Goal: Task Accomplishment & Management: Use online tool/utility

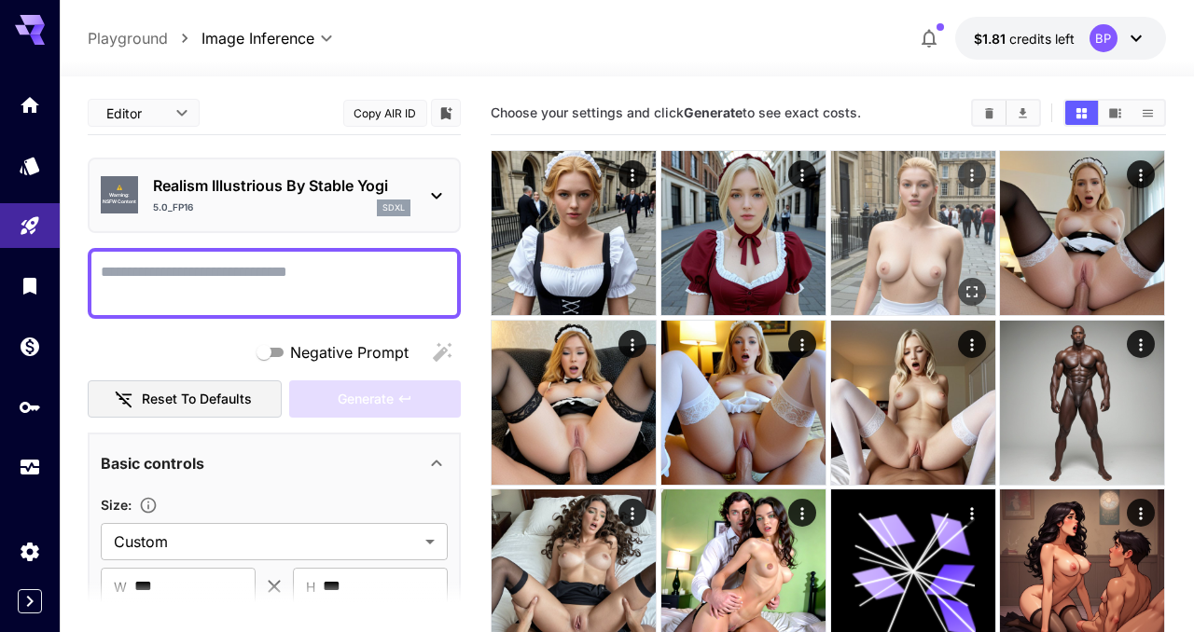
click at [914, 227] on img at bounding box center [913, 233] width 164 height 164
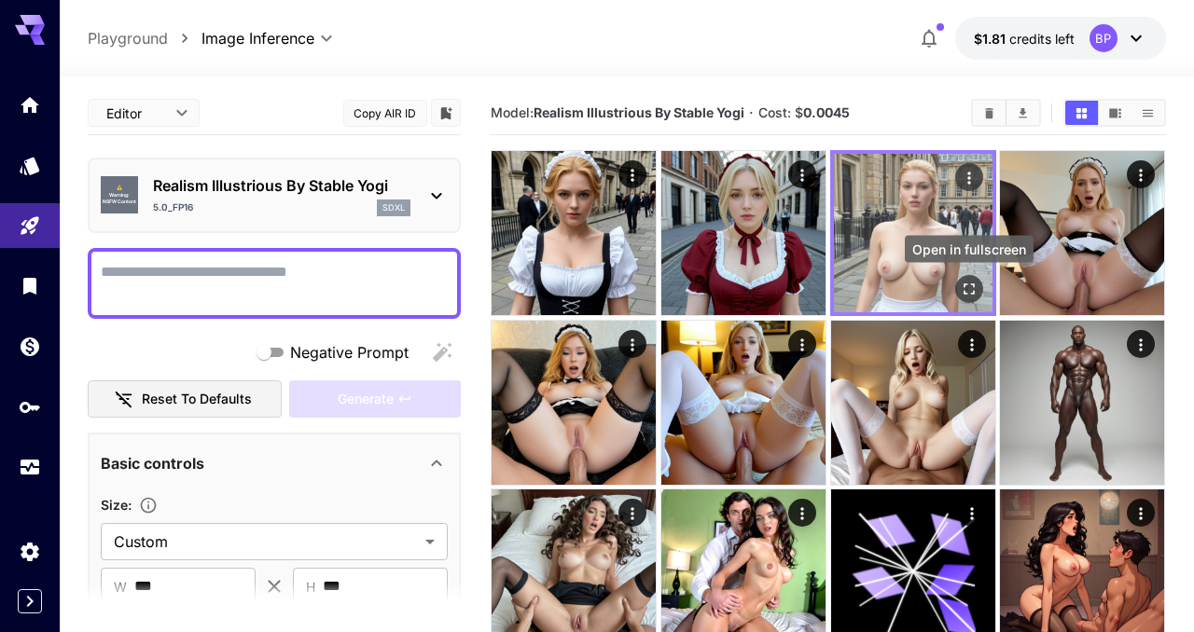
click at [971, 286] on icon "Open in fullscreen" at bounding box center [969, 289] width 19 height 19
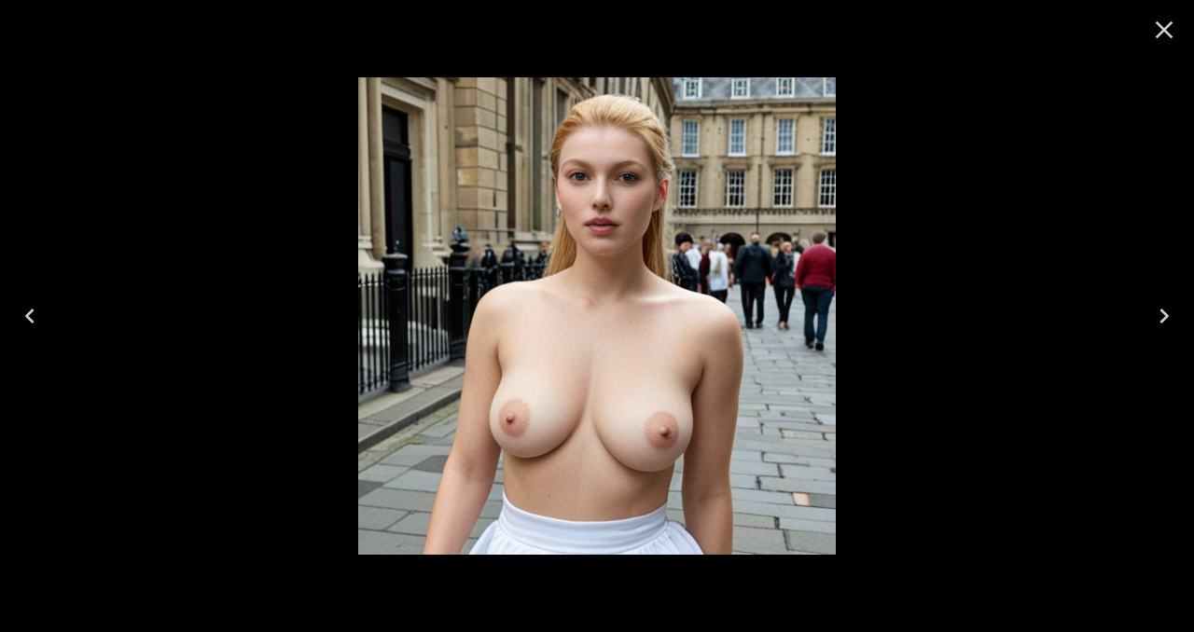
click at [1161, 32] on icon "Close" at bounding box center [1165, 30] width 18 height 18
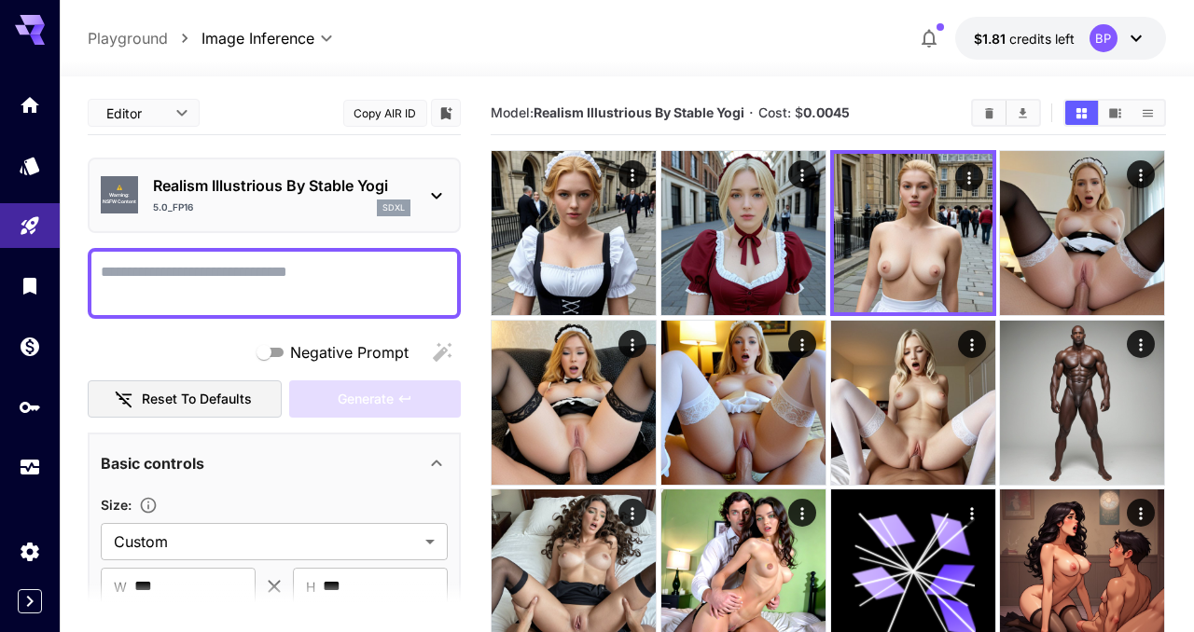
click at [207, 285] on textarea "Negative Prompt" at bounding box center [274, 283] width 347 height 45
paste textarea "**********"
type textarea "**********"
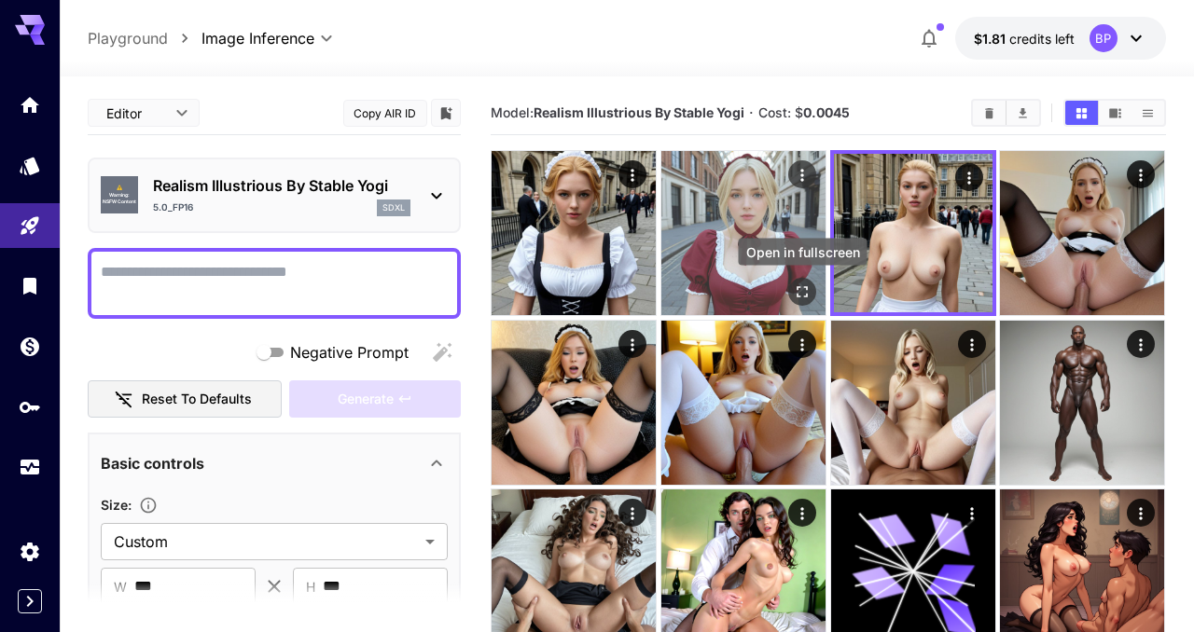
click at [801, 291] on icon "Open in fullscreen" at bounding box center [802, 292] width 19 height 19
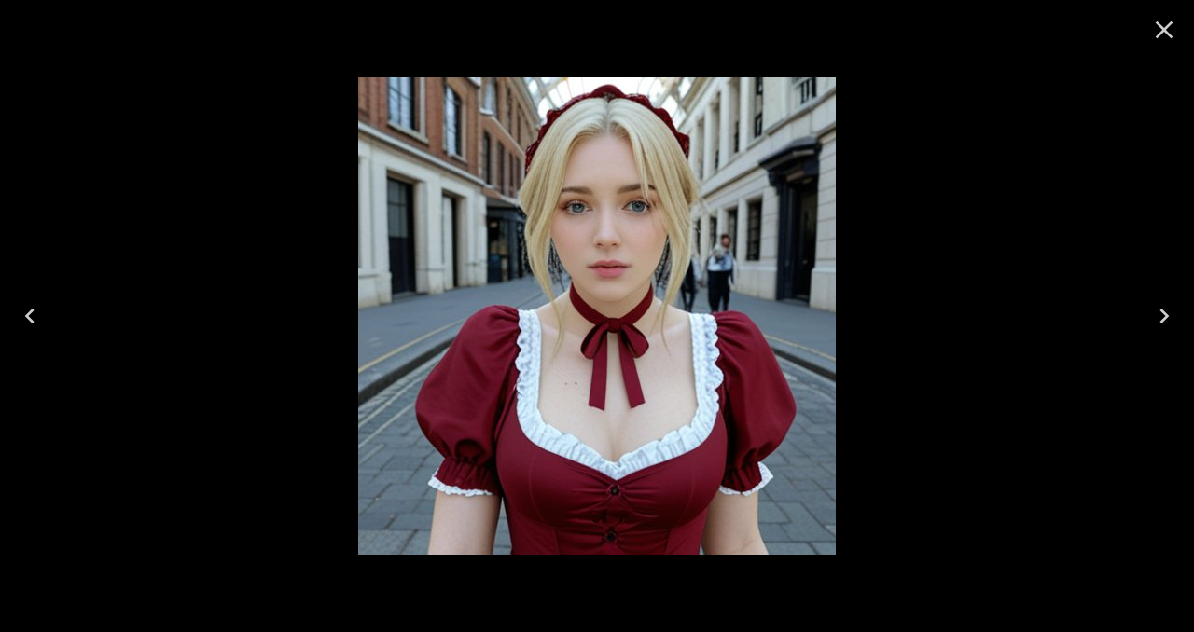
click at [1160, 32] on icon "Close" at bounding box center [1164, 30] width 30 height 30
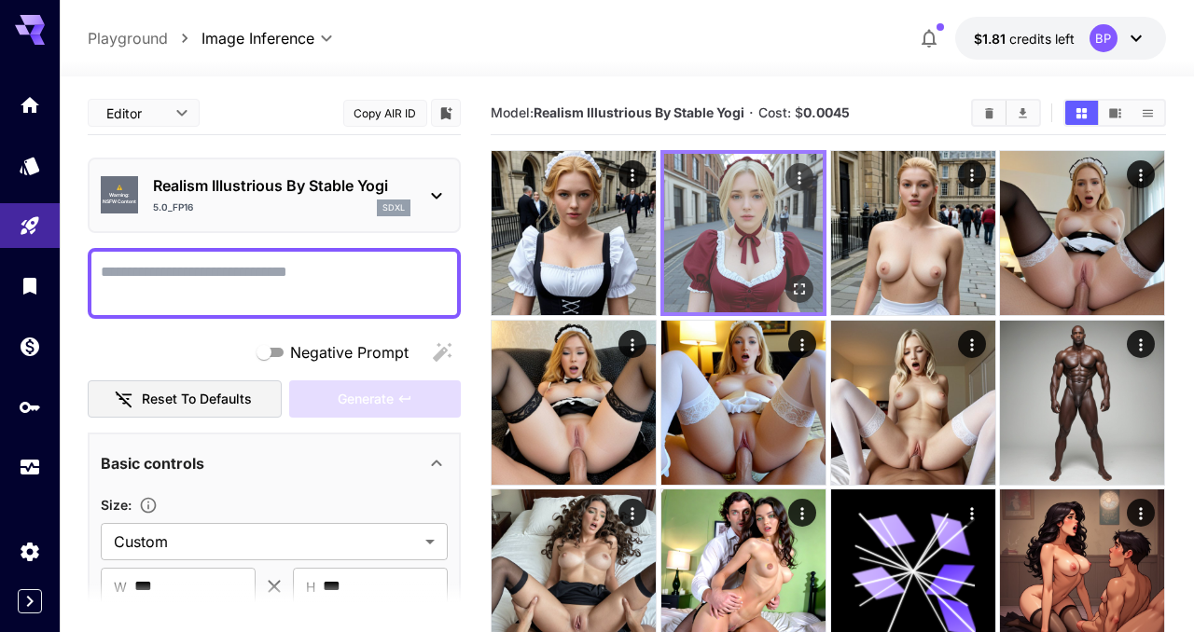
click at [796, 178] on icon "Actions" at bounding box center [799, 178] width 19 height 19
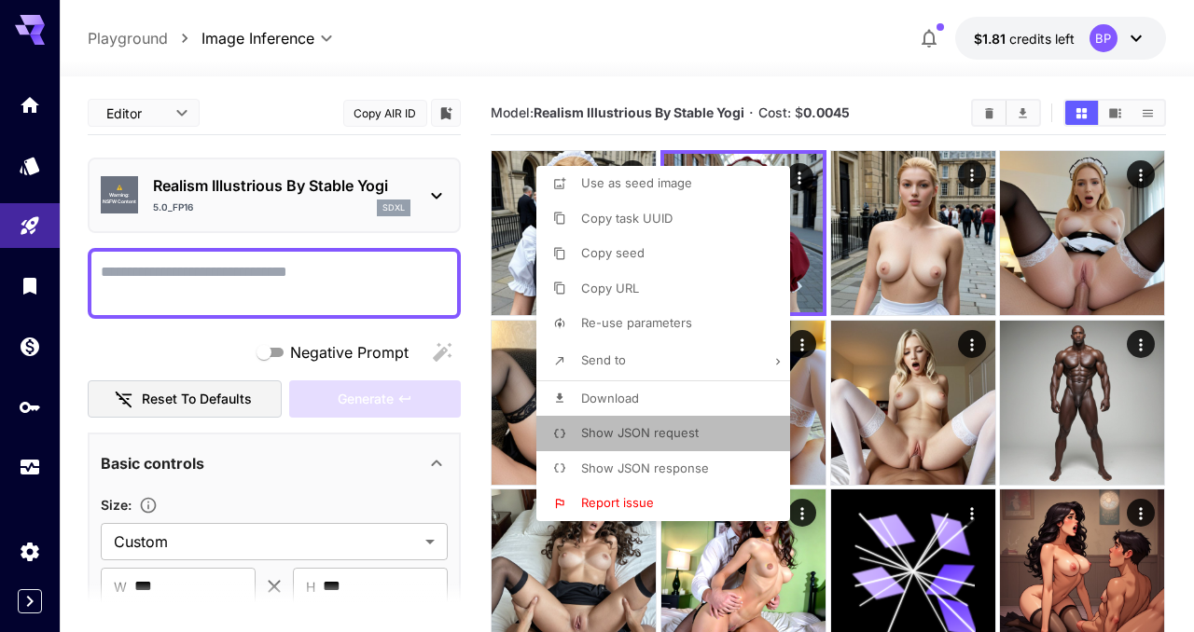
click at [640, 432] on span "Show JSON request" at bounding box center [640, 432] width 118 height 15
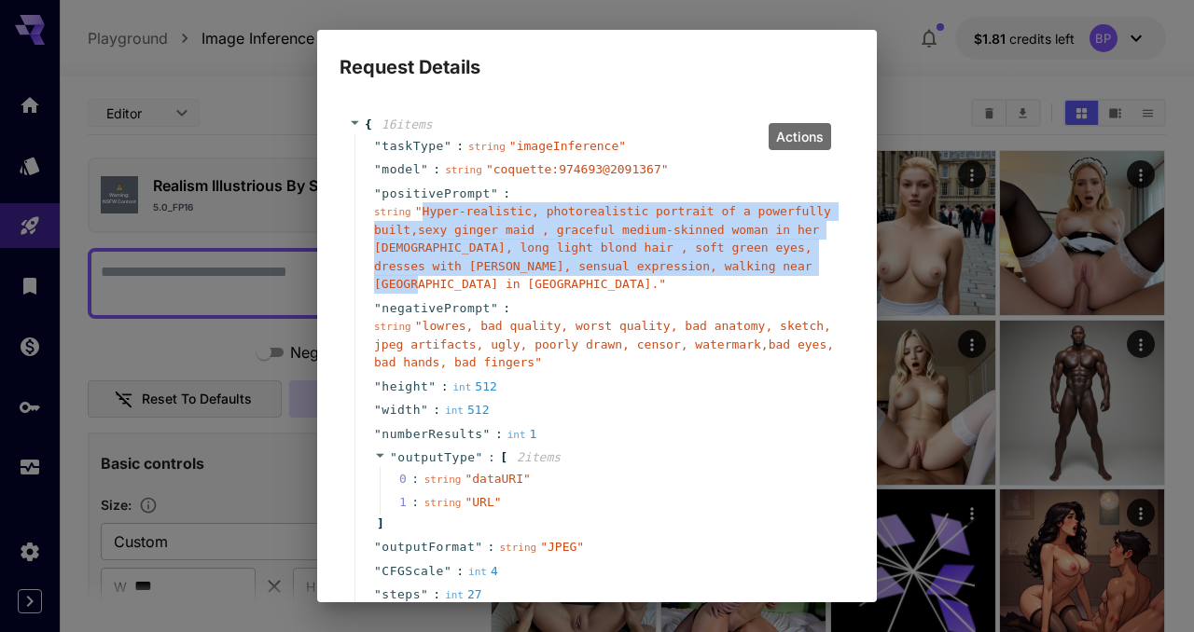
drag, startPoint x: 420, startPoint y: 209, endPoint x: 414, endPoint y: 285, distance: 75.8
click at [414, 285] on span "" Hyper-realistic, photorealistic portrait of a powerfully built,sexy ginger ma…" at bounding box center [602, 247] width 457 height 87
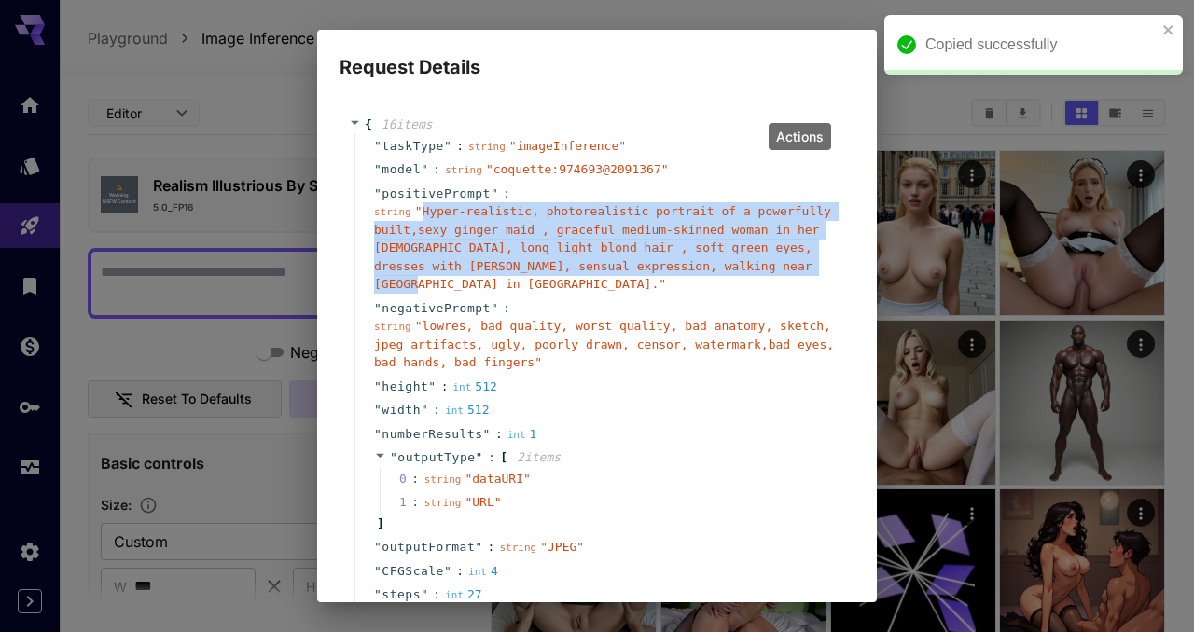
copy span "Hyper-realistic, photorealistic portrait of a powerfully built,sexy ginger maid…"
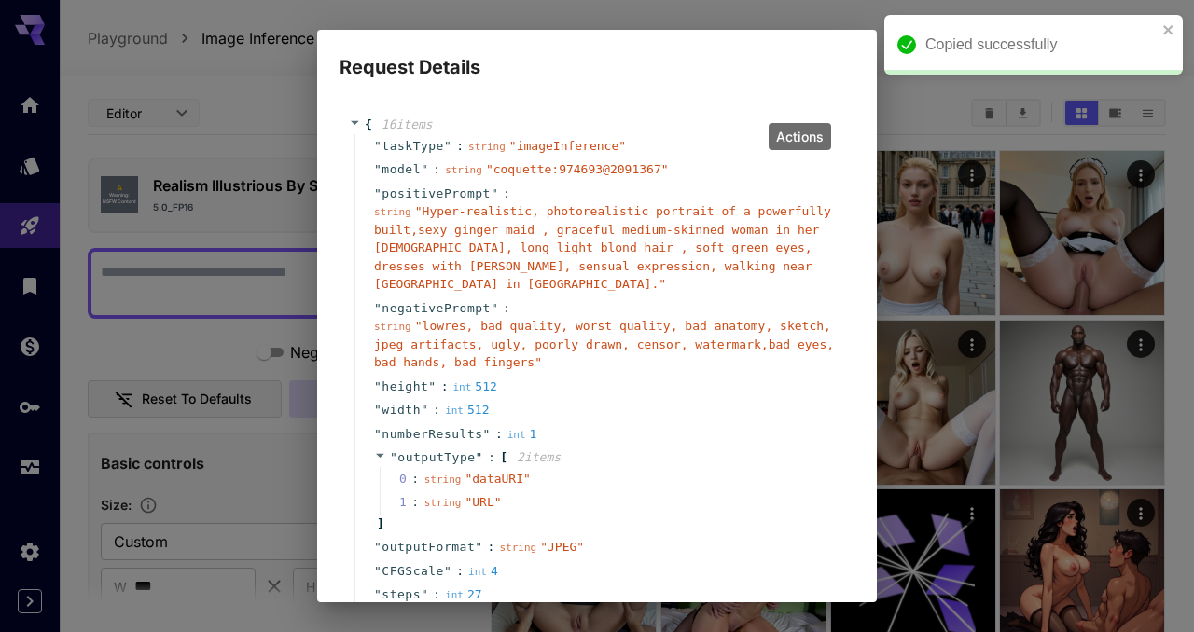
click at [207, 271] on div "Request Details { 16 item s " taskType " : string " imageInference " " model " …" at bounding box center [597, 316] width 1194 height 632
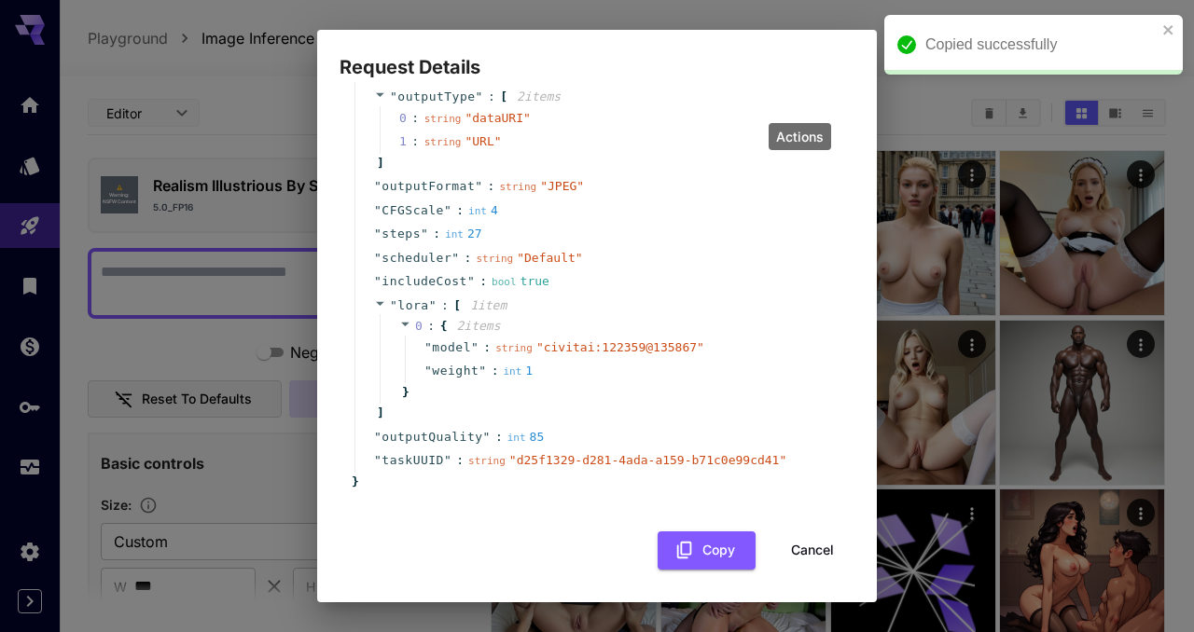
click at [808, 549] on button "Cancel" at bounding box center [813, 551] width 84 height 38
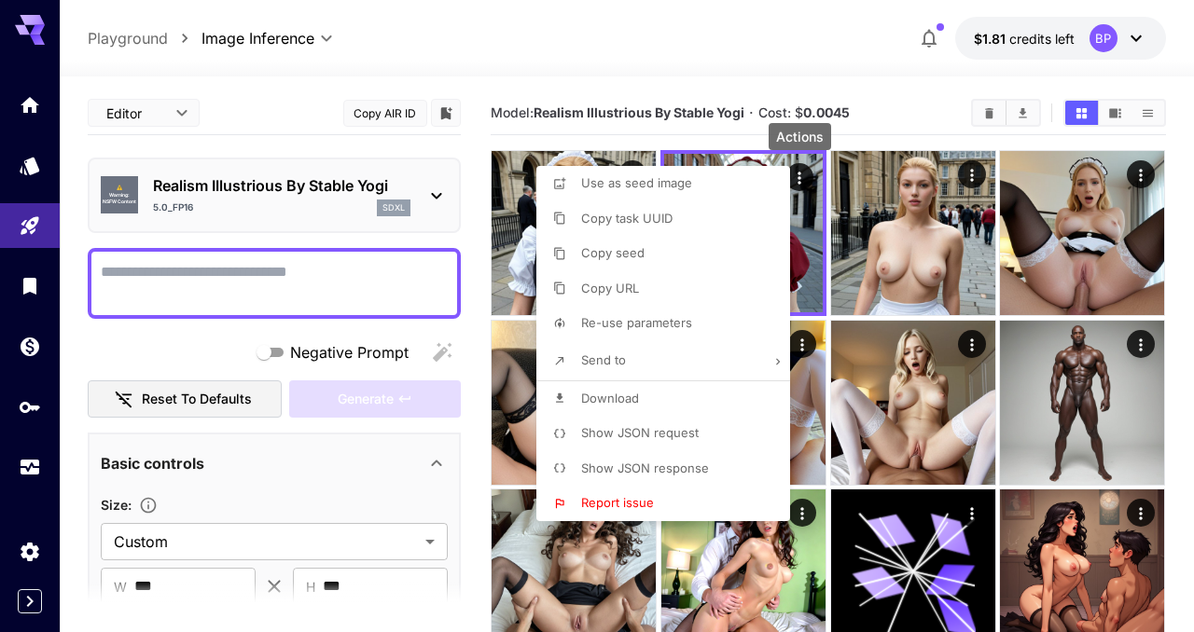
click at [208, 285] on div at bounding box center [597, 316] width 1194 height 632
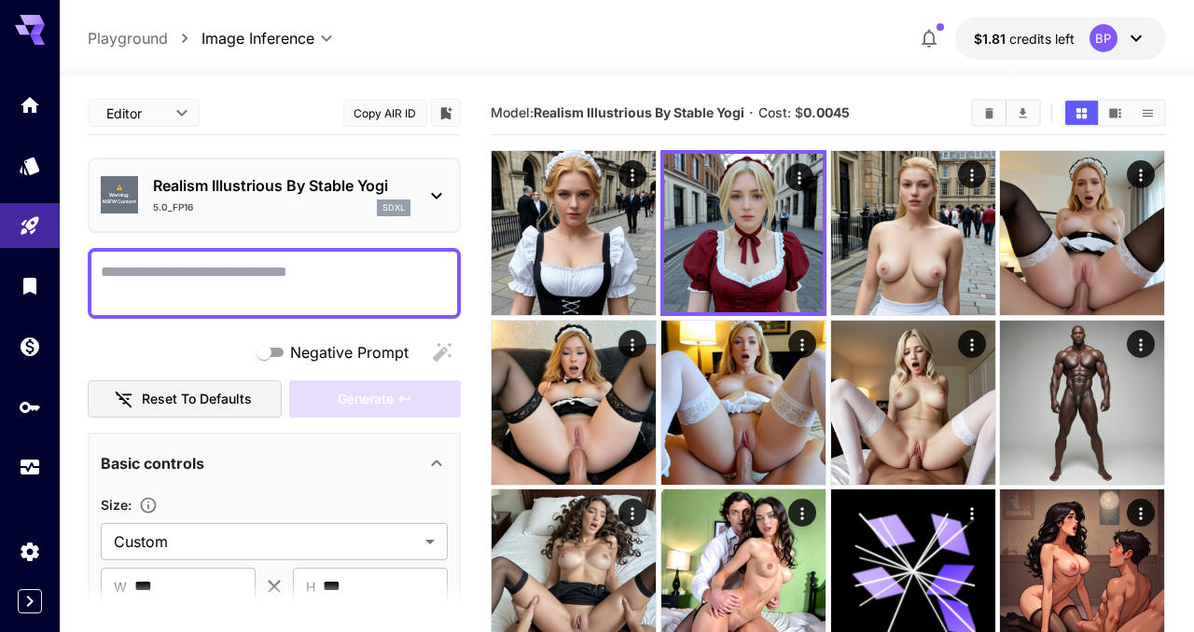
click at [197, 269] on textarea "Negative Prompt" at bounding box center [274, 283] width 347 height 45
paste textarea "**********"
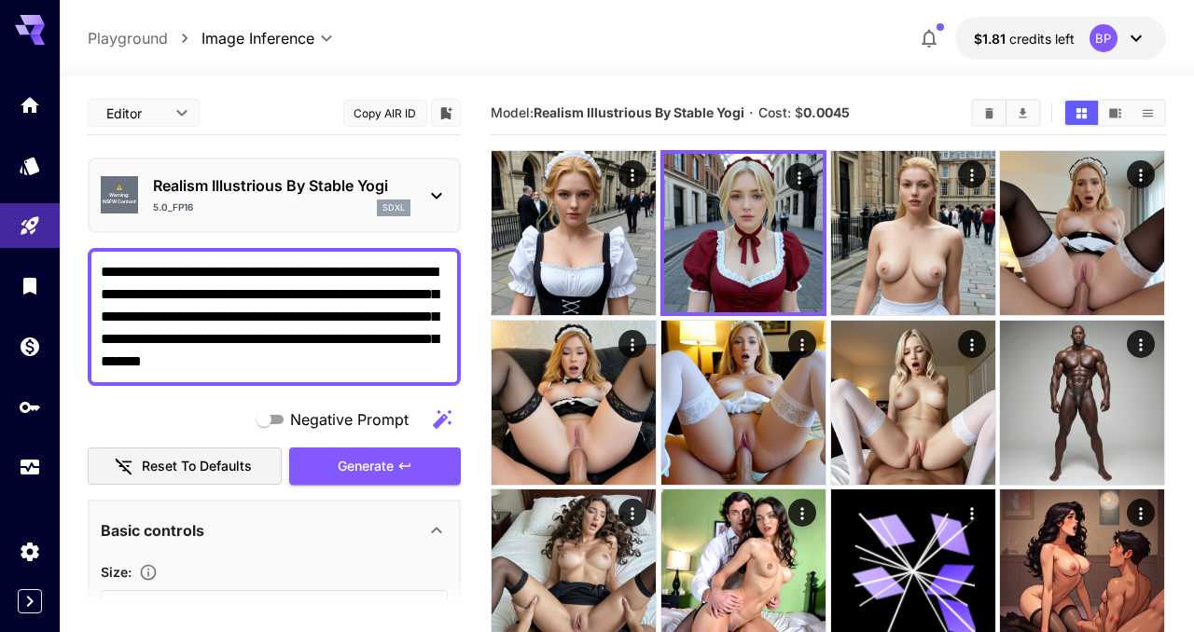
type textarea "**********"
click at [291, 421] on span "Negative Prompt" at bounding box center [349, 420] width 118 height 22
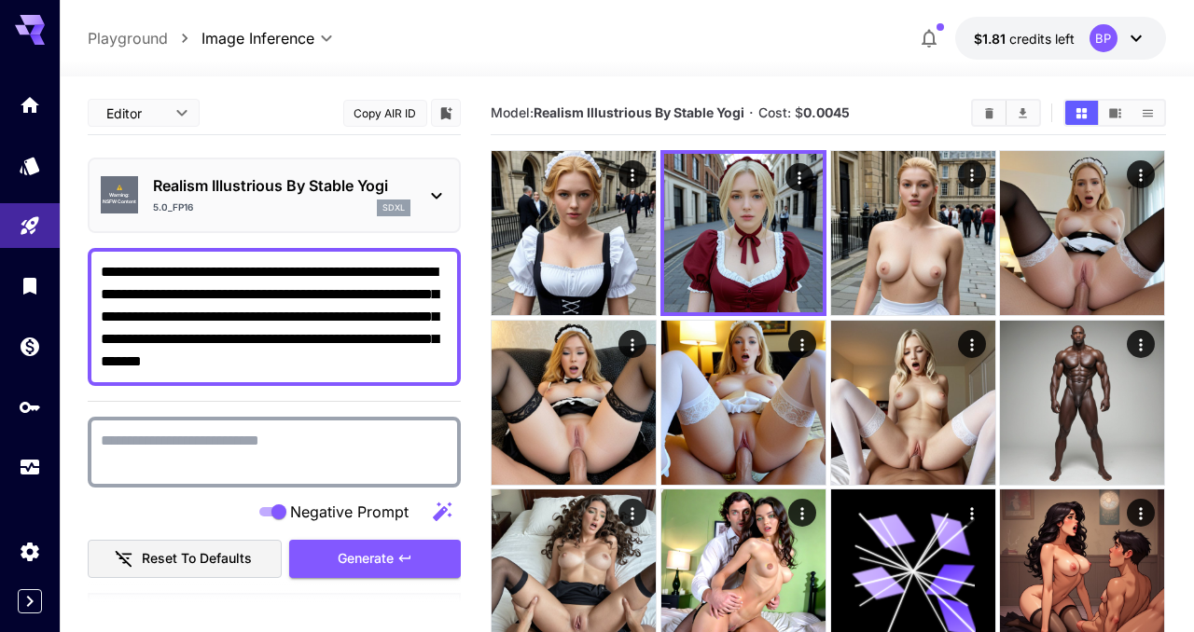
click at [310, 447] on textarea "Negative Prompt" at bounding box center [274, 452] width 347 height 45
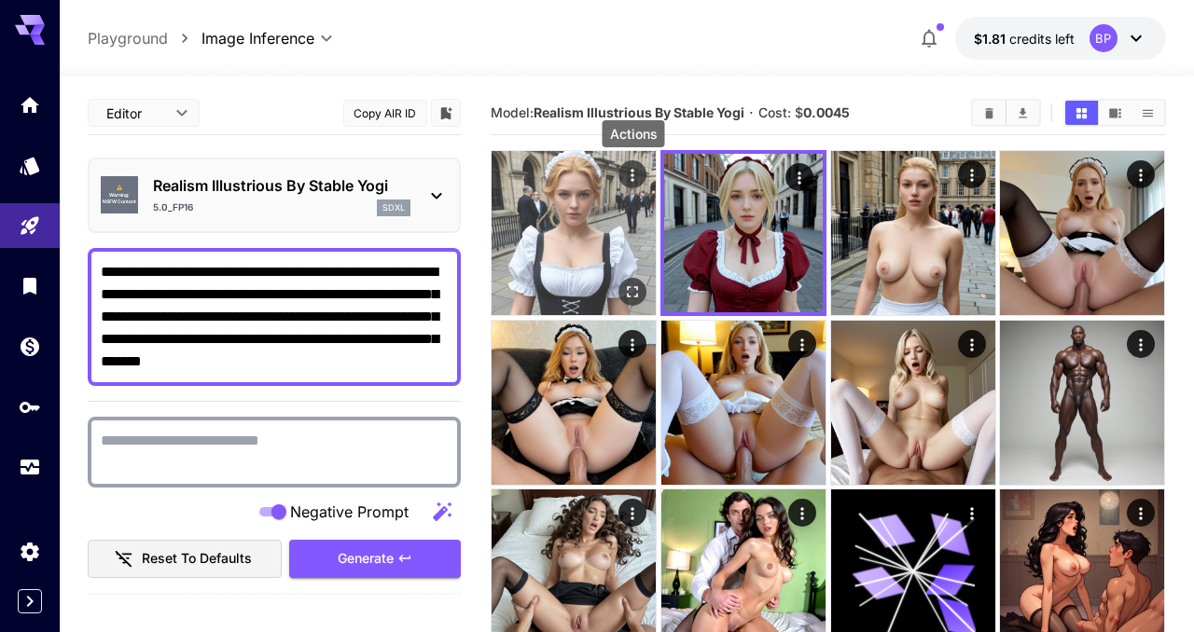
click at [640, 173] on icon "Actions" at bounding box center [633, 175] width 19 height 19
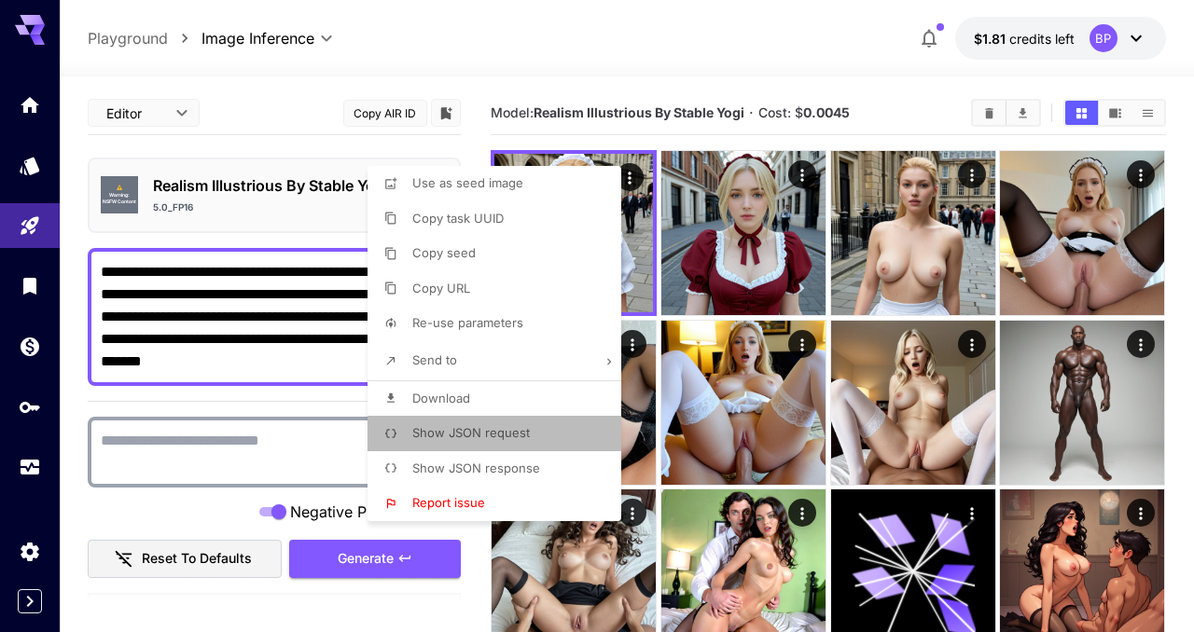
click at [484, 439] on span "Show JSON request" at bounding box center [471, 432] width 118 height 15
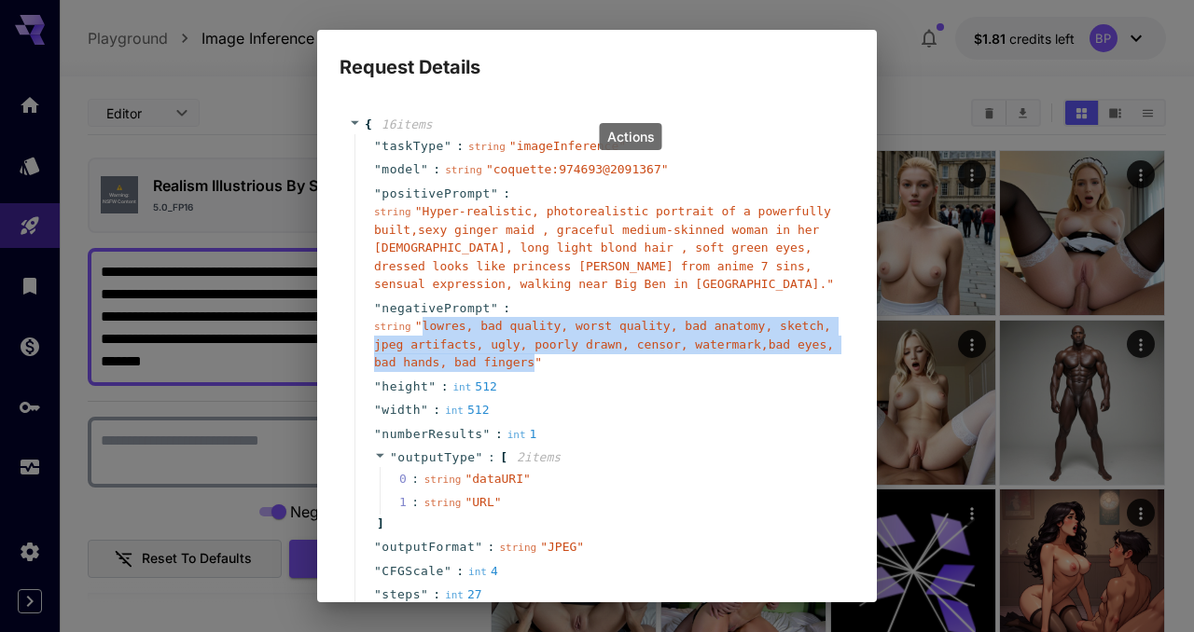
drag, startPoint x: 425, startPoint y: 325, endPoint x: 535, endPoint y: 370, distance: 118.3
click at [535, 370] on div "string " lowres, bad quality, worst quality, bad anatomy, sketch, jpeg artifact…" at bounding box center [604, 344] width 461 height 55
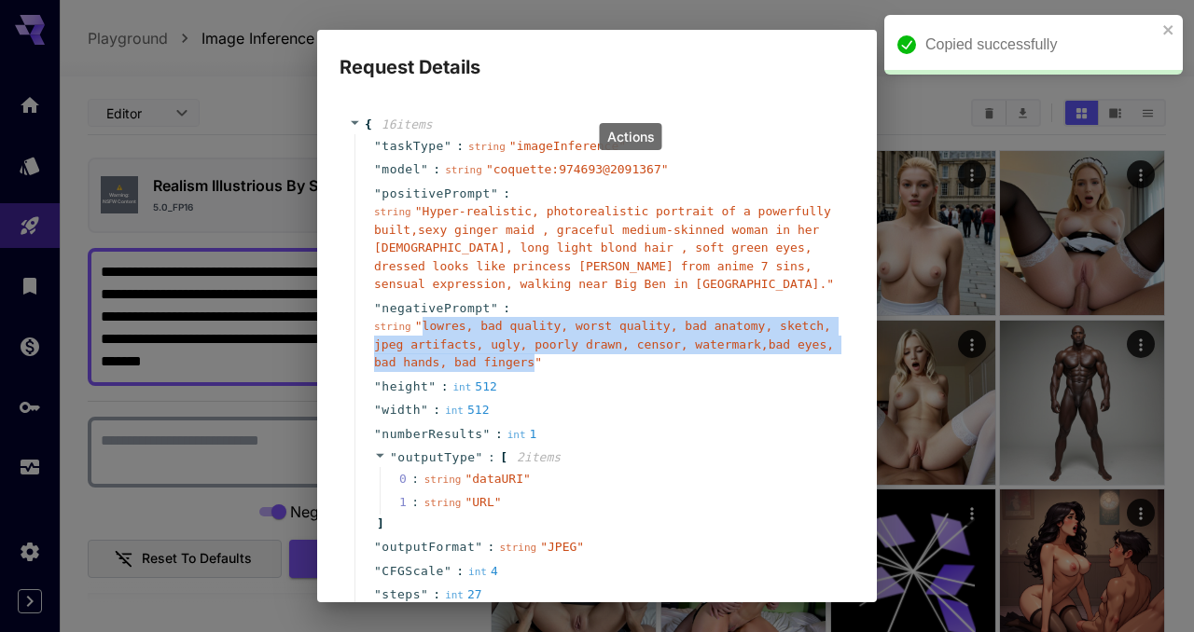
copy span "lowres, bad quality, worst quality, bad anatomy, sketch, jpeg artifacts, ugly, …"
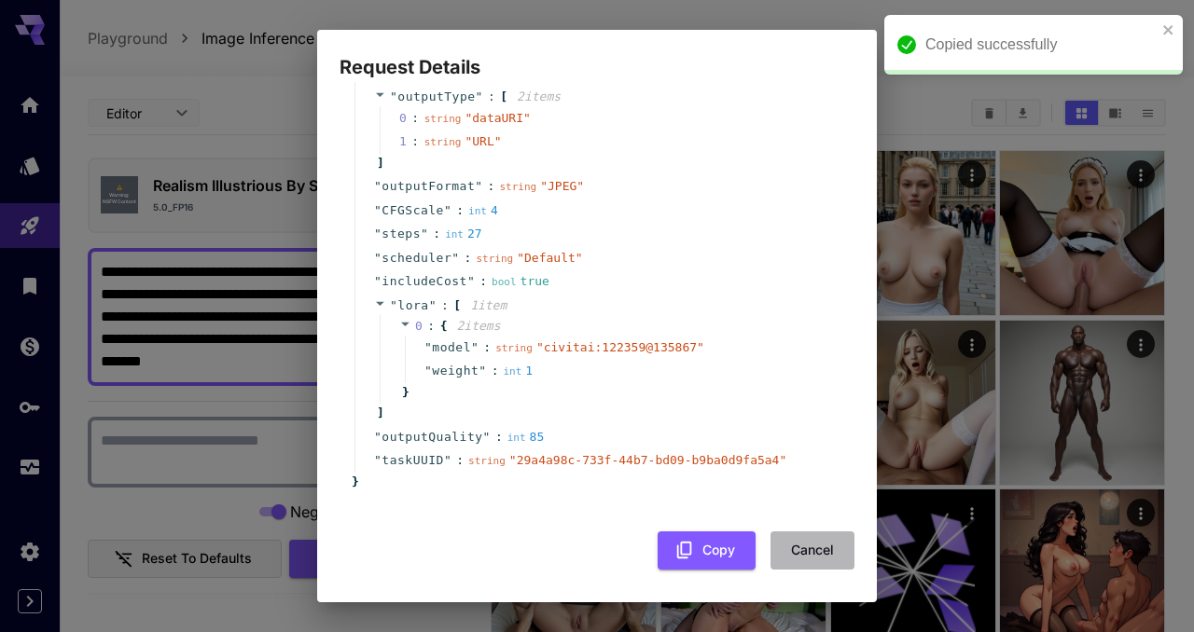
click at [817, 548] on button "Cancel" at bounding box center [813, 551] width 84 height 38
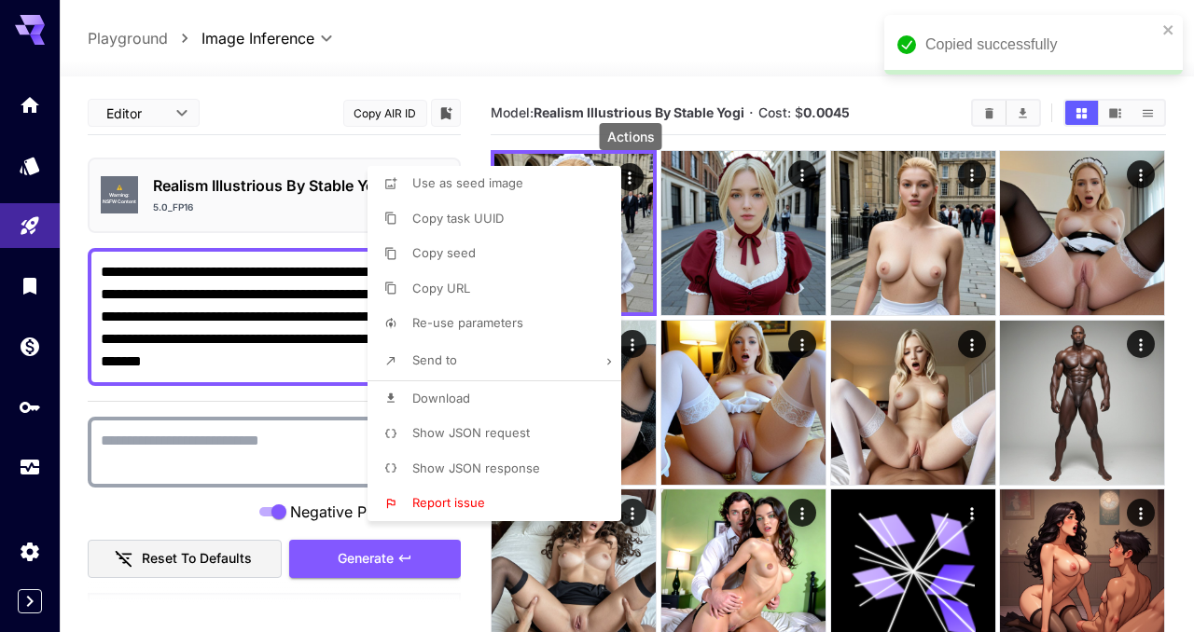
click at [154, 434] on div at bounding box center [597, 316] width 1194 height 632
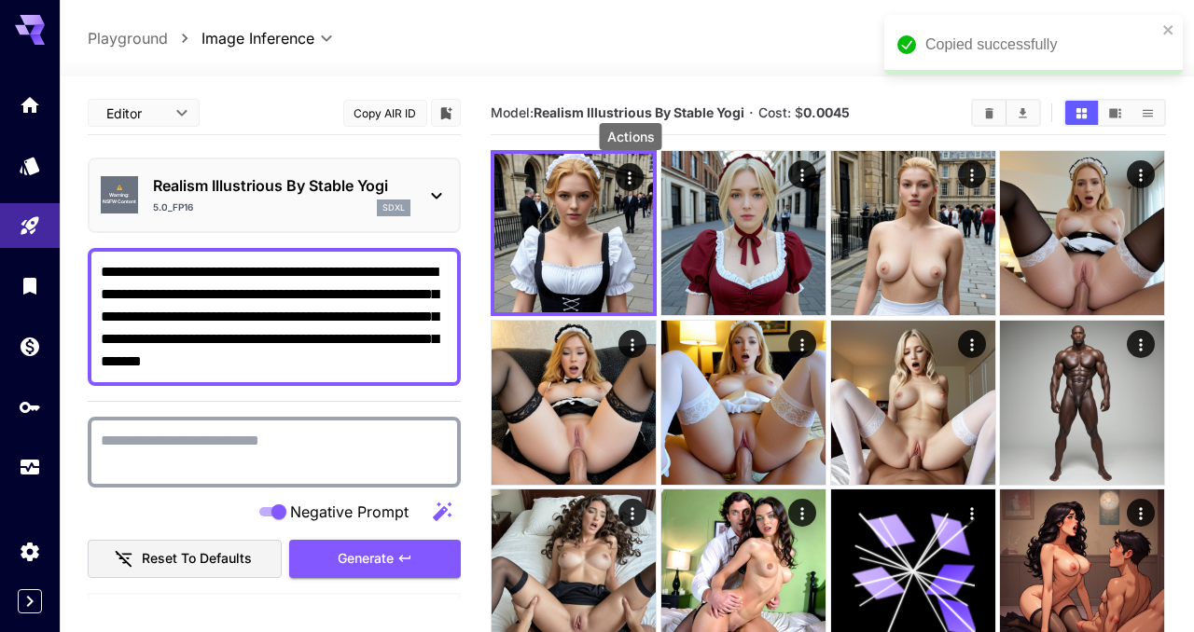
click at [146, 446] on textarea "Negative Prompt" at bounding box center [274, 452] width 347 height 45
paste textarea "**********"
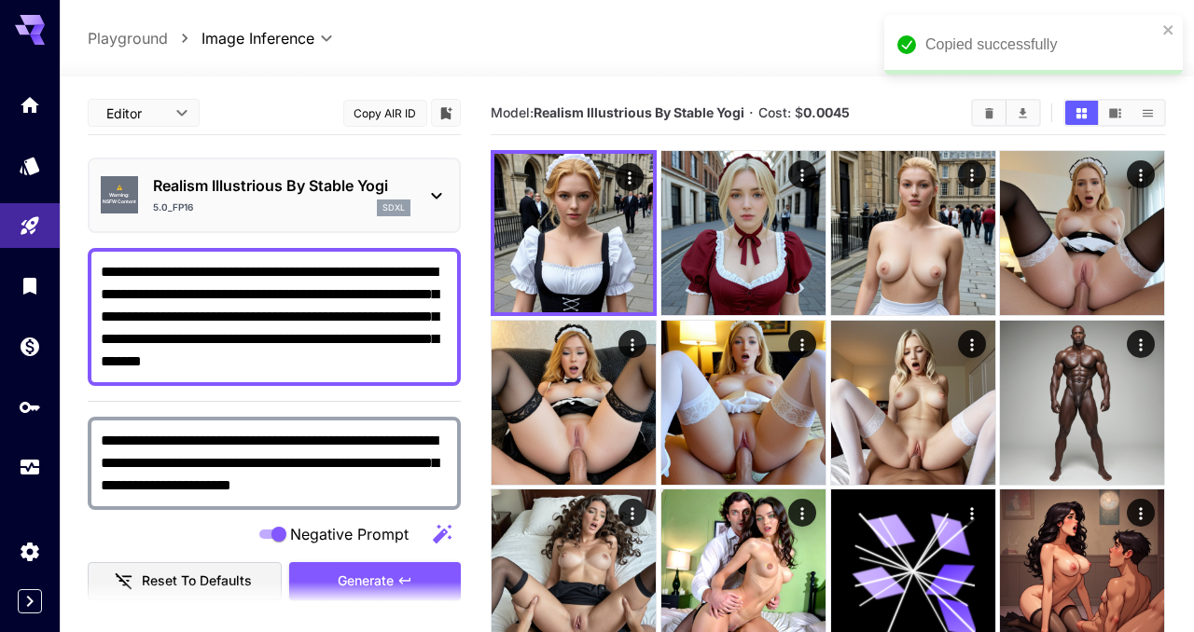
type textarea "**********"
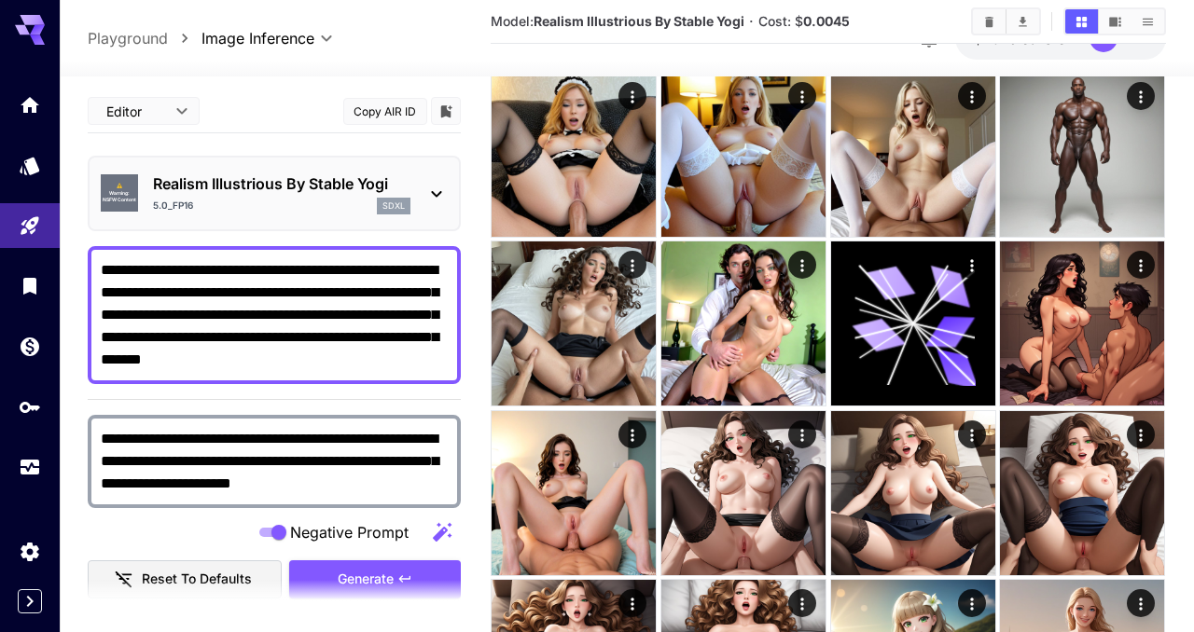
scroll to position [251, 0]
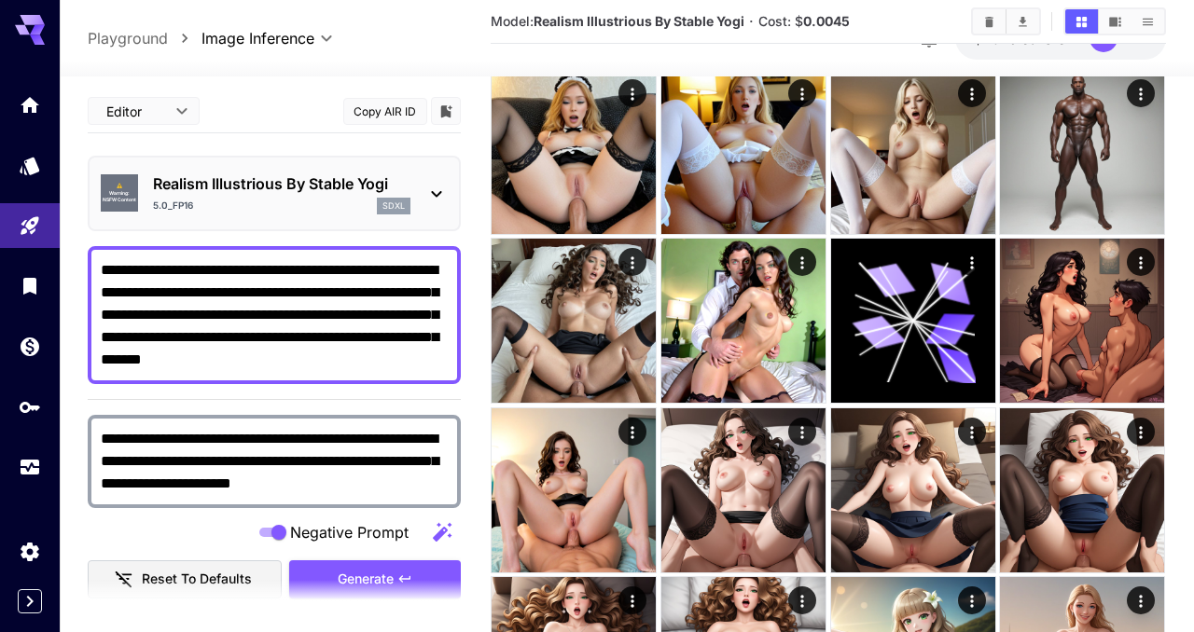
click at [103, 271] on textarea "**********" at bounding box center [274, 315] width 347 height 112
click at [100, 267] on div "**********" at bounding box center [274, 315] width 373 height 138
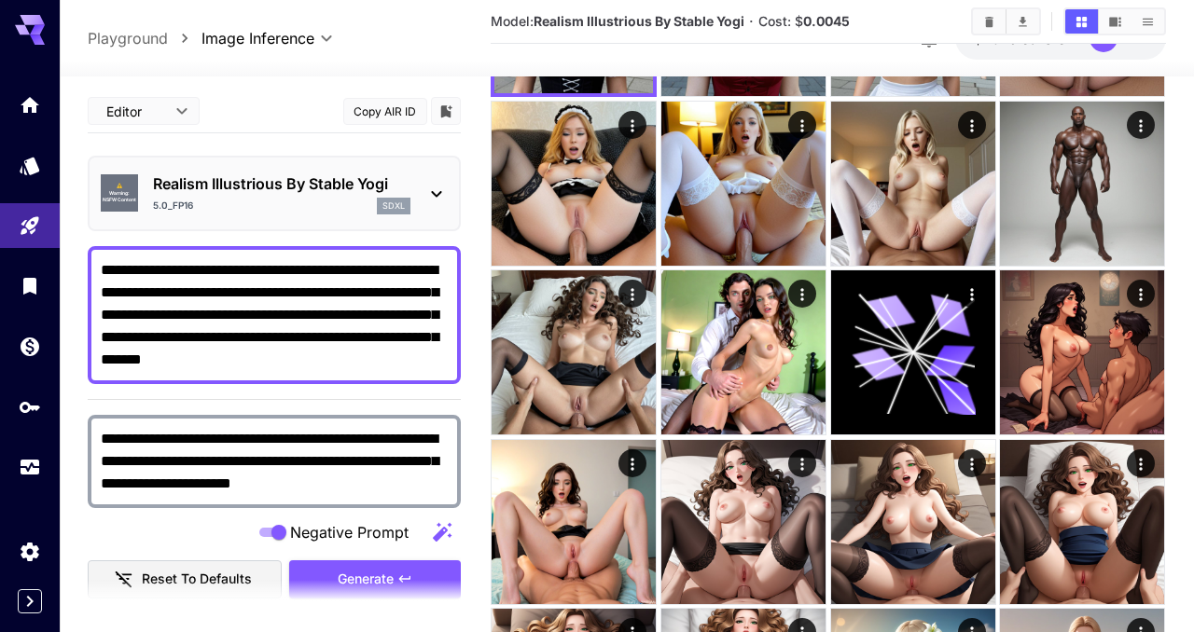
scroll to position [214, 0]
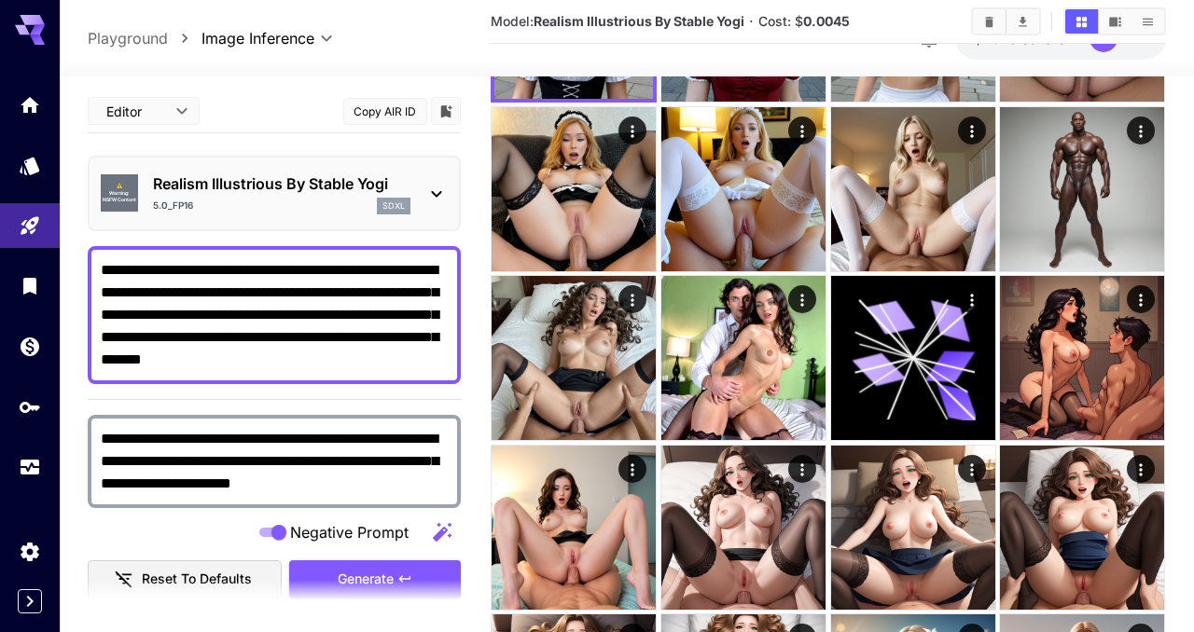
click at [104, 270] on textarea "**********" at bounding box center [274, 315] width 347 height 112
paste textarea "**********"
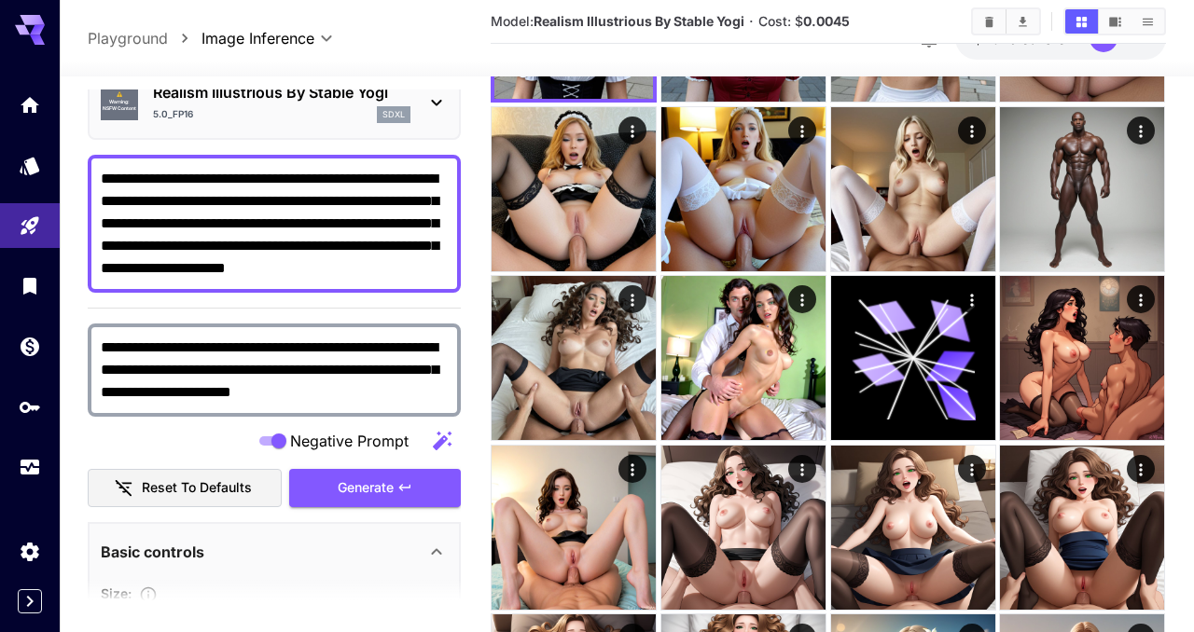
scroll to position [126, 0]
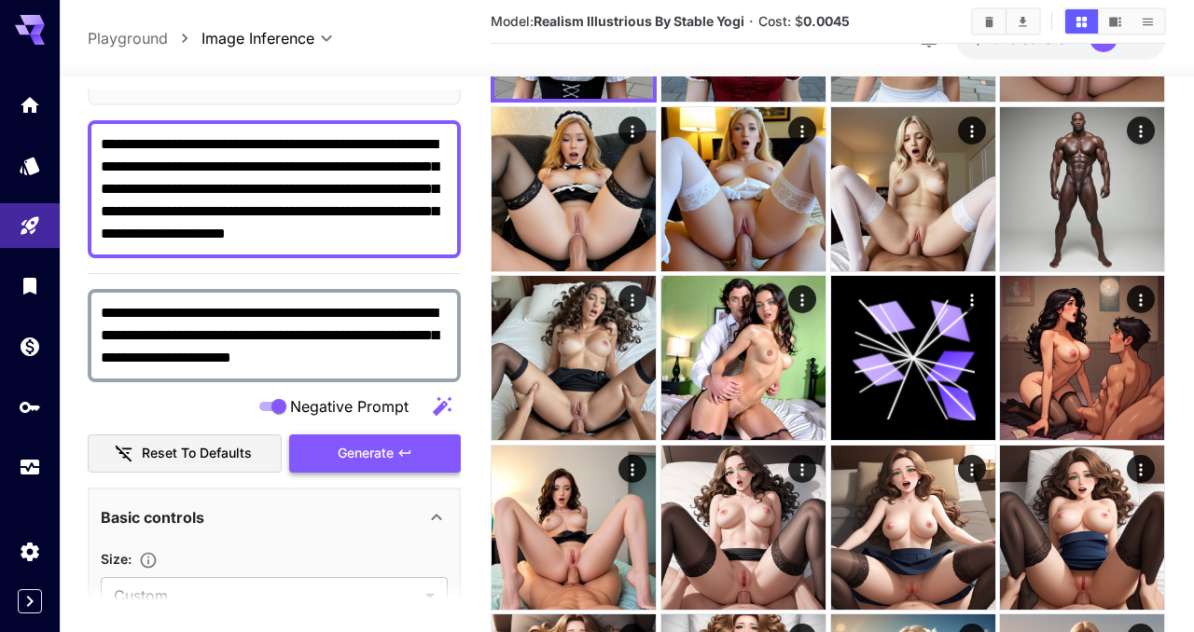
click at [398, 453] on icon "button" at bounding box center [404, 453] width 15 height 15
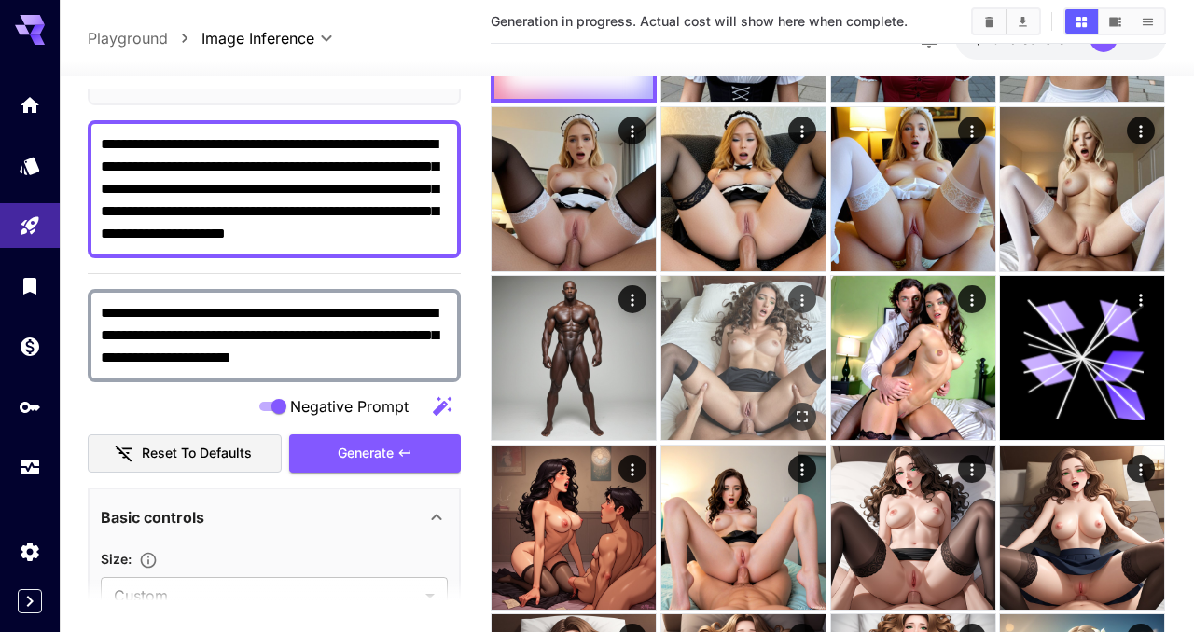
scroll to position [0, 0]
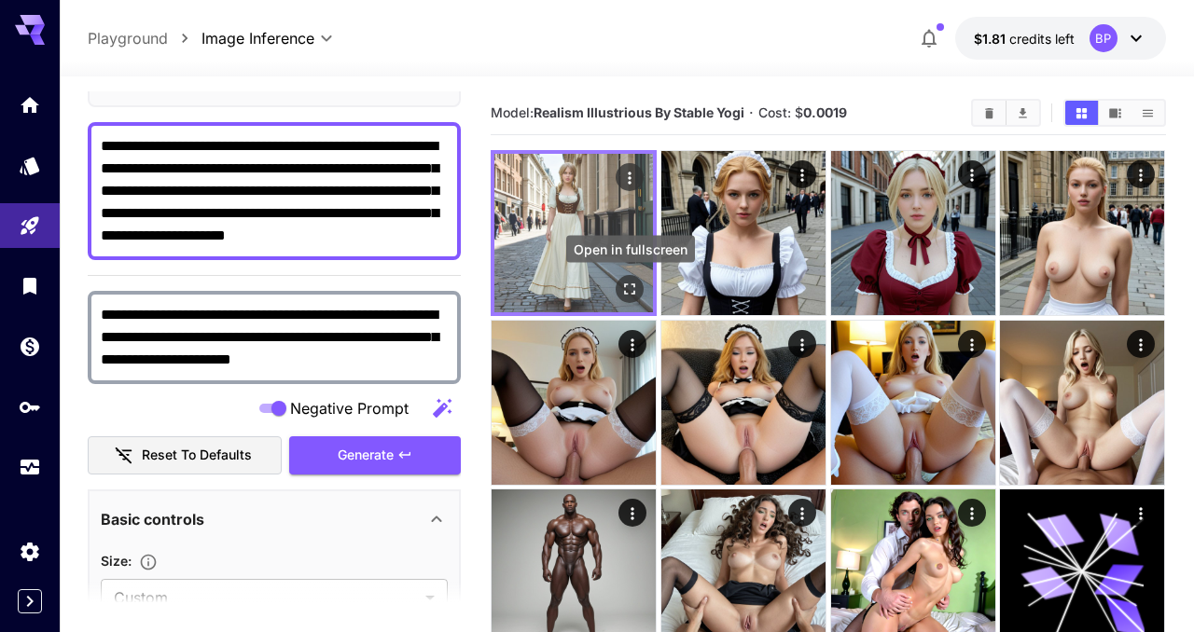
click at [630, 285] on icon "Open in fullscreen" at bounding box center [630, 289] width 19 height 19
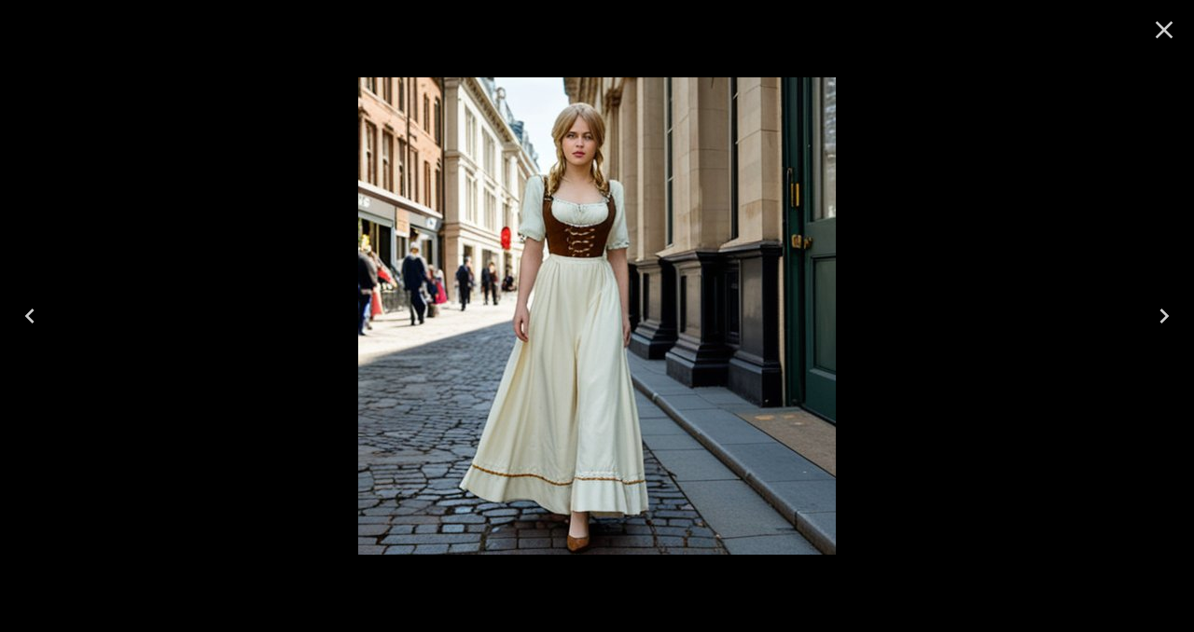
click at [1171, 26] on icon "Close" at bounding box center [1164, 30] width 30 height 30
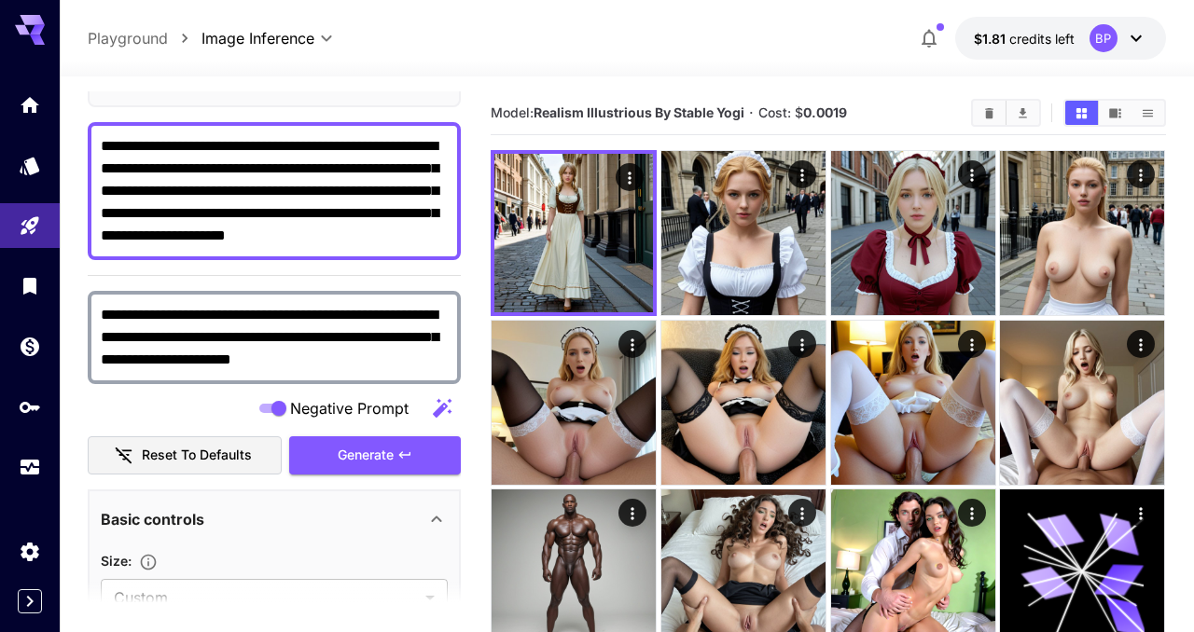
click at [301, 216] on textarea "**********" at bounding box center [274, 191] width 347 height 112
click at [442, 219] on textarea "**********" at bounding box center [274, 191] width 347 height 112
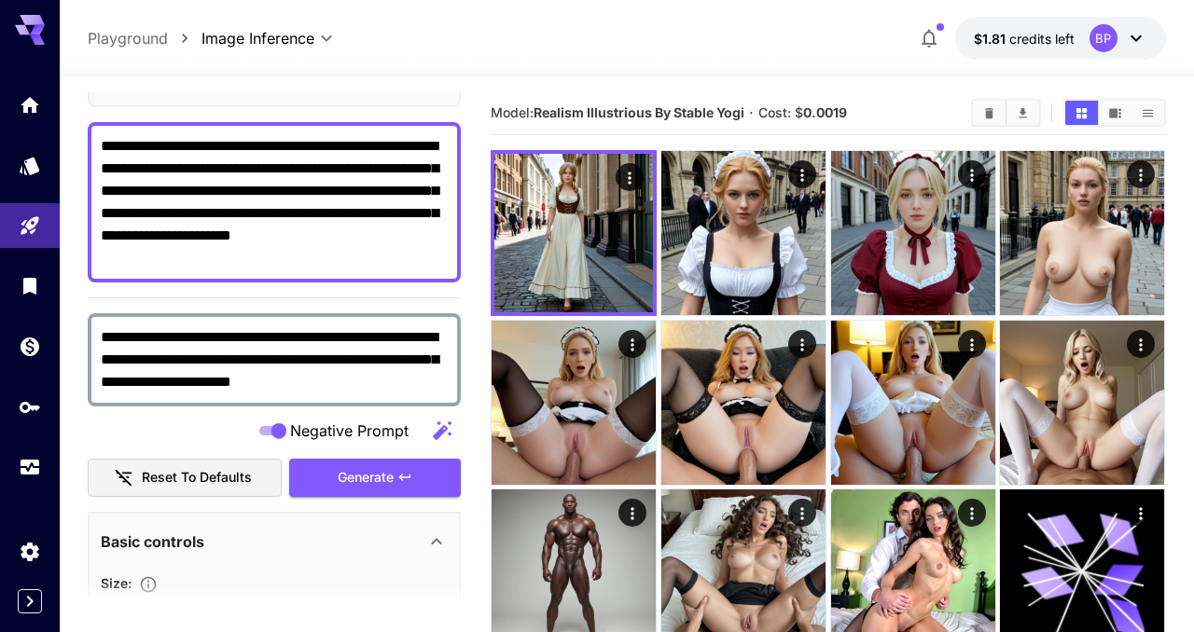
paste textarea "********"
click at [299, 260] on textarea "**********" at bounding box center [274, 202] width 347 height 134
click at [374, 470] on span "Generate" at bounding box center [366, 477] width 56 height 23
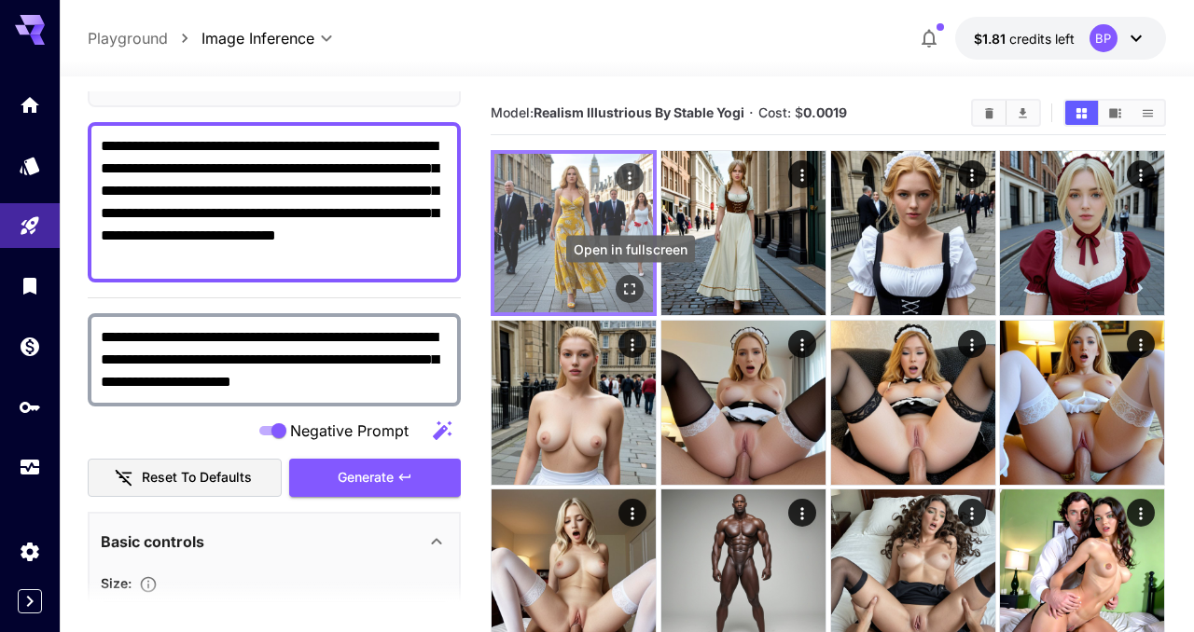
click at [623, 284] on icon "Open in fullscreen" at bounding box center [630, 289] width 19 height 19
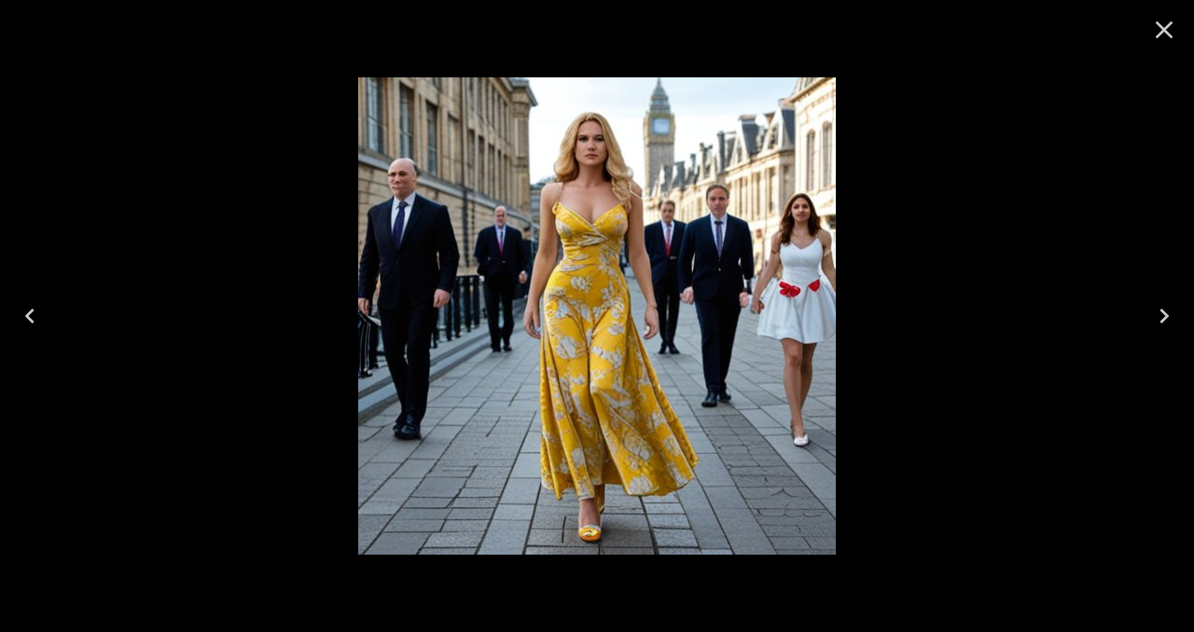
click at [1165, 38] on icon "Close" at bounding box center [1164, 30] width 30 height 30
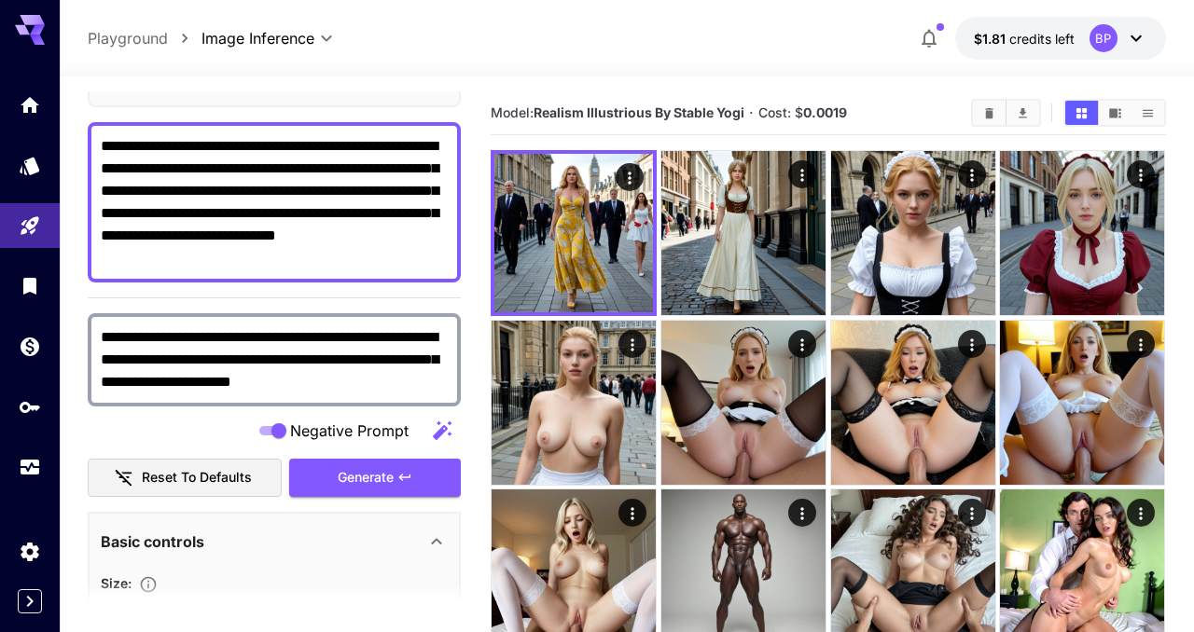
click at [379, 238] on textarea "**********" at bounding box center [274, 202] width 347 height 134
click at [310, 257] on textarea "**********" at bounding box center [274, 202] width 347 height 134
click at [404, 478] on icon "button" at bounding box center [404, 478] width 11 height 7
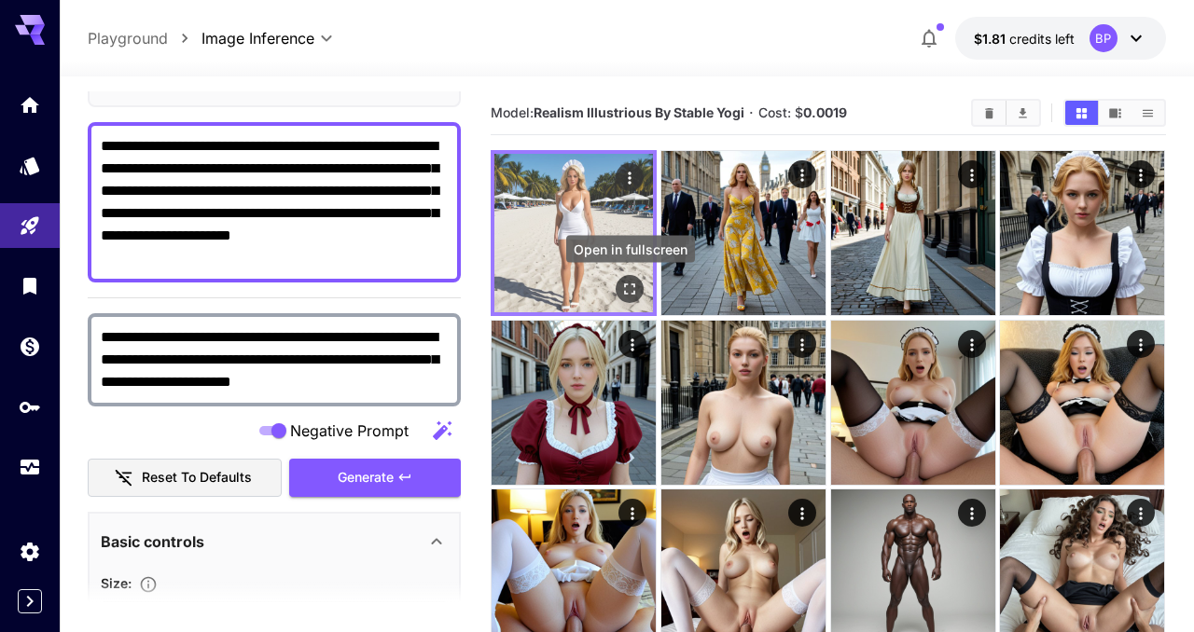
click at [633, 294] on icon "Open in fullscreen" at bounding box center [630, 290] width 11 height 11
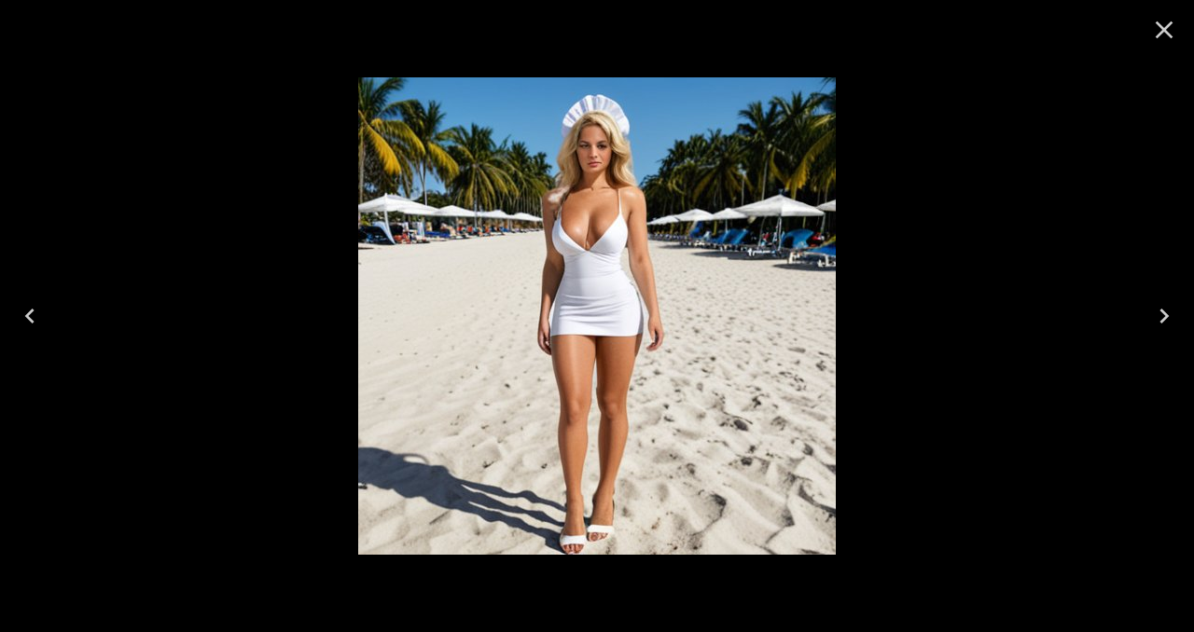
click at [1160, 28] on icon "Close" at bounding box center [1164, 30] width 30 height 30
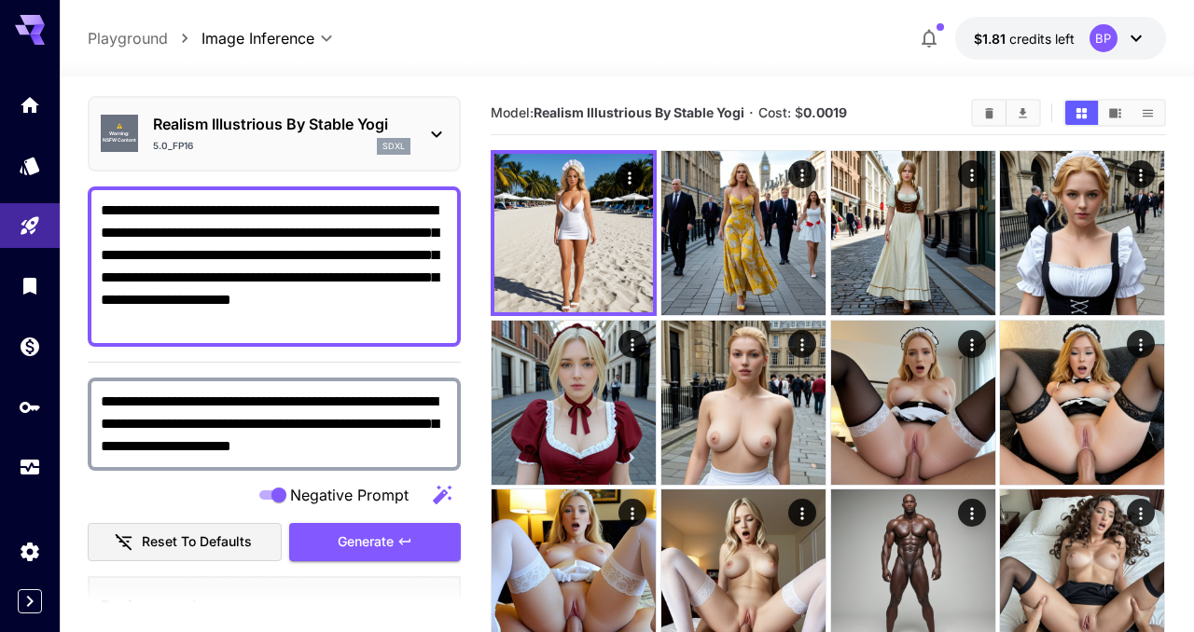
scroll to position [60, 0]
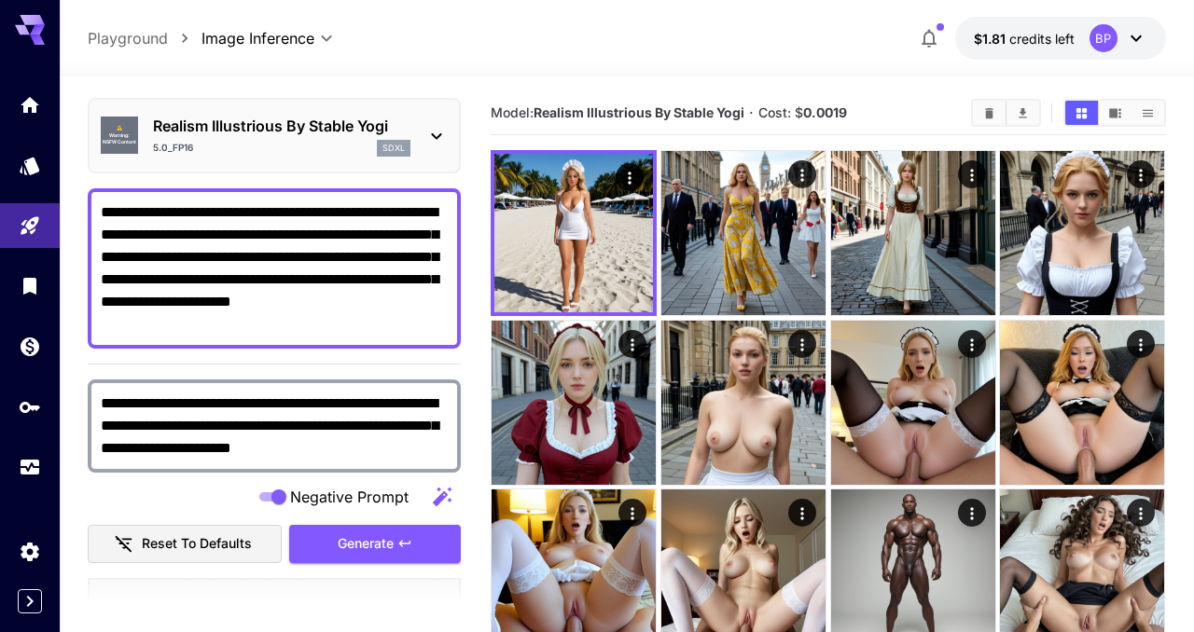
click at [294, 283] on textarea "**********" at bounding box center [274, 268] width 347 height 134
click at [236, 235] on textarea "**********" at bounding box center [274, 268] width 347 height 134
click at [355, 243] on textarea "**********" at bounding box center [274, 268] width 347 height 134
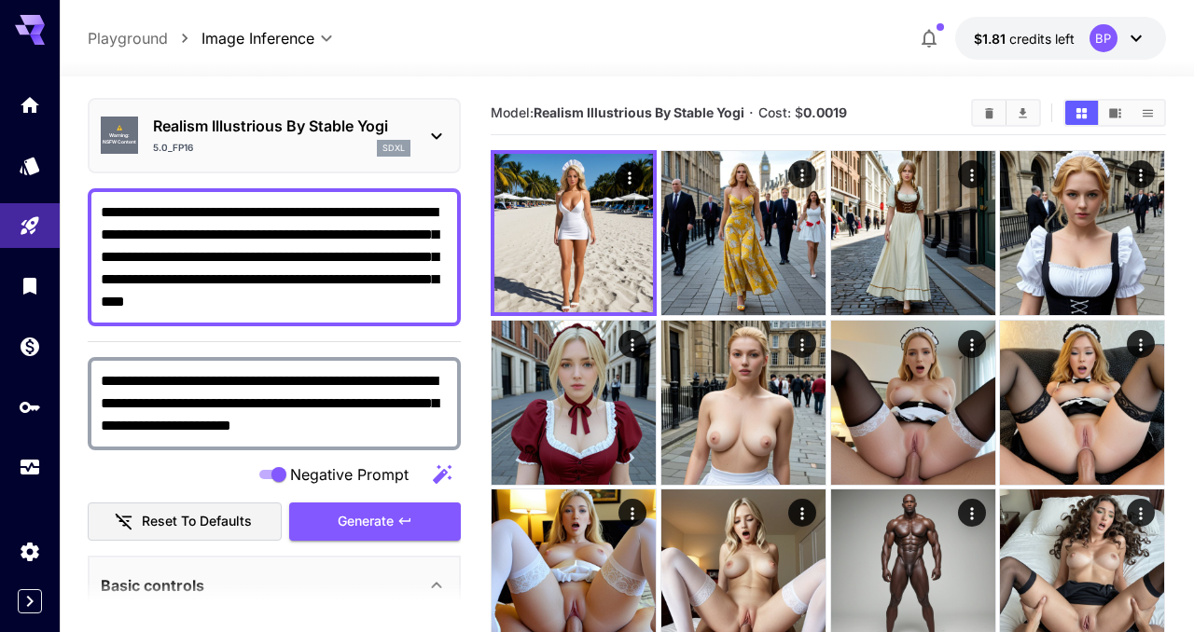
click at [402, 235] on textarea "**********" at bounding box center [274, 257] width 347 height 112
type textarea "**********"
click at [364, 525] on span "Generate" at bounding box center [366, 521] width 56 height 23
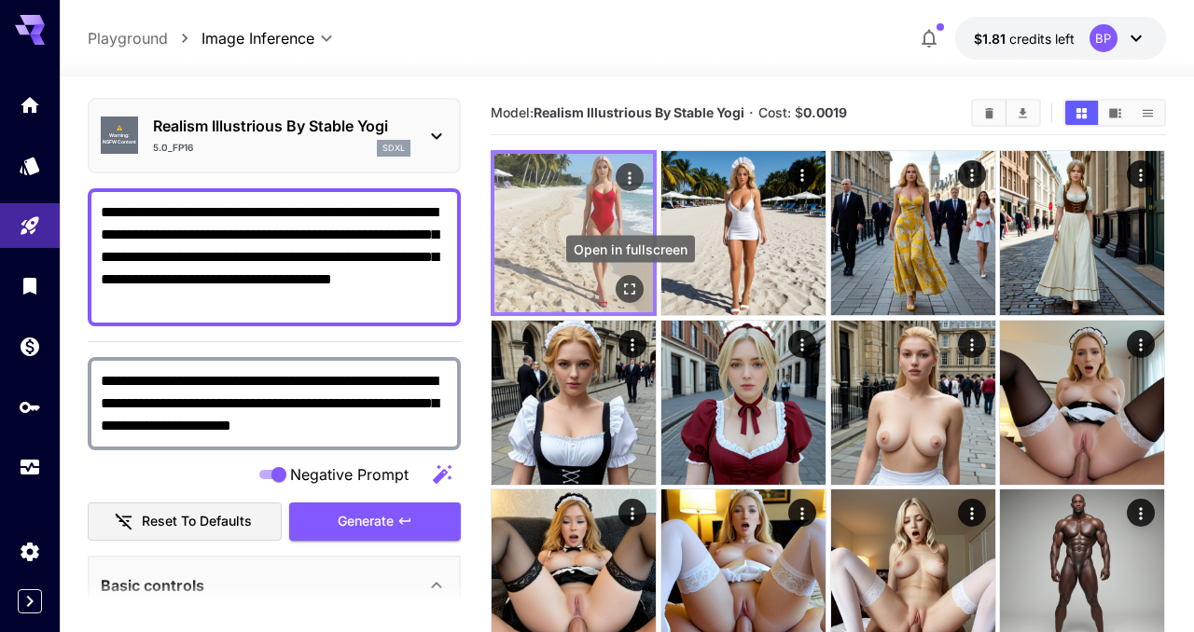
click at [632, 292] on icon "Open in fullscreen" at bounding box center [630, 289] width 19 height 19
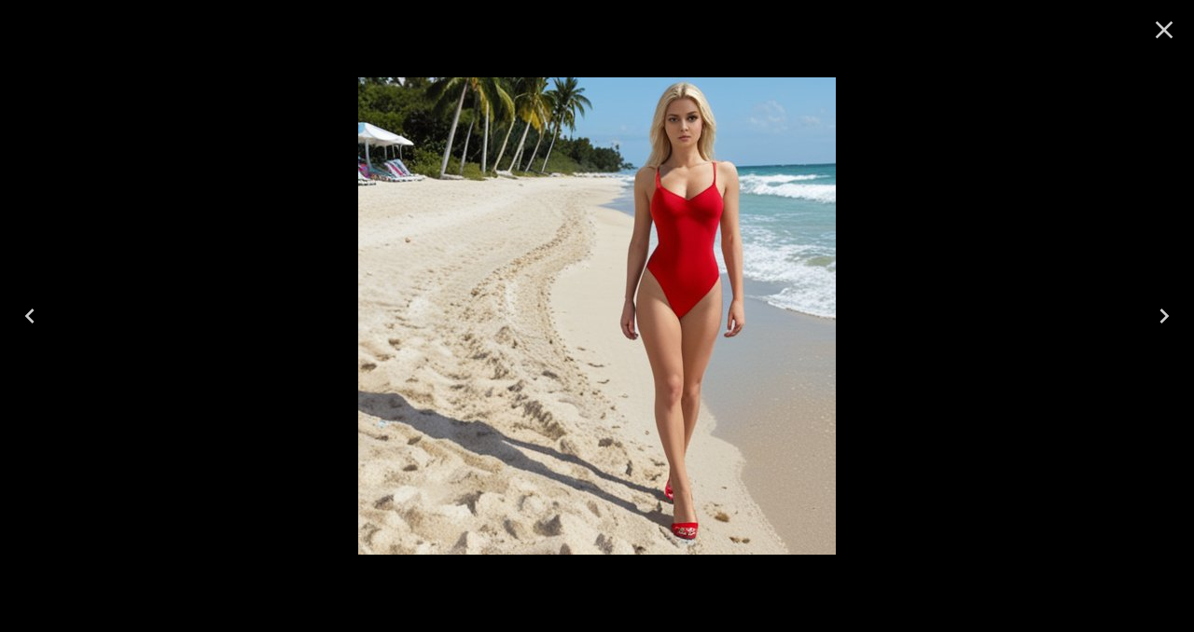
click at [1160, 35] on icon "Close" at bounding box center [1164, 30] width 30 height 30
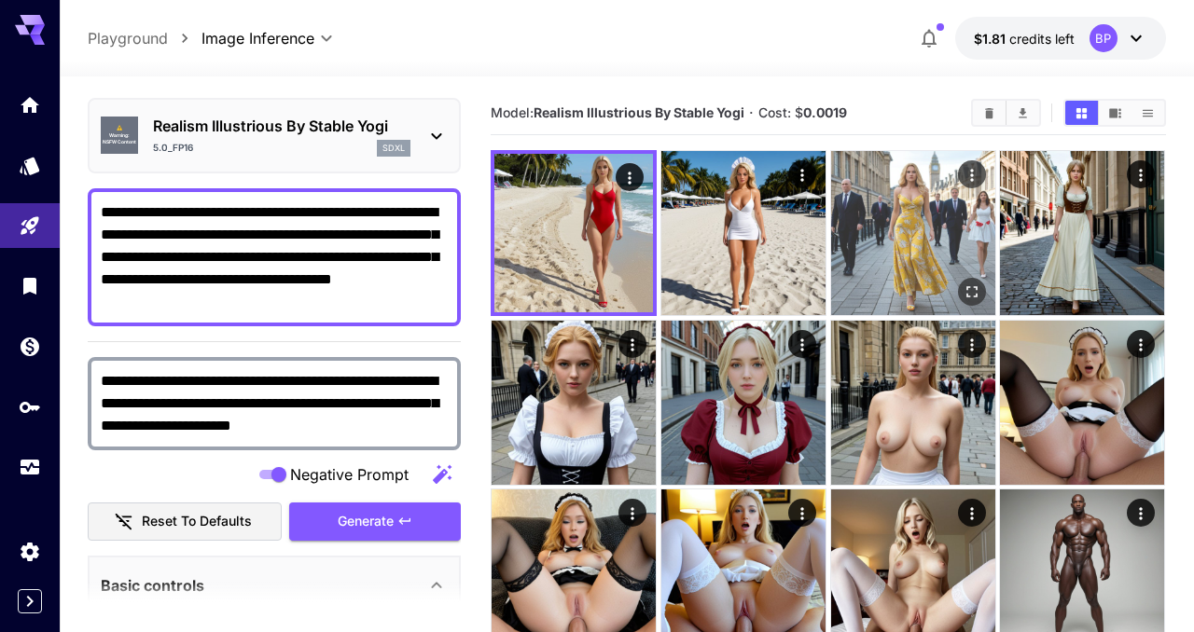
click at [915, 267] on img at bounding box center [913, 233] width 164 height 164
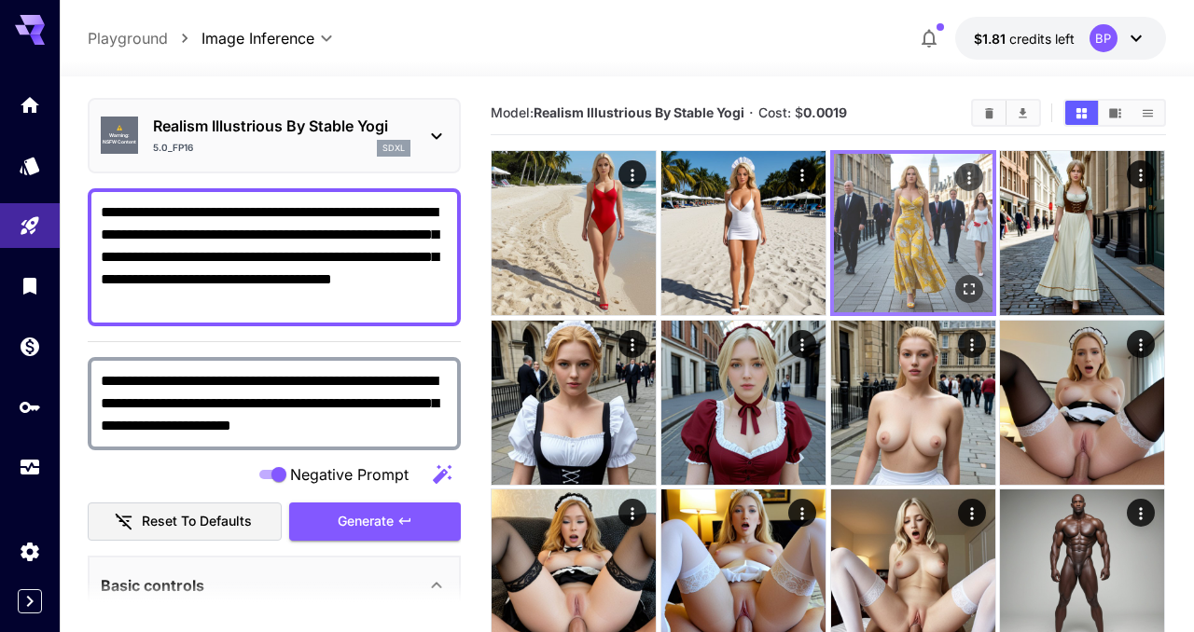
click at [966, 291] on icon "Open in fullscreen" at bounding box center [969, 289] width 19 height 19
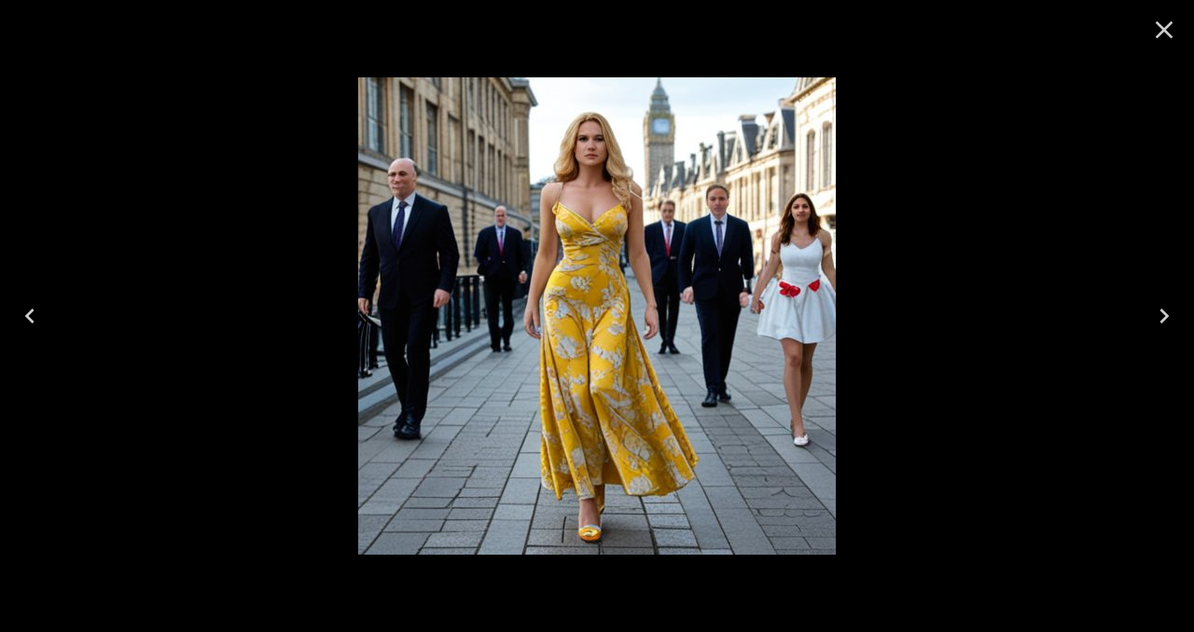
click at [1160, 27] on icon "Close" at bounding box center [1165, 30] width 18 height 18
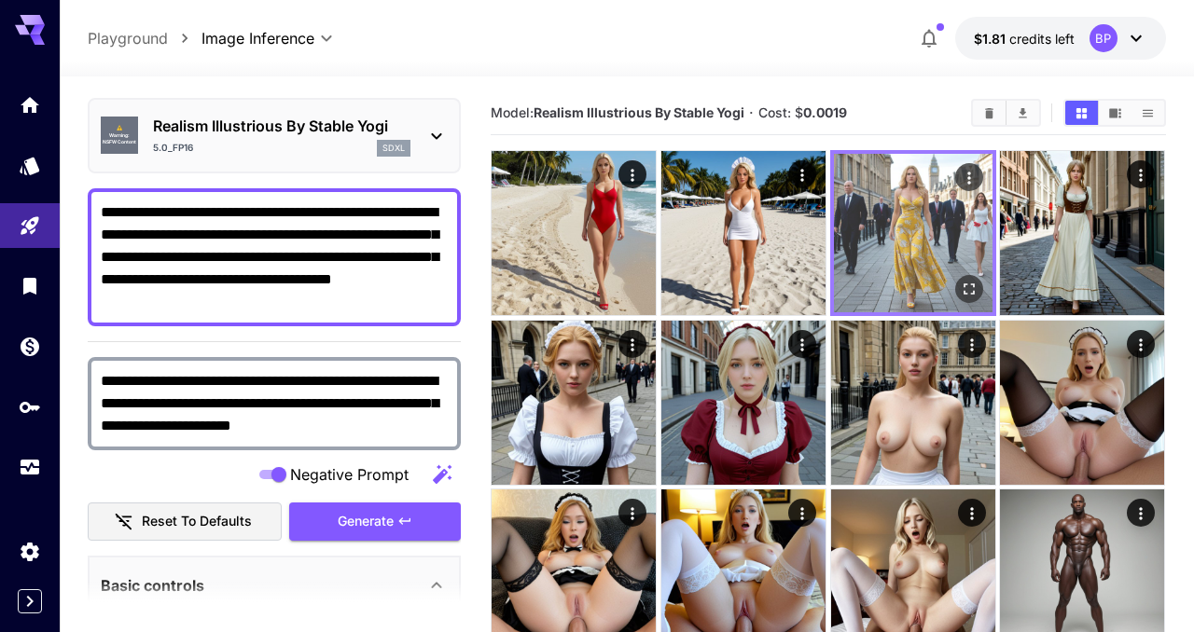
click at [896, 234] on img at bounding box center [913, 233] width 159 height 159
click at [904, 237] on img at bounding box center [913, 233] width 159 height 159
click at [951, 282] on img at bounding box center [913, 233] width 159 height 159
click at [963, 292] on icon "Open in fullscreen" at bounding box center [969, 289] width 19 height 19
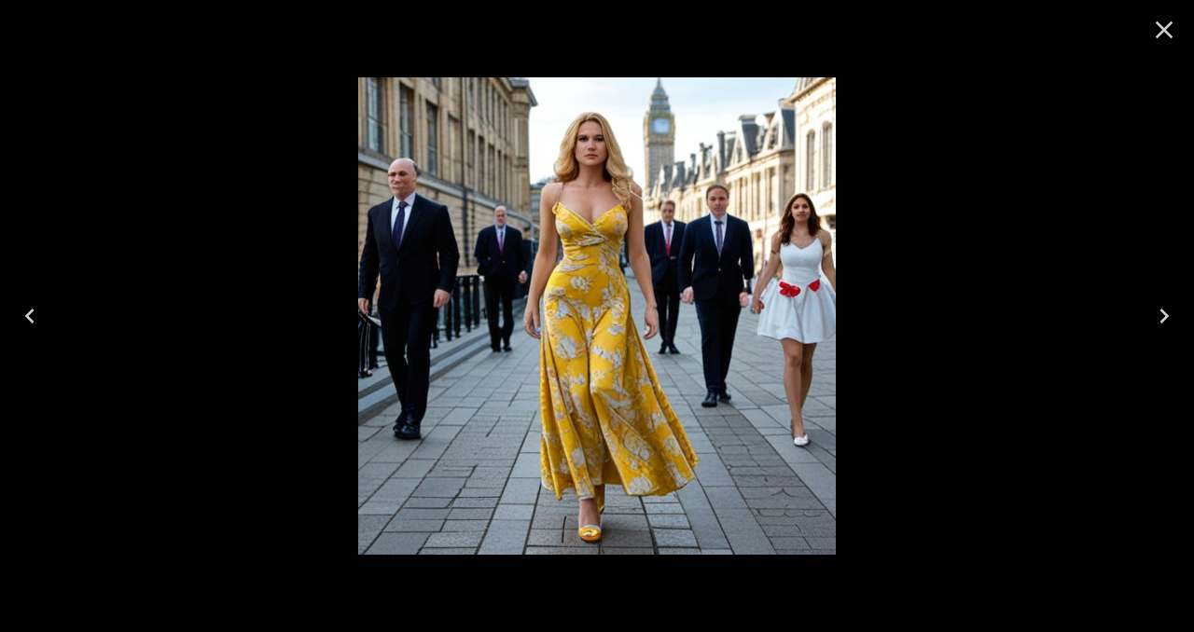
click at [1169, 35] on icon "Close" at bounding box center [1165, 30] width 18 height 18
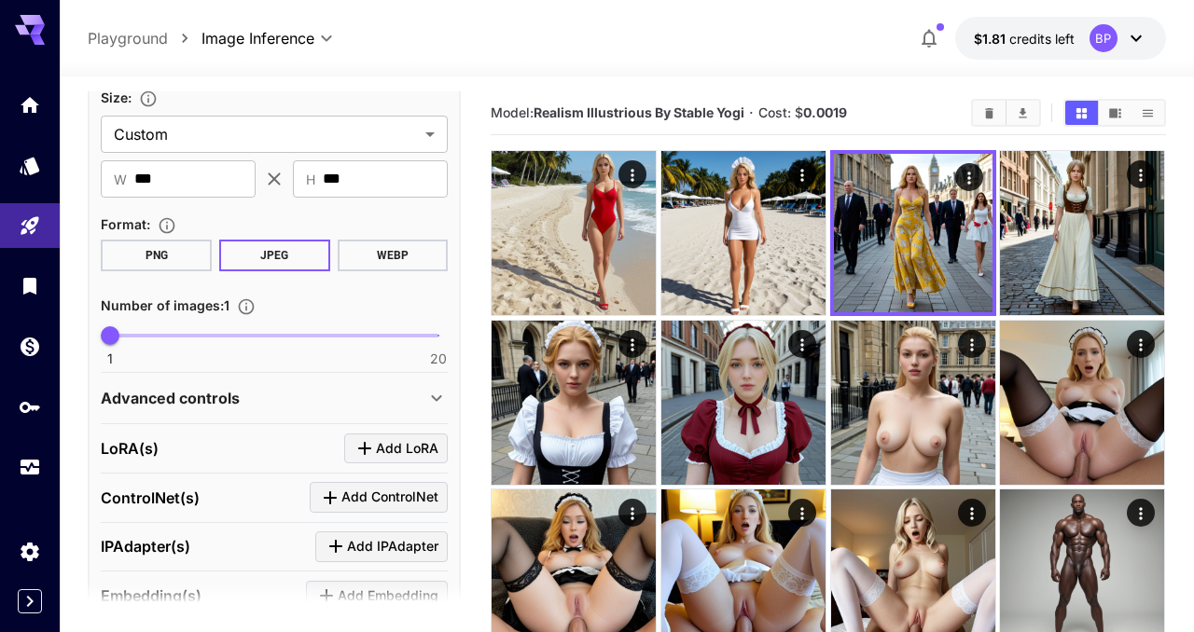
scroll to position [781, 0]
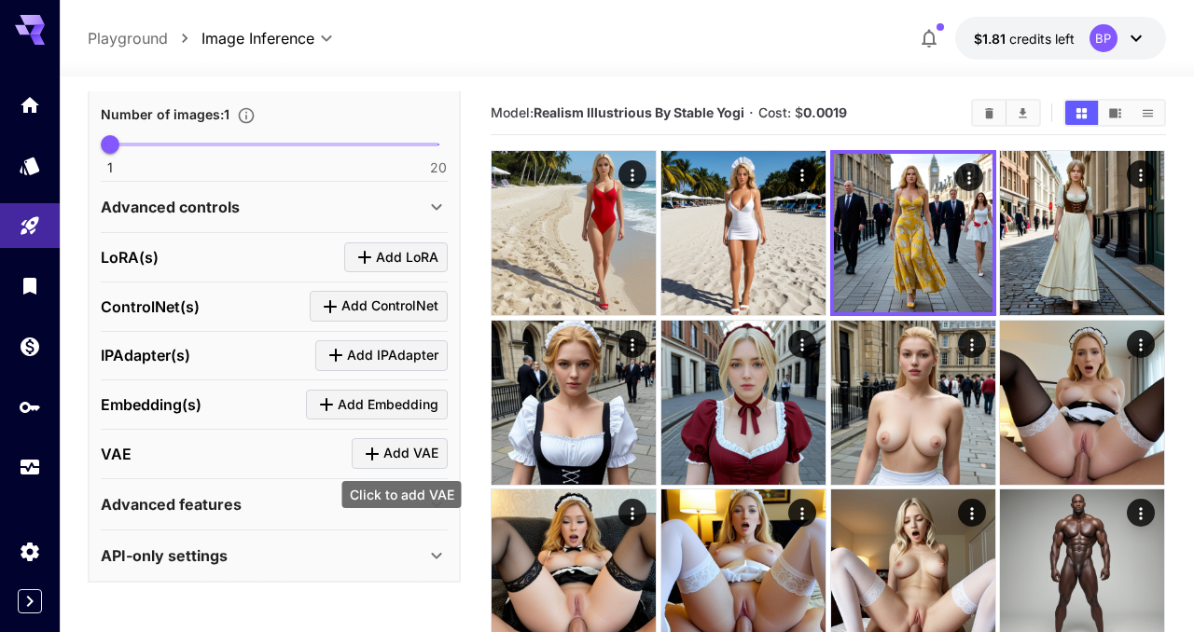
click at [450, 451] on div "Basic controls Size : Custom ****** ​ ​ W *** ​ ​ H *** ​ Format : PNG JPEG WEB…" at bounding box center [274, 209] width 373 height 749
click at [405, 454] on span "Add VAE" at bounding box center [410, 453] width 55 height 23
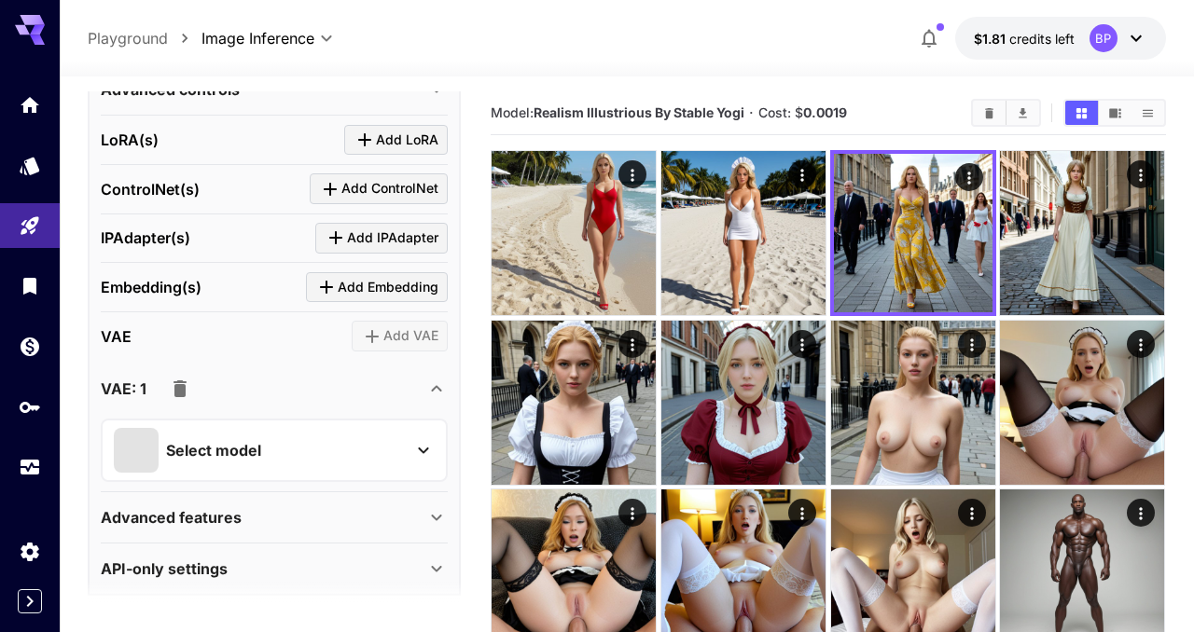
scroll to position [911, 0]
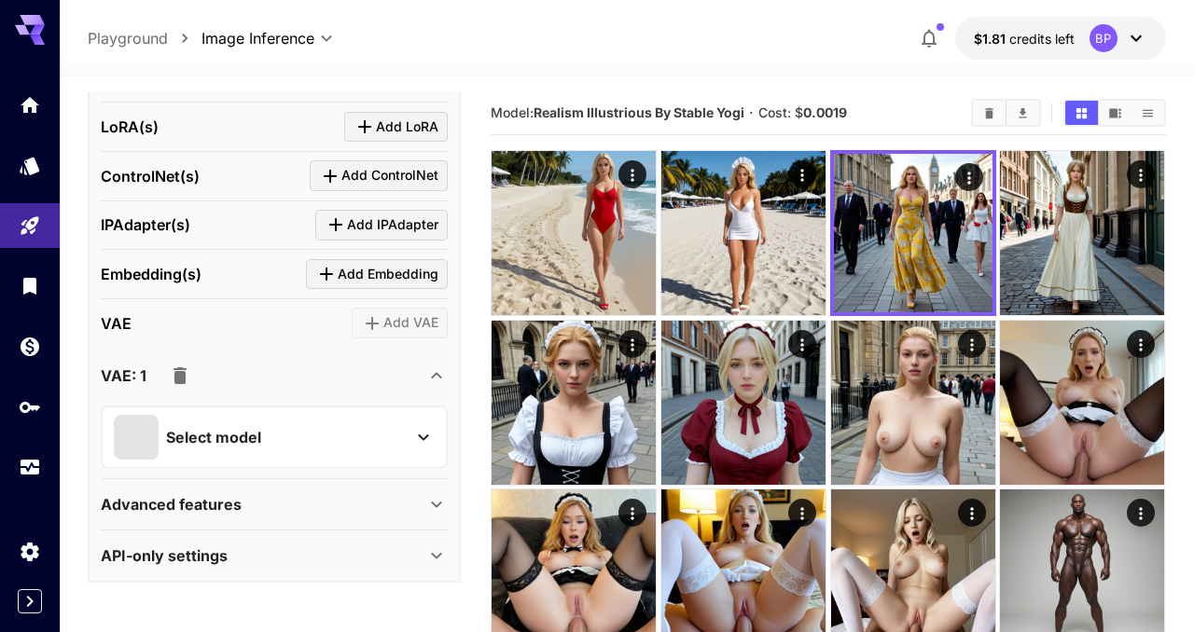
click at [348, 436] on div "Select model" at bounding box center [259, 437] width 291 height 45
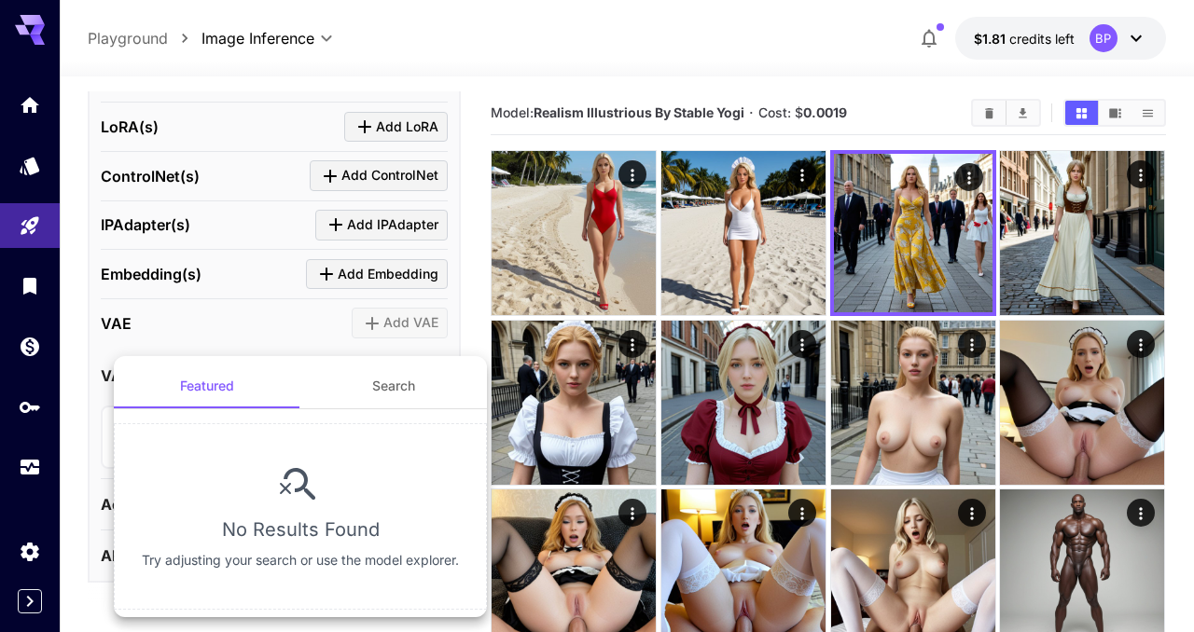
click at [82, 414] on div at bounding box center [597, 316] width 1194 height 632
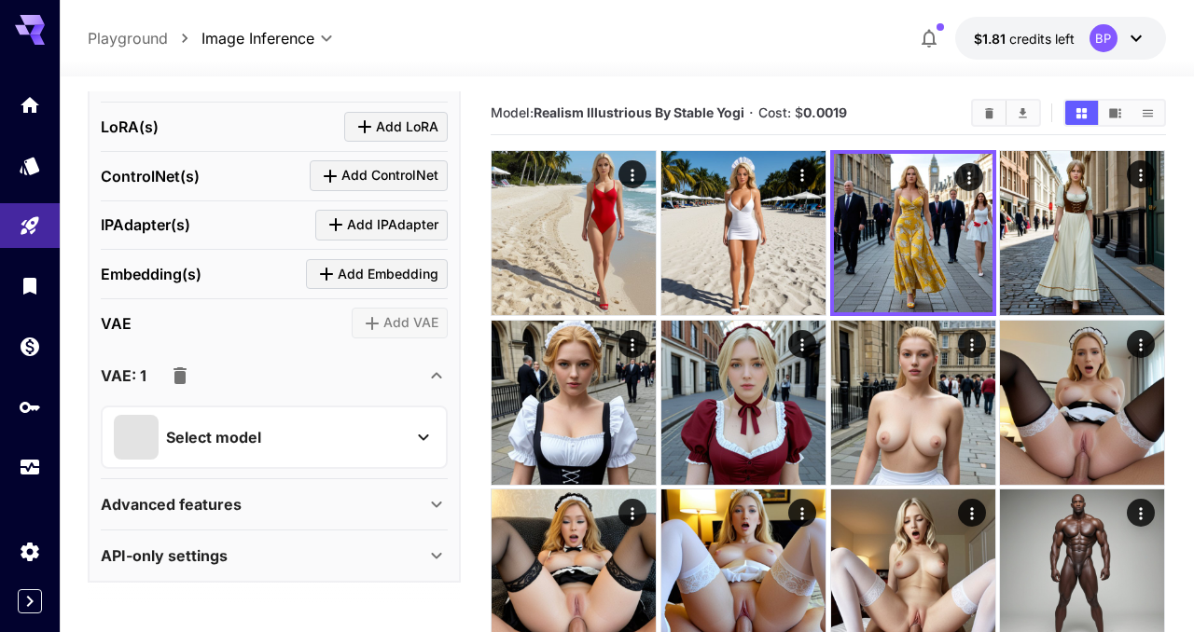
click at [184, 377] on icon "button" at bounding box center [180, 376] width 13 height 17
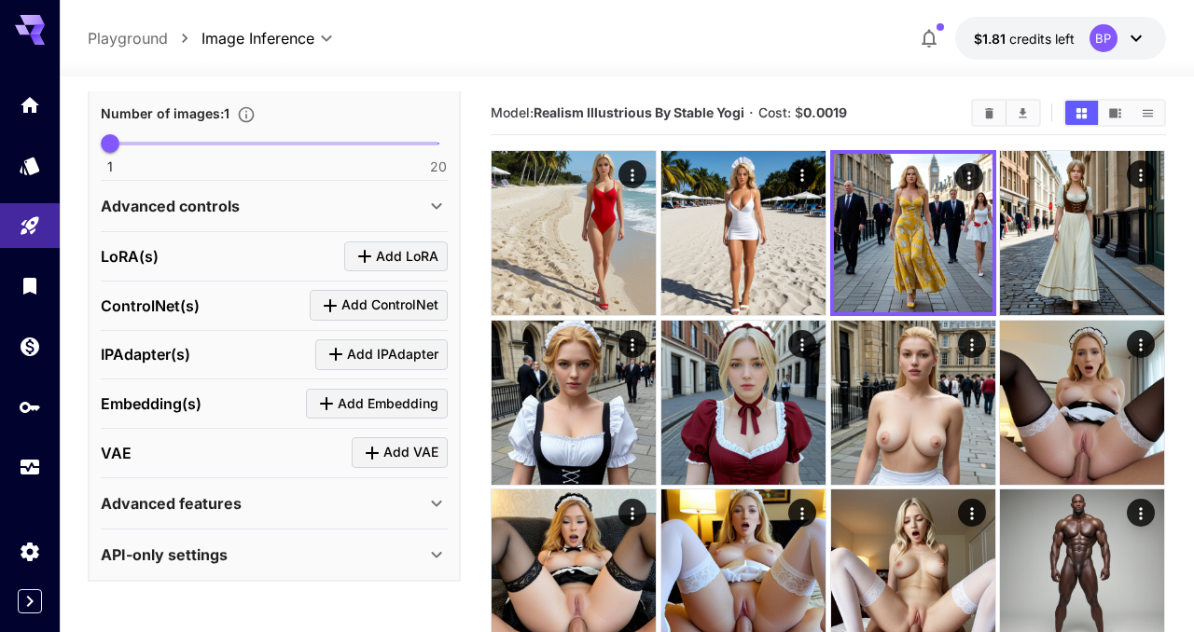
scroll to position [781, 0]
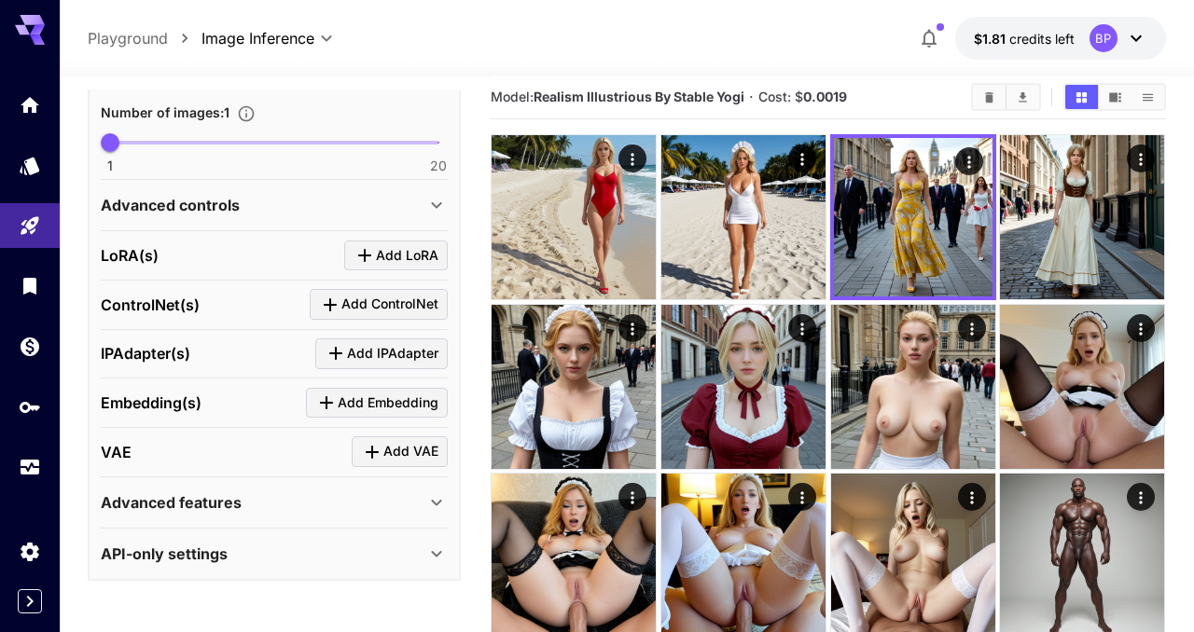
scroll to position [25, 0]
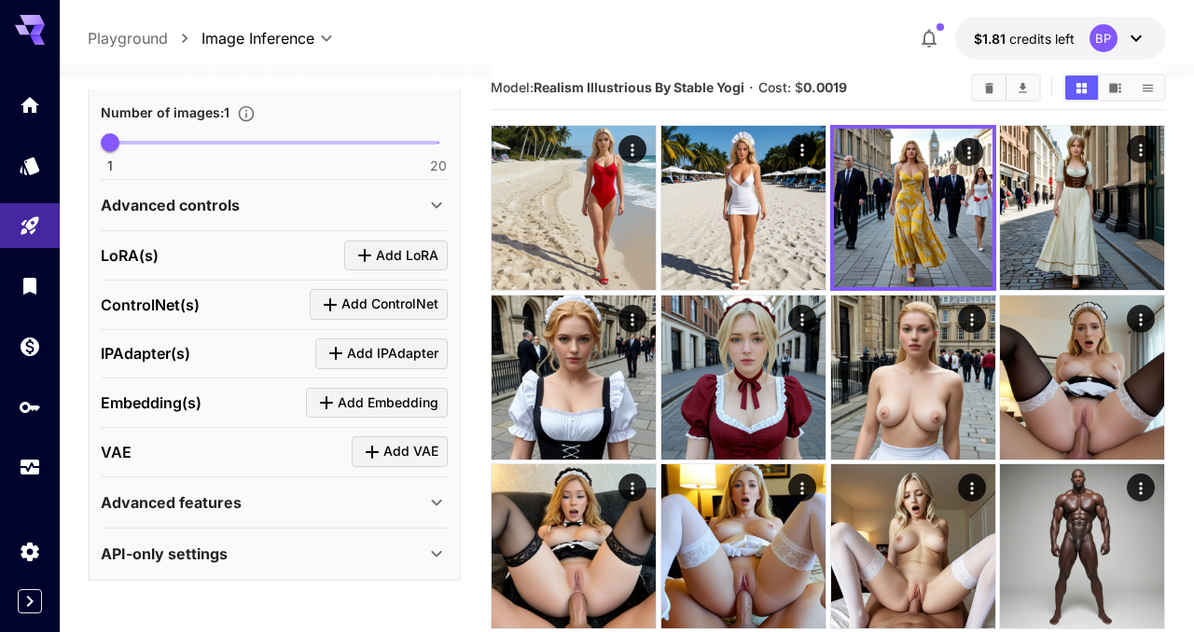
click at [427, 498] on icon at bounding box center [436, 503] width 22 height 22
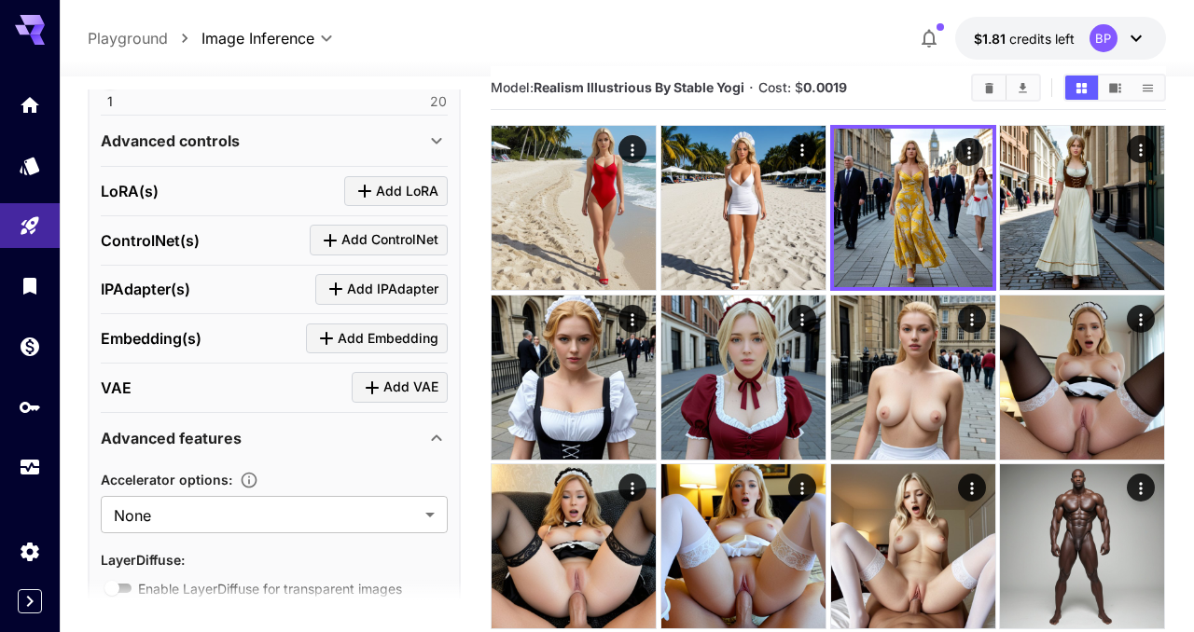
scroll to position [936, 0]
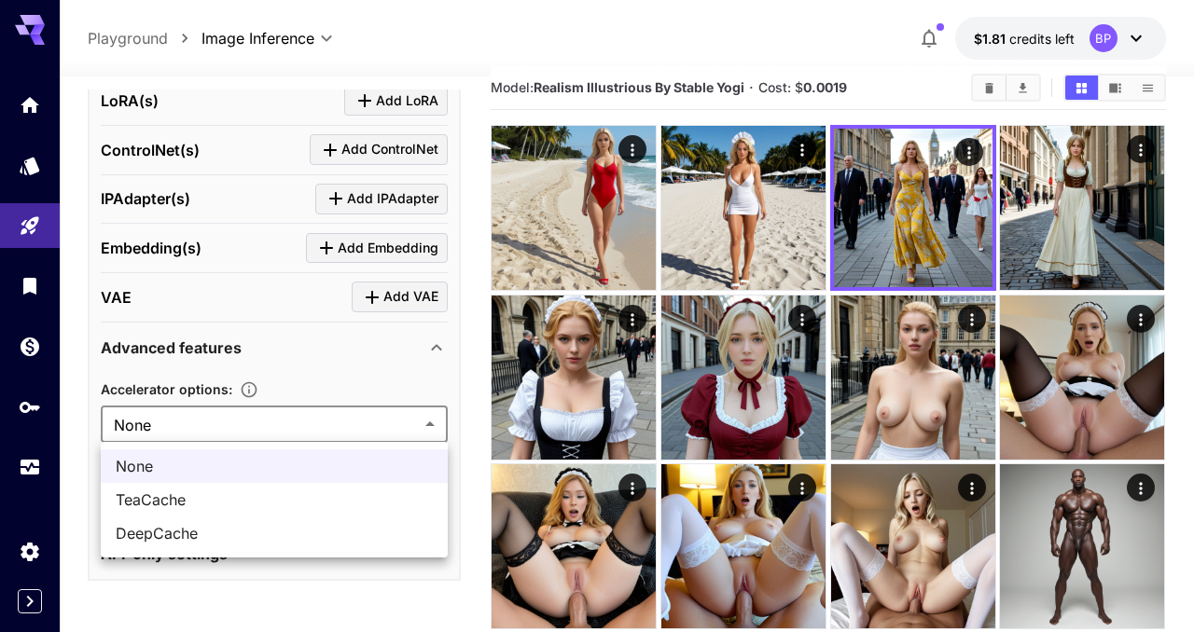
click at [77, 368] on div at bounding box center [597, 316] width 1194 height 632
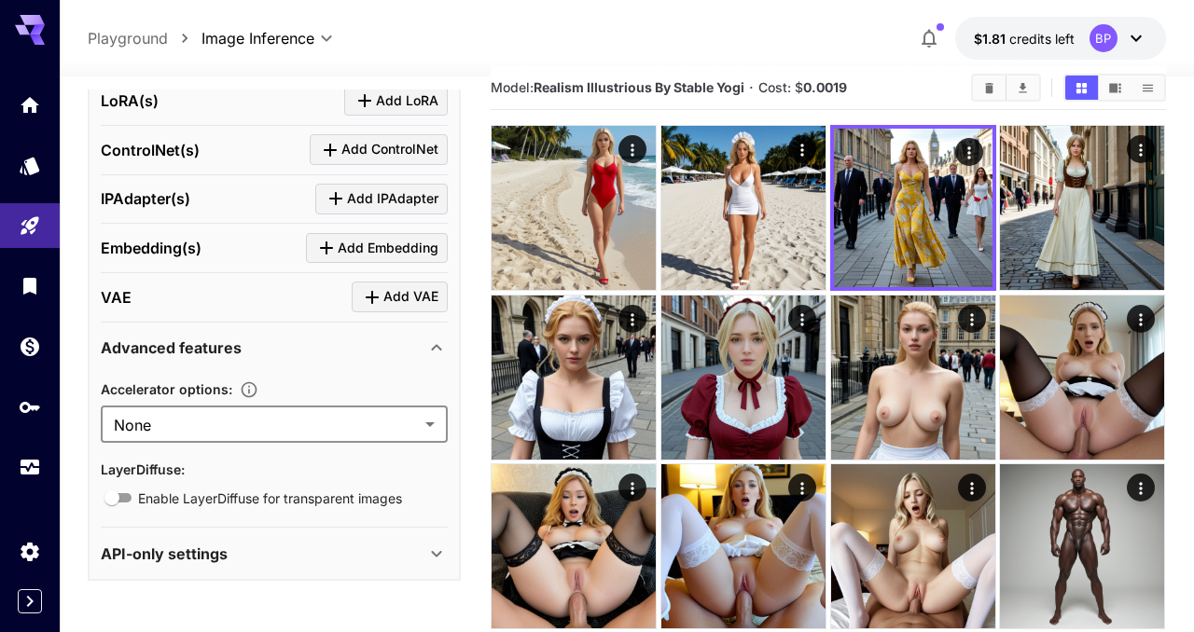
click at [438, 347] on icon at bounding box center [436, 348] width 22 height 22
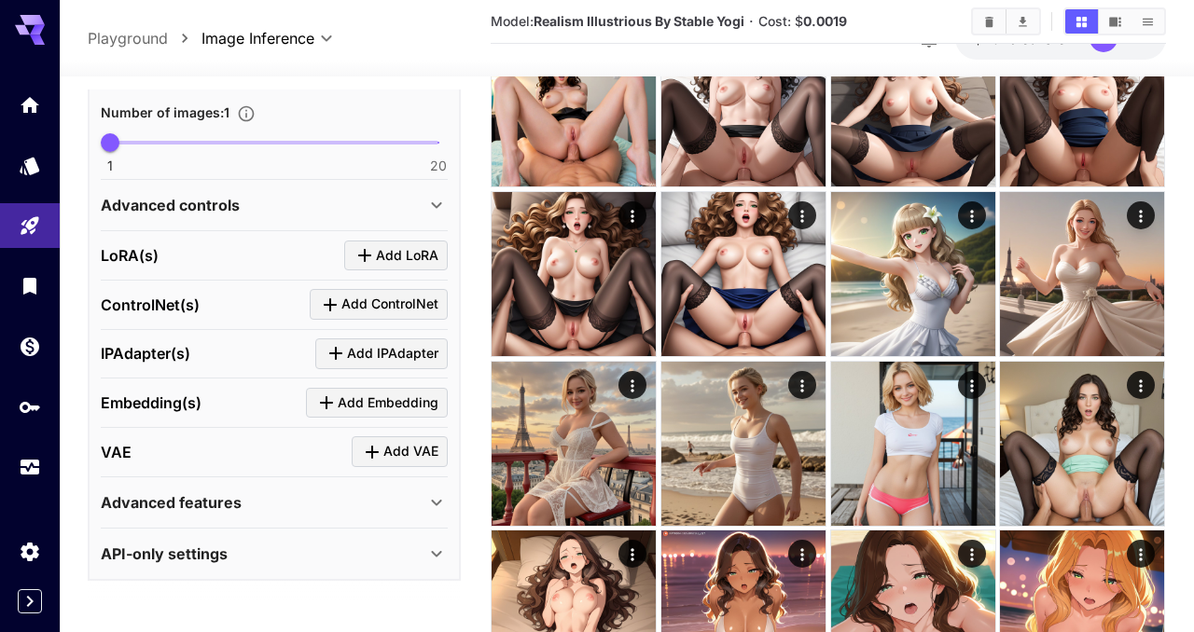
scroll to position [819, 0]
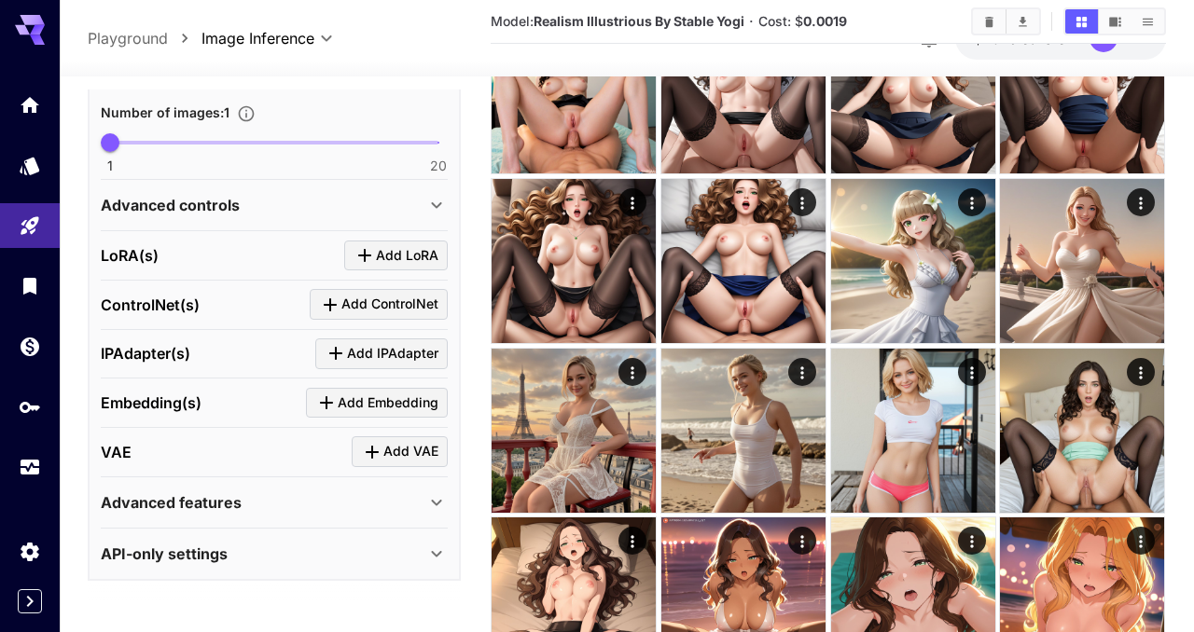
click at [442, 555] on icon at bounding box center [436, 554] width 22 height 22
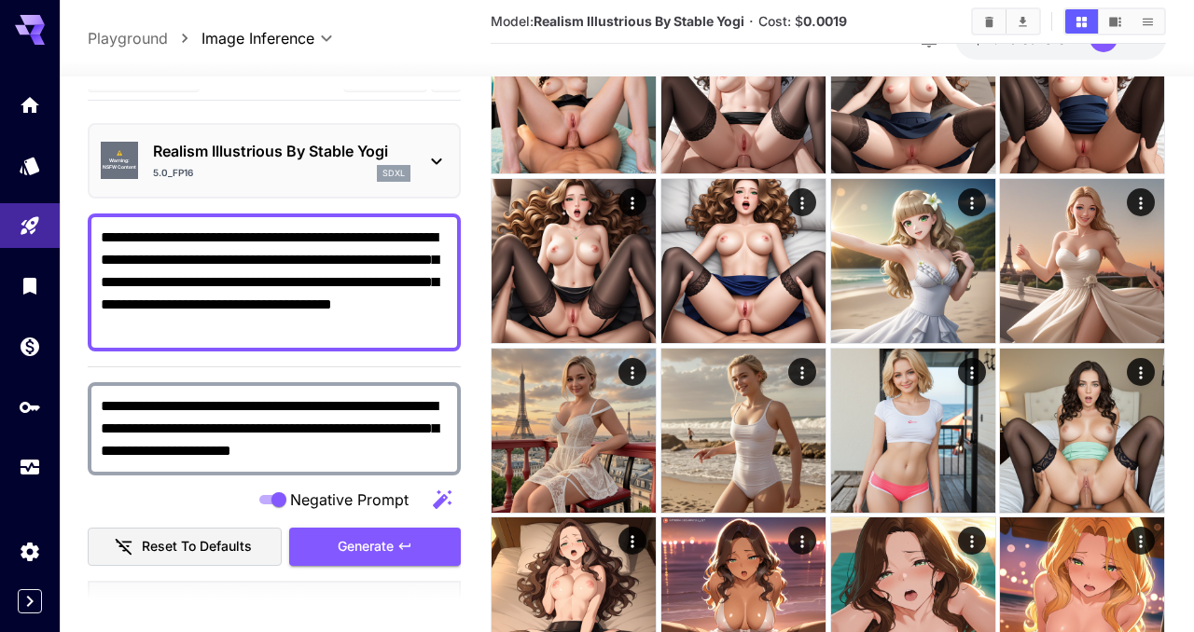
scroll to position [0, 0]
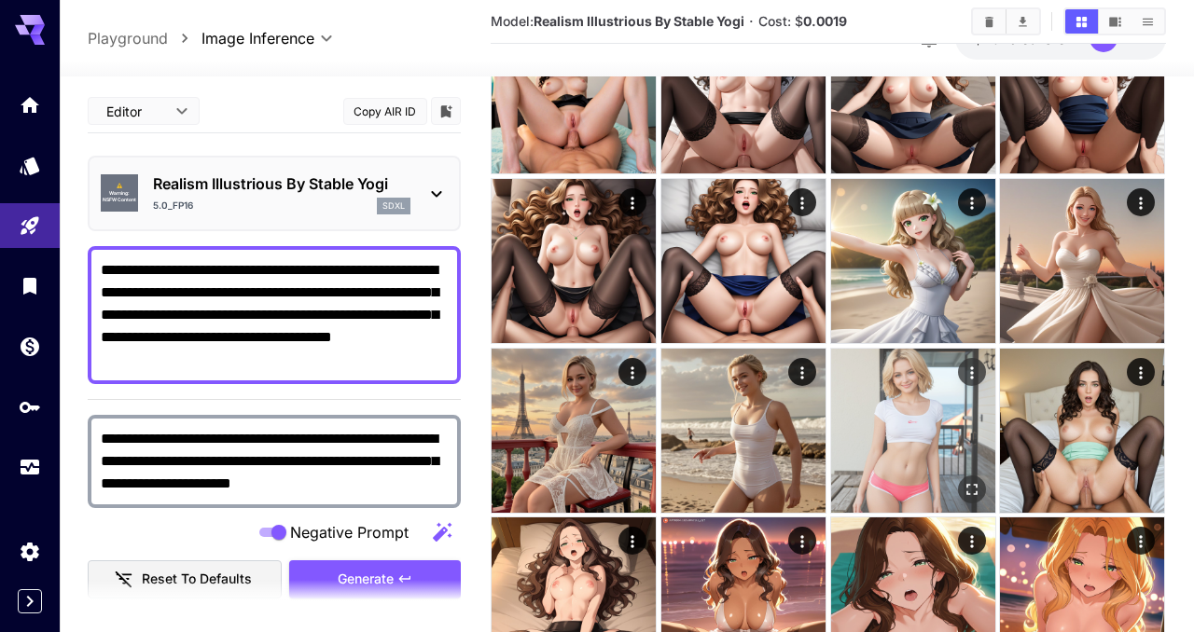
click at [902, 416] on img at bounding box center [913, 431] width 164 height 164
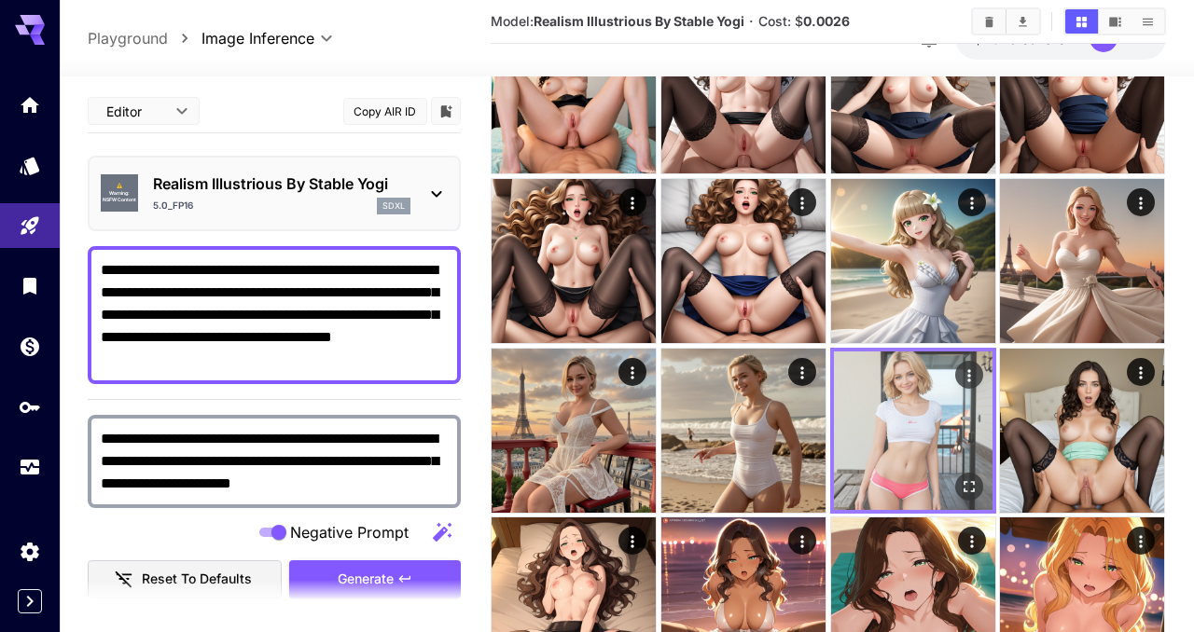
click at [904, 418] on img at bounding box center [913, 431] width 159 height 159
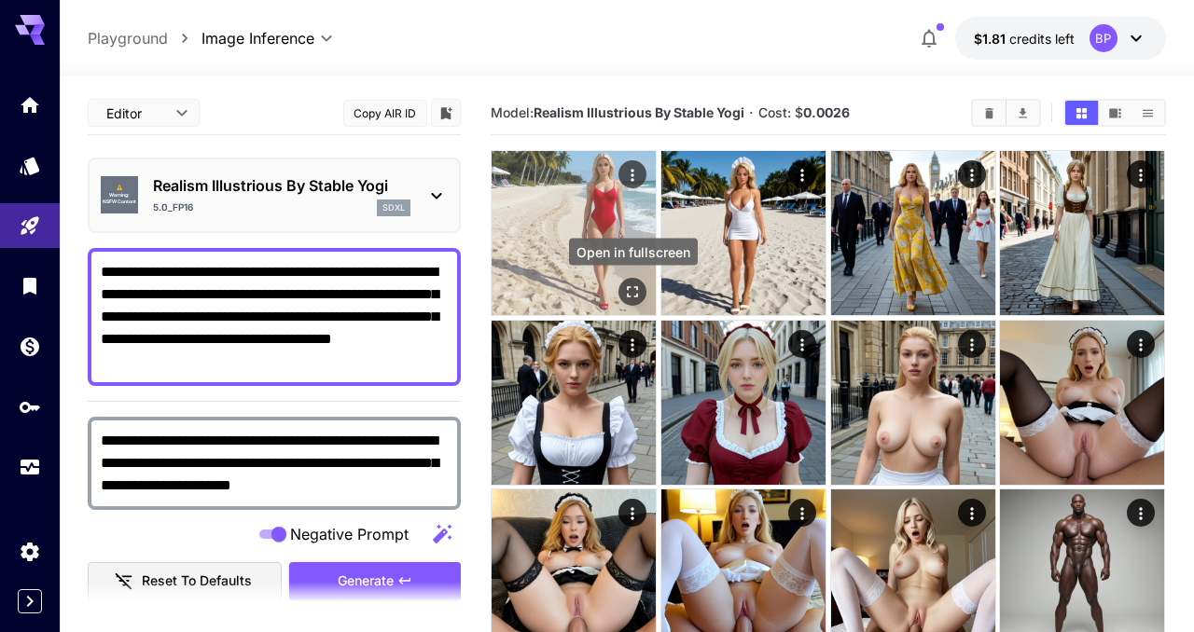
click at [635, 281] on button "Open in fullscreen" at bounding box center [633, 292] width 28 height 28
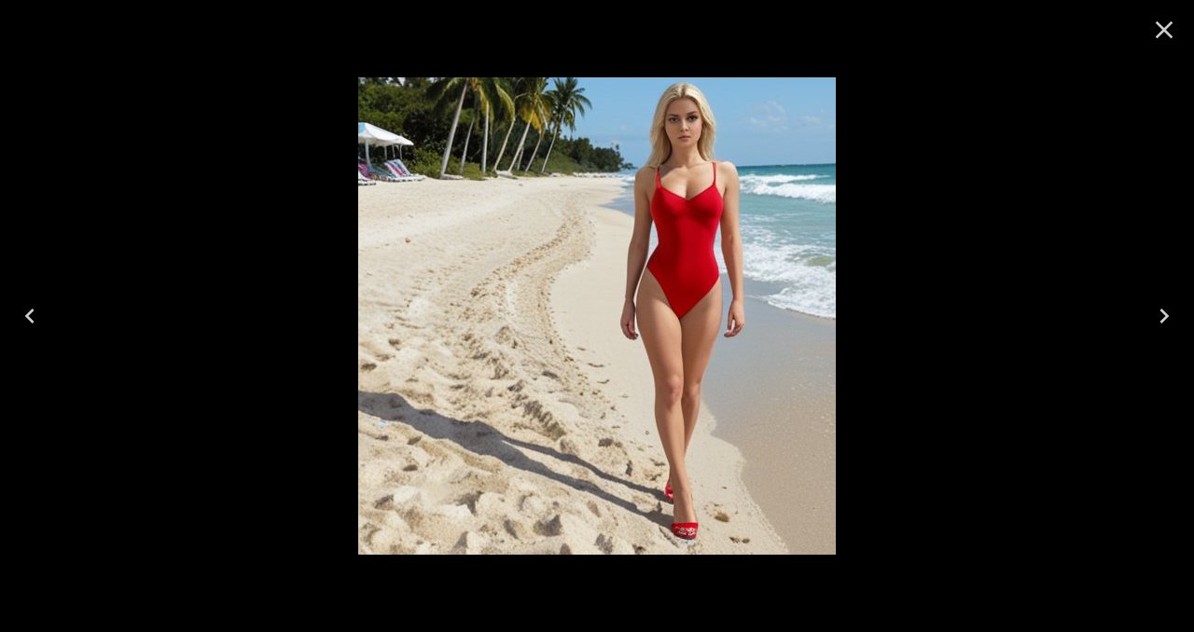
click at [1172, 30] on icon "Close" at bounding box center [1164, 30] width 30 height 30
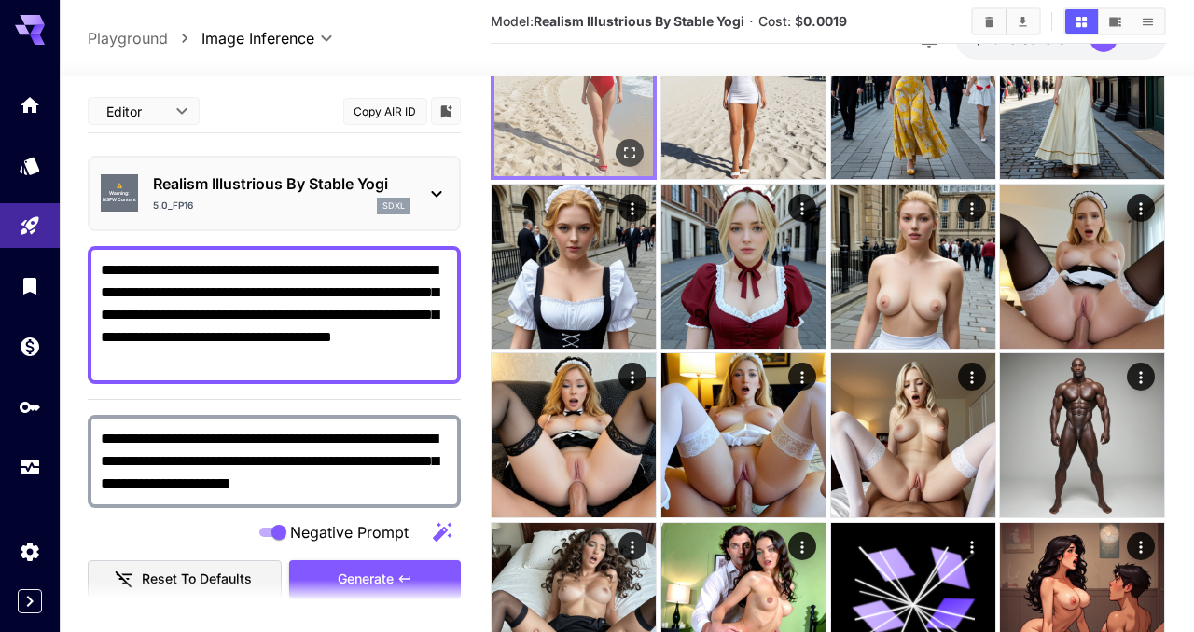
scroll to position [141, 0]
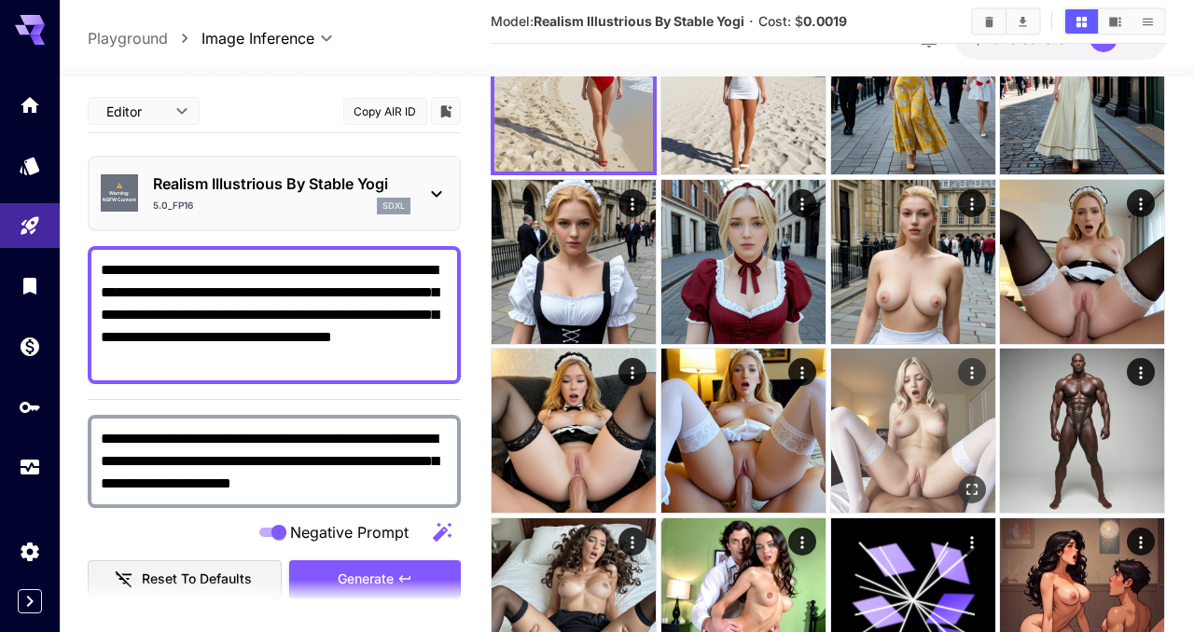
click at [911, 435] on img at bounding box center [913, 431] width 164 height 164
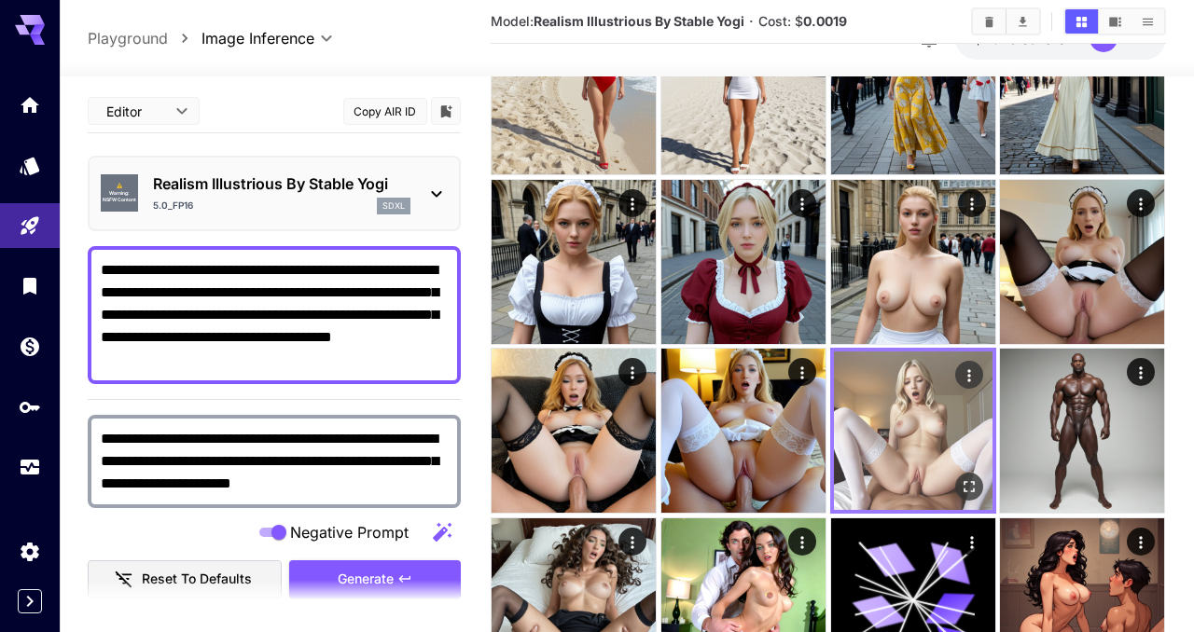
click at [902, 426] on img at bounding box center [913, 431] width 159 height 159
click at [968, 490] on icon "Open in fullscreen" at bounding box center [969, 488] width 19 height 19
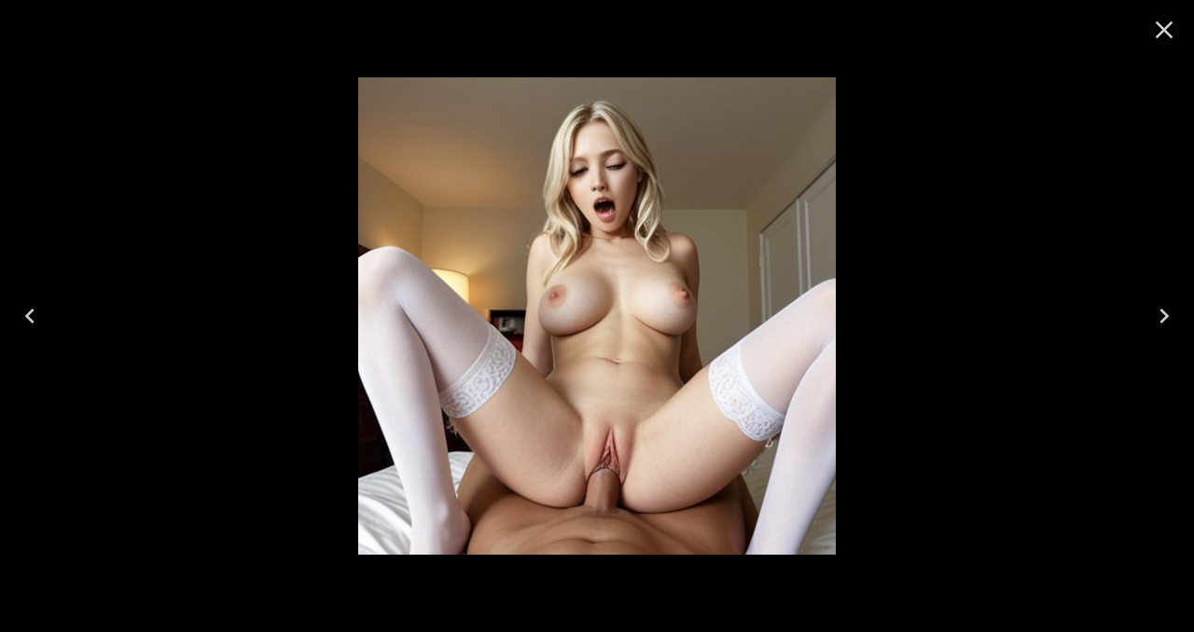
click at [1167, 37] on icon "Close" at bounding box center [1164, 30] width 30 height 30
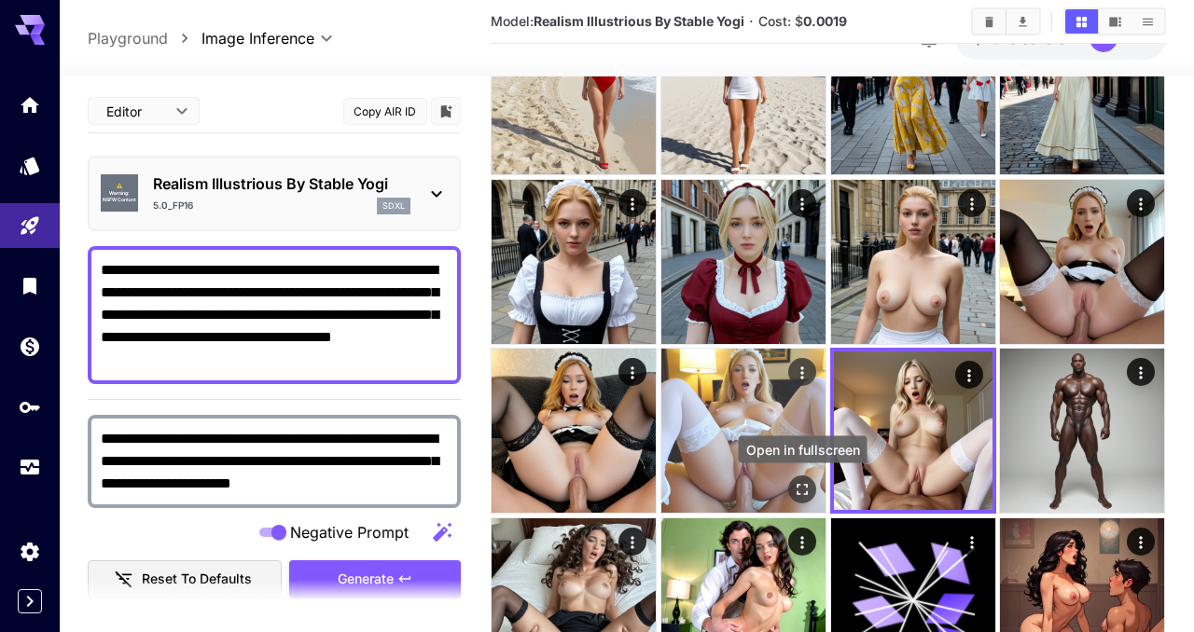
click at [800, 489] on icon "Open in fullscreen" at bounding box center [802, 490] width 19 height 19
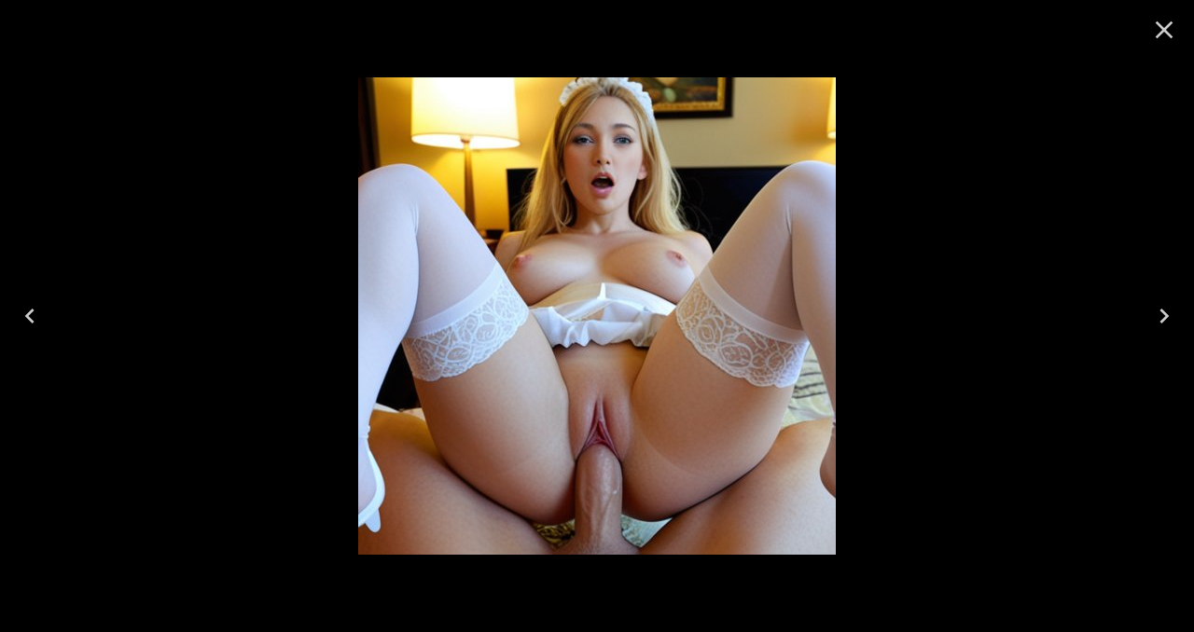
click at [1162, 30] on icon "Close" at bounding box center [1165, 30] width 18 height 18
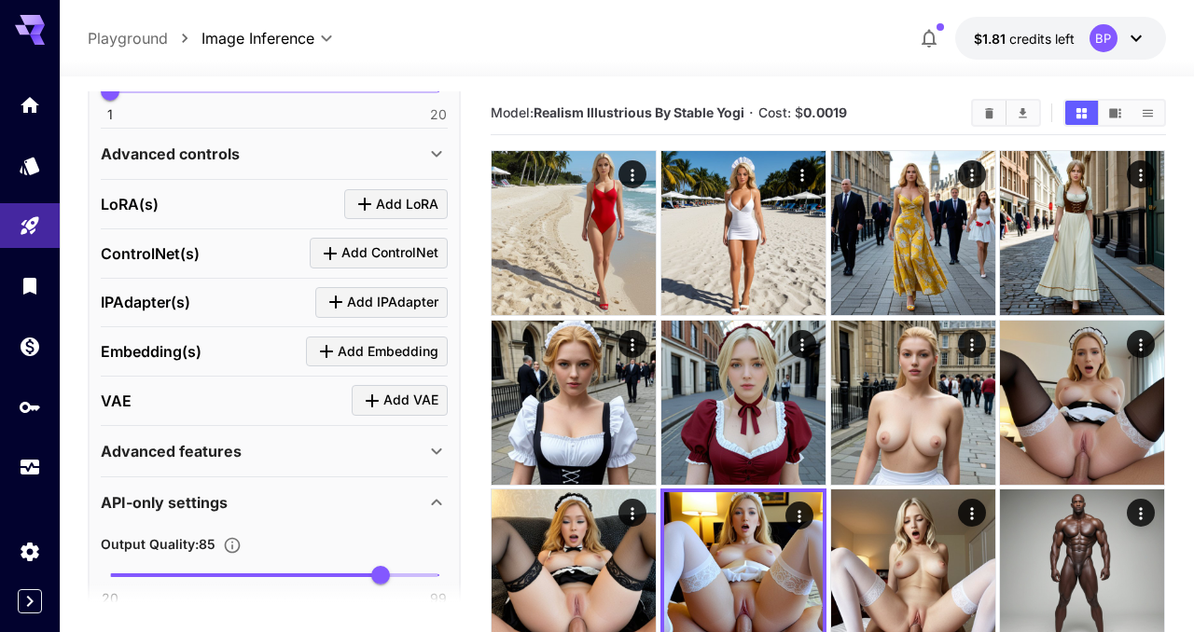
scroll to position [836, 0]
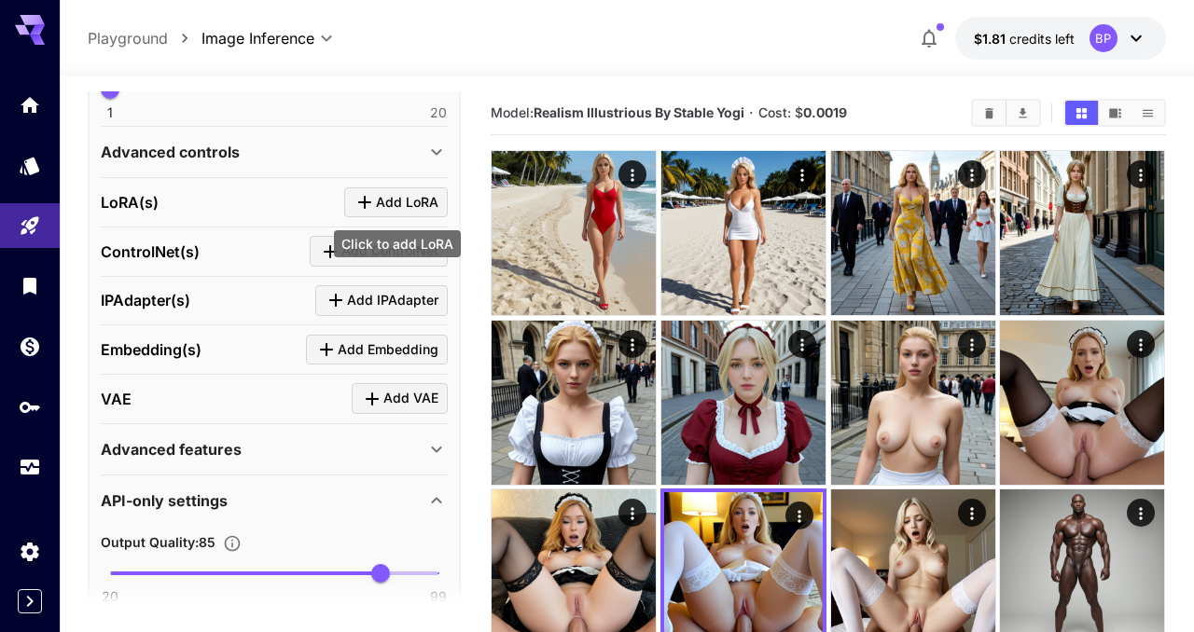
click at [431, 208] on span "Add LoRA" at bounding box center [407, 202] width 63 height 23
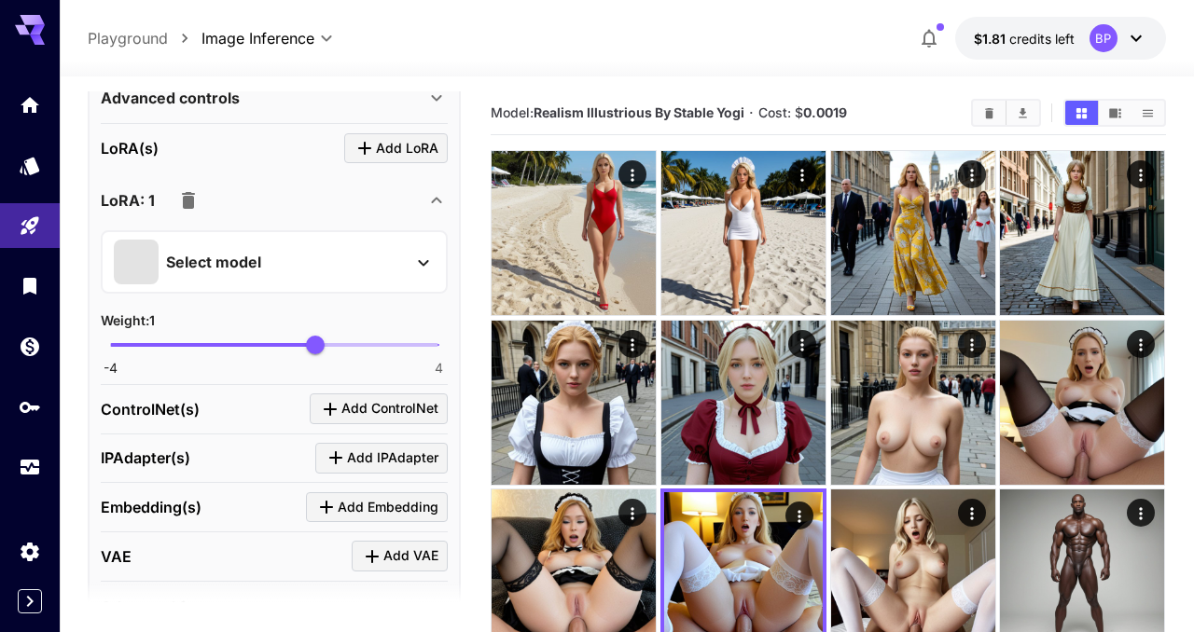
scroll to position [924, 0]
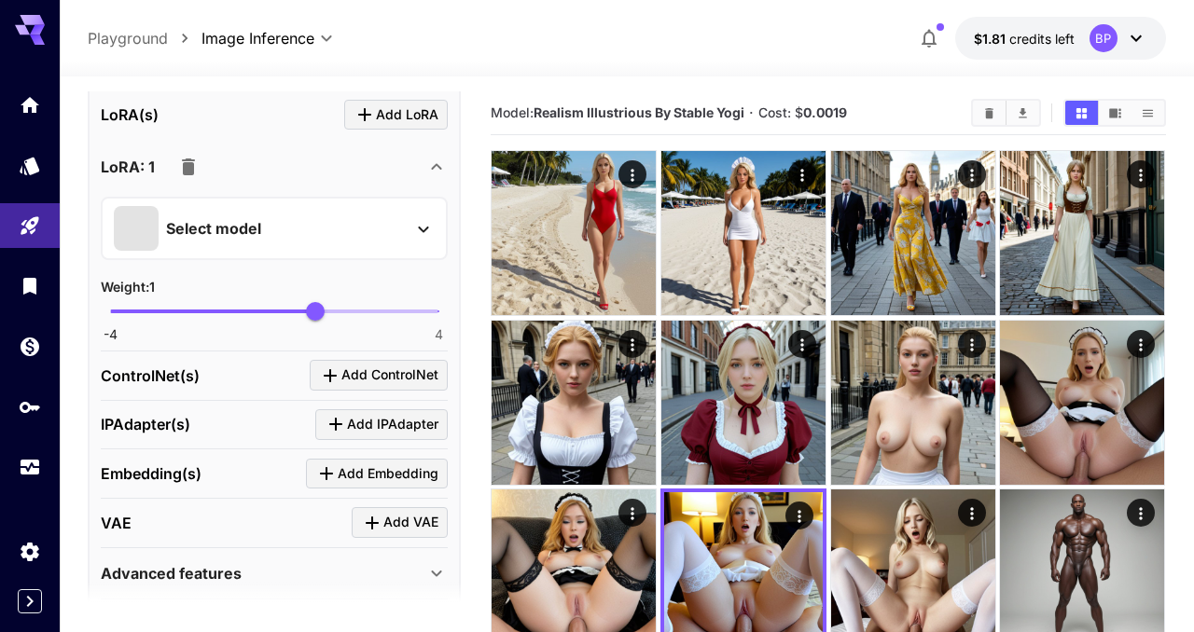
click at [425, 230] on icon at bounding box center [423, 229] width 22 height 22
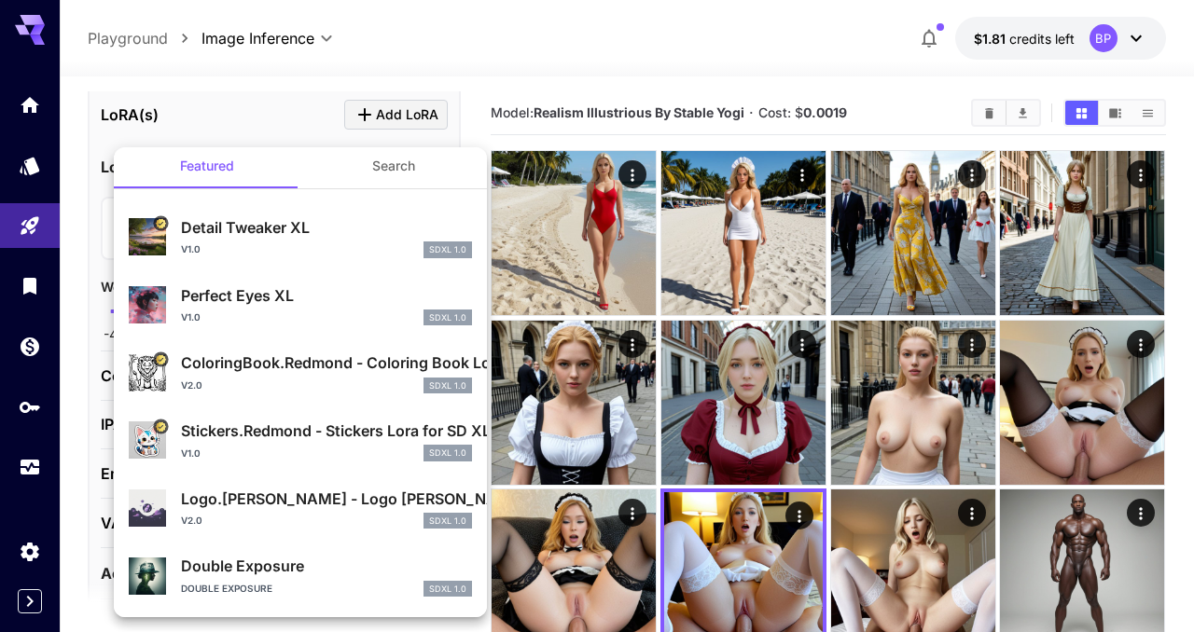
scroll to position [0, 0]
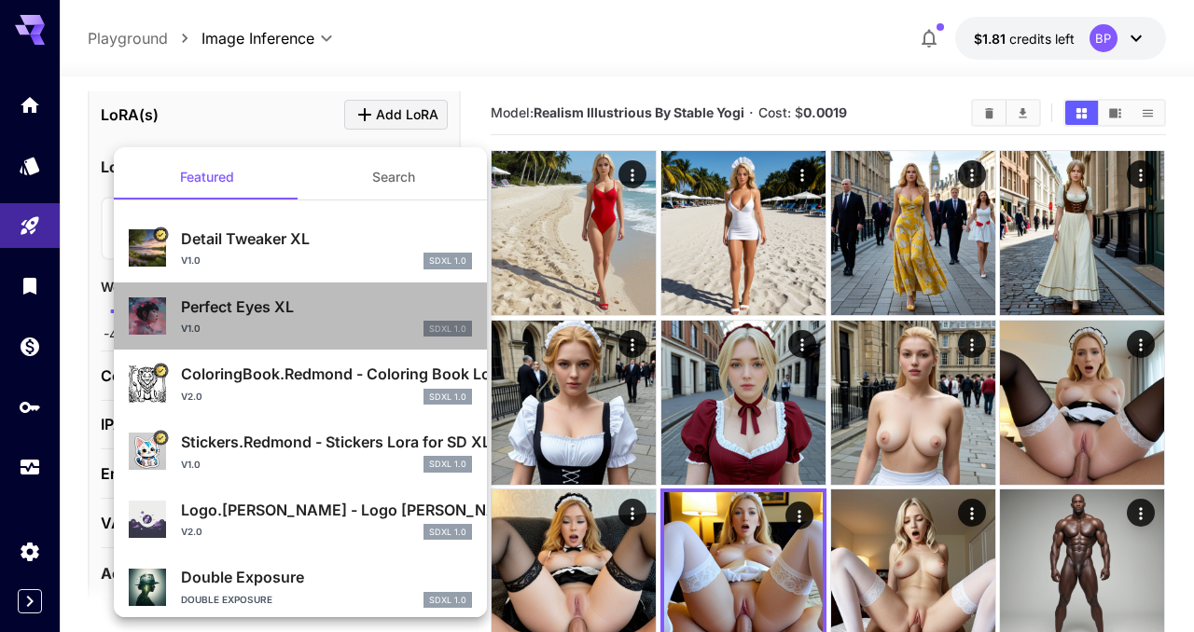
click at [333, 331] on div "v1.0 SDXL 1.0" at bounding box center [326, 329] width 291 height 17
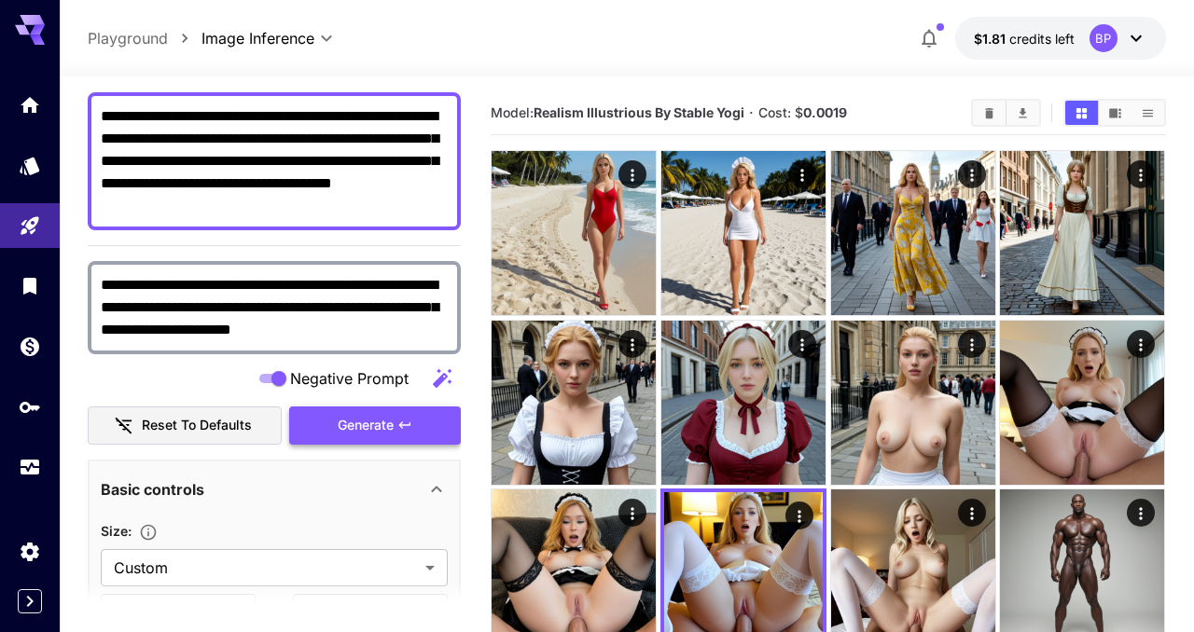
scroll to position [164, 0]
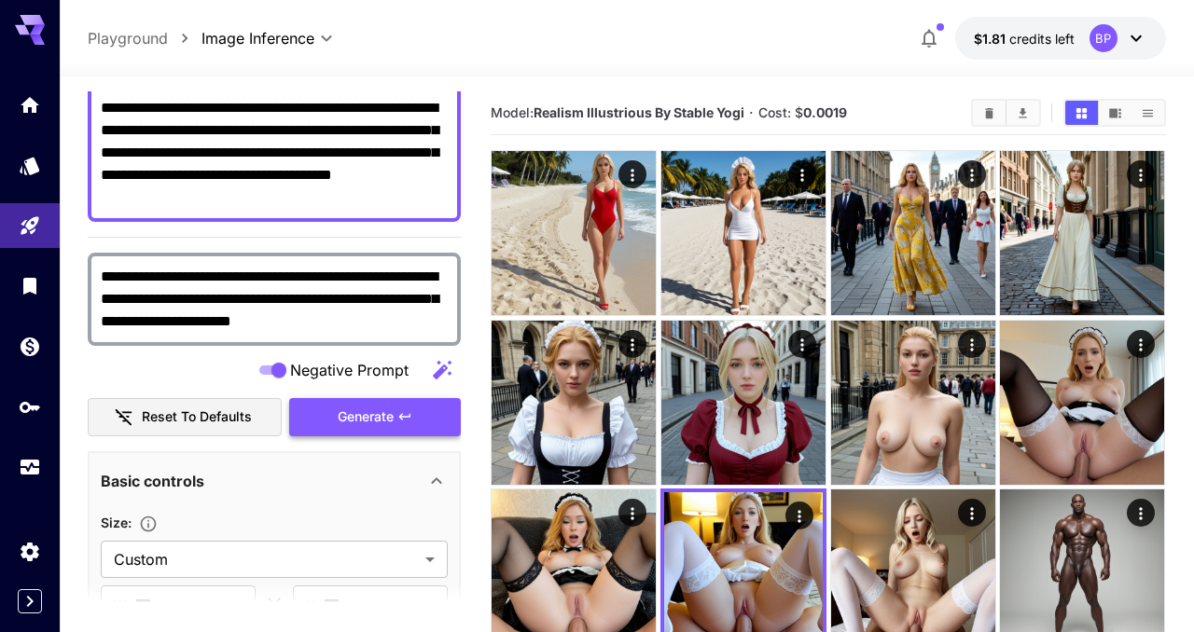
click at [367, 416] on span "Generate" at bounding box center [366, 417] width 56 height 23
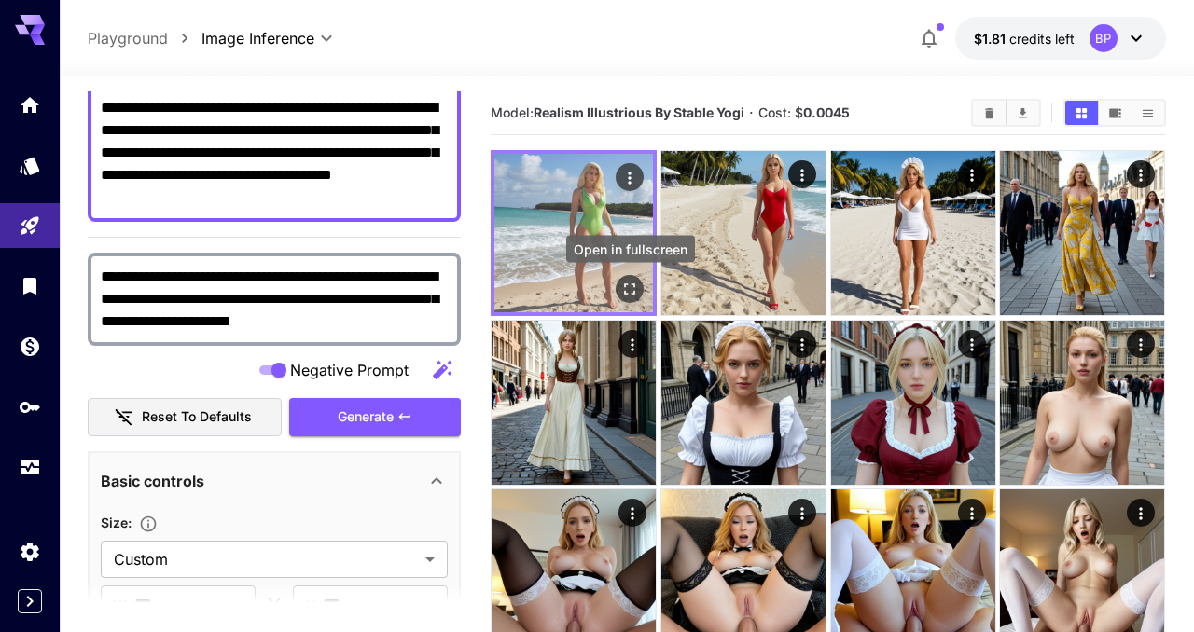
click at [622, 286] on icon "Open in fullscreen" at bounding box center [630, 289] width 19 height 19
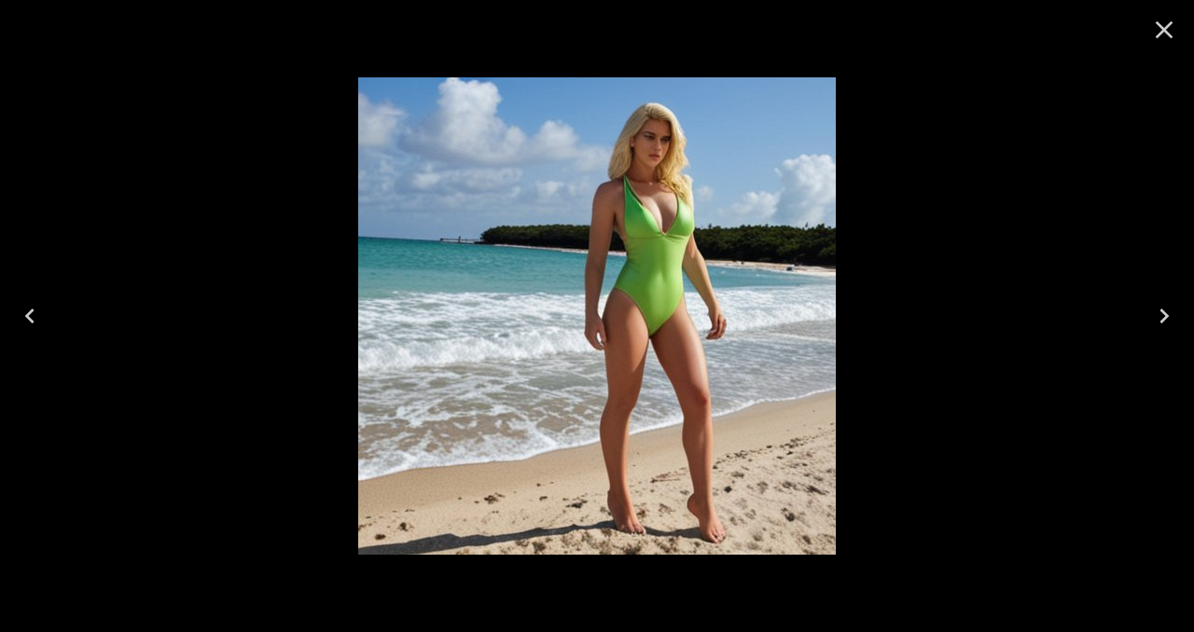
click at [1168, 36] on icon "Close" at bounding box center [1164, 30] width 30 height 30
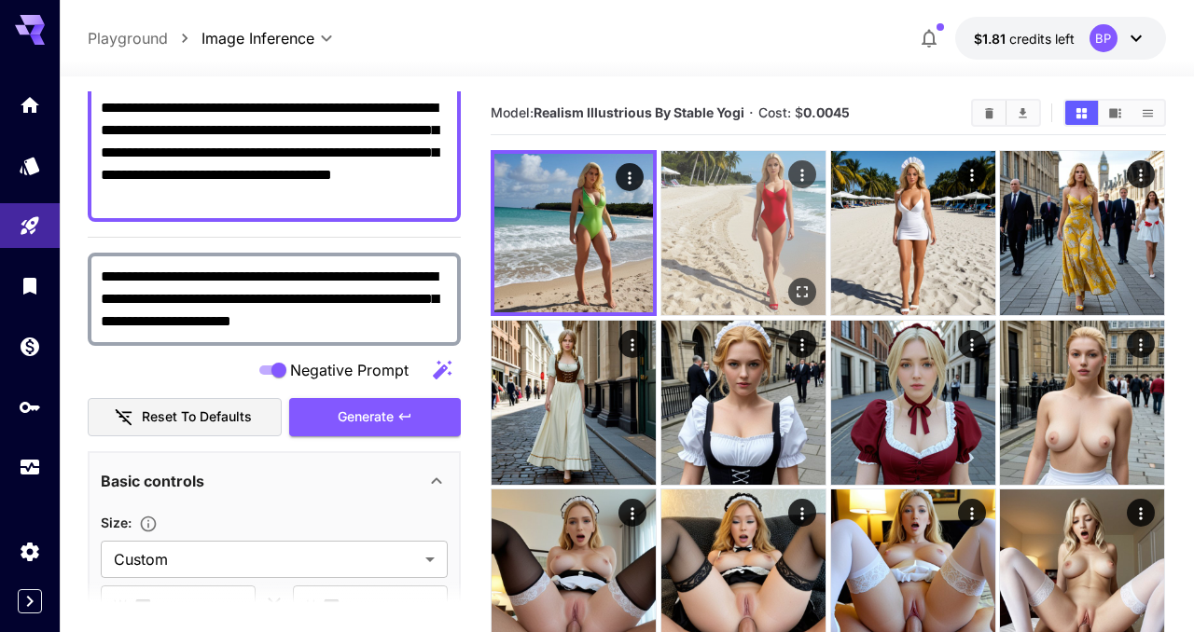
click at [730, 300] on img at bounding box center [743, 233] width 164 height 164
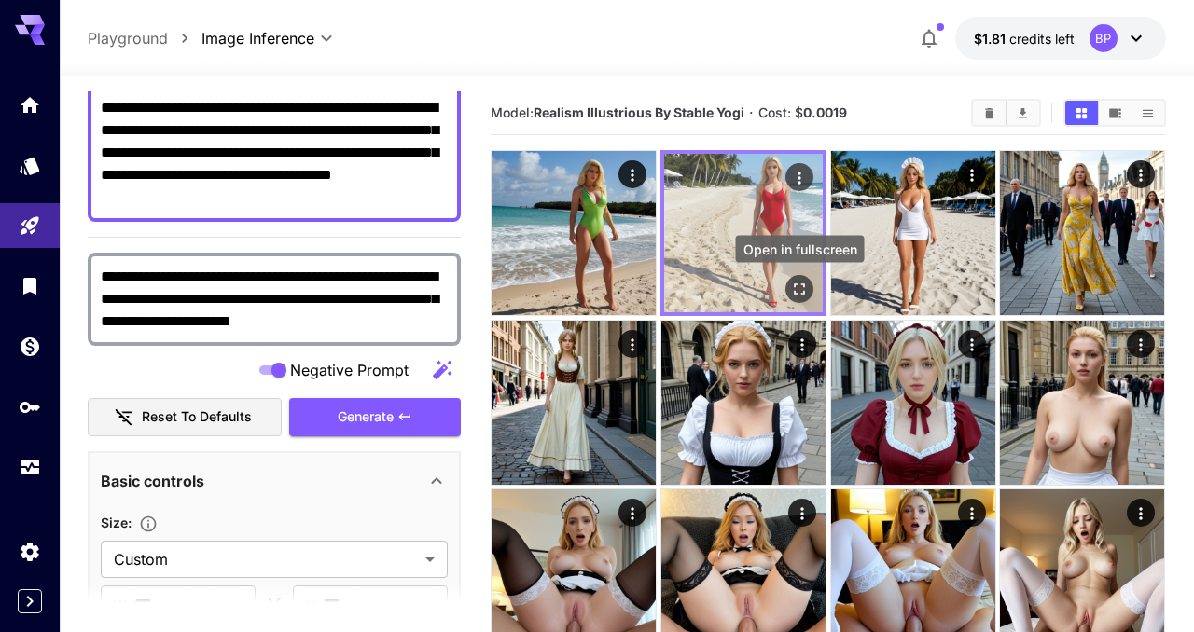
click at [800, 284] on icon "Open in fullscreen" at bounding box center [799, 289] width 19 height 19
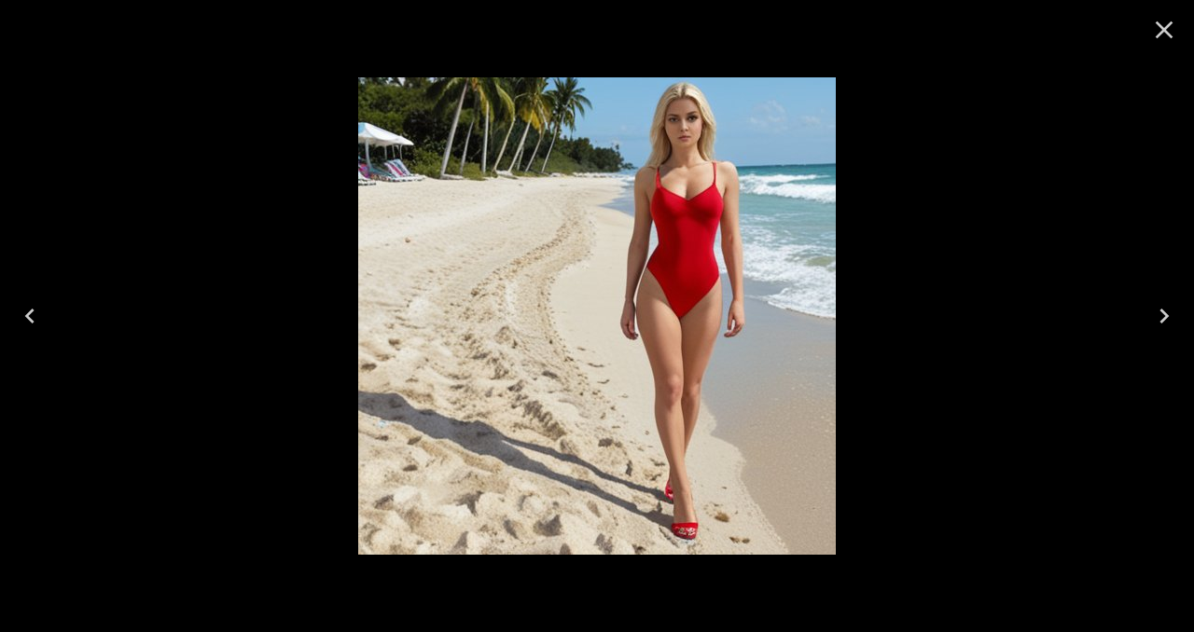
click at [1172, 30] on icon "Close" at bounding box center [1164, 30] width 30 height 30
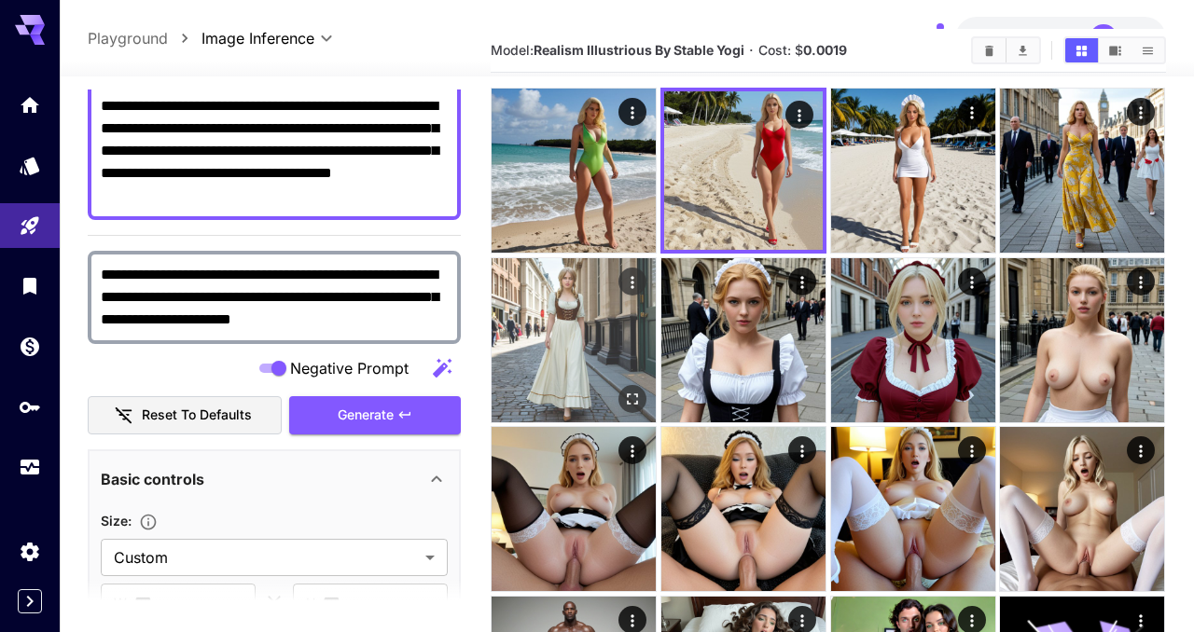
scroll to position [63, 0]
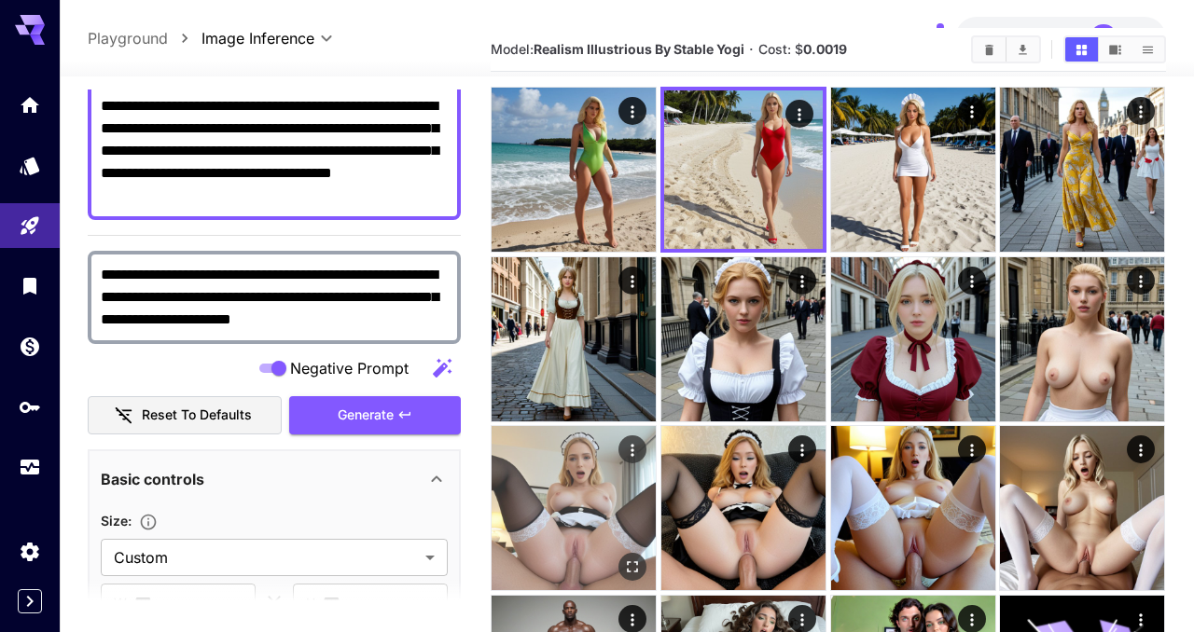
click at [572, 517] on img at bounding box center [574, 508] width 164 height 164
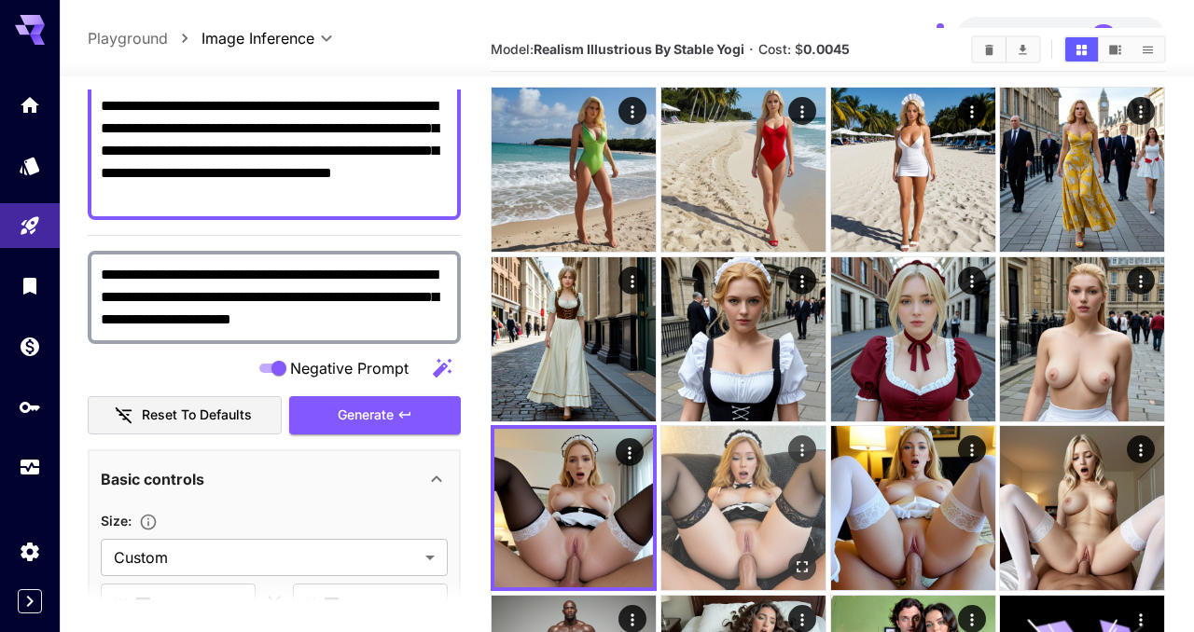
click at [819, 482] on img at bounding box center [743, 508] width 164 height 164
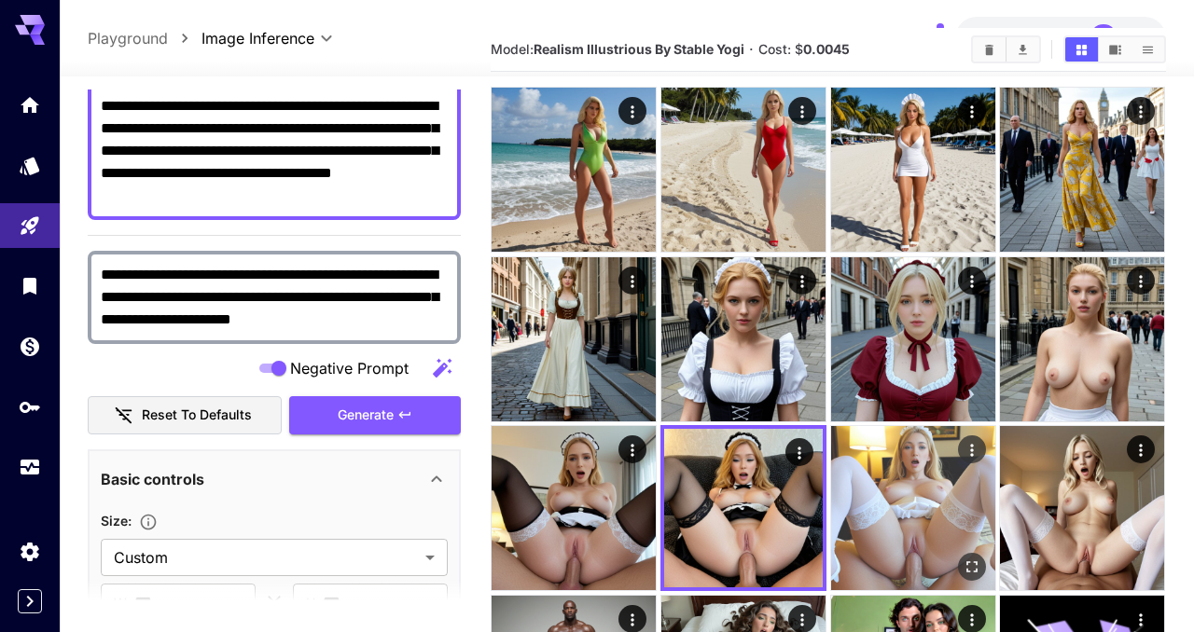
click at [897, 482] on img at bounding box center [913, 508] width 164 height 164
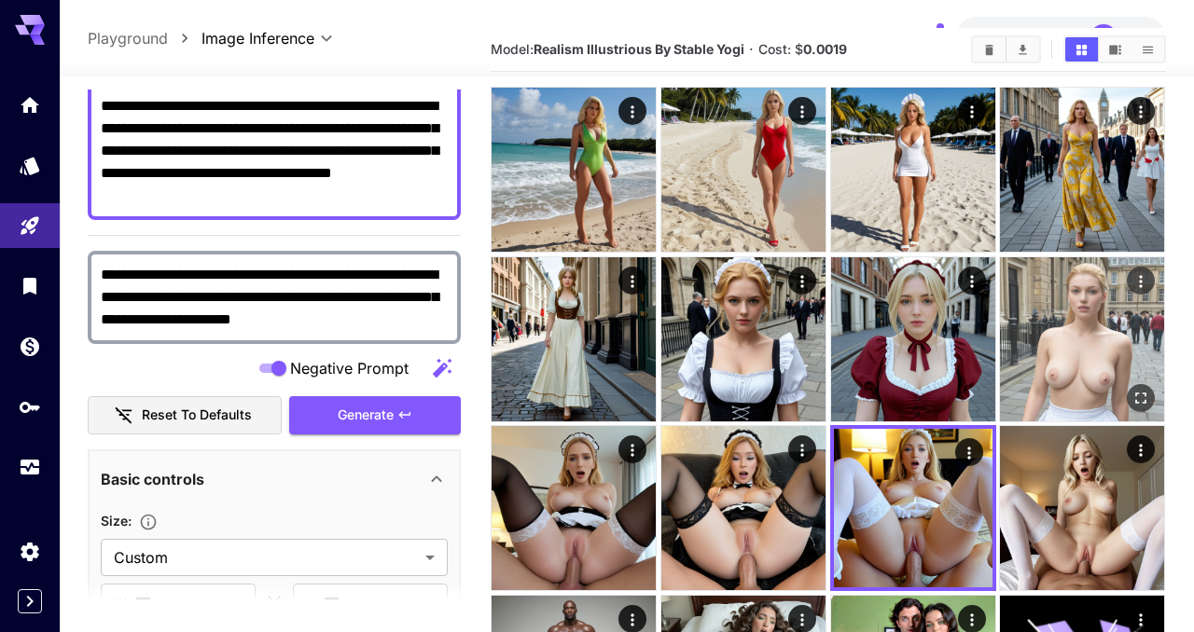
click at [1087, 342] on img at bounding box center [1082, 339] width 164 height 164
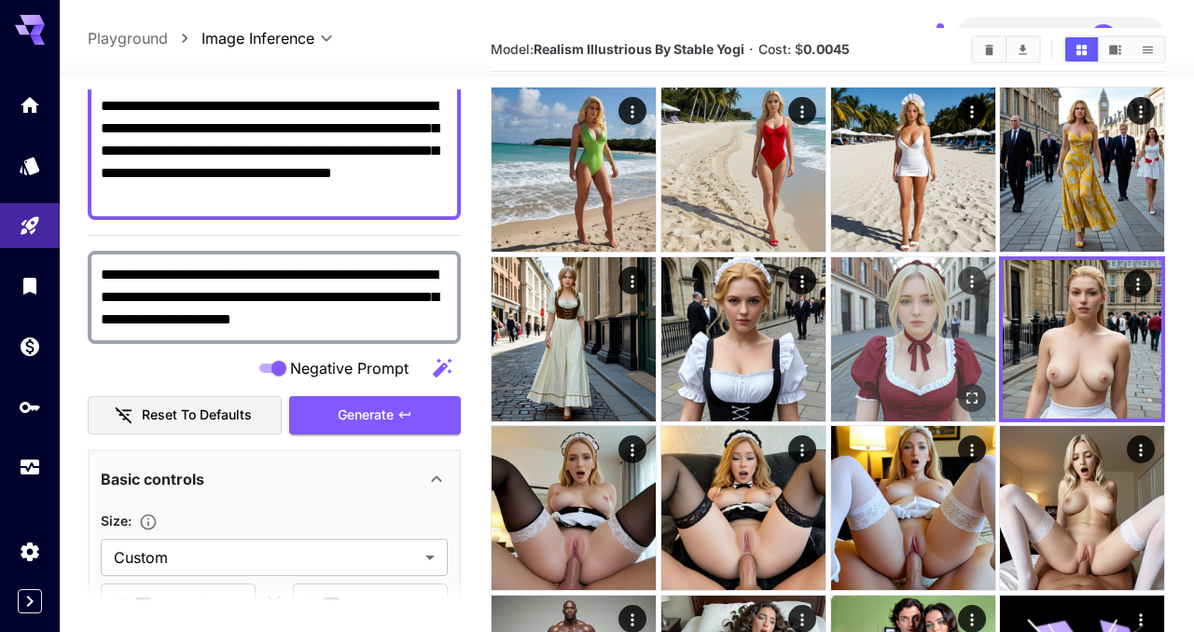
click at [907, 344] on img at bounding box center [913, 339] width 164 height 164
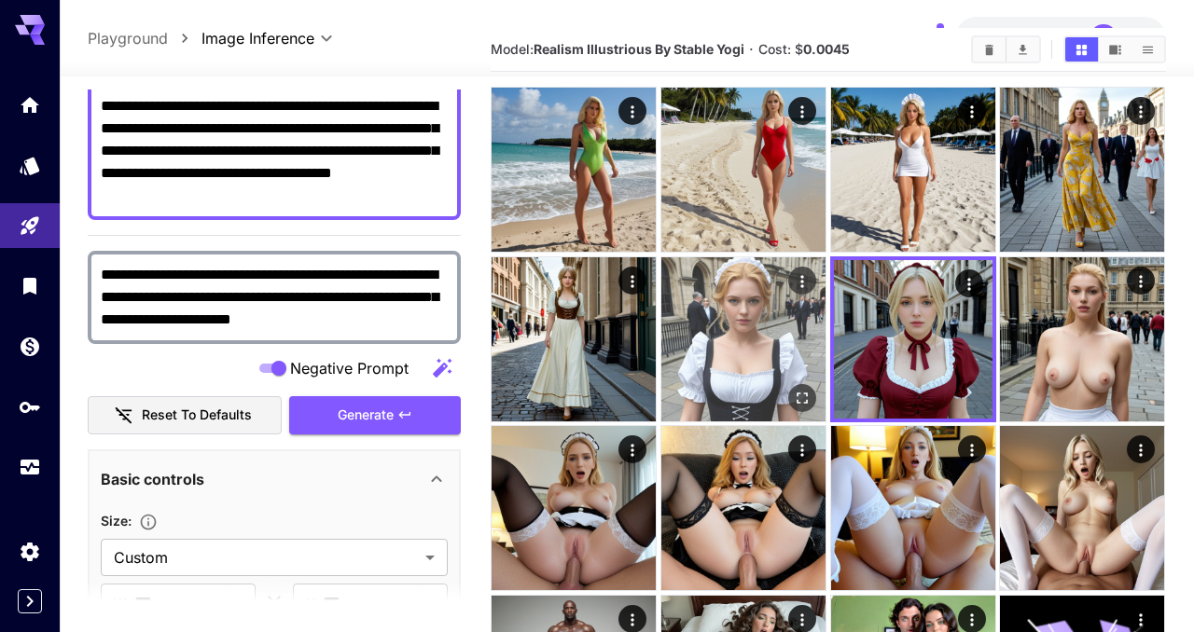
click at [773, 357] on img at bounding box center [743, 339] width 164 height 164
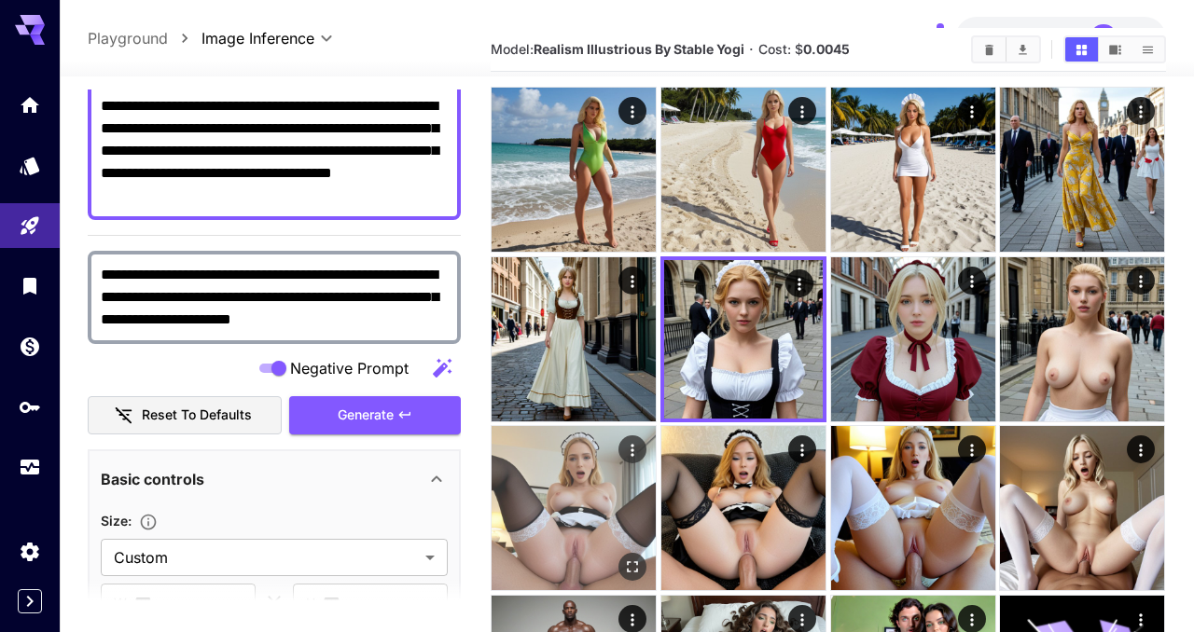
click at [565, 507] on img at bounding box center [574, 508] width 164 height 164
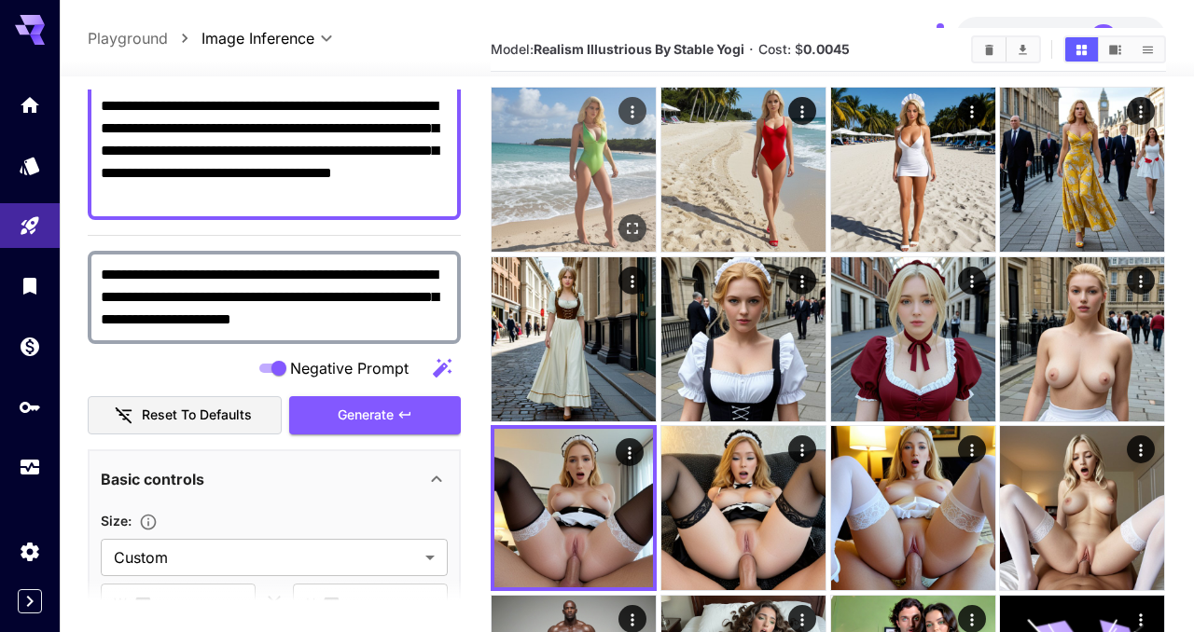
click at [523, 187] on img at bounding box center [574, 170] width 164 height 164
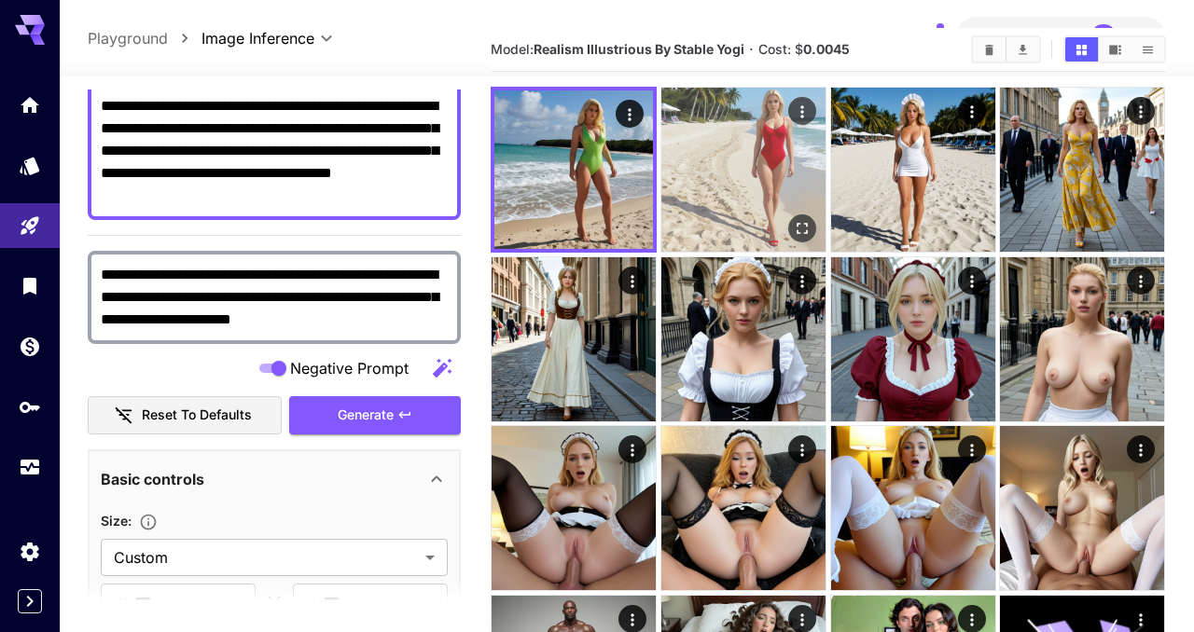
click at [720, 148] on img at bounding box center [743, 170] width 164 height 164
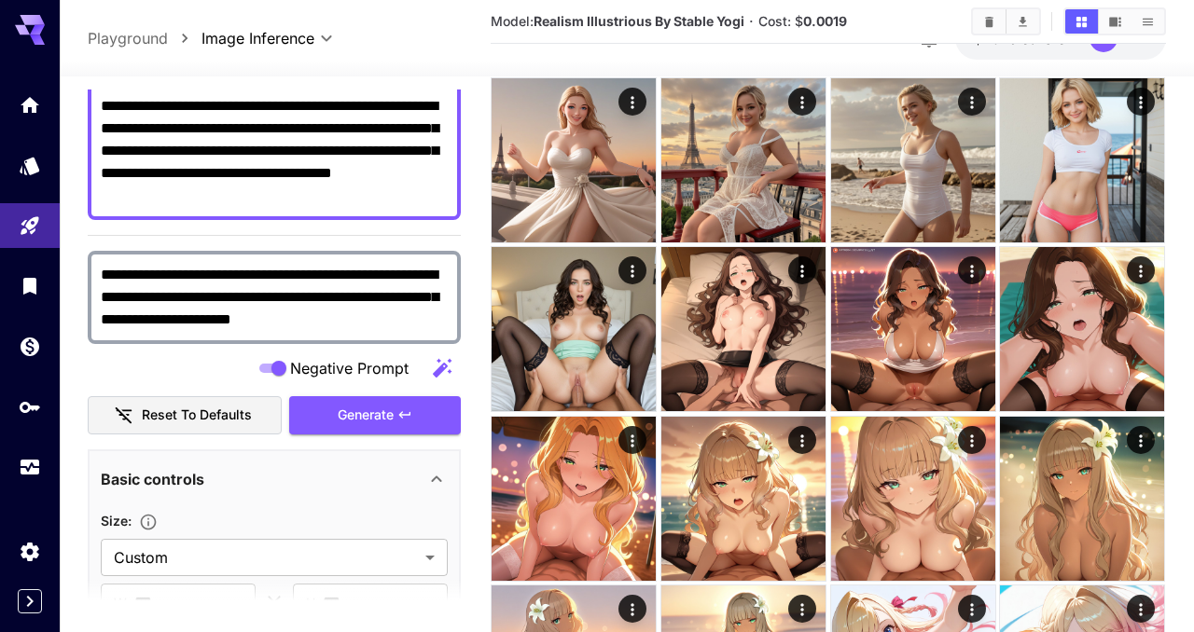
scroll to position [1091, 0]
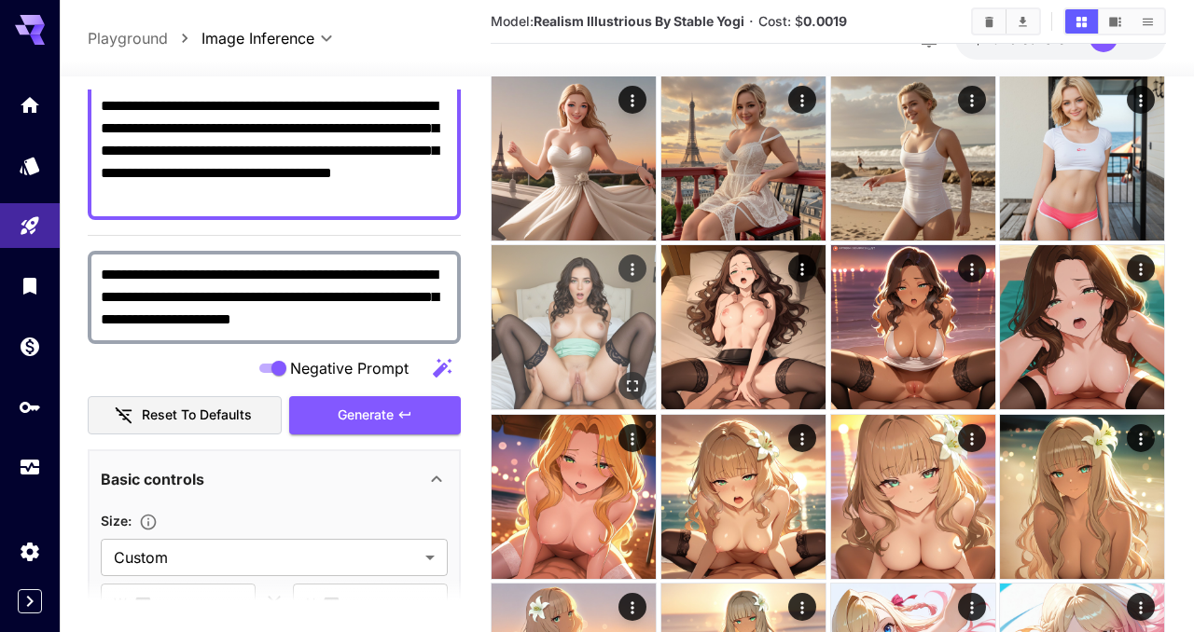
click at [526, 329] on img at bounding box center [574, 327] width 164 height 164
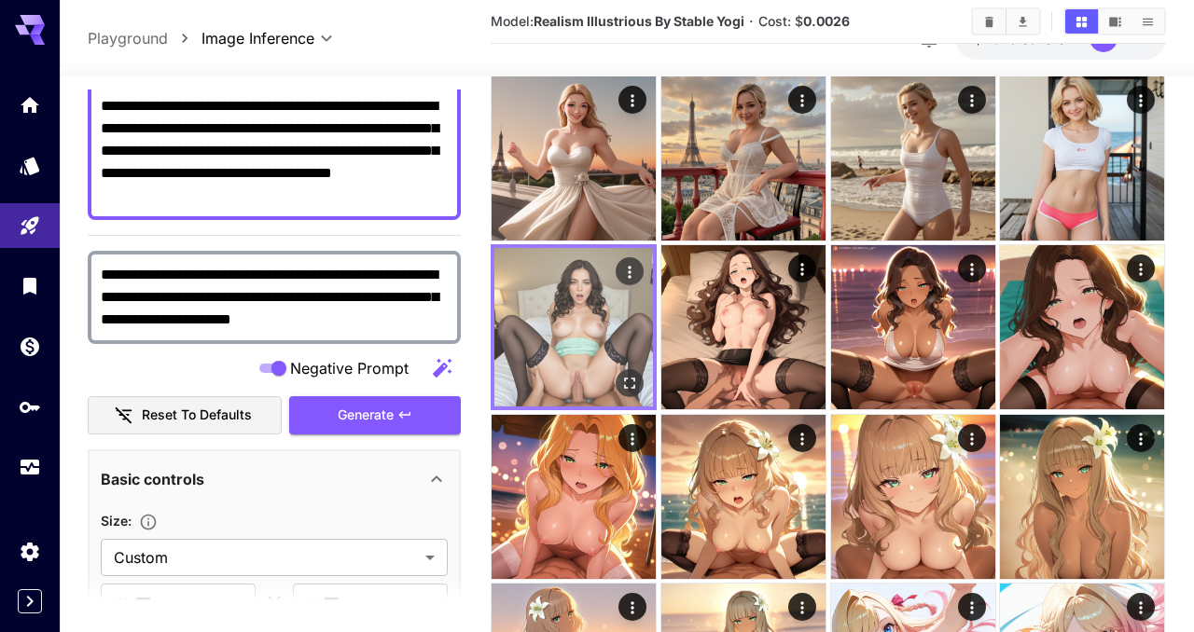
click at [552, 321] on img at bounding box center [573, 327] width 159 height 159
click at [630, 384] on icon "Open in fullscreen" at bounding box center [630, 384] width 19 height 19
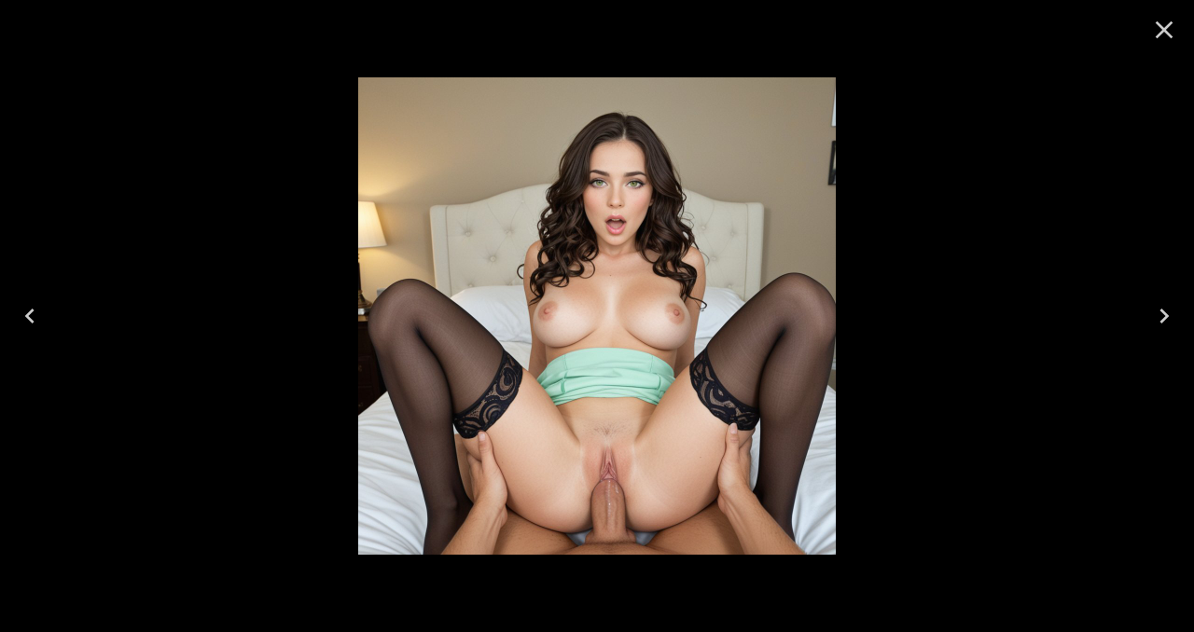
click at [1159, 35] on icon "Close" at bounding box center [1165, 30] width 18 height 18
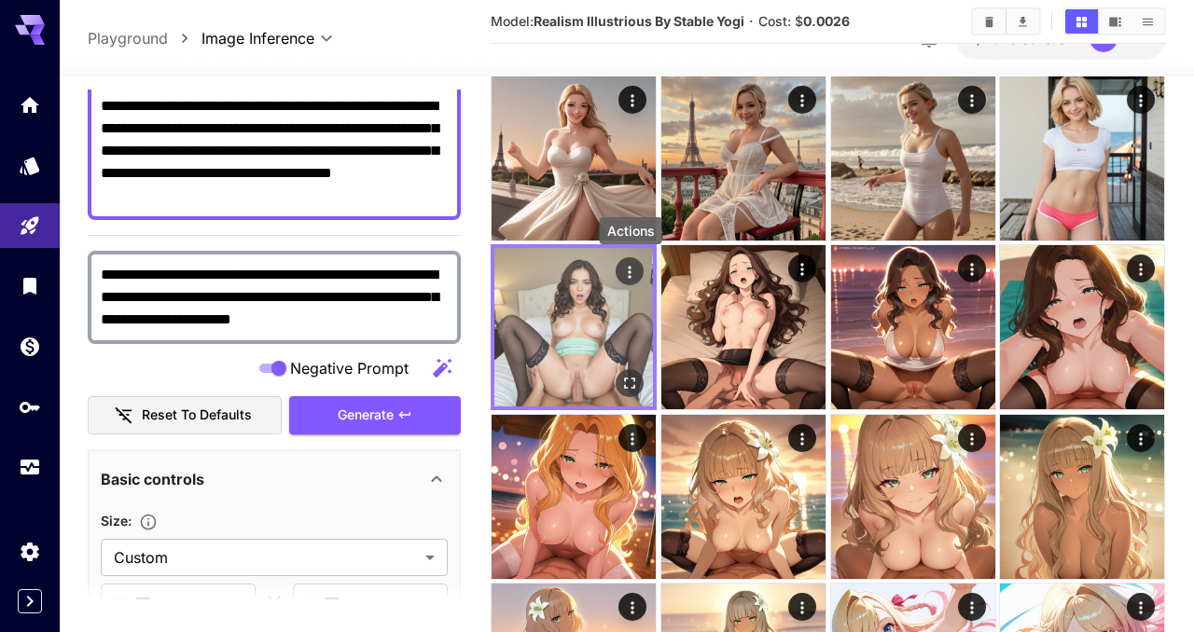
click at [627, 270] on icon "Actions" at bounding box center [630, 272] width 19 height 19
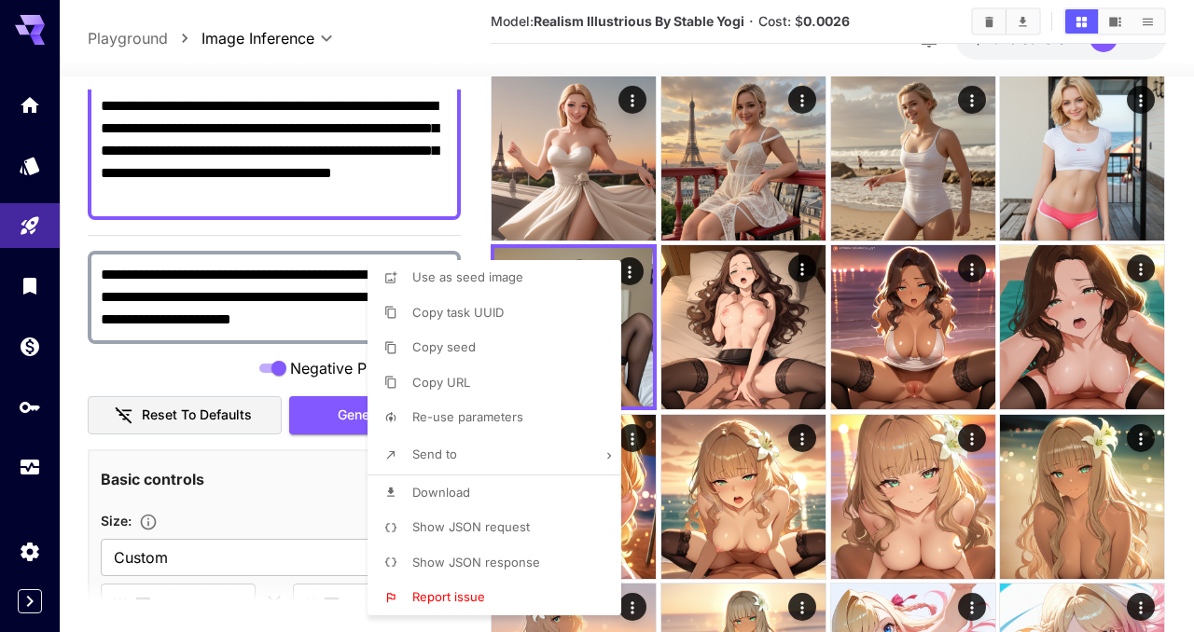
click at [594, 169] on div at bounding box center [597, 316] width 1194 height 632
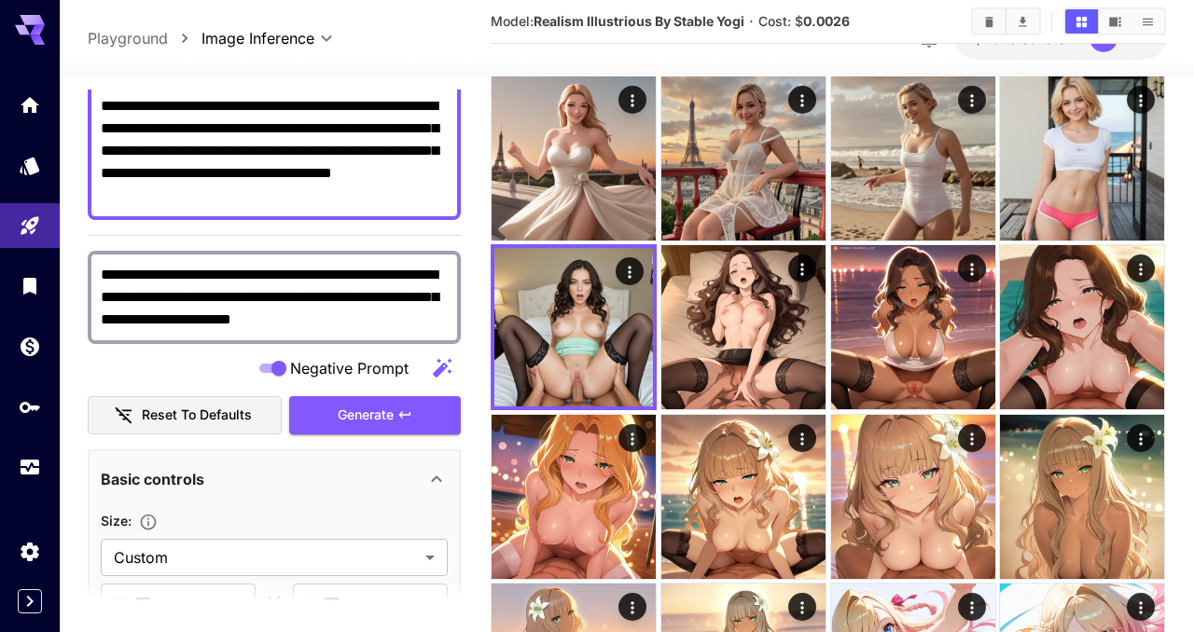
click at [594, 169] on img at bounding box center [574, 158] width 164 height 164
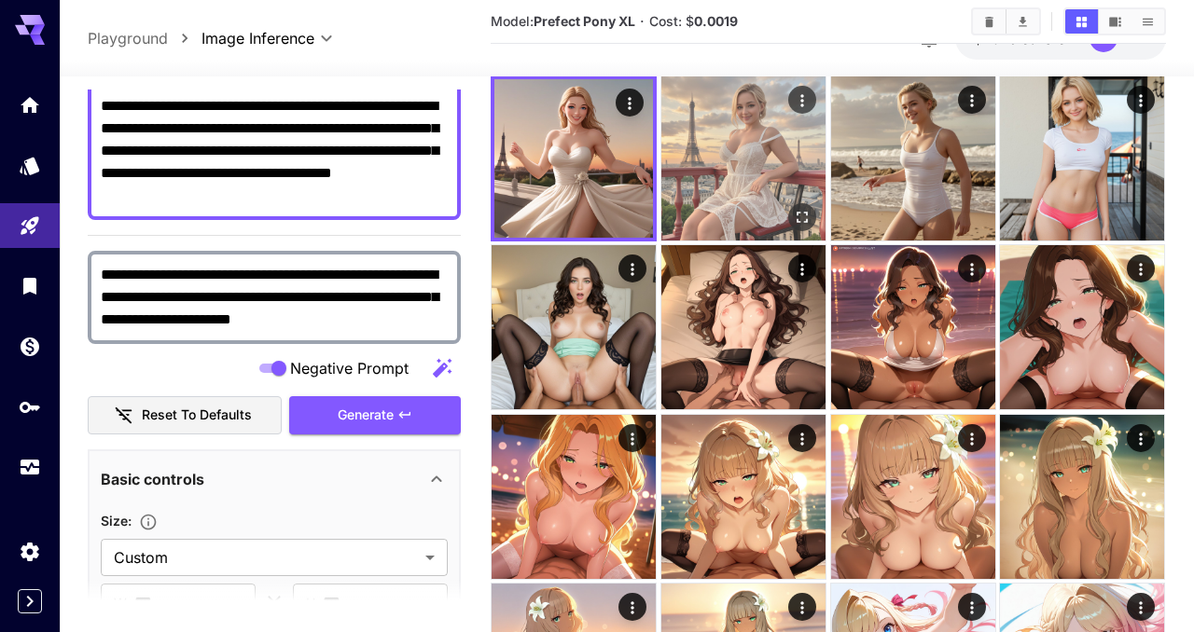
click at [712, 153] on img at bounding box center [743, 158] width 164 height 164
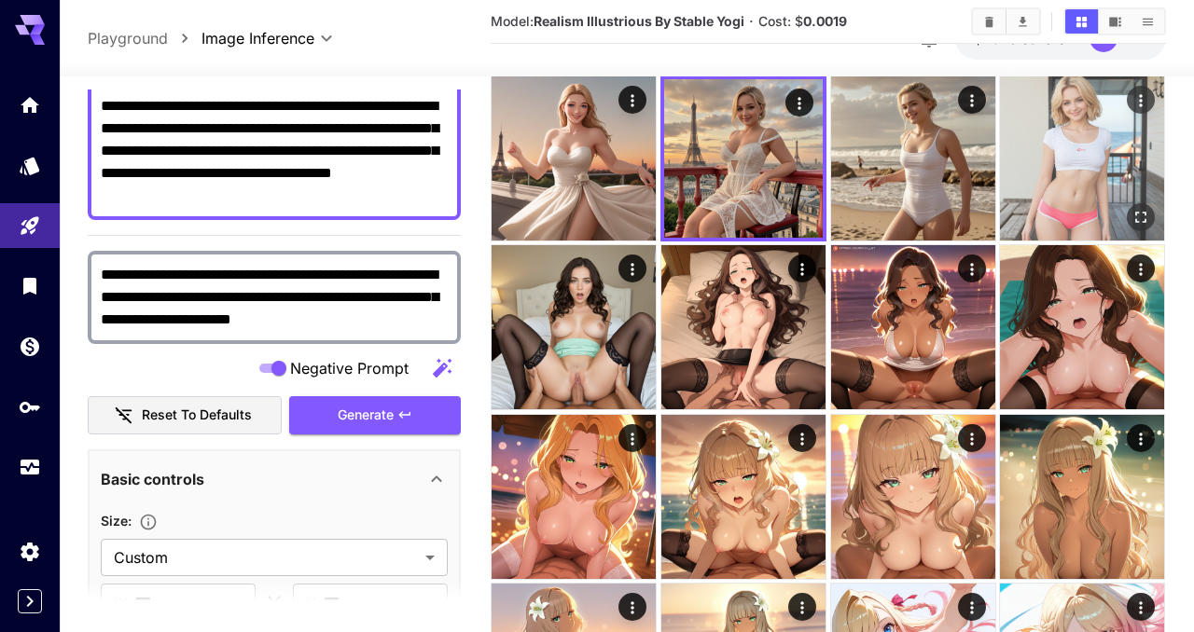
click at [1062, 139] on img at bounding box center [1082, 158] width 164 height 164
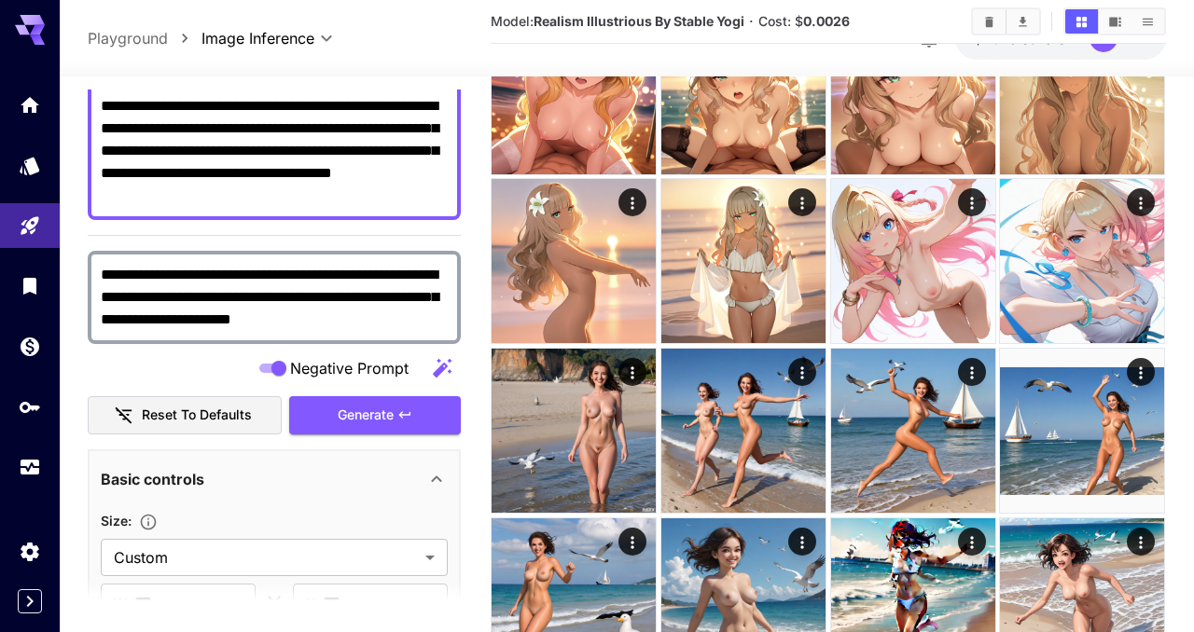
scroll to position [1494, 0]
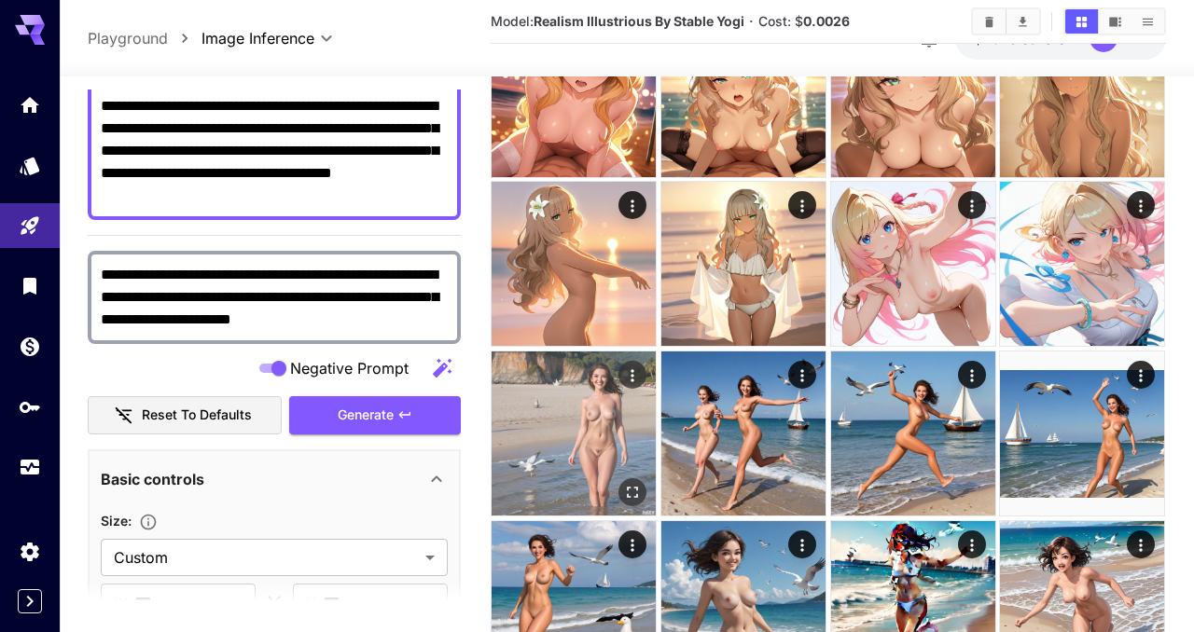
click at [610, 418] on img at bounding box center [574, 434] width 164 height 164
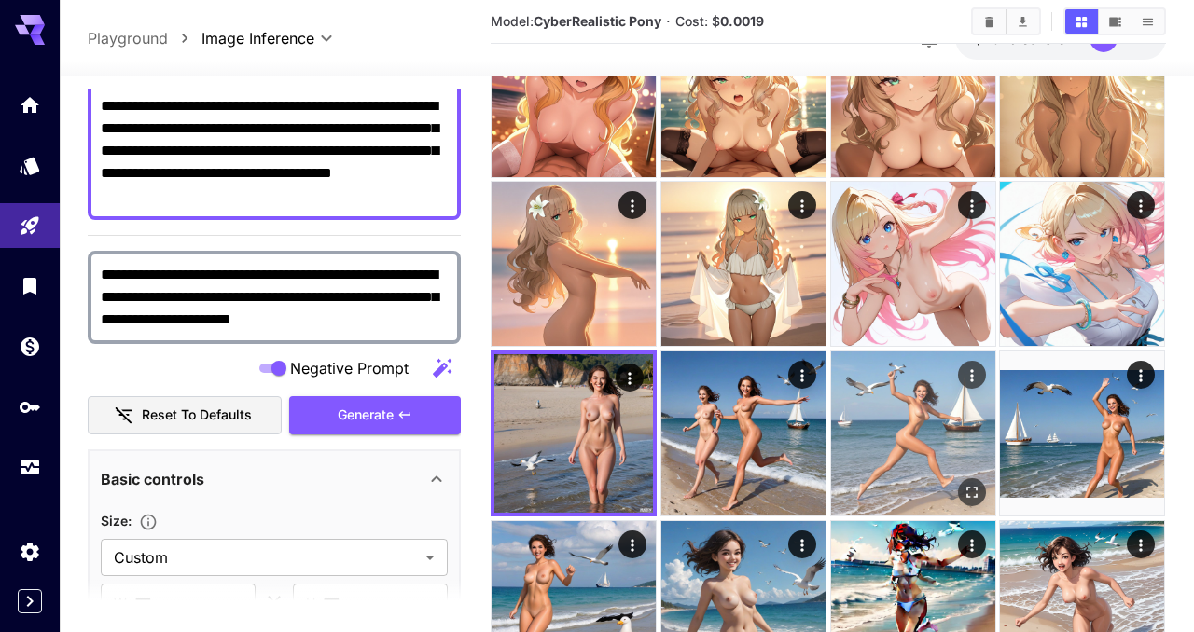
click at [909, 438] on img at bounding box center [913, 434] width 164 height 164
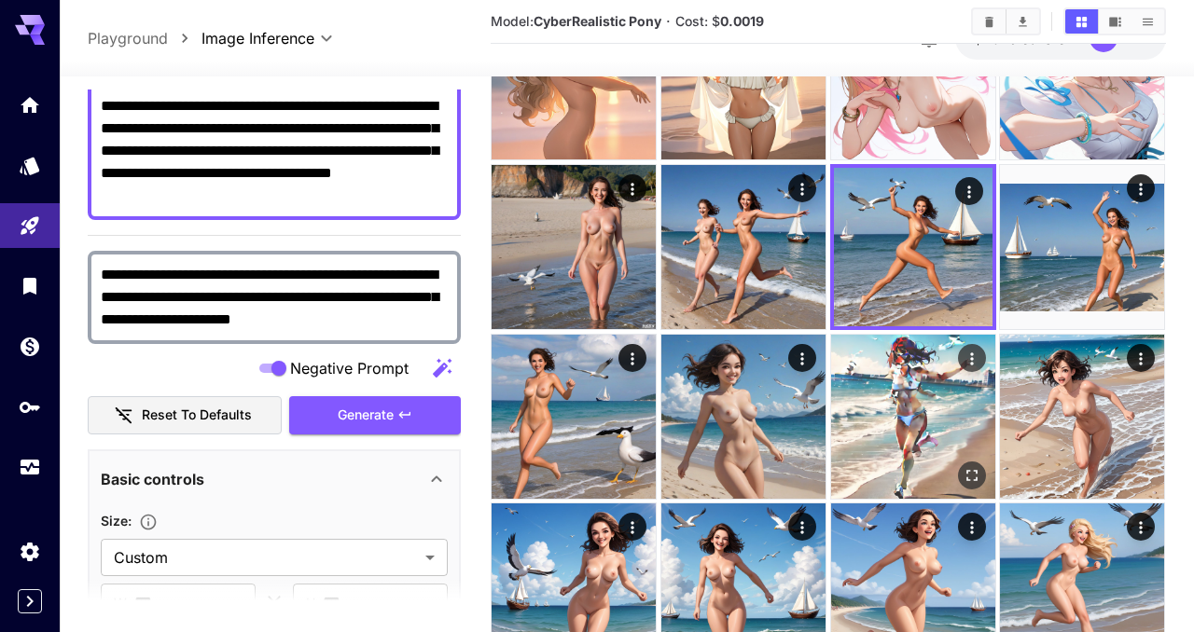
scroll to position [1675, 0]
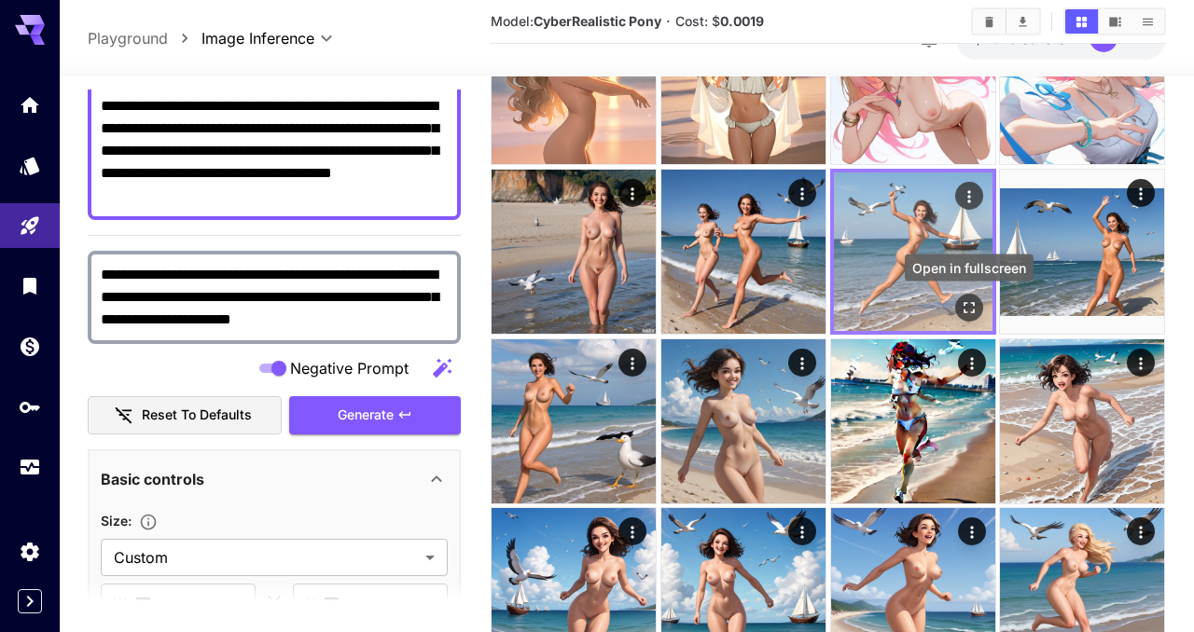
click at [971, 306] on icon "Open in fullscreen" at bounding box center [969, 308] width 19 height 19
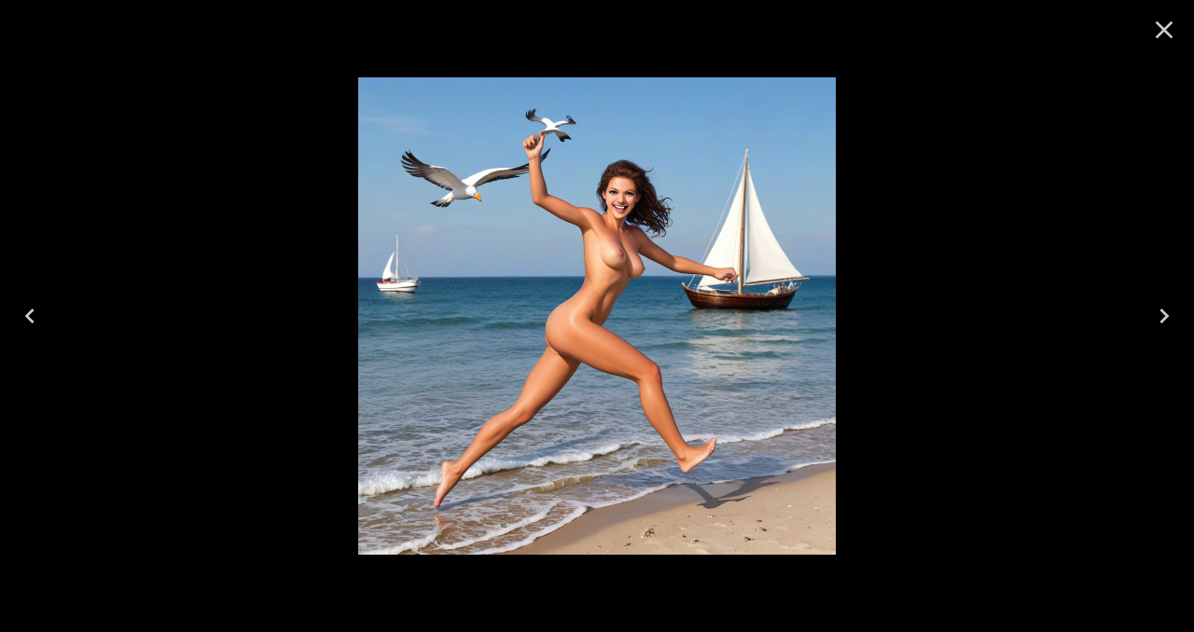
click at [1172, 34] on icon "Close" at bounding box center [1164, 30] width 30 height 30
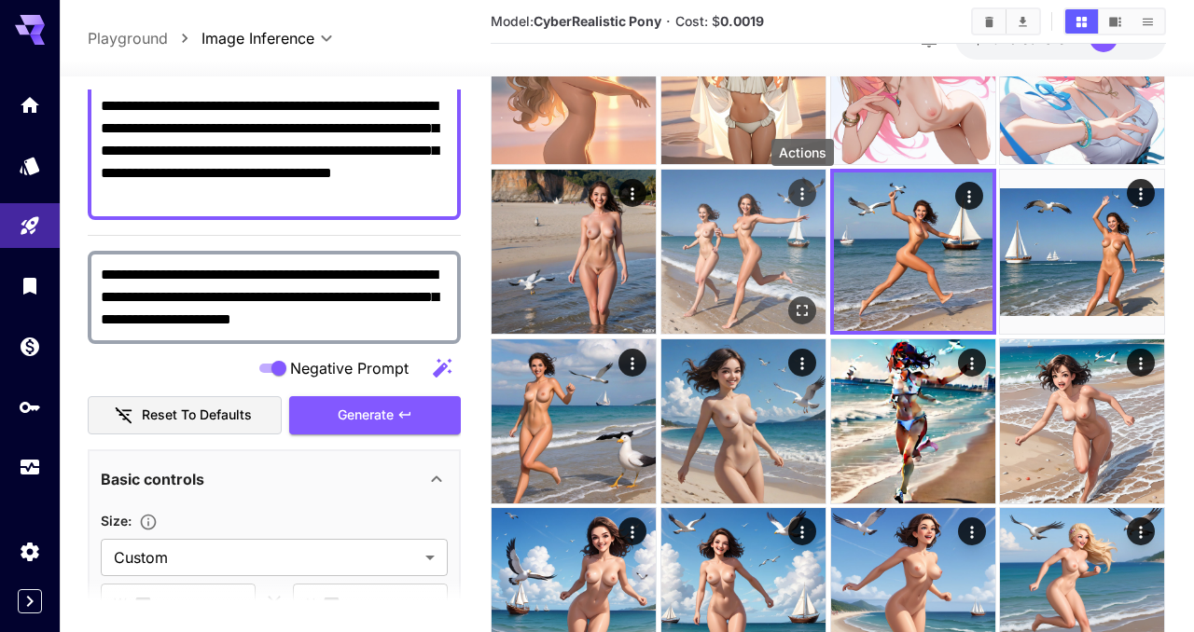
click at [805, 194] on icon "Actions" at bounding box center [802, 194] width 19 height 19
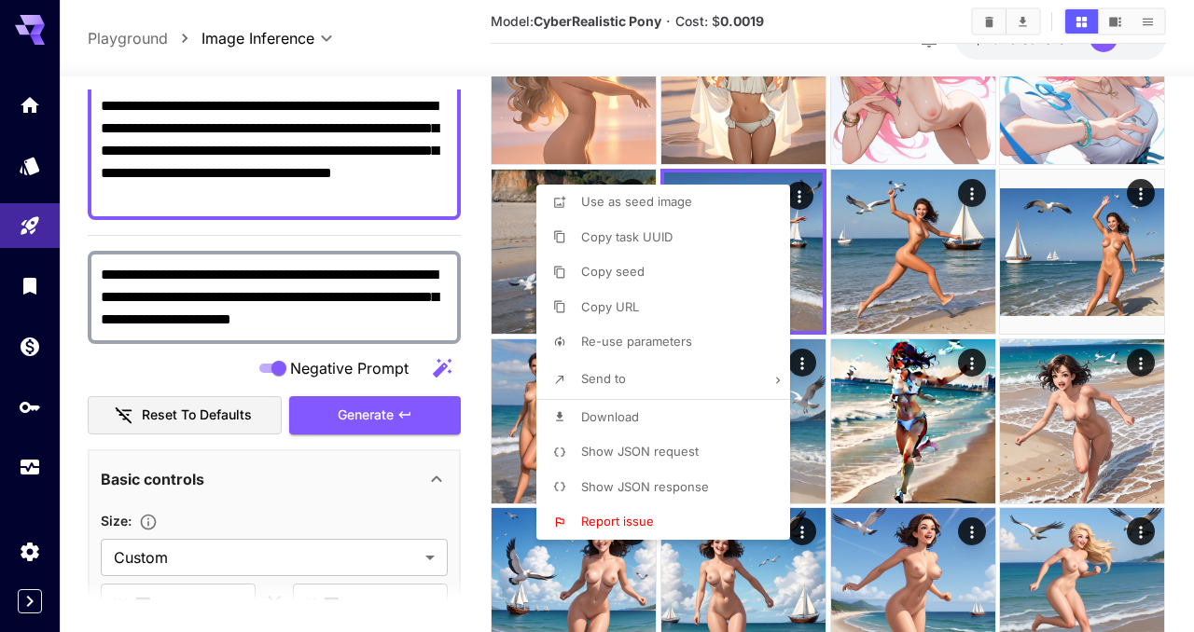
click at [896, 305] on div at bounding box center [597, 316] width 1194 height 632
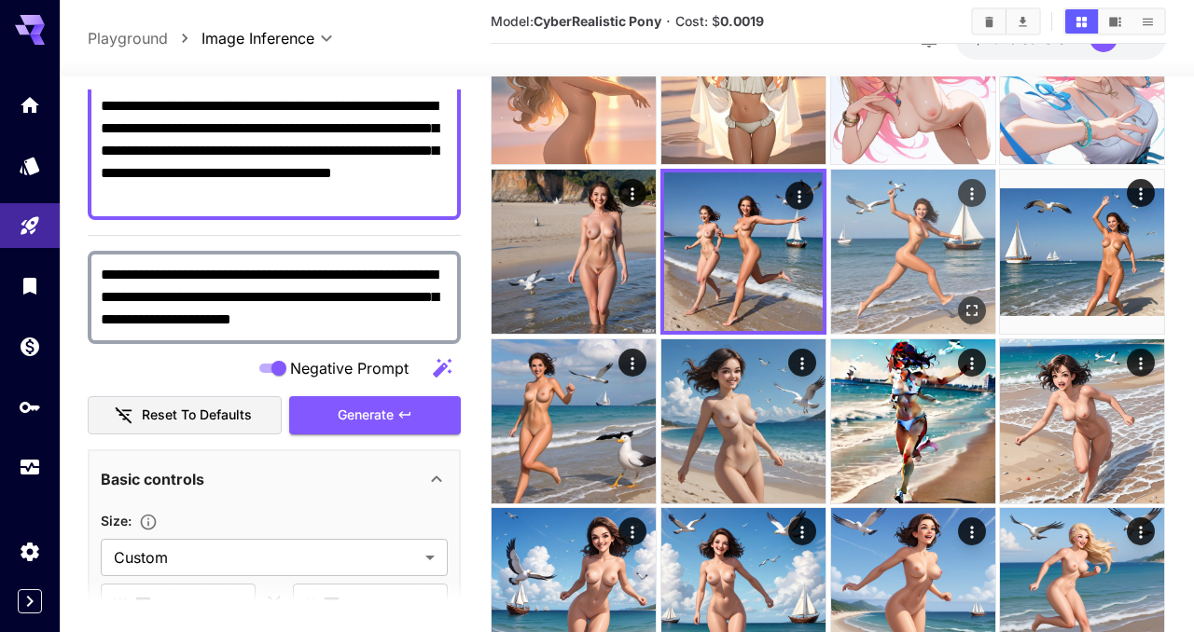
click at [903, 256] on img at bounding box center [913, 252] width 164 height 164
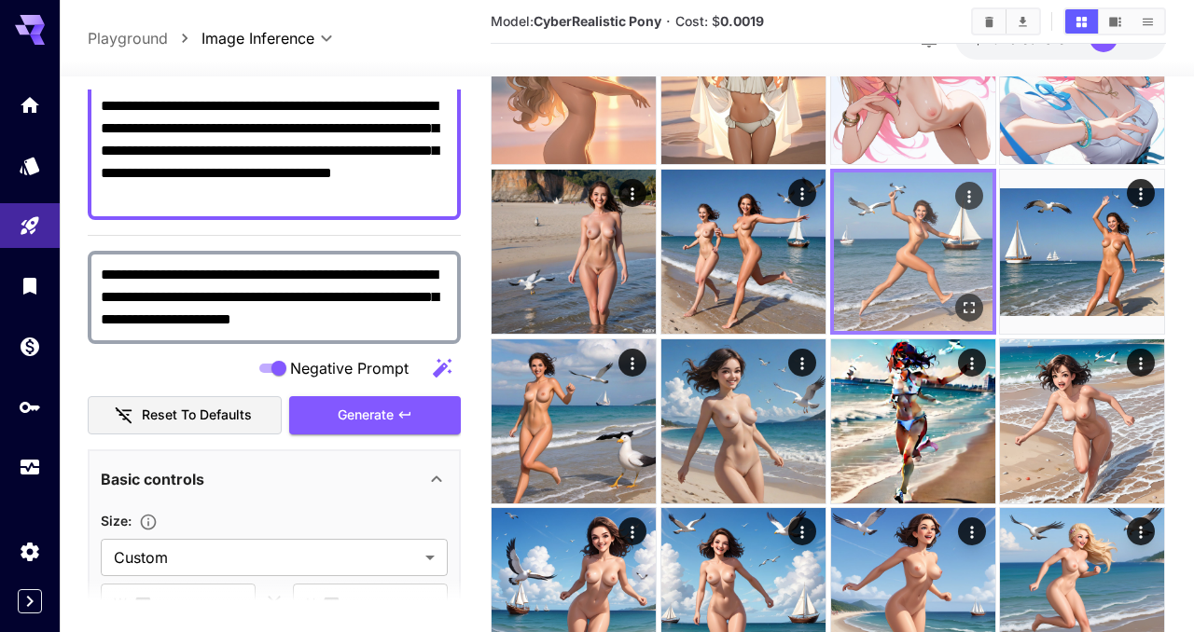
click at [903, 256] on img at bounding box center [913, 252] width 159 height 159
click at [966, 303] on icon "Open in fullscreen" at bounding box center [969, 308] width 11 height 11
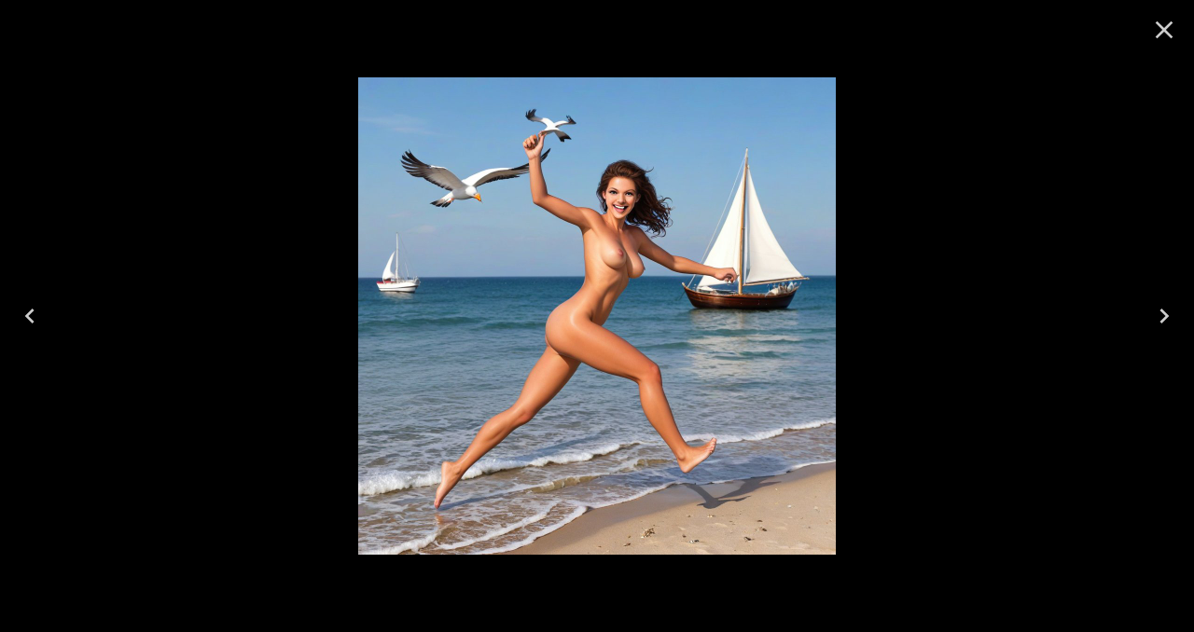
click at [1157, 35] on icon "Close" at bounding box center [1165, 30] width 18 height 18
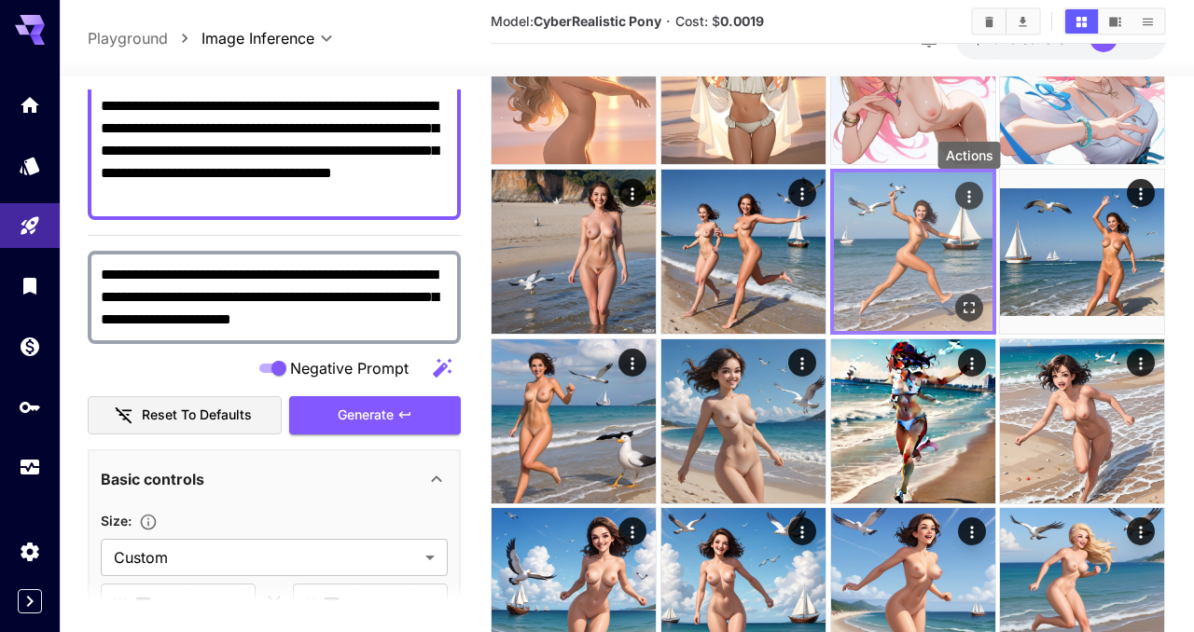
click at [962, 192] on icon "Actions" at bounding box center [969, 197] width 19 height 19
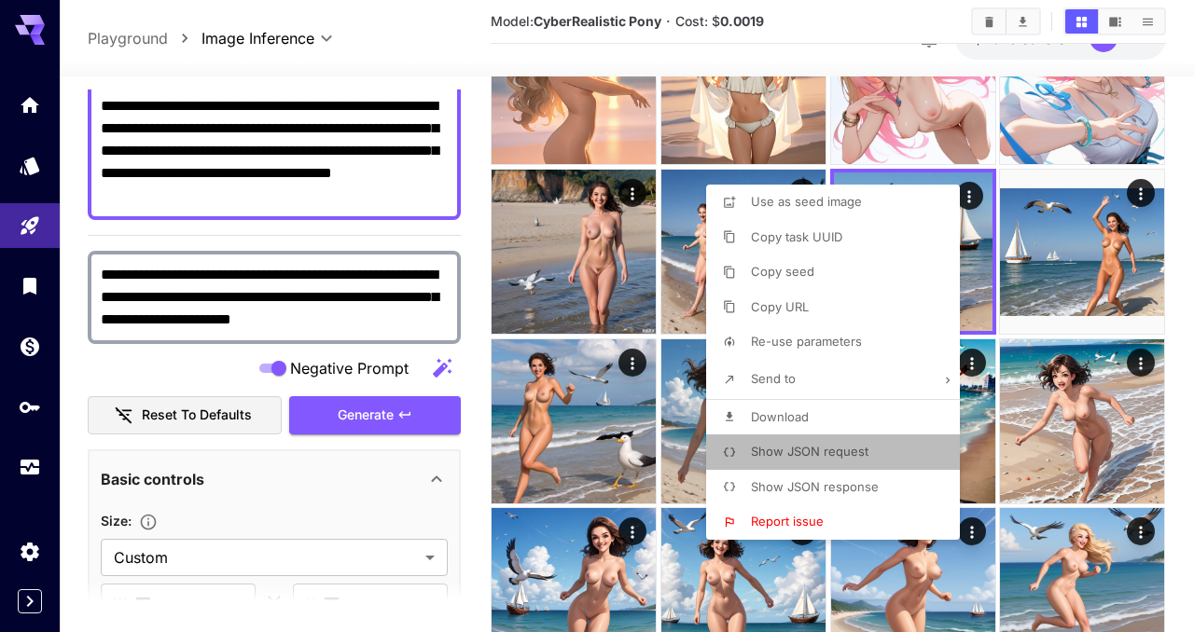
click at [800, 456] on span "Show JSON request" at bounding box center [810, 451] width 118 height 15
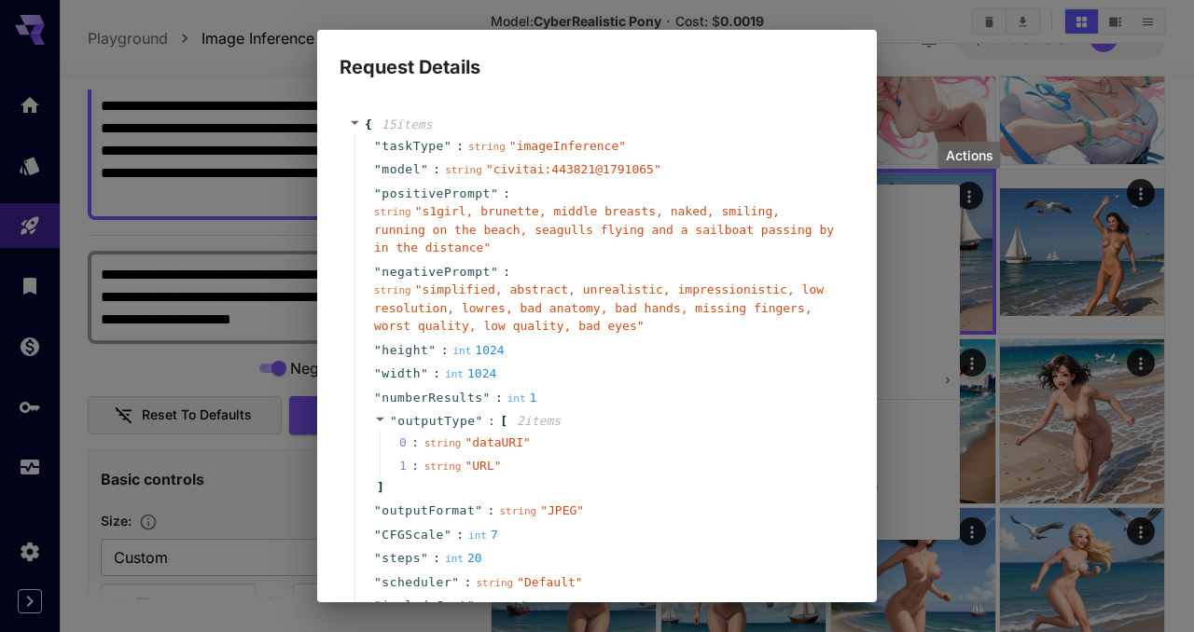
click at [67, 387] on div "Request Details { 15 item s " taskType " : string " imageInference " " model " …" at bounding box center [597, 316] width 1194 height 632
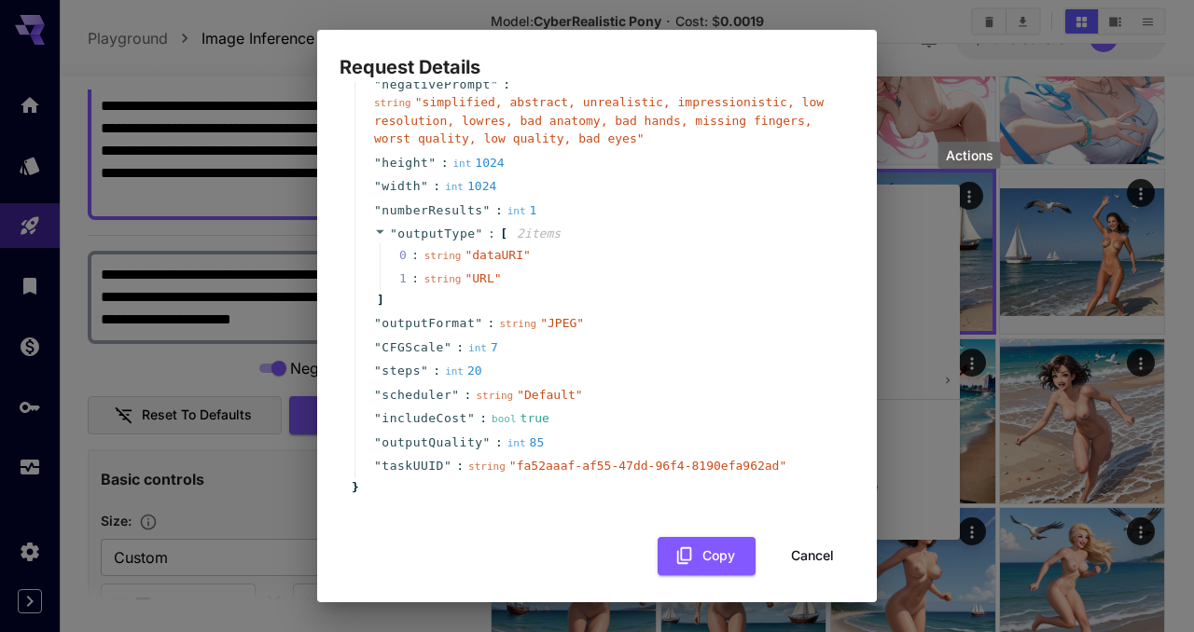
scroll to position [193, 0]
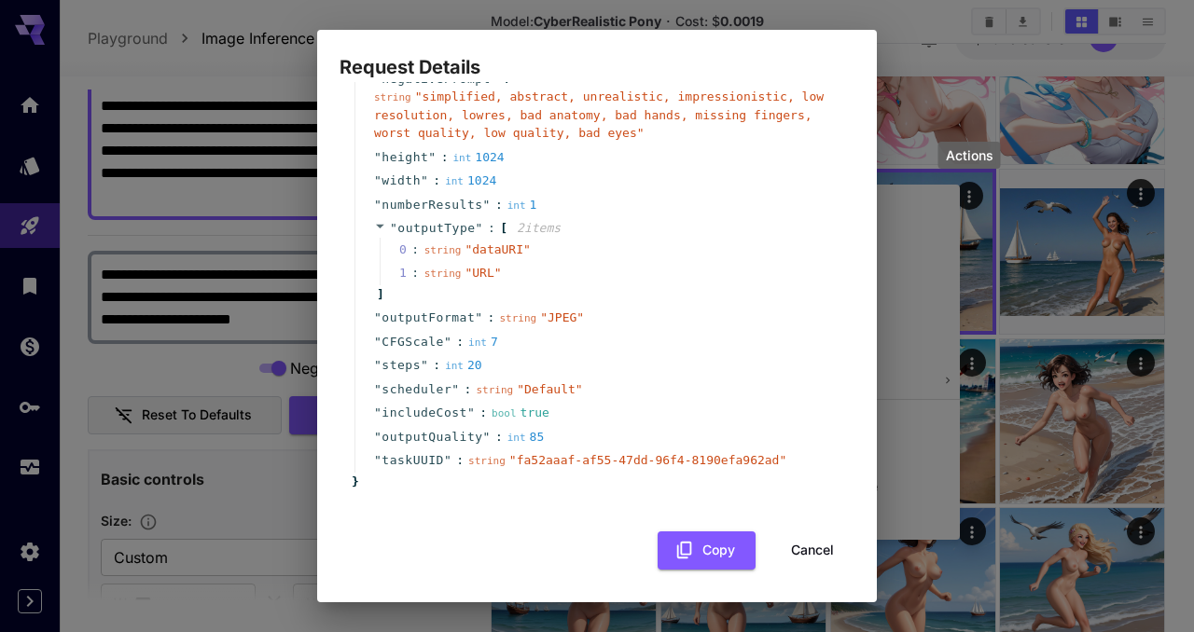
click at [794, 535] on button "Cancel" at bounding box center [813, 551] width 84 height 38
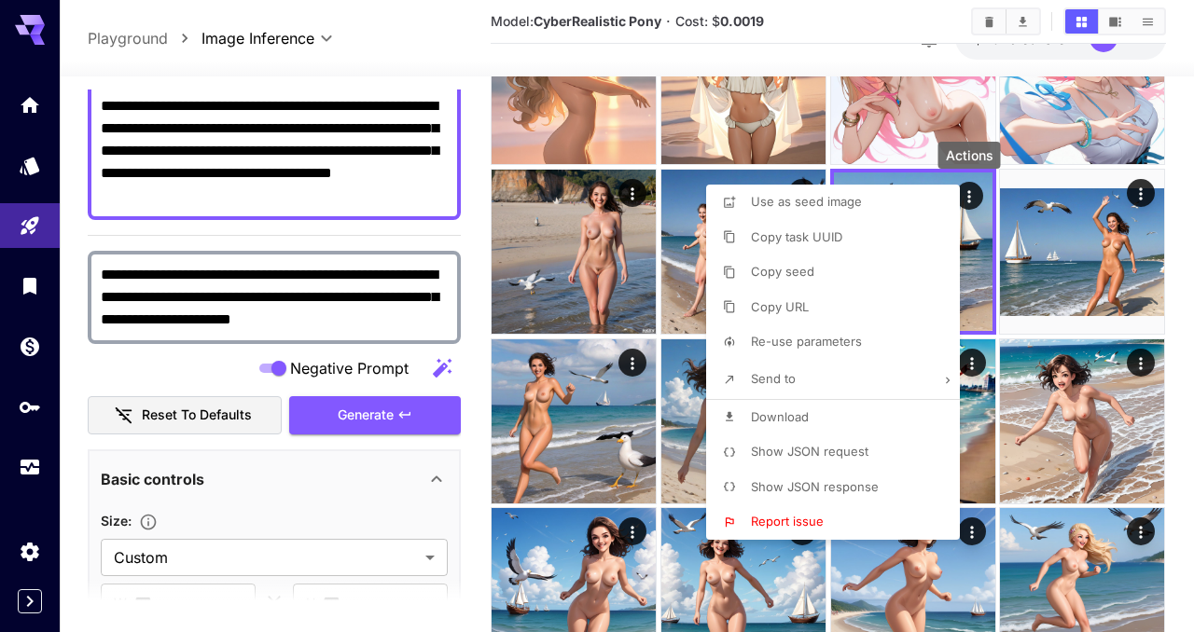
click at [81, 201] on div at bounding box center [597, 316] width 1194 height 632
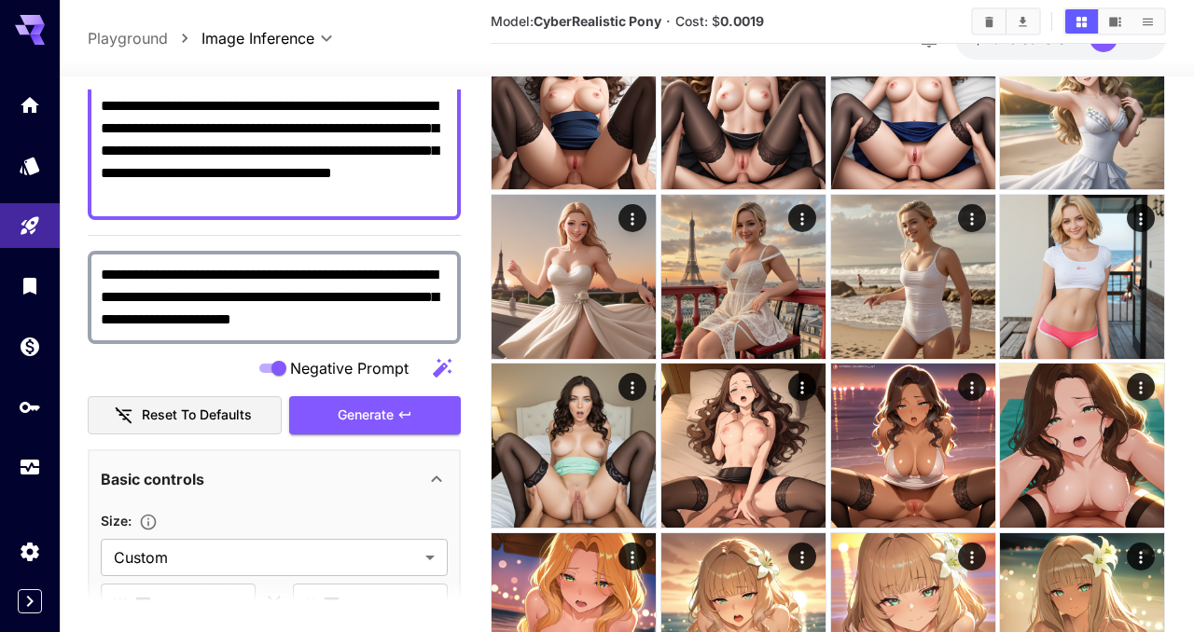
scroll to position [957, 0]
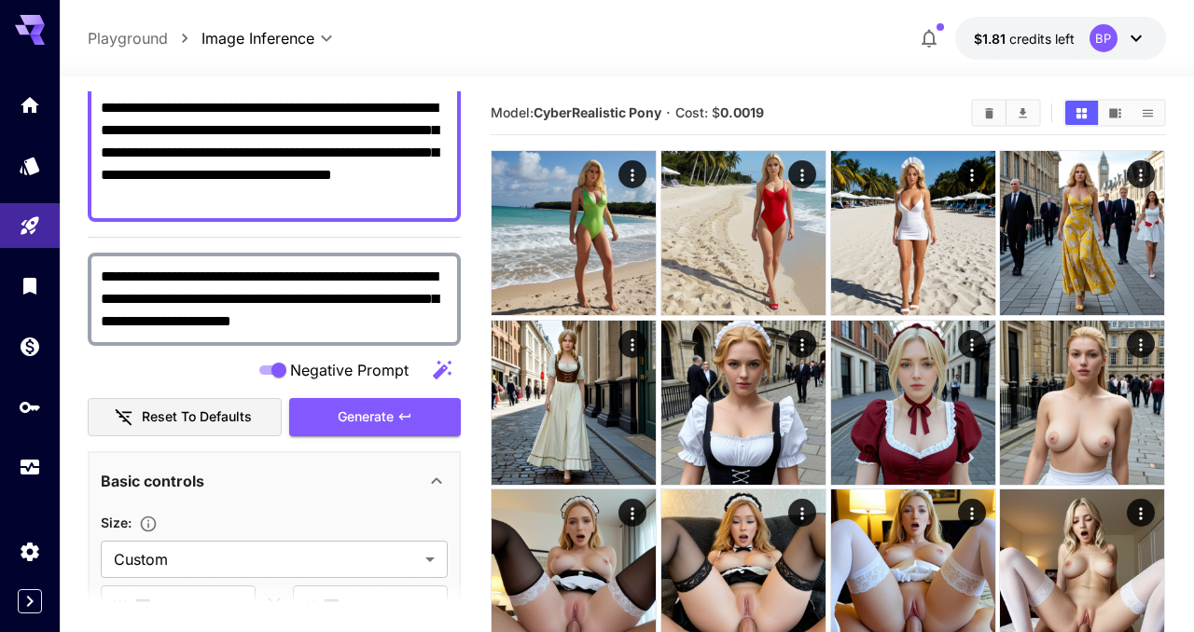
scroll to position [0, 0]
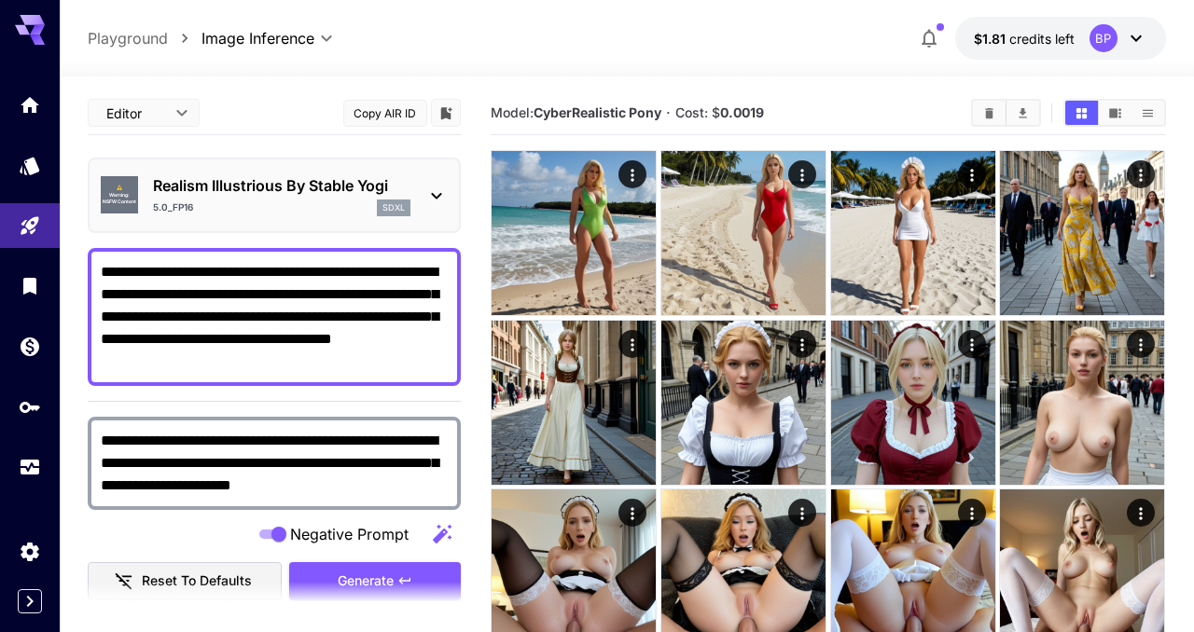
click at [438, 198] on icon at bounding box center [437, 196] width 10 height 7
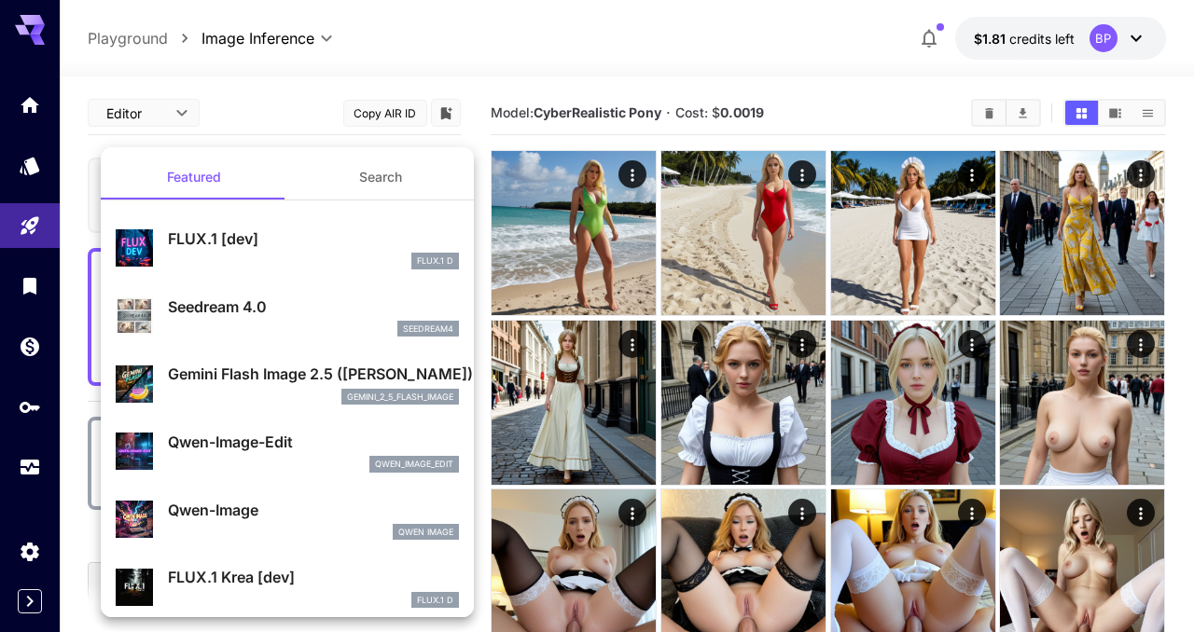
click at [370, 182] on button "Search" at bounding box center [380, 177] width 187 height 45
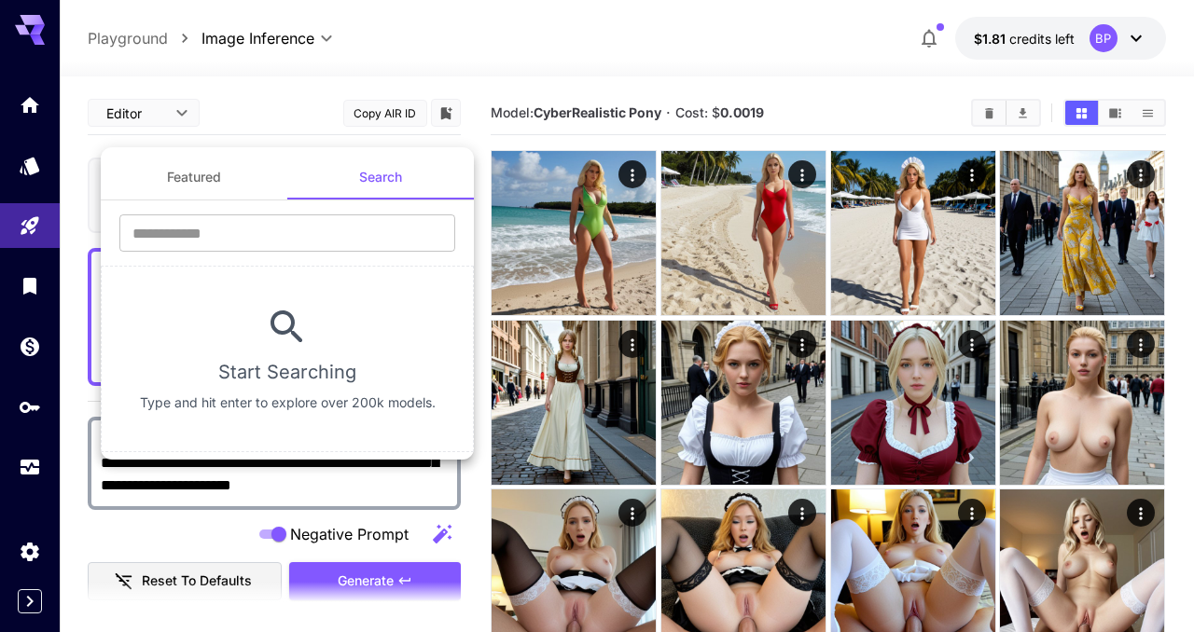
click at [370, 182] on button "Search" at bounding box center [380, 177] width 187 height 45
click at [315, 238] on input "text" at bounding box center [287, 233] width 336 height 37
type input "****"
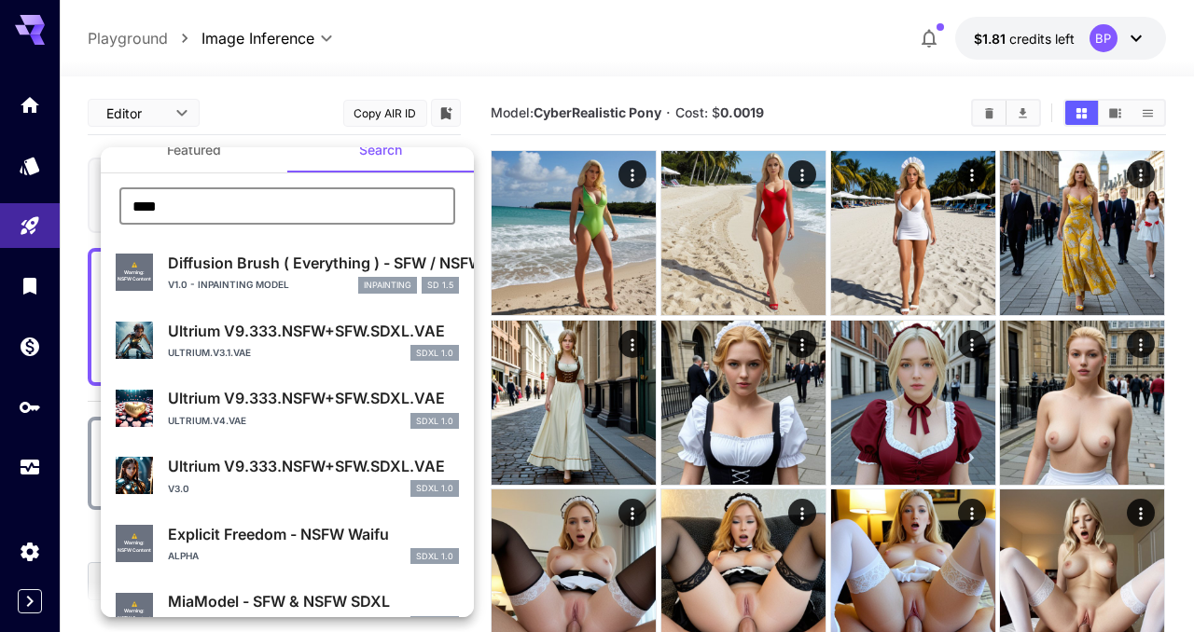
scroll to position [38, 0]
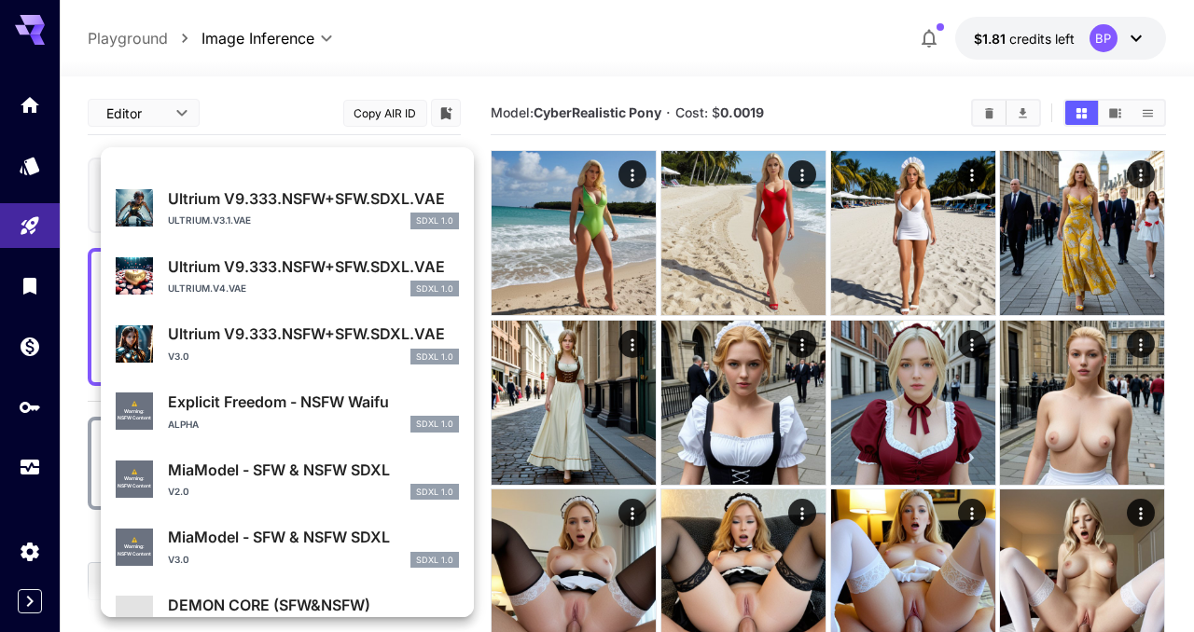
scroll to position [243, 0]
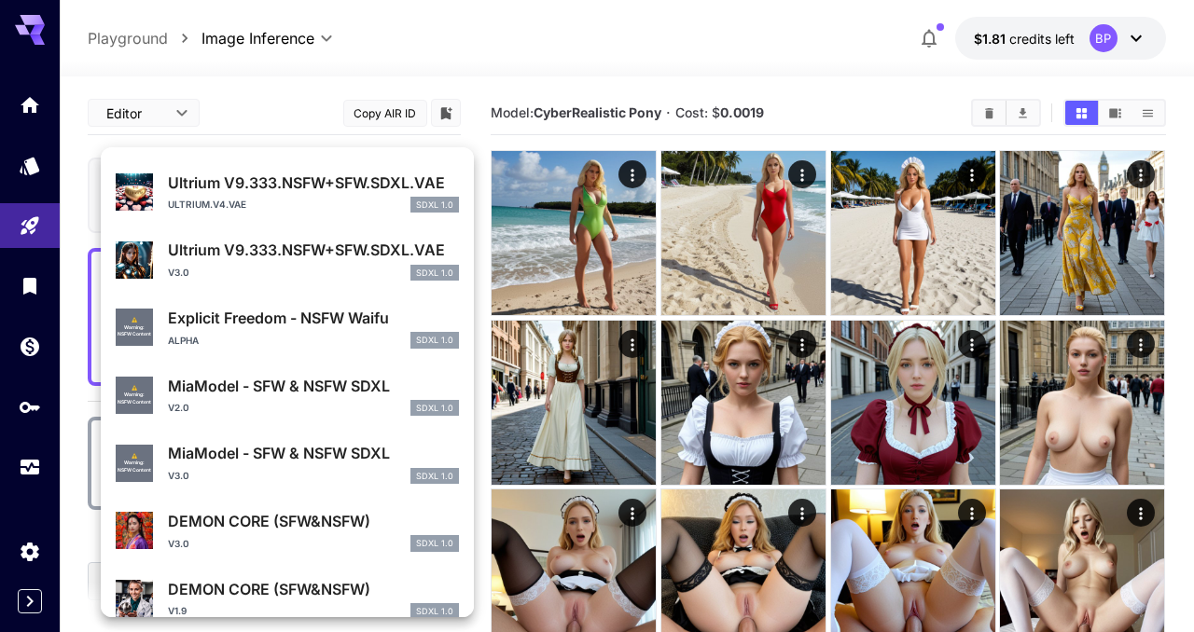
type input "****"
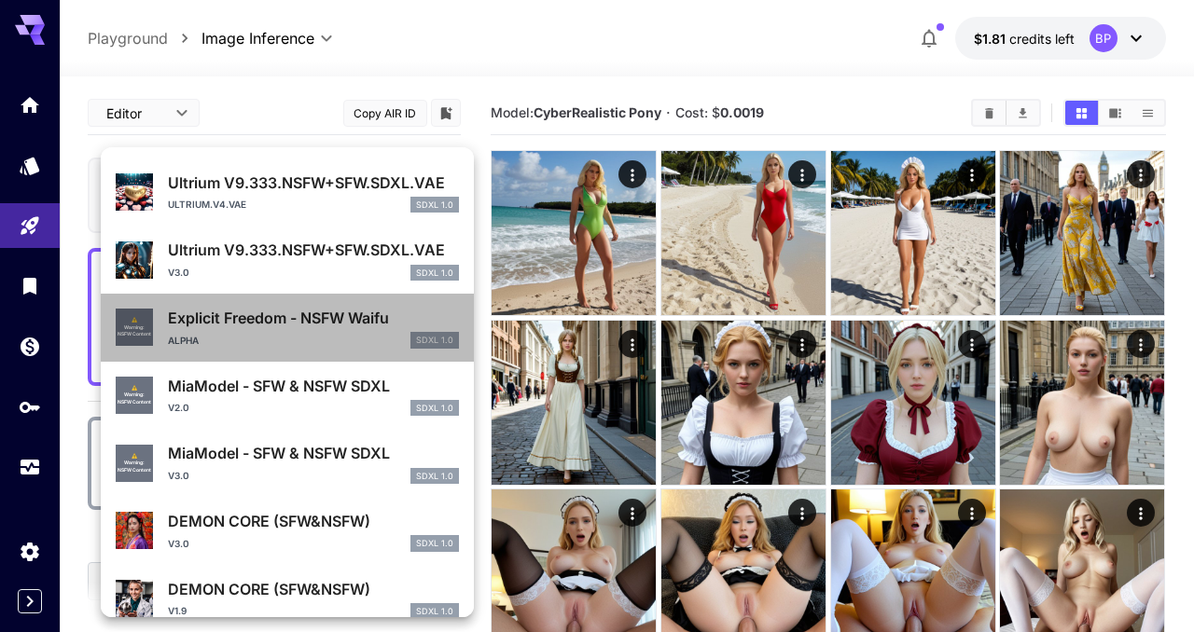
click at [276, 340] on div "Alpha SDXL 1.0" at bounding box center [313, 340] width 291 height 17
type input "**"
type input "***"
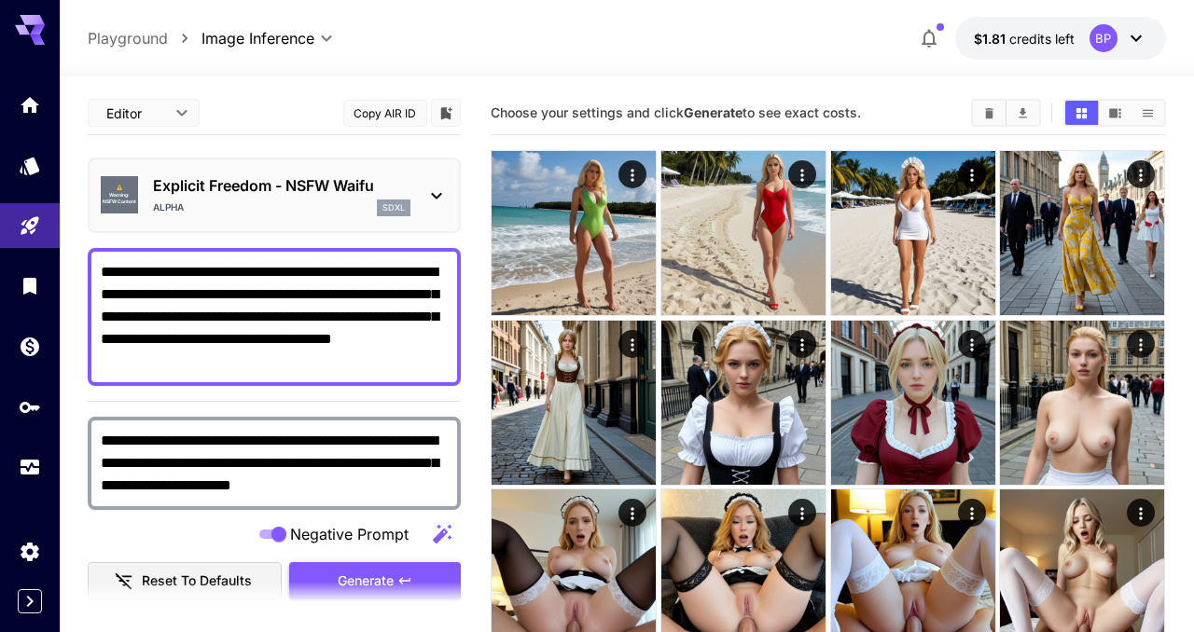
click at [354, 567] on button "Generate" at bounding box center [375, 582] width 172 height 38
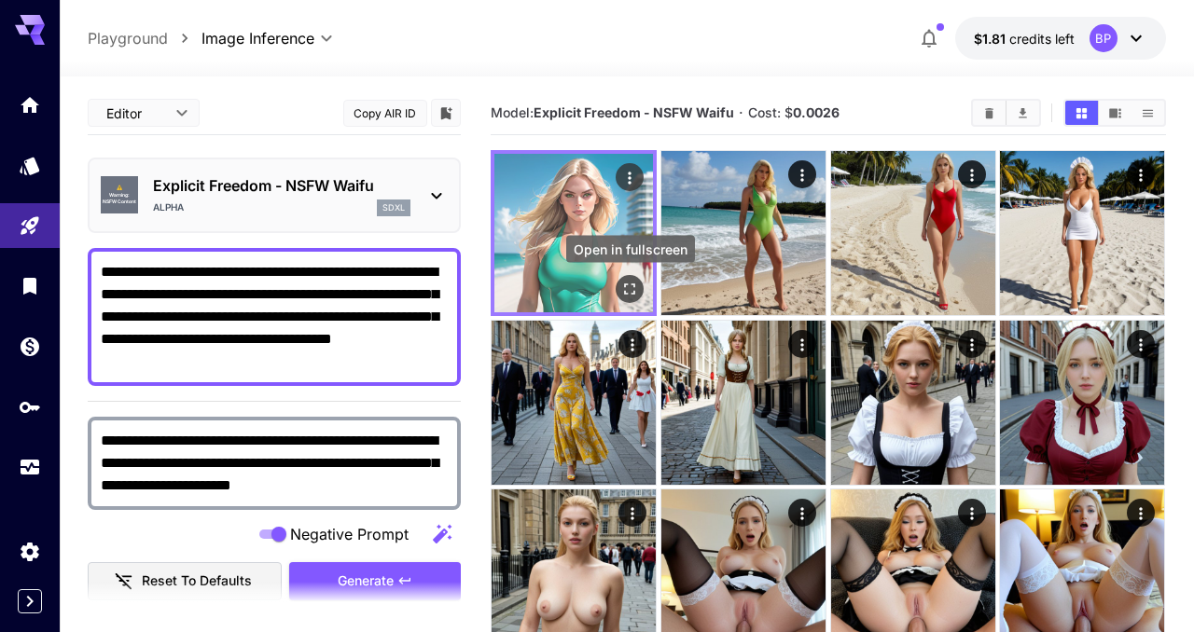
click at [632, 296] on icon "Open in fullscreen" at bounding box center [630, 289] width 19 height 19
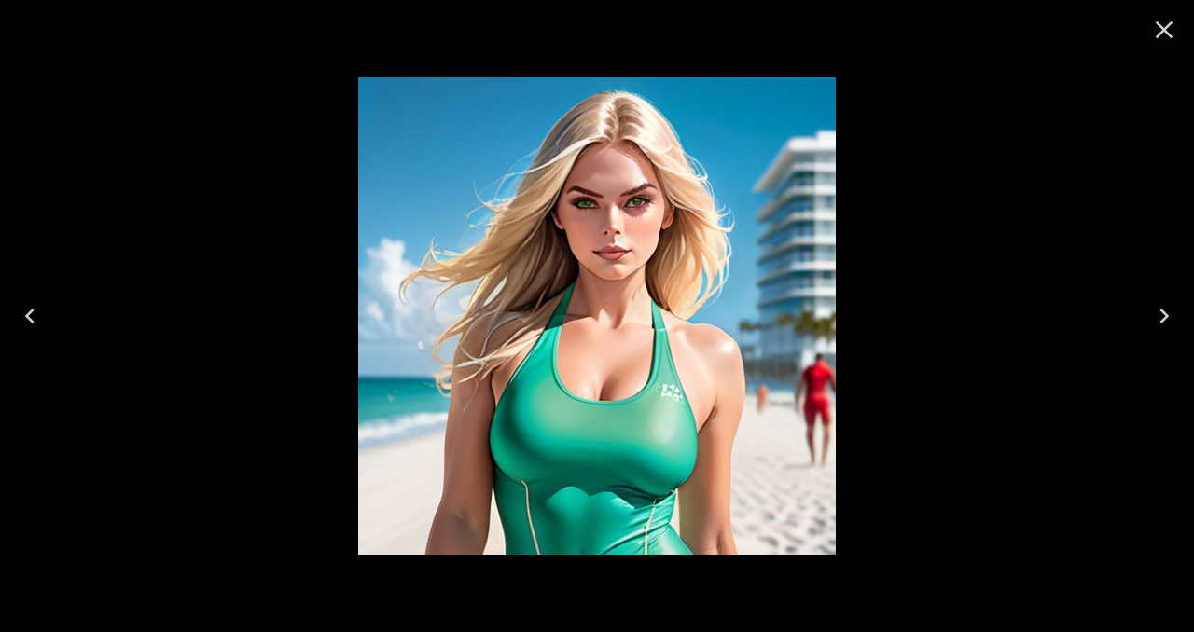
click at [1165, 35] on icon "Close" at bounding box center [1164, 30] width 30 height 30
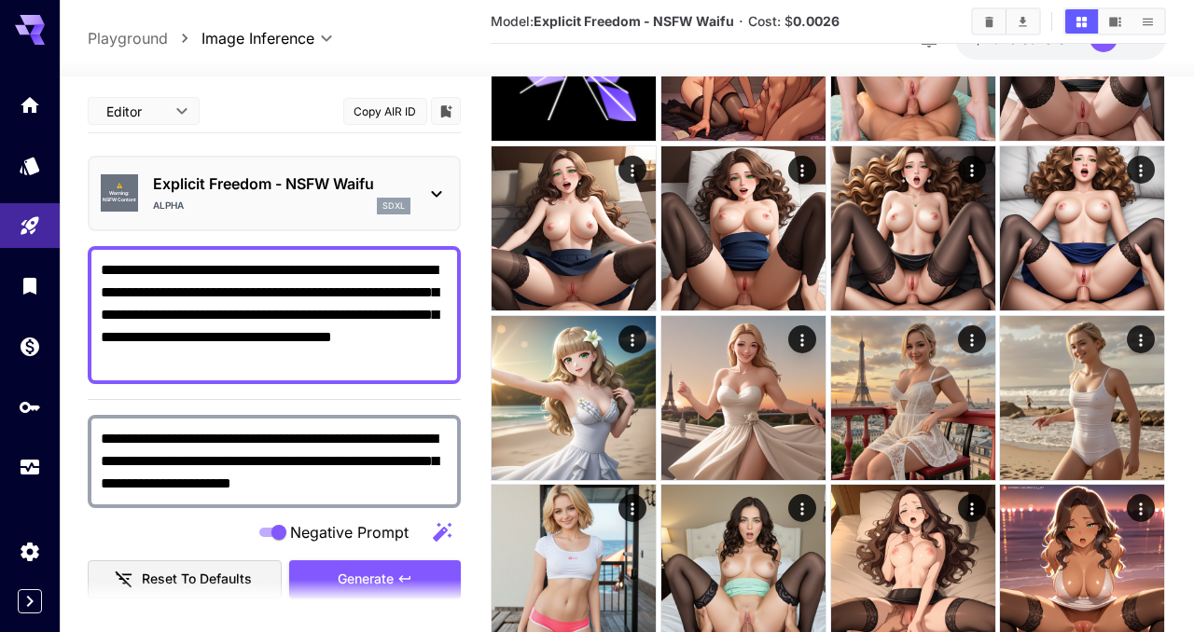
scroll to position [856, 0]
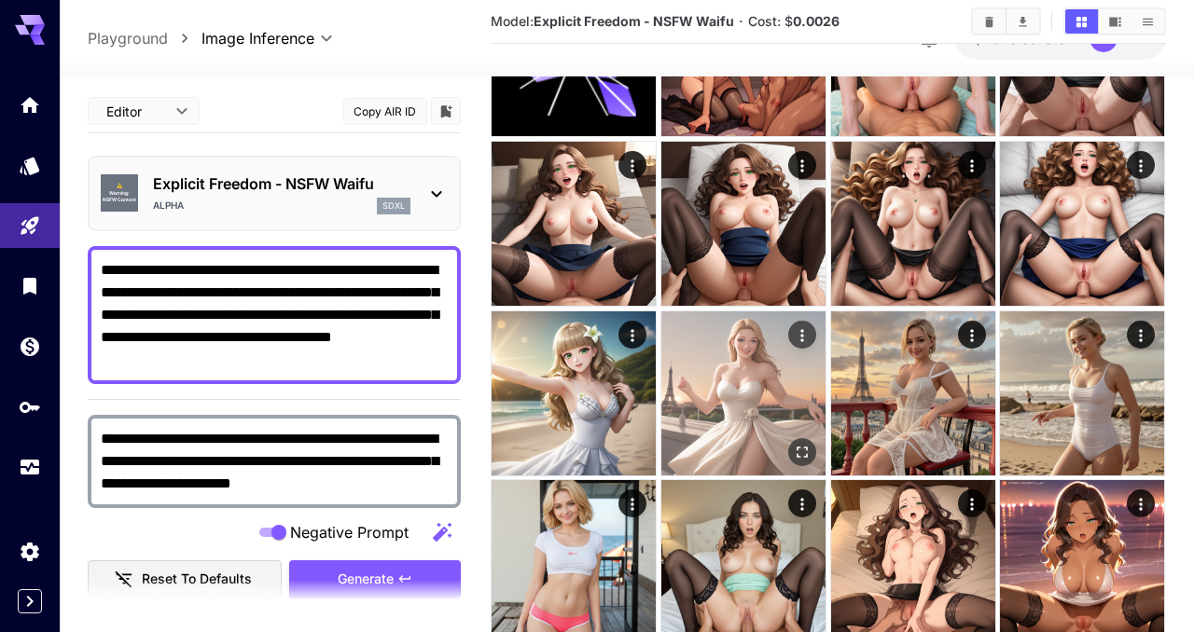
click at [779, 377] on img at bounding box center [743, 394] width 164 height 164
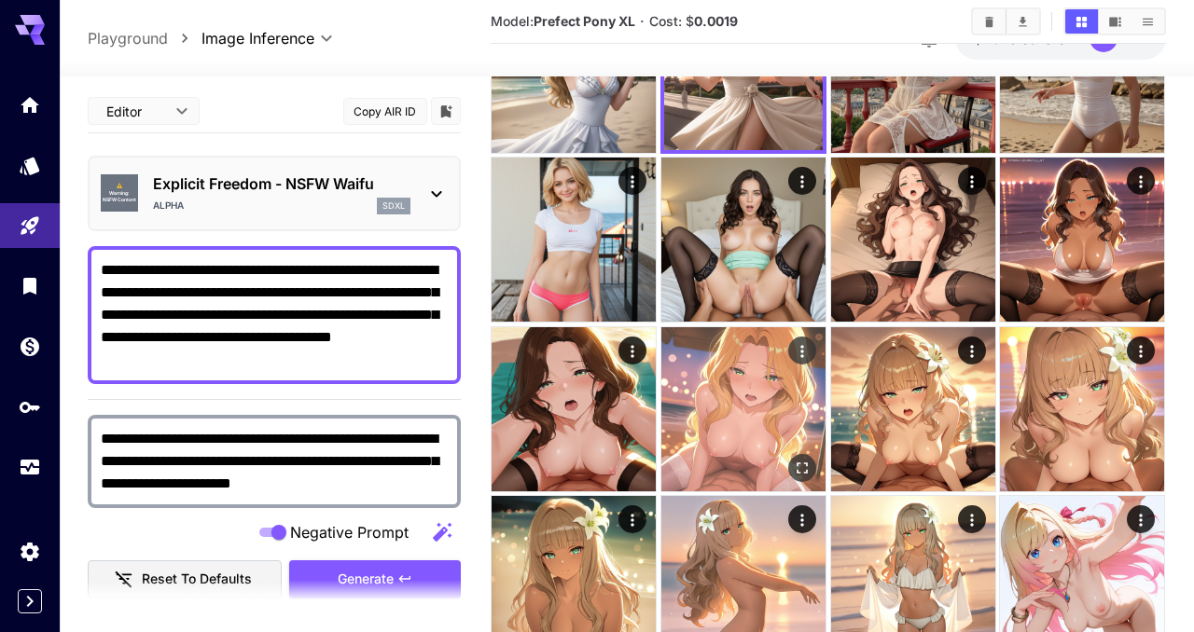
scroll to position [1182, 0]
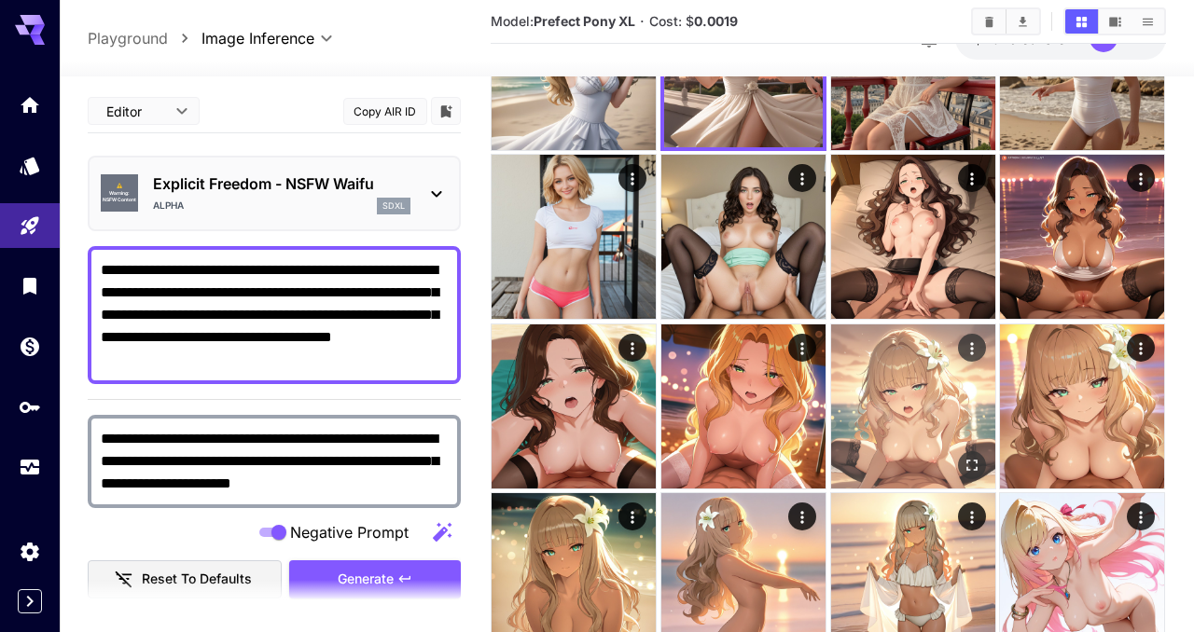
click at [881, 424] on img at bounding box center [913, 407] width 164 height 164
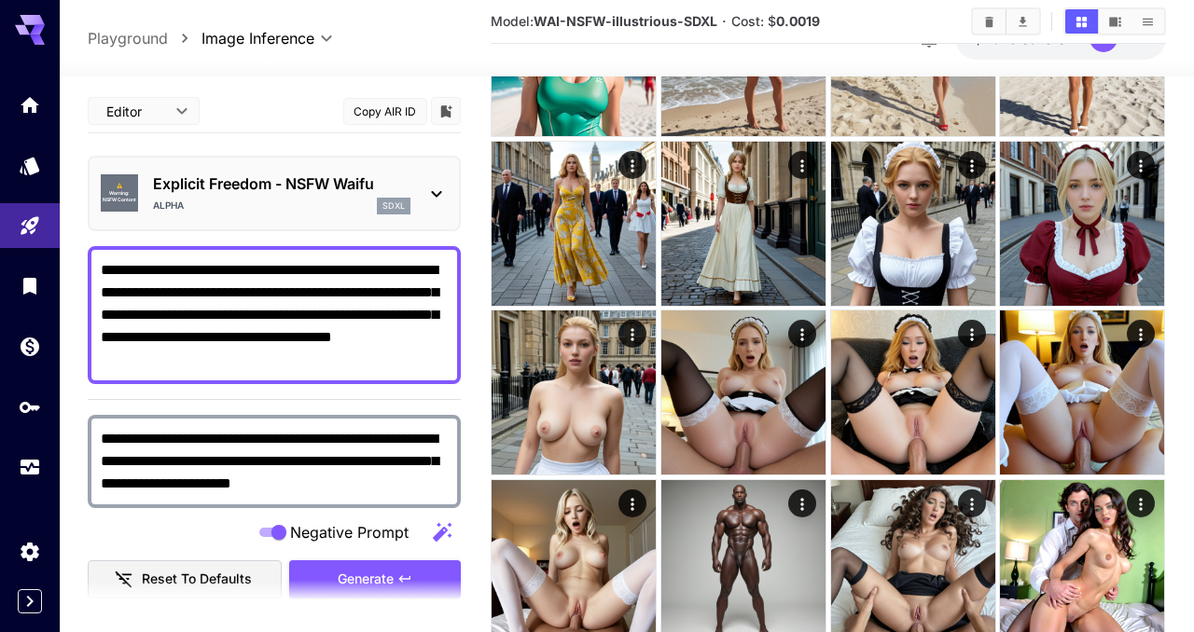
scroll to position [0, 0]
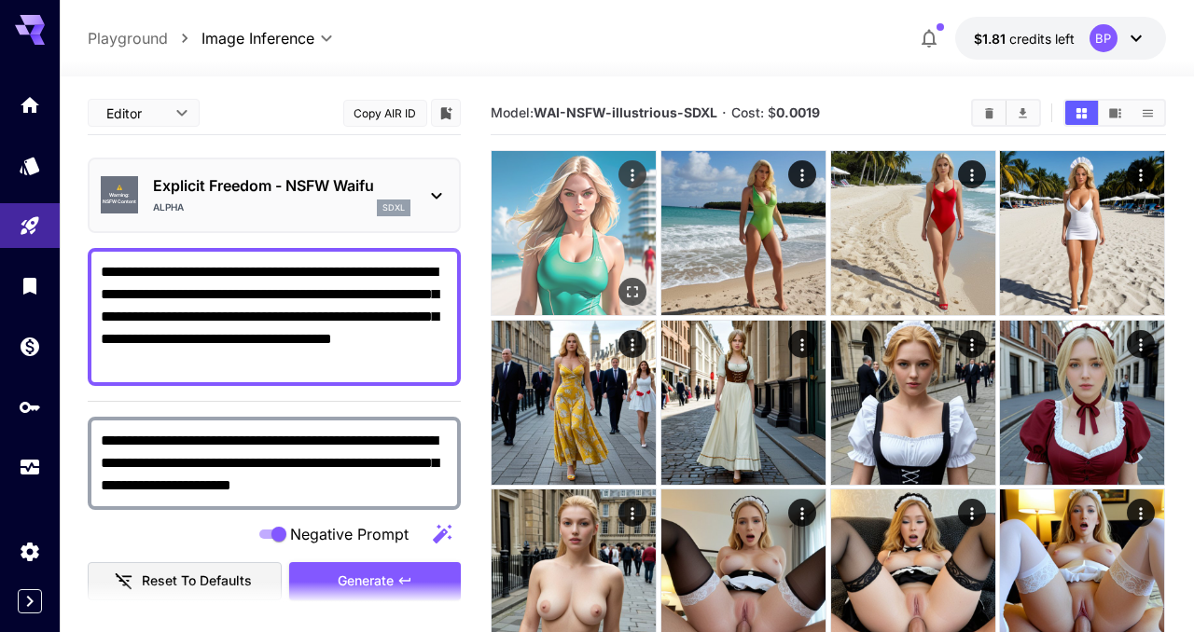
click at [577, 243] on img at bounding box center [574, 233] width 164 height 164
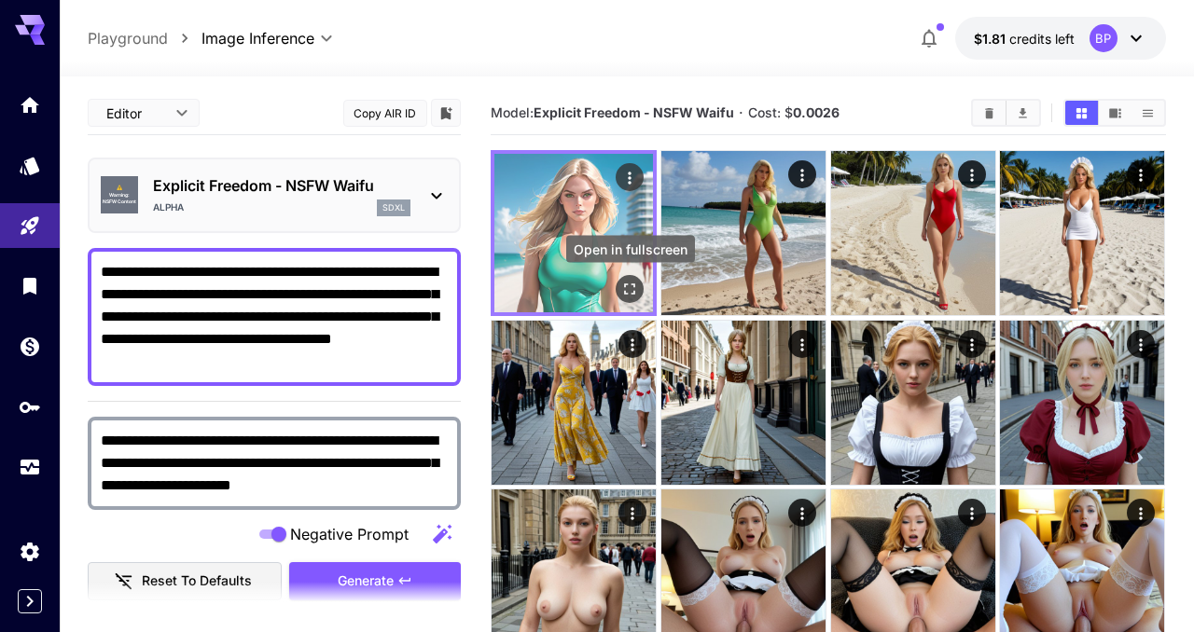
click at [625, 286] on icon "Open in fullscreen" at bounding box center [630, 290] width 11 height 11
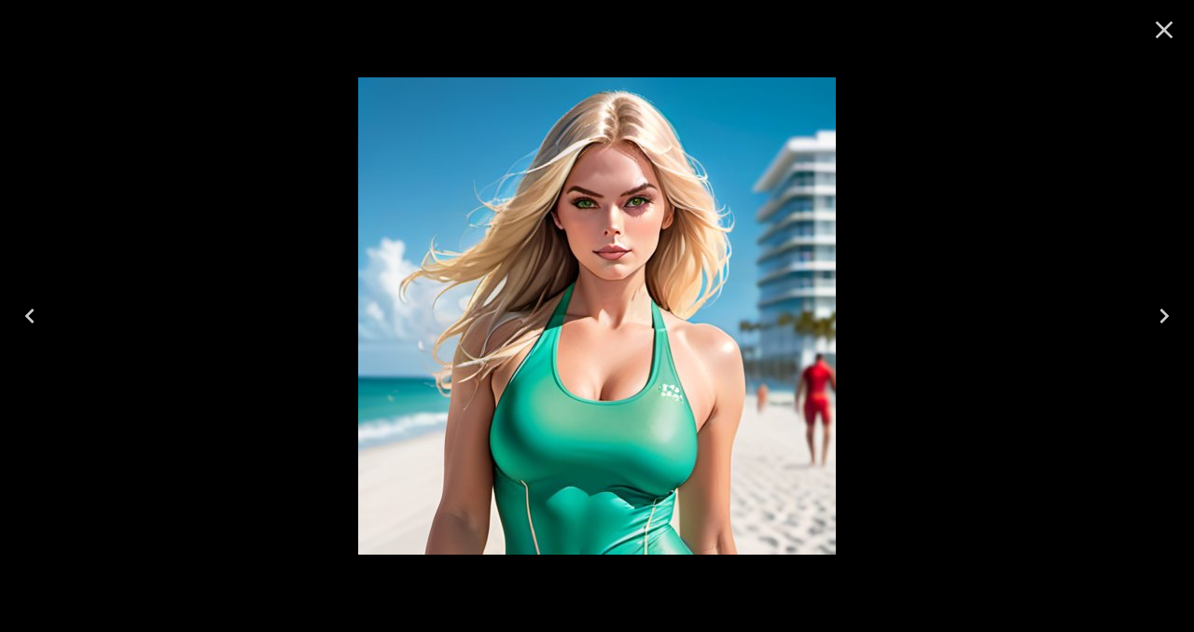
click at [1164, 35] on icon "Close" at bounding box center [1164, 30] width 30 height 30
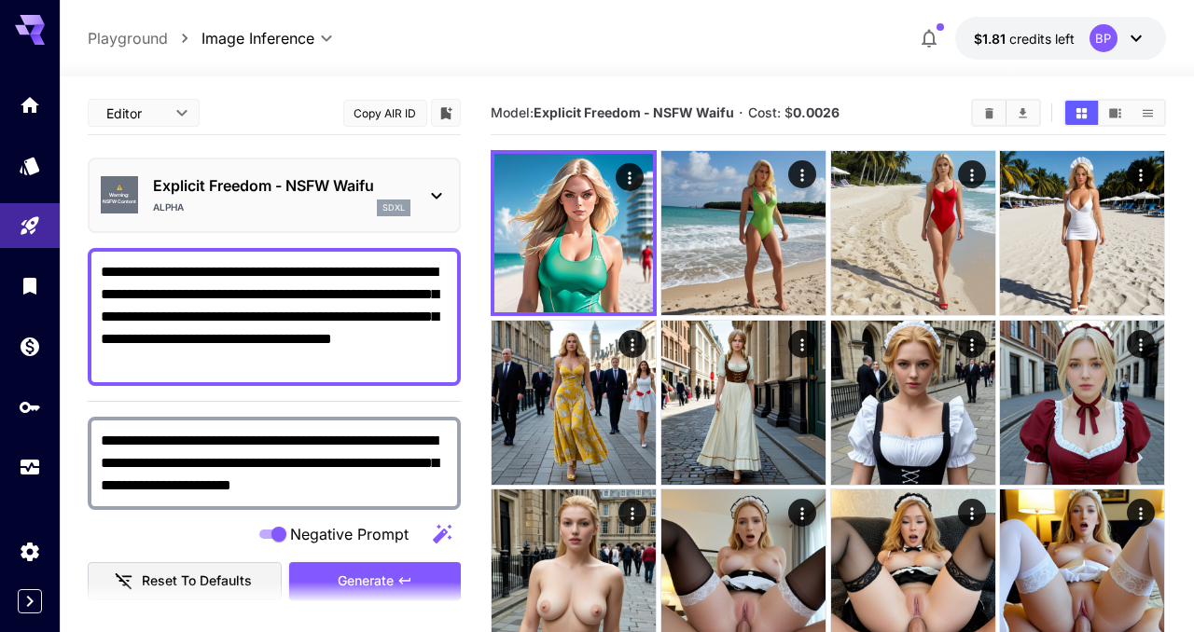
click at [190, 276] on textarea "**********" at bounding box center [274, 317] width 347 height 112
paste textarea "**********"
click at [338, 575] on span "Generate" at bounding box center [366, 581] width 56 height 23
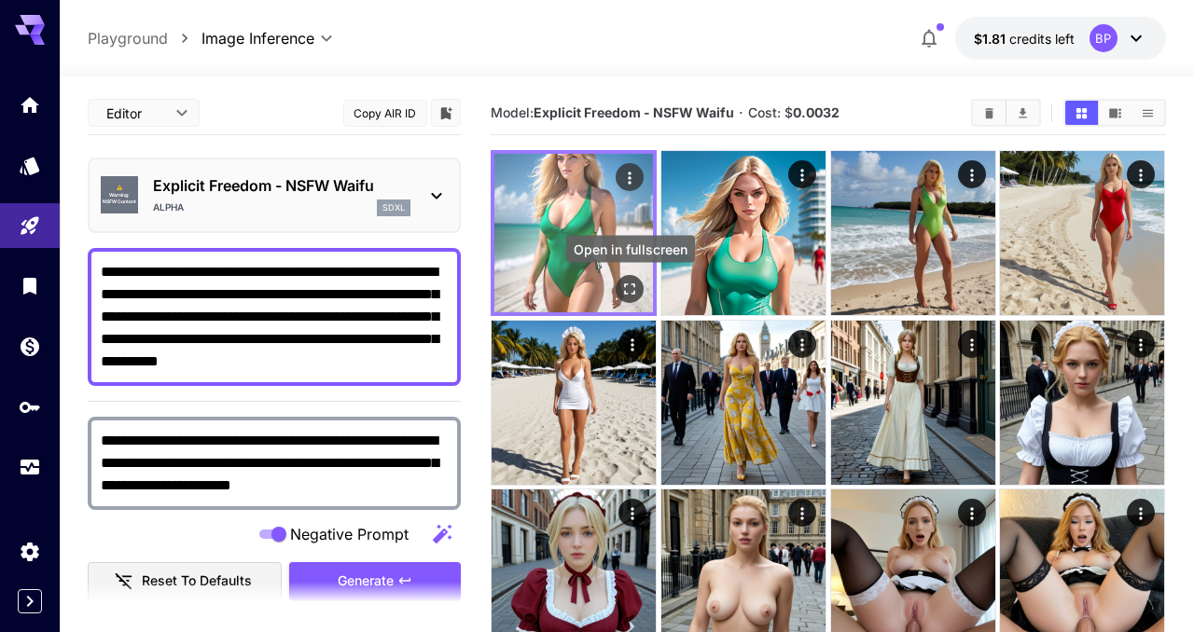
click at [633, 288] on icon "Open in fullscreen" at bounding box center [630, 289] width 19 height 19
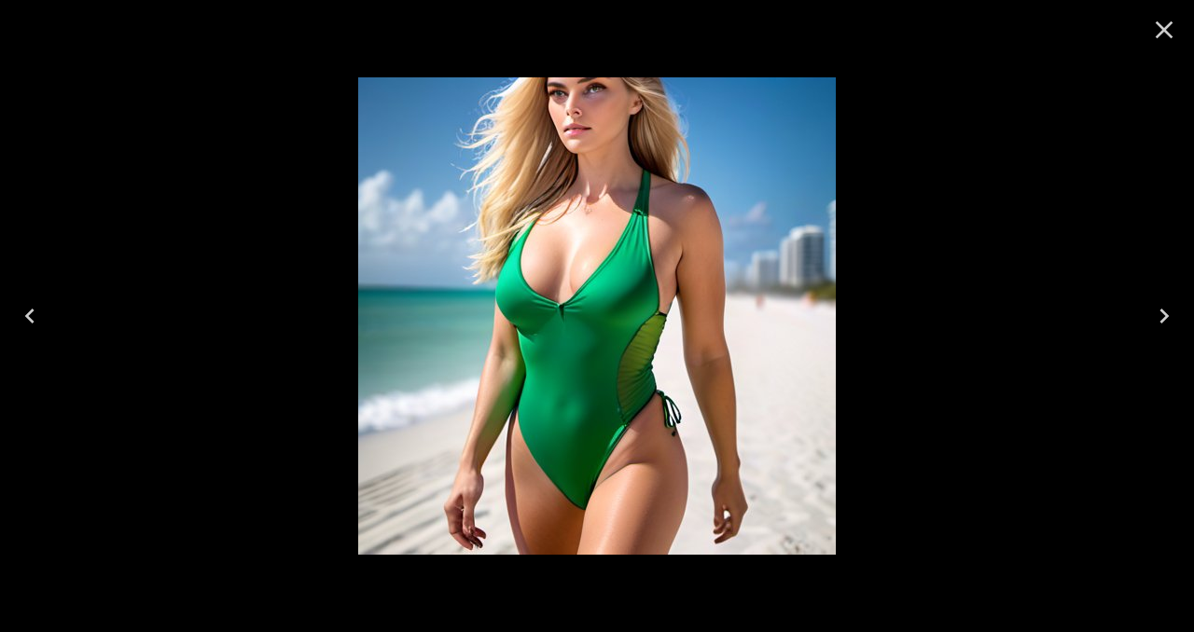
click at [1159, 35] on icon "Close" at bounding box center [1165, 30] width 18 height 18
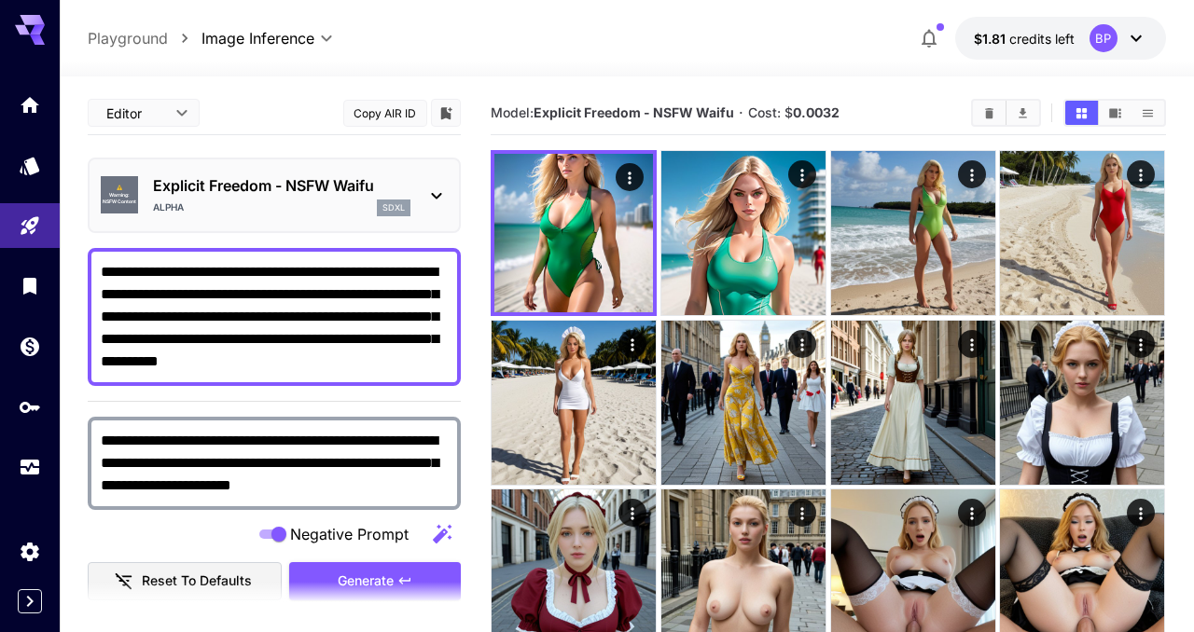
drag, startPoint x: 158, startPoint y: 294, endPoint x: 441, endPoint y: 303, distance: 283.7
click at [441, 303] on textarea "**********" at bounding box center [274, 317] width 347 height 112
click at [164, 342] on textarea "**********" at bounding box center [274, 317] width 347 height 112
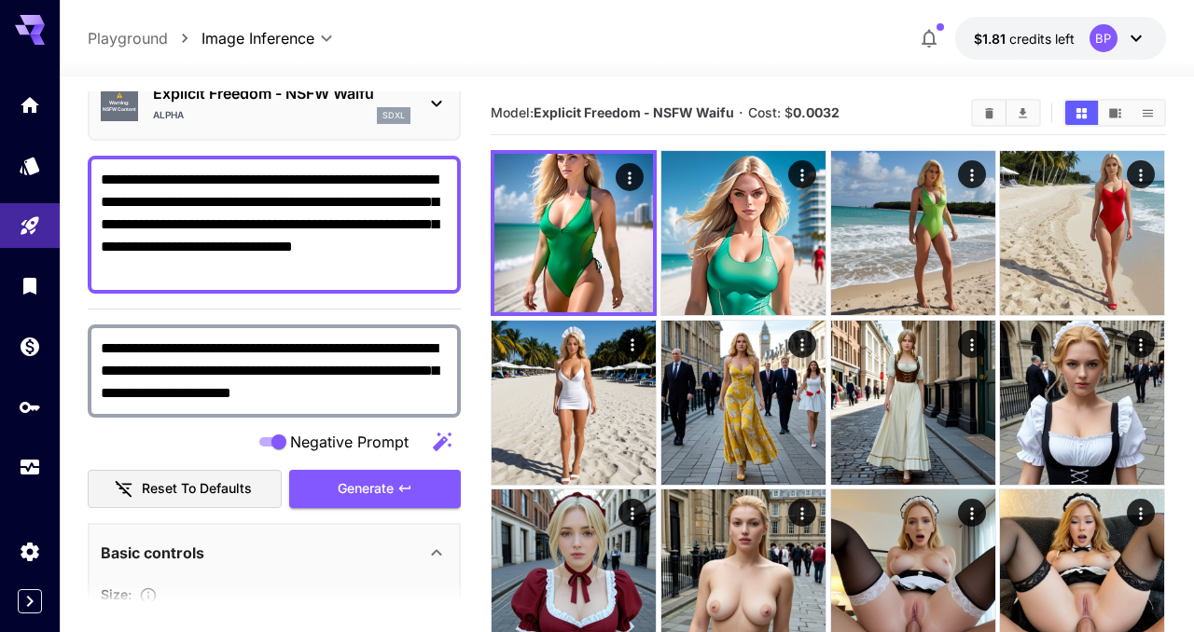
scroll to position [108, 0]
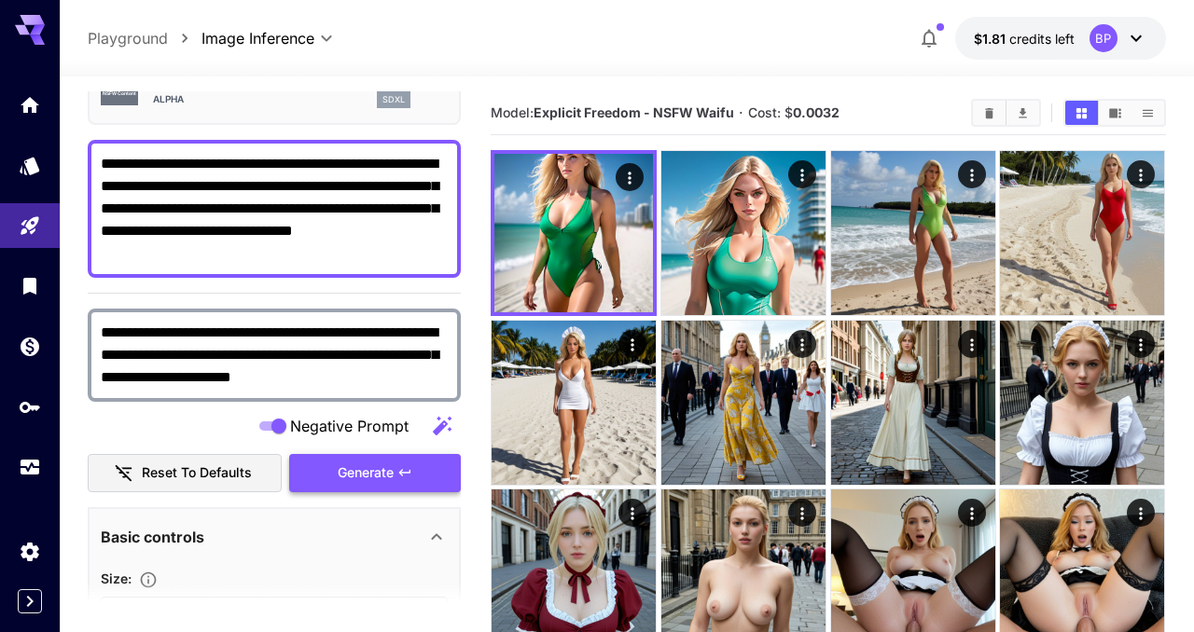
type textarea "**********"
click at [321, 479] on button "Generate" at bounding box center [375, 473] width 172 height 38
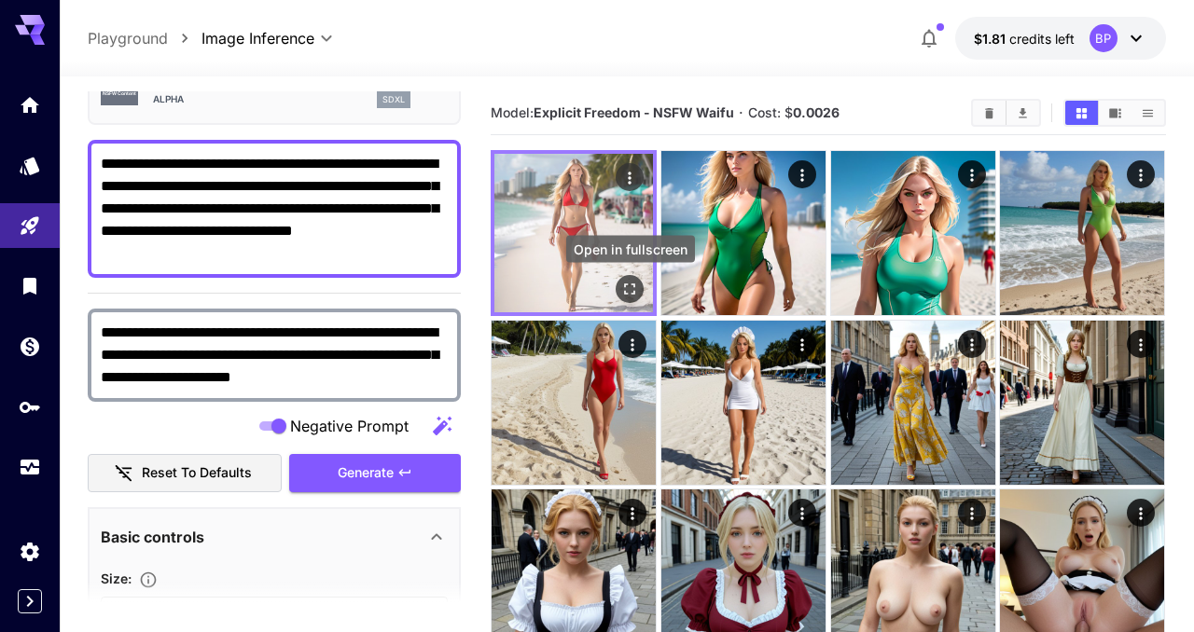
click at [618, 288] on button "Open in fullscreen" at bounding box center [631, 289] width 28 height 28
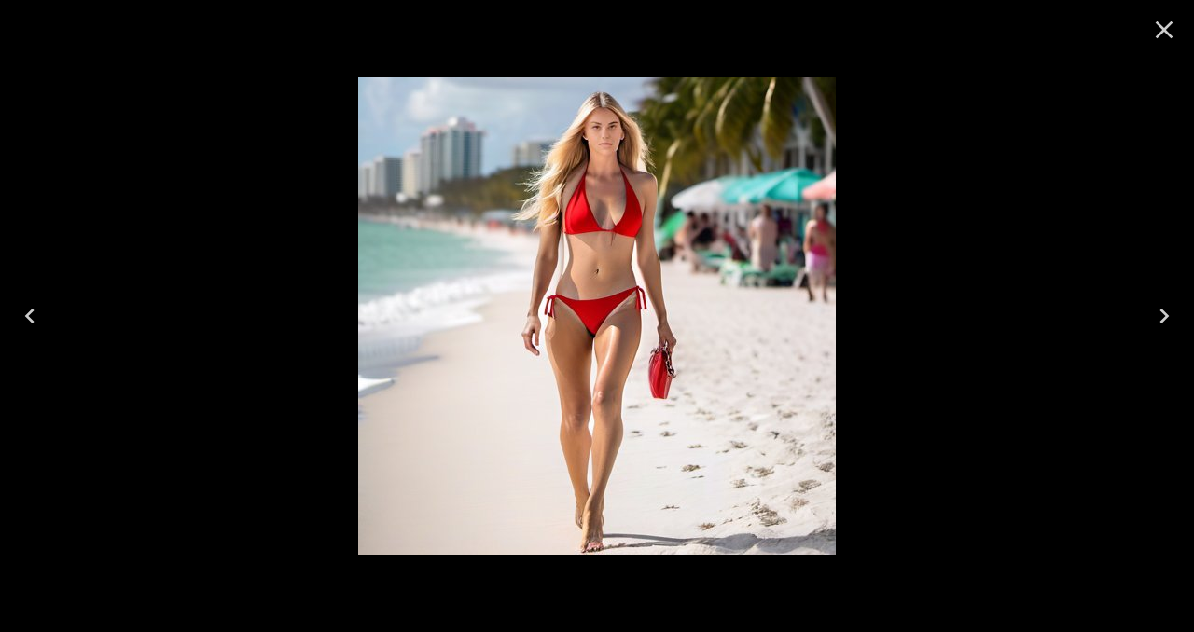
click at [1164, 35] on icon "Close" at bounding box center [1164, 30] width 30 height 30
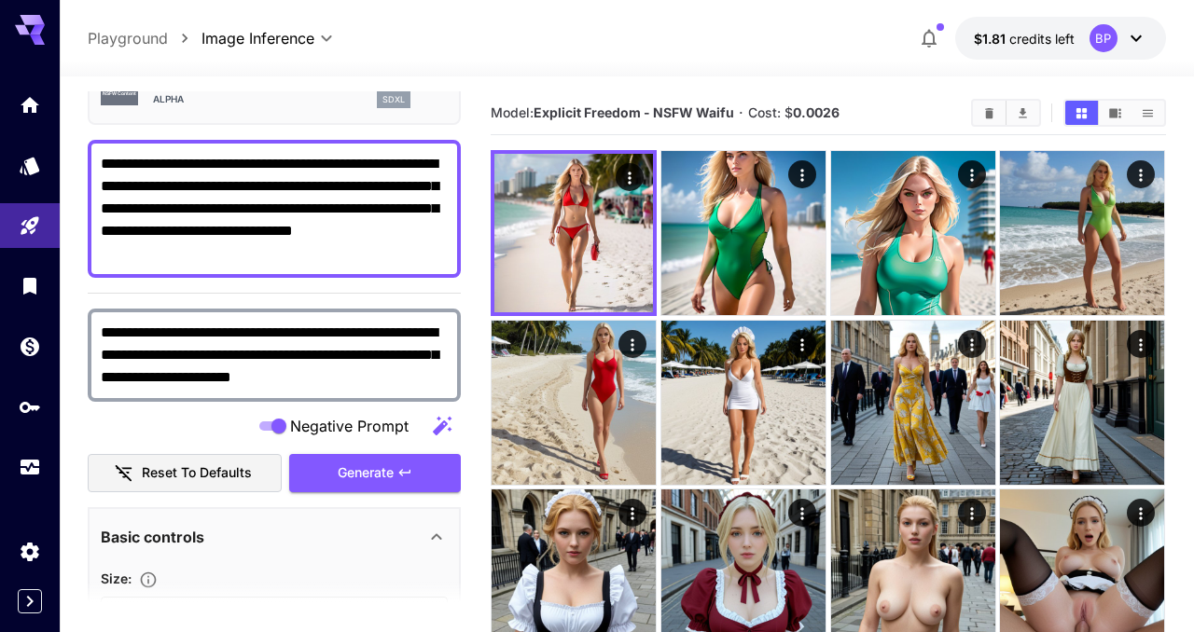
scroll to position [0, 0]
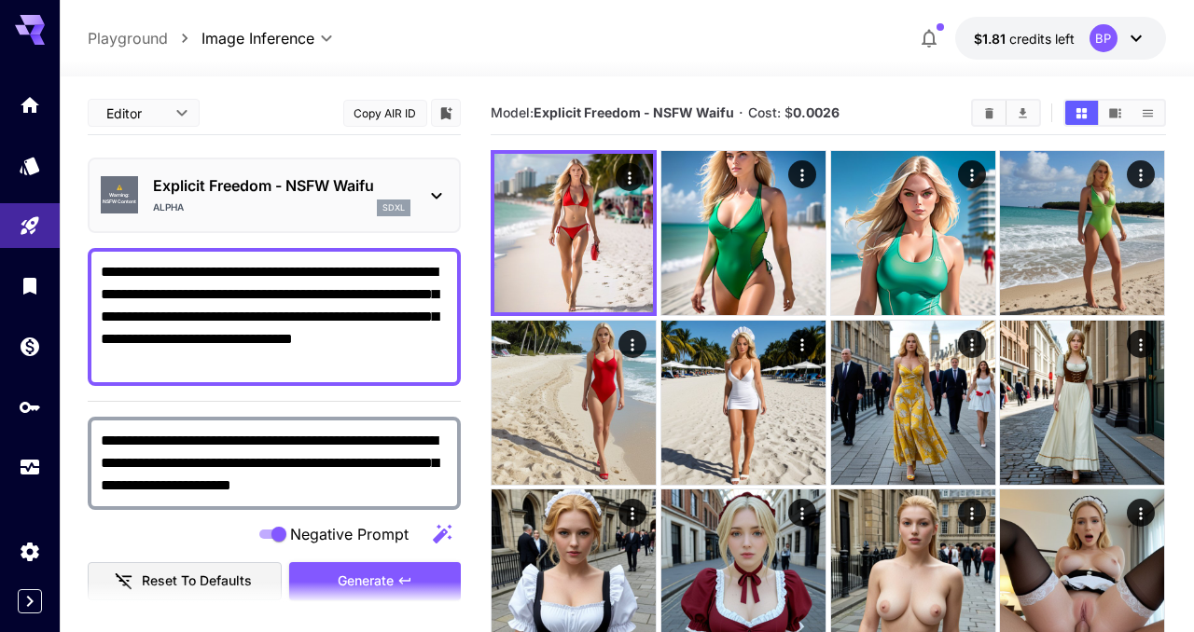
click at [437, 198] on icon at bounding box center [437, 196] width 10 height 7
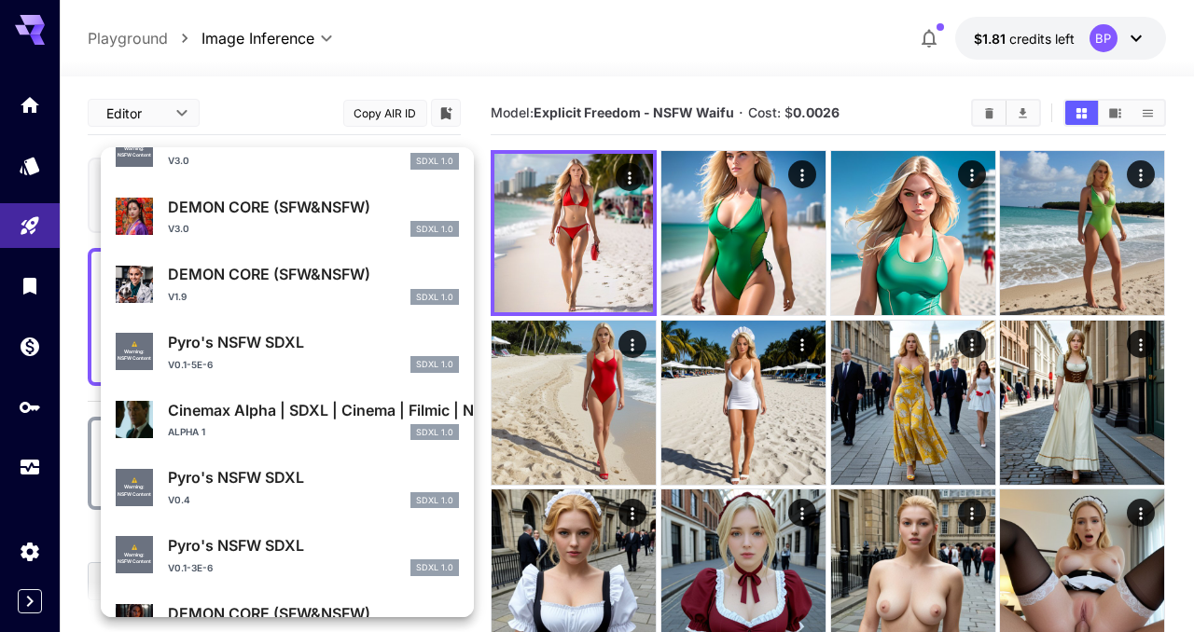
scroll to position [561, 0]
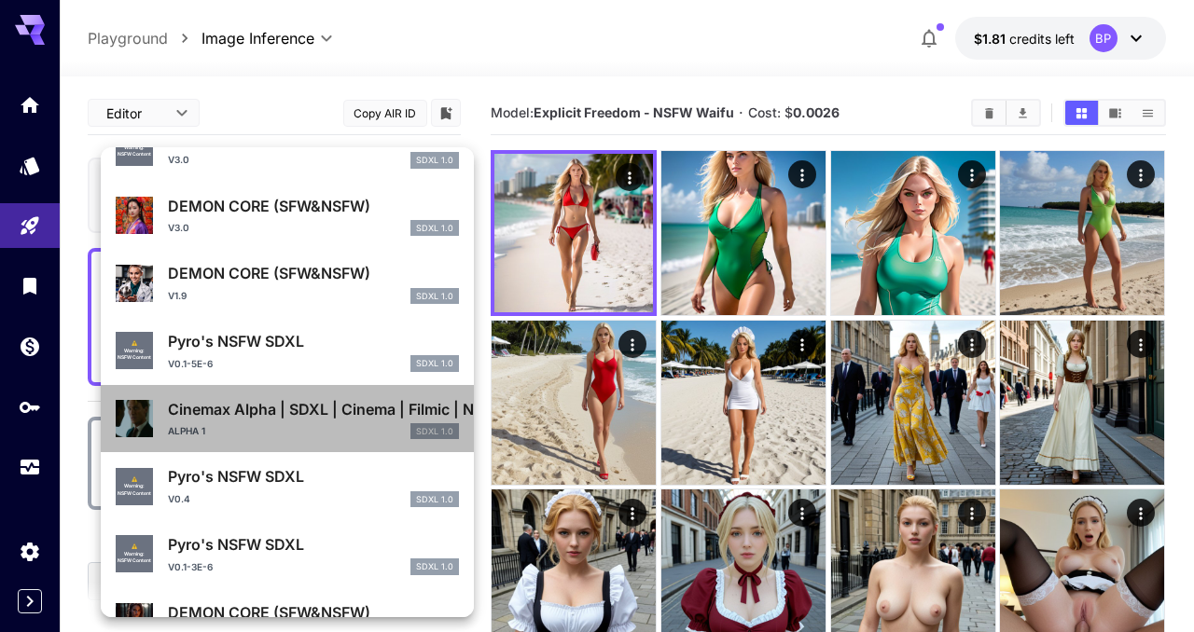
click at [278, 416] on p "Cinemax Alpha | SDXL | Cinema | Filmic | NSFW" at bounding box center [313, 409] width 291 height 22
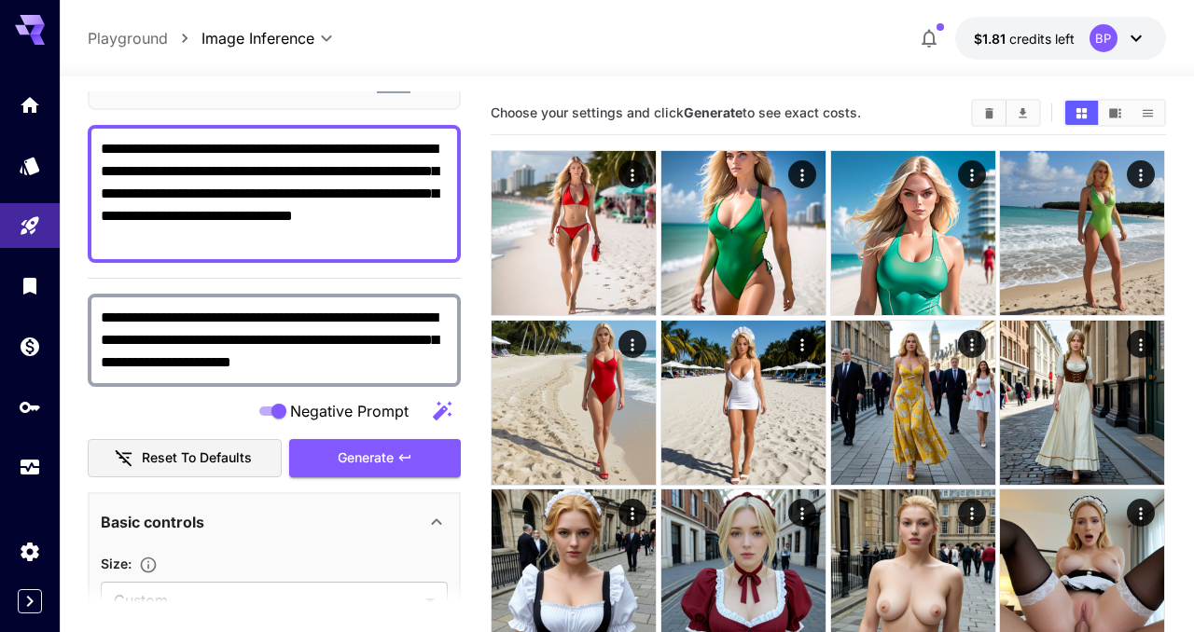
scroll to position [162, 0]
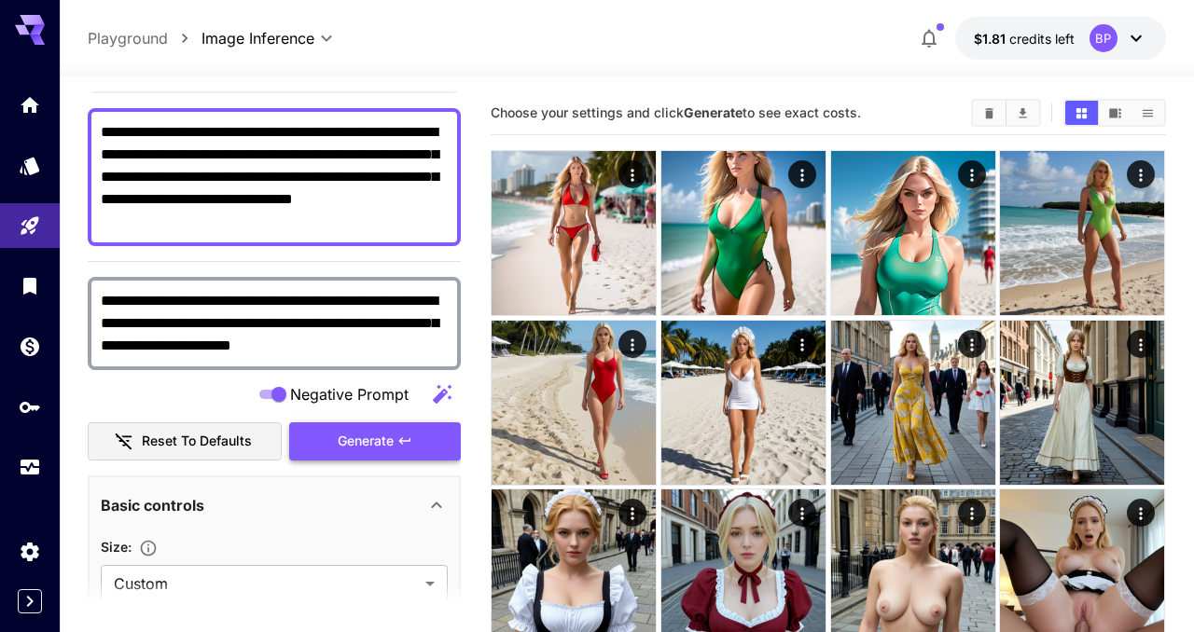
click at [370, 440] on span "Generate" at bounding box center [366, 441] width 56 height 23
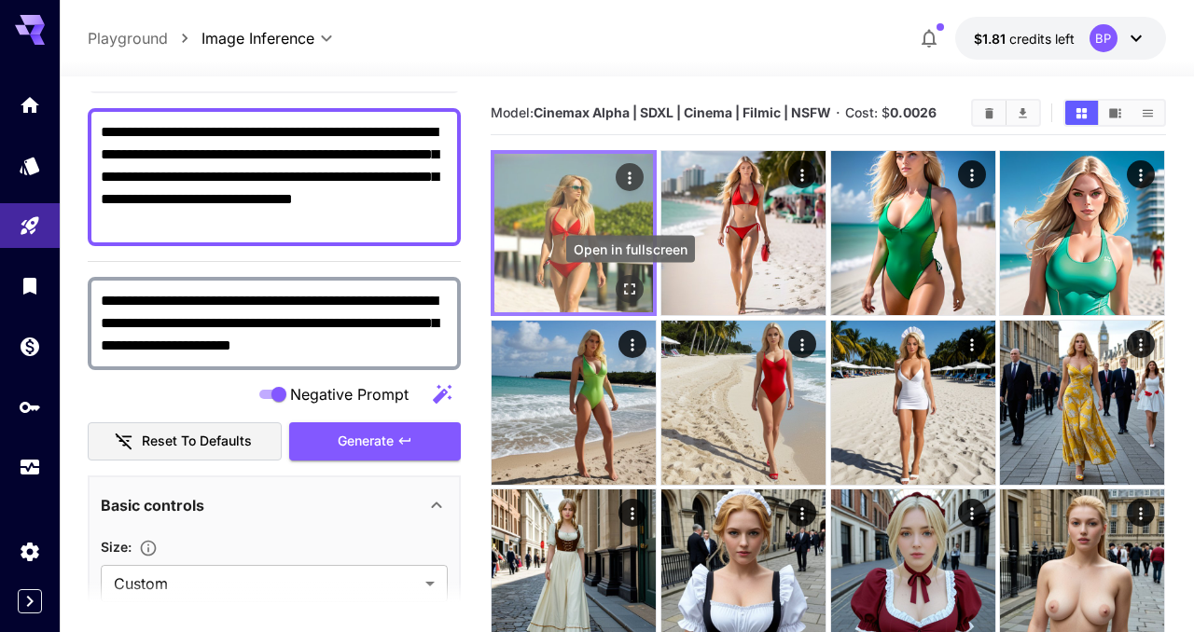
click at [632, 287] on icon "Open in fullscreen" at bounding box center [630, 289] width 19 height 19
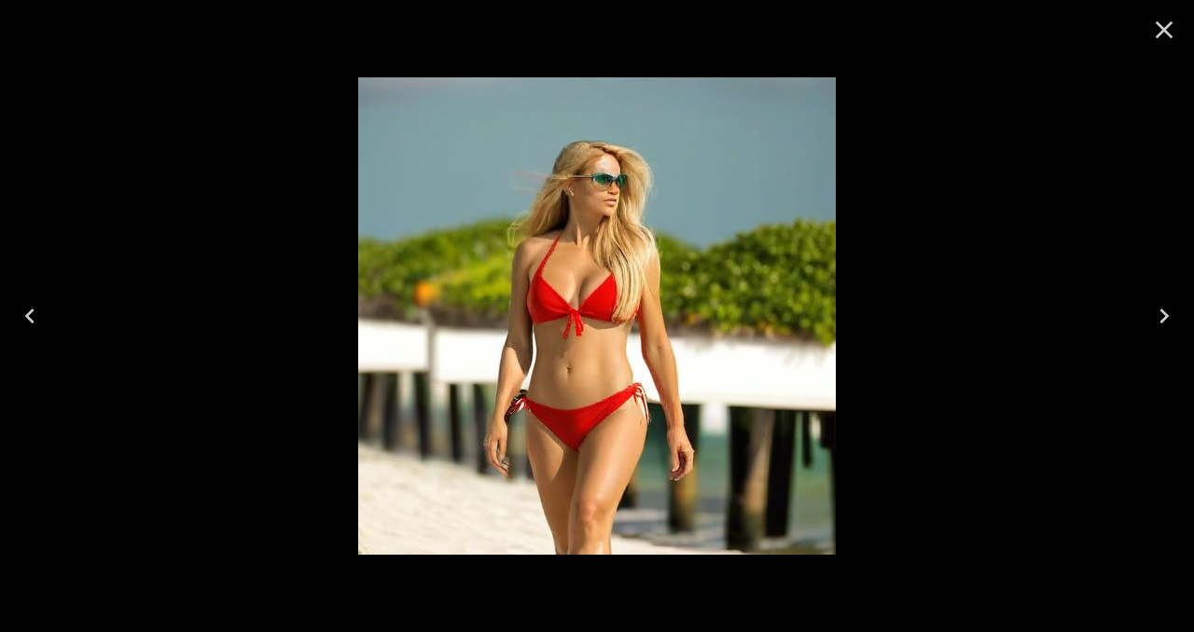
click at [1160, 35] on icon "Close" at bounding box center [1164, 30] width 30 height 30
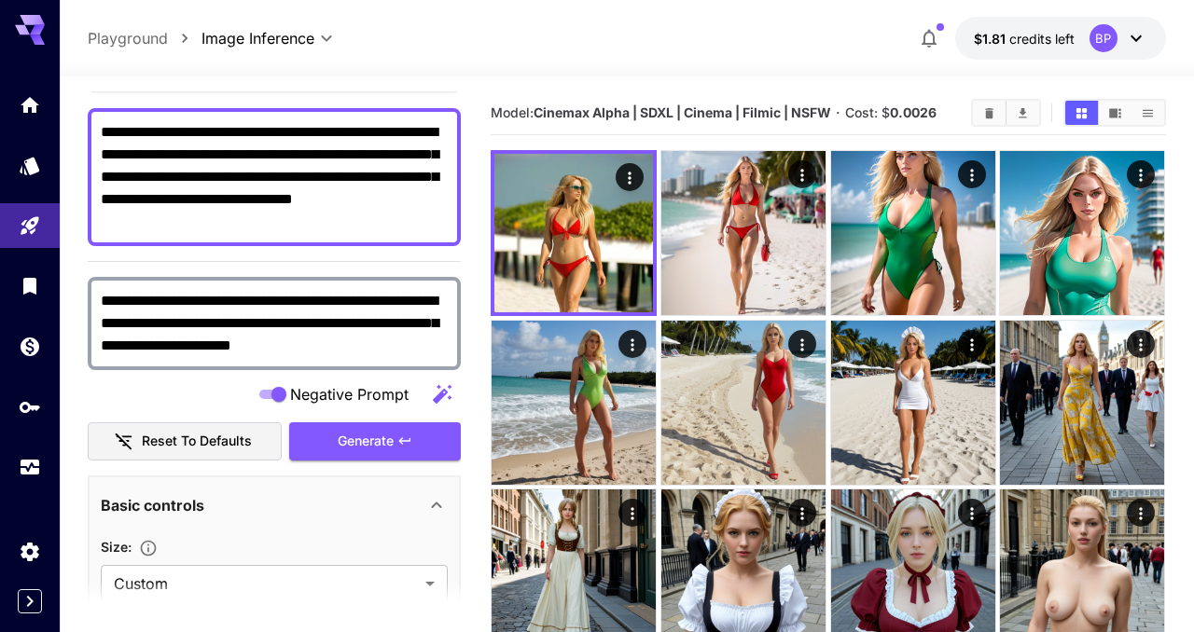
scroll to position [0, 0]
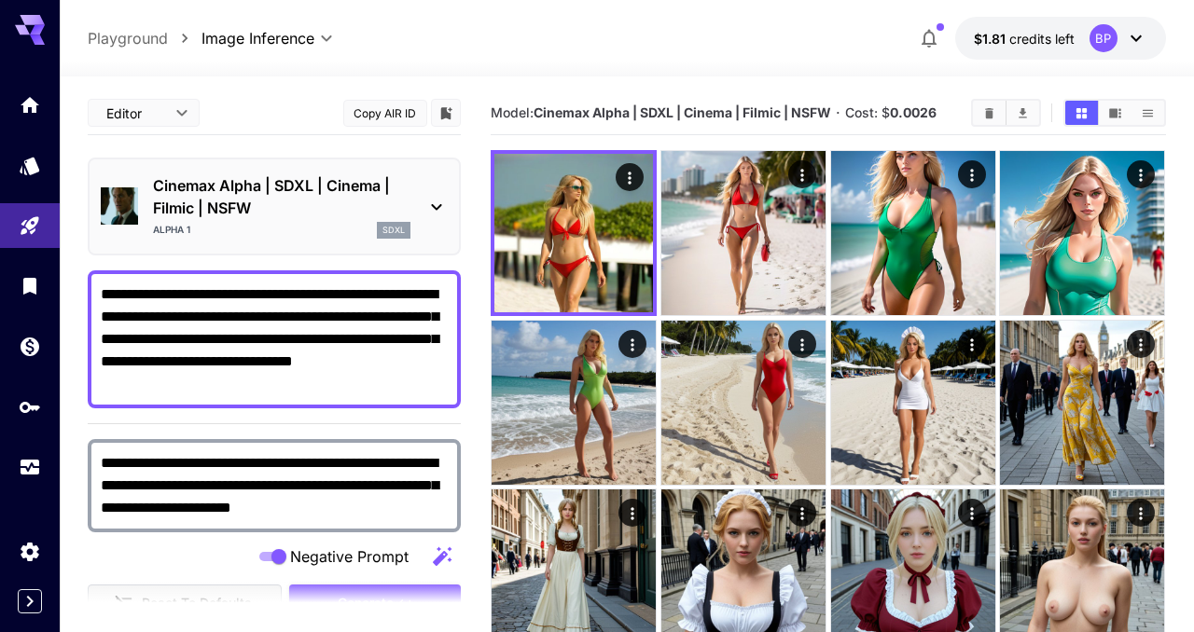
click at [435, 210] on icon at bounding box center [436, 207] width 22 height 22
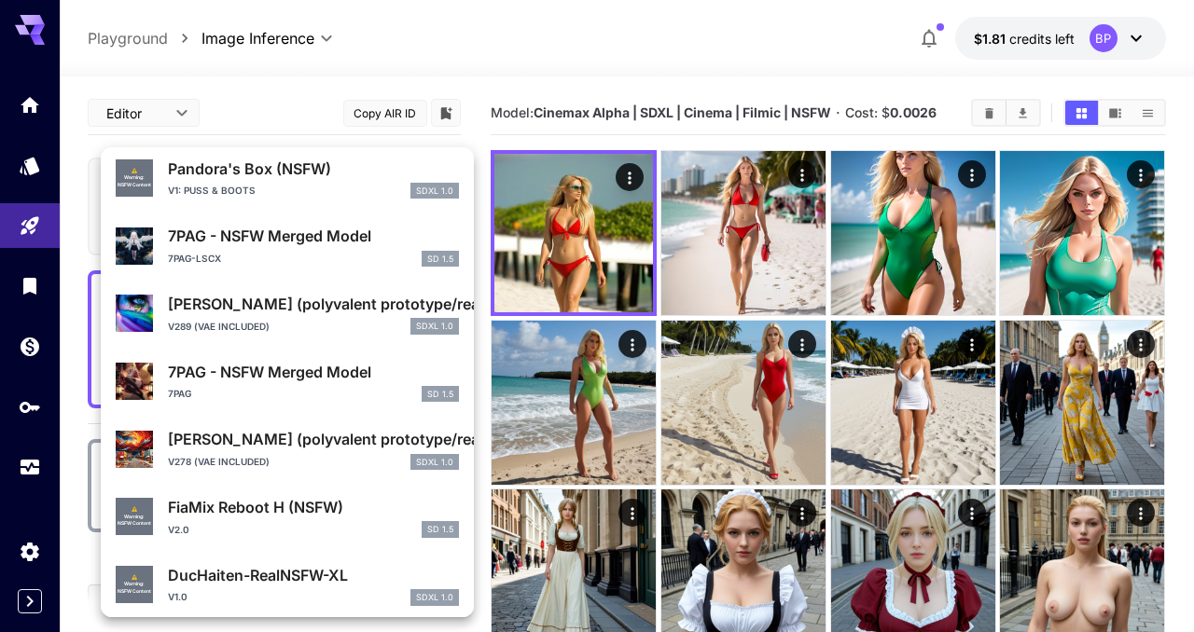
scroll to position [1353, 0]
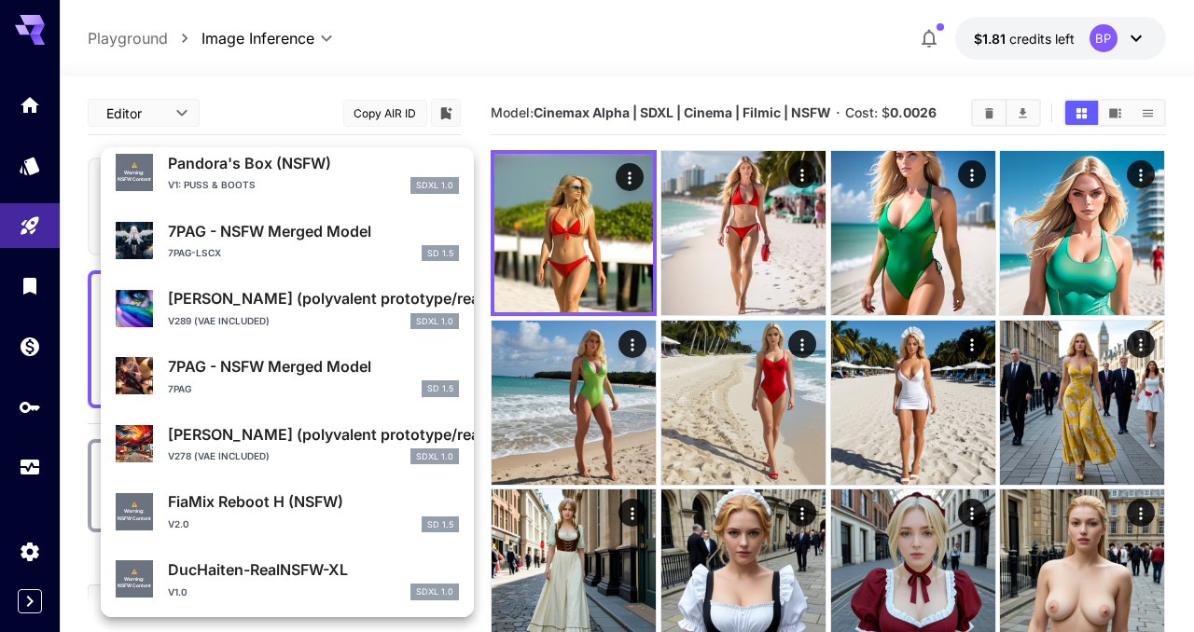
click at [260, 376] on p "7PAG - NSFW Merged Model" at bounding box center [313, 366] width 291 height 22
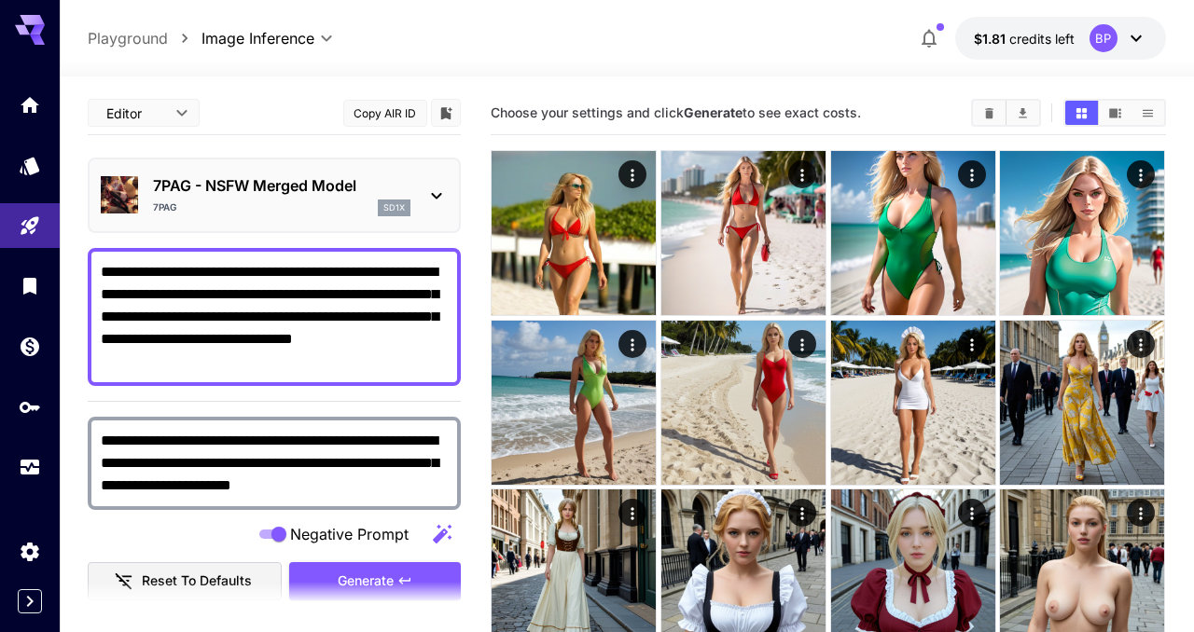
scroll to position [19, 0]
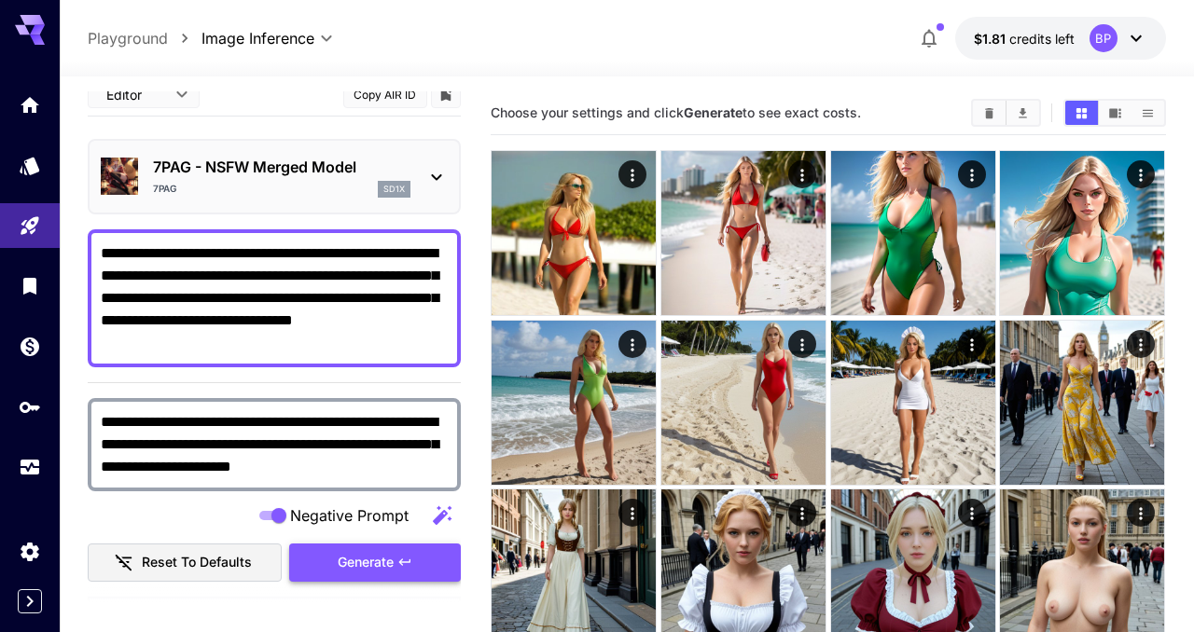
click at [381, 563] on span "Generate" at bounding box center [366, 562] width 56 height 23
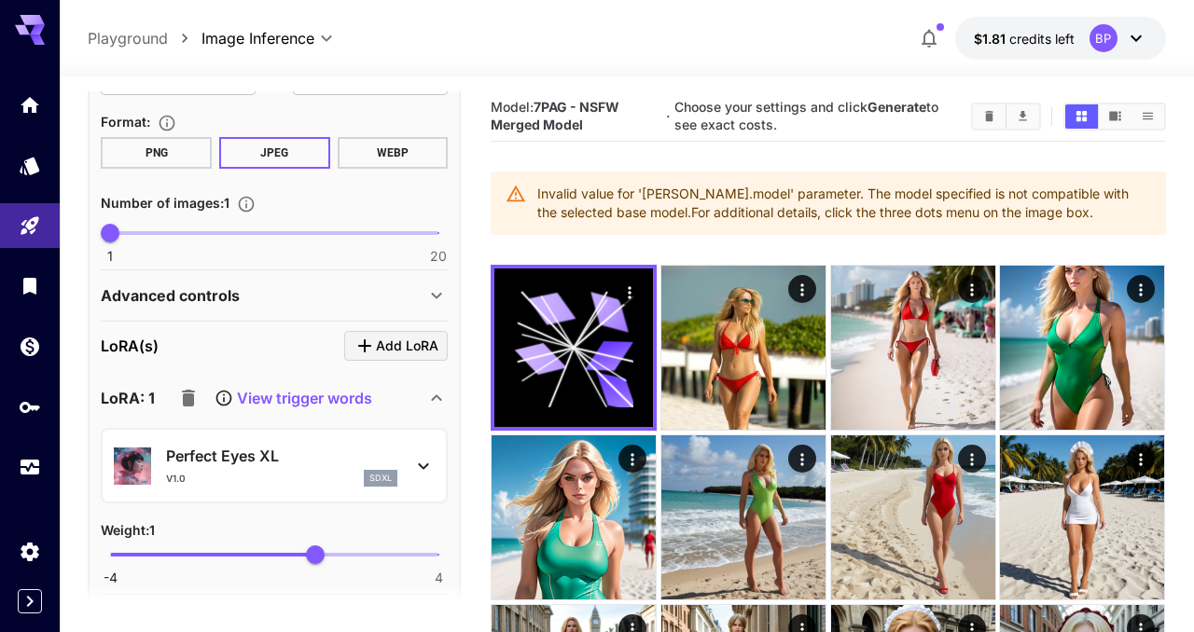
scroll to position [706, 0]
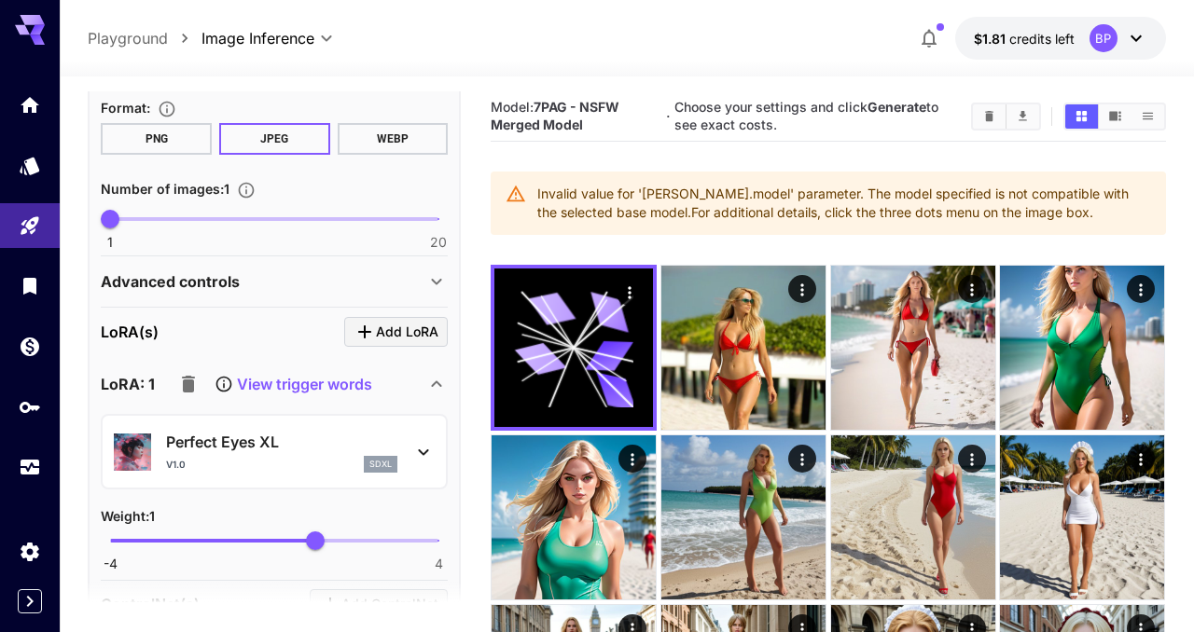
click at [188, 390] on icon "button" at bounding box center [188, 384] width 13 height 17
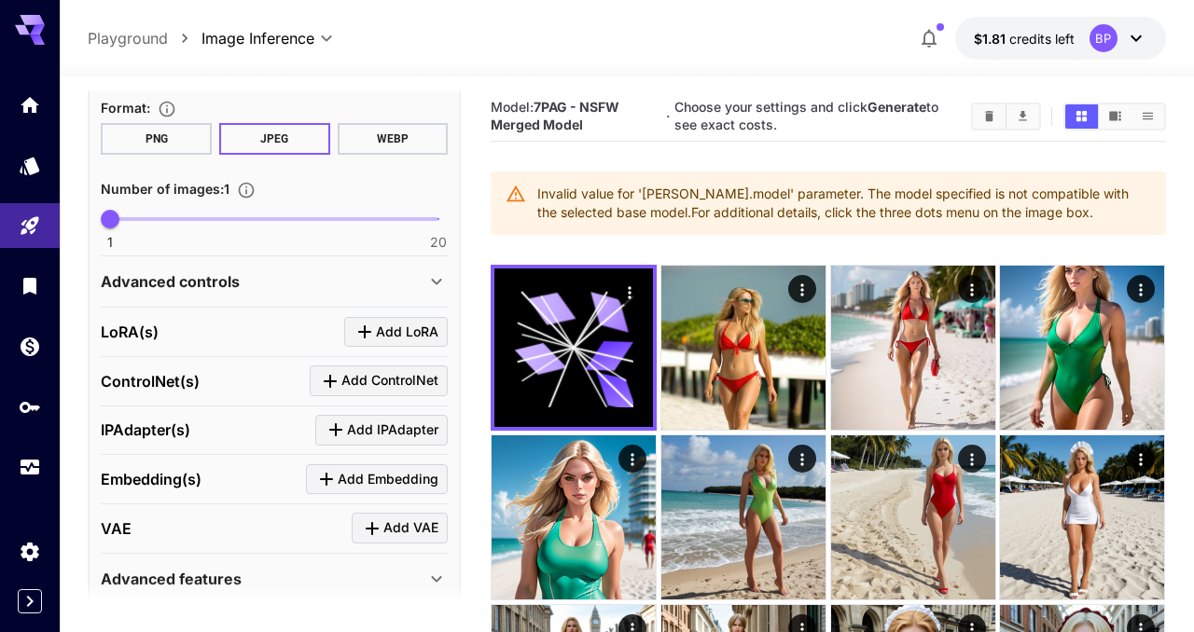
scroll to position [0, 0]
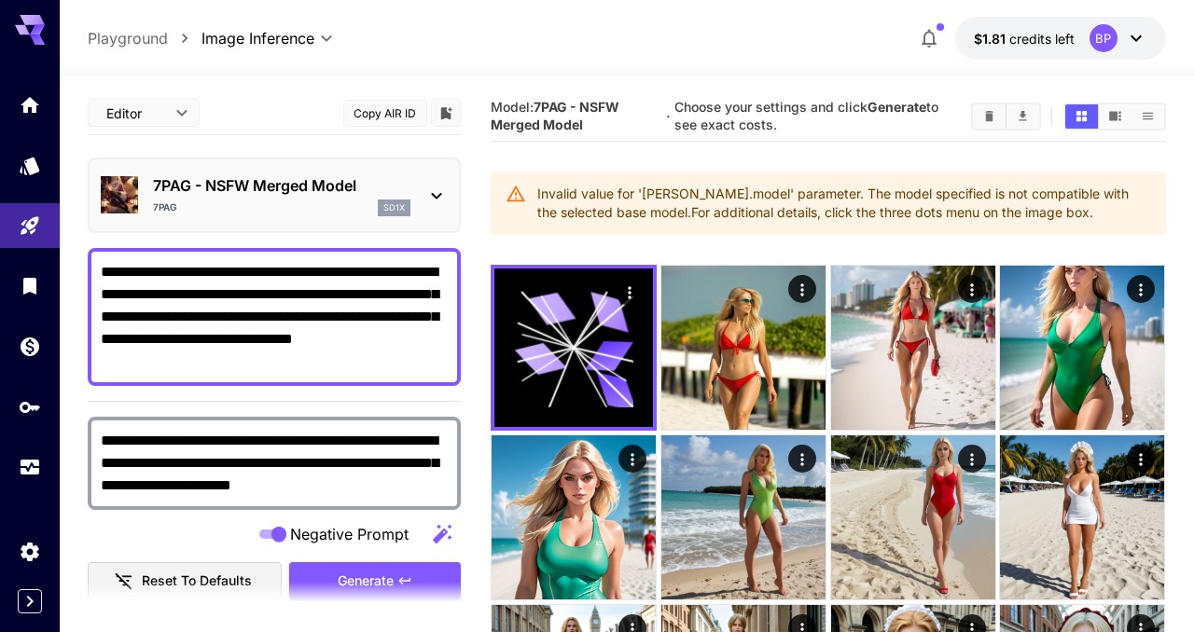
click at [433, 199] on icon at bounding box center [436, 196] width 22 height 22
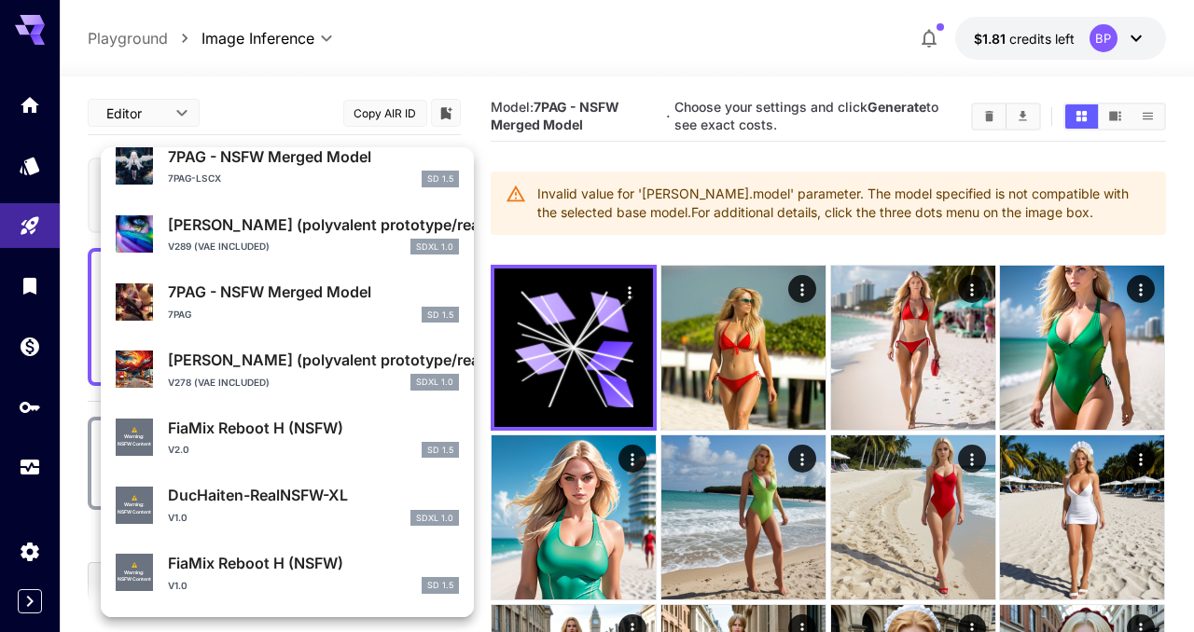
scroll to position [1428, 0]
click at [286, 493] on p "DucHaiten-RealNSFW-XL" at bounding box center [313, 494] width 291 height 22
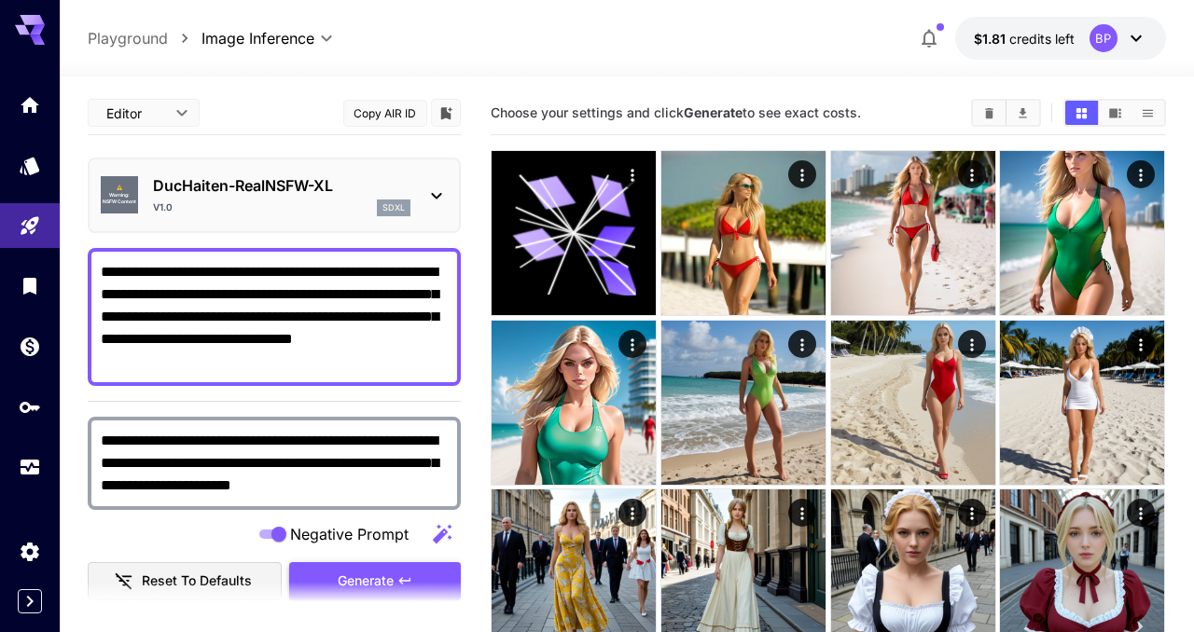
click at [354, 567] on button "Generate" at bounding box center [375, 582] width 172 height 38
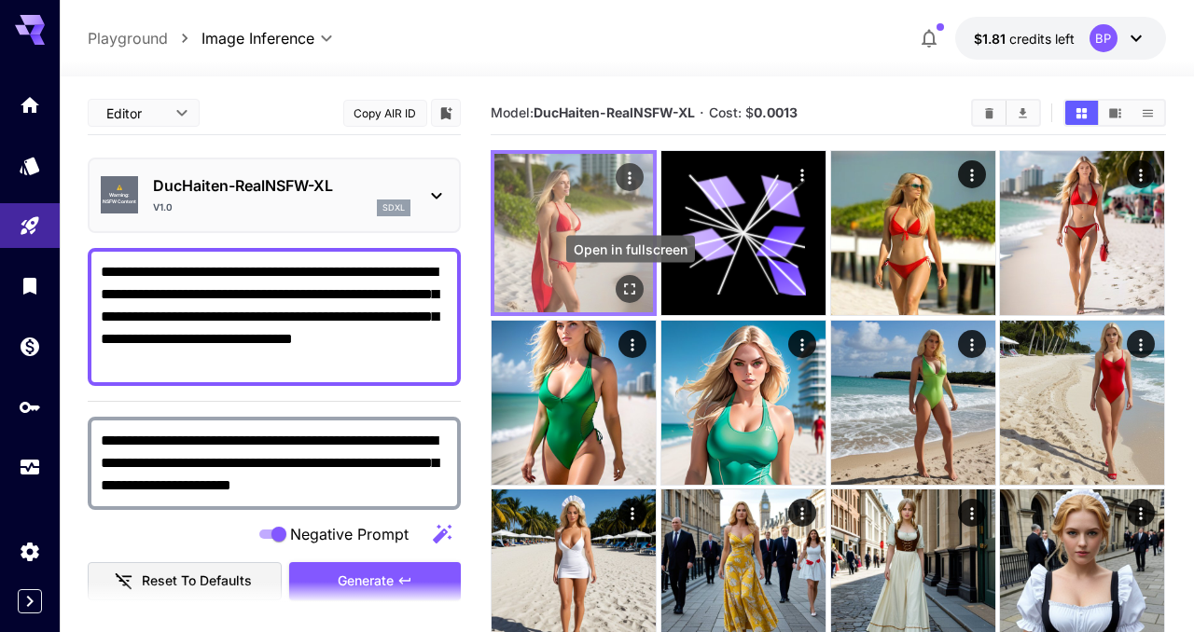
click at [640, 285] on button "Open in fullscreen" at bounding box center [631, 289] width 28 height 28
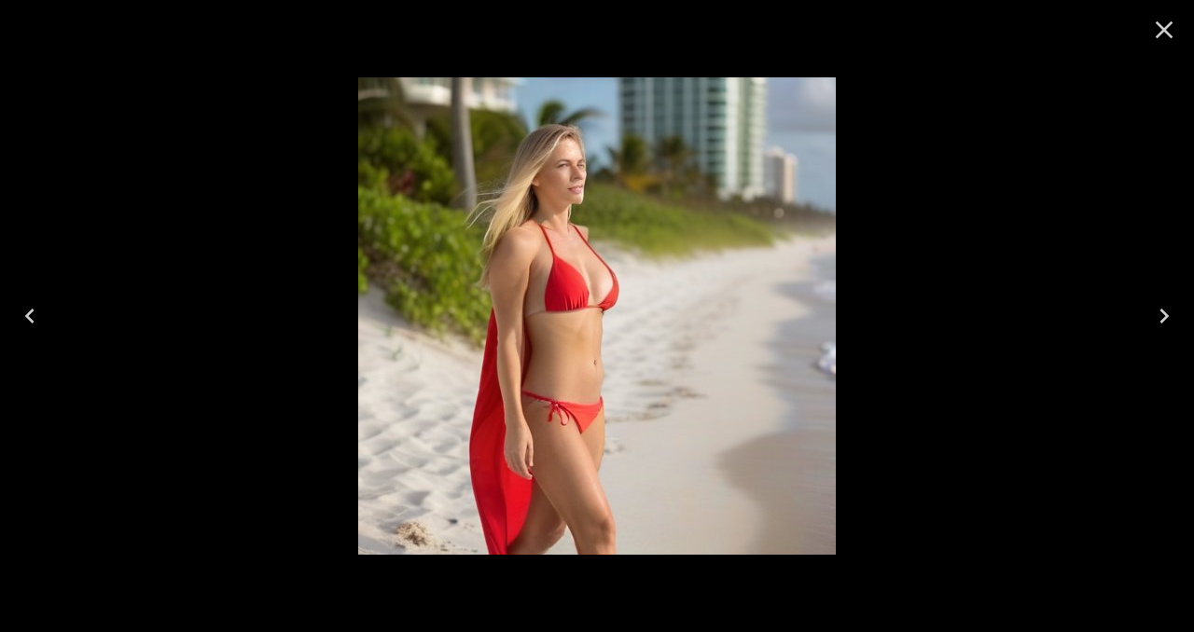
click at [1165, 35] on icon "Close" at bounding box center [1164, 30] width 30 height 30
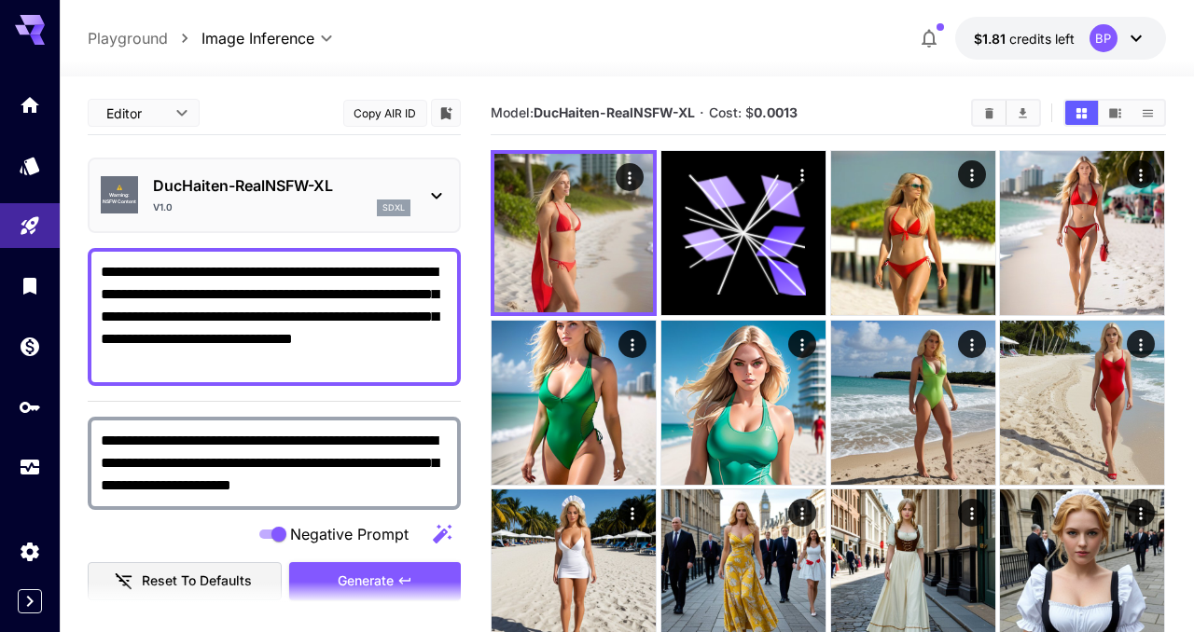
click at [442, 196] on icon at bounding box center [436, 196] width 22 height 22
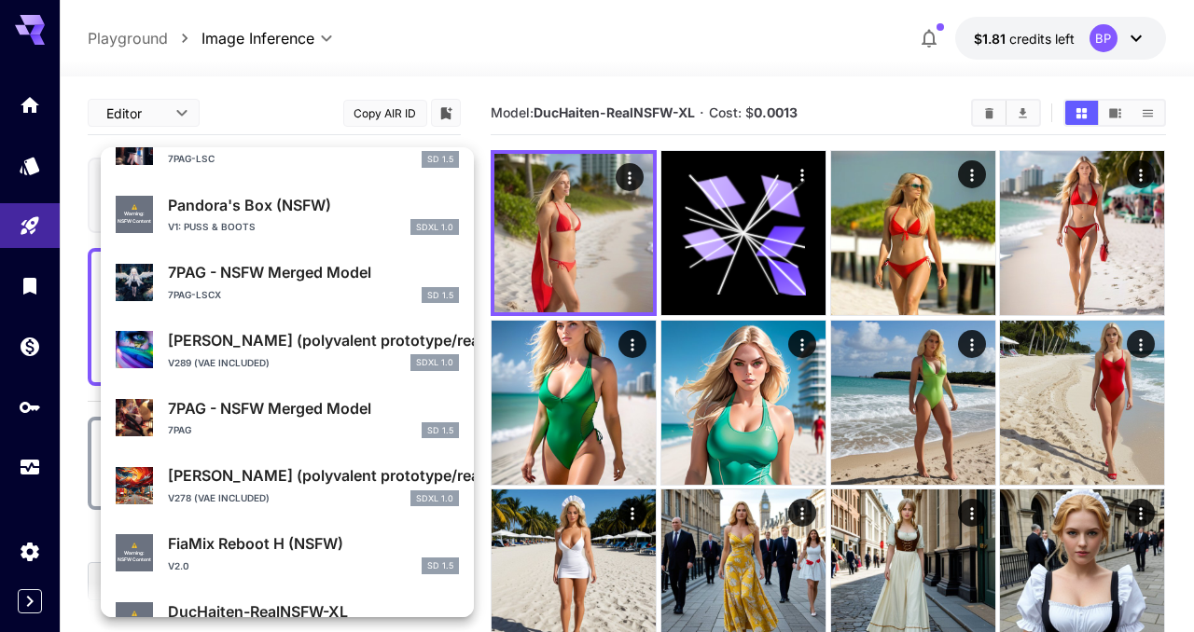
scroll to position [1301, 0]
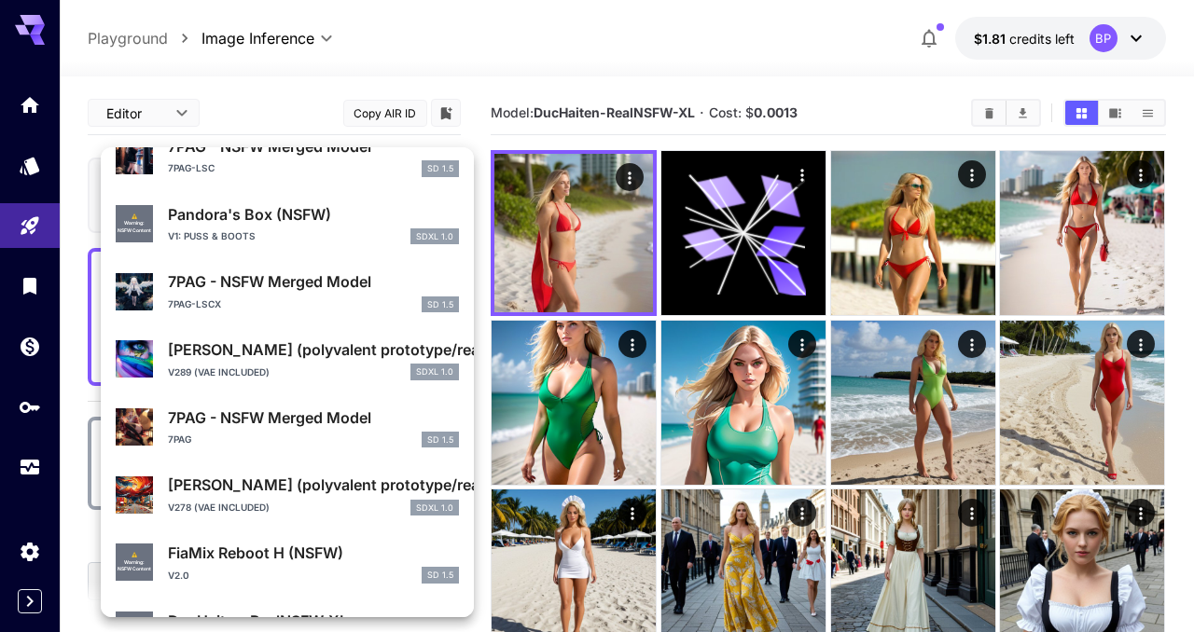
click at [303, 414] on p "7PAG - NSFW Merged Model" at bounding box center [313, 418] width 291 height 22
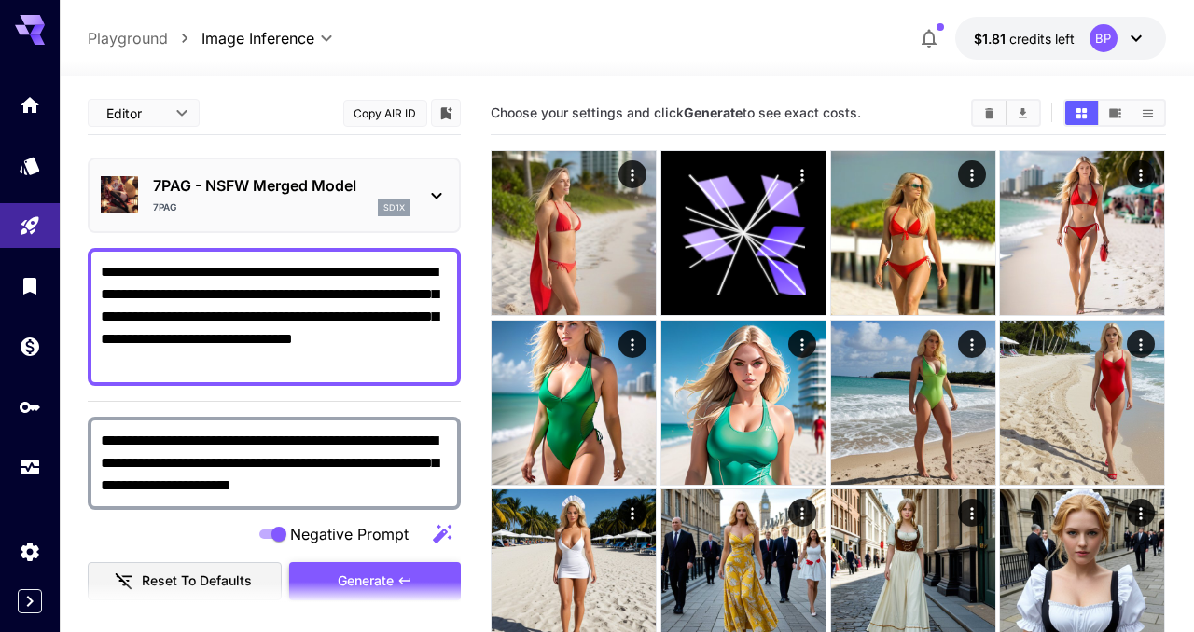
click at [365, 570] on span "Generate" at bounding box center [366, 581] width 56 height 23
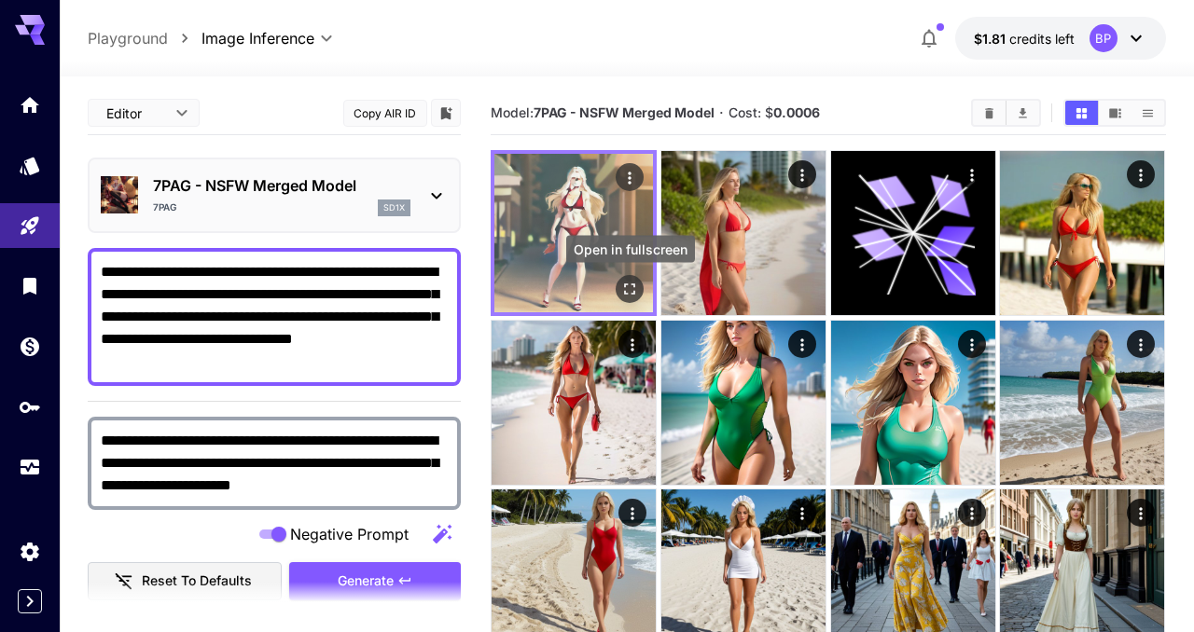
click at [626, 285] on icon "Open in fullscreen" at bounding box center [630, 290] width 11 height 11
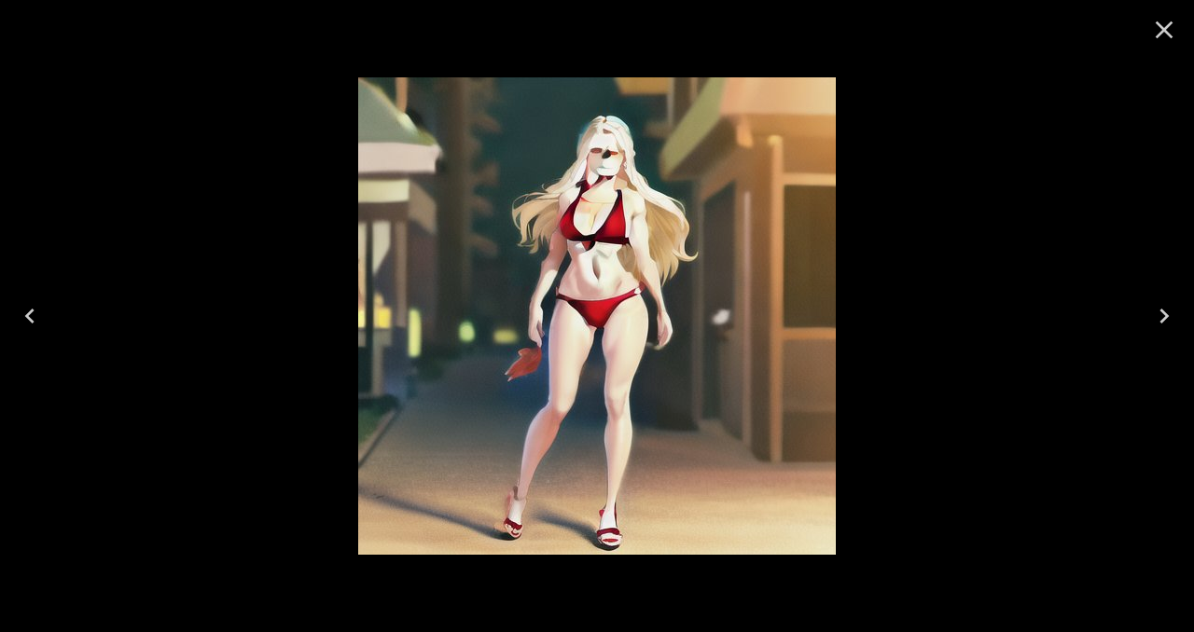
click at [1159, 35] on icon "Close" at bounding box center [1165, 30] width 18 height 18
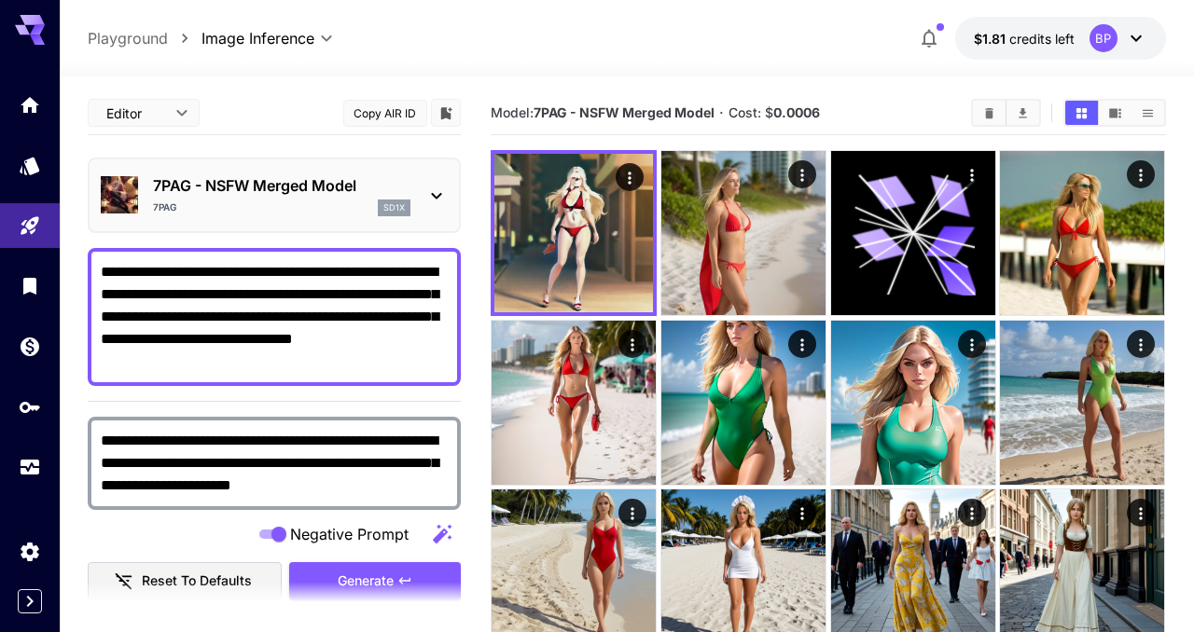
click at [285, 177] on p "7PAG - NSFW Merged Model" at bounding box center [281, 185] width 257 height 22
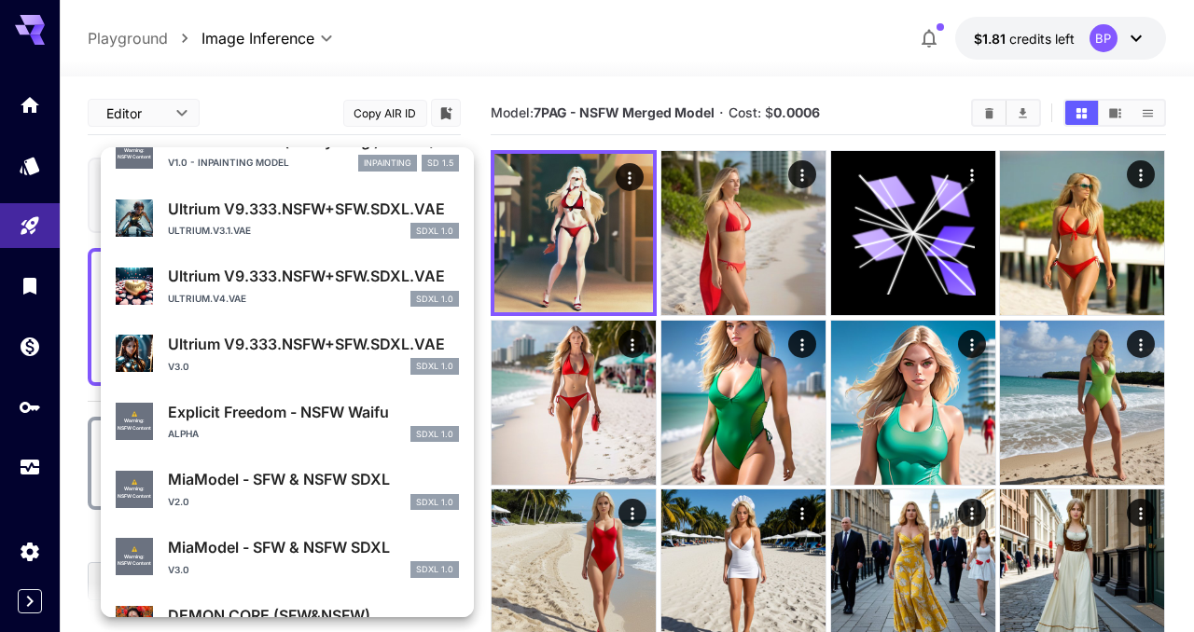
scroll to position [150, 0]
click at [270, 433] on div "Alpha SDXL 1.0" at bounding box center [313, 433] width 291 height 17
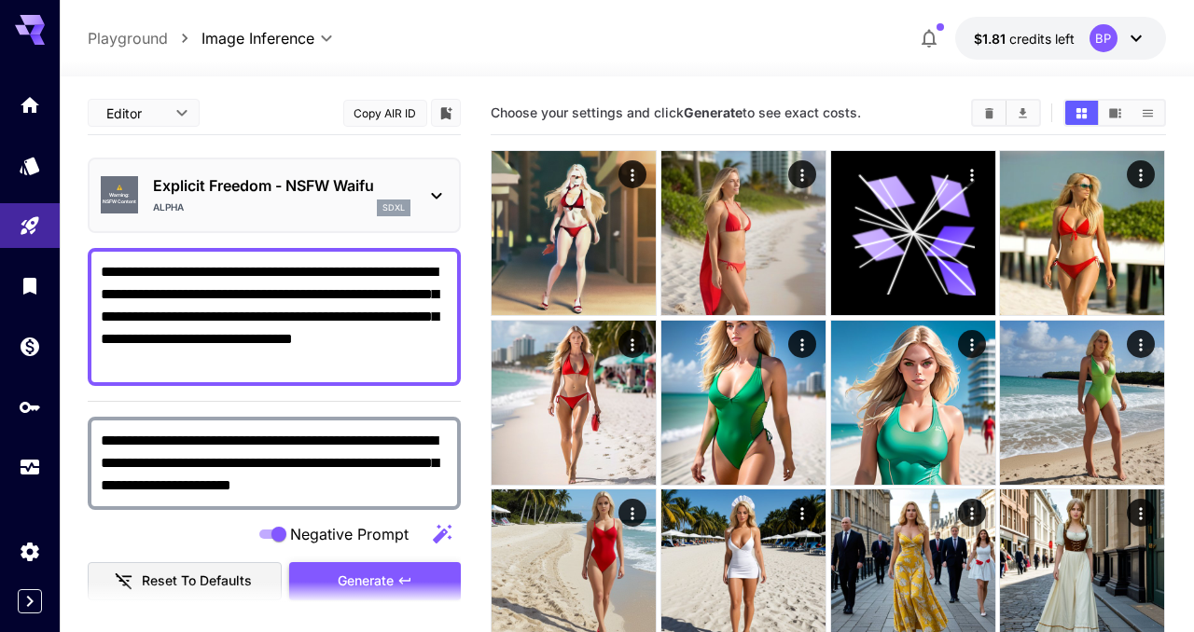
click at [374, 572] on span "Generate" at bounding box center [366, 581] width 56 height 23
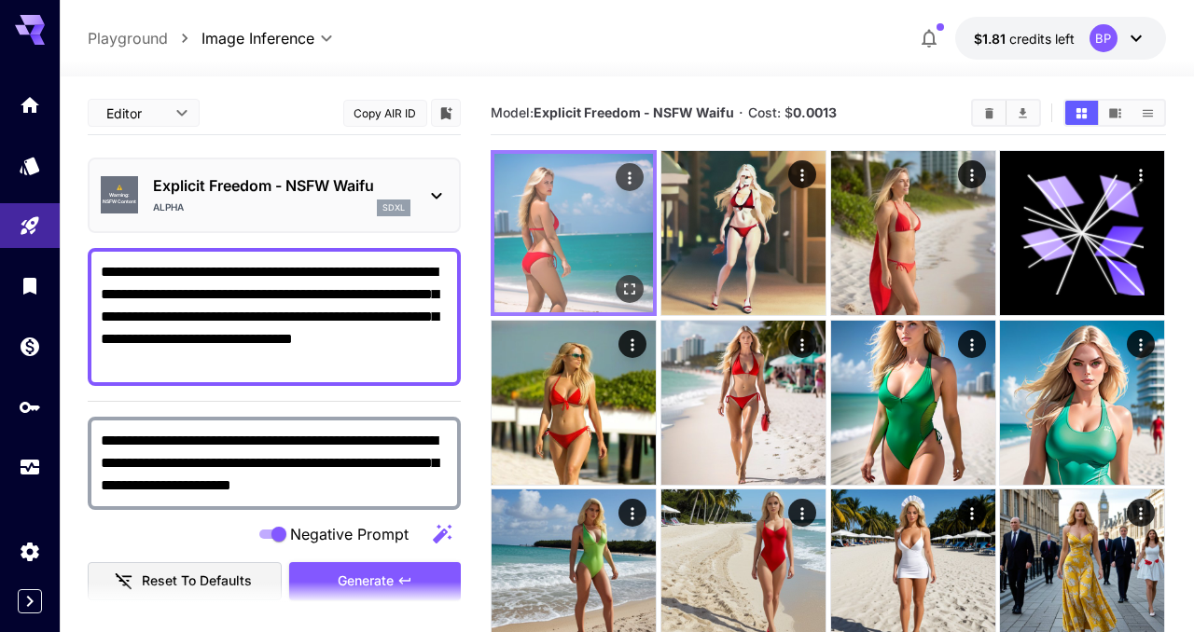
click at [625, 285] on icon "Open in fullscreen" at bounding box center [630, 290] width 11 height 11
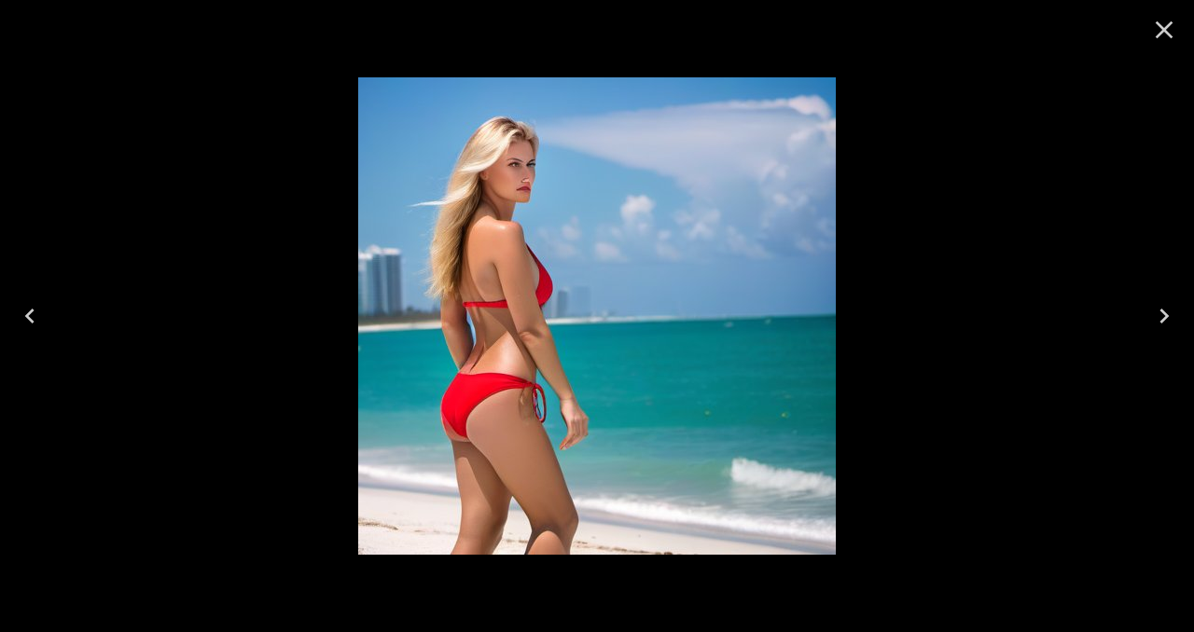
click at [1168, 29] on icon "Close" at bounding box center [1164, 30] width 30 height 30
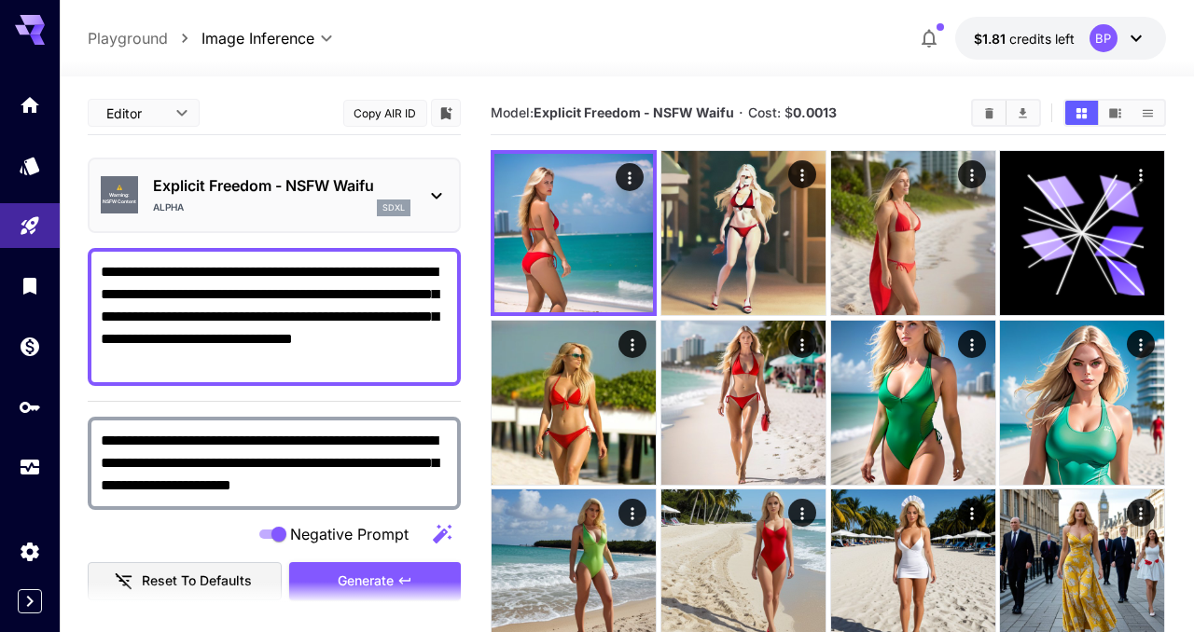
click at [437, 197] on icon at bounding box center [437, 196] width 10 height 7
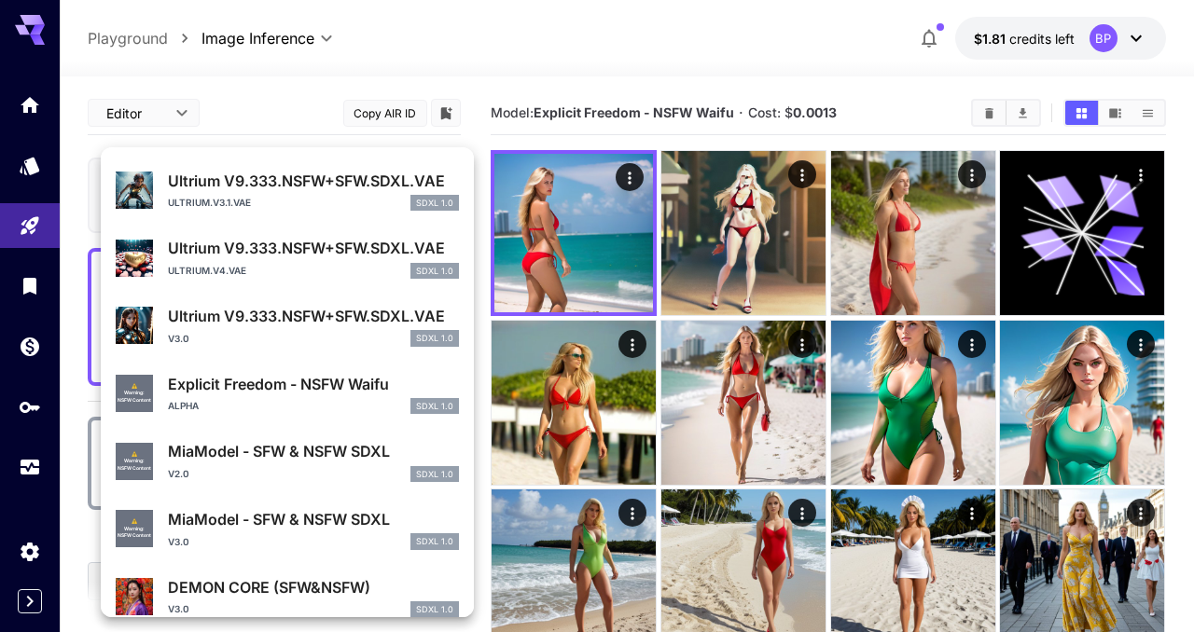
scroll to position [178, 0]
click at [260, 523] on p "MiaModel - SFW & NSFW SDXL" at bounding box center [313, 518] width 291 height 22
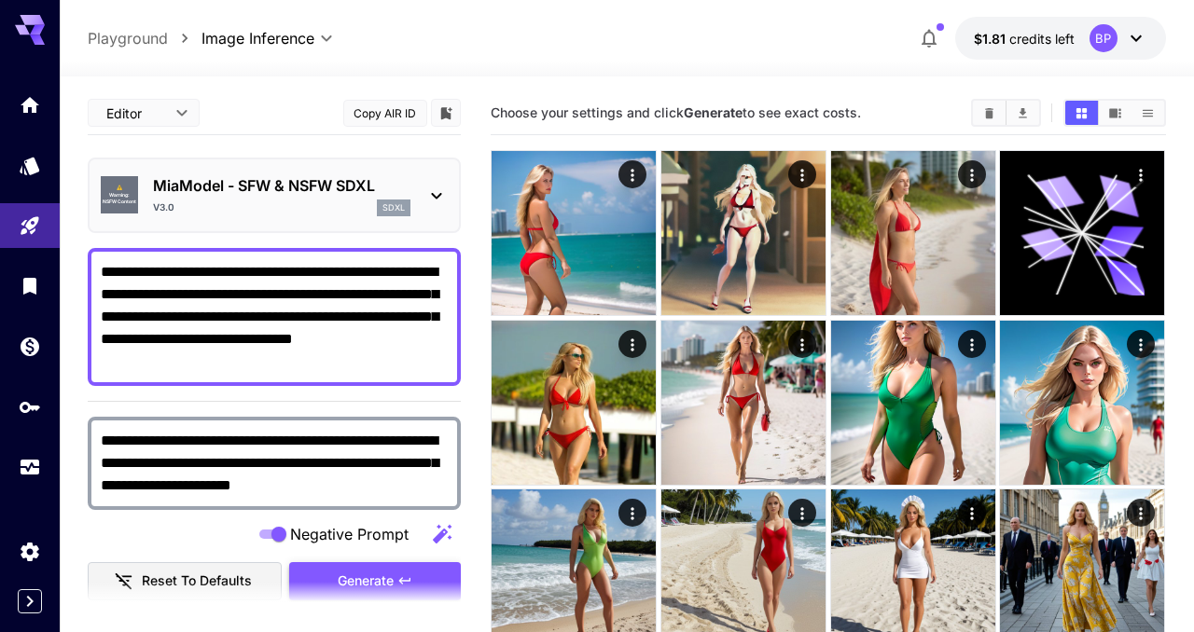
click at [351, 578] on span "Generate" at bounding box center [366, 581] width 56 height 23
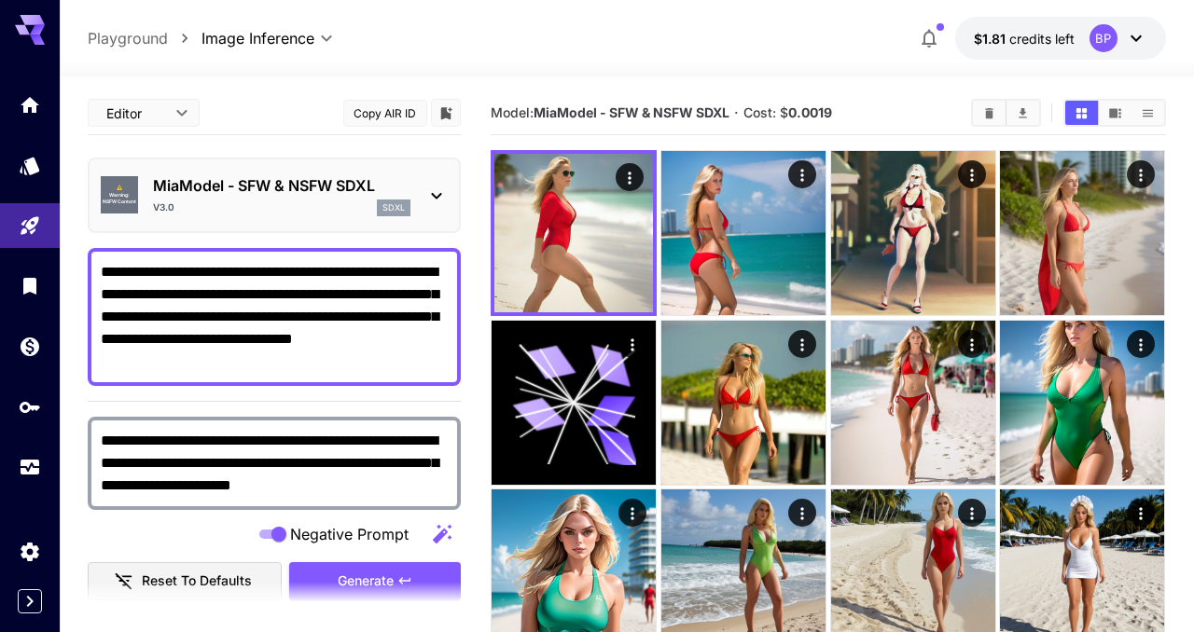
click at [439, 192] on icon at bounding box center [436, 196] width 22 height 22
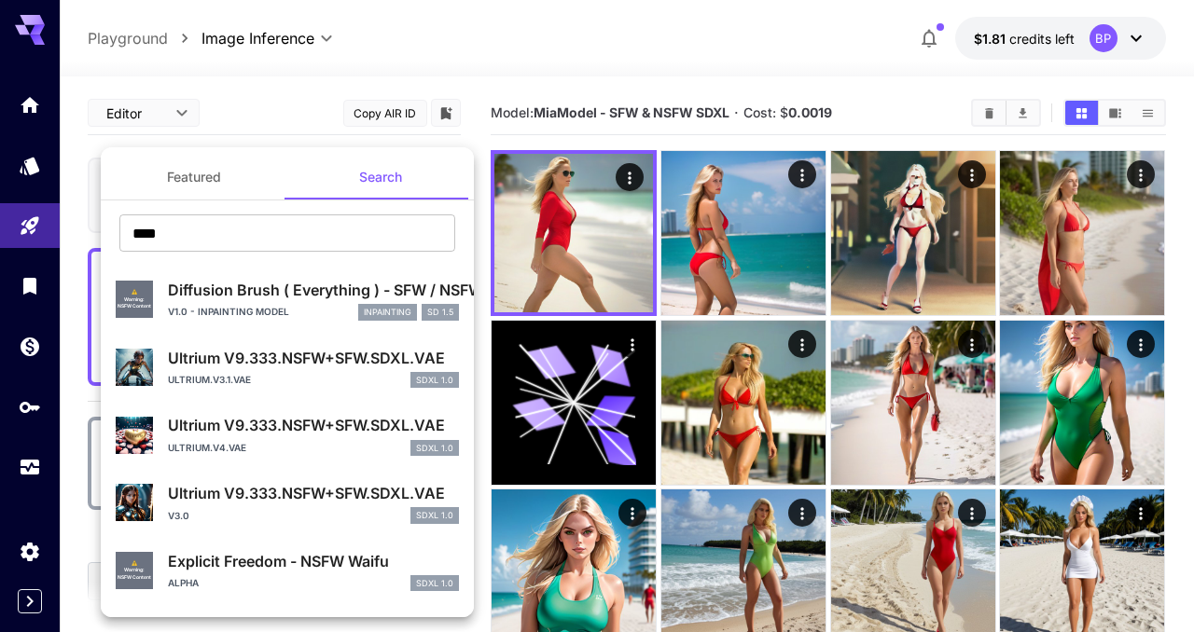
click at [230, 317] on p "v1.0 - inpainting model" at bounding box center [228, 312] width 121 height 14
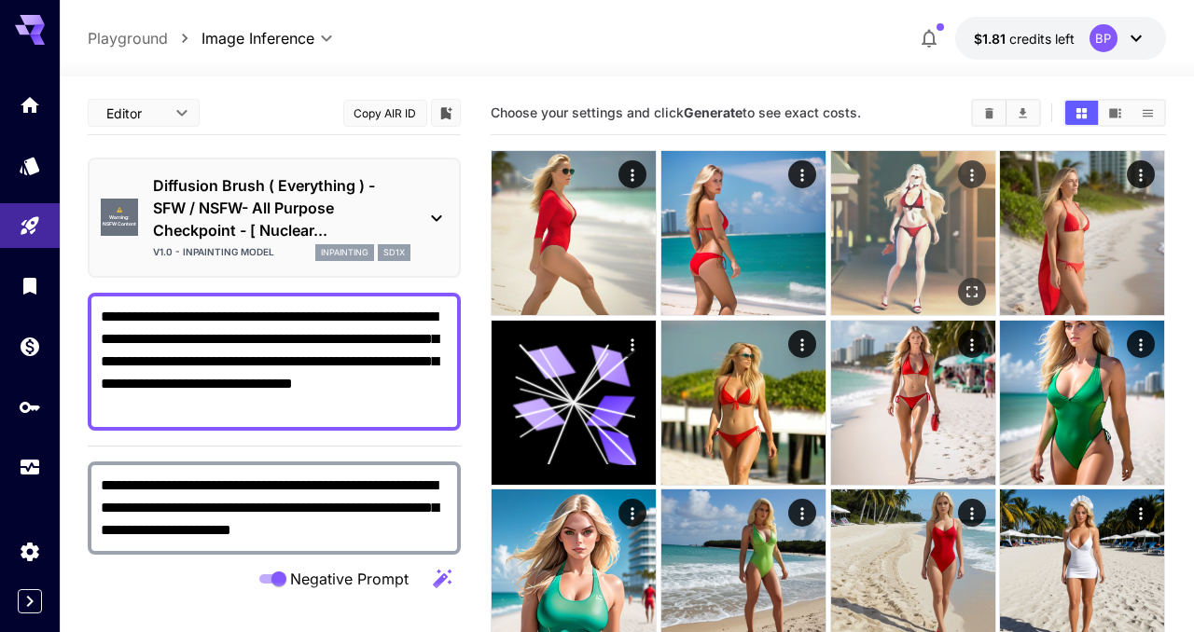
click at [947, 225] on img at bounding box center [913, 233] width 164 height 164
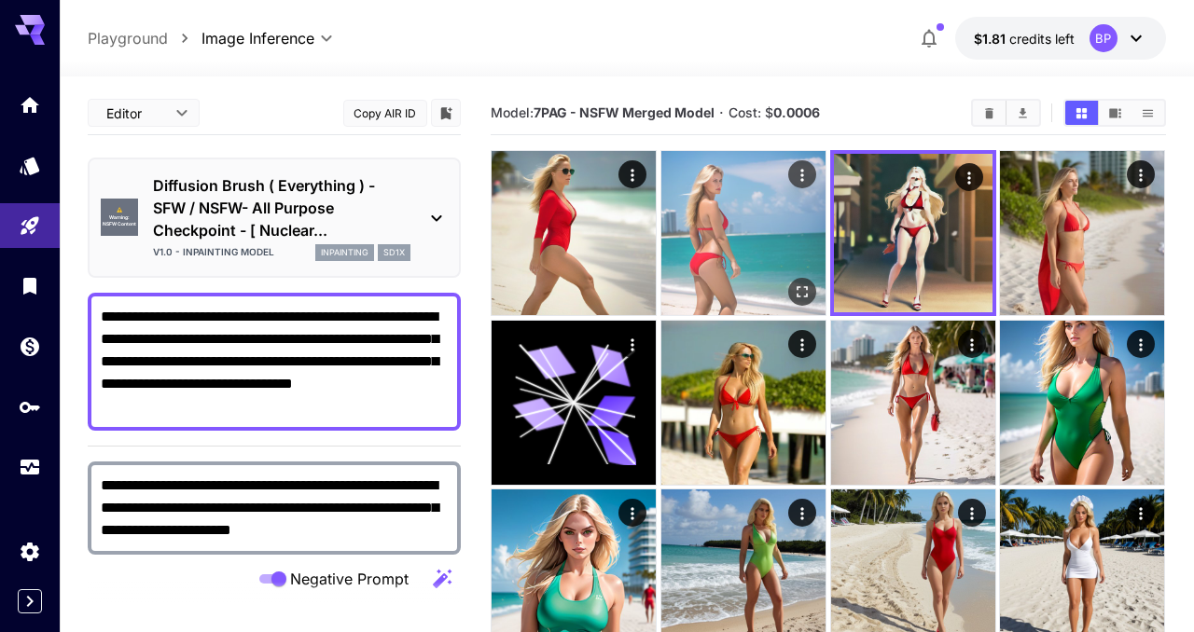
click at [751, 226] on img at bounding box center [743, 233] width 164 height 164
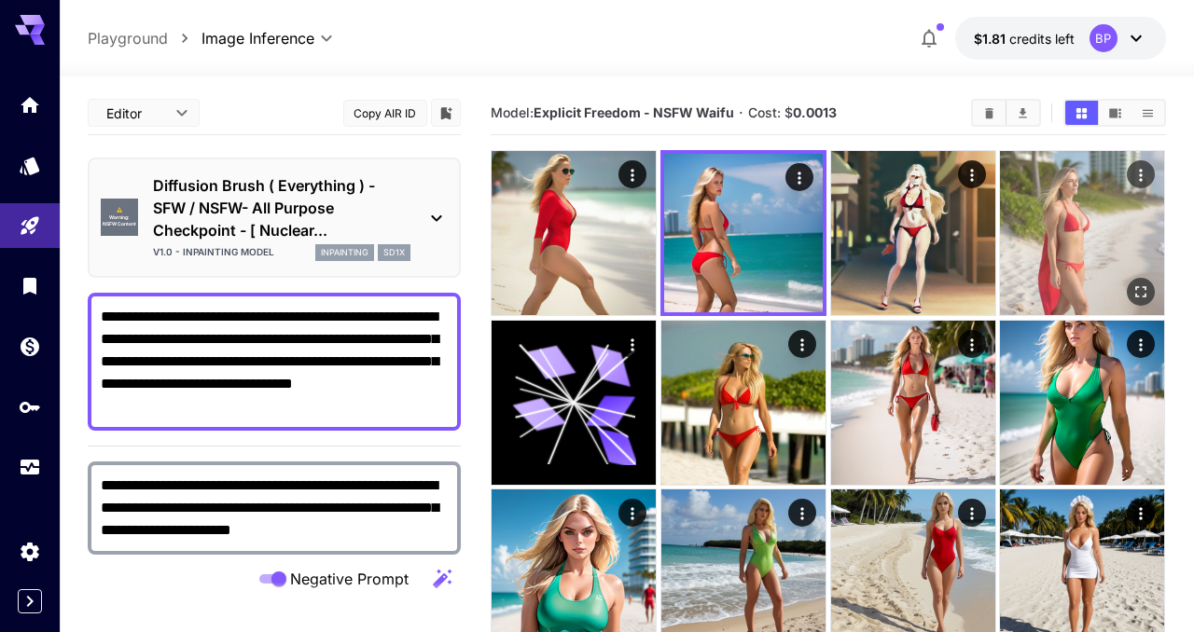
click at [1056, 257] on img at bounding box center [1082, 233] width 164 height 164
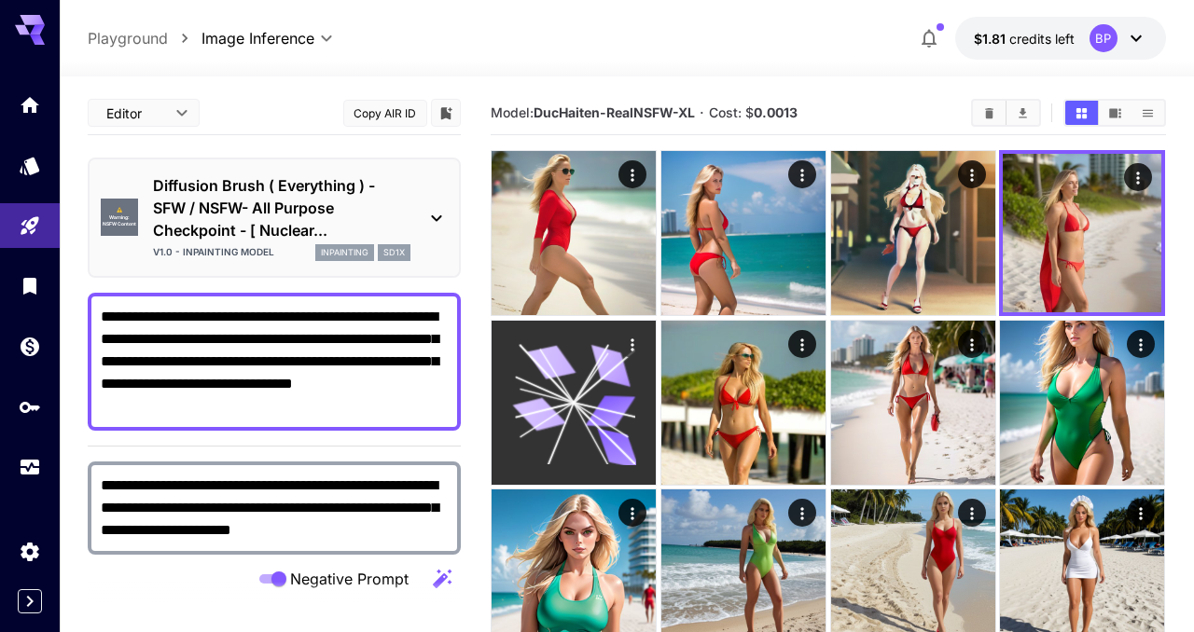
click at [607, 405] on icon at bounding box center [611, 412] width 50 height 32
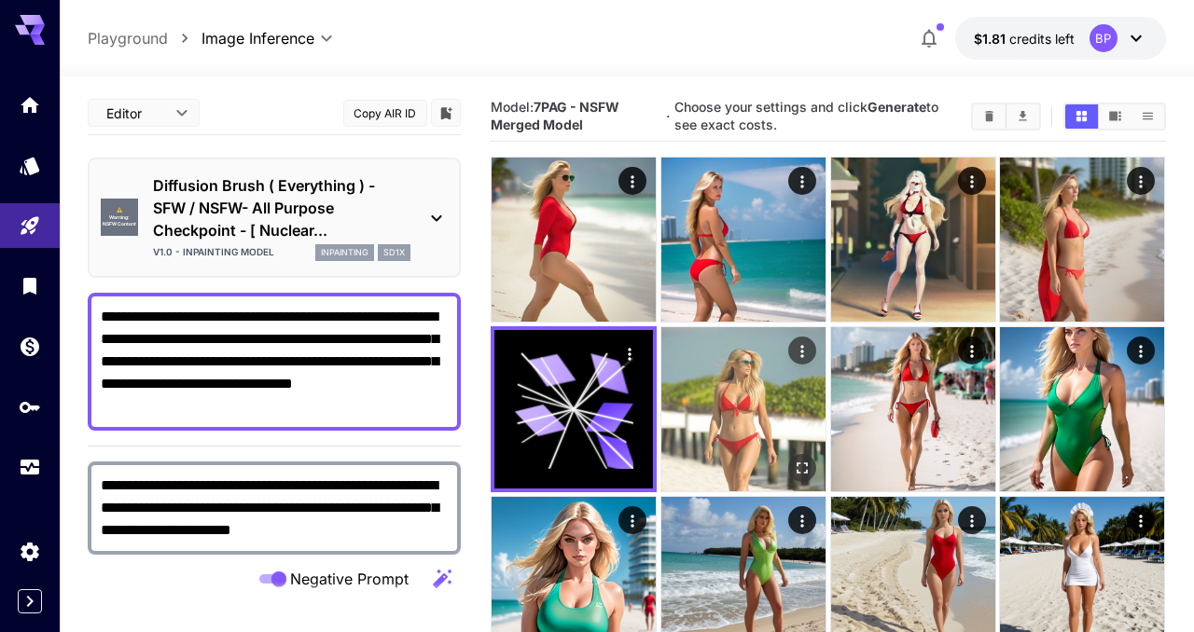
click at [741, 431] on img at bounding box center [743, 409] width 164 height 164
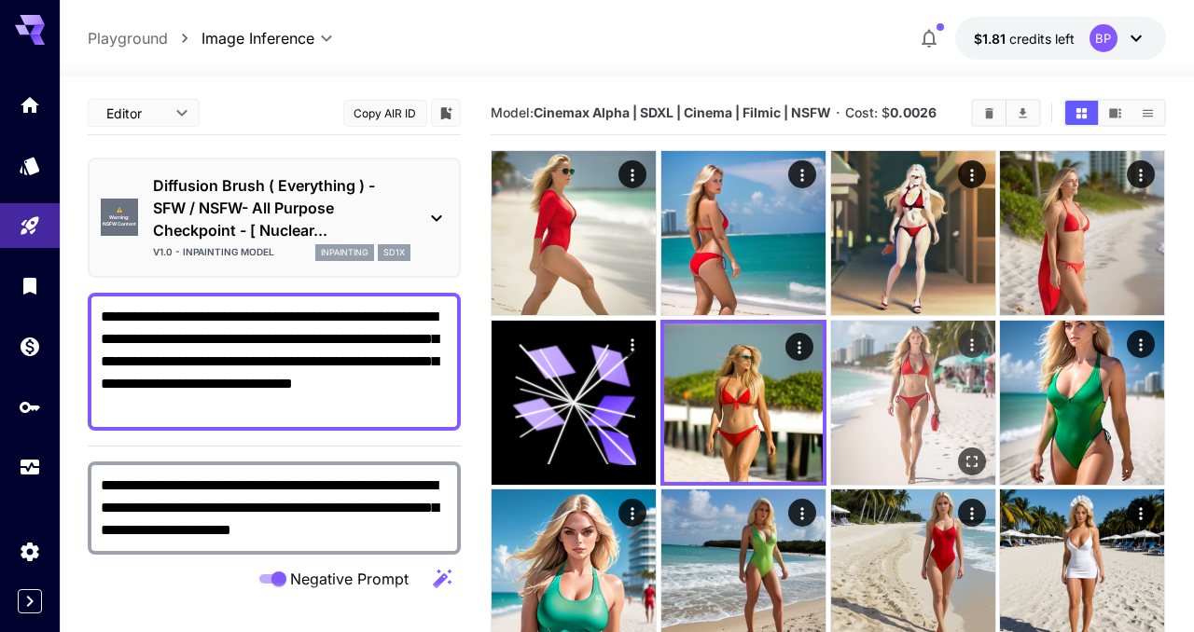
click at [896, 426] on img at bounding box center [913, 403] width 164 height 164
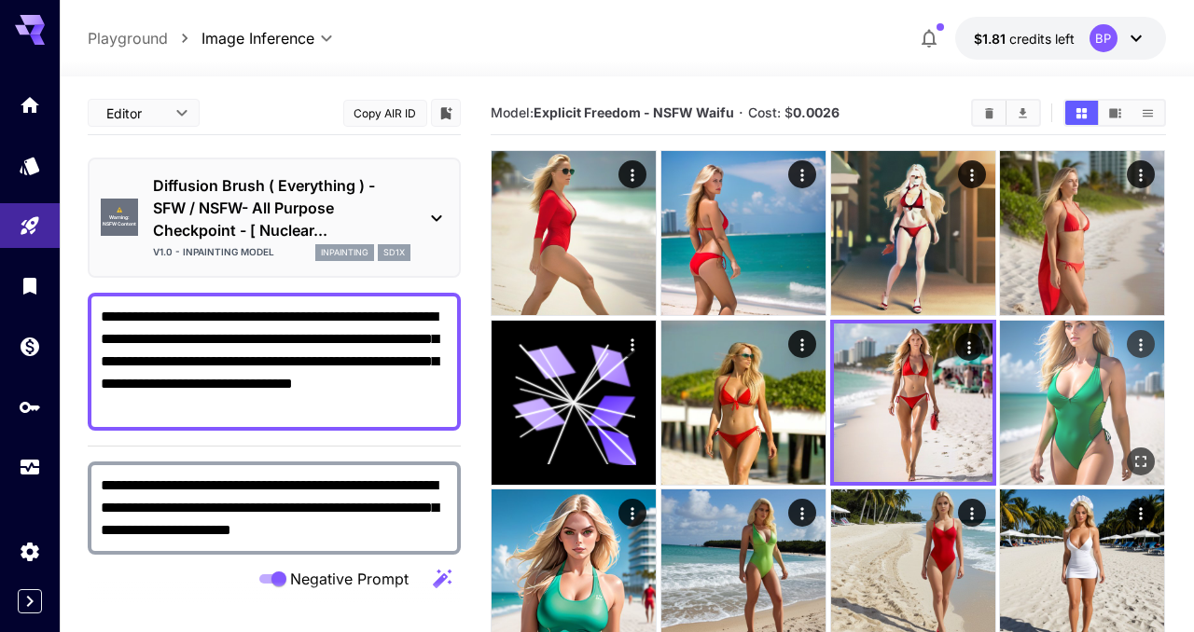
click at [1067, 418] on img at bounding box center [1082, 403] width 164 height 164
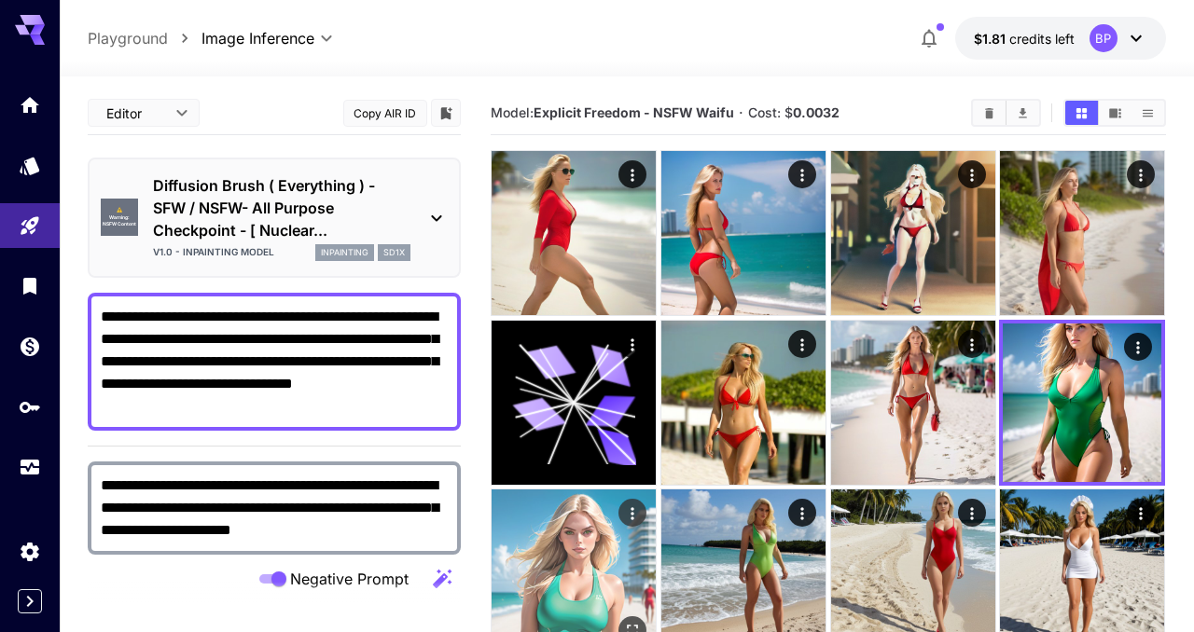
click at [559, 567] on img at bounding box center [574, 572] width 164 height 164
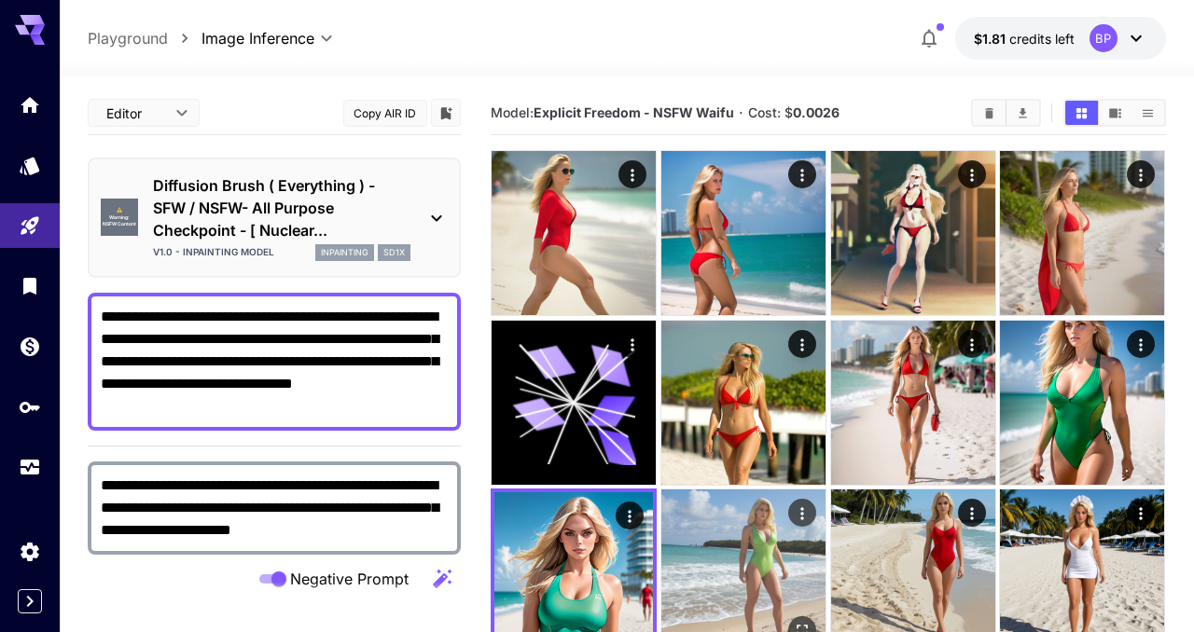
click at [721, 572] on img at bounding box center [743, 572] width 164 height 164
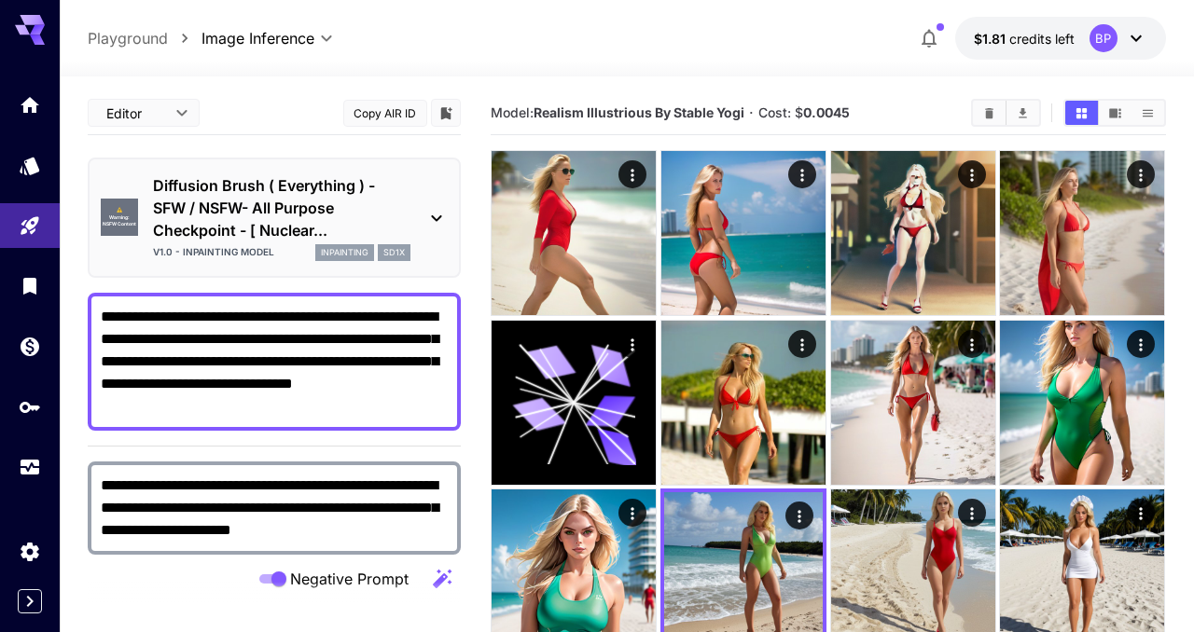
click at [424, 212] on div "⚠️ Warning: NSFW Content Diffusion Brush ( Everything ) - SFW / NSFW- All Purpo…" at bounding box center [274, 218] width 347 height 102
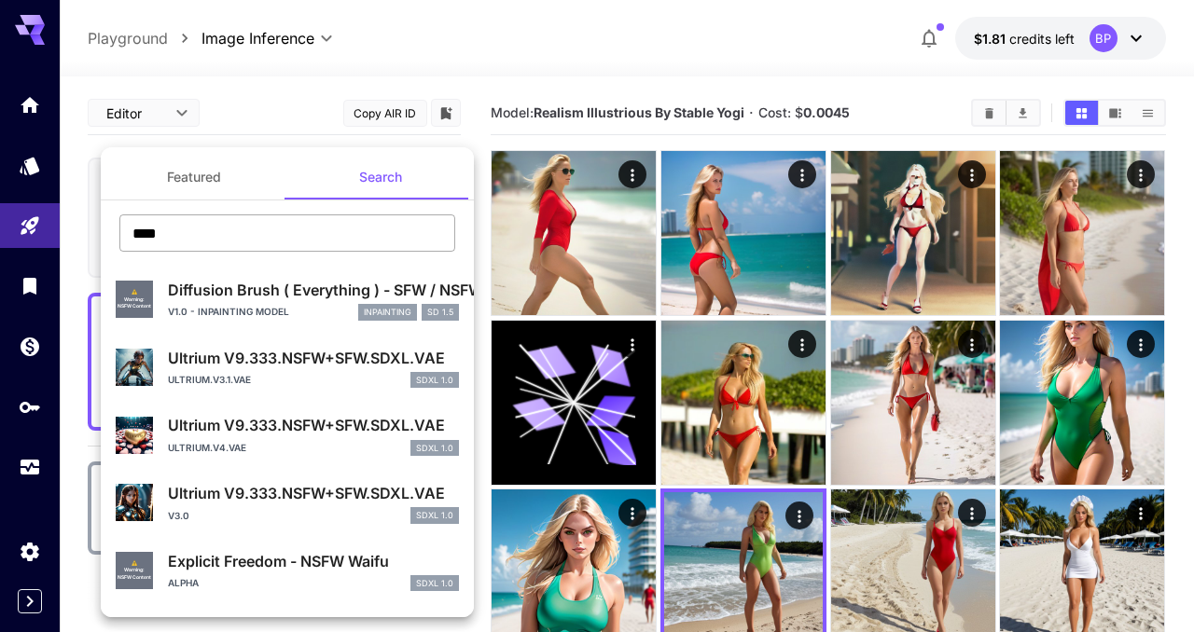
click at [200, 238] on input "****" at bounding box center [287, 233] width 336 height 37
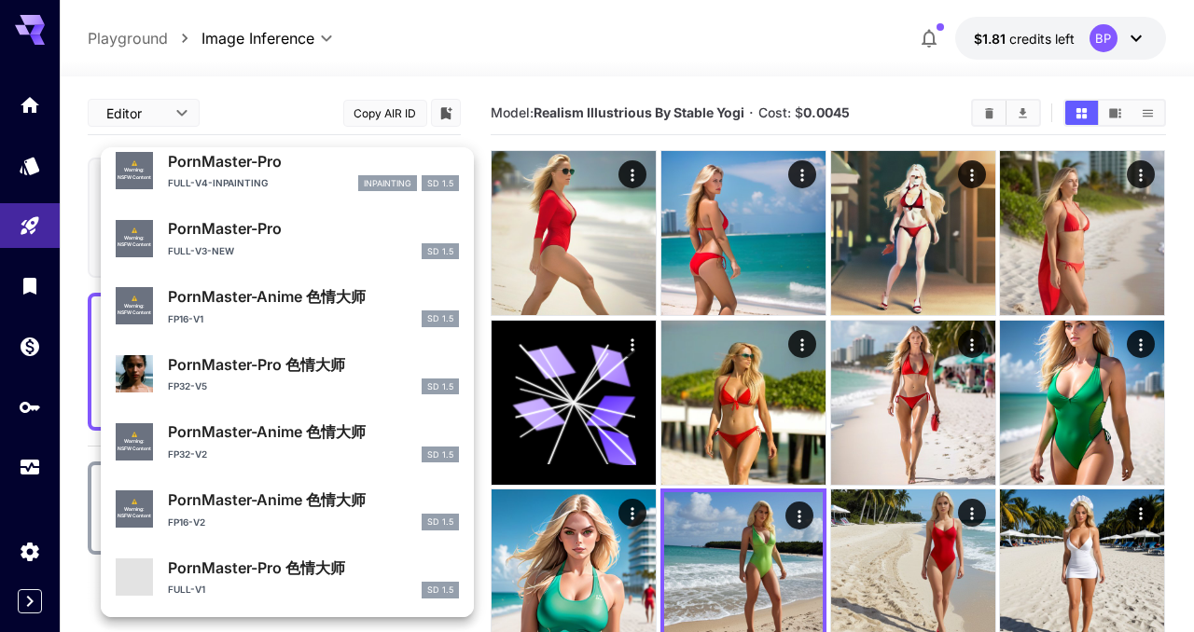
scroll to position [1697, 0]
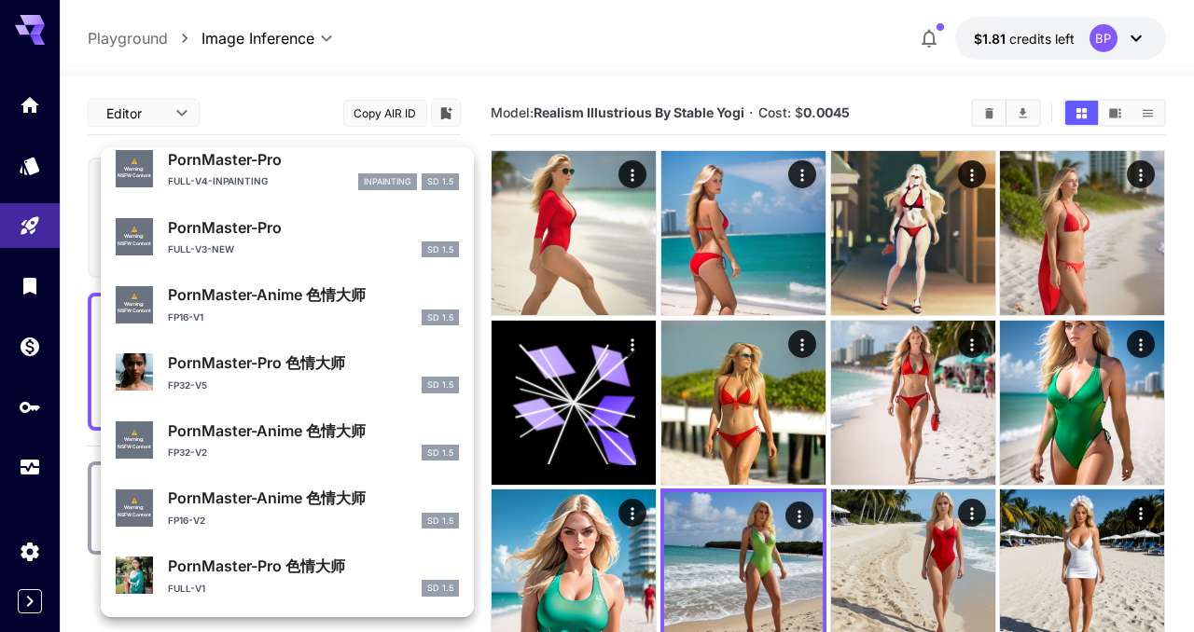
type input "****"
click at [221, 575] on p "PornMaster-Pro 色情大师" at bounding box center [313, 566] width 291 height 22
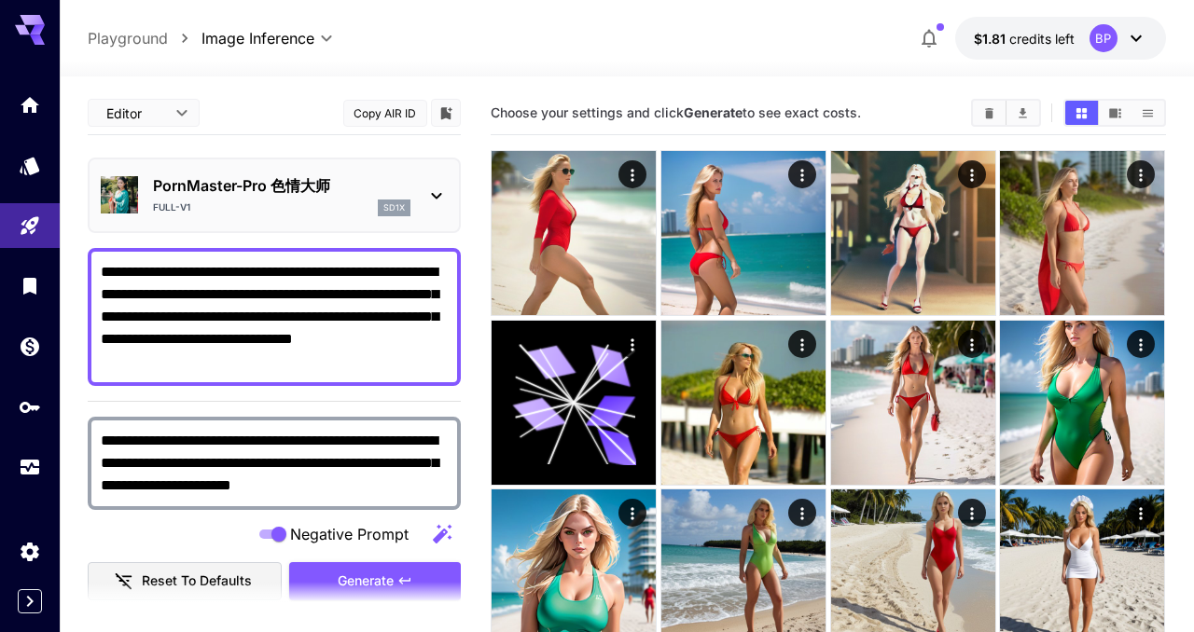
click at [352, 582] on section at bounding box center [274, 605] width 373 height 47
click at [358, 570] on span "Generate" at bounding box center [366, 581] width 56 height 23
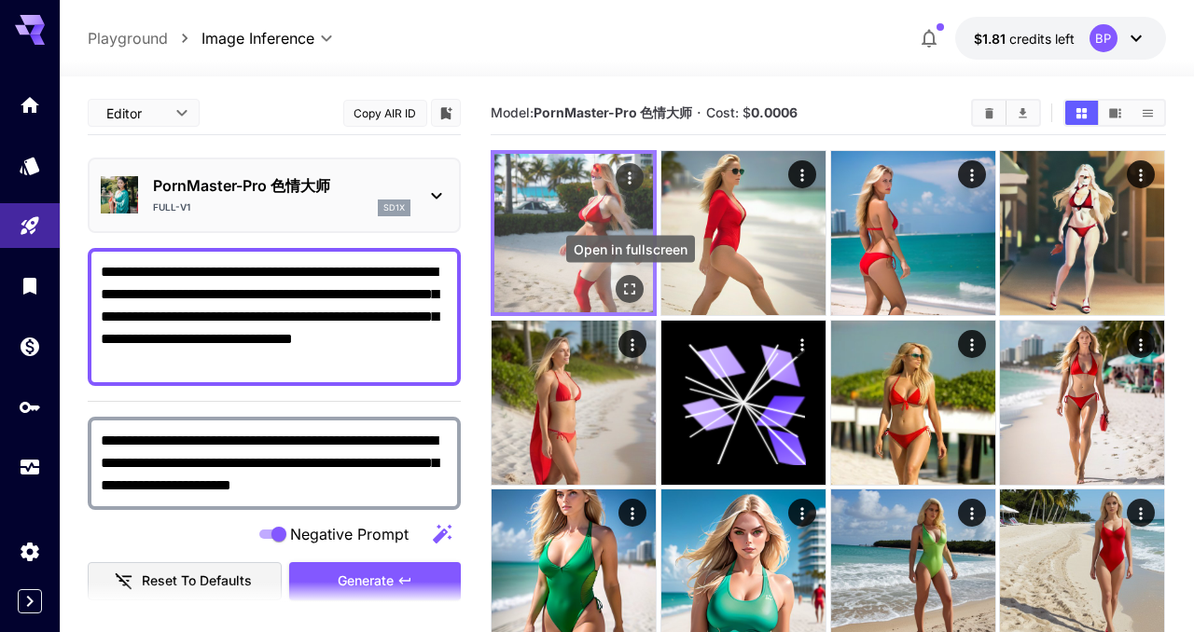
click at [628, 285] on icon "Open in fullscreen" at bounding box center [630, 290] width 11 height 11
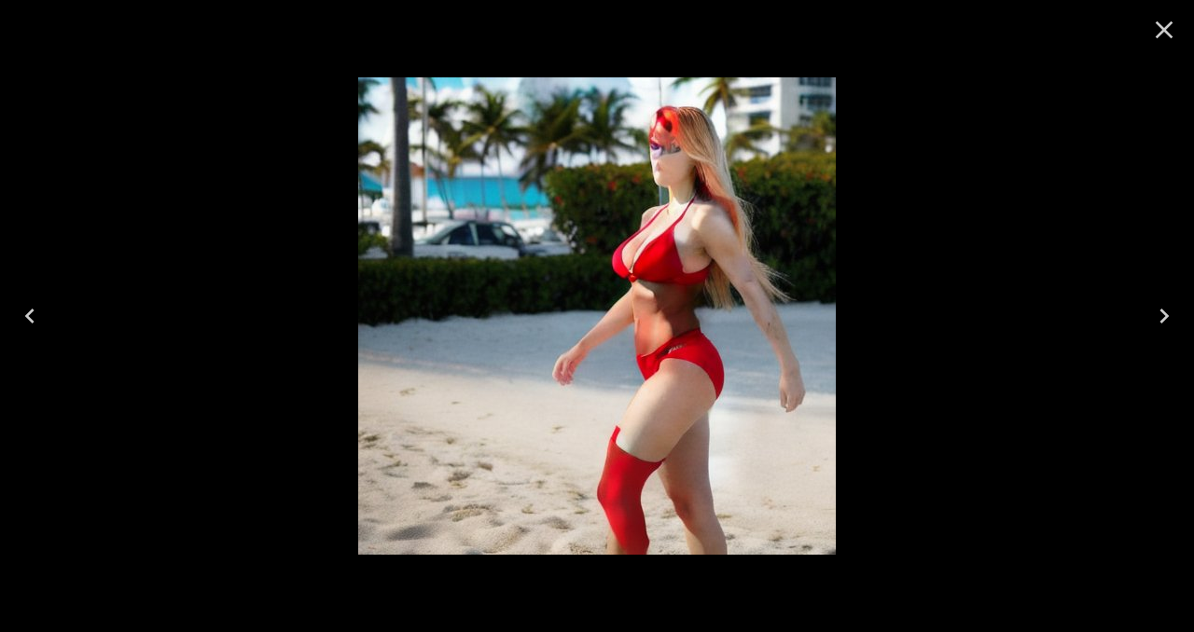
click at [1160, 28] on icon "Close" at bounding box center [1164, 30] width 30 height 30
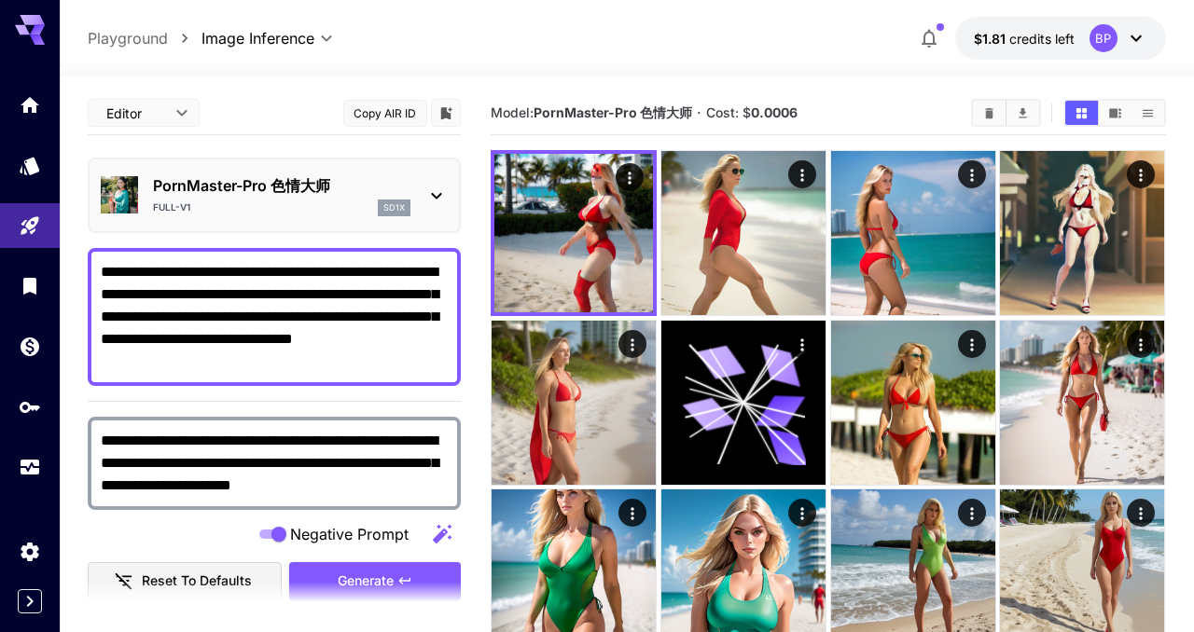
click at [436, 204] on icon at bounding box center [436, 196] width 22 height 22
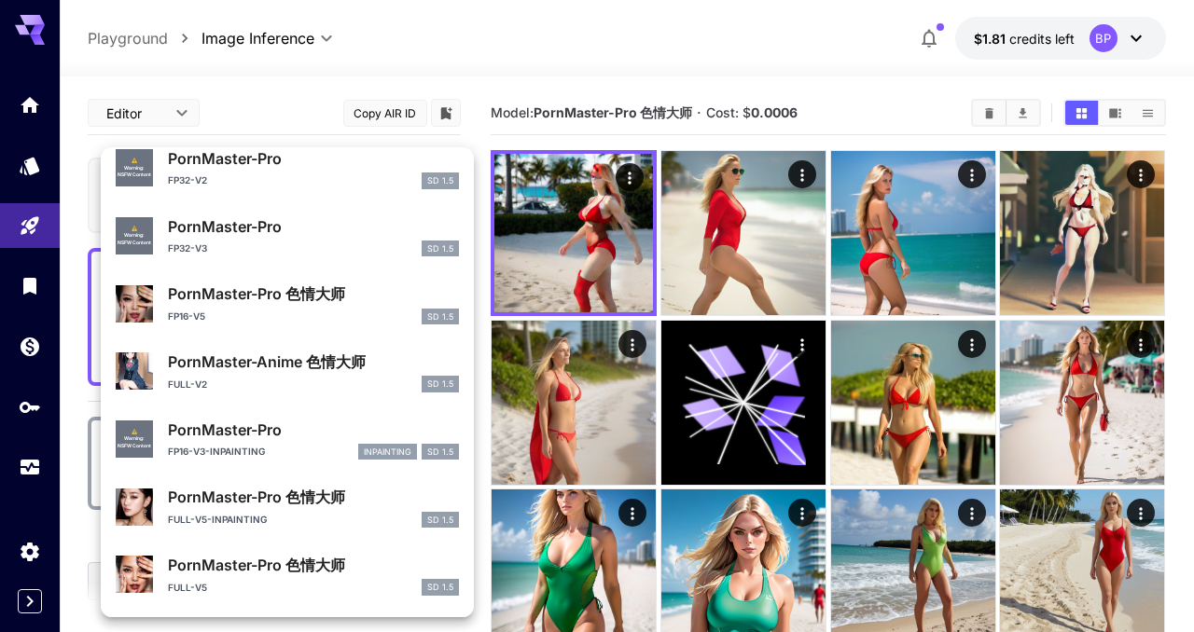
scroll to position [1155, 0]
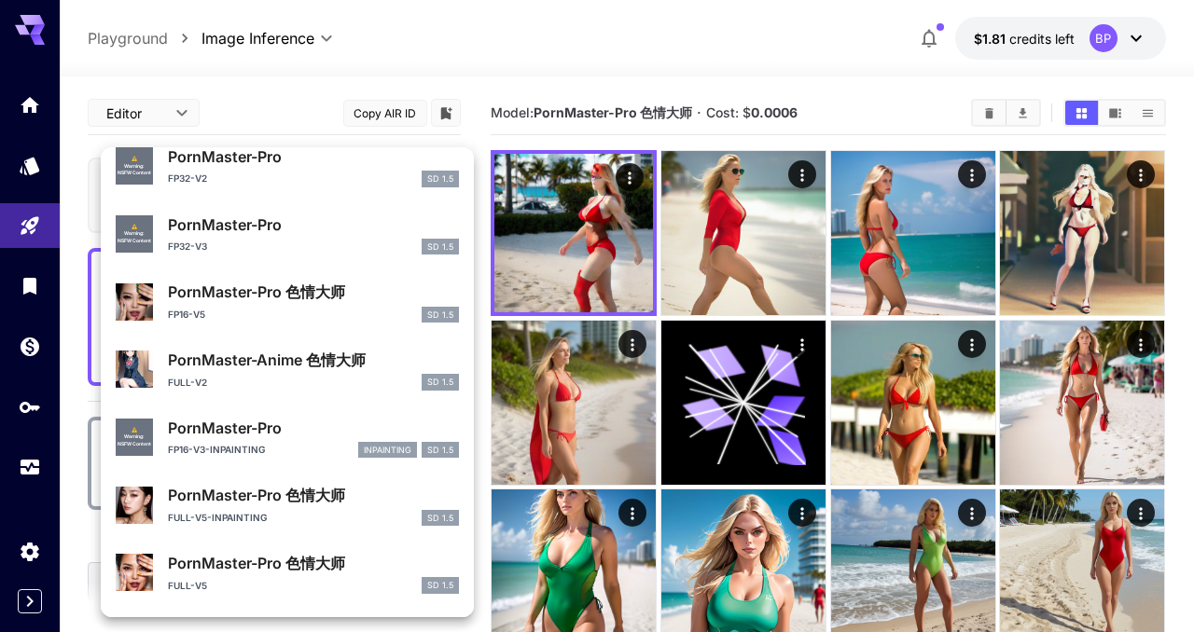
click at [230, 369] on p "PornMaster-Anime 色情大师" at bounding box center [313, 360] width 291 height 22
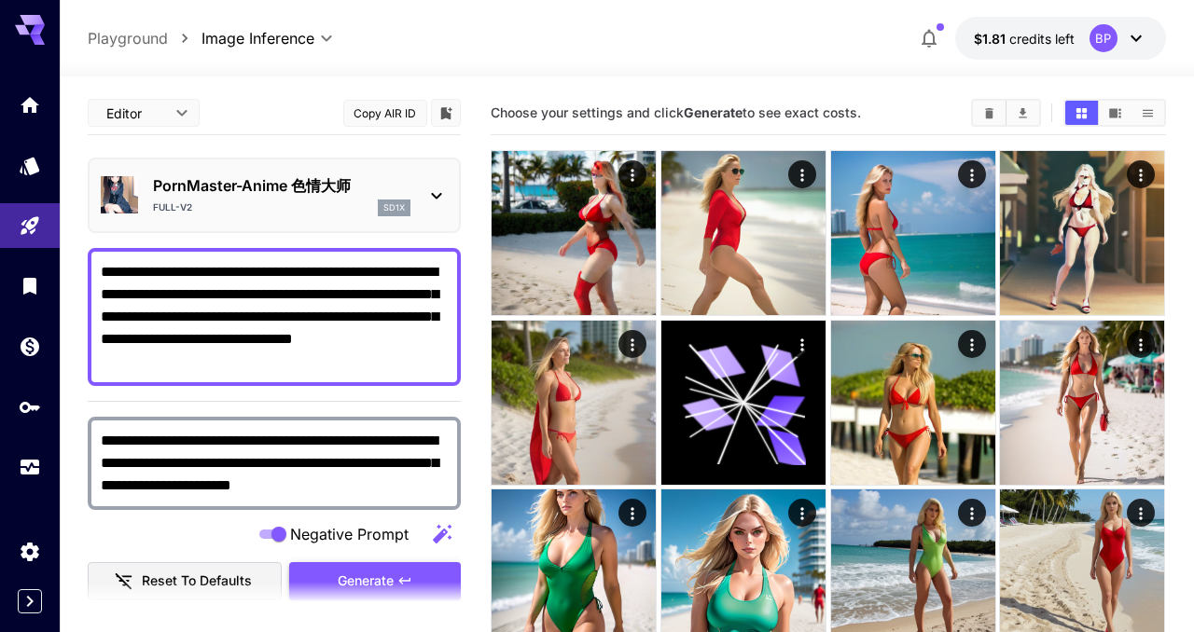
click at [374, 567] on button "Generate" at bounding box center [375, 582] width 172 height 38
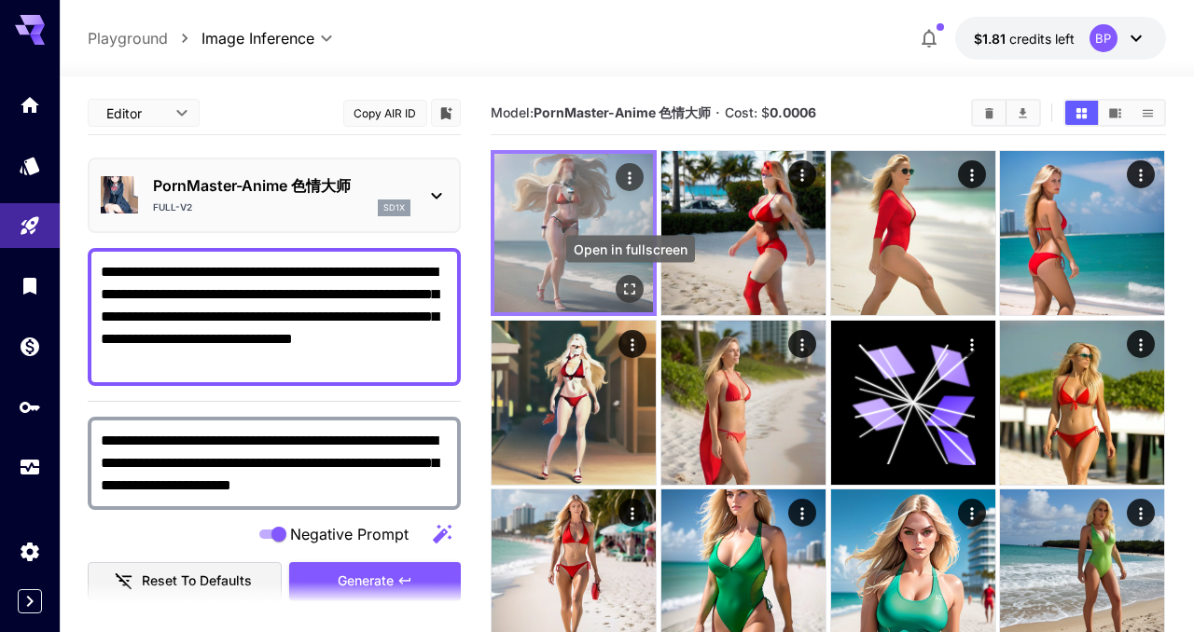
click at [627, 292] on icon "Open in fullscreen" at bounding box center [630, 289] width 19 height 19
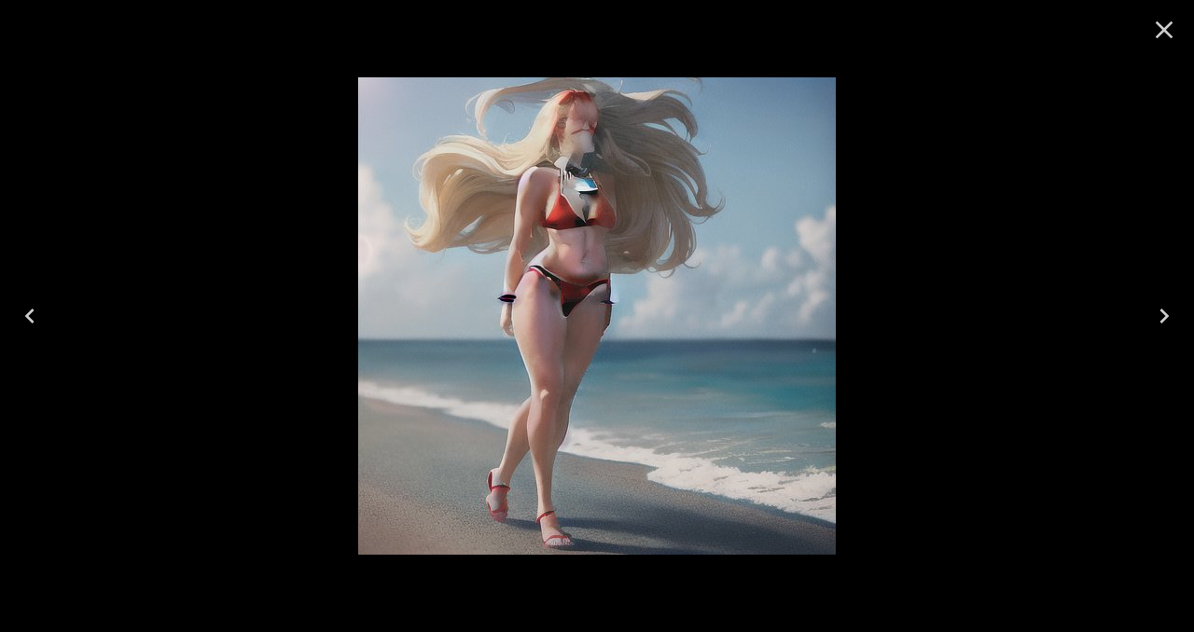
click at [1162, 34] on icon "Close" at bounding box center [1164, 30] width 30 height 30
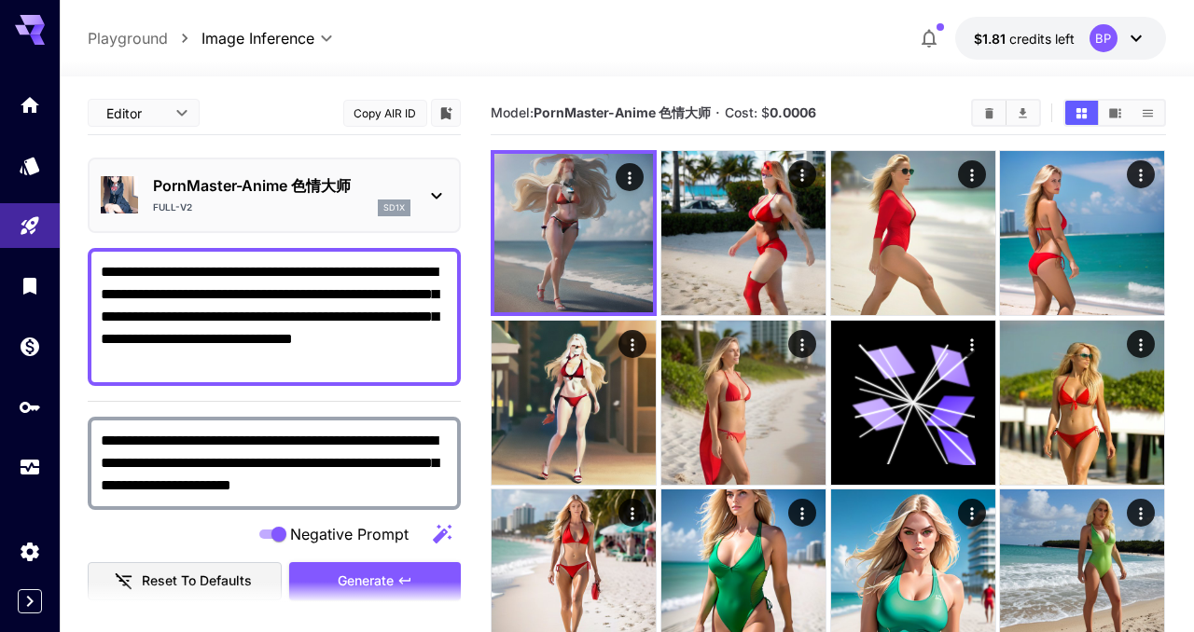
click at [444, 200] on icon at bounding box center [436, 196] width 22 height 22
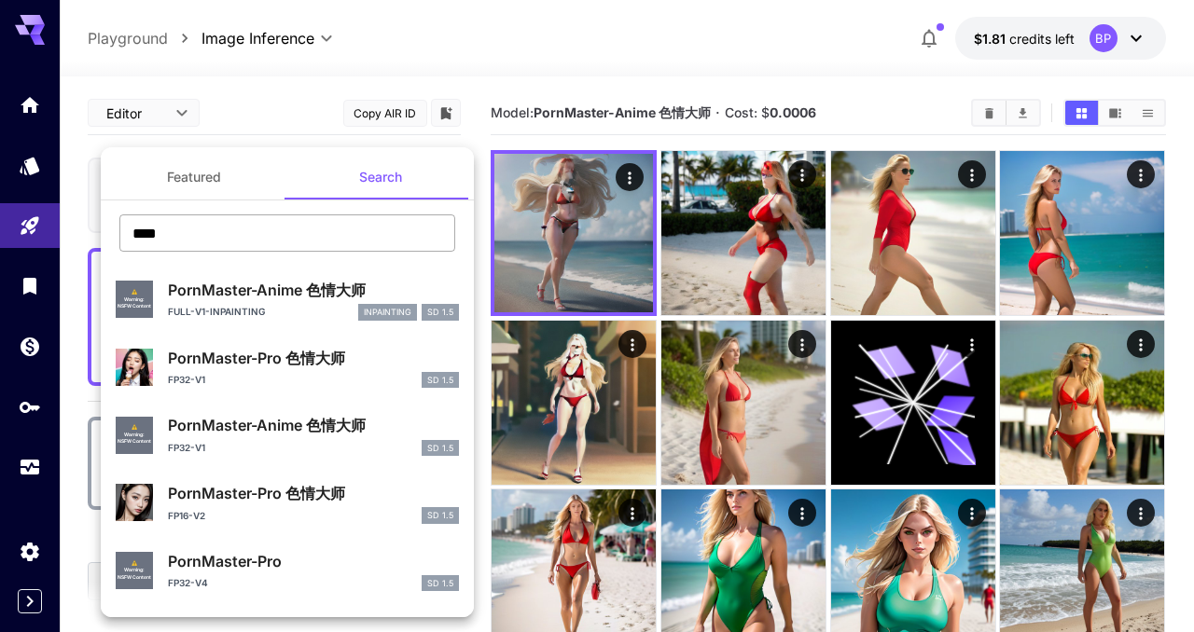
click at [215, 232] on input "****" at bounding box center [287, 233] width 336 height 37
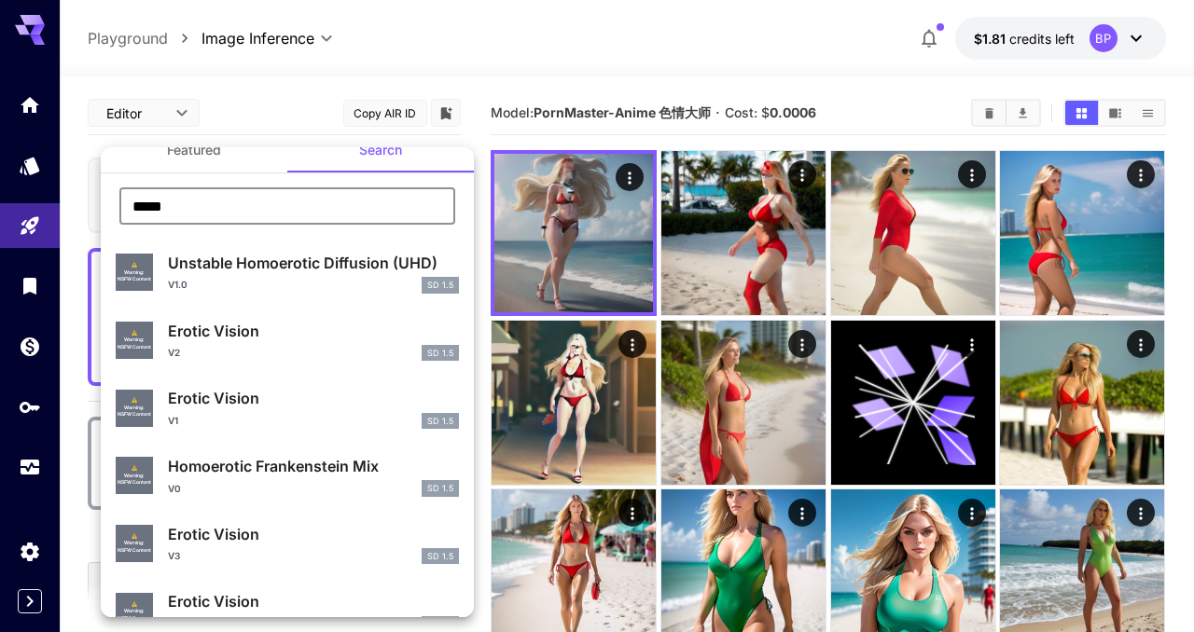
scroll to position [22, 0]
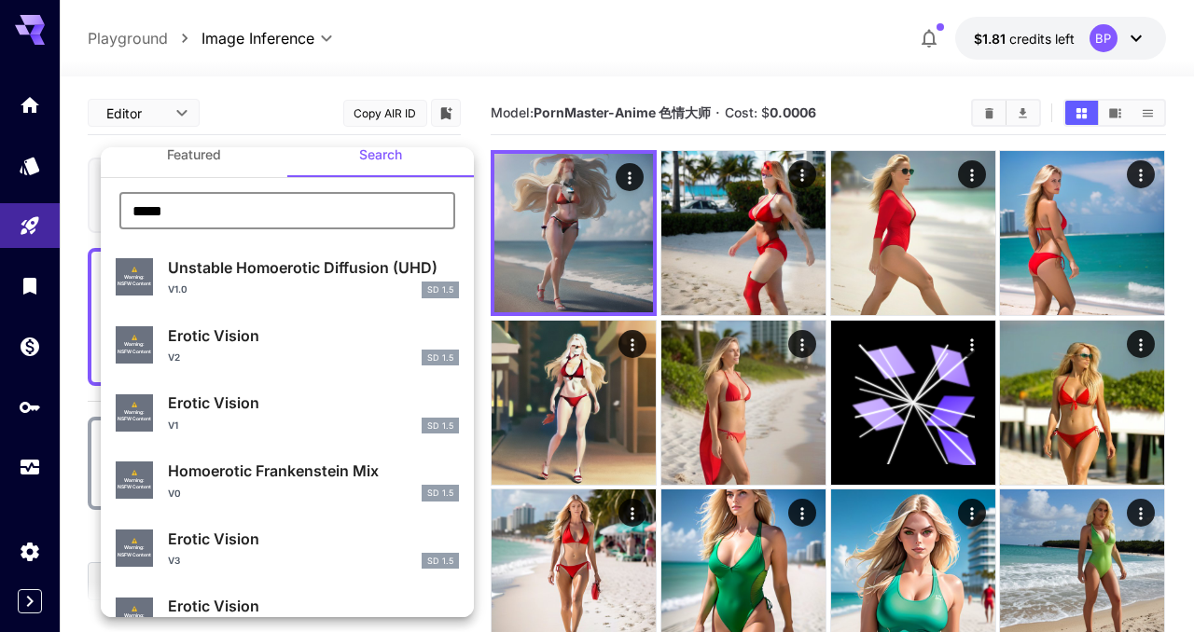
type input "*****"
click at [269, 362] on div "v2 SD 1.5" at bounding box center [313, 358] width 291 height 17
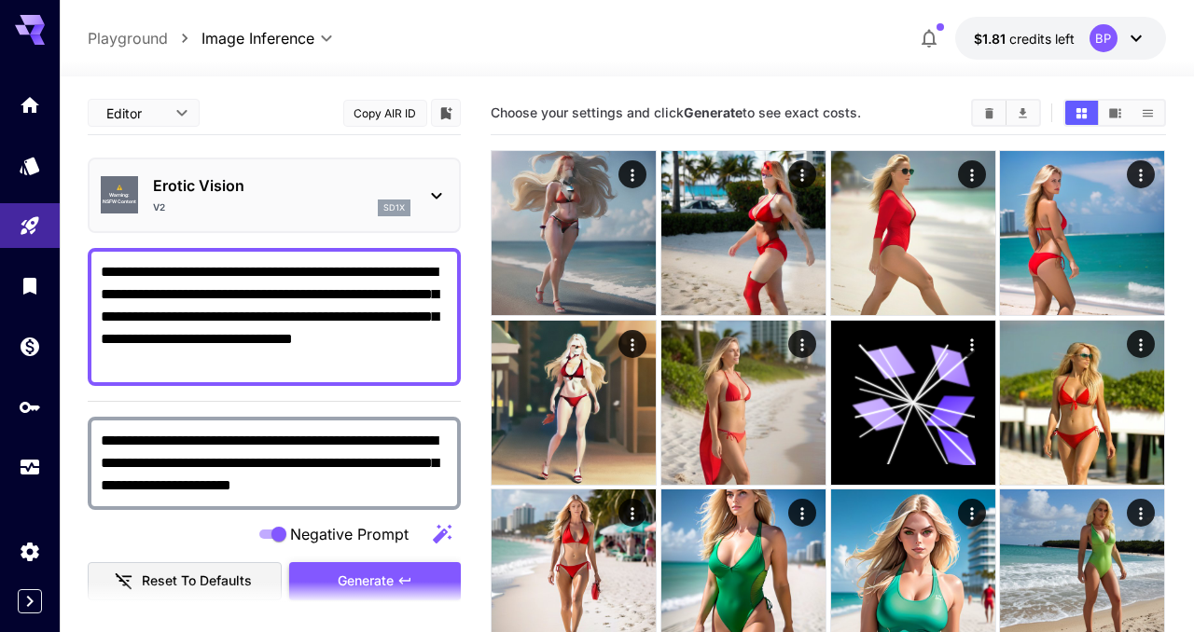
click at [362, 576] on span "Generate" at bounding box center [366, 581] width 56 height 23
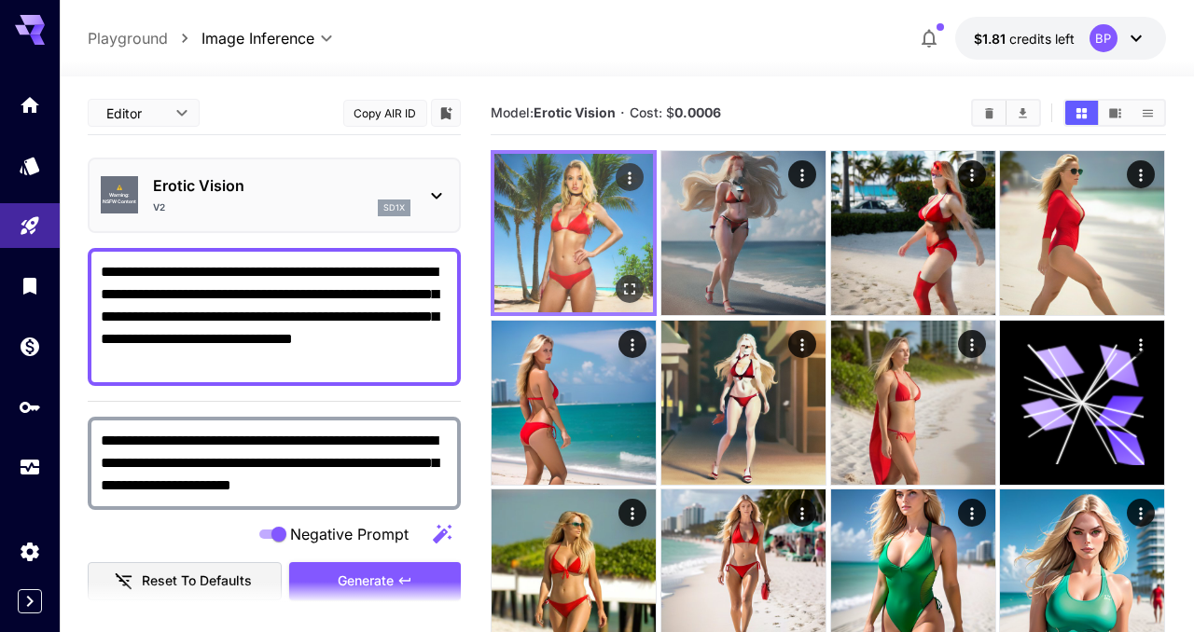
click at [629, 288] on icon "Open in fullscreen" at bounding box center [630, 289] width 19 height 19
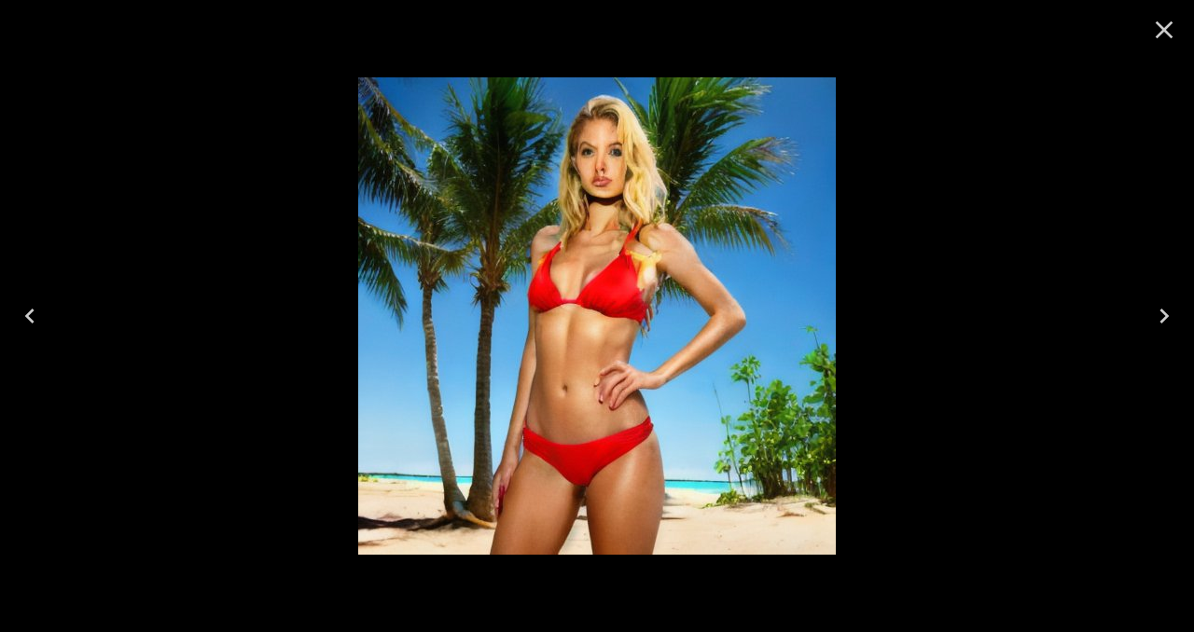
click at [1157, 31] on icon "Close" at bounding box center [1164, 30] width 30 height 30
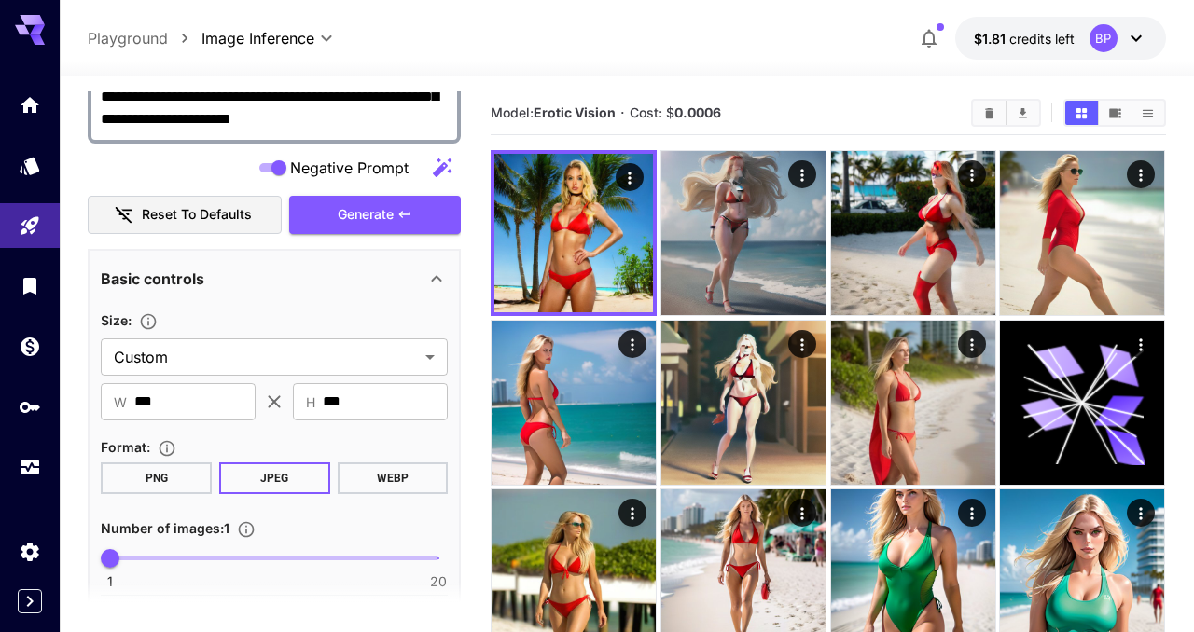
scroll to position [368, 0]
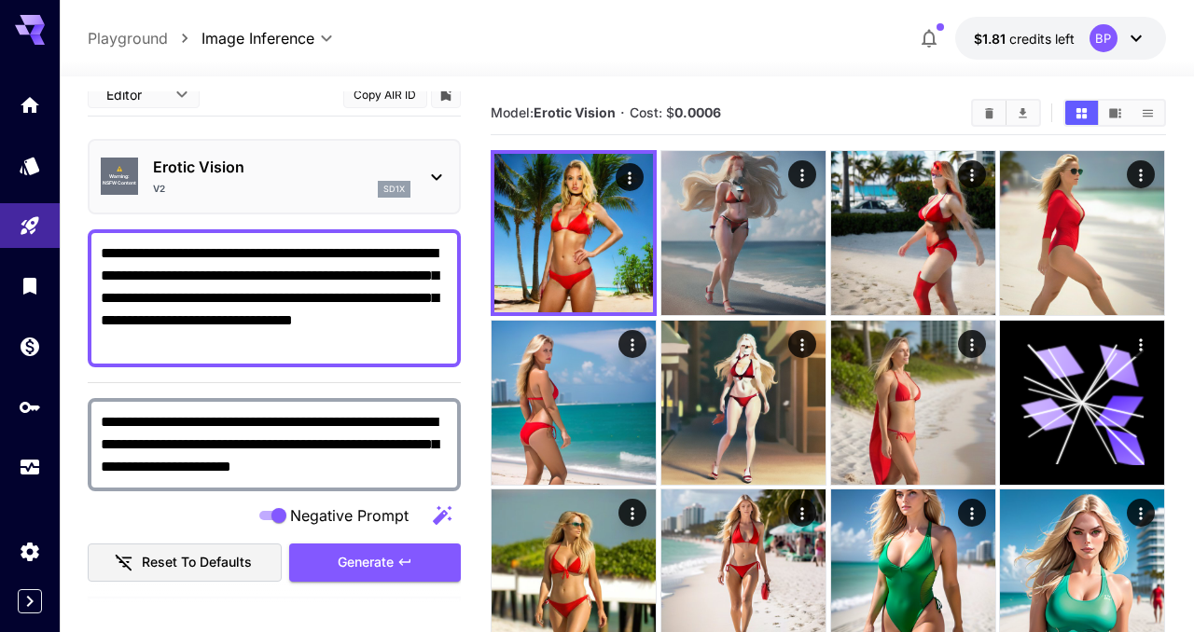
scroll to position [0, 0]
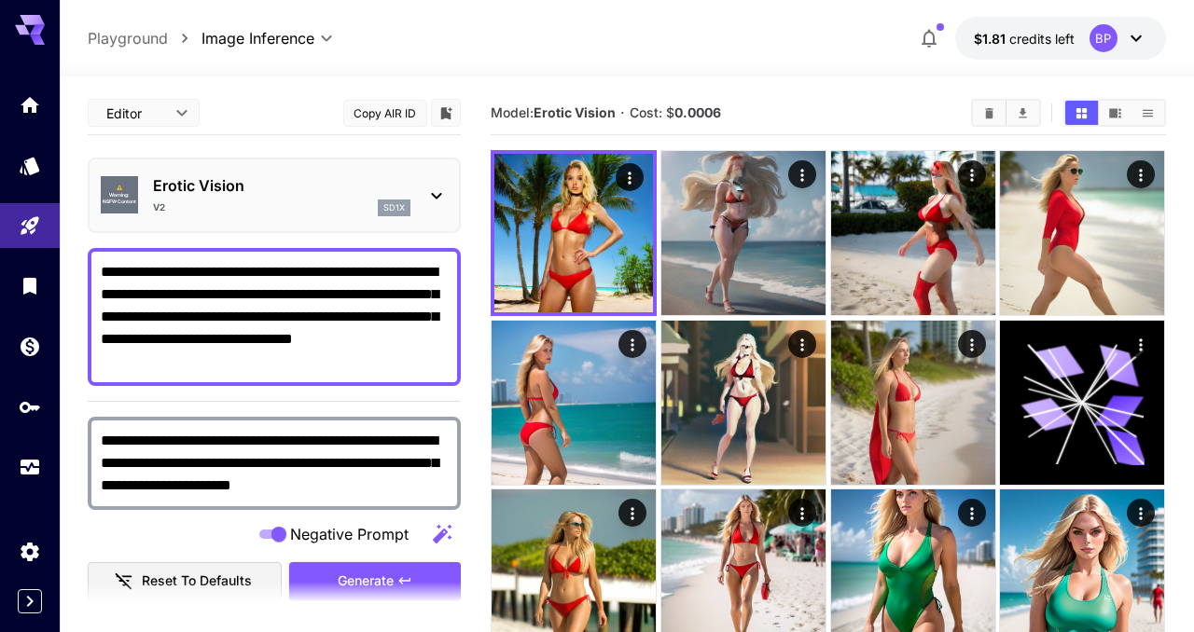
click at [438, 207] on div "⚠️ Warning: NSFW Content Erotic Vision v2 sd1x" at bounding box center [274, 195] width 347 height 57
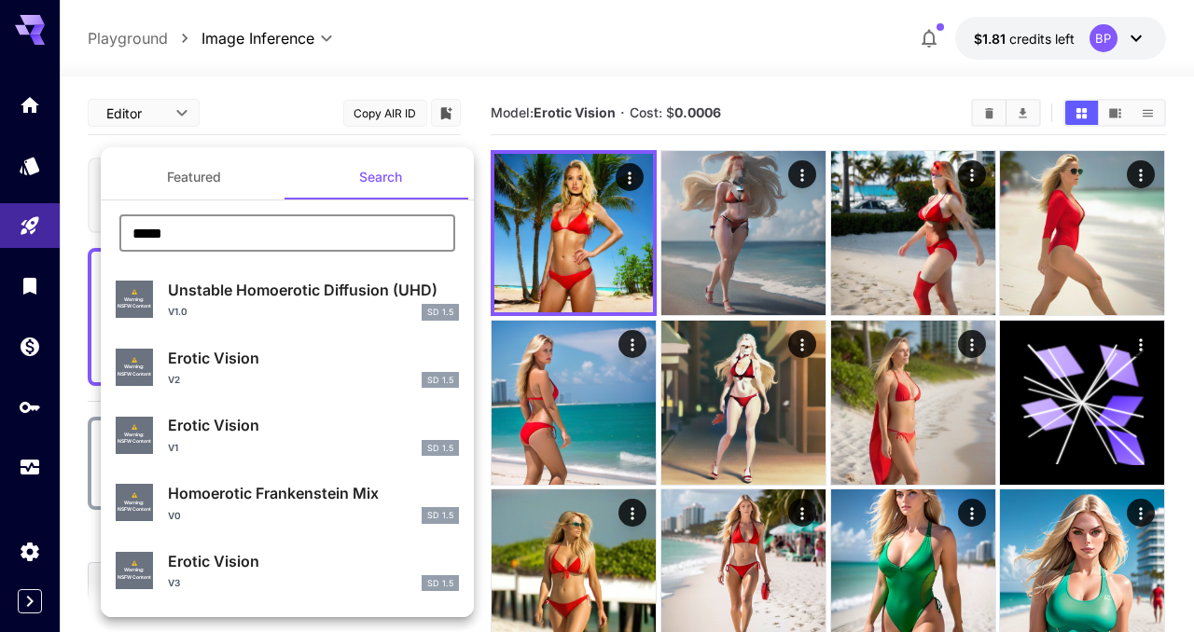
click at [199, 251] on input "*****" at bounding box center [287, 233] width 336 height 37
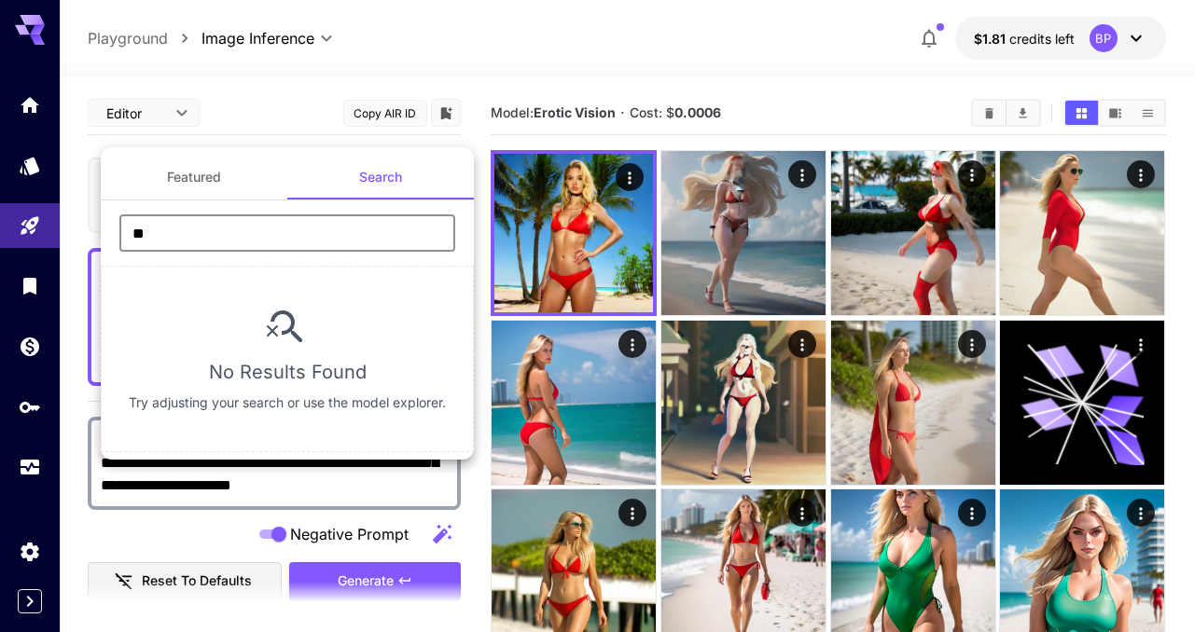
type input "*"
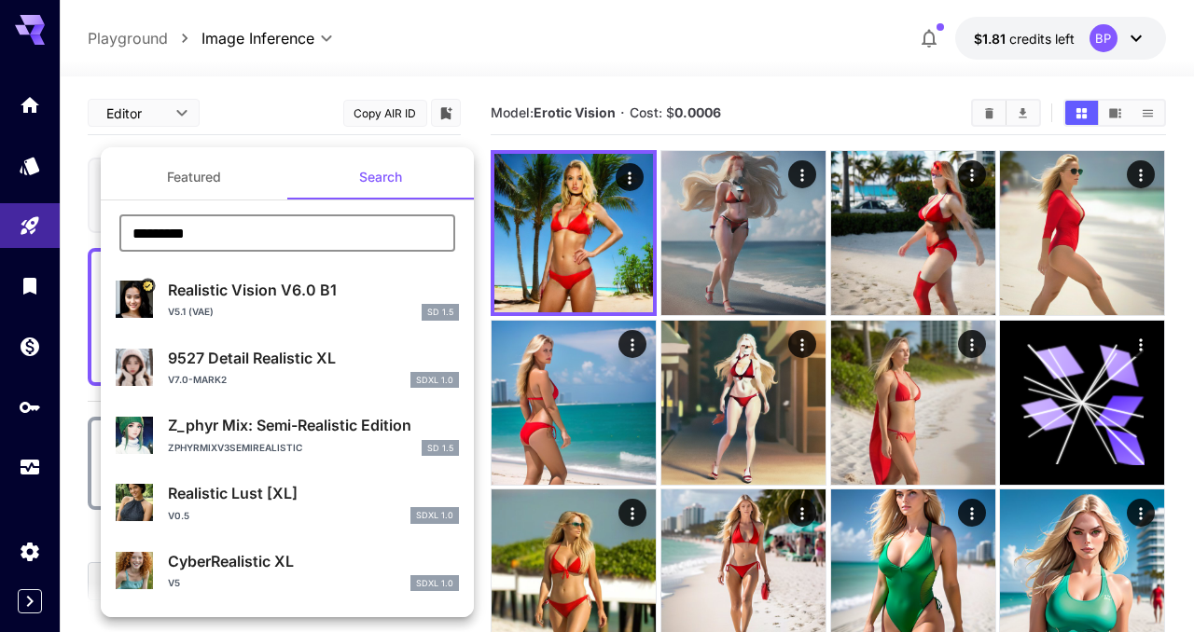
type input "*********"
click at [334, 382] on div "v7.0-mark2 SDXL 1.0" at bounding box center [313, 380] width 291 height 17
type input "*"
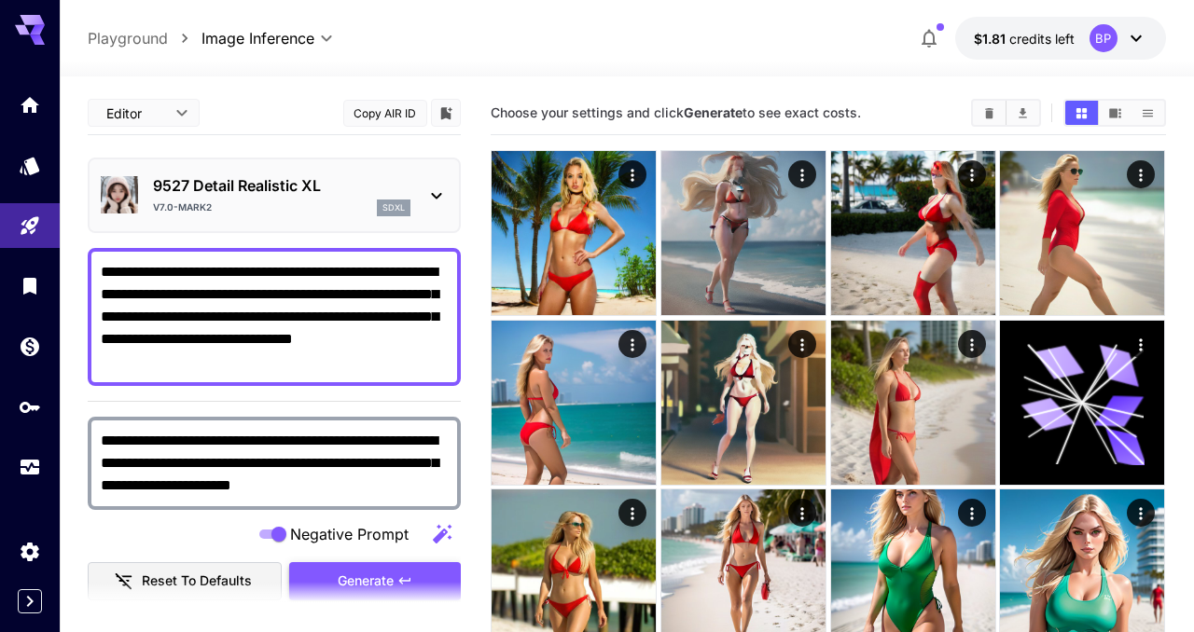
click at [363, 569] on button "Generate" at bounding box center [375, 582] width 172 height 38
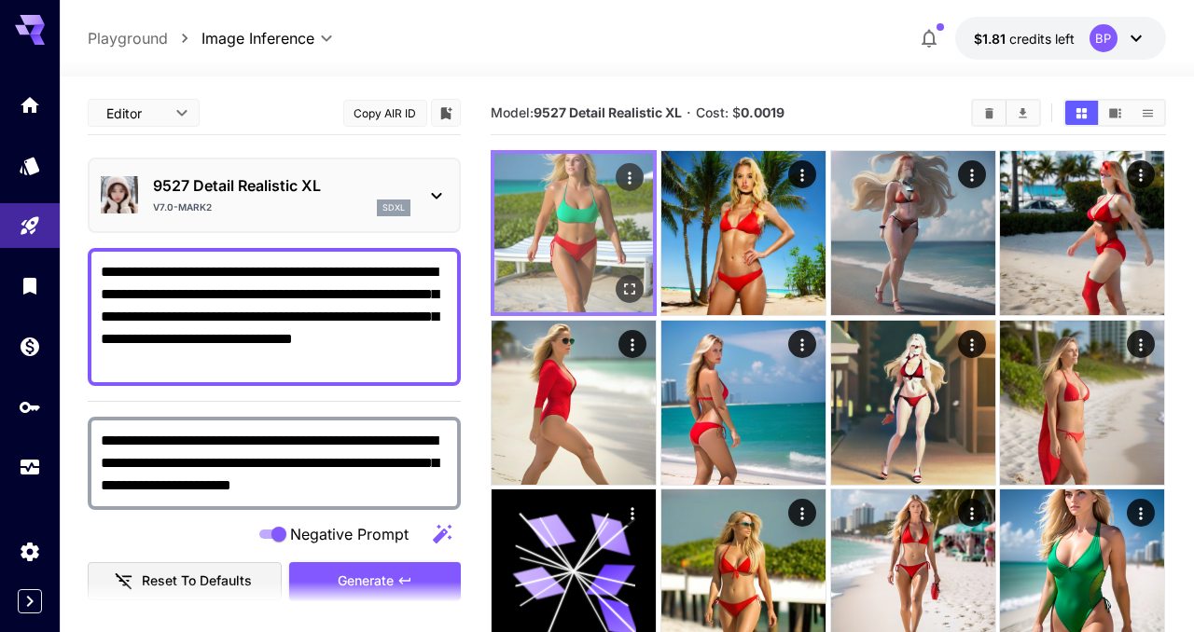
click at [626, 287] on icon "Open in fullscreen" at bounding box center [630, 289] width 19 height 19
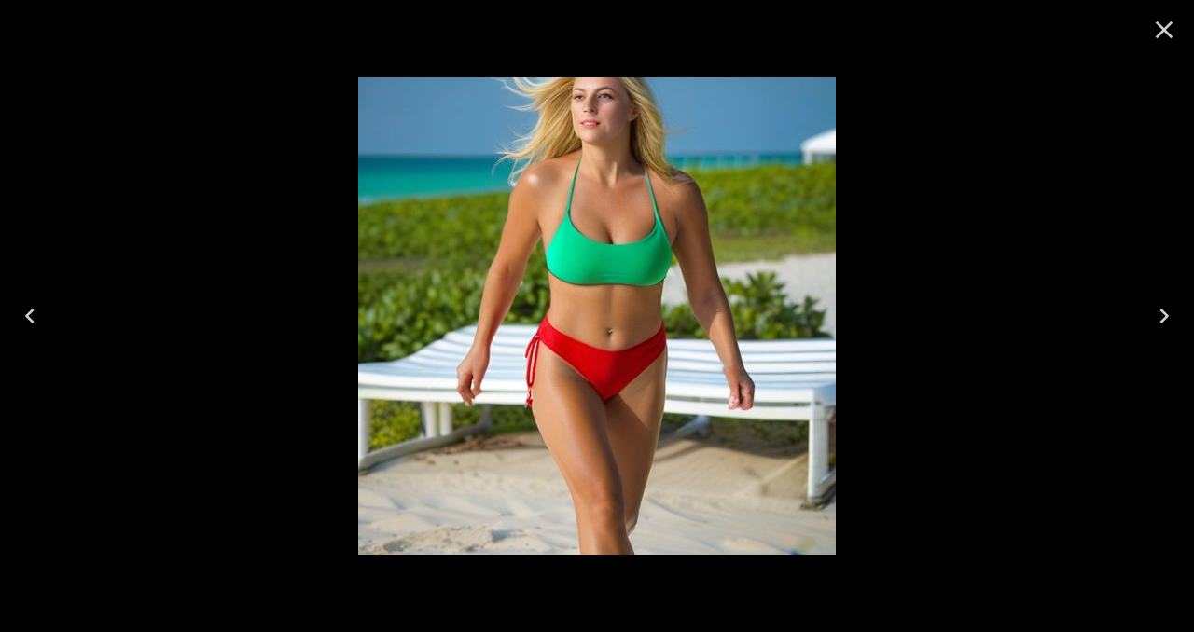
click at [1162, 56] on div at bounding box center [1164, 30] width 60 height 60
click at [1161, 35] on icon "Close" at bounding box center [1164, 30] width 30 height 30
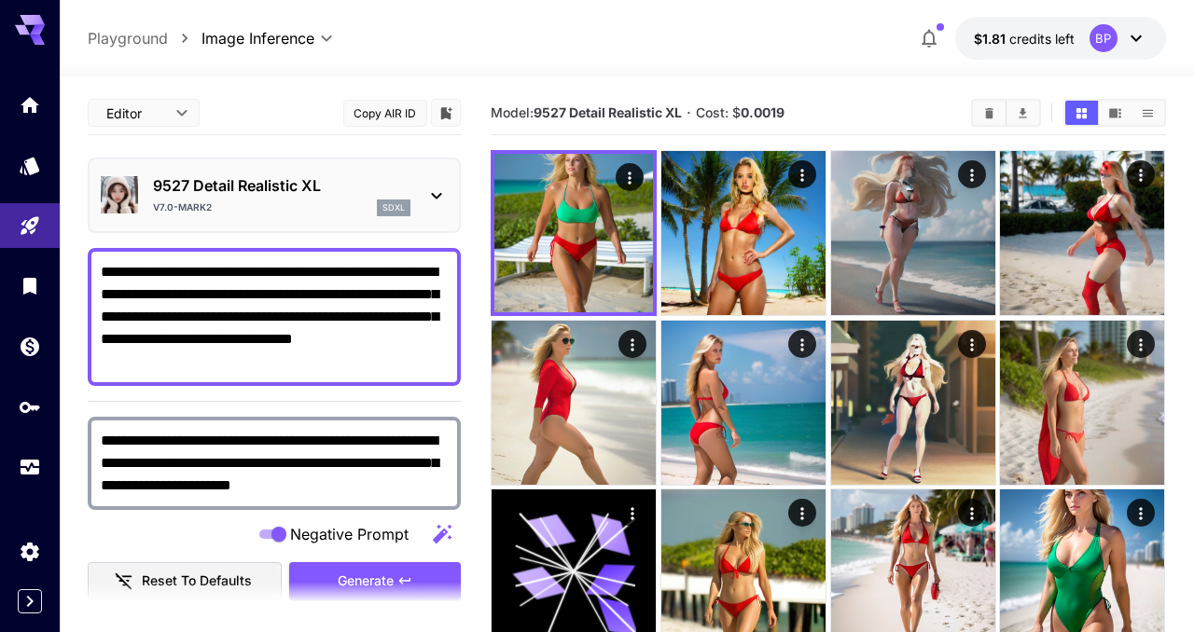
click at [438, 201] on icon at bounding box center [436, 196] width 22 height 22
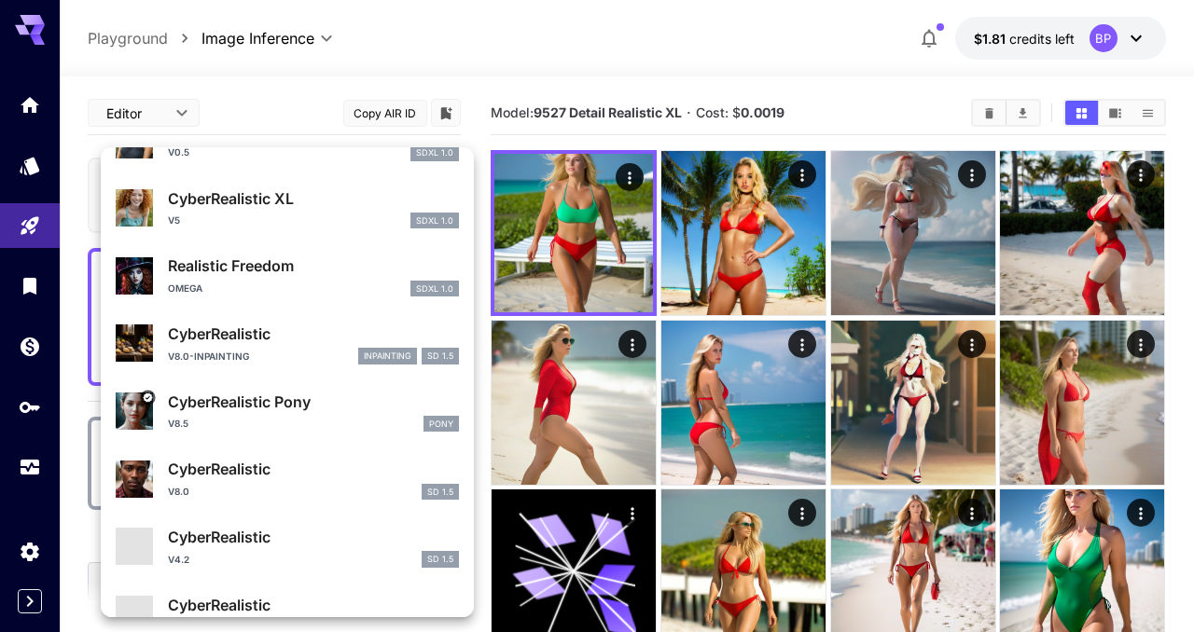
scroll to position [361, 0]
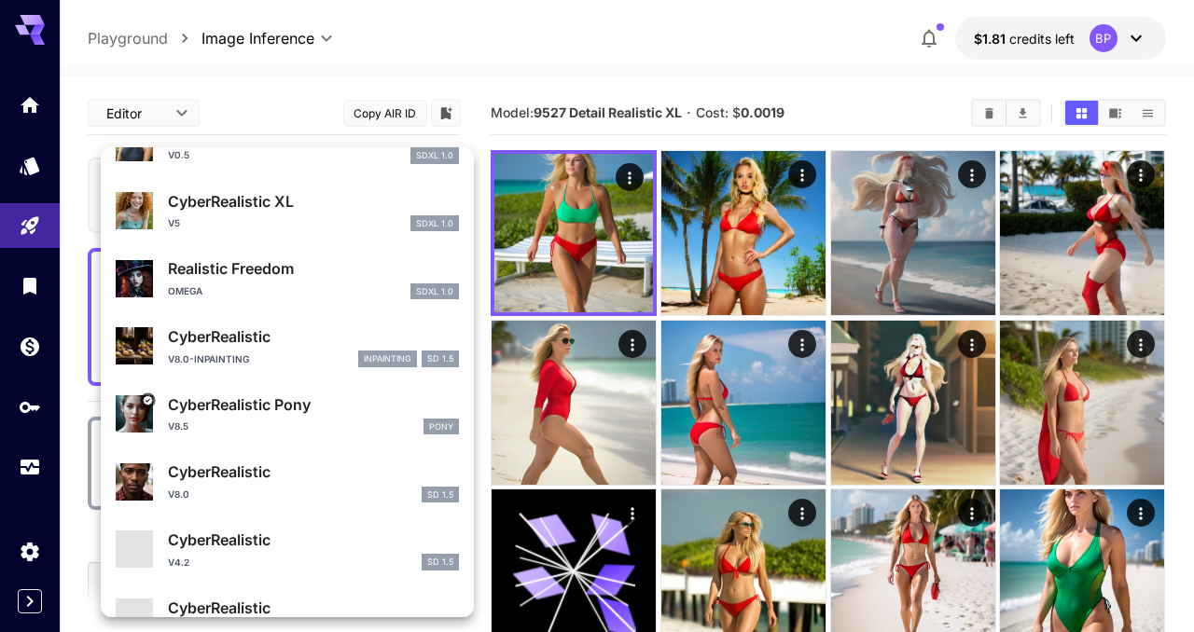
click at [224, 220] on div "v5 SDXL 1.0" at bounding box center [313, 223] width 291 height 17
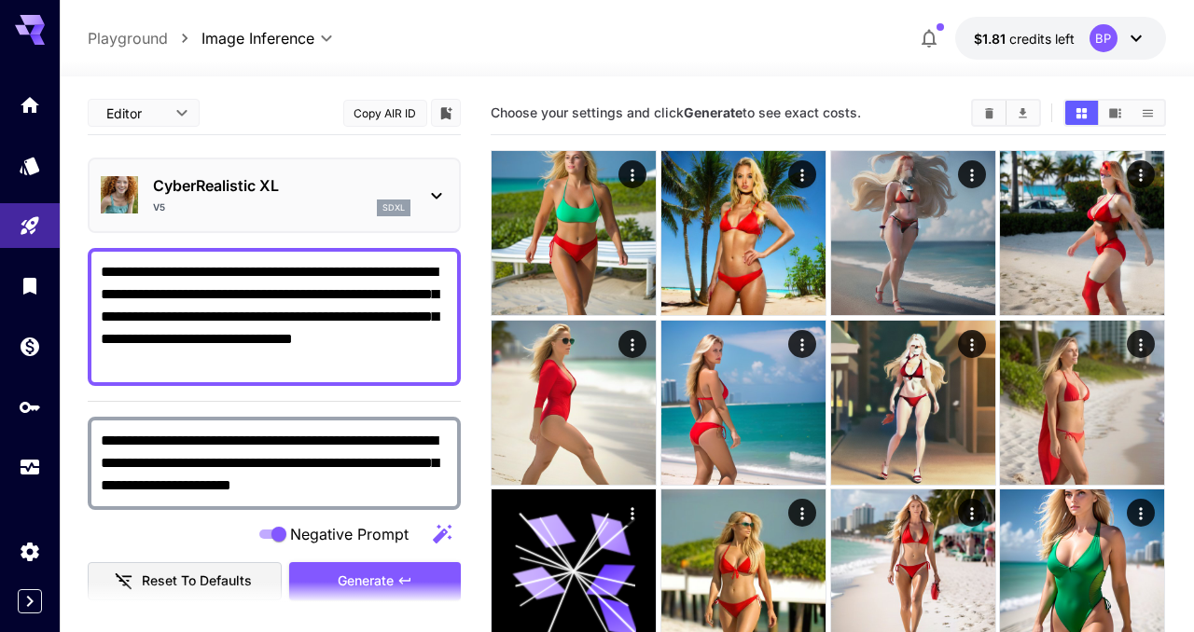
click at [357, 584] on section at bounding box center [274, 605] width 373 height 47
click at [357, 576] on span "Generate" at bounding box center [366, 581] width 56 height 23
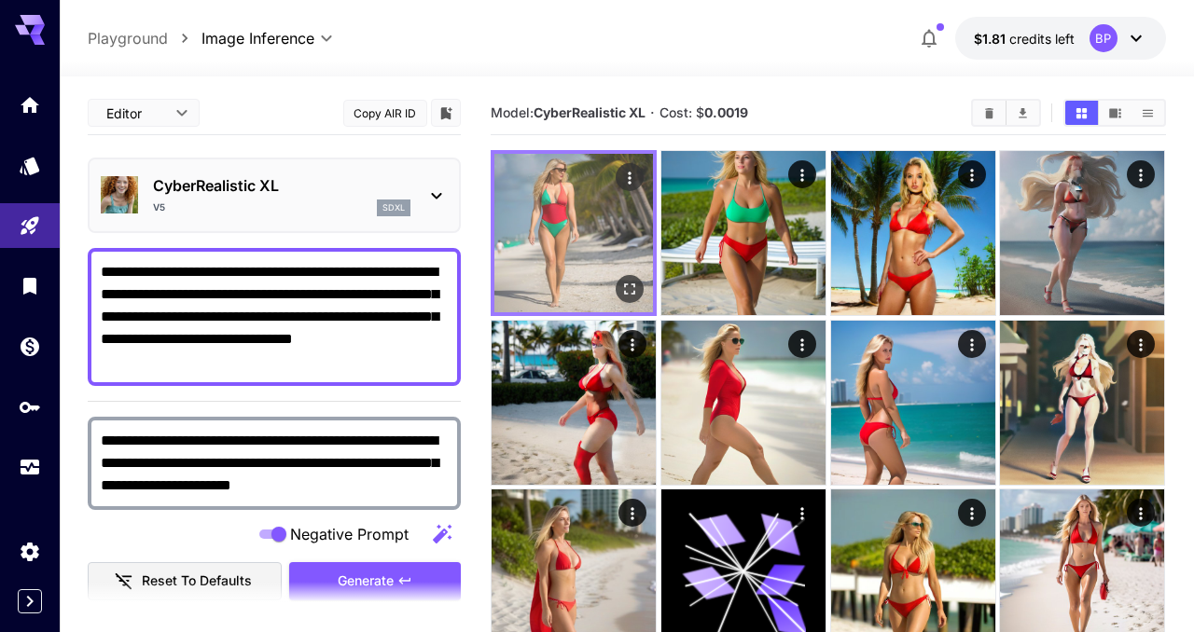
click at [632, 287] on icon "Open in fullscreen" at bounding box center [630, 289] width 19 height 19
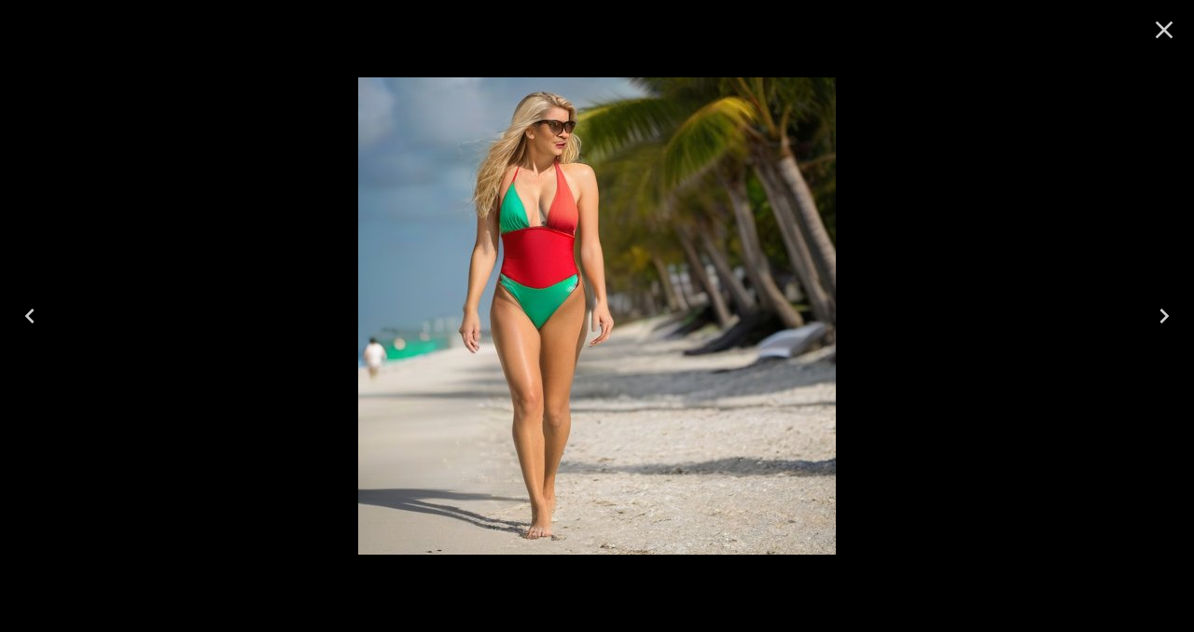
click at [1160, 32] on icon "Close" at bounding box center [1165, 30] width 18 height 18
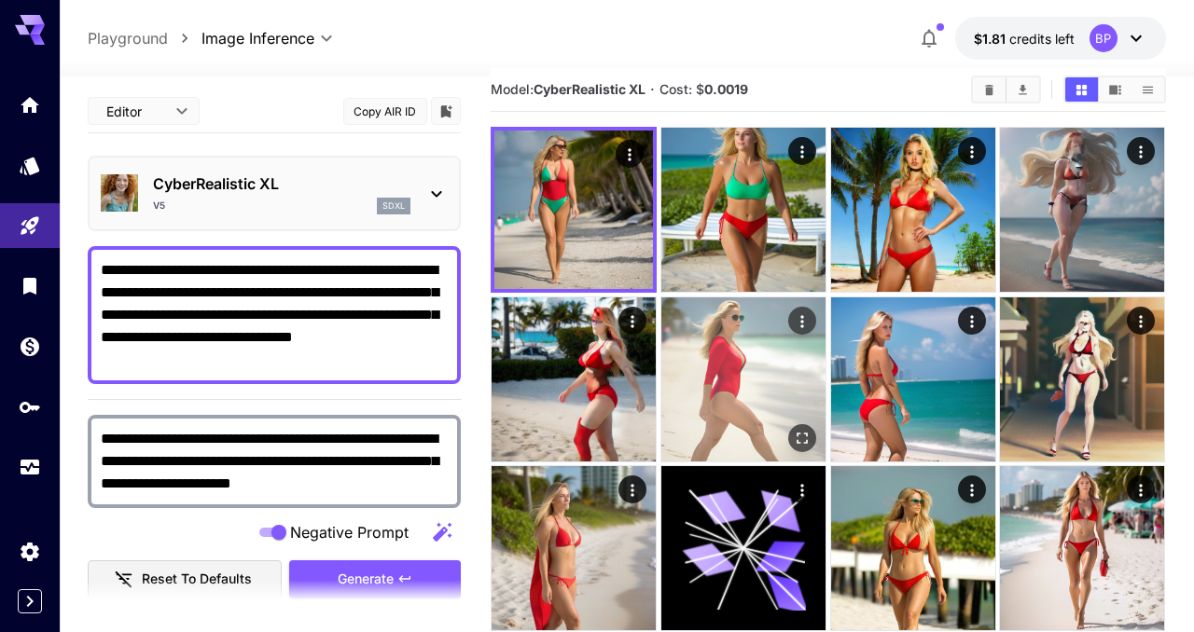
scroll to position [28, 0]
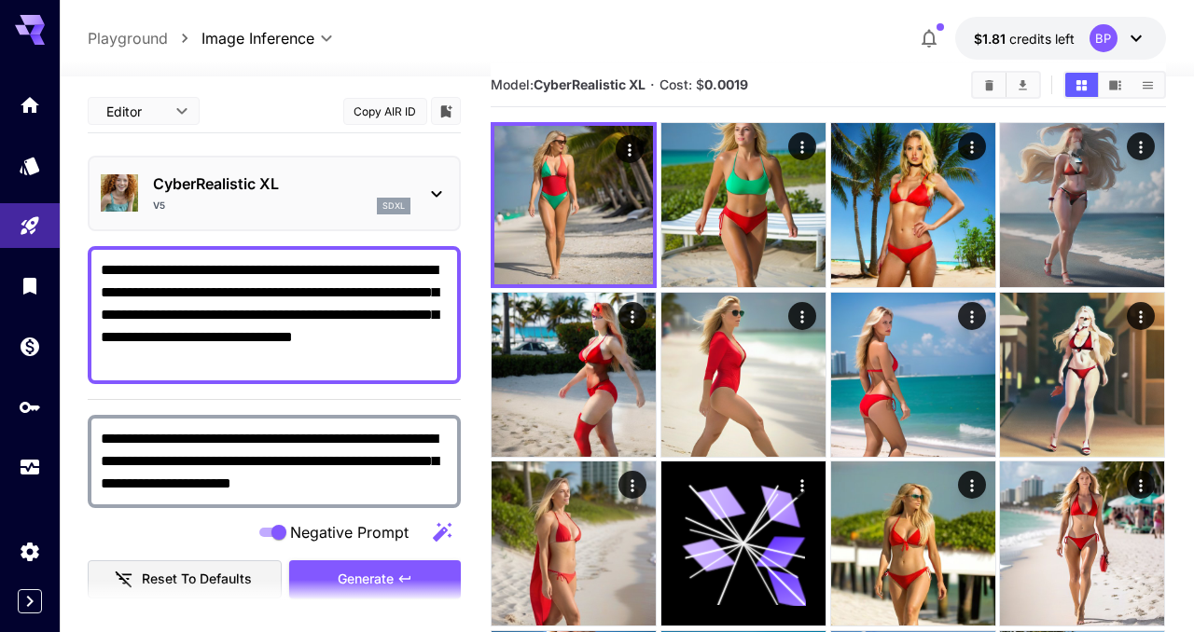
click at [439, 197] on icon at bounding box center [436, 194] width 22 height 22
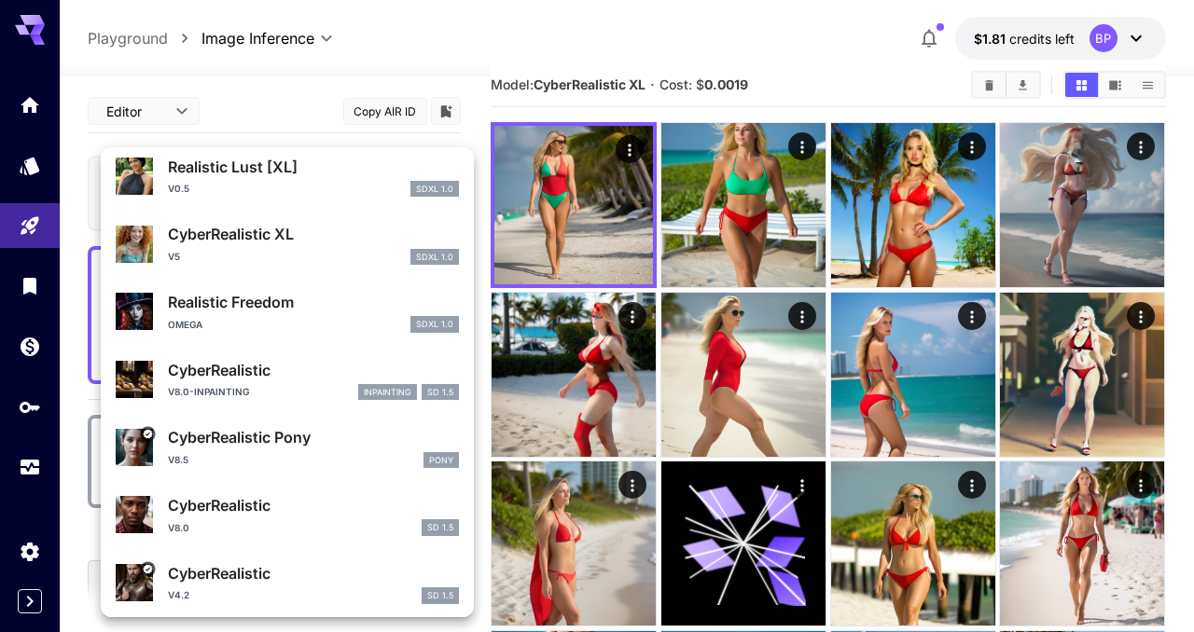
scroll to position [327, 0]
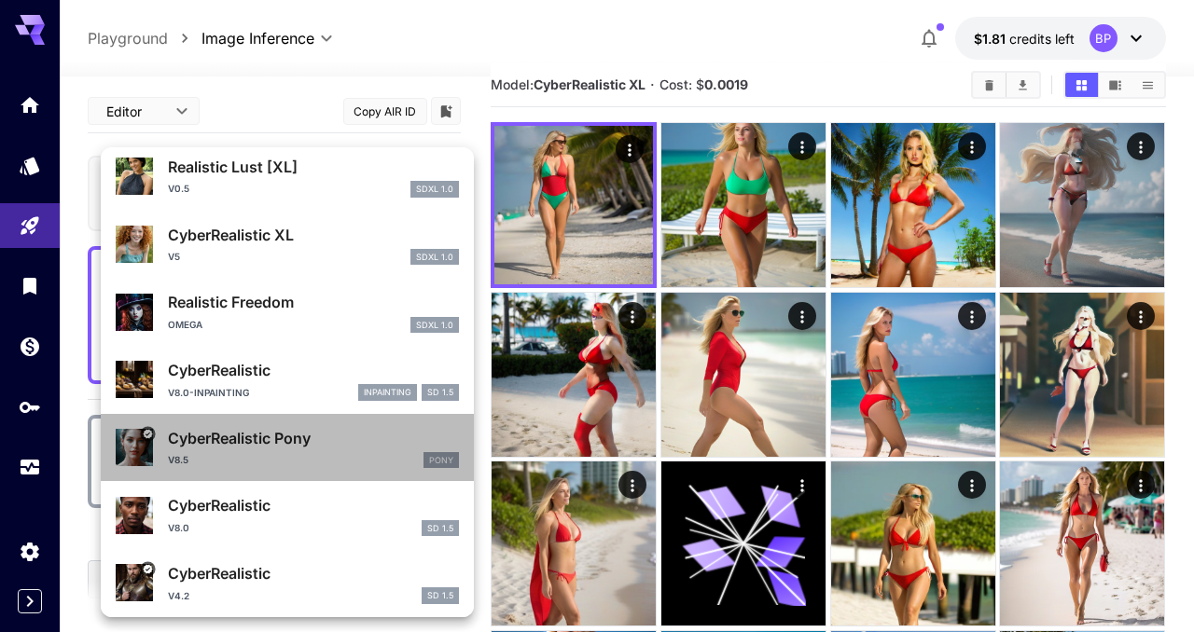
click at [277, 437] on p "CyberRealistic Pony" at bounding box center [313, 438] width 291 height 22
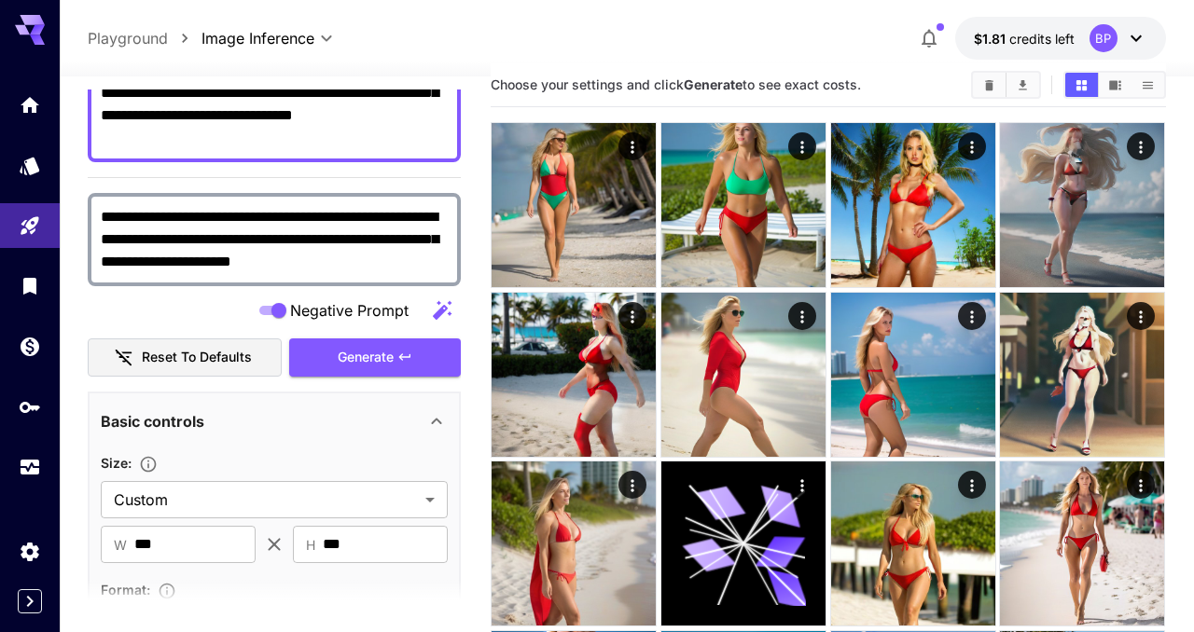
scroll to position [227, 0]
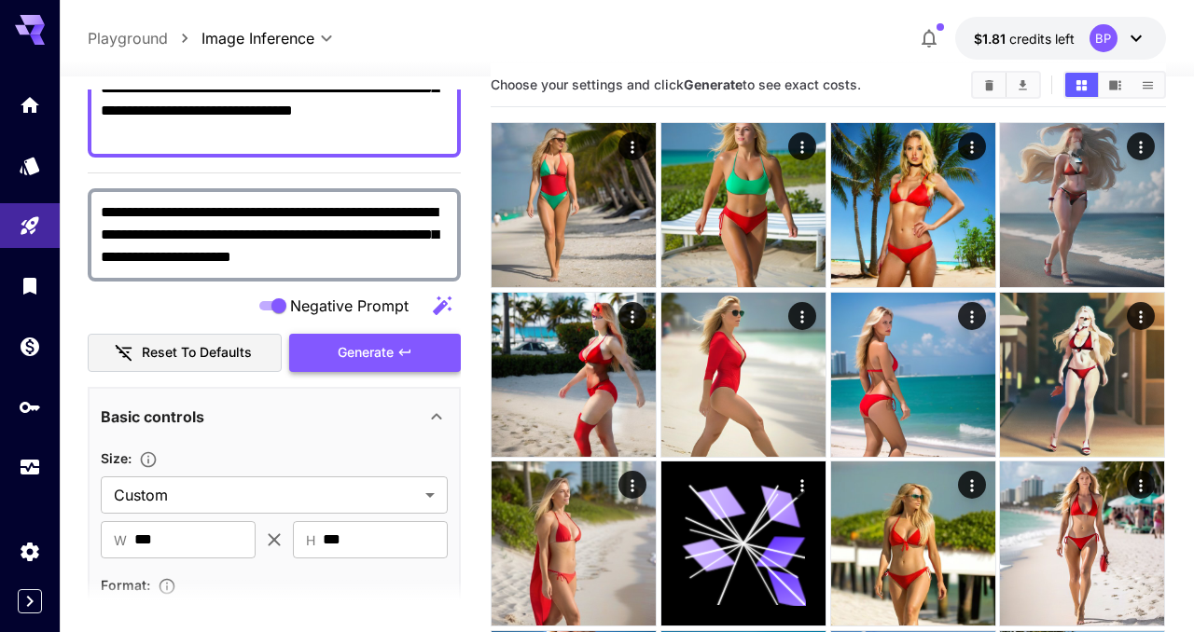
click at [392, 352] on span "Generate" at bounding box center [366, 352] width 56 height 23
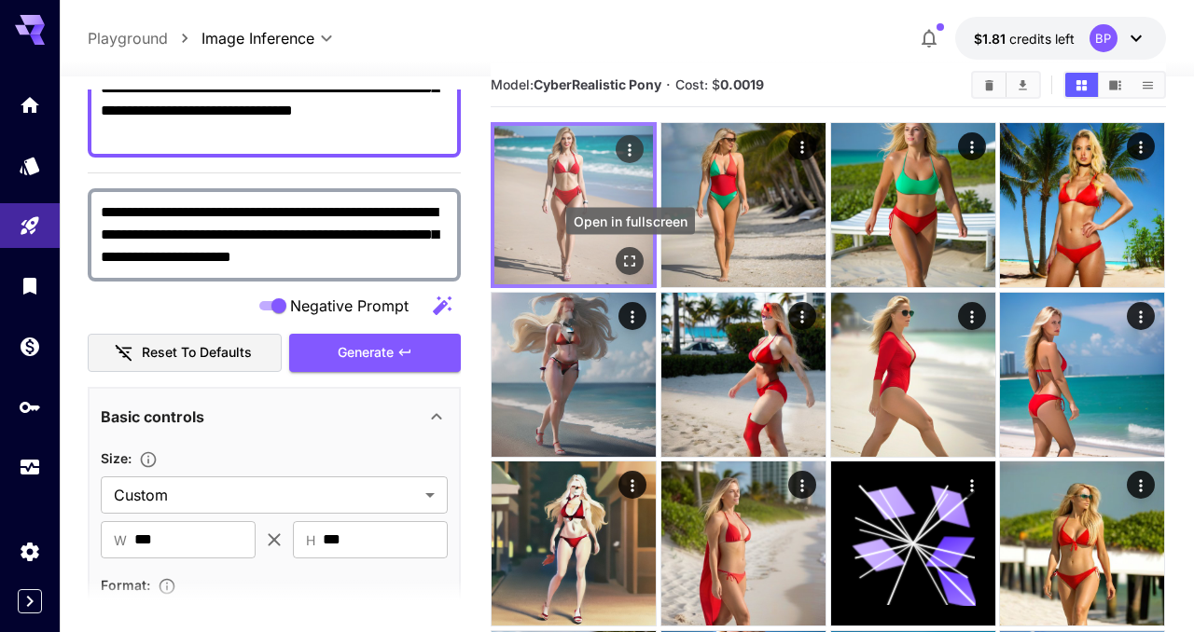
click at [618, 253] on button "Open in fullscreen" at bounding box center [631, 261] width 28 height 28
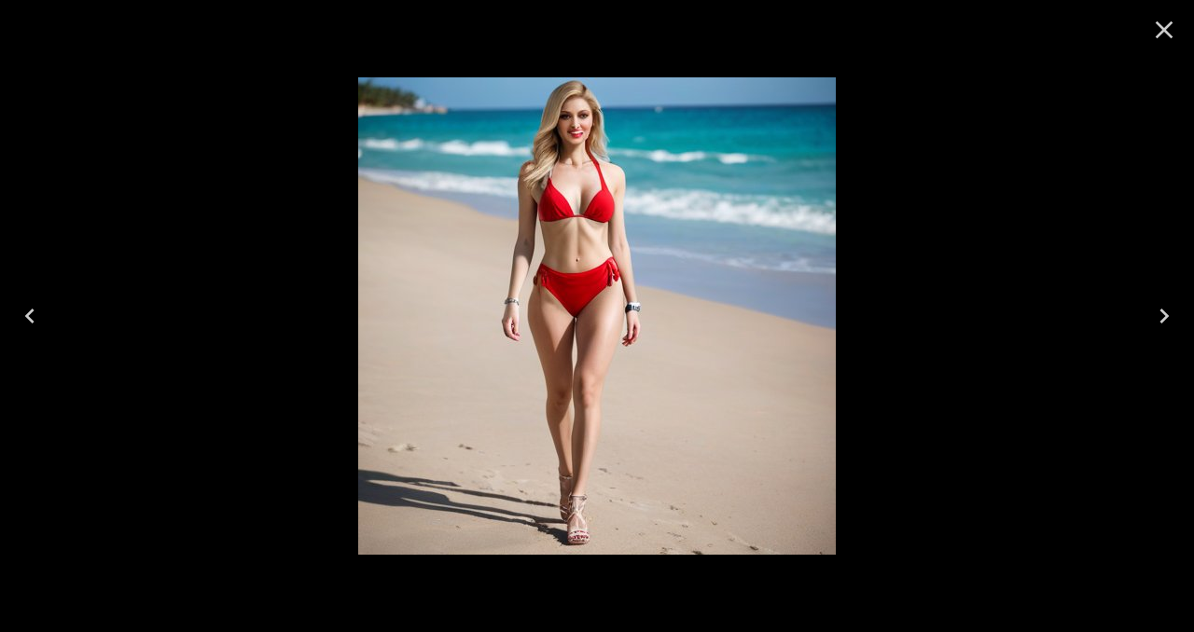
click at [615, 229] on img at bounding box center [597, 316] width 478 height 478
click at [1167, 30] on icon "Close" at bounding box center [1164, 30] width 30 height 30
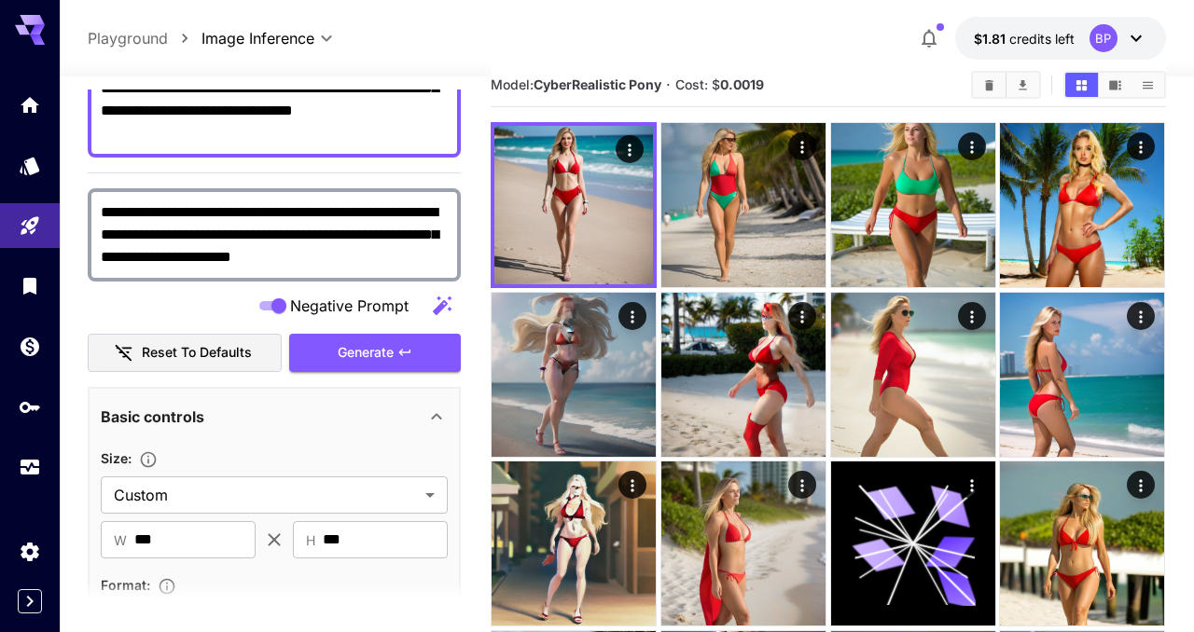
scroll to position [0, 0]
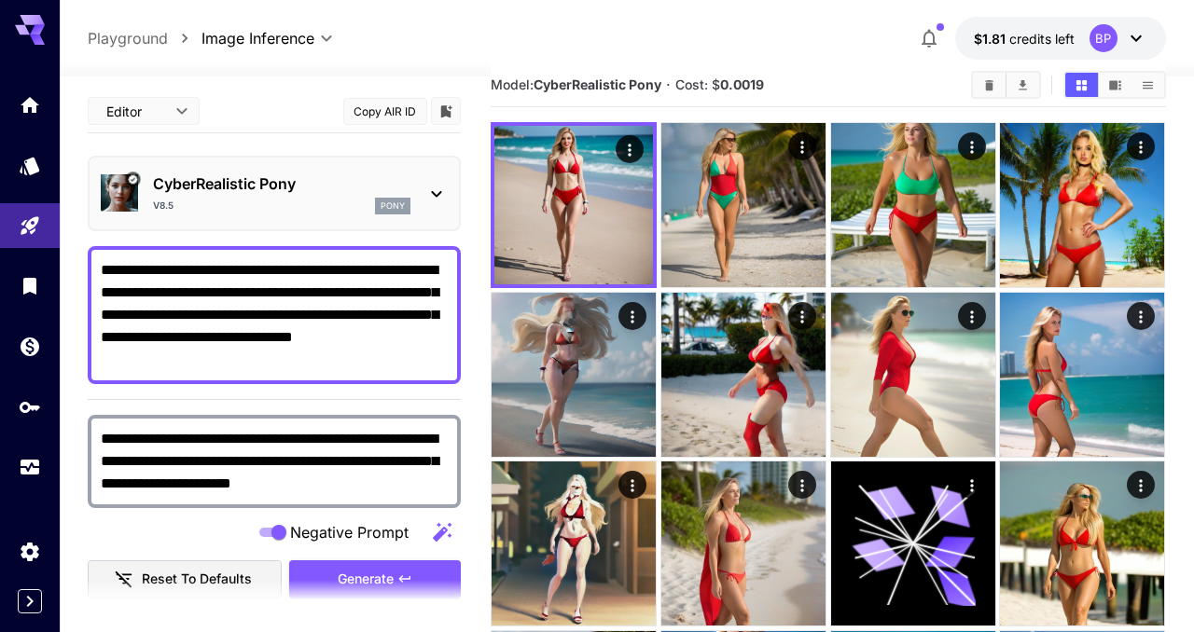
click at [422, 191] on div "CyberRealistic Pony v8.5 pony" at bounding box center [274, 193] width 347 height 57
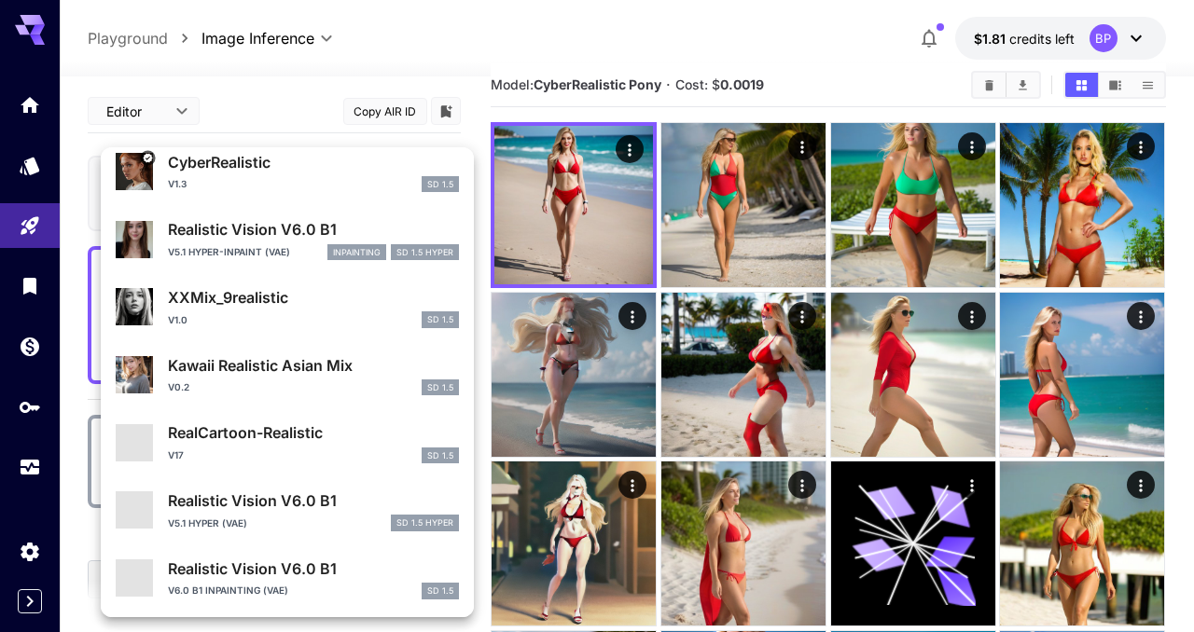
scroll to position [810, 0]
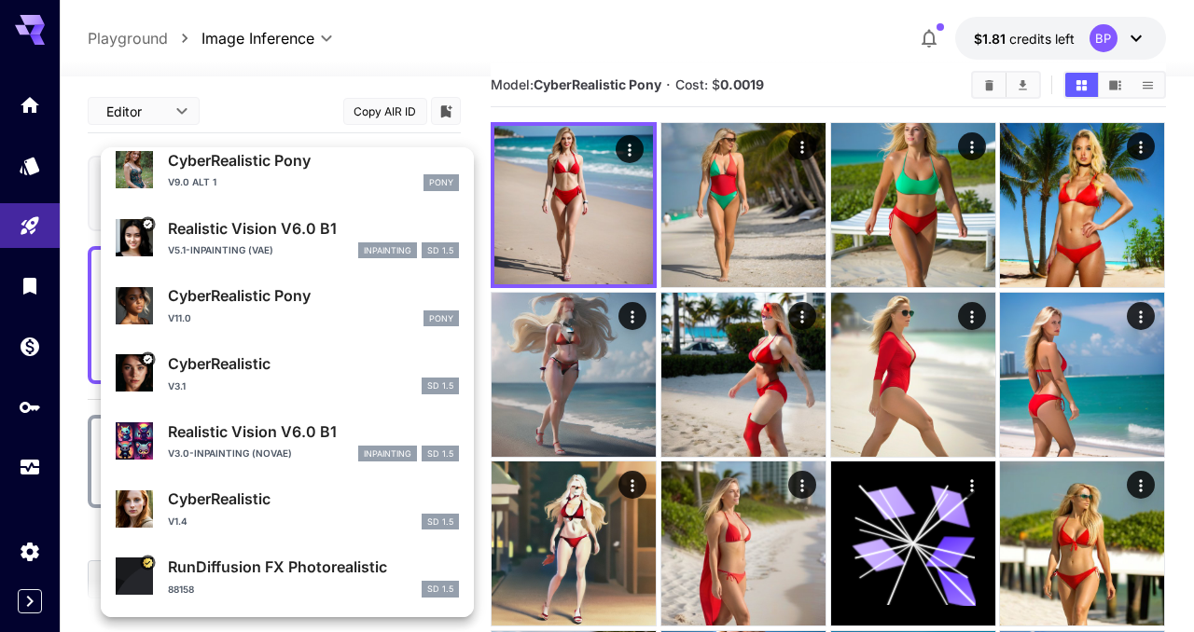
scroll to position [1697, 0]
click at [270, 308] on div "CyberRealistic Pony v11.0 Pony" at bounding box center [313, 305] width 291 height 42
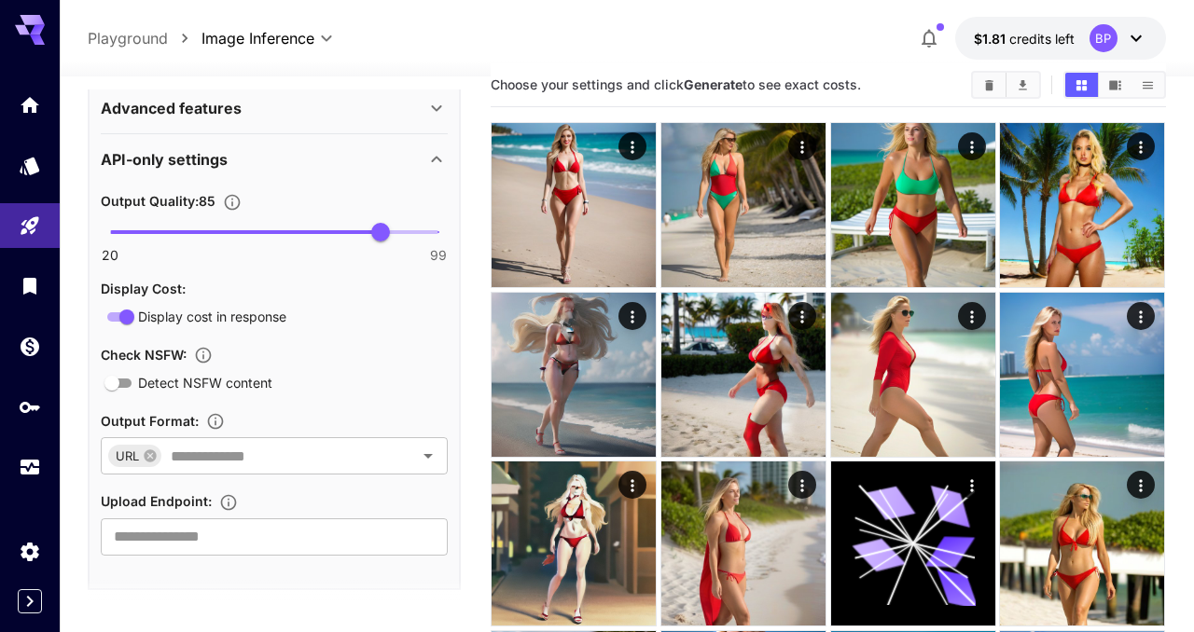
scroll to position [1185, 0]
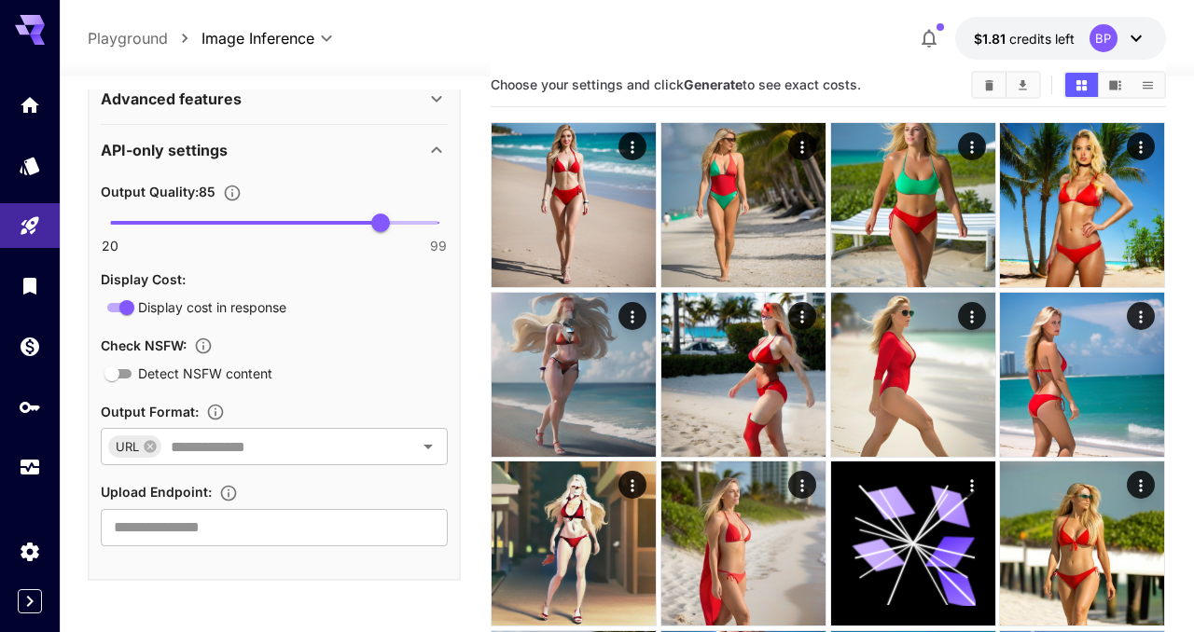
click at [438, 150] on icon at bounding box center [436, 150] width 22 height 22
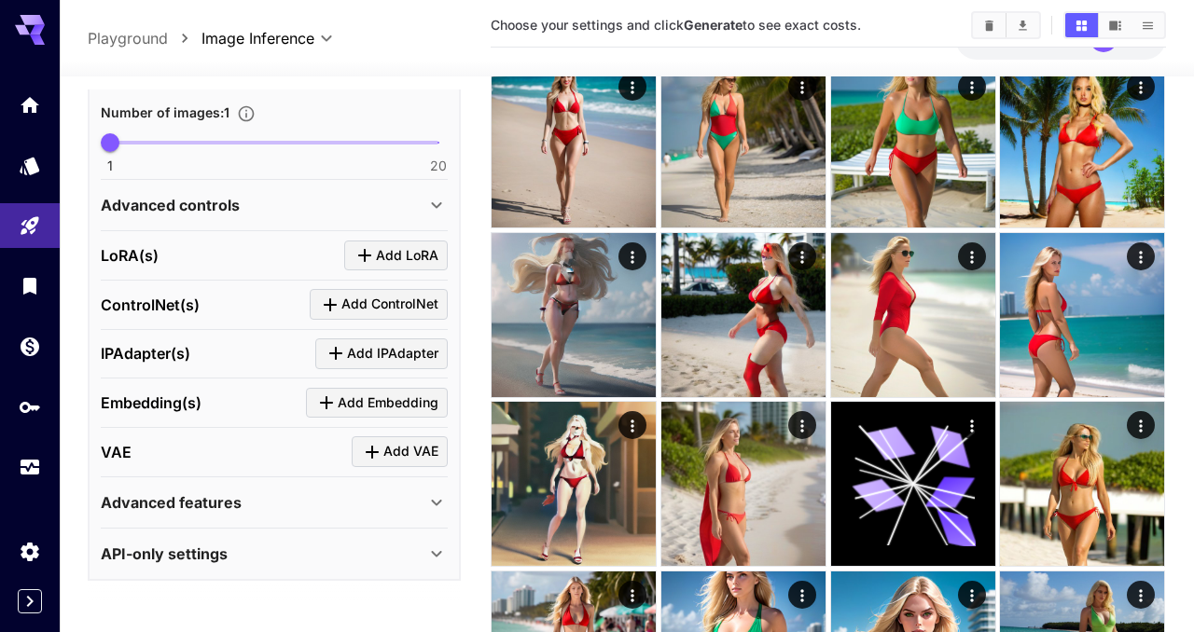
scroll to position [90, 0]
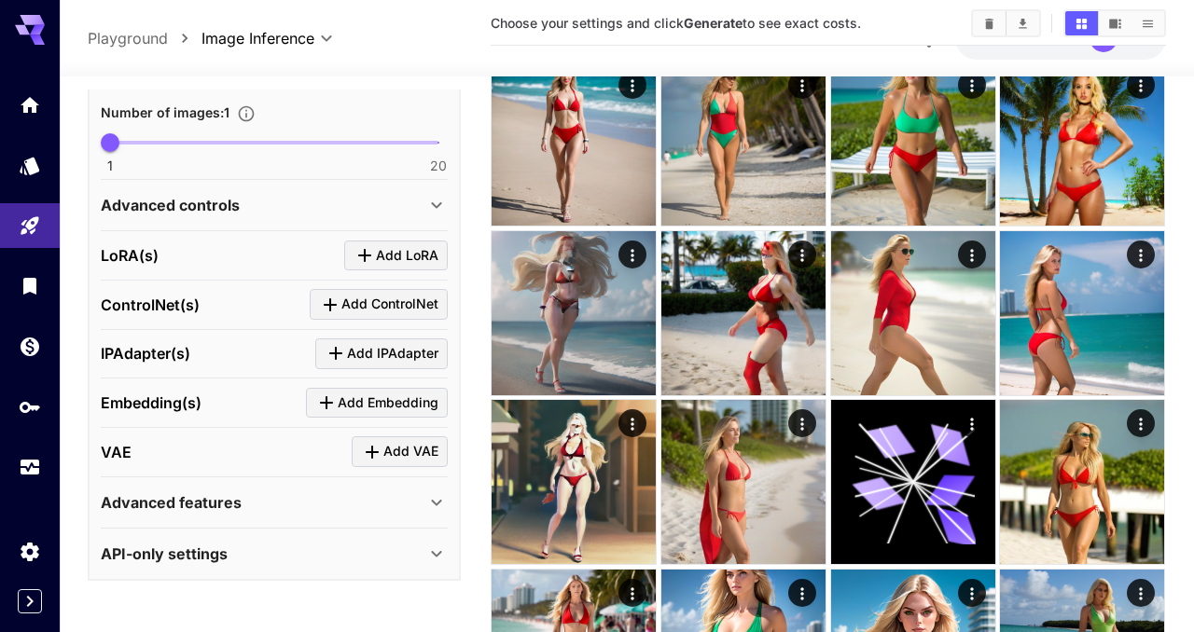
click at [431, 506] on icon at bounding box center [436, 503] width 22 height 22
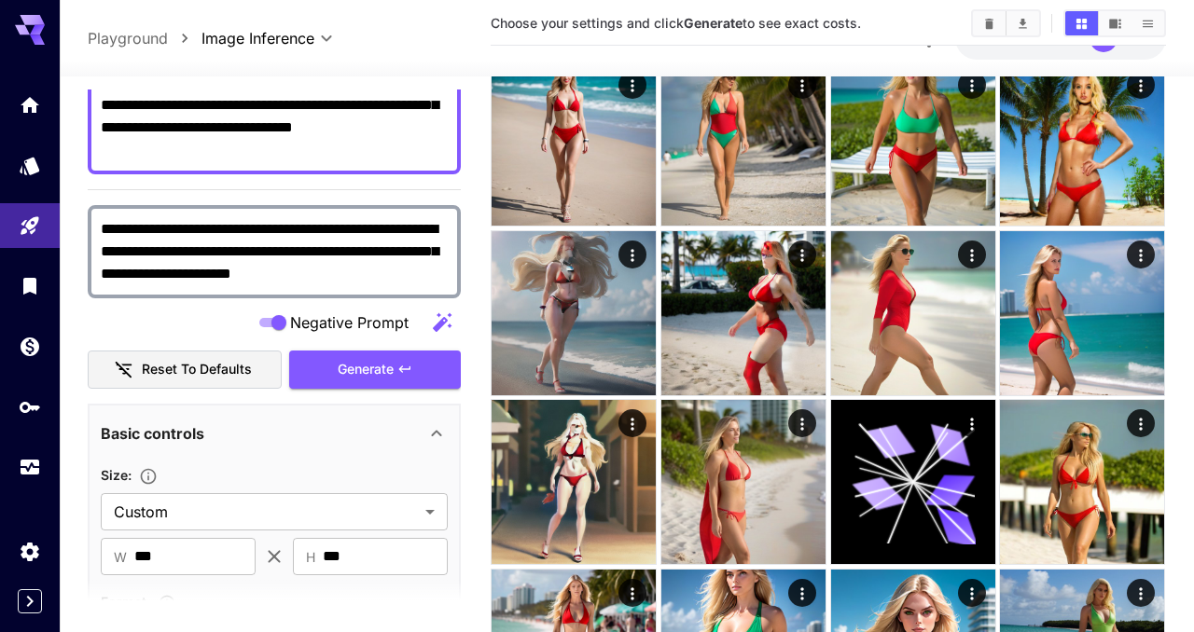
scroll to position [0, 0]
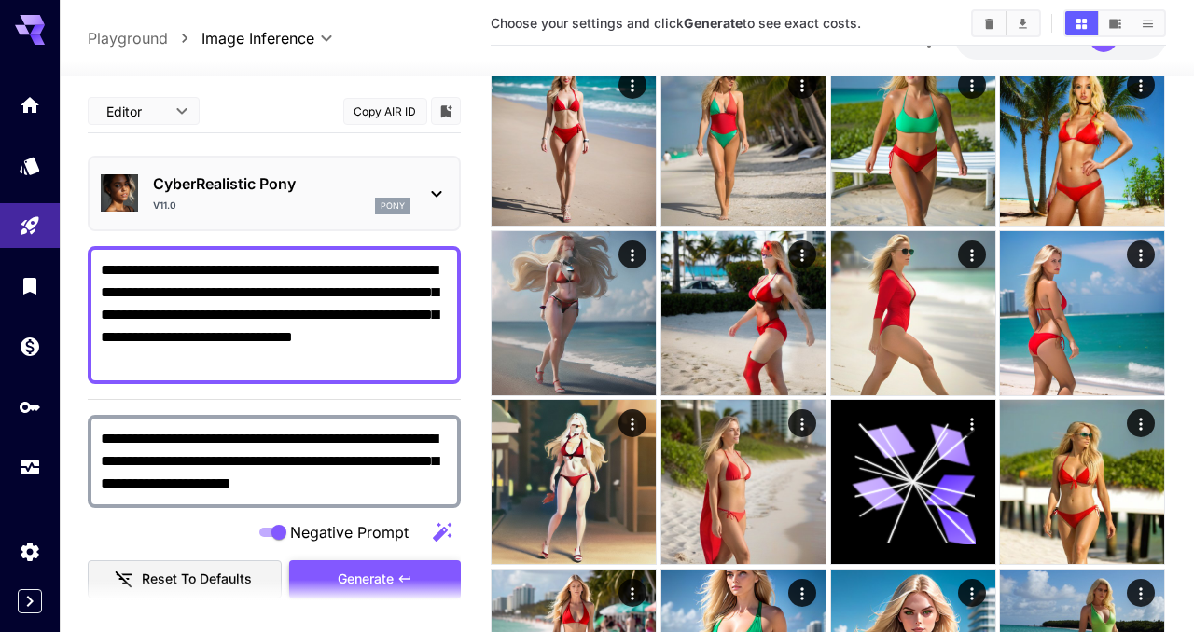
click at [358, 572] on span "Generate" at bounding box center [366, 579] width 56 height 23
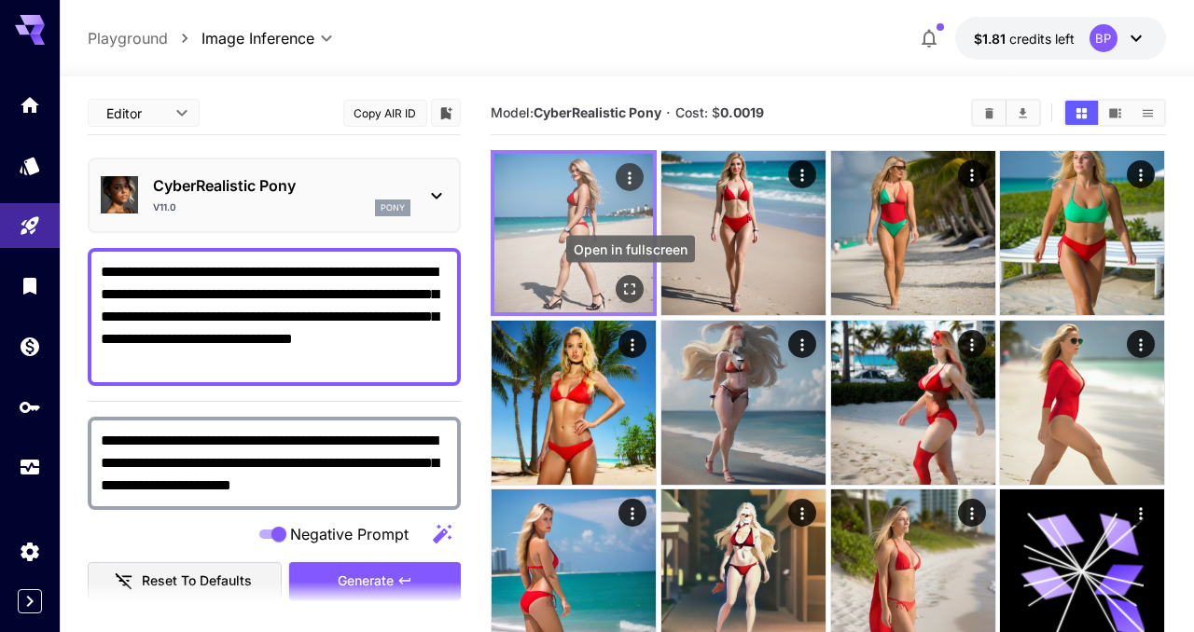
click at [626, 285] on icon "Open in fullscreen" at bounding box center [630, 290] width 11 height 11
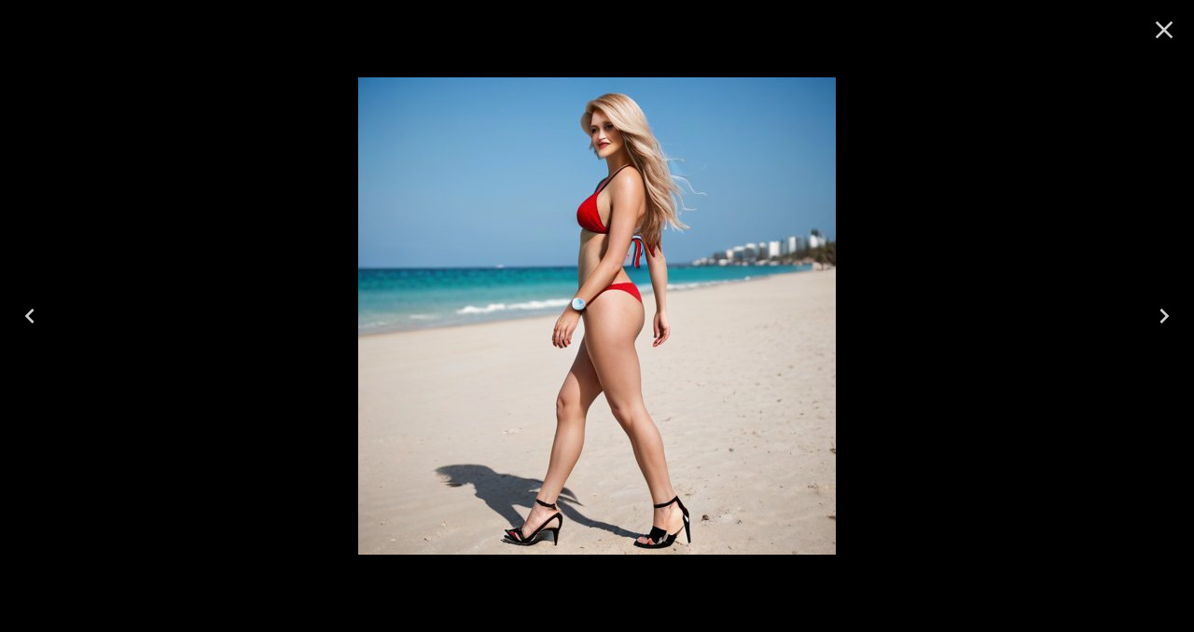
click at [1165, 33] on icon "Close" at bounding box center [1164, 30] width 30 height 30
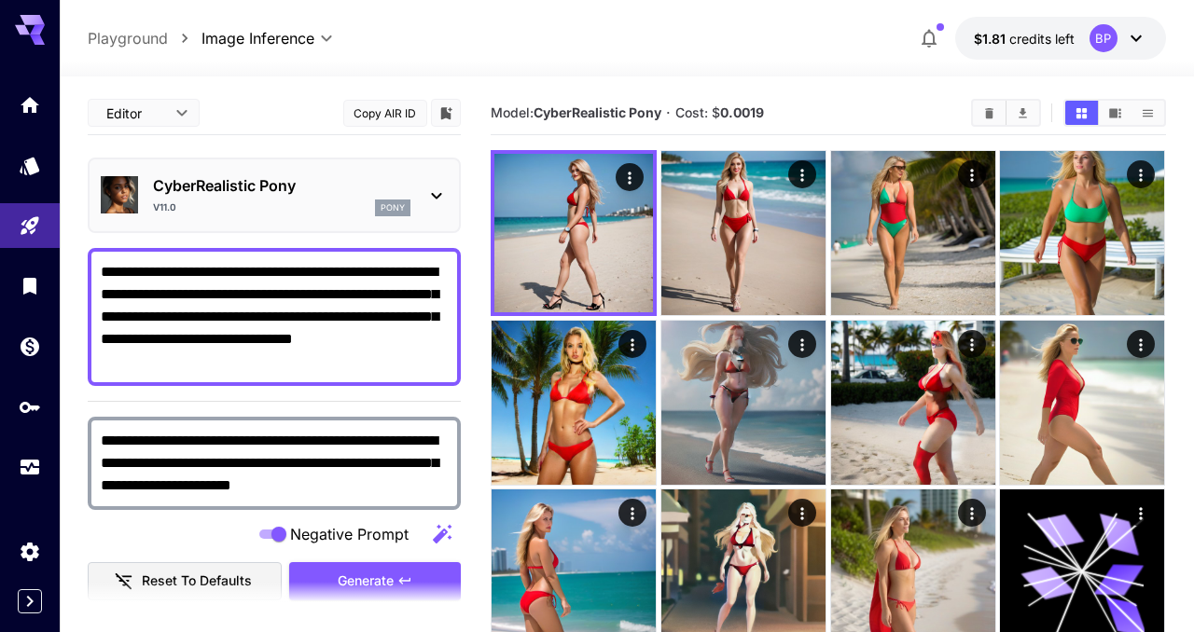
click at [179, 317] on textarea "**********" at bounding box center [274, 317] width 347 height 112
click at [168, 341] on textarea "**********" at bounding box center [274, 317] width 347 height 112
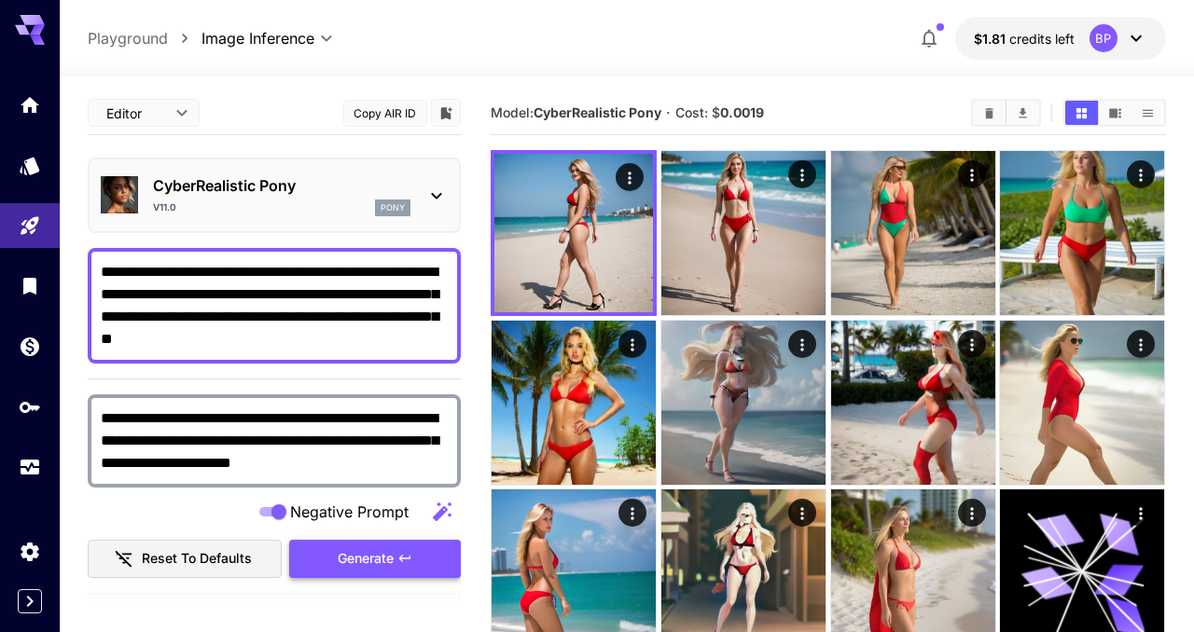
type textarea "**********"
click at [379, 553] on span "Generate" at bounding box center [366, 559] width 56 height 23
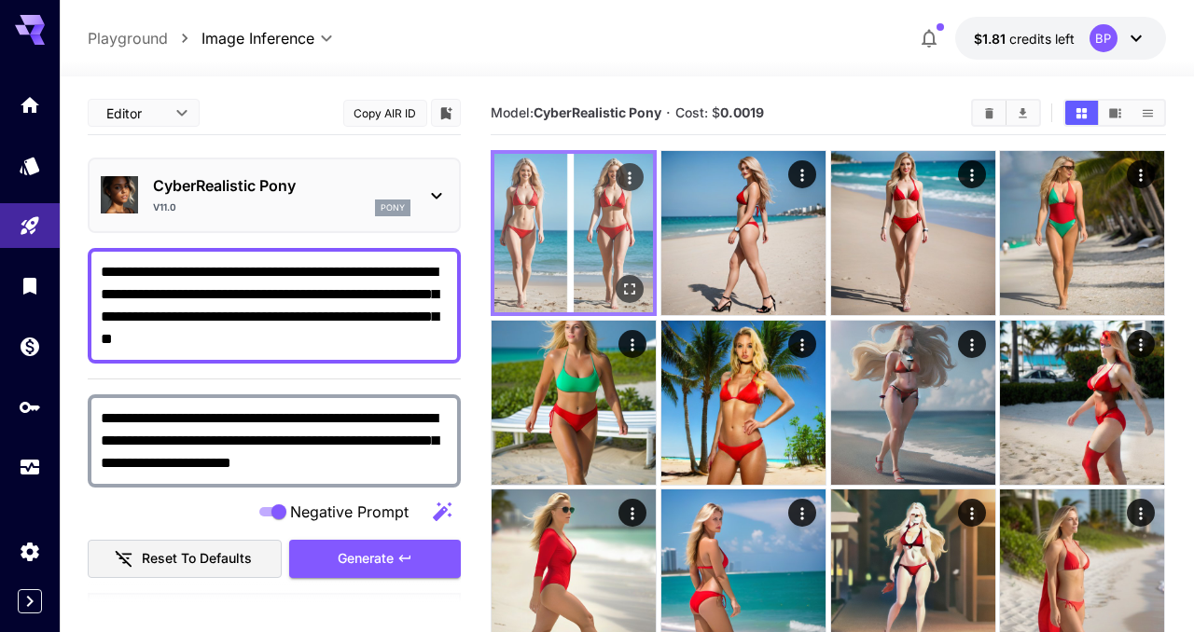
click at [562, 269] on img at bounding box center [573, 233] width 159 height 159
click at [623, 283] on icon "Open in fullscreen" at bounding box center [630, 289] width 19 height 19
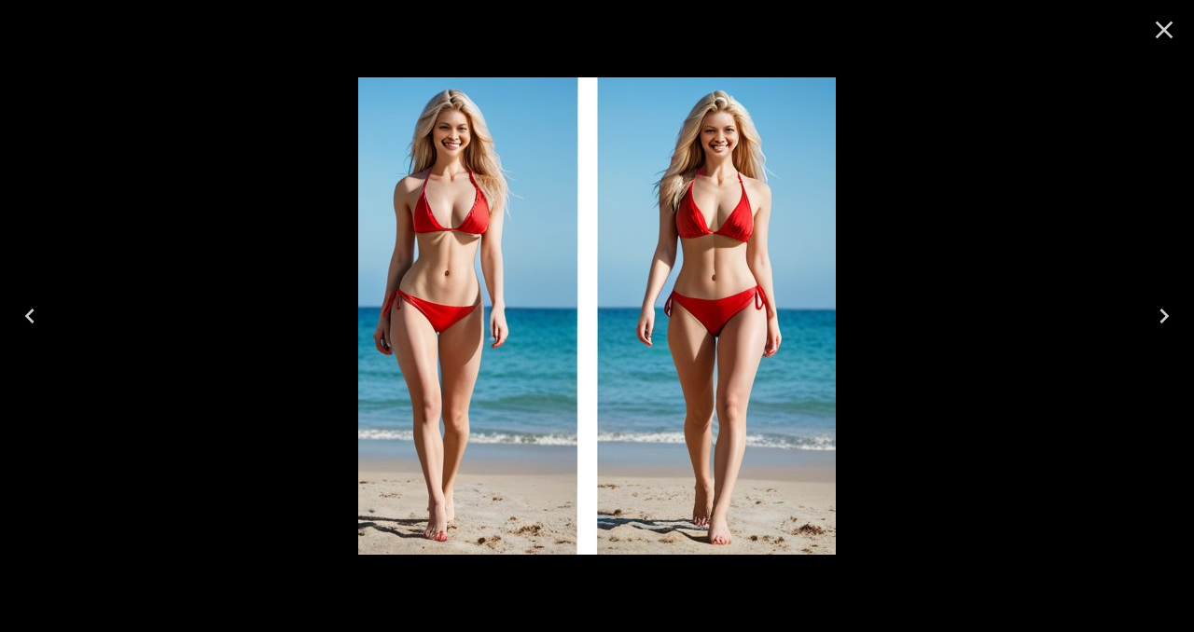
click at [1164, 40] on icon "Close" at bounding box center [1164, 30] width 30 height 30
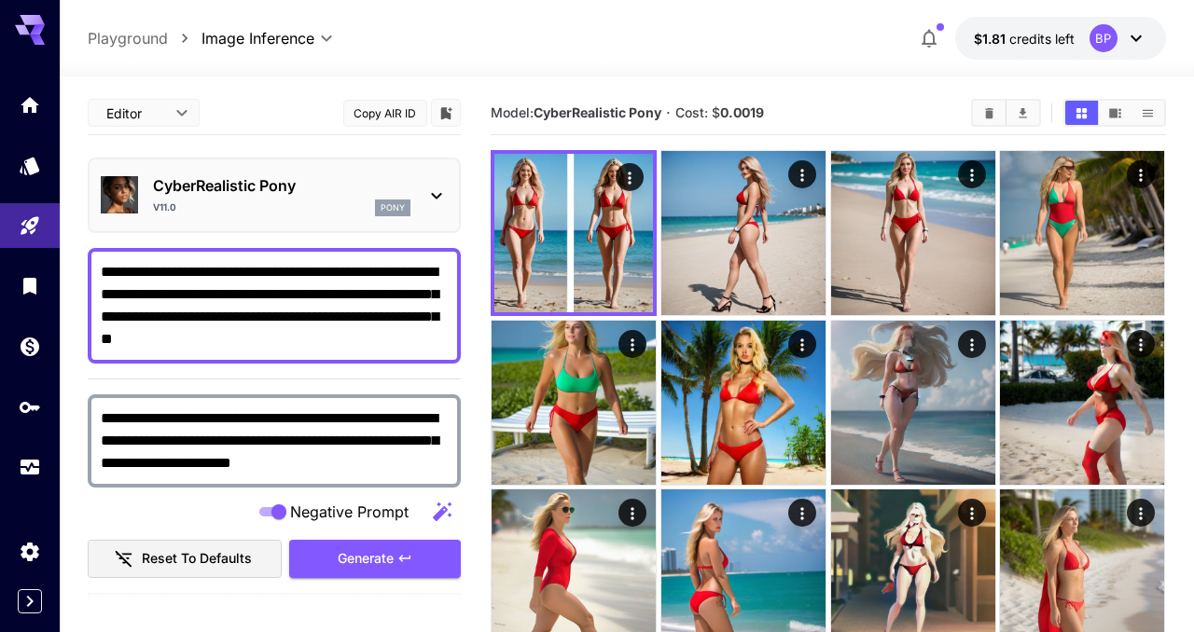
click at [436, 202] on icon at bounding box center [436, 196] width 22 height 22
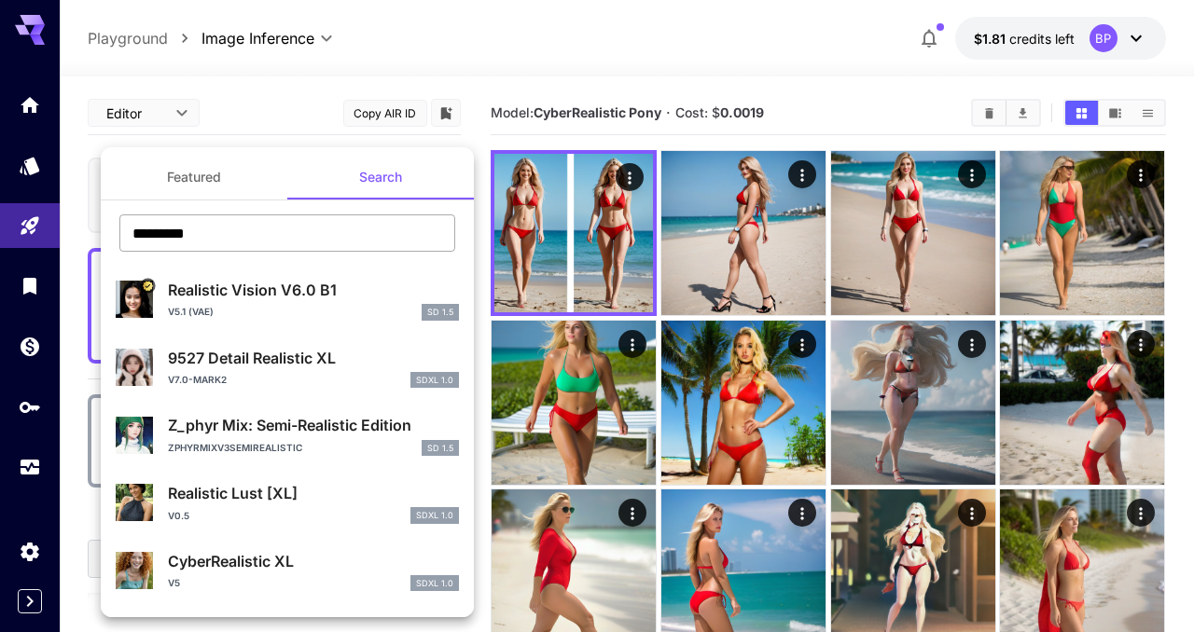
click at [188, 233] on input "*********" at bounding box center [287, 233] width 336 height 37
paste input "*"
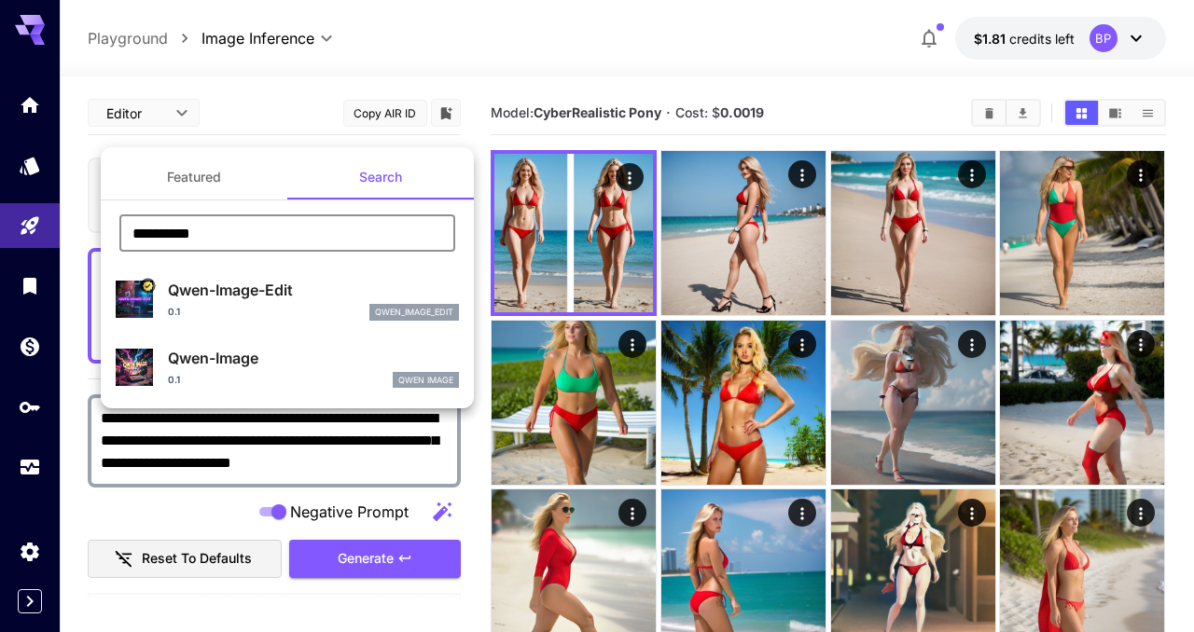
type input "**********"
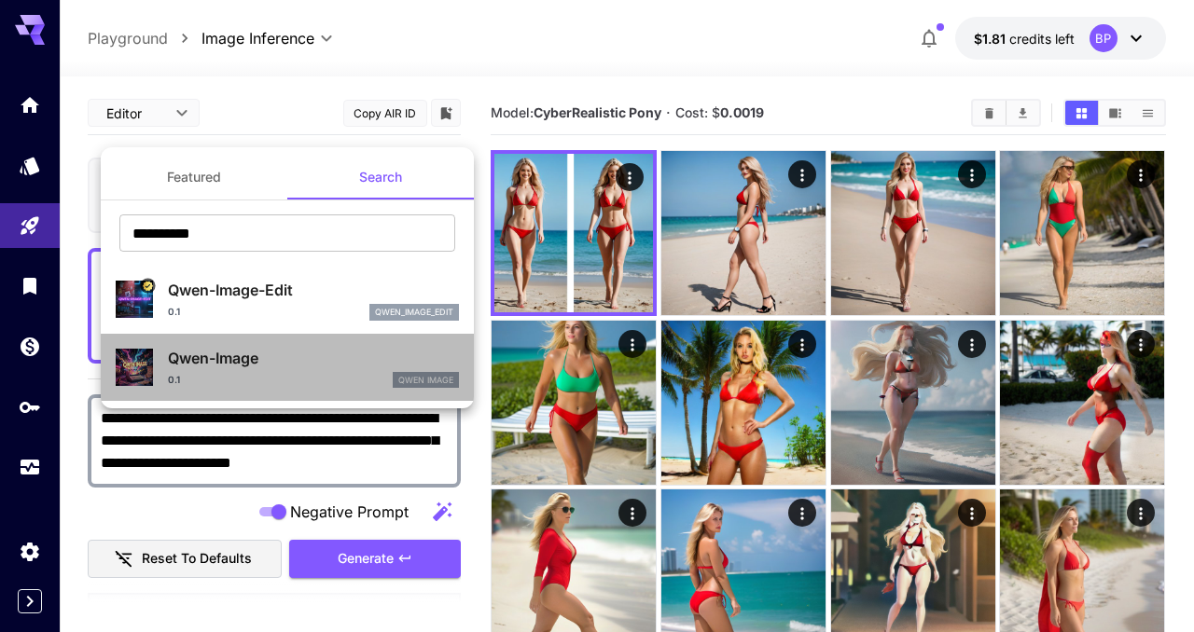
click at [228, 365] on p "Qwen-Image" at bounding box center [313, 358] width 291 height 22
type input "***"
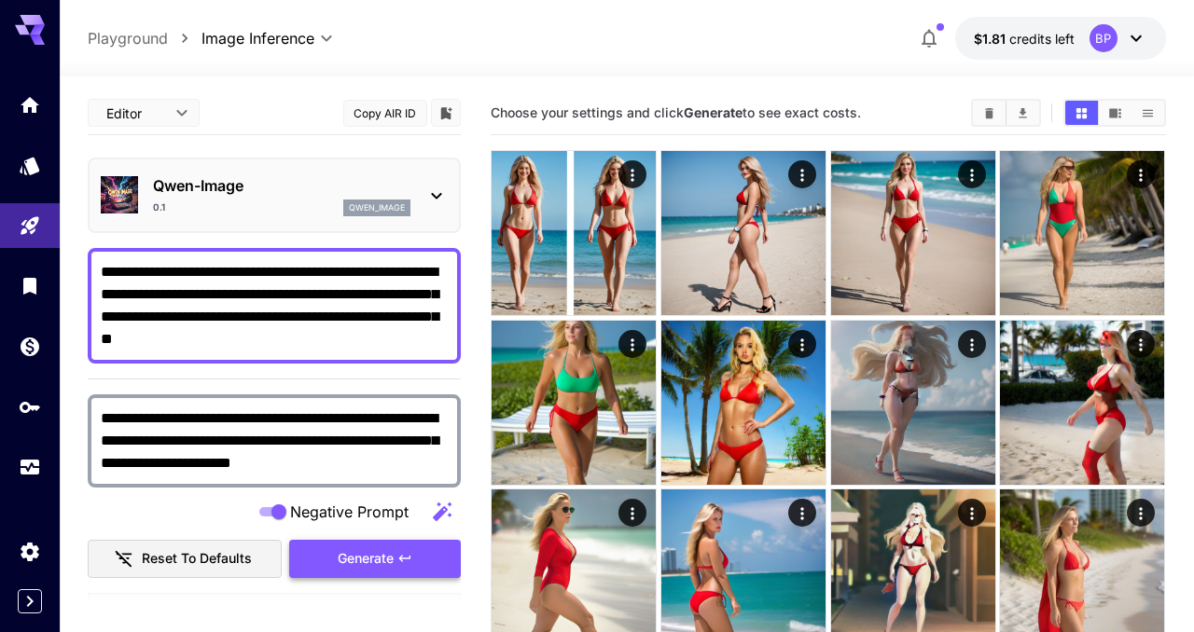
click at [368, 554] on span "Generate" at bounding box center [366, 559] width 56 height 23
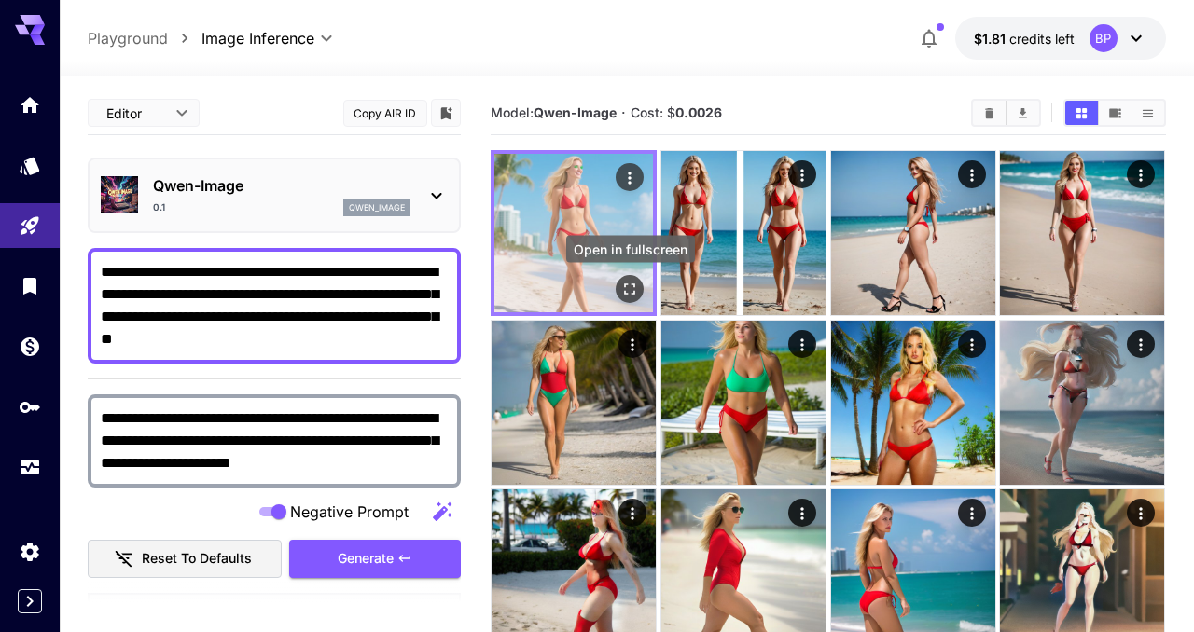
click at [626, 288] on icon "Open in fullscreen" at bounding box center [630, 289] width 19 height 19
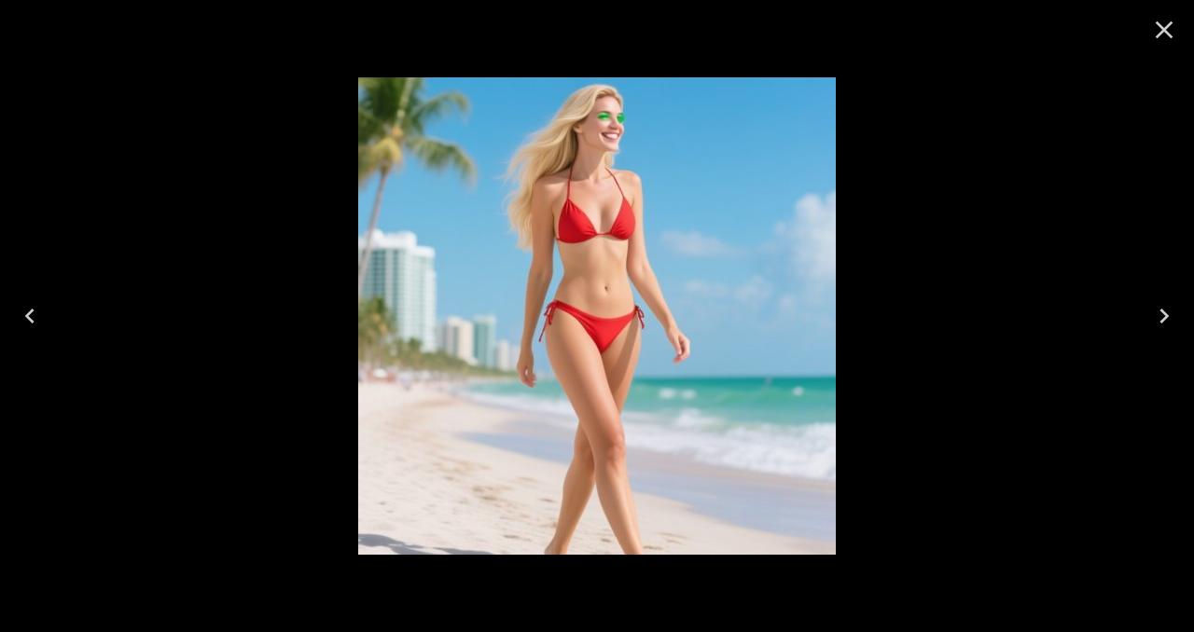
click at [1160, 31] on icon "Close" at bounding box center [1165, 30] width 18 height 18
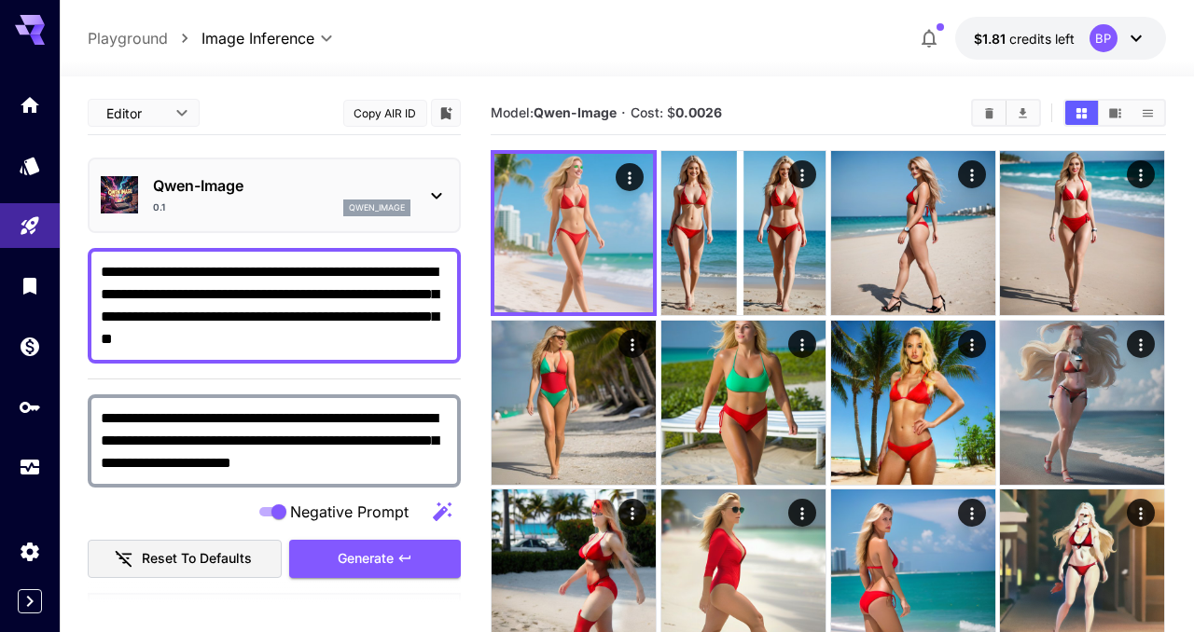
click at [313, 265] on textarea "**********" at bounding box center [274, 306] width 347 height 90
click at [426, 272] on textarea "**********" at bounding box center [274, 306] width 347 height 90
click at [154, 299] on textarea "**********" at bounding box center [274, 306] width 347 height 90
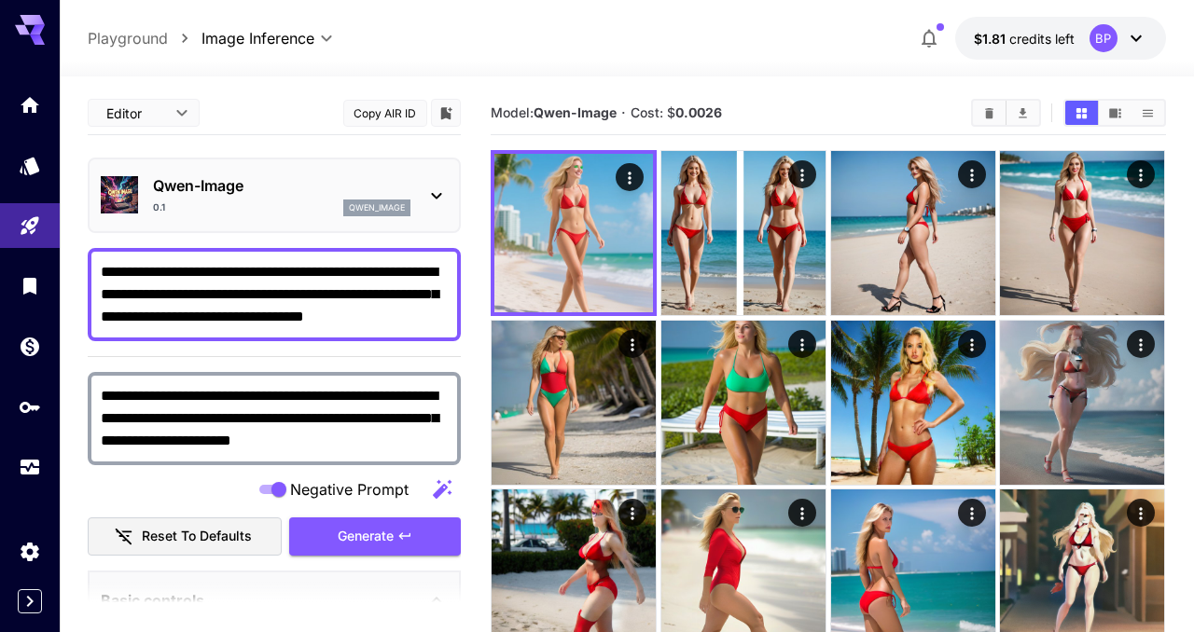
click at [195, 272] on textarea "**********" at bounding box center [274, 294] width 347 height 67
click at [311, 273] on textarea "**********" at bounding box center [274, 294] width 347 height 67
click at [299, 293] on textarea "**********" at bounding box center [274, 294] width 347 height 67
click at [357, 293] on textarea "**********" at bounding box center [274, 294] width 347 height 67
type textarea "**********"
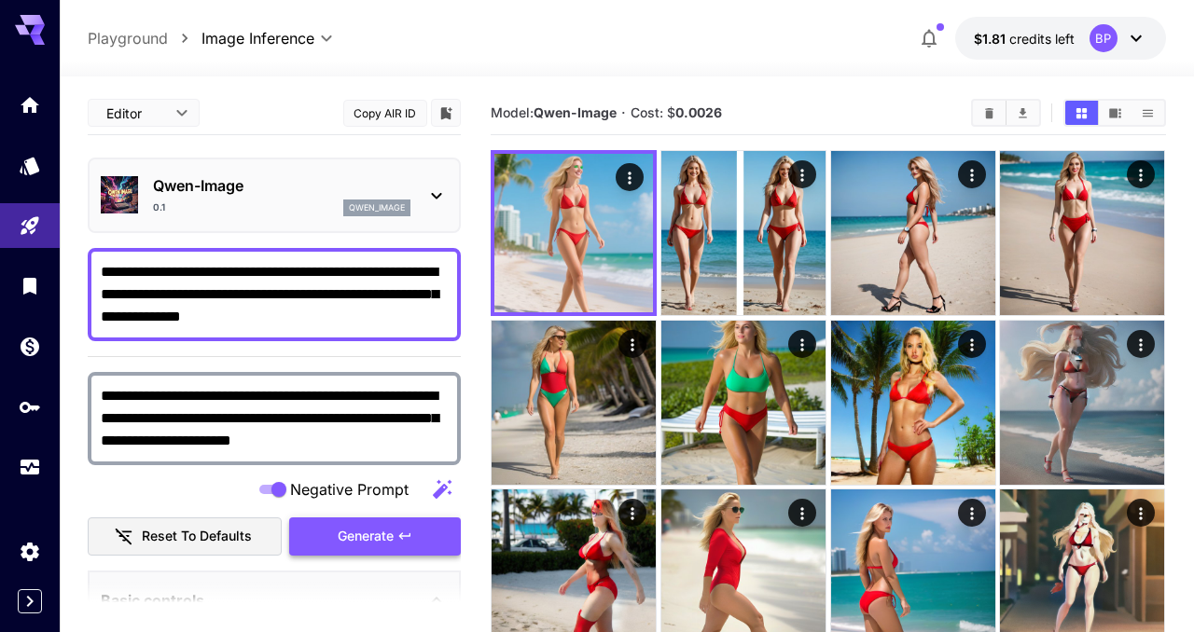
click at [361, 537] on span "Generate" at bounding box center [366, 536] width 56 height 23
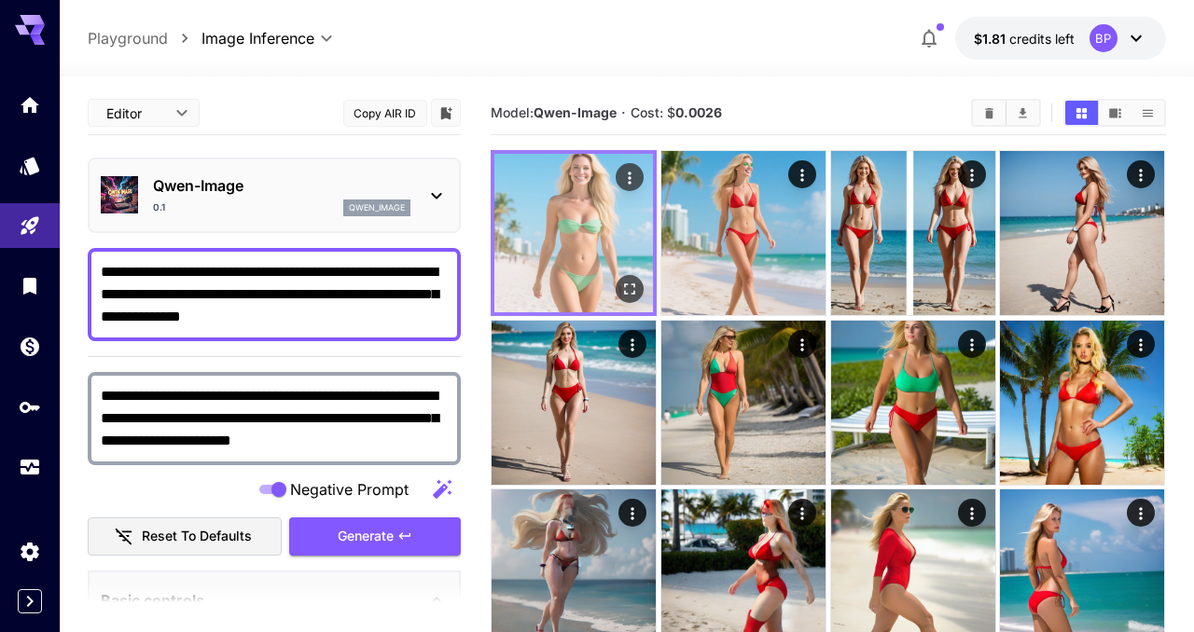
click at [627, 285] on icon "Open in fullscreen" at bounding box center [630, 290] width 11 height 11
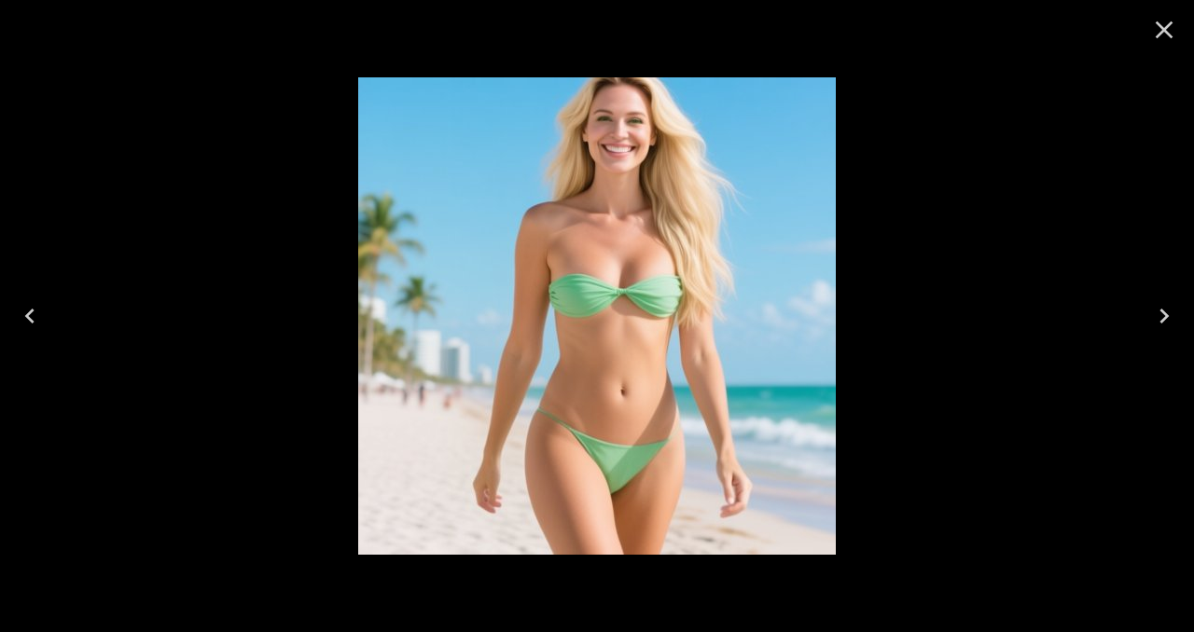
click at [1163, 32] on icon "Close" at bounding box center [1165, 30] width 18 height 18
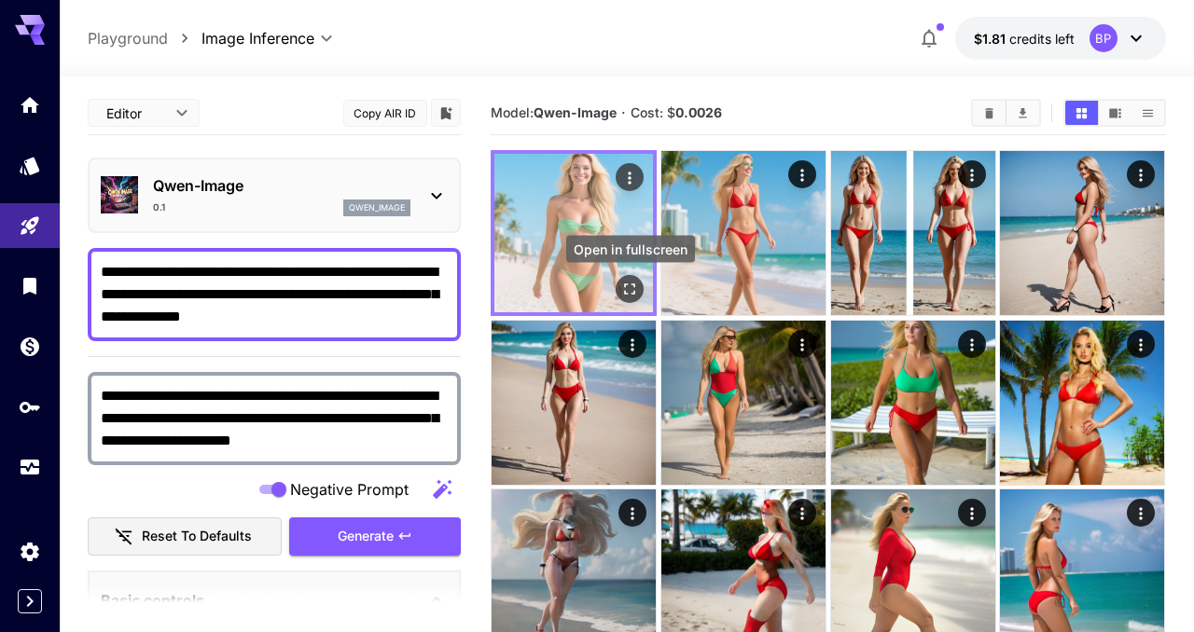
click at [633, 280] on icon "Open in fullscreen" at bounding box center [630, 289] width 19 height 19
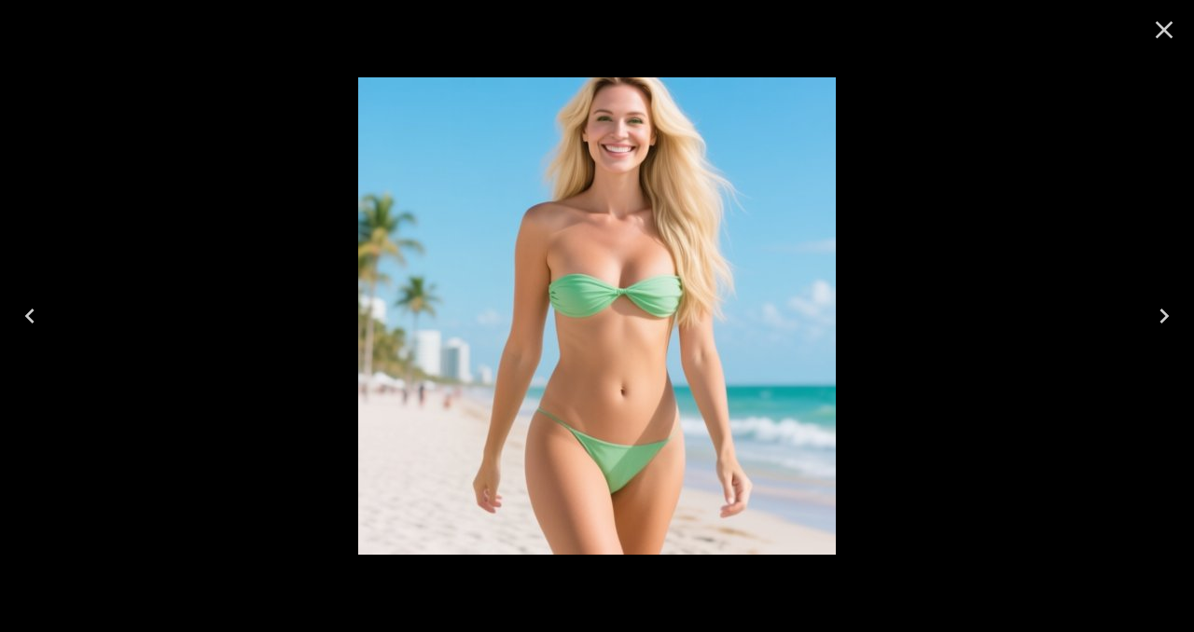
click at [1161, 32] on icon "Close" at bounding box center [1165, 30] width 18 height 18
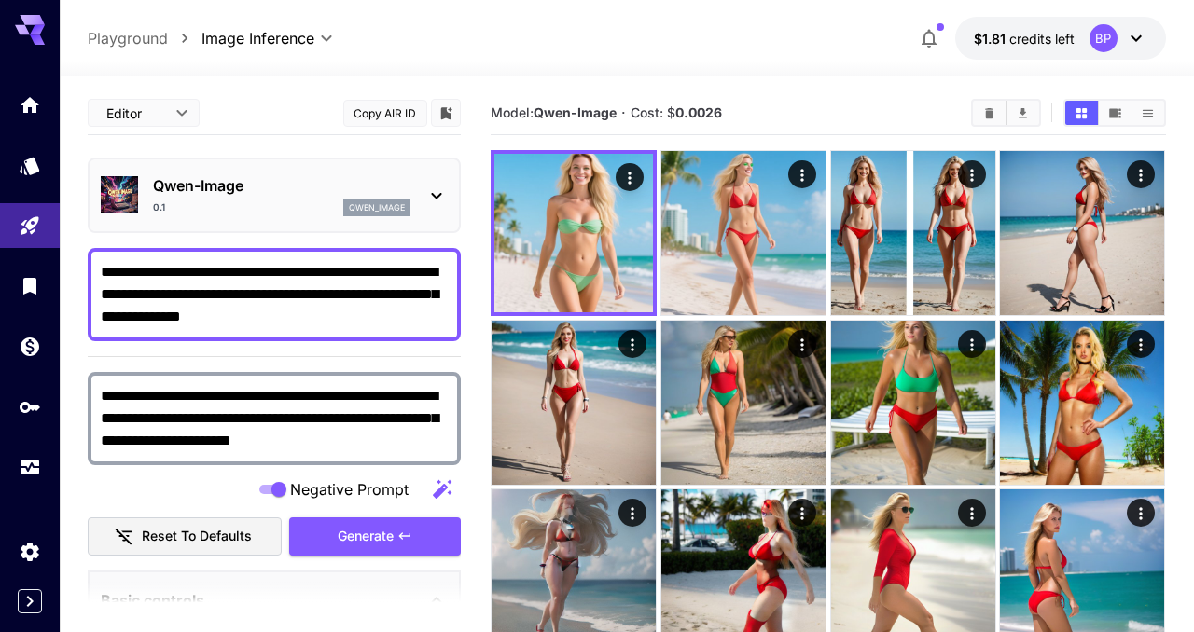
click at [211, 269] on textarea "**********" at bounding box center [274, 294] width 347 height 67
click at [353, 299] on textarea "**********" at bounding box center [274, 294] width 347 height 67
type textarea "**********"
click at [441, 313] on textarea "**********" at bounding box center [274, 294] width 347 height 67
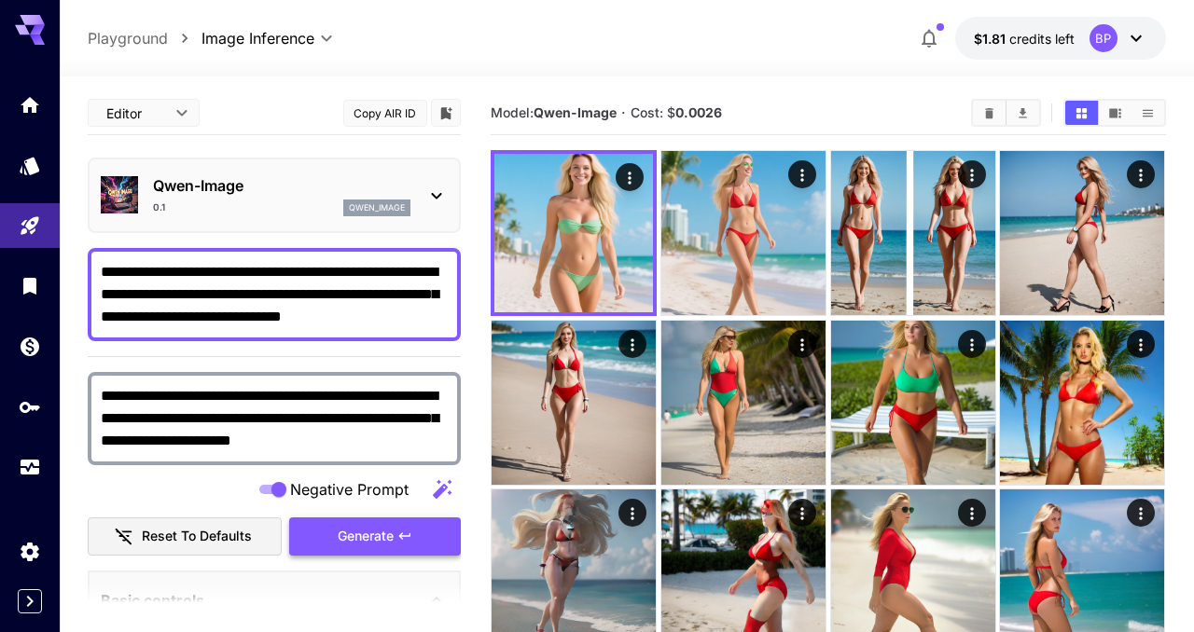
click at [393, 542] on span "Generate" at bounding box center [366, 536] width 56 height 23
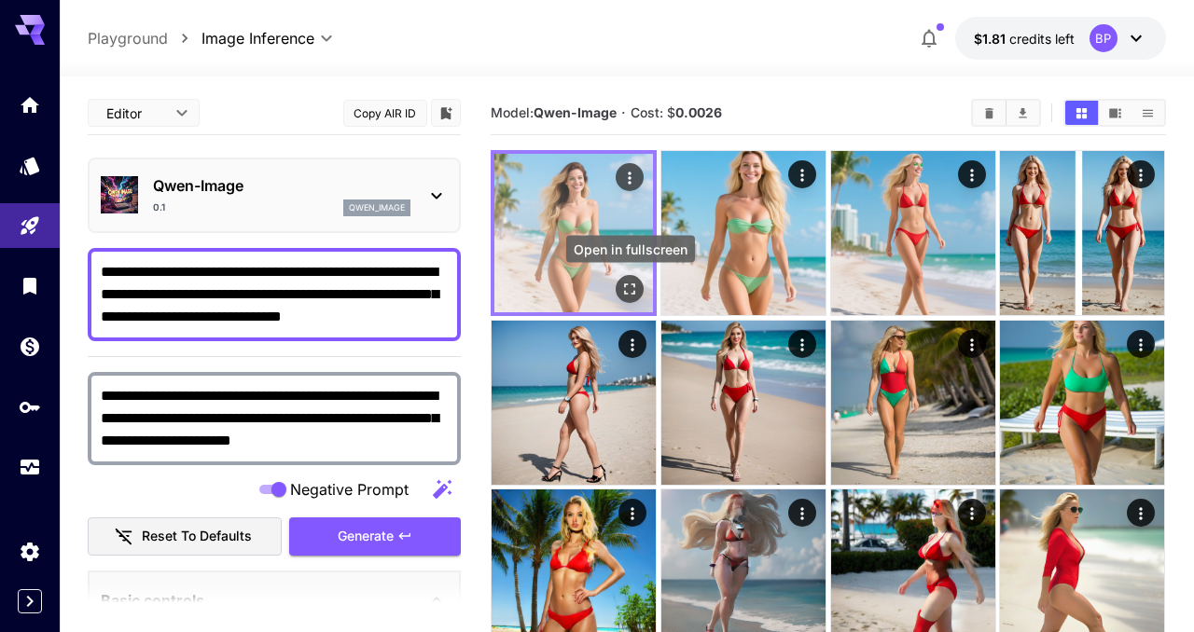
click at [638, 285] on icon "Open in fullscreen" at bounding box center [630, 289] width 19 height 19
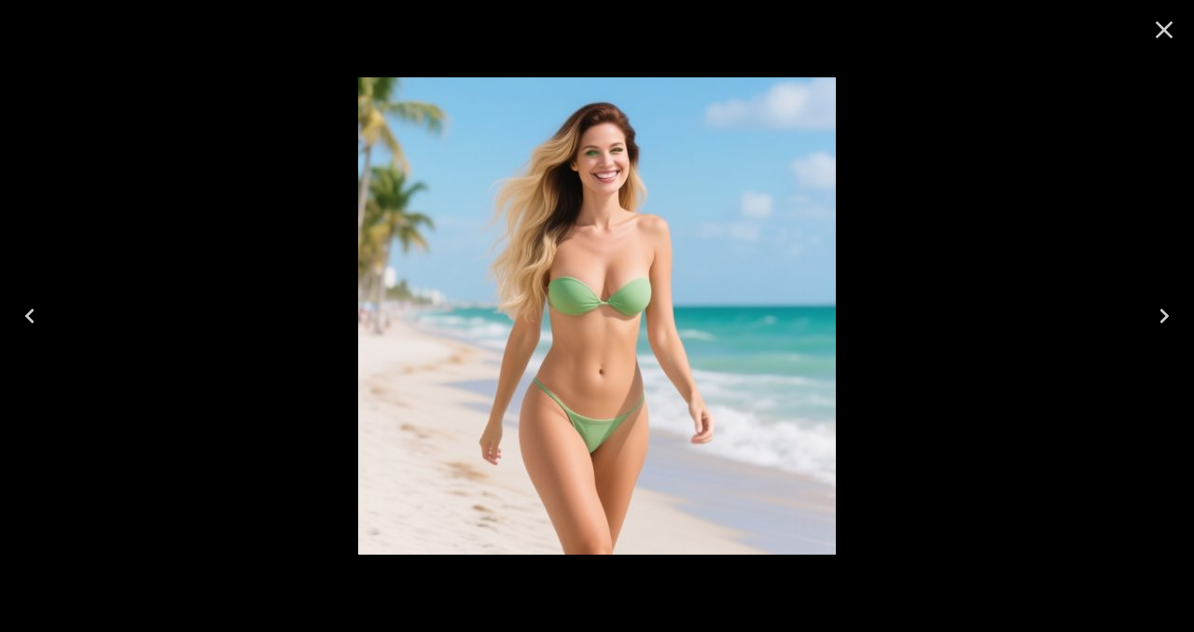
click at [1172, 33] on icon "Close" at bounding box center [1164, 30] width 30 height 30
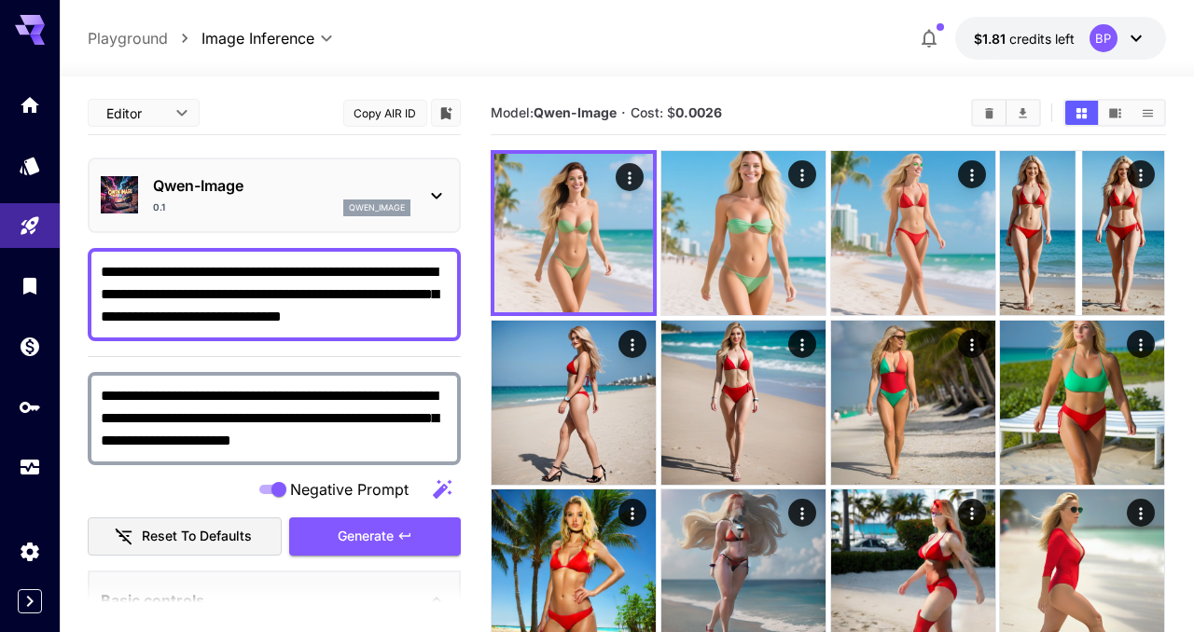
click at [155, 281] on textarea "**********" at bounding box center [274, 294] width 347 height 67
click at [235, 188] on p "Qwen-Image" at bounding box center [281, 185] width 257 height 22
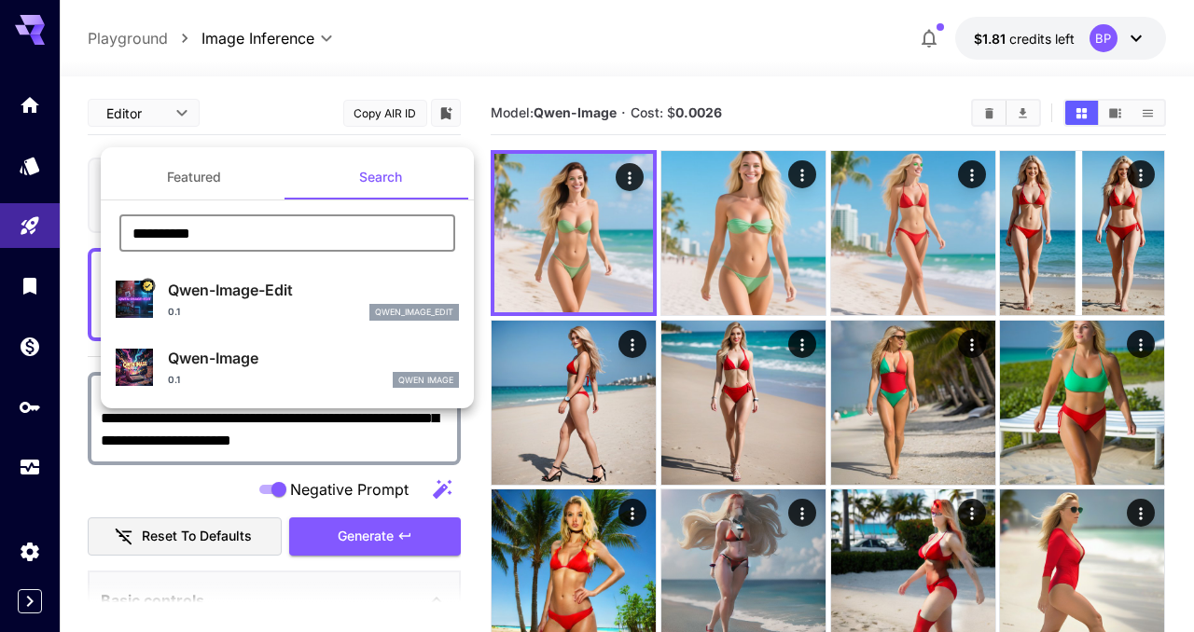
click at [228, 236] on input "**********" at bounding box center [287, 233] width 336 height 37
click at [135, 234] on input "**********" at bounding box center [287, 233] width 336 height 37
paste input "*****"
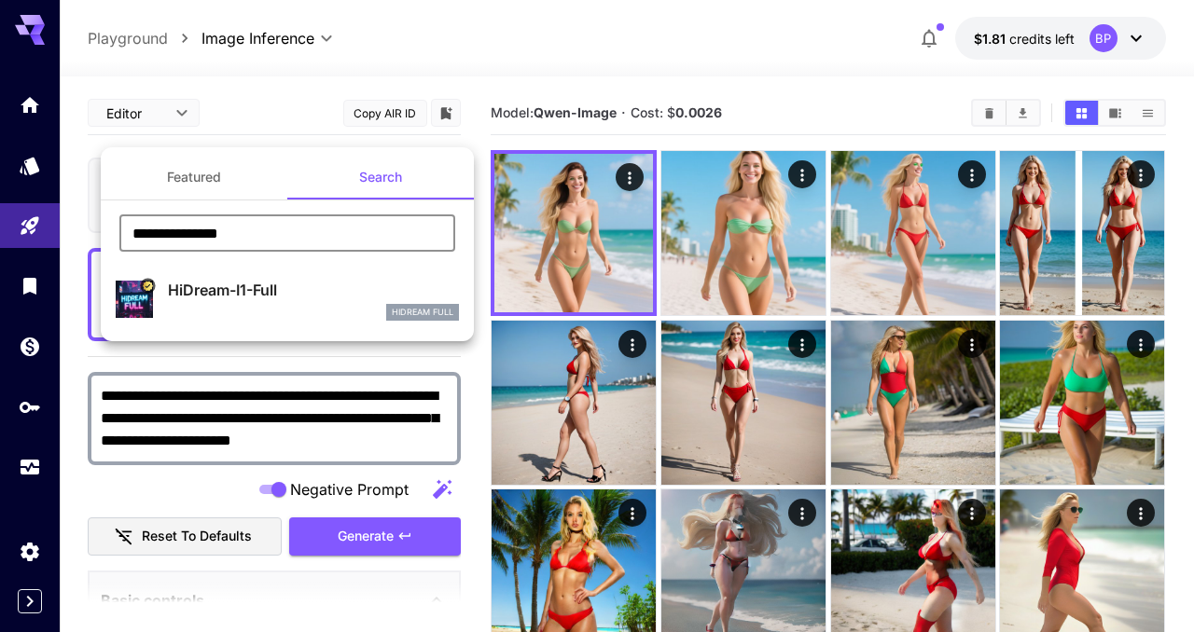
type input "**********"
click at [187, 285] on p "HiDream-I1-Full" at bounding box center [313, 290] width 291 height 22
type input "**"
type input "***"
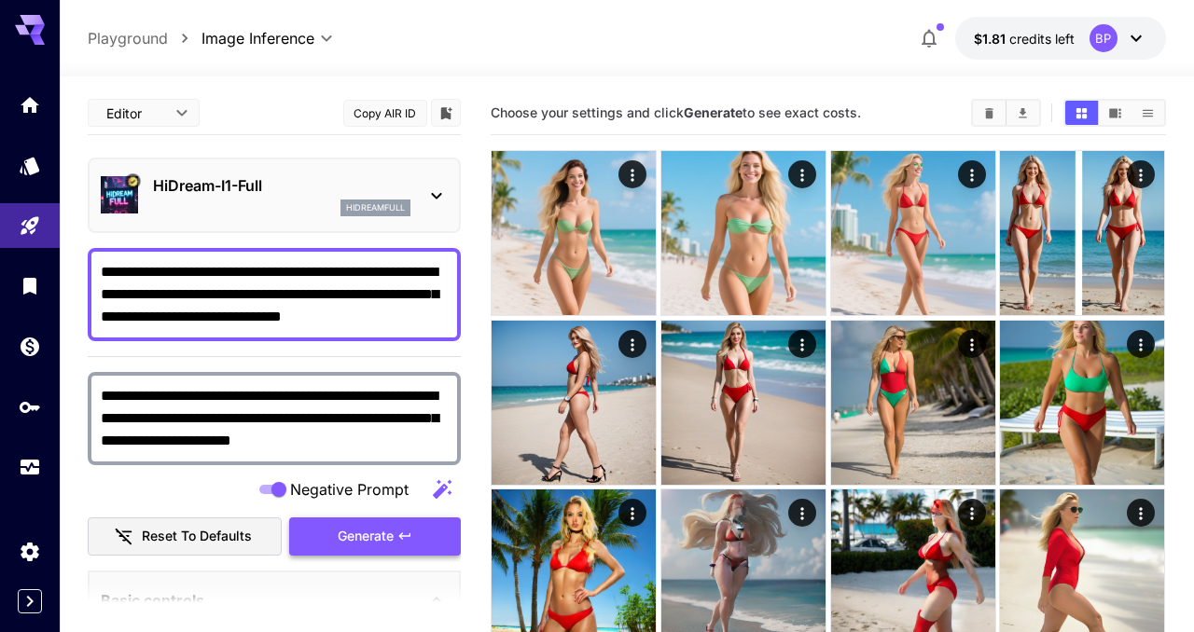
click at [359, 531] on span "Generate" at bounding box center [366, 536] width 56 height 23
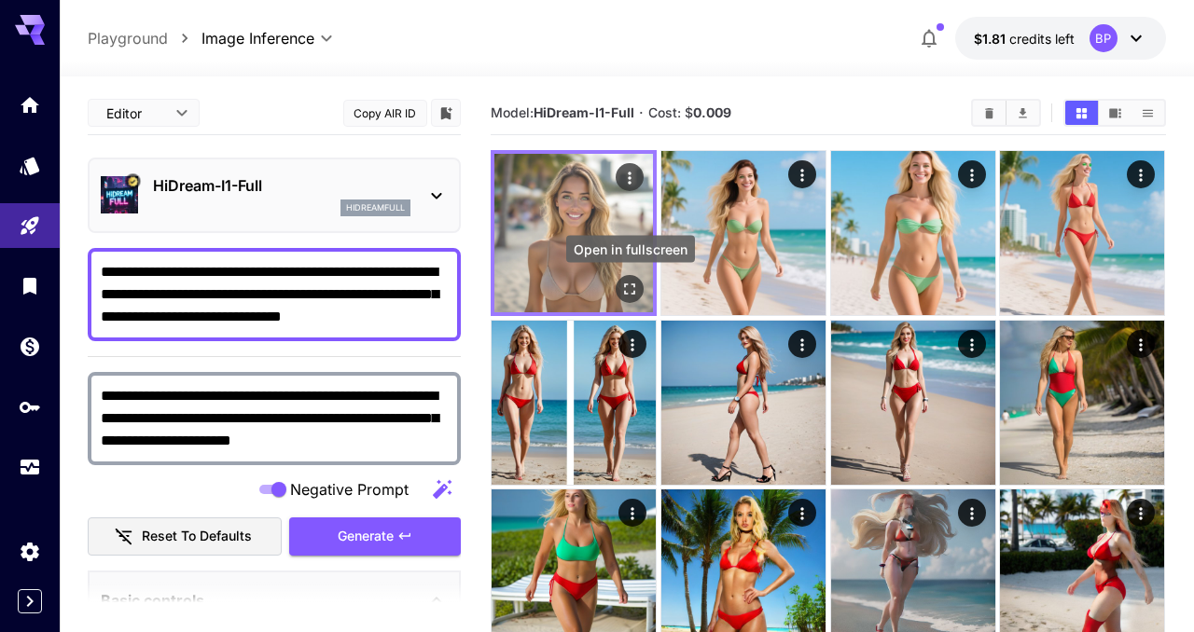
click at [626, 286] on icon "Open in fullscreen" at bounding box center [630, 290] width 11 height 11
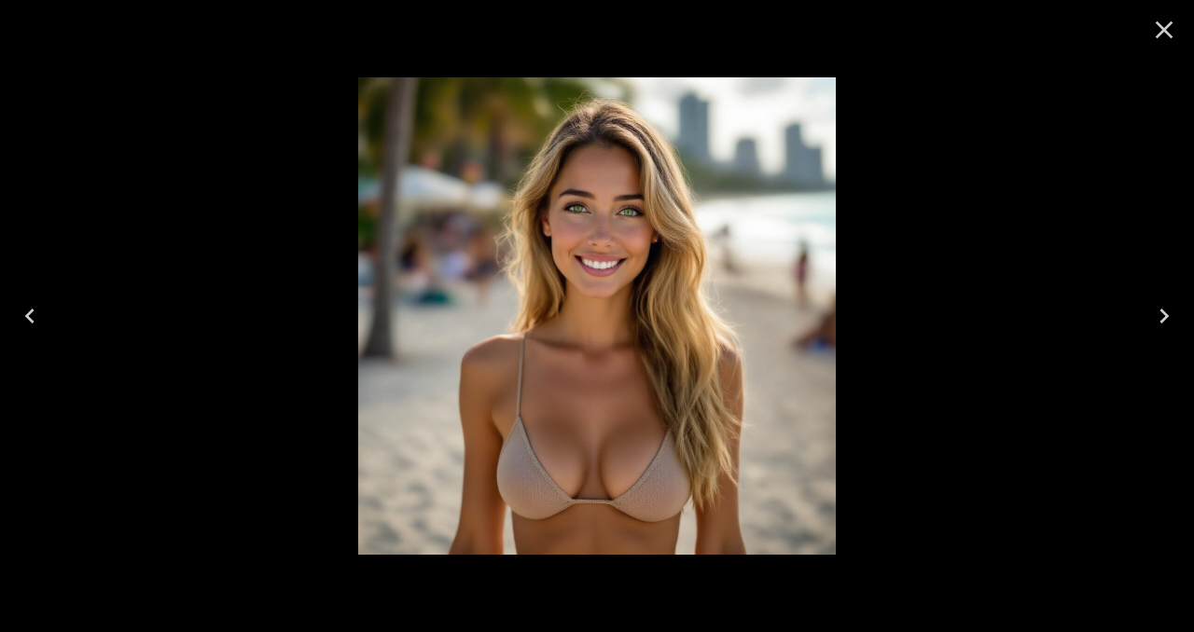
click at [1160, 29] on icon "Close" at bounding box center [1164, 30] width 30 height 30
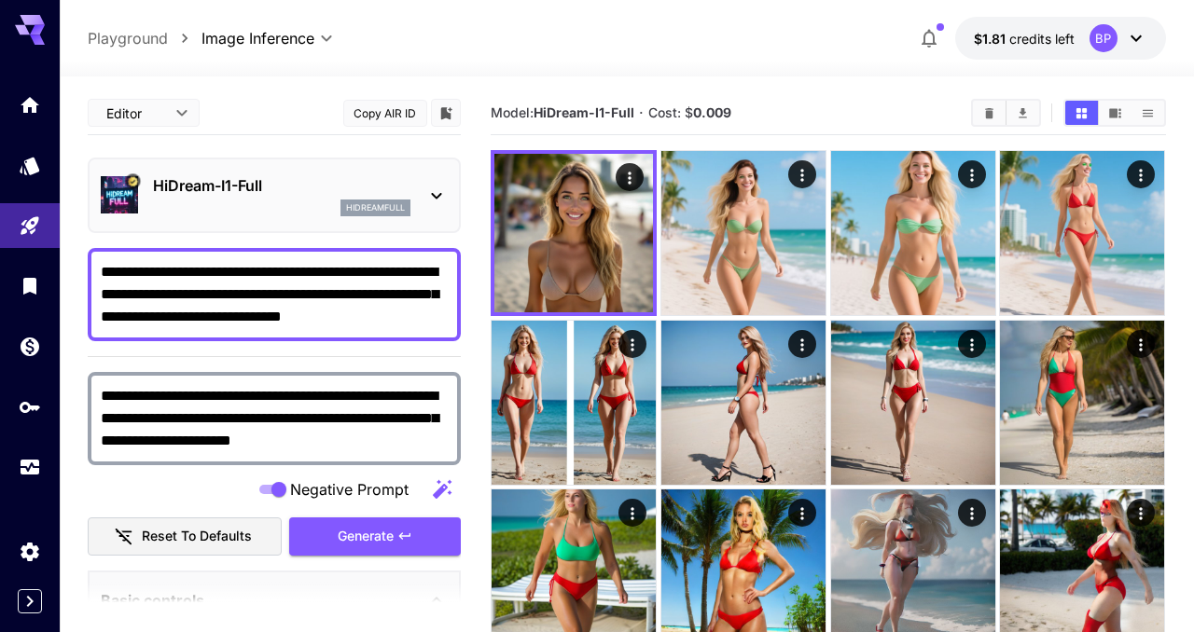
click at [294, 186] on p "HiDream-I1-Full" at bounding box center [281, 185] width 257 height 22
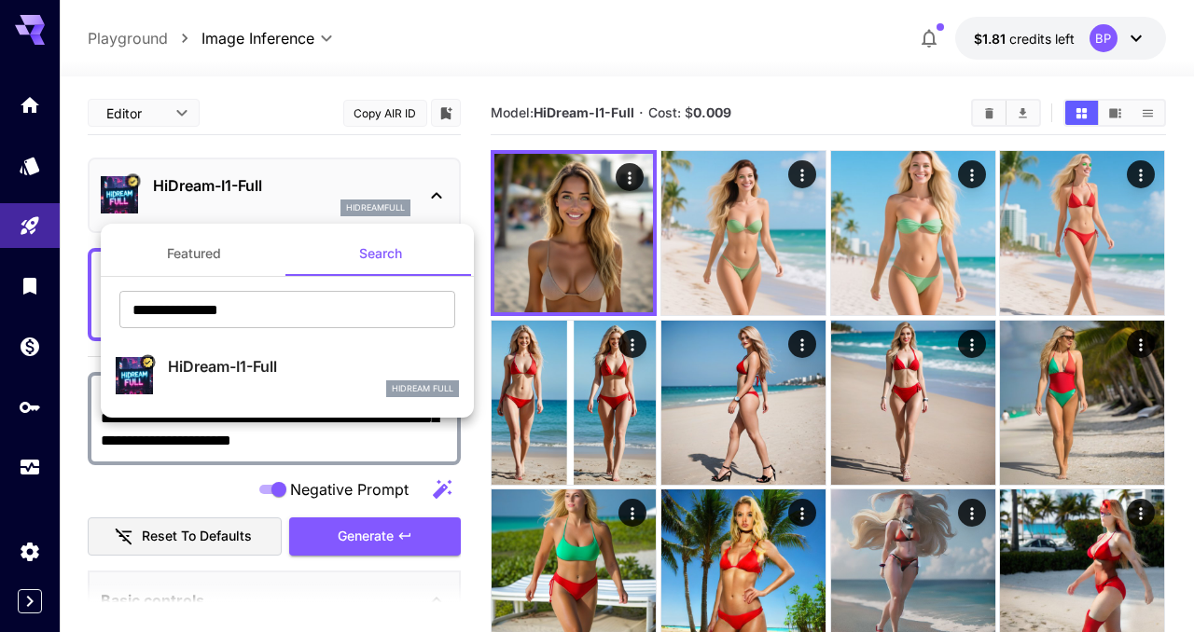
click at [284, 182] on div at bounding box center [597, 316] width 1194 height 632
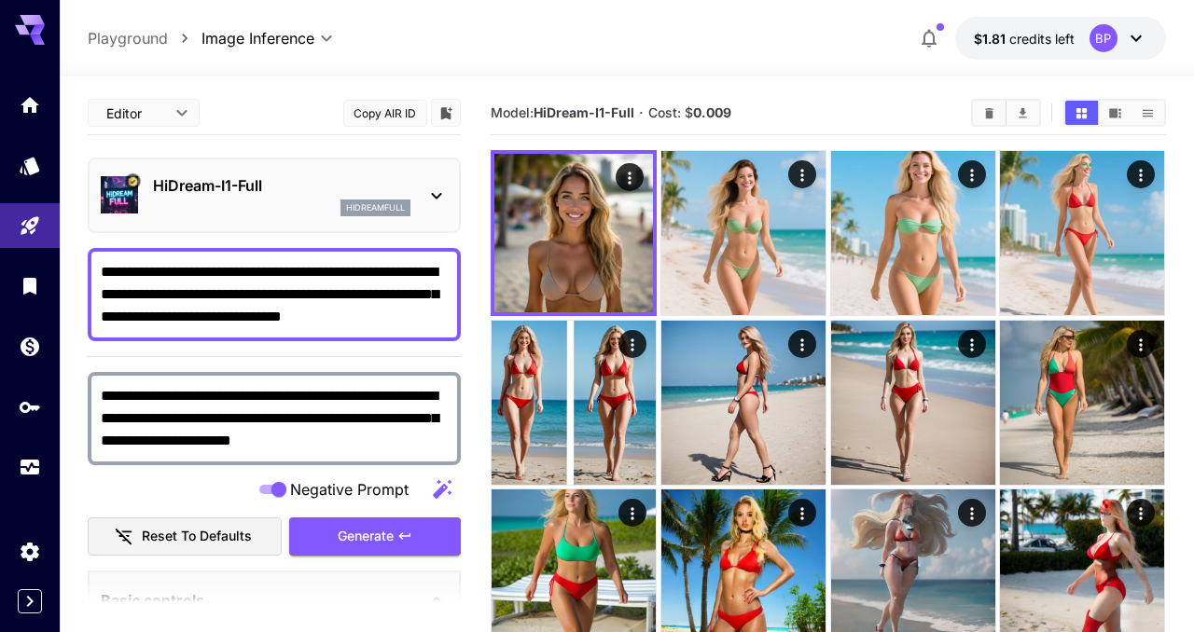
click at [285, 174] on p "HiDream-I1-Full" at bounding box center [281, 185] width 257 height 22
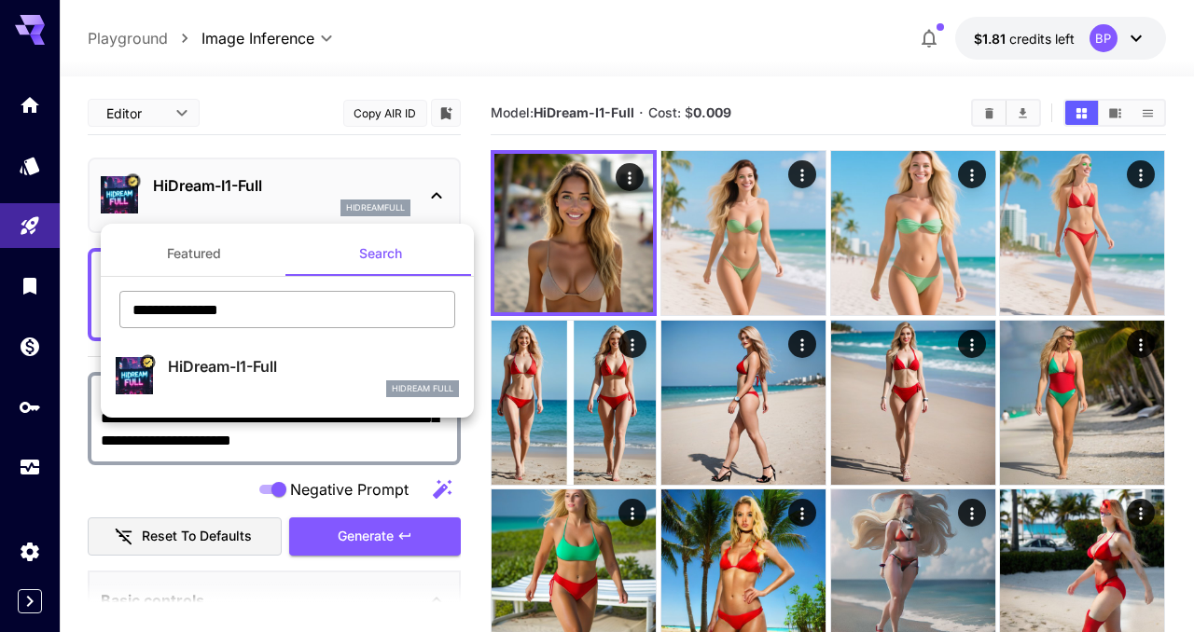
click at [271, 305] on input "**********" at bounding box center [287, 309] width 336 height 37
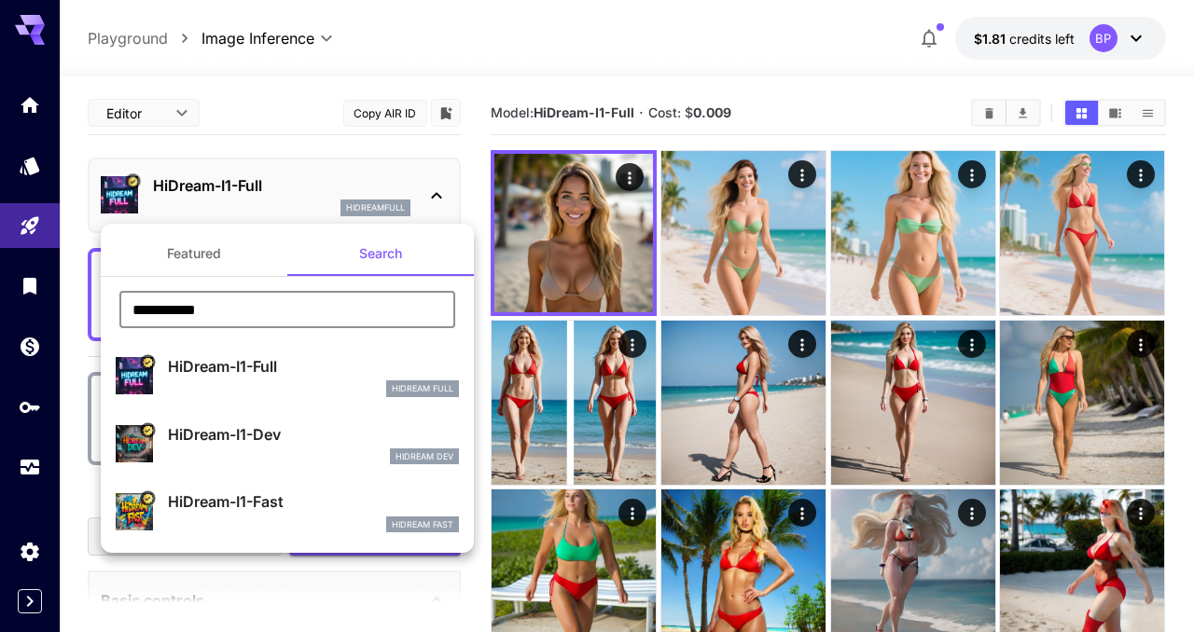
type input "**********"
click at [267, 429] on p "HiDream-I1-Dev" at bounding box center [313, 435] width 291 height 22
type input "**"
type input "*"
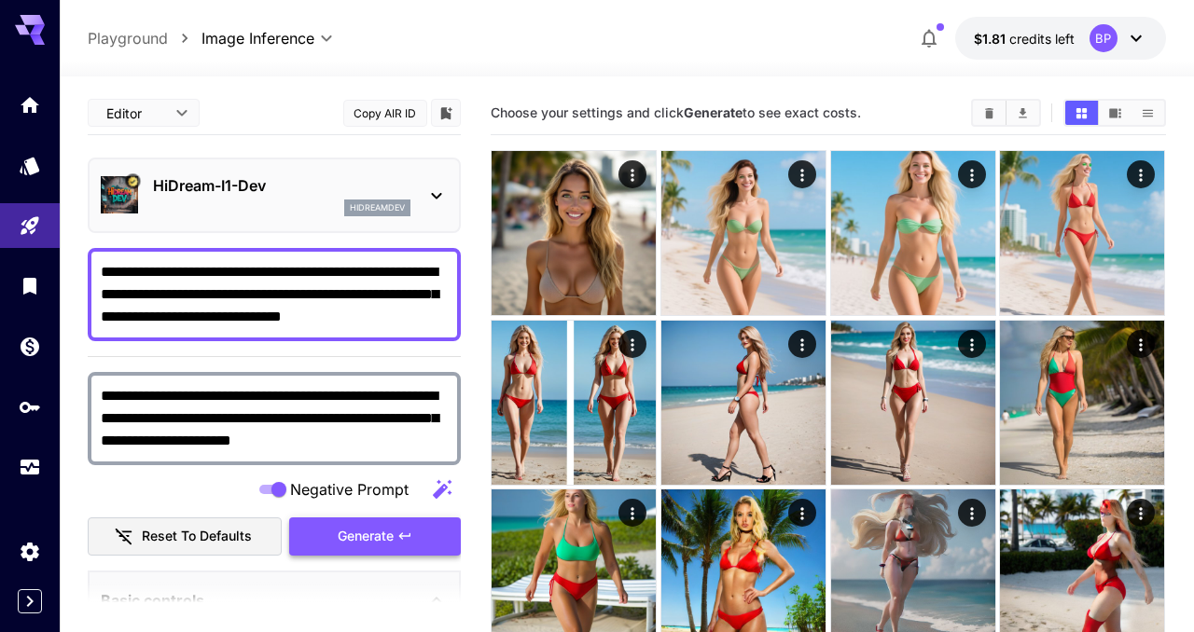
click at [374, 536] on span "Generate" at bounding box center [366, 536] width 56 height 23
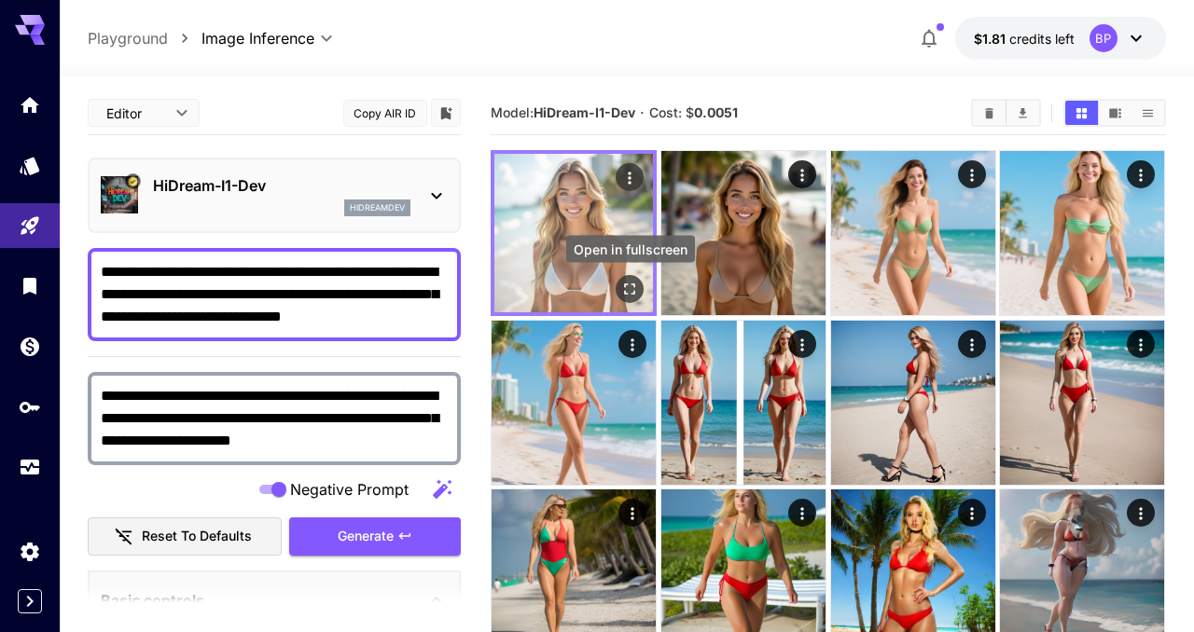
click at [622, 299] on button "Open in fullscreen" at bounding box center [631, 289] width 28 height 28
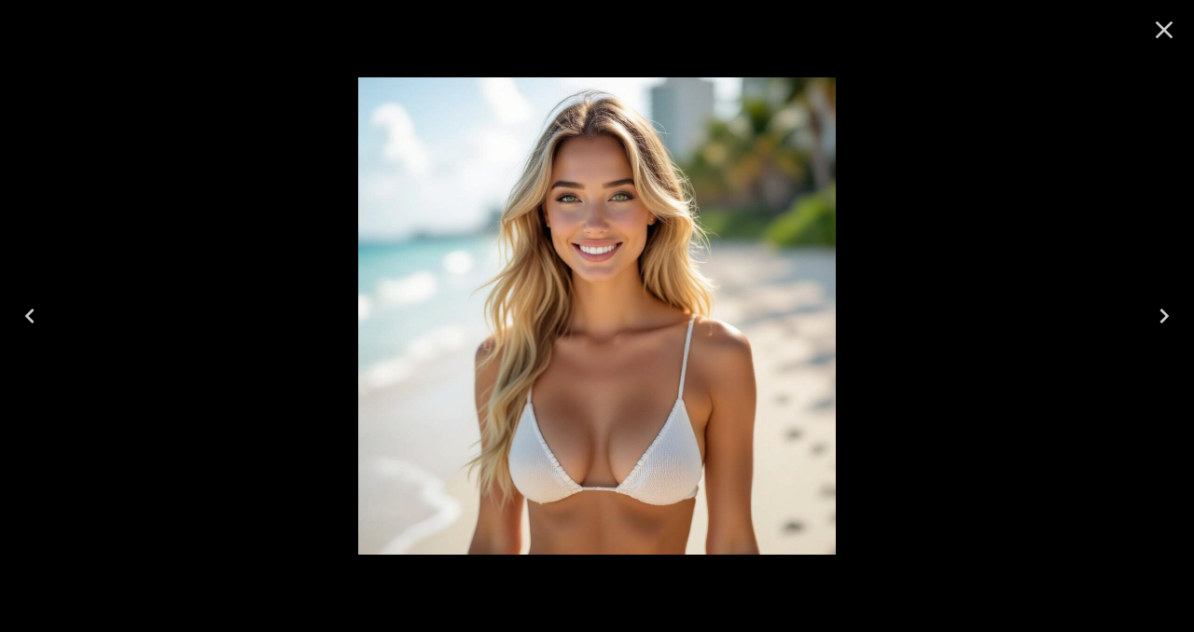
click at [1163, 40] on icon "Close" at bounding box center [1164, 30] width 30 height 30
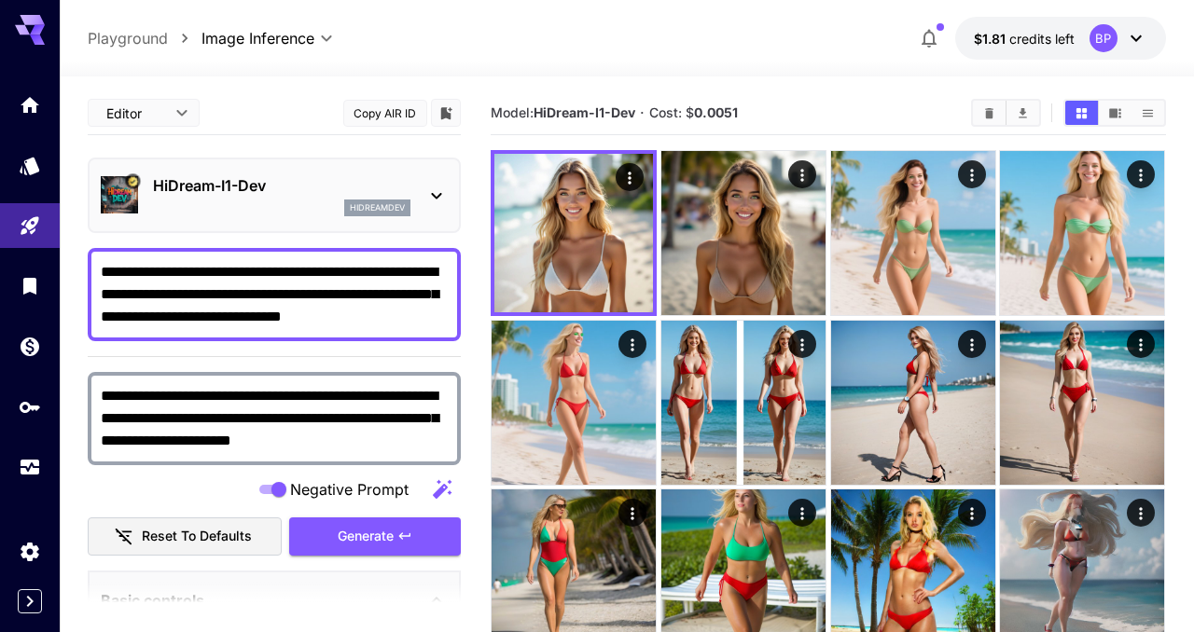
click at [267, 191] on p "HiDream-I1-Dev" at bounding box center [281, 185] width 257 height 22
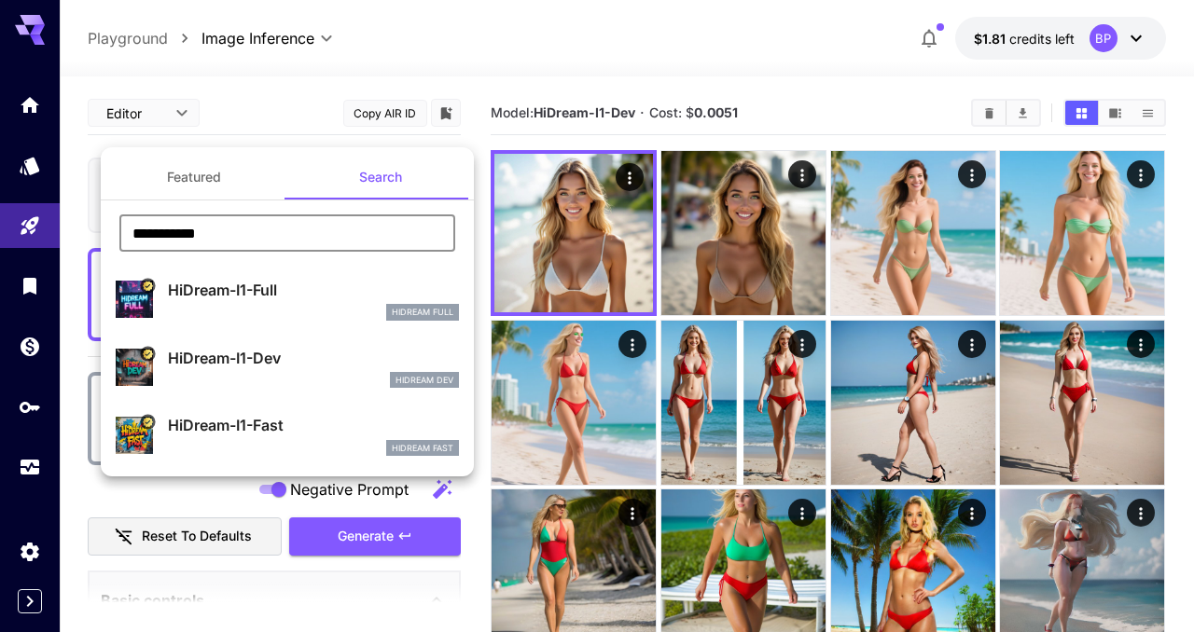
click at [261, 239] on input "**********" at bounding box center [287, 233] width 336 height 37
click at [132, 231] on input "**********" at bounding box center [287, 233] width 336 height 37
paste input "*"
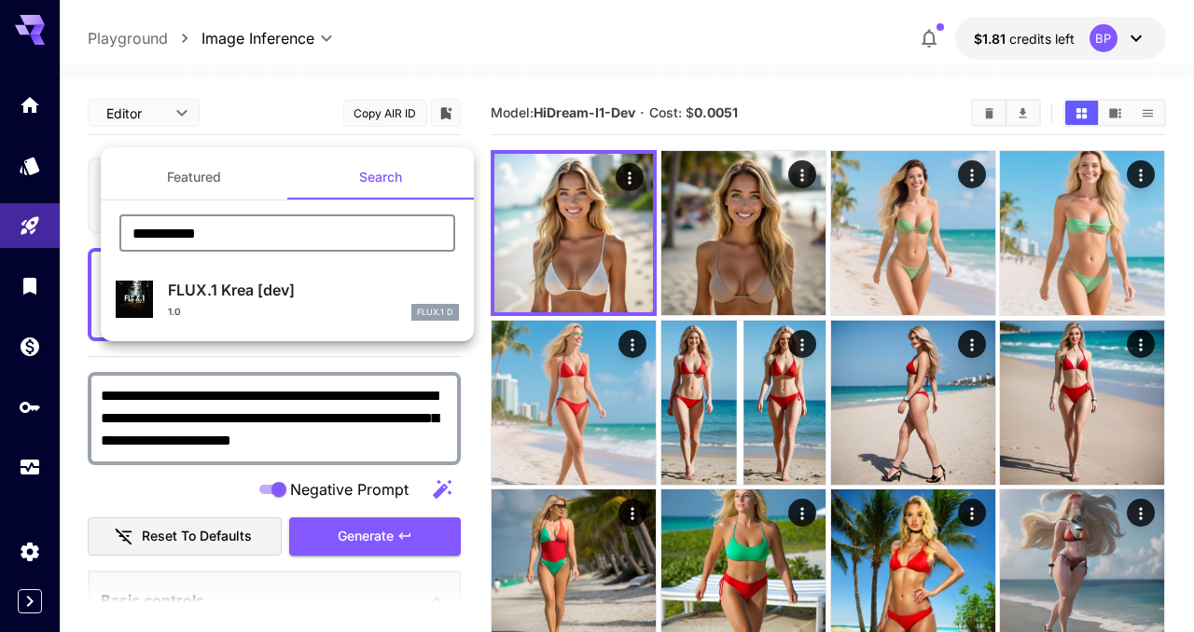
type input "**********"
click at [223, 283] on p "FLUX.1 Krea [dev]" at bounding box center [313, 290] width 291 height 22
type input "***"
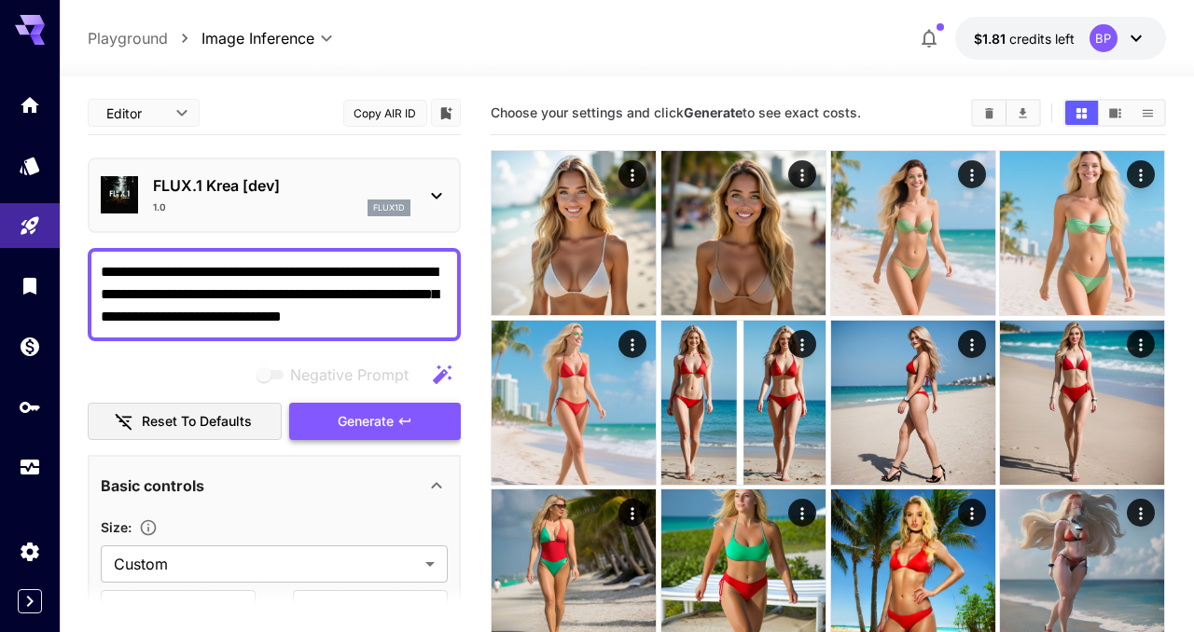
click at [381, 424] on span "Generate" at bounding box center [366, 421] width 56 height 23
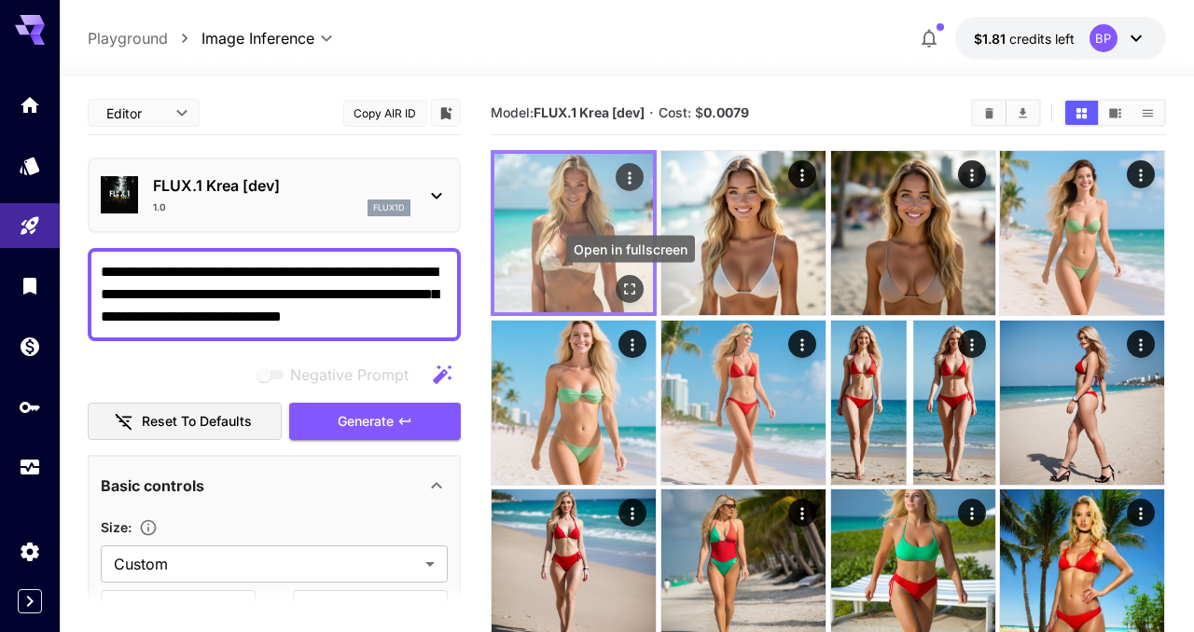
click at [624, 285] on icon "Open in fullscreen" at bounding box center [630, 289] width 19 height 19
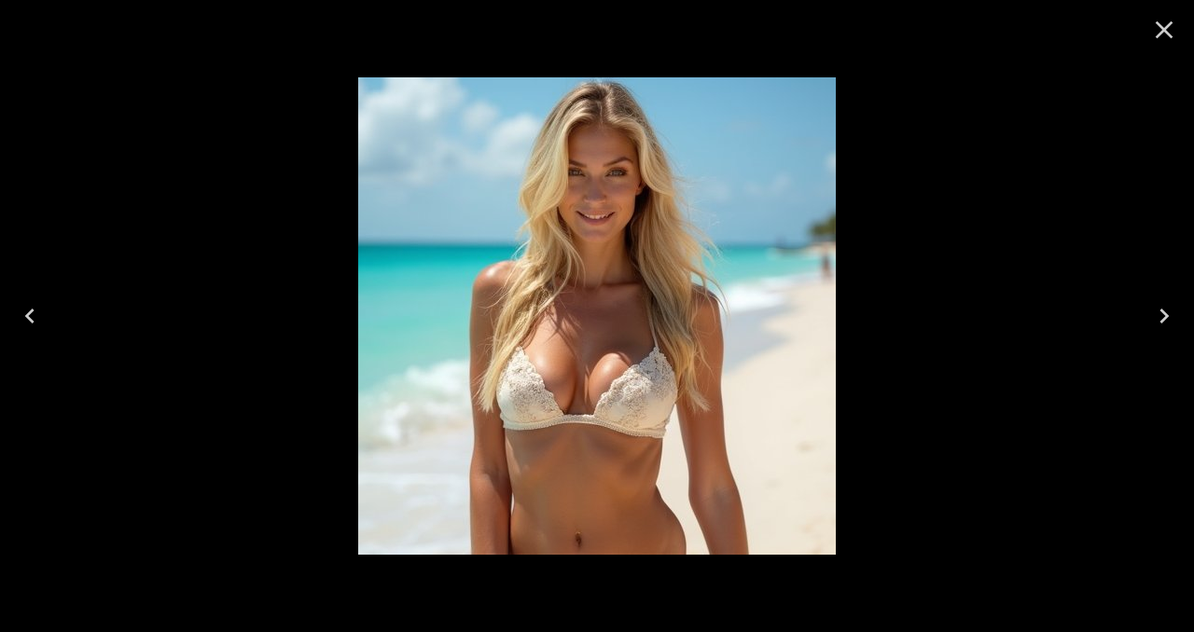
click at [1164, 38] on icon "Close" at bounding box center [1164, 30] width 30 height 30
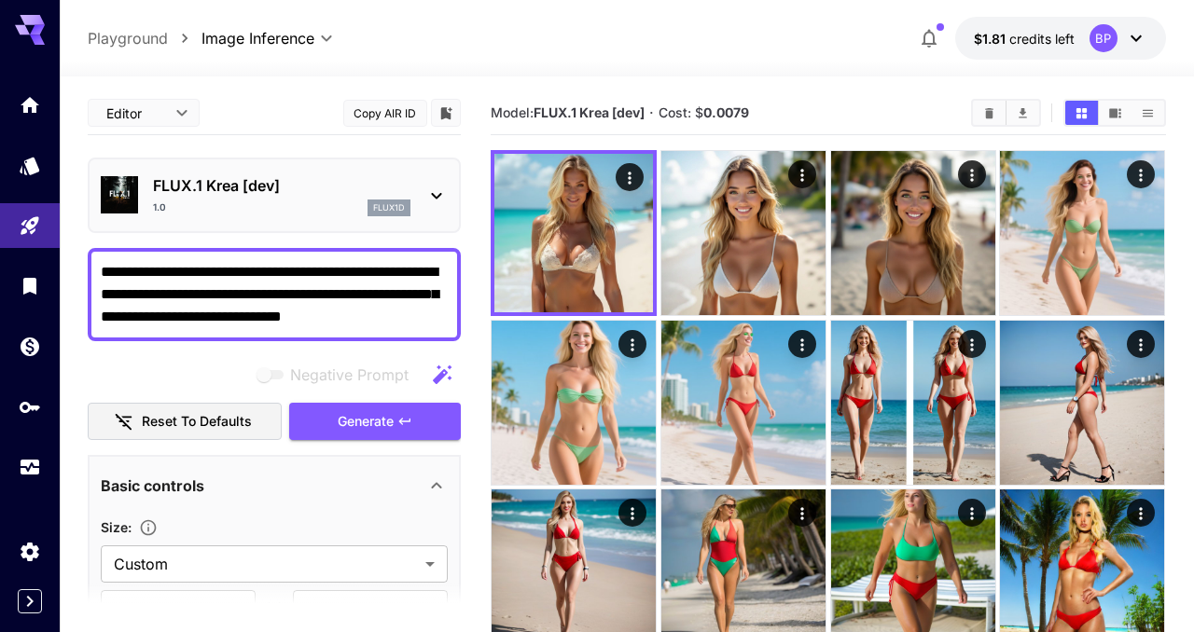
click at [316, 297] on textarea "**********" at bounding box center [274, 294] width 347 height 67
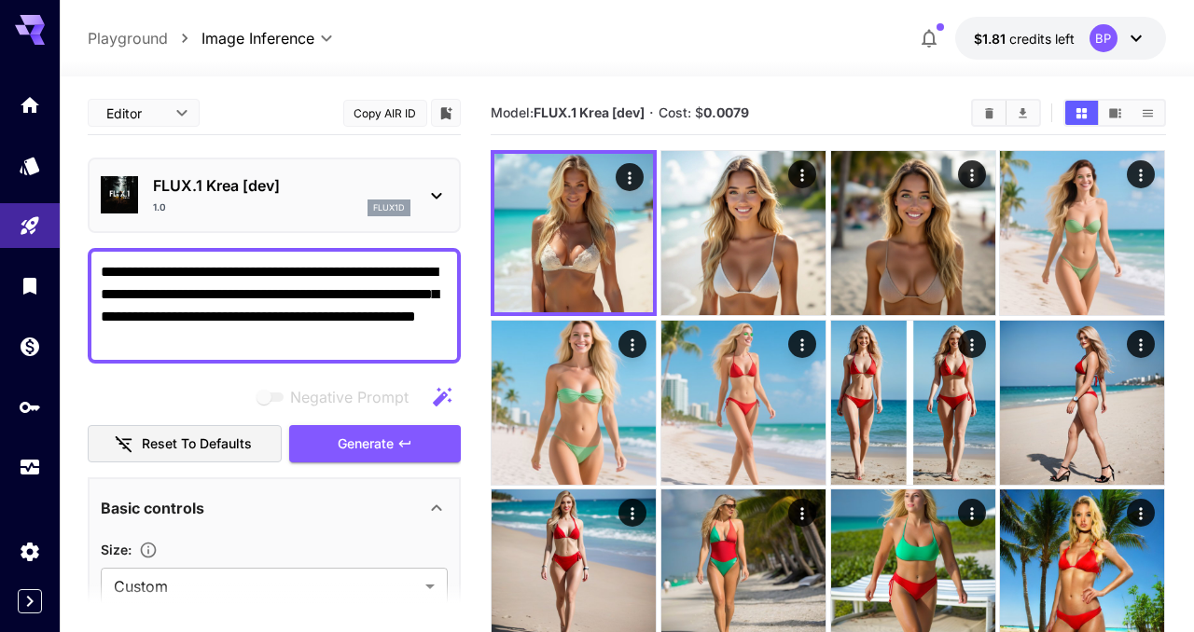
type textarea "**********"
click at [363, 446] on span "Generate" at bounding box center [366, 444] width 56 height 23
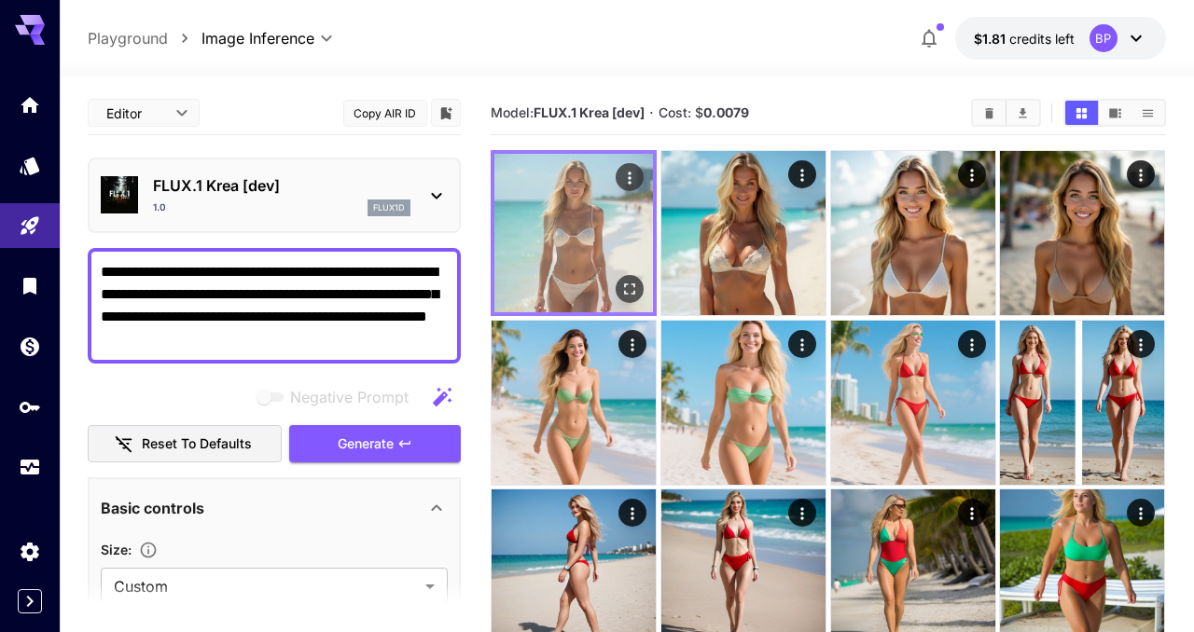
click at [614, 290] on img at bounding box center [573, 233] width 159 height 159
click at [629, 289] on icon "Open in fullscreen" at bounding box center [630, 289] width 19 height 19
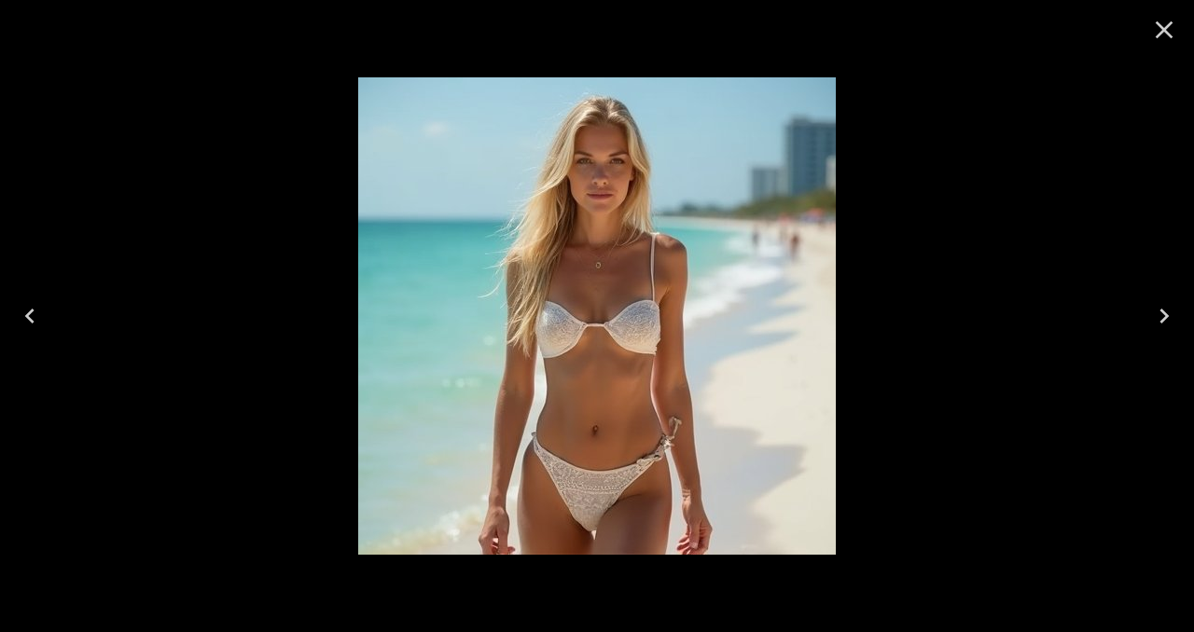
click at [1163, 35] on icon "Close" at bounding box center [1164, 30] width 30 height 30
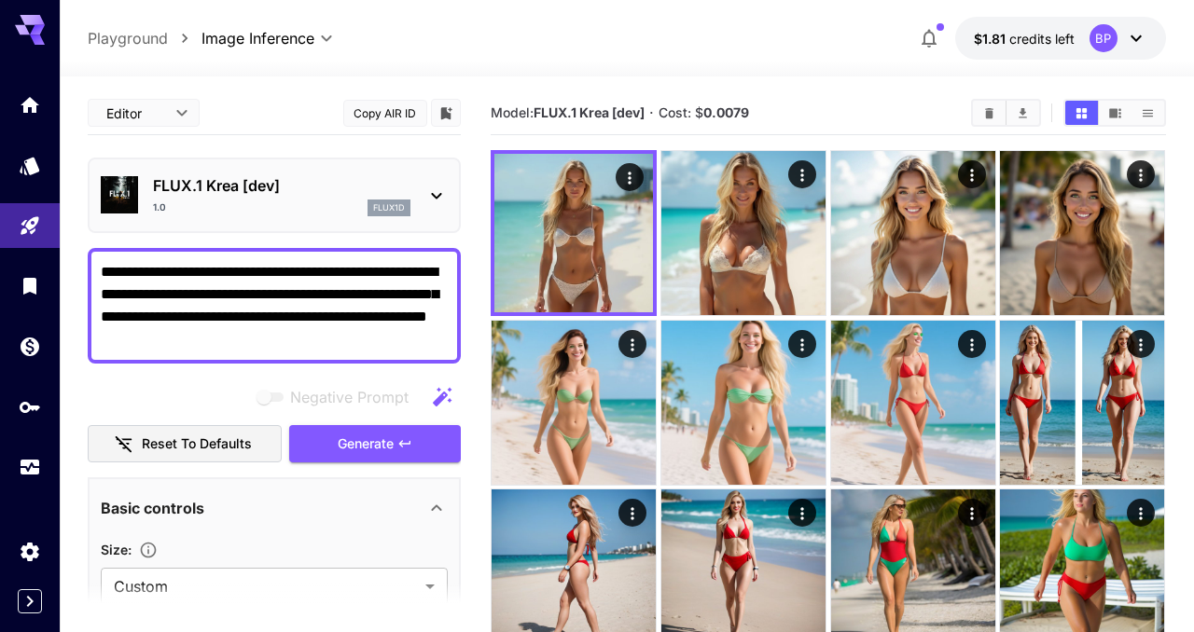
click at [438, 187] on icon at bounding box center [436, 196] width 22 height 22
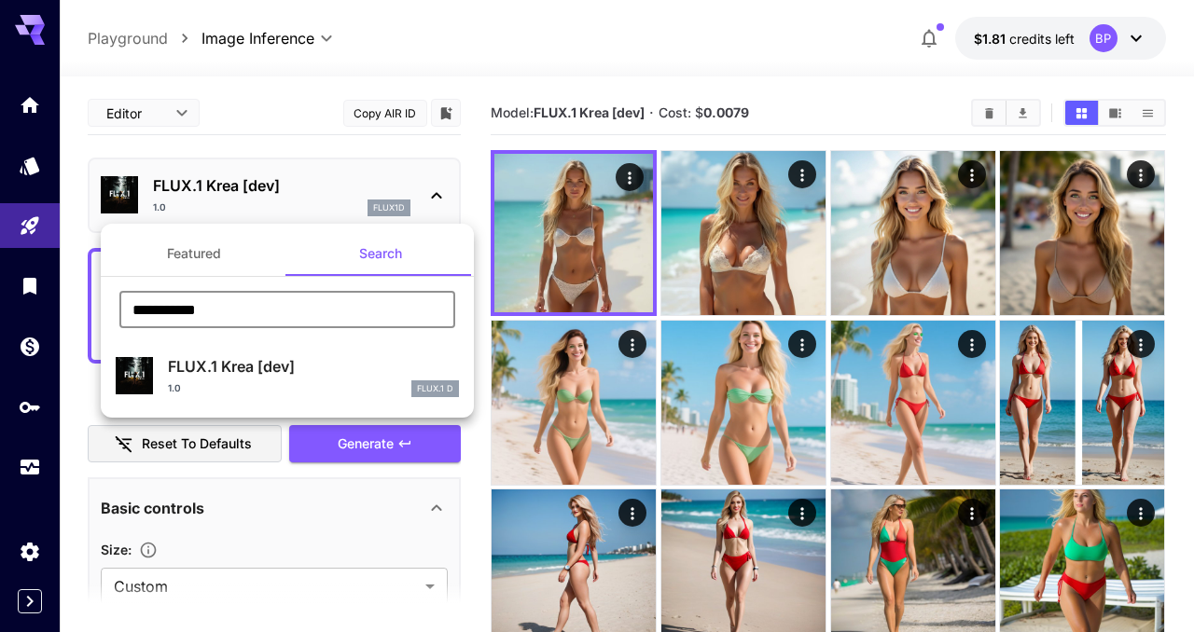
click at [231, 311] on input "**********" at bounding box center [287, 309] width 336 height 37
click at [133, 313] on input "**********" at bounding box center [287, 309] width 336 height 37
paste input "*"
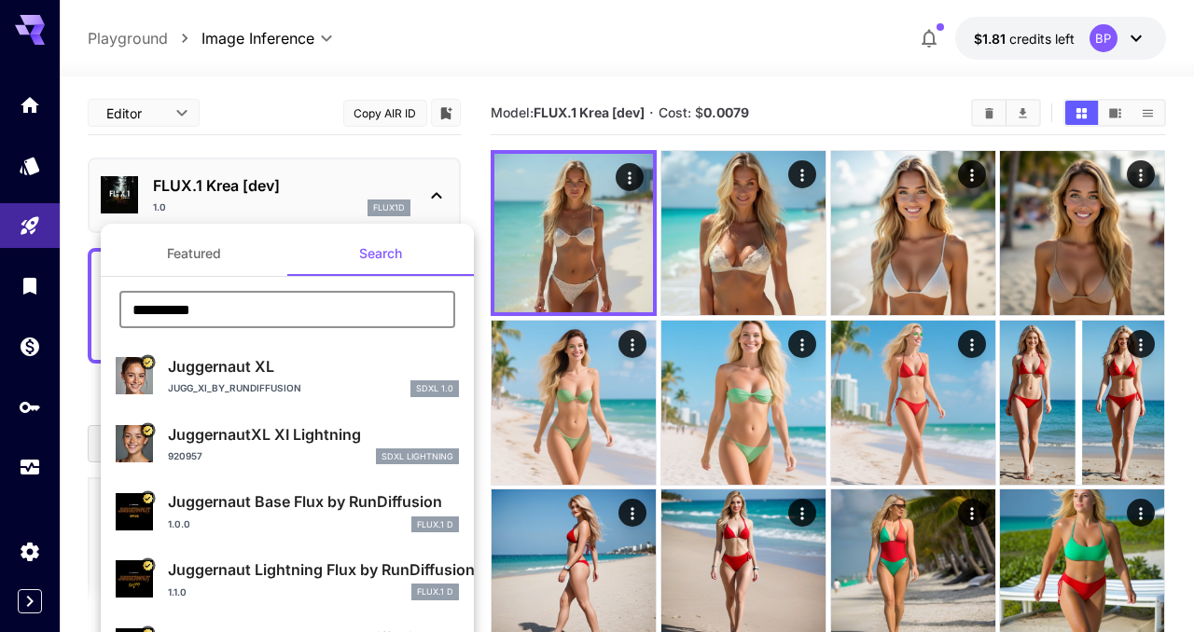
type input "**********"
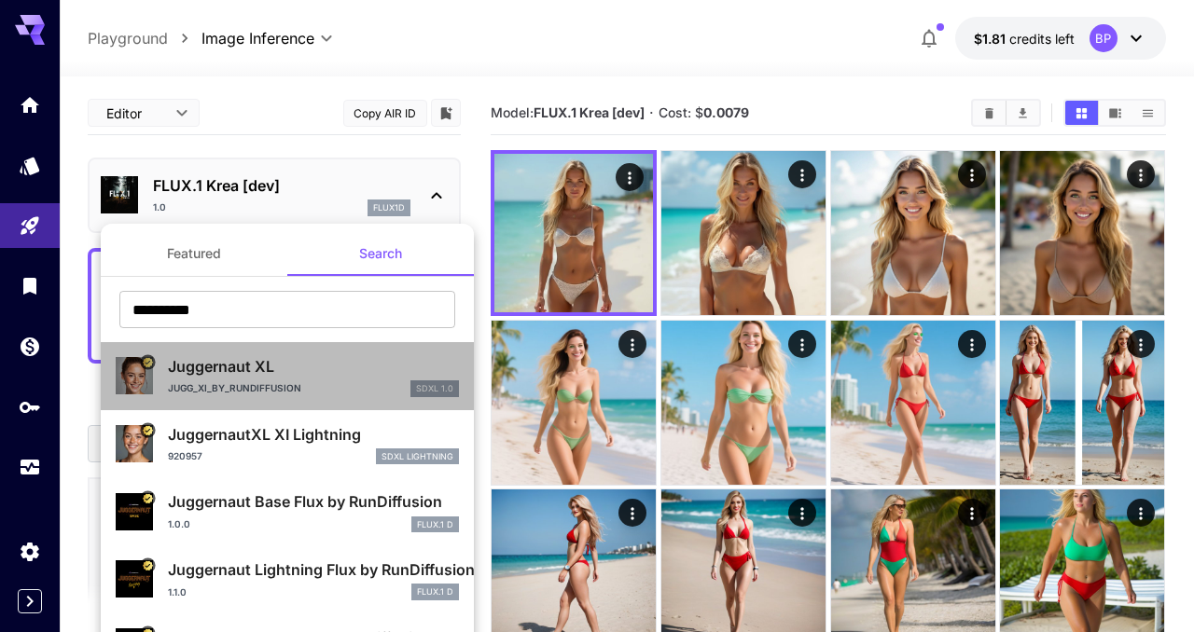
click at [301, 366] on p "Juggernaut XL" at bounding box center [313, 366] width 291 height 22
type input "**"
type input "***"
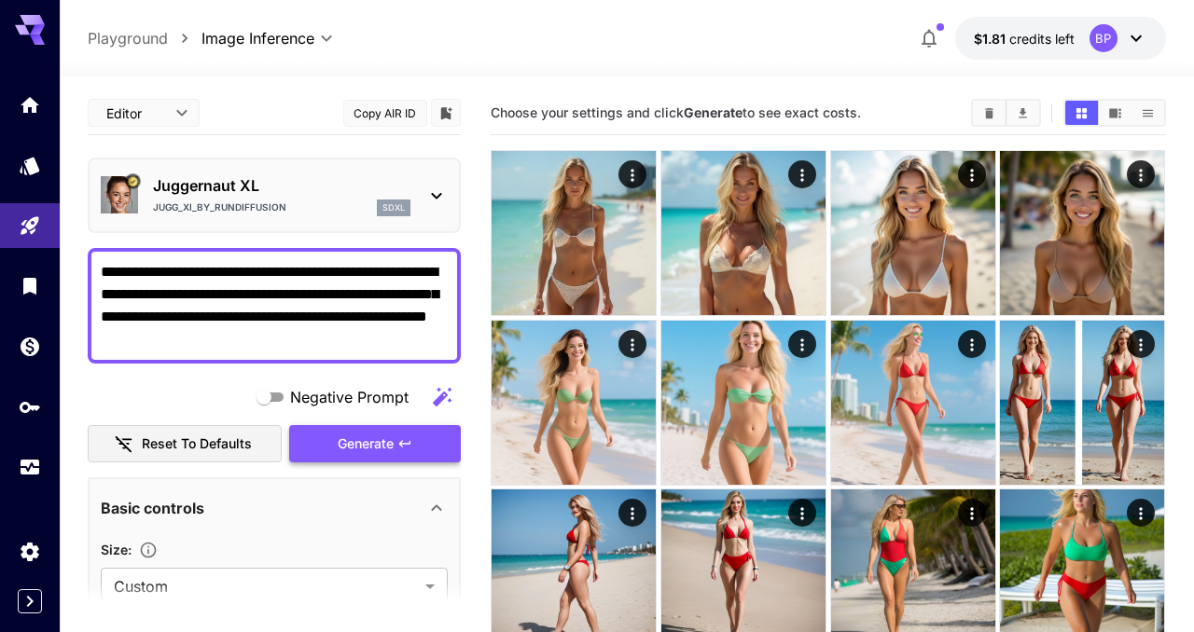
click at [345, 432] on button "Generate" at bounding box center [375, 444] width 172 height 38
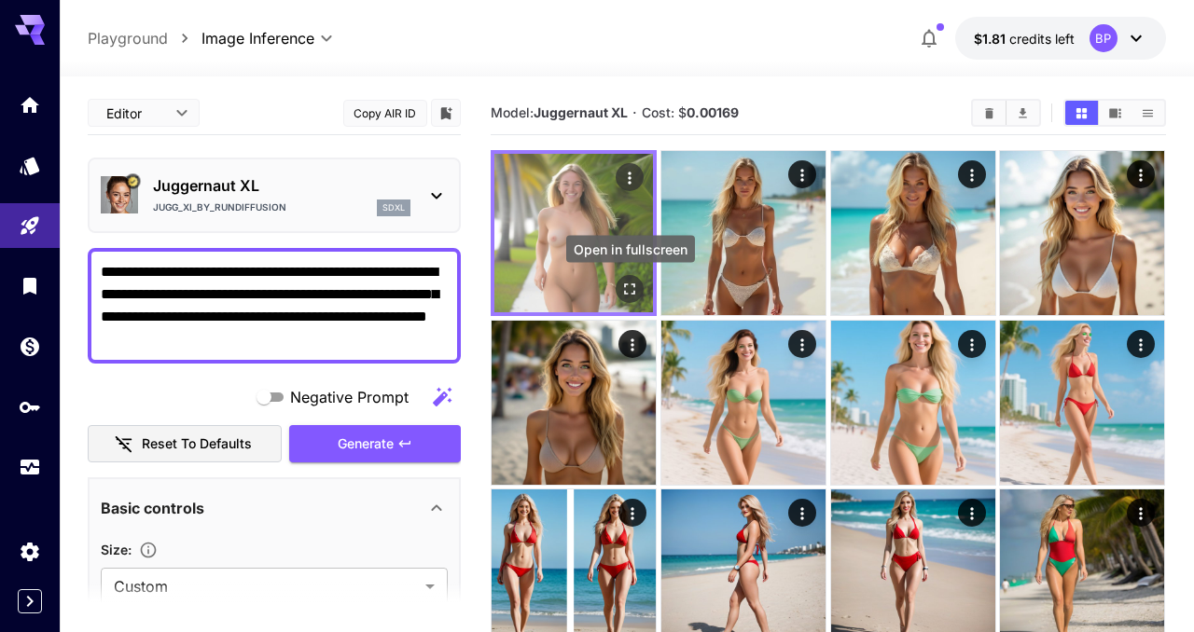
click at [623, 290] on icon "Open in fullscreen" at bounding box center [630, 289] width 19 height 19
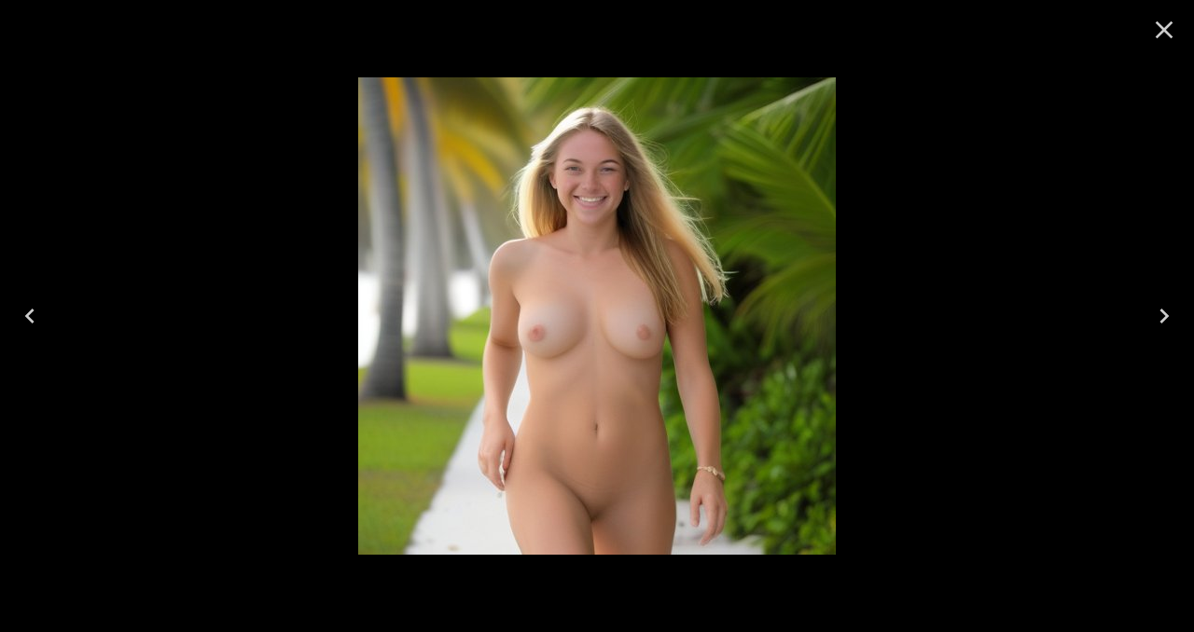
click at [1167, 30] on icon "Close" at bounding box center [1164, 30] width 30 height 30
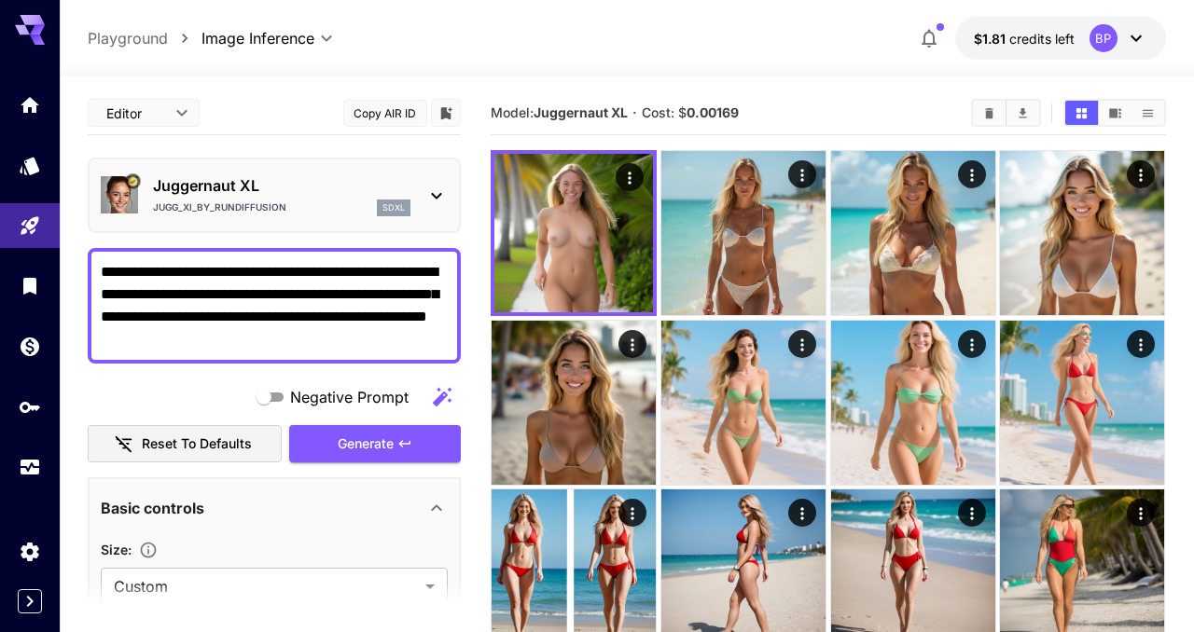
click at [308, 295] on textarea "**********" at bounding box center [274, 306] width 347 height 90
type textarea "**********"
click at [399, 442] on icon "button" at bounding box center [404, 444] width 15 height 15
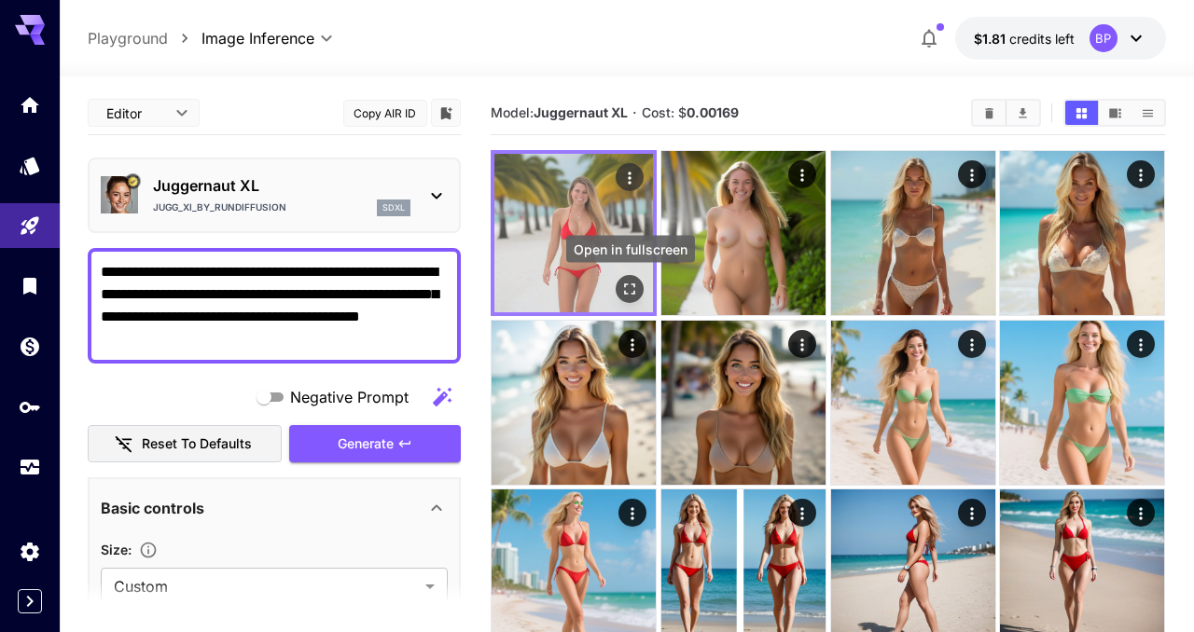
click at [629, 299] on icon "Open in fullscreen" at bounding box center [630, 289] width 19 height 19
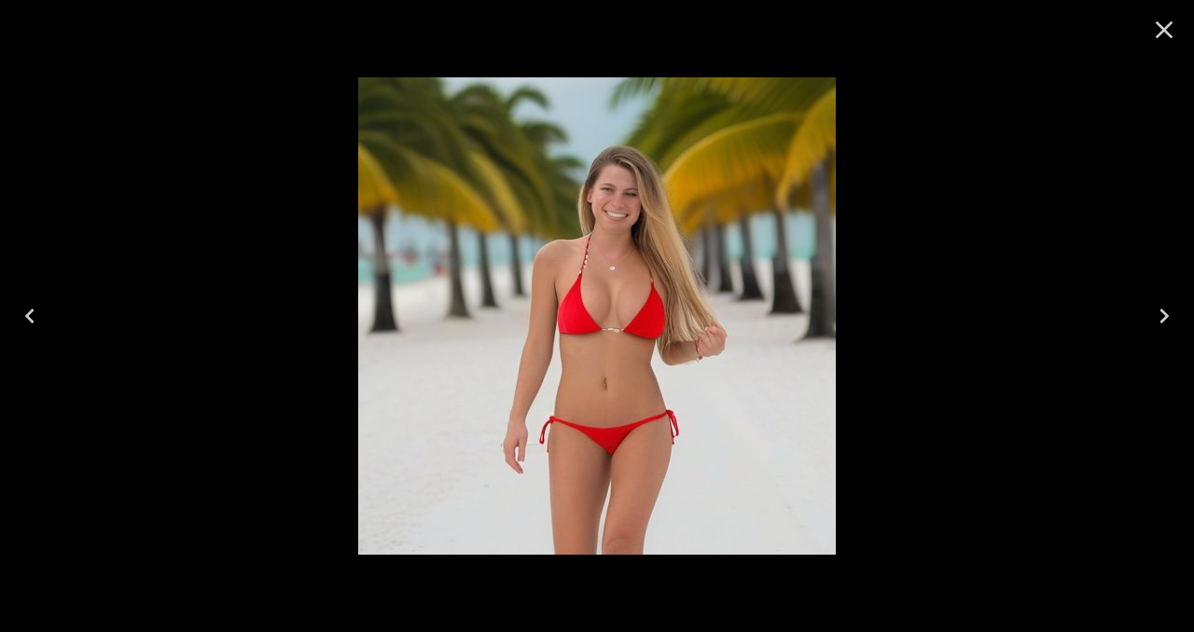
click at [703, 323] on img at bounding box center [597, 316] width 478 height 478
click at [1157, 47] on button "Close" at bounding box center [1164, 29] width 45 height 45
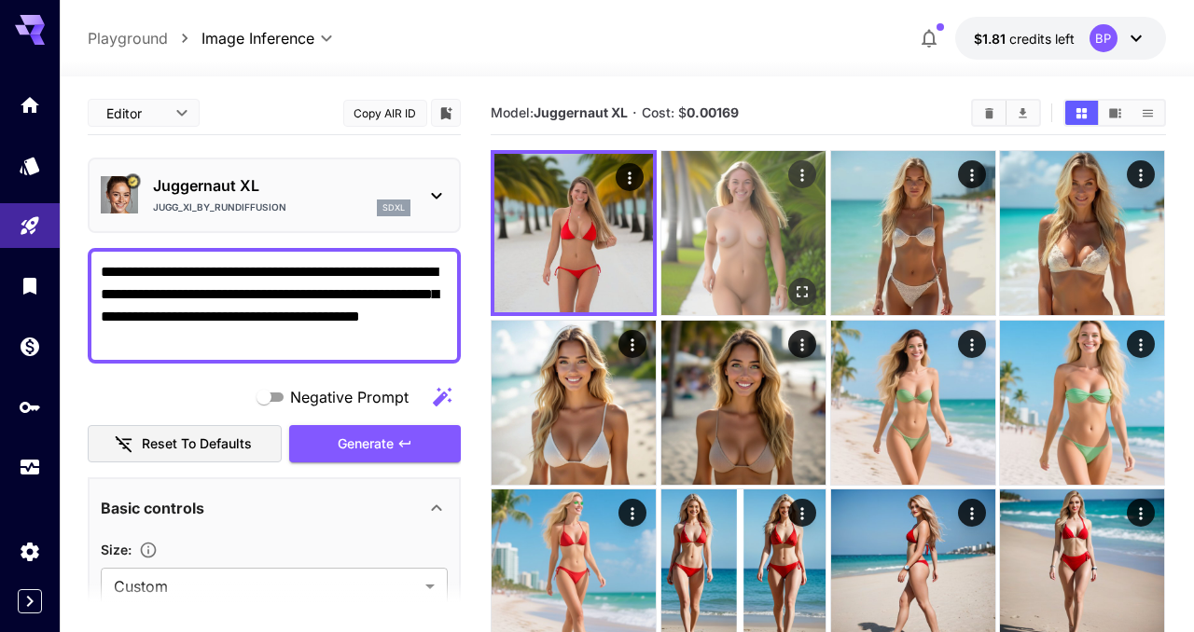
click at [786, 240] on img at bounding box center [743, 233] width 164 height 164
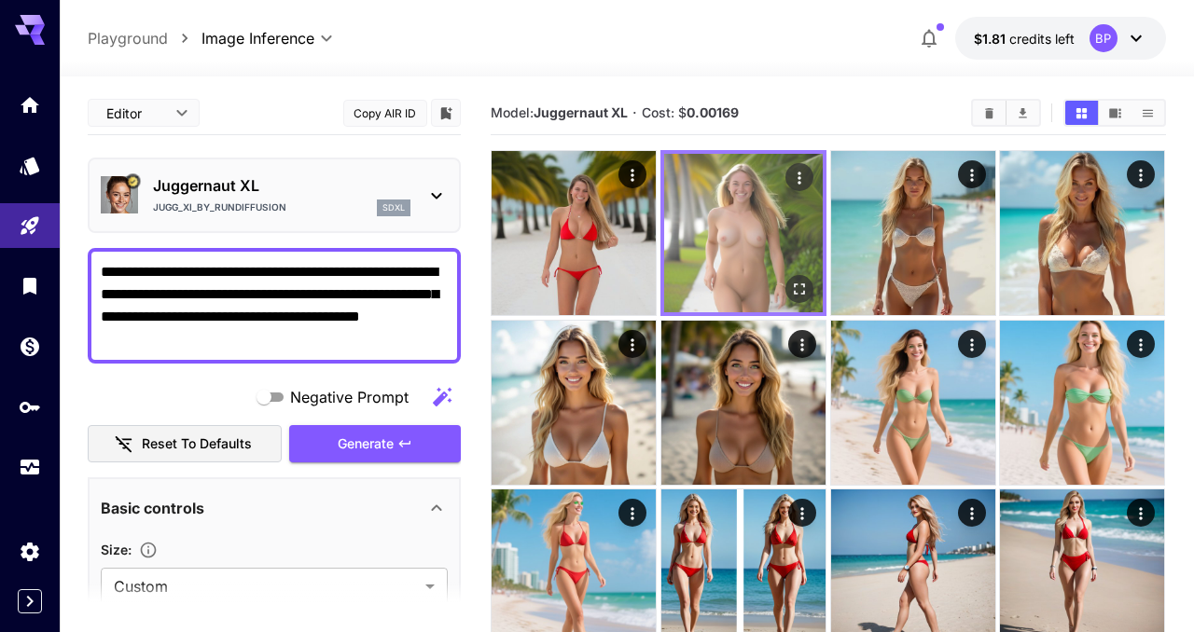
click at [796, 282] on icon "Open in fullscreen" at bounding box center [799, 289] width 19 height 19
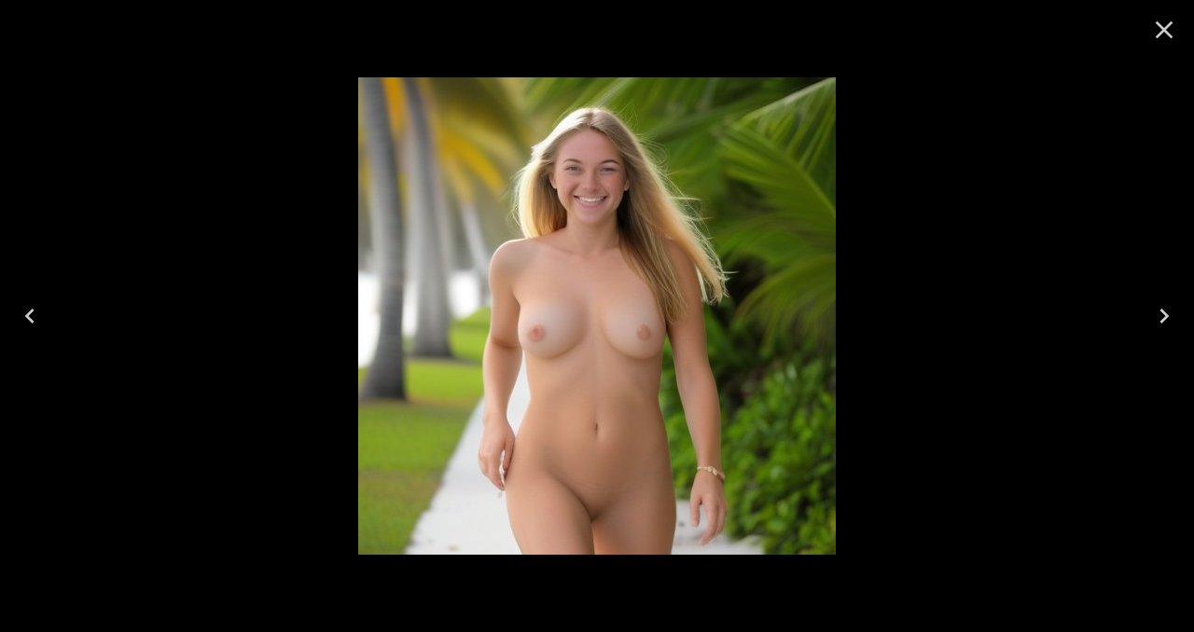
click at [1171, 25] on icon "Close" at bounding box center [1164, 30] width 30 height 30
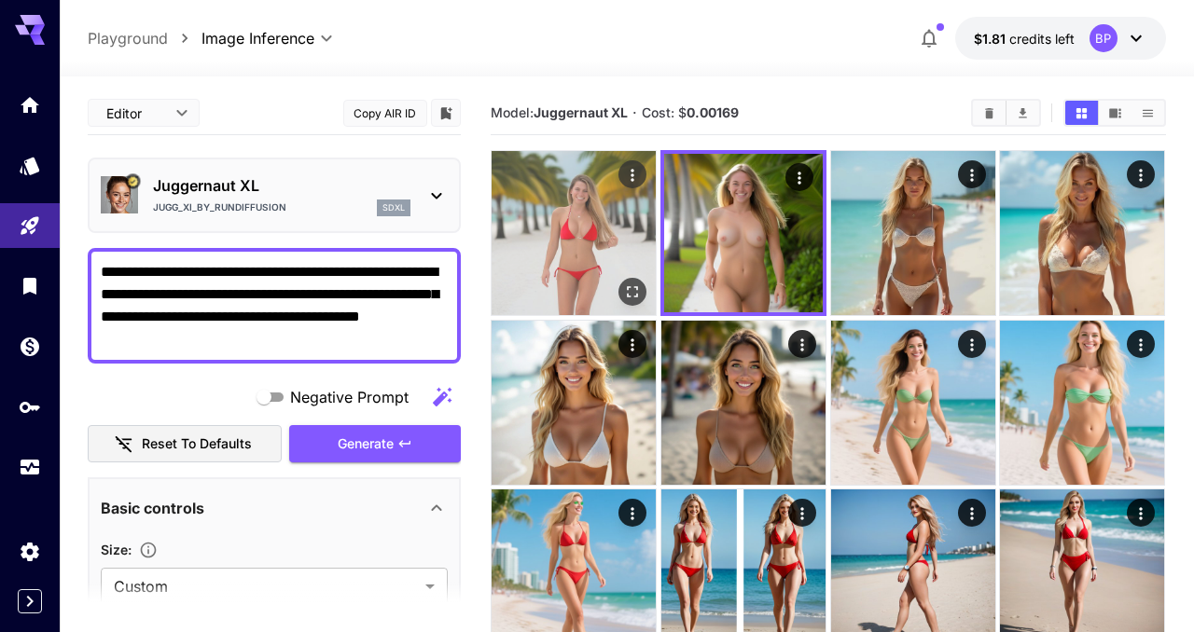
click at [623, 296] on button "Open in fullscreen" at bounding box center [633, 292] width 28 height 28
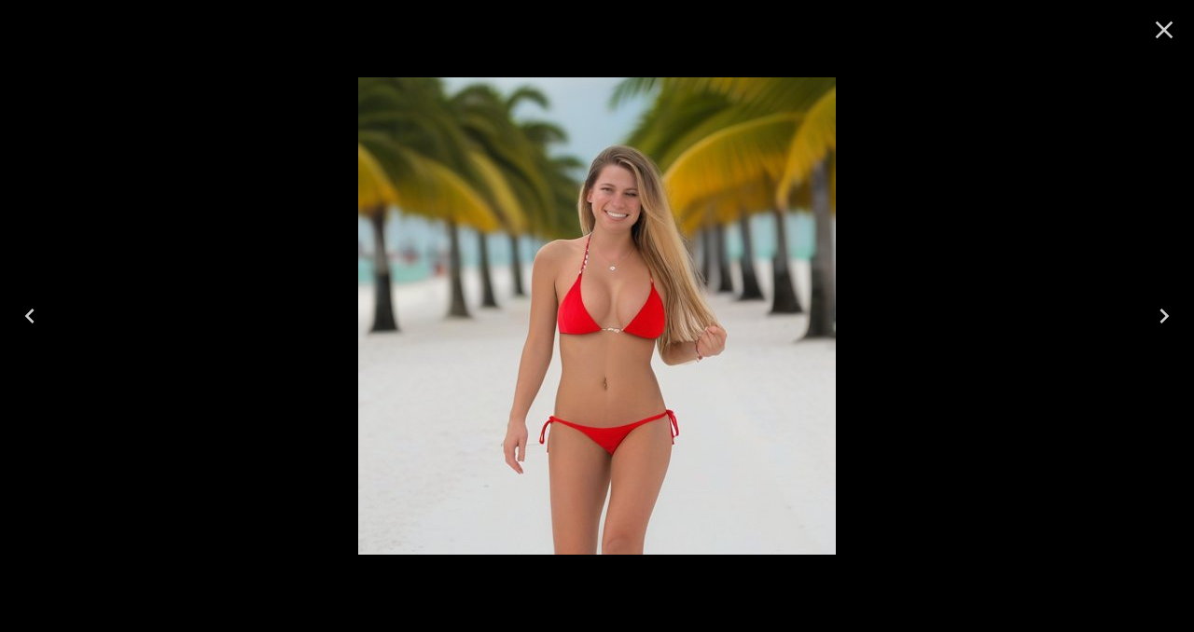
click at [1168, 24] on icon "Close" at bounding box center [1165, 30] width 18 height 18
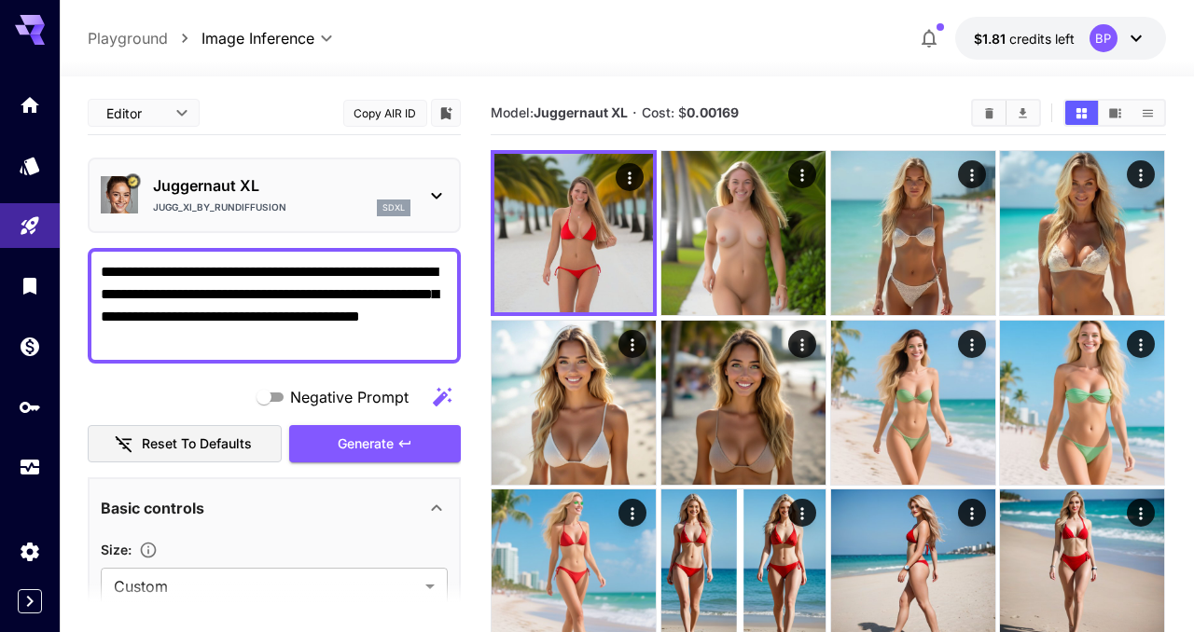
click at [334, 183] on p "Juggernaut XL" at bounding box center [281, 185] width 257 height 22
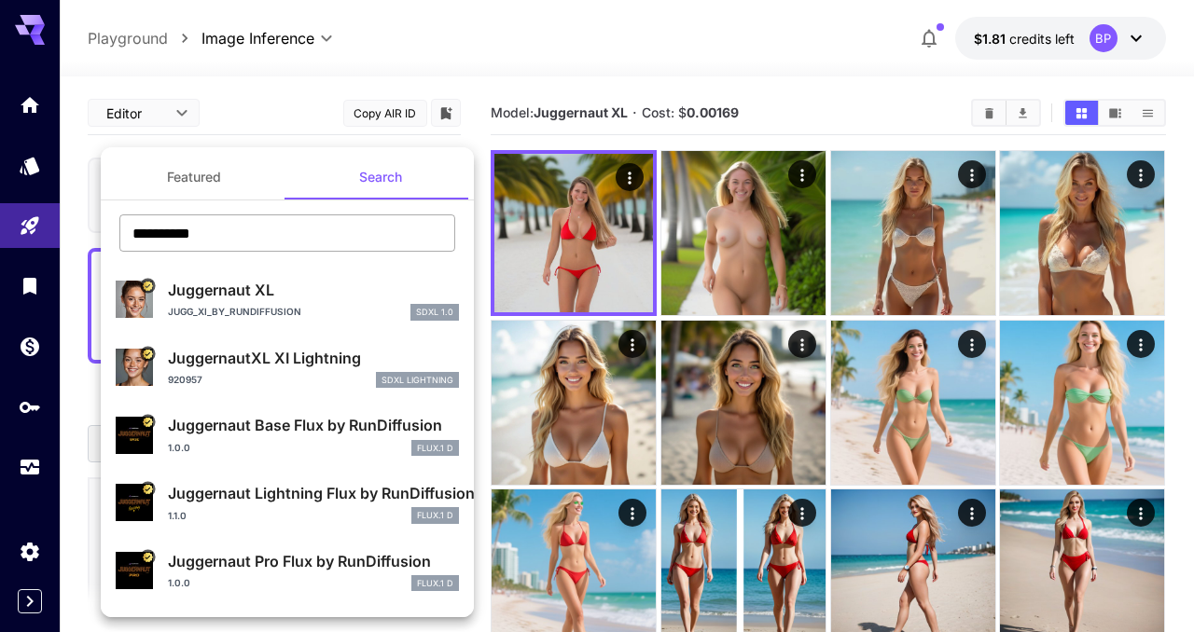
click at [258, 237] on input "**********" at bounding box center [287, 233] width 336 height 37
click at [186, 243] on input "**********" at bounding box center [287, 233] width 336 height 37
paste input "text"
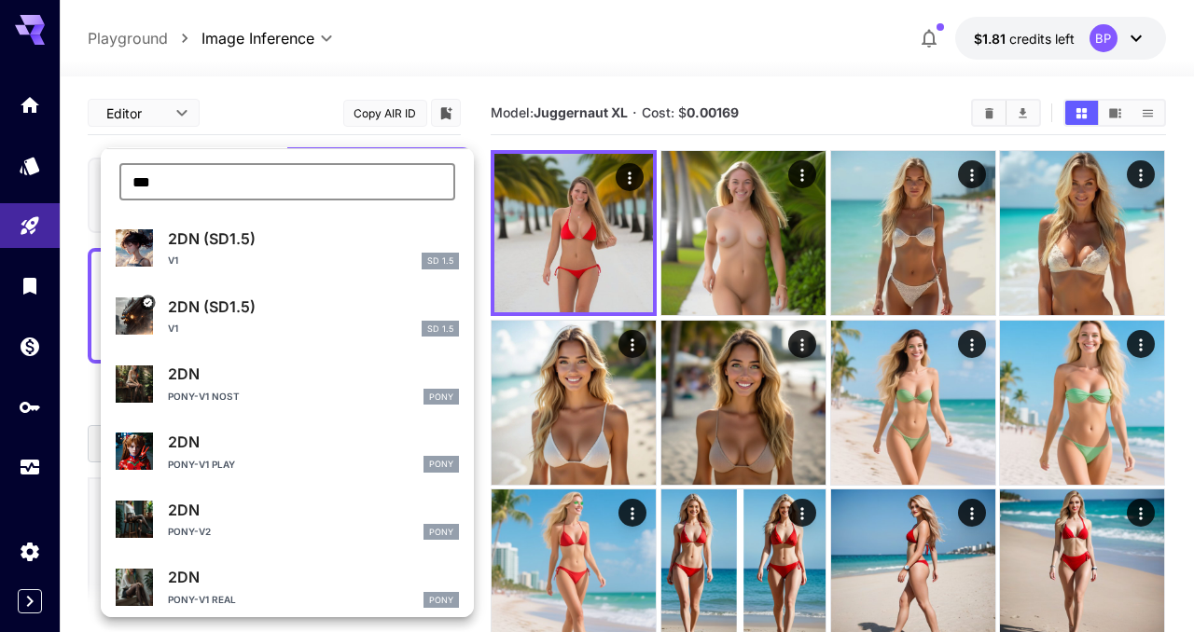
scroll to position [131, 0]
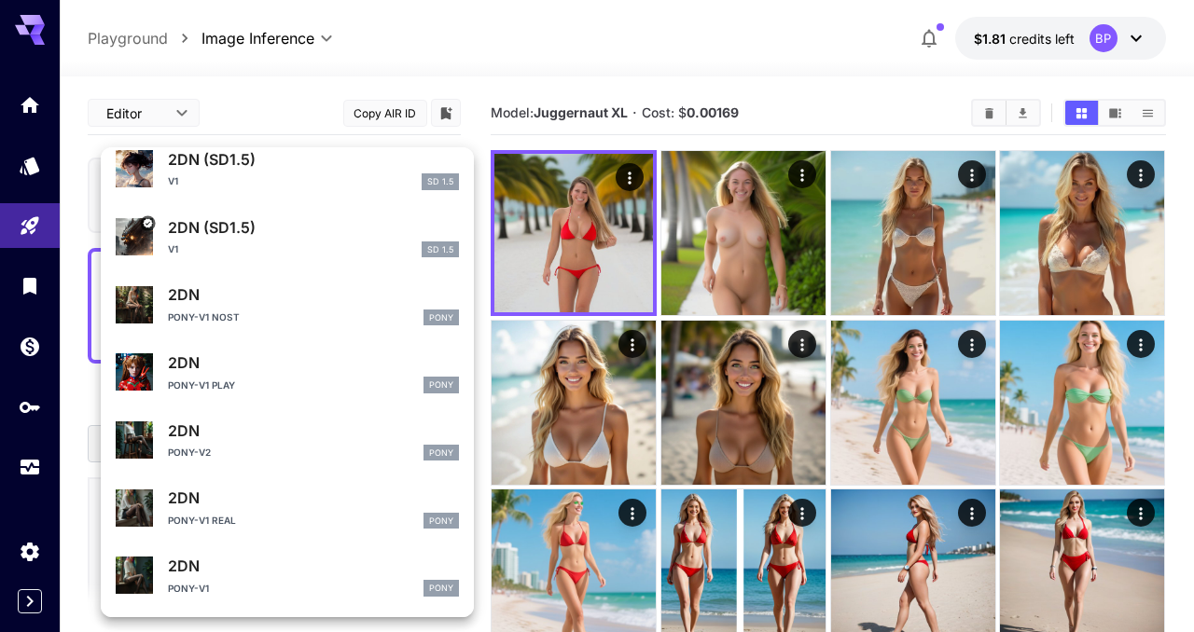
type input "***"
click at [341, 502] on p "2DN" at bounding box center [313, 498] width 291 height 22
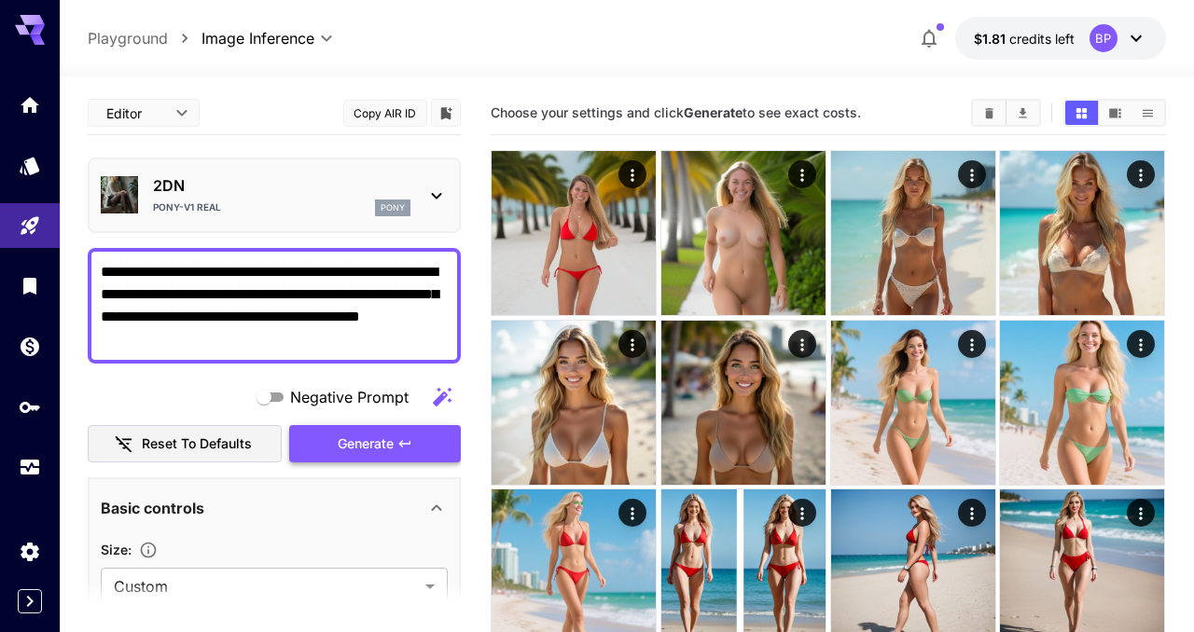
click at [384, 439] on span "Generate" at bounding box center [366, 444] width 56 height 23
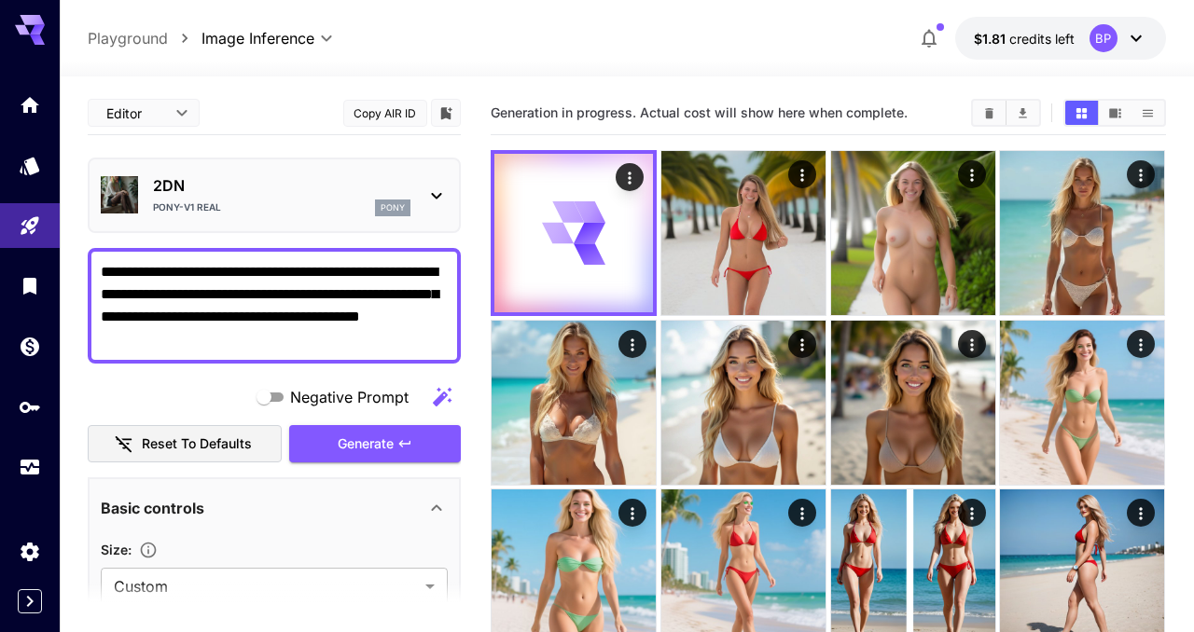
click at [440, 202] on icon at bounding box center [436, 196] width 22 height 22
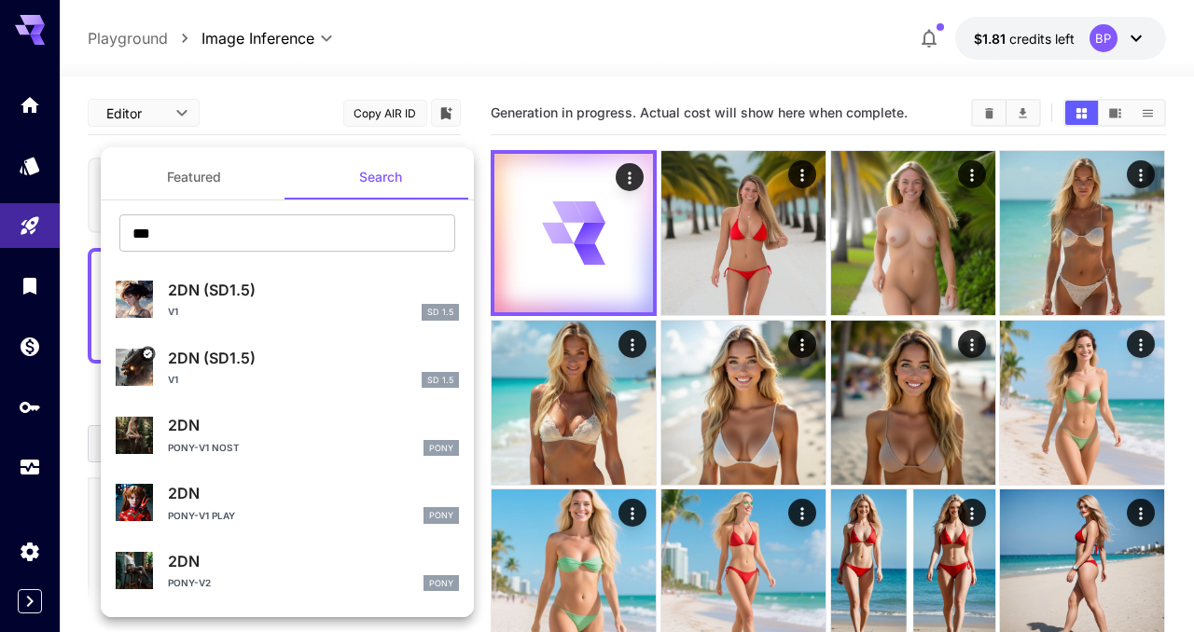
click at [246, 309] on div "v1 SD 1.5" at bounding box center [313, 312] width 291 height 17
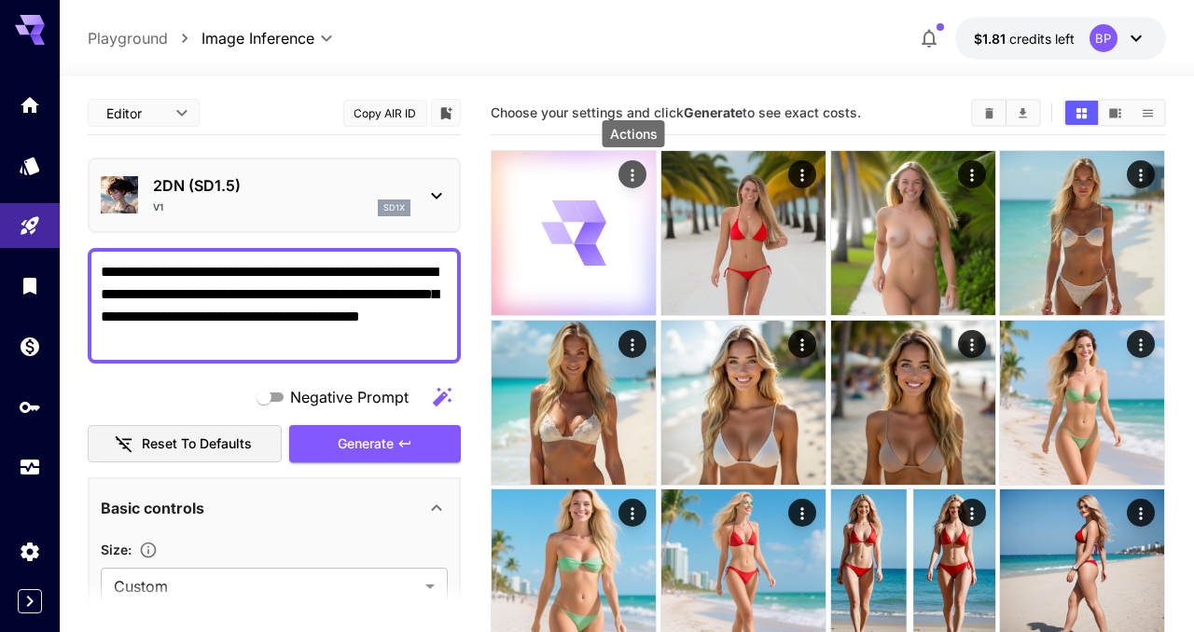
click at [632, 176] on icon "Actions" at bounding box center [633, 175] width 19 height 19
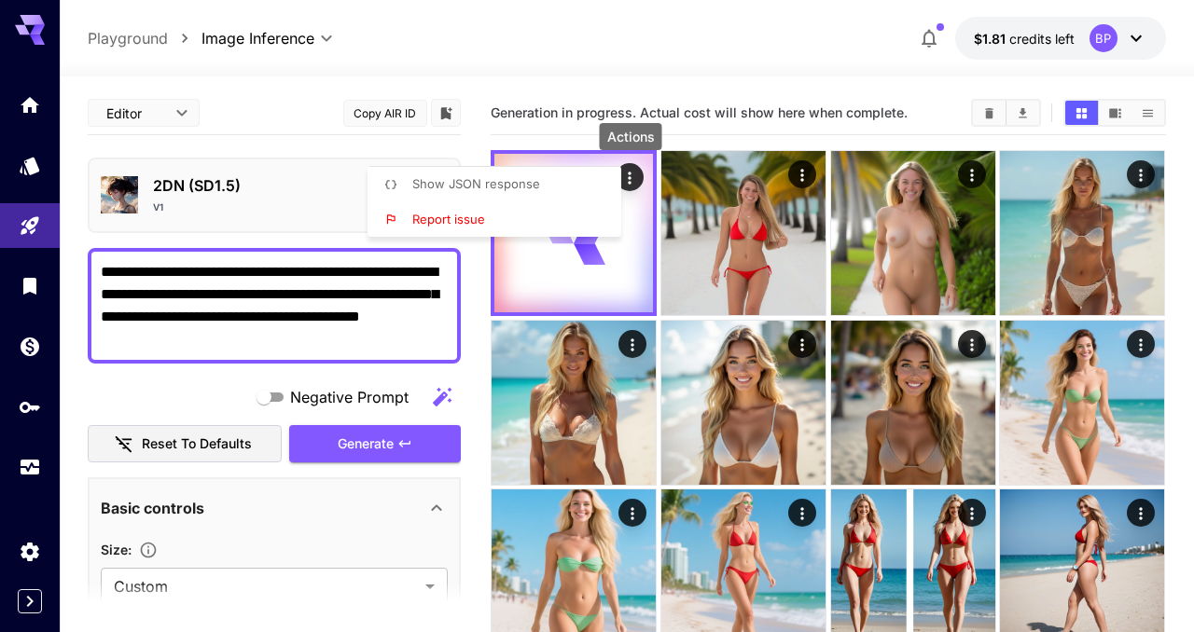
click at [401, 153] on div at bounding box center [597, 316] width 1194 height 632
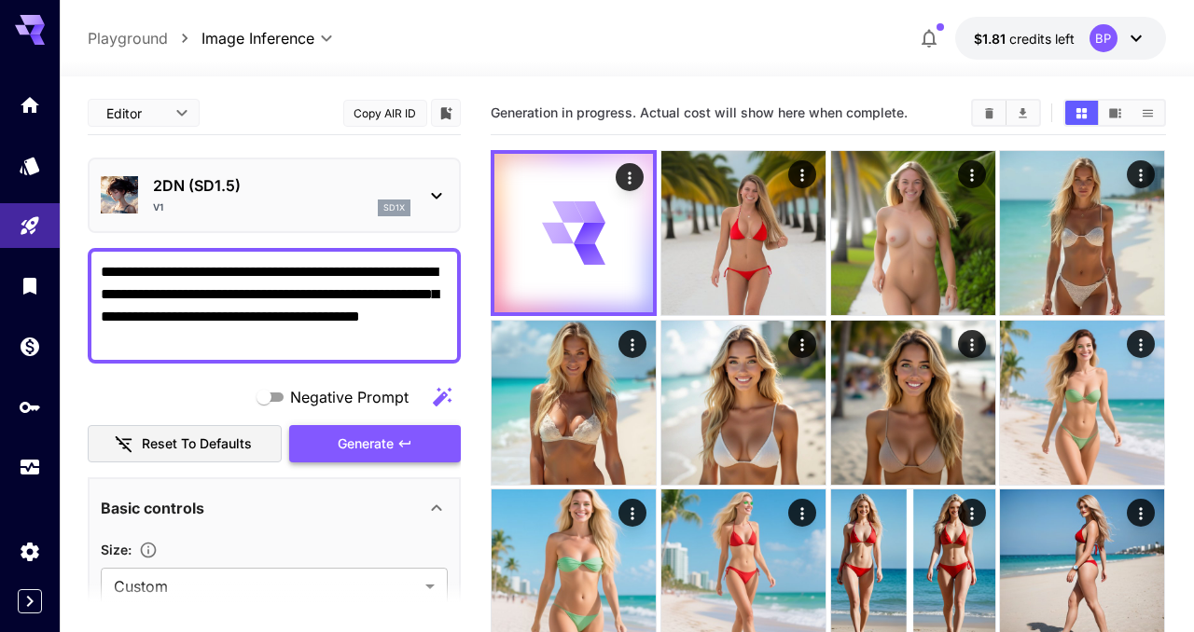
click at [382, 448] on span "Generate" at bounding box center [366, 444] width 56 height 23
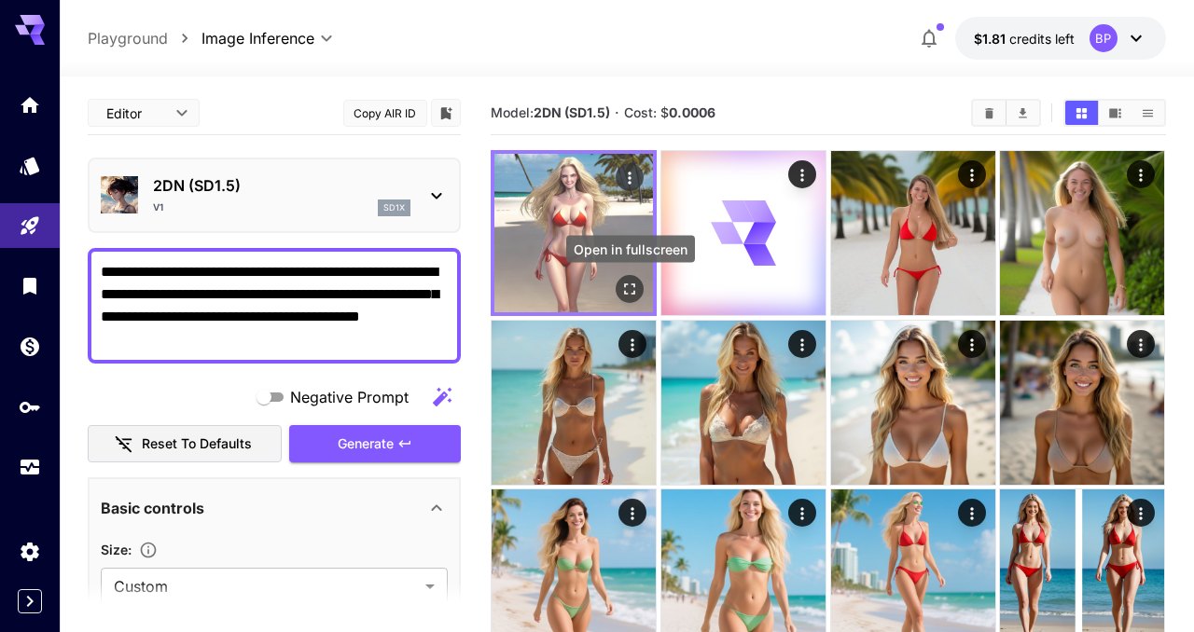
click at [621, 290] on icon "Open in fullscreen" at bounding box center [630, 289] width 19 height 19
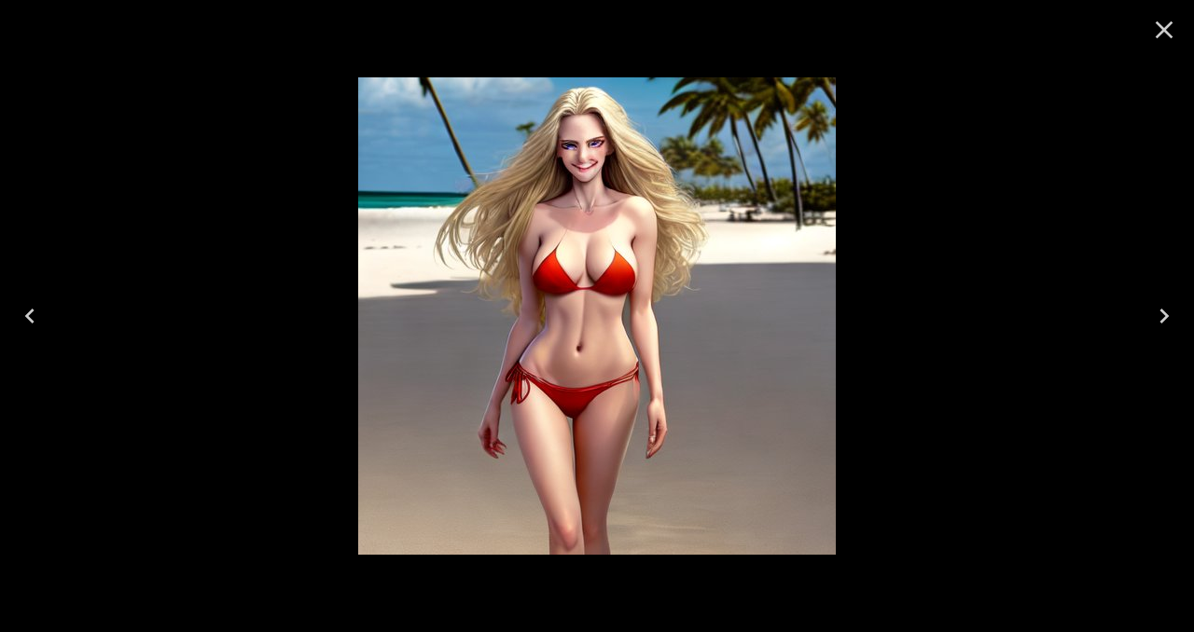
click at [1160, 39] on icon "Close" at bounding box center [1164, 30] width 30 height 30
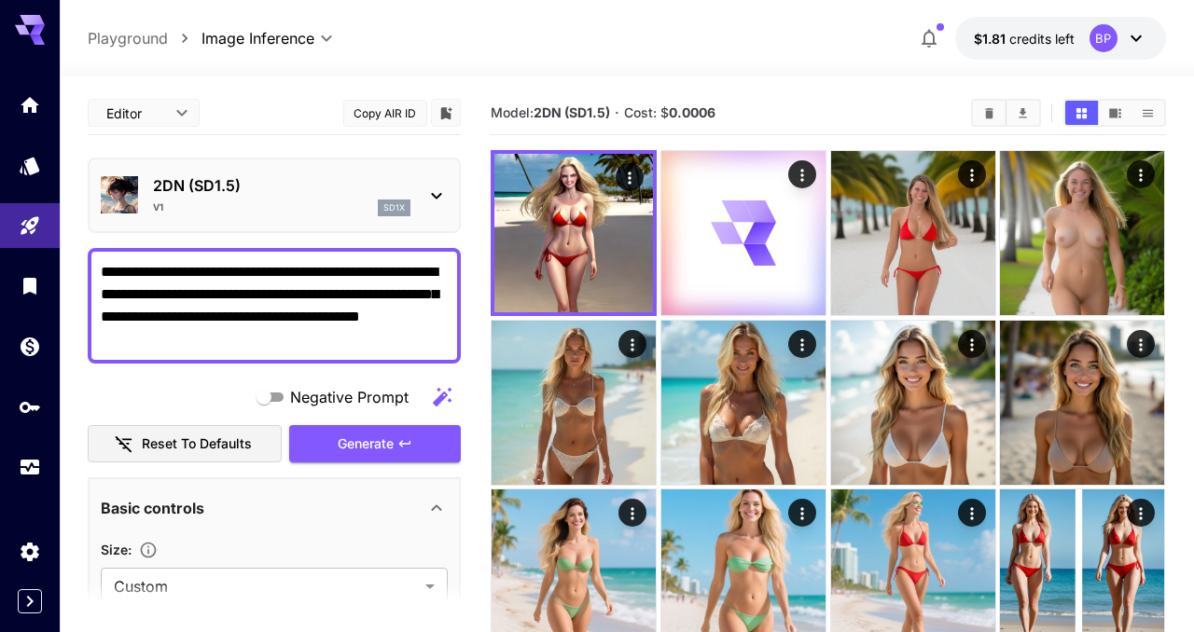
click at [226, 331] on textarea "**********" at bounding box center [274, 306] width 347 height 90
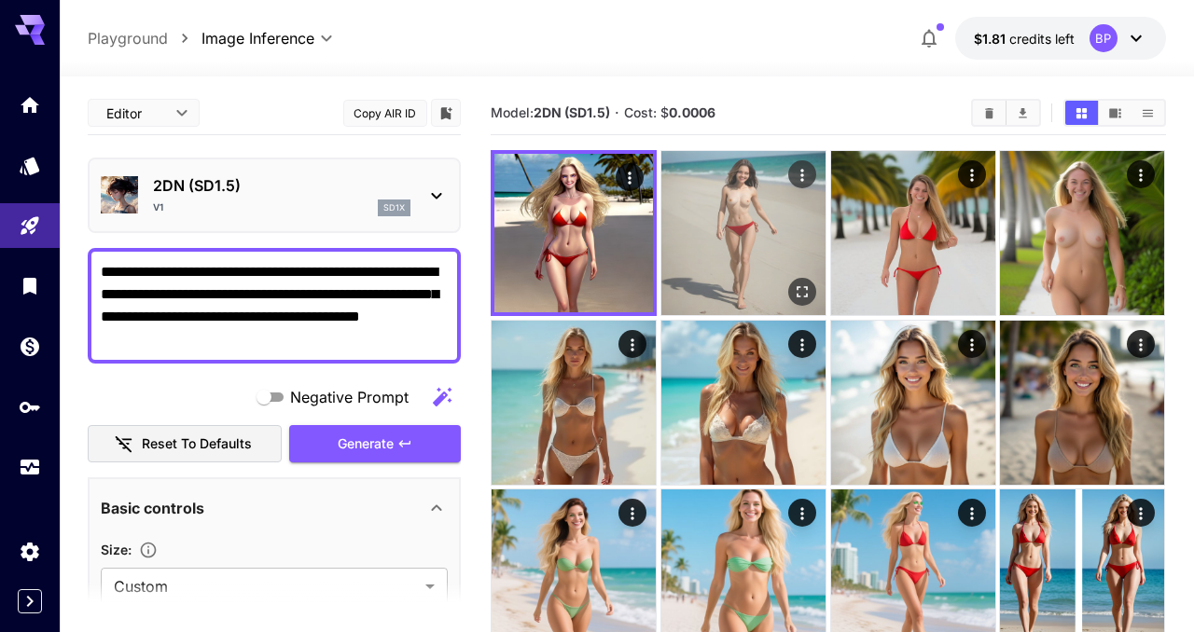
click at [757, 259] on img at bounding box center [743, 233] width 164 height 164
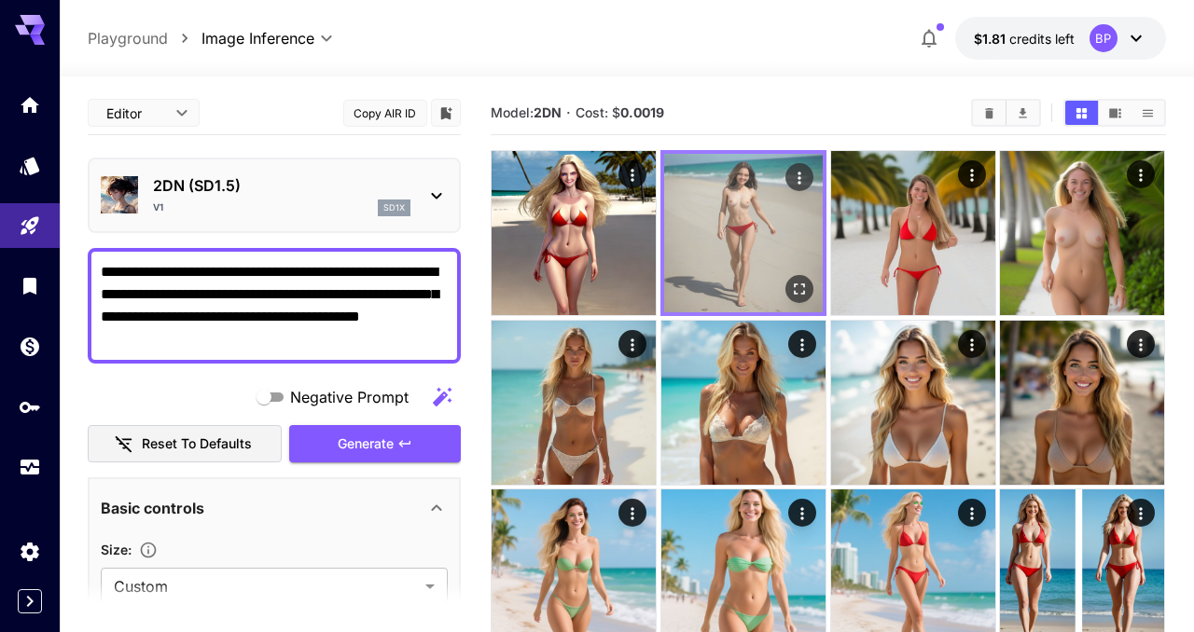
click at [801, 285] on icon "Open in fullscreen" at bounding box center [800, 290] width 11 height 11
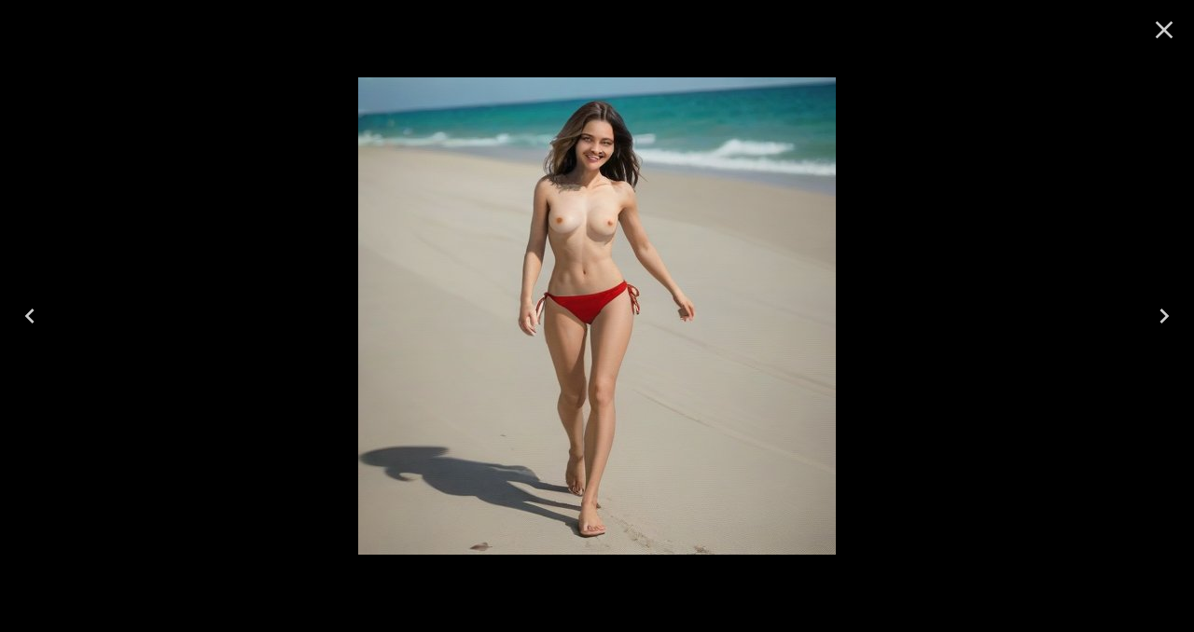
click at [1170, 34] on icon "Close" at bounding box center [1165, 30] width 18 height 18
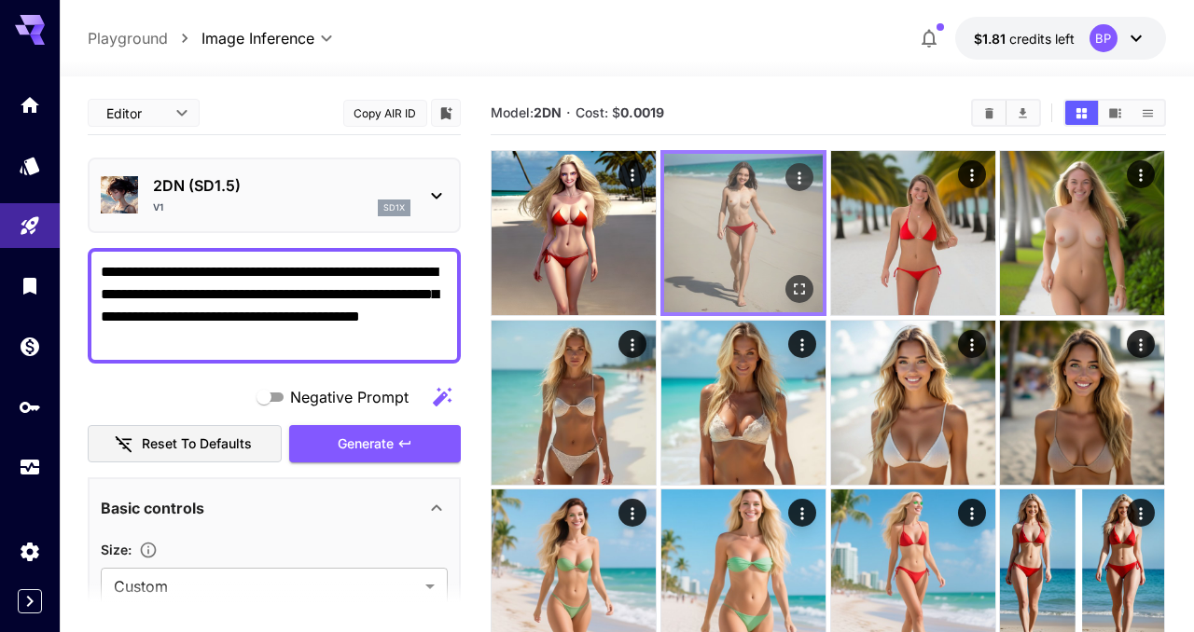
click at [725, 243] on img at bounding box center [743, 233] width 159 height 159
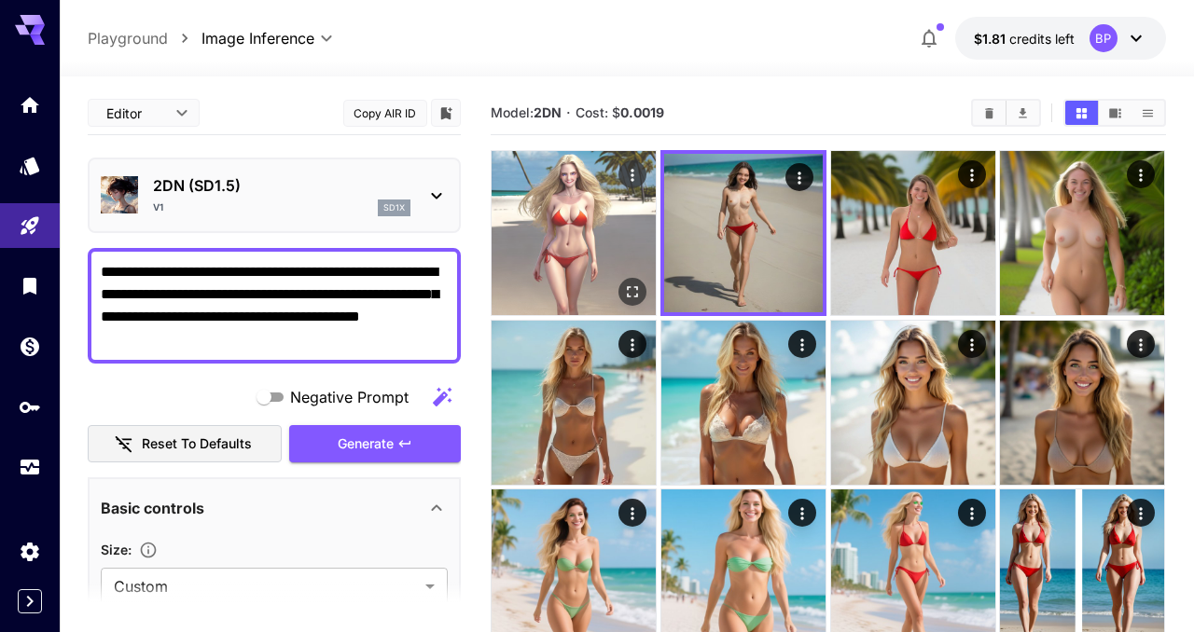
click at [591, 231] on img at bounding box center [574, 233] width 164 height 164
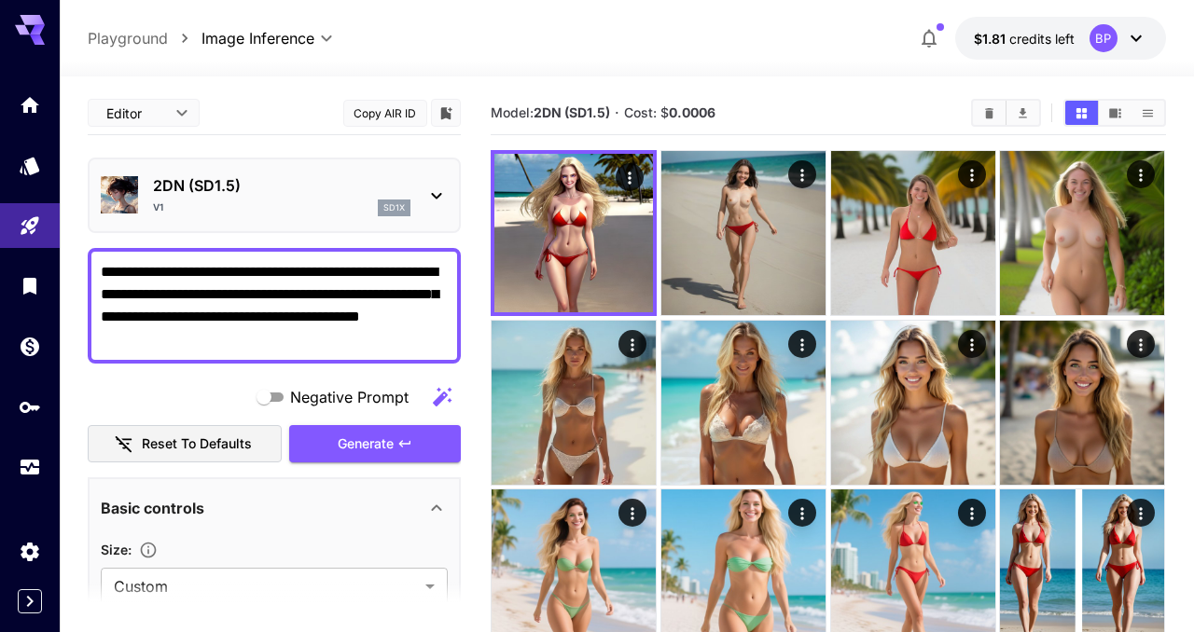
click at [312, 401] on span "Negative Prompt" at bounding box center [349, 397] width 118 height 22
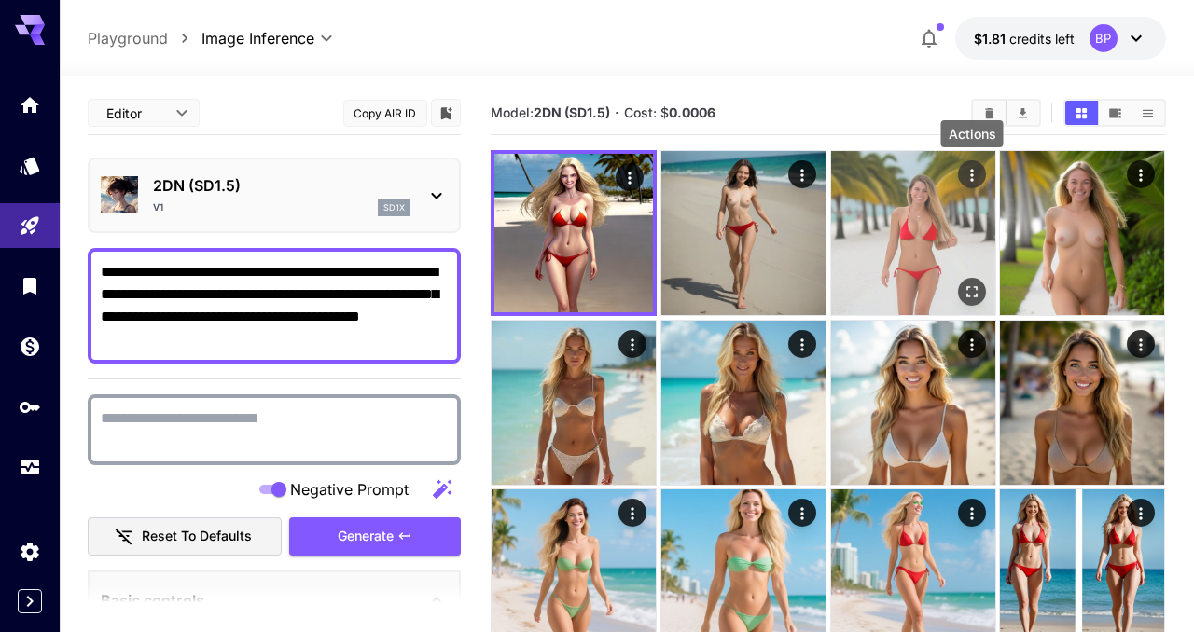
click at [976, 169] on icon "Actions" at bounding box center [972, 175] width 19 height 19
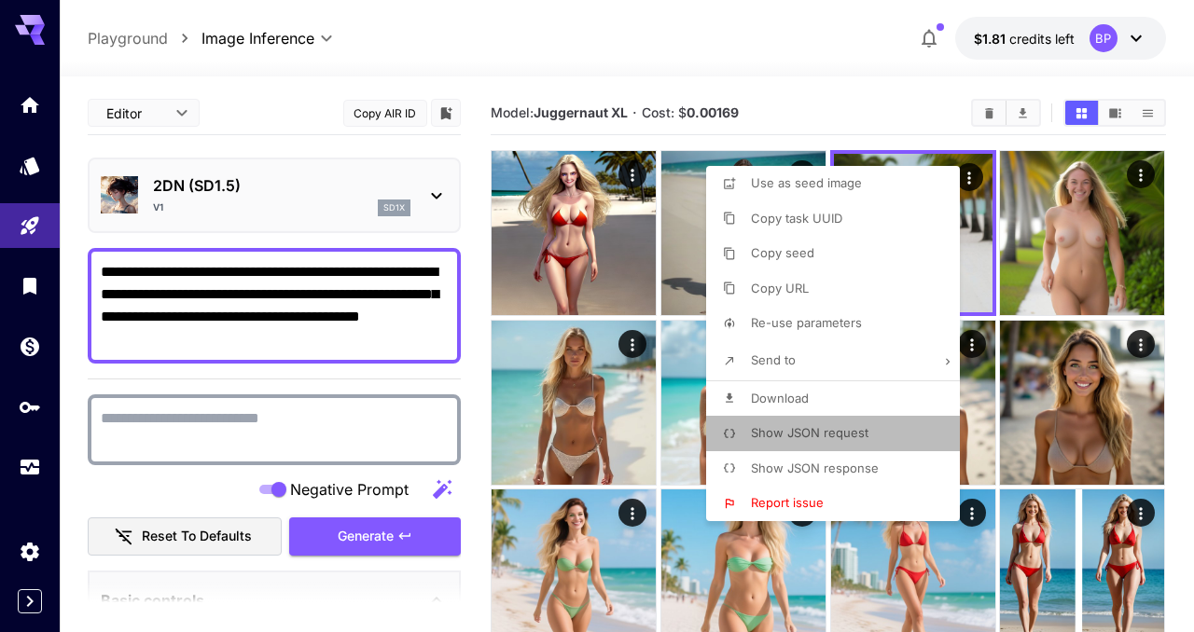
click at [800, 434] on span "Show JSON request" at bounding box center [810, 432] width 118 height 15
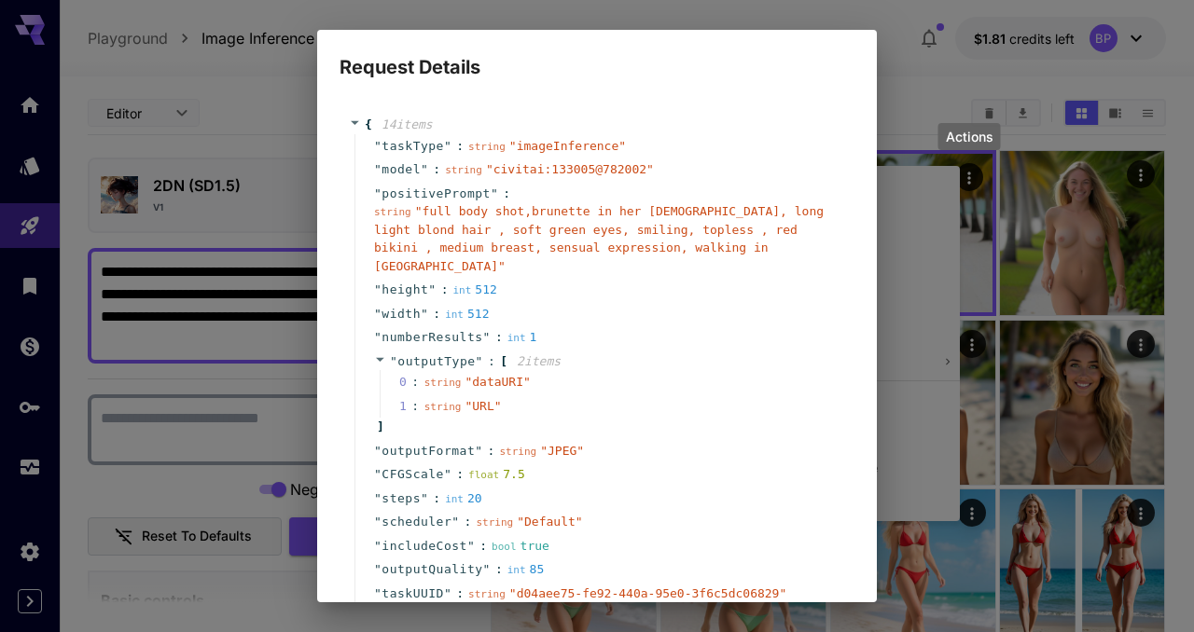
click at [895, 386] on div "Request Details { 14 item s " taskType " : string " imageInference " " model " …" at bounding box center [597, 316] width 1194 height 632
click at [1000, 268] on div "Request Details { 14 item s " taskType " : string " imageInference " " model " …" at bounding box center [597, 316] width 1194 height 632
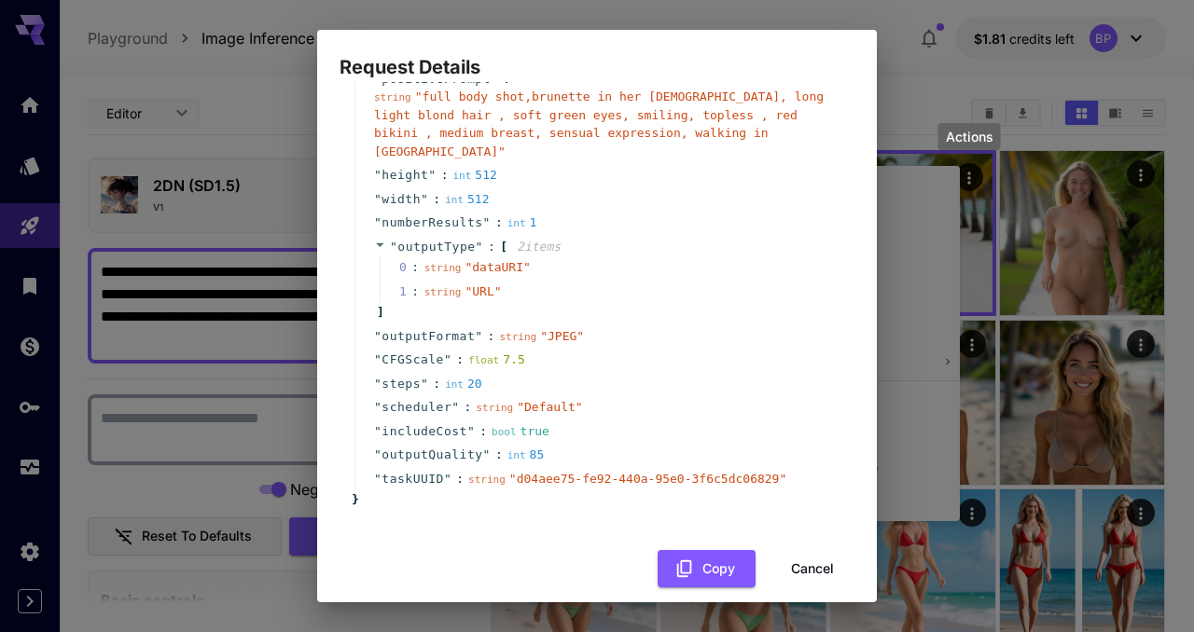
click at [807, 571] on div "{ 14 item s " taskType " : string " imageInference " " model " : string " civit…" at bounding box center [597, 292] width 515 height 620
click at [807, 551] on button "Cancel" at bounding box center [813, 569] width 84 height 38
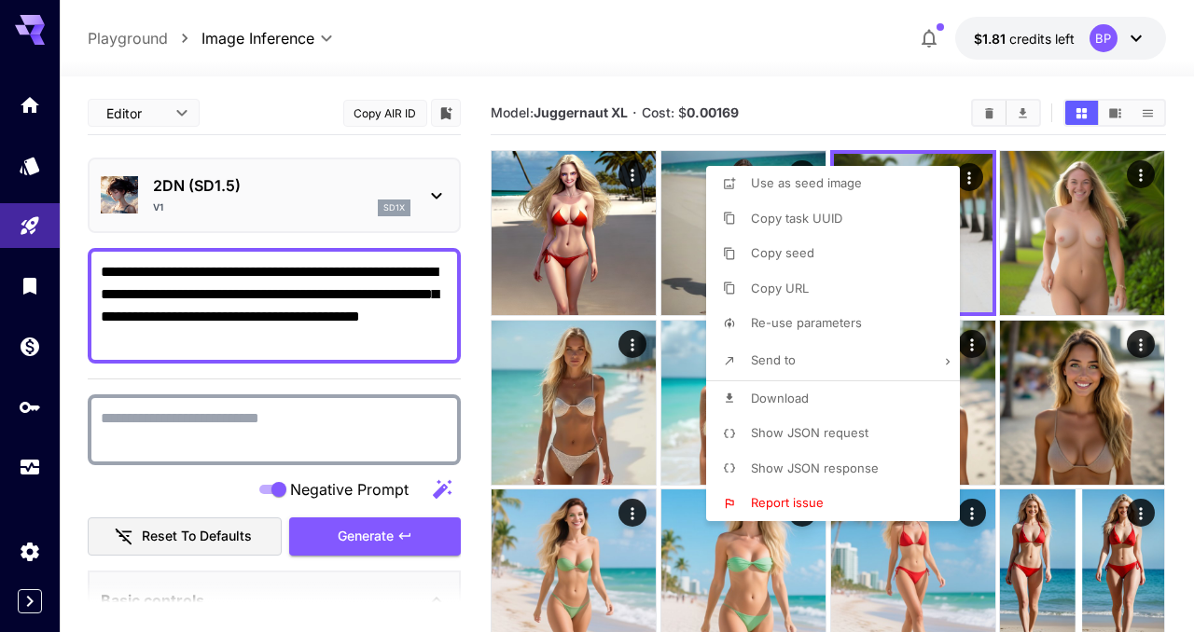
click at [721, 589] on div at bounding box center [597, 316] width 1194 height 632
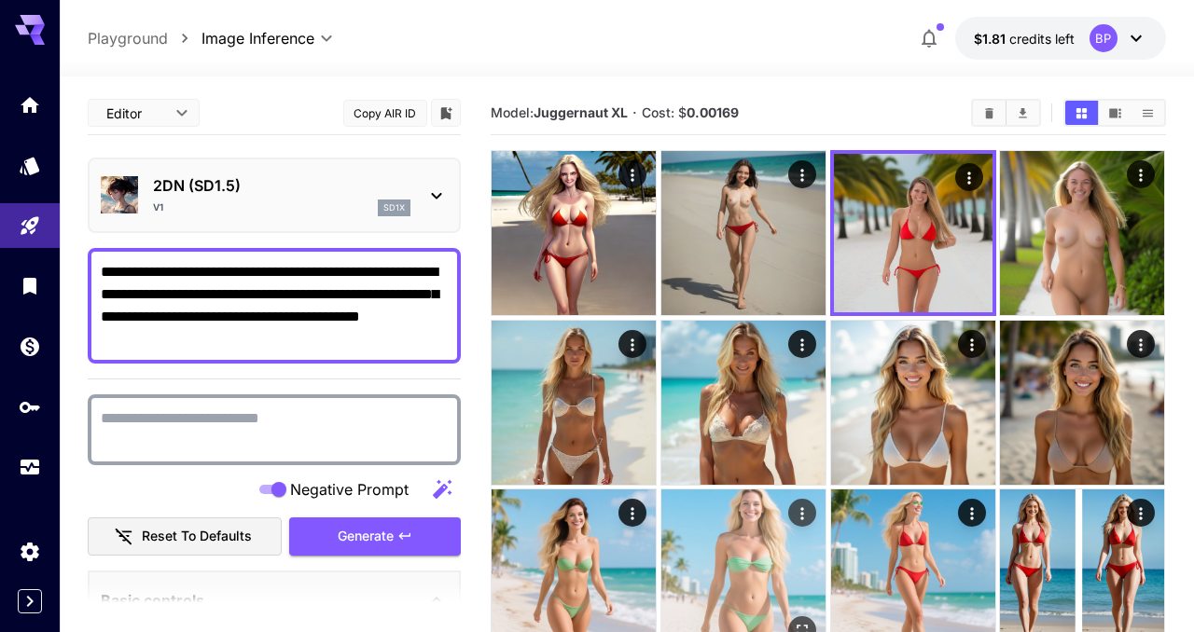
click at [736, 594] on img at bounding box center [743, 572] width 164 height 164
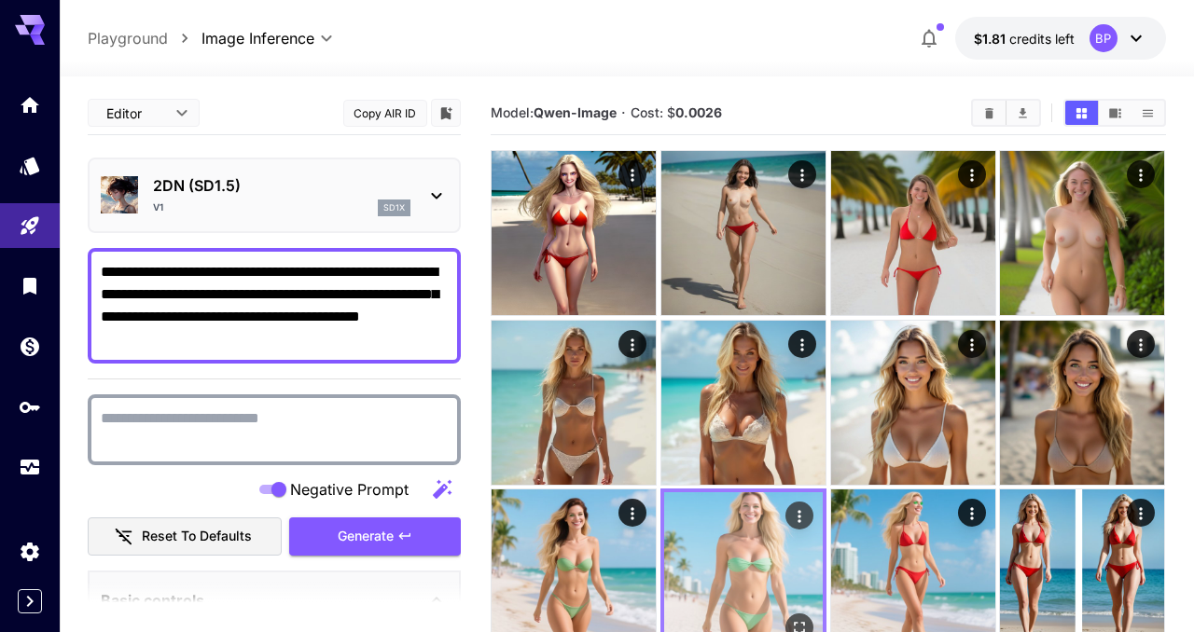
click at [798, 515] on icon "Actions" at bounding box center [799, 516] width 19 height 19
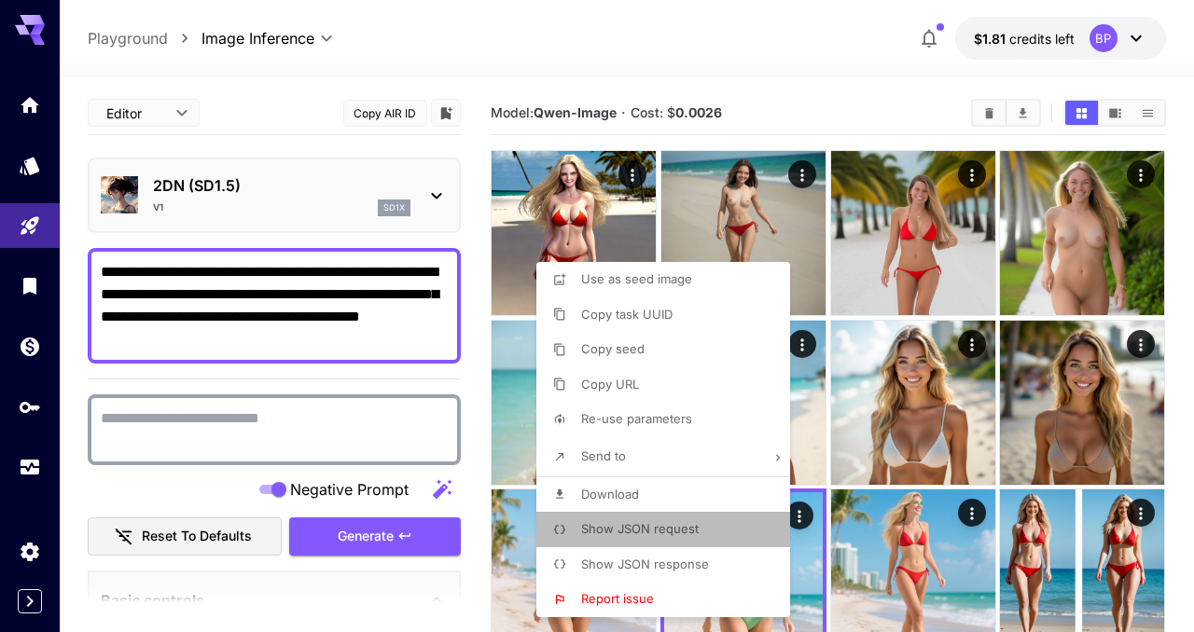
click at [633, 522] on span "Show JSON request" at bounding box center [640, 528] width 118 height 15
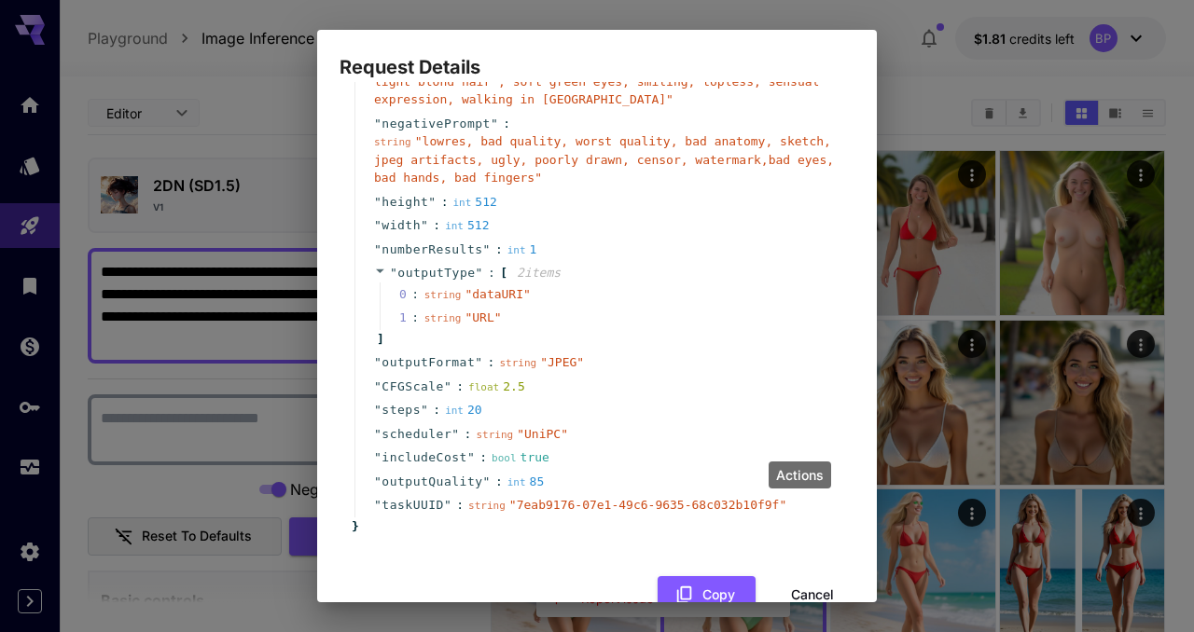
scroll to position [106, 0]
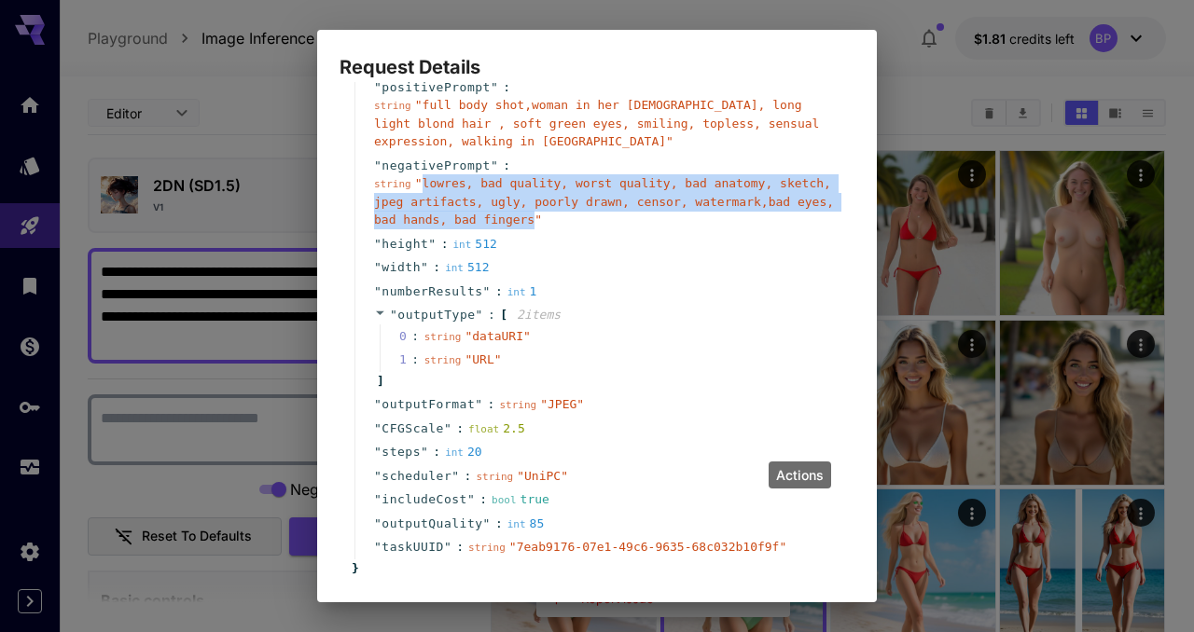
drag, startPoint x: 424, startPoint y: 184, endPoint x: 532, endPoint y: 223, distance: 114.2
click at [532, 223] on span "" lowres, bad quality, worst quality, bad anatomy, sketch, jpeg artifacts, ugly…" at bounding box center [604, 201] width 460 height 50
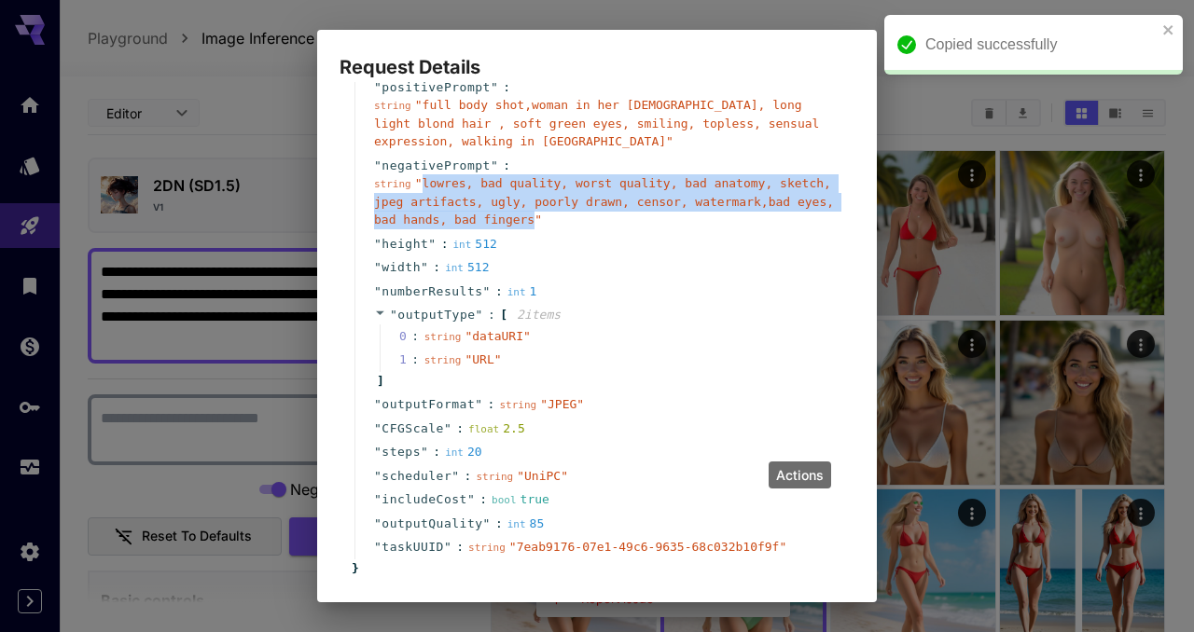
copy span "lowres, bad quality, worst quality, bad anatomy, sketch, jpeg artifacts, ugly, …"
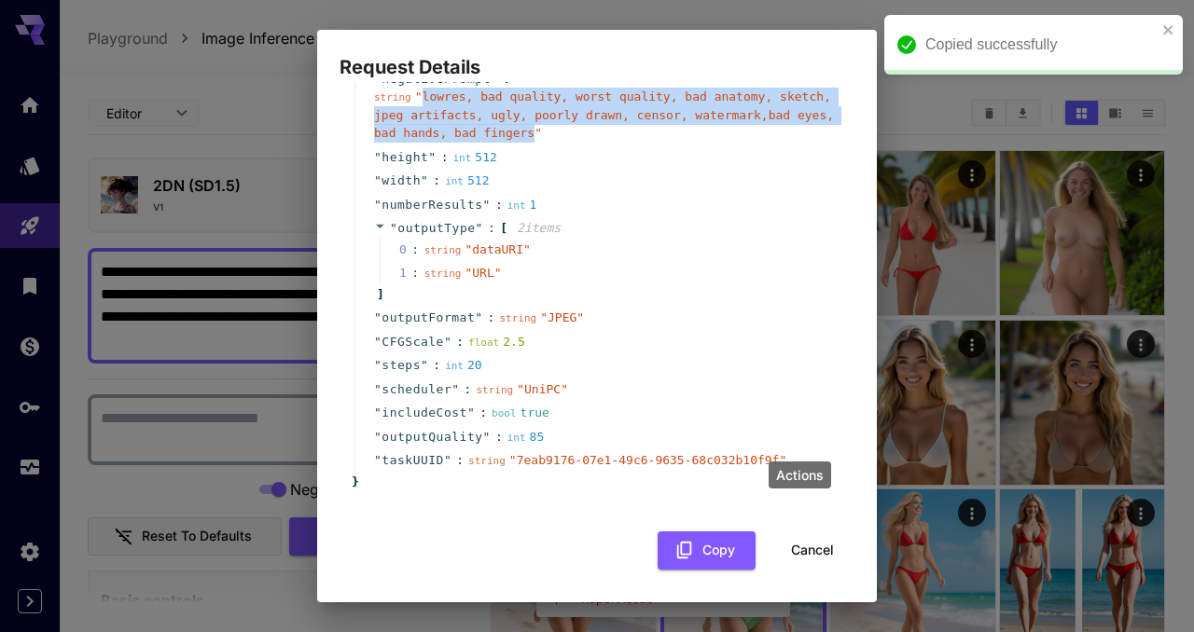
click at [814, 556] on button "Cancel" at bounding box center [813, 551] width 84 height 38
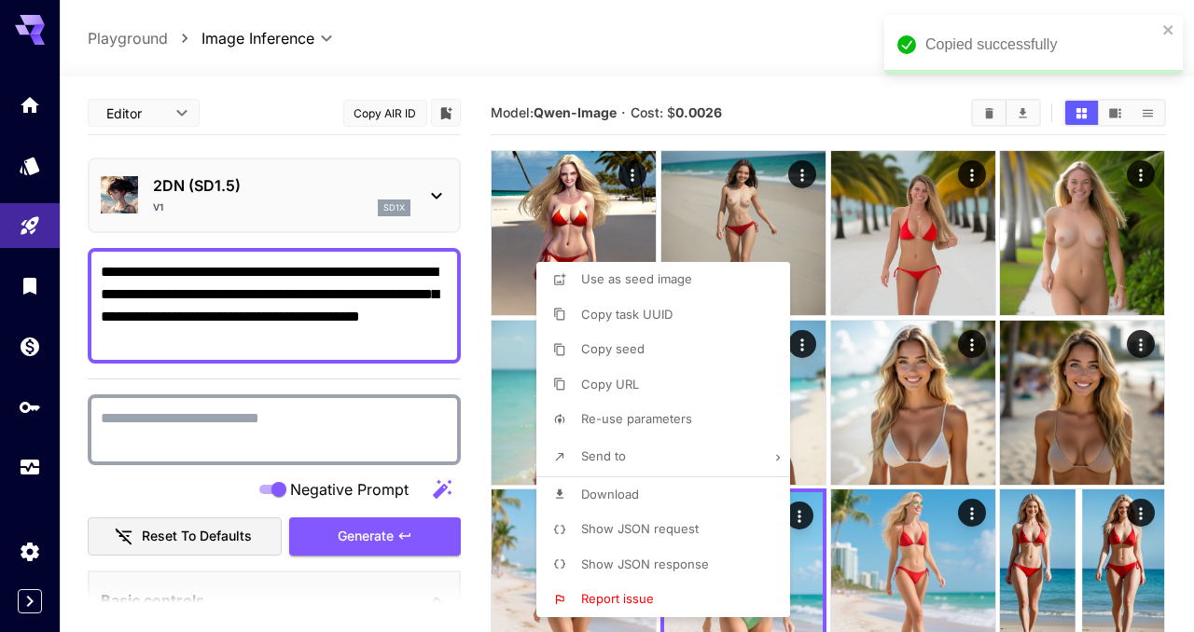
click at [153, 410] on div at bounding box center [597, 316] width 1194 height 632
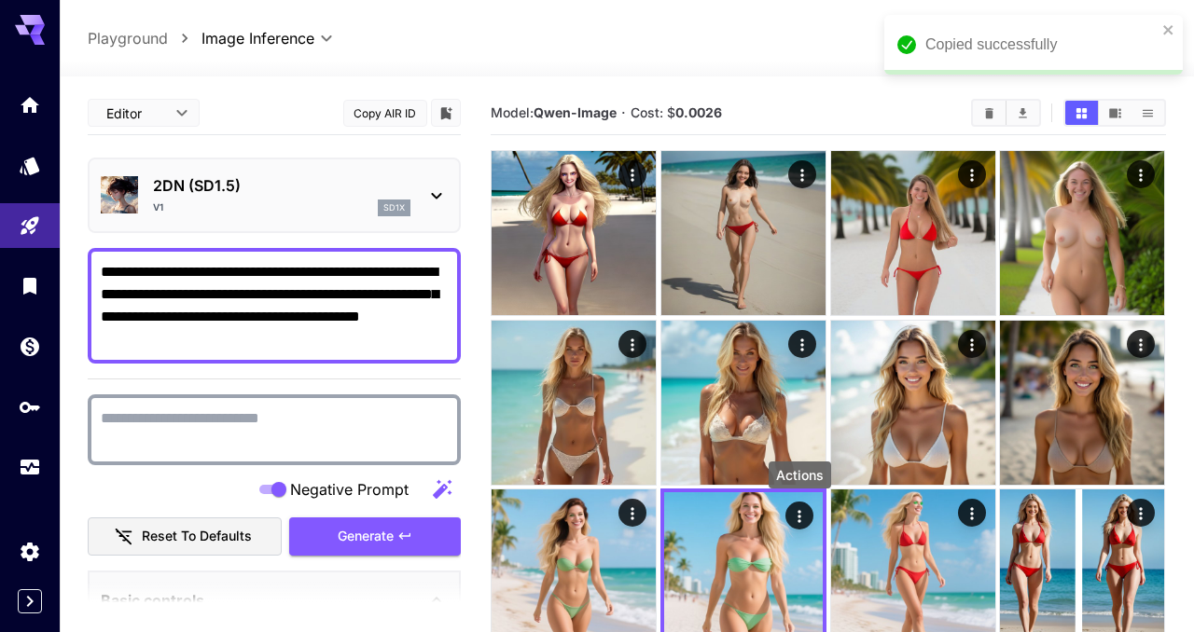
click at [160, 424] on textarea "Negative Prompt" at bounding box center [274, 430] width 347 height 45
paste textarea "**********"
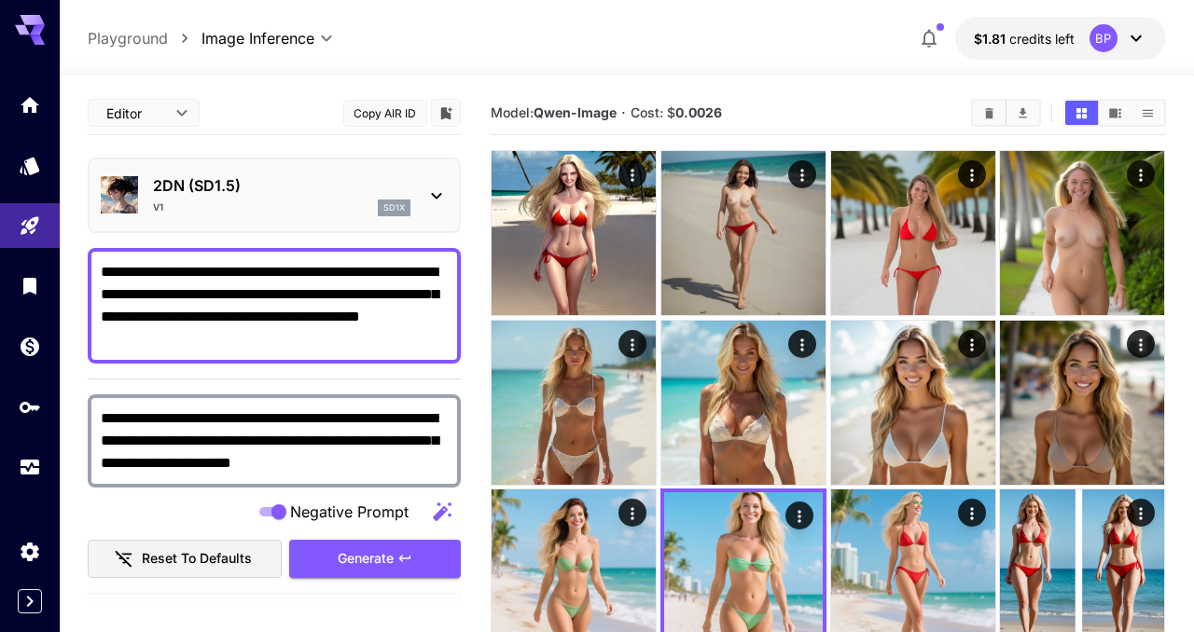
type textarea "**********"
click at [356, 349] on textarea "**********" at bounding box center [274, 306] width 347 height 90
click at [435, 189] on icon at bounding box center [436, 196] width 22 height 22
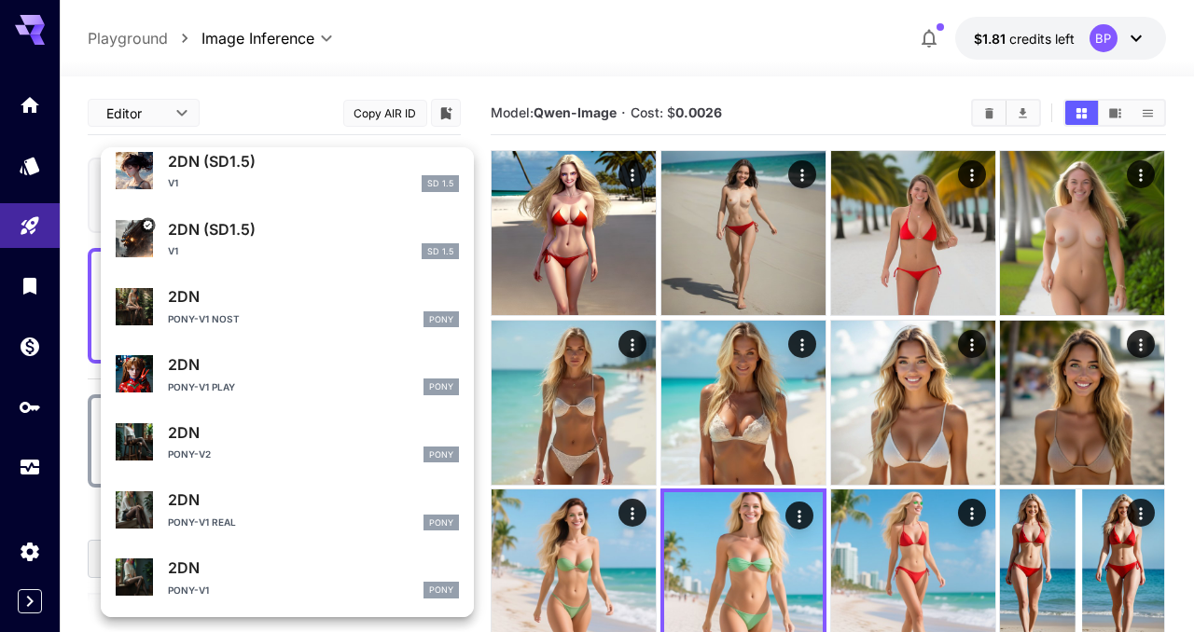
scroll to position [131, 0]
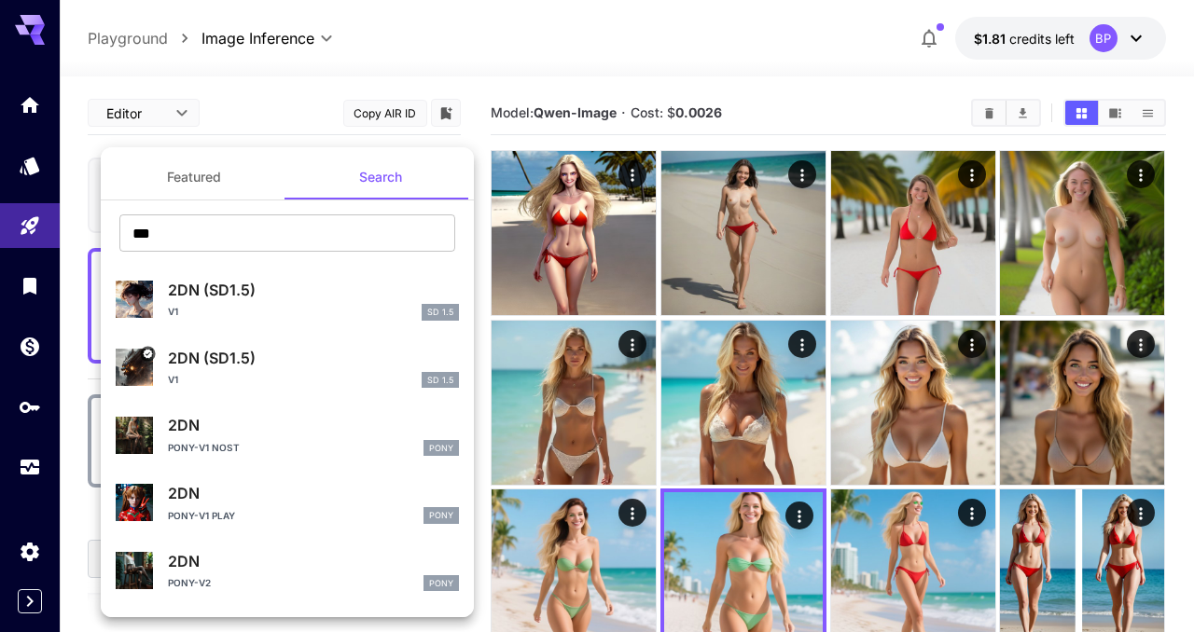
scroll to position [131, 0]
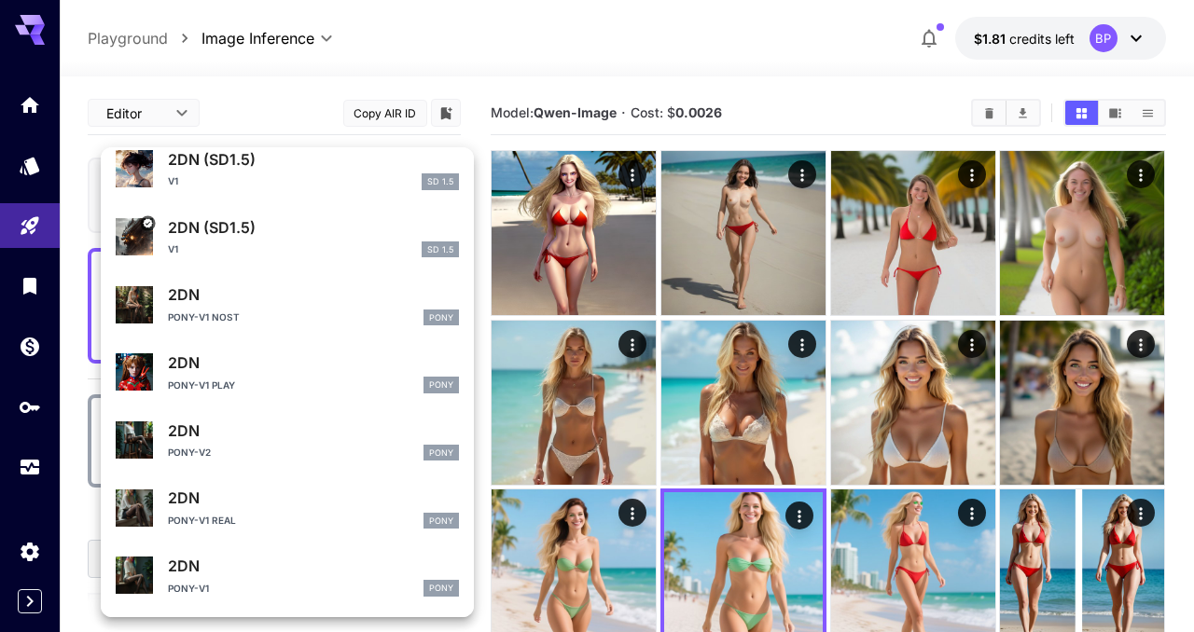
click at [254, 443] on div "2DN Pony-v2 Pony" at bounding box center [313, 441] width 291 height 42
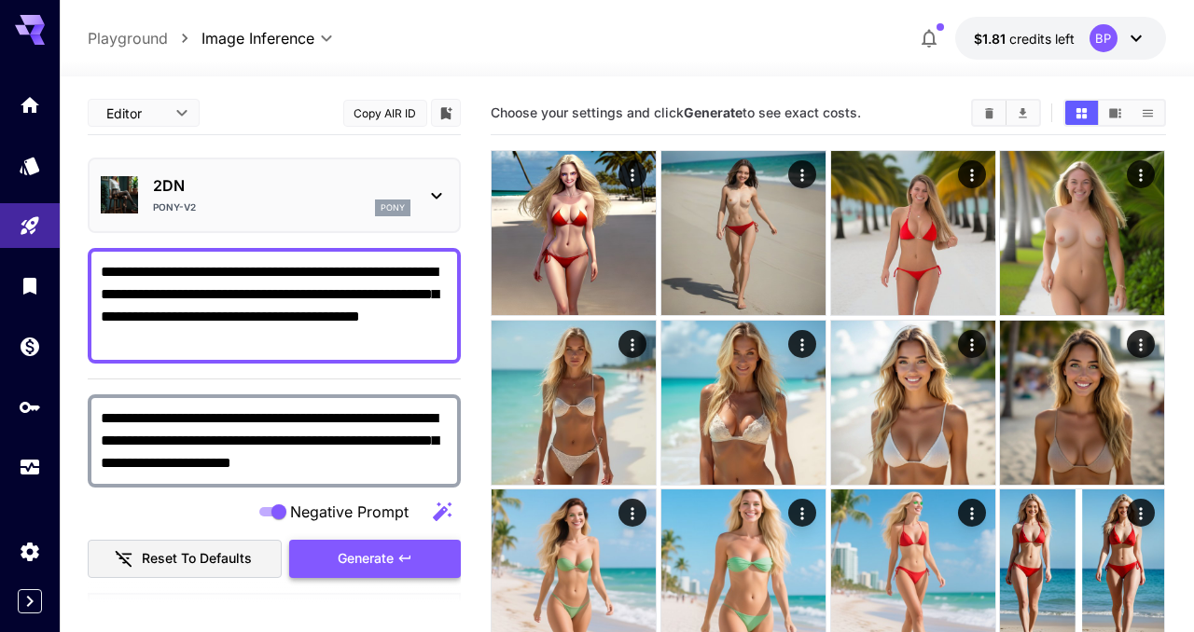
click at [353, 555] on span "Generate" at bounding box center [366, 559] width 56 height 23
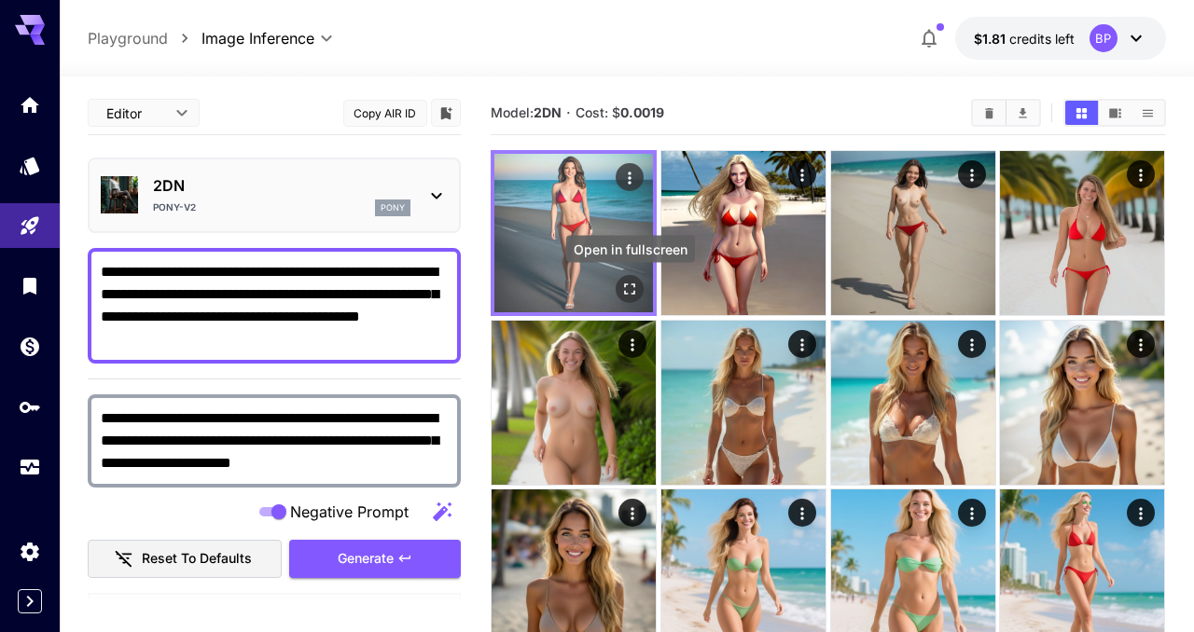
click at [625, 288] on icon "Open in fullscreen" at bounding box center [630, 289] width 19 height 19
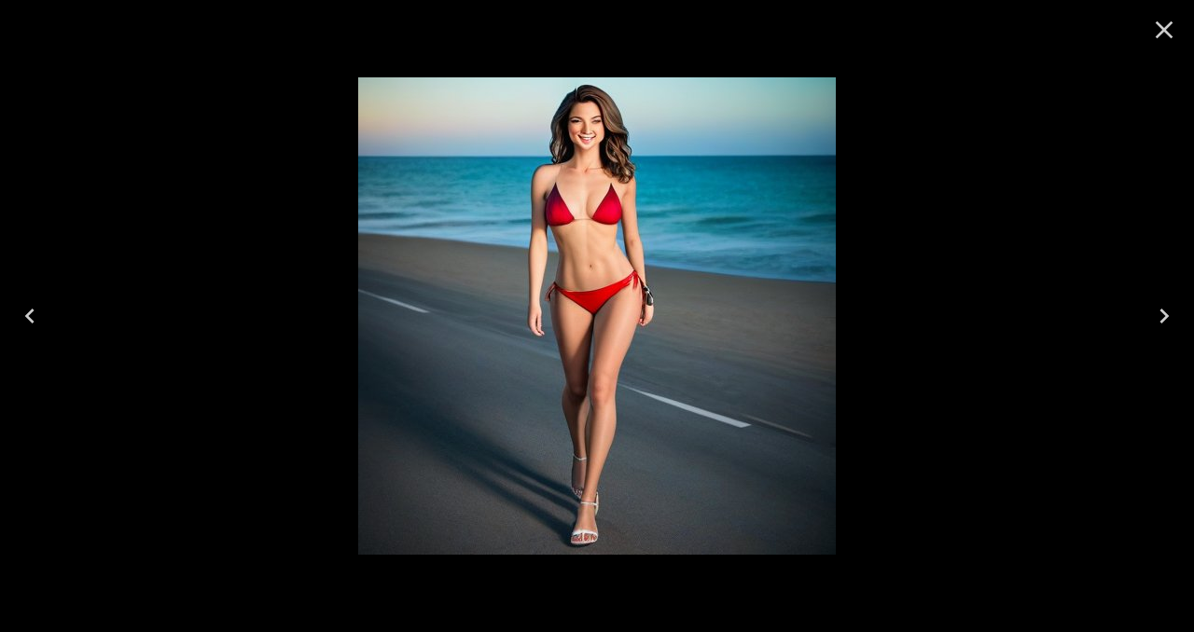
click at [1160, 35] on icon "Close" at bounding box center [1164, 30] width 30 height 30
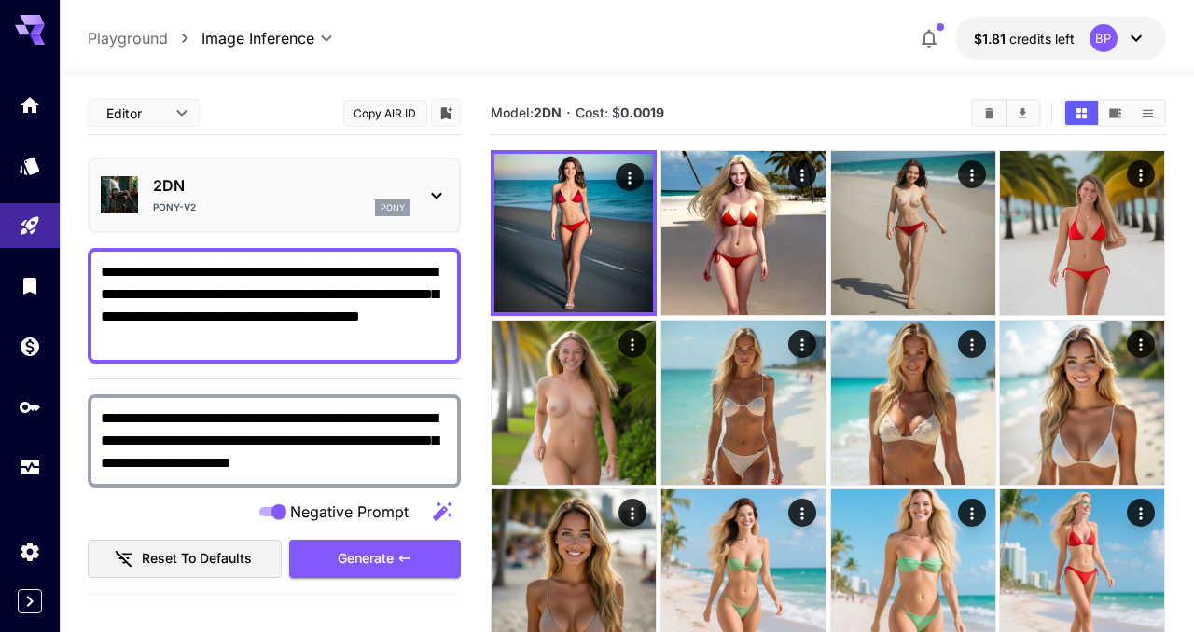
click at [327, 323] on textarea "**********" at bounding box center [274, 306] width 347 height 90
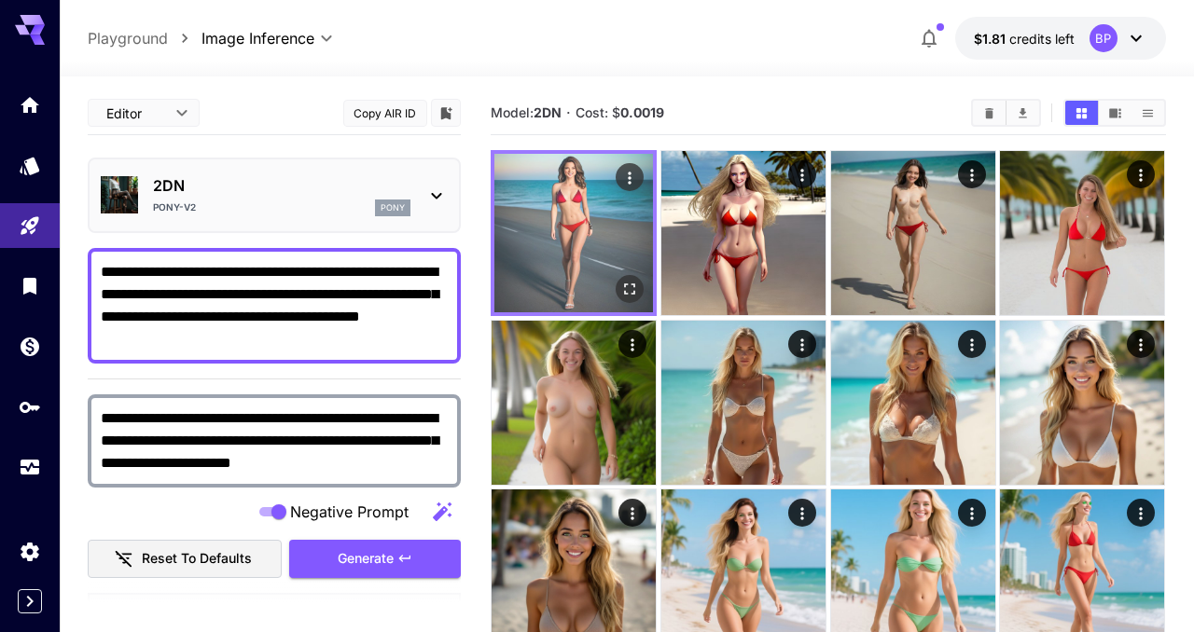
click at [523, 220] on img at bounding box center [573, 233] width 159 height 159
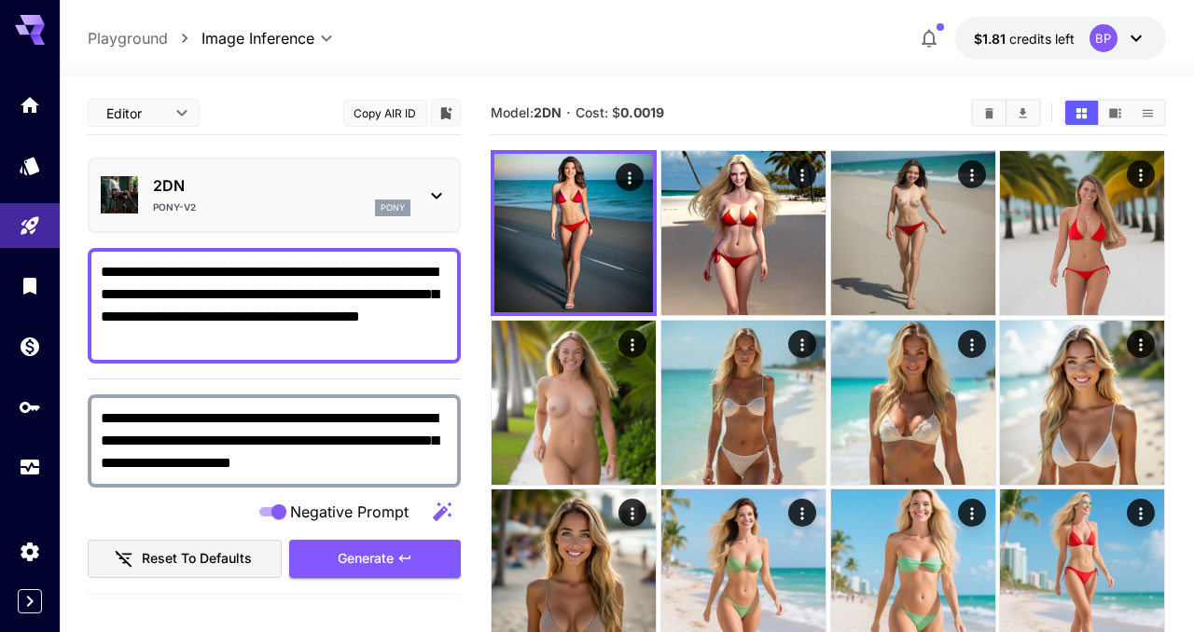
click at [142, 194] on div "2DN Pony-v2 pony" at bounding box center [274, 195] width 347 height 57
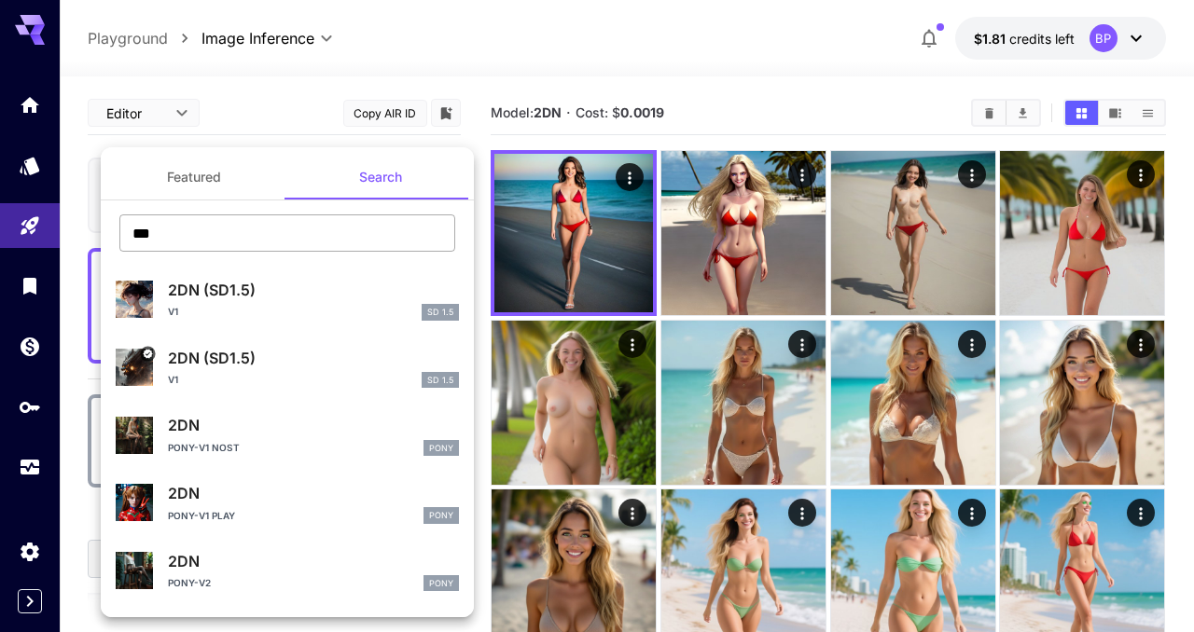
click at [190, 237] on input "***" at bounding box center [287, 233] width 336 height 37
click at [189, 237] on input "***" at bounding box center [287, 233] width 336 height 37
paste input "**********"
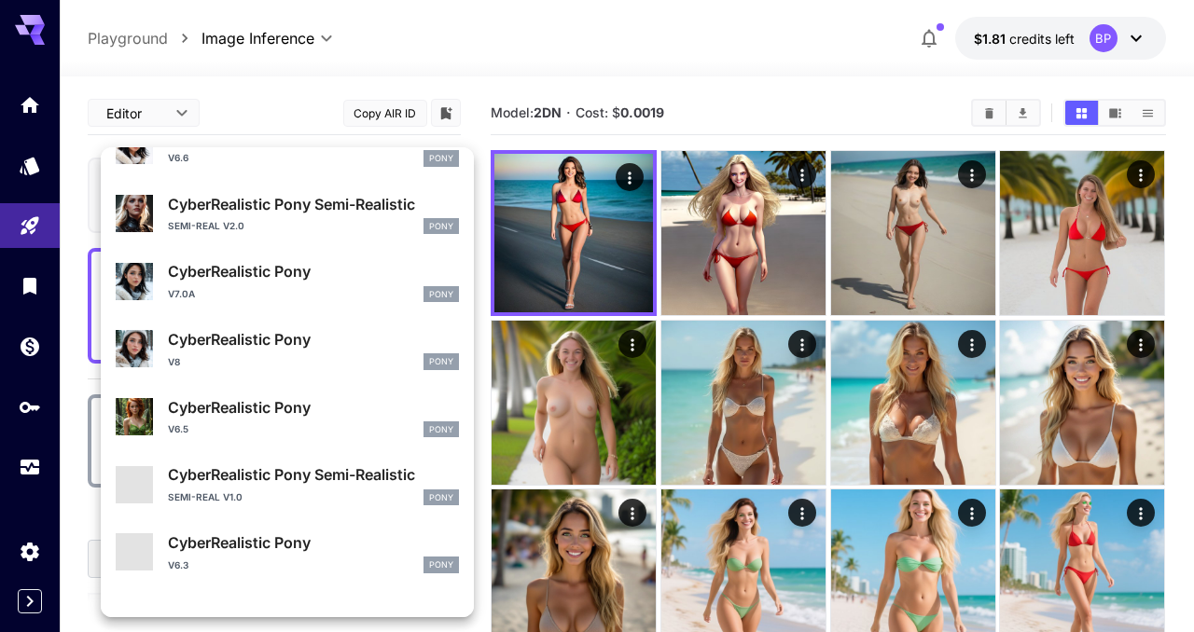
scroll to position [1220, 0]
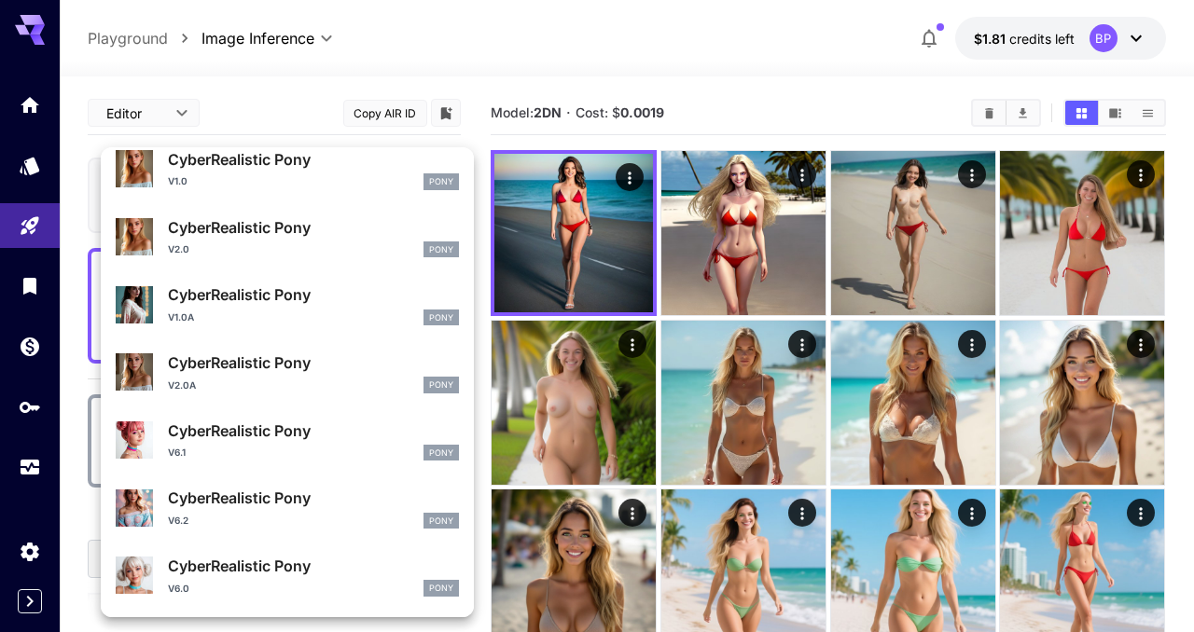
type input "**********"
click at [290, 448] on div "V6.1 Pony" at bounding box center [313, 453] width 291 height 17
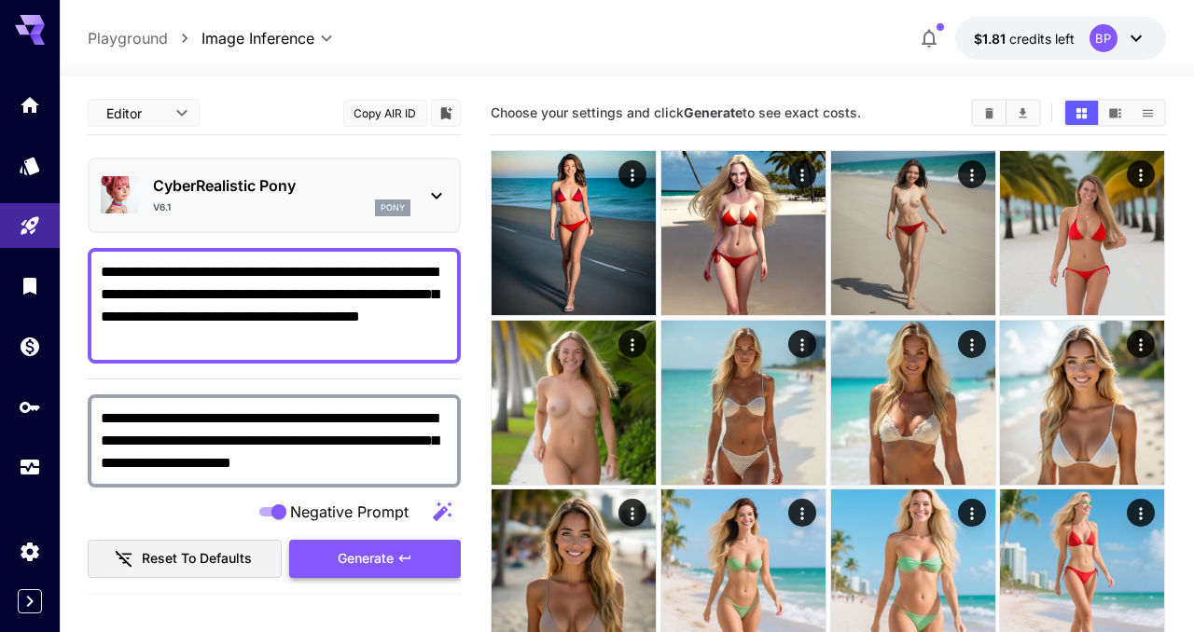
click at [354, 548] on span "Generate" at bounding box center [366, 559] width 56 height 23
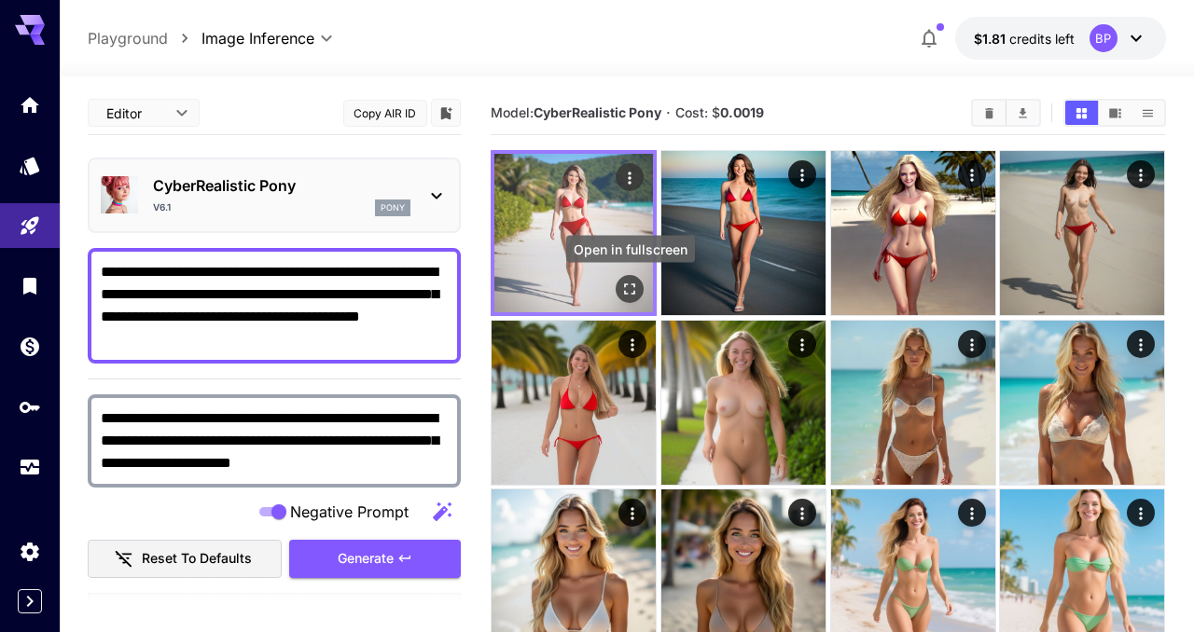
click at [633, 287] on icon "Open in fullscreen" at bounding box center [630, 289] width 19 height 19
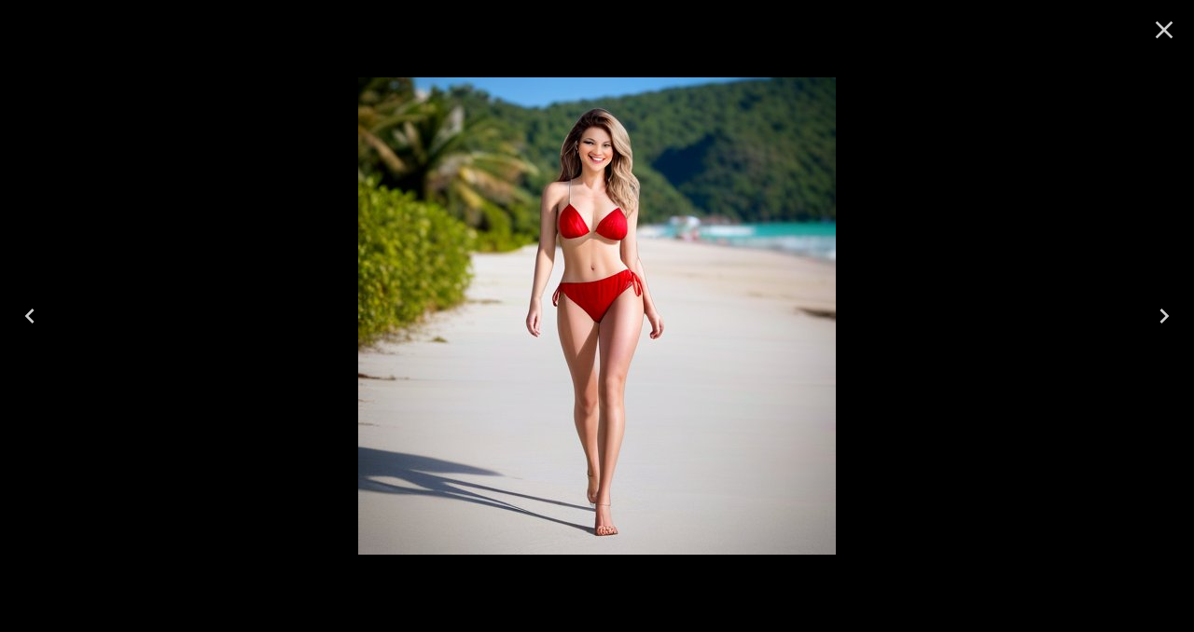
click at [1166, 33] on icon "Close" at bounding box center [1165, 30] width 18 height 18
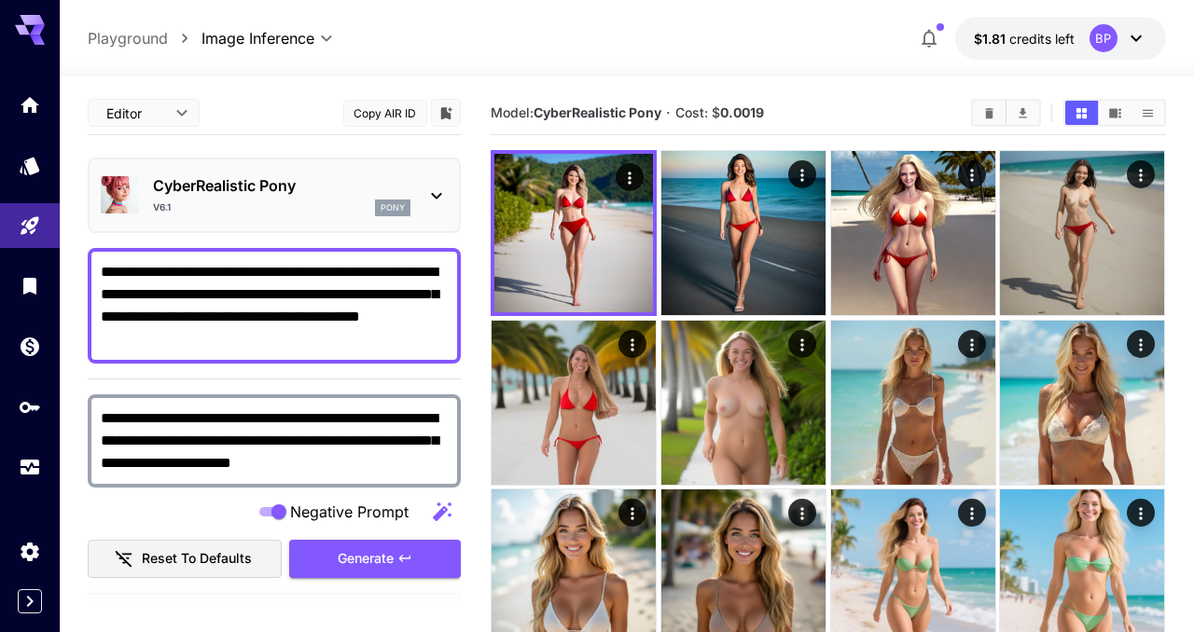
click at [313, 299] on textarea "**********" at bounding box center [274, 306] width 347 height 90
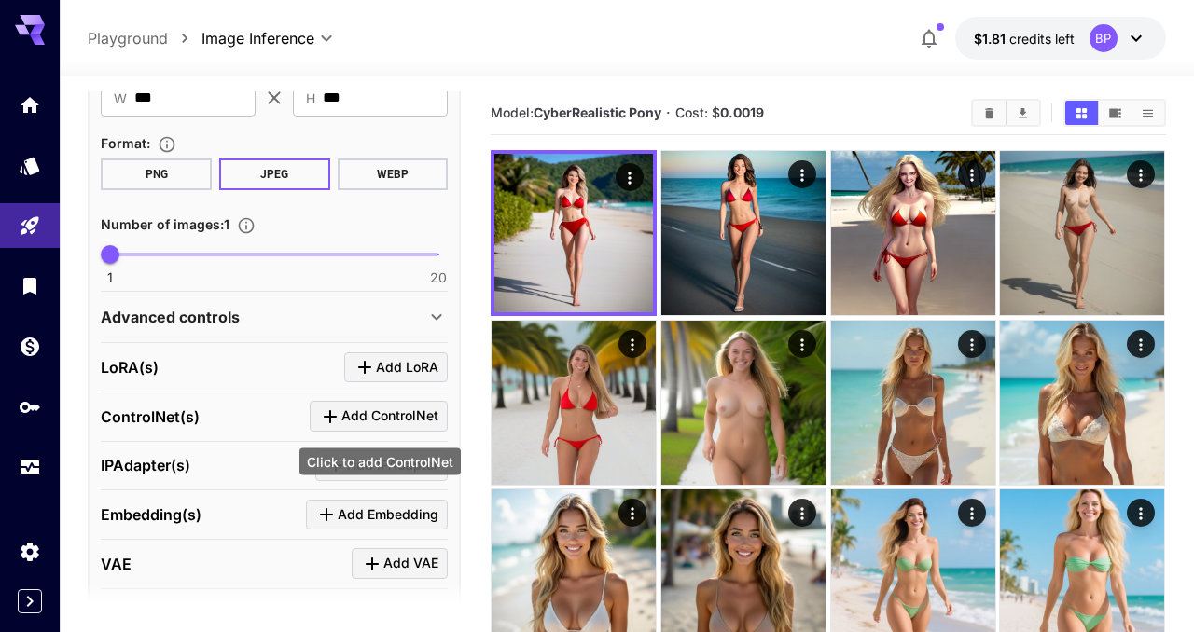
scroll to position [656, 0]
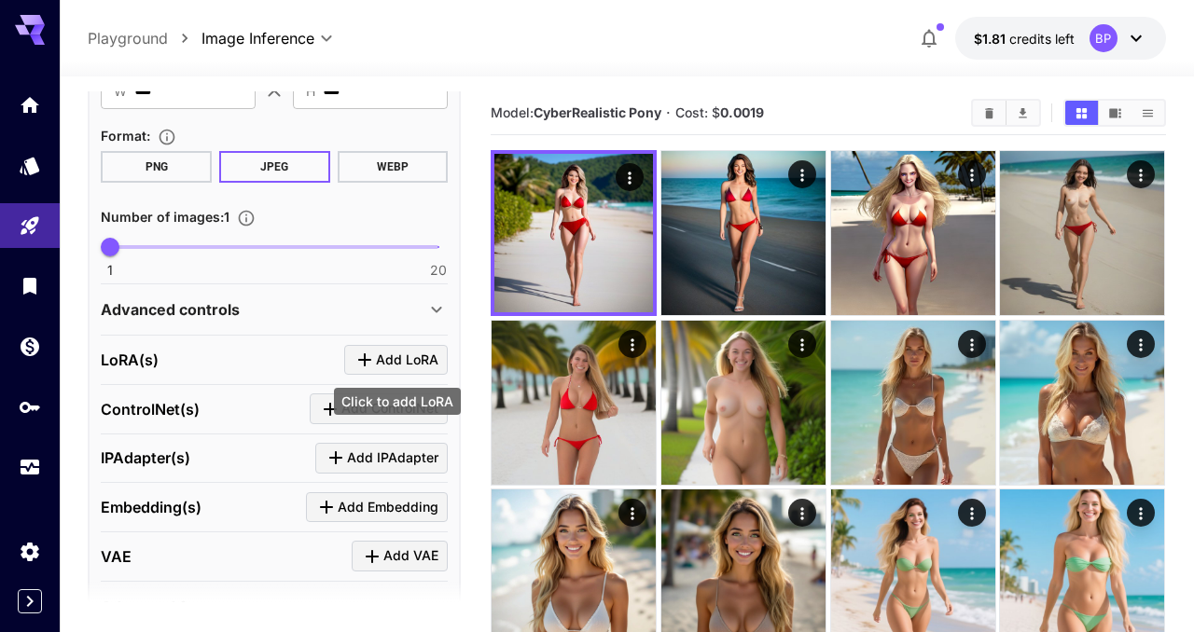
click at [434, 359] on span "Add LoRA" at bounding box center [407, 360] width 63 height 23
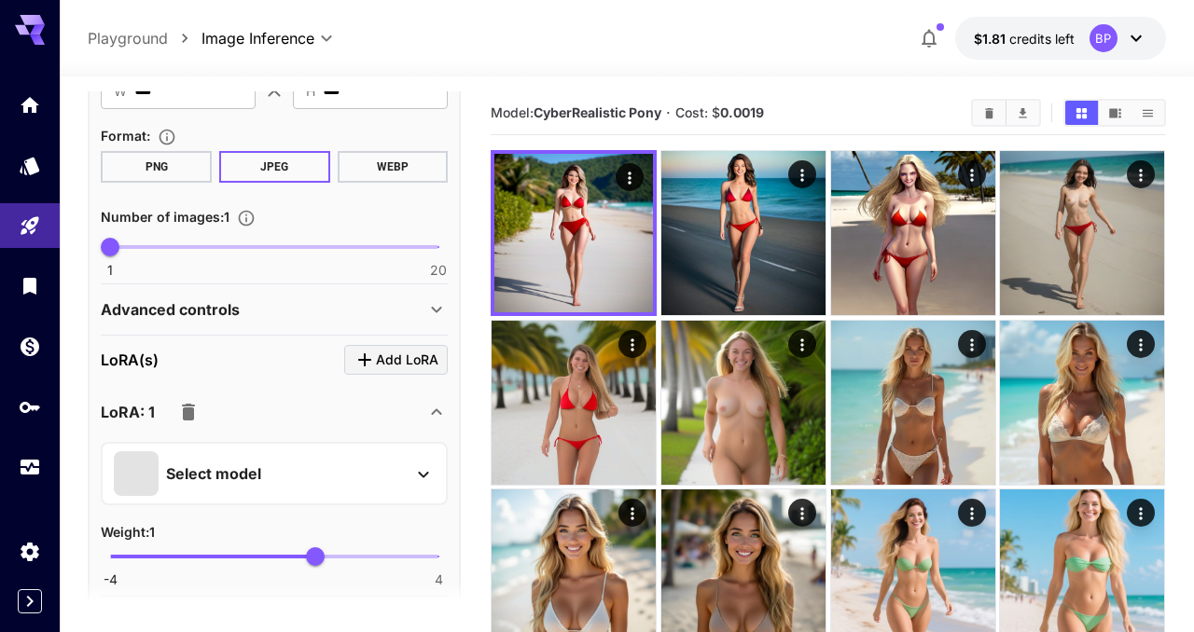
click at [348, 480] on div "Select model" at bounding box center [259, 474] width 291 height 45
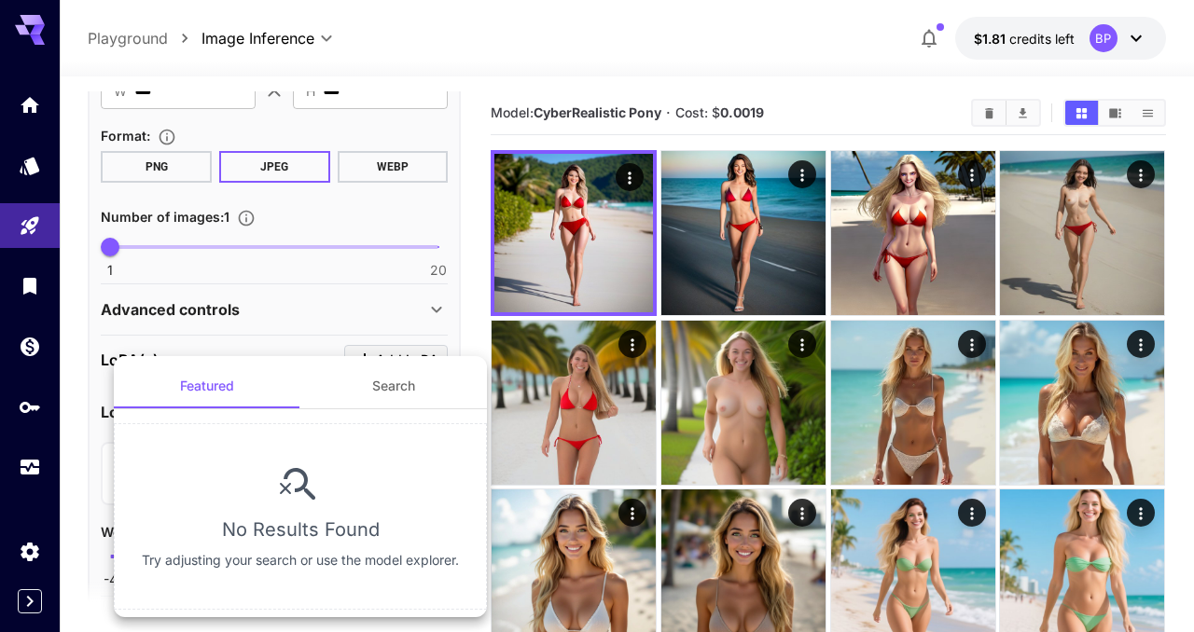
click at [67, 475] on div at bounding box center [597, 316] width 1194 height 632
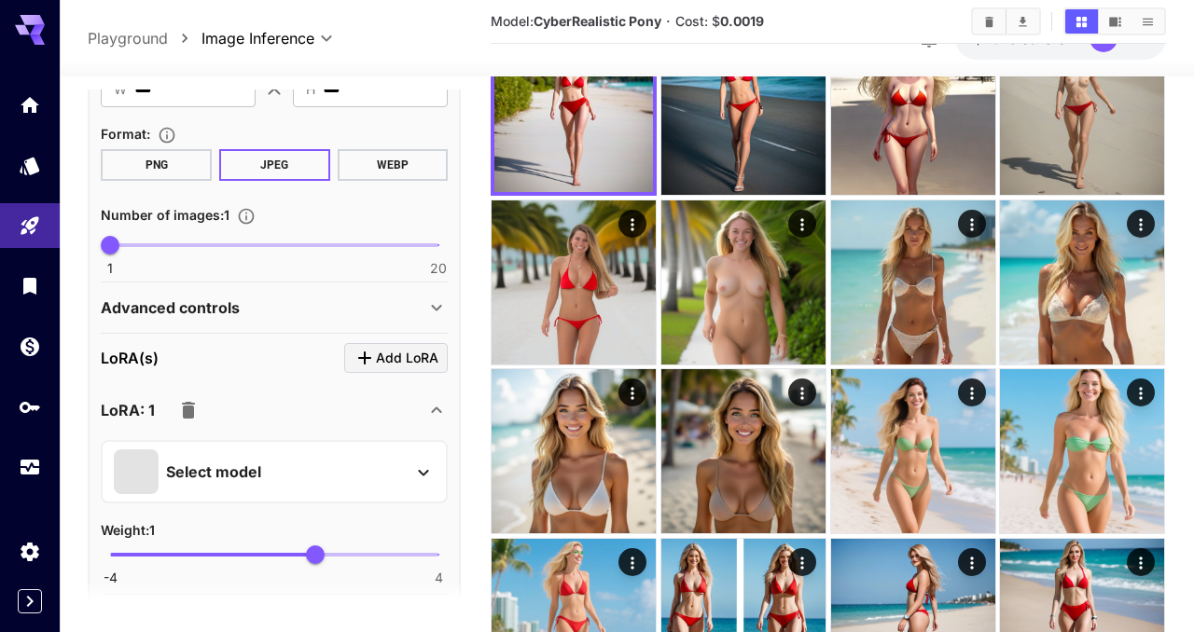
scroll to position [188, 0]
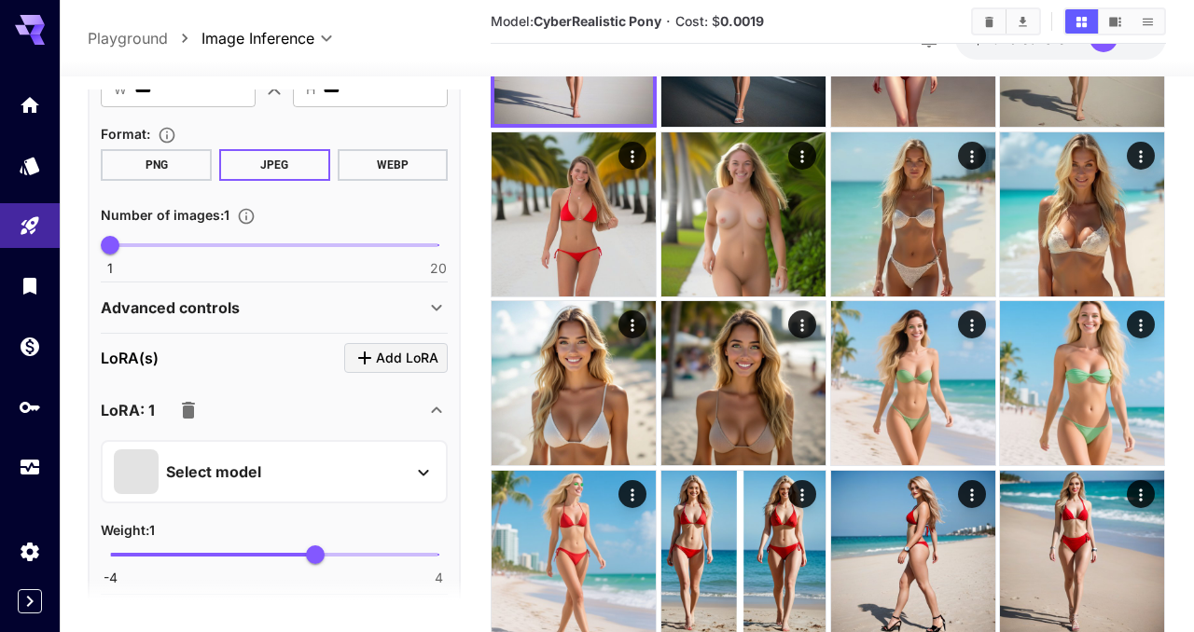
click at [205, 403] on div at bounding box center [188, 410] width 37 height 37
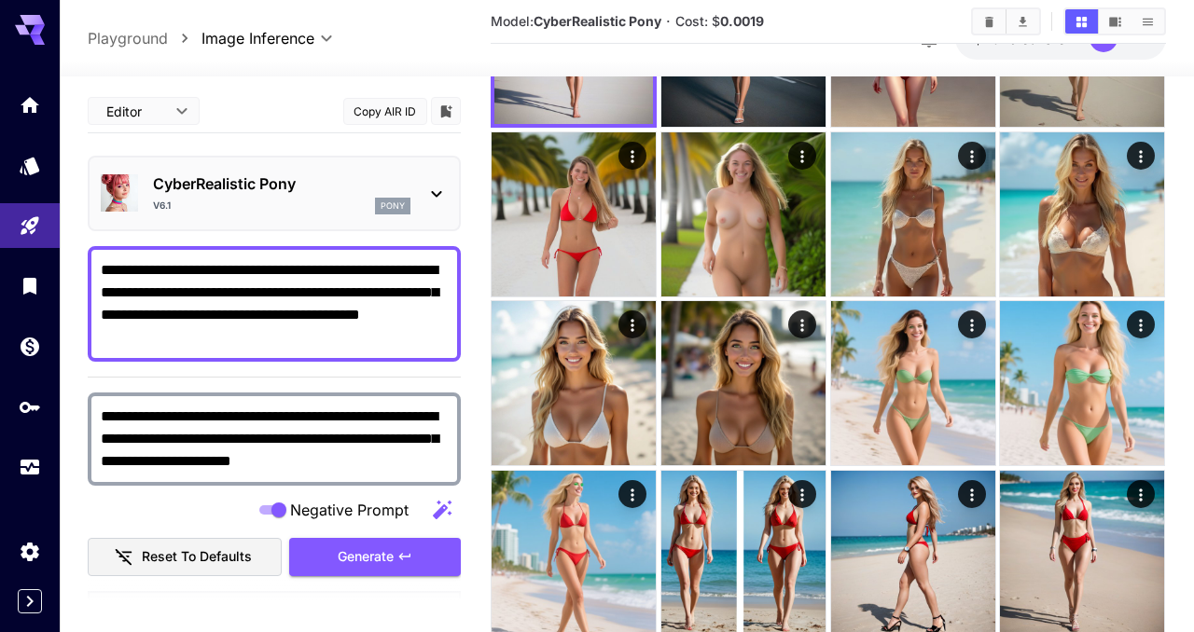
scroll to position [818, 0]
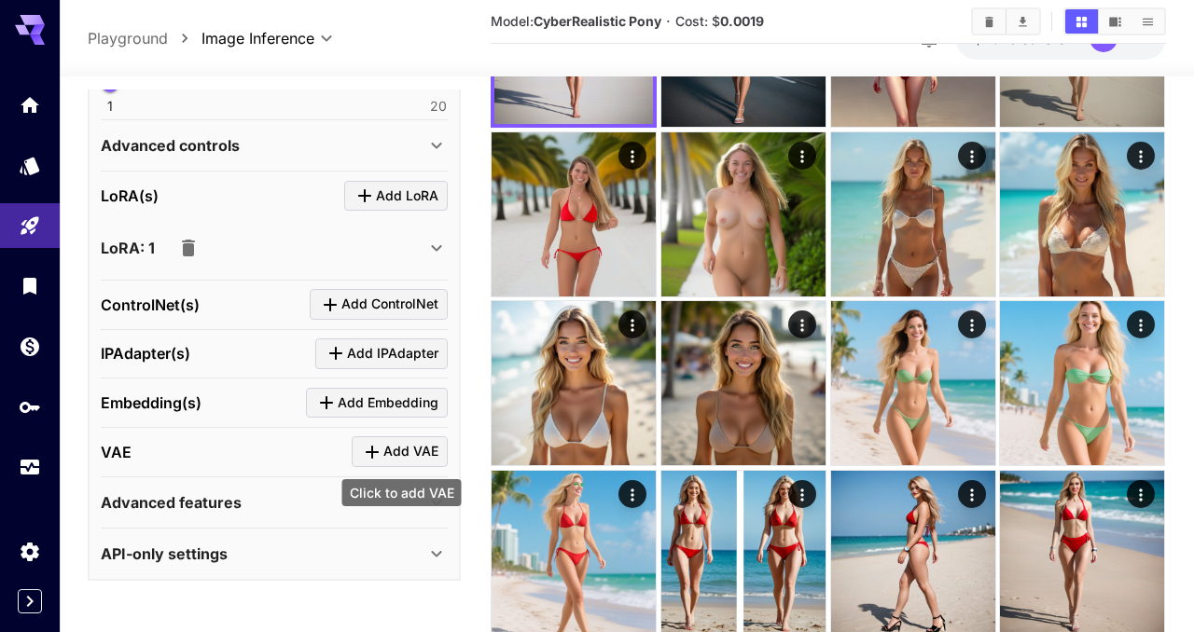
click at [396, 456] on span "Add VAE" at bounding box center [410, 451] width 55 height 23
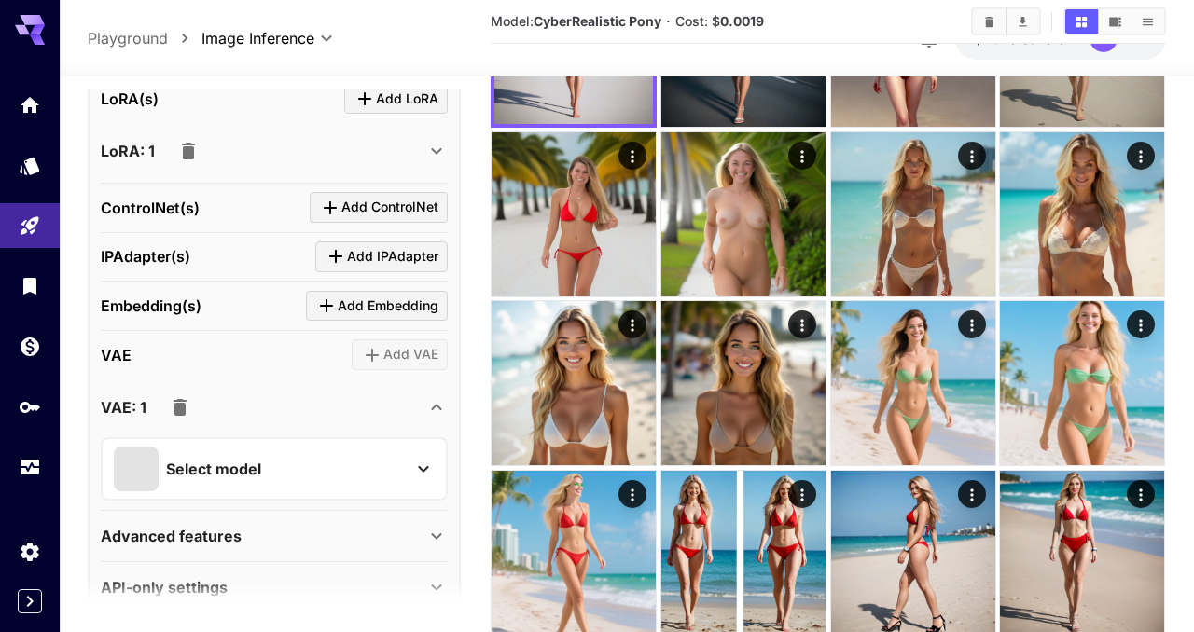
scroll to position [949, 0]
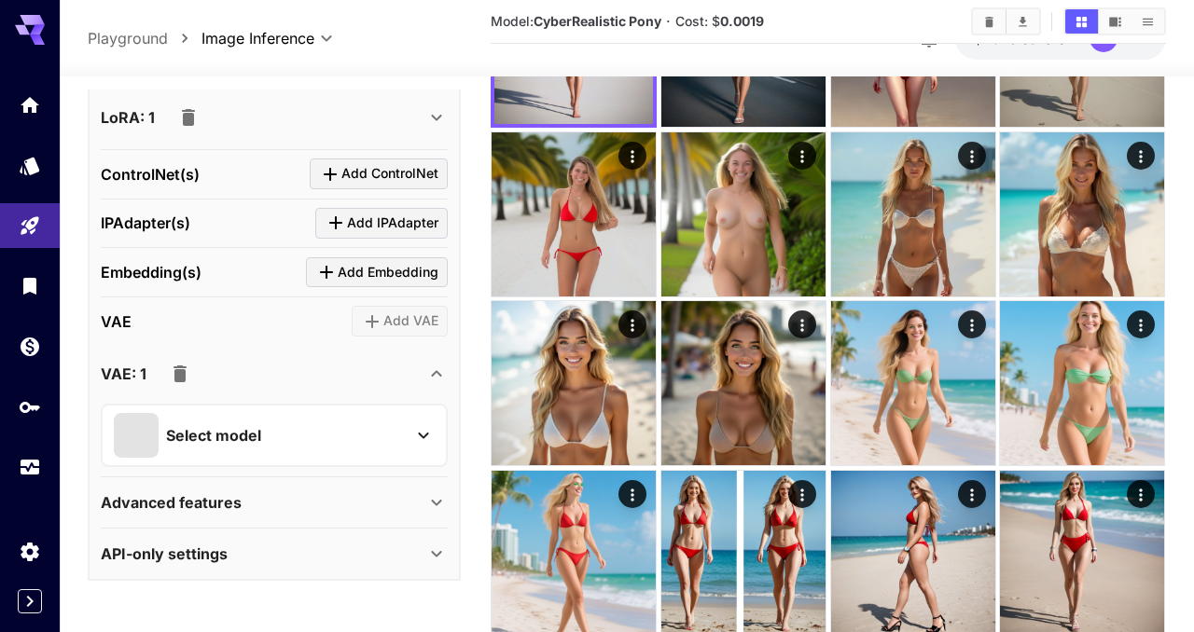
click at [290, 419] on div "Select model" at bounding box center [259, 435] width 291 height 45
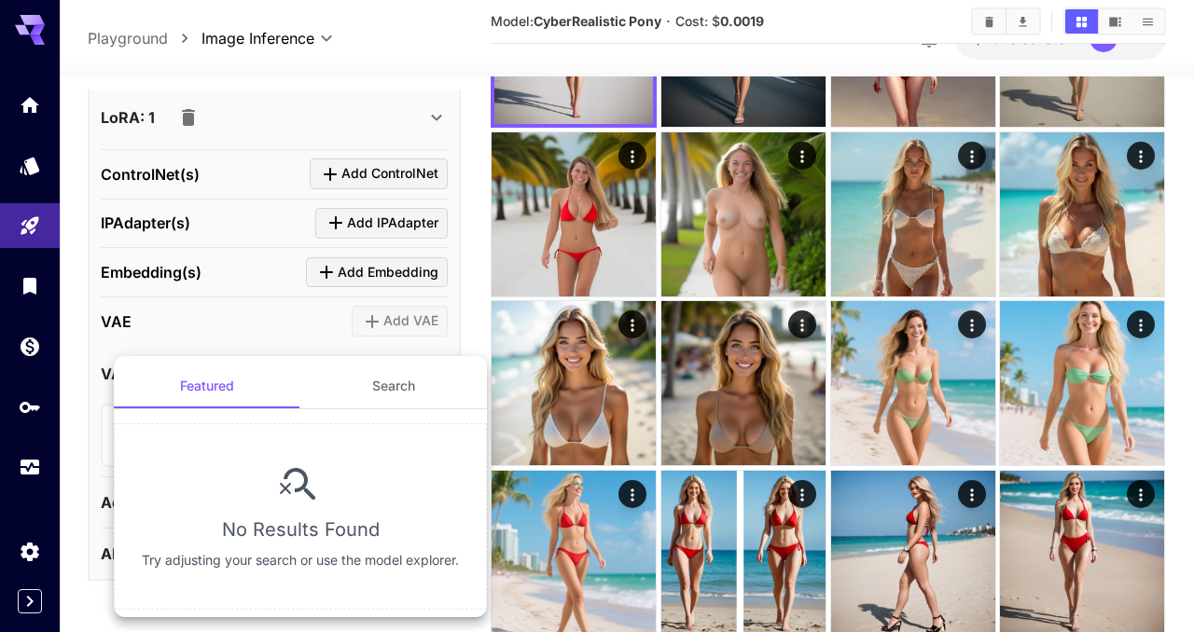
click at [62, 434] on div at bounding box center [597, 316] width 1194 height 632
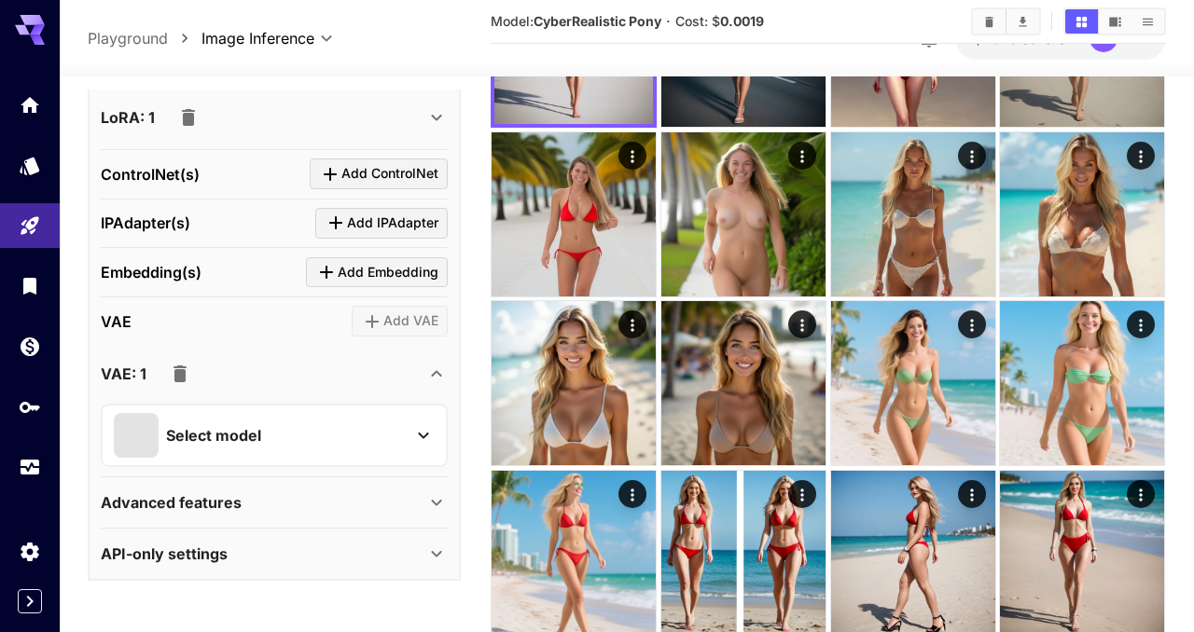
click at [183, 370] on icon "button" at bounding box center [180, 374] width 13 height 17
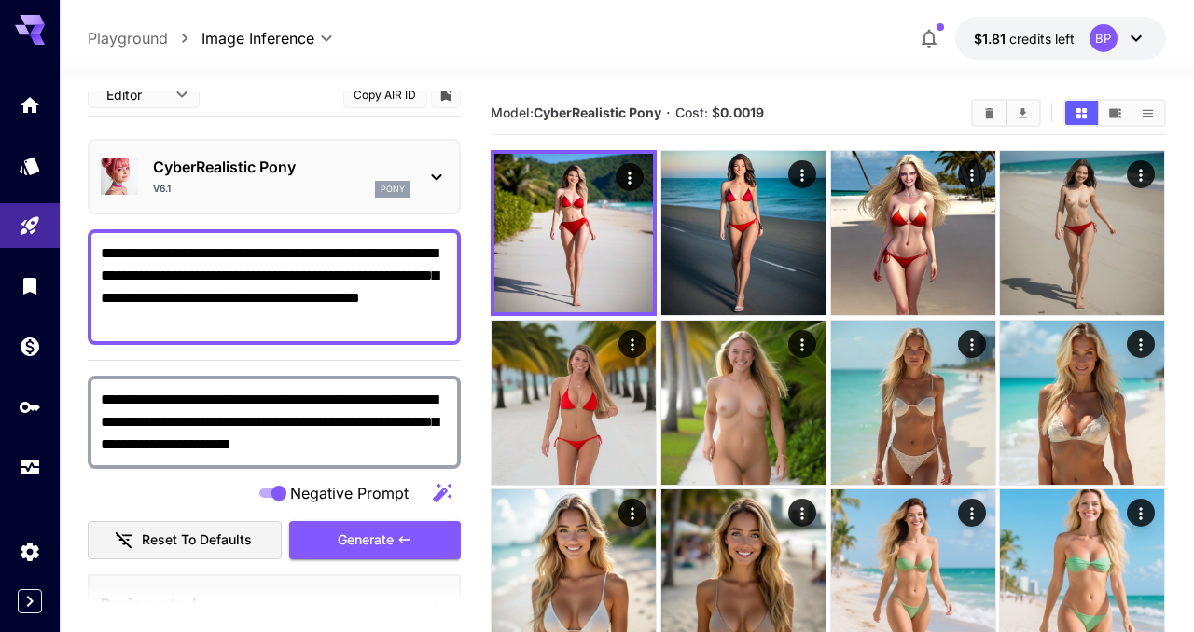
scroll to position [12, 0]
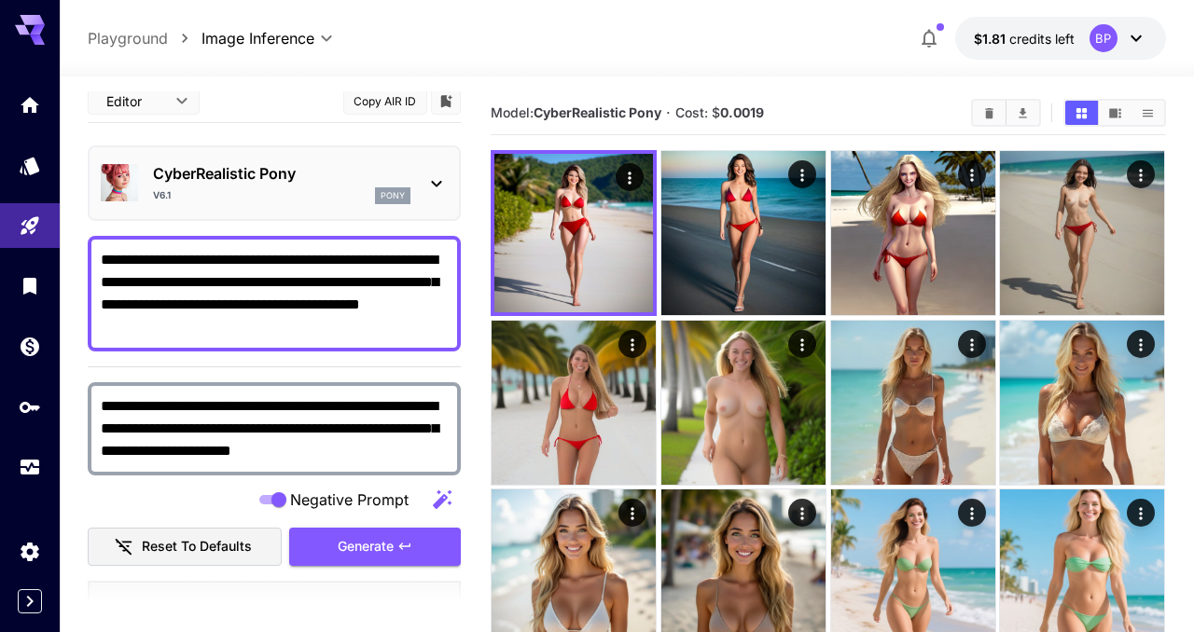
click at [438, 179] on icon at bounding box center [436, 184] width 22 height 22
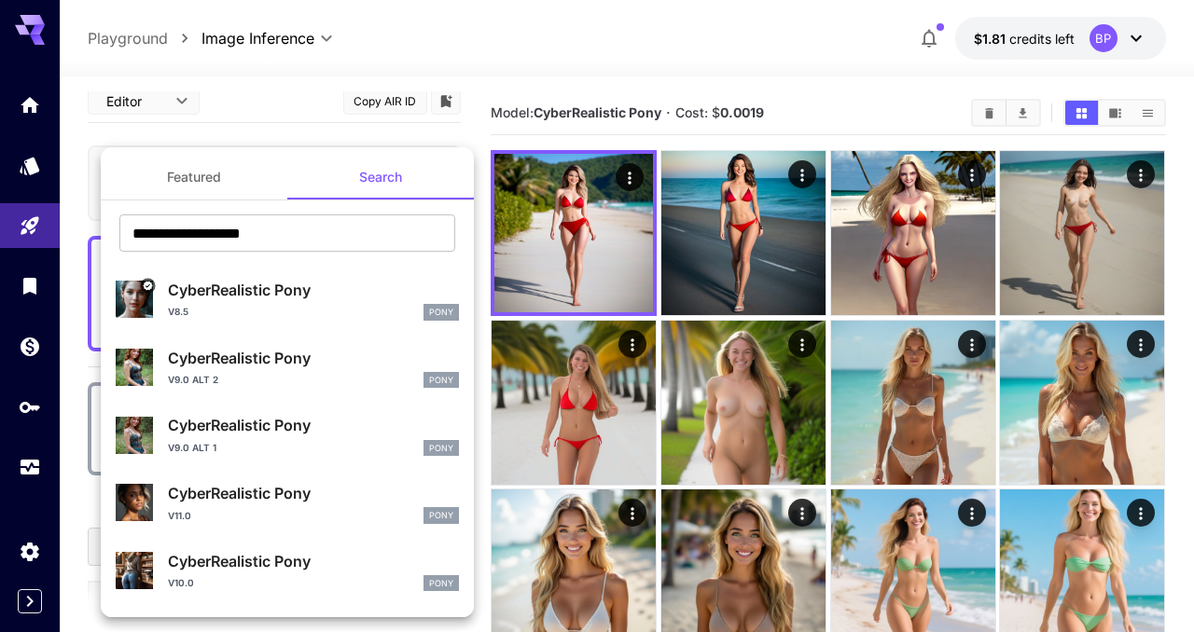
click at [326, 556] on p "CyberRealistic Pony" at bounding box center [313, 561] width 291 height 22
type input "*"
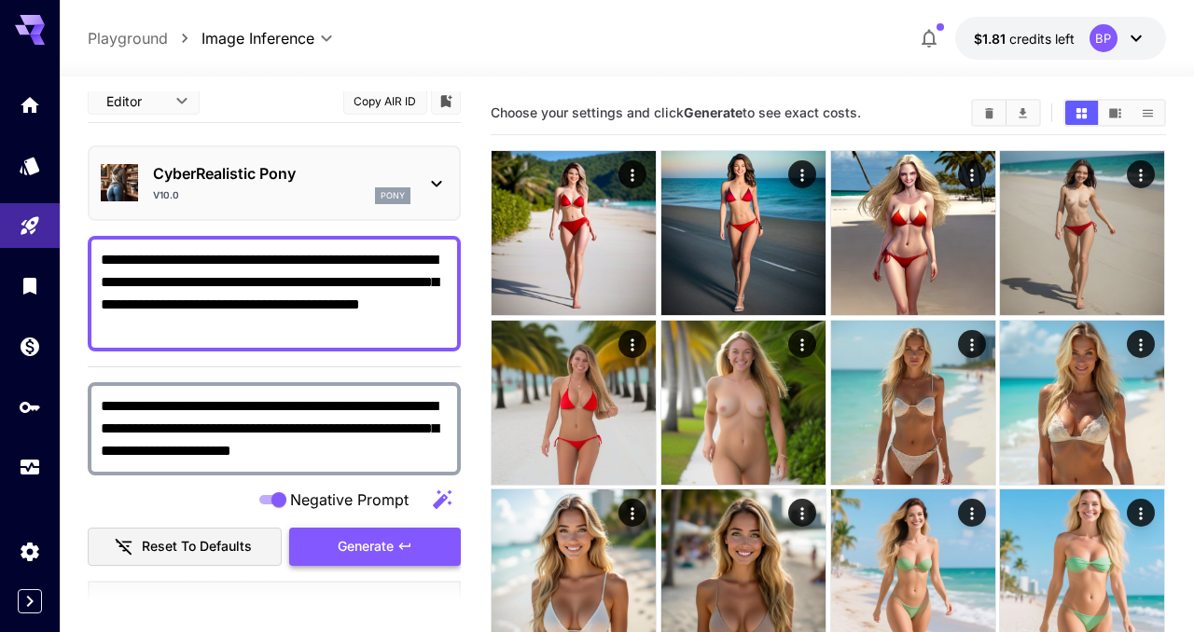
click at [370, 549] on span "Generate" at bounding box center [366, 546] width 56 height 23
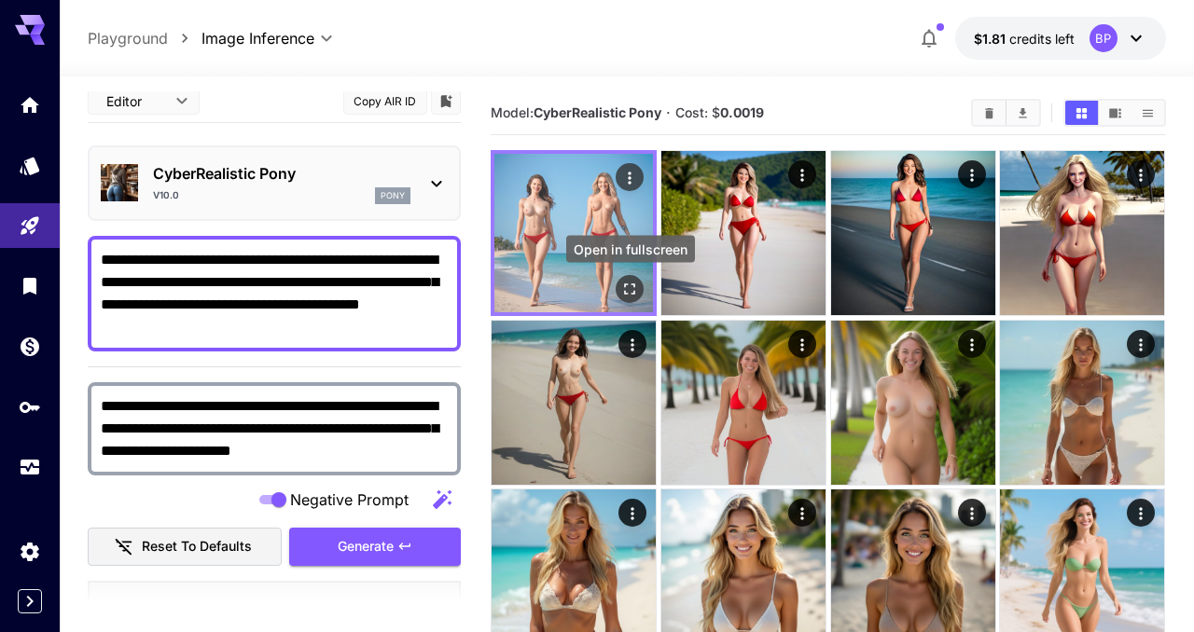
click at [628, 286] on icon "Open in fullscreen" at bounding box center [630, 289] width 19 height 19
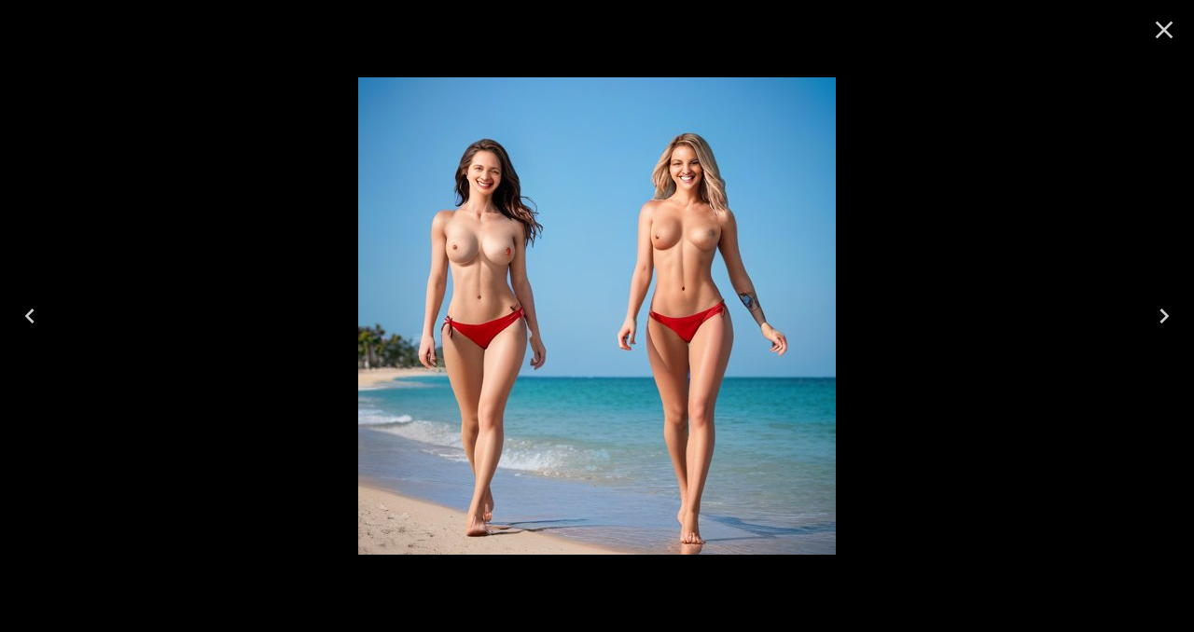
click at [1164, 25] on icon "Close" at bounding box center [1164, 30] width 30 height 30
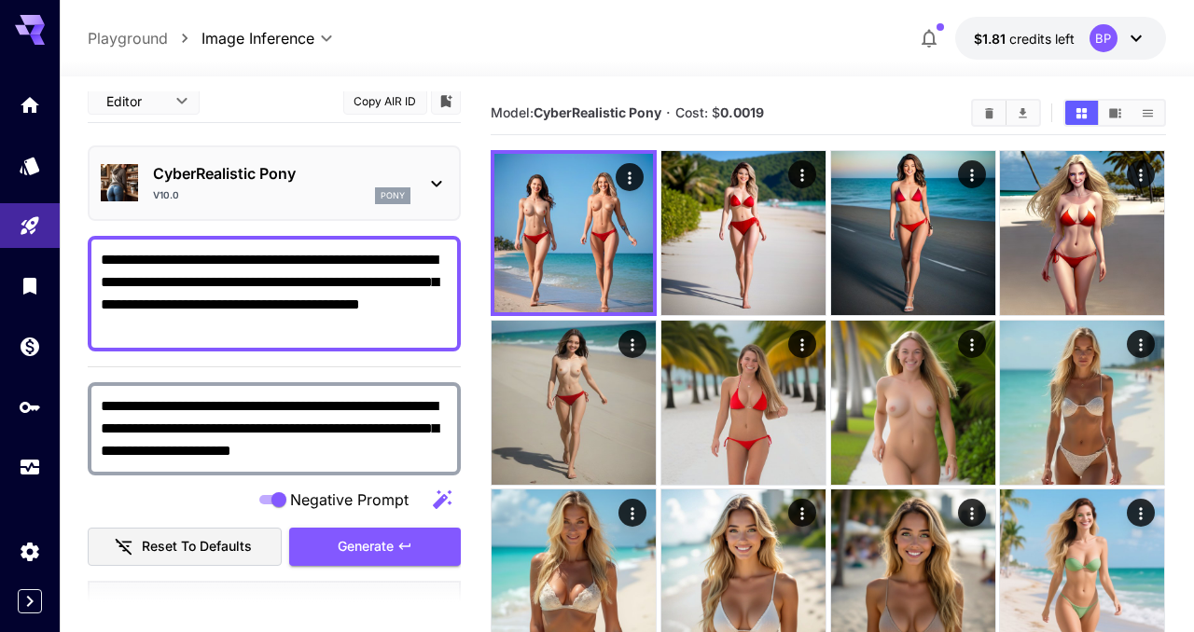
click at [434, 185] on icon at bounding box center [436, 184] width 22 height 22
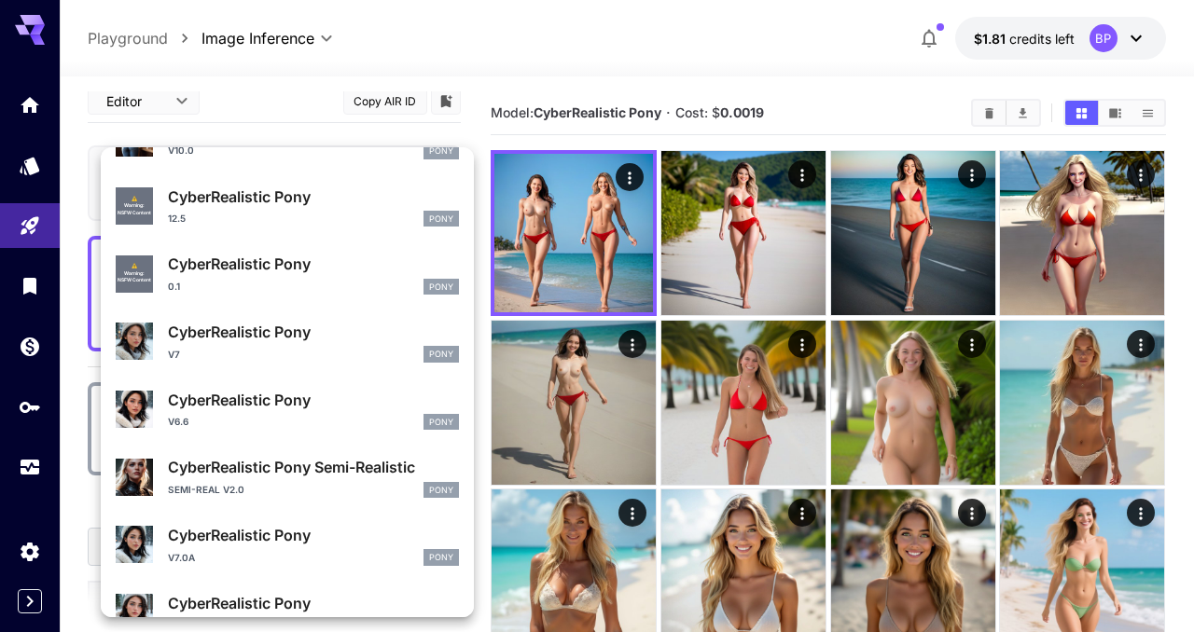
scroll to position [438, 0]
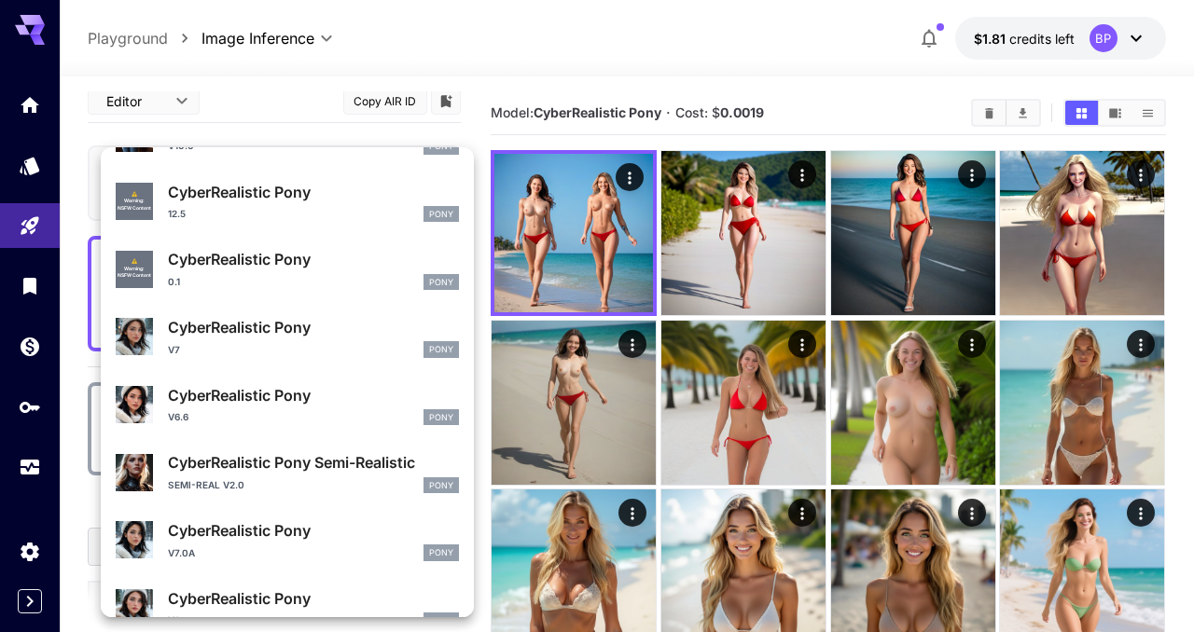
click at [324, 466] on p "CyberRealistic Pony Semi-Realistic" at bounding box center [313, 463] width 291 height 22
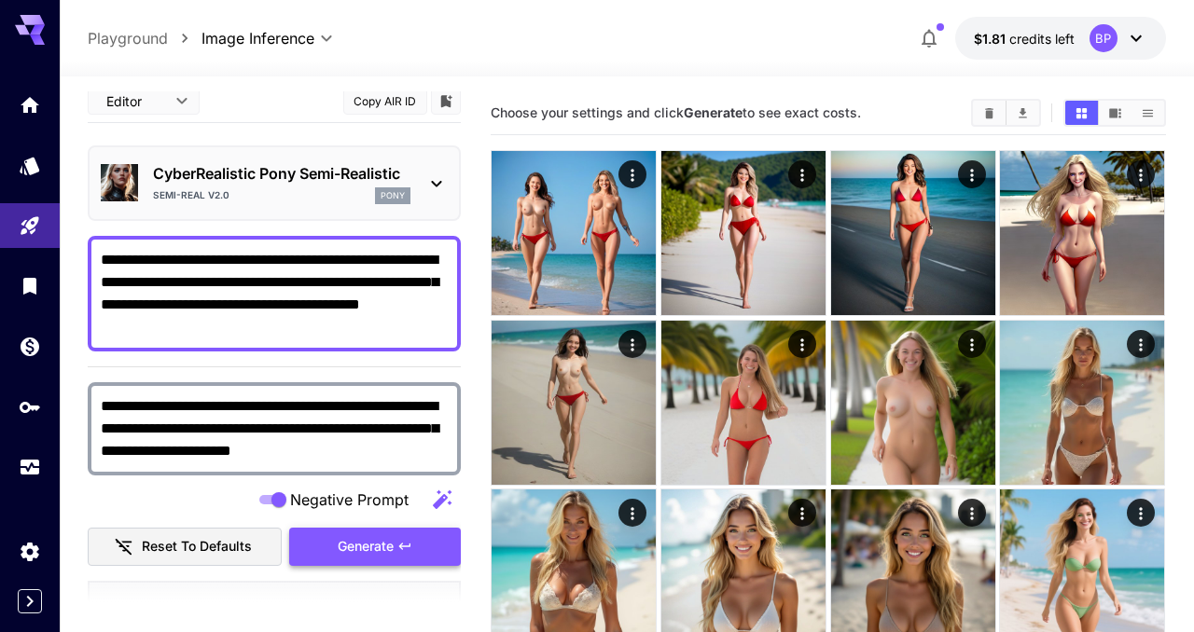
click at [377, 547] on span "Generate" at bounding box center [366, 546] width 56 height 23
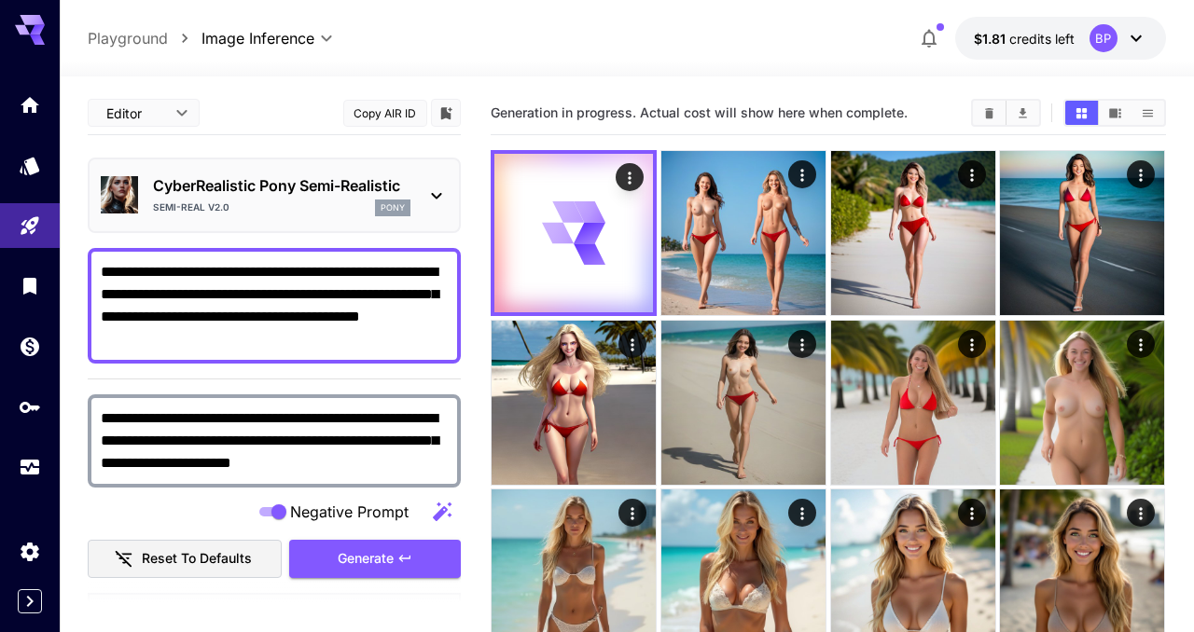
scroll to position [12, 0]
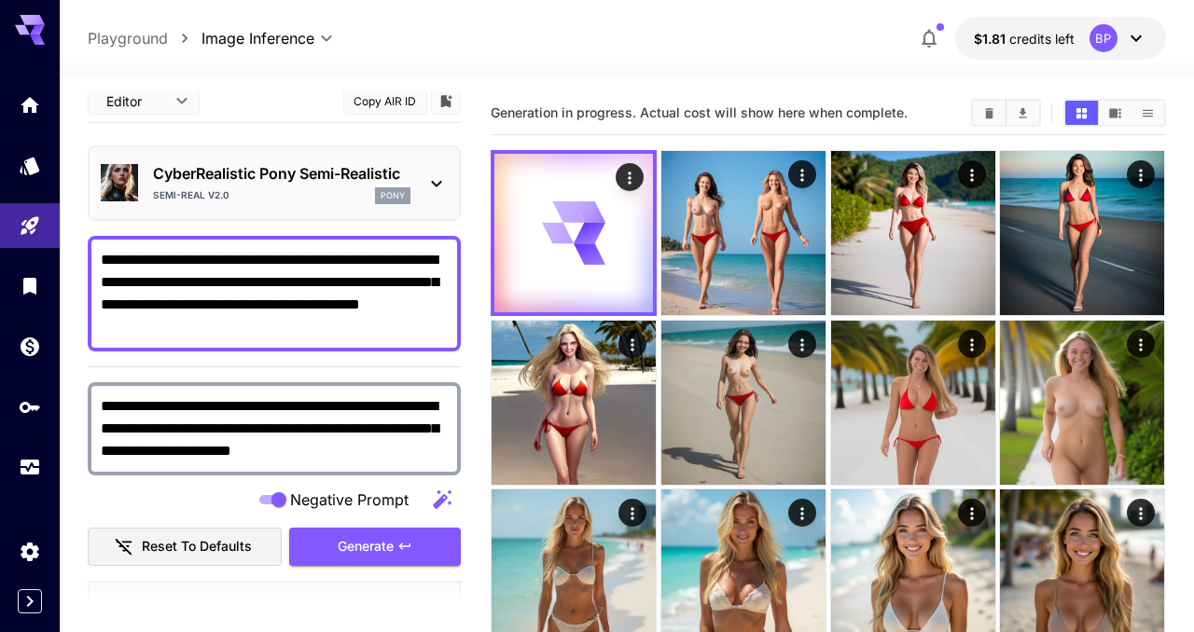
click at [438, 186] on icon at bounding box center [436, 184] width 22 height 22
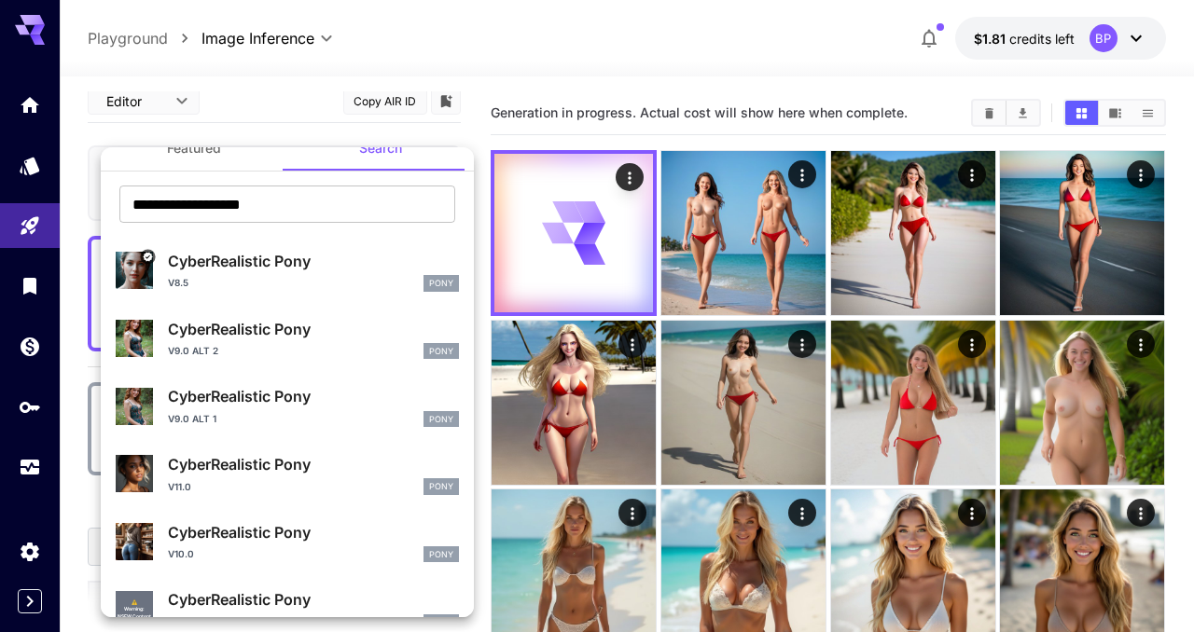
scroll to position [0, 0]
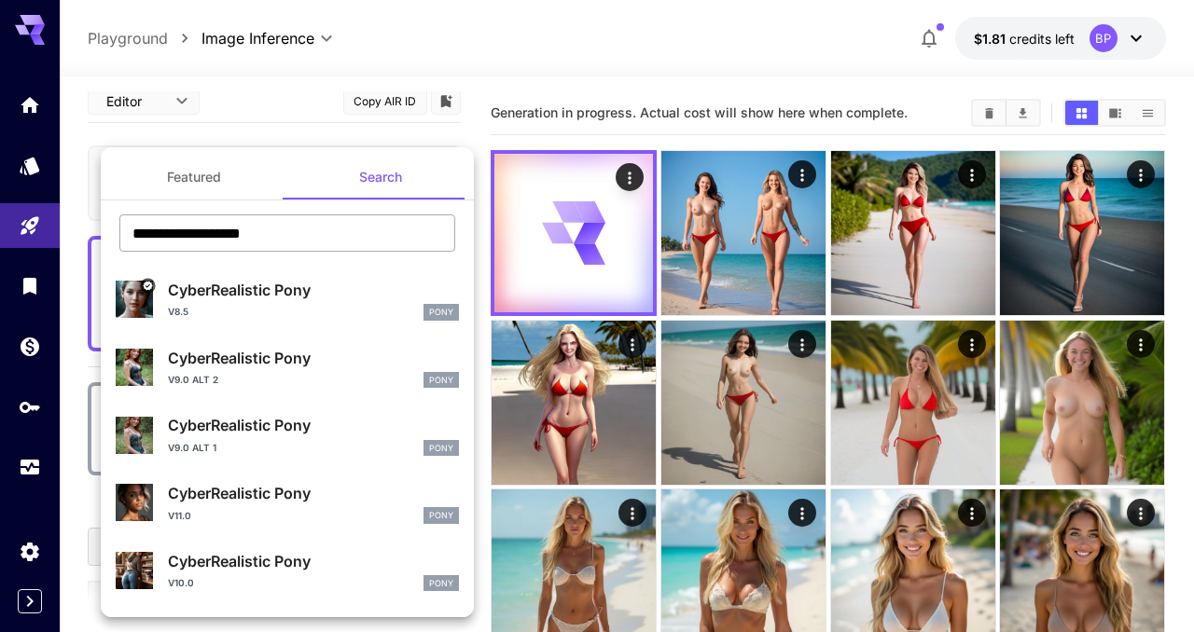
click at [317, 232] on input "**********" at bounding box center [287, 233] width 336 height 37
click at [130, 235] on input "**********" at bounding box center [287, 233] width 336 height 37
paste input "text"
type input "**********"
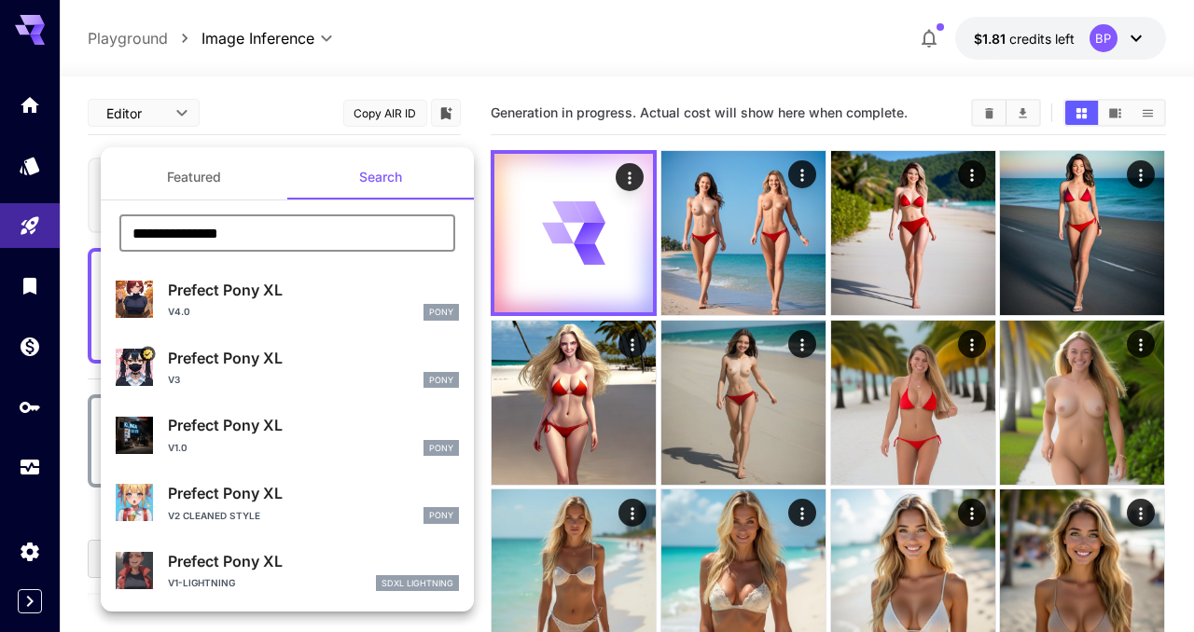
scroll to position [12, 0]
type input "**********"
click at [243, 304] on div "v4.0 Pony" at bounding box center [313, 312] width 291 height 17
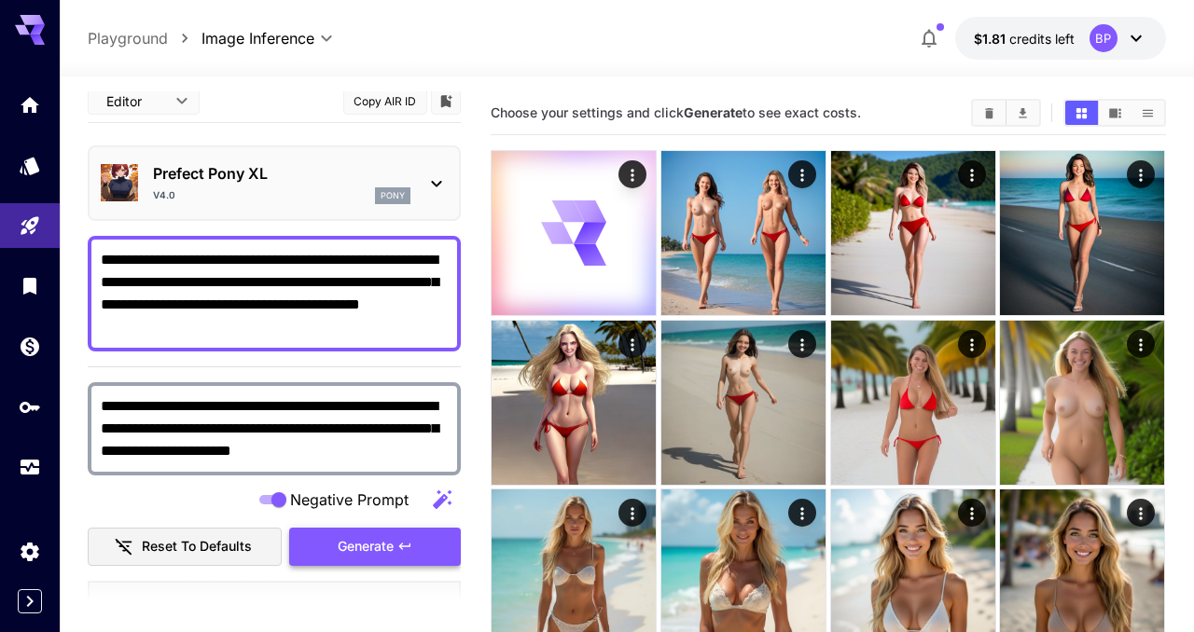
click at [377, 539] on span "Generate" at bounding box center [366, 546] width 56 height 23
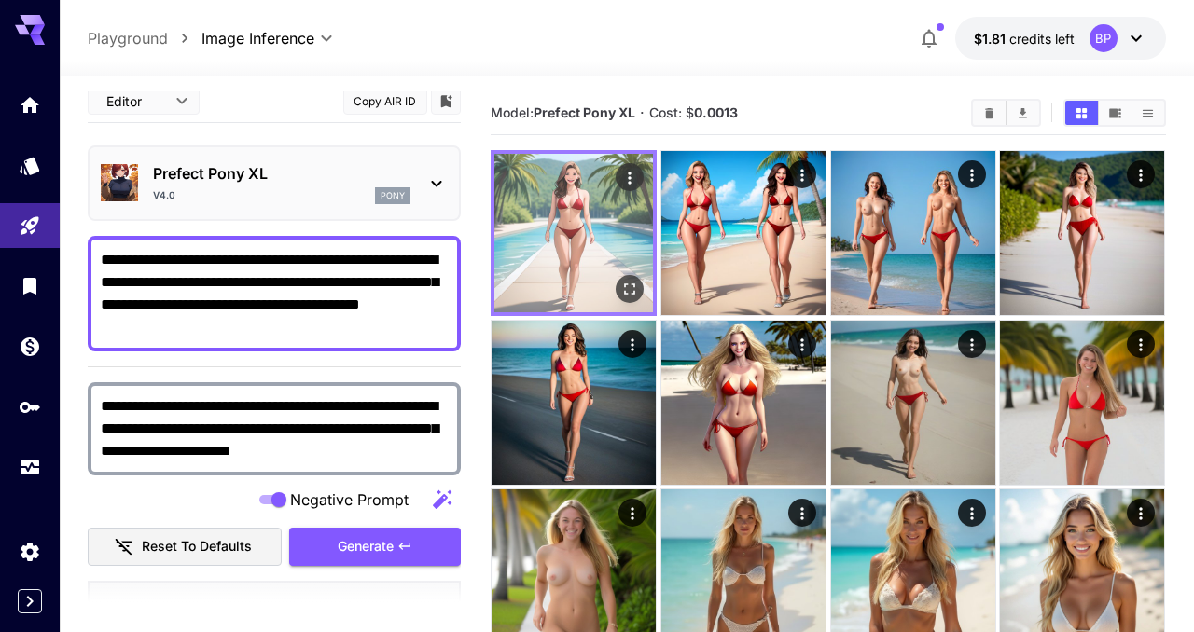
click at [563, 268] on img at bounding box center [573, 233] width 159 height 159
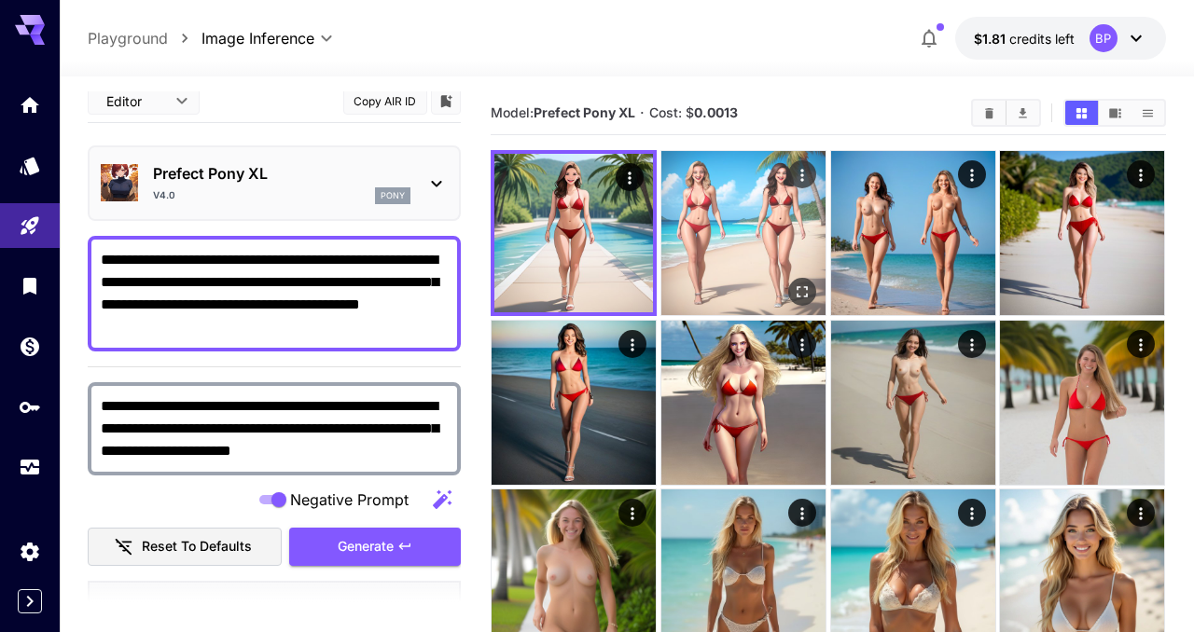
click at [711, 260] on img at bounding box center [743, 233] width 164 height 164
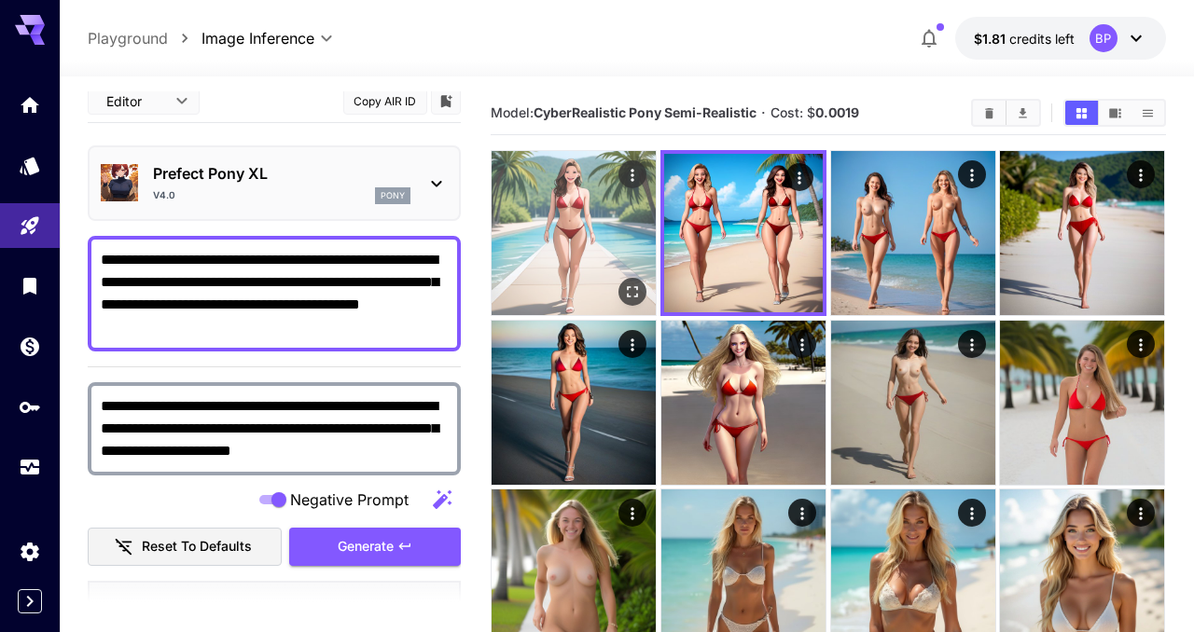
click at [595, 258] on img at bounding box center [574, 233] width 164 height 164
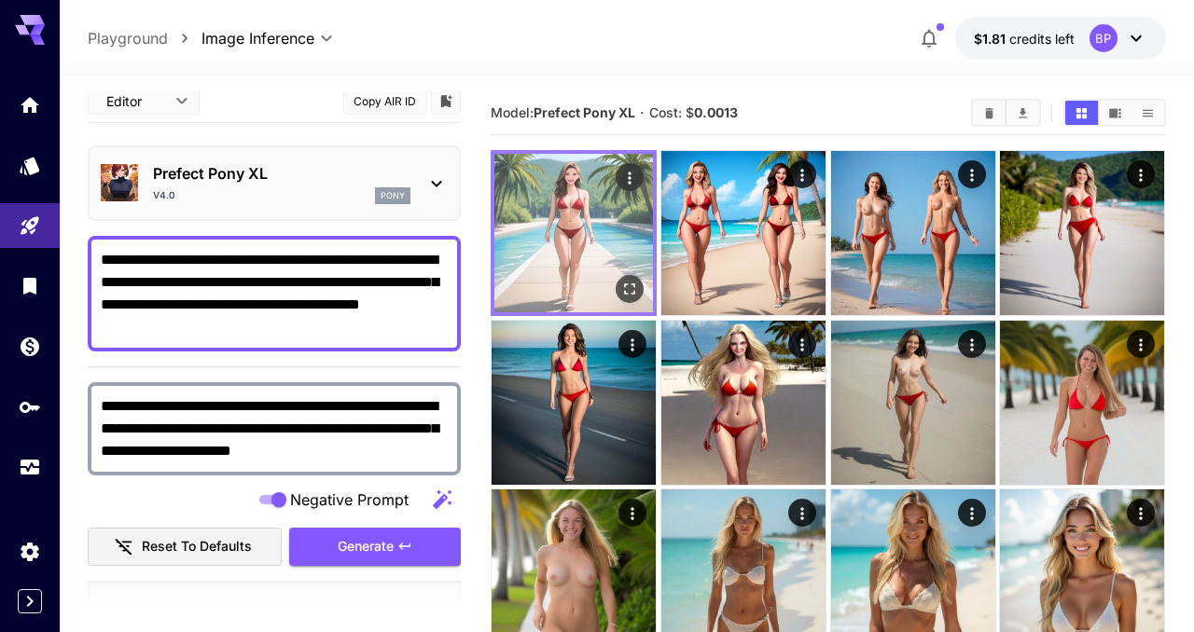
click at [635, 284] on icon "Open in fullscreen" at bounding box center [630, 289] width 19 height 19
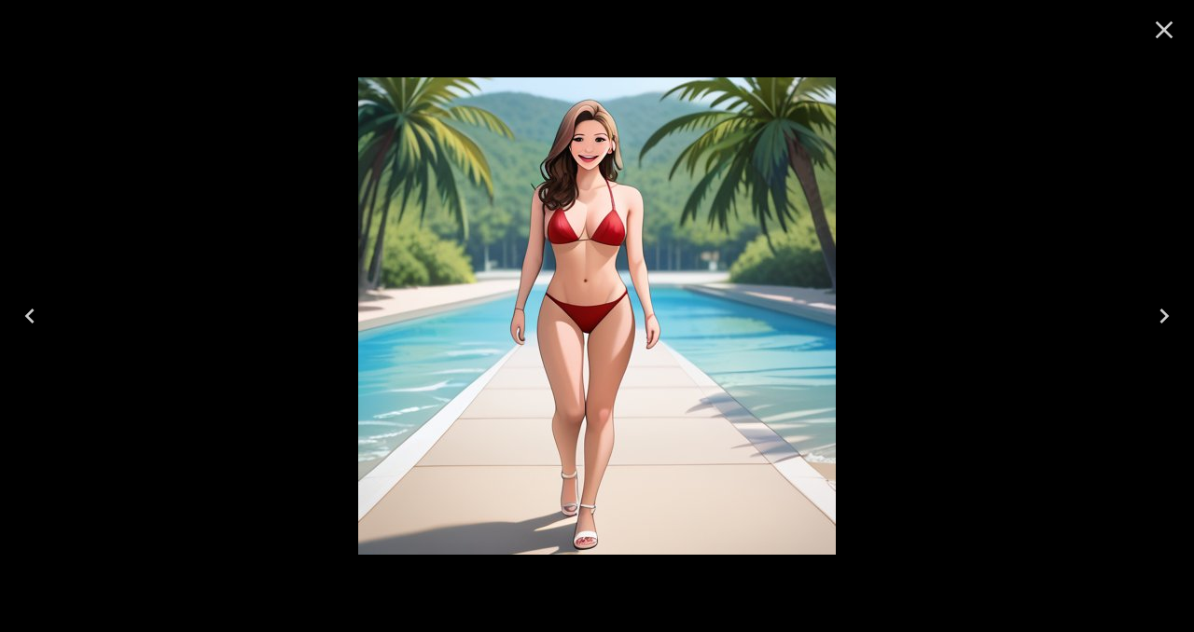
click at [1158, 35] on icon "Close" at bounding box center [1165, 30] width 18 height 18
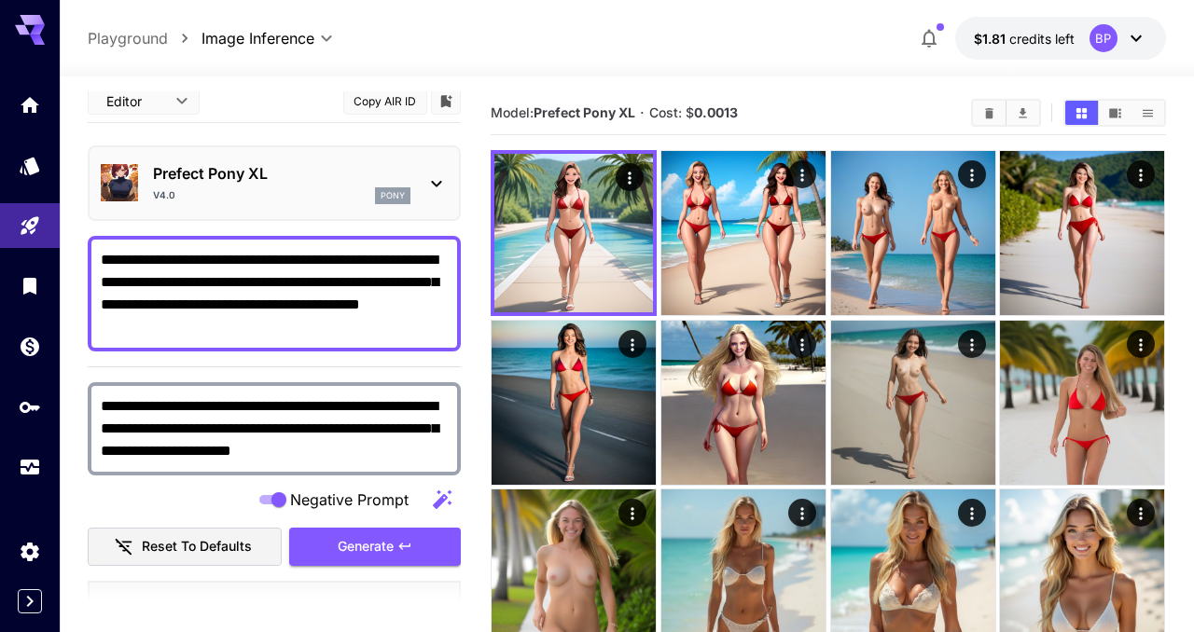
click at [290, 173] on p "Prefect Pony XL" at bounding box center [281, 173] width 257 height 22
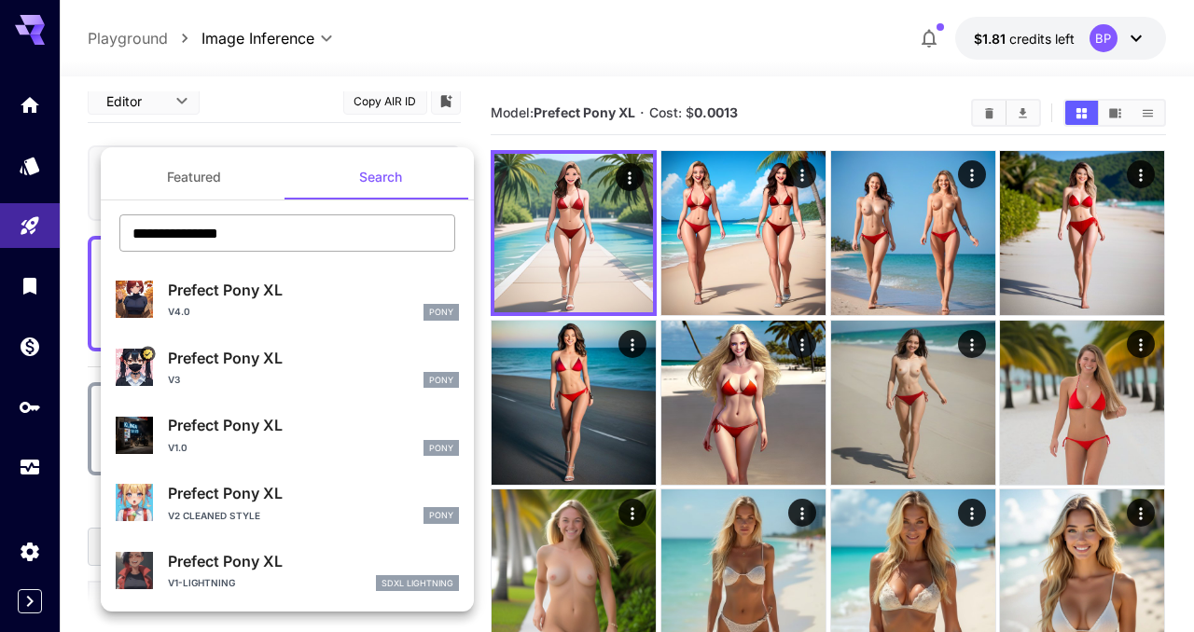
click at [262, 236] on input "**********" at bounding box center [287, 233] width 336 height 37
click at [132, 230] on input "**********" at bounding box center [287, 233] width 336 height 37
paste input "text"
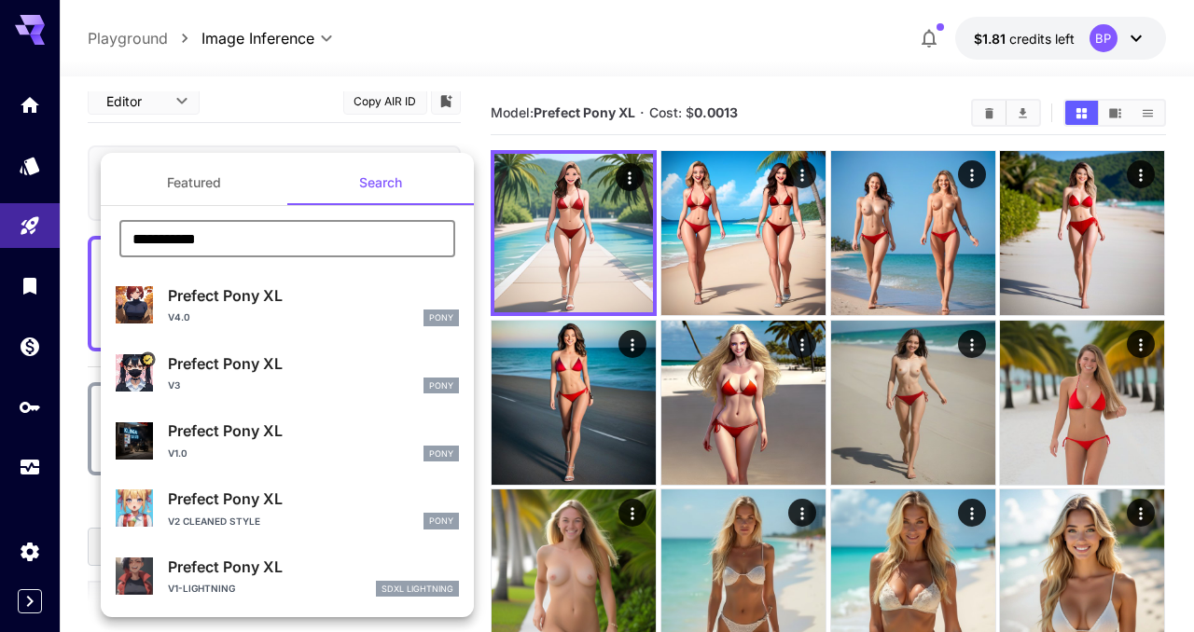
type input "**********"
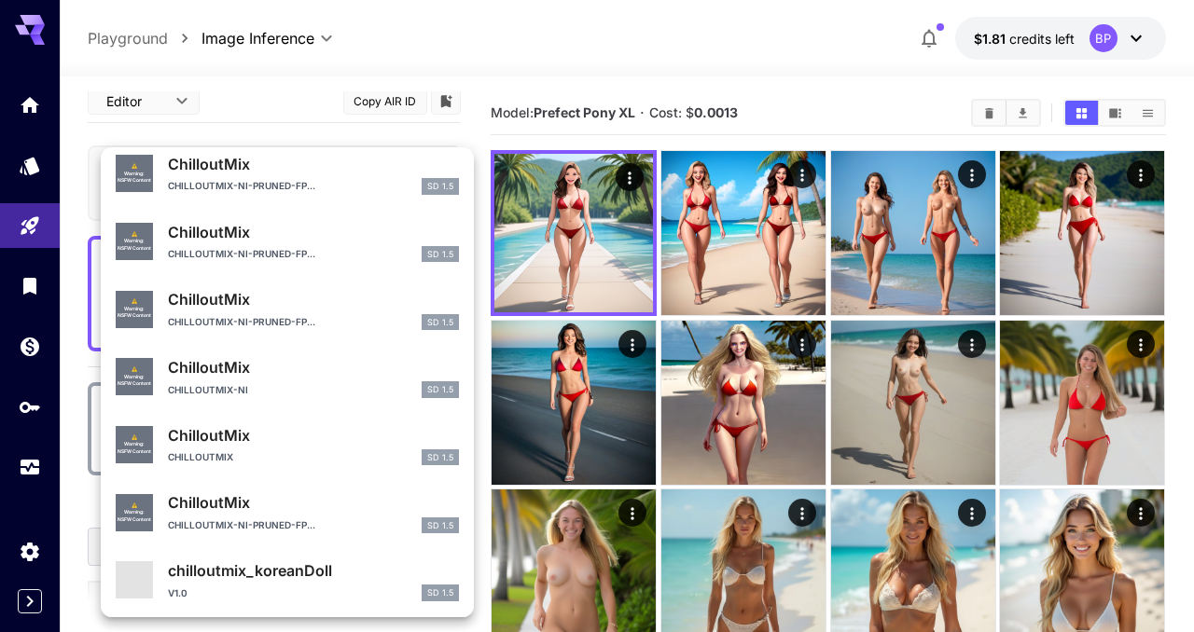
scroll to position [267, 0]
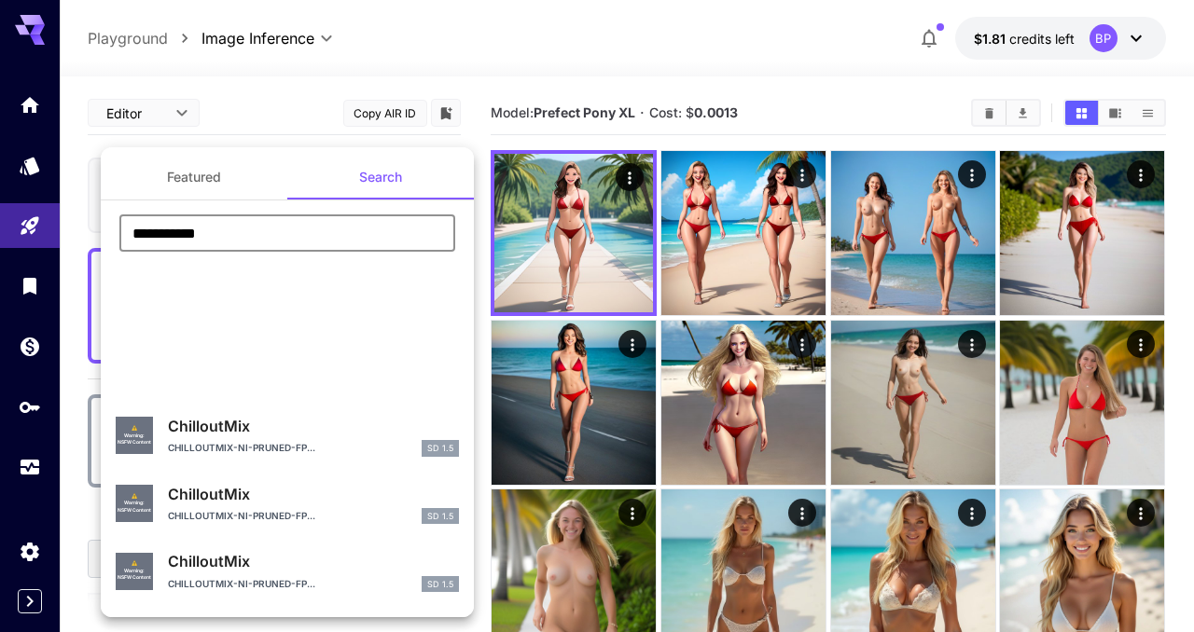
type input "**********"
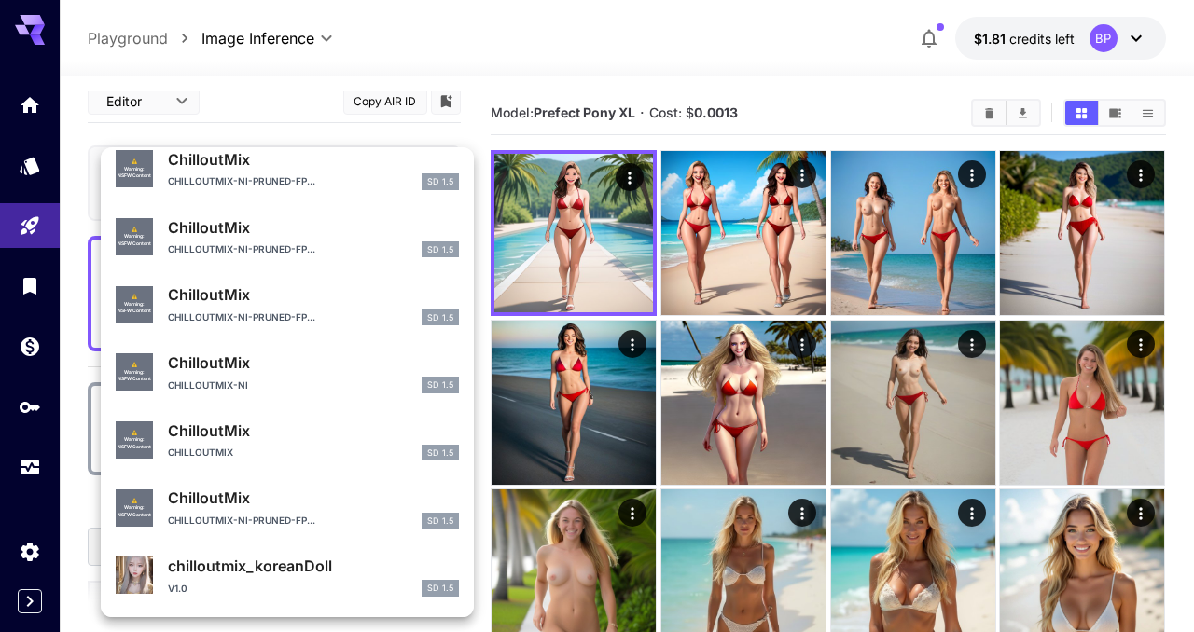
click at [218, 438] on p "ChilloutMix" at bounding box center [313, 431] width 291 height 22
type input "***"
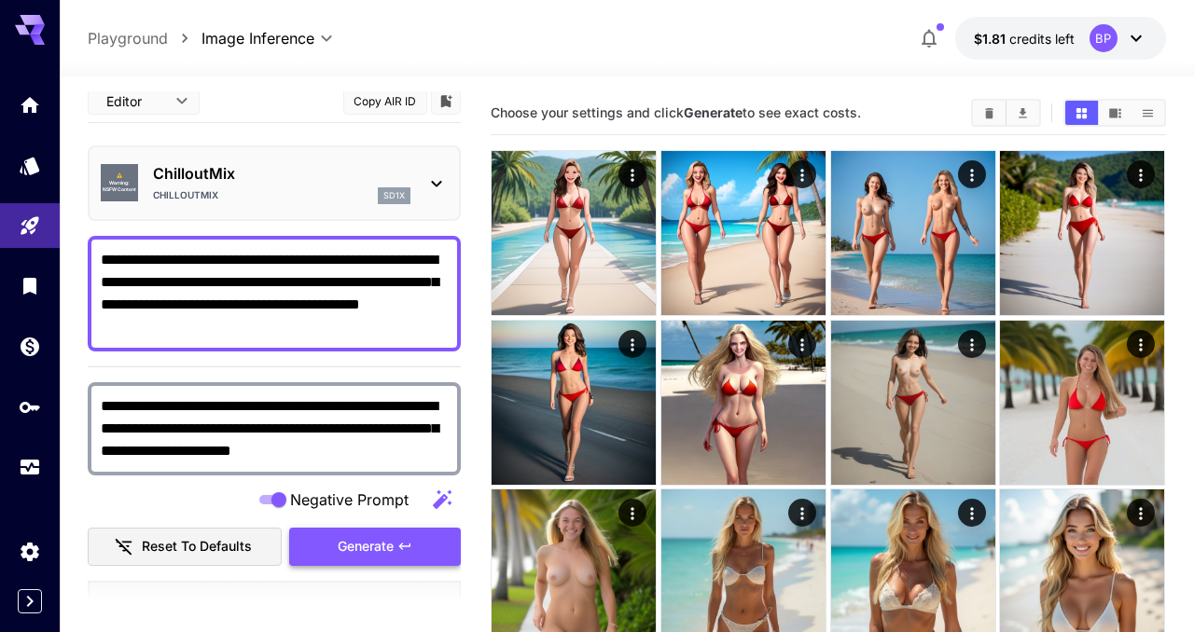
click at [341, 549] on span "Generate" at bounding box center [366, 546] width 56 height 23
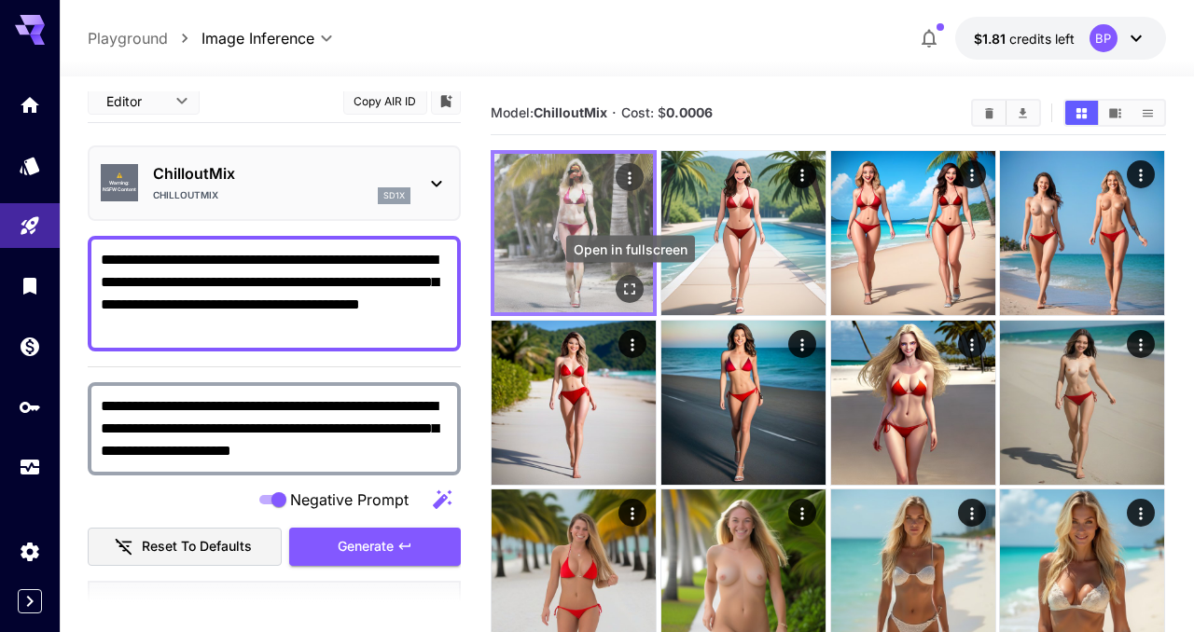
click at [619, 281] on button "Open in fullscreen" at bounding box center [631, 289] width 28 height 28
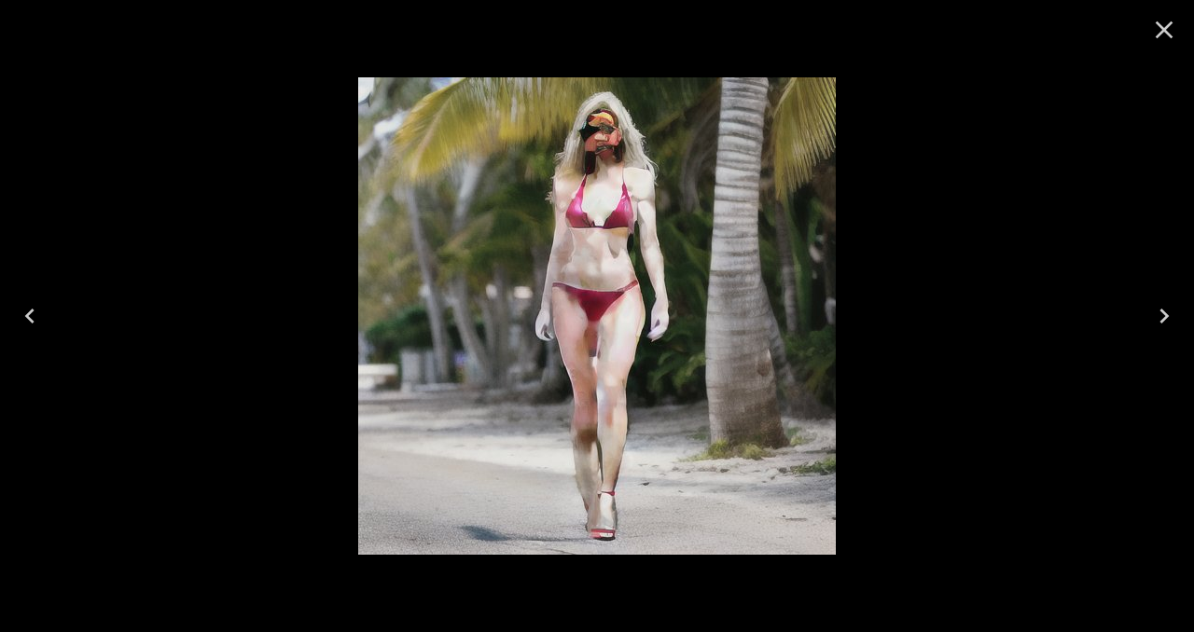
click at [1156, 23] on icon "Close" at bounding box center [1164, 30] width 30 height 30
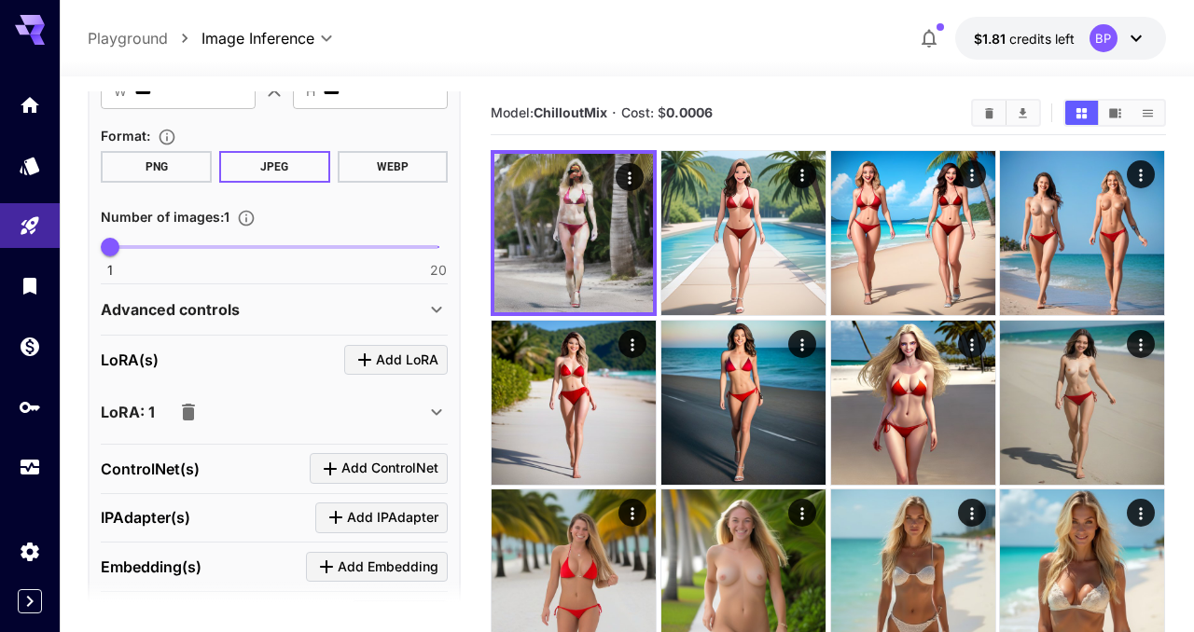
scroll to position [674, 0]
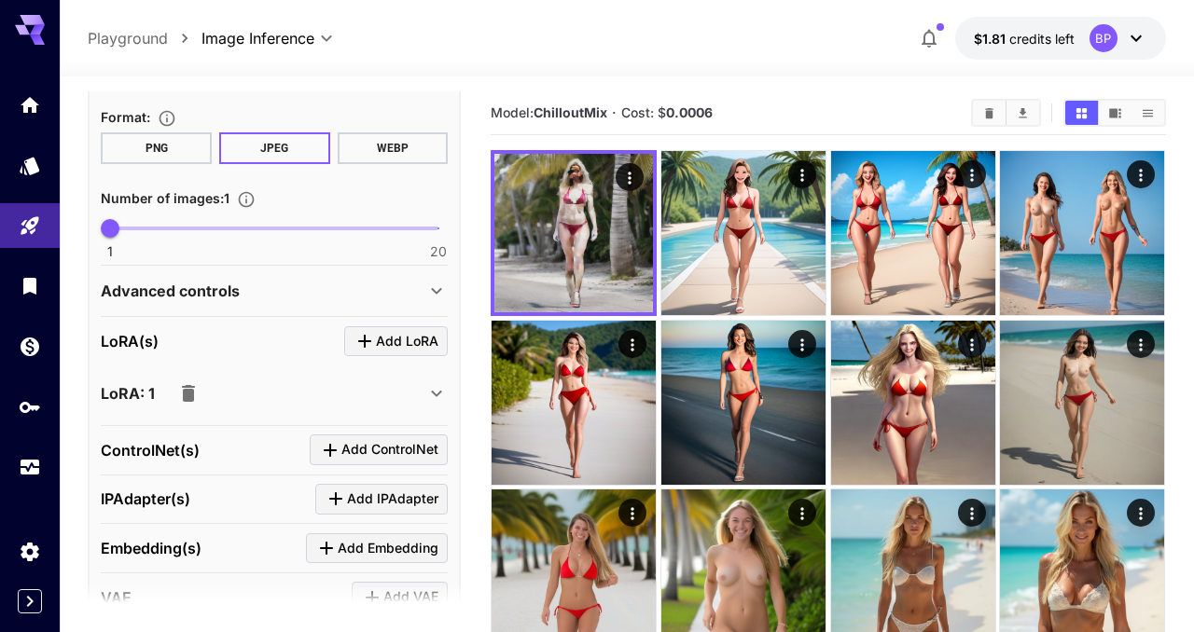
click at [367, 340] on icon "Click to add LoRA" at bounding box center [364, 341] width 13 height 13
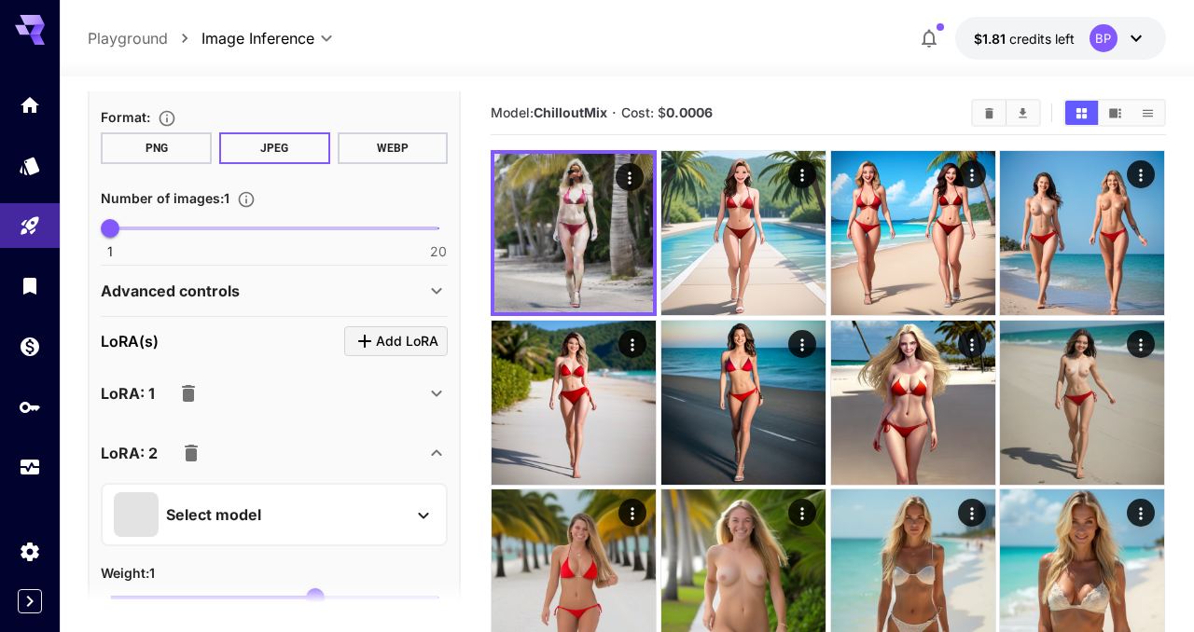
click at [198, 395] on icon "button" at bounding box center [188, 393] width 22 height 22
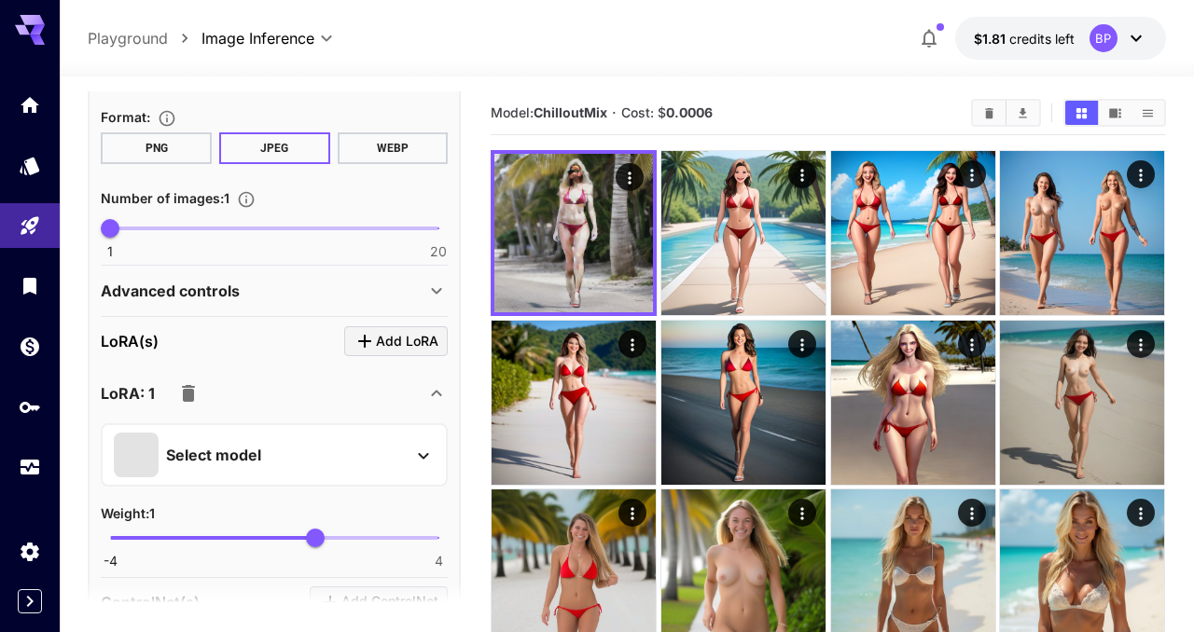
click at [268, 457] on div "Select model" at bounding box center [259, 455] width 291 height 45
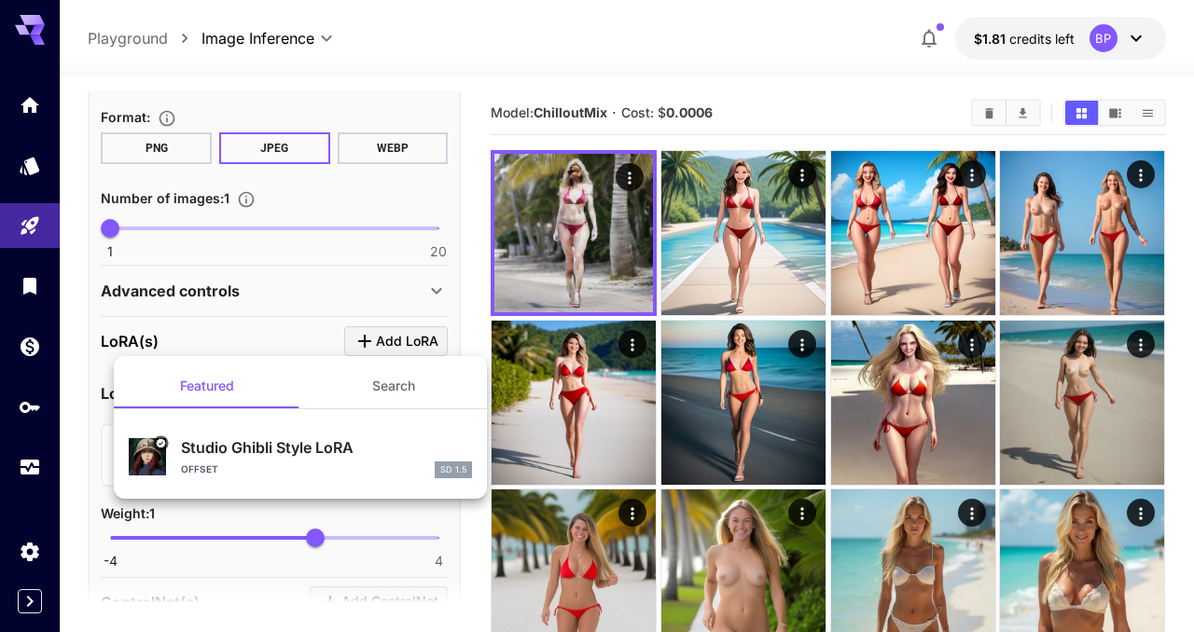
click at [273, 467] on div "offset SD 1.5" at bounding box center [326, 470] width 291 height 17
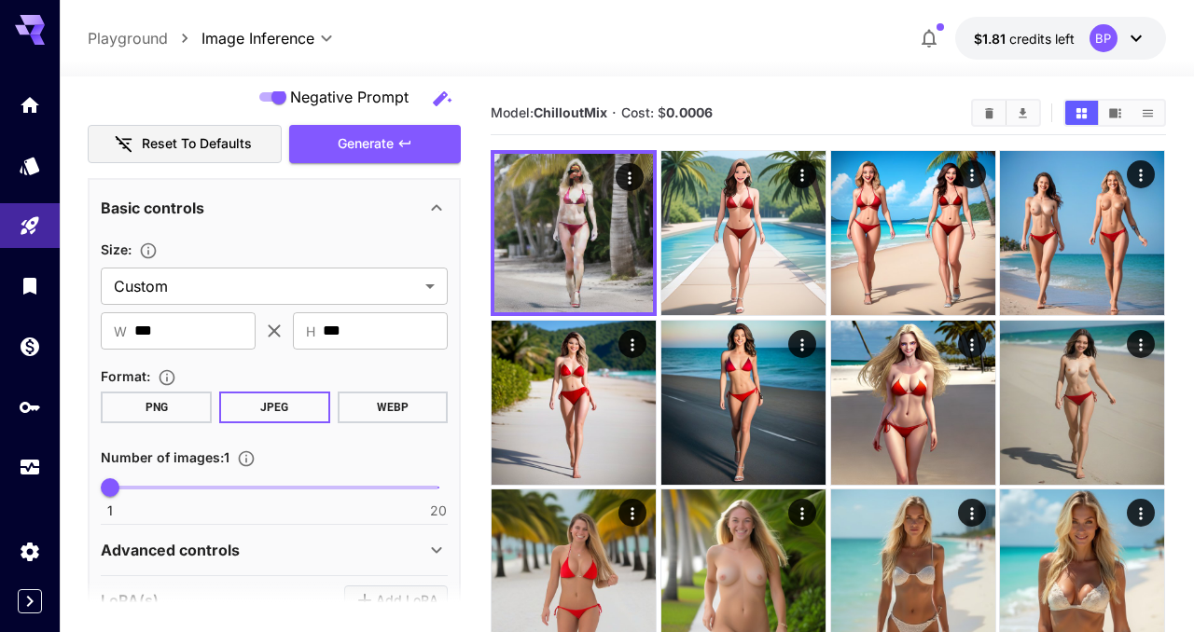
scroll to position [383, 0]
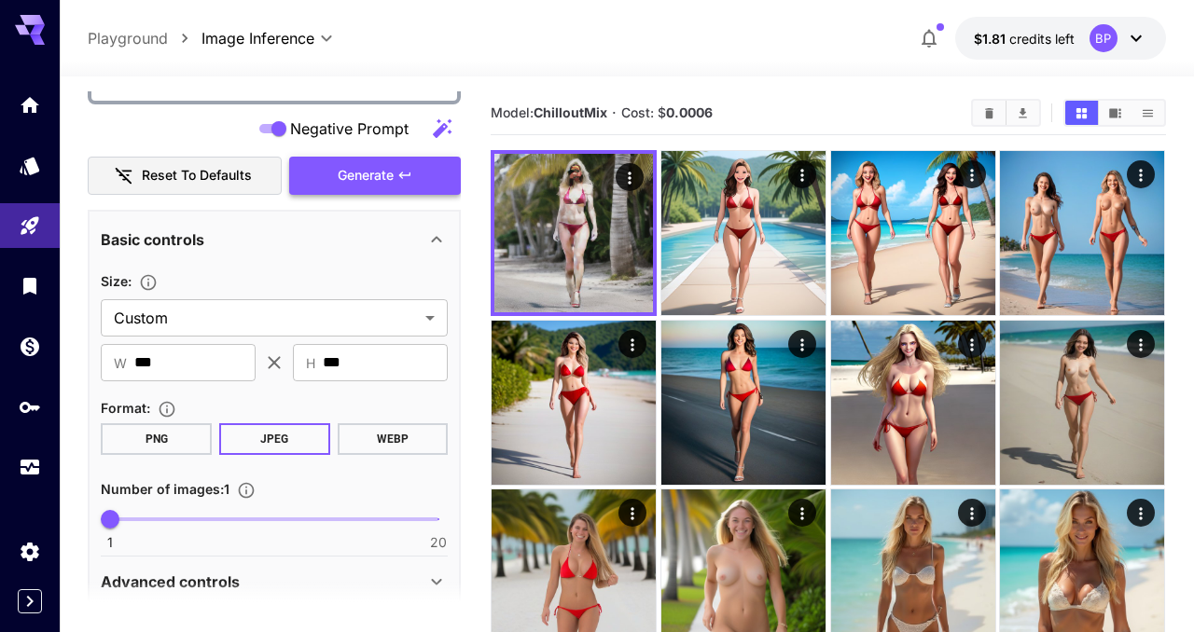
click at [375, 174] on span "Generate" at bounding box center [366, 175] width 56 height 23
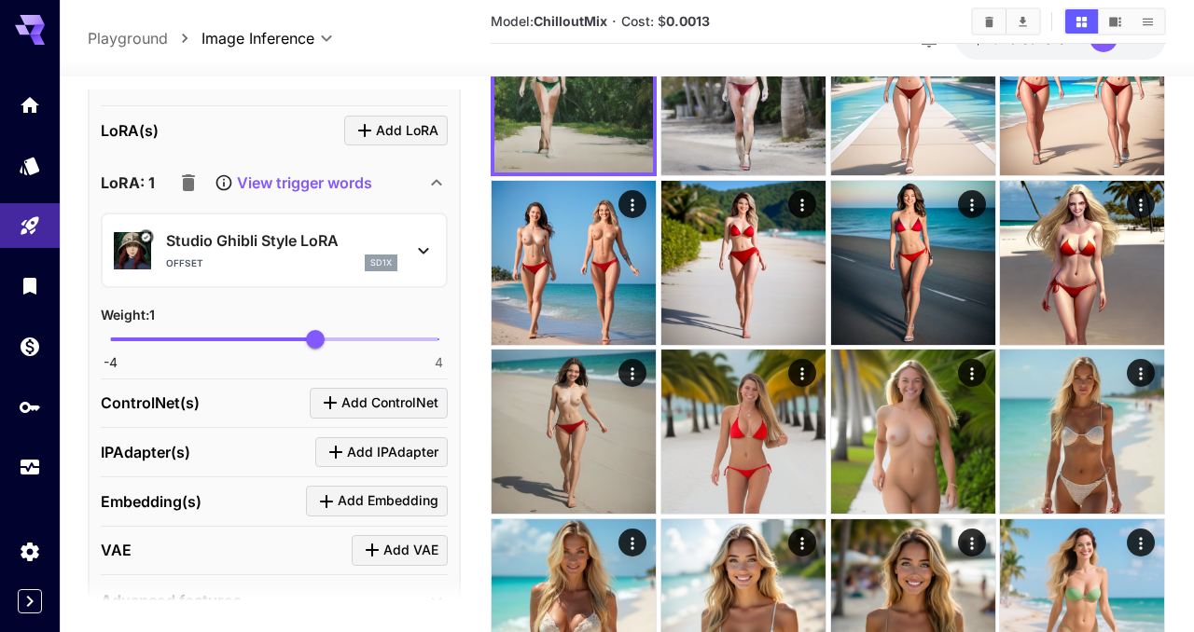
scroll to position [981, 0]
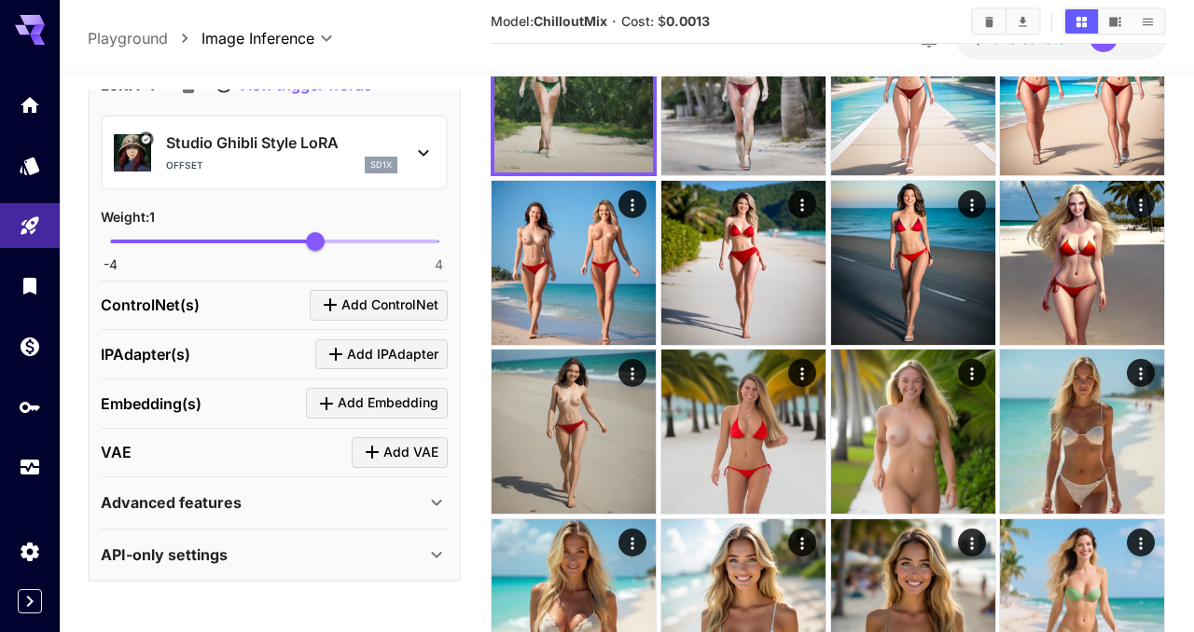
click at [426, 508] on icon at bounding box center [436, 503] width 22 height 22
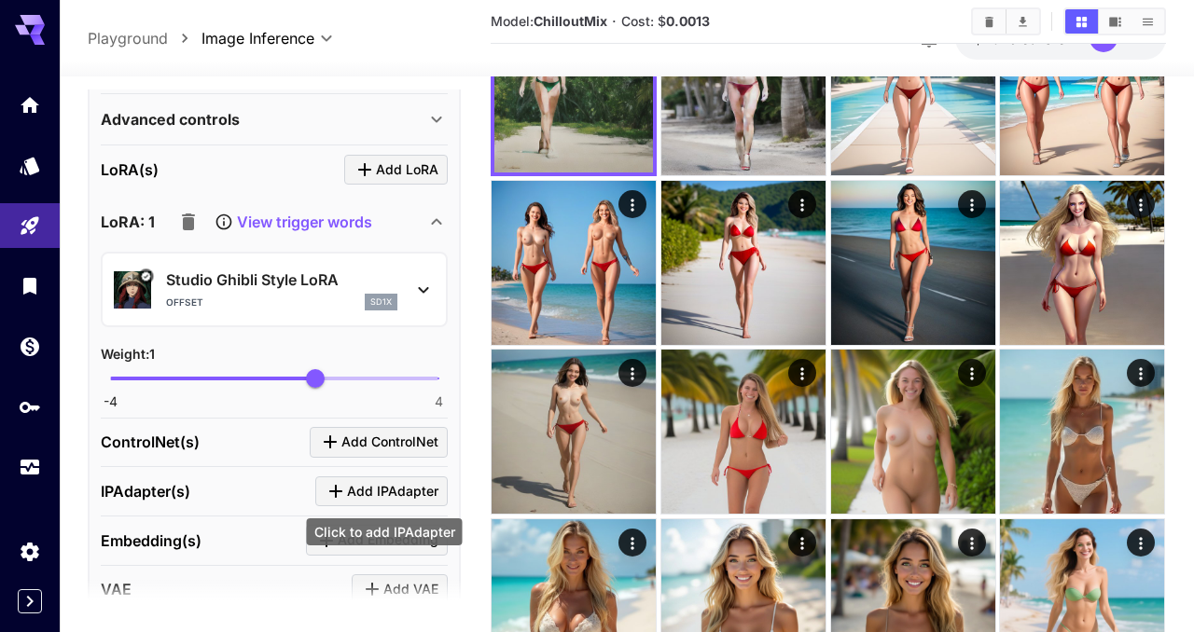
scroll to position [838, 0]
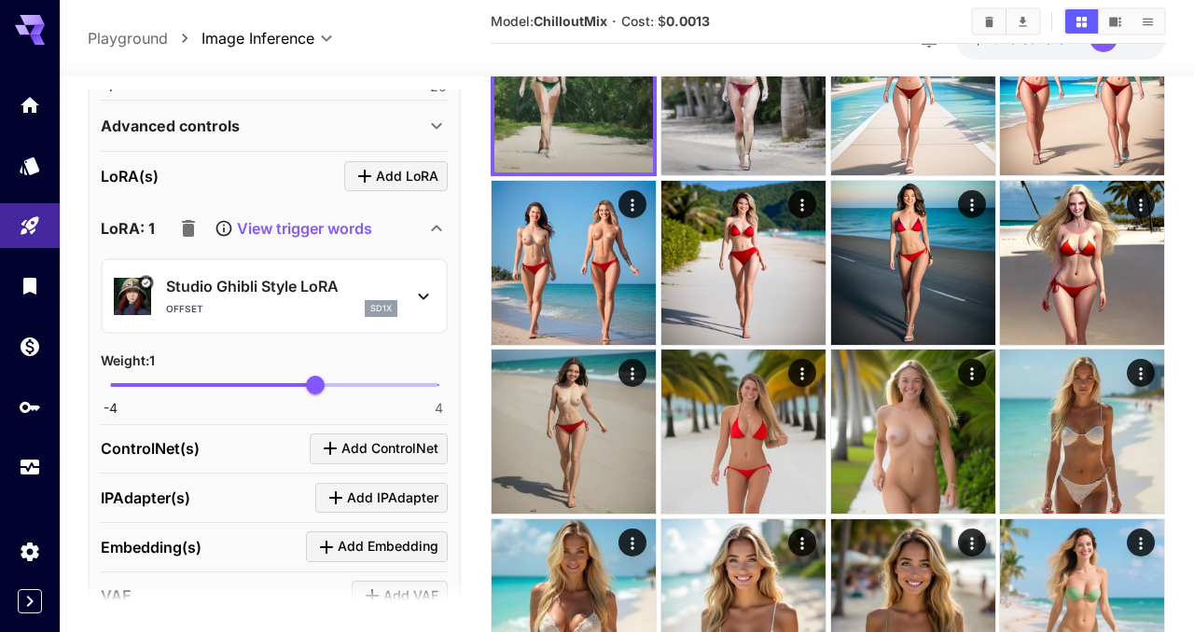
click at [196, 229] on icon "button" at bounding box center [188, 228] width 22 height 22
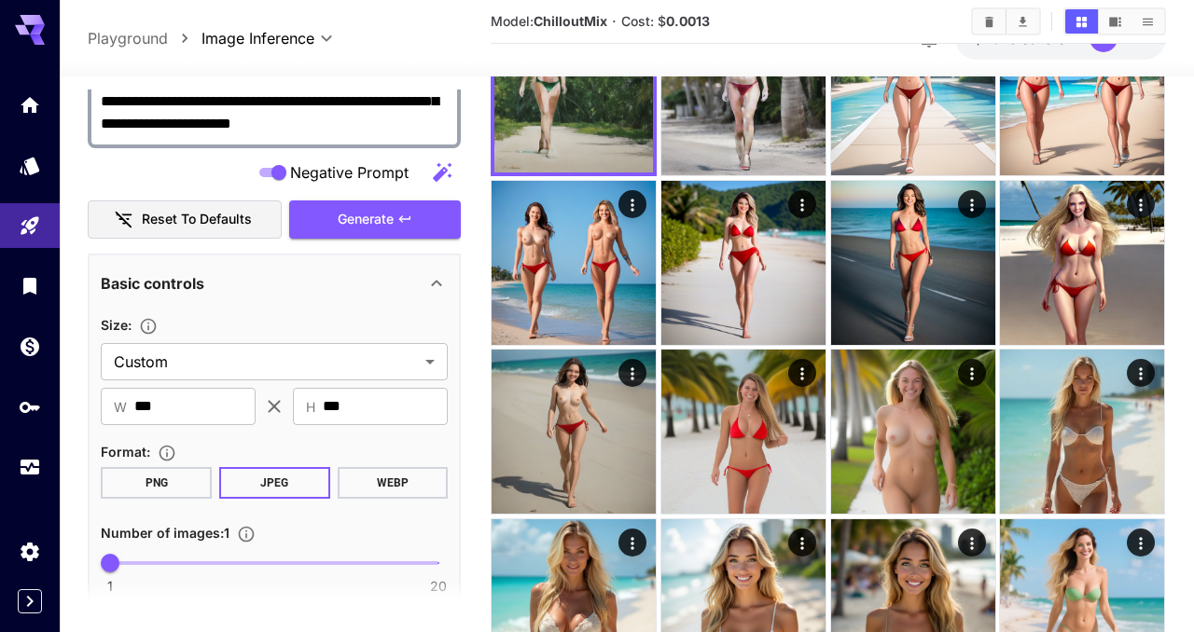
scroll to position [0, 0]
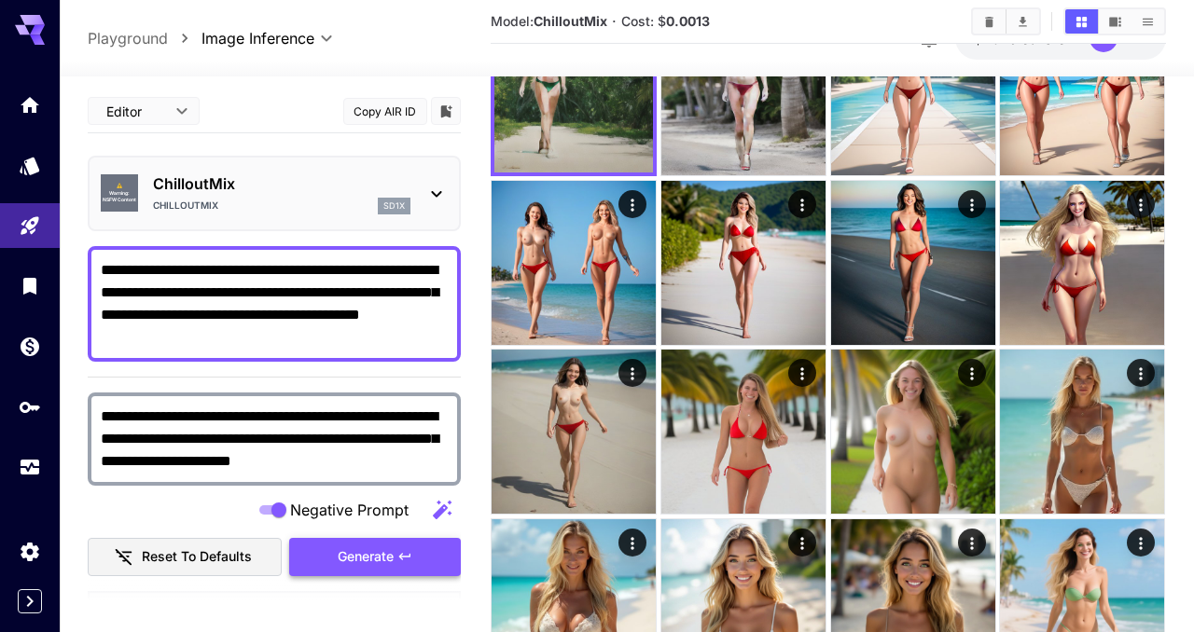
click at [384, 553] on span "Generate" at bounding box center [366, 557] width 56 height 23
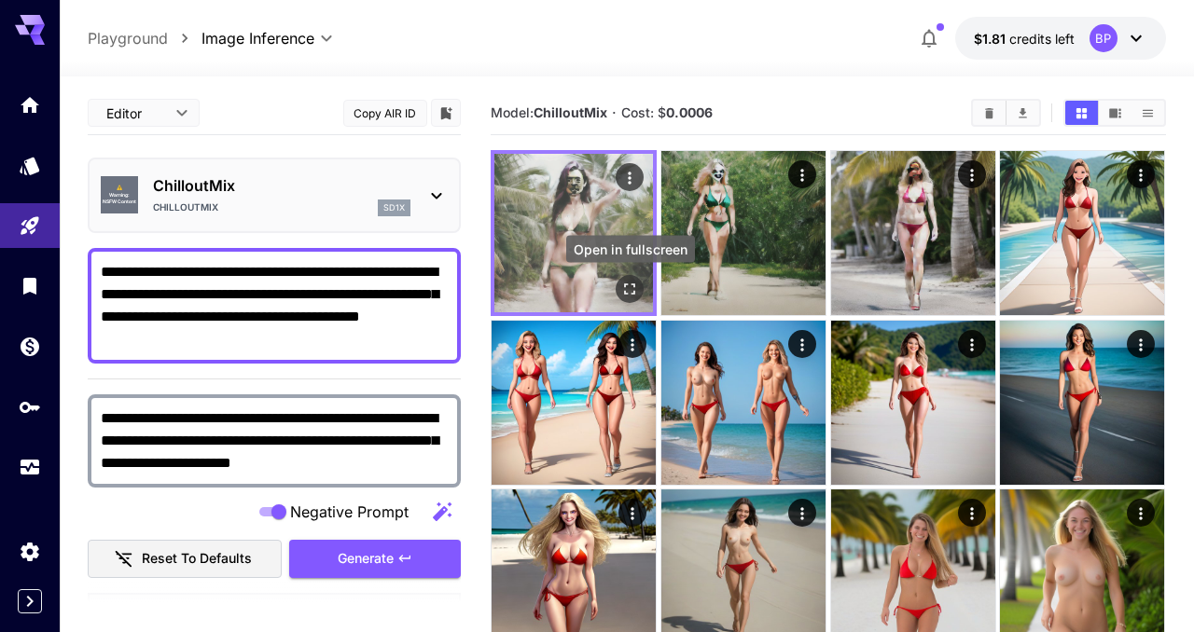
click at [631, 283] on icon "Open in fullscreen" at bounding box center [630, 289] width 19 height 19
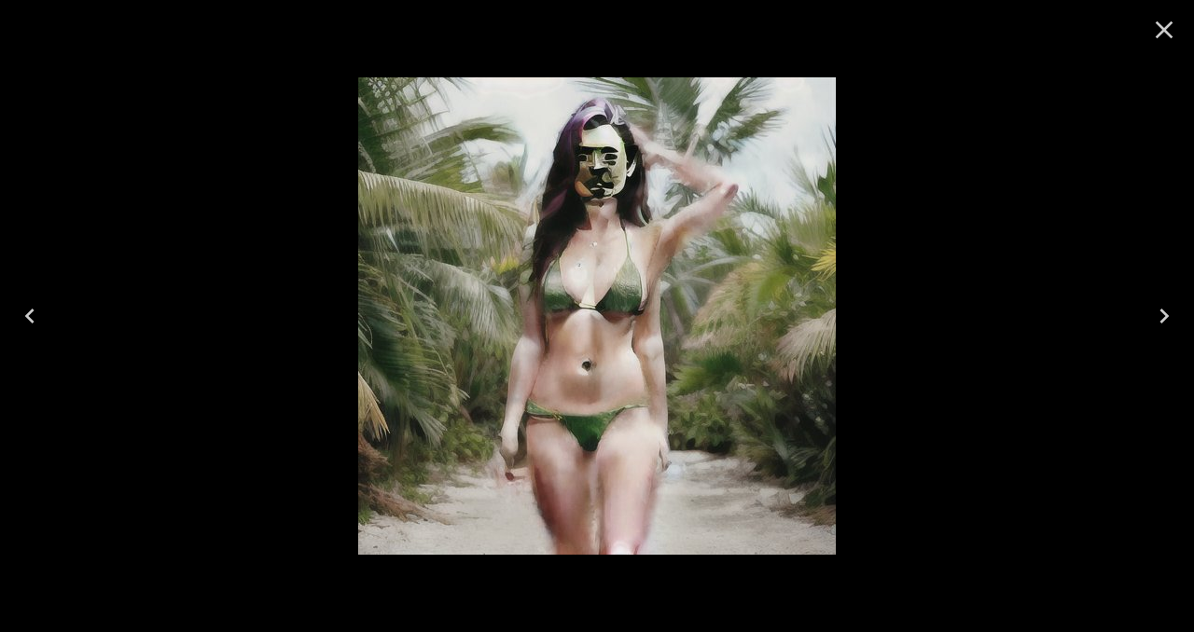
click at [1164, 33] on icon "Close" at bounding box center [1164, 30] width 30 height 30
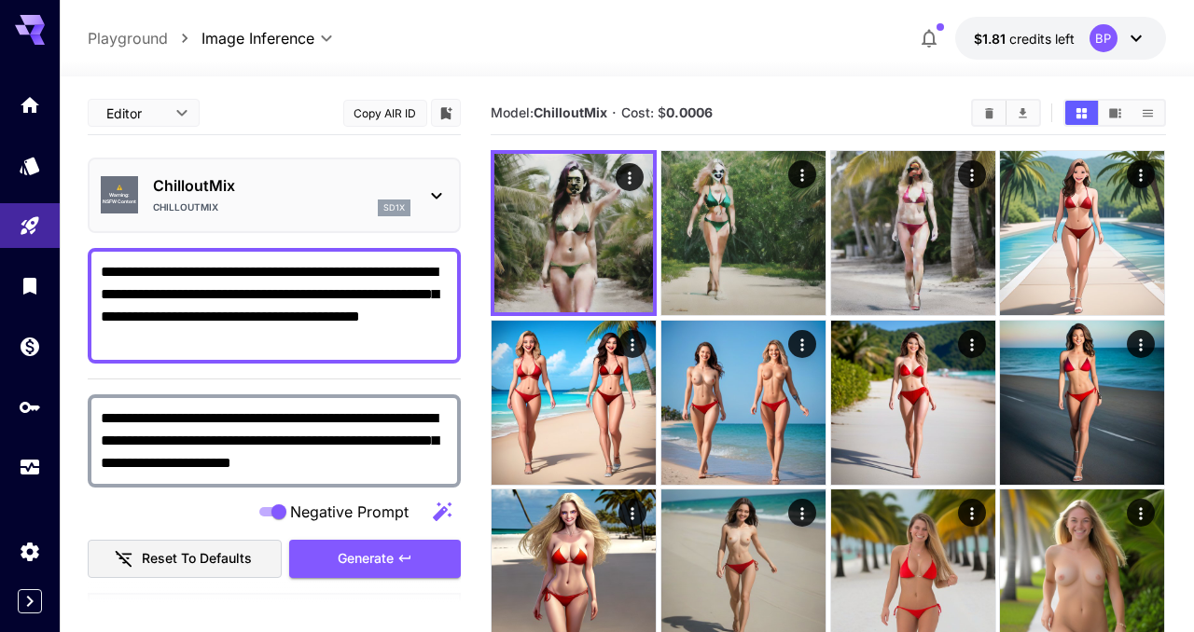
click at [426, 196] on icon at bounding box center [436, 196] width 22 height 22
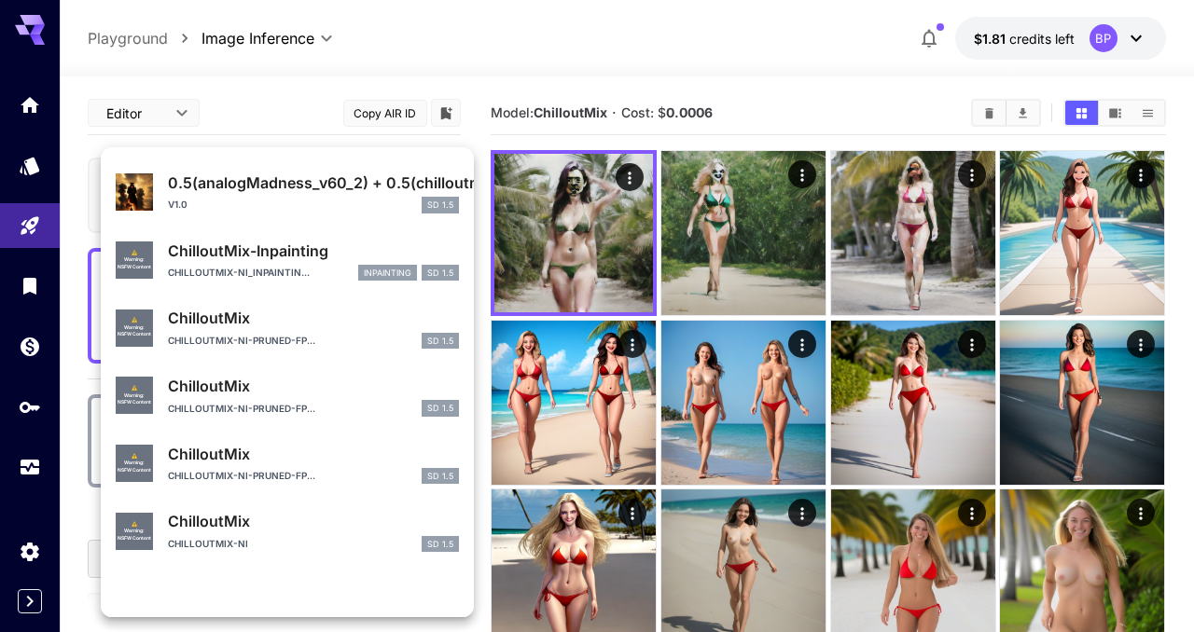
scroll to position [267, 0]
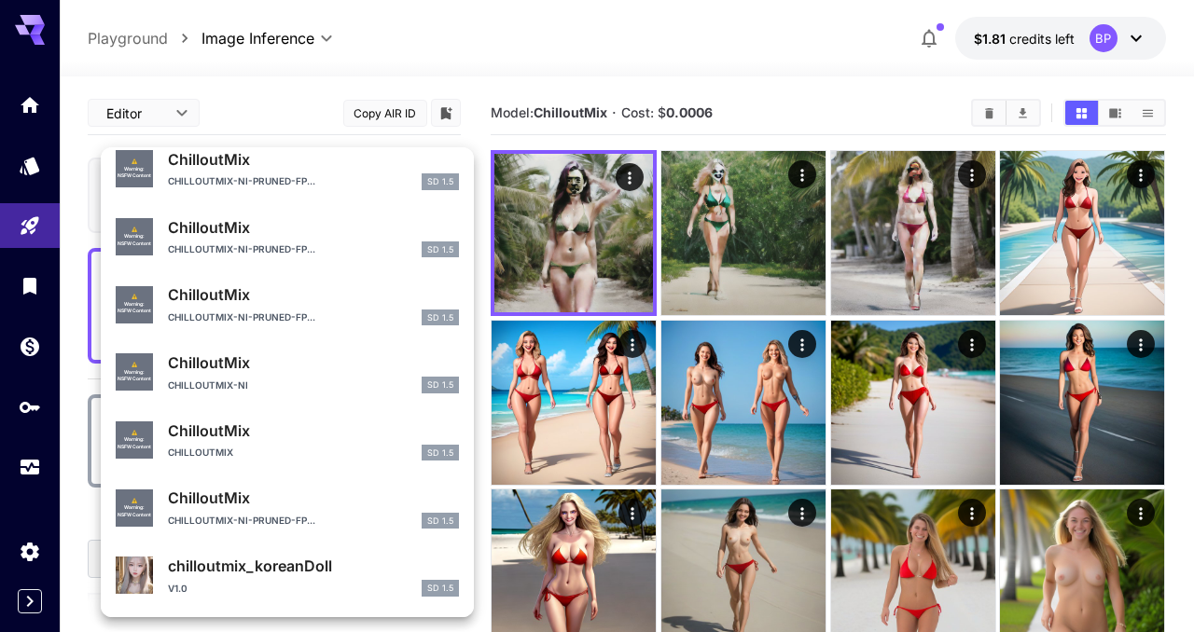
click at [222, 586] on div "v1.0 SD 1.5" at bounding box center [313, 588] width 291 height 17
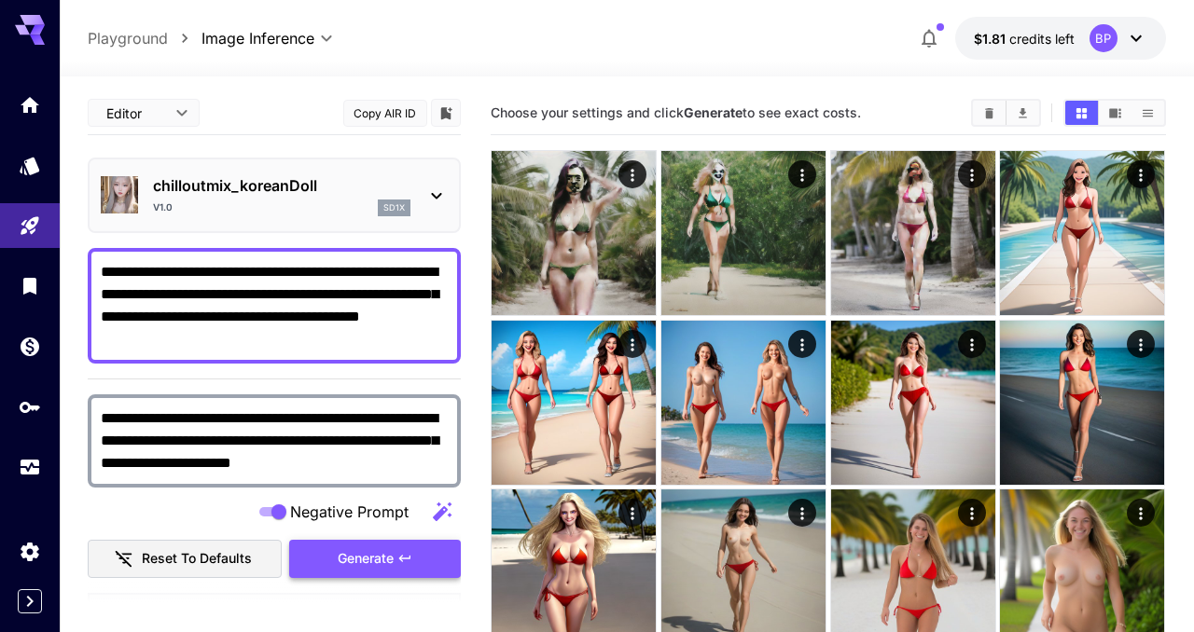
click at [361, 567] on span "Generate" at bounding box center [366, 559] width 56 height 23
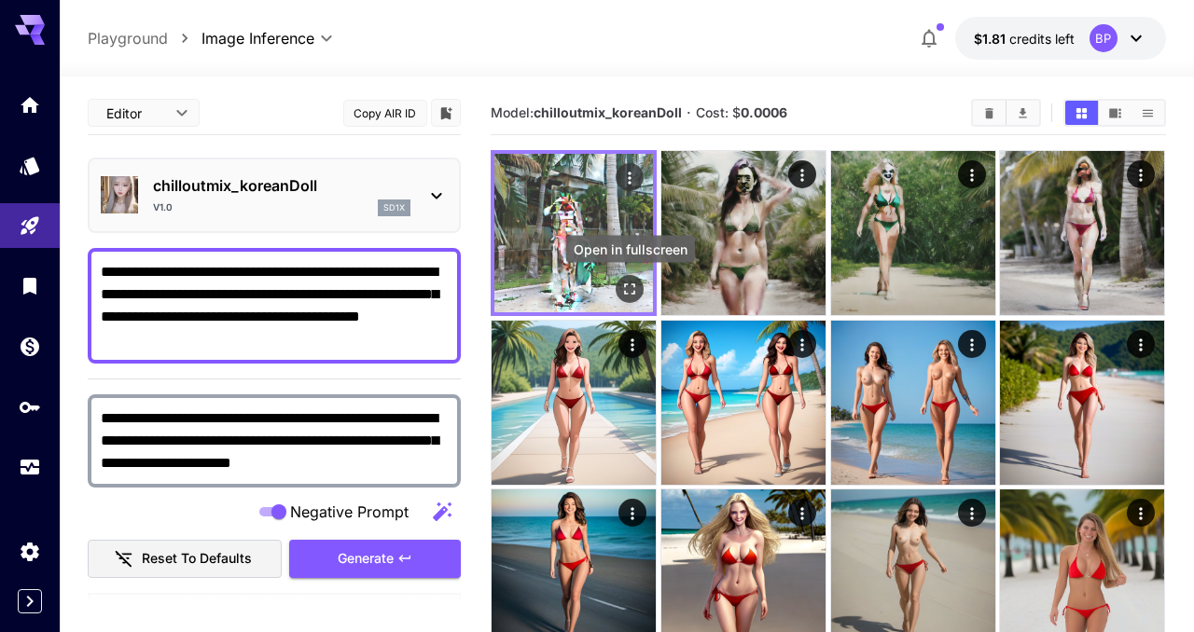
click at [627, 292] on icon "Open in fullscreen" at bounding box center [630, 289] width 19 height 19
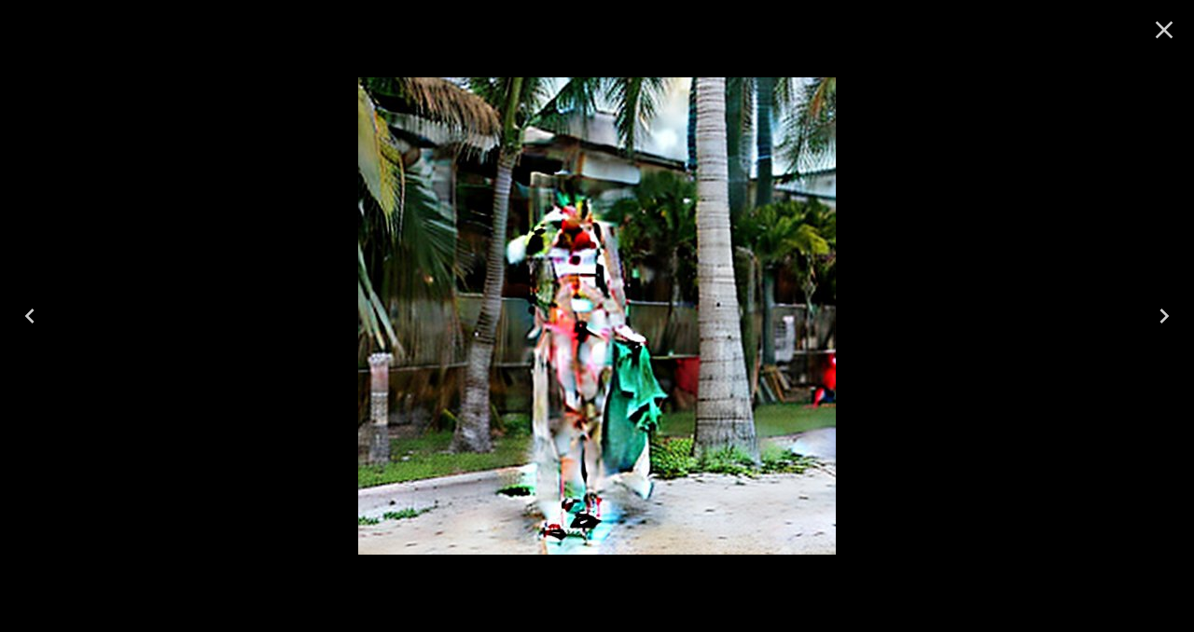
click at [1166, 28] on icon "Close" at bounding box center [1165, 30] width 18 height 18
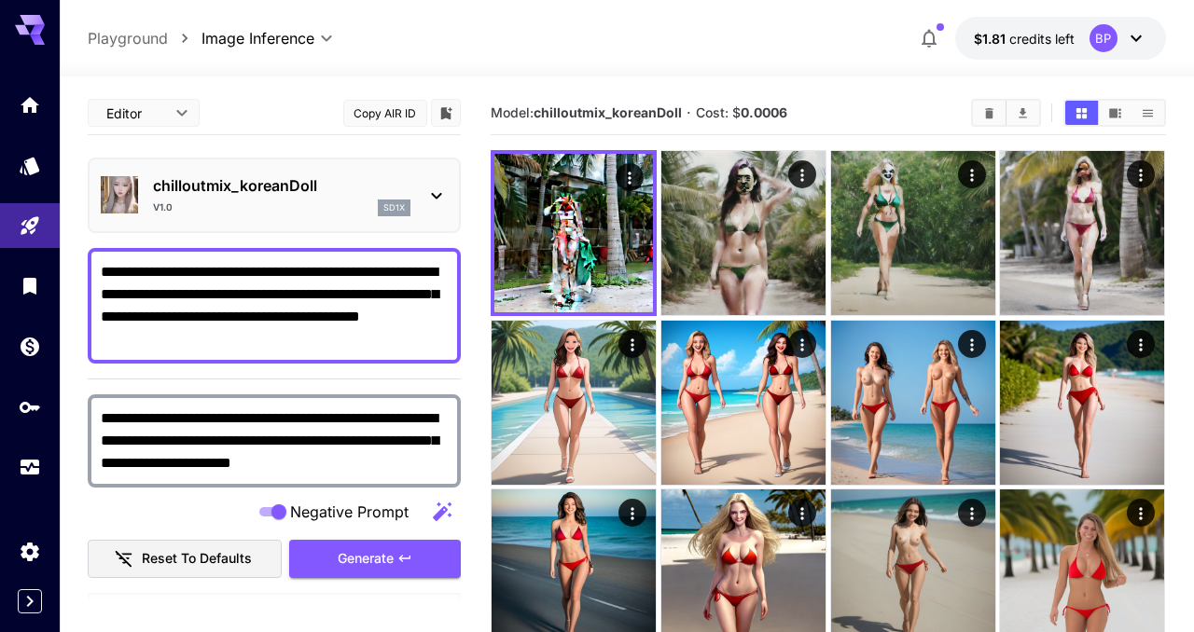
click at [286, 203] on div "v1.0 sd1x" at bounding box center [281, 208] width 257 height 17
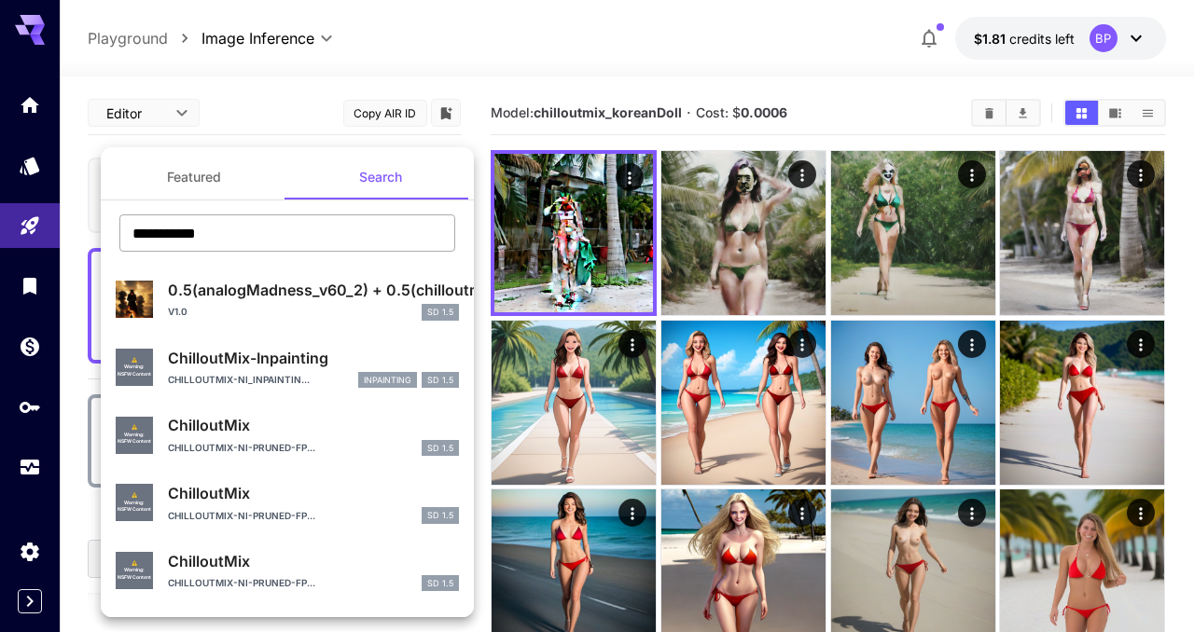
click at [196, 232] on input "**********" at bounding box center [287, 233] width 336 height 37
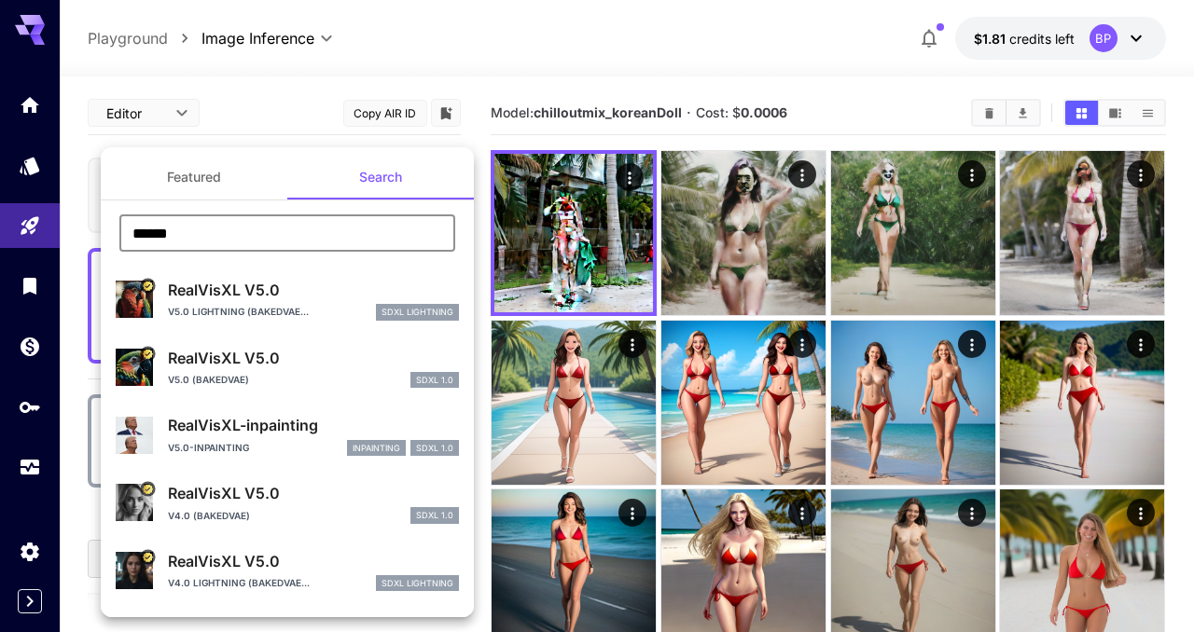
type input "******"
click at [224, 294] on p "RealVisXL V5.0" at bounding box center [313, 290] width 291 height 22
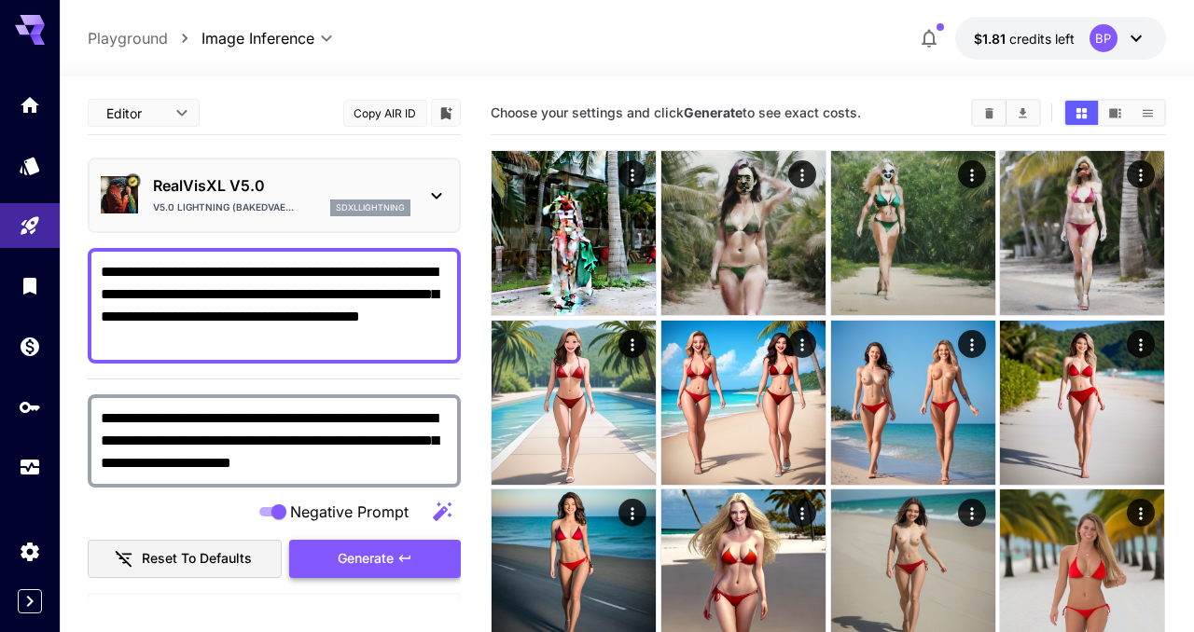
click at [374, 564] on span "Generate" at bounding box center [366, 559] width 56 height 23
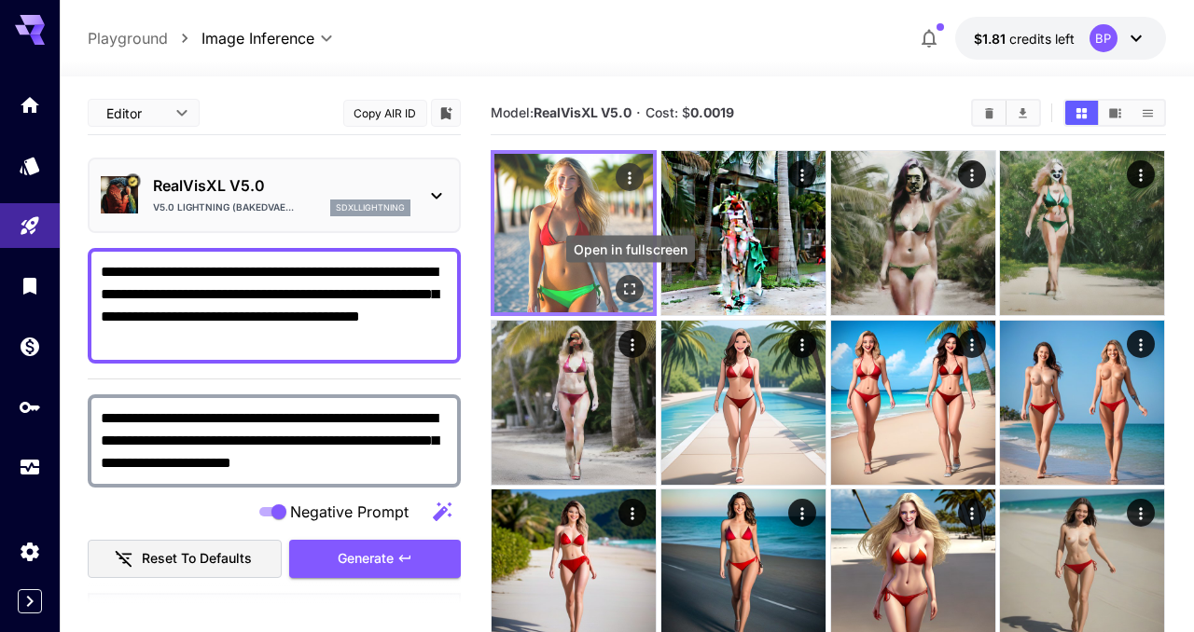
click at [631, 296] on icon "Open in fullscreen" at bounding box center [630, 289] width 19 height 19
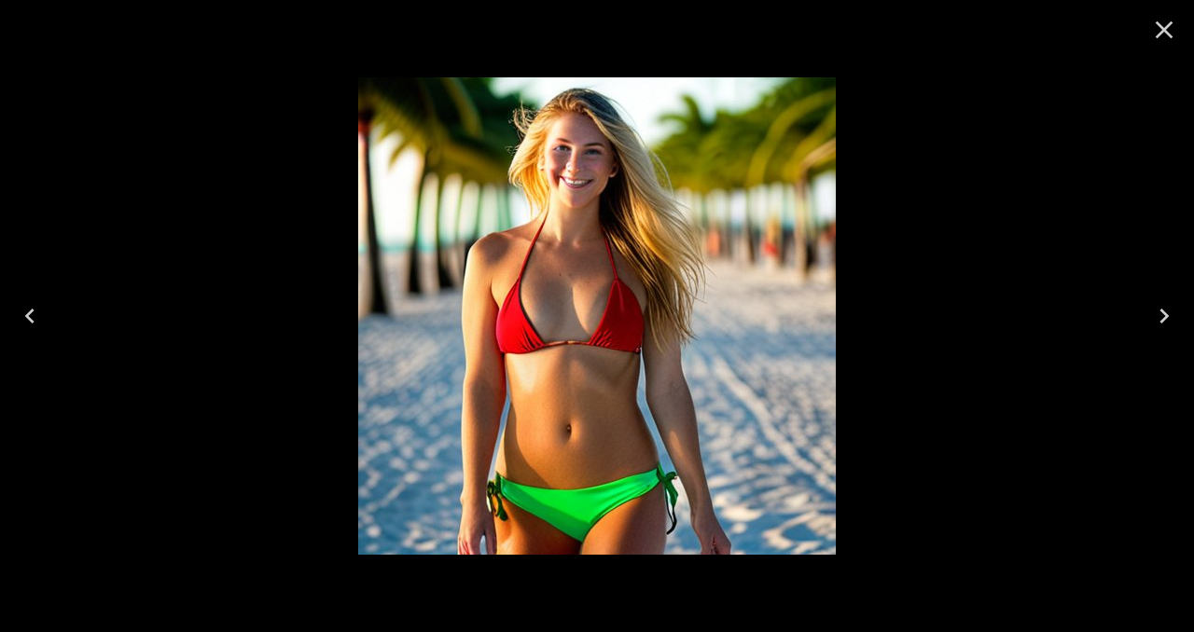
click at [1163, 35] on icon "Close" at bounding box center [1164, 30] width 30 height 30
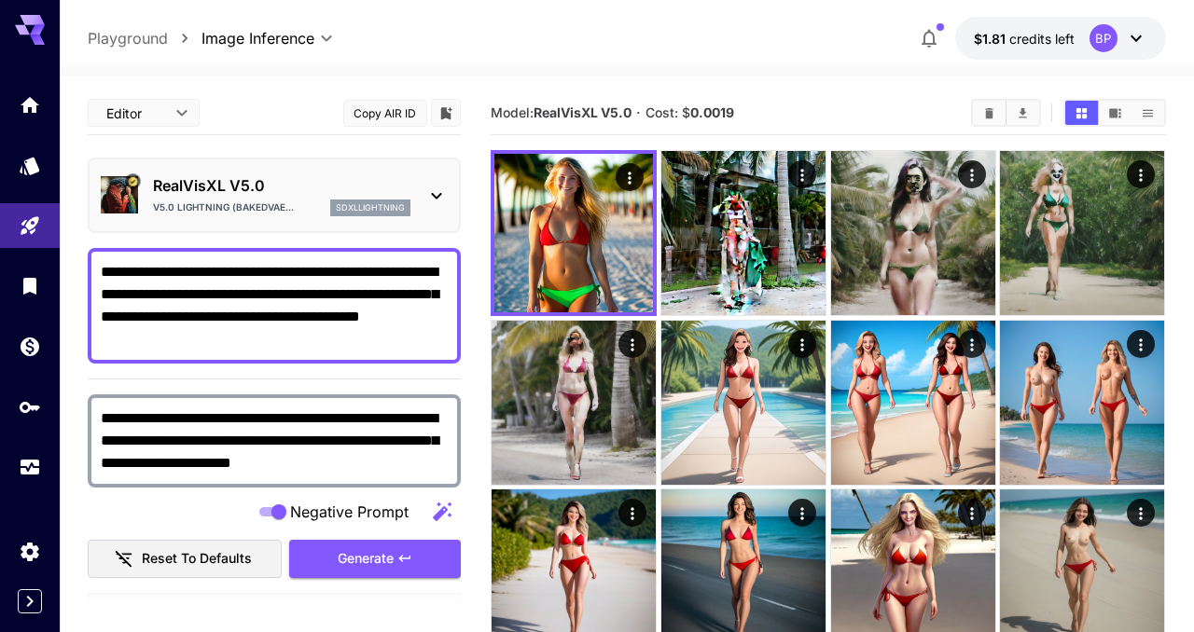
click at [440, 193] on icon at bounding box center [437, 196] width 10 height 7
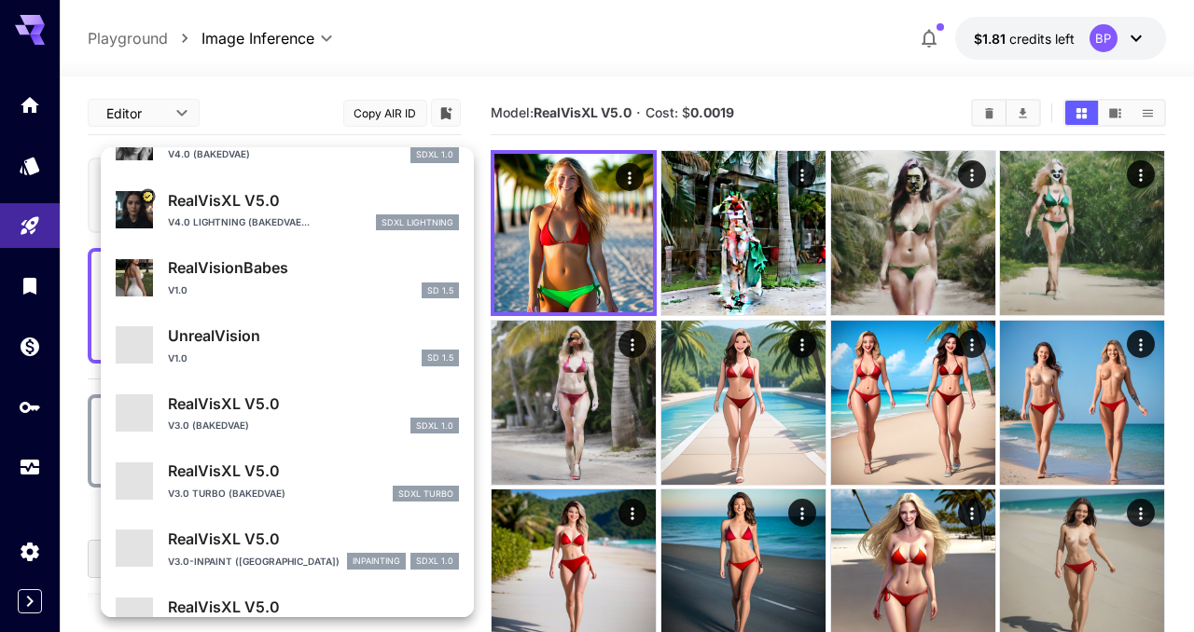
scroll to position [368, 0]
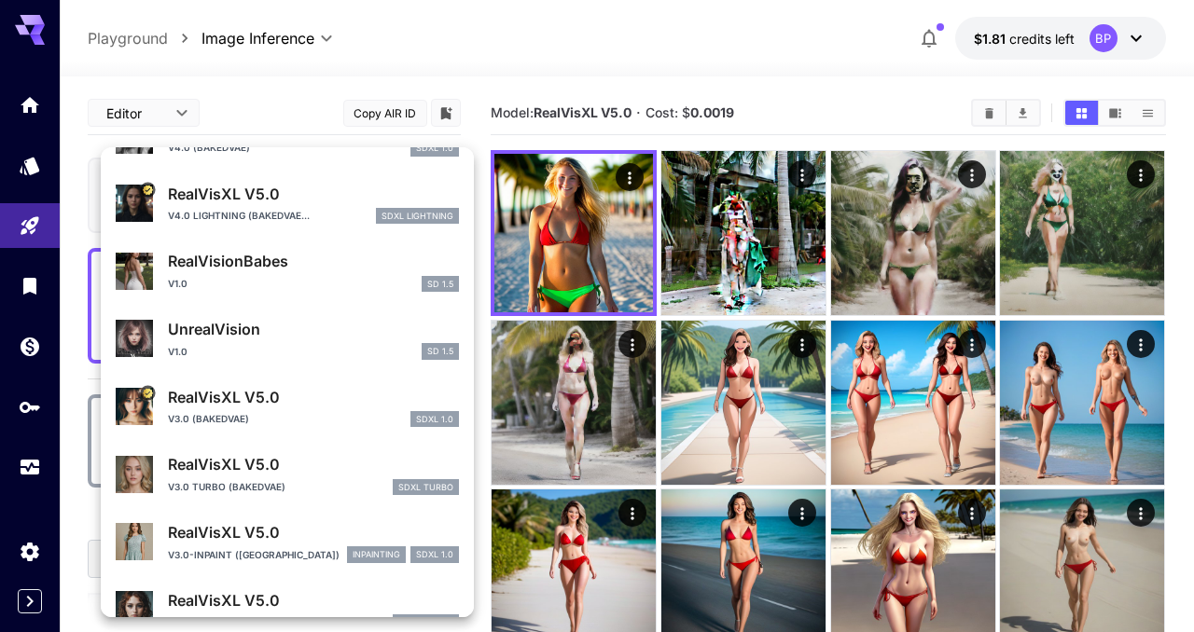
click at [245, 284] on div "v1.0 SD 1.5" at bounding box center [313, 284] width 291 height 17
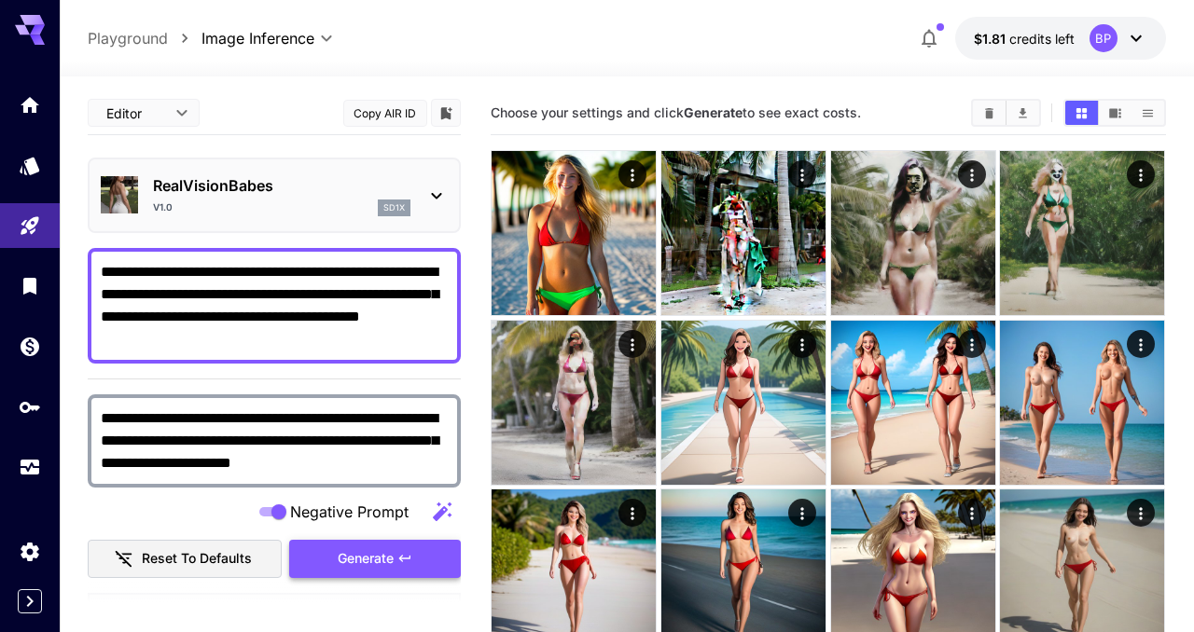
click at [376, 553] on span "Generate" at bounding box center [366, 559] width 56 height 23
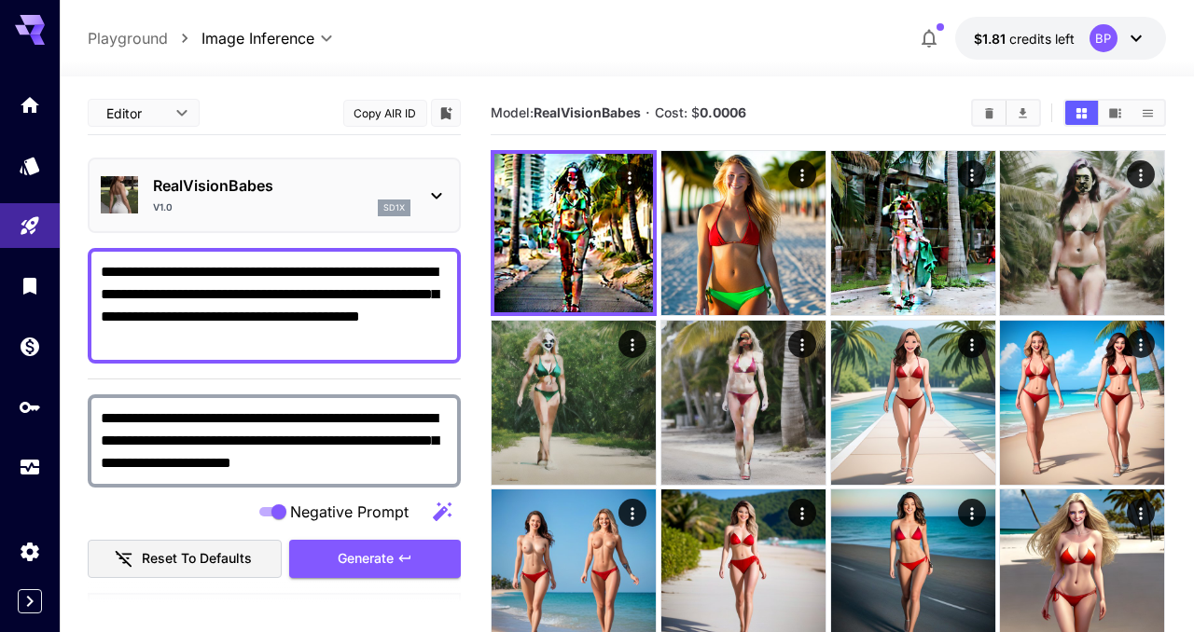
click at [271, 205] on div "v1.0 sd1x" at bounding box center [281, 208] width 257 height 17
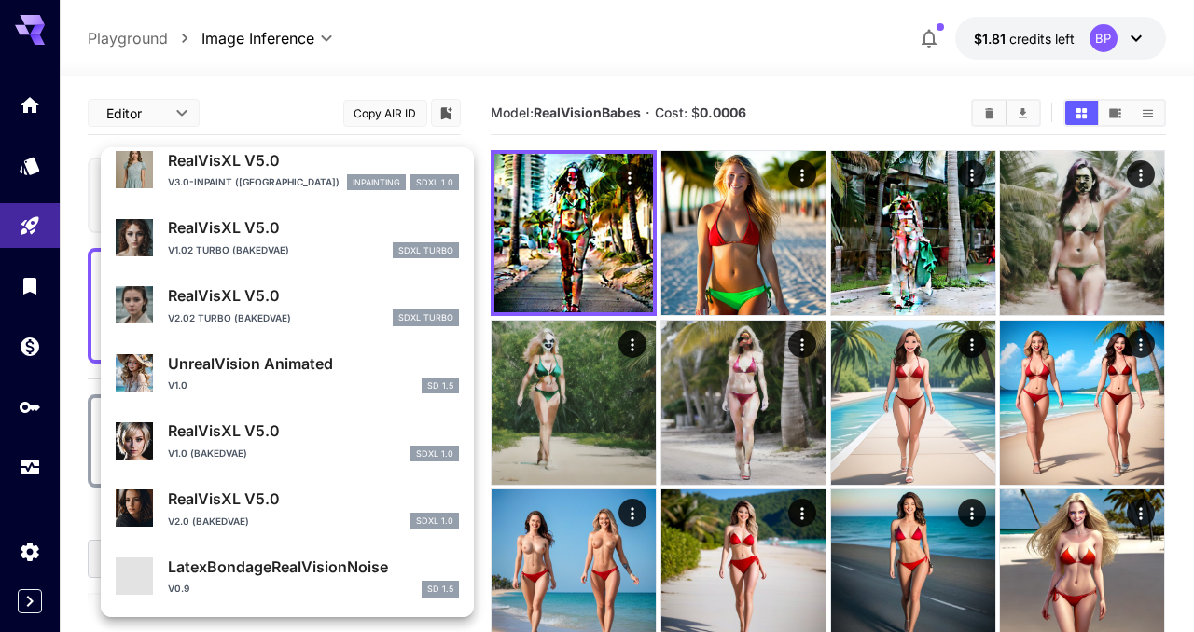
scroll to position [743, 0]
click at [294, 429] on p "RealVisXL V5.0" at bounding box center [313, 431] width 291 height 22
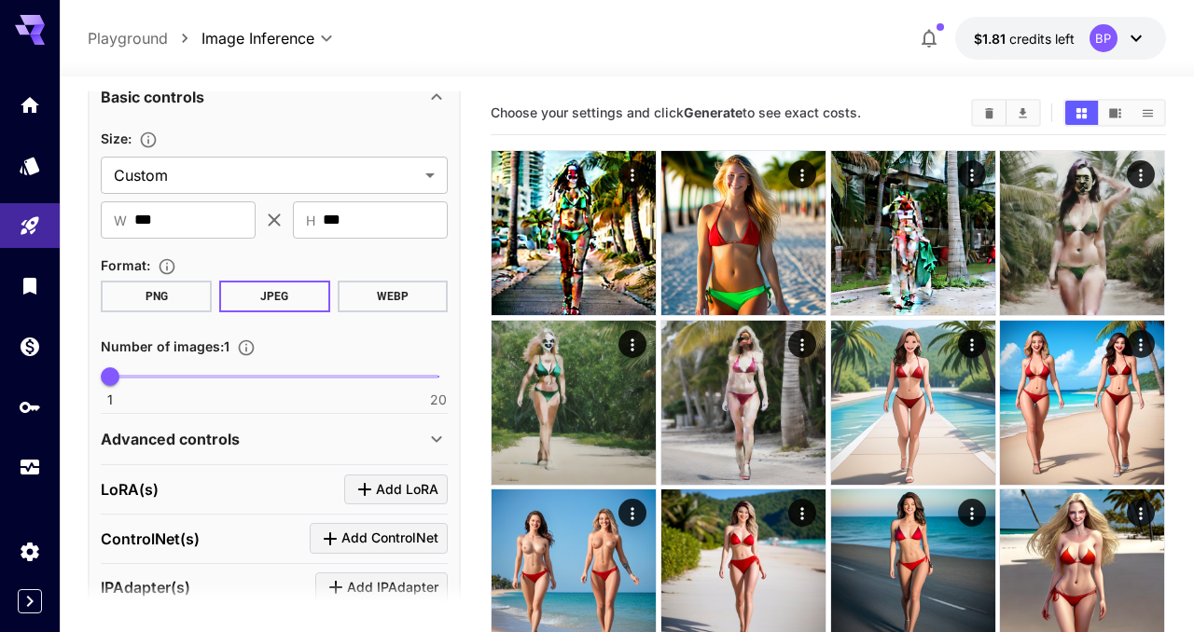
scroll to position [576, 0]
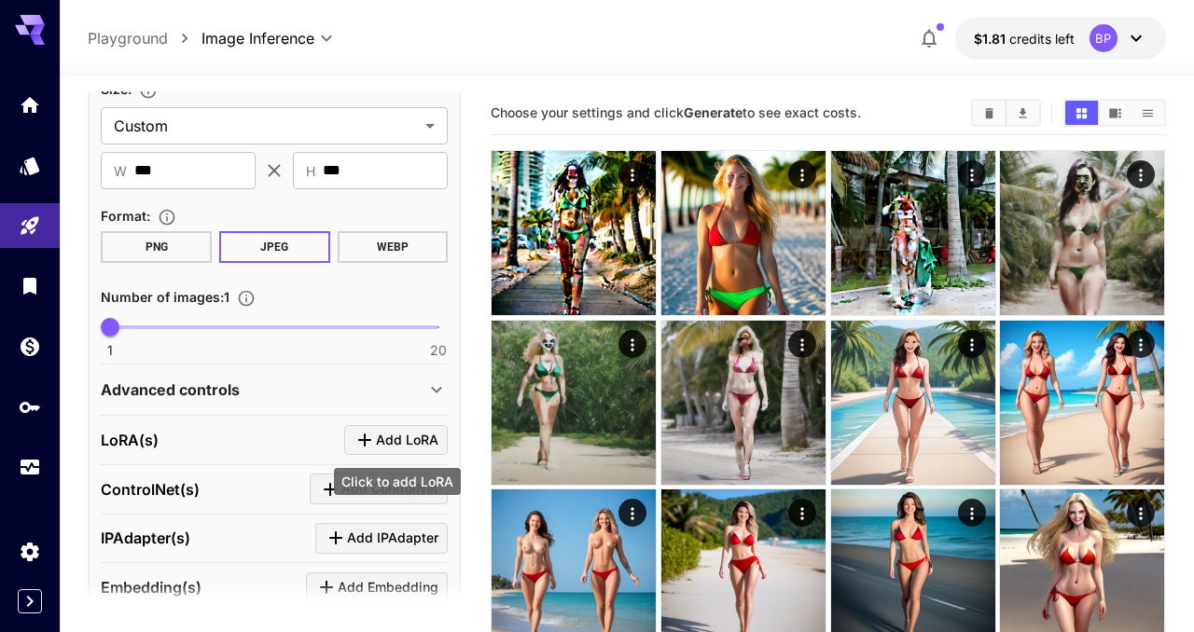
click at [359, 446] on icon "Click to add LoRA" at bounding box center [365, 440] width 22 height 22
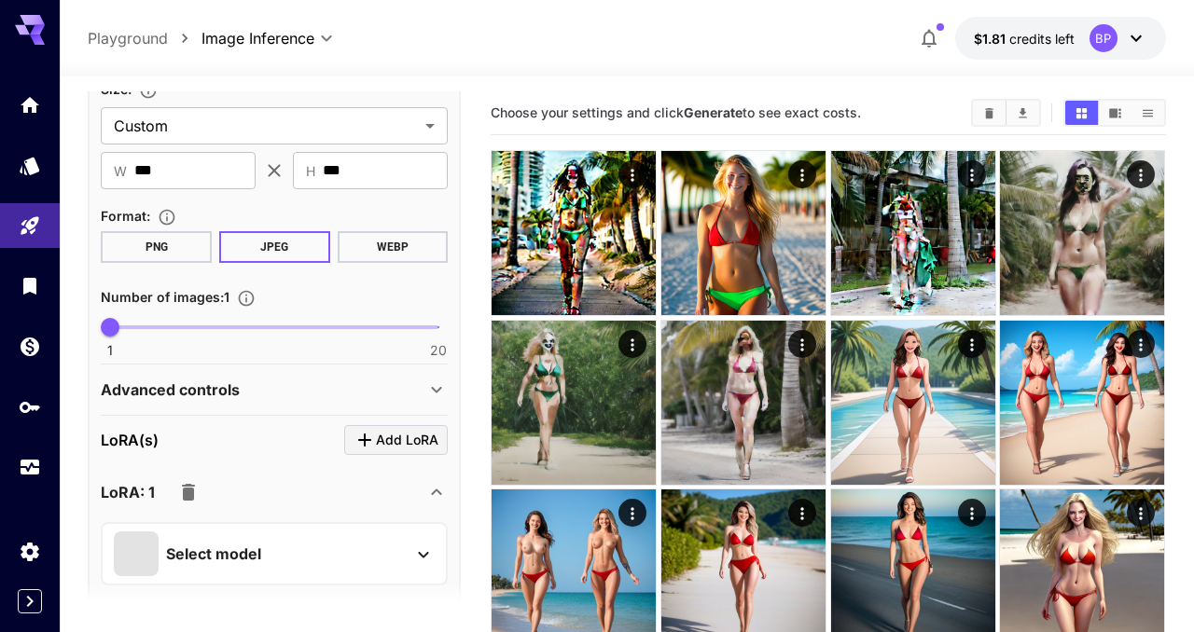
click at [291, 547] on div "Select model" at bounding box center [259, 554] width 291 height 45
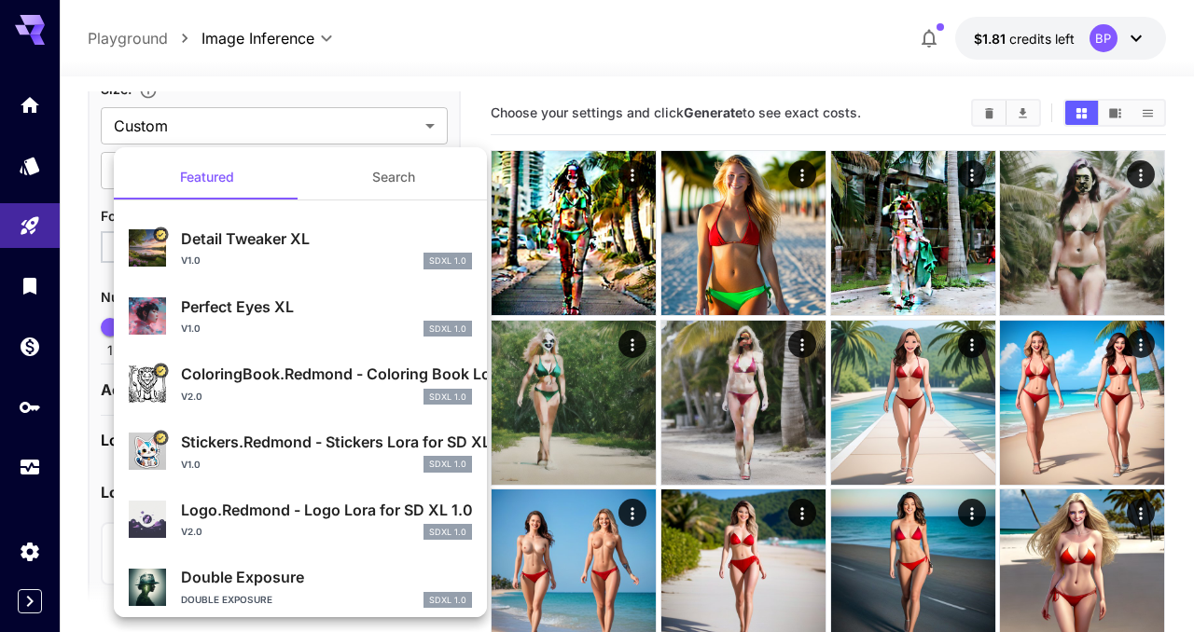
scroll to position [11, 0]
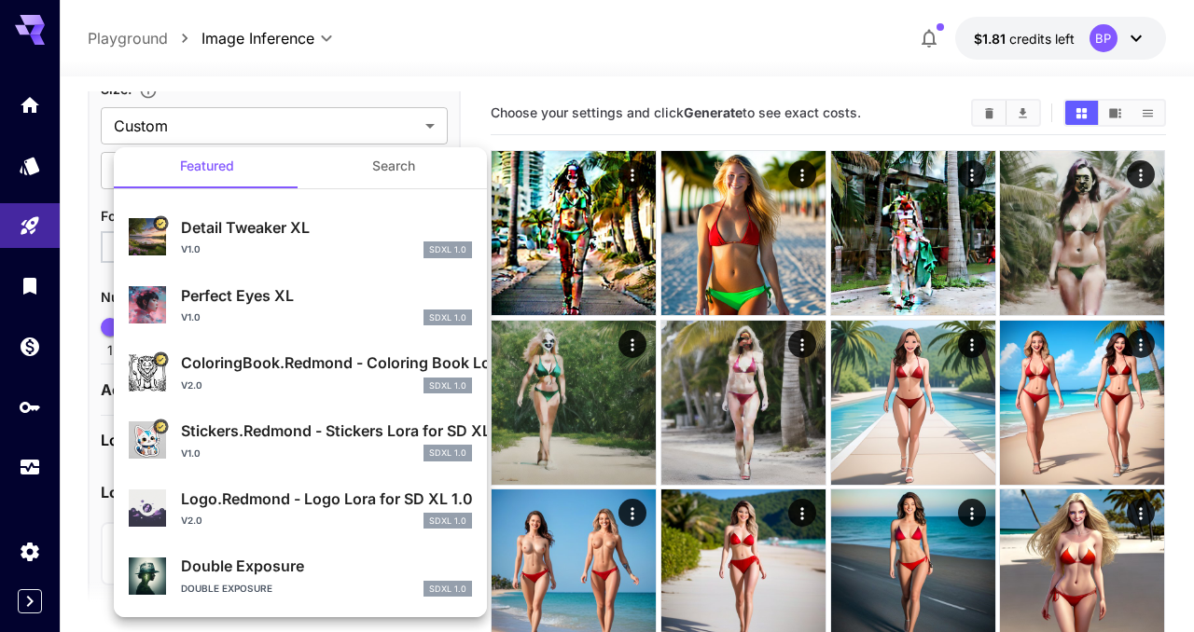
click at [247, 305] on p "Perfect Eyes XL" at bounding box center [326, 296] width 291 height 22
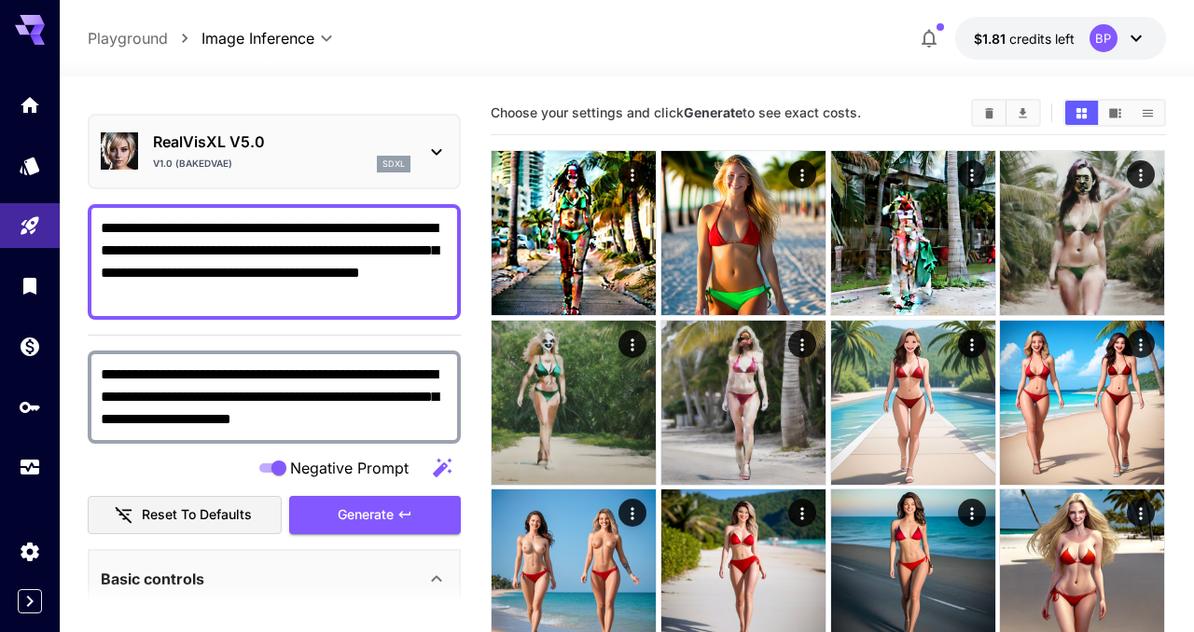
scroll to position [10, 0]
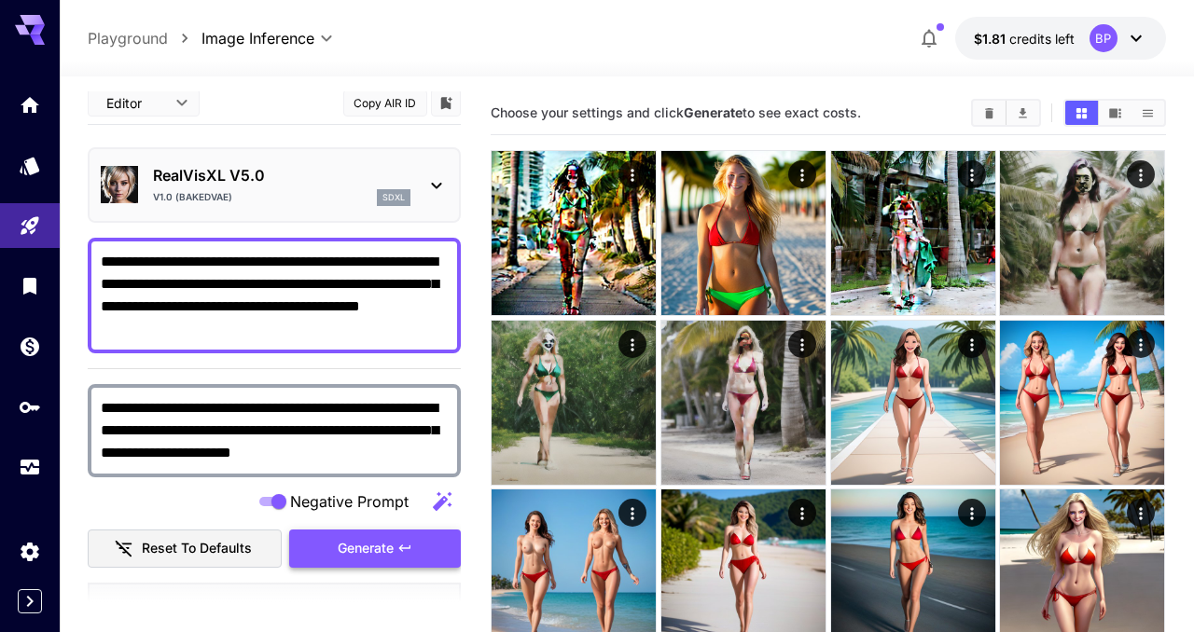
click at [369, 558] on span "Generate" at bounding box center [366, 548] width 56 height 23
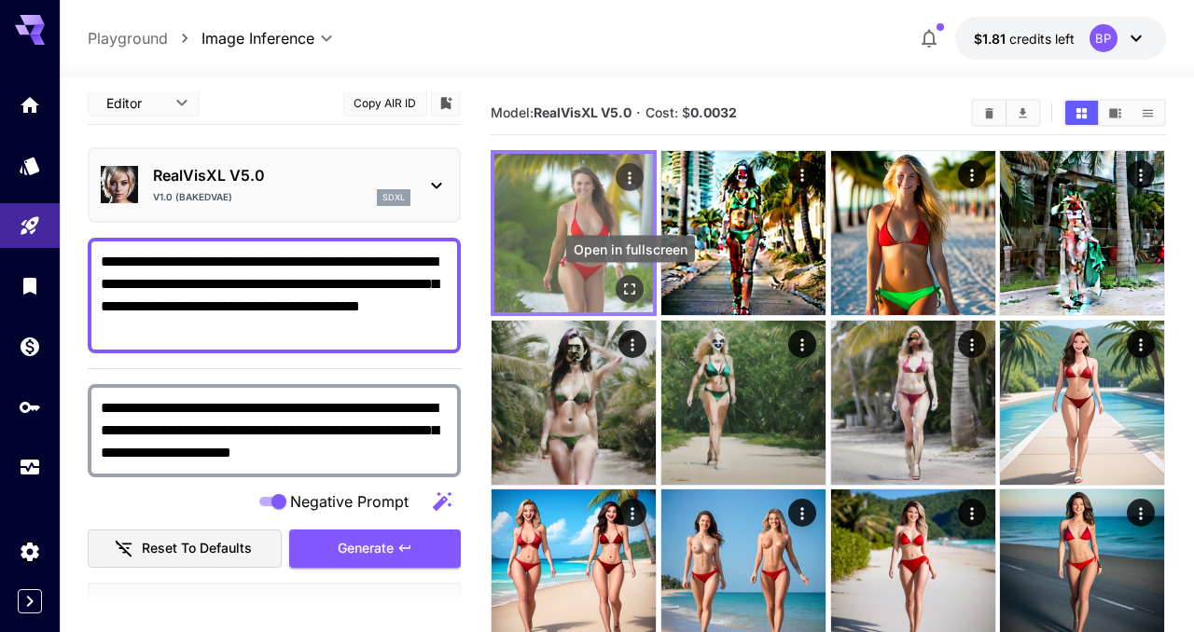
click at [631, 285] on icon "Open in fullscreen" at bounding box center [630, 289] width 19 height 19
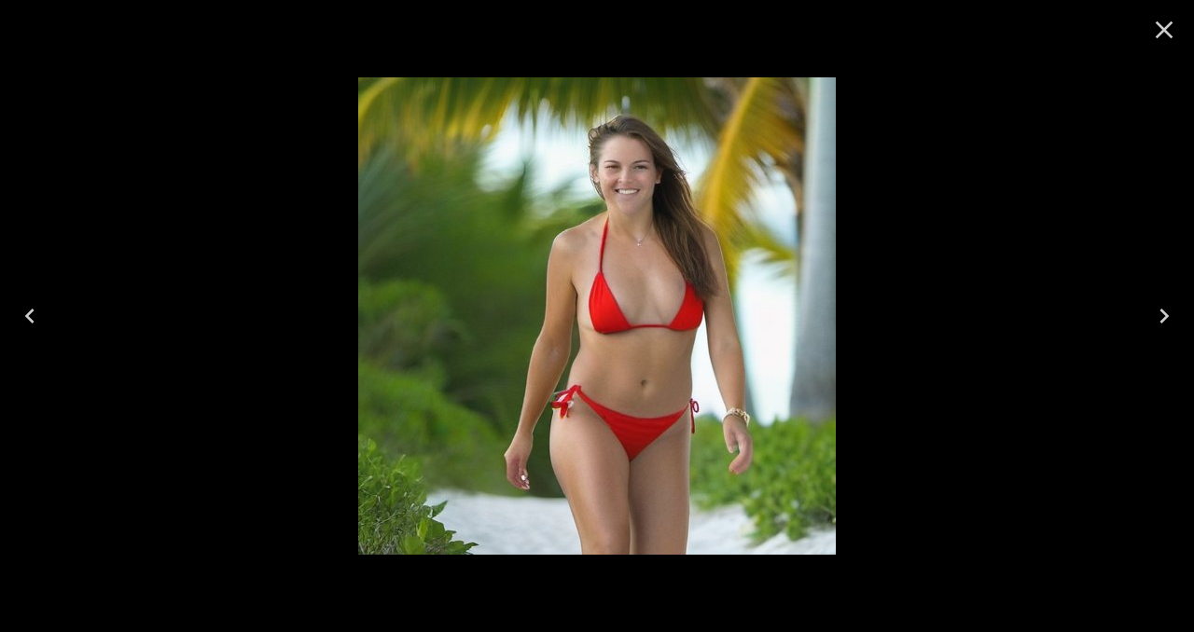
click at [1162, 29] on icon "Close" at bounding box center [1165, 30] width 18 height 18
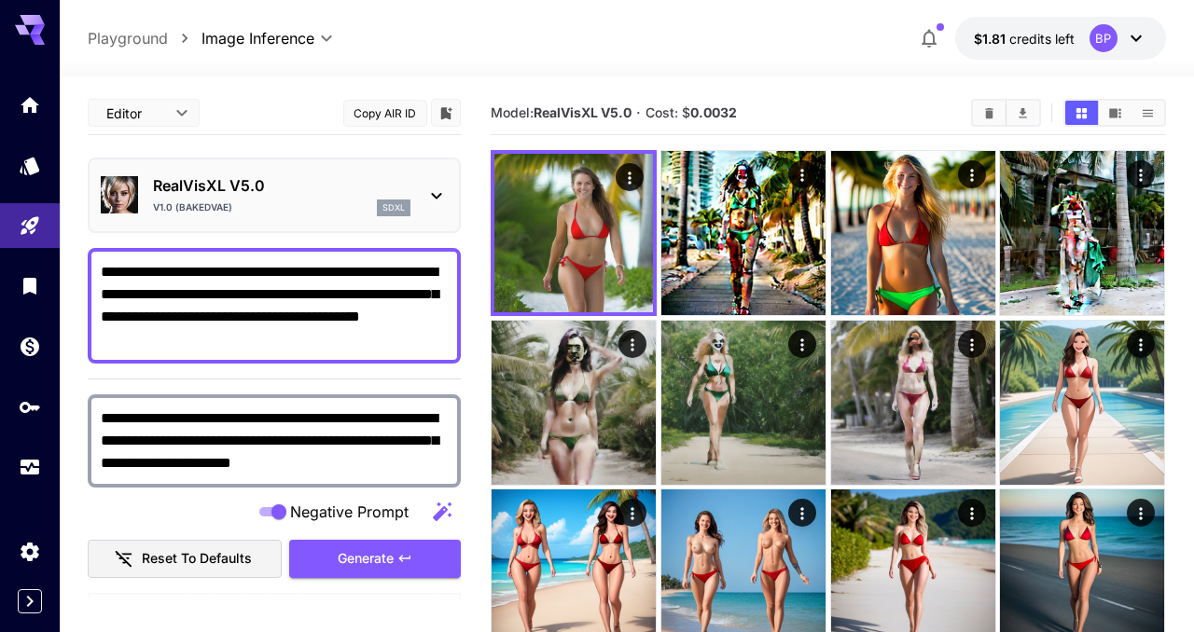
scroll to position [10, 0]
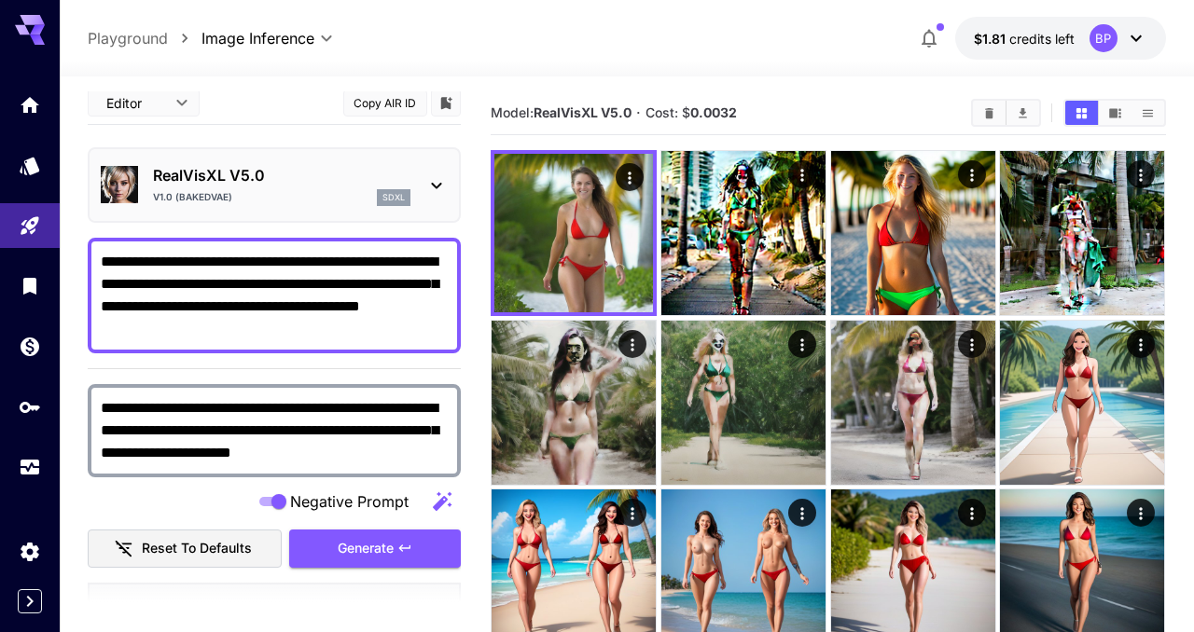
click at [430, 191] on icon at bounding box center [436, 185] width 22 height 22
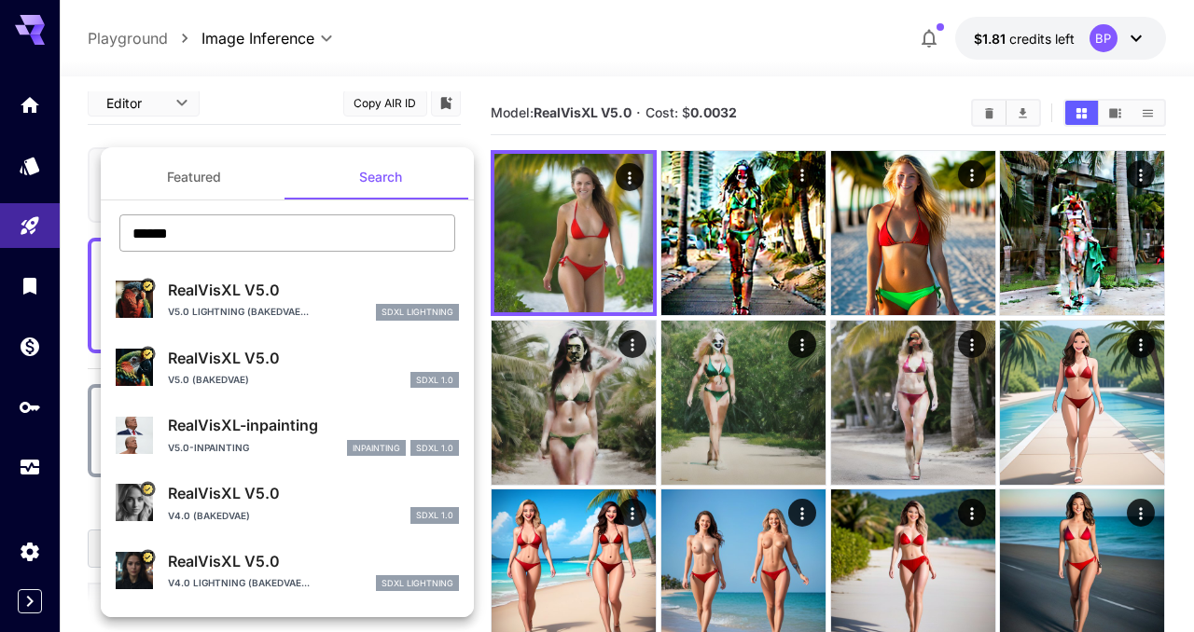
click at [218, 234] on input "******" at bounding box center [287, 233] width 336 height 37
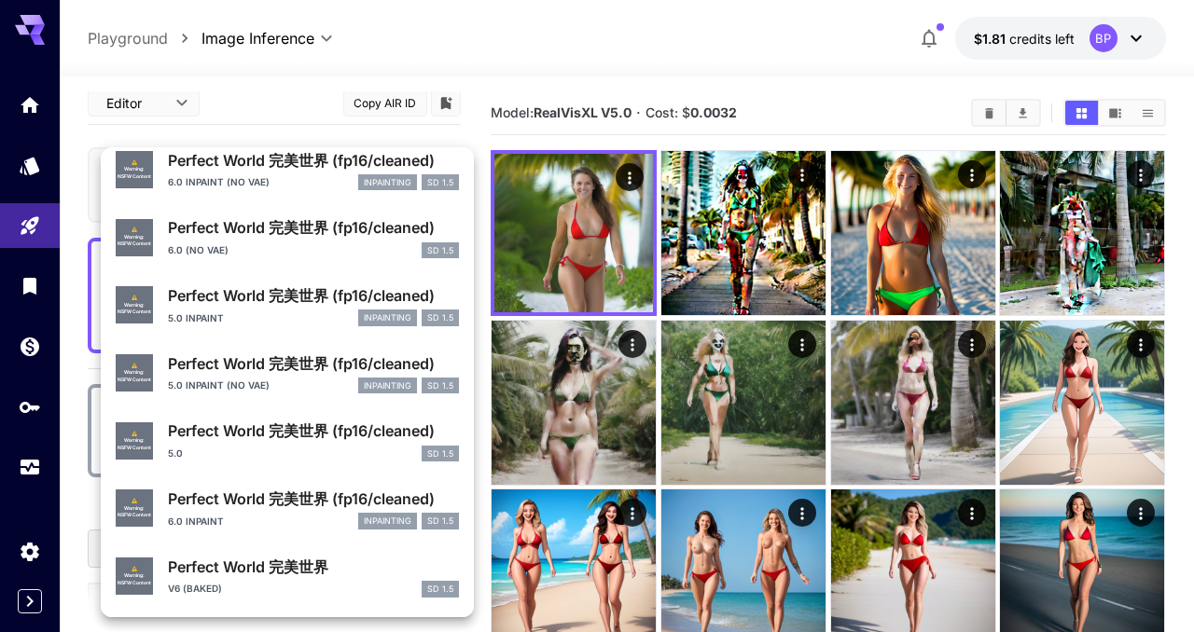
scroll to position [267, 0]
type input "**********"
click at [286, 564] on p "Perfect World 完美世界" at bounding box center [313, 566] width 291 height 22
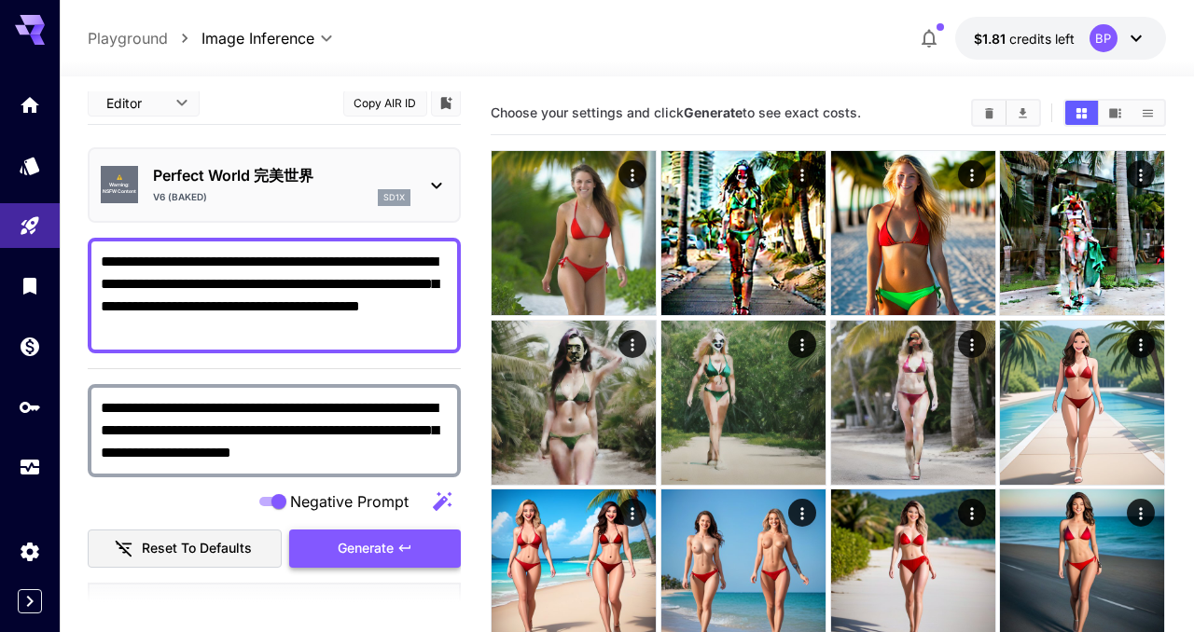
click at [378, 545] on span "Generate" at bounding box center [366, 548] width 56 height 23
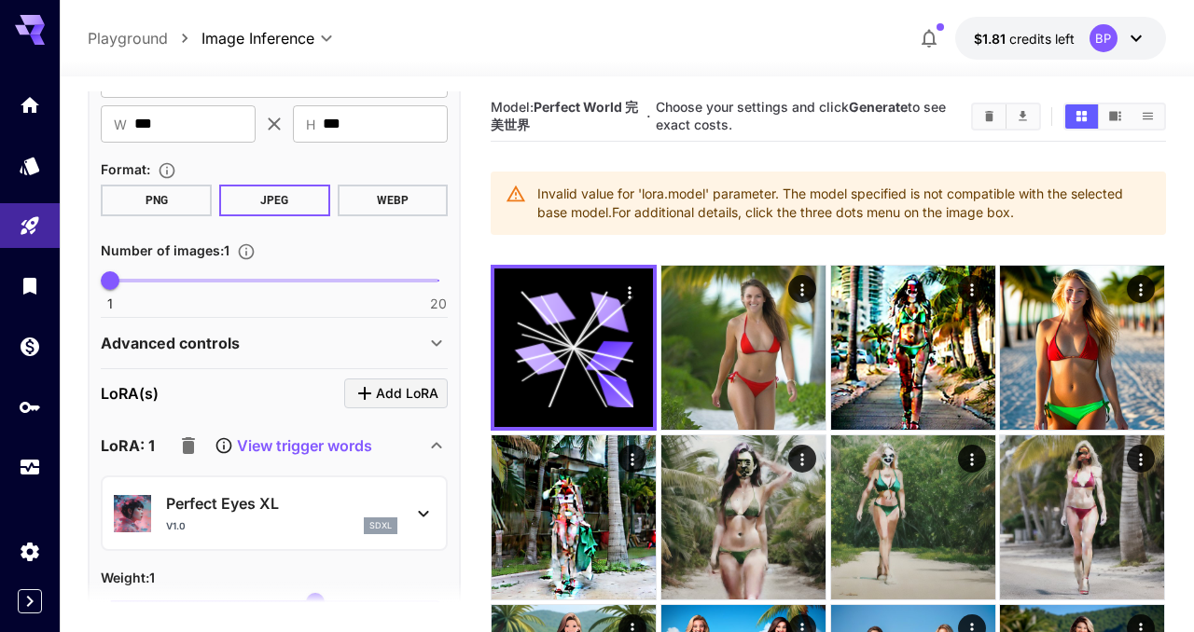
scroll to position [624, 0]
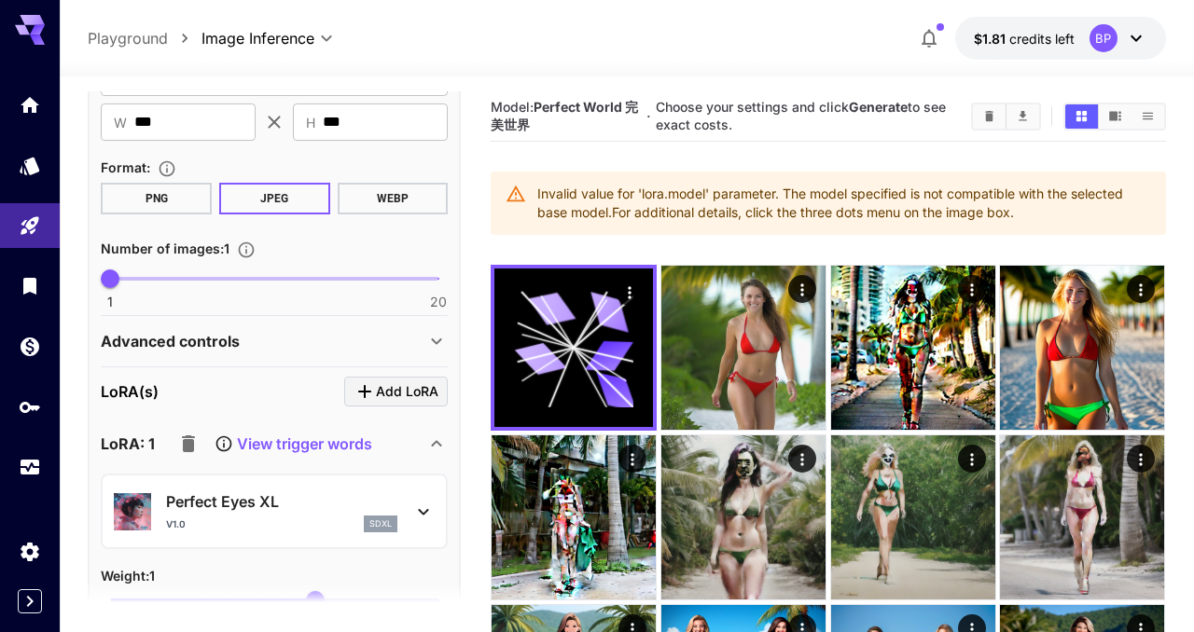
click at [184, 449] on icon "button" at bounding box center [188, 444] width 13 height 17
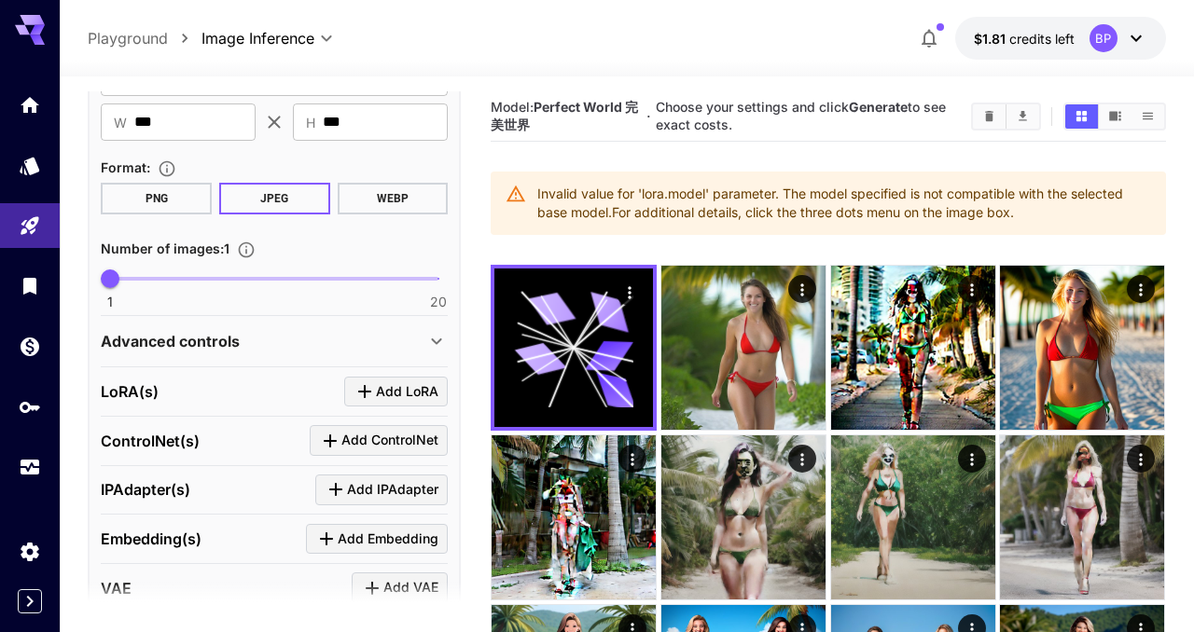
scroll to position [0, 0]
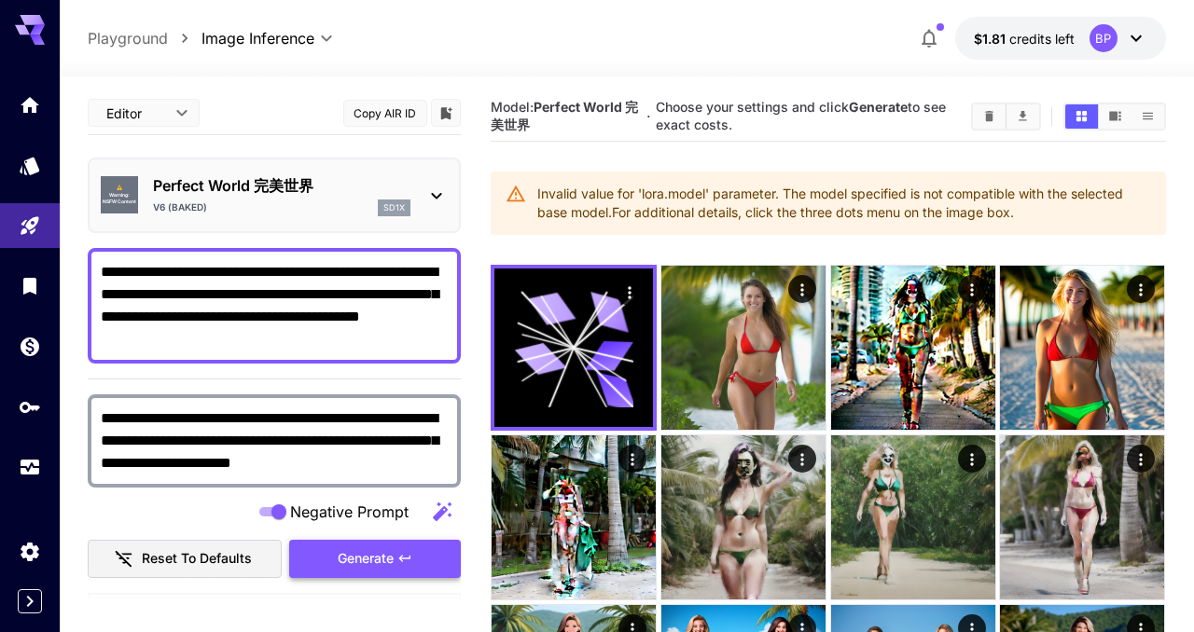
click at [382, 564] on span "Generate" at bounding box center [366, 559] width 56 height 23
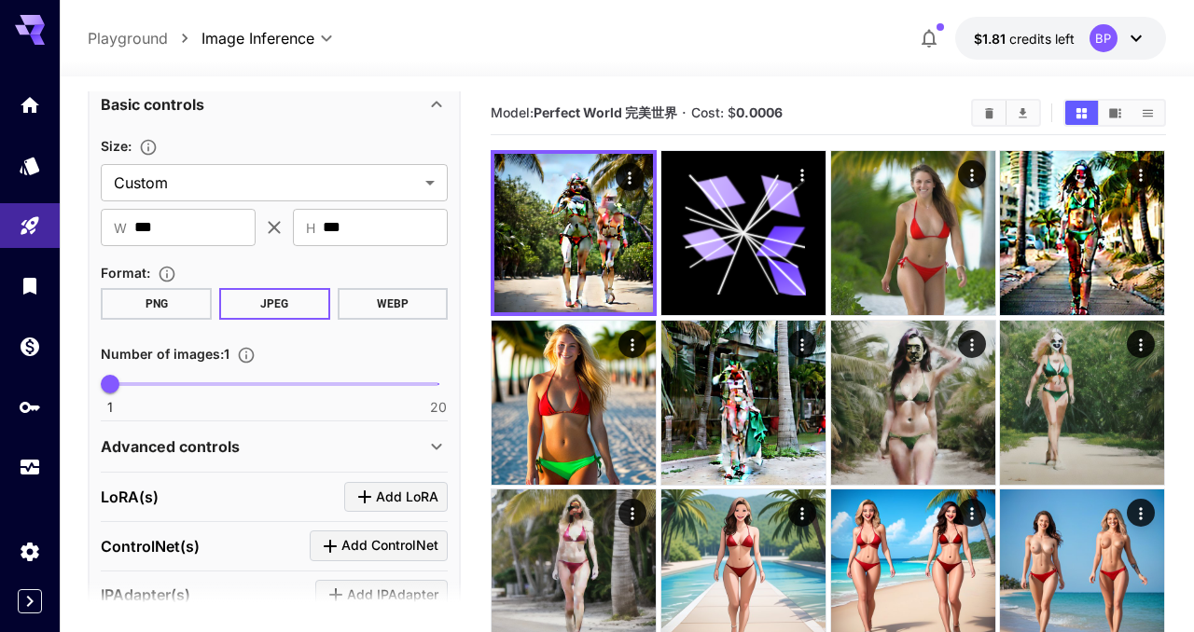
scroll to position [532, 0]
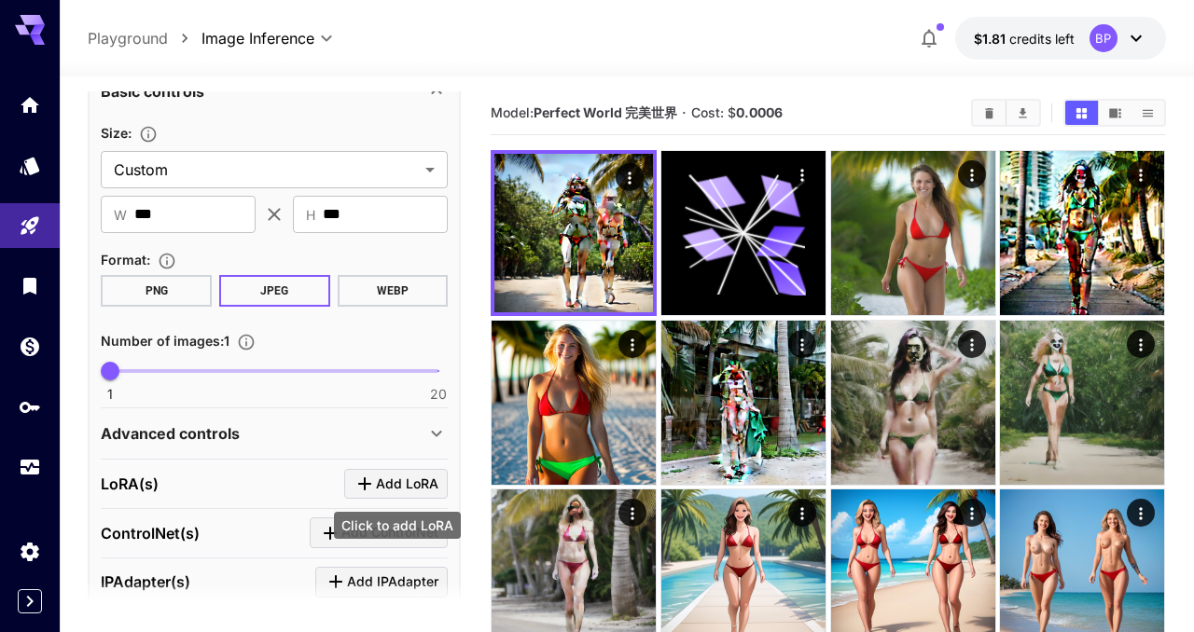
click at [423, 480] on span "Add LoRA" at bounding box center [407, 484] width 63 height 23
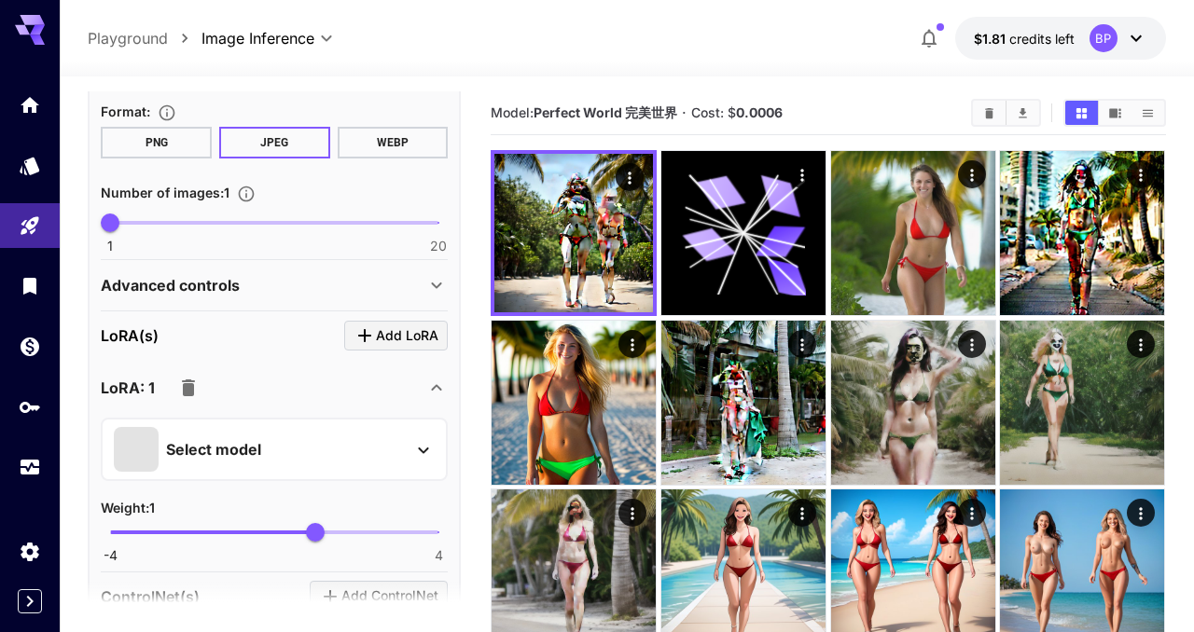
scroll to position [774, 0]
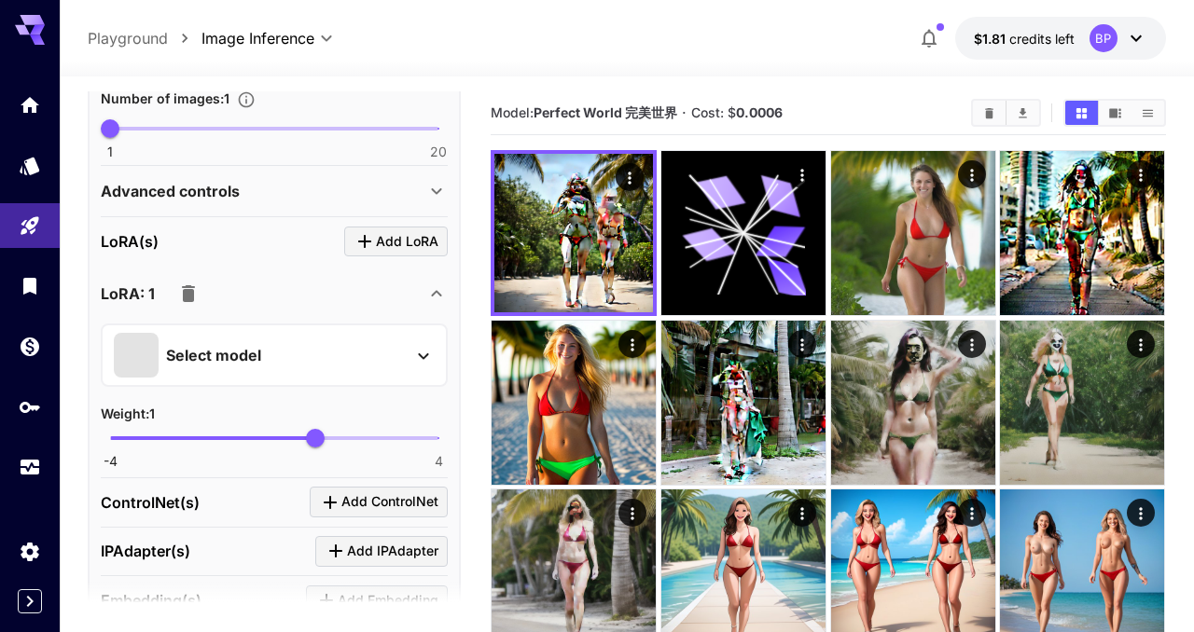
click at [275, 338] on div "Select model" at bounding box center [259, 355] width 291 height 45
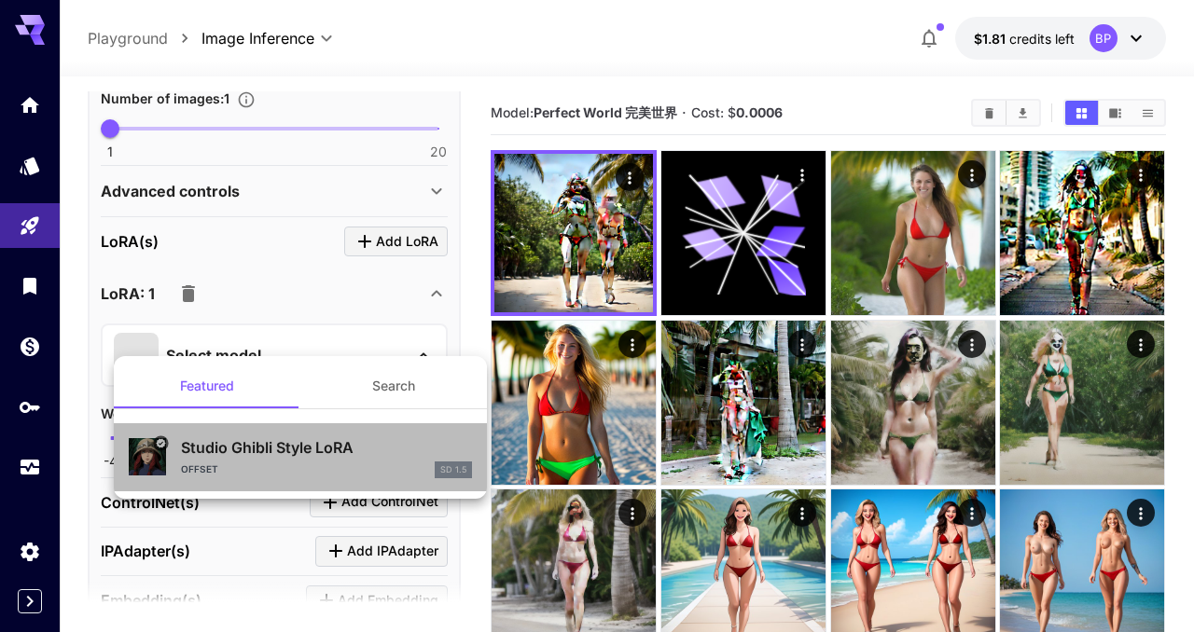
click at [295, 464] on div "offset SD 1.5" at bounding box center [326, 470] width 291 height 17
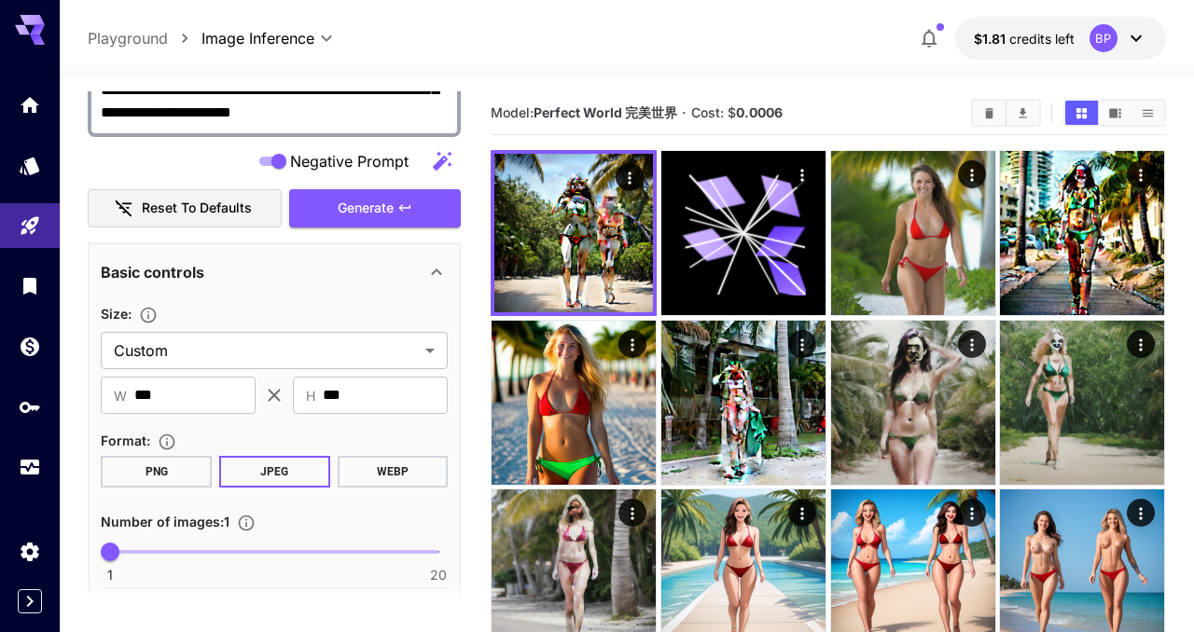
scroll to position [275, 0]
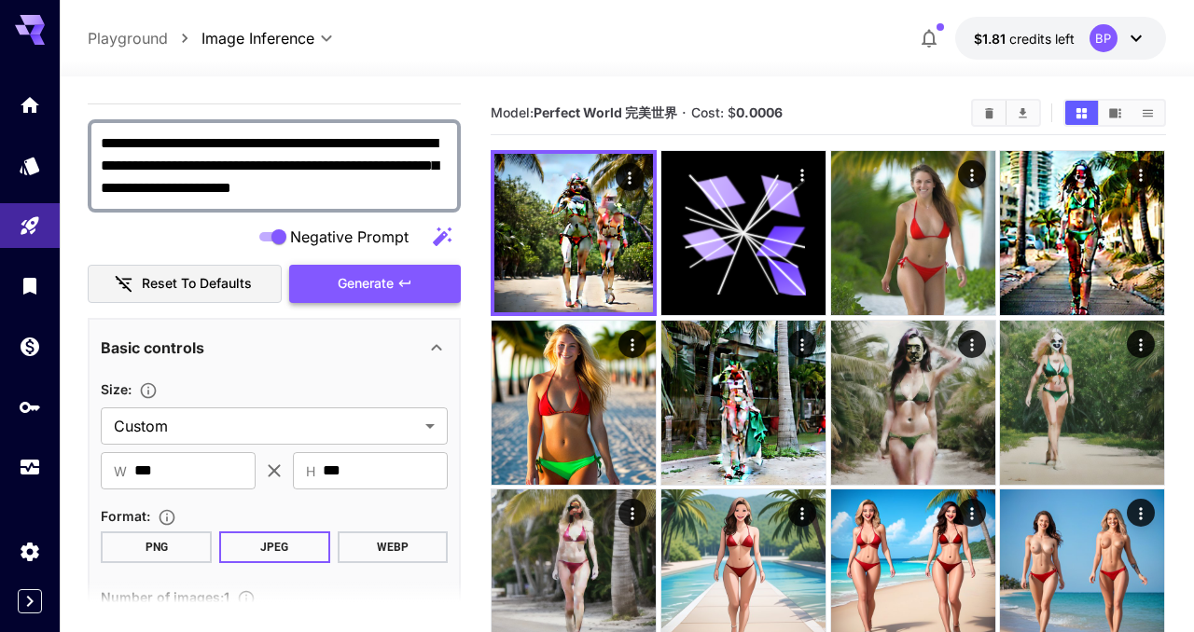
click at [369, 278] on span "Generate" at bounding box center [366, 283] width 56 height 23
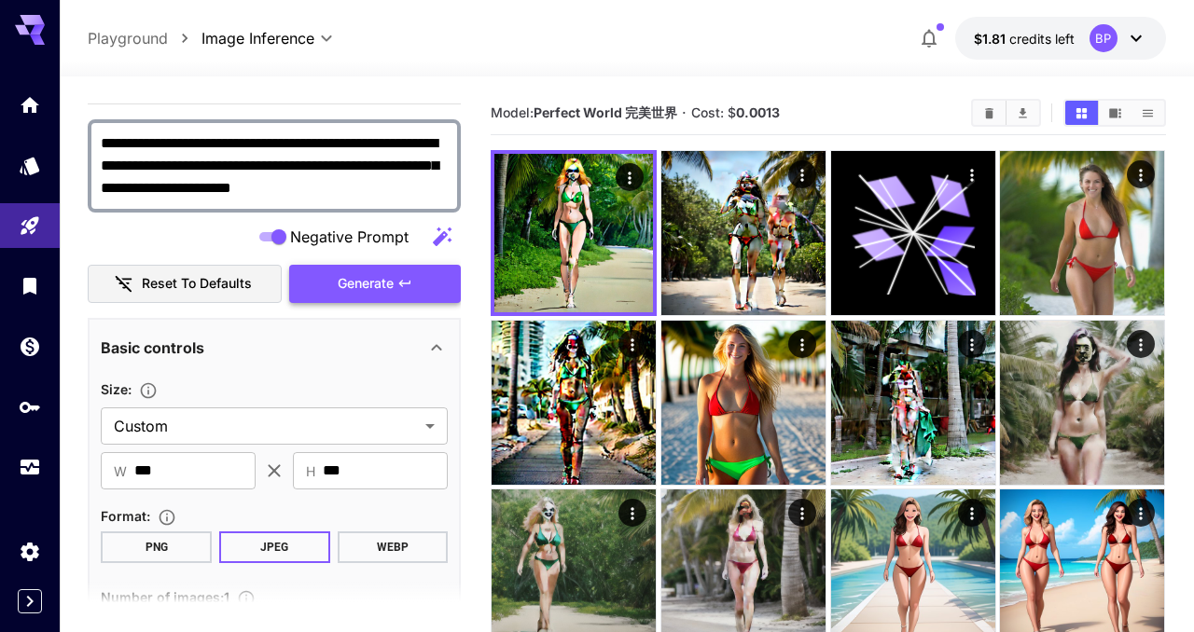
scroll to position [0, 0]
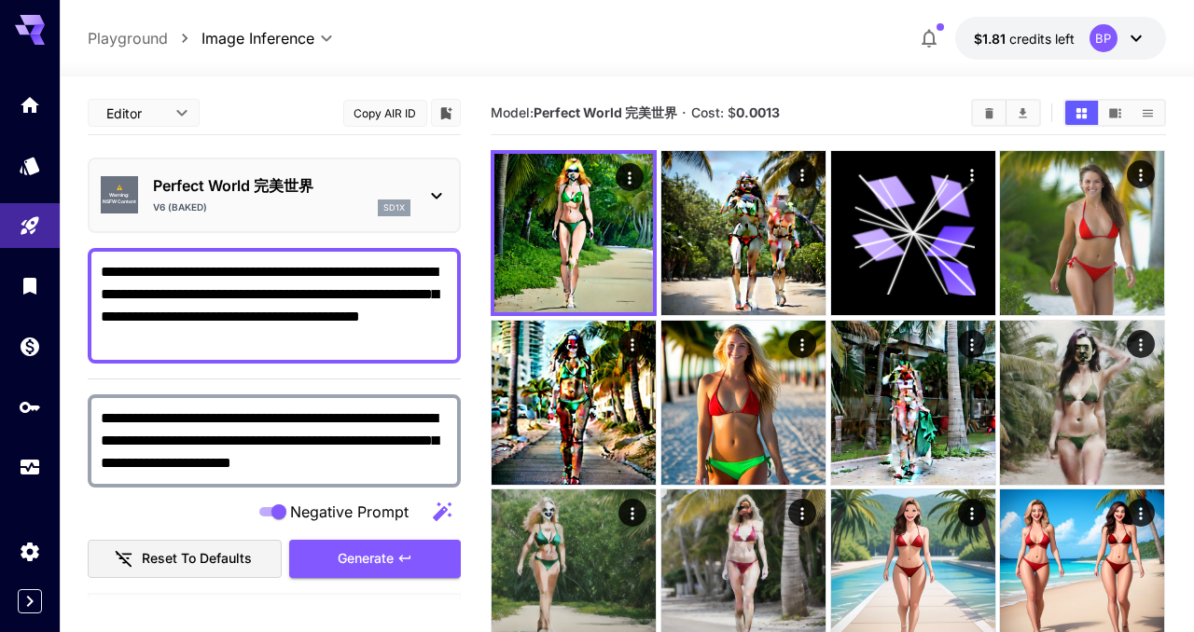
click at [425, 187] on icon at bounding box center [436, 196] width 22 height 22
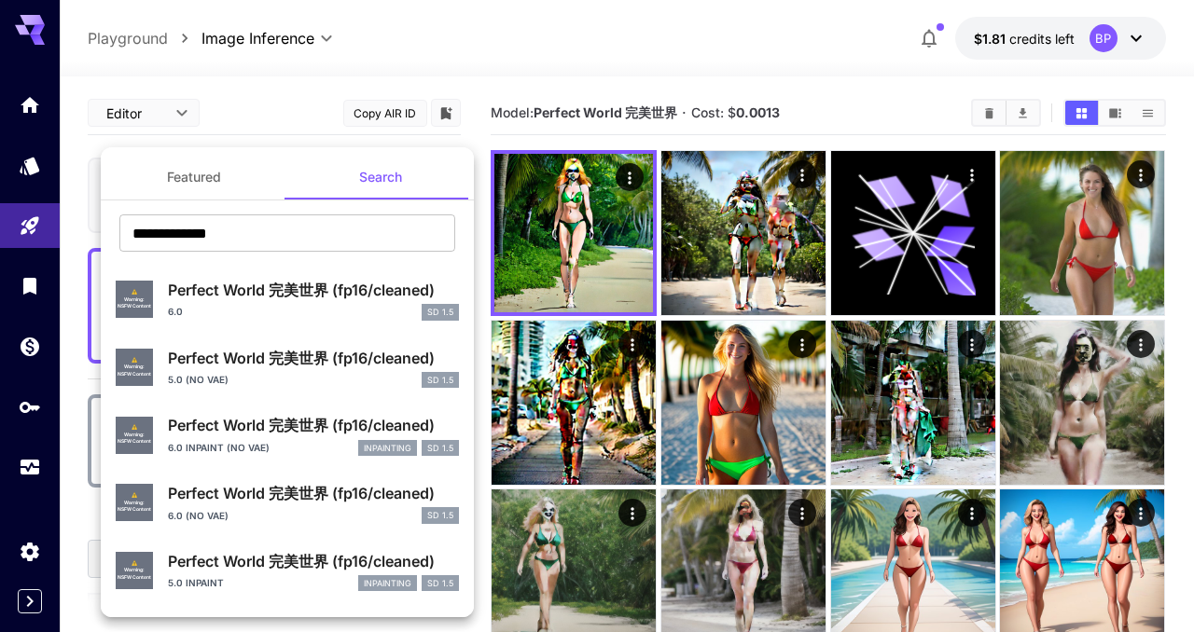
click at [207, 309] on div "6.0 SD 1.5" at bounding box center [313, 312] width 291 height 17
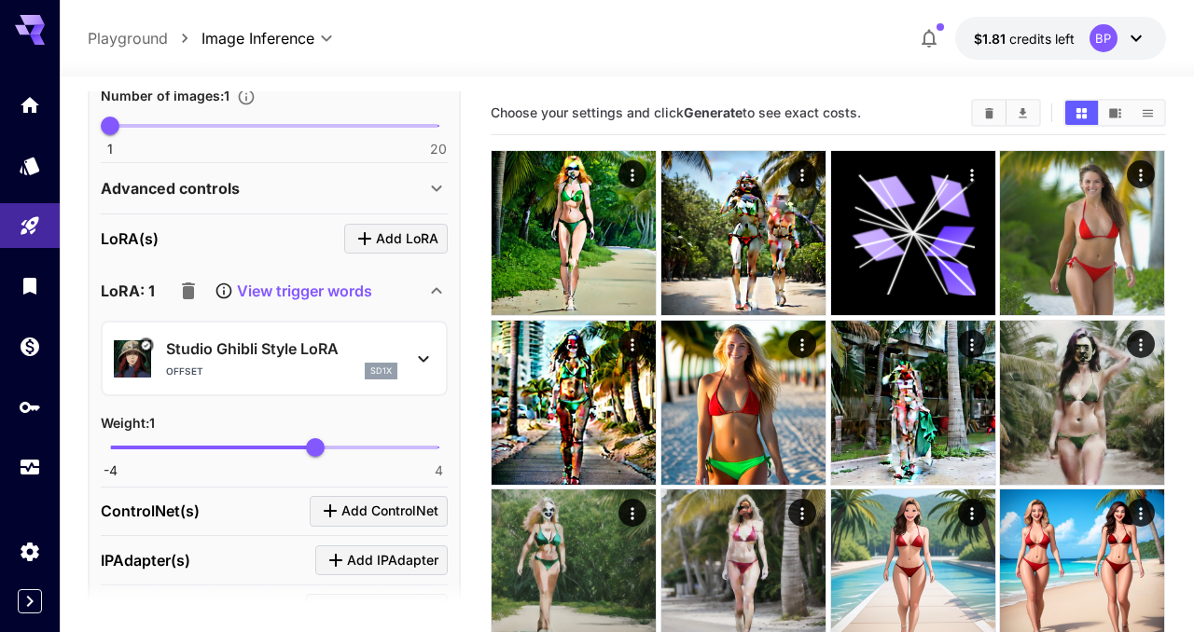
scroll to position [803, 0]
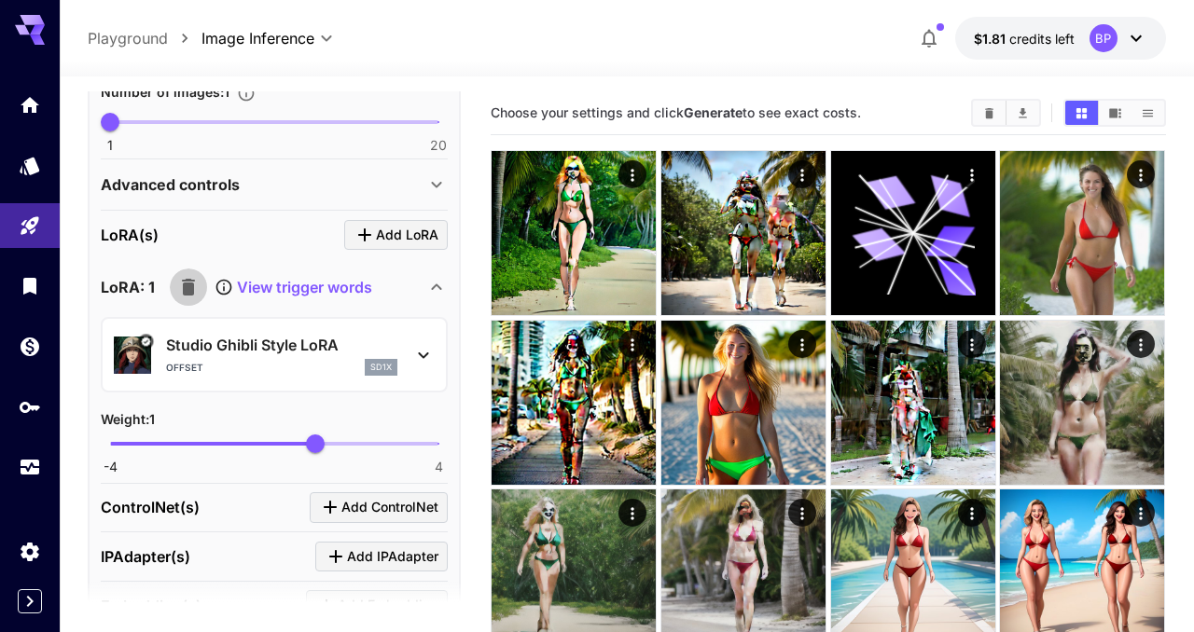
click at [186, 291] on icon "button" at bounding box center [188, 287] width 13 height 17
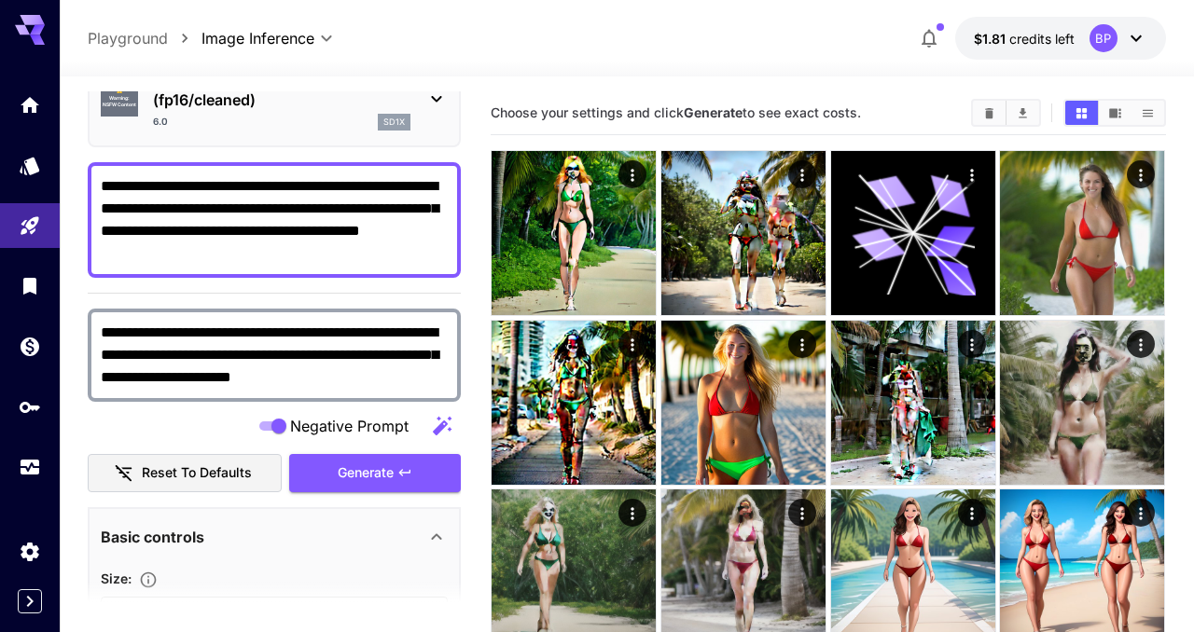
scroll to position [113, 0]
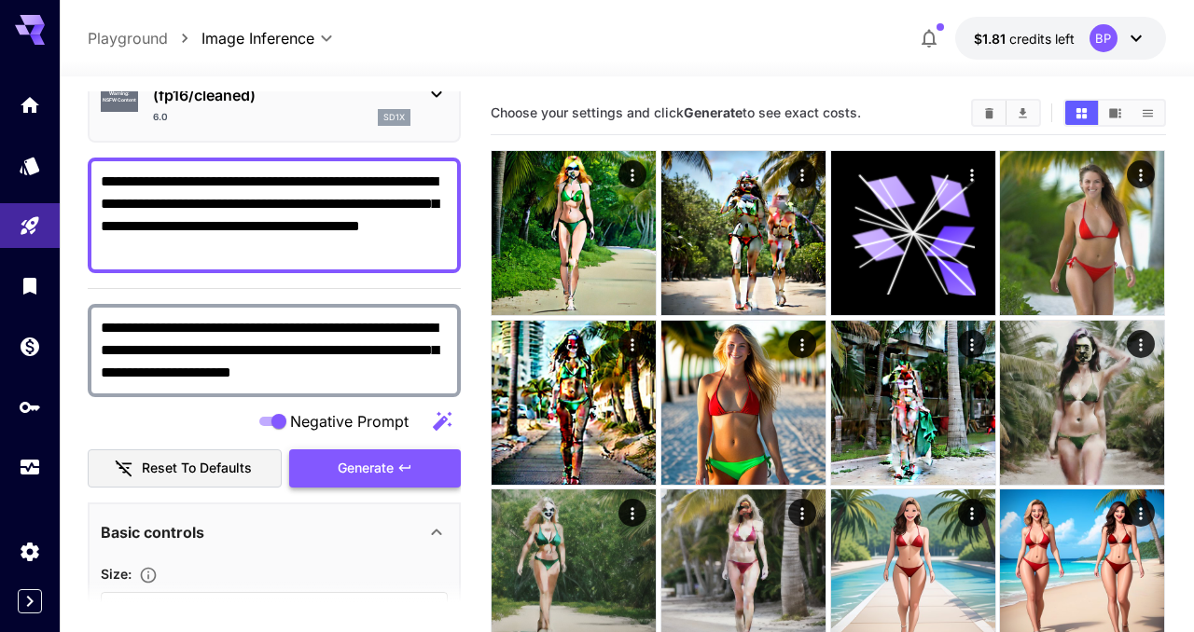
click at [390, 461] on span "Generate" at bounding box center [366, 468] width 56 height 23
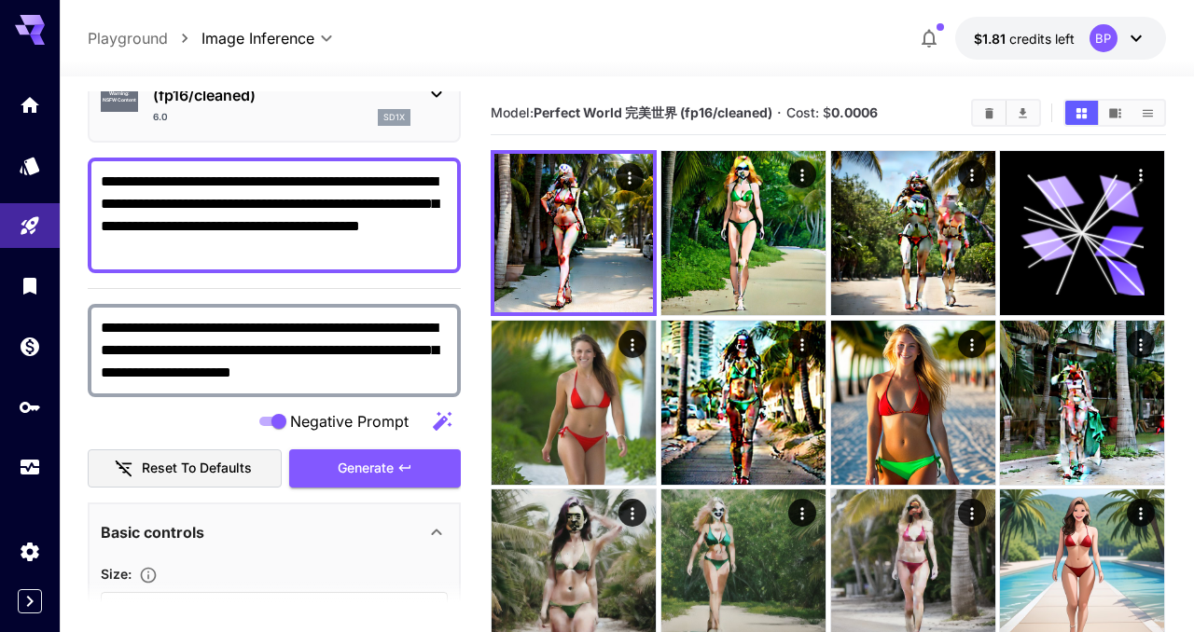
scroll to position [0, 0]
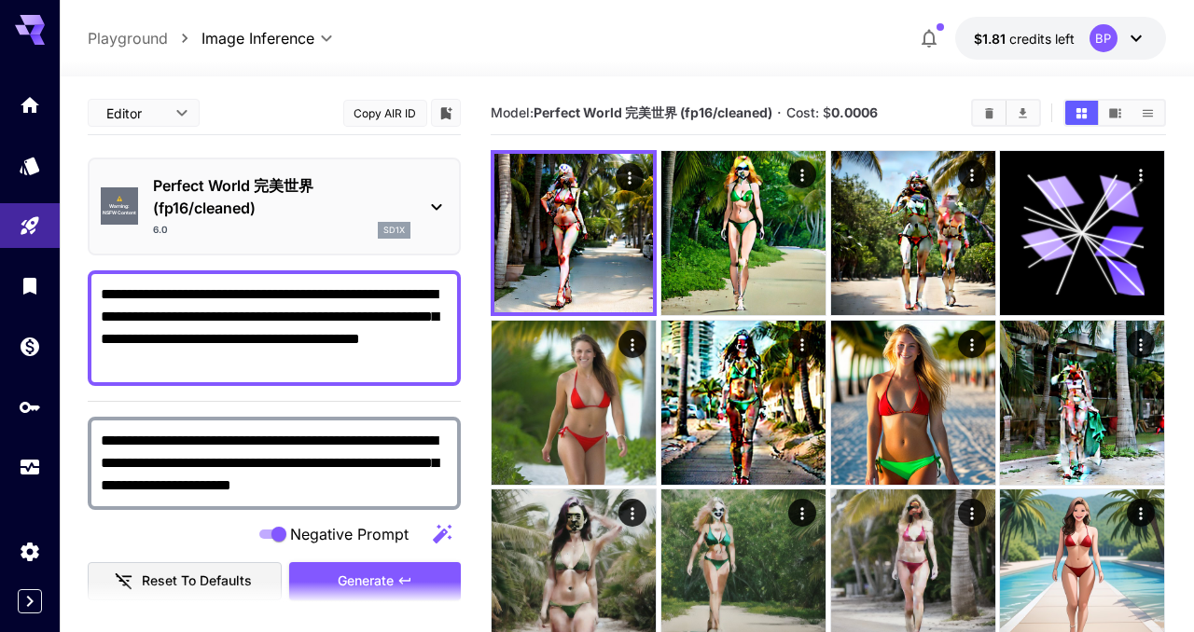
click at [439, 205] on icon at bounding box center [437, 207] width 10 height 7
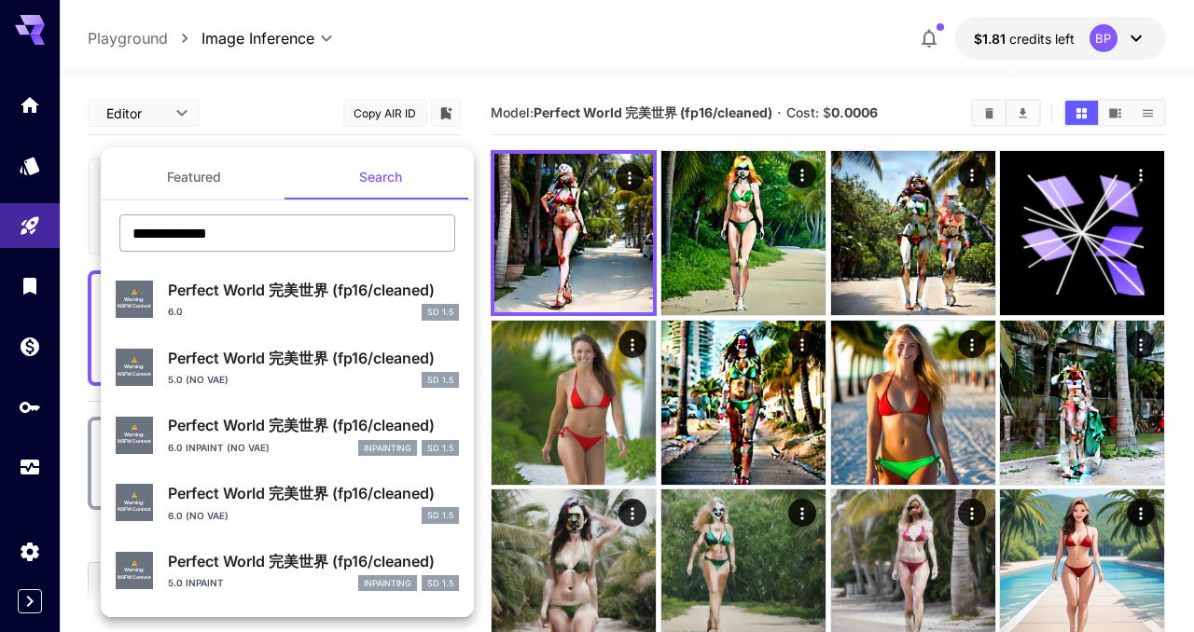
click at [239, 235] on input "**********" at bounding box center [287, 233] width 336 height 37
click at [132, 239] on input "**********" at bounding box center [287, 233] width 336 height 37
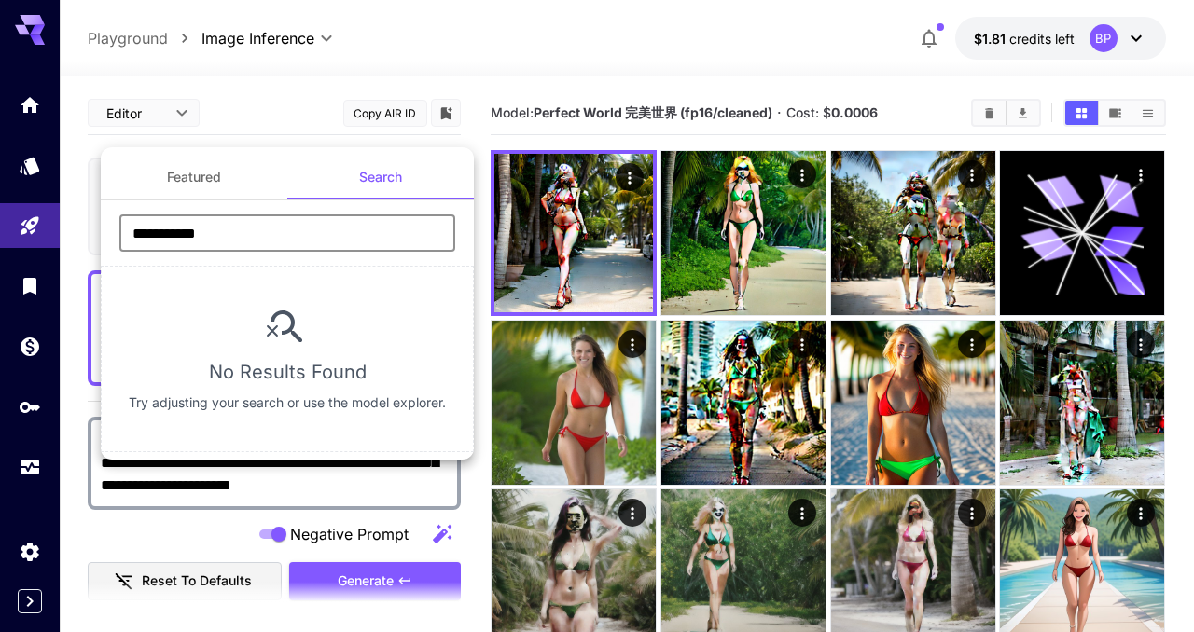
type input "**********"
click at [181, 234] on input "**********" at bounding box center [287, 233] width 336 height 37
click at [130, 235] on input "**********" at bounding box center [287, 233] width 336 height 37
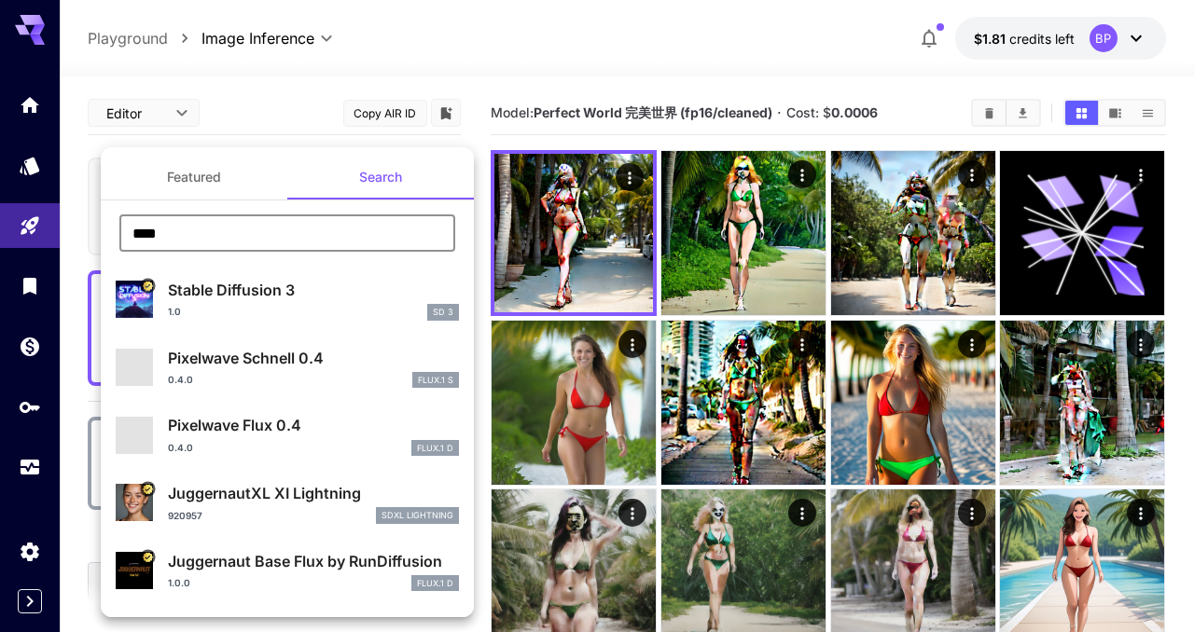
click at [177, 238] on input "****" at bounding box center [287, 233] width 336 height 37
type input "****"
click at [231, 293] on p "Stable Diffusion 3" at bounding box center [313, 290] width 291 height 22
type input "**"
type input "*"
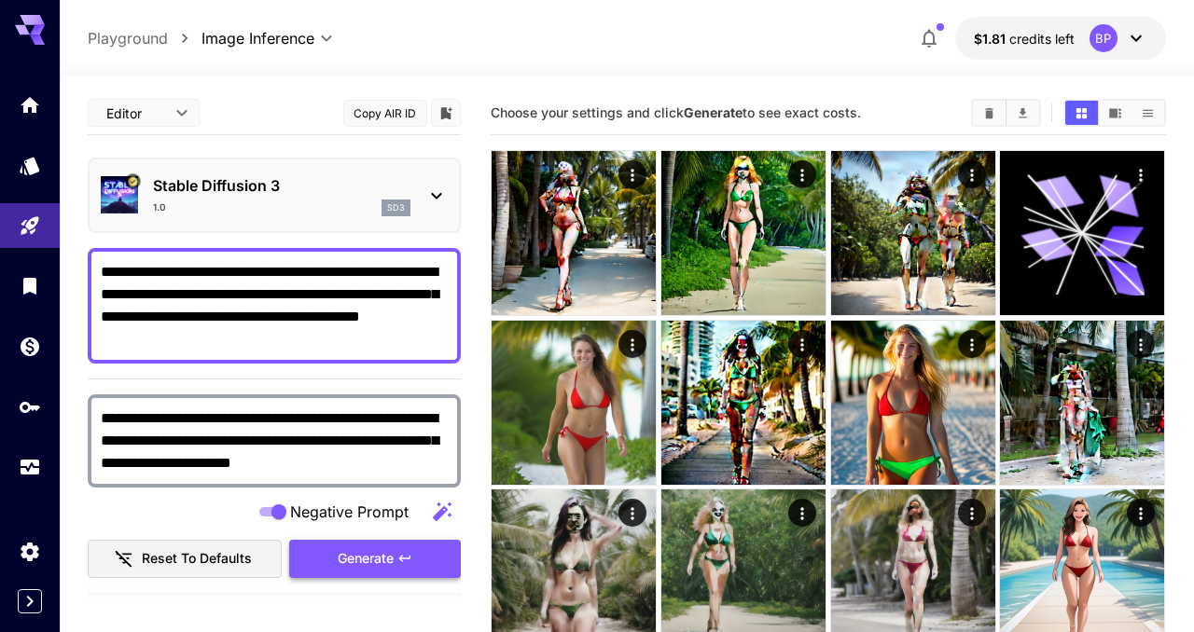
click at [375, 556] on span "Generate" at bounding box center [366, 559] width 56 height 23
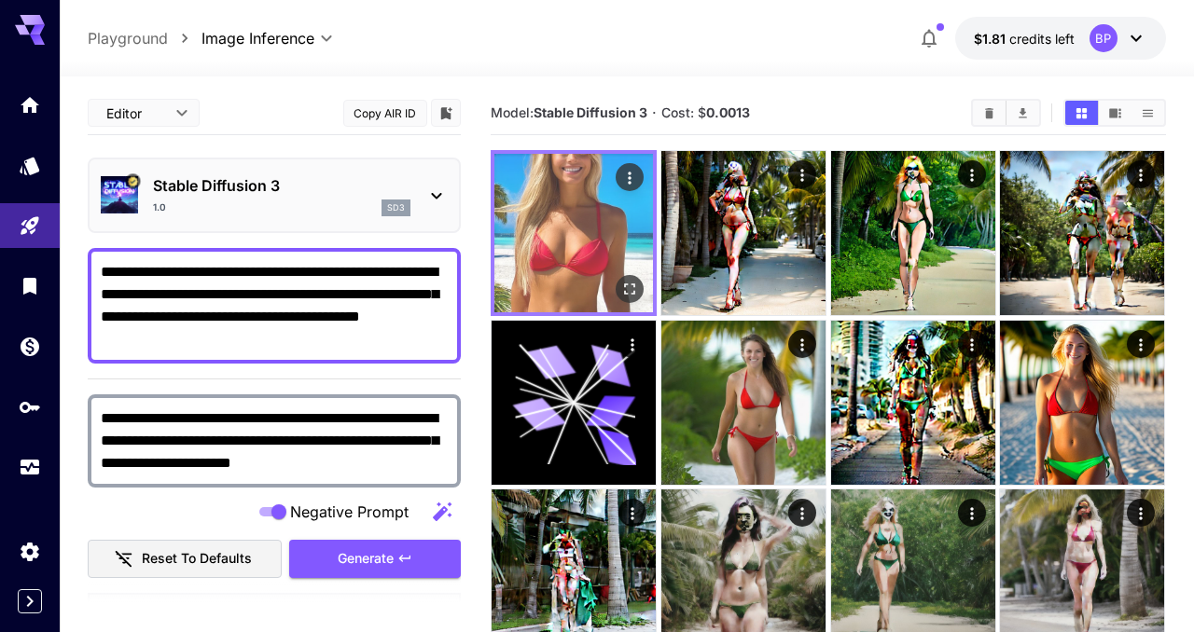
click at [630, 289] on icon "Open in fullscreen" at bounding box center [630, 289] width 19 height 19
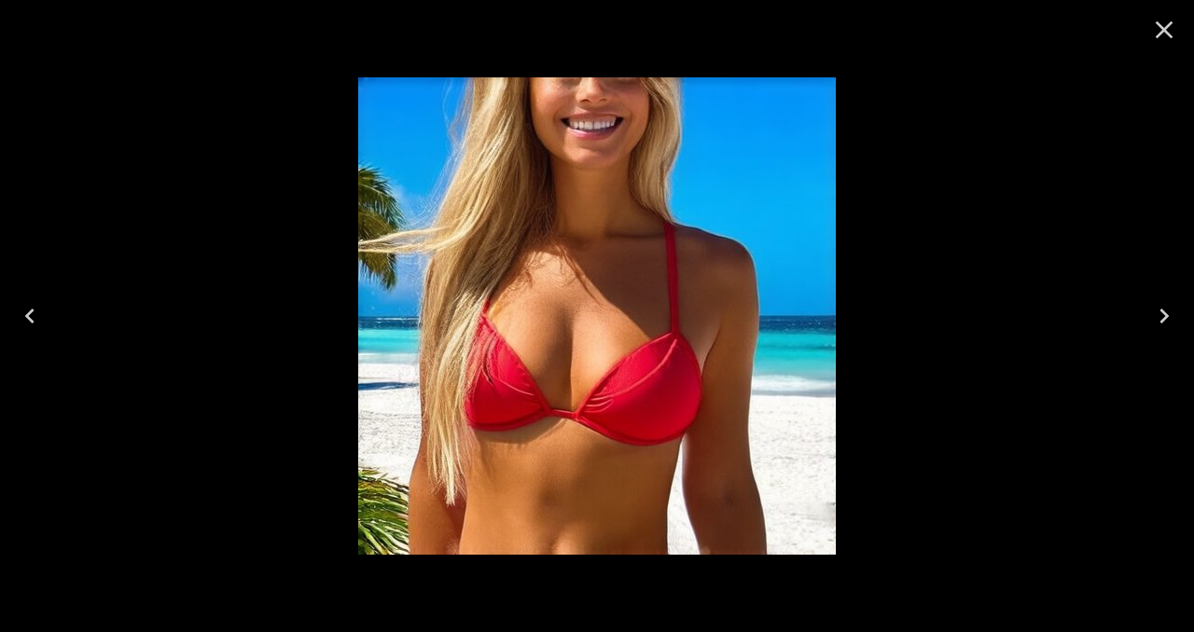
click at [1160, 32] on icon "Close" at bounding box center [1165, 30] width 18 height 18
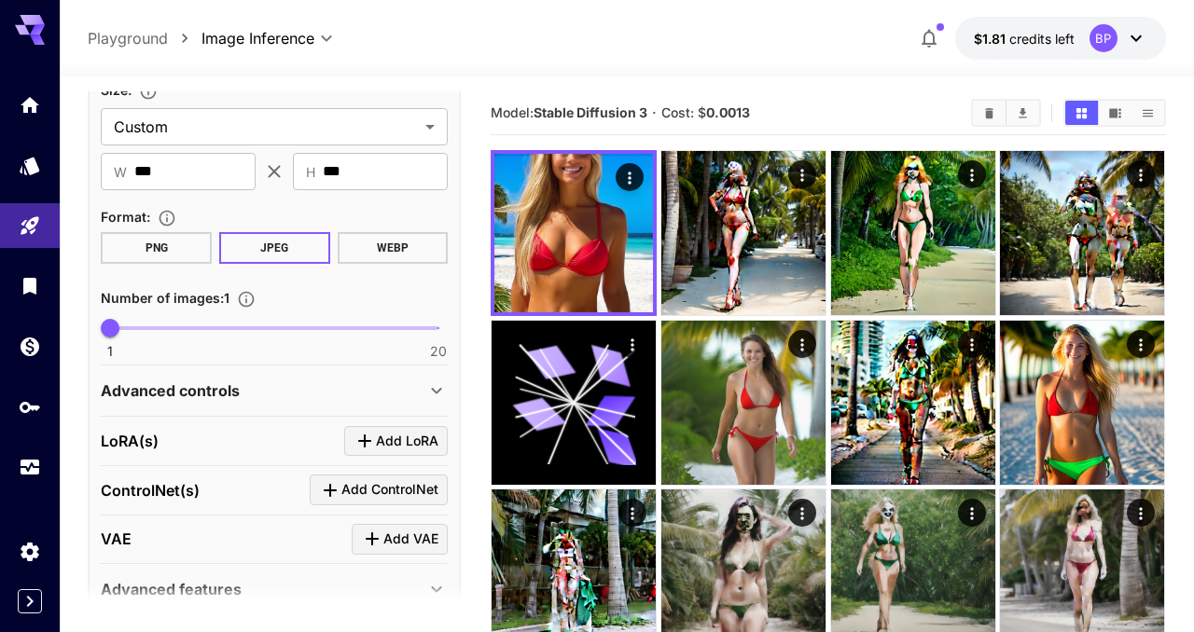
scroll to position [660, 0]
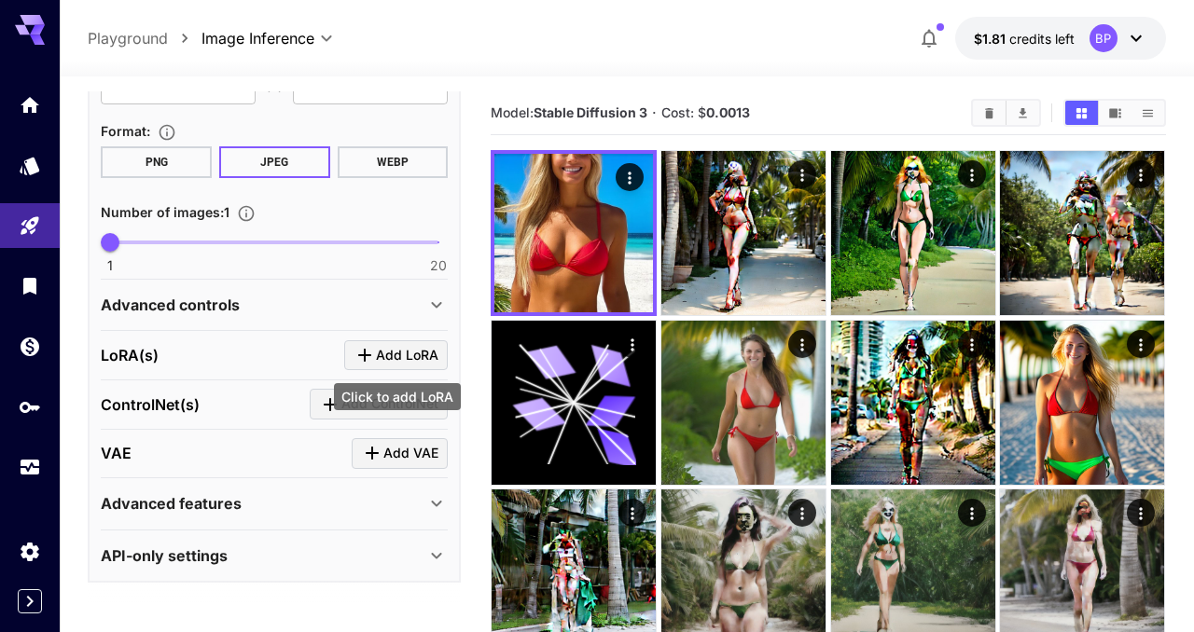
click at [387, 349] on span "Add LoRA" at bounding box center [407, 355] width 63 height 23
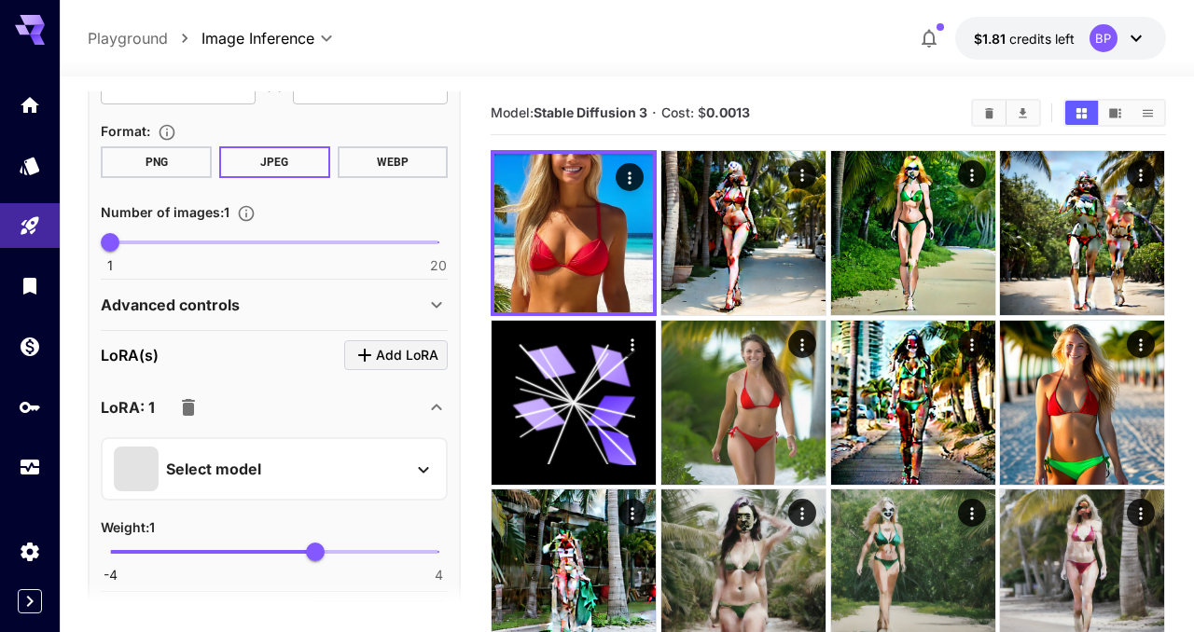
click at [291, 464] on div "Select model" at bounding box center [259, 469] width 291 height 45
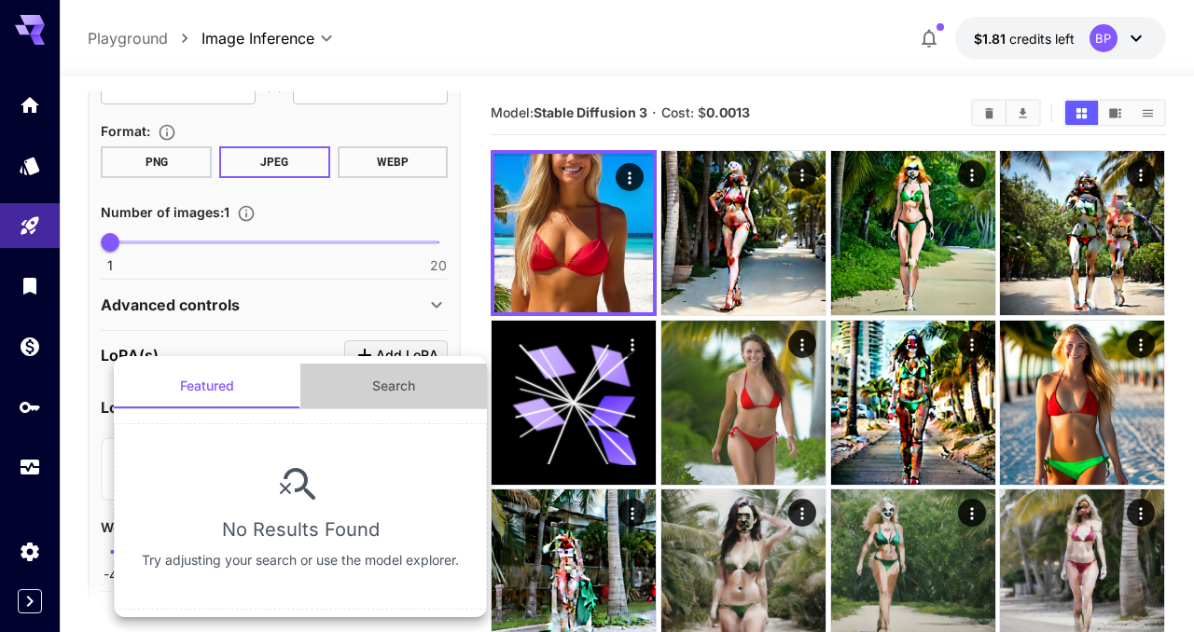
click at [376, 387] on button "Search" at bounding box center [393, 386] width 187 height 45
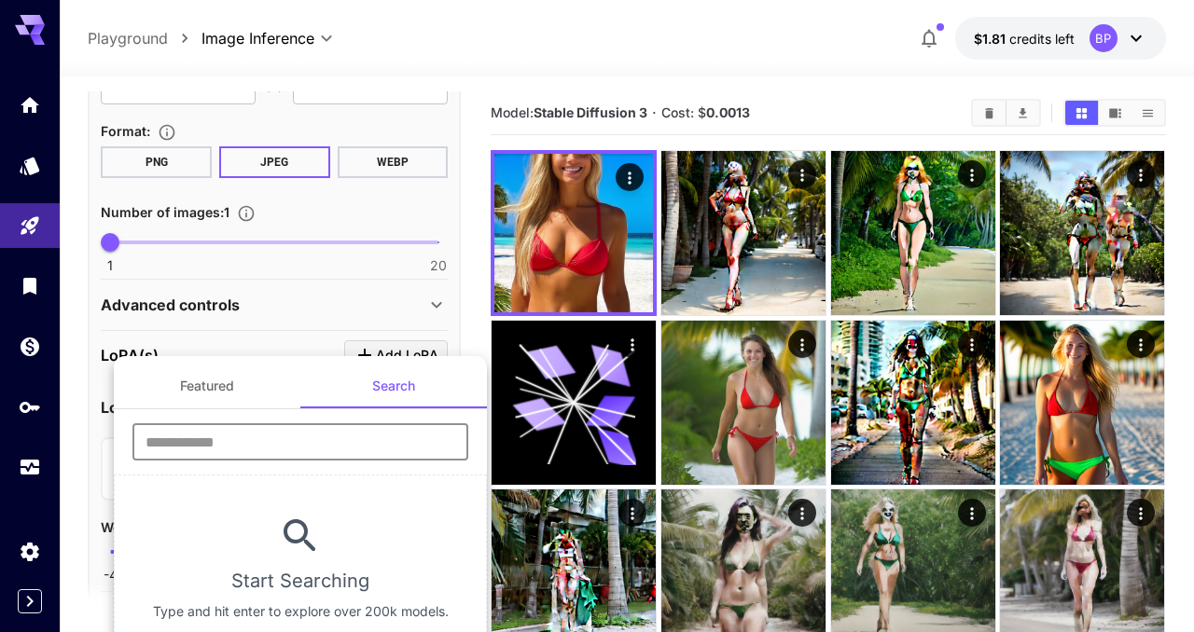
click at [334, 448] on input "text" at bounding box center [300, 442] width 336 height 37
paste input "**********"
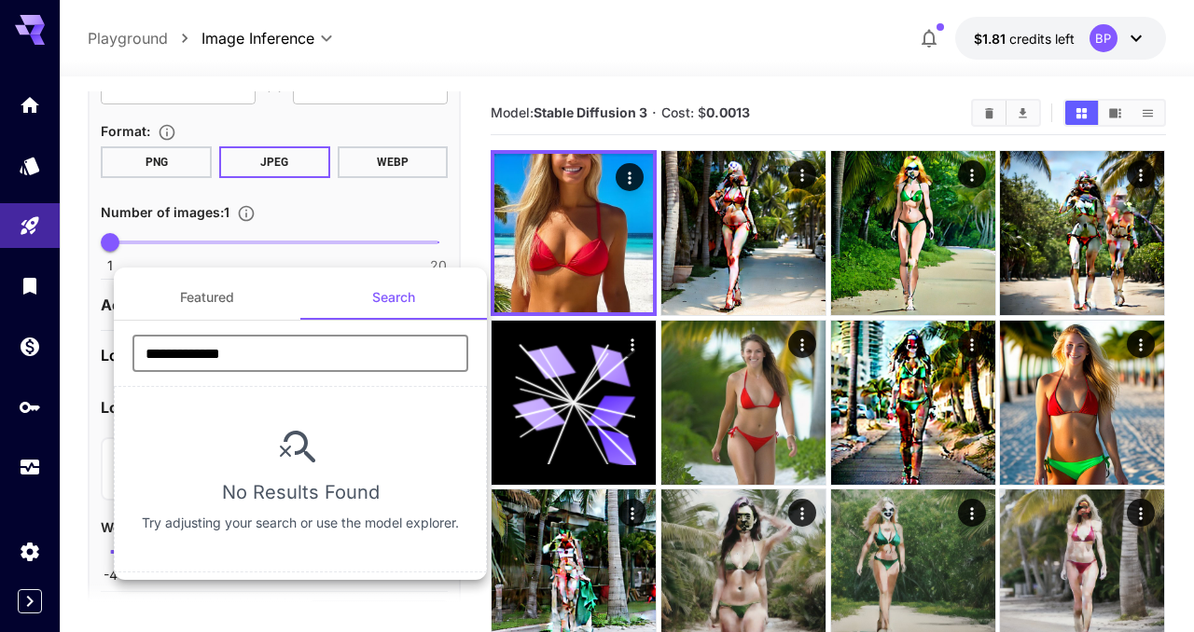
type input "**********"
click at [67, 382] on div at bounding box center [597, 316] width 1194 height 632
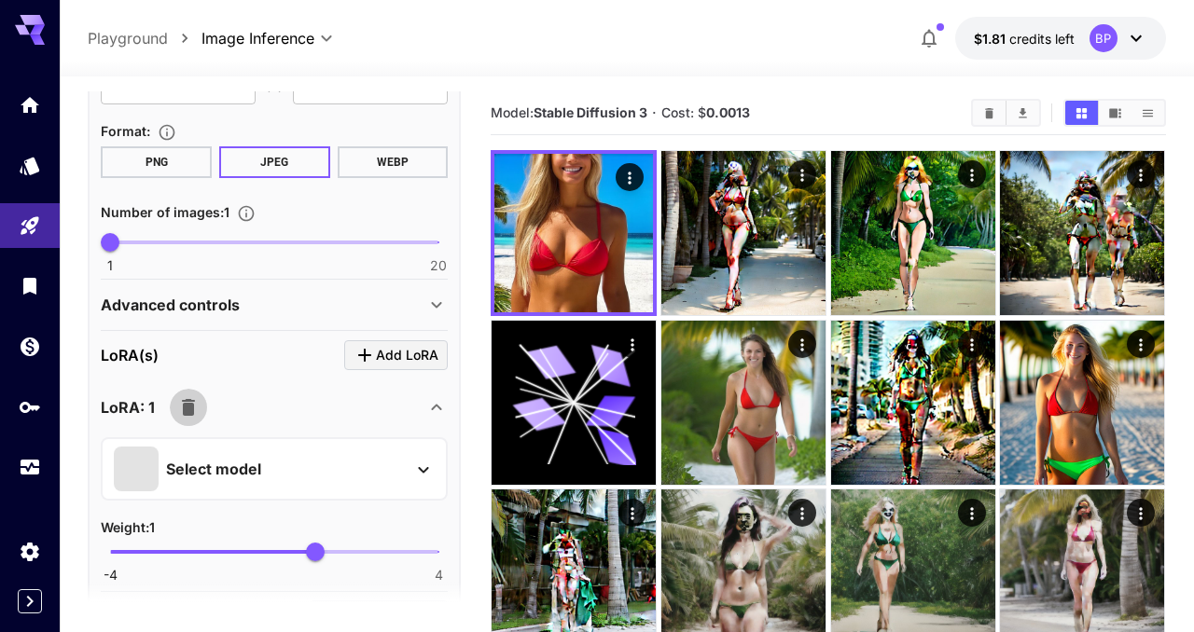
click at [193, 410] on icon "button" at bounding box center [188, 407] width 22 height 22
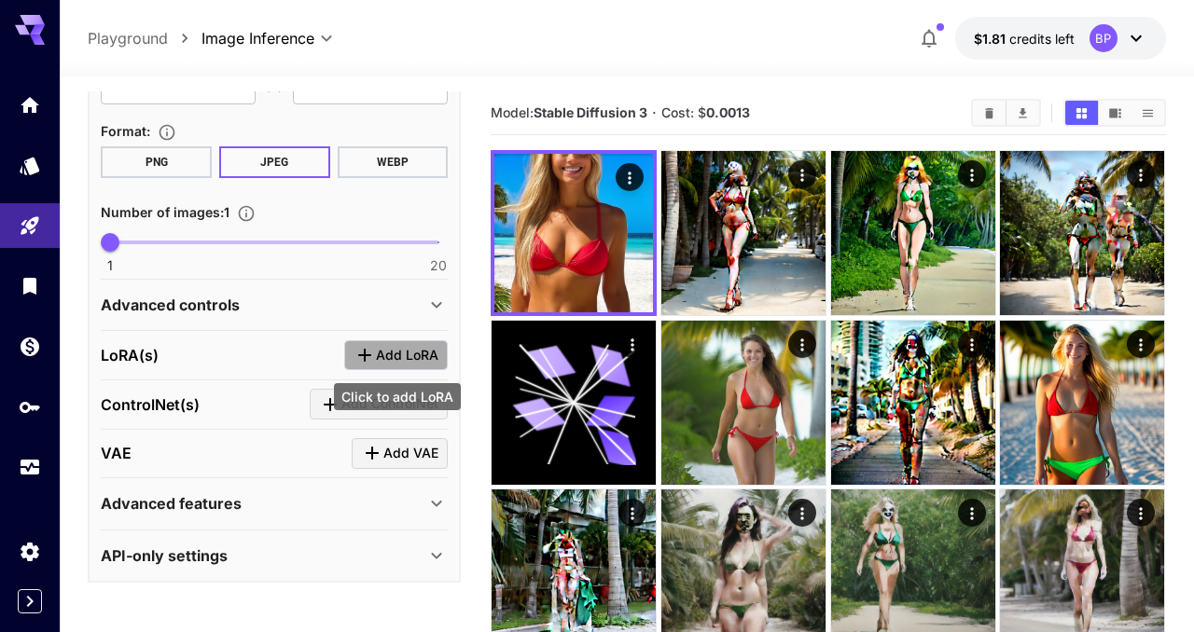
click at [399, 351] on span "Add LoRA" at bounding box center [407, 355] width 63 height 23
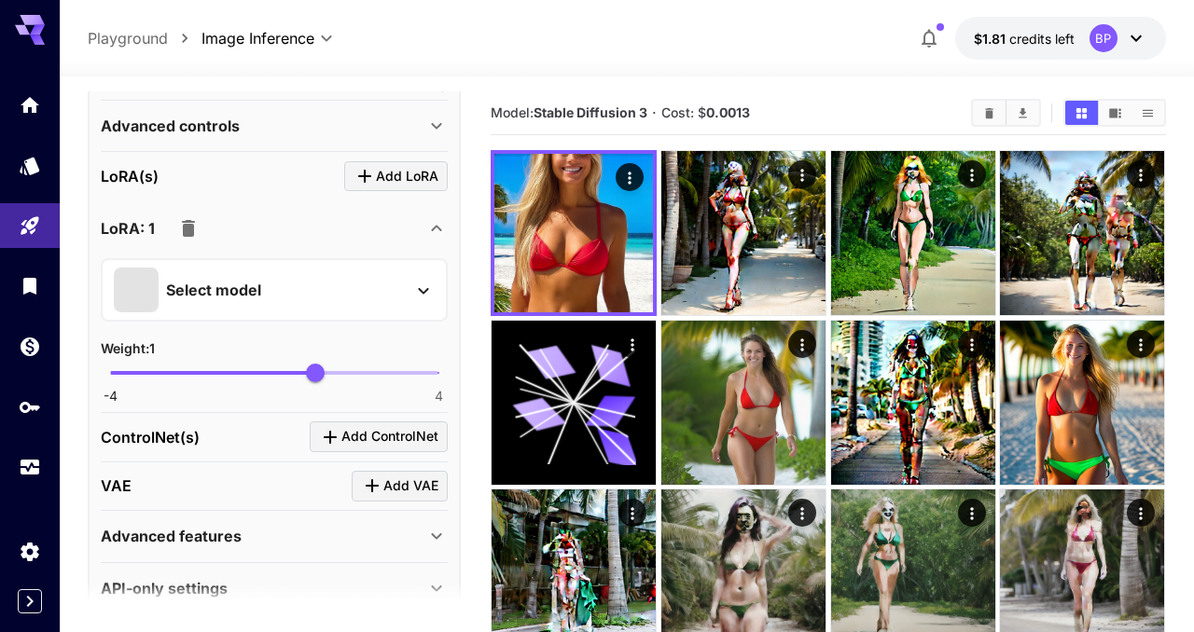
scroll to position [855, 0]
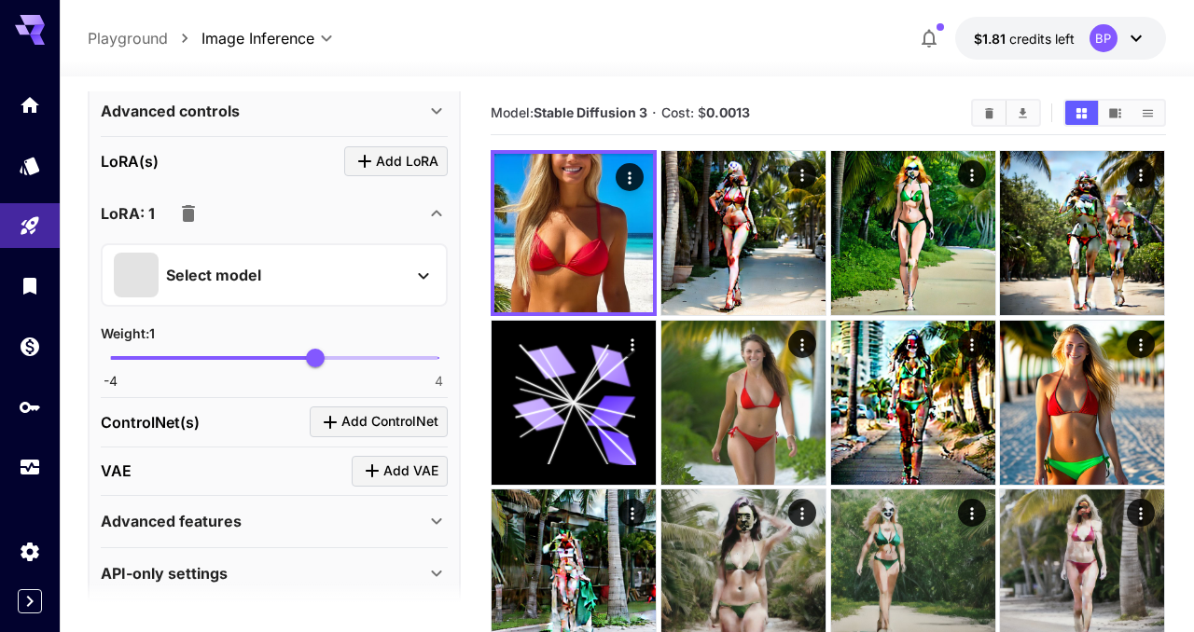
click at [375, 281] on div "Select model" at bounding box center [259, 275] width 291 height 45
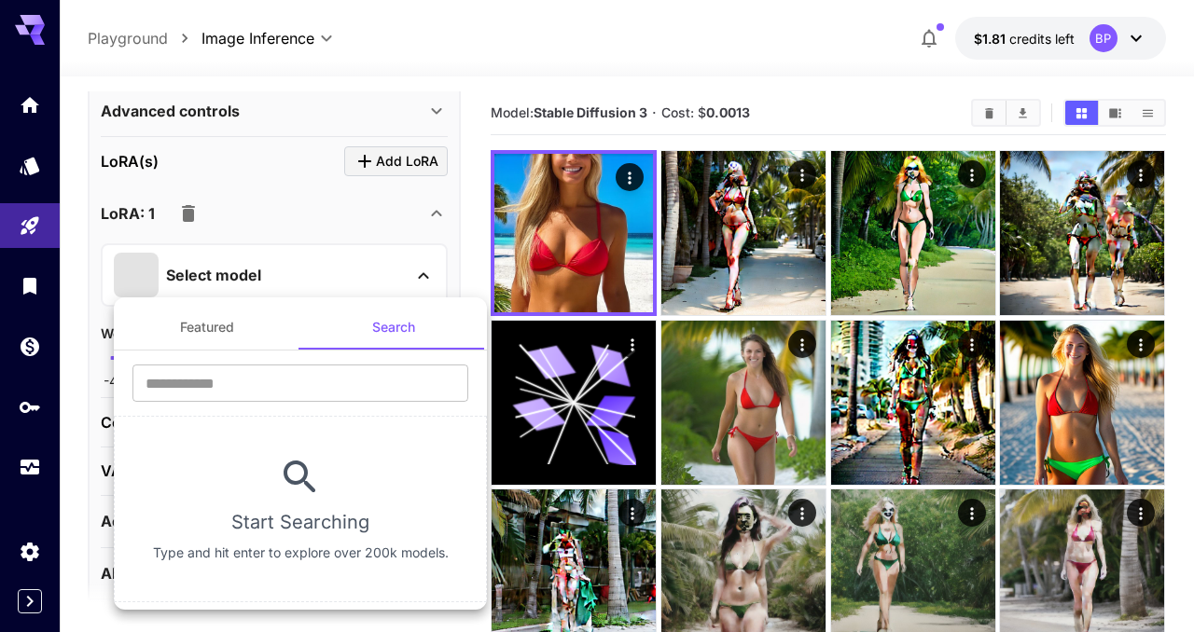
click at [189, 214] on div at bounding box center [597, 316] width 1194 height 632
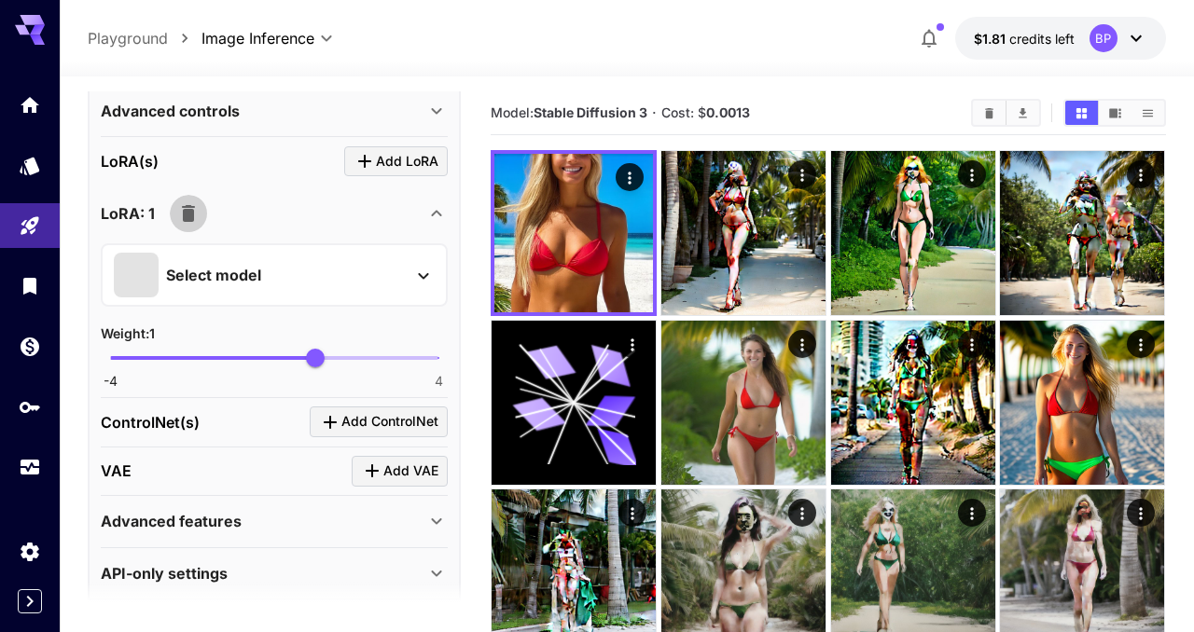
click at [188, 219] on icon "button" at bounding box center [188, 213] width 13 height 17
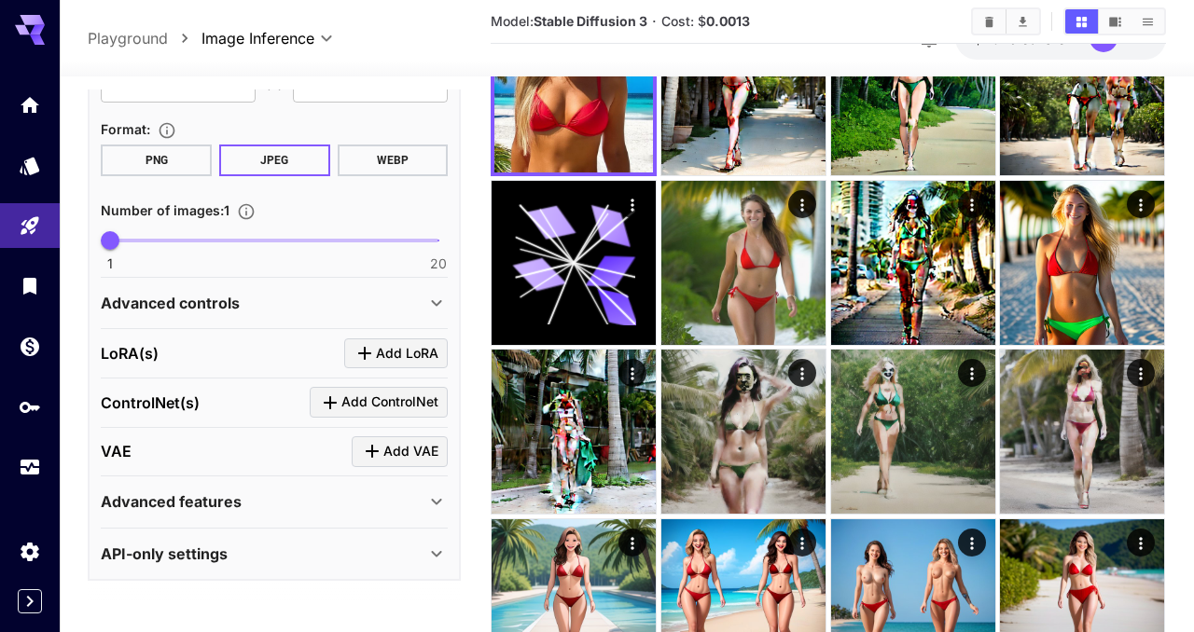
scroll to position [145, 0]
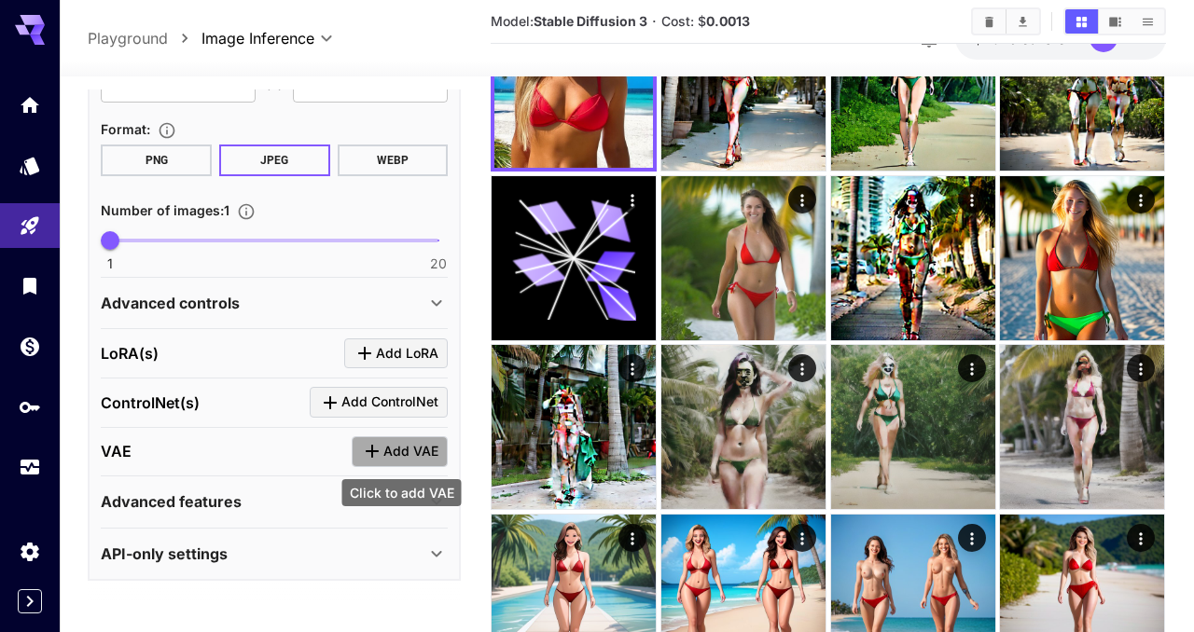
click at [397, 451] on span "Add VAE" at bounding box center [410, 451] width 55 height 23
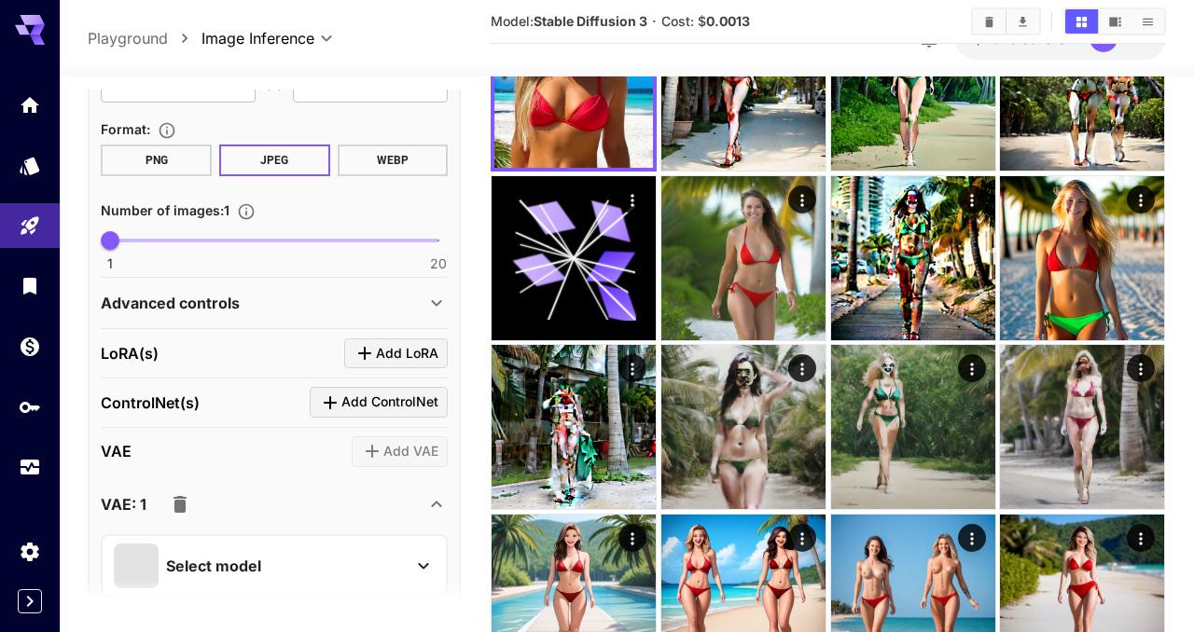
scroll to position [791, 0]
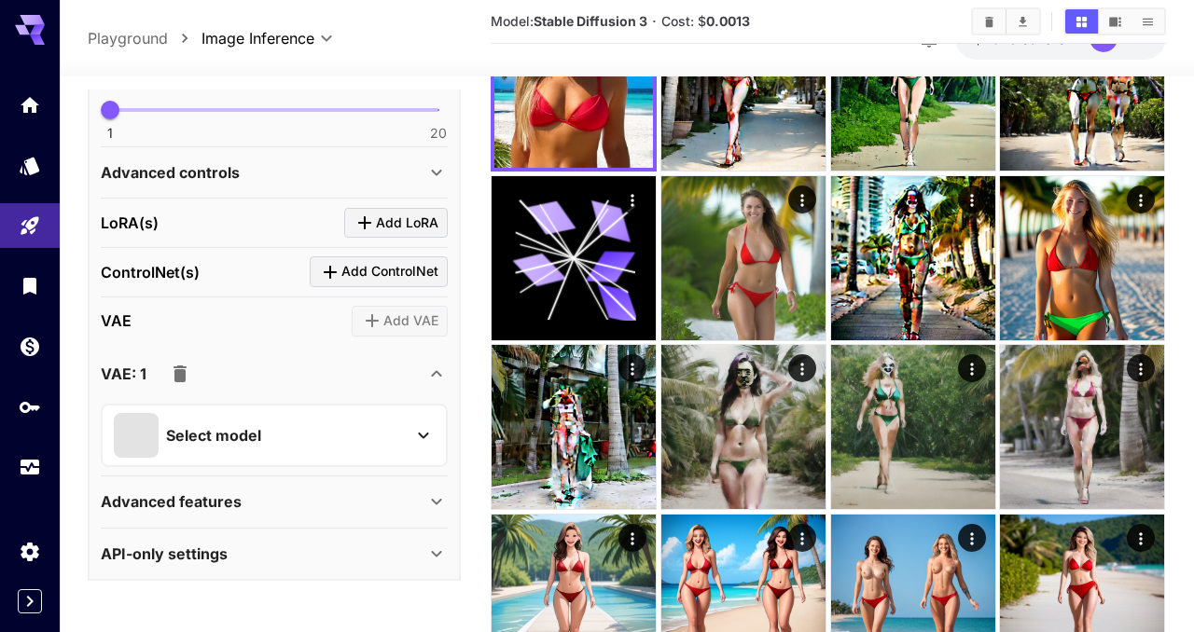
click at [429, 438] on icon at bounding box center [423, 435] width 22 height 22
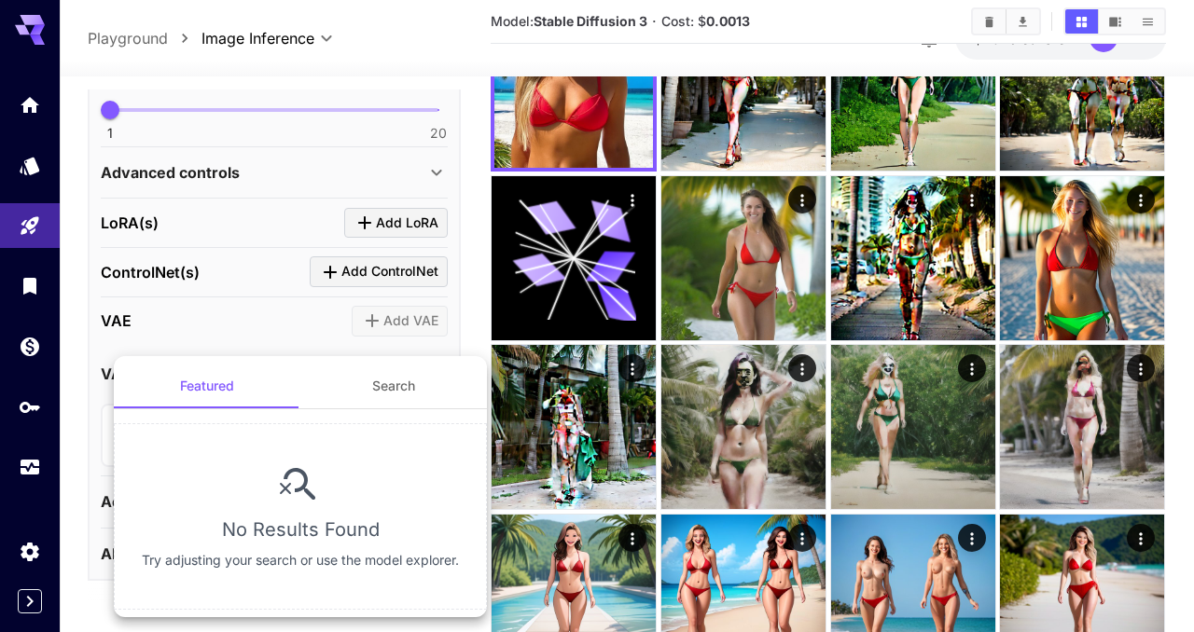
click at [90, 326] on div at bounding box center [597, 316] width 1194 height 632
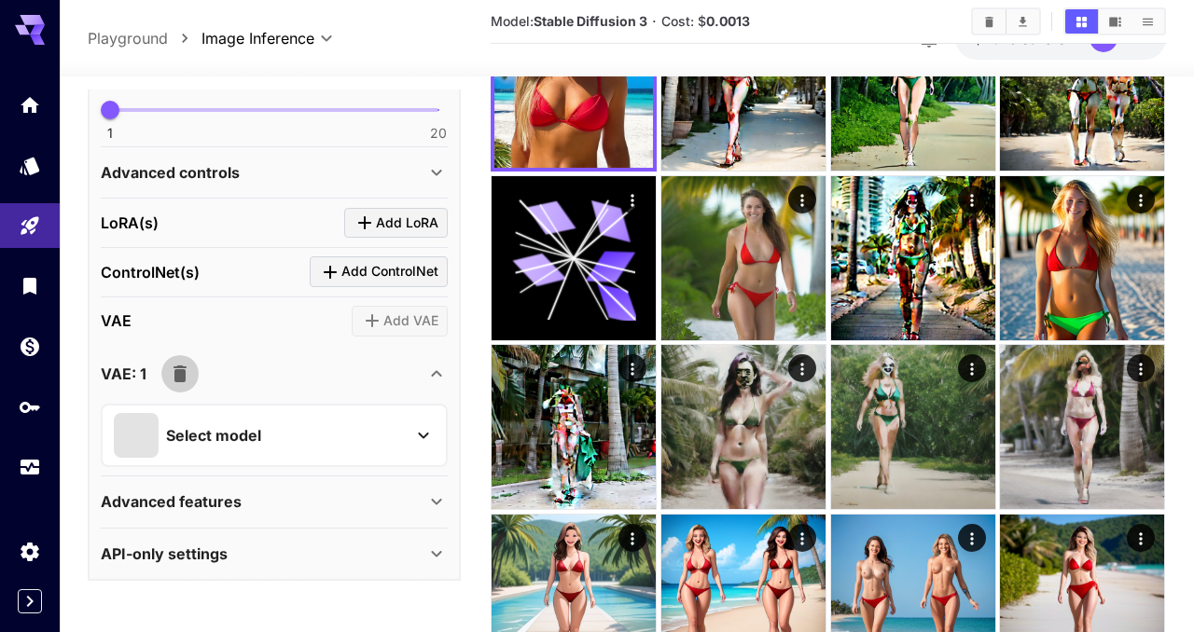
click at [178, 371] on icon "button" at bounding box center [180, 374] width 13 height 17
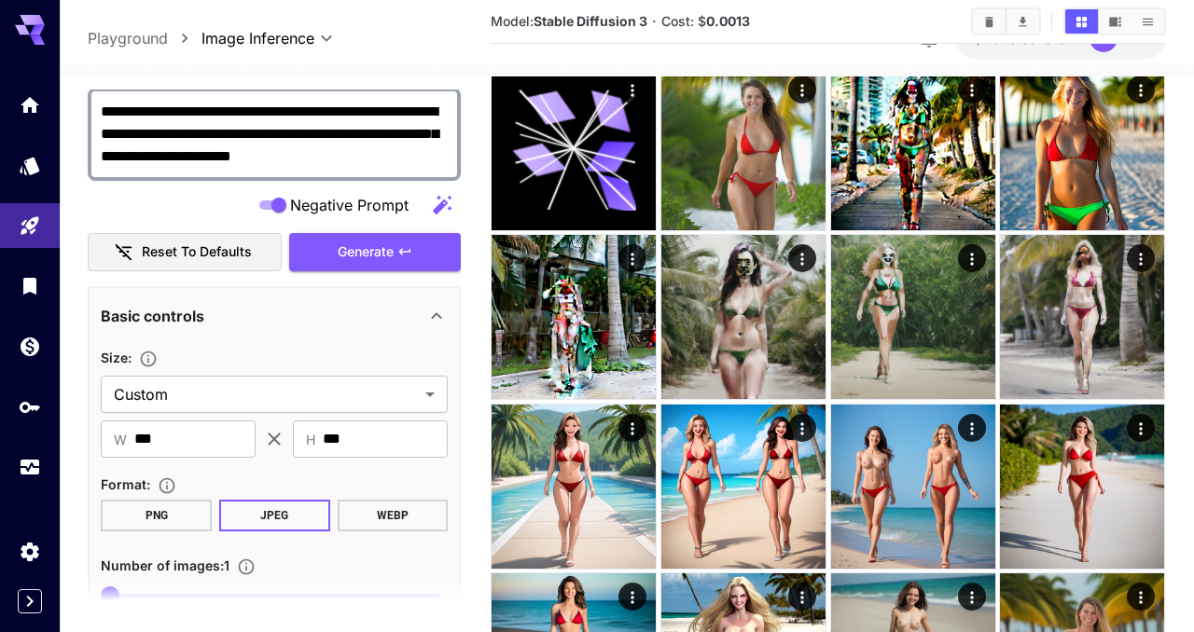
scroll to position [660, 0]
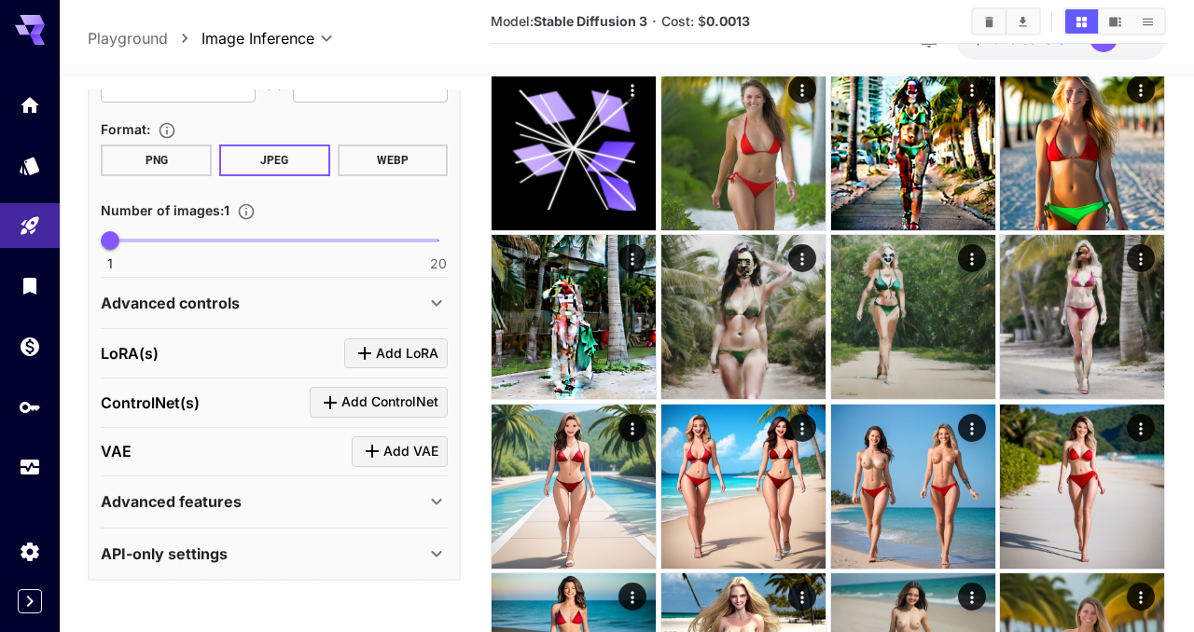
click at [391, 502] on div "Advanced features" at bounding box center [263, 502] width 325 height 22
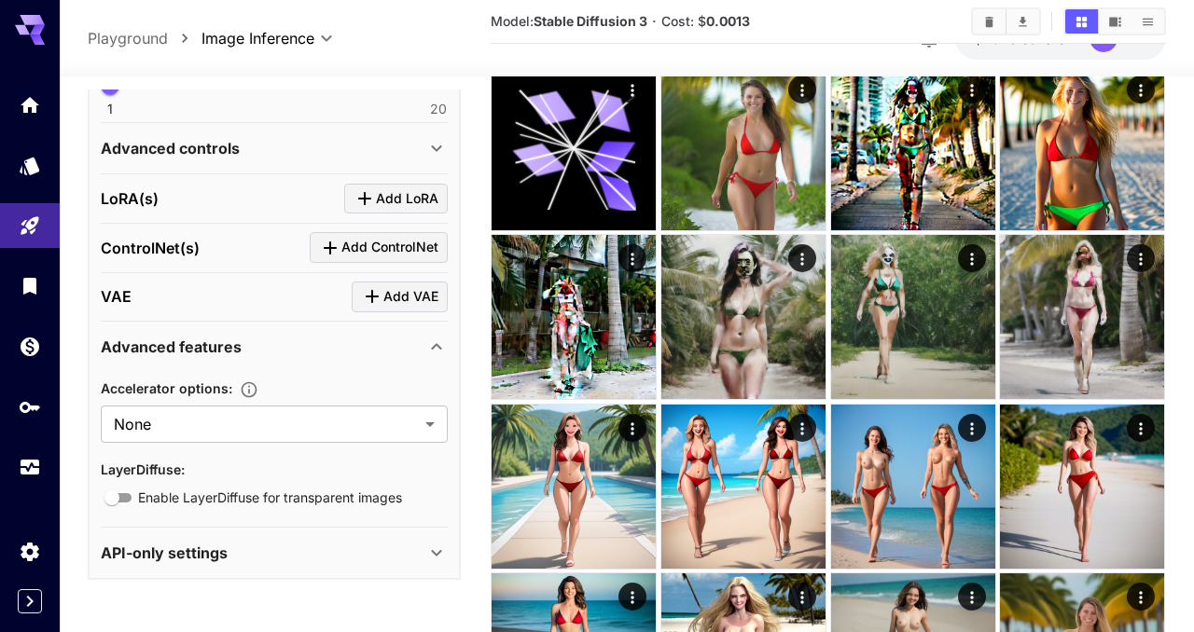
scroll to position [0, 0]
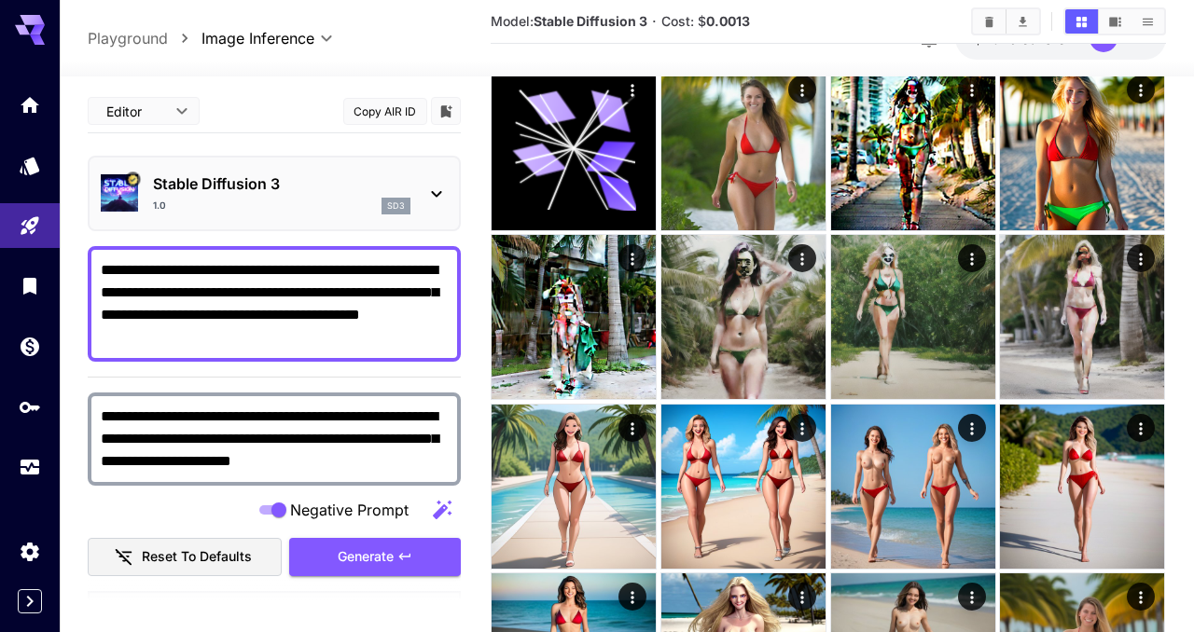
click at [241, 340] on textarea "**********" at bounding box center [274, 304] width 347 height 90
click at [143, 337] on textarea "**********" at bounding box center [274, 304] width 347 height 90
click at [121, 335] on textarea "**********" at bounding box center [274, 304] width 347 height 90
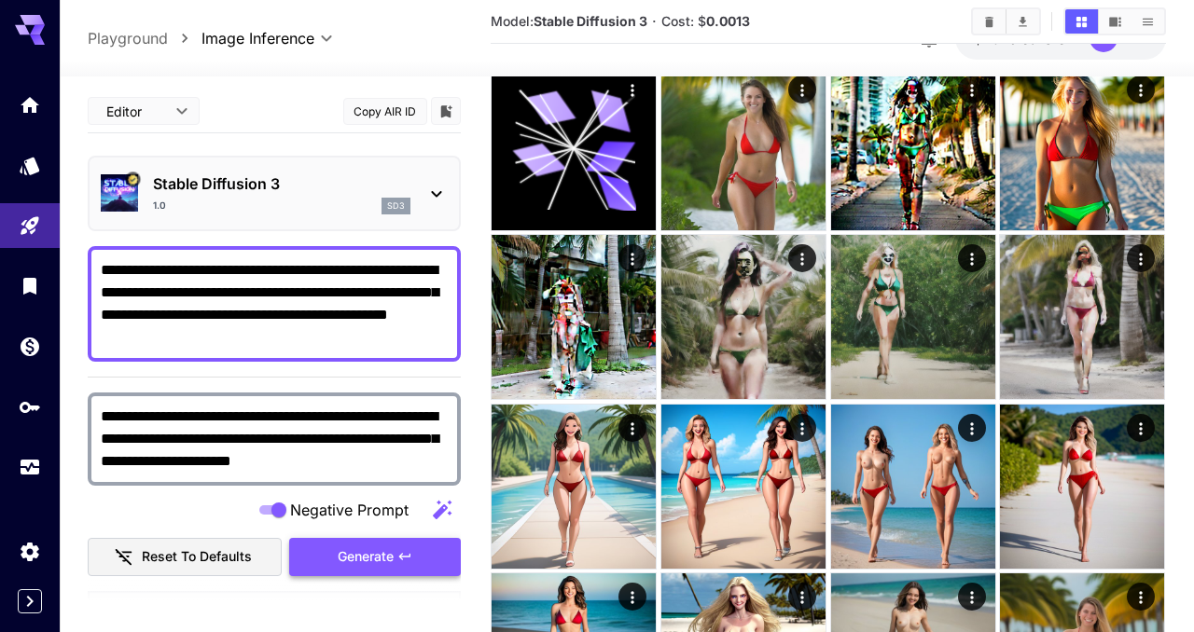
type textarea "**********"
click at [352, 558] on span "Generate" at bounding box center [366, 557] width 56 height 23
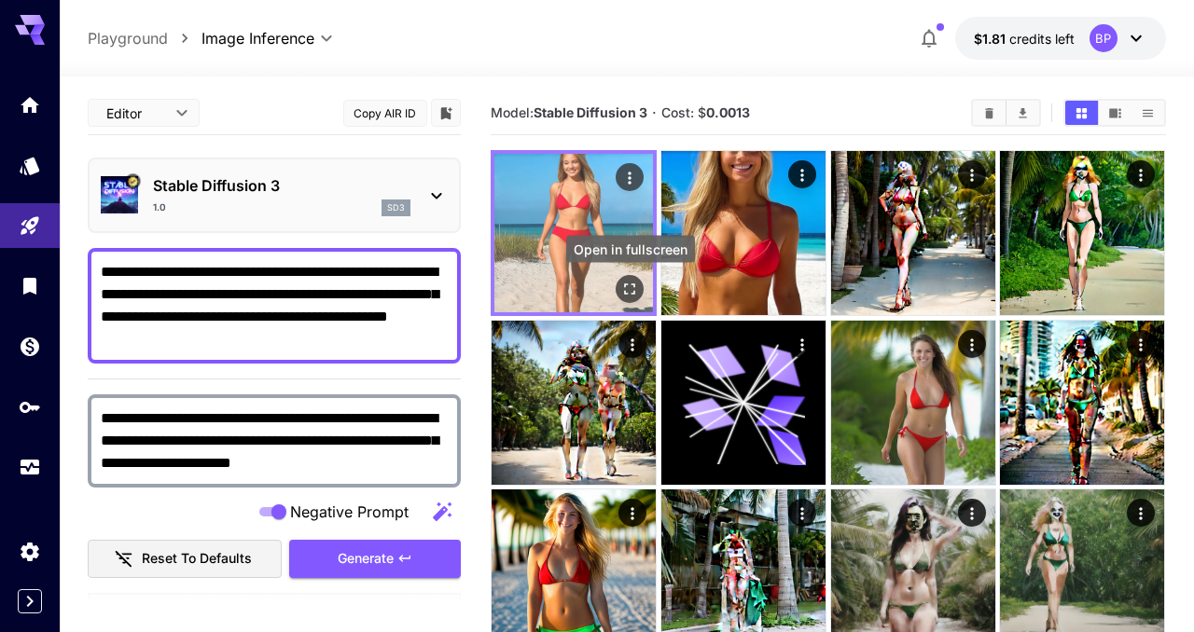
click at [633, 286] on icon "Open in fullscreen" at bounding box center [630, 289] width 19 height 19
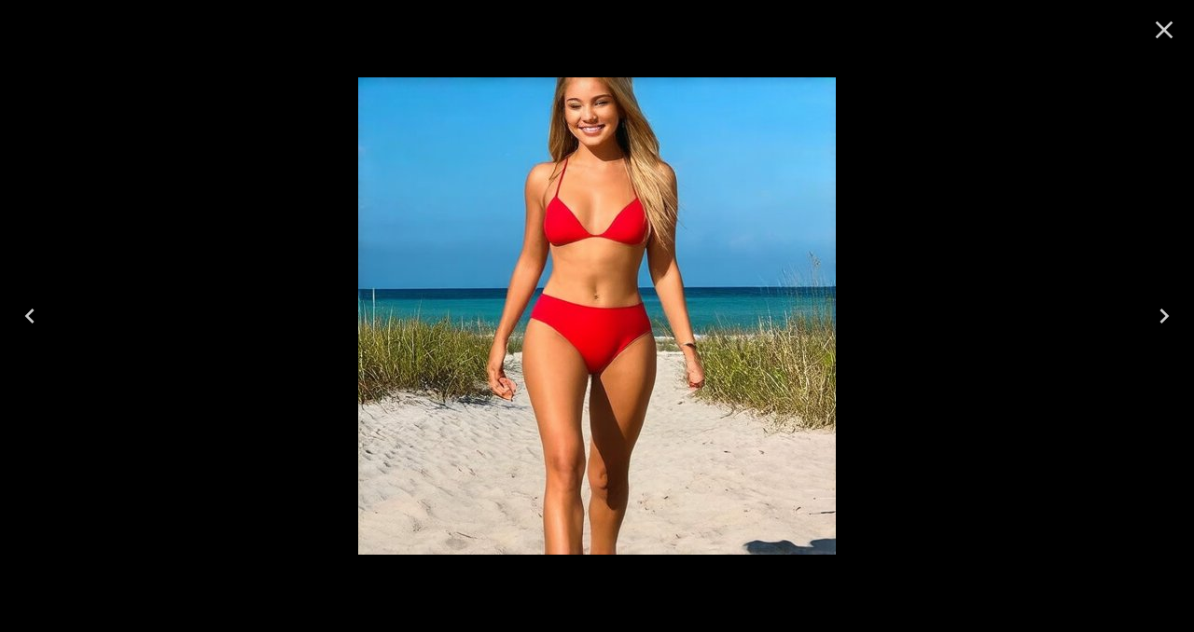
click at [1164, 28] on icon "Close" at bounding box center [1165, 30] width 18 height 18
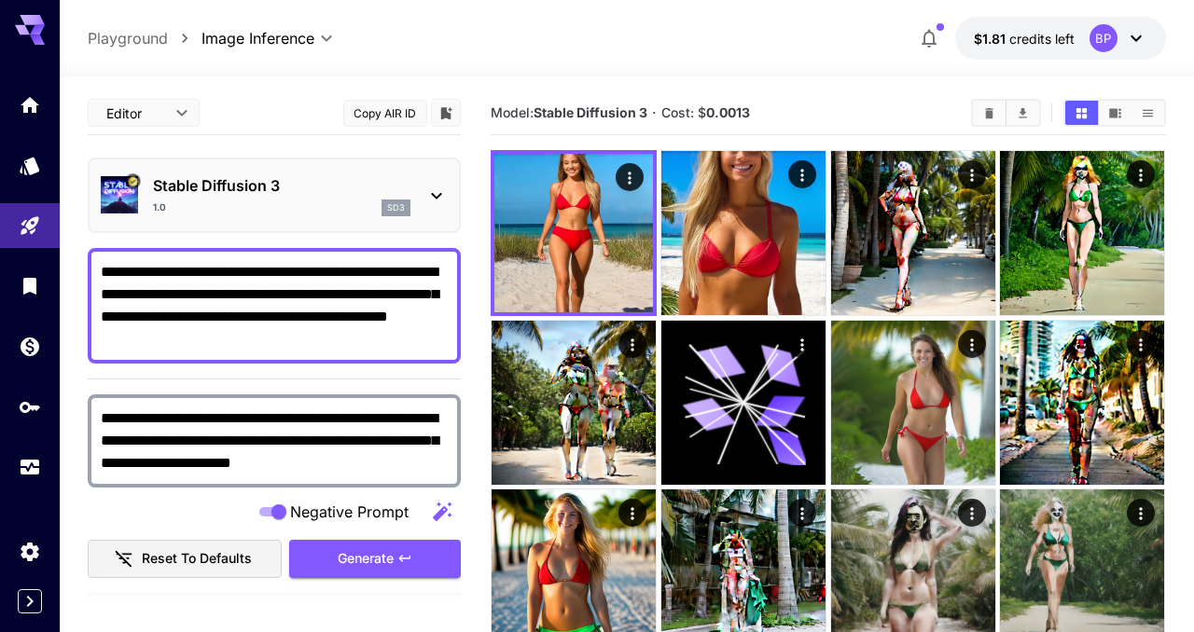
click at [359, 294] on textarea "**********" at bounding box center [274, 306] width 347 height 90
click at [433, 293] on textarea "**********" at bounding box center [274, 306] width 347 height 90
type textarea "**********"
click at [388, 563] on span "Generate" at bounding box center [366, 559] width 56 height 23
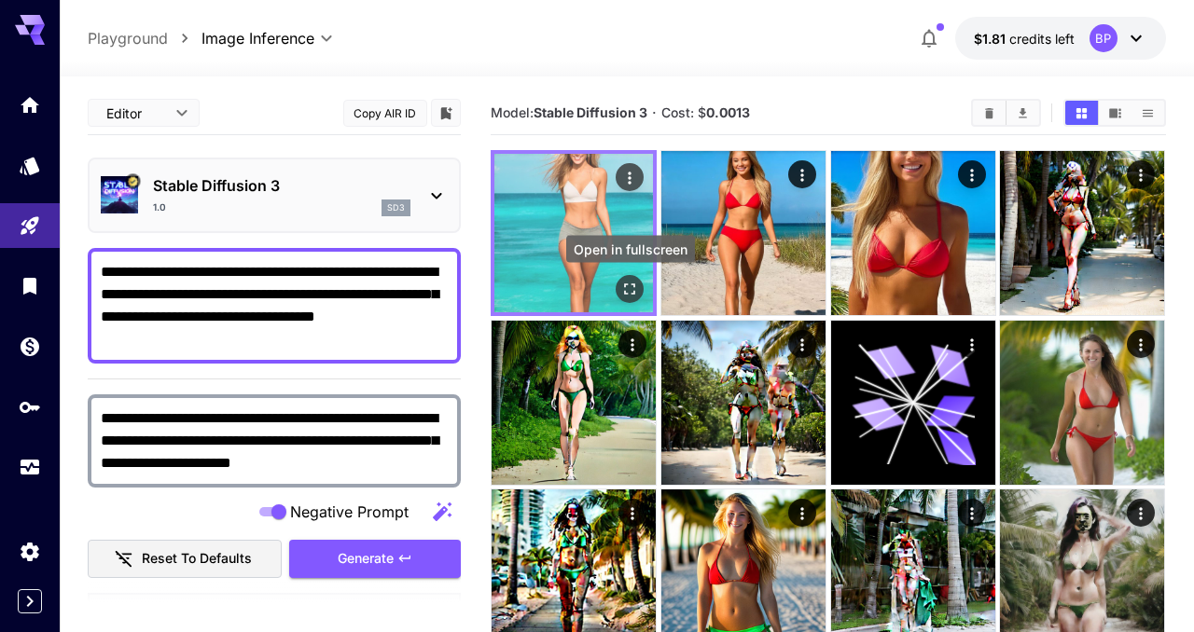
click at [624, 286] on icon "Open in fullscreen" at bounding box center [630, 289] width 19 height 19
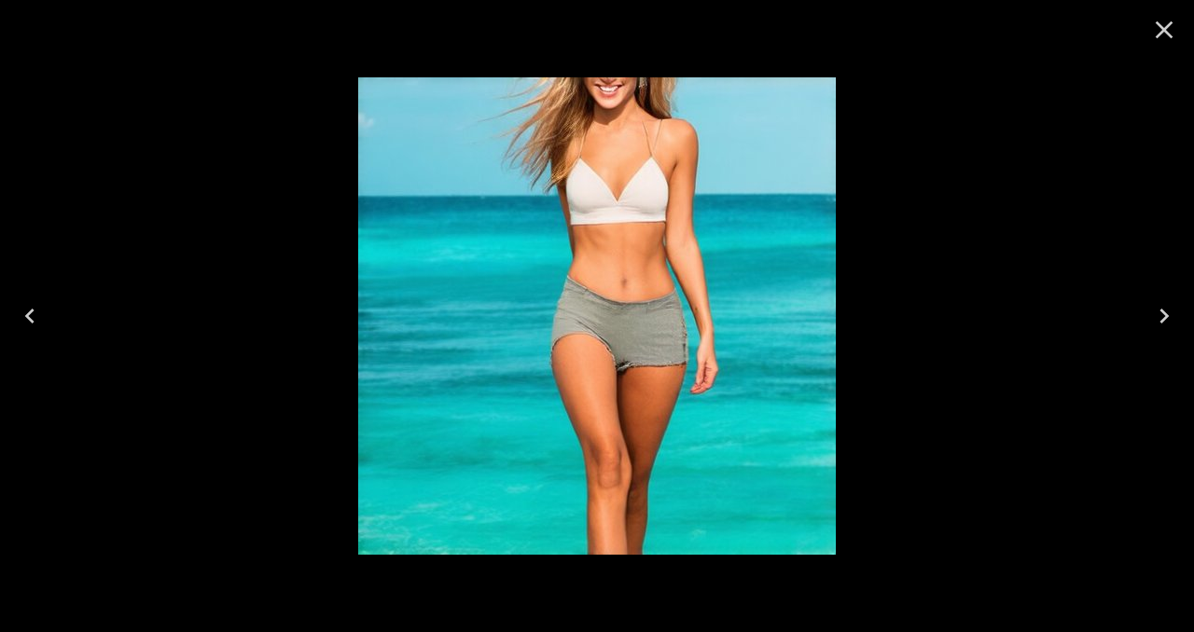
click at [1168, 33] on icon "Close" at bounding box center [1165, 30] width 18 height 18
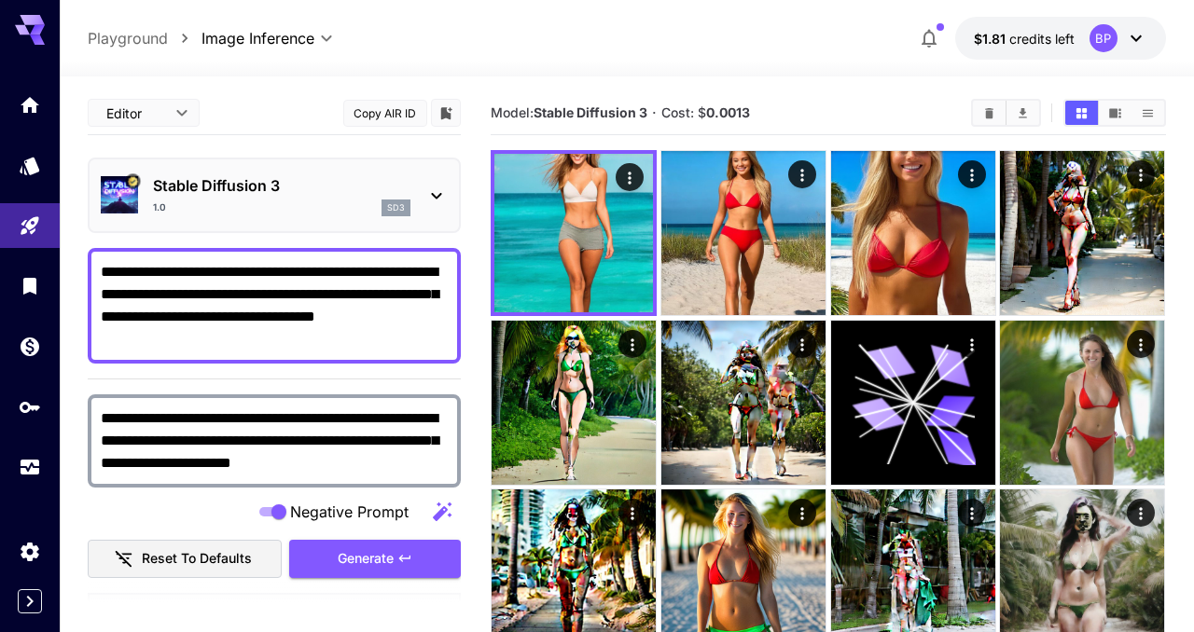
click at [442, 200] on icon at bounding box center [436, 196] width 22 height 22
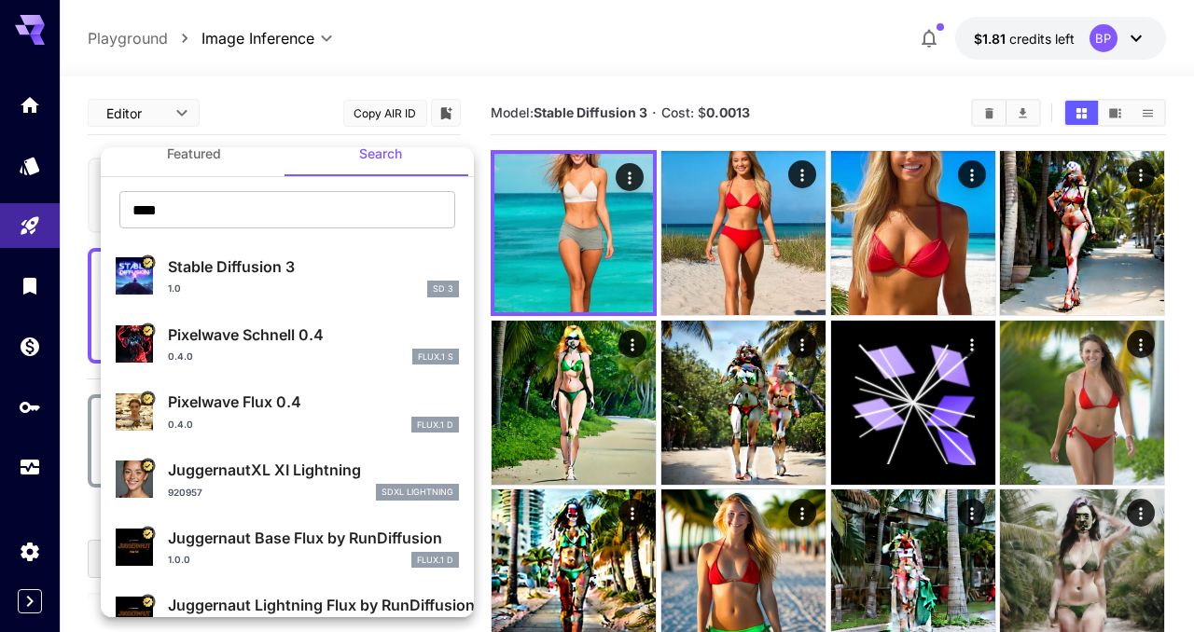
scroll to position [25, 0]
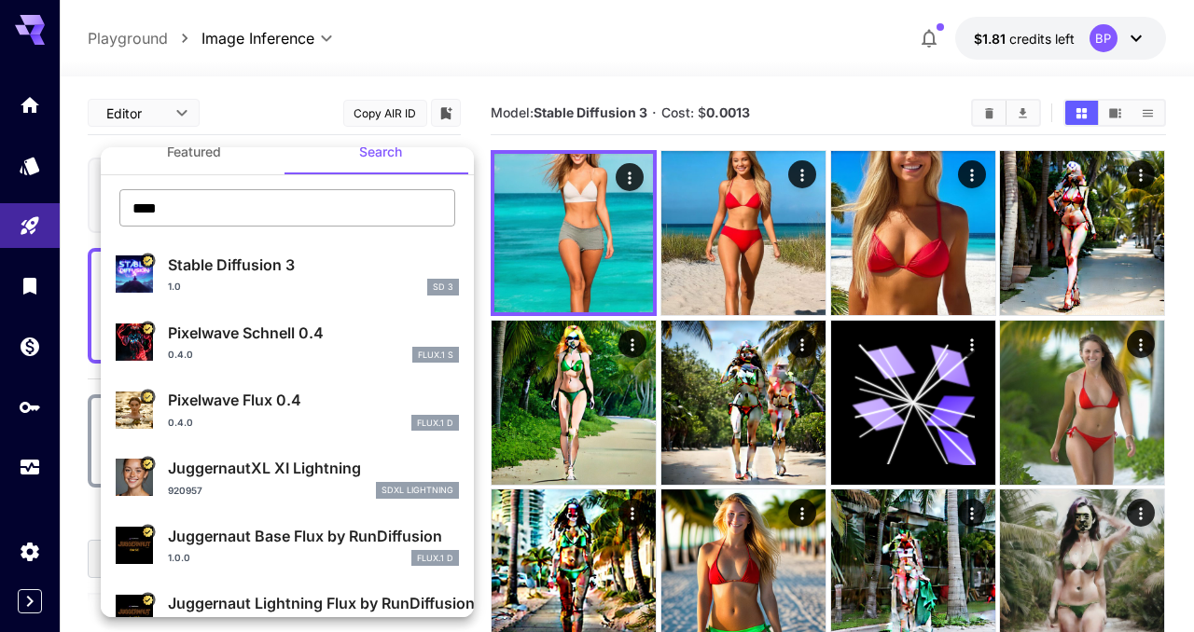
click at [253, 213] on input "****" at bounding box center [287, 207] width 336 height 37
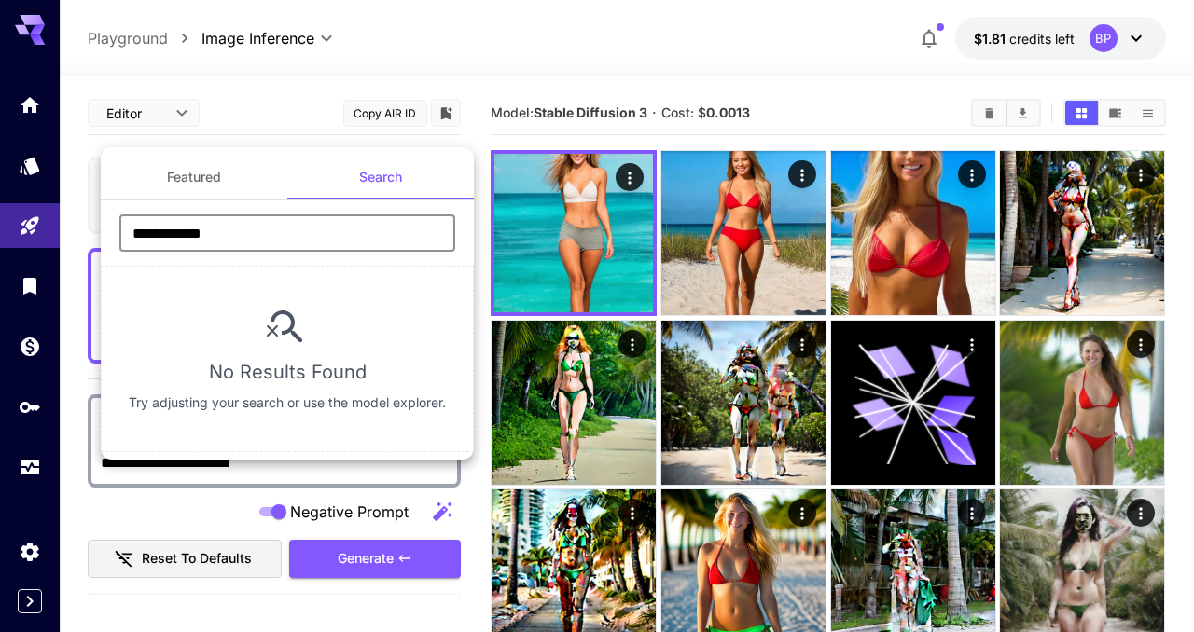
type input "**********"
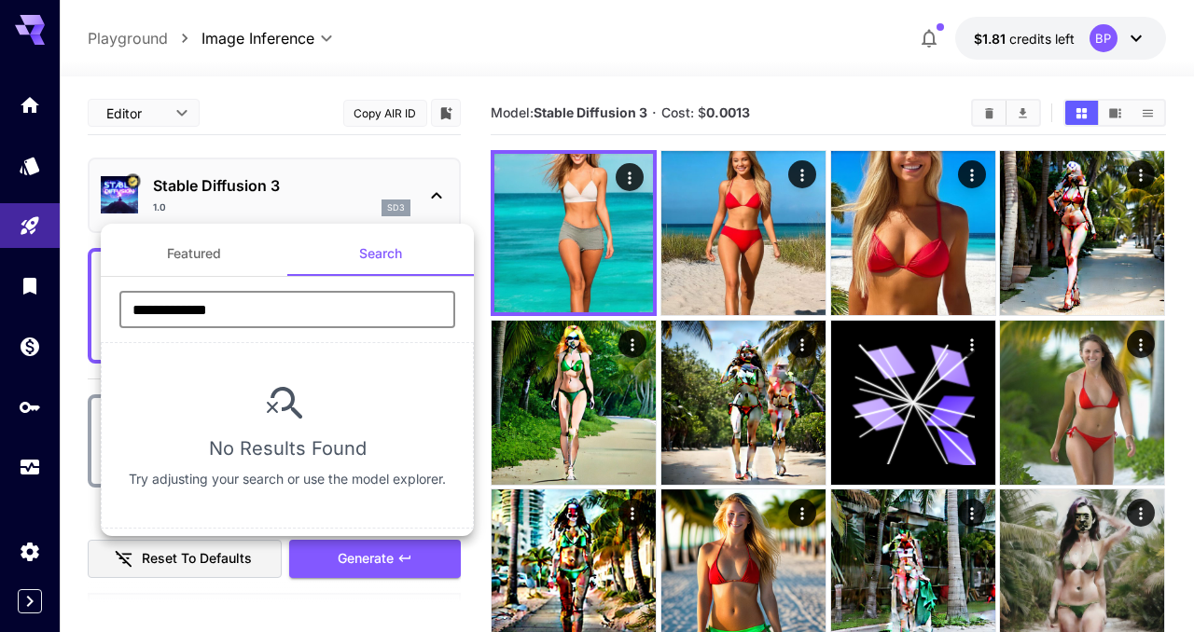
click at [195, 309] on input "**********" at bounding box center [287, 309] width 336 height 37
click at [255, 310] on input "**********" at bounding box center [287, 309] width 336 height 37
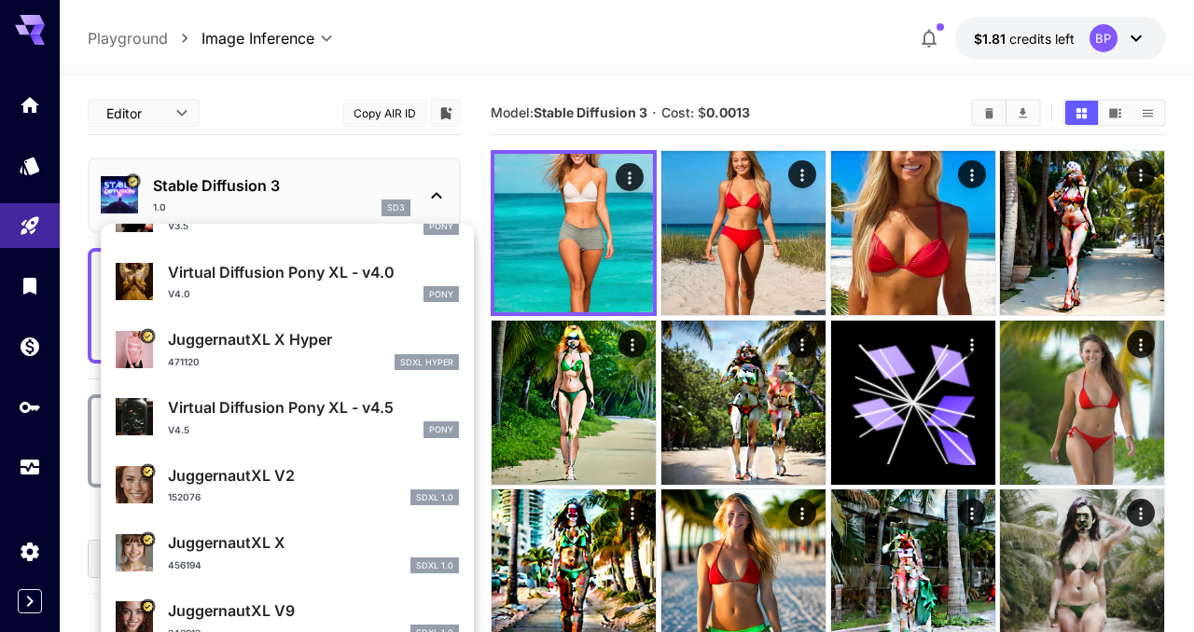
scroll to position [1591, 0]
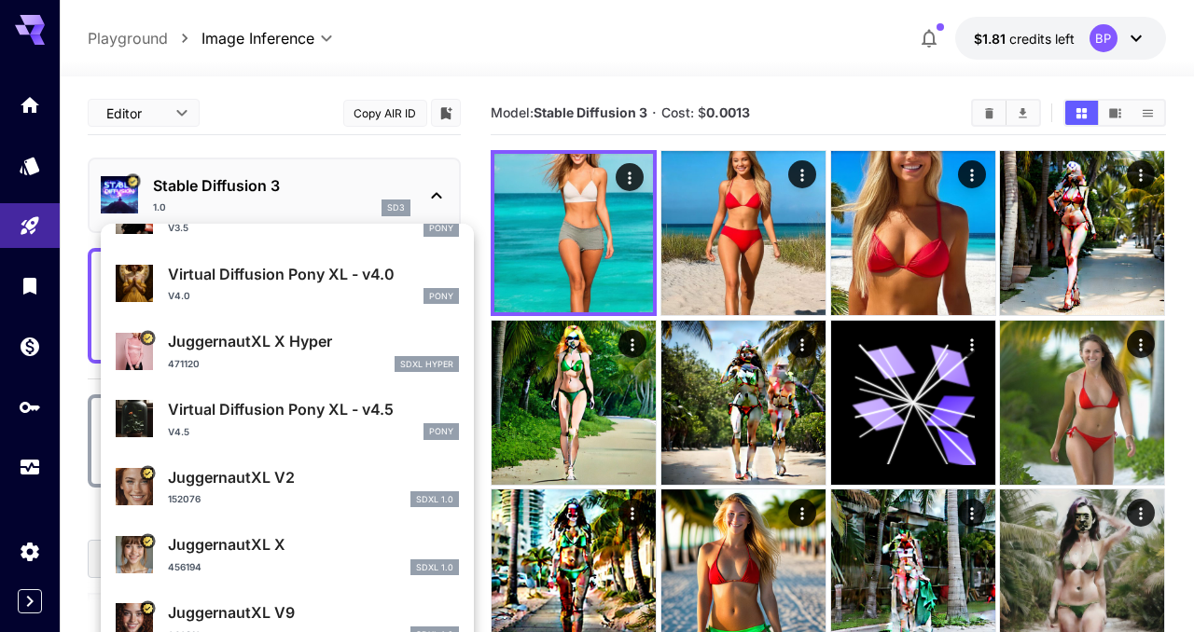
type input "*********"
click at [241, 342] on p "JuggernautXL X Hyper" at bounding box center [313, 341] width 291 height 22
type input "*"
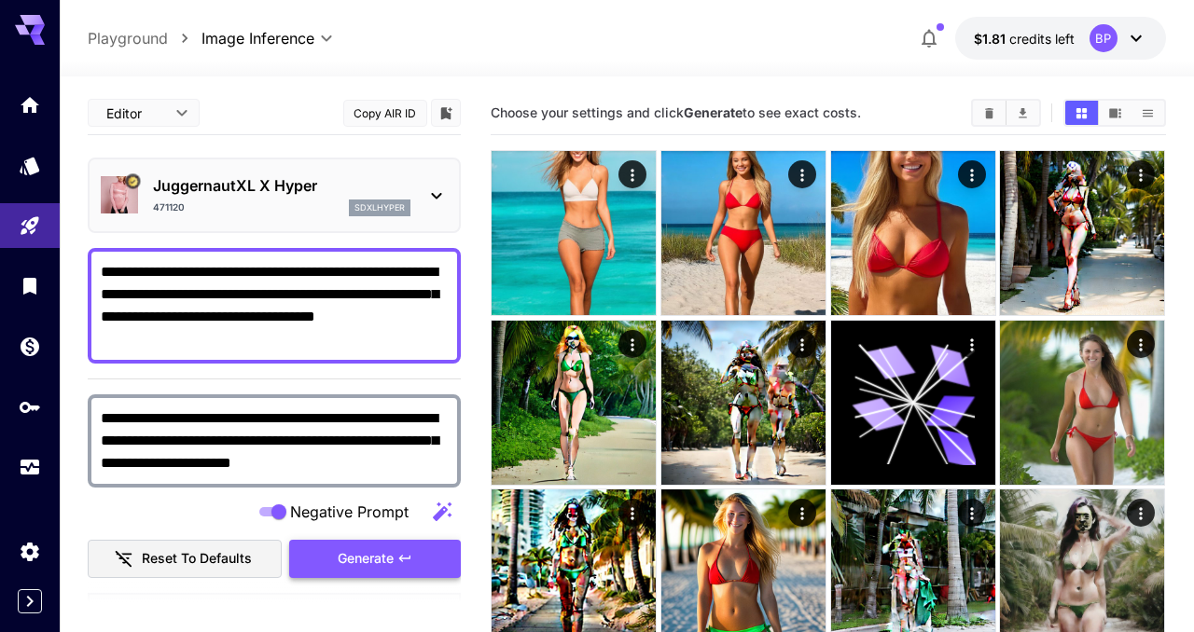
click at [382, 565] on span "Generate" at bounding box center [366, 559] width 56 height 23
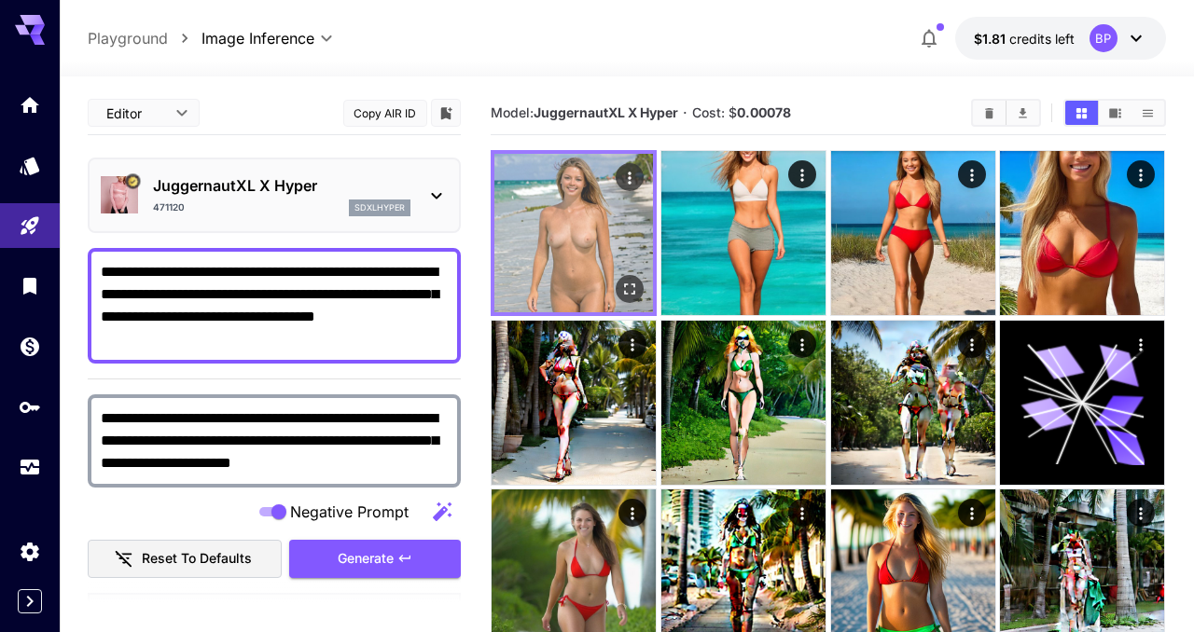
click at [630, 282] on icon "Open in fullscreen" at bounding box center [630, 289] width 19 height 19
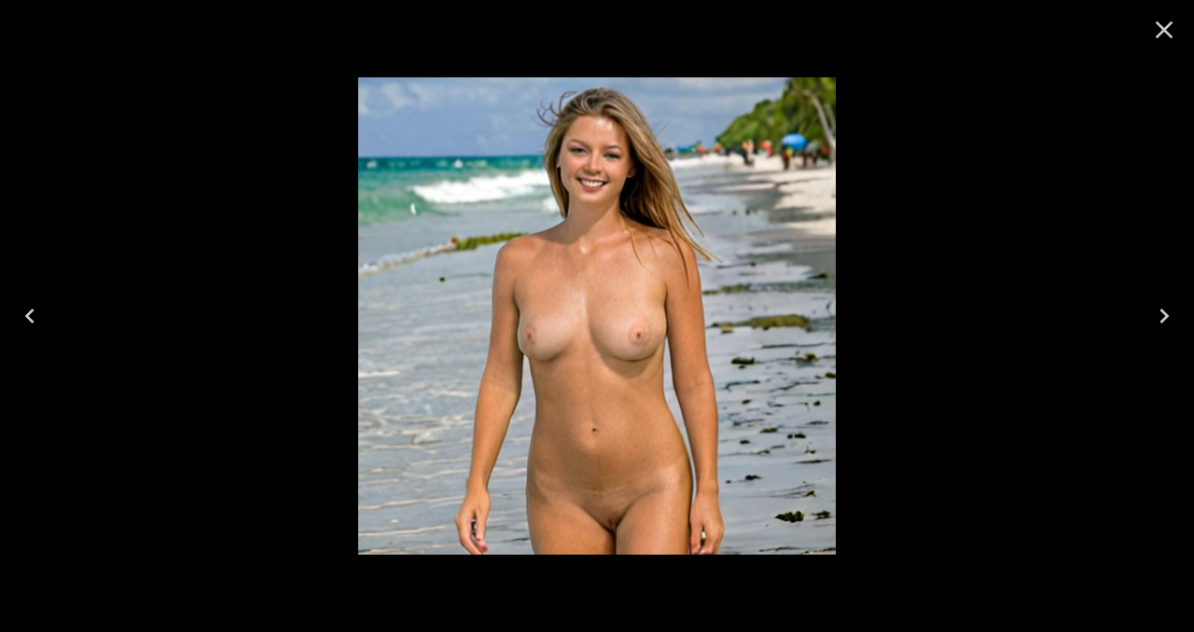
click at [1161, 40] on icon "Close" at bounding box center [1164, 30] width 30 height 30
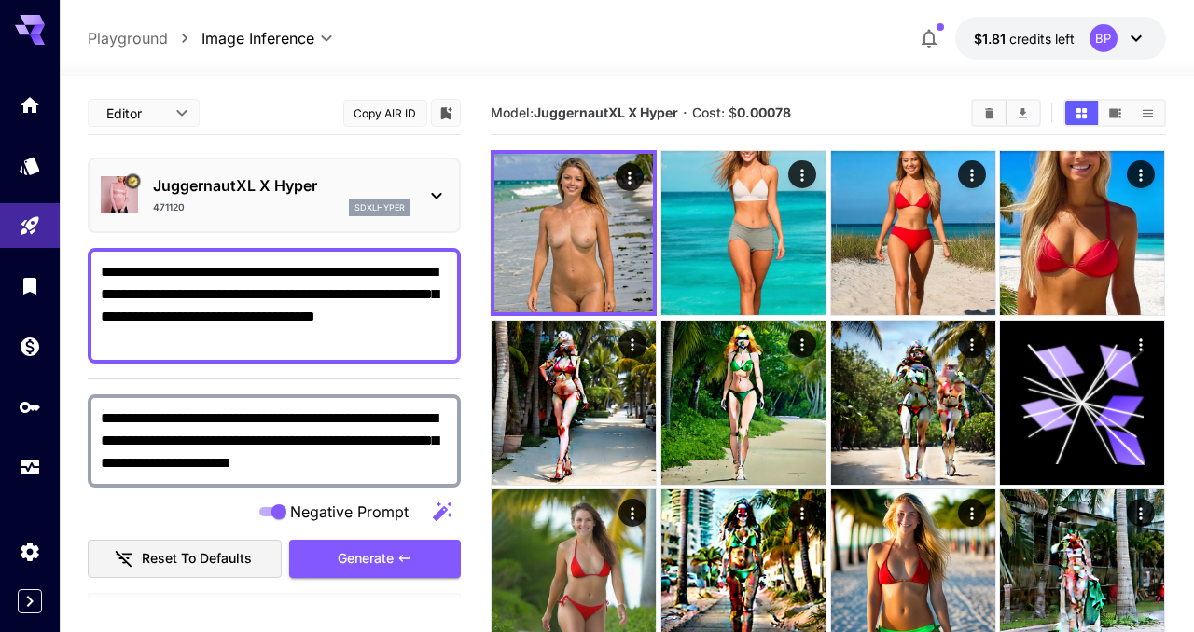
click at [432, 194] on icon at bounding box center [437, 196] width 10 height 7
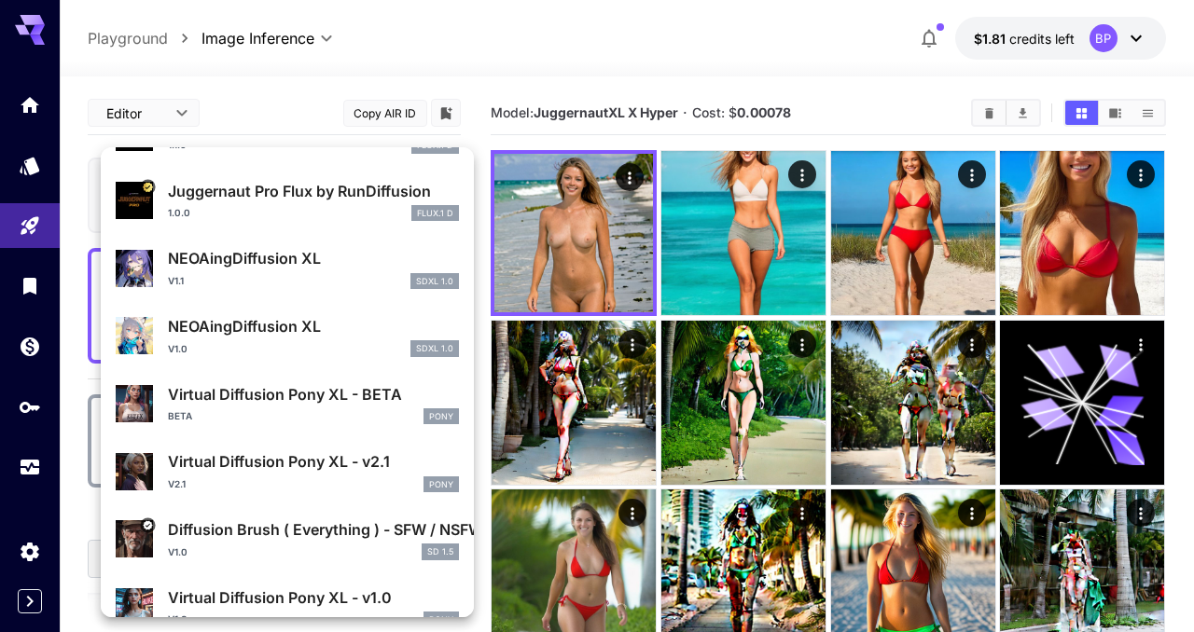
scroll to position [515, 0]
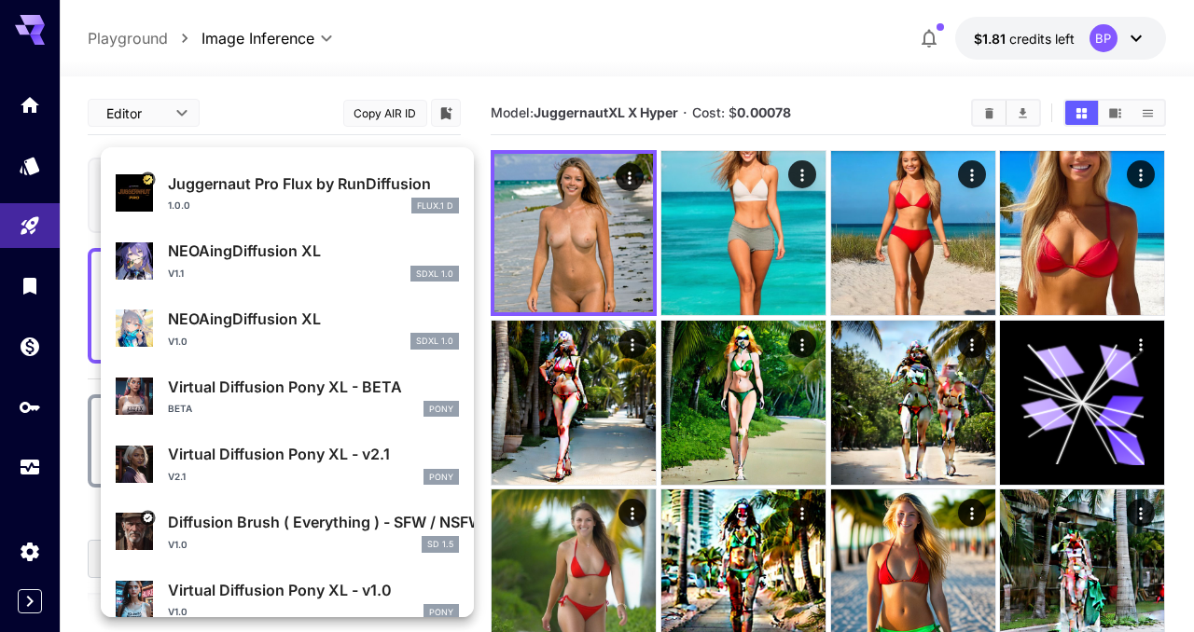
click at [314, 459] on p "Virtual Diffusion Pony XL - v2.1" at bounding box center [313, 454] width 291 height 22
type input "**"
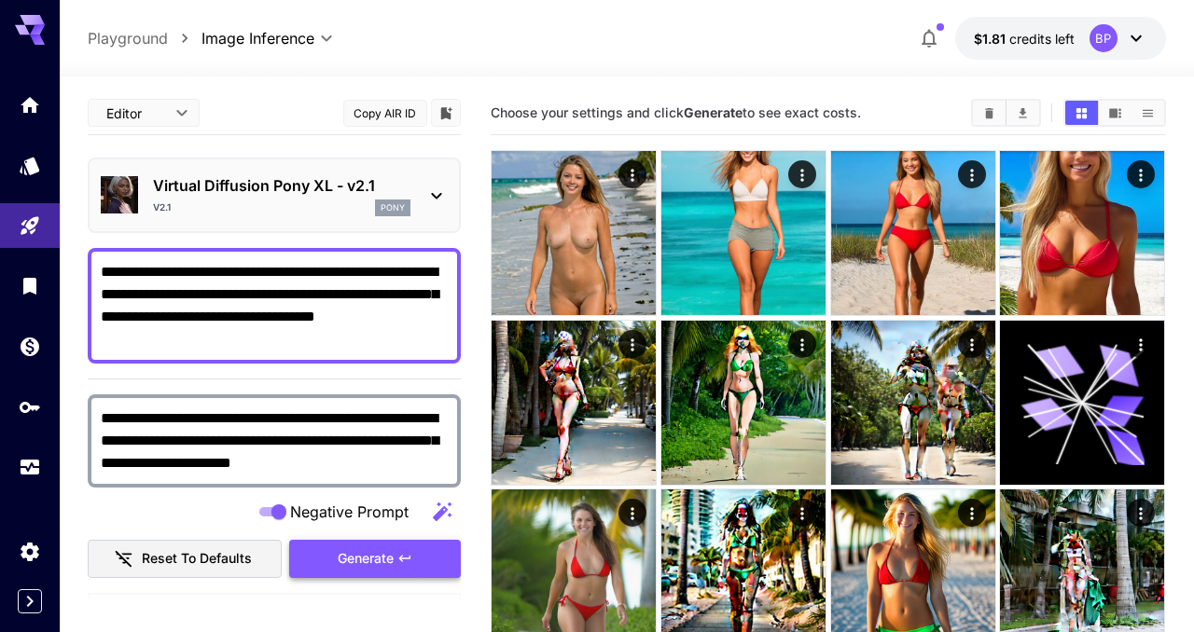
click at [384, 560] on span "Generate" at bounding box center [366, 559] width 56 height 23
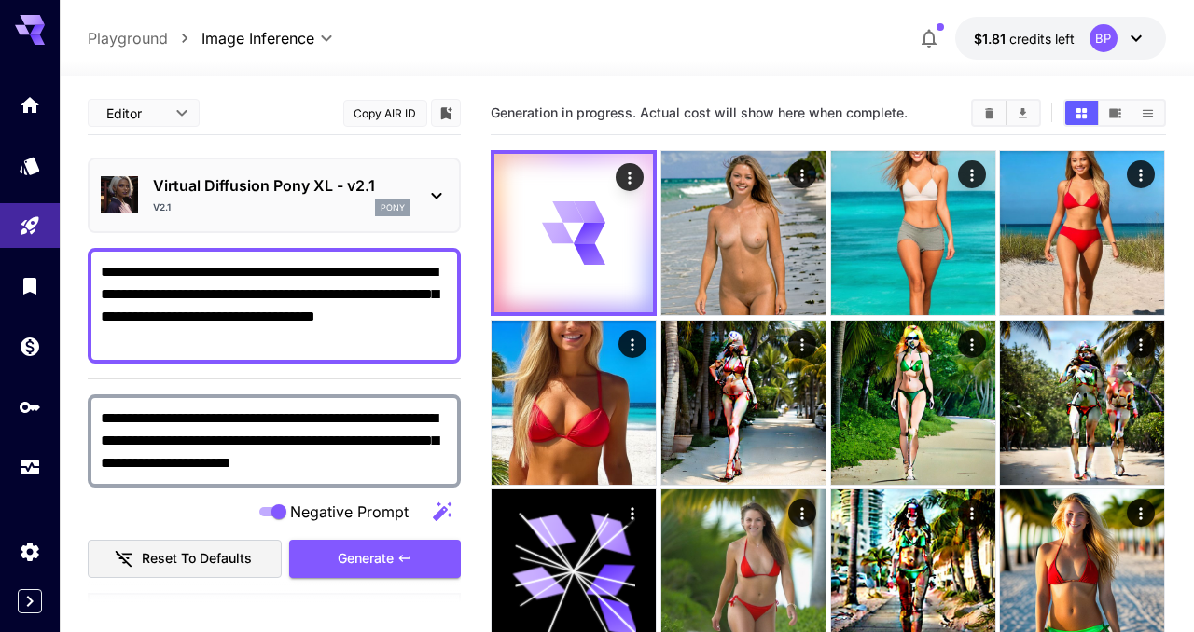
click at [430, 208] on div "Virtual Diffusion Pony XL - v2.1 v2.1 pony" at bounding box center [274, 195] width 347 height 57
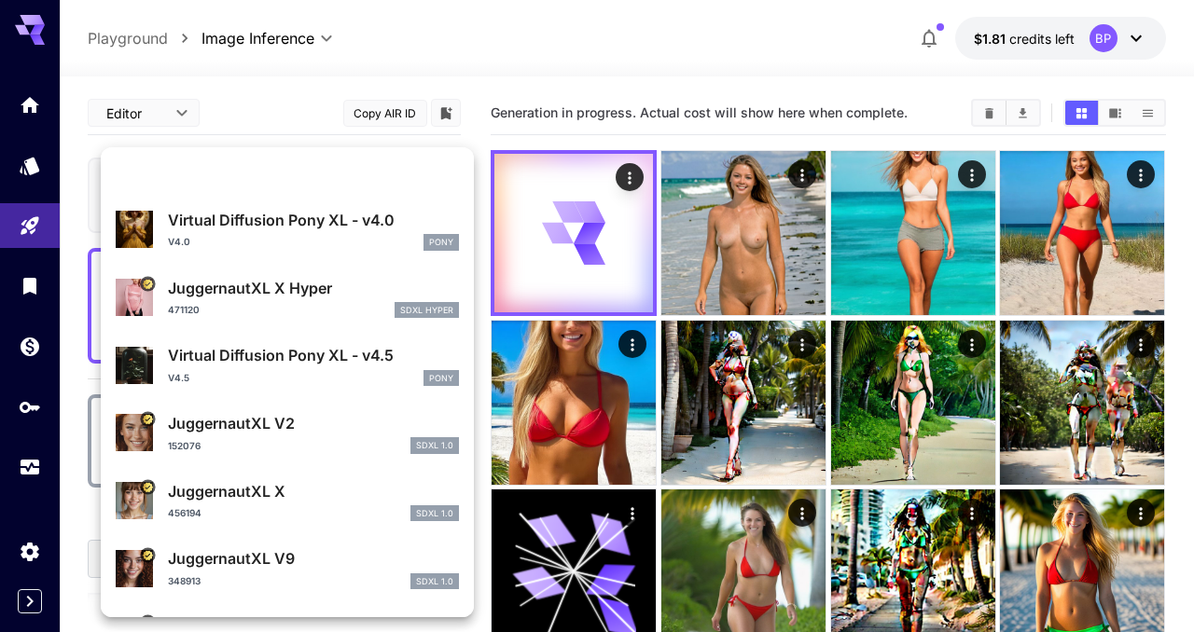
scroll to position [1697, 0]
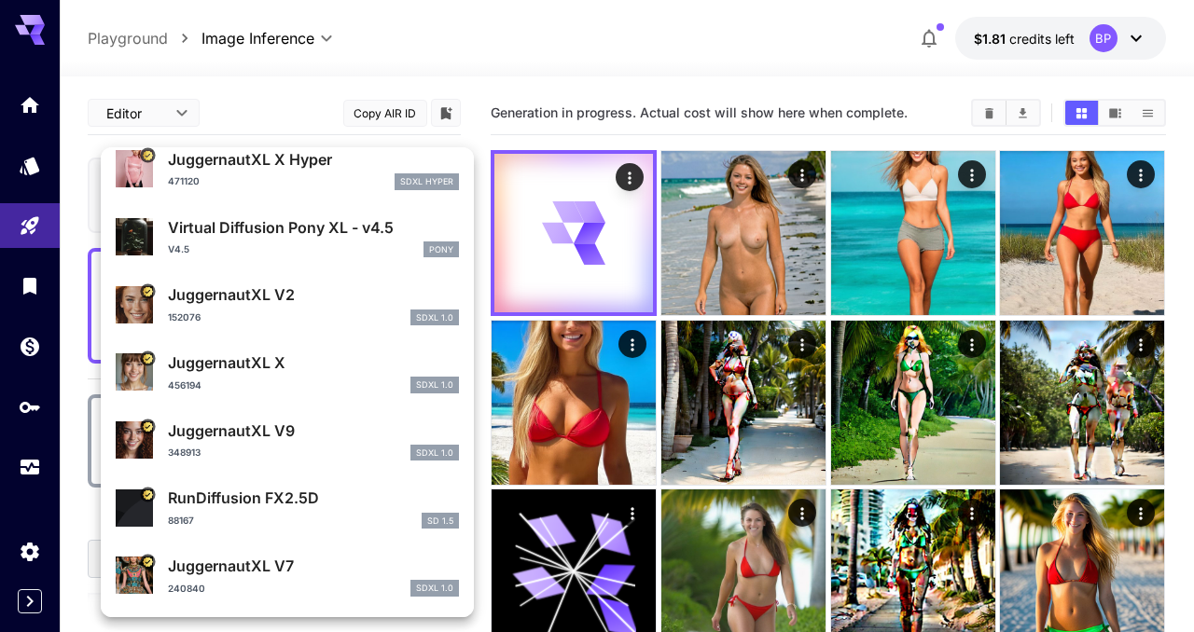
click at [252, 562] on p "JuggernautXL V7" at bounding box center [313, 566] width 291 height 22
type input "*"
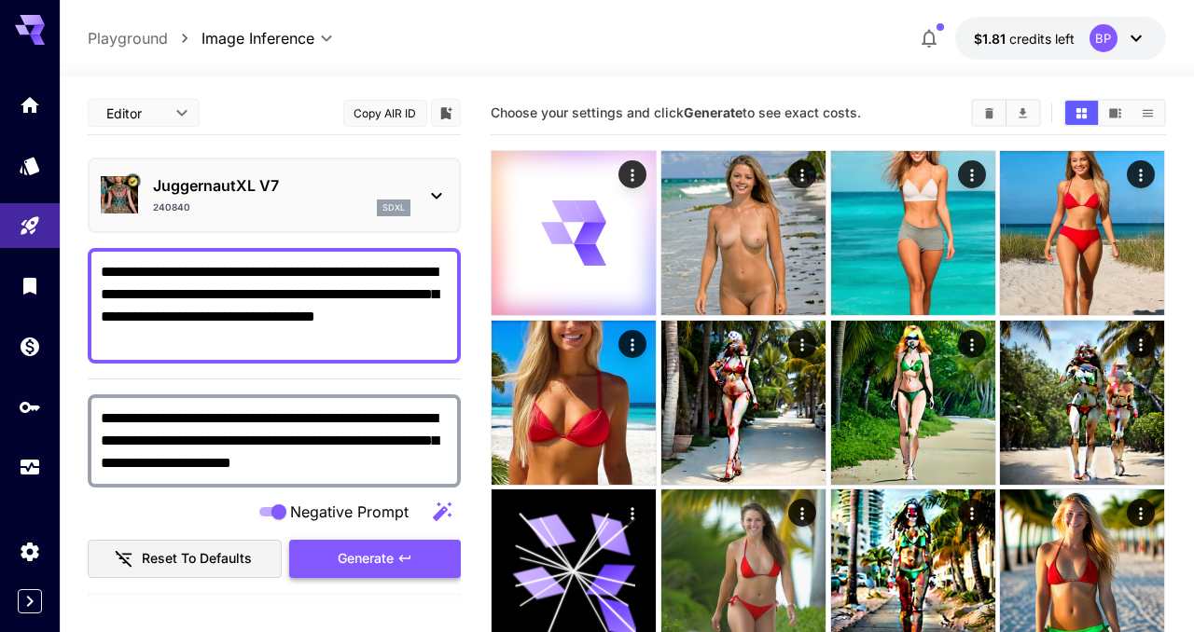
click at [393, 556] on span "Generate" at bounding box center [366, 559] width 56 height 23
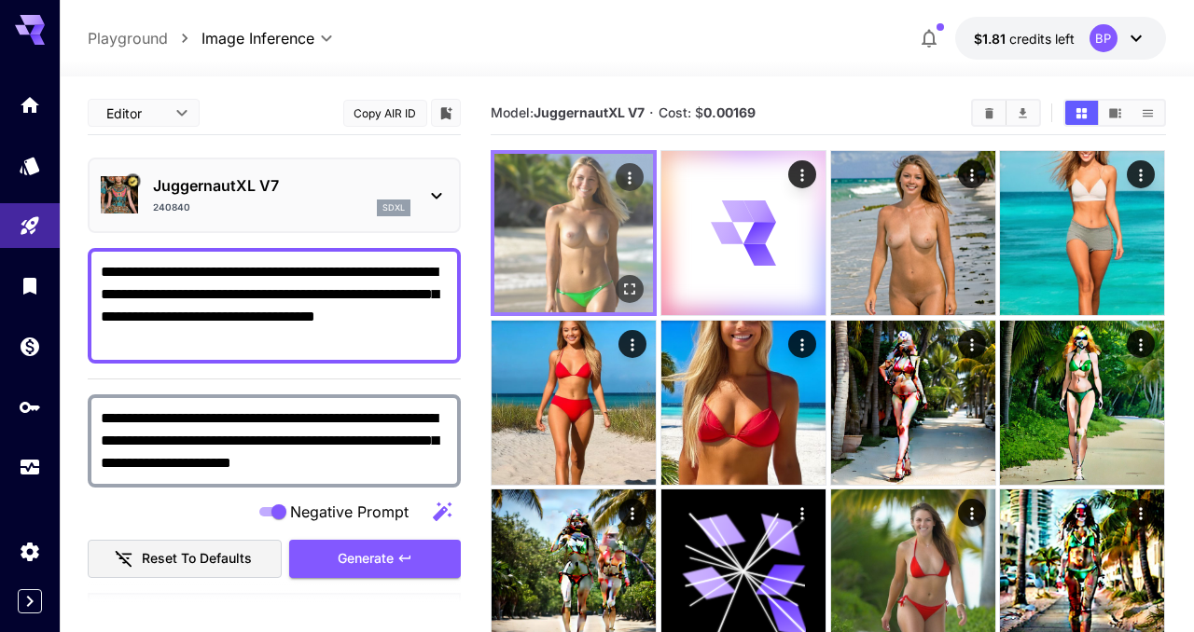
click at [548, 282] on img at bounding box center [573, 233] width 159 height 159
click at [627, 285] on icon "Open in fullscreen" at bounding box center [630, 290] width 11 height 11
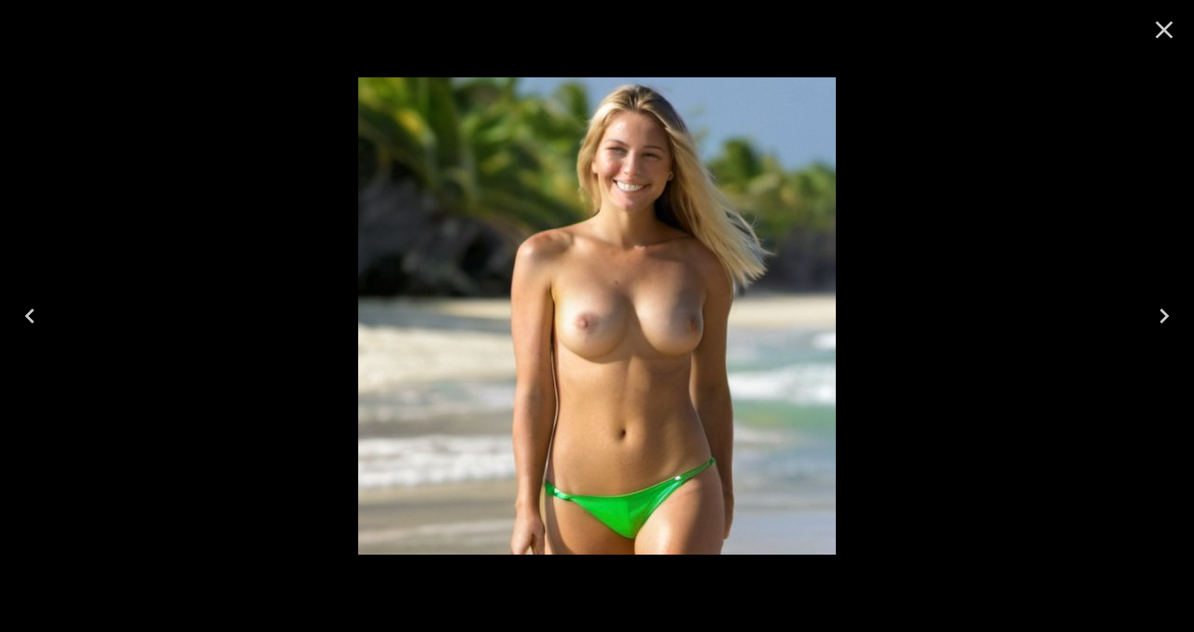
click at [1160, 32] on icon "Close" at bounding box center [1165, 30] width 18 height 18
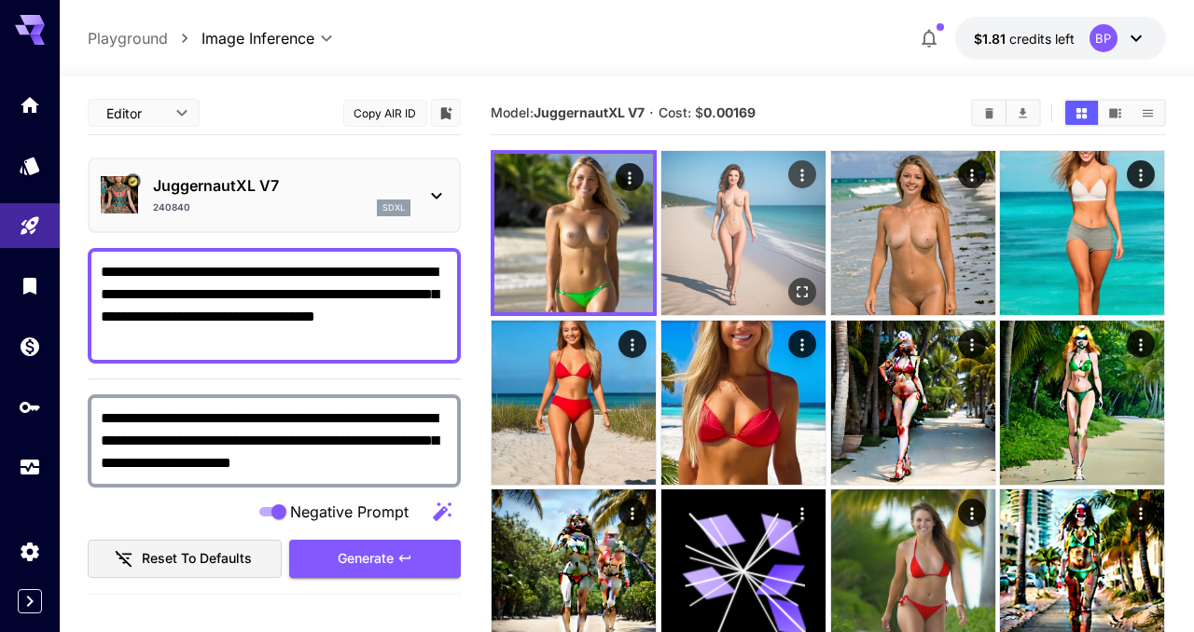
click at [794, 298] on icon "Open in fullscreen" at bounding box center [802, 292] width 19 height 19
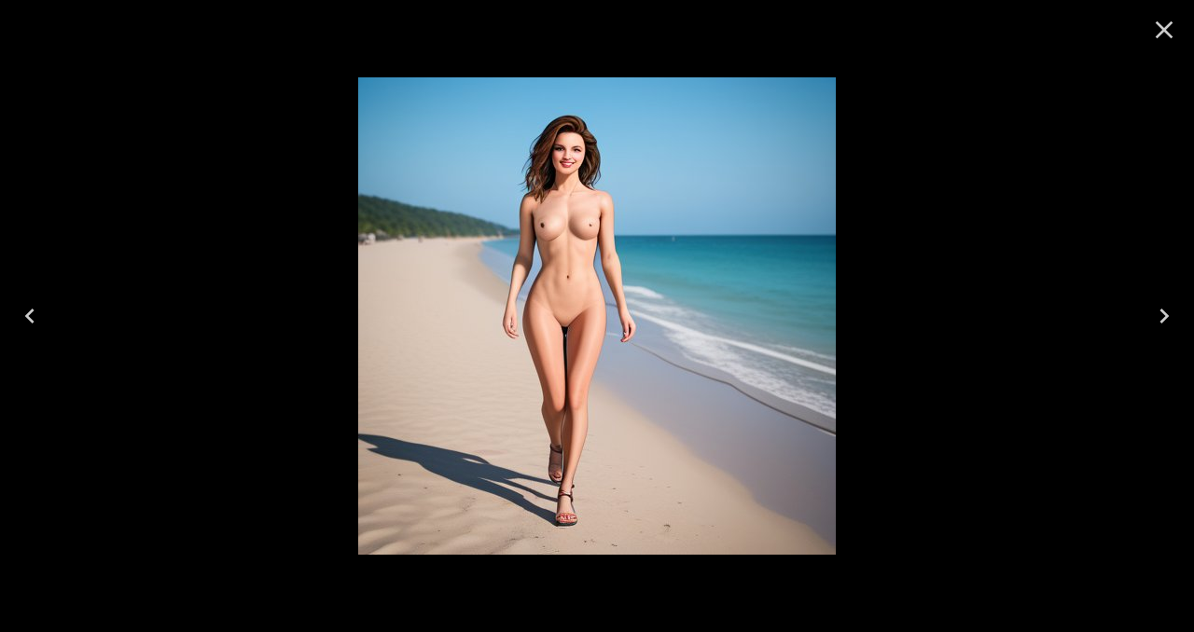
click at [1165, 35] on icon "Close" at bounding box center [1164, 30] width 30 height 30
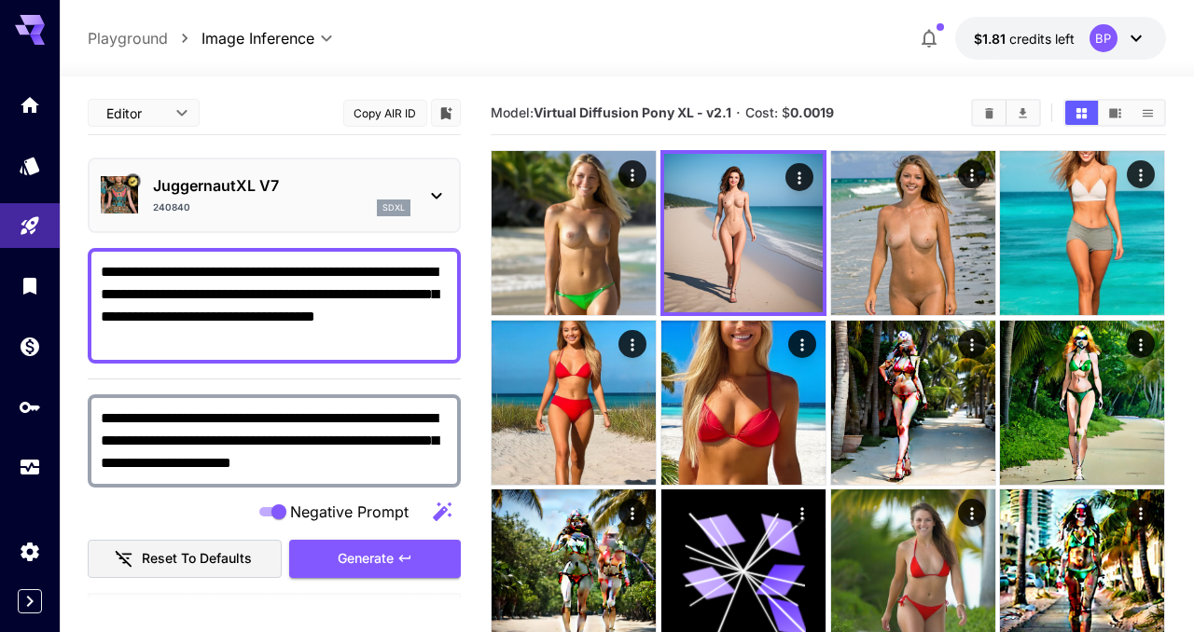
click at [430, 187] on icon at bounding box center [436, 196] width 22 height 22
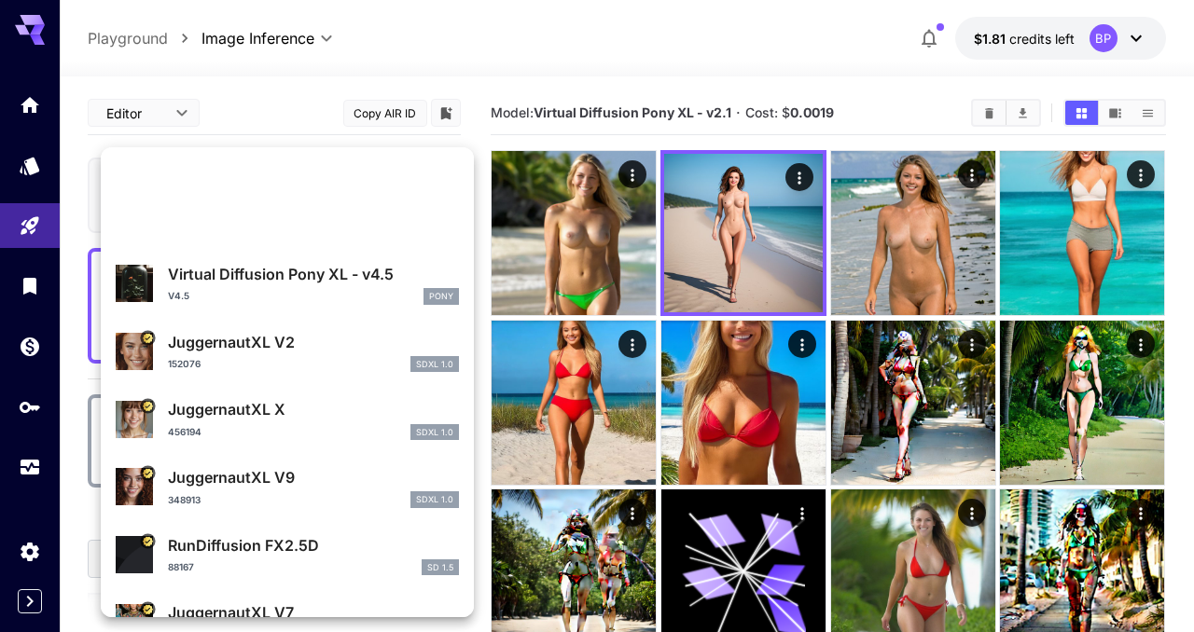
scroll to position [1815, 0]
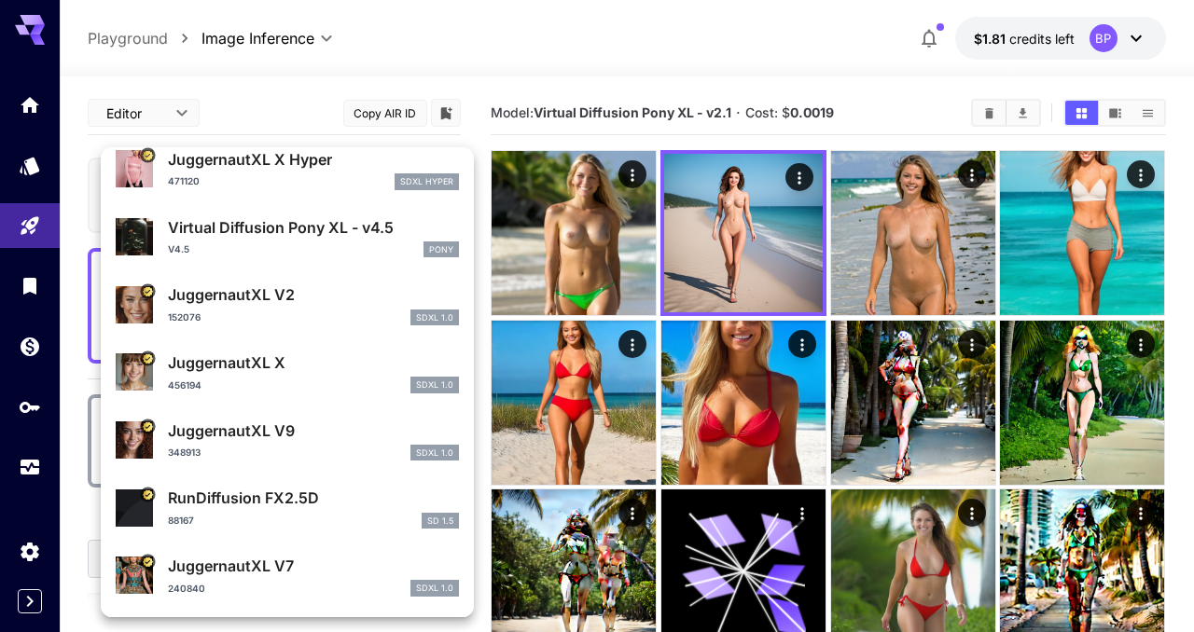
click at [274, 438] on p "JuggernautXL V9" at bounding box center [313, 431] width 291 height 22
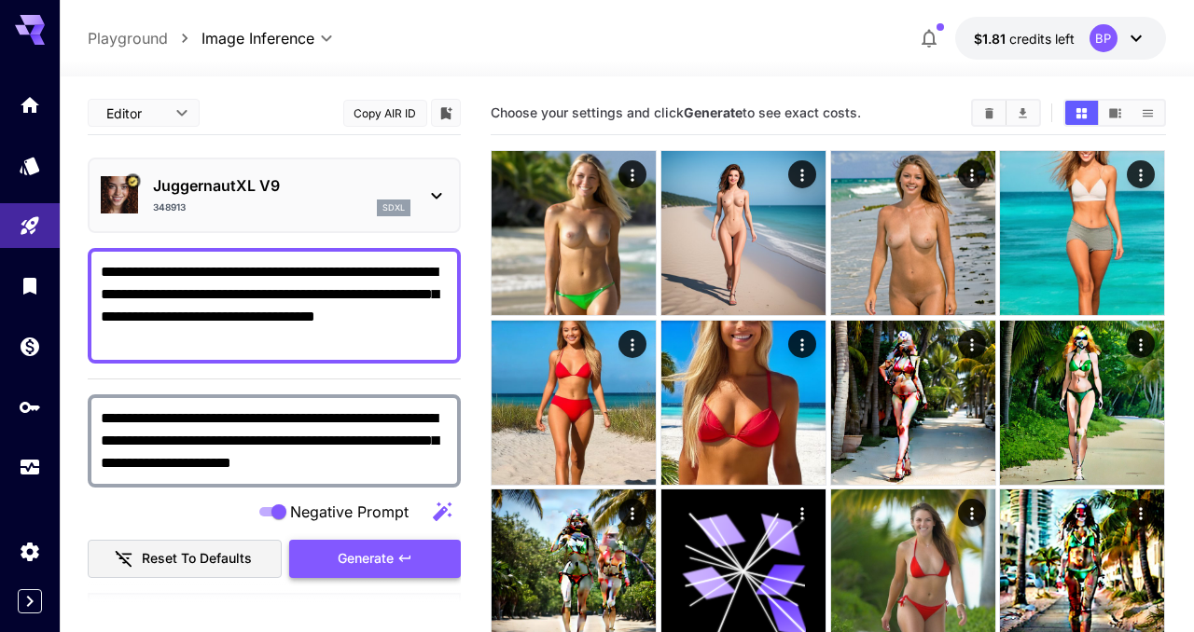
click at [373, 557] on span "Generate" at bounding box center [366, 559] width 56 height 23
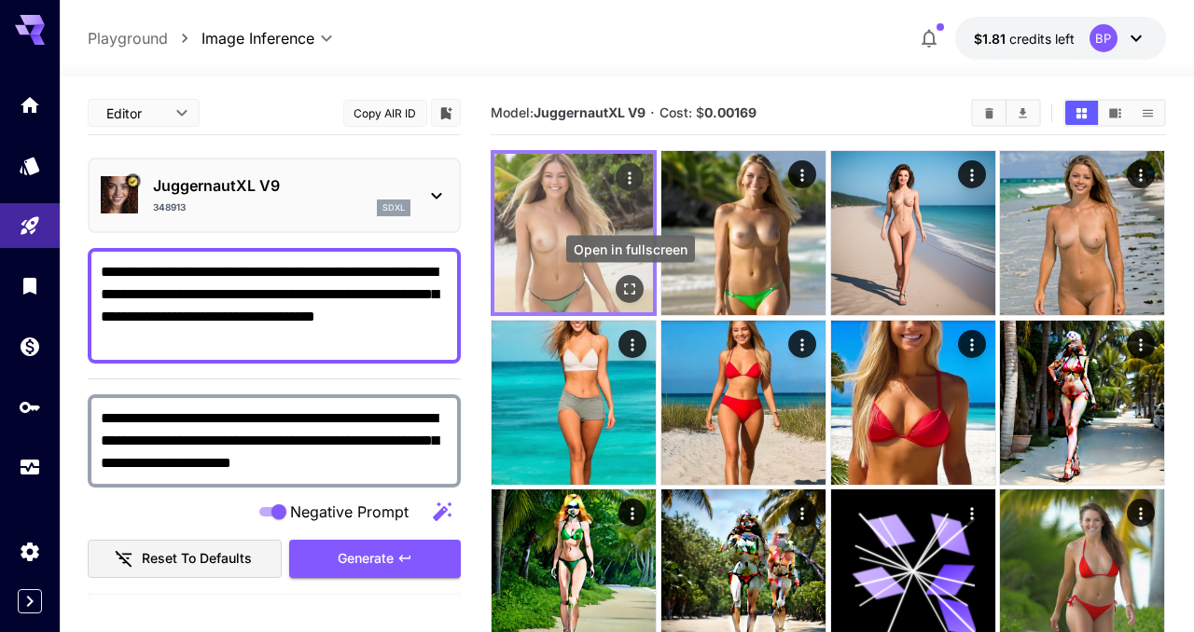
click at [633, 285] on icon "Open in fullscreen" at bounding box center [630, 290] width 11 height 11
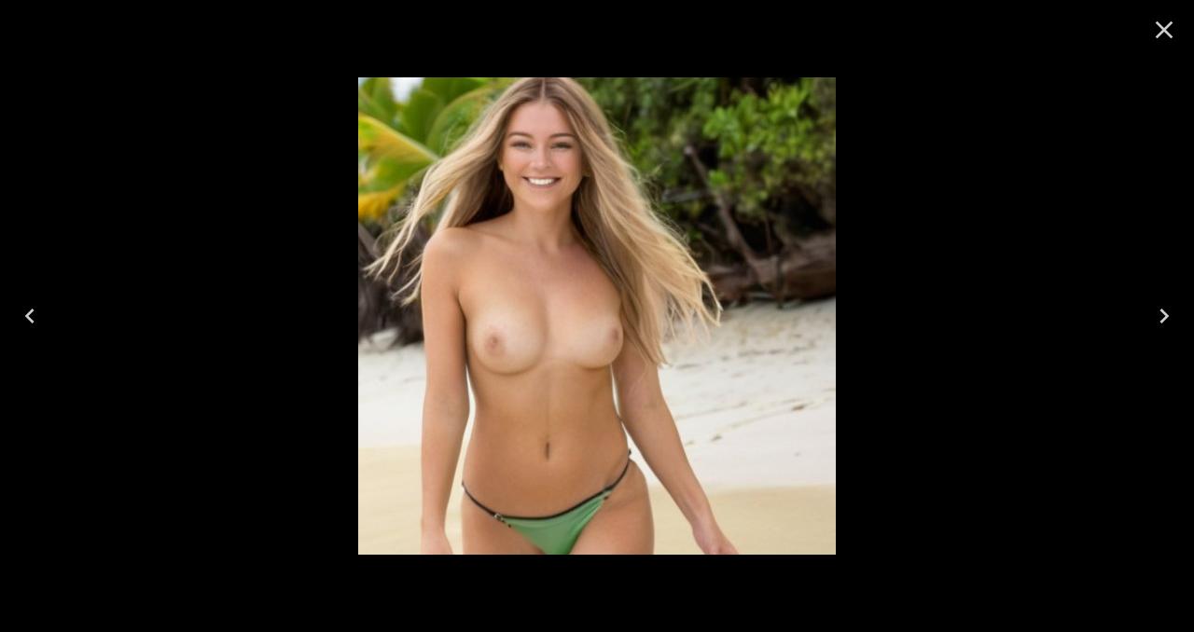
click at [1165, 34] on icon "Close" at bounding box center [1164, 30] width 30 height 30
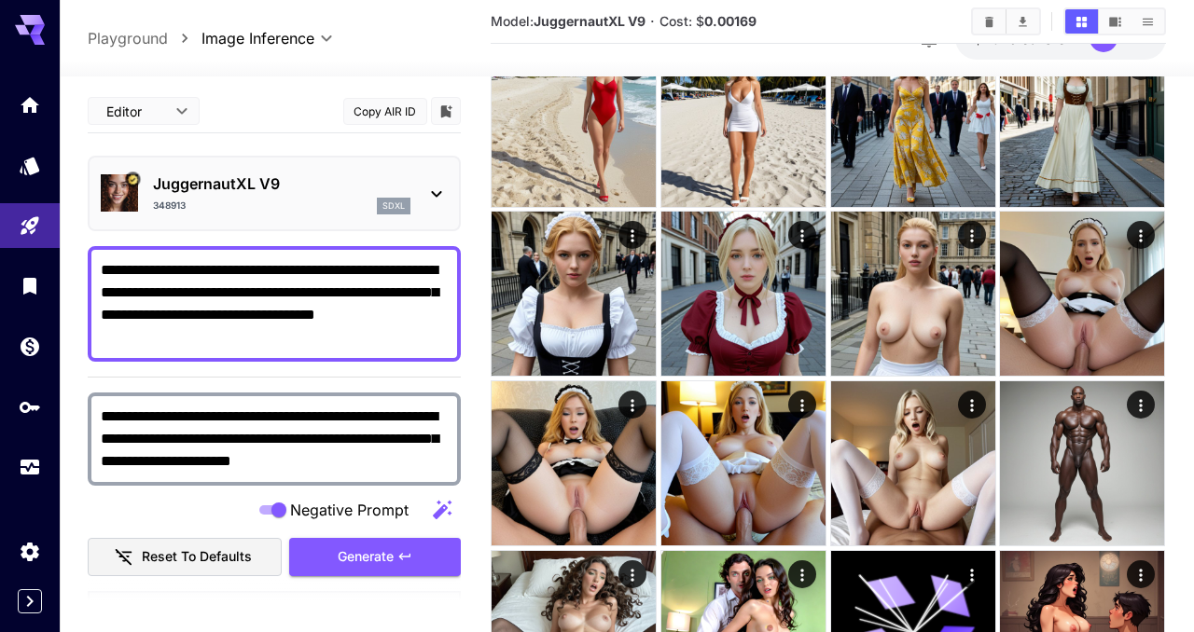
scroll to position [2313, 0]
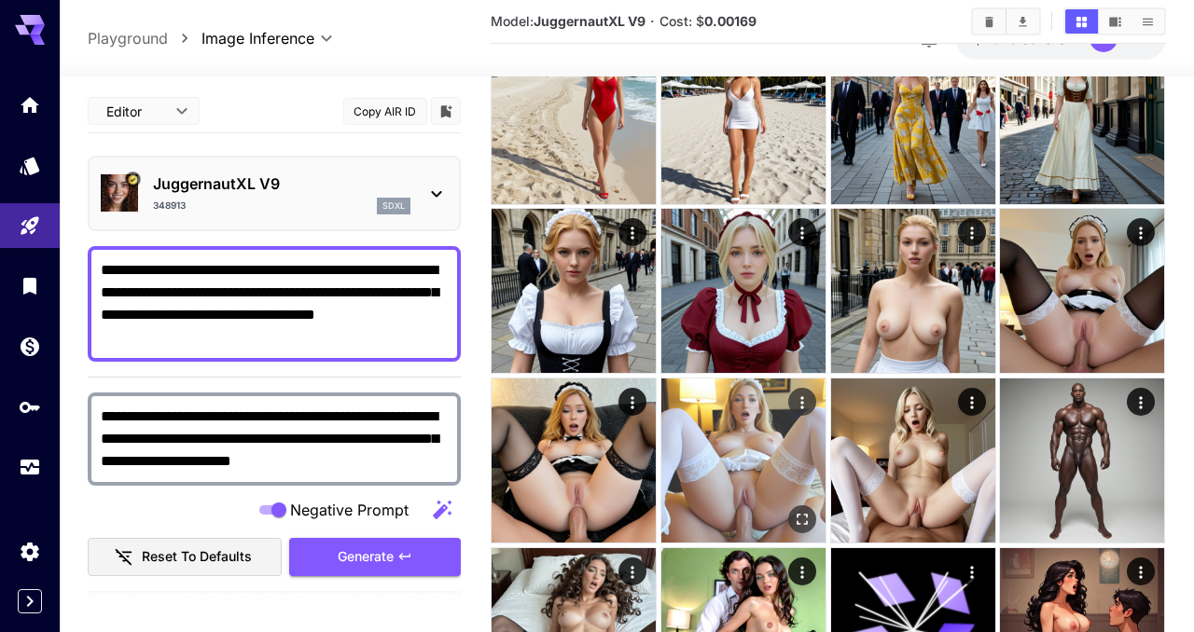
click at [760, 480] on img at bounding box center [743, 461] width 164 height 164
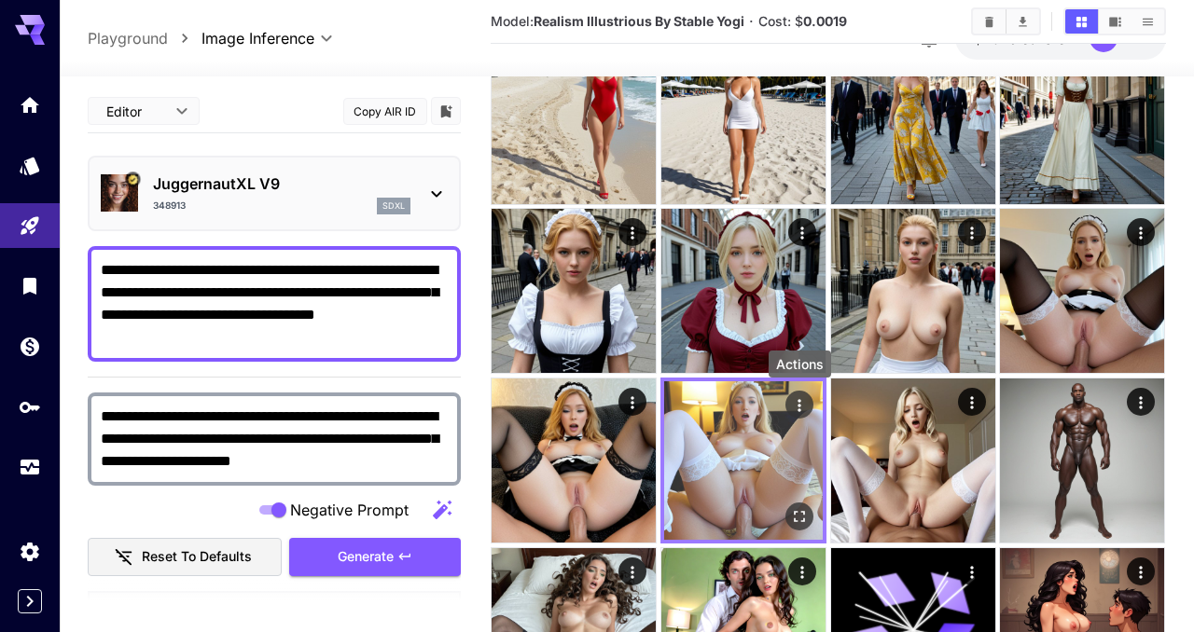
click at [800, 402] on icon "Actions" at bounding box center [799, 405] width 19 height 19
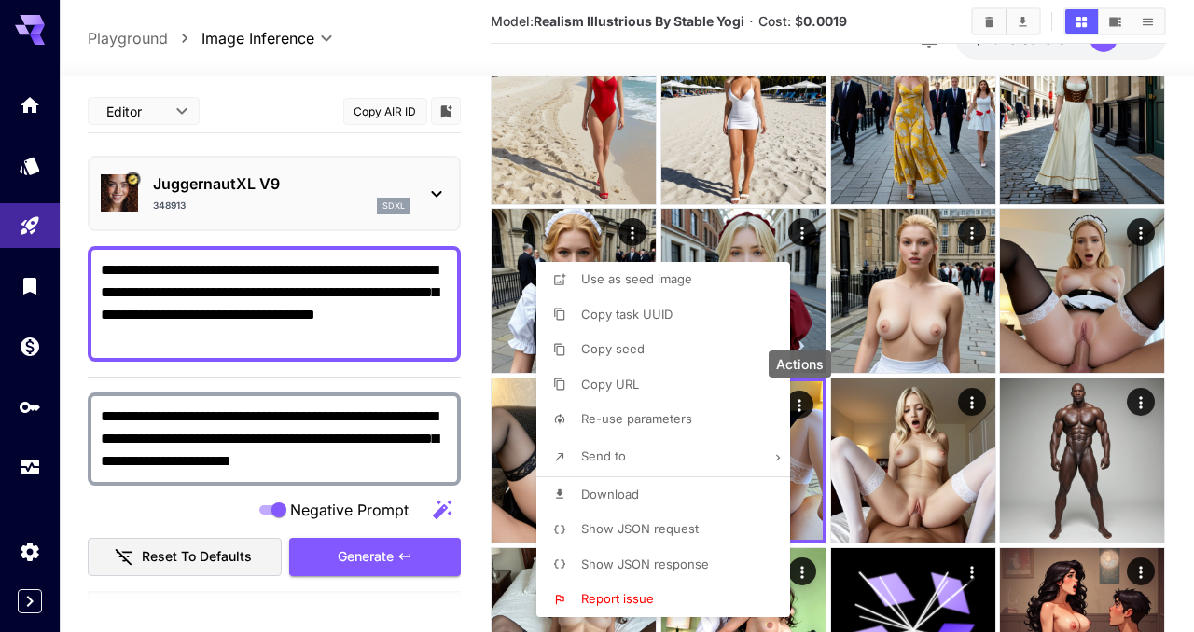
click at [625, 535] on span "Show JSON request" at bounding box center [640, 528] width 118 height 15
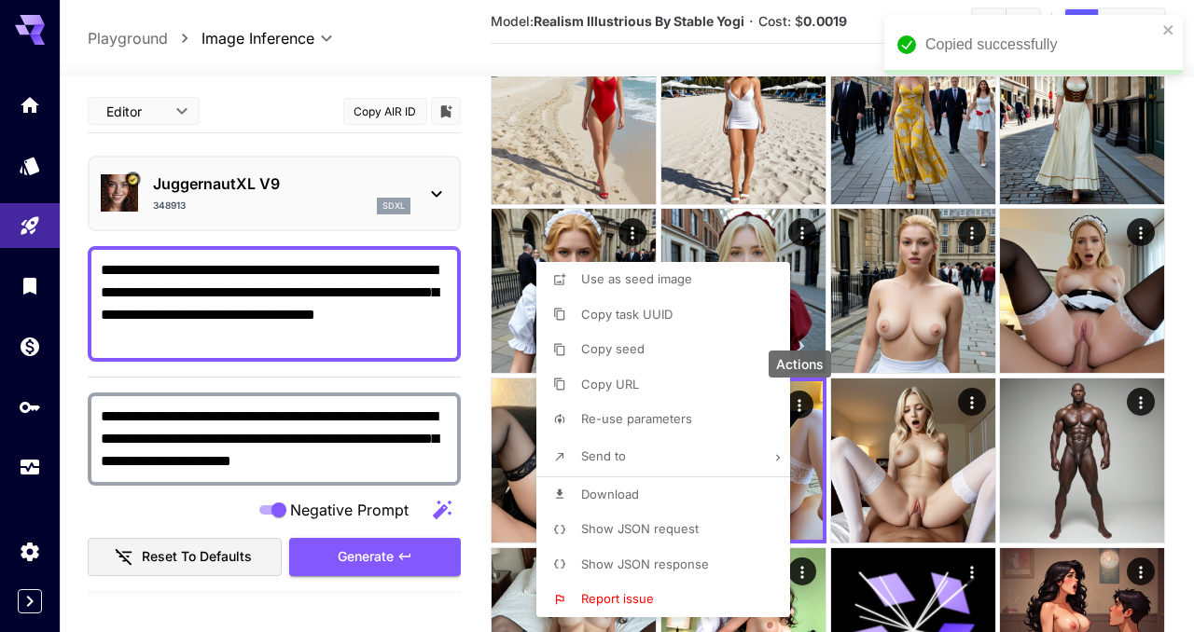
click at [240, 330] on div at bounding box center [597, 316] width 1194 height 632
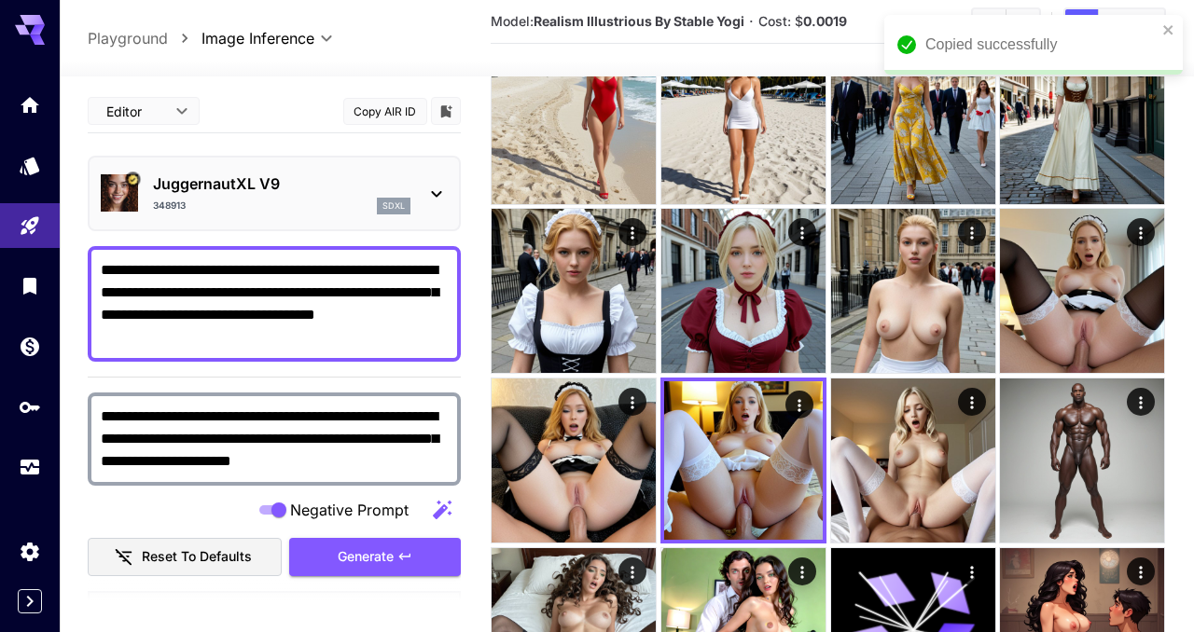
click at [203, 329] on textarea "**********" at bounding box center [274, 304] width 347 height 90
click at [99, 265] on div "**********" at bounding box center [274, 304] width 373 height 116
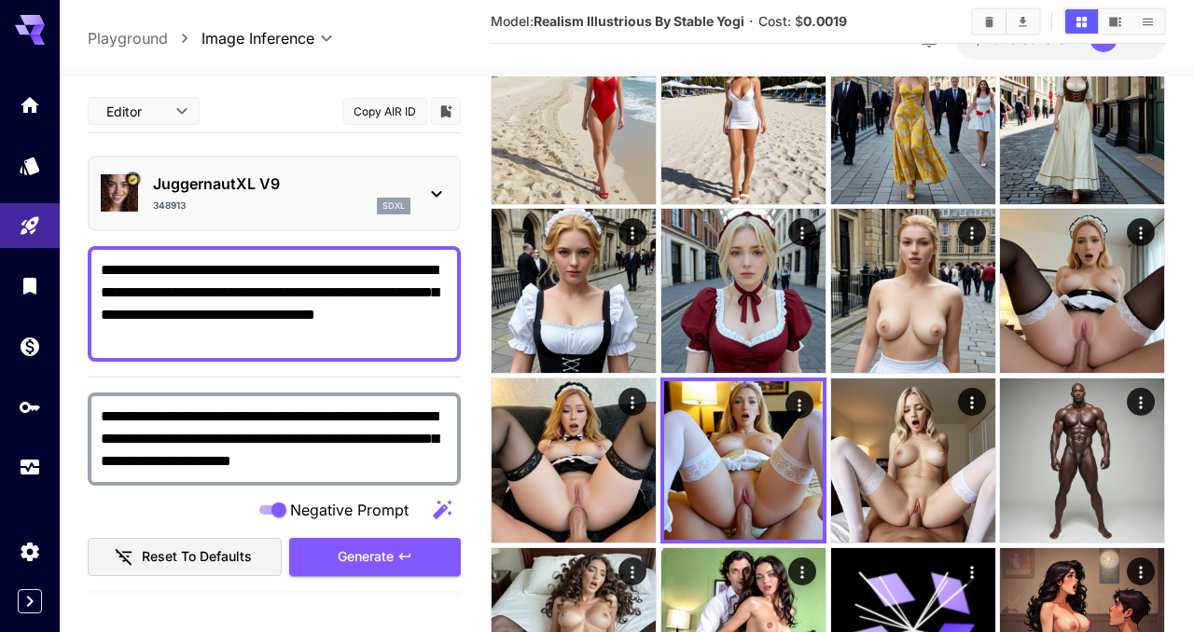
paste textarea "**********"
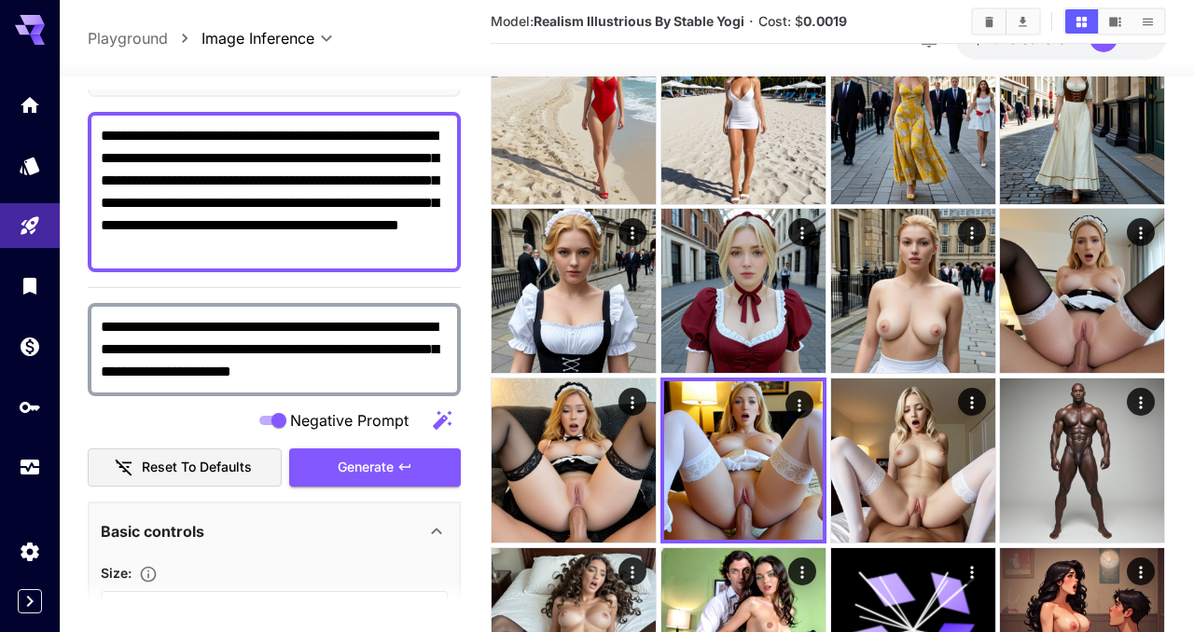
scroll to position [170, 0]
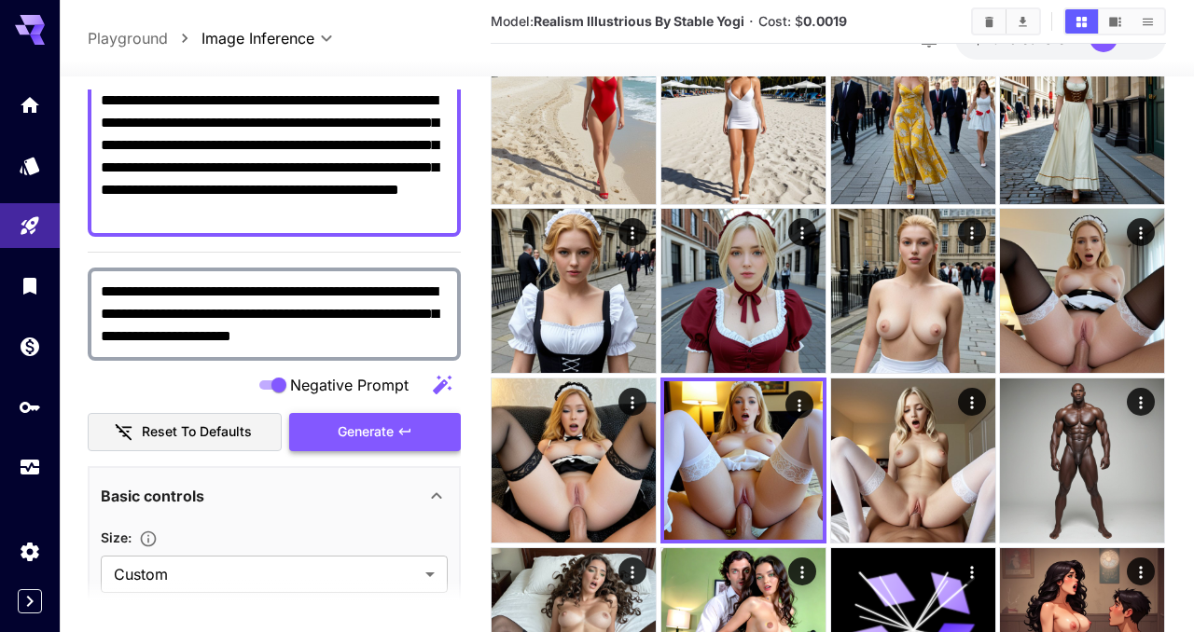
type textarea "**********"
click at [373, 439] on span "Generate" at bounding box center [366, 432] width 56 height 23
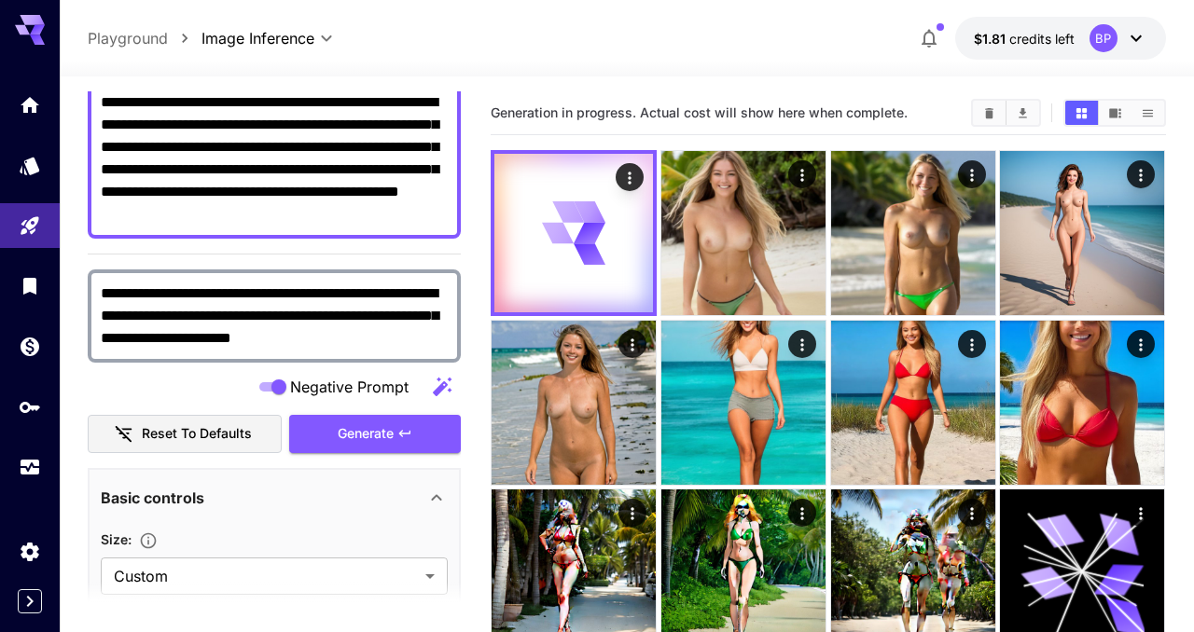
scroll to position [0, 0]
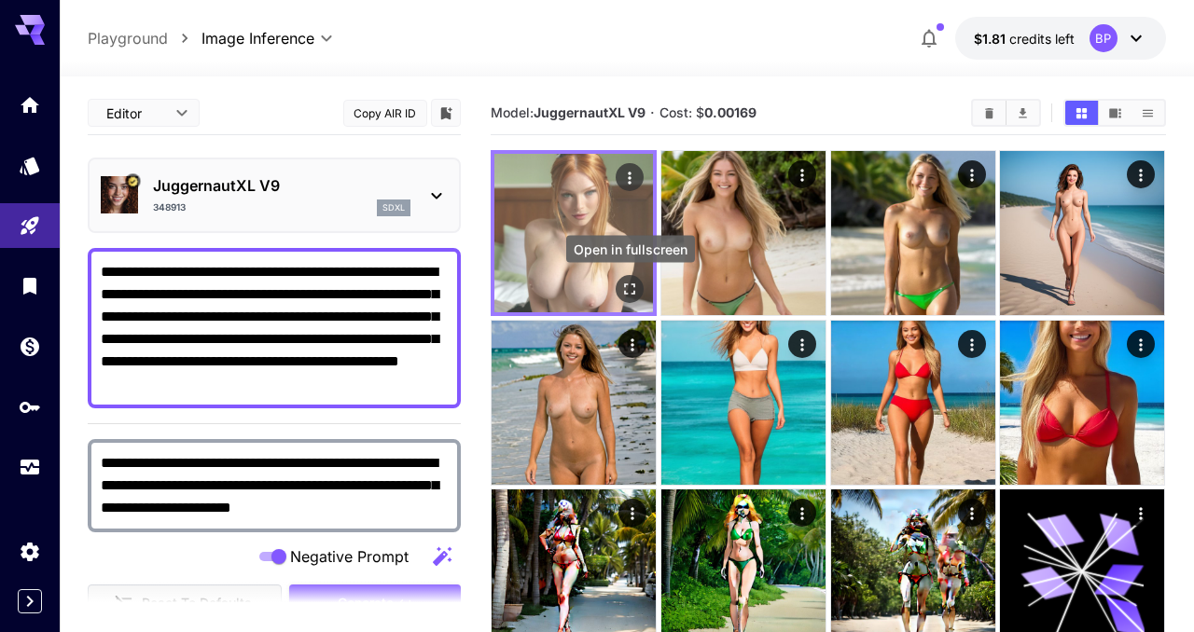
click at [630, 289] on icon "Open in fullscreen" at bounding box center [630, 289] width 19 height 19
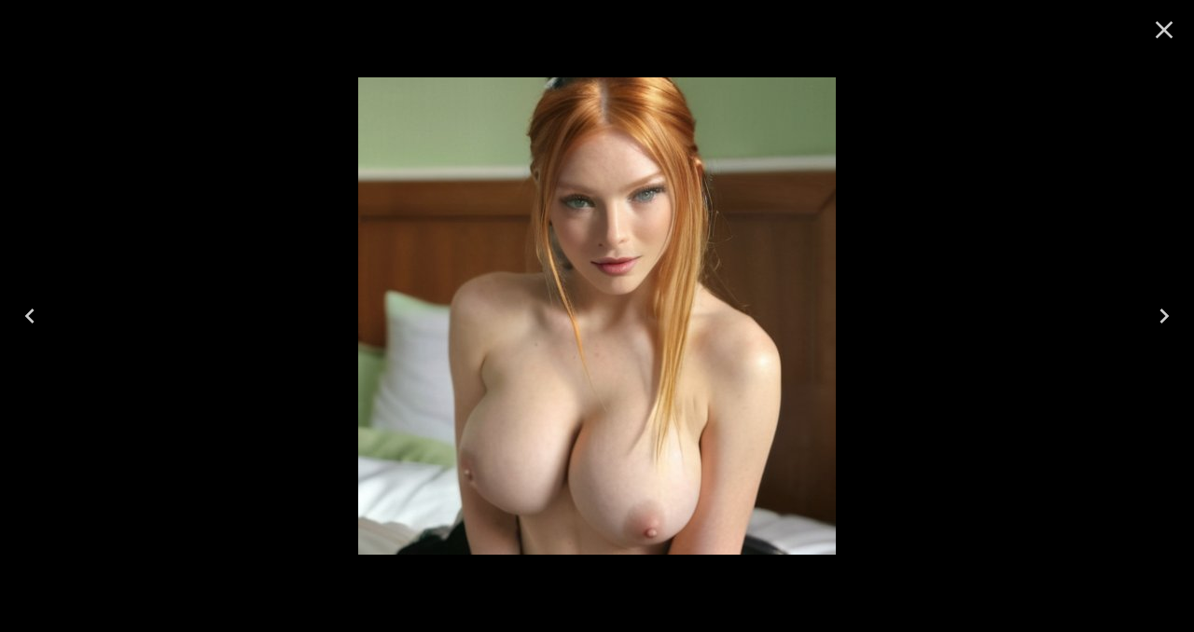
click at [1163, 32] on icon "Close" at bounding box center [1164, 30] width 30 height 30
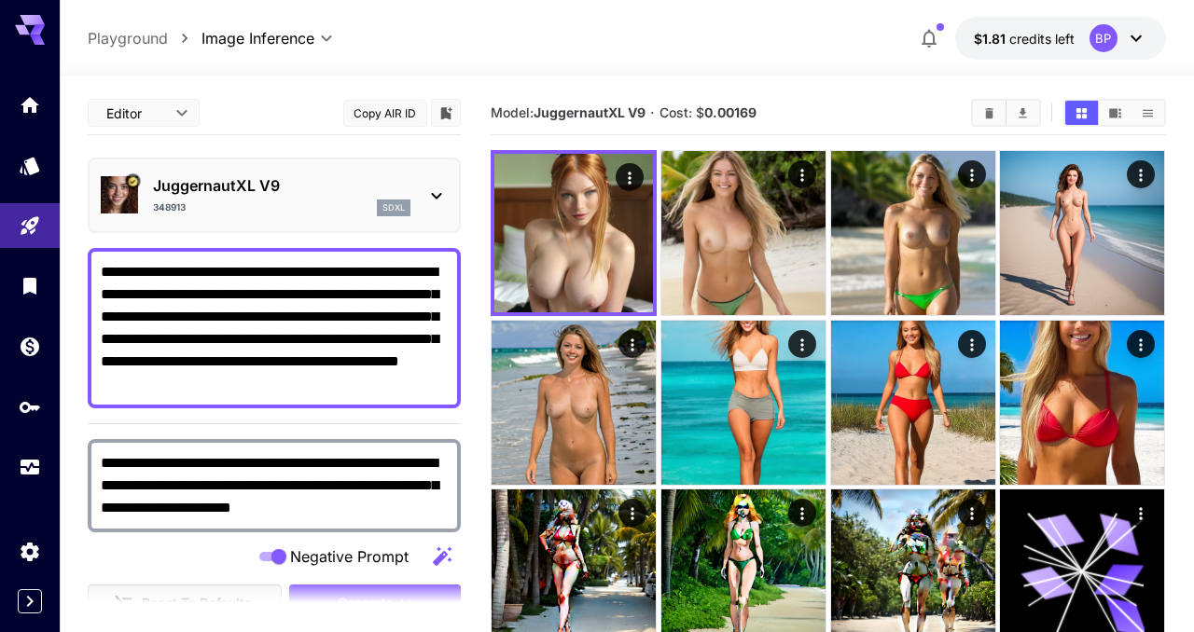
click at [441, 201] on icon at bounding box center [436, 196] width 22 height 22
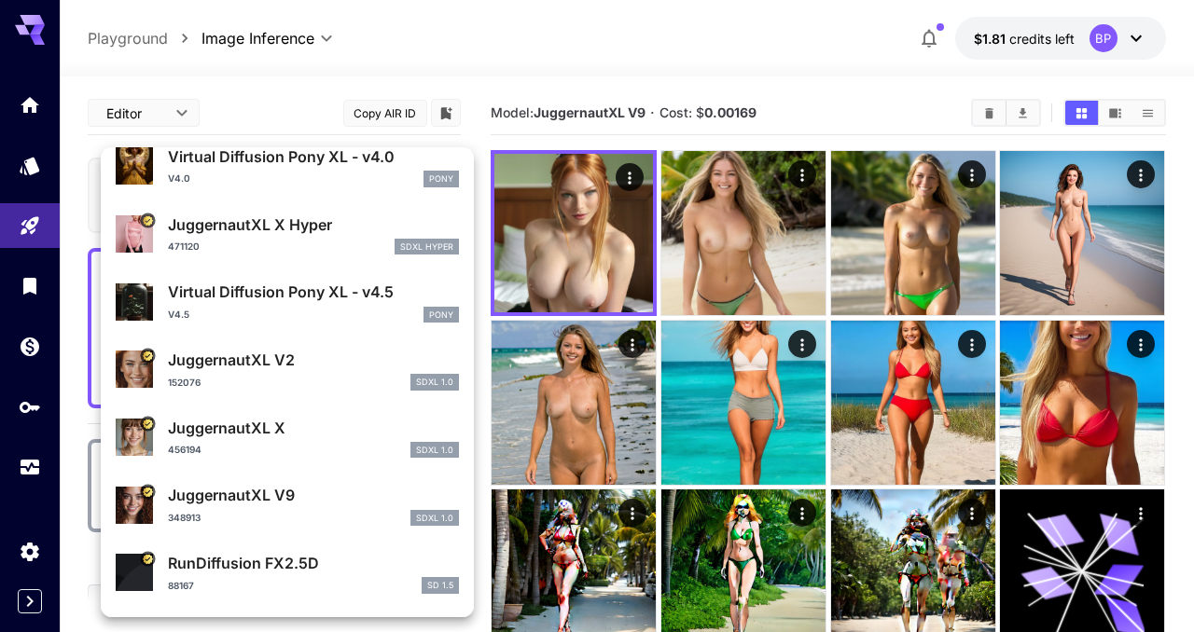
scroll to position [1634, 0]
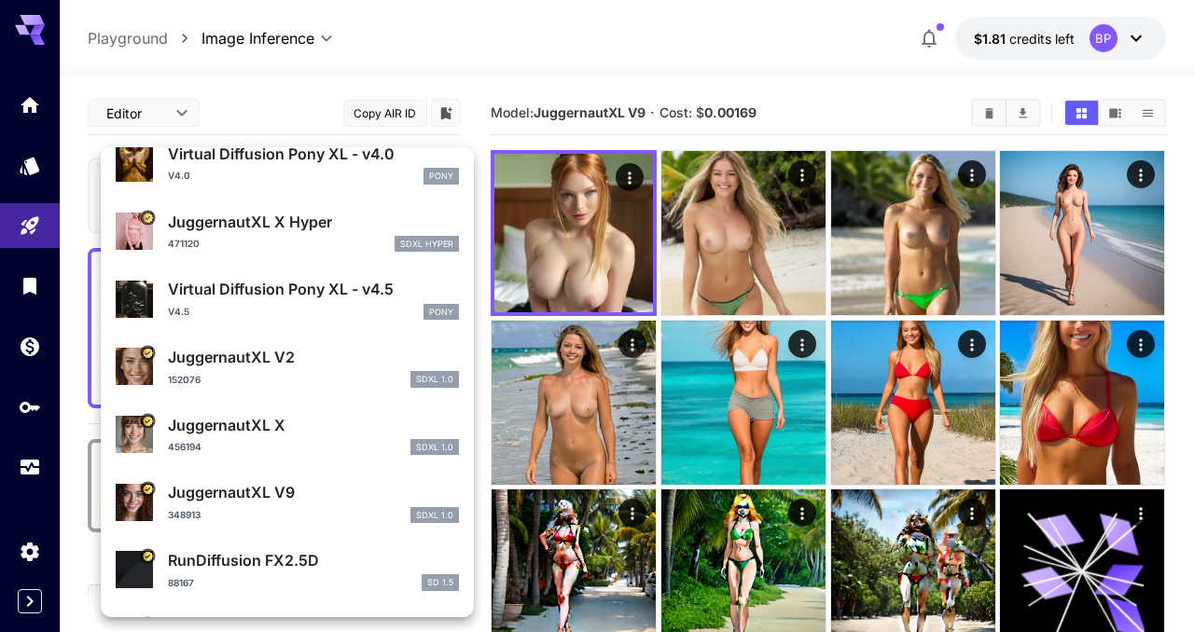
click at [321, 421] on p "JuggernautXL X" at bounding box center [313, 425] width 291 height 22
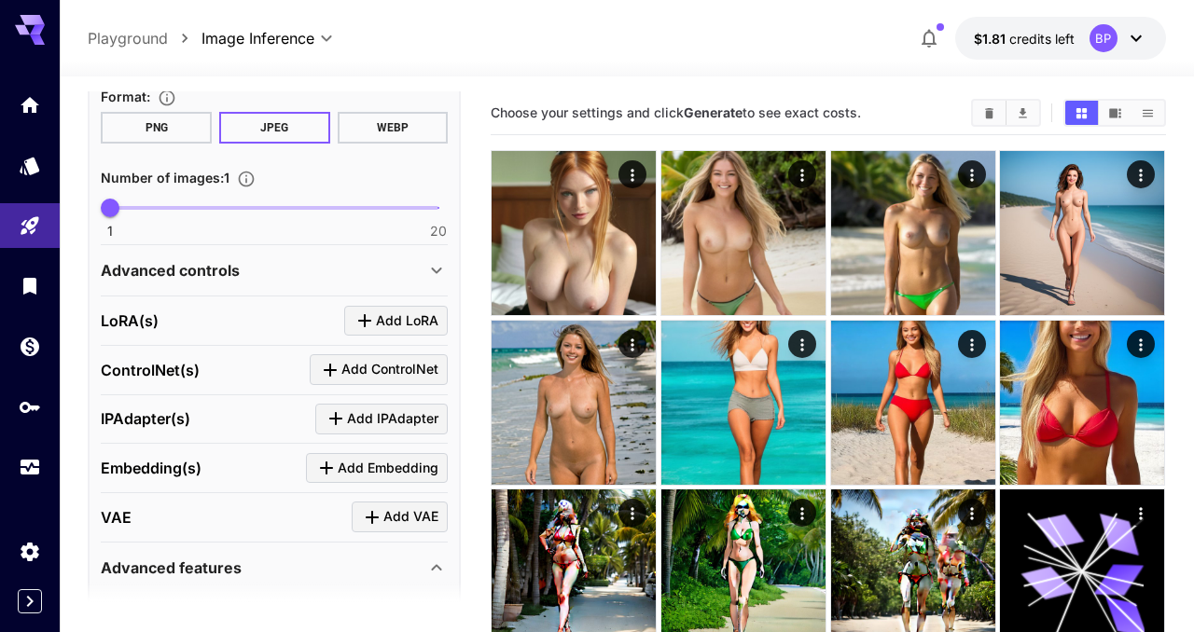
scroll to position [753, 0]
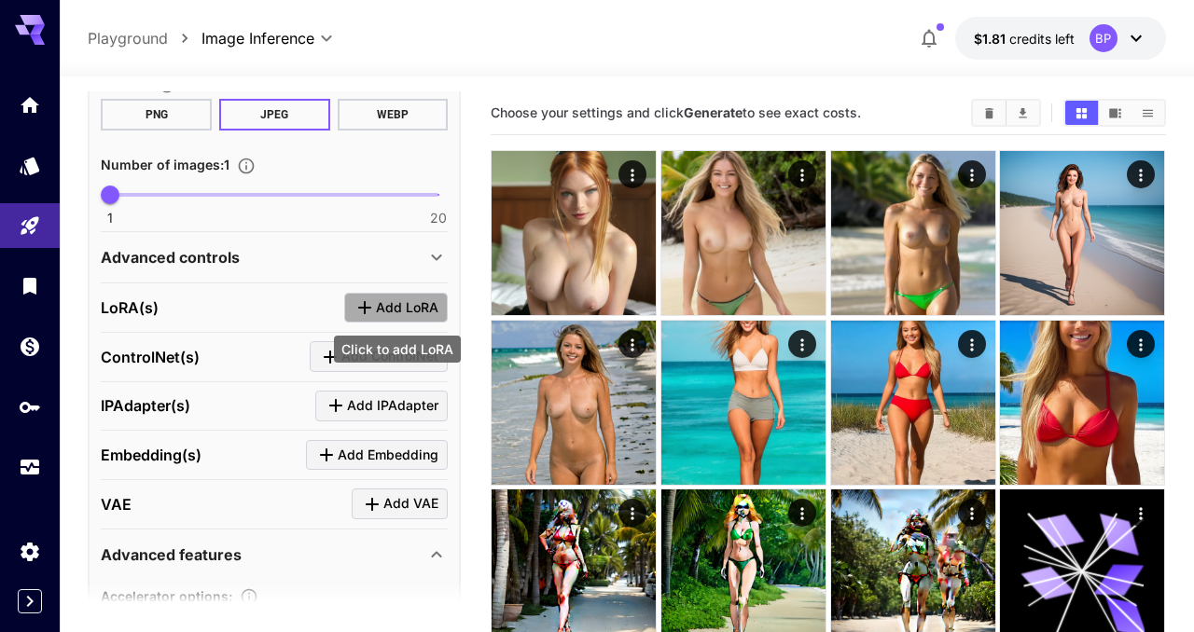
click at [414, 313] on span "Add LoRA" at bounding box center [407, 308] width 63 height 23
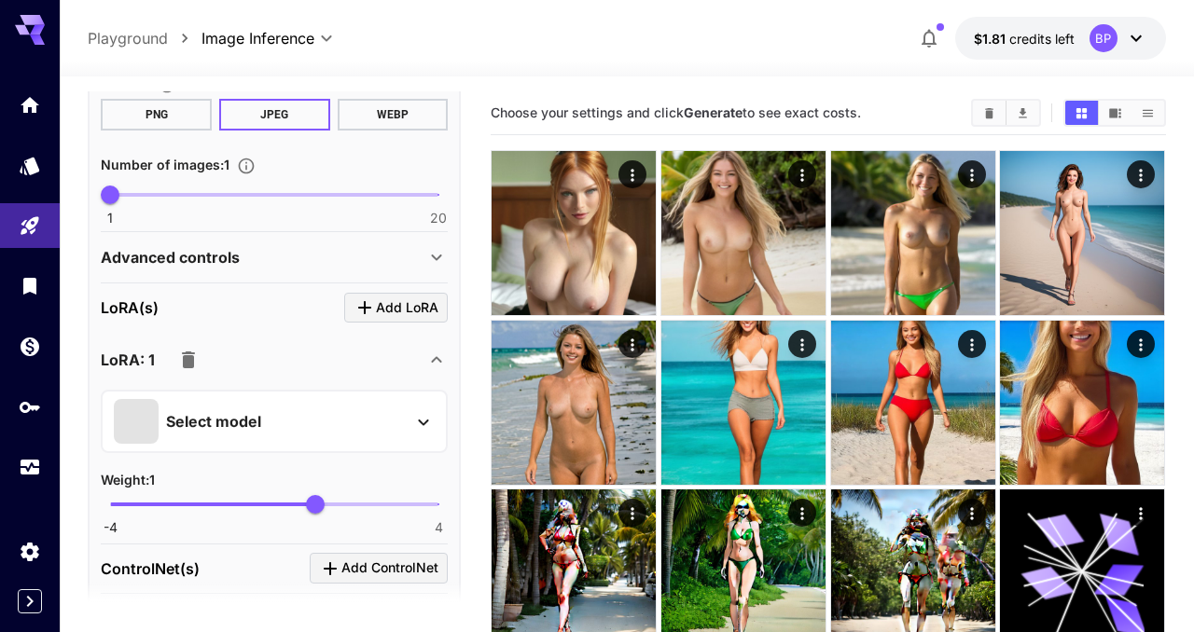
click at [293, 412] on div "Select model" at bounding box center [259, 421] width 291 height 45
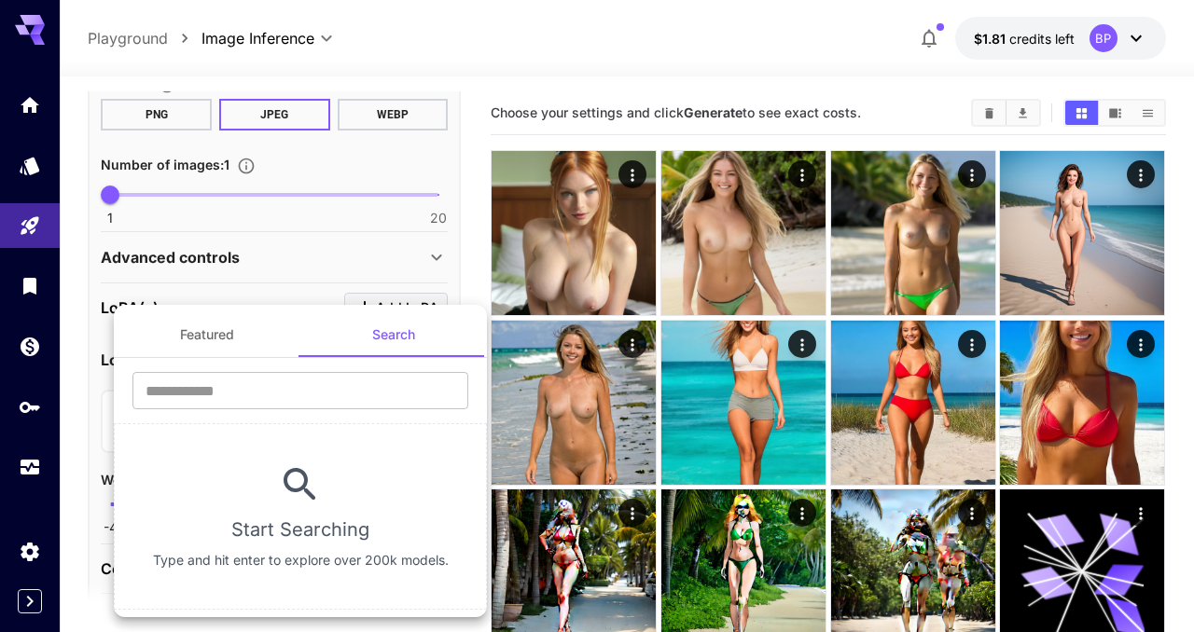
click at [77, 382] on div at bounding box center [597, 316] width 1194 height 632
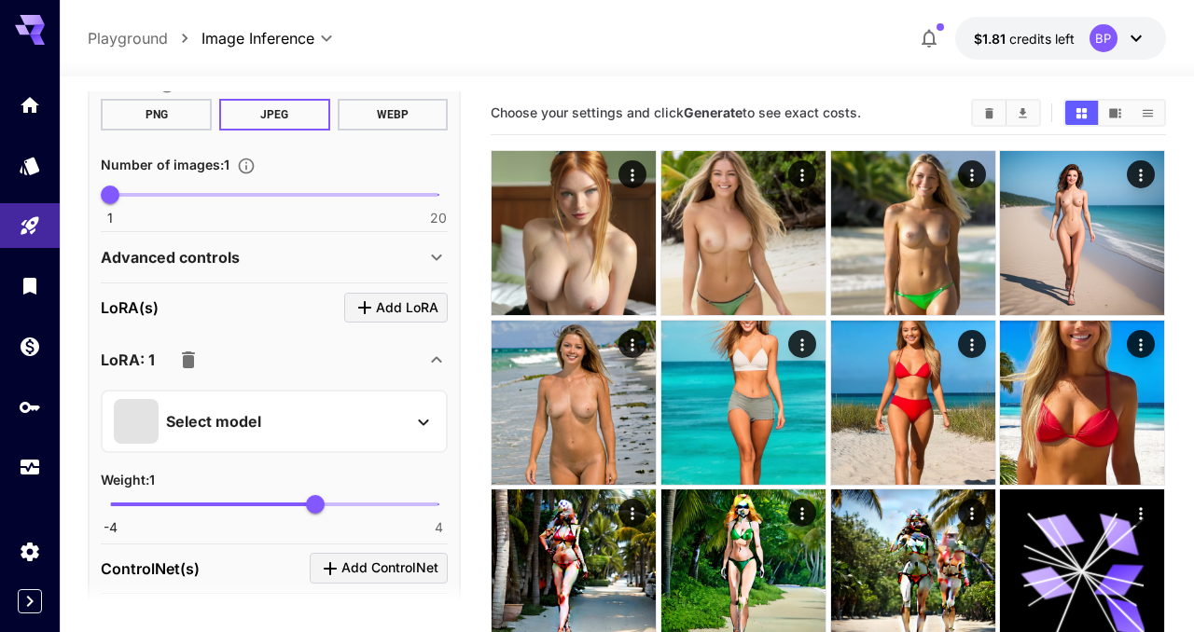
click at [194, 360] on icon "button" at bounding box center [188, 360] width 22 height 22
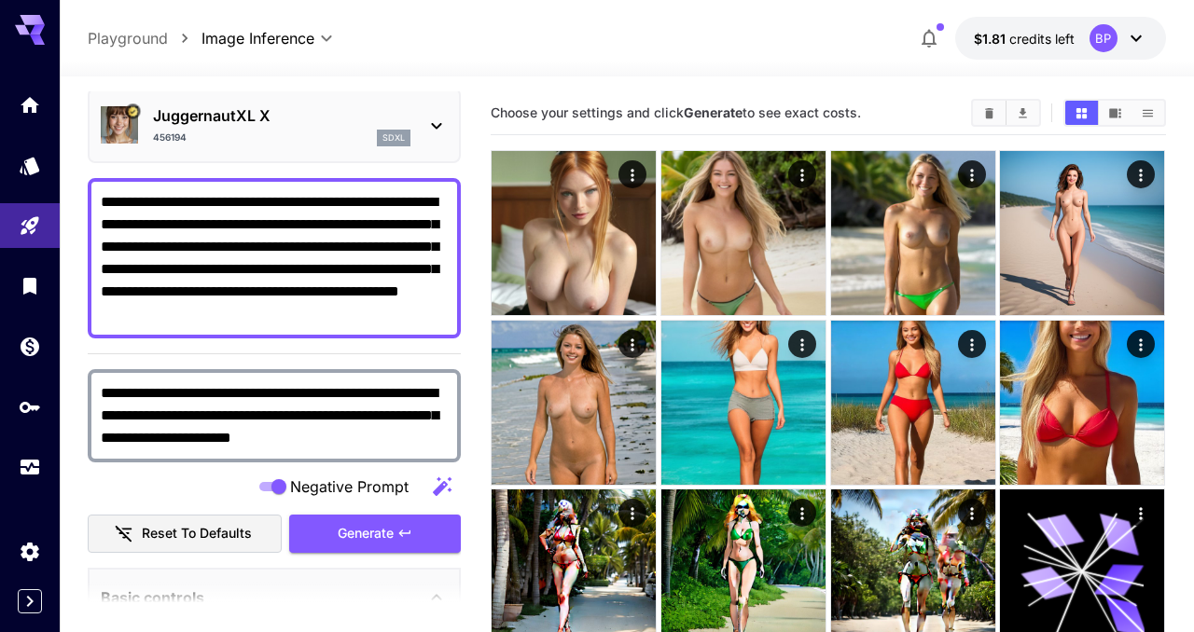
scroll to position [123, 0]
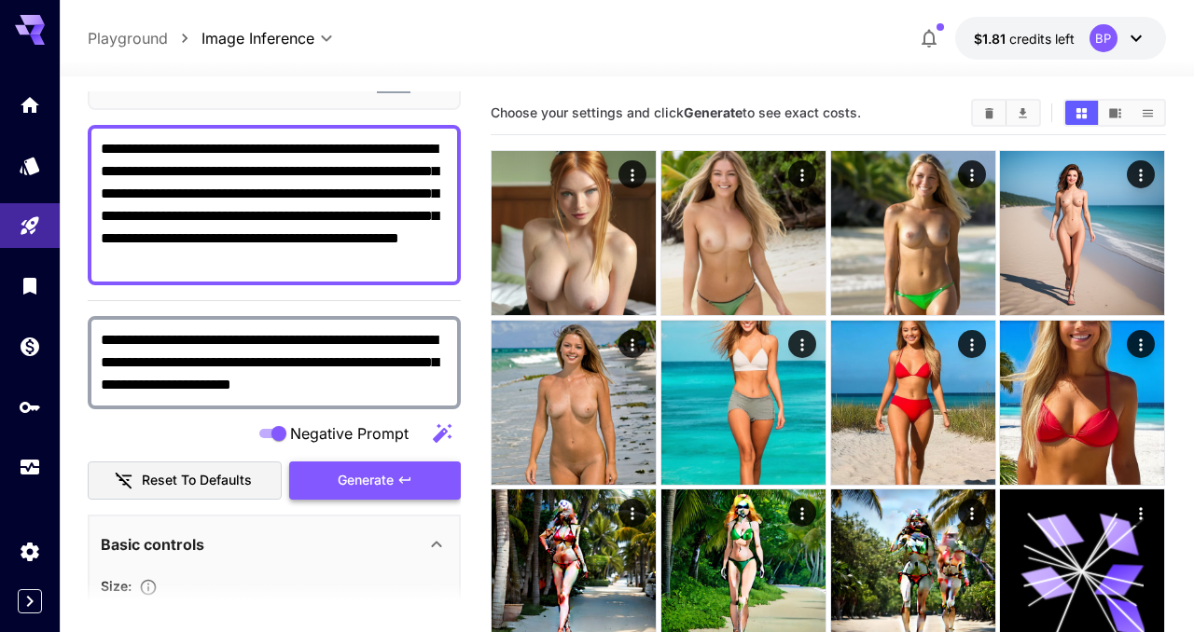
click at [375, 477] on span "Generate" at bounding box center [366, 480] width 56 height 23
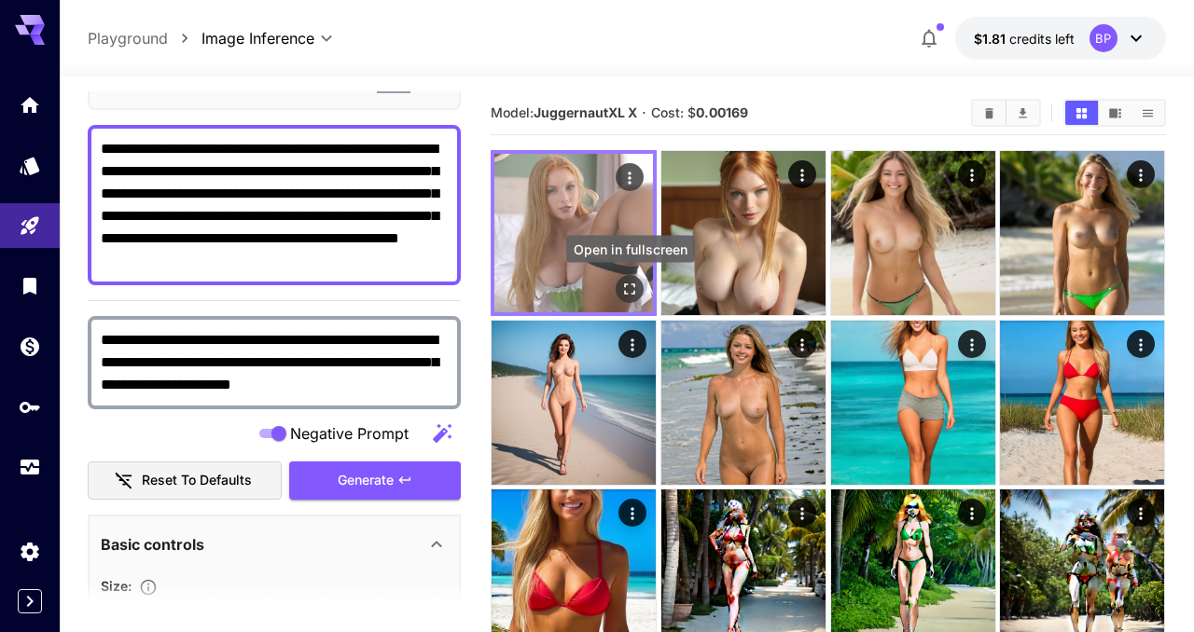
click at [626, 290] on icon "Open in fullscreen" at bounding box center [630, 289] width 19 height 19
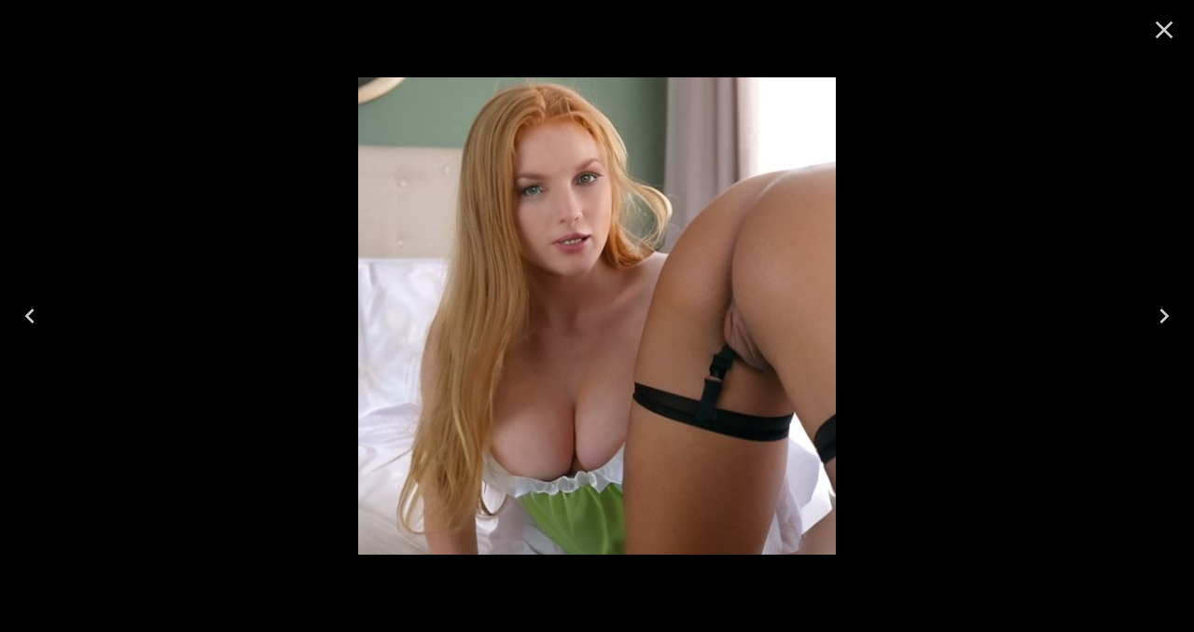
click at [1164, 36] on icon "Close" at bounding box center [1164, 30] width 30 height 30
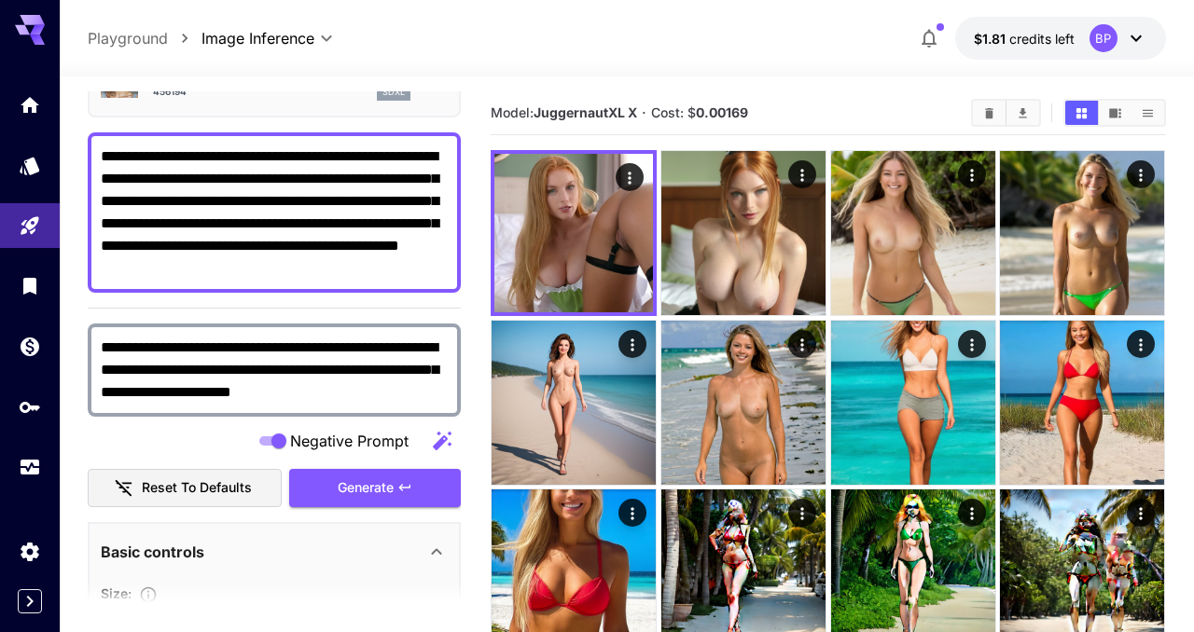
scroll to position [0, 0]
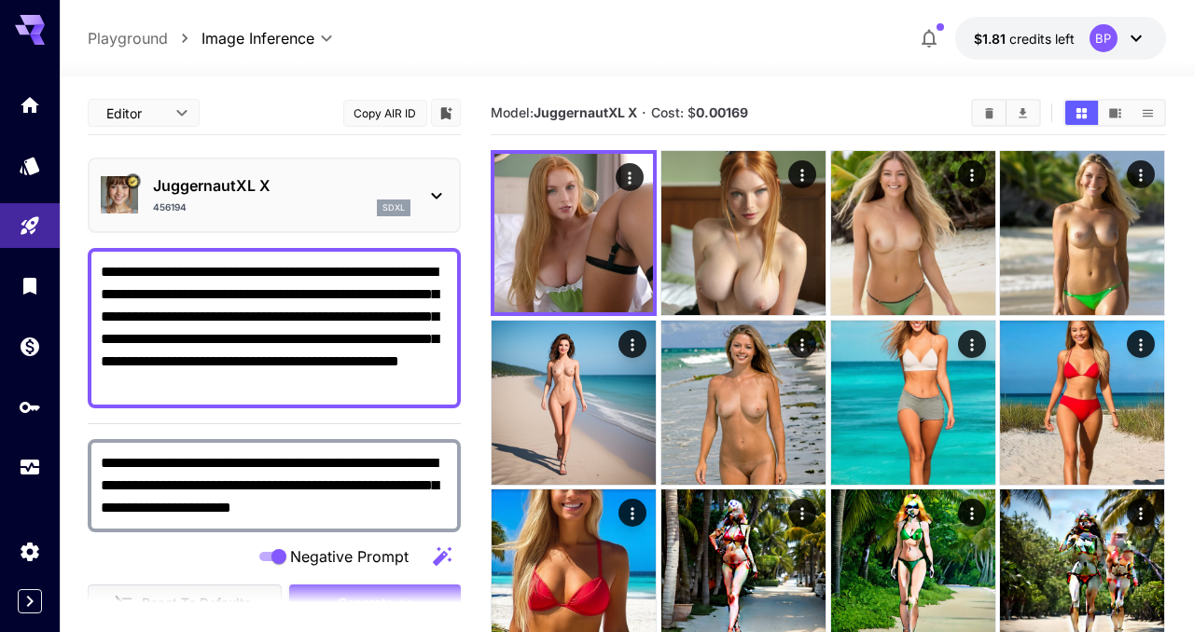
click at [436, 190] on icon at bounding box center [436, 196] width 22 height 22
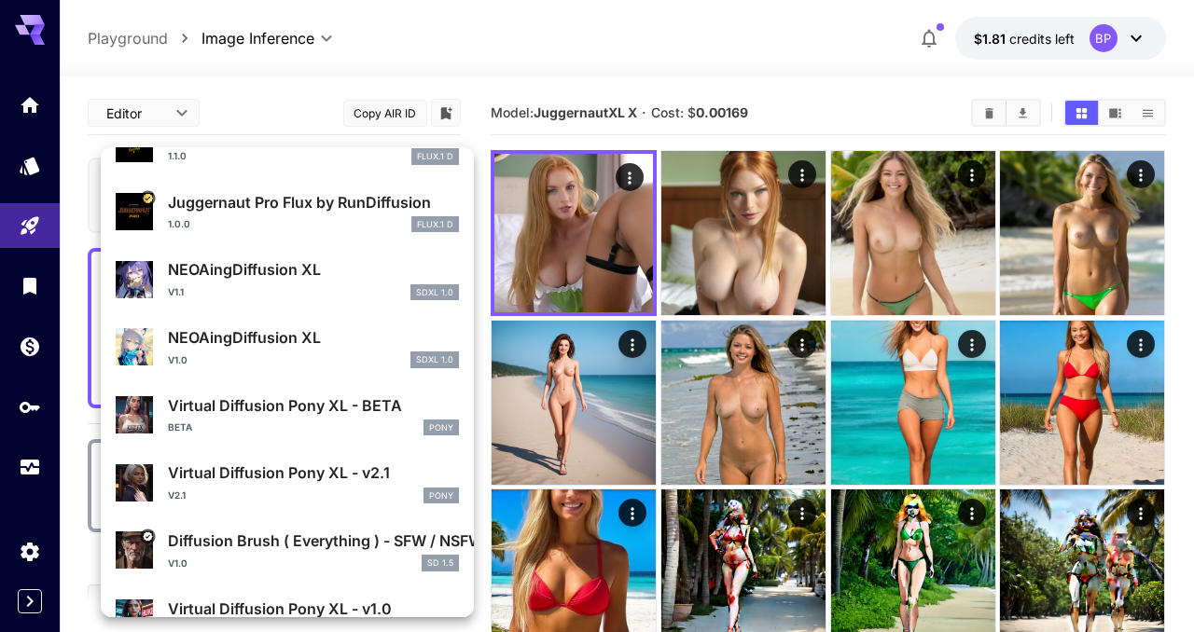
scroll to position [503, 0]
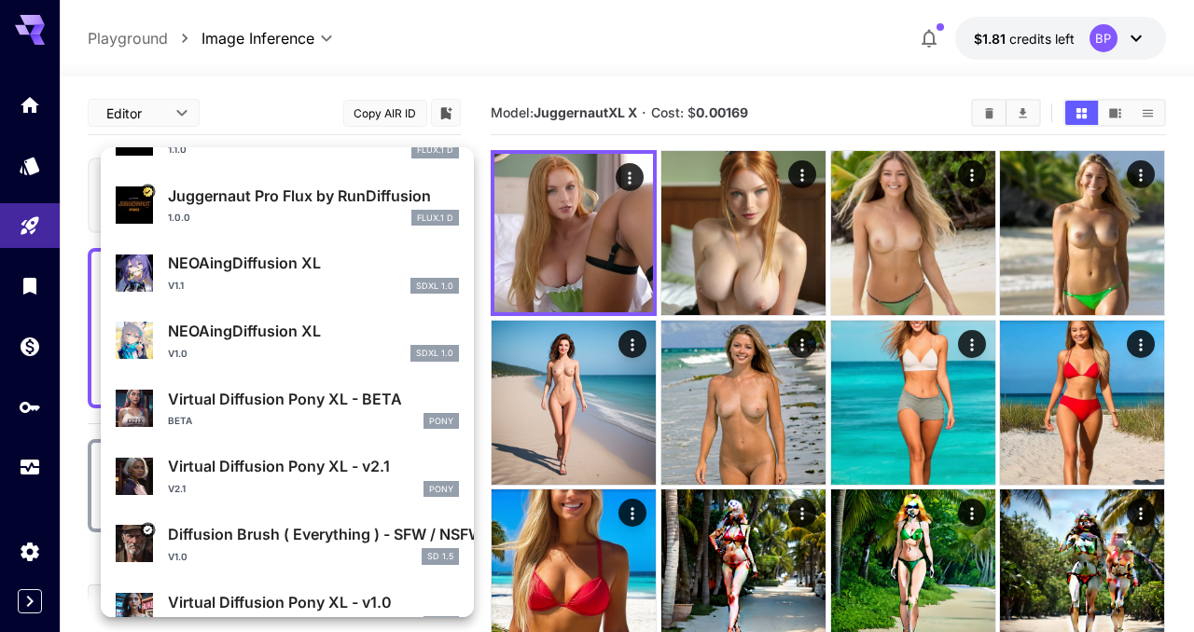
click at [270, 477] on p "Virtual Diffusion Pony XL - v2.1" at bounding box center [313, 466] width 291 height 22
type input "*"
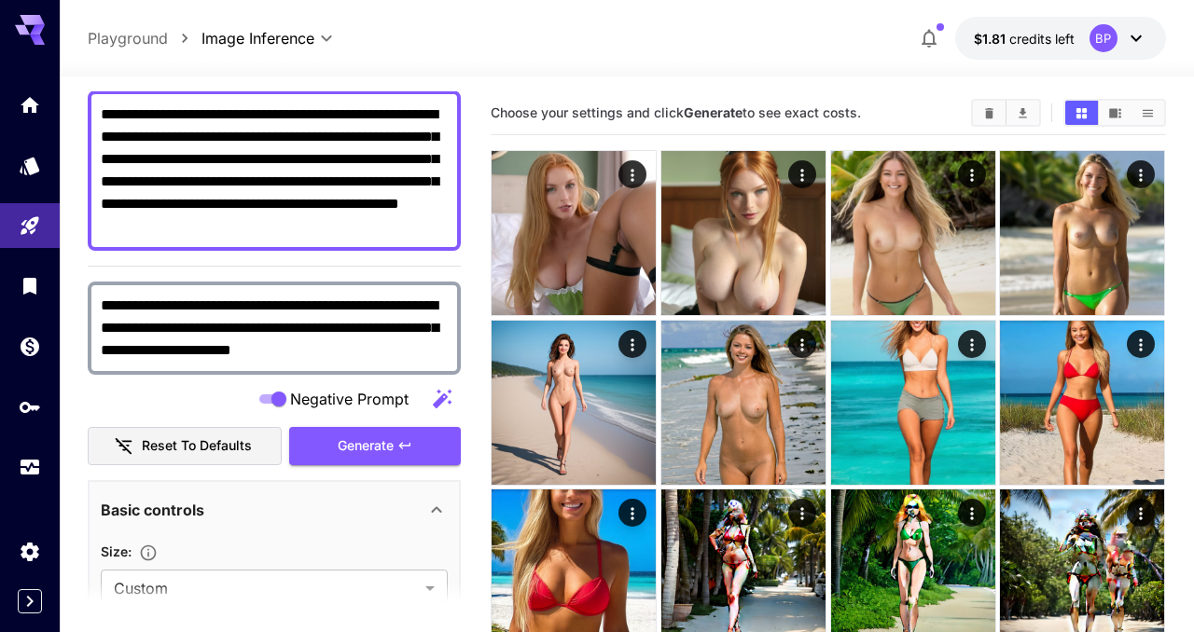
scroll to position [173, 0]
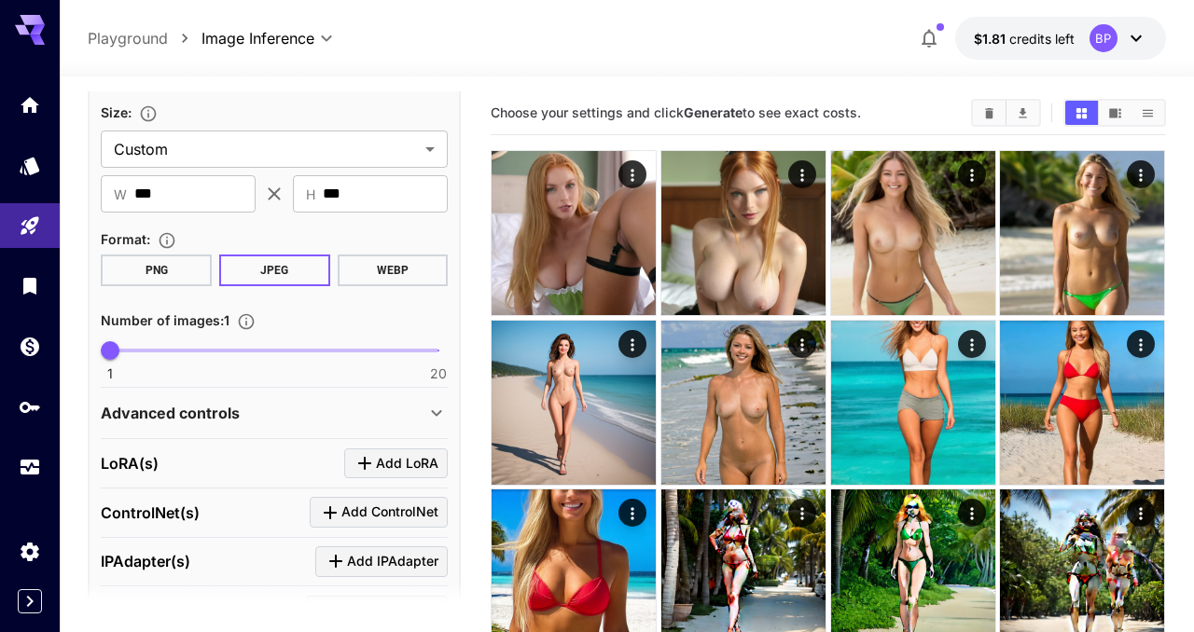
scroll to position [598, 0]
click at [381, 452] on span "Add LoRA" at bounding box center [407, 463] width 63 height 23
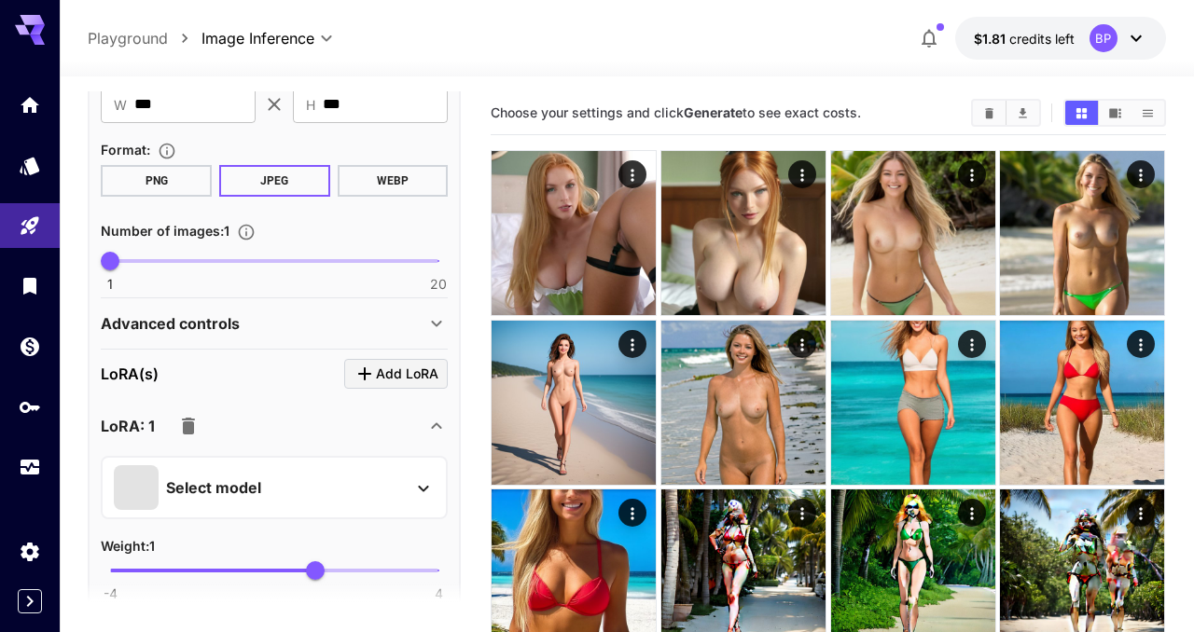
scroll to position [719, 0]
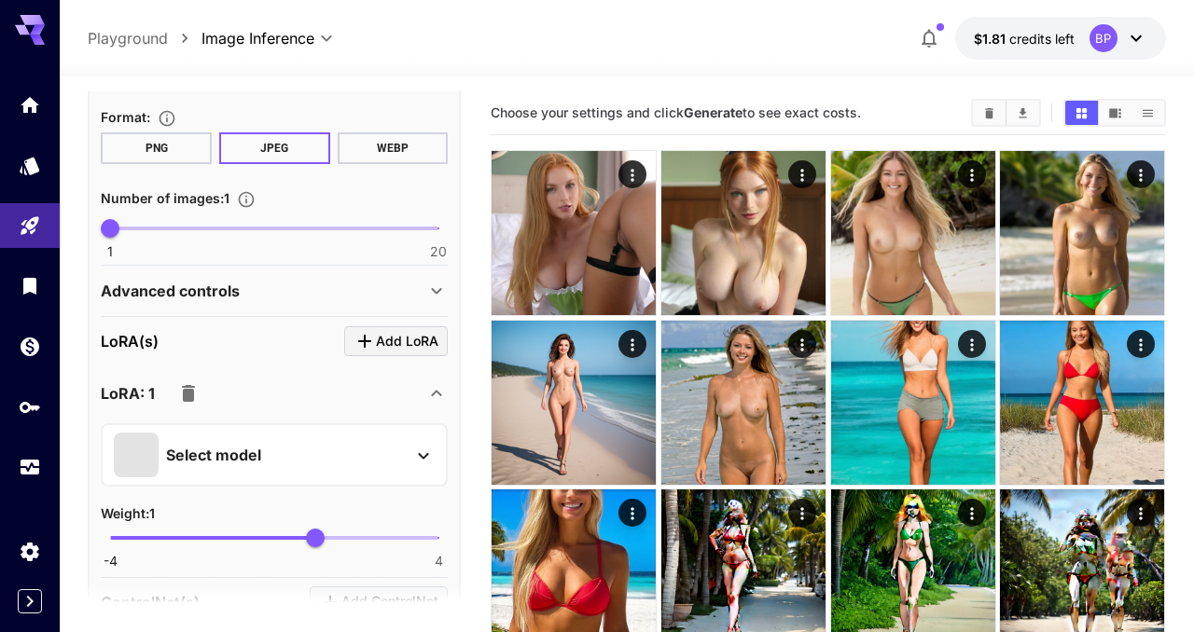
click at [258, 453] on p "Select model" at bounding box center [213, 455] width 95 height 22
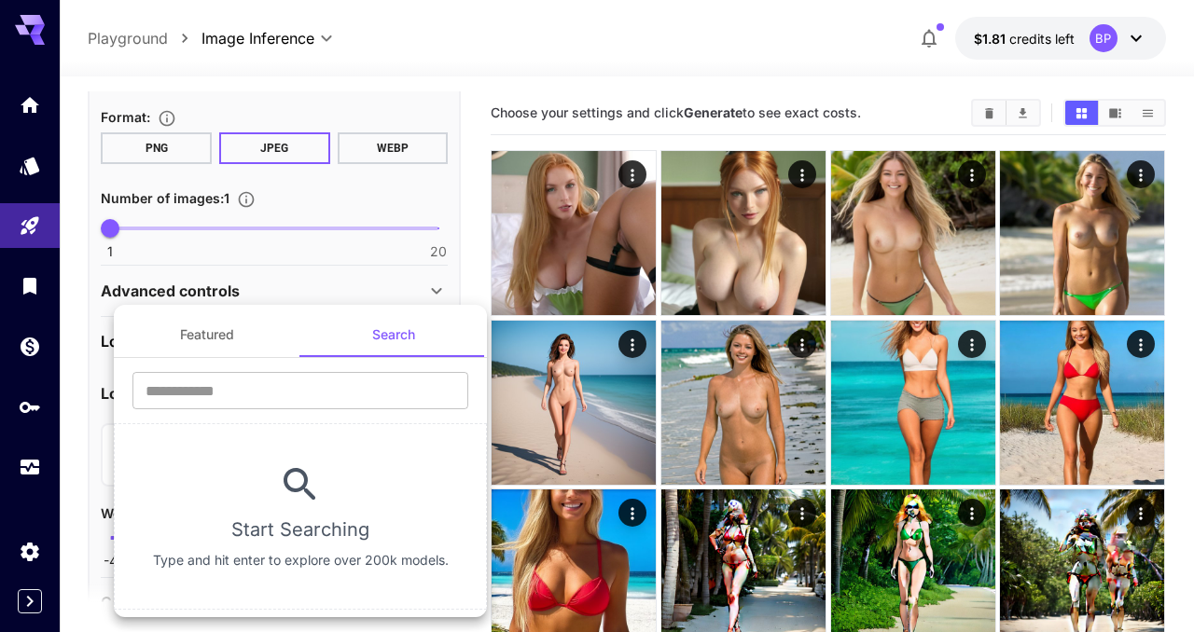
click at [72, 470] on div at bounding box center [597, 316] width 1194 height 632
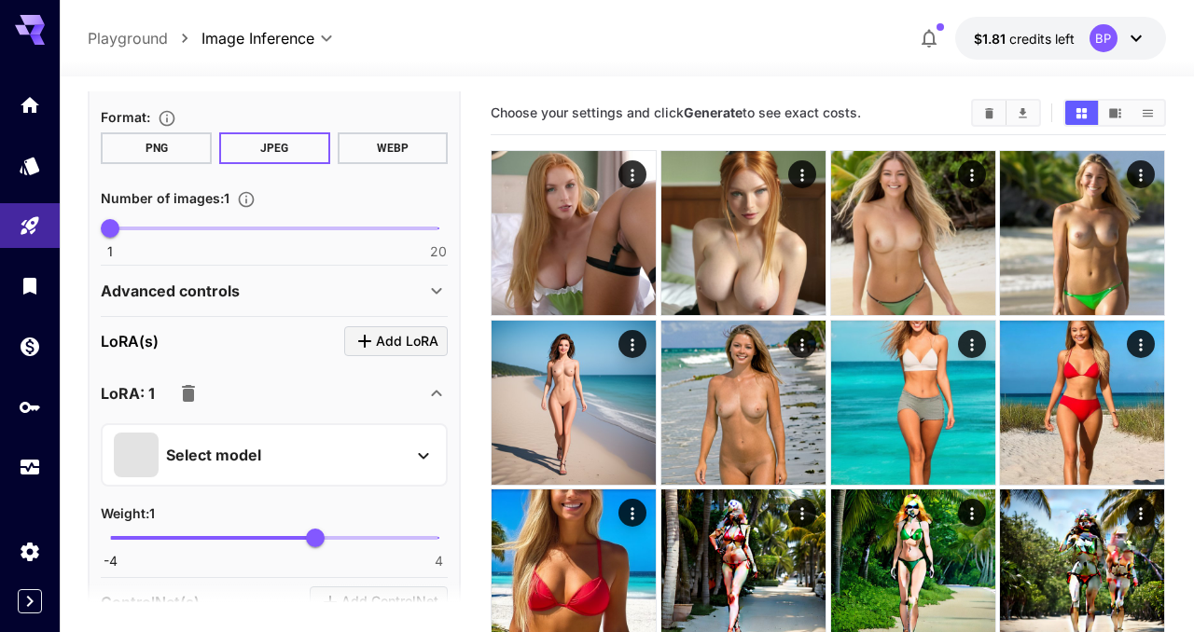
click at [184, 388] on icon "button" at bounding box center [188, 393] width 22 height 22
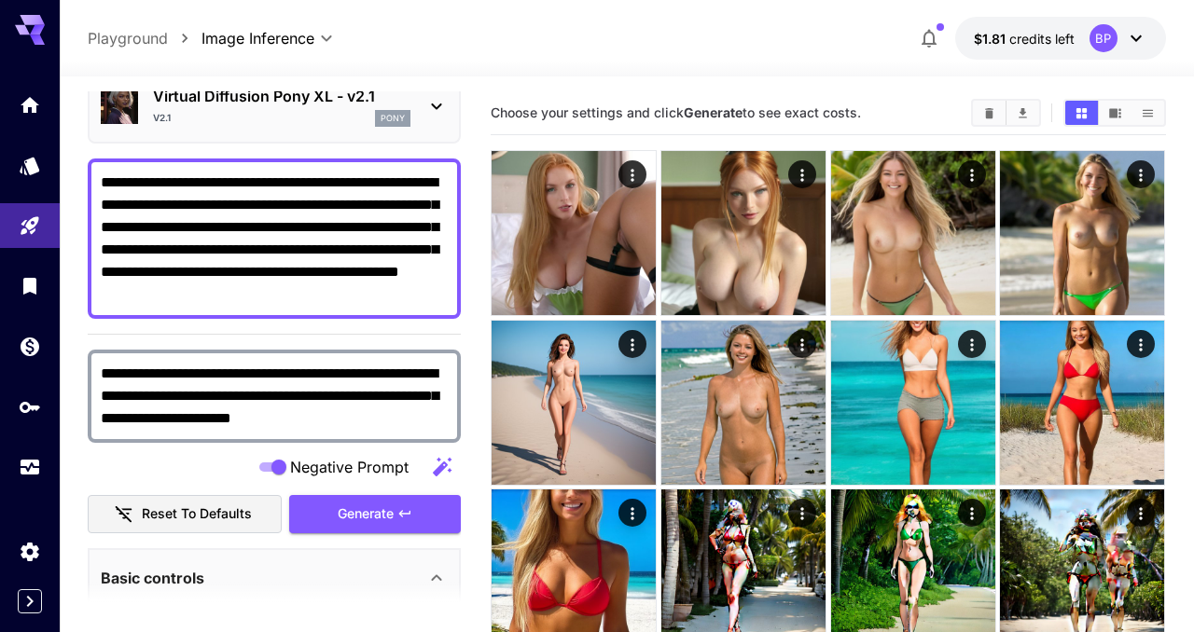
scroll to position [102, 0]
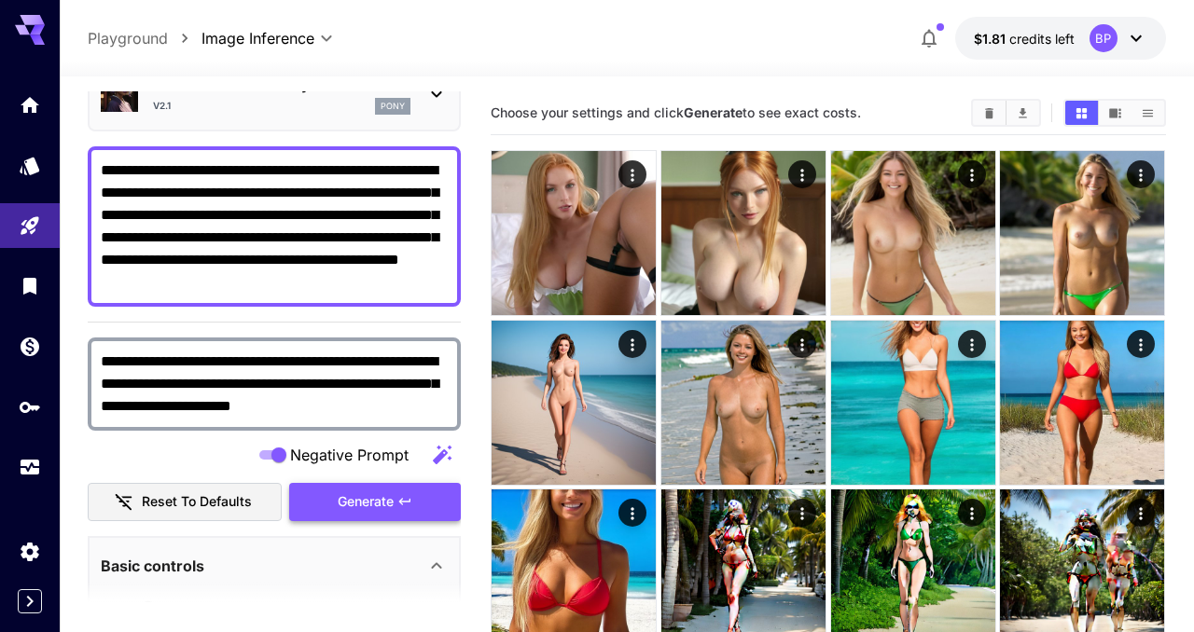
click at [371, 504] on span "Generate" at bounding box center [366, 502] width 56 height 23
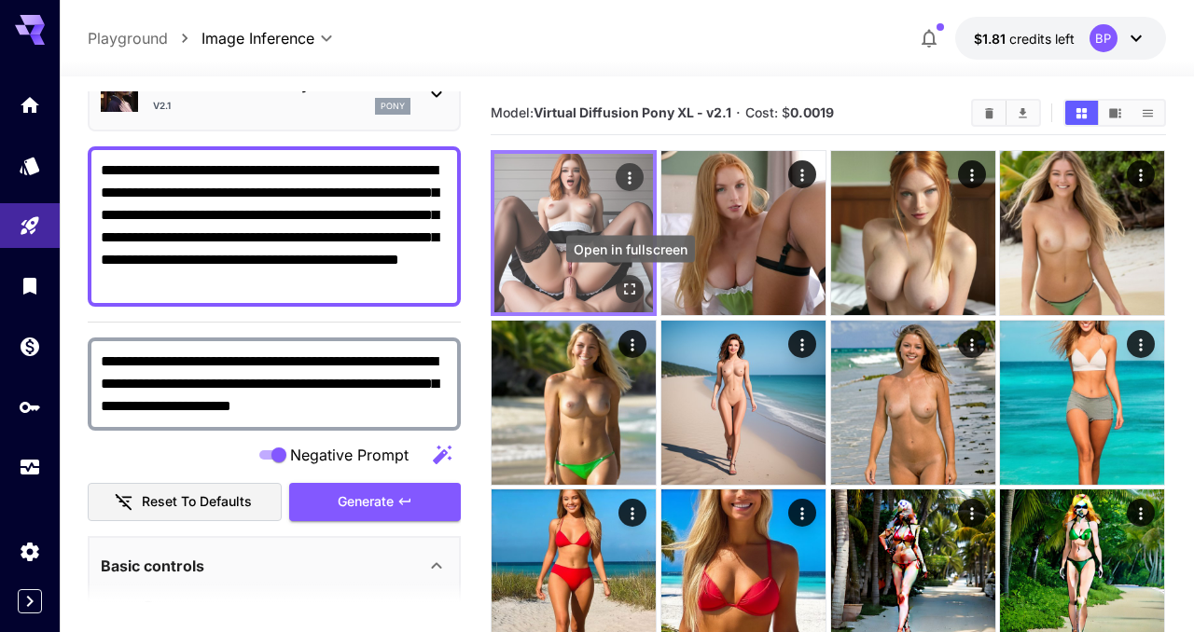
click at [634, 285] on icon "Open in fullscreen" at bounding box center [630, 290] width 11 height 11
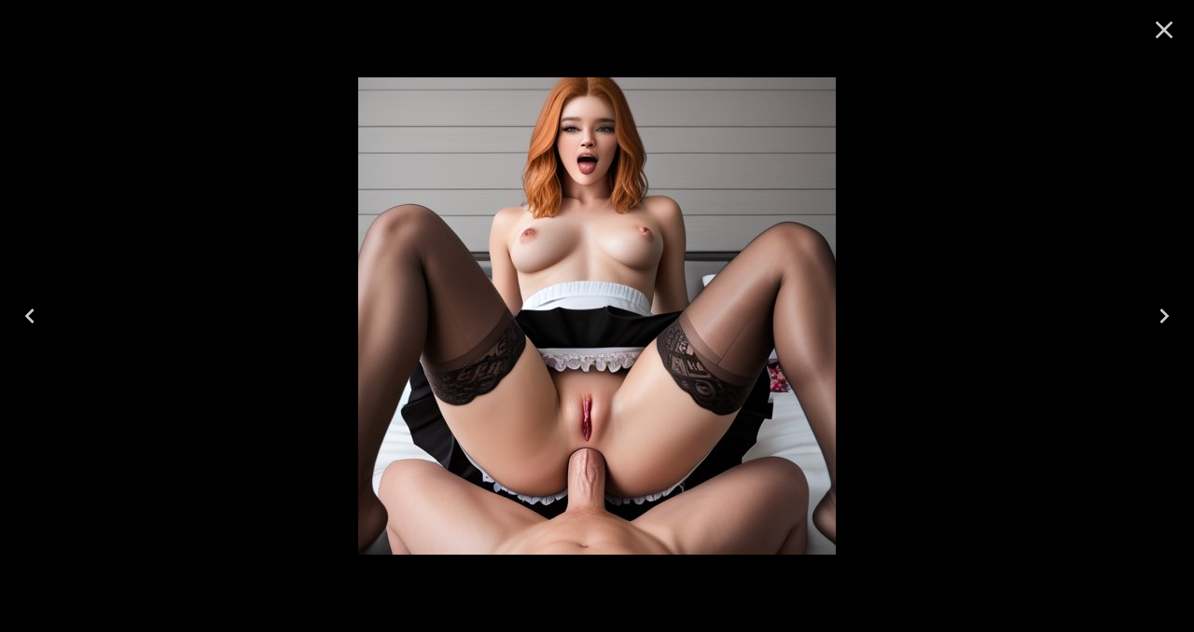
click at [1172, 31] on icon "Close" at bounding box center [1164, 30] width 30 height 30
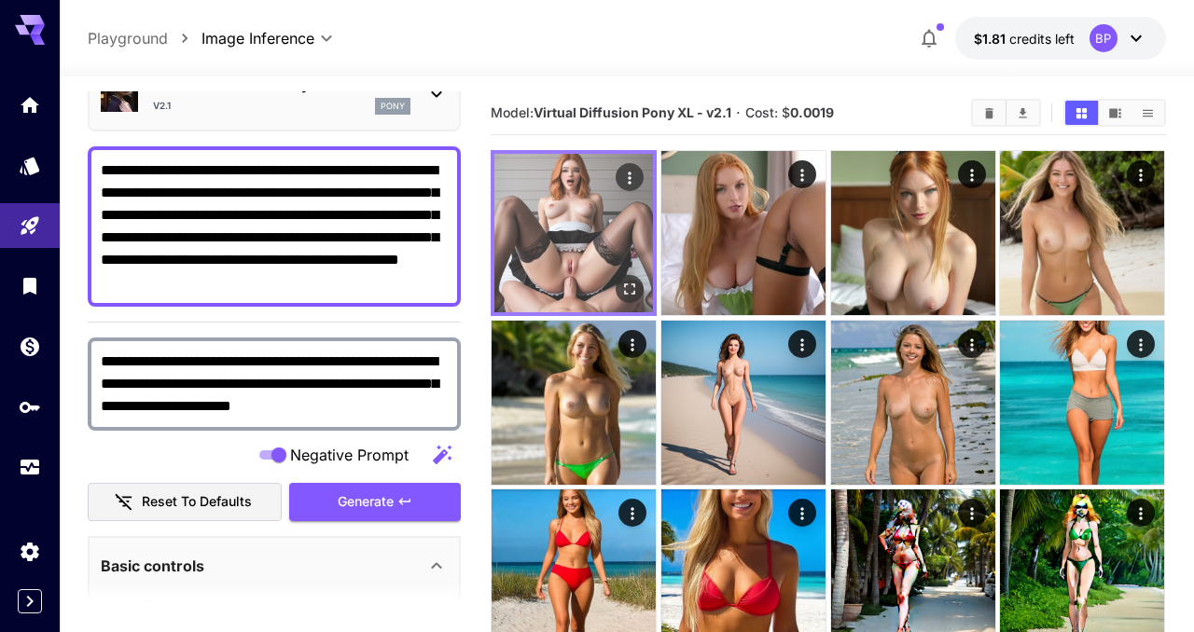
click at [602, 213] on img at bounding box center [573, 233] width 159 height 159
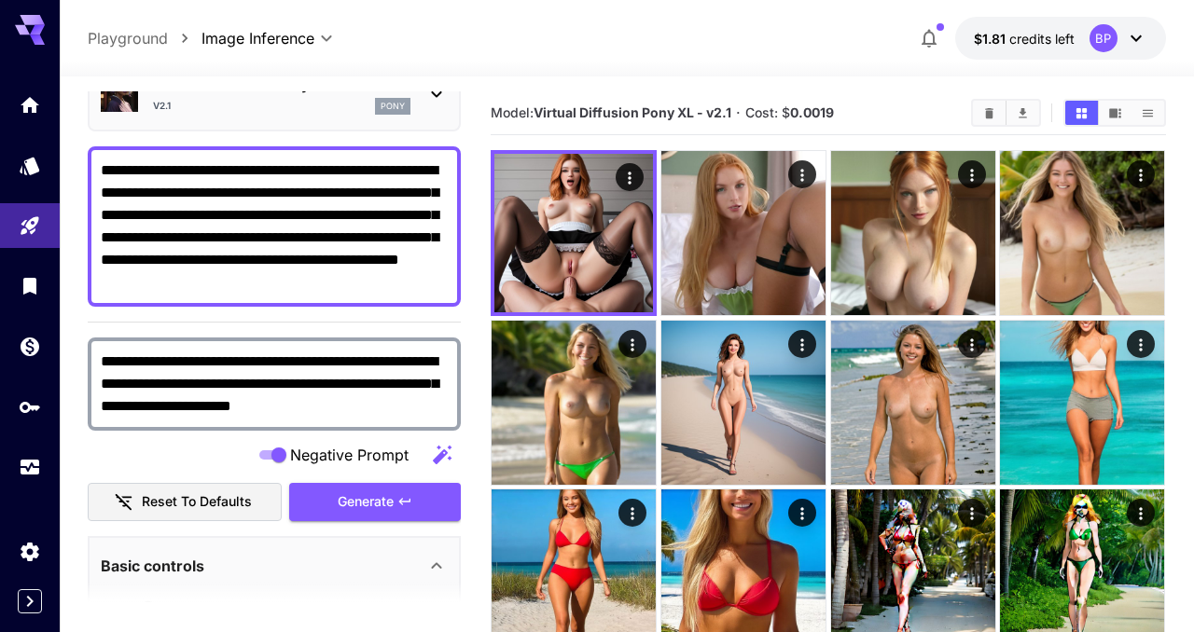
scroll to position [0, 0]
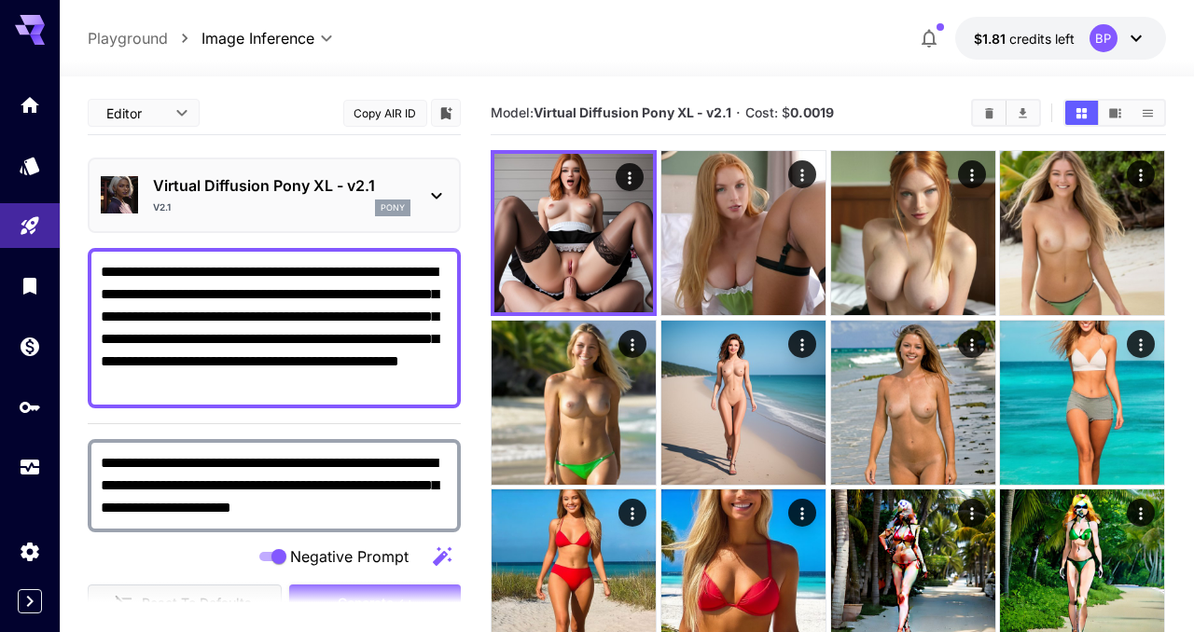
click at [452, 203] on div "Virtual Diffusion Pony XL - v2.1 v2.1 pony" at bounding box center [274, 196] width 373 height 76
click at [436, 196] on icon at bounding box center [437, 196] width 10 height 7
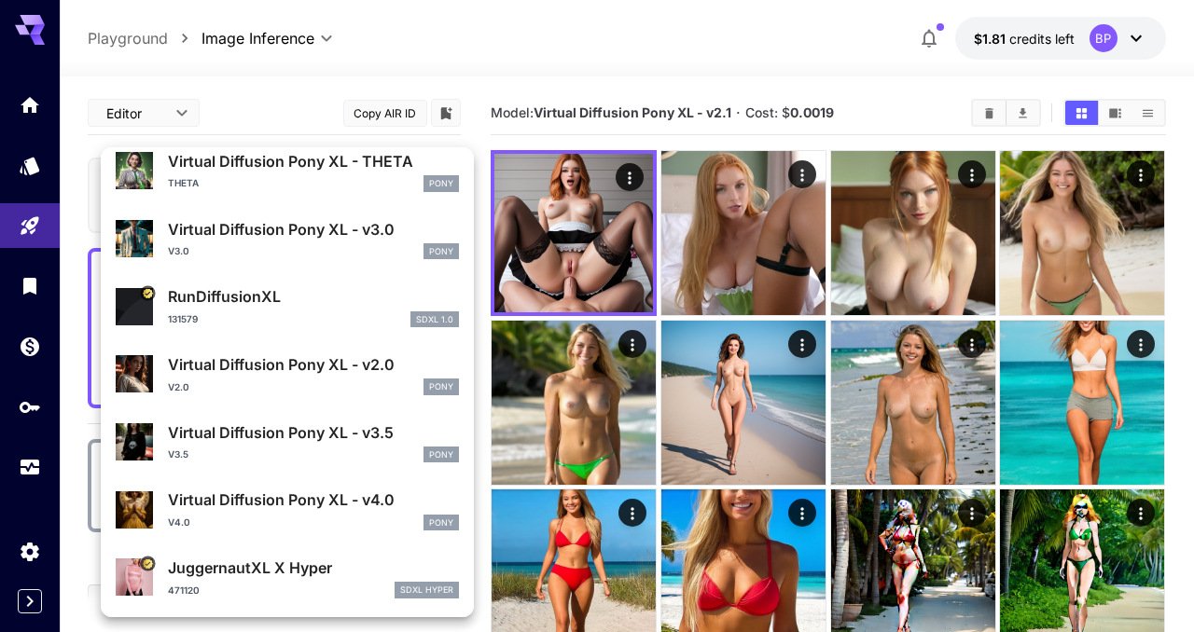
scroll to position [1303, 0]
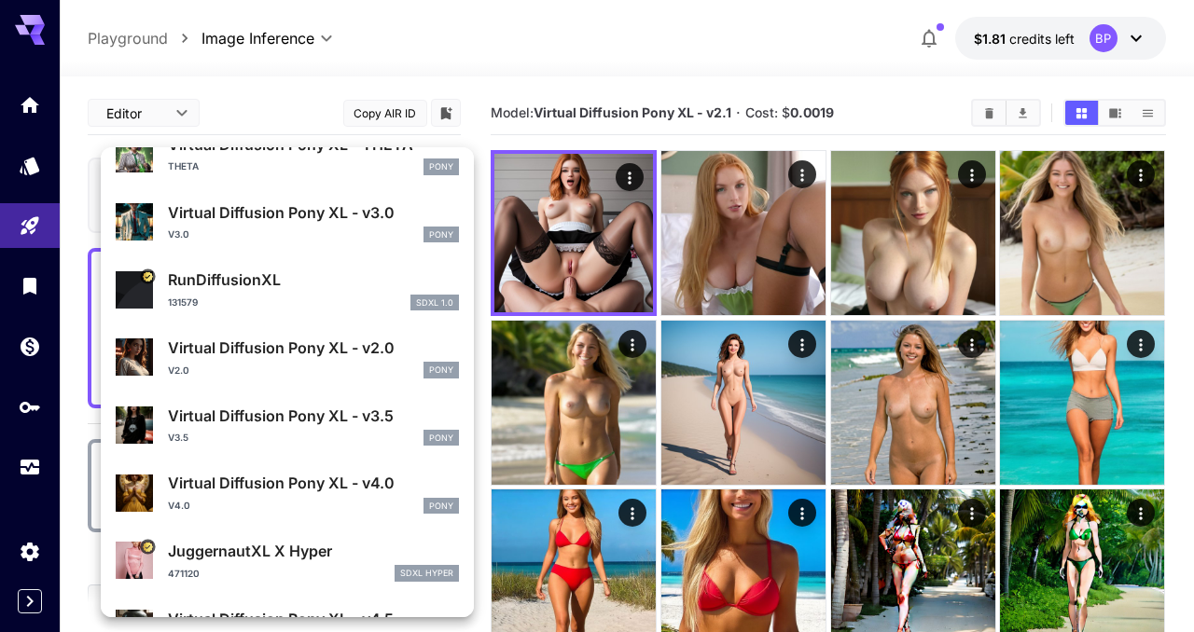
click at [296, 498] on div "v4.0 Pony" at bounding box center [313, 506] width 291 height 17
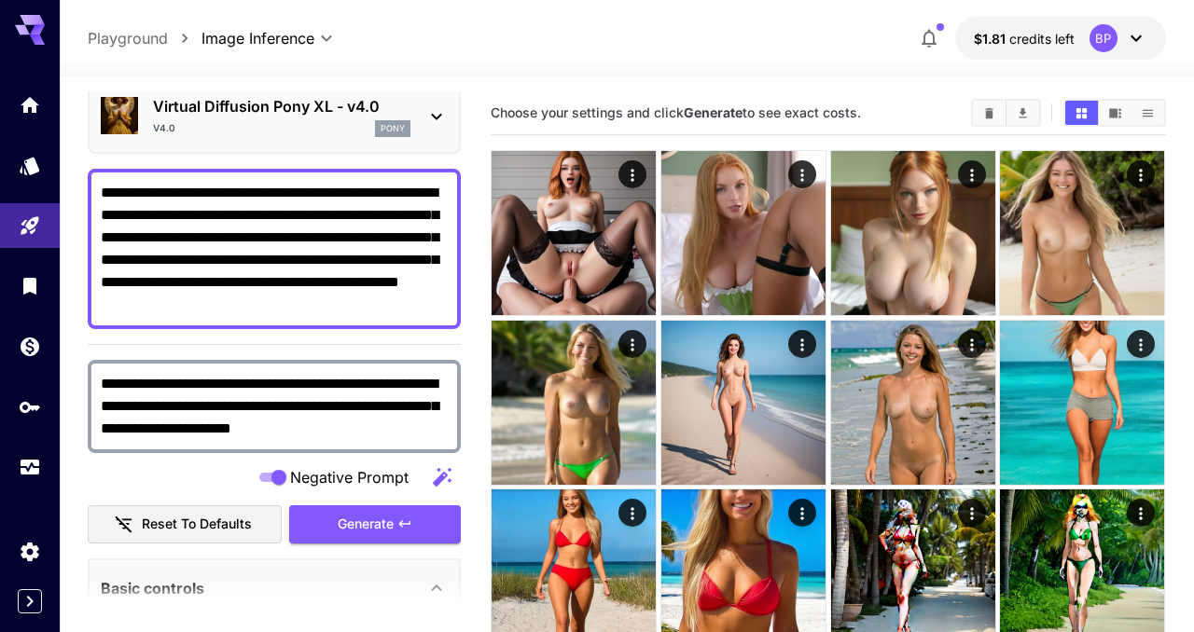
scroll to position [92, 0]
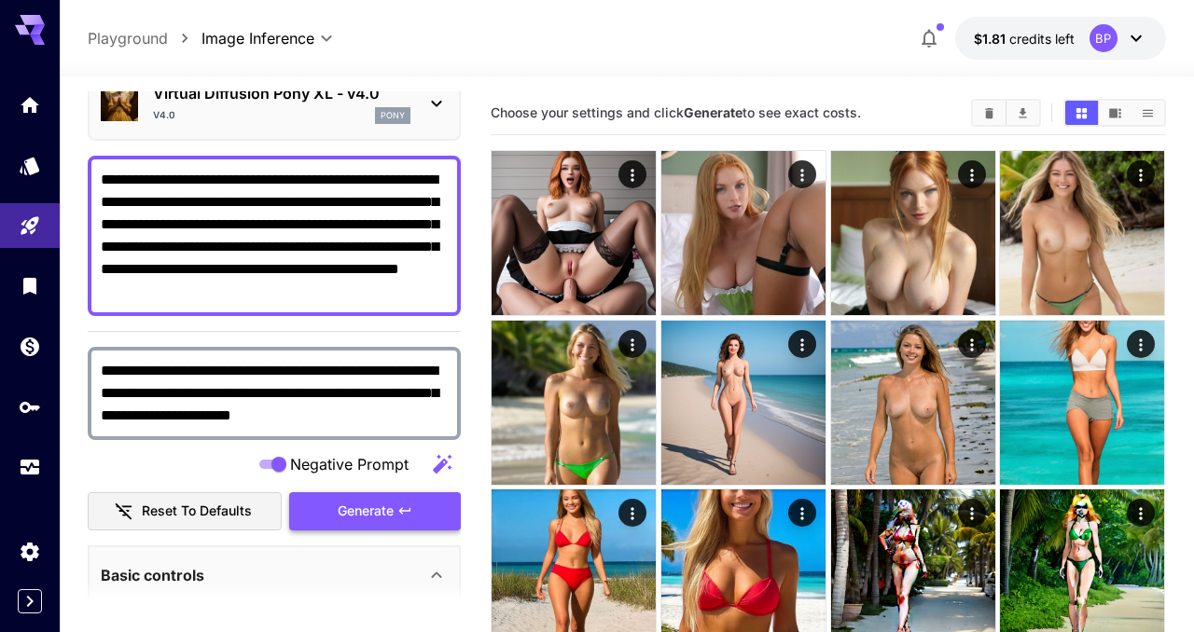
click at [383, 508] on span "Generate" at bounding box center [366, 511] width 56 height 23
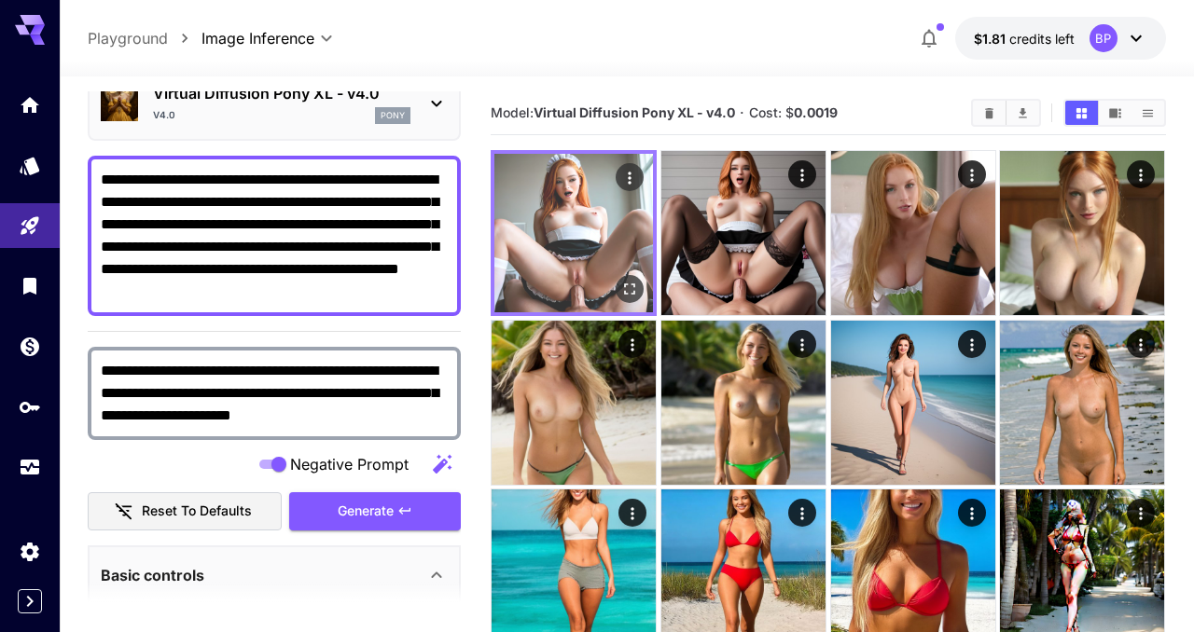
click at [630, 289] on icon "Open in fullscreen" at bounding box center [630, 289] width 19 height 19
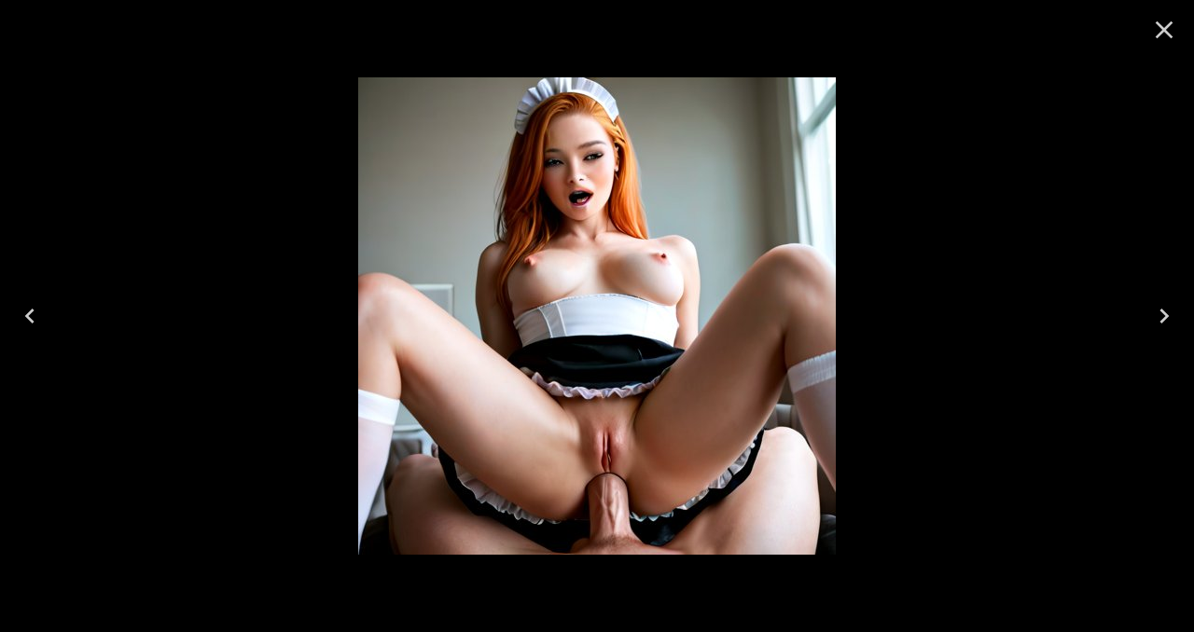
click at [1160, 33] on icon "Close" at bounding box center [1165, 30] width 18 height 18
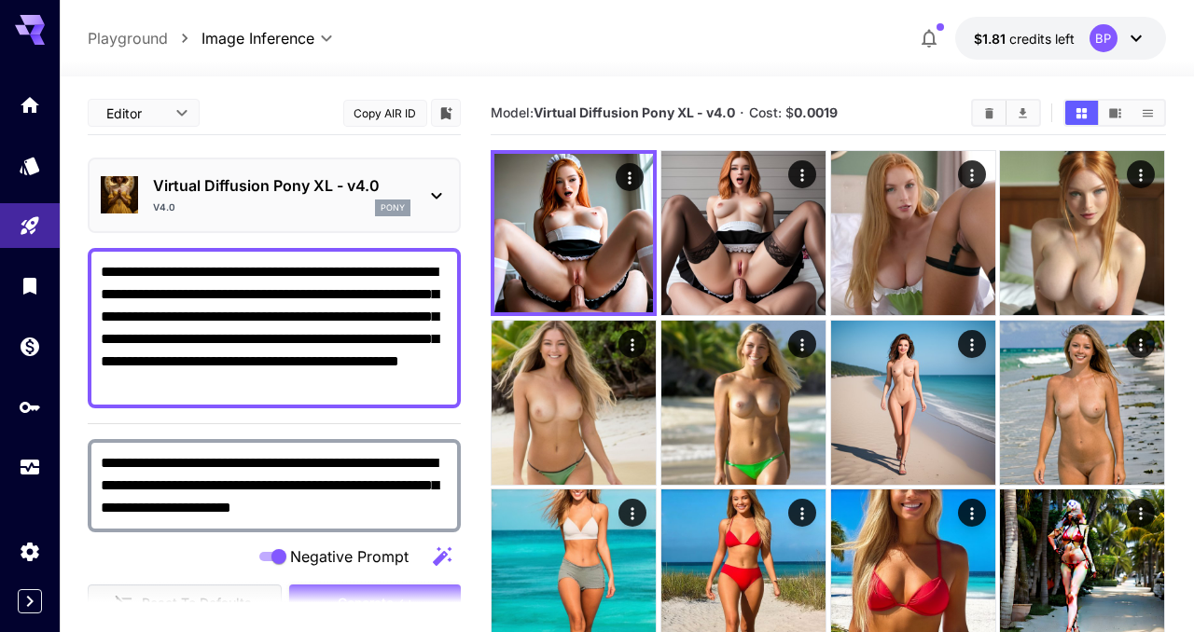
click at [348, 188] on p "Virtual Diffusion Pony XL - v4.0" at bounding box center [281, 185] width 257 height 22
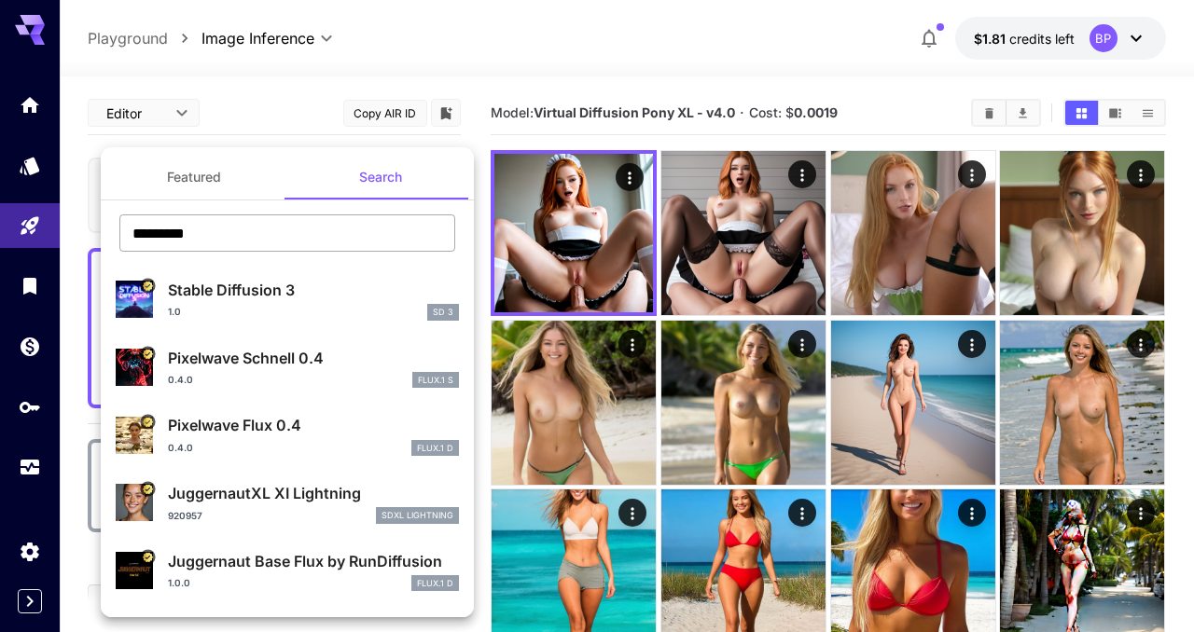
click at [257, 243] on input "*********" at bounding box center [287, 233] width 336 height 37
paste input "**"
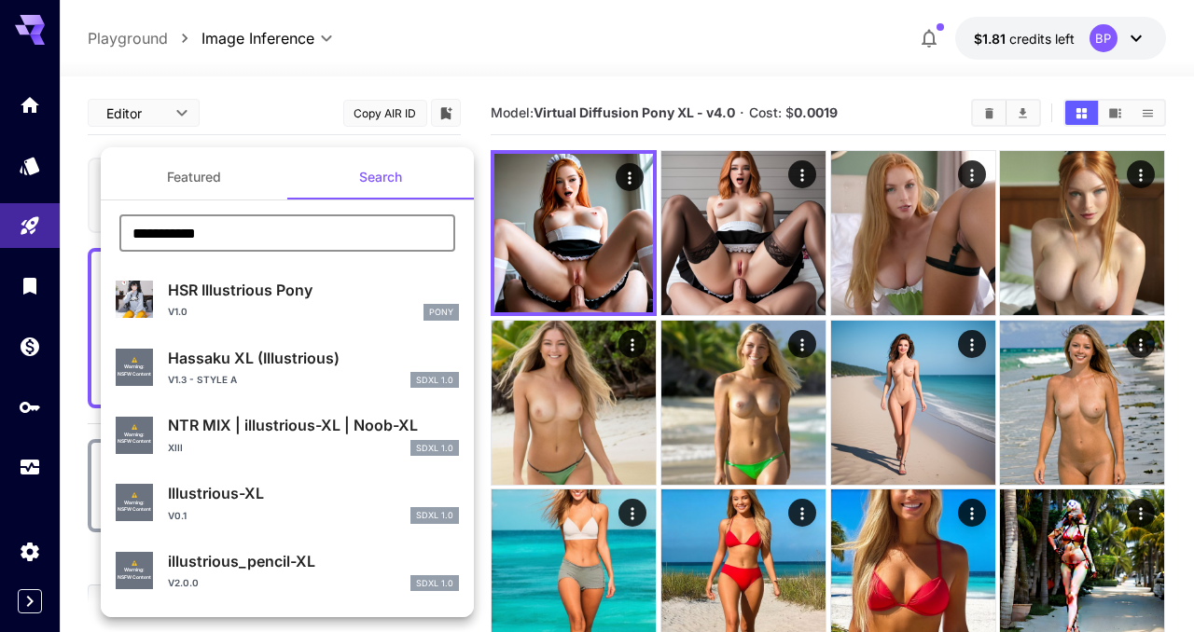
type input "**********"
click at [275, 298] on p "HSR Illustrious Pony" at bounding box center [313, 290] width 291 height 22
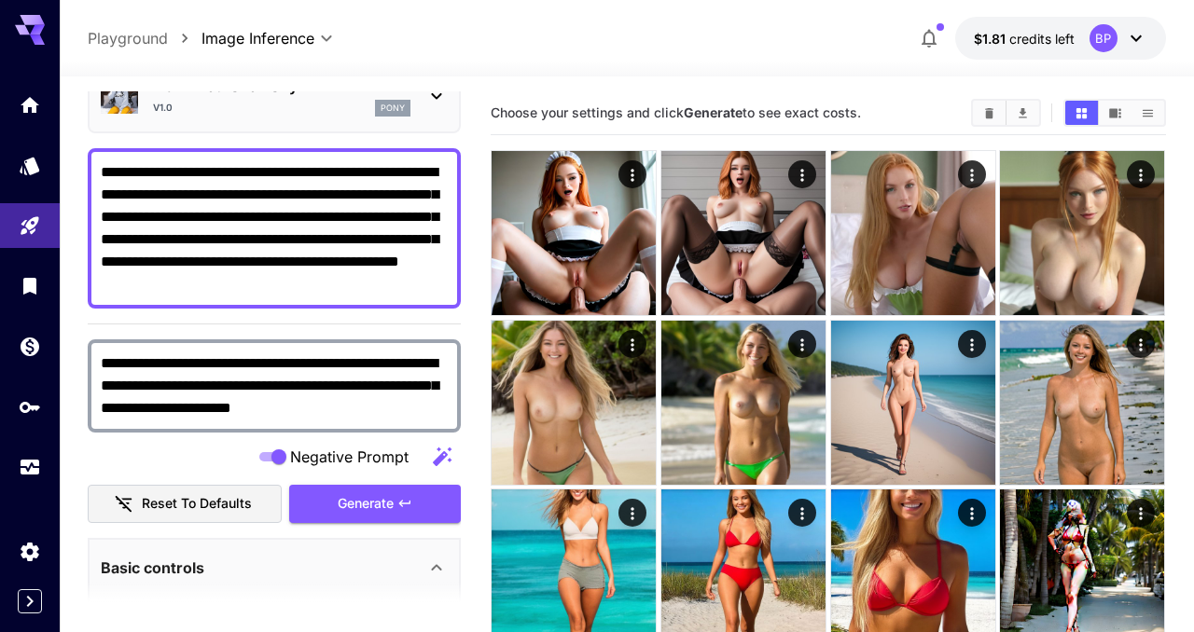
scroll to position [132, 0]
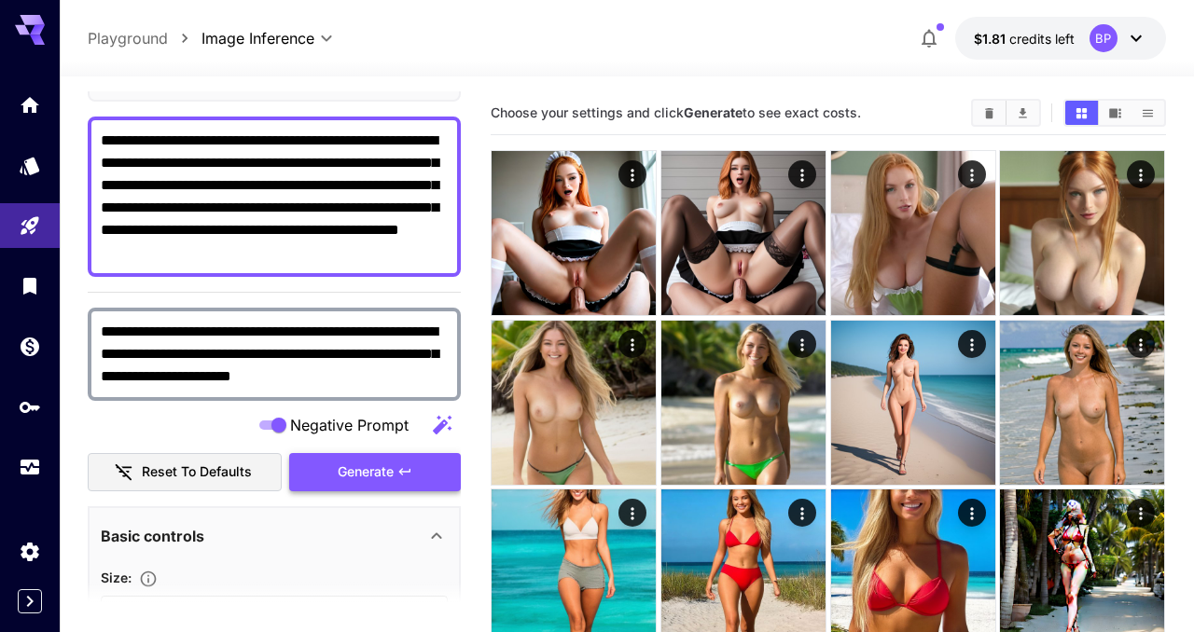
click at [368, 473] on span "Generate" at bounding box center [366, 472] width 56 height 23
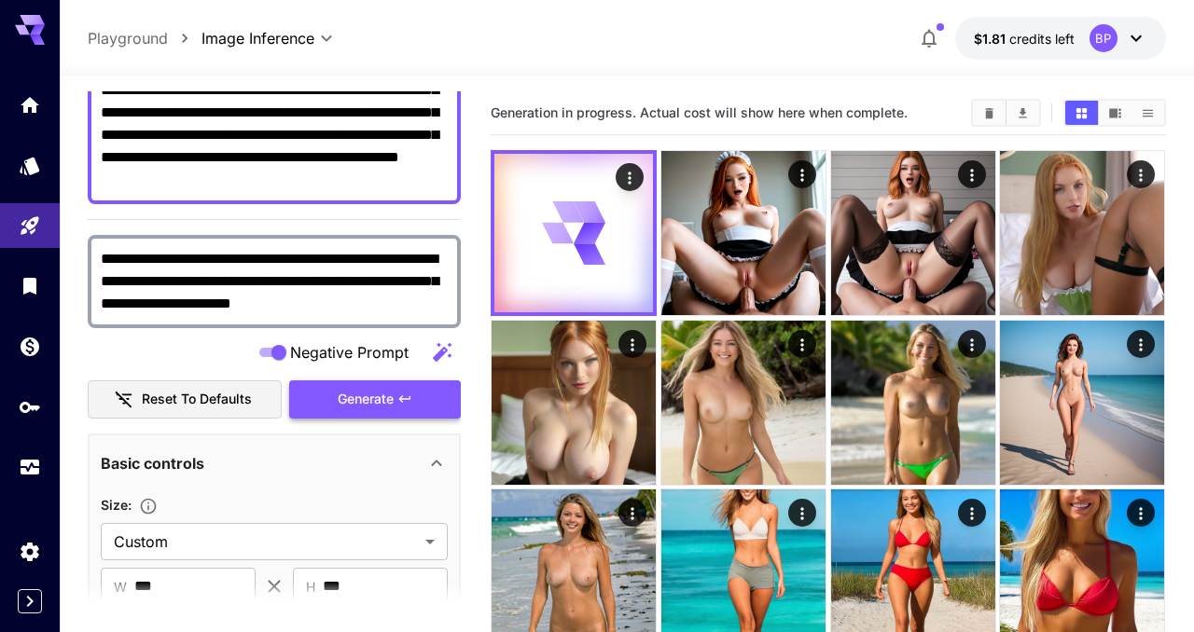
scroll to position [0, 0]
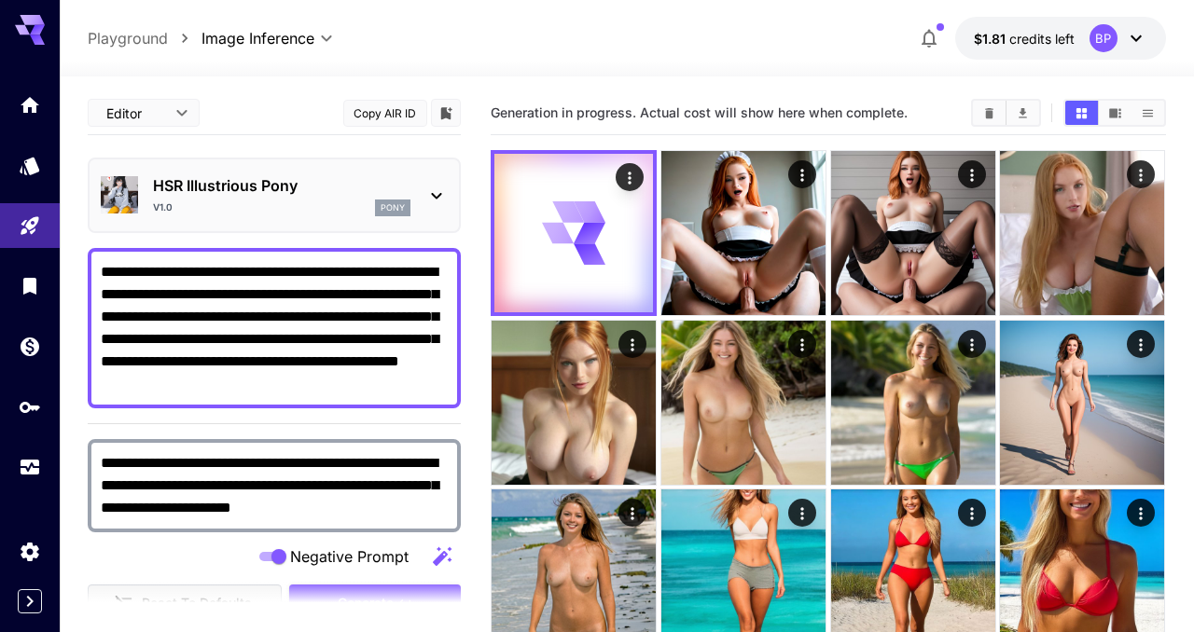
click at [287, 199] on div "HSR Illustrious Pony v1.0 pony" at bounding box center [281, 195] width 257 height 42
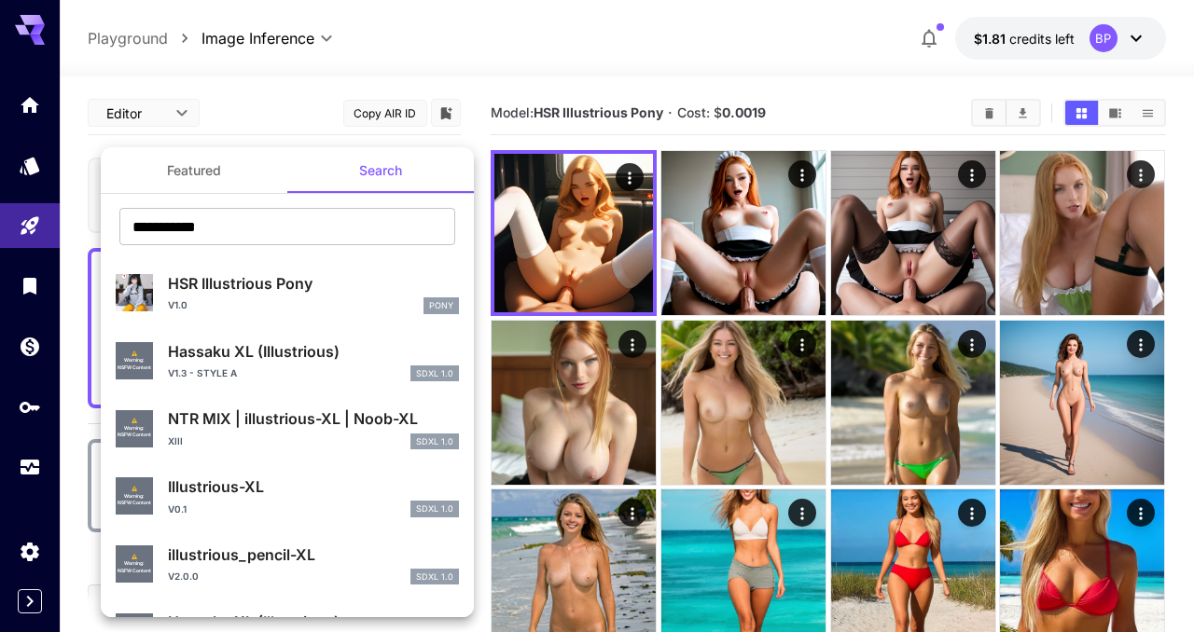
scroll to position [7, 0]
click at [607, 268] on div at bounding box center [597, 316] width 1194 height 632
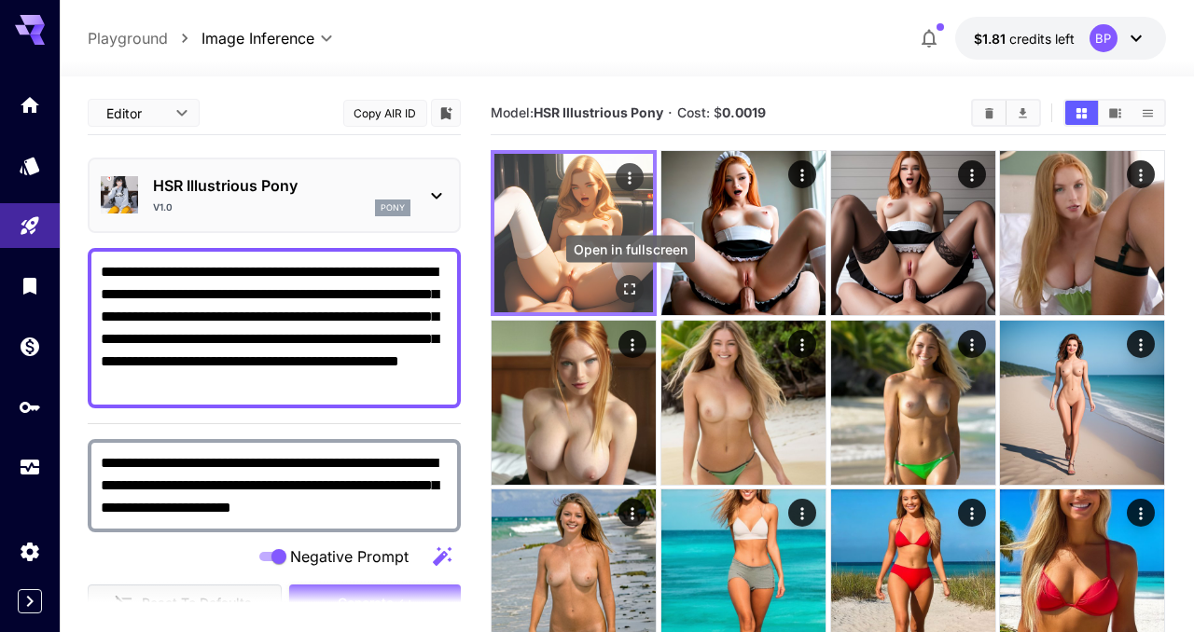
click at [631, 288] on icon "Open in fullscreen" at bounding box center [630, 289] width 19 height 19
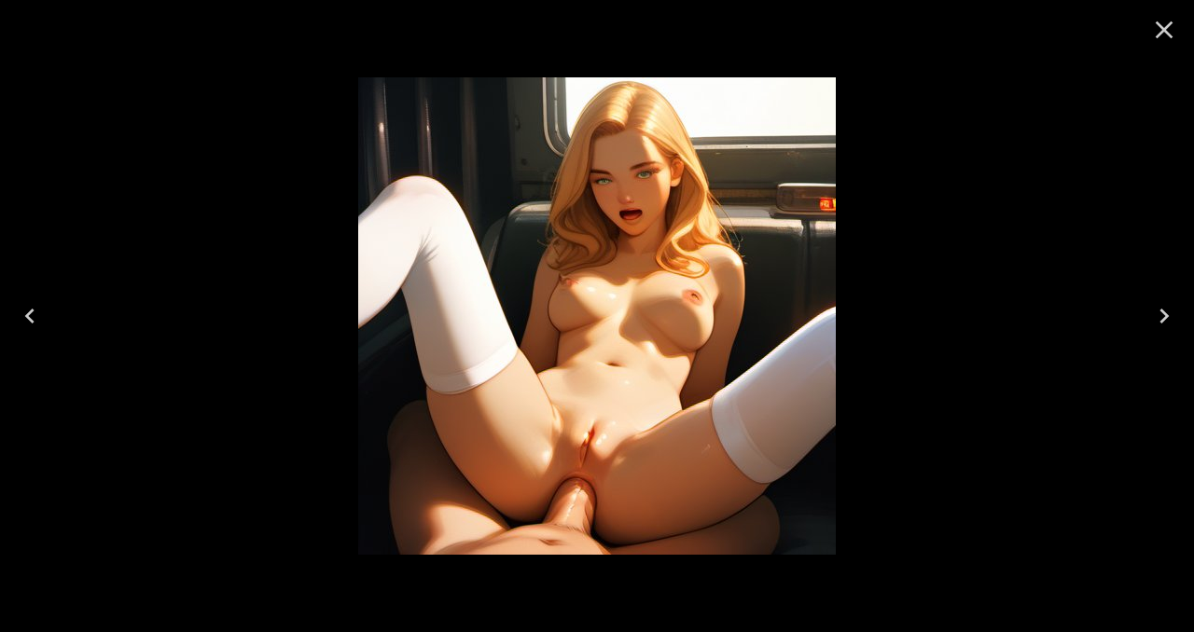
click at [1165, 32] on icon "Close" at bounding box center [1165, 30] width 18 height 18
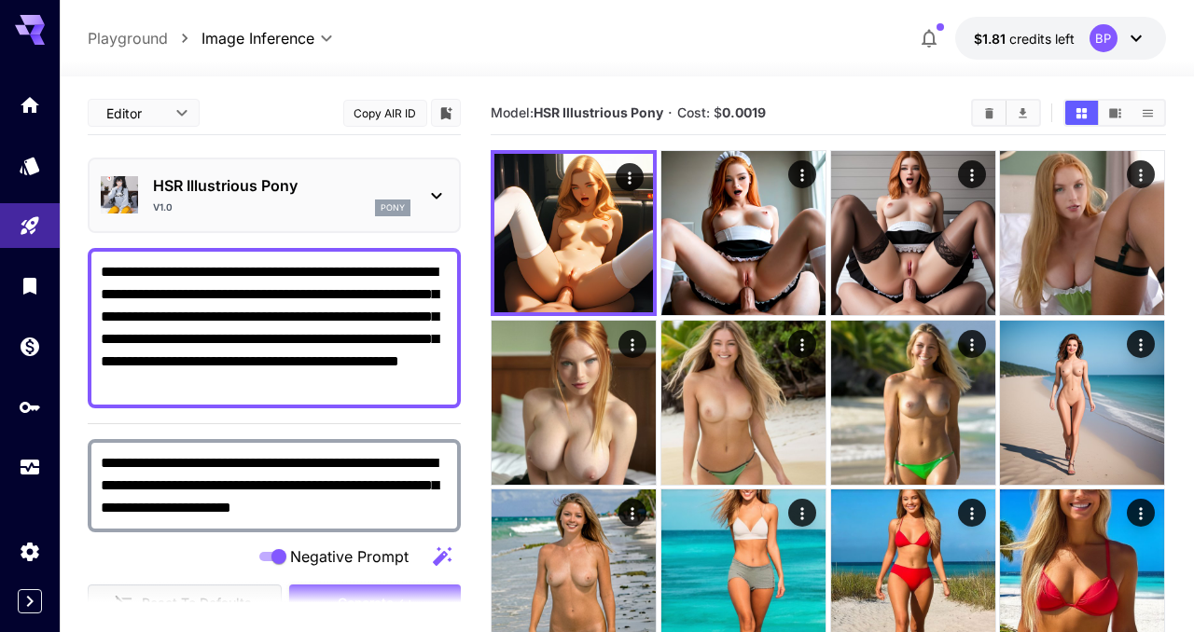
click at [439, 193] on icon at bounding box center [436, 196] width 22 height 22
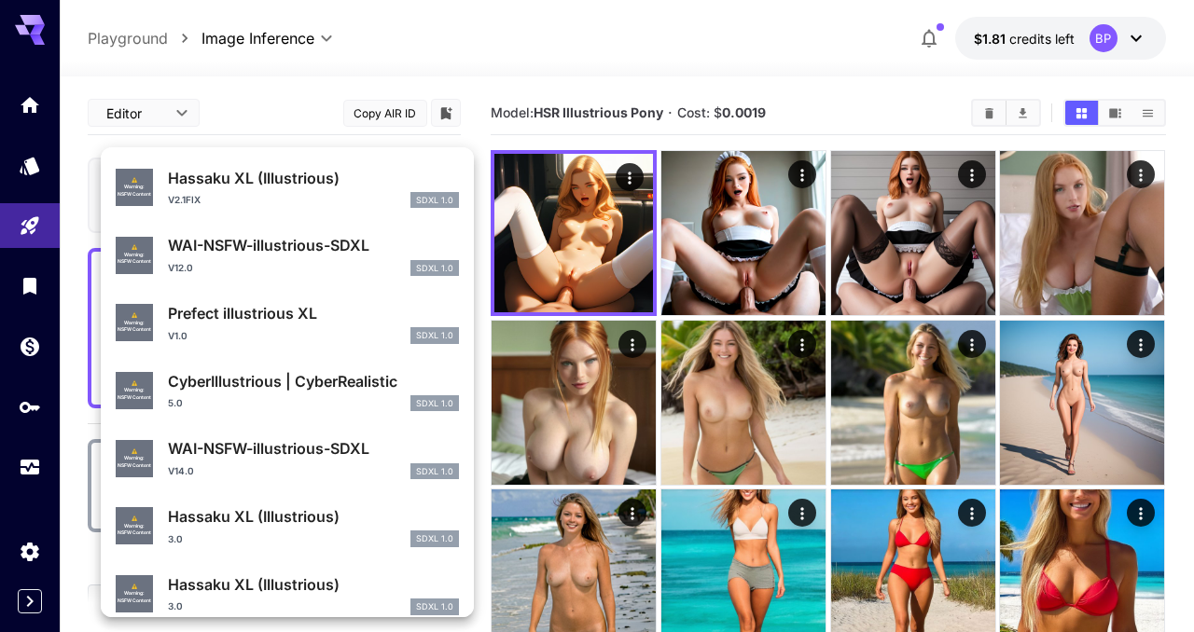
scroll to position [457, 0]
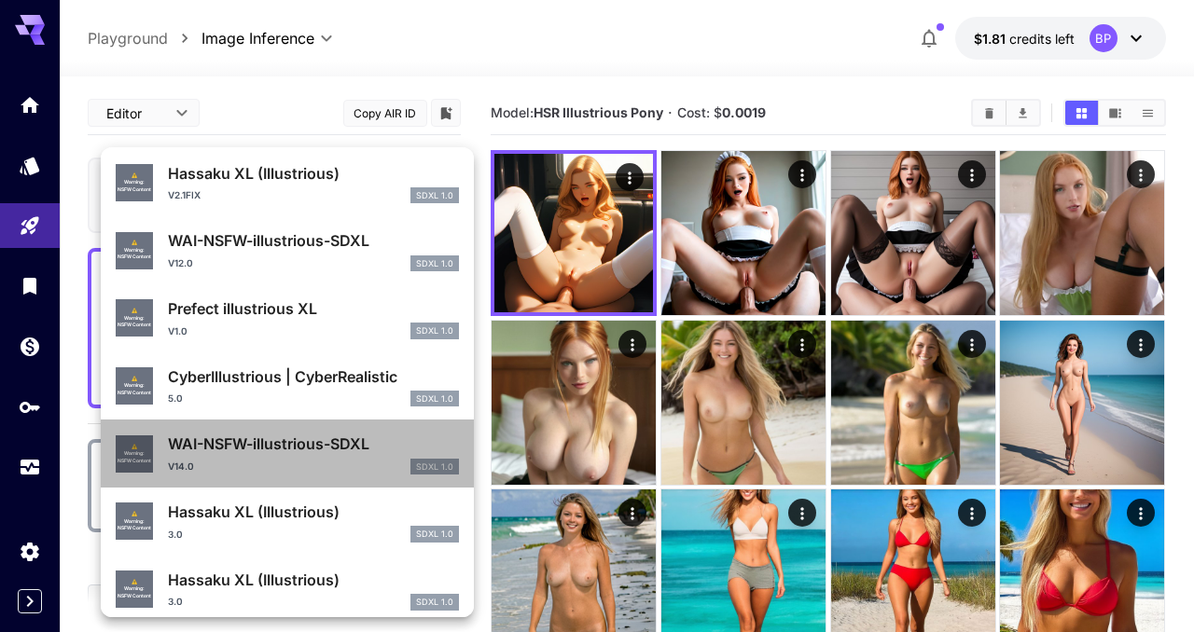
click at [288, 465] on div "v14.0 SDXL 1.0" at bounding box center [313, 467] width 291 height 17
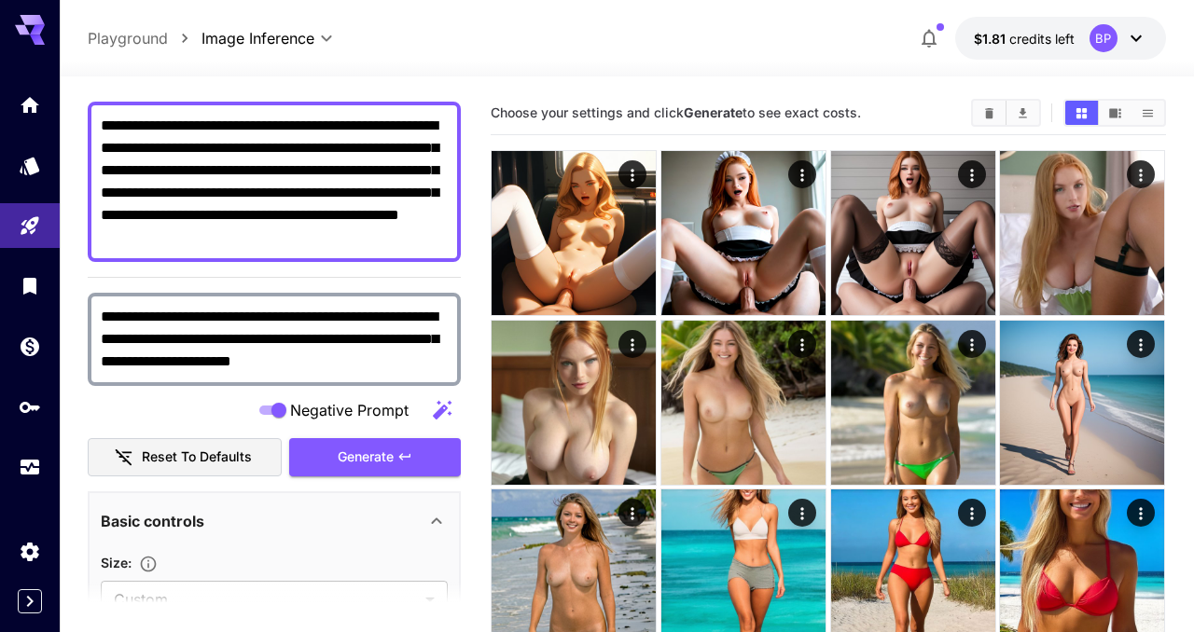
scroll to position [160, 0]
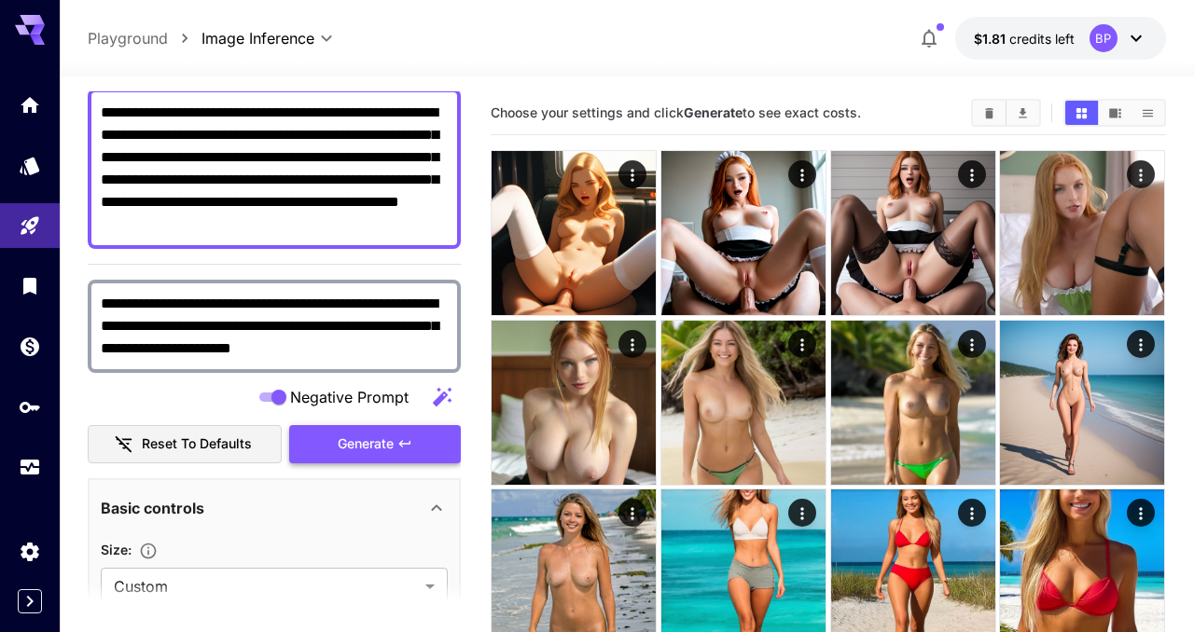
click at [385, 439] on span "Generate" at bounding box center [366, 444] width 56 height 23
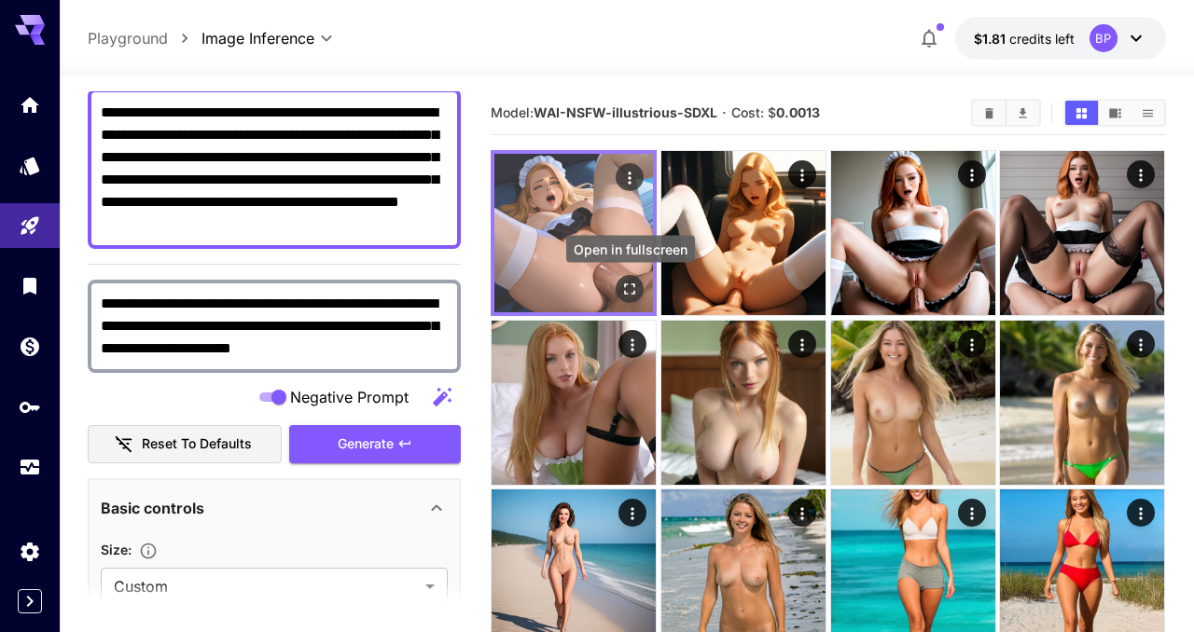
click at [632, 290] on icon "Open in fullscreen" at bounding box center [630, 289] width 19 height 19
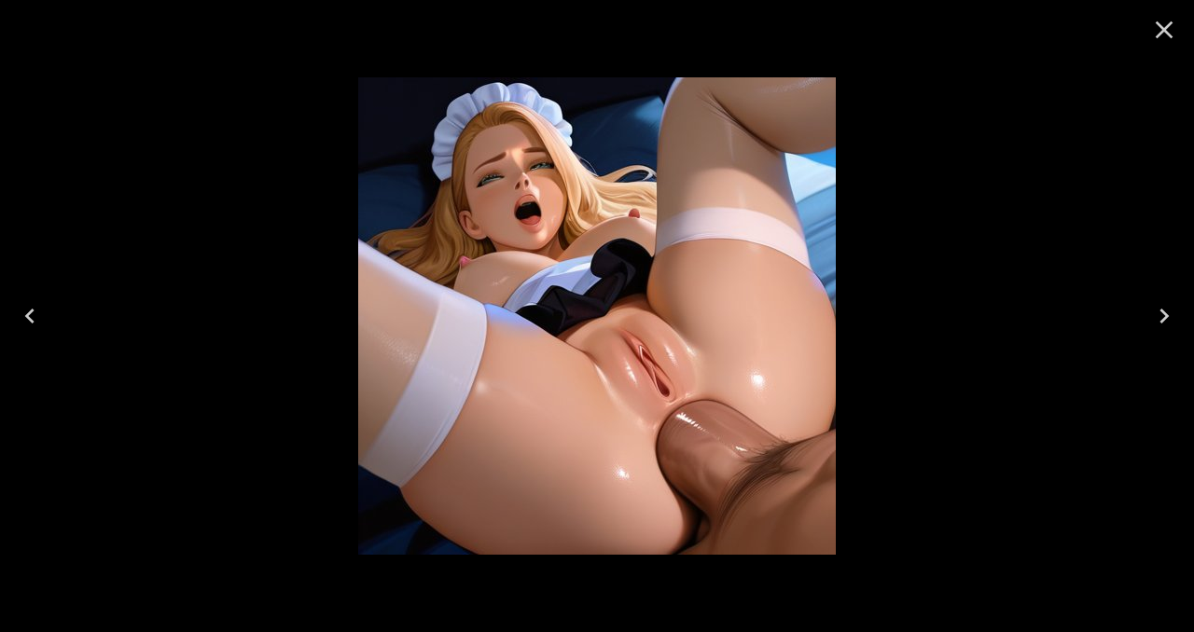
click at [1162, 34] on icon "Close" at bounding box center [1164, 30] width 30 height 30
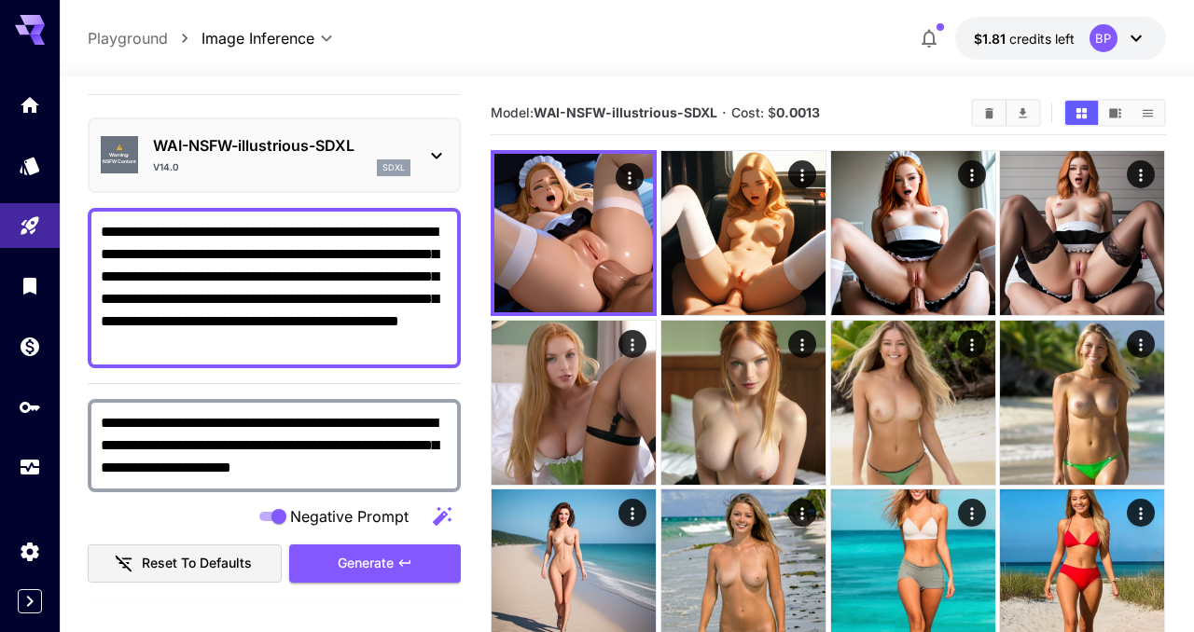
scroll to position [0, 0]
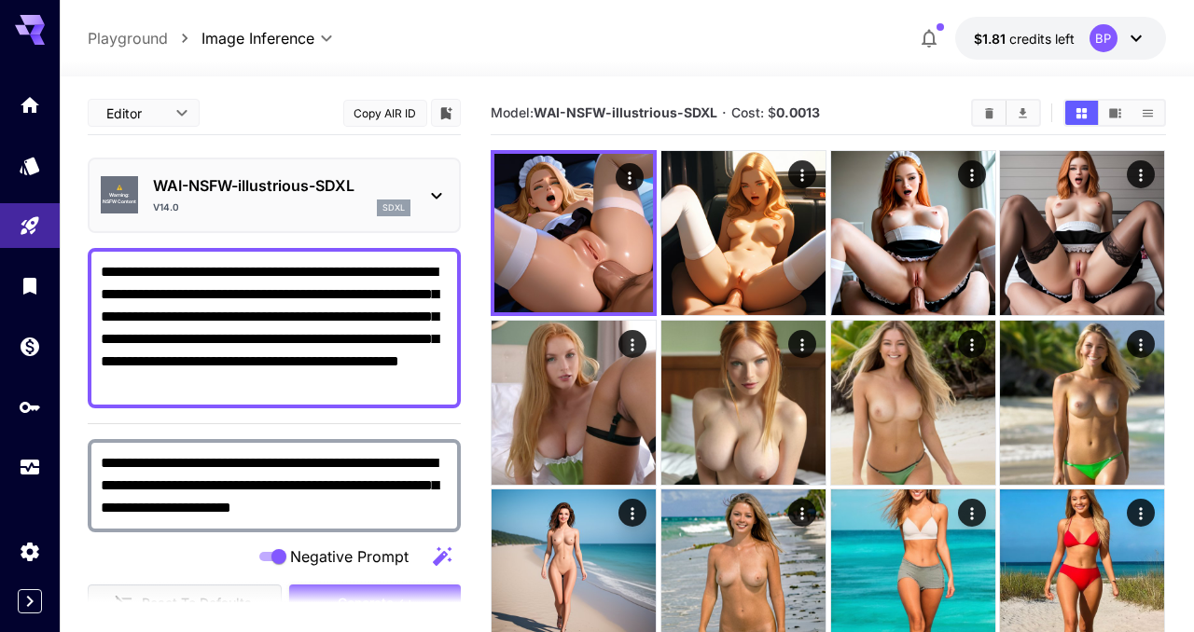
drag, startPoint x: 375, startPoint y: 385, endPoint x: 57, endPoint y: 259, distance: 342.1
paste textarea
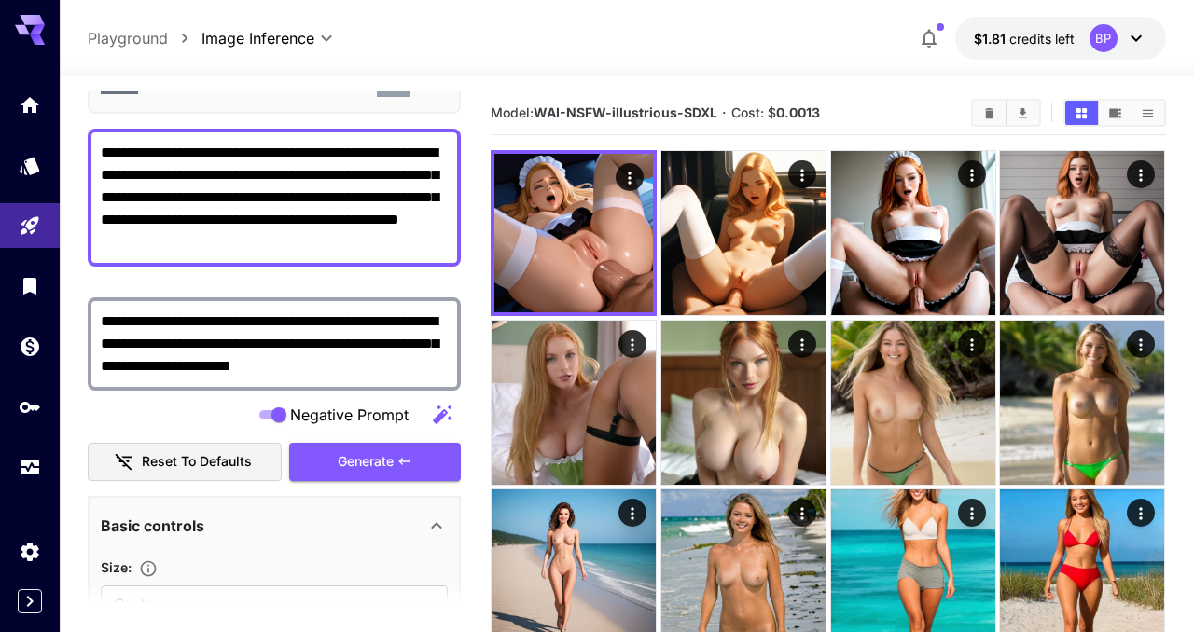
scroll to position [139, 0]
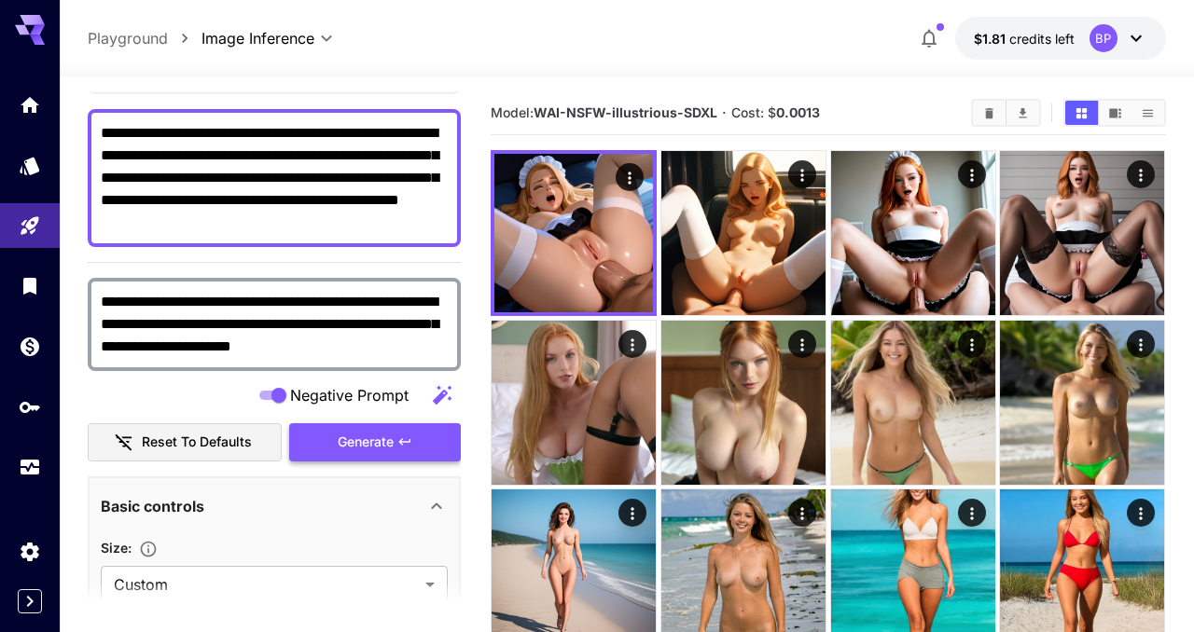
type textarea "**********"
click at [347, 448] on span "Generate" at bounding box center [366, 442] width 56 height 23
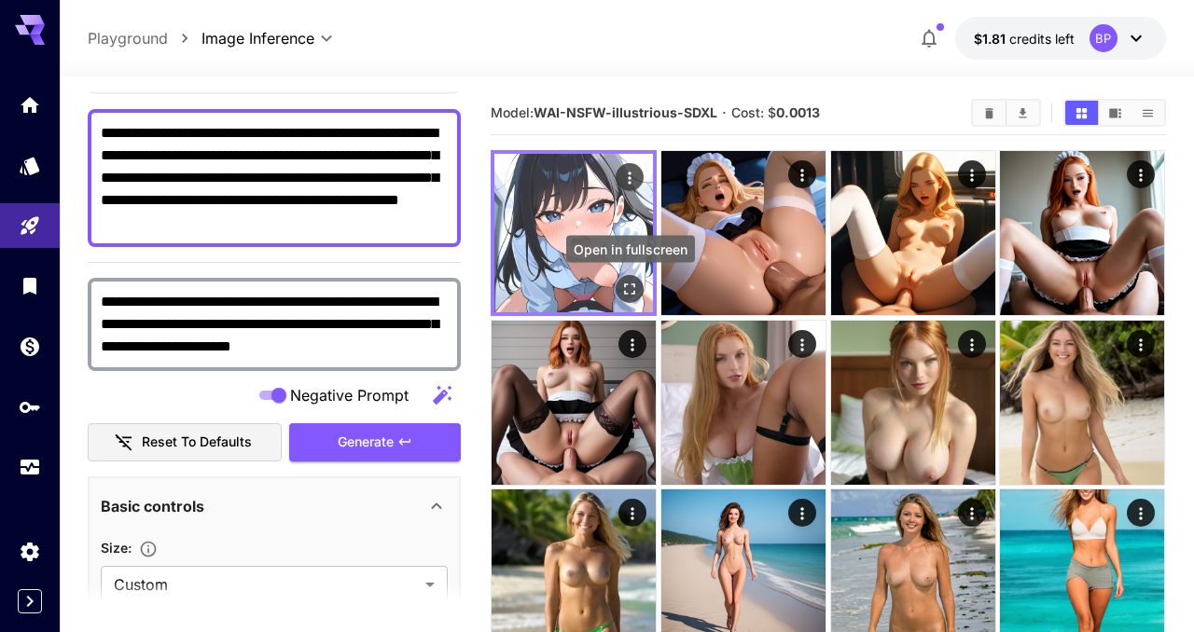
click at [632, 294] on icon "Open in fullscreen" at bounding box center [630, 290] width 11 height 11
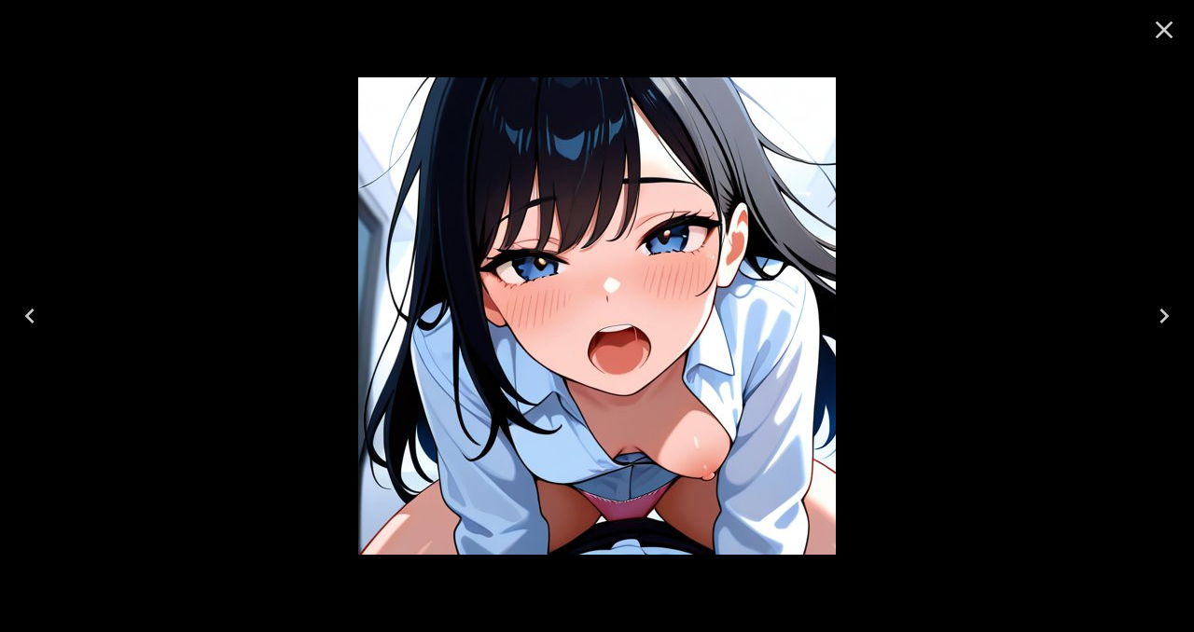
click at [1163, 30] on icon "Close" at bounding box center [1165, 30] width 18 height 18
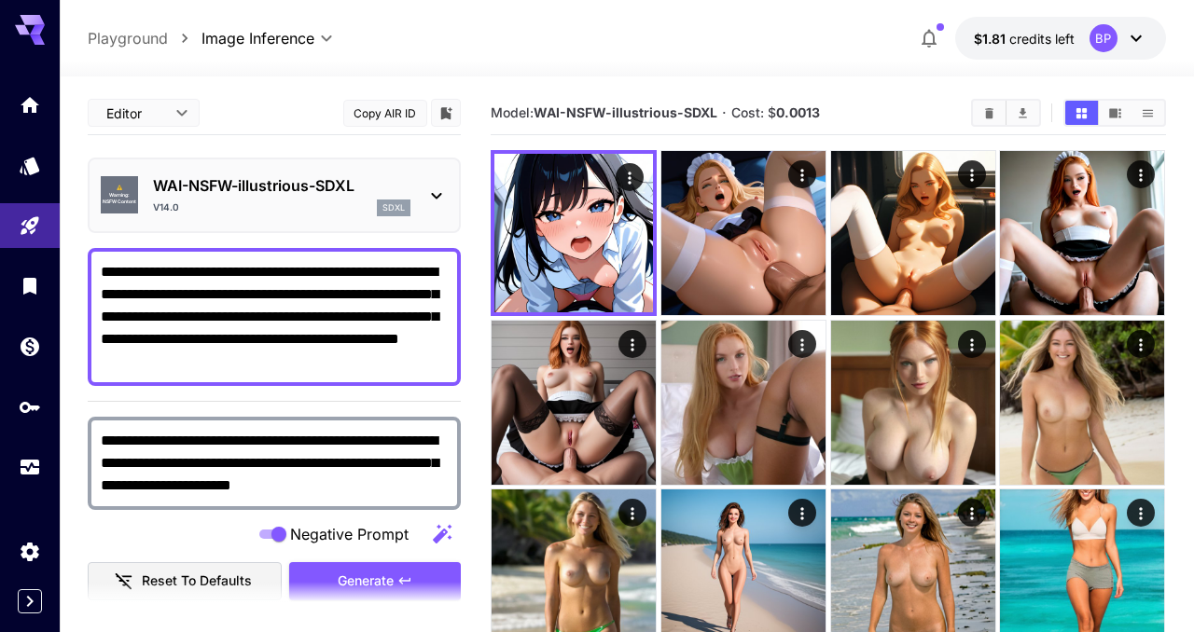
scroll to position [139, 0]
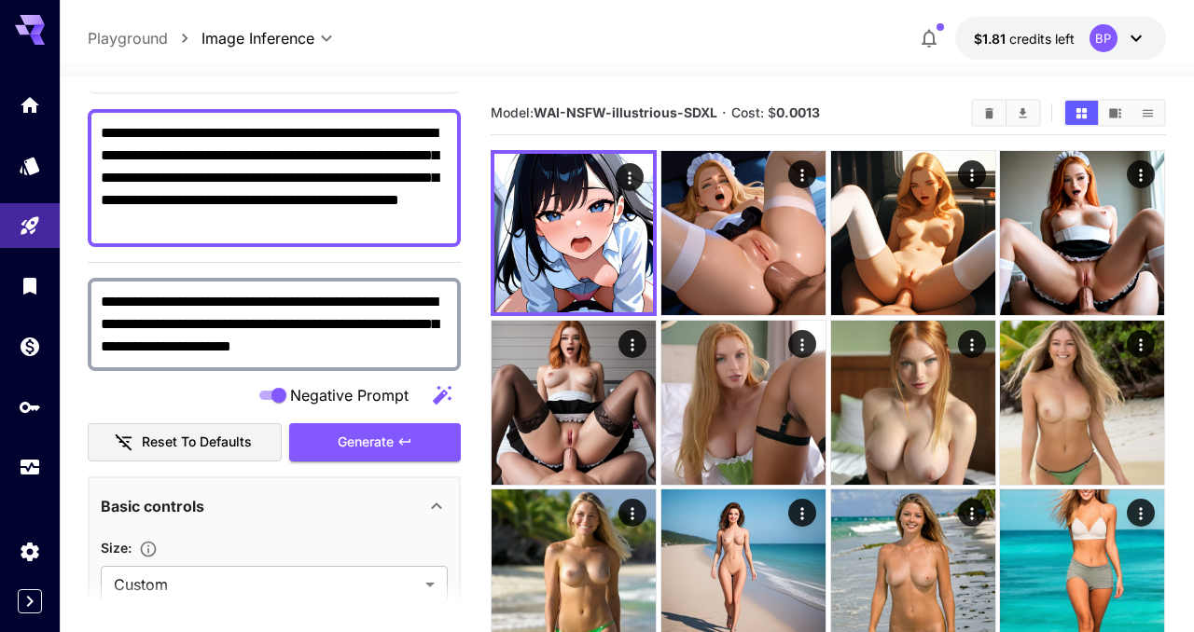
drag, startPoint x: 400, startPoint y: 344, endPoint x: 76, endPoint y: 297, distance: 327.2
paste textarea "**********"
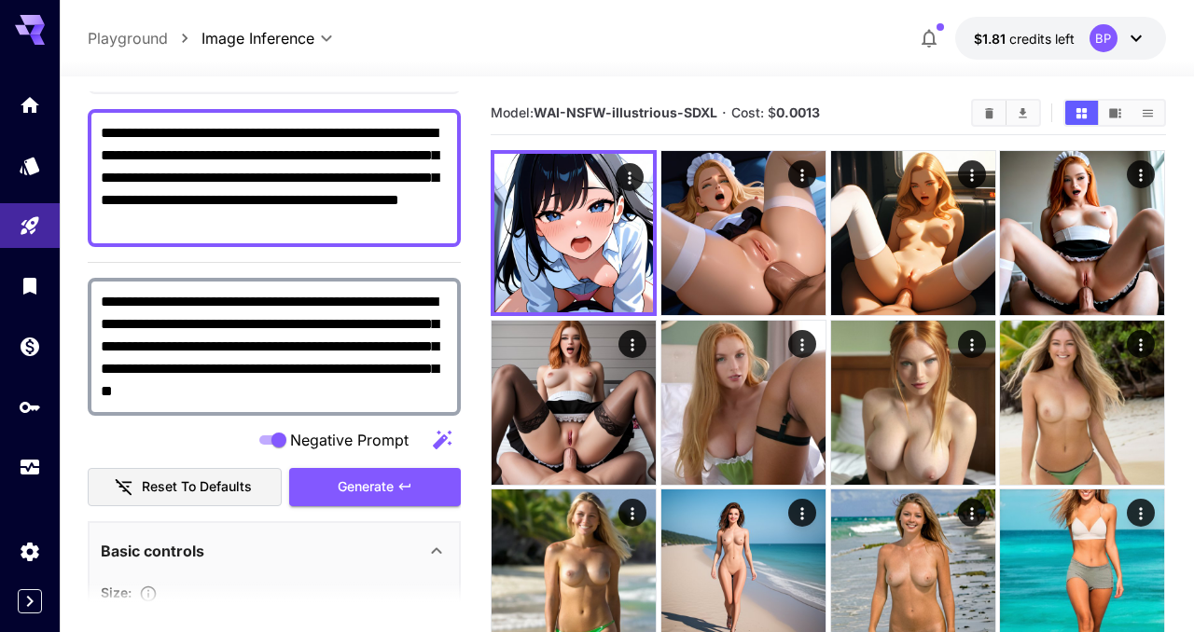
type textarea "**********"
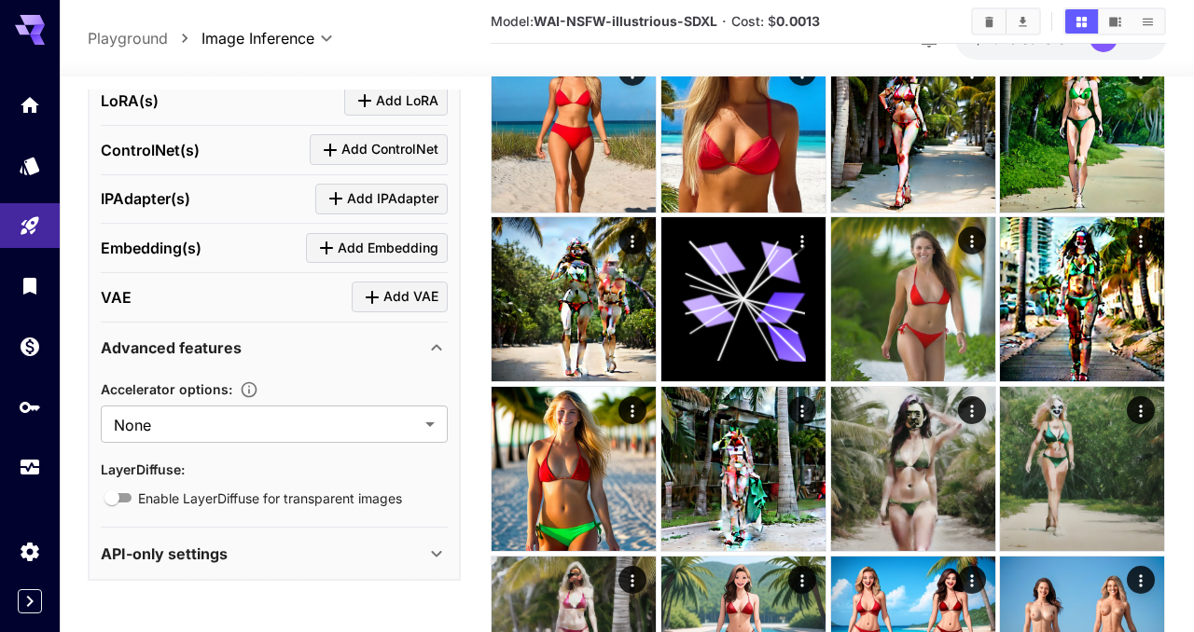
scroll to position [662, 0]
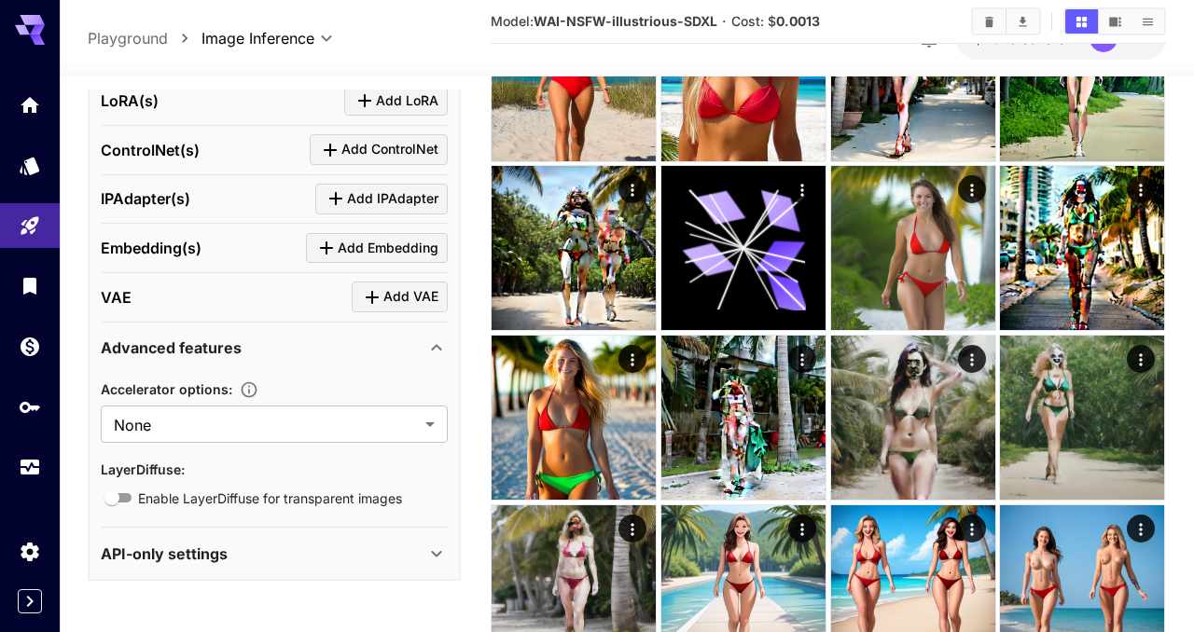
click at [438, 552] on icon at bounding box center [436, 554] width 22 height 22
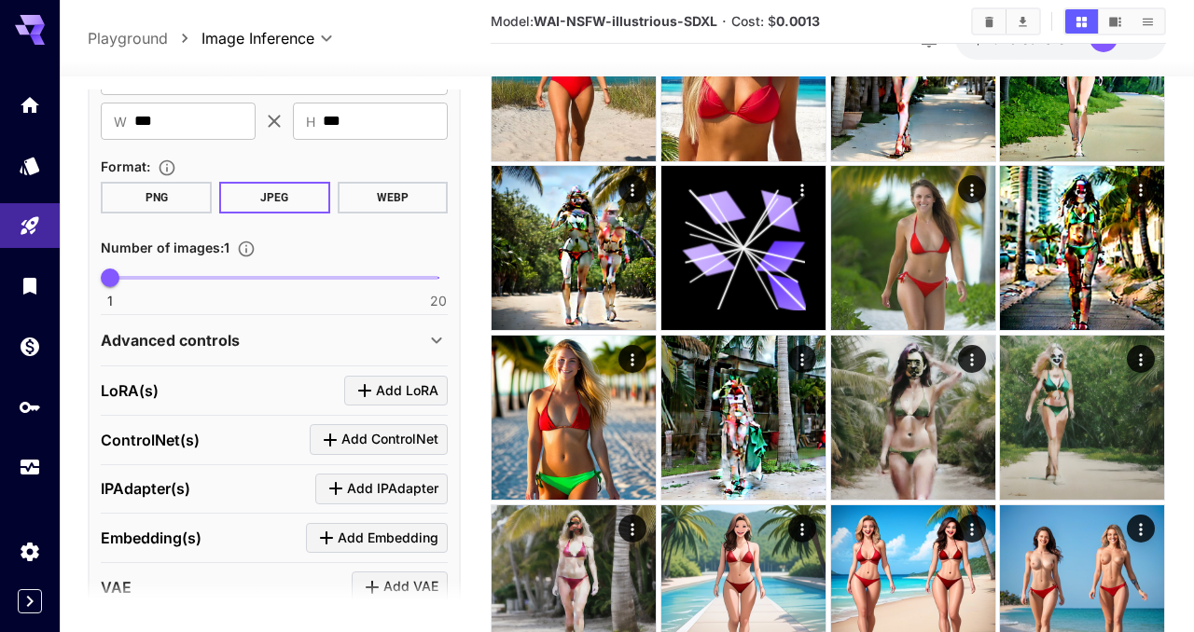
scroll to position [707, 0]
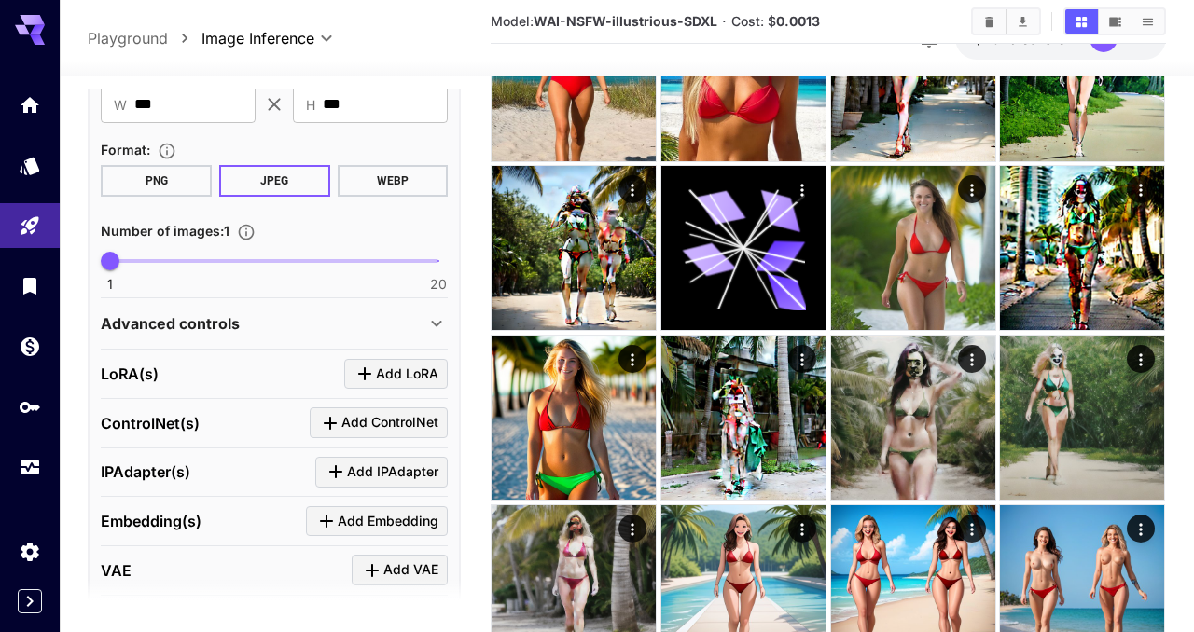
click at [433, 313] on icon at bounding box center [436, 324] width 22 height 22
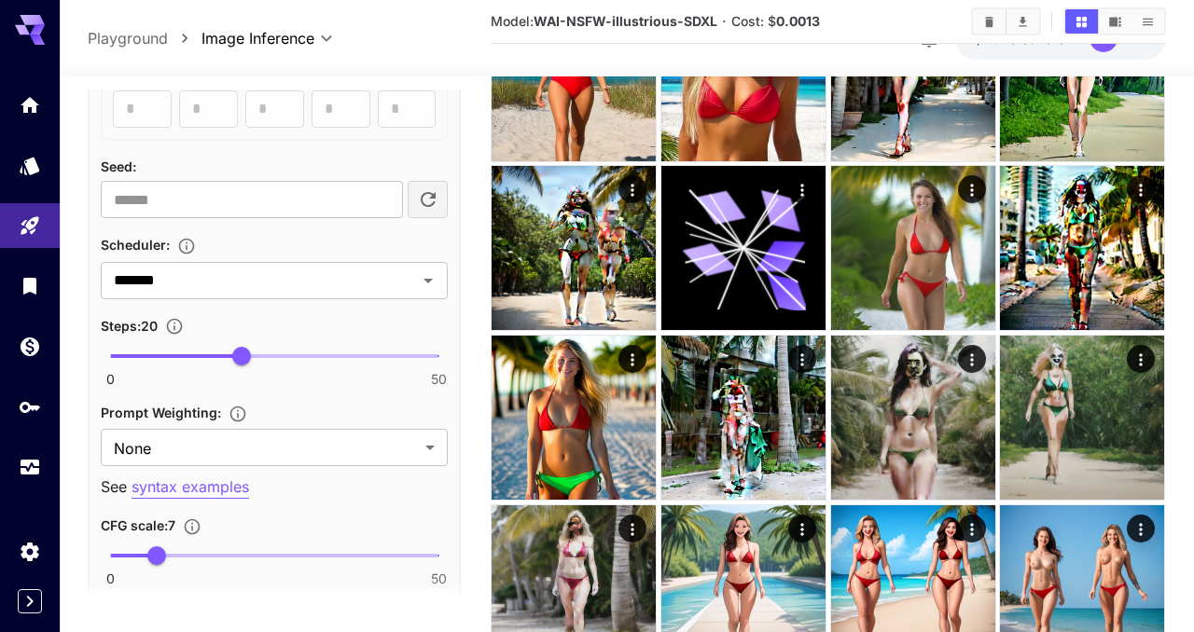
scroll to position [1306, 0]
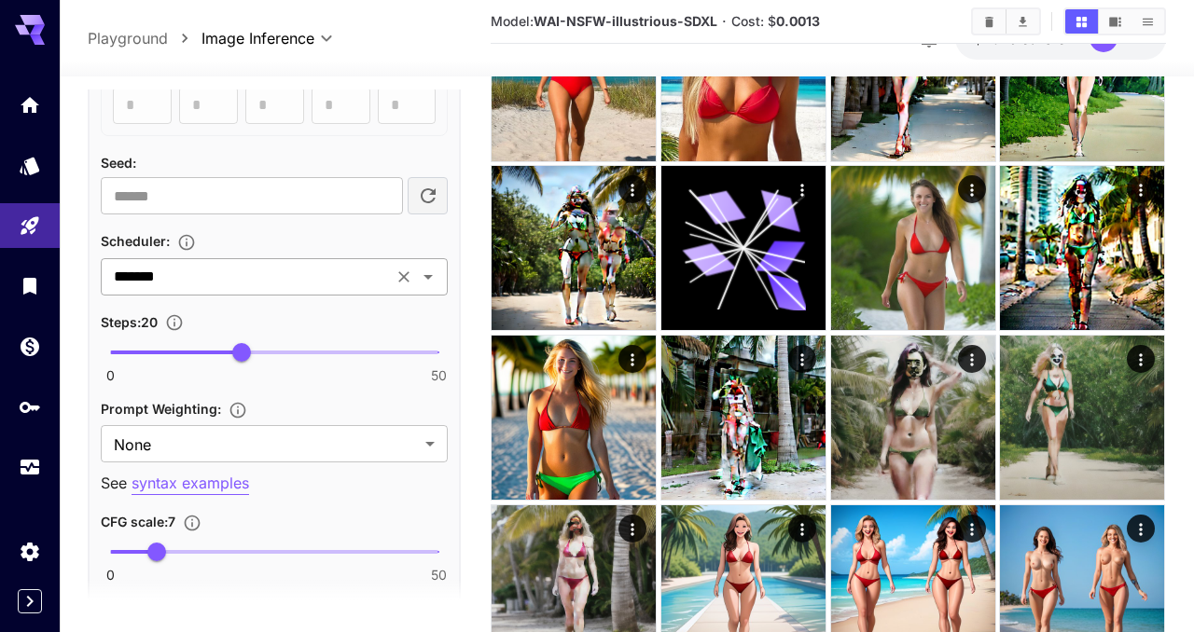
click at [426, 279] on icon "Open" at bounding box center [428, 277] width 22 height 22
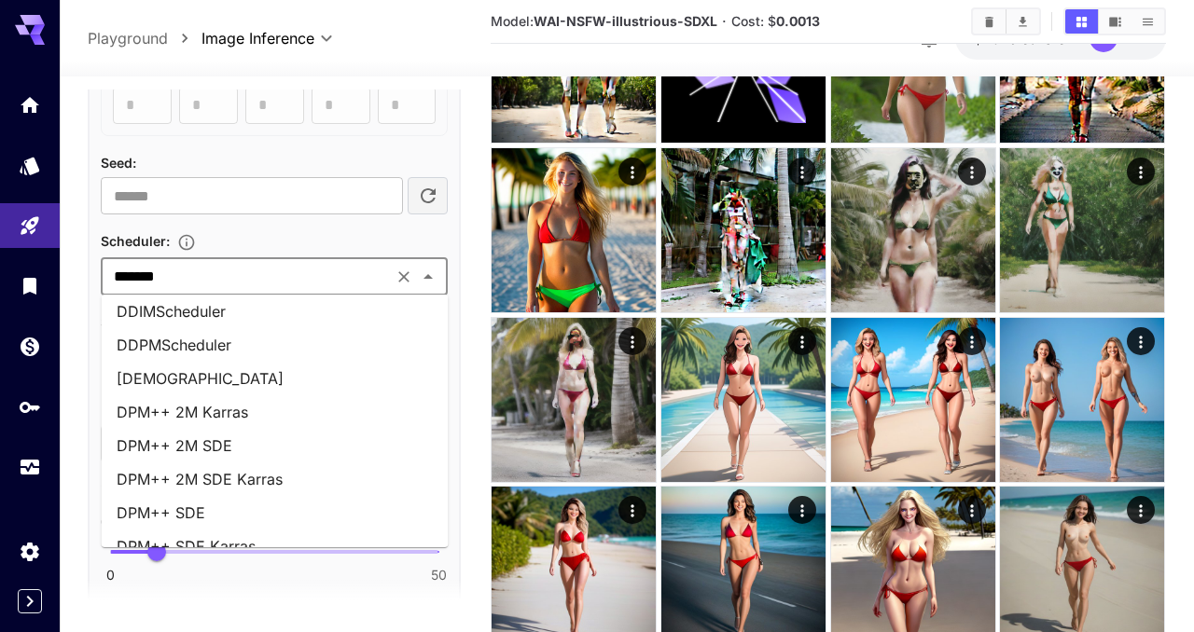
scroll to position [0, 0]
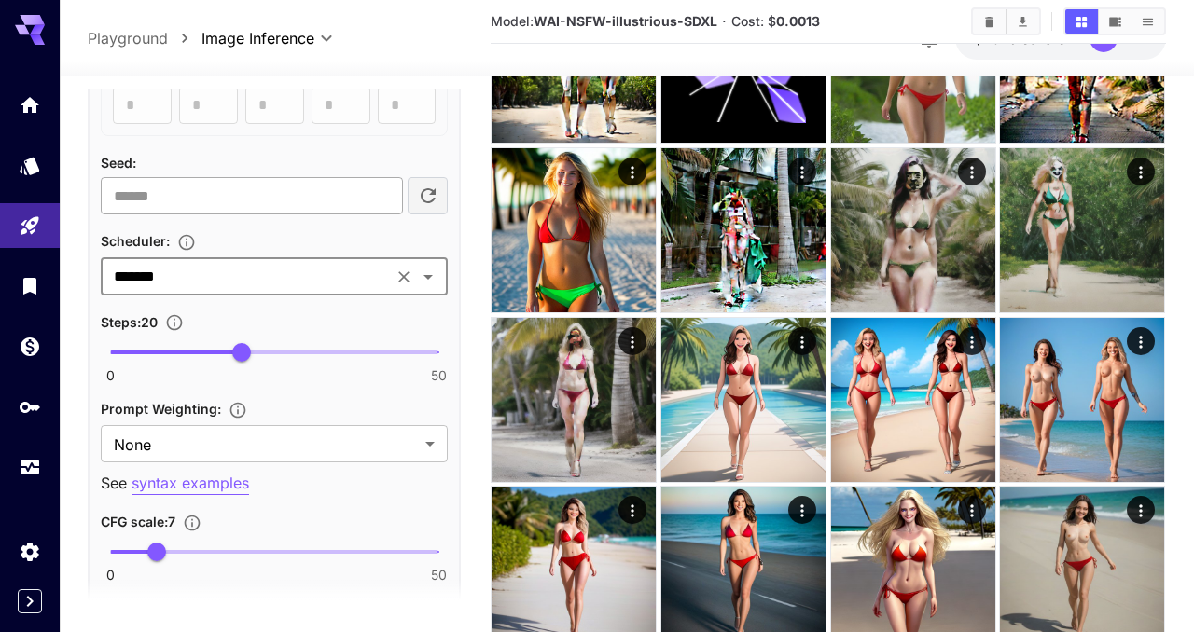
click at [202, 200] on input "number" at bounding box center [251, 195] width 301 height 37
paste input "*********"
type input "*********"
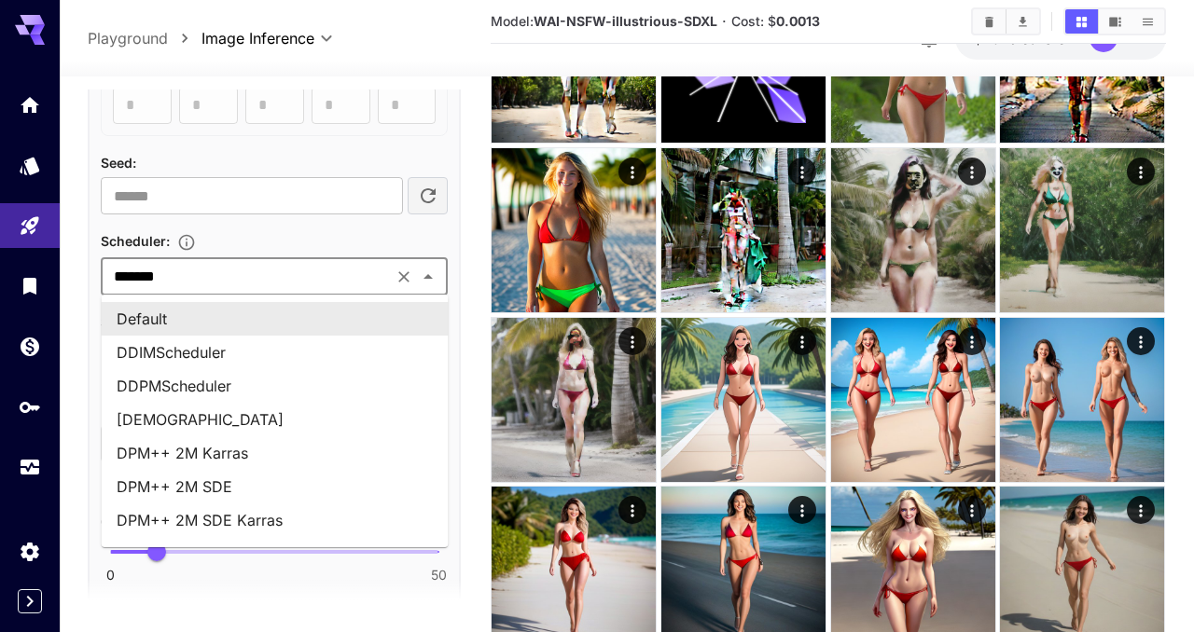
click at [246, 277] on input "*******" at bounding box center [246, 277] width 281 height 26
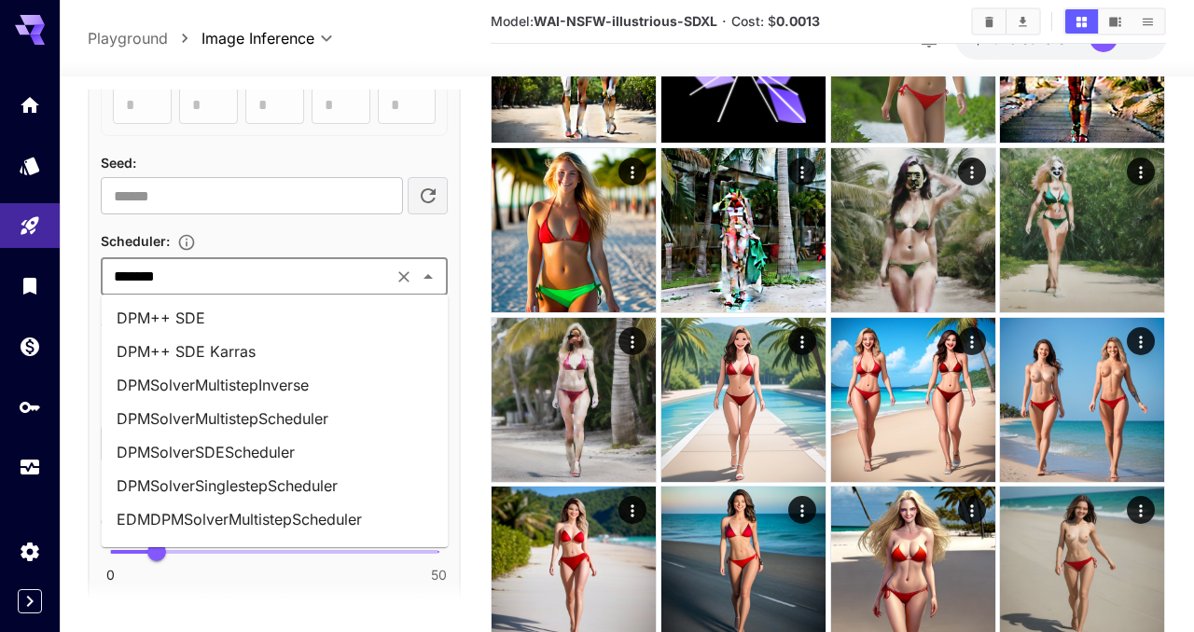
scroll to position [266, 0]
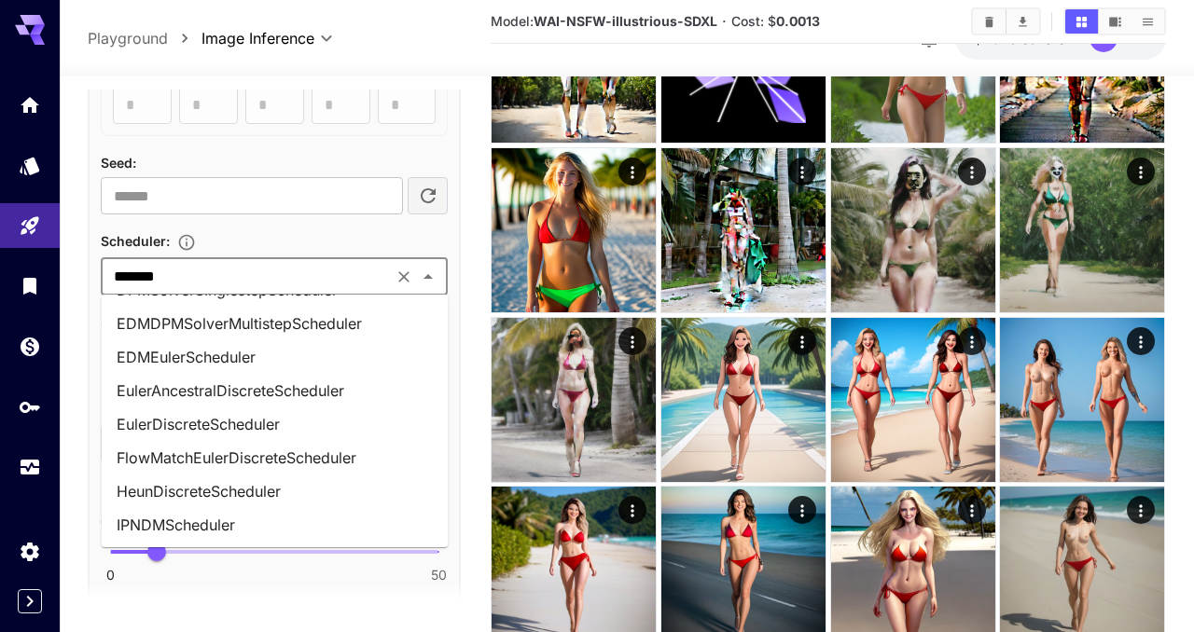
scroll to position [439, 0]
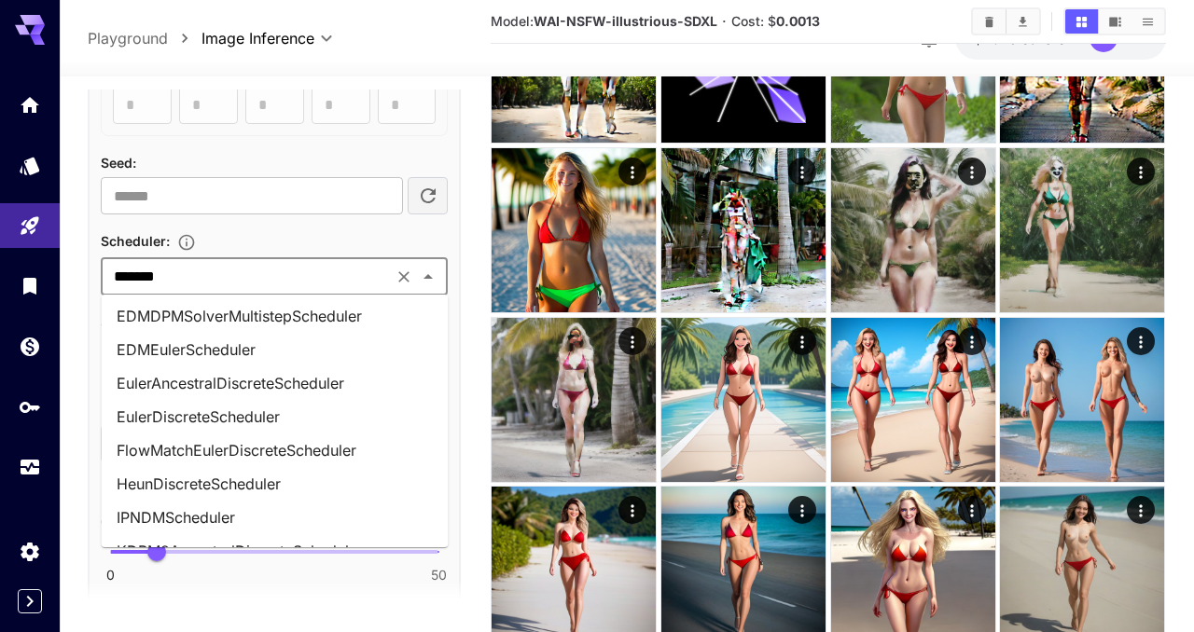
click at [227, 388] on li "EulerAncestralDiscreteScheduler" at bounding box center [275, 384] width 347 height 34
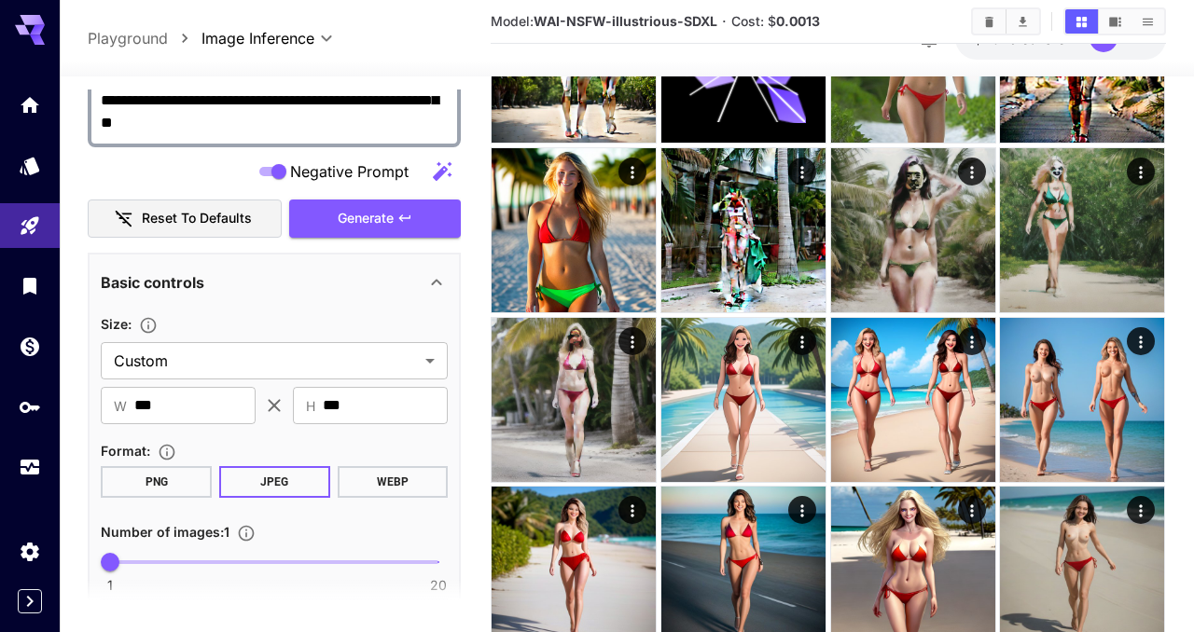
scroll to position [399, 0]
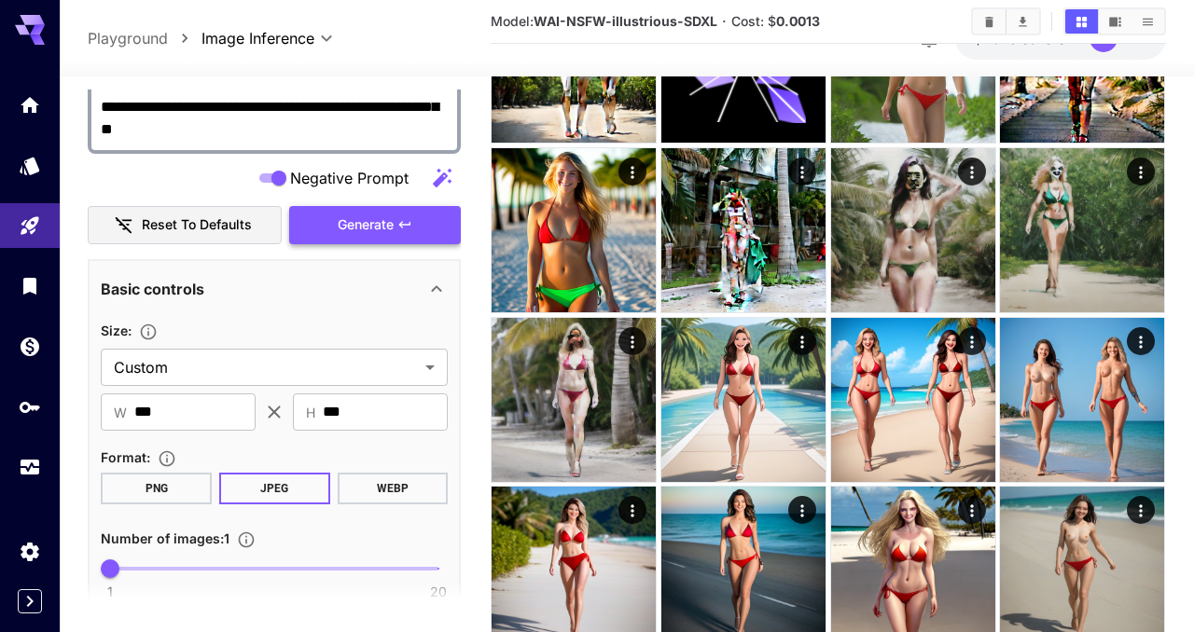
click at [373, 228] on span "Generate" at bounding box center [366, 225] width 56 height 23
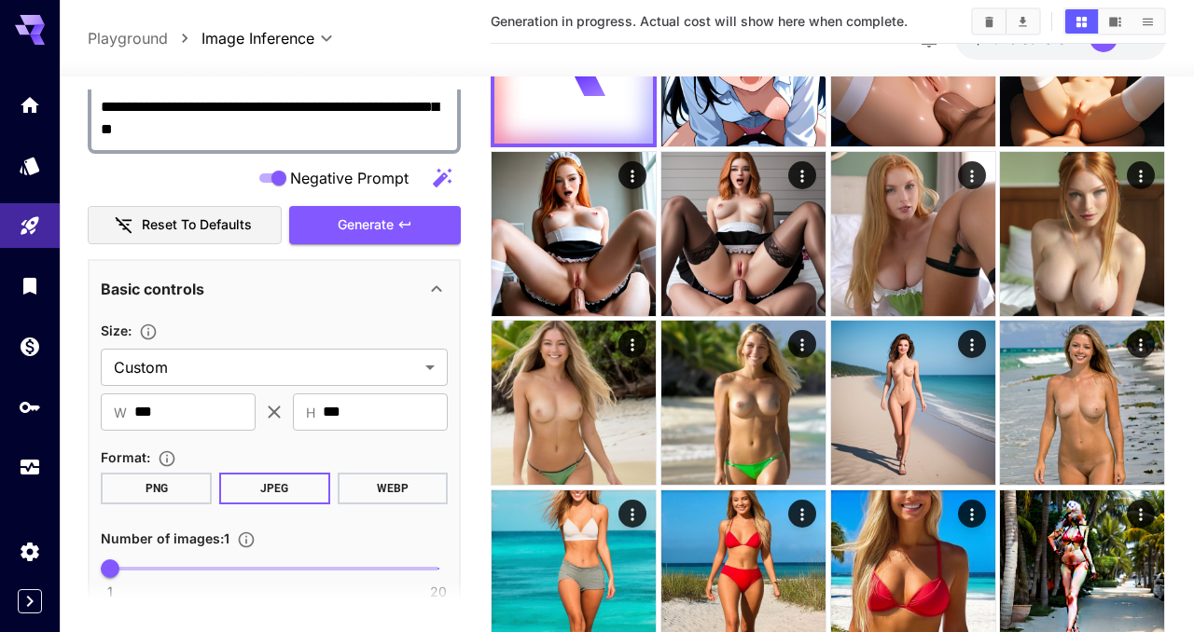
scroll to position [0, 0]
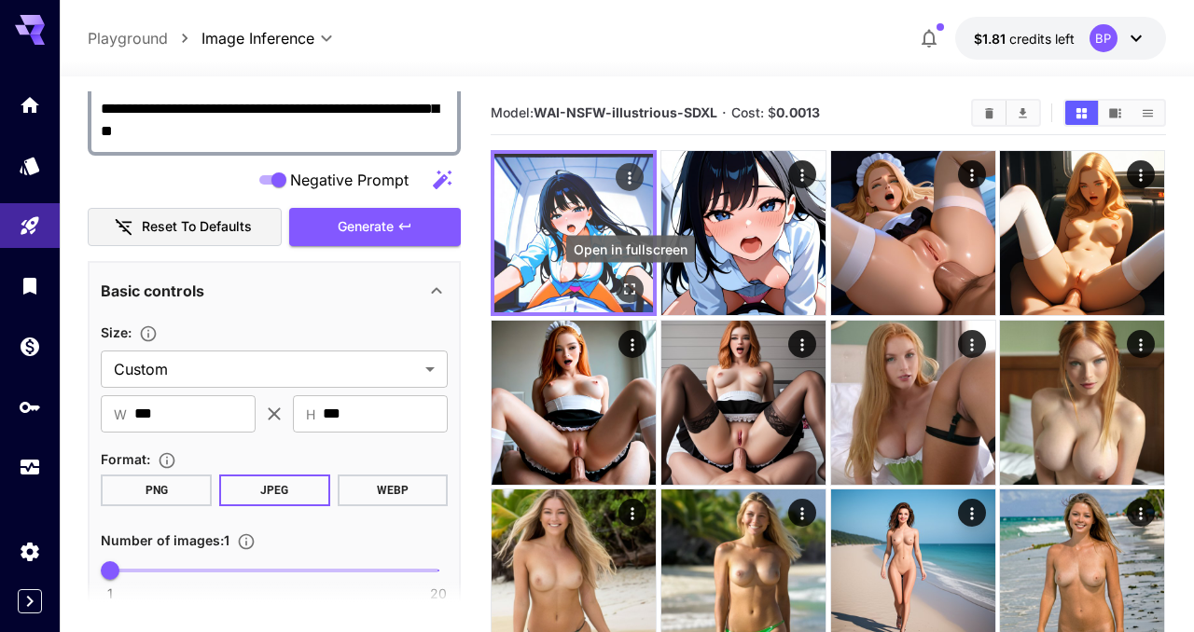
click at [633, 288] on icon "Open in fullscreen" at bounding box center [630, 289] width 19 height 19
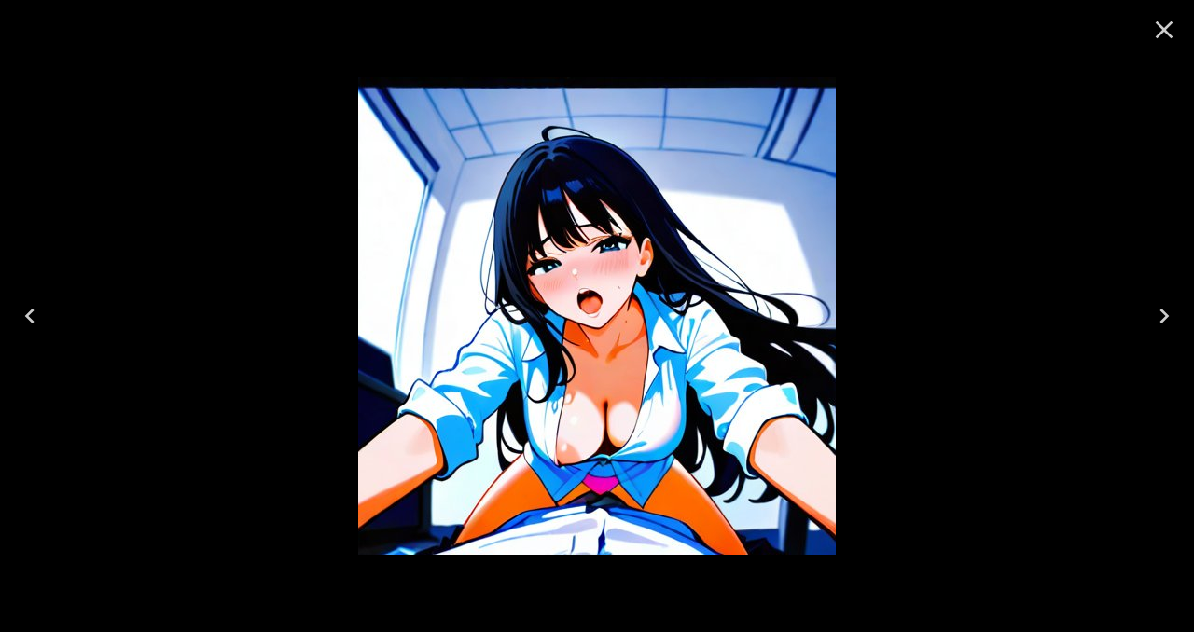
click at [1163, 33] on icon "Close" at bounding box center [1164, 30] width 30 height 30
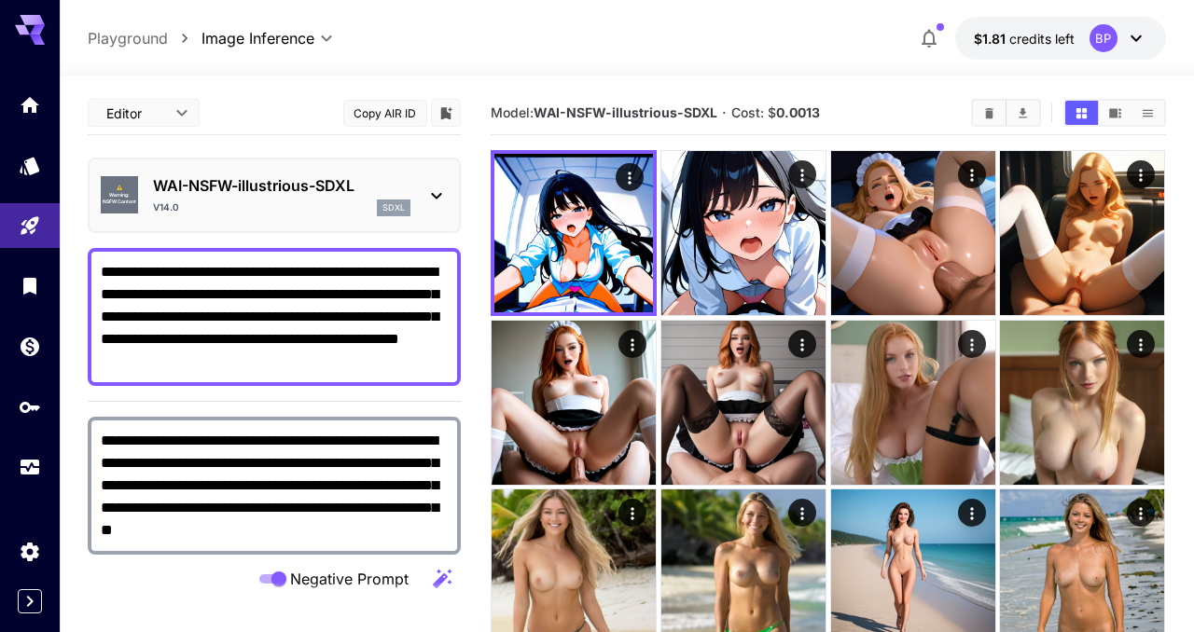
click at [313, 369] on textarea "**********" at bounding box center [274, 317] width 347 height 112
click at [437, 206] on icon at bounding box center [436, 196] width 22 height 22
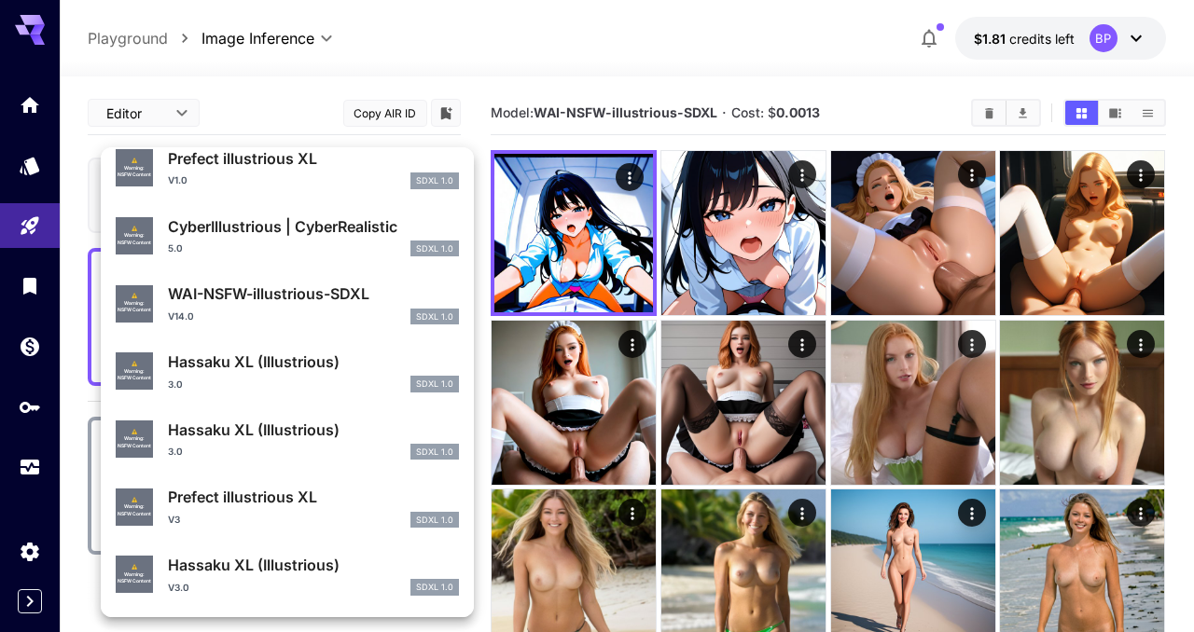
scroll to position [594, 0]
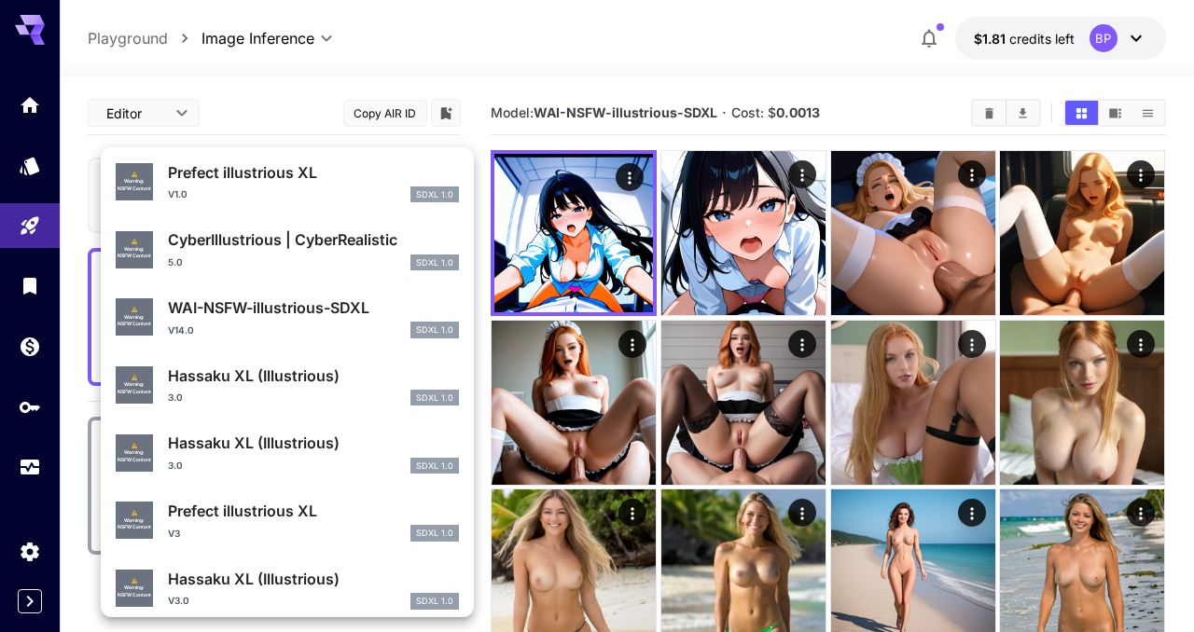
click at [275, 336] on div "v14.0 SDXL 1.0" at bounding box center [313, 330] width 291 height 17
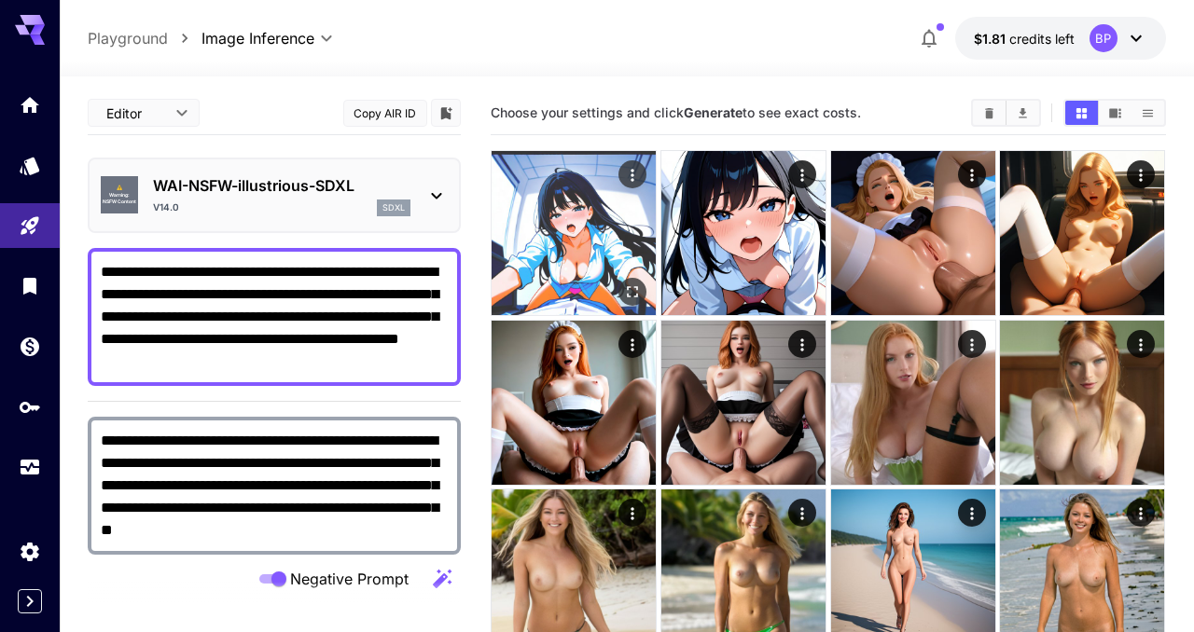
click at [558, 234] on img at bounding box center [574, 233] width 164 height 164
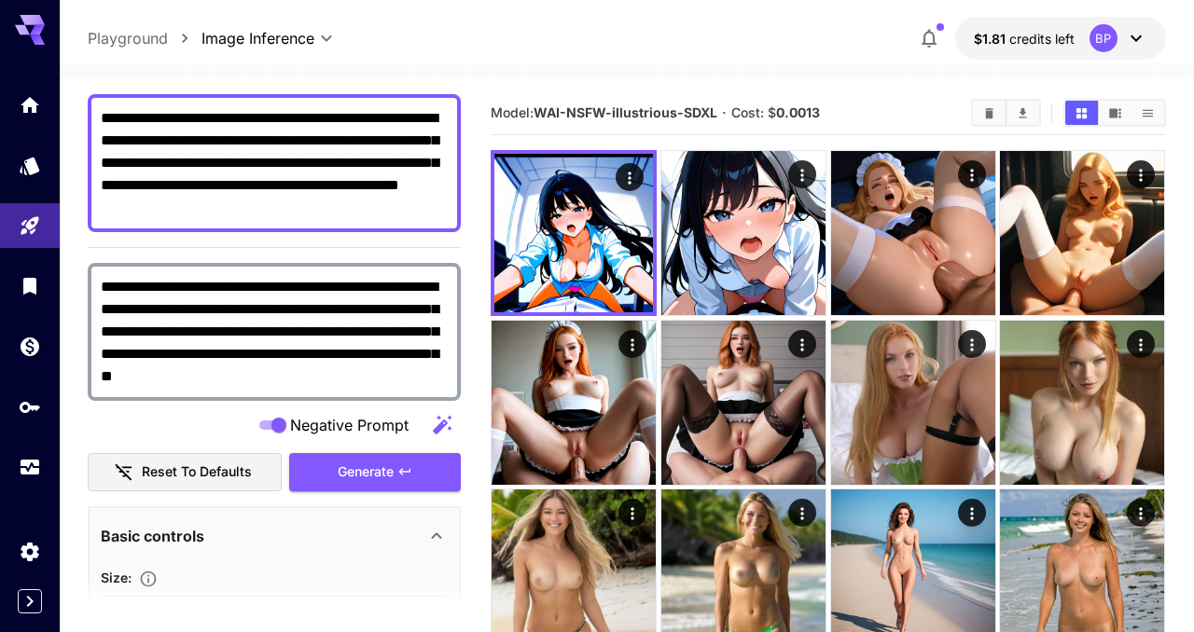
scroll to position [160, 0]
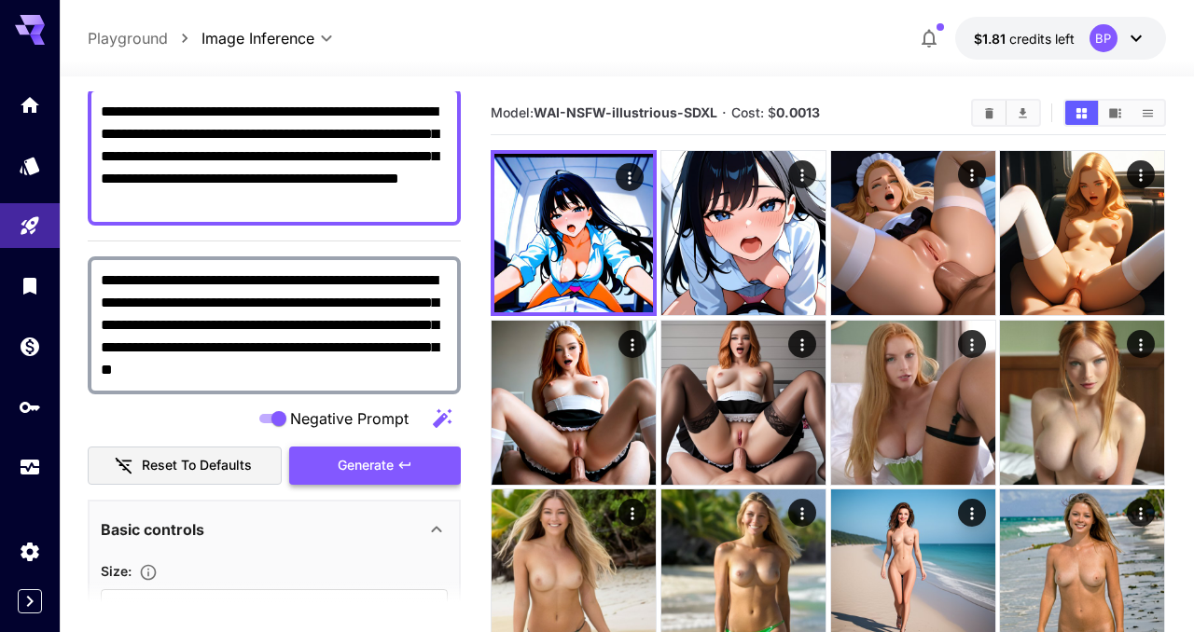
click at [360, 469] on span "Generate" at bounding box center [366, 465] width 56 height 23
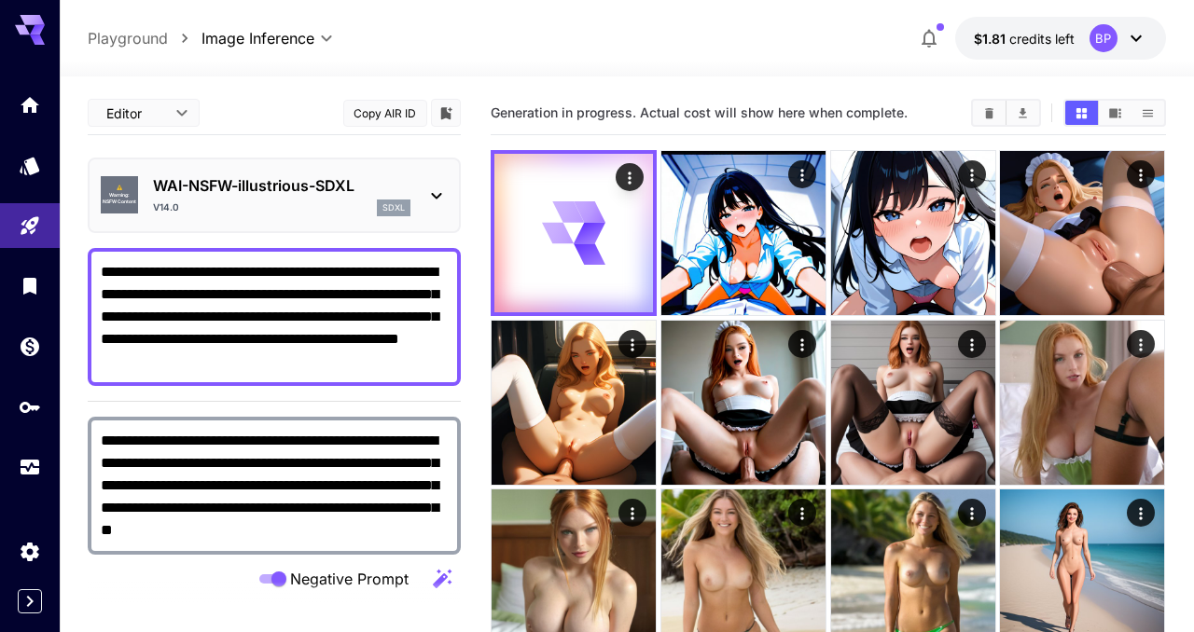
scroll to position [160, 0]
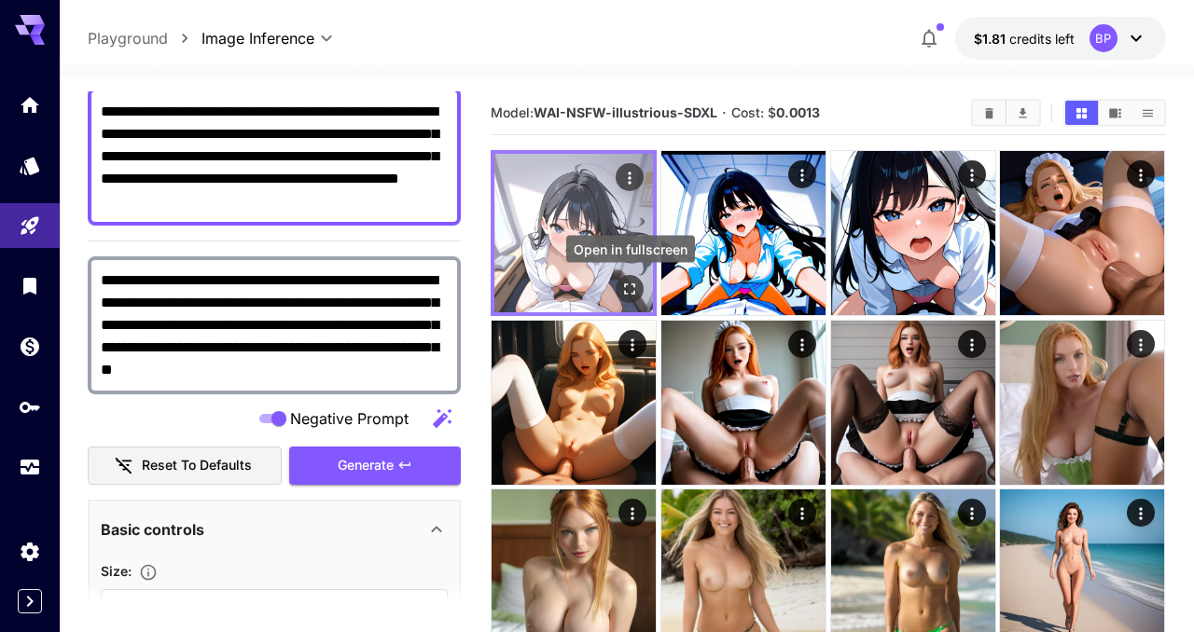
click at [621, 286] on icon "Open in fullscreen" at bounding box center [630, 289] width 19 height 19
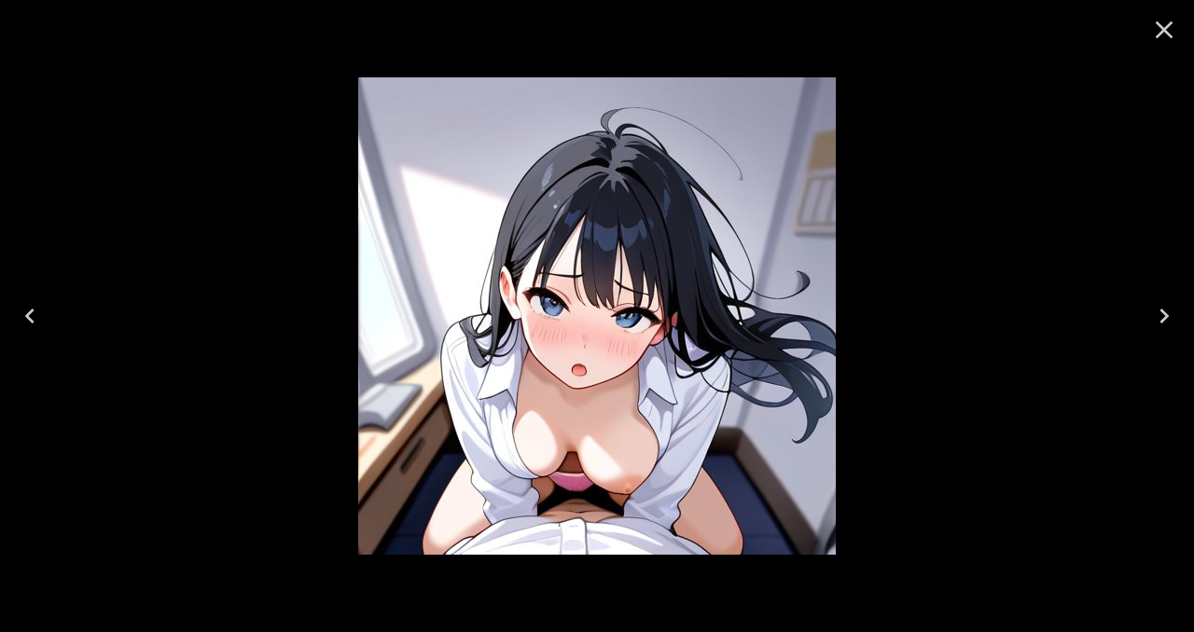
click at [1169, 27] on icon "Close" at bounding box center [1164, 30] width 30 height 30
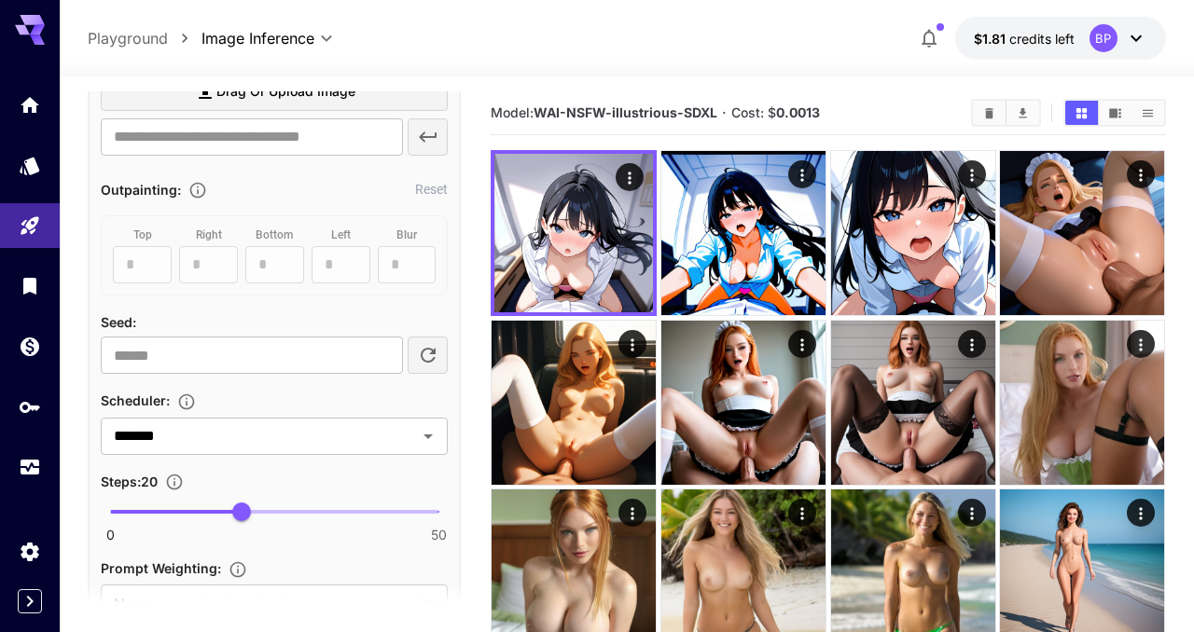
scroll to position [1152, 0]
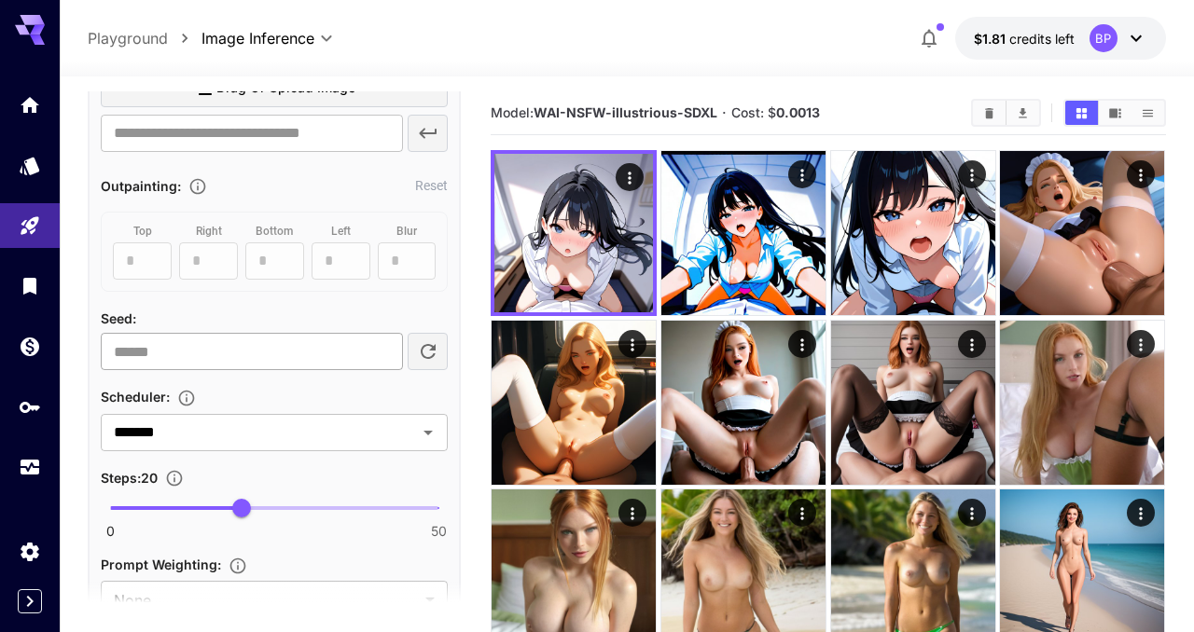
click at [226, 351] on input "*********" at bounding box center [251, 351] width 301 height 37
click at [167, 345] on input "*********" at bounding box center [251, 351] width 301 height 37
click at [188, 438] on input "*******" at bounding box center [246, 433] width 281 height 26
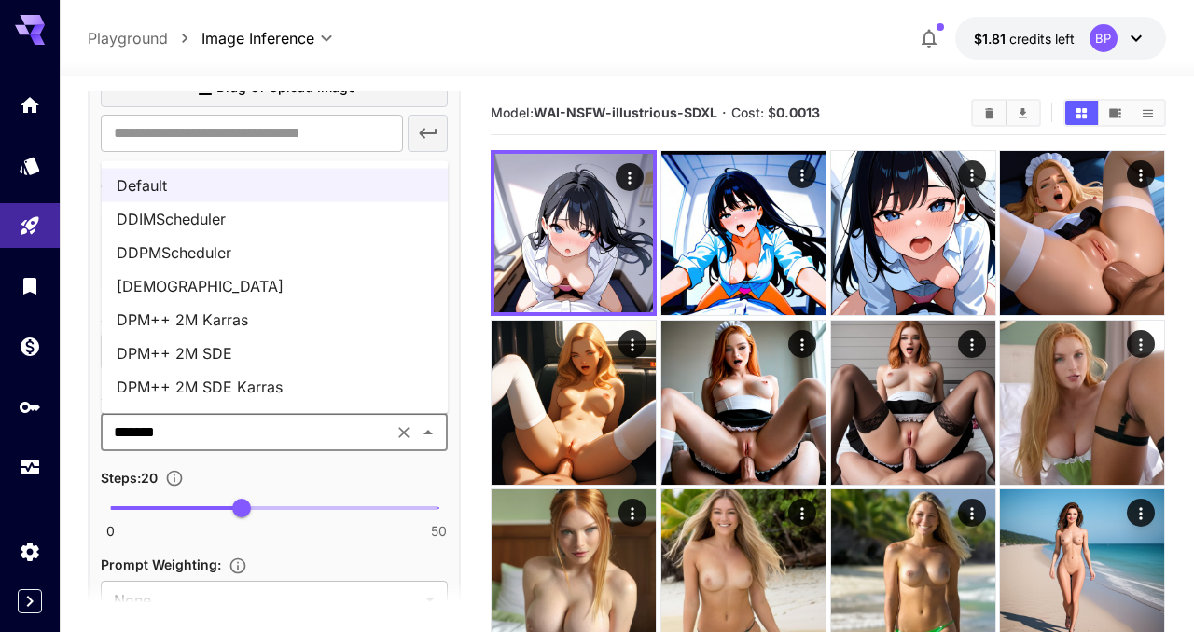
click at [246, 319] on li "DPM++ 2M Karras" at bounding box center [275, 319] width 347 height 34
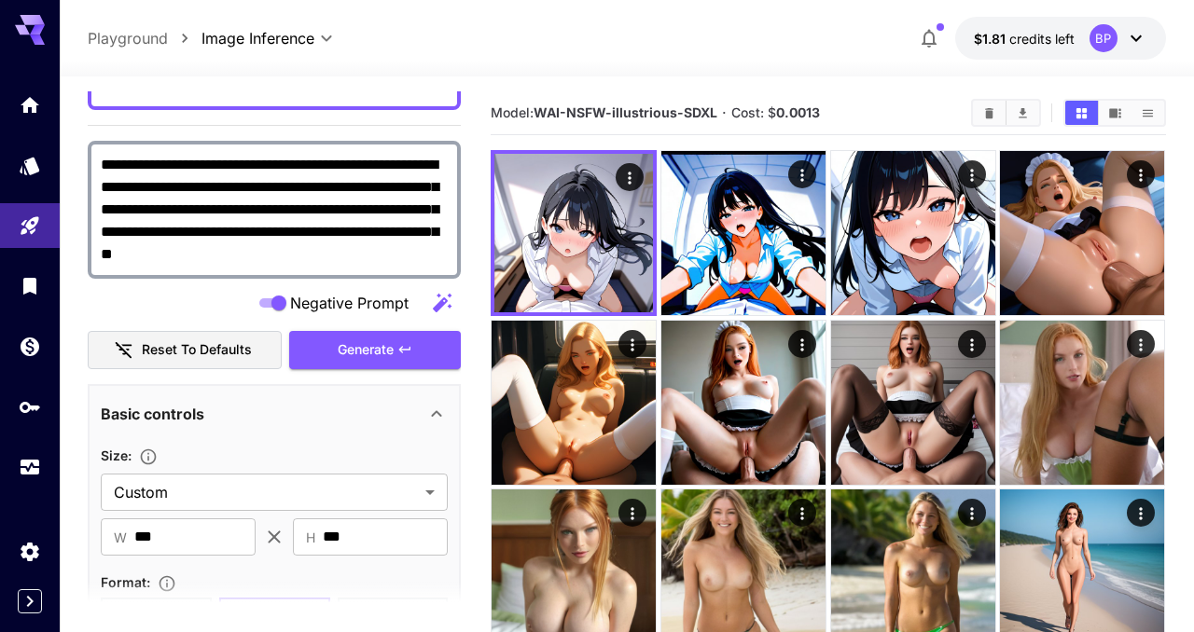
scroll to position [262, 0]
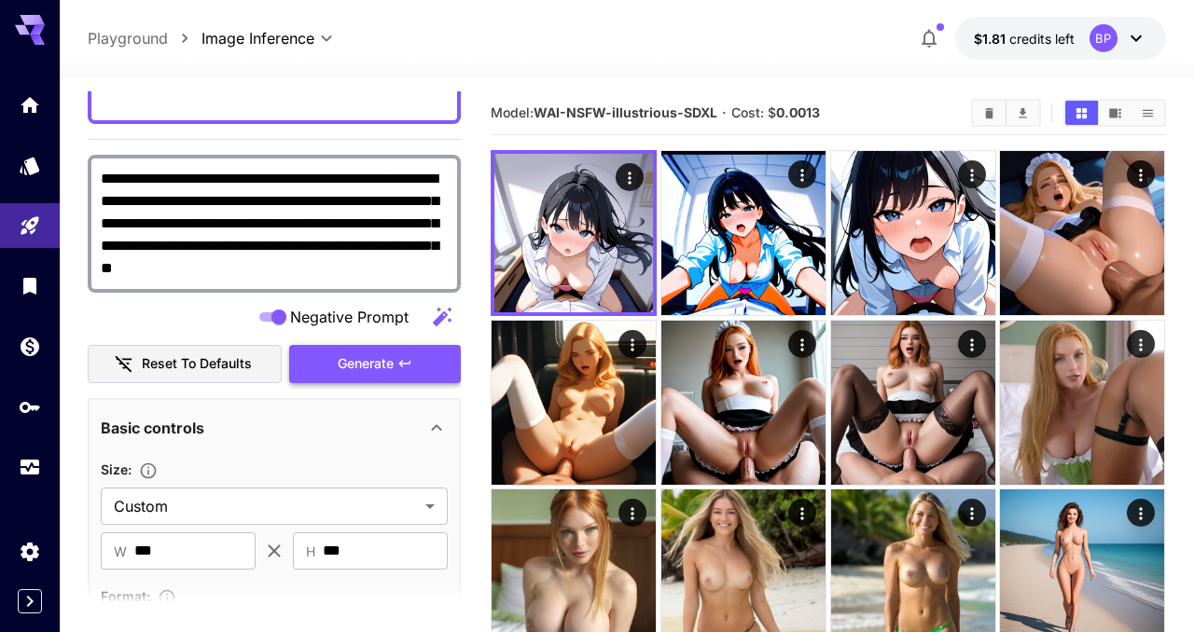
click at [354, 361] on span "Generate" at bounding box center [366, 364] width 56 height 23
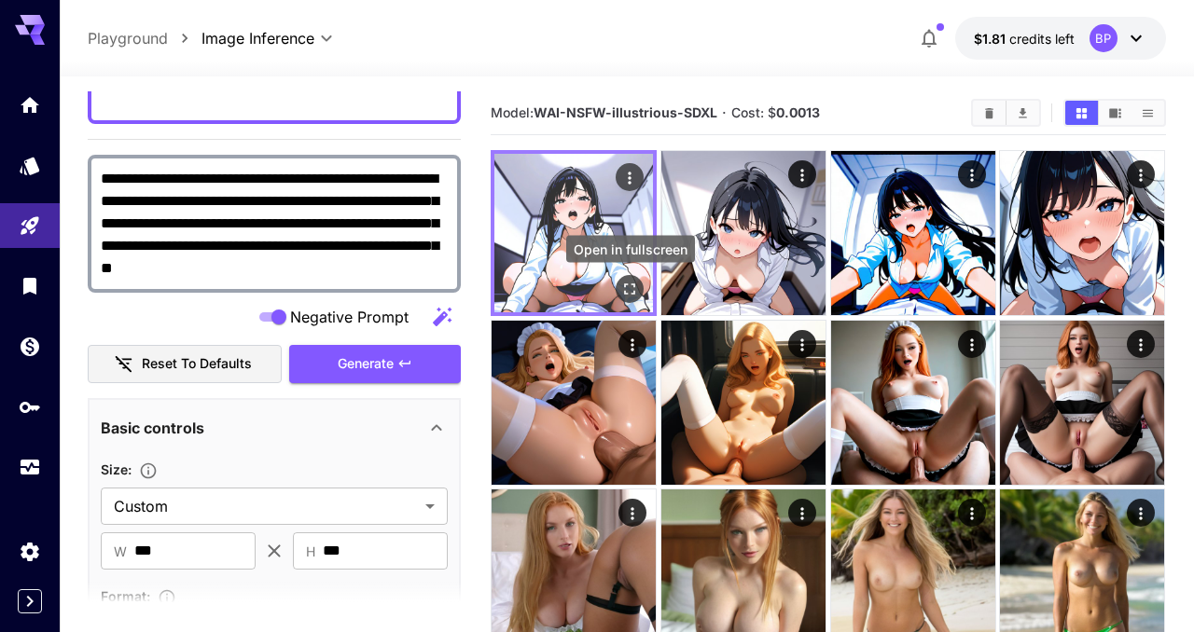
click at [629, 286] on icon "Open in fullscreen" at bounding box center [630, 289] width 19 height 19
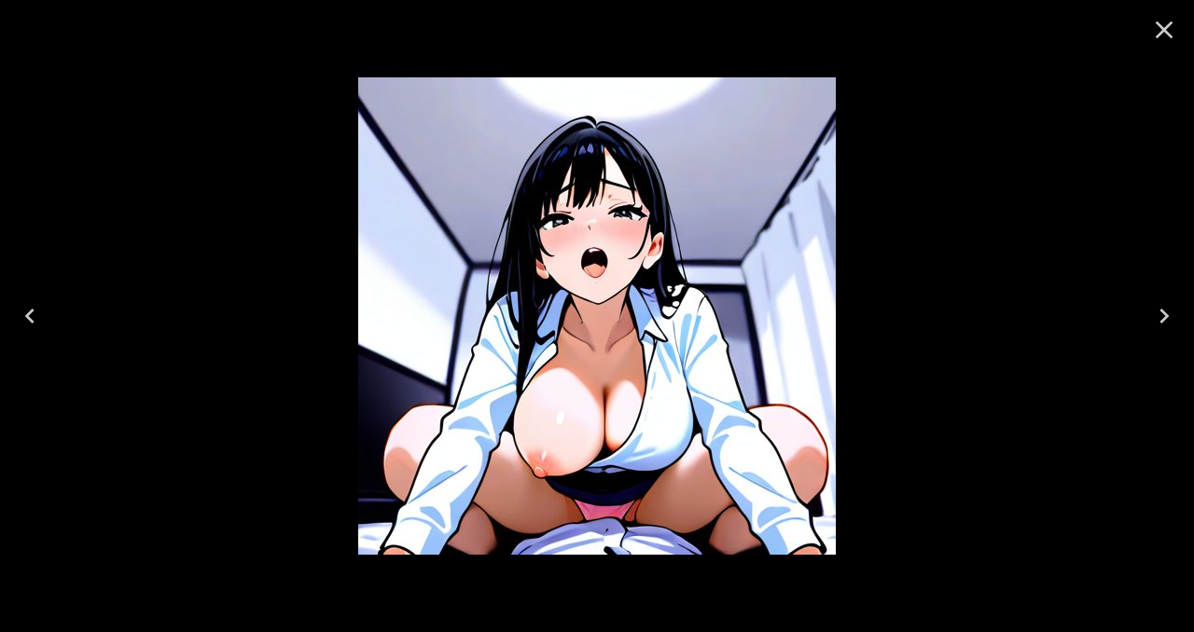
click at [1164, 35] on icon "Close" at bounding box center [1164, 30] width 30 height 30
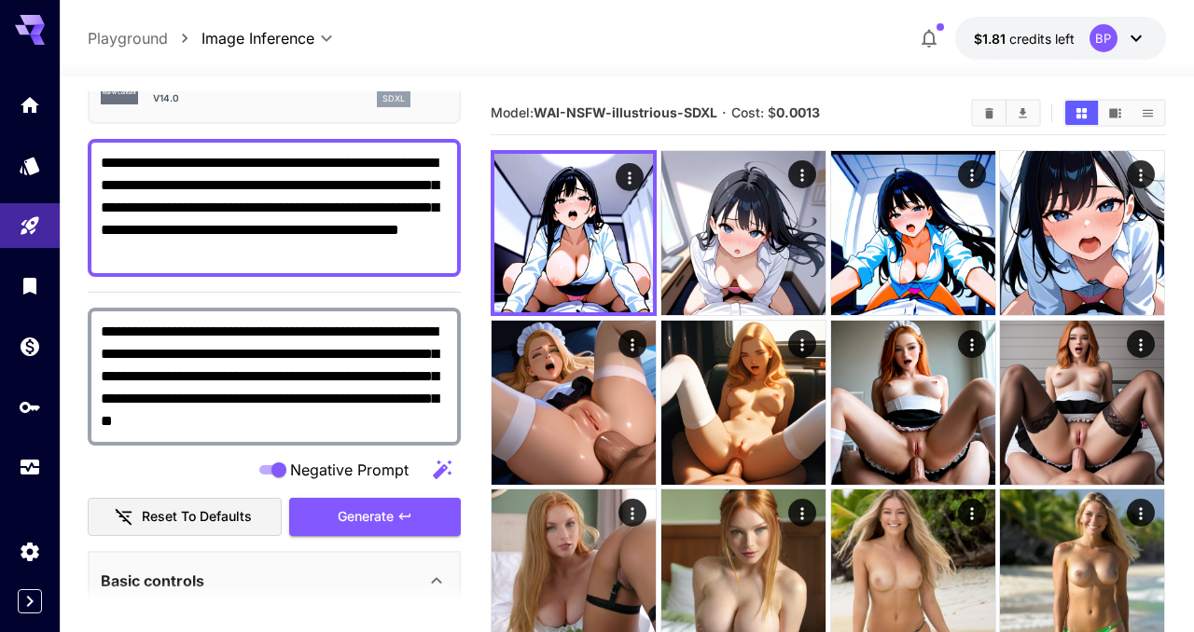
scroll to position [0, 0]
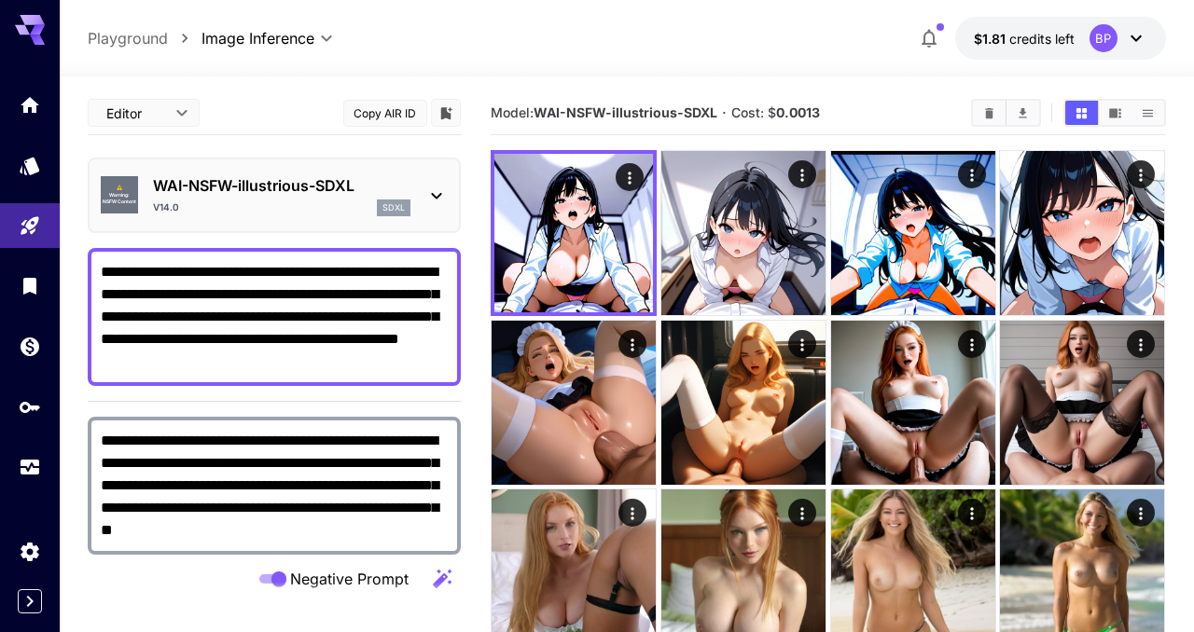
click at [438, 196] on icon at bounding box center [437, 196] width 10 height 7
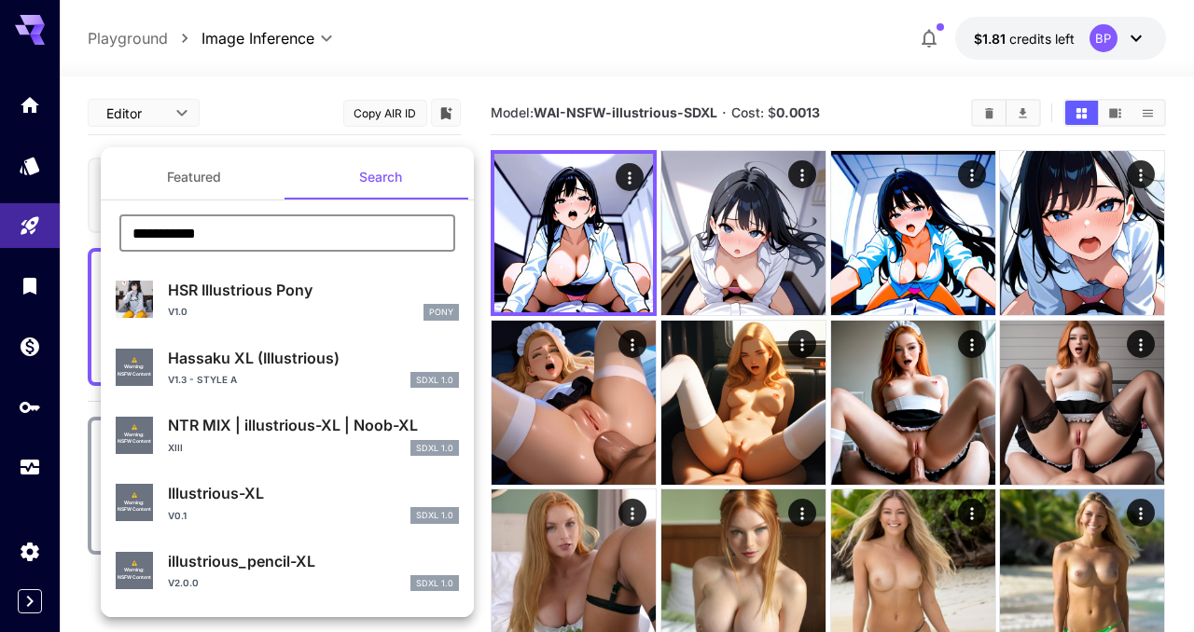
click at [261, 234] on input "**********" at bounding box center [287, 233] width 336 height 37
type input "*****"
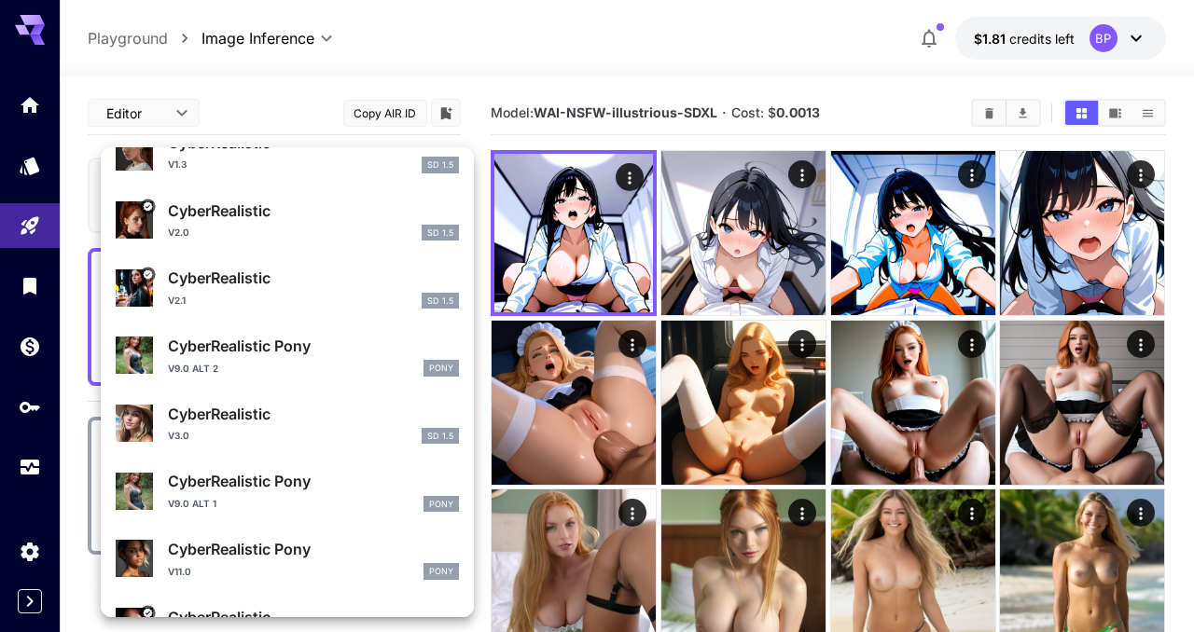
scroll to position [492, 0]
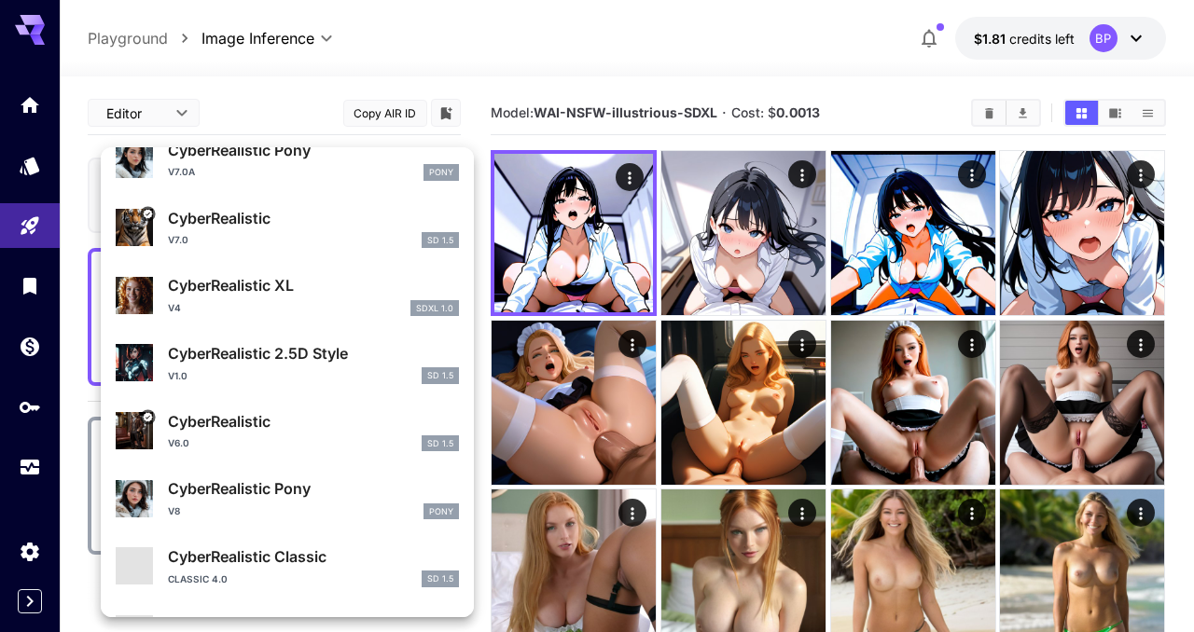
scroll to position [1697, 0]
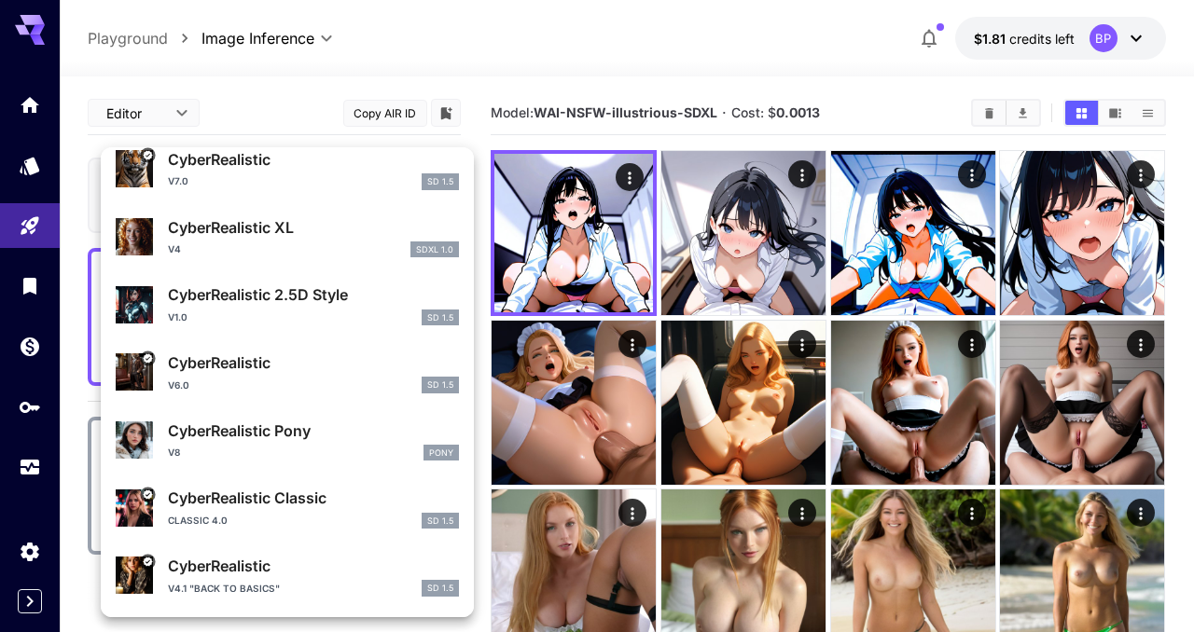
type input "*****"
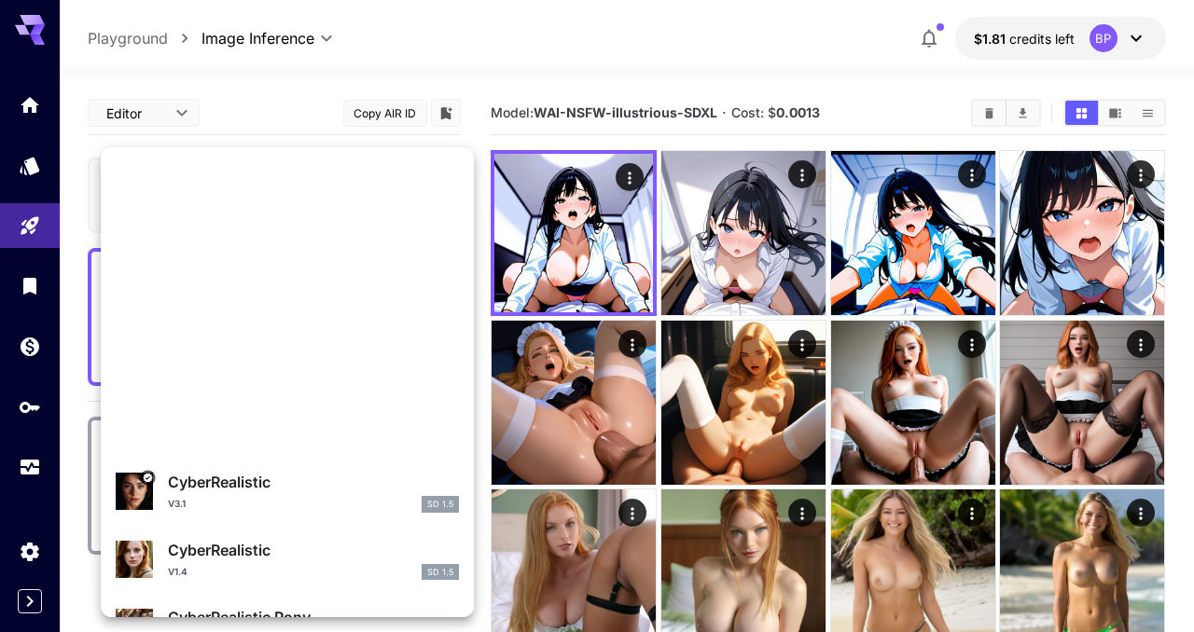
scroll to position [0, 0]
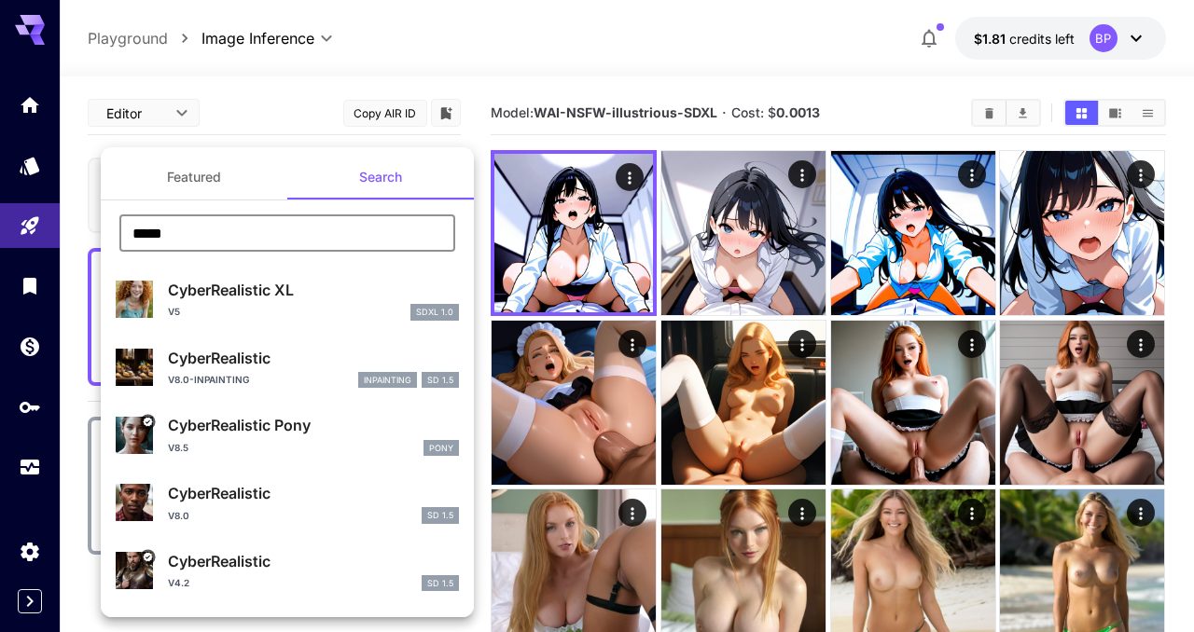
click at [309, 302] on div "CyberRealistic XL v5 SDXL 1.0" at bounding box center [313, 300] width 291 height 42
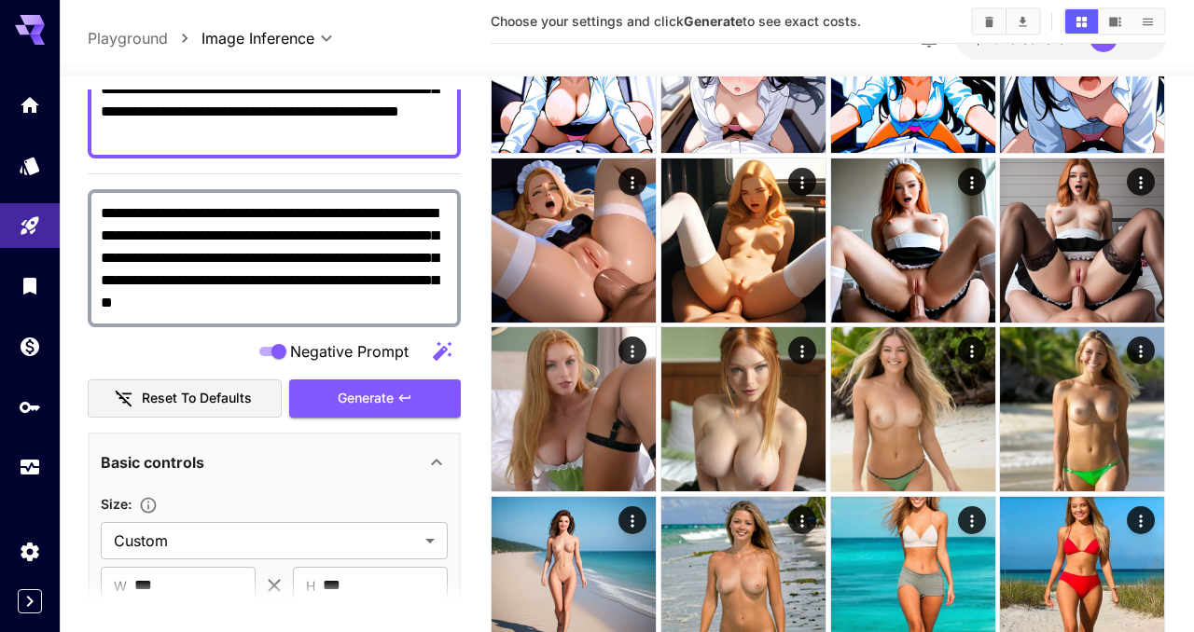
scroll to position [233, 0]
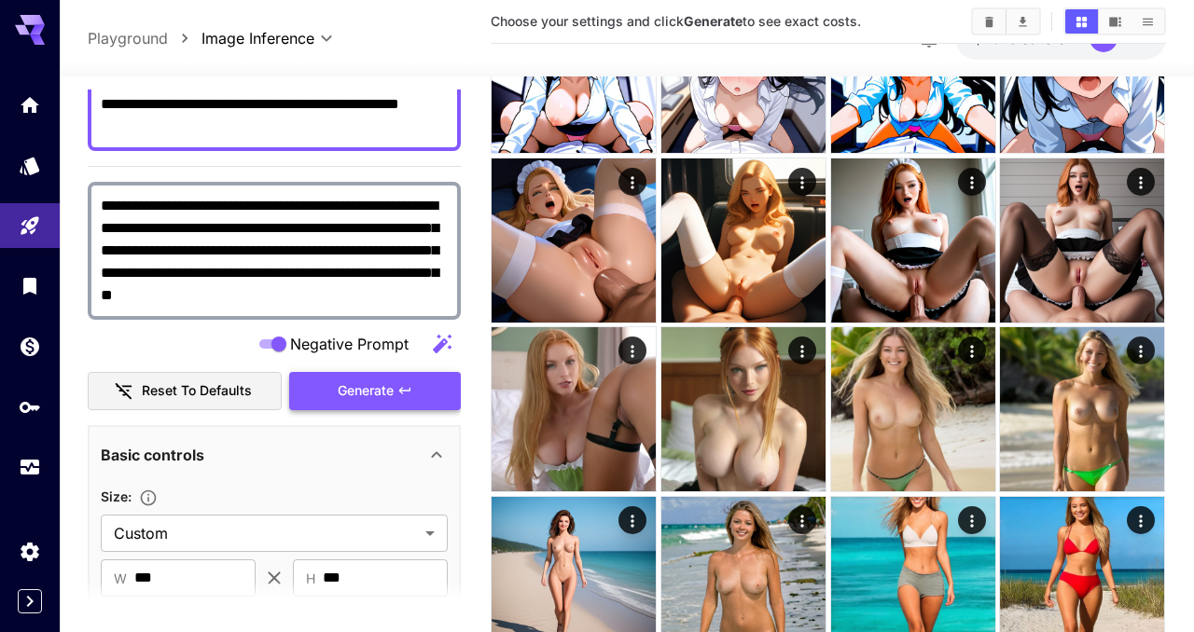
click at [396, 372] on button "Generate" at bounding box center [375, 391] width 172 height 38
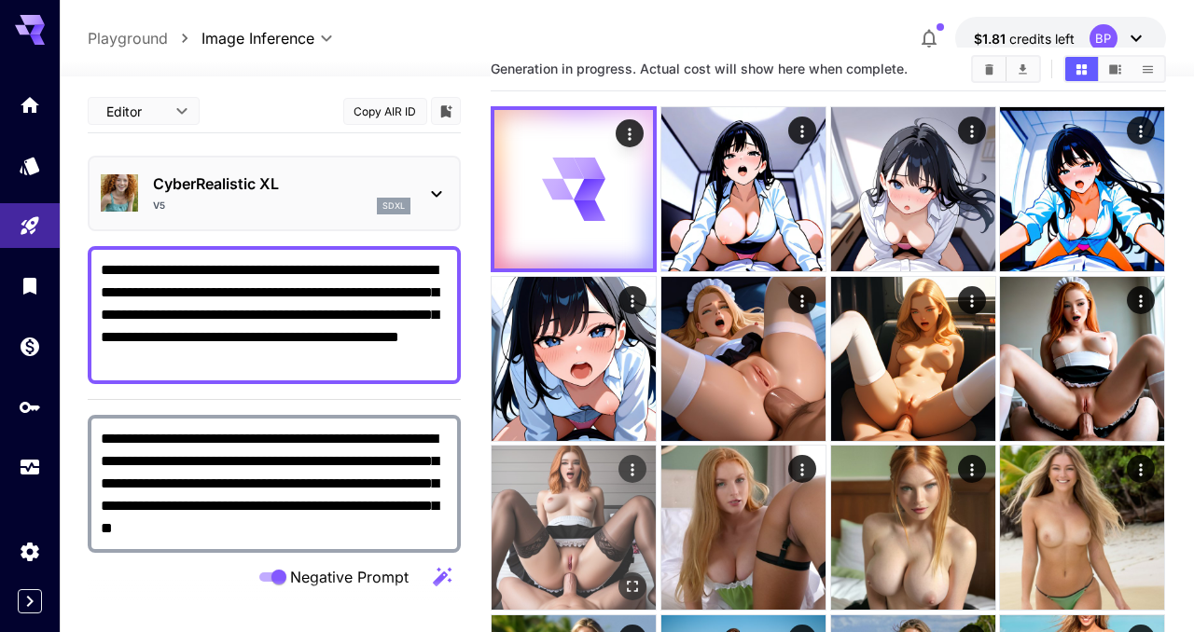
scroll to position [0, 0]
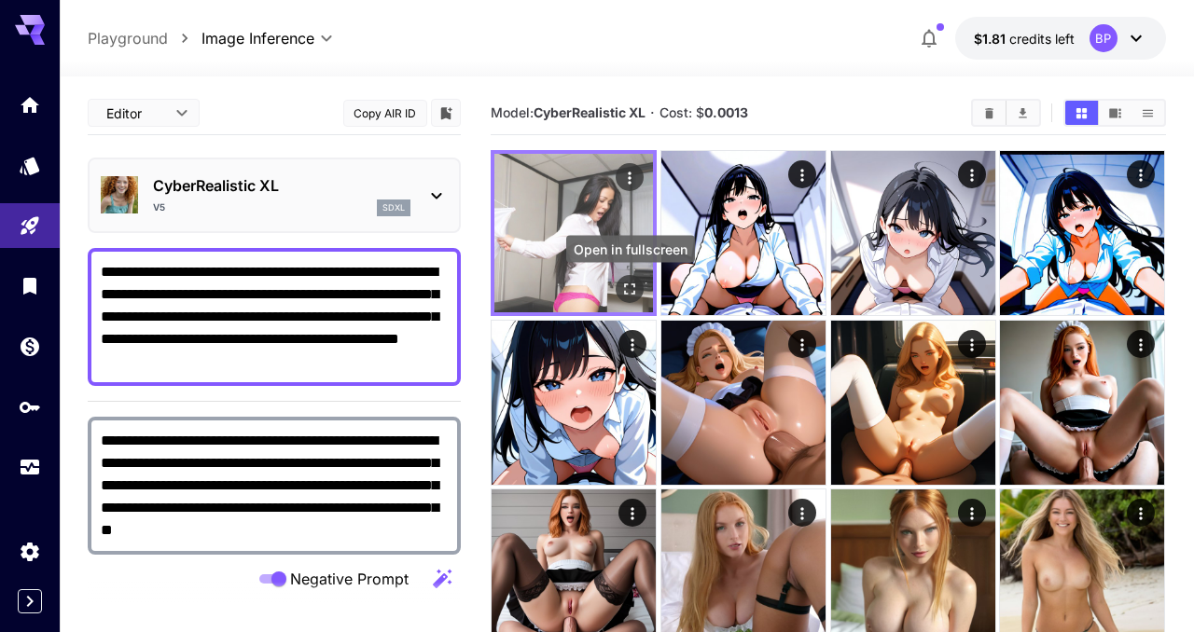
click at [628, 287] on icon "Open in fullscreen" at bounding box center [630, 289] width 19 height 19
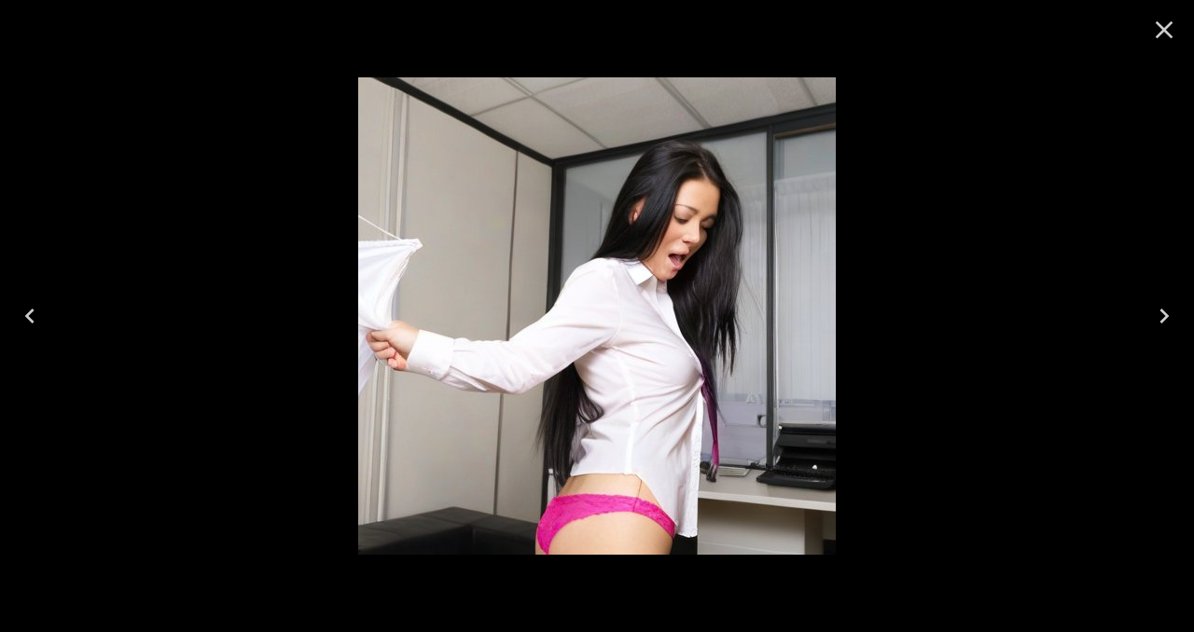
click at [1167, 36] on icon "Close" at bounding box center [1164, 30] width 30 height 30
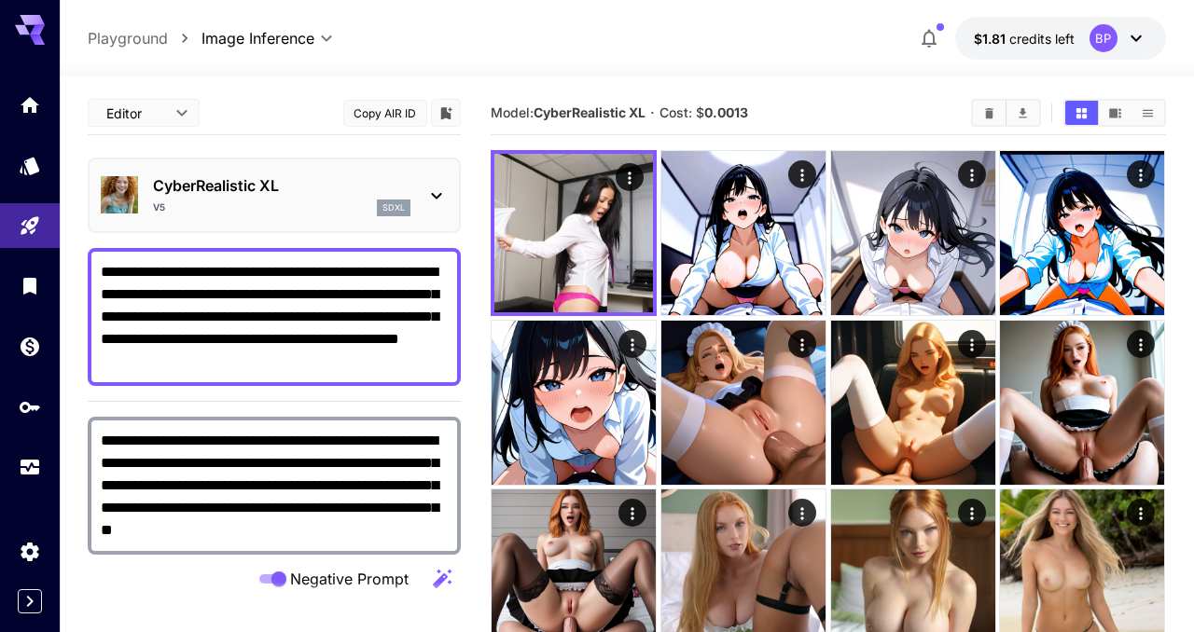
click at [299, 188] on p "CyberRealistic XL" at bounding box center [281, 185] width 257 height 22
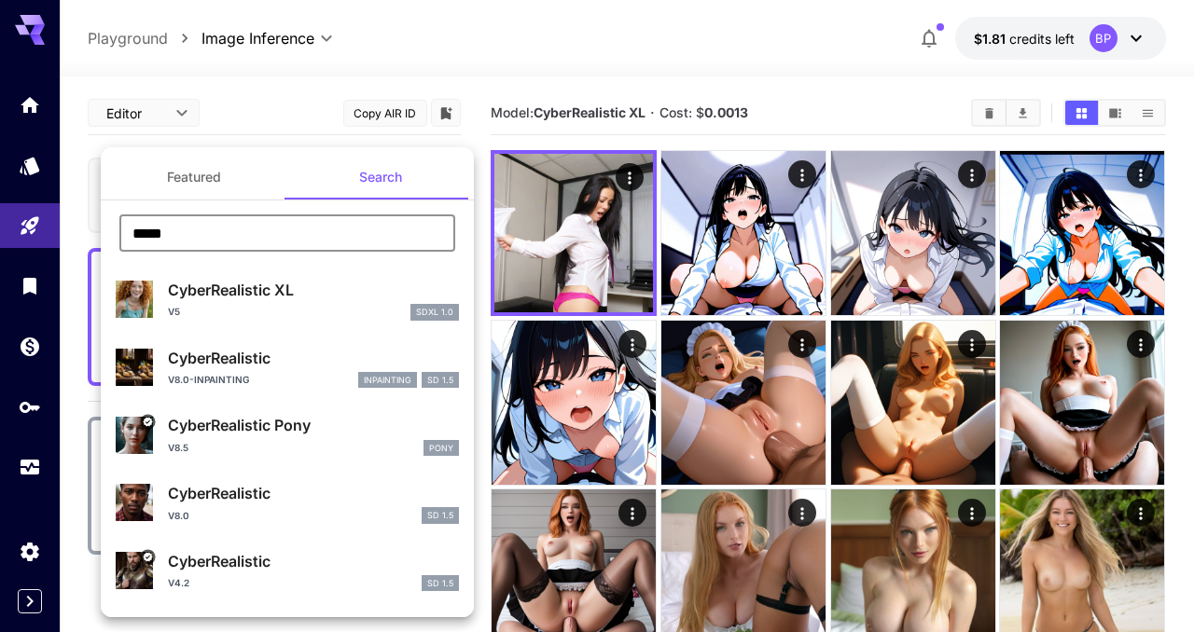
click at [211, 232] on input "*****" at bounding box center [287, 233] width 336 height 37
paste input "**********"
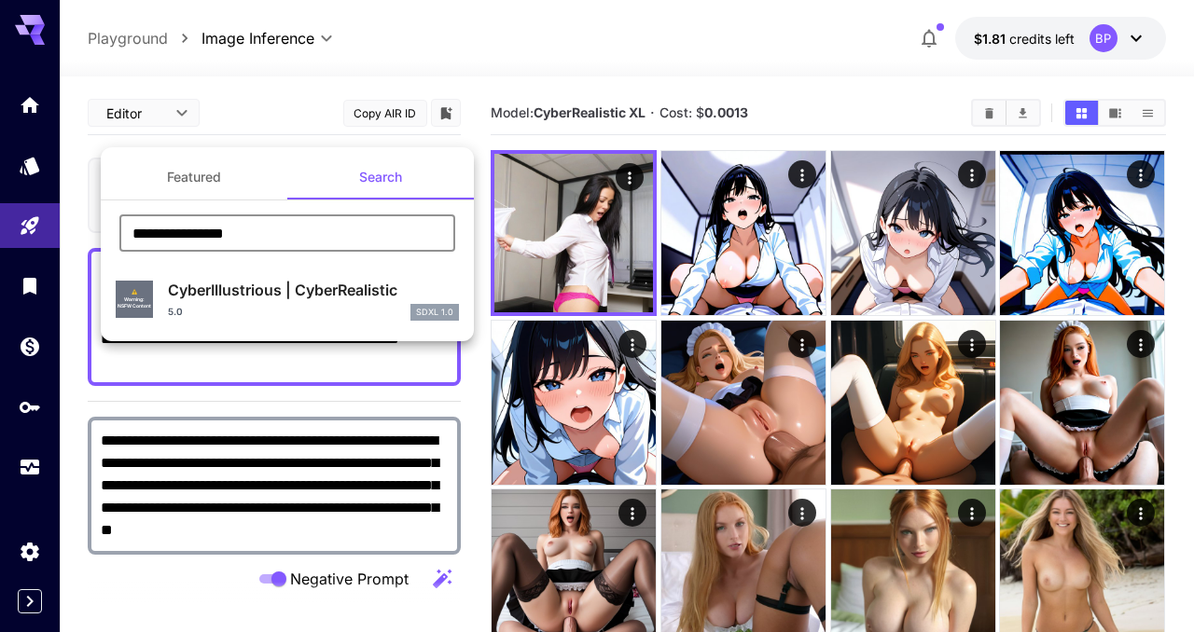
type input "**********"
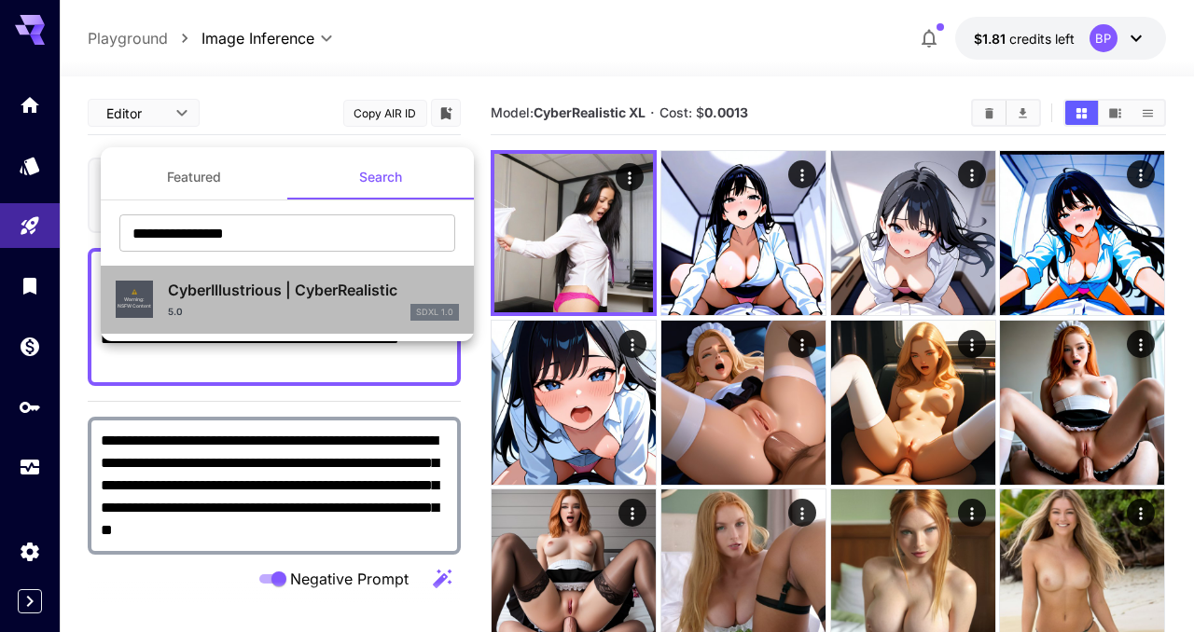
click at [252, 285] on p "CyberIllustrious | CyberRealistic" at bounding box center [313, 290] width 291 height 22
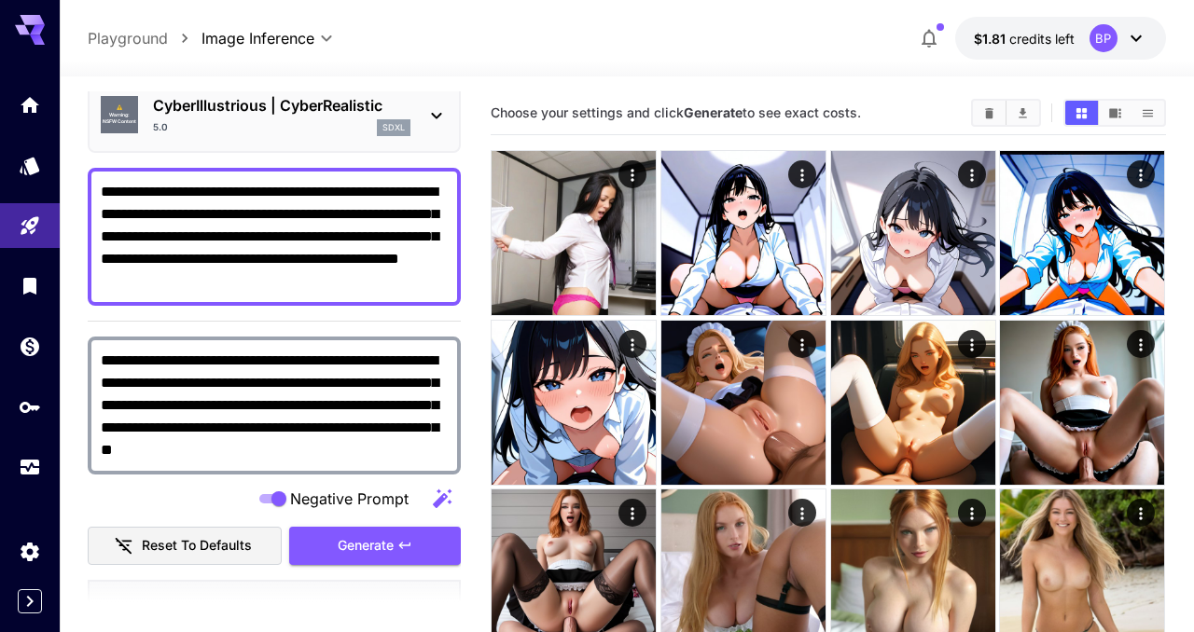
scroll to position [111, 0]
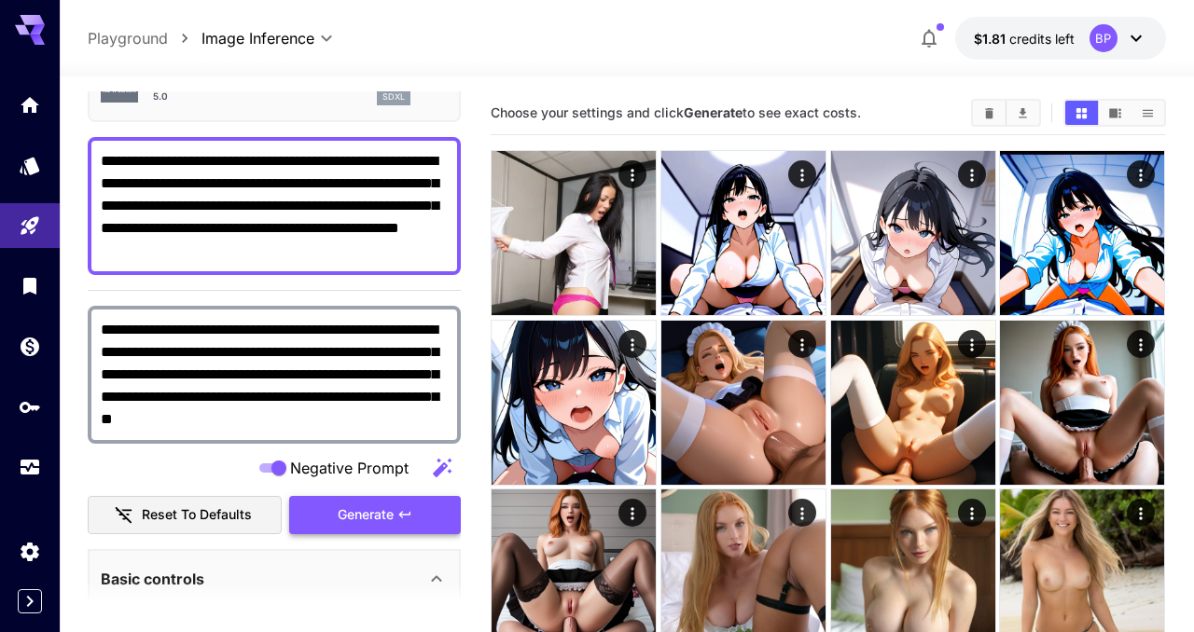
click at [409, 512] on icon "button" at bounding box center [404, 514] width 15 height 15
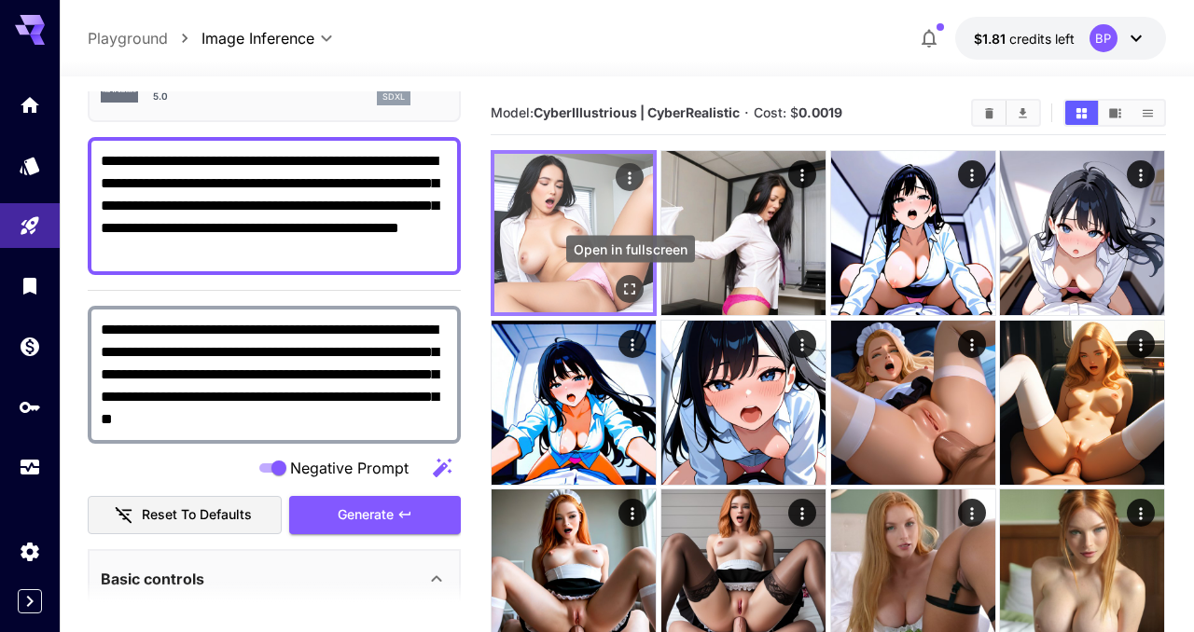
click at [635, 285] on icon "Open in fullscreen" at bounding box center [630, 290] width 11 height 11
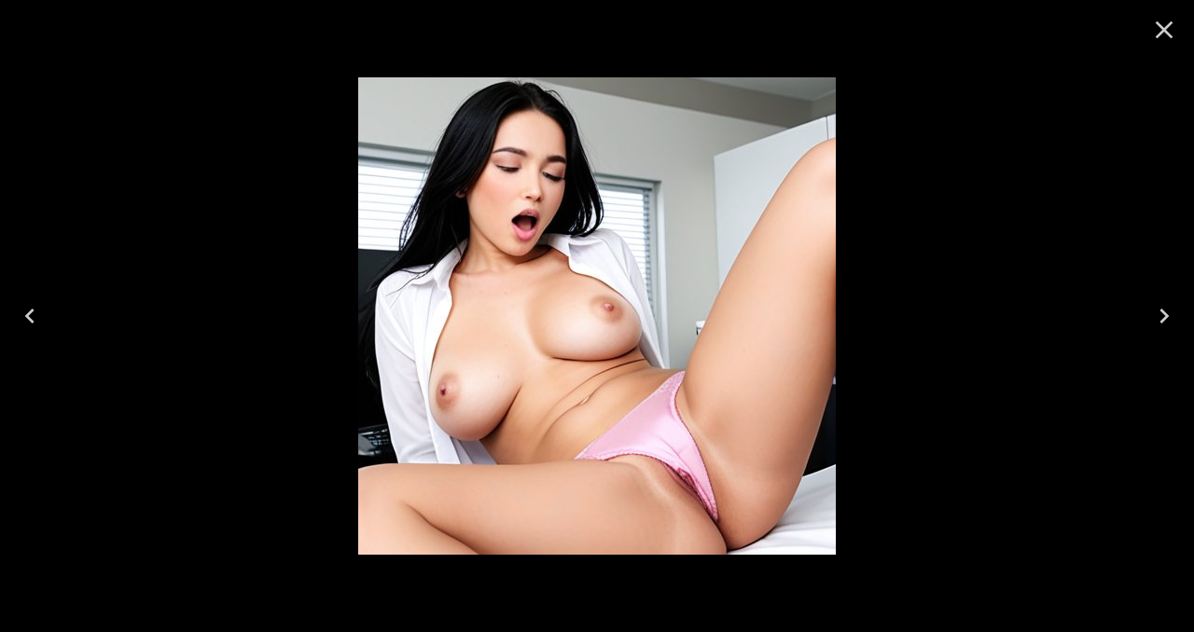
click at [1160, 34] on icon "Close" at bounding box center [1165, 30] width 18 height 18
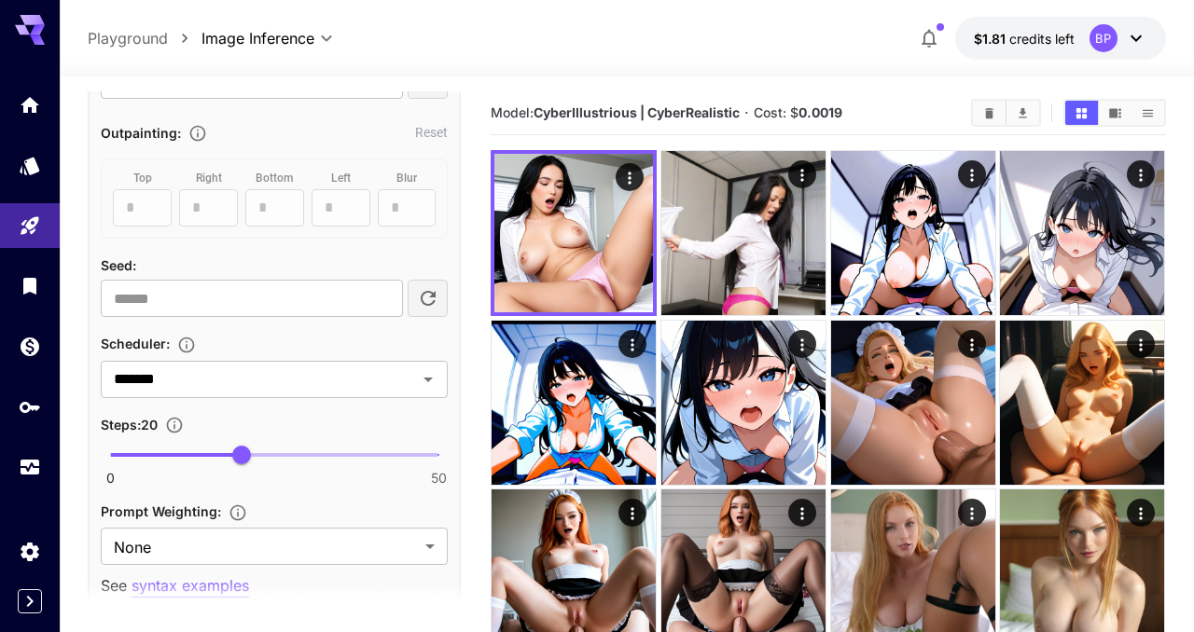
scroll to position [1193, 0]
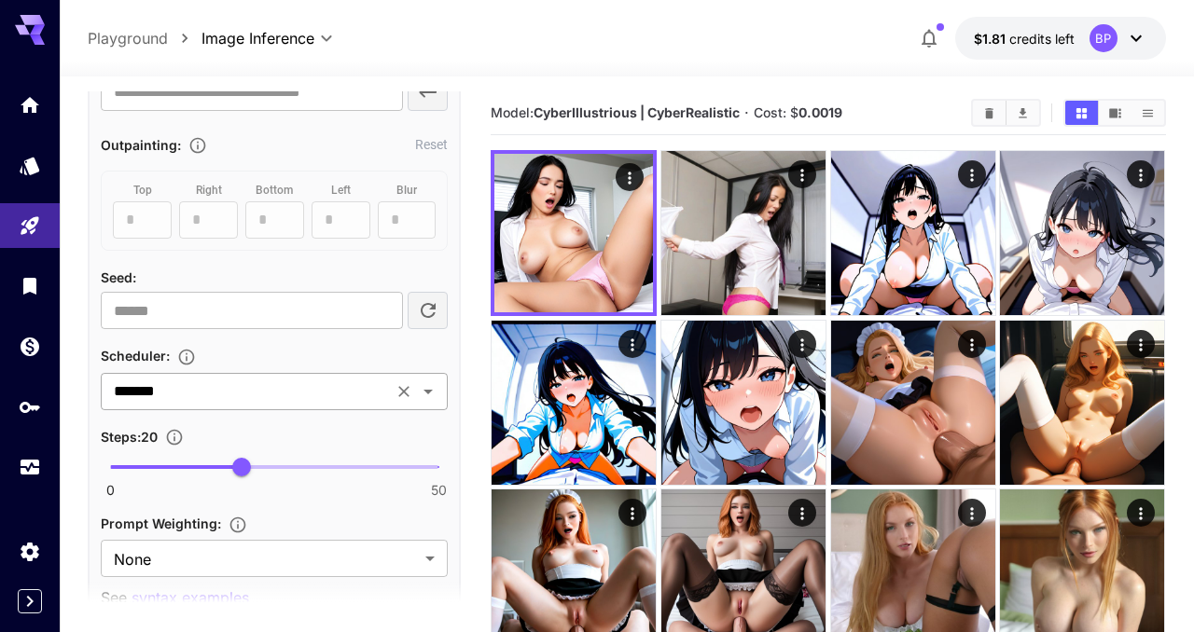
click at [289, 396] on input "*******" at bounding box center [246, 392] width 281 height 26
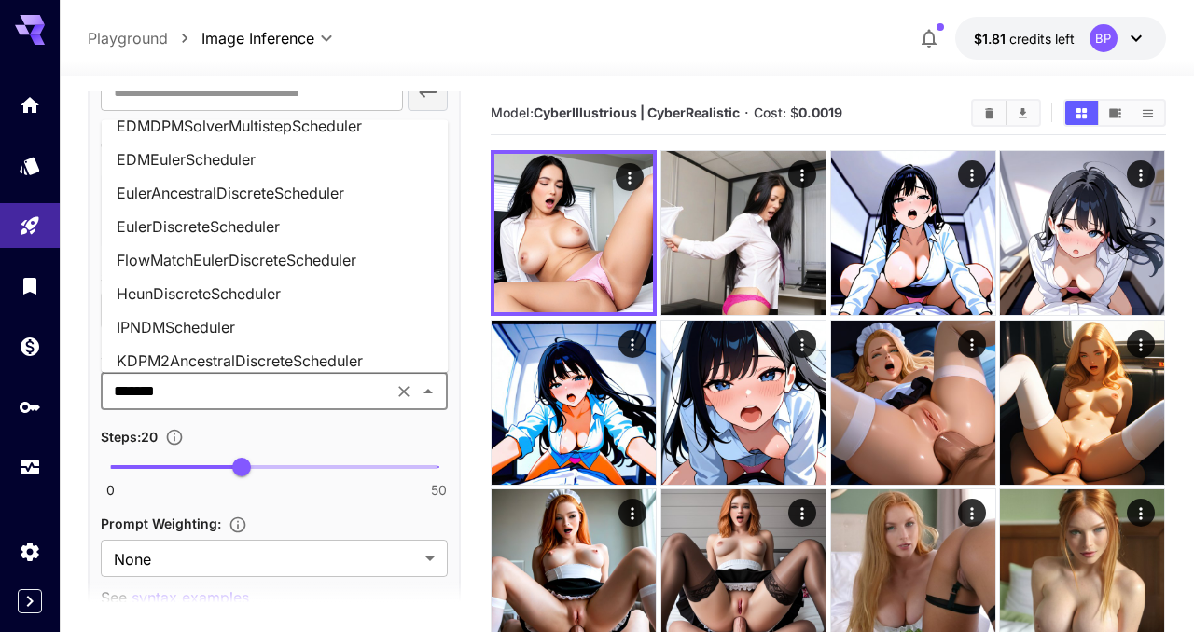
scroll to position [770, 0]
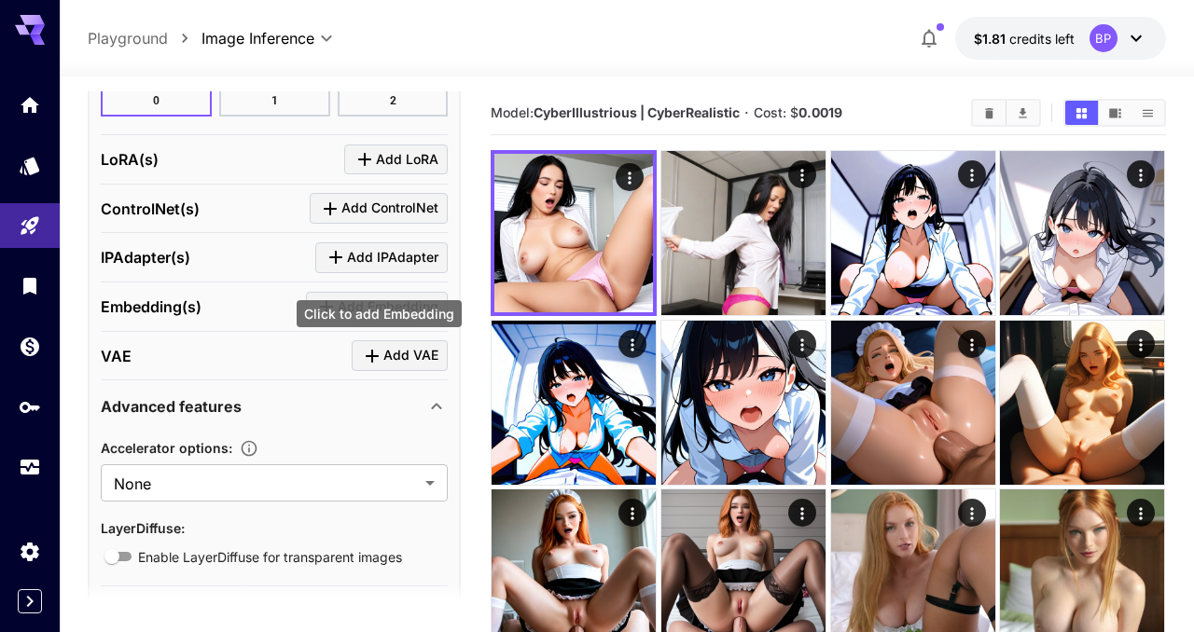
scroll to position [1836, 0]
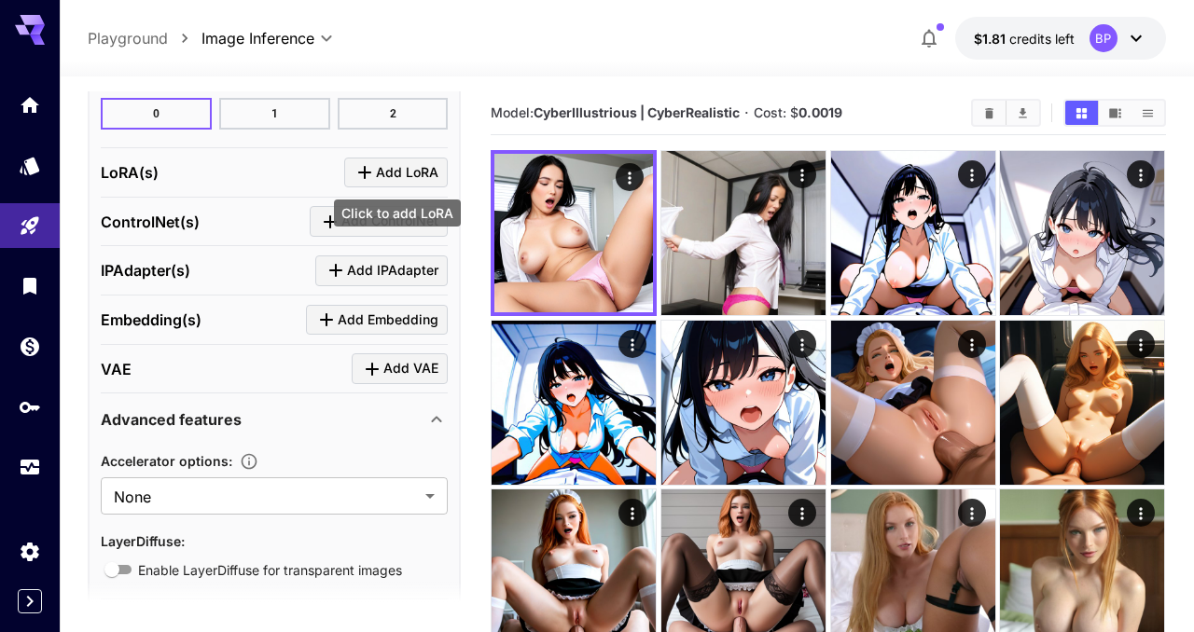
click at [366, 164] on icon "Click to add LoRA" at bounding box center [365, 172] width 22 height 22
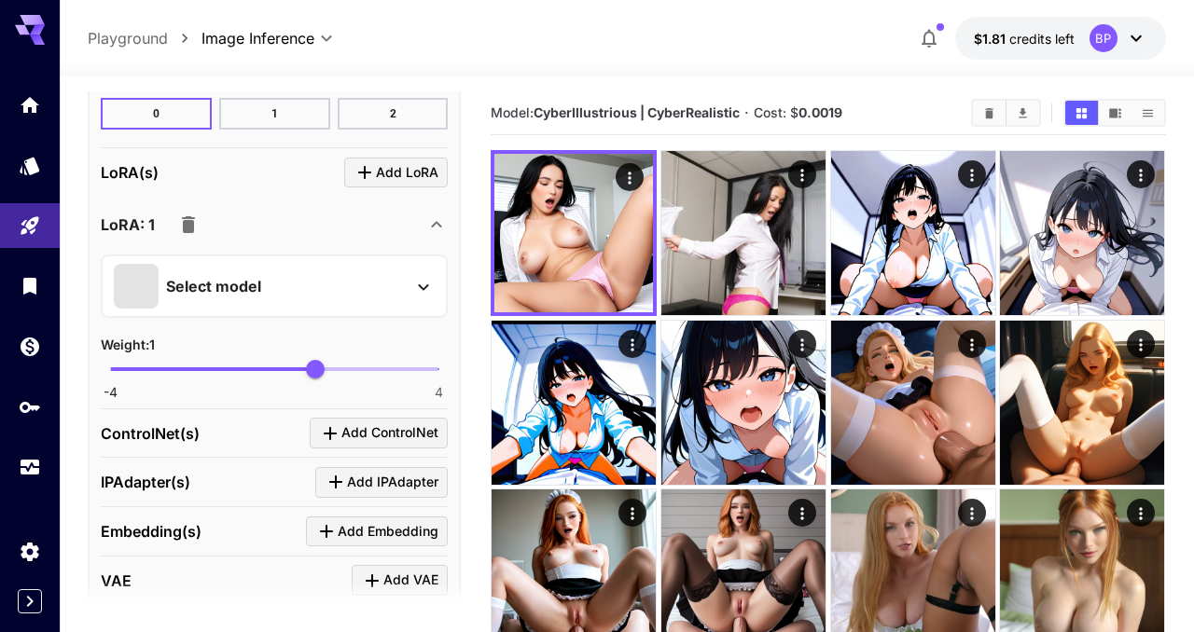
click at [229, 281] on p "Select model" at bounding box center [213, 286] width 95 height 22
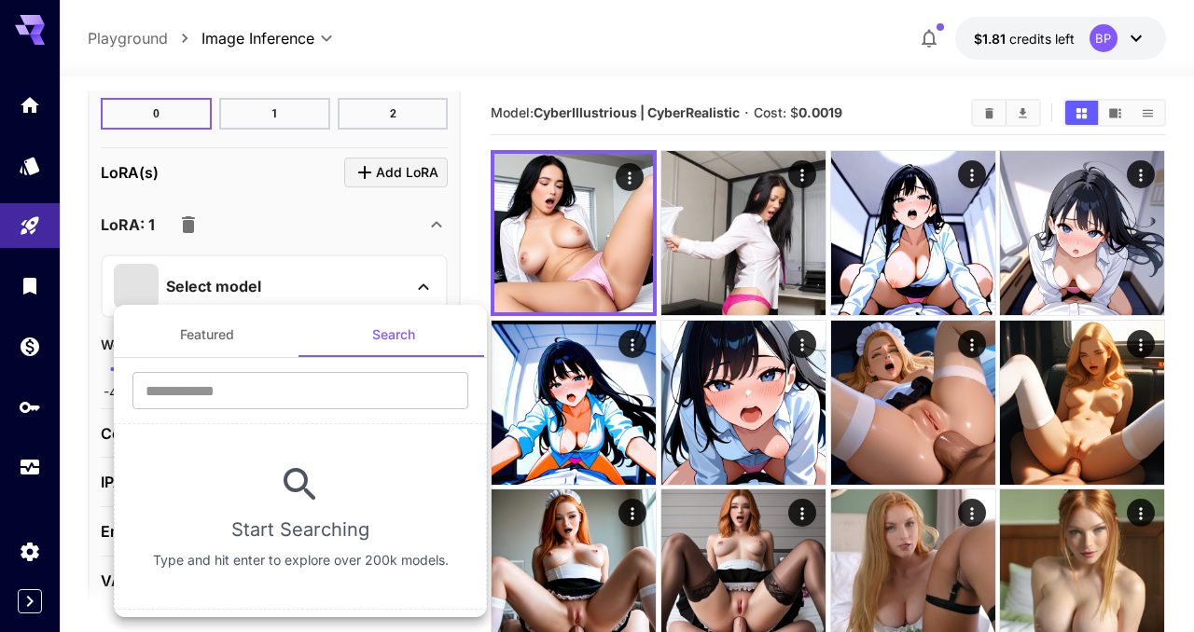
click at [189, 229] on div at bounding box center [597, 316] width 1194 height 632
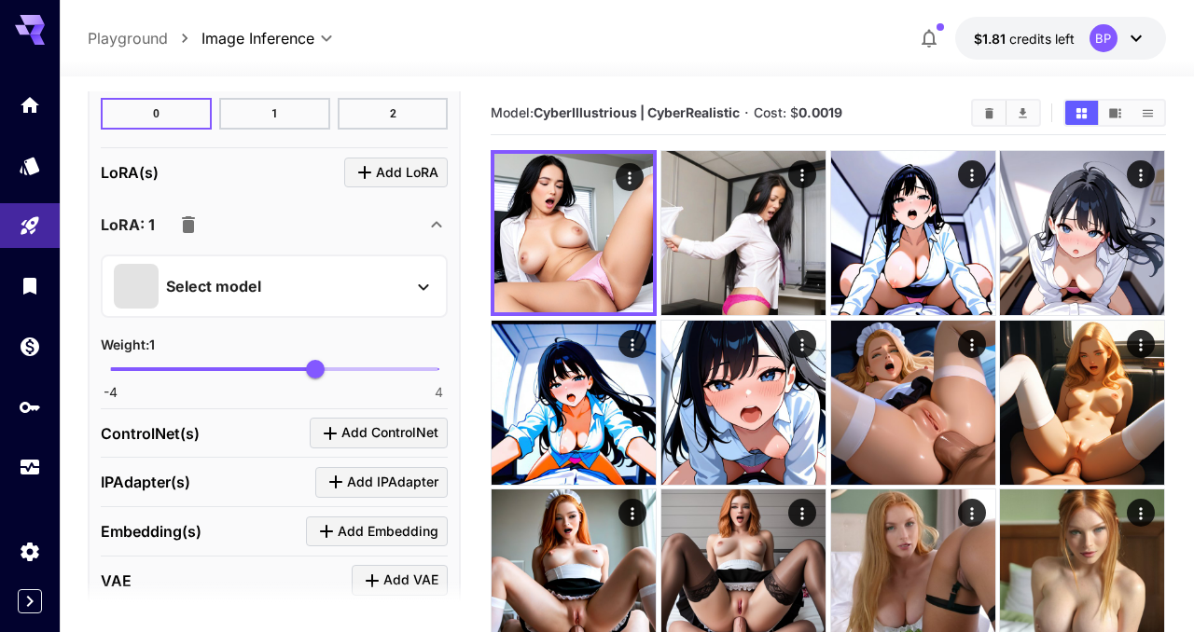
click at [189, 229] on icon "button" at bounding box center [188, 224] width 13 height 17
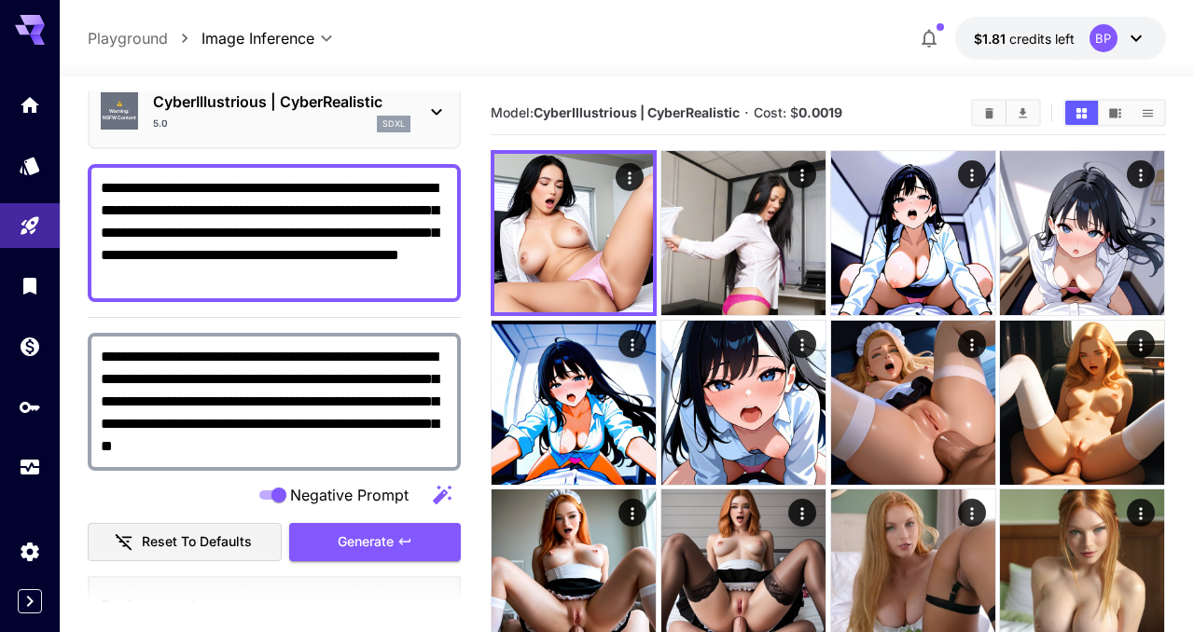
scroll to position [0, 0]
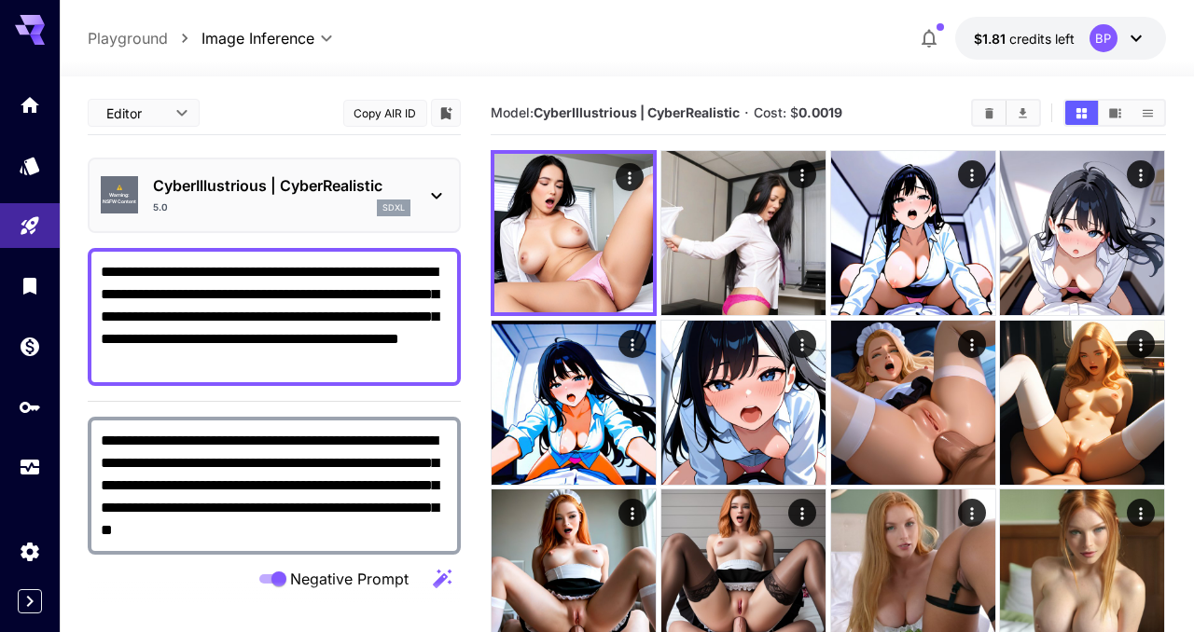
click at [230, 189] on p "CyberIllustrious | CyberRealistic" at bounding box center [281, 185] width 257 height 22
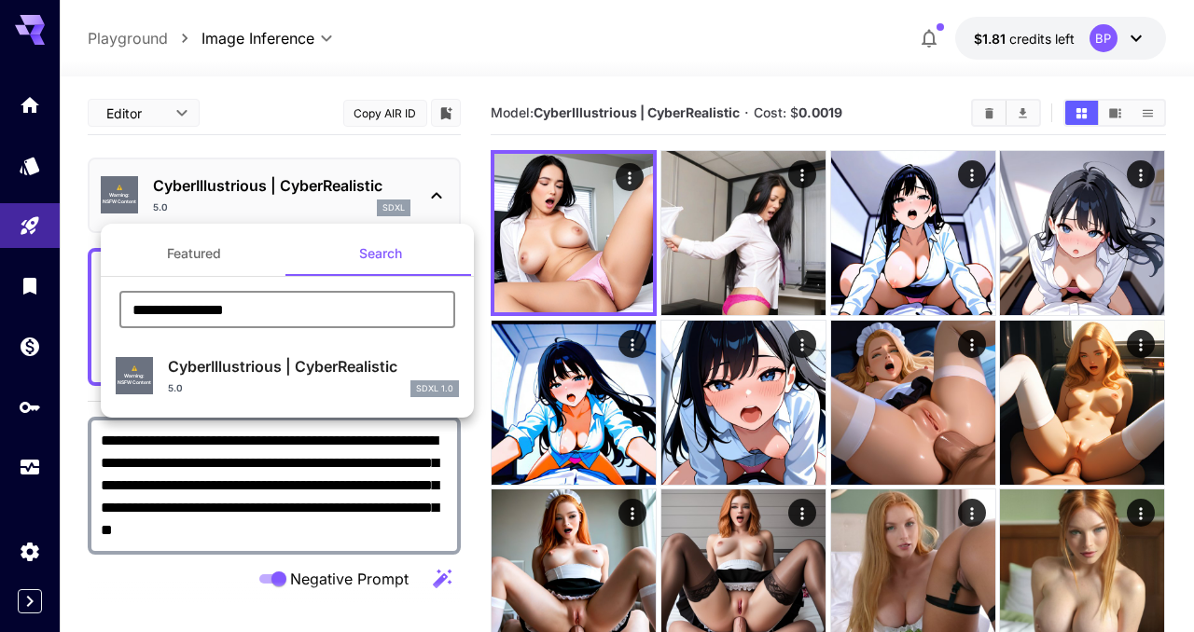
click at [201, 299] on input "**********" at bounding box center [287, 309] width 336 height 37
paste input "***"
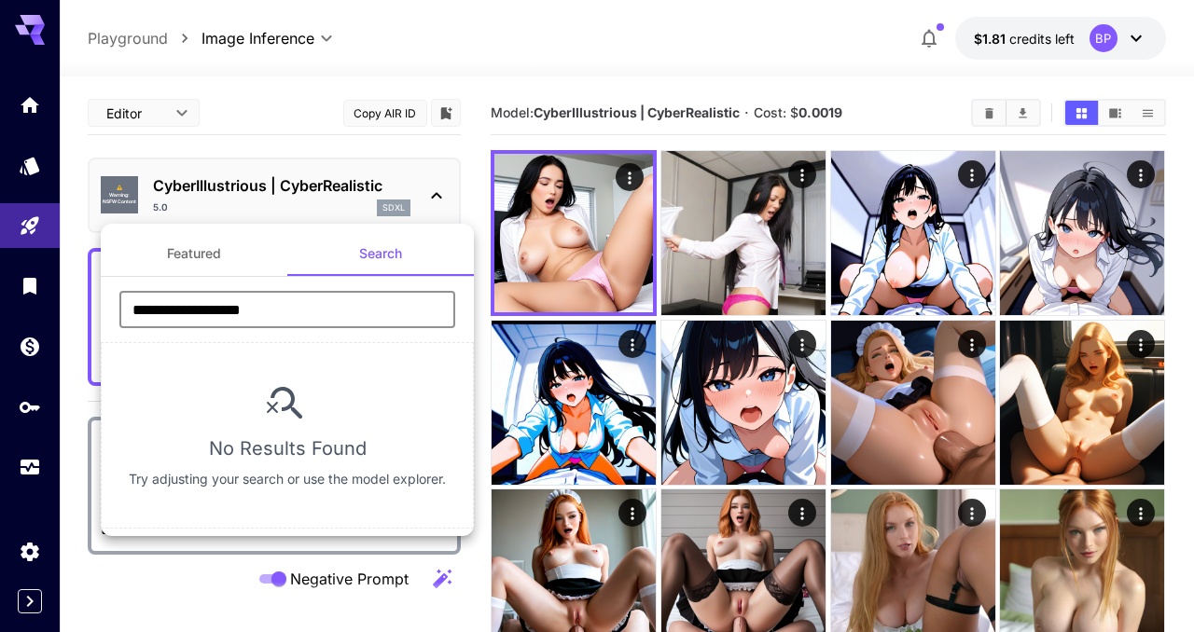
click at [162, 312] on input "**********" at bounding box center [287, 309] width 336 height 37
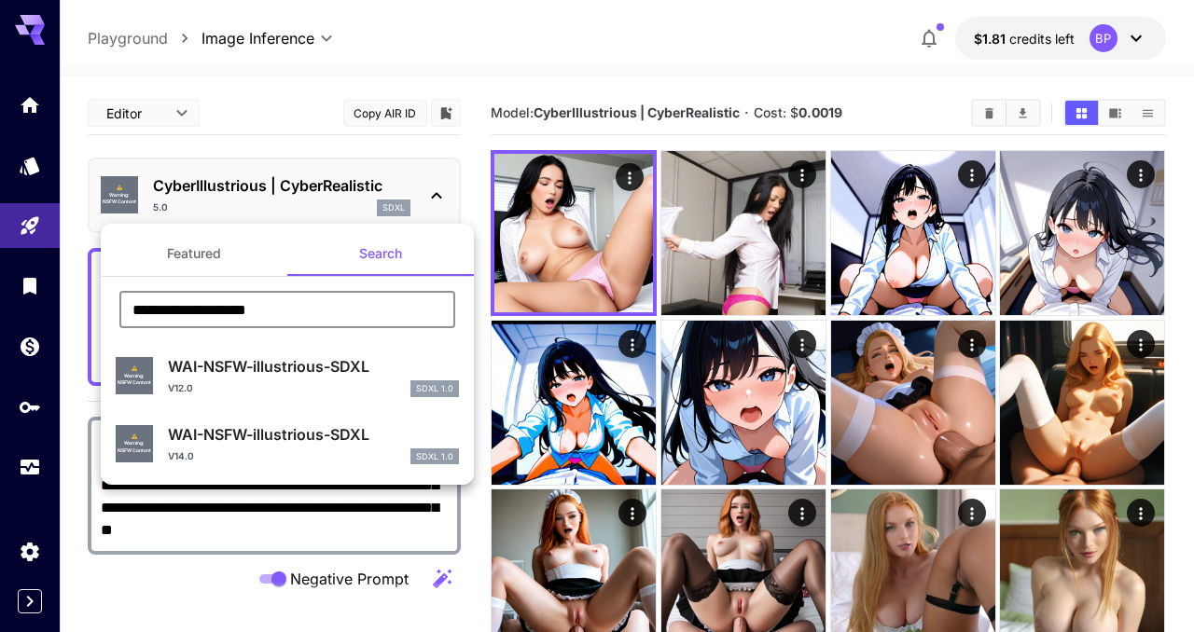
type input "**********"
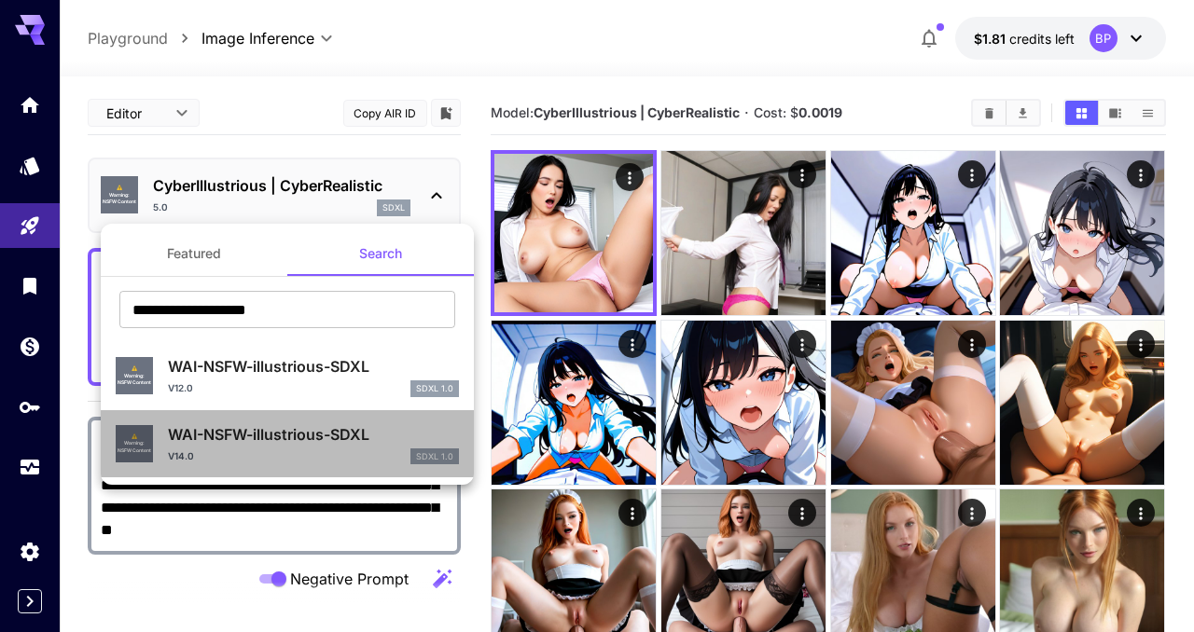
click at [278, 442] on p "WAI-NSFW-illustrious-SDXL" at bounding box center [313, 435] width 291 height 22
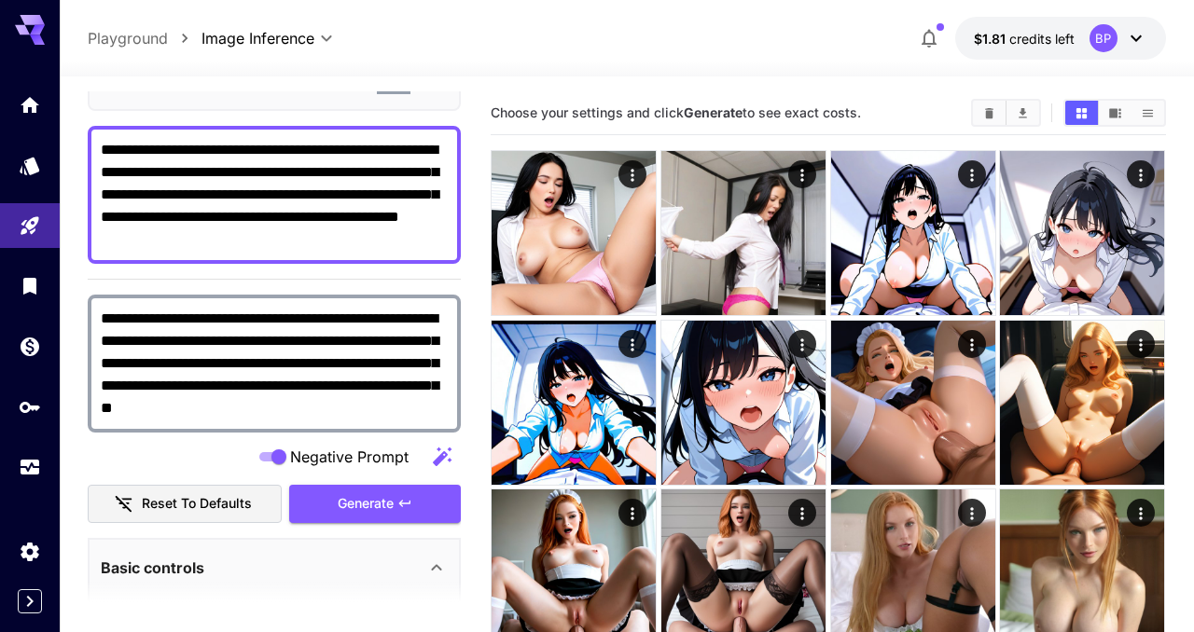
scroll to position [129, 0]
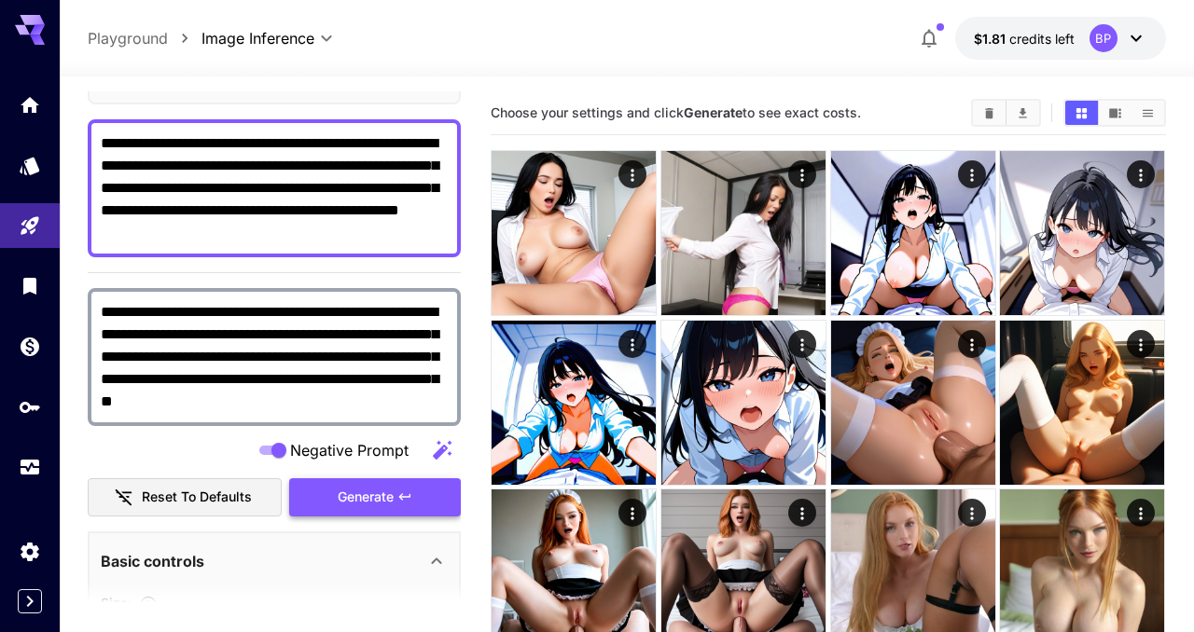
click at [400, 501] on icon "button" at bounding box center [404, 497] width 15 height 15
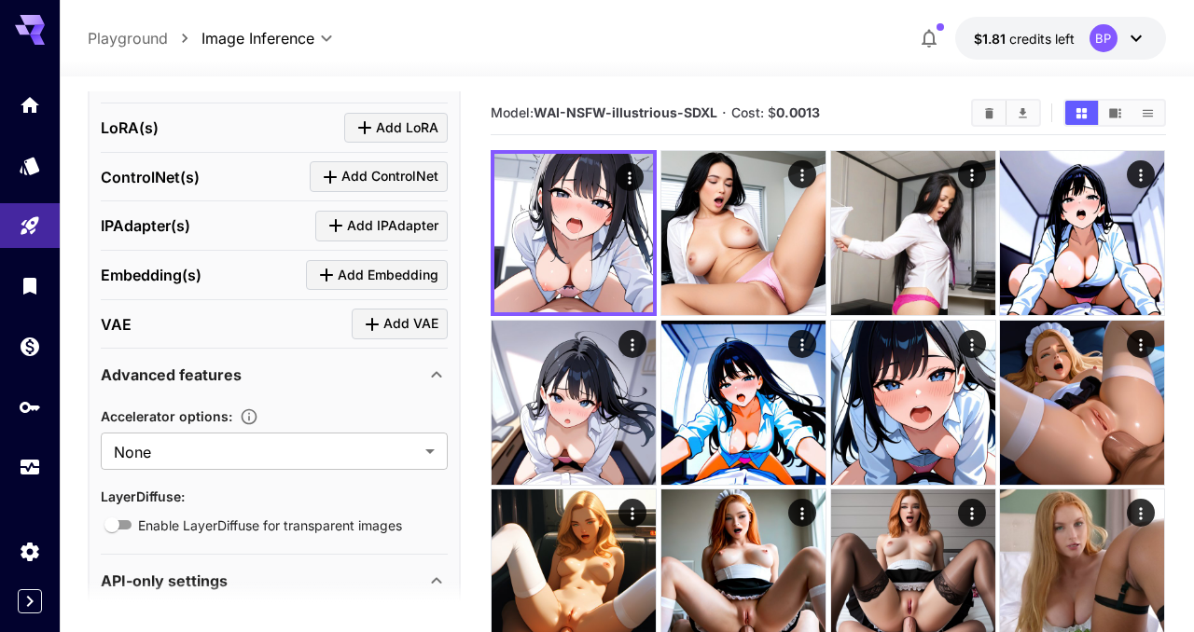
scroll to position [1866, 0]
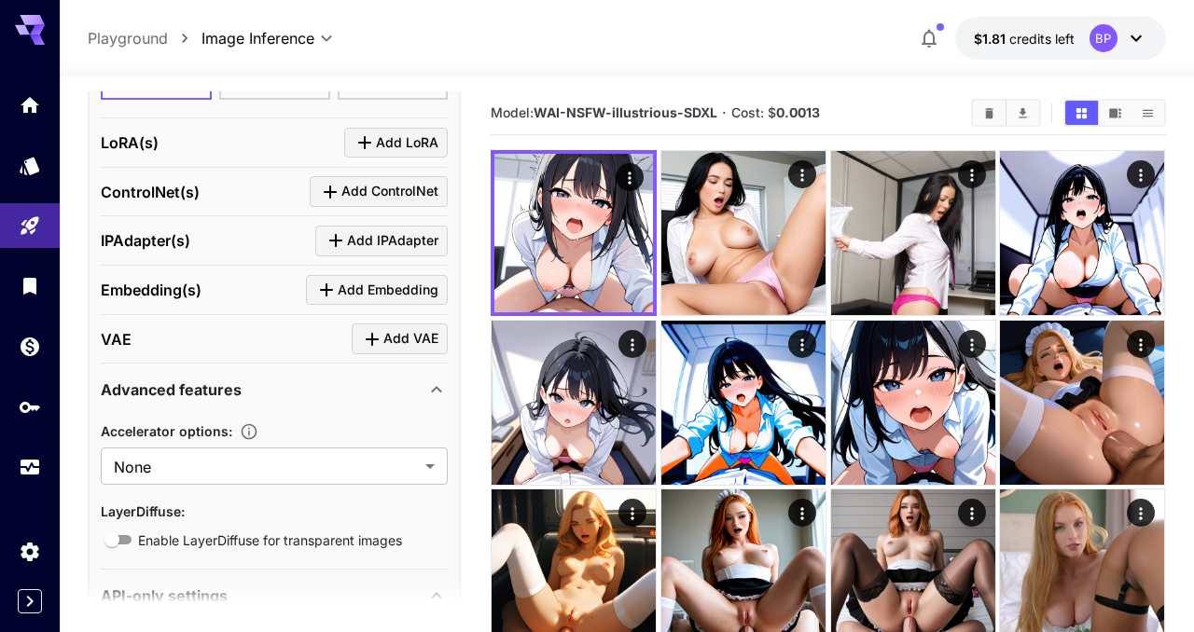
click at [143, 140] on p "LoRA(s)" at bounding box center [130, 143] width 58 height 22
click at [375, 136] on icon "Click to add LoRA" at bounding box center [365, 143] width 22 height 22
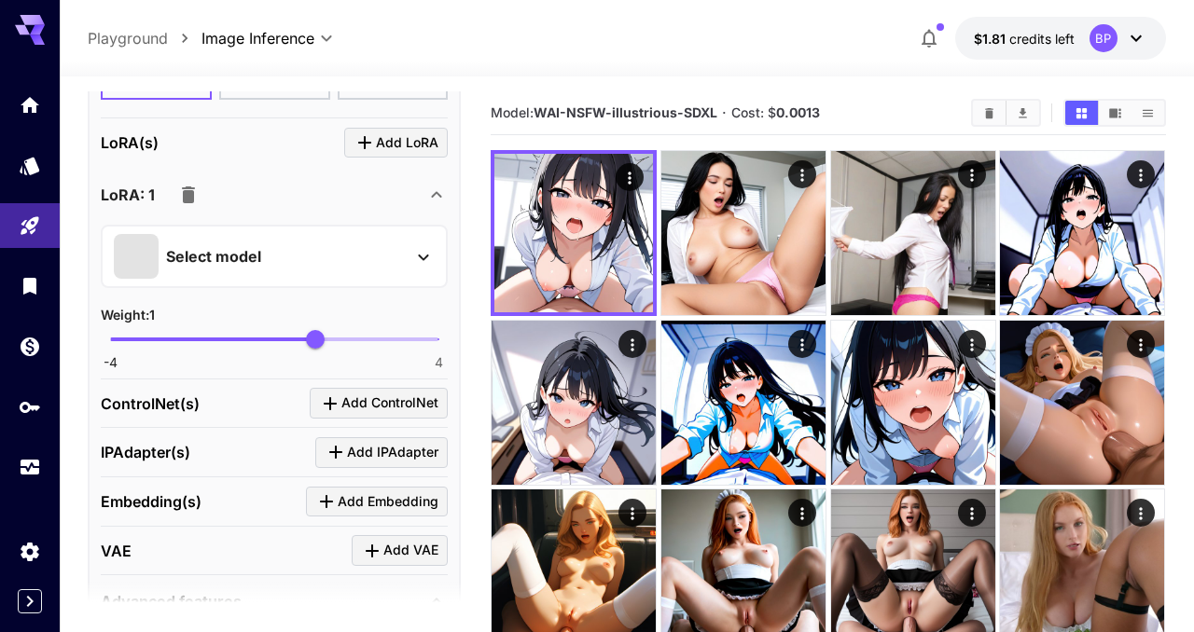
click at [275, 221] on div "Select model Weight : 1 -4 4 1" at bounding box center [274, 293] width 347 height 152
click at [275, 253] on div "Select model" at bounding box center [259, 256] width 291 height 45
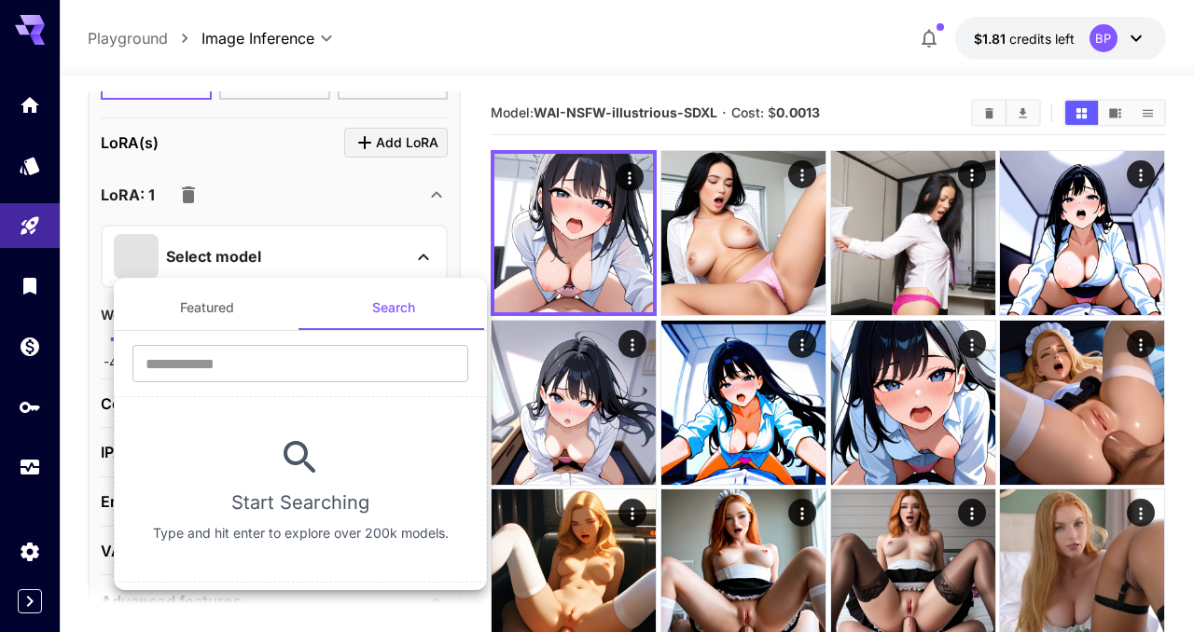
click at [180, 189] on div at bounding box center [597, 316] width 1194 height 632
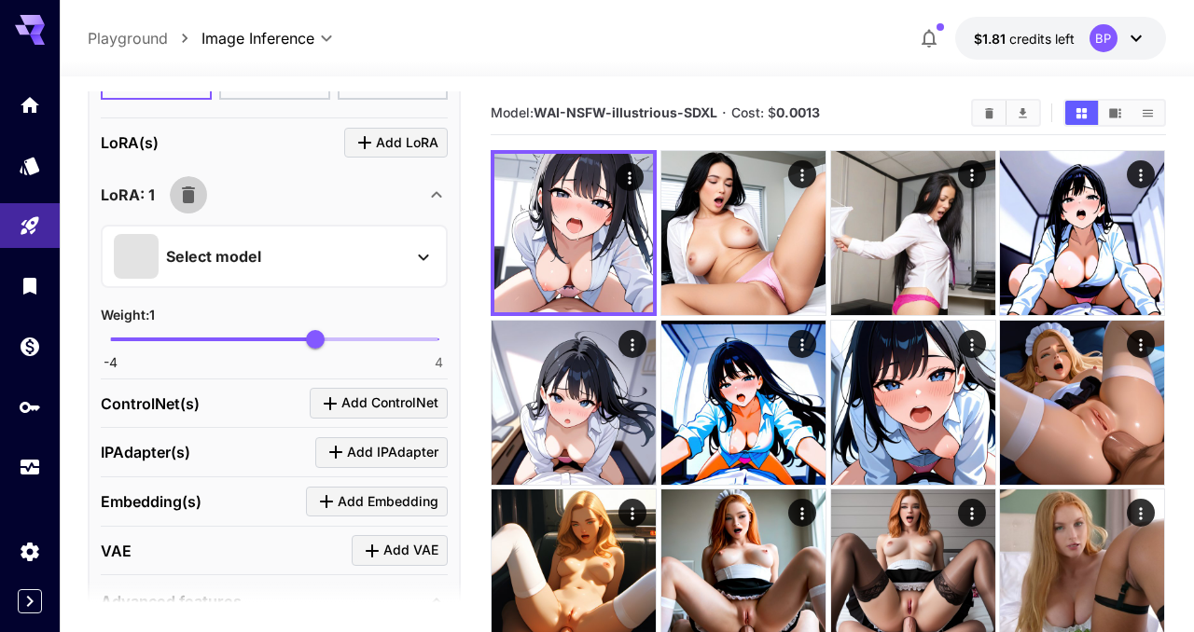
click at [193, 196] on icon "button" at bounding box center [188, 195] width 13 height 17
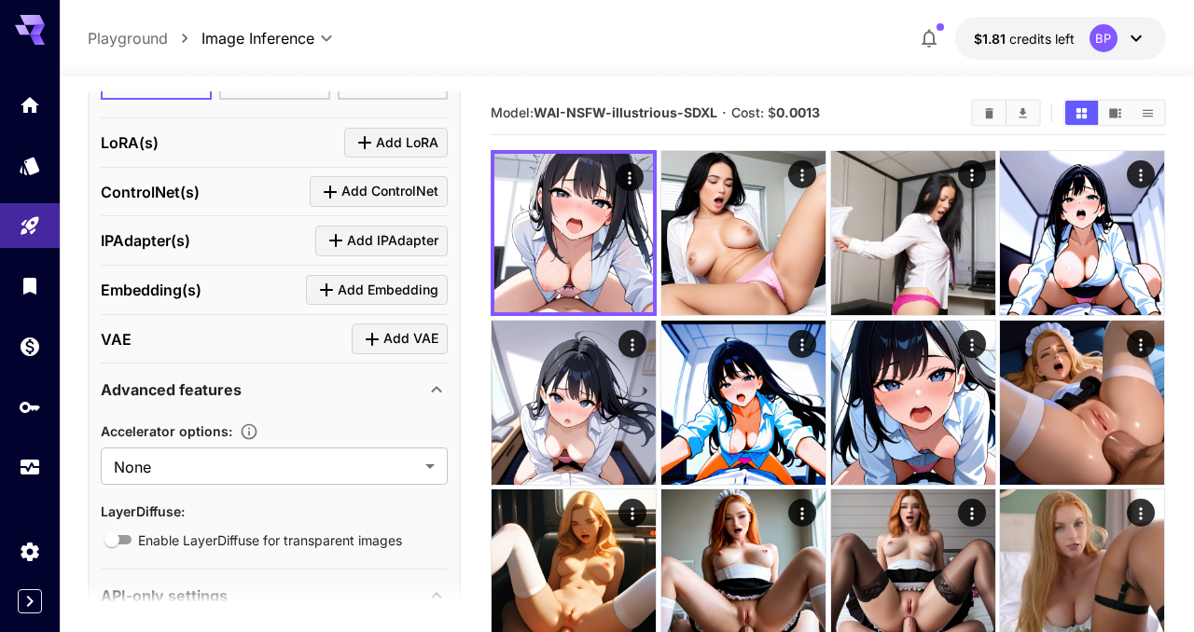
click at [405, 340] on span "Add VAE" at bounding box center [410, 338] width 55 height 23
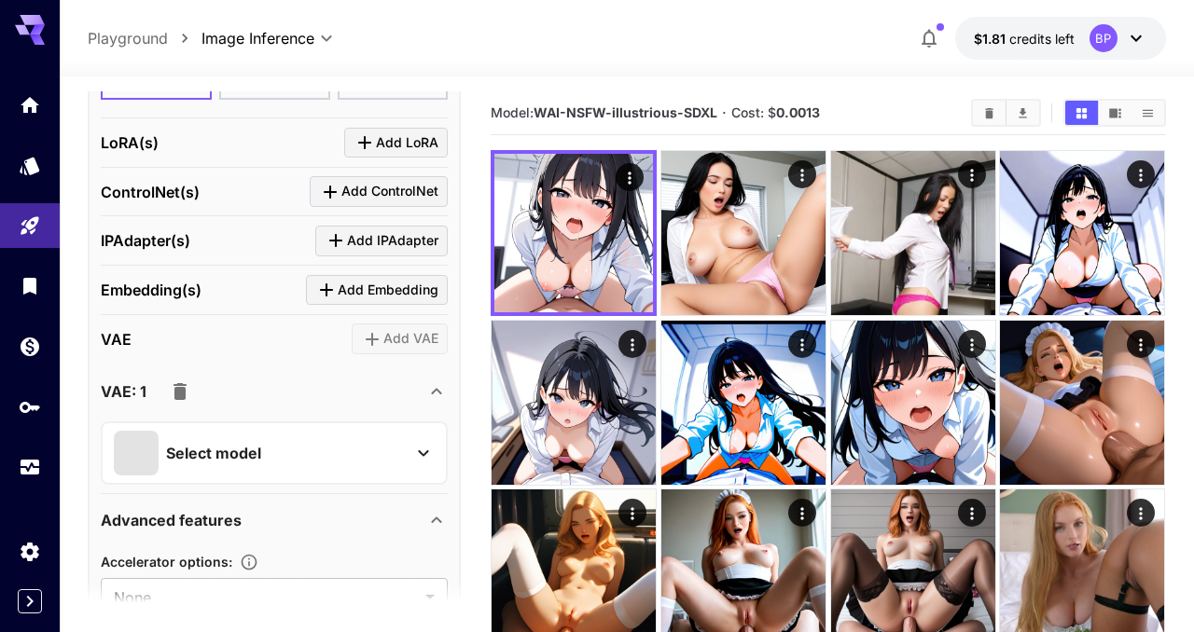
click at [291, 458] on div "Select model" at bounding box center [259, 453] width 291 height 45
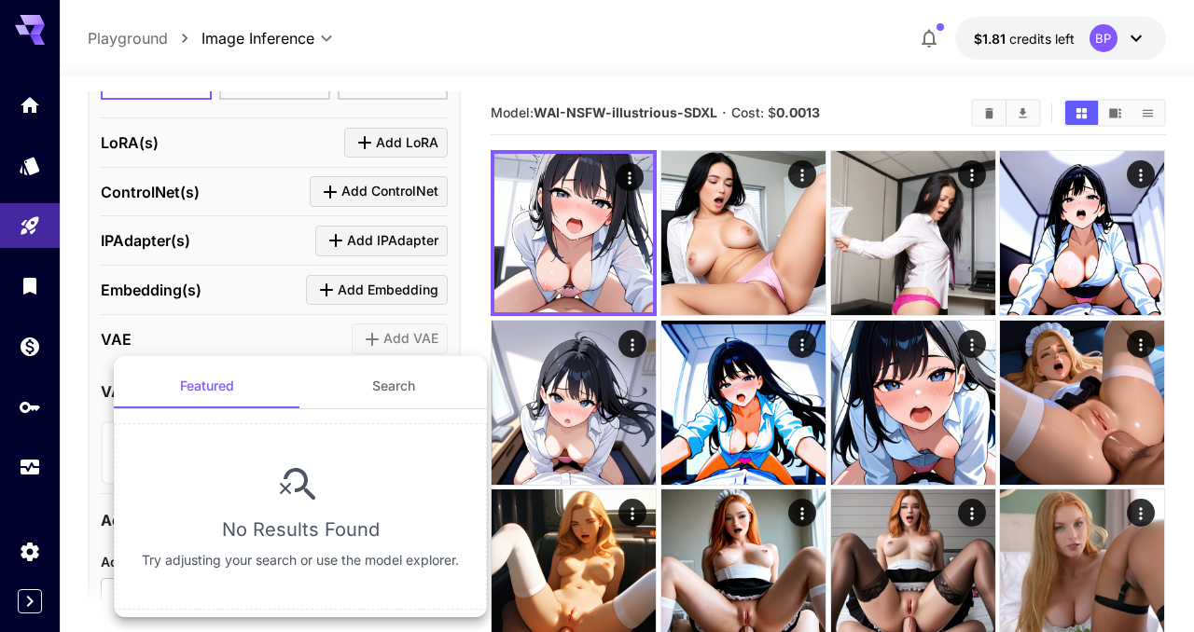
click at [85, 413] on div at bounding box center [597, 316] width 1194 height 632
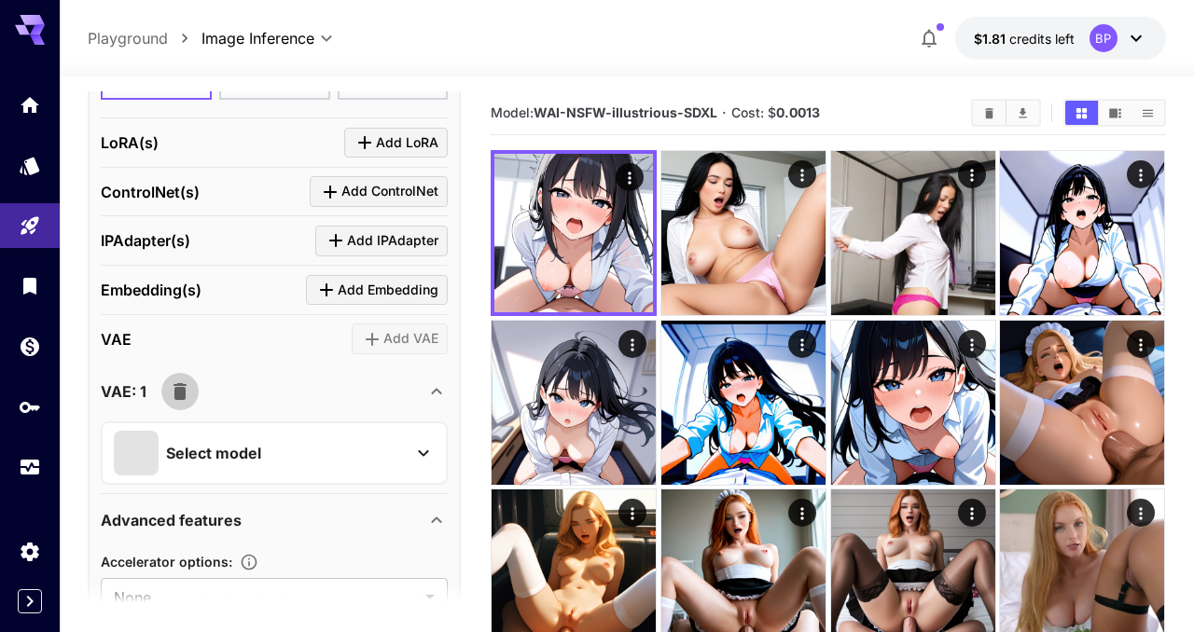
click at [182, 387] on icon "button" at bounding box center [180, 391] width 13 height 17
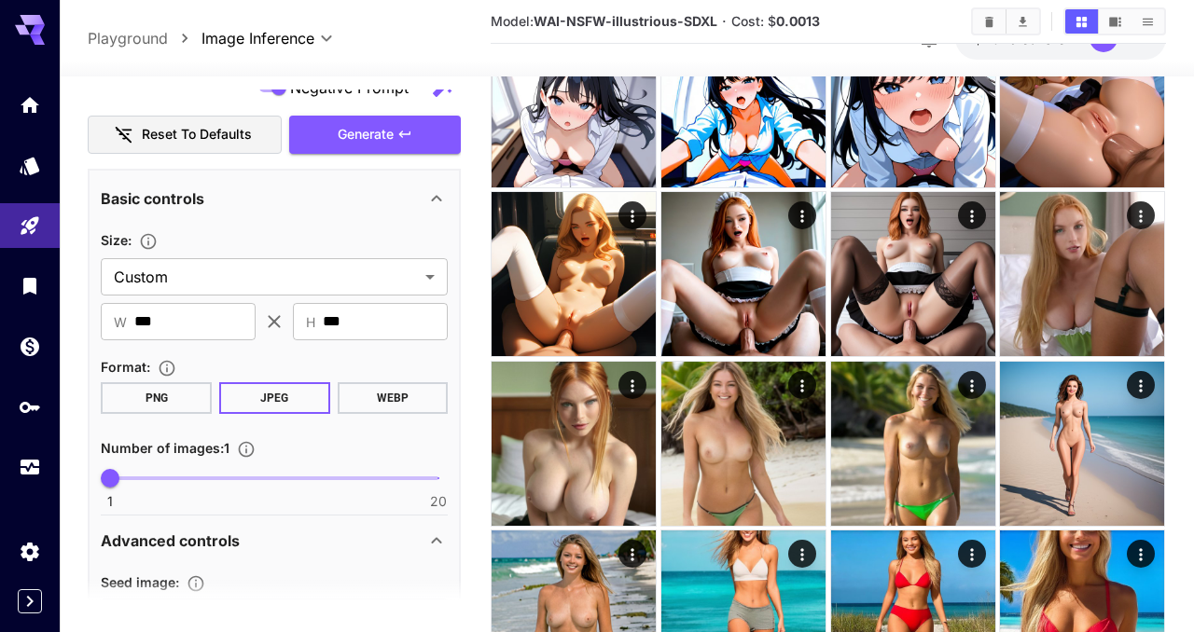
scroll to position [480, 0]
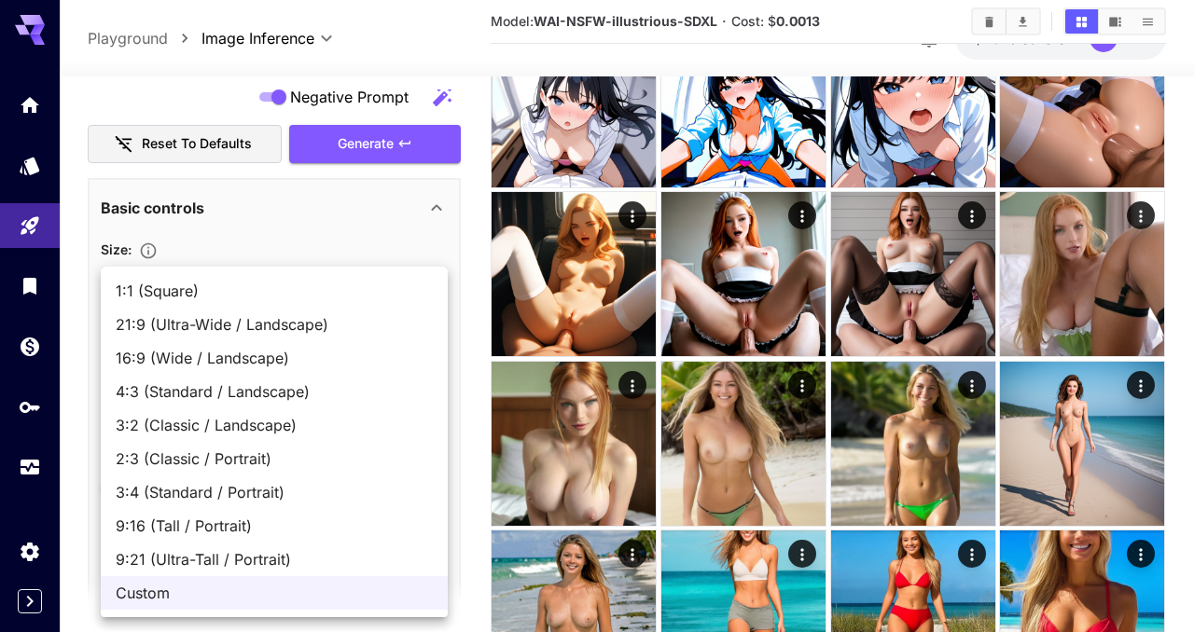
click at [302, 238] on div at bounding box center [597, 316] width 1194 height 632
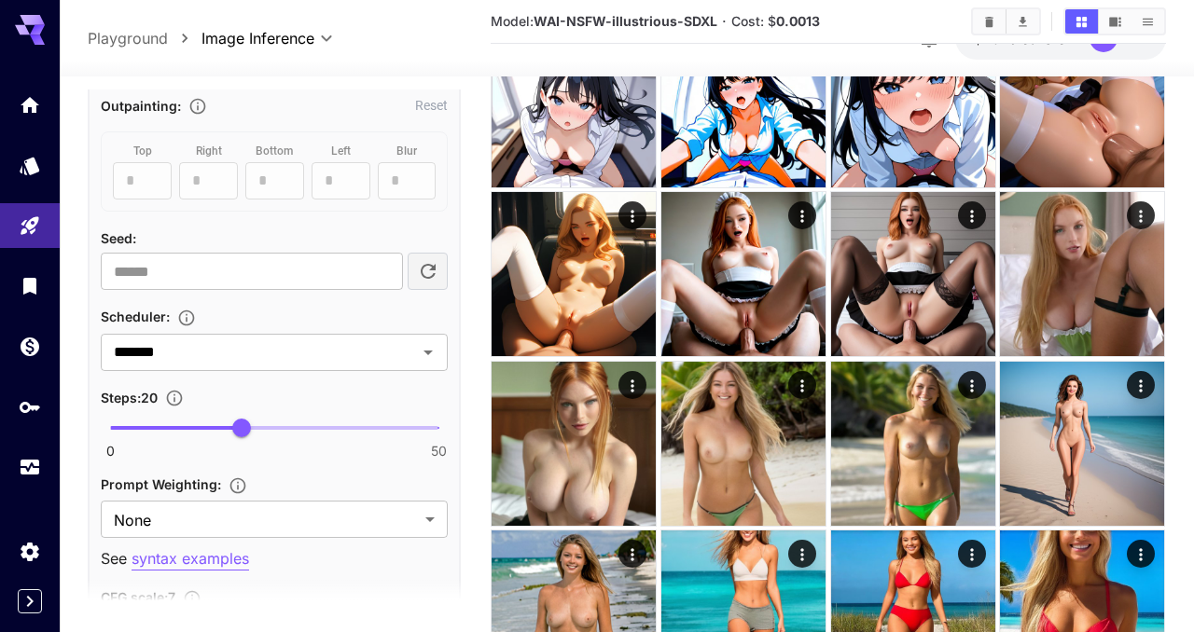
scroll to position [1277, 0]
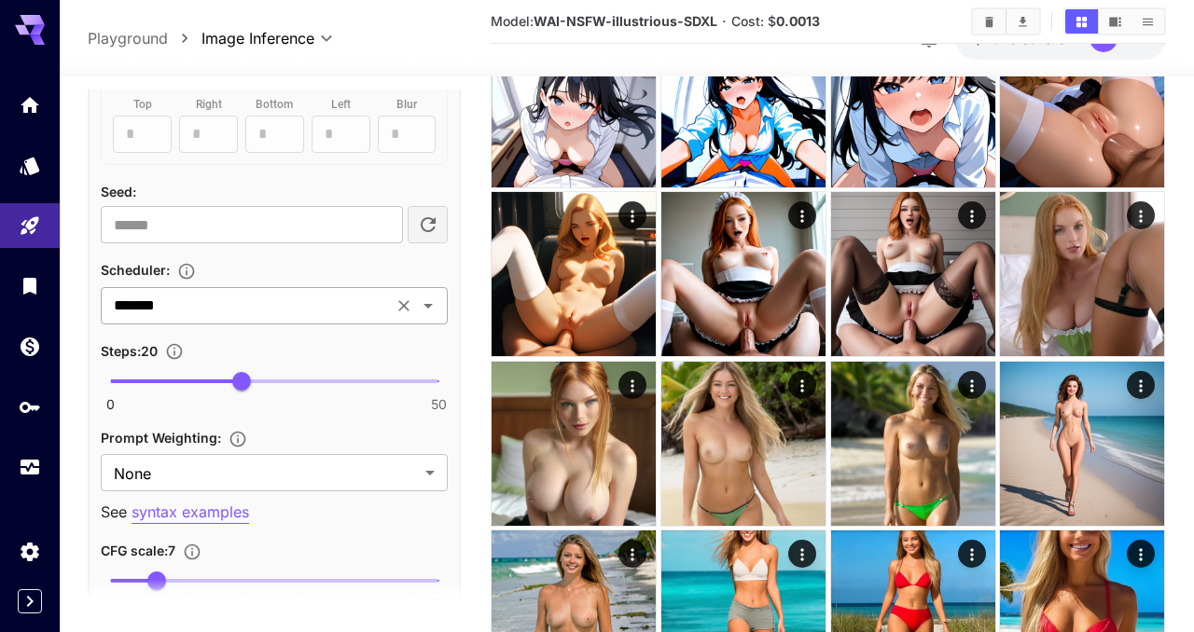
click at [340, 311] on input "*******" at bounding box center [246, 306] width 281 height 26
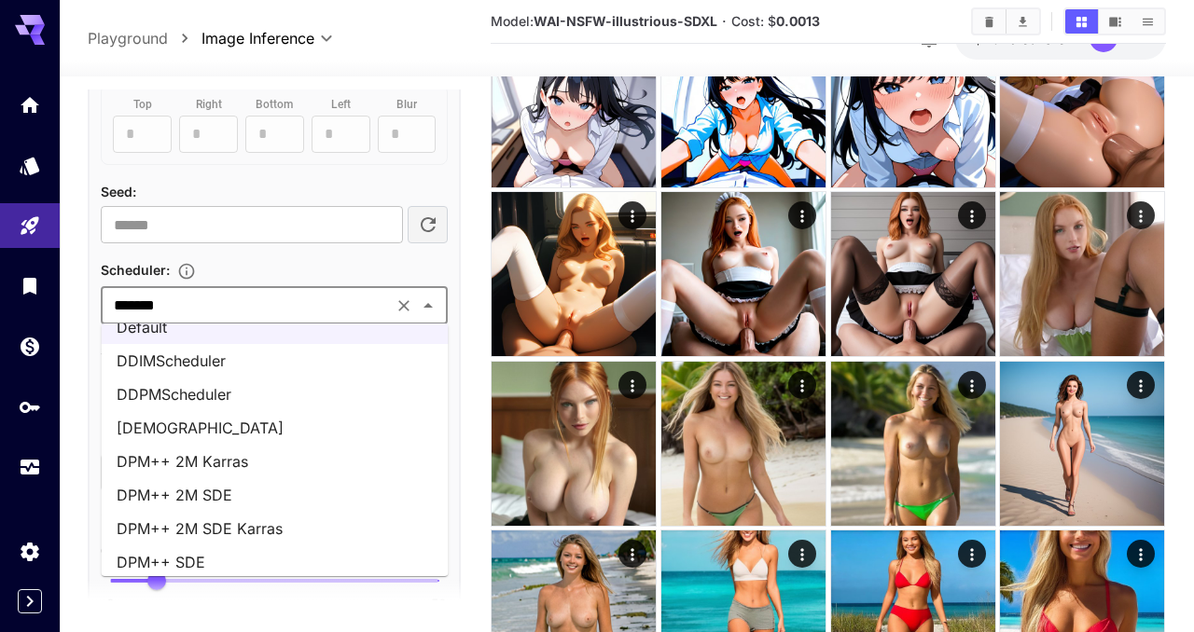
scroll to position [0, 0]
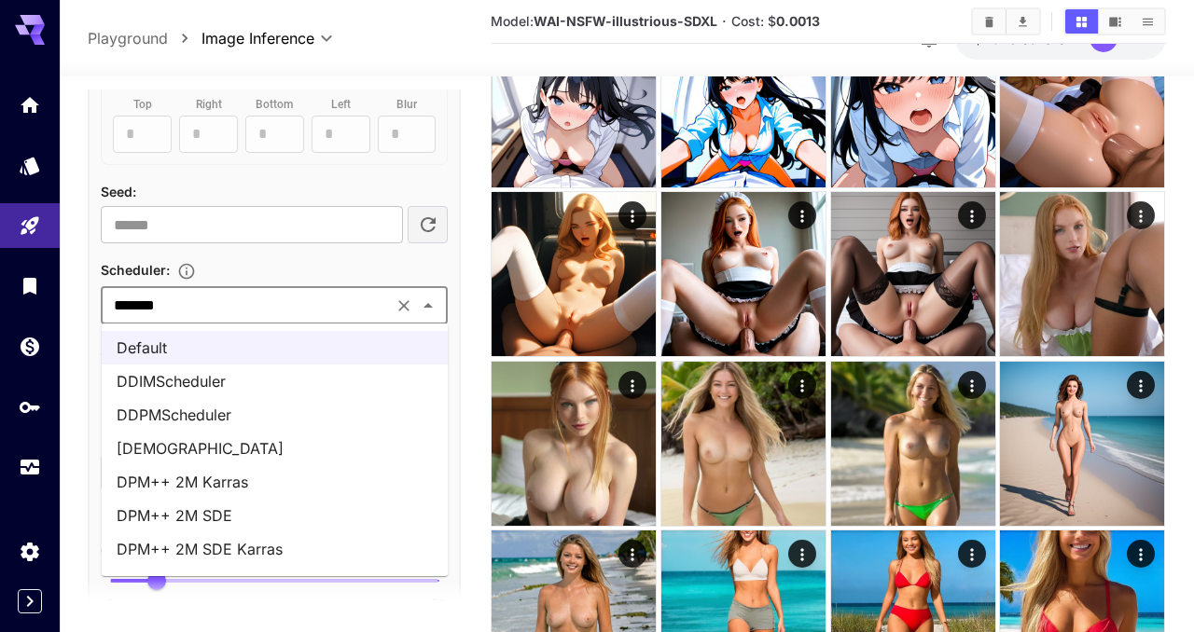
click at [248, 513] on li "DPM++ 2M SDE" at bounding box center [275, 516] width 347 height 34
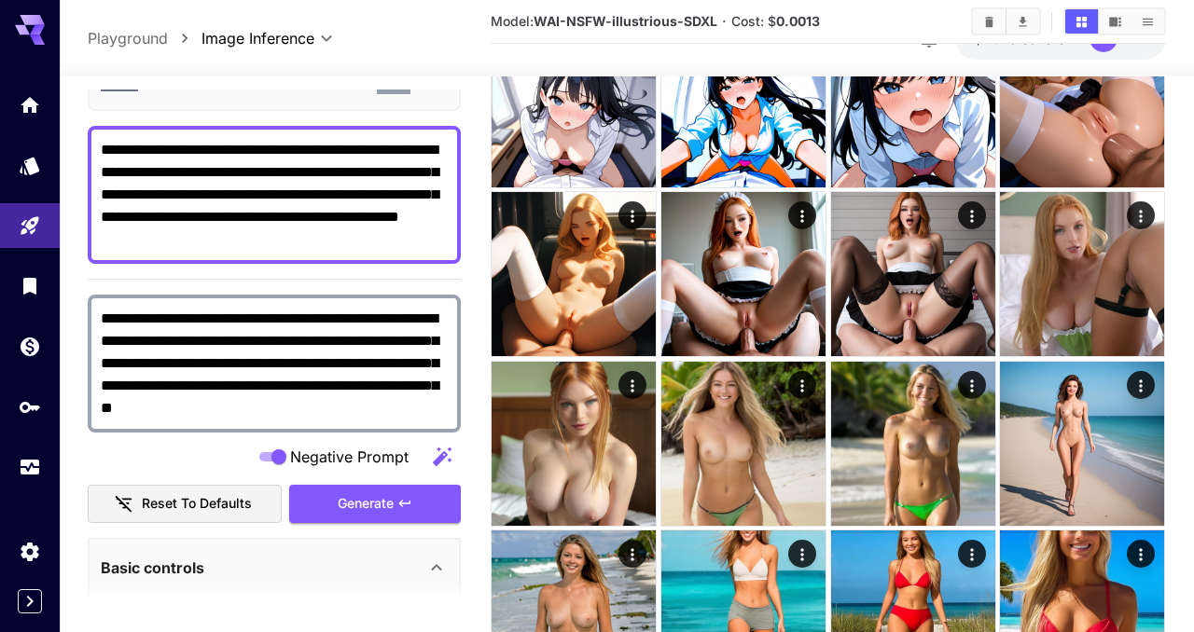
scroll to position [206, 0]
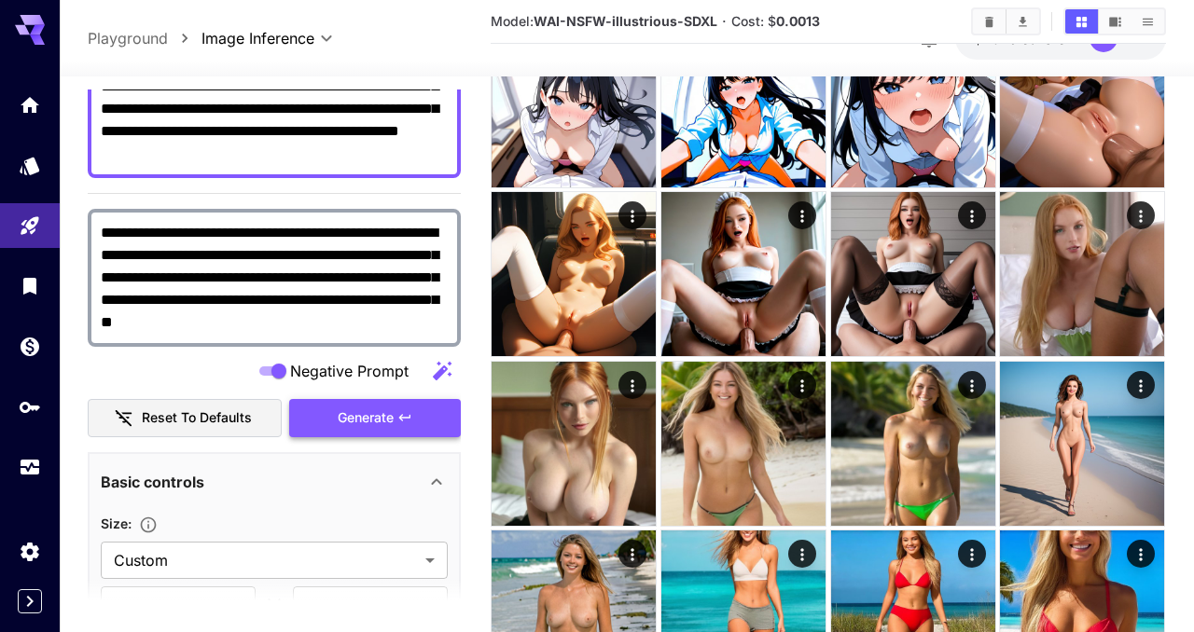
click at [399, 421] on icon "button" at bounding box center [404, 417] width 15 height 15
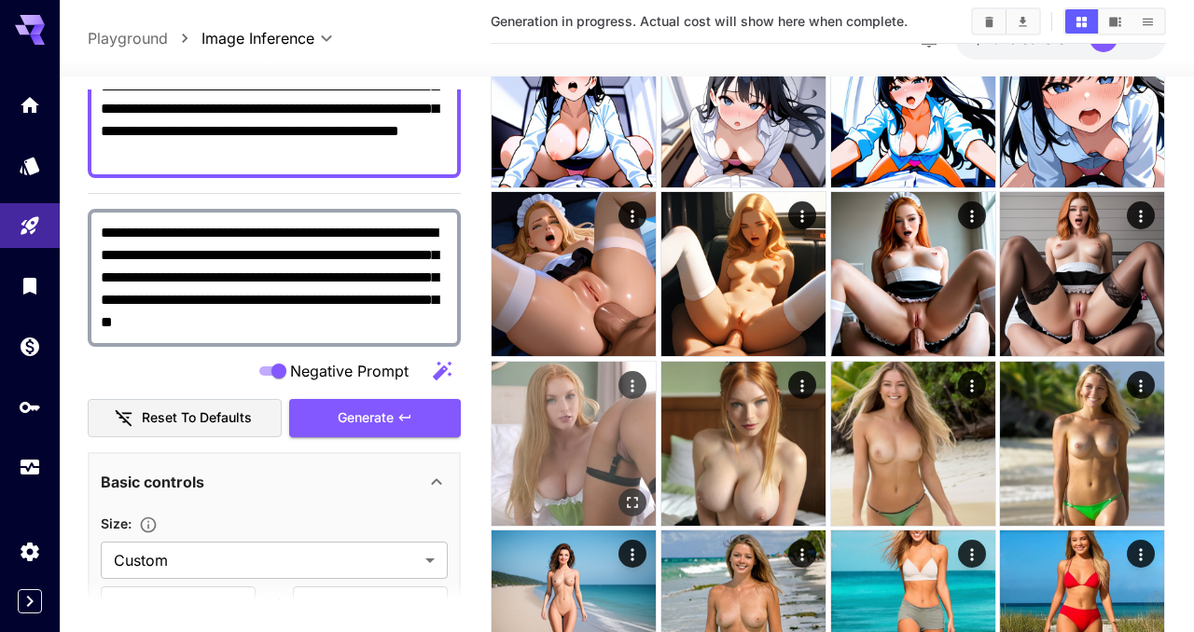
scroll to position [0, 0]
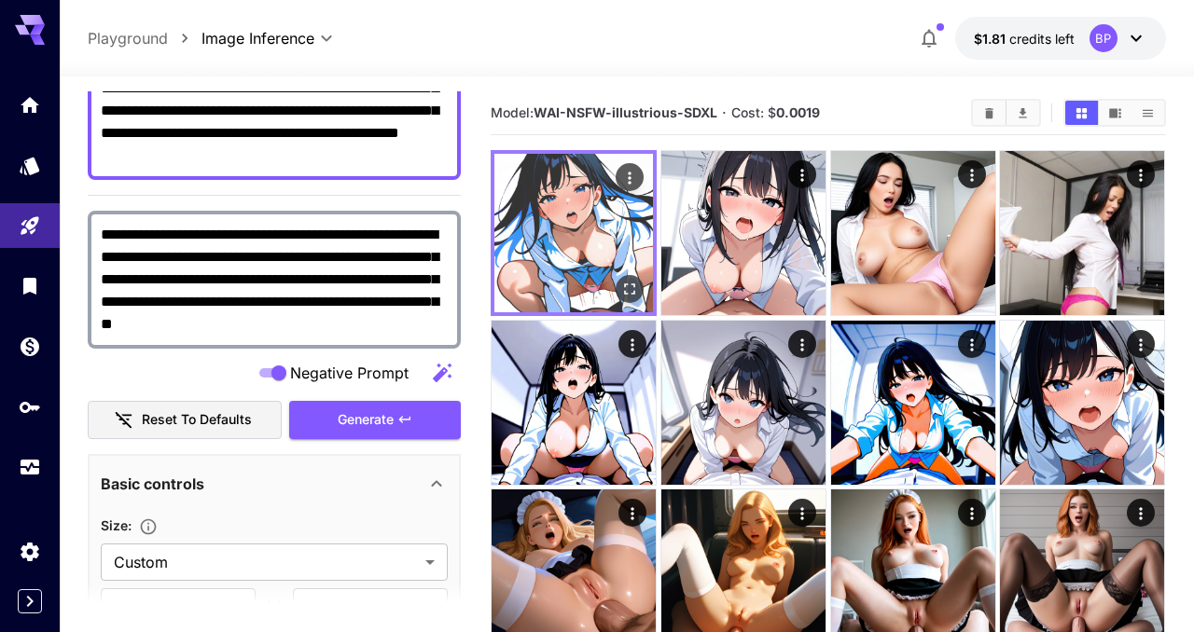
click at [622, 287] on icon "Open in fullscreen" at bounding box center [630, 289] width 19 height 19
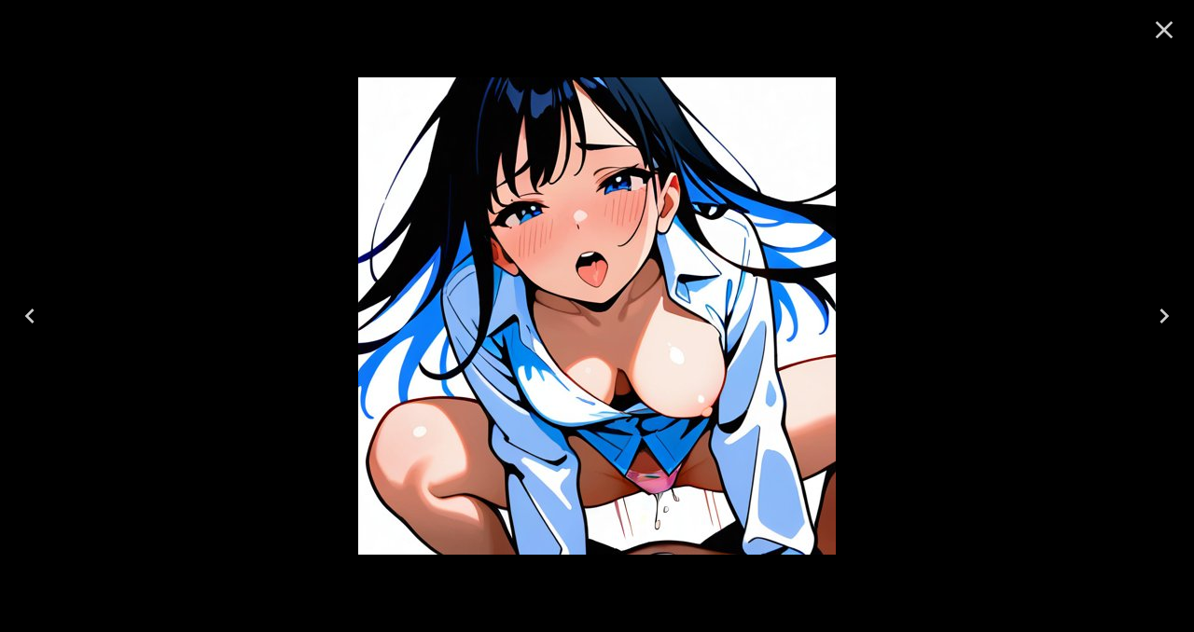
click at [1168, 33] on icon "Close" at bounding box center [1165, 30] width 18 height 18
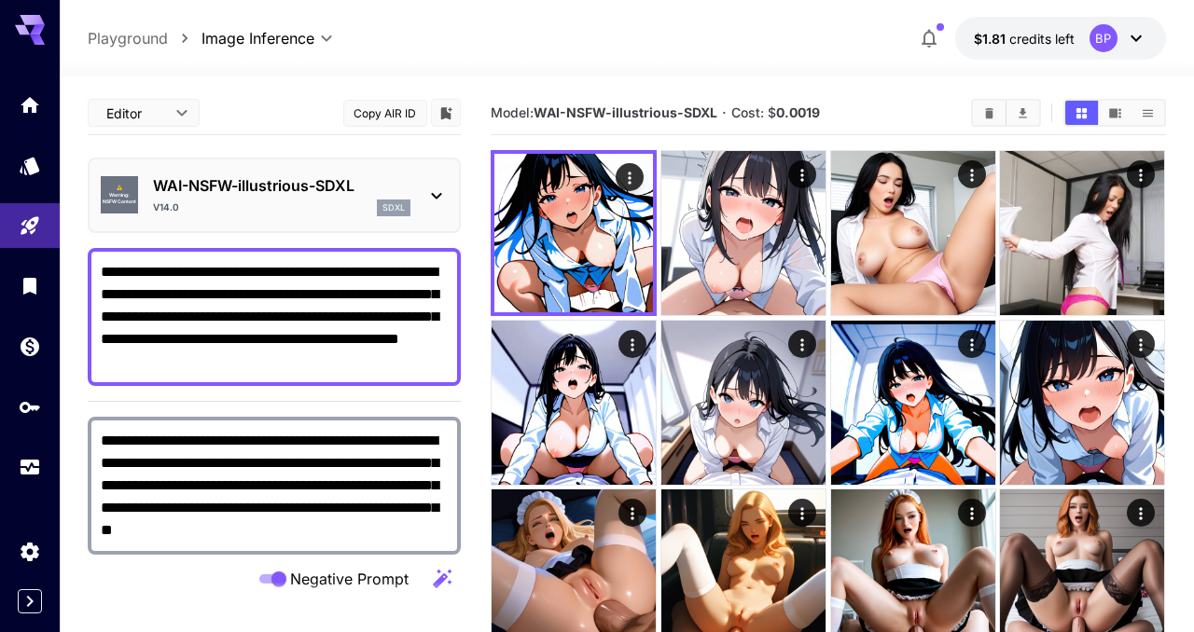
click at [197, 183] on p "WAI-NSFW-illustrious-SDXL" at bounding box center [281, 185] width 257 height 22
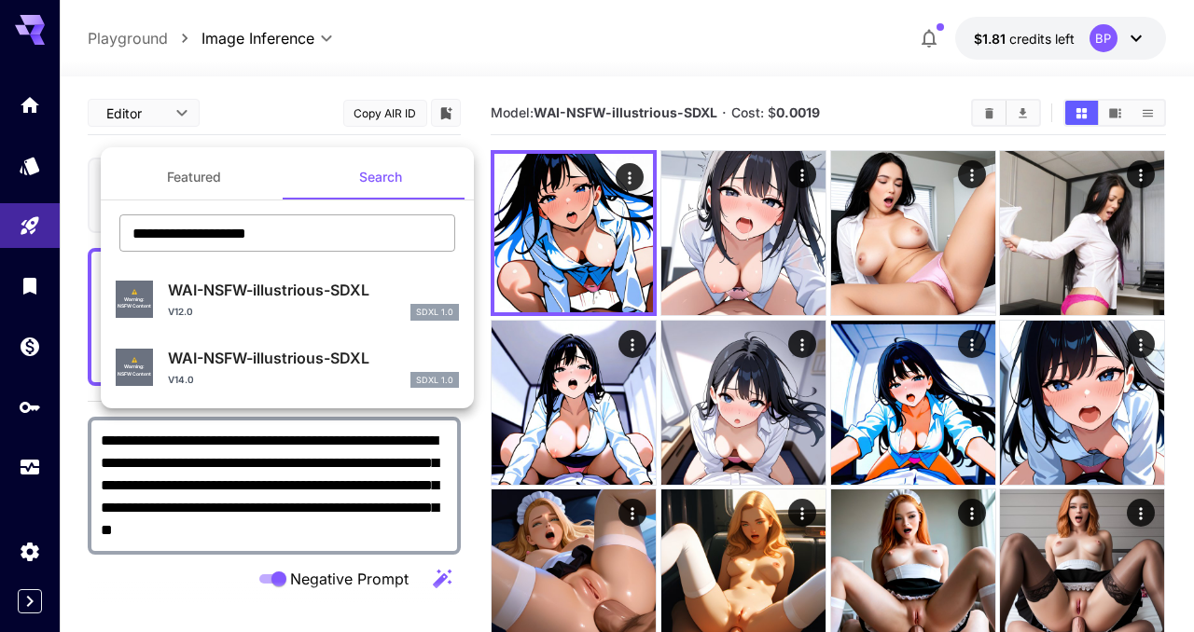
click at [282, 238] on input "**********" at bounding box center [287, 233] width 336 height 37
click at [132, 234] on input "**********" at bounding box center [287, 233] width 336 height 37
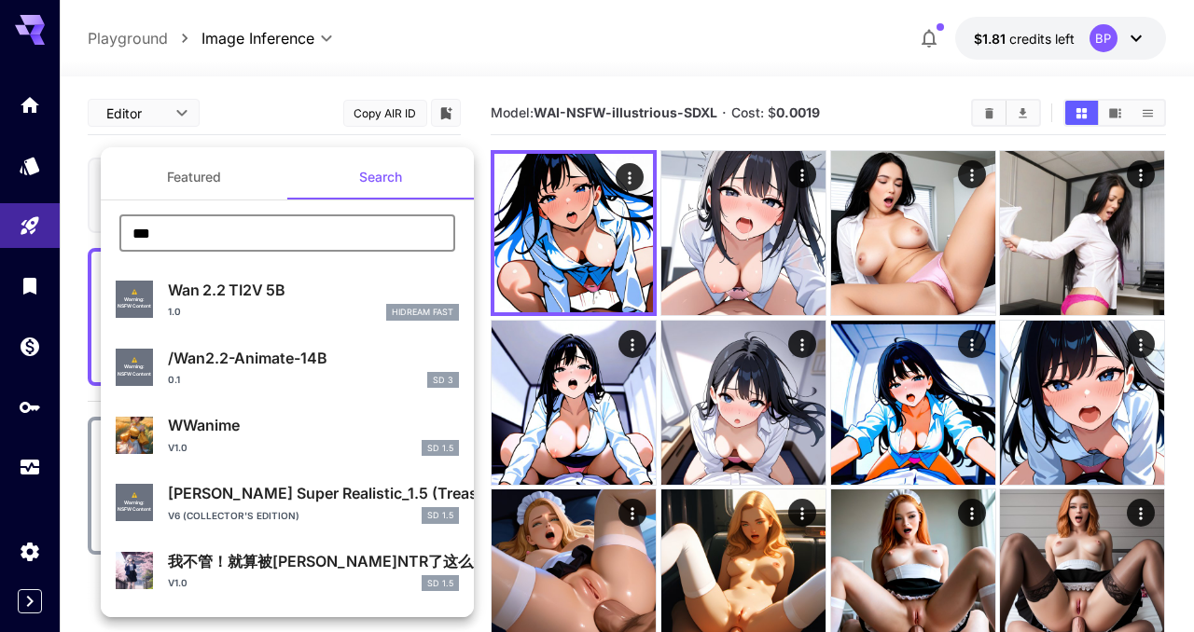
type input "***"
click at [214, 301] on div "Wan 2.2 TI2V 5B 1.0 HiDream Fast" at bounding box center [313, 300] width 291 height 42
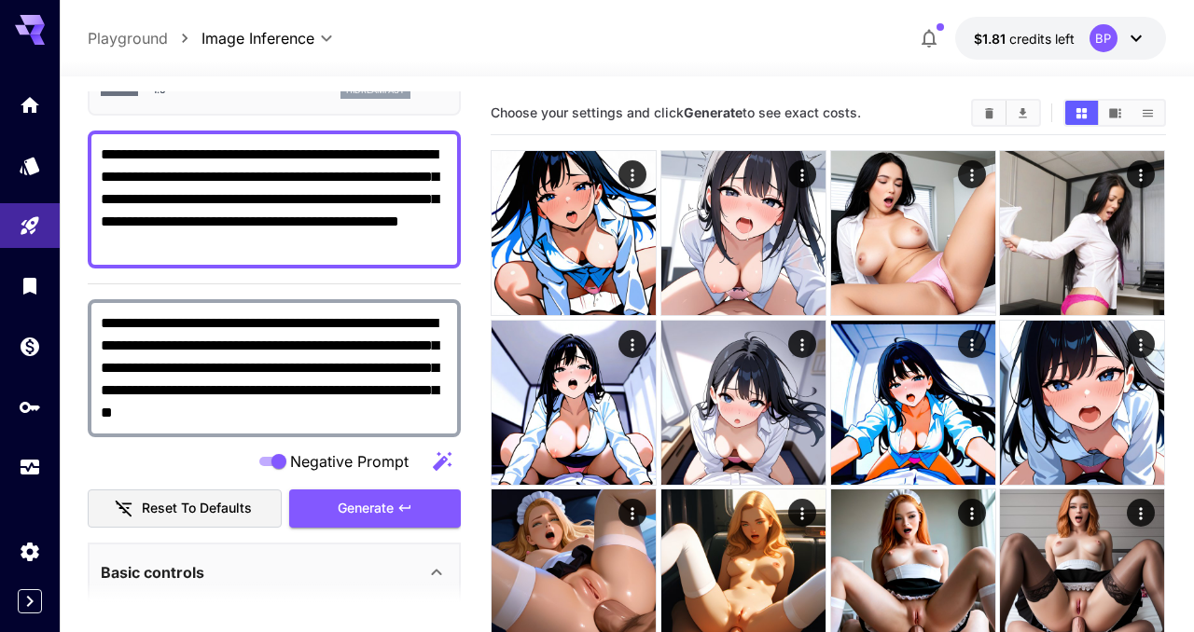
scroll to position [124, 0]
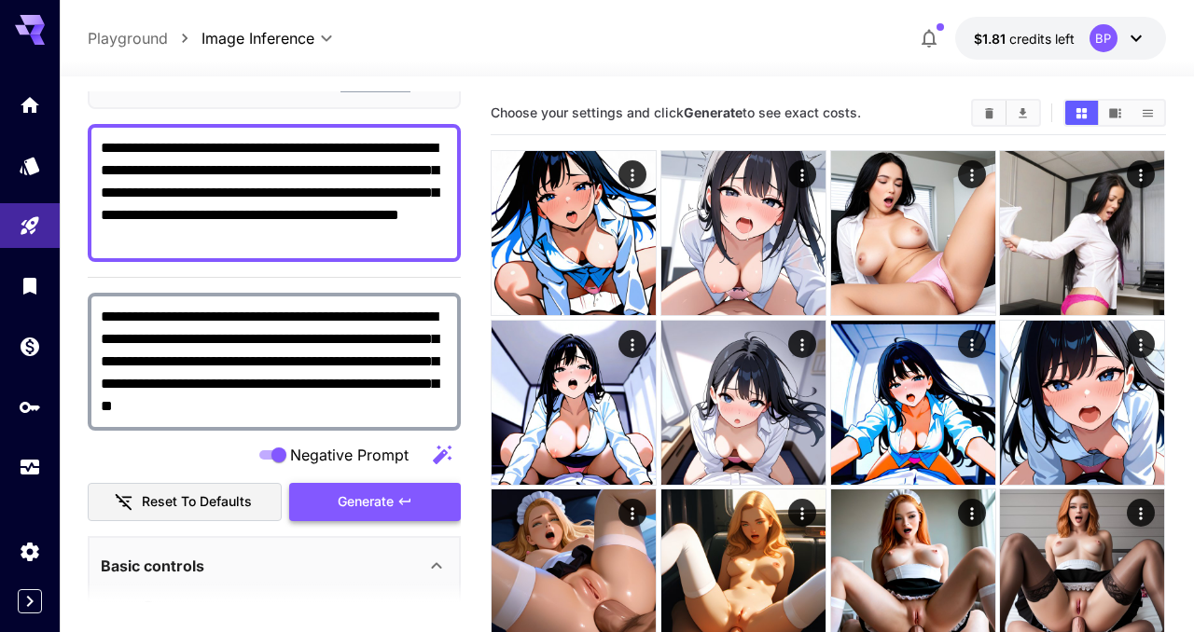
click at [386, 499] on span "Generate" at bounding box center [366, 502] width 56 height 23
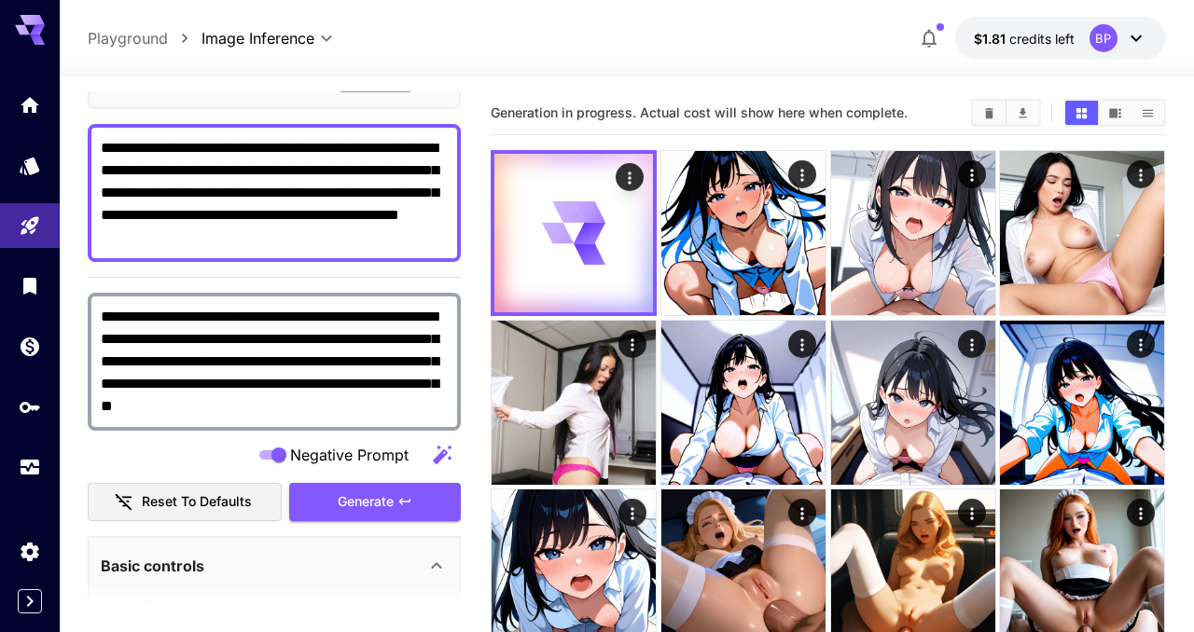
scroll to position [0, 0]
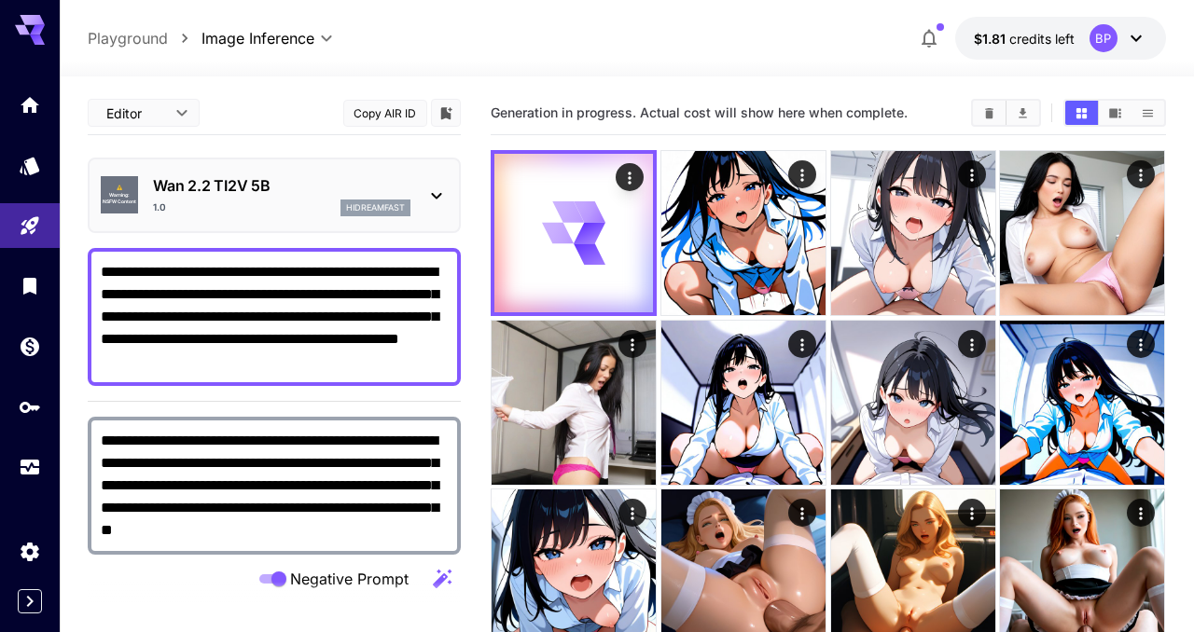
click at [438, 195] on icon at bounding box center [436, 196] width 22 height 22
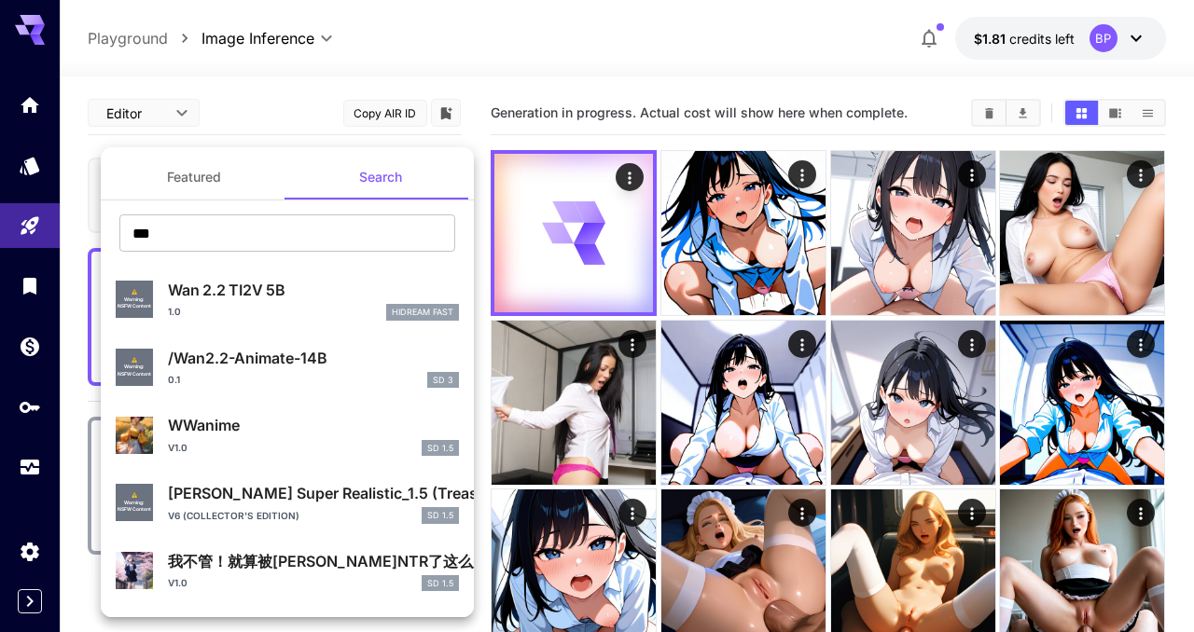
click at [255, 357] on p "/Wan2.2-Animate-14B" at bounding box center [313, 358] width 291 height 22
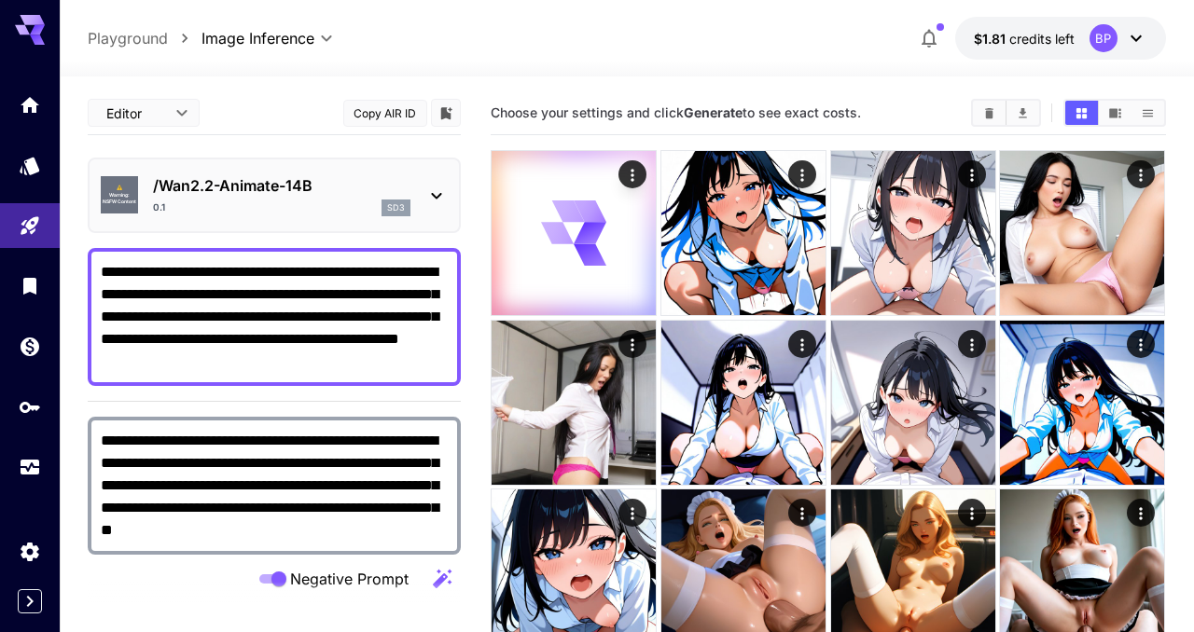
click at [301, 192] on p "/Wan2.2-Animate-14B" at bounding box center [281, 185] width 257 height 22
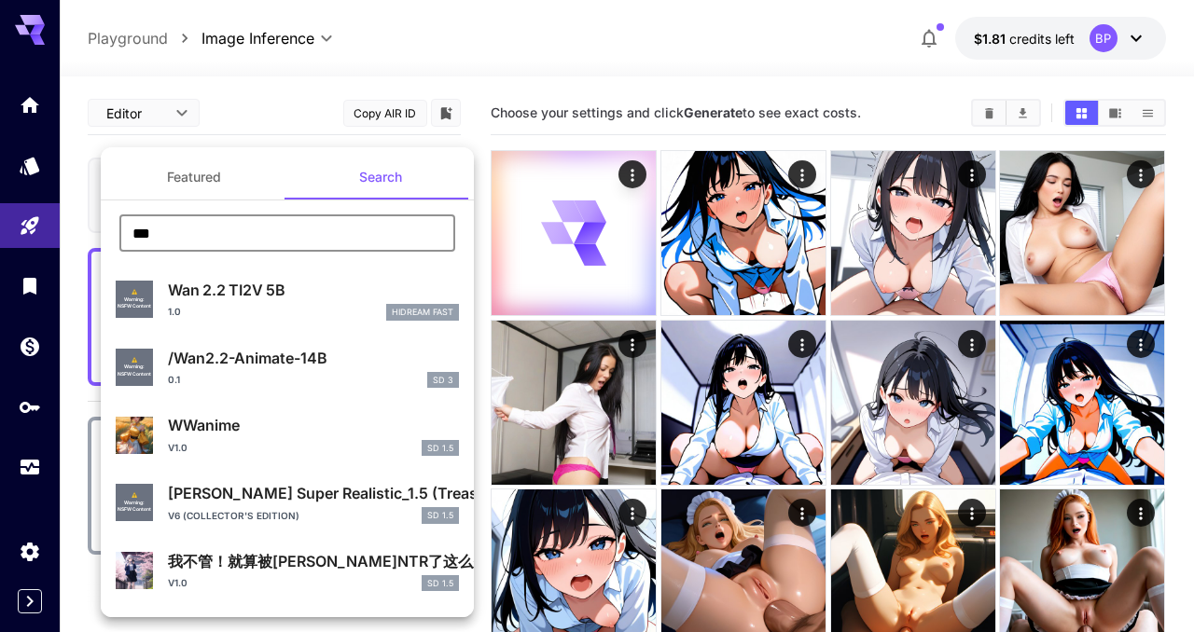
click at [211, 240] on input "***" at bounding box center [287, 233] width 336 height 37
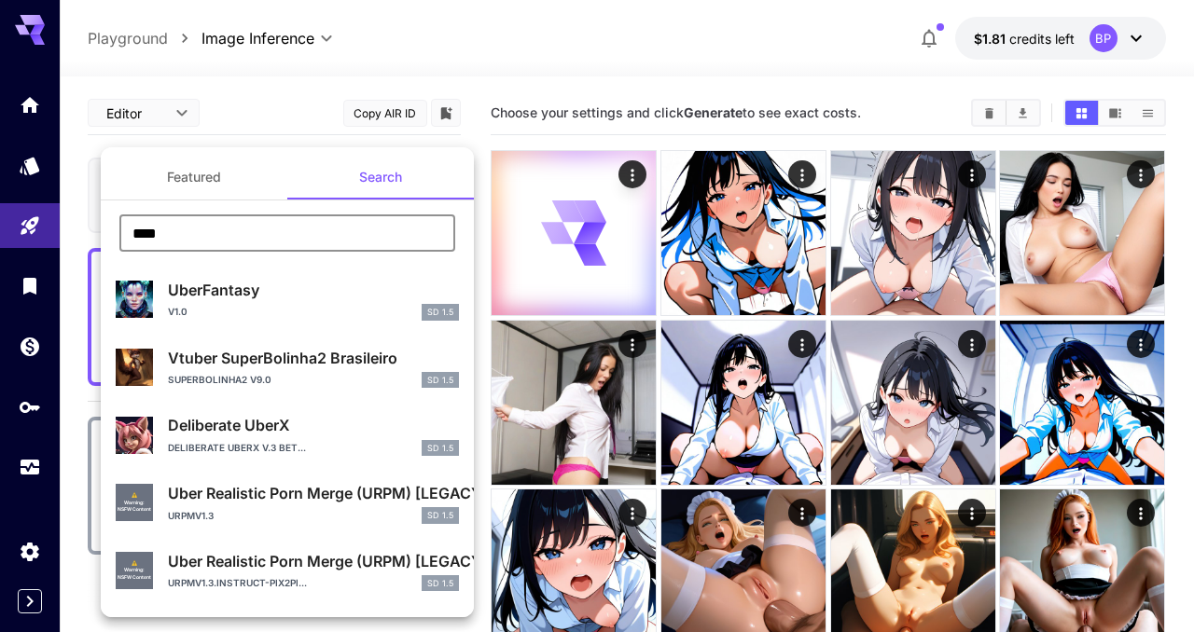
type input "****"
click at [287, 502] on p "Uber Realistic Porn Merge (URPM) [LEGACY Version]" at bounding box center [313, 493] width 291 height 22
type input "***"
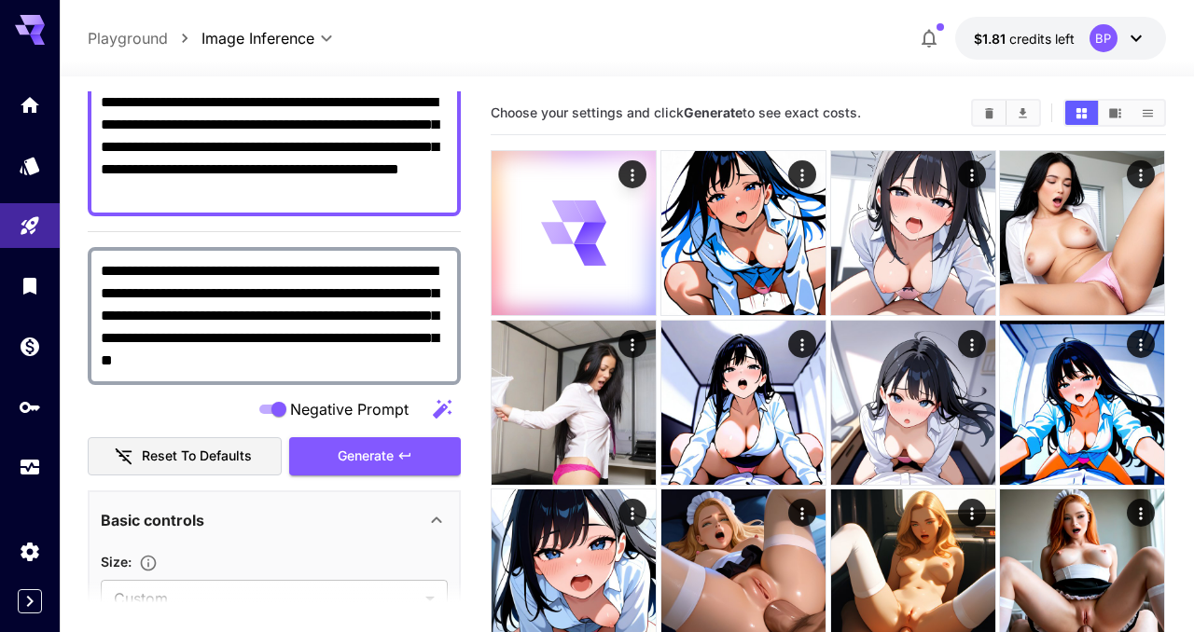
scroll to position [260, 0]
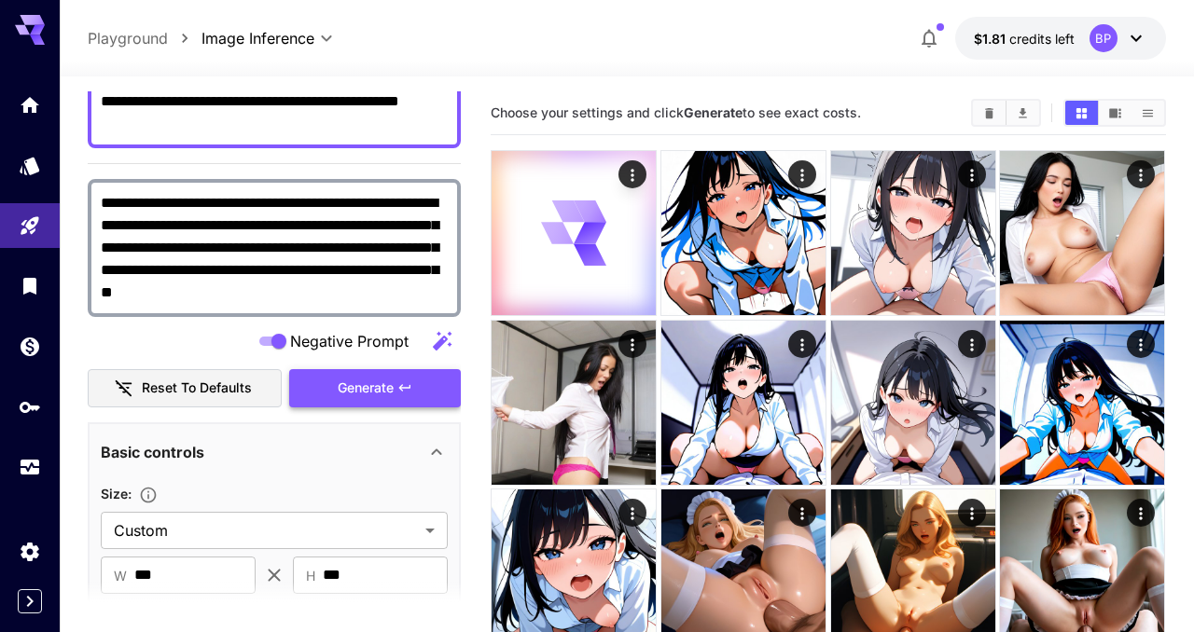
click at [405, 373] on button "Generate" at bounding box center [375, 388] width 172 height 38
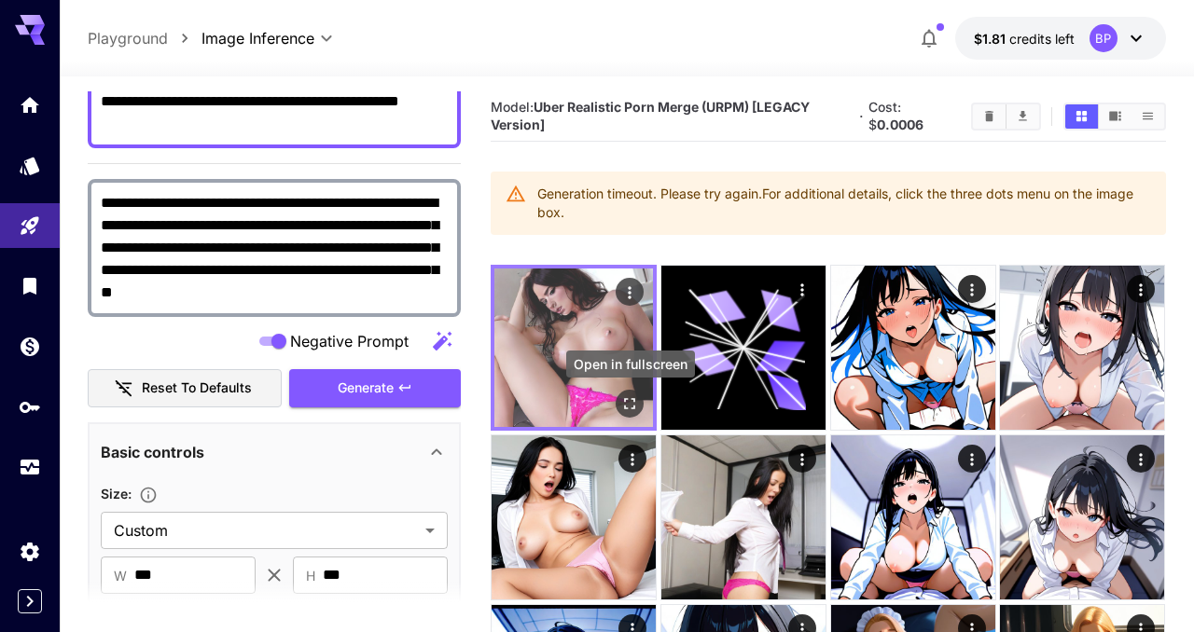
click at [635, 403] on icon "Open in fullscreen" at bounding box center [630, 404] width 11 height 11
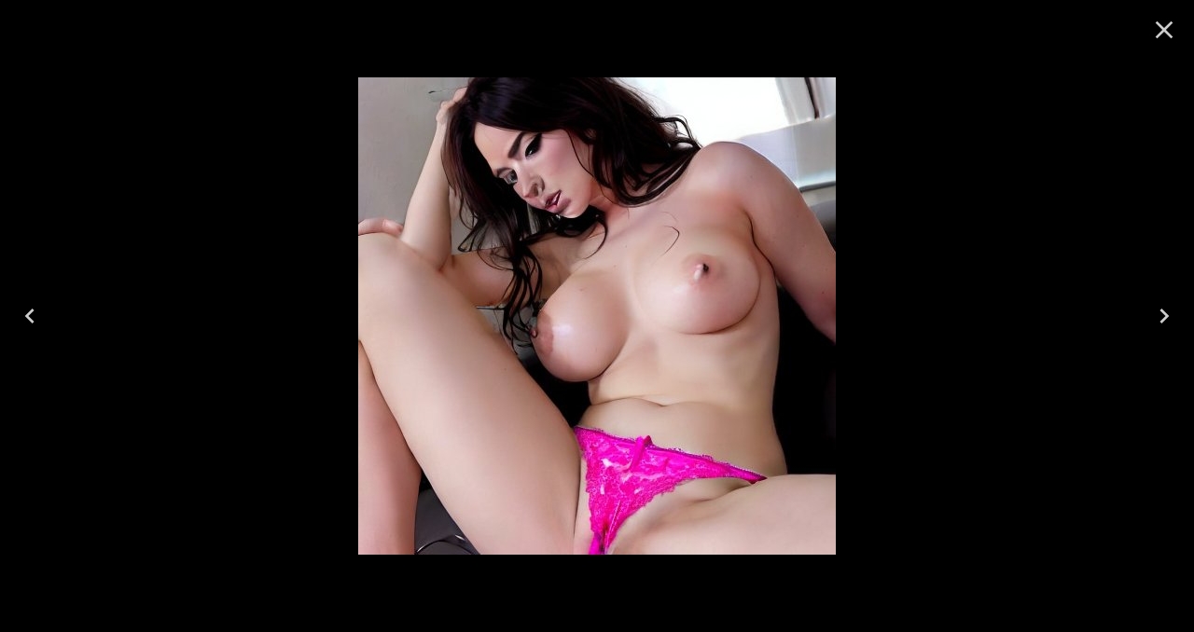
click at [1160, 42] on icon "Close" at bounding box center [1164, 30] width 30 height 30
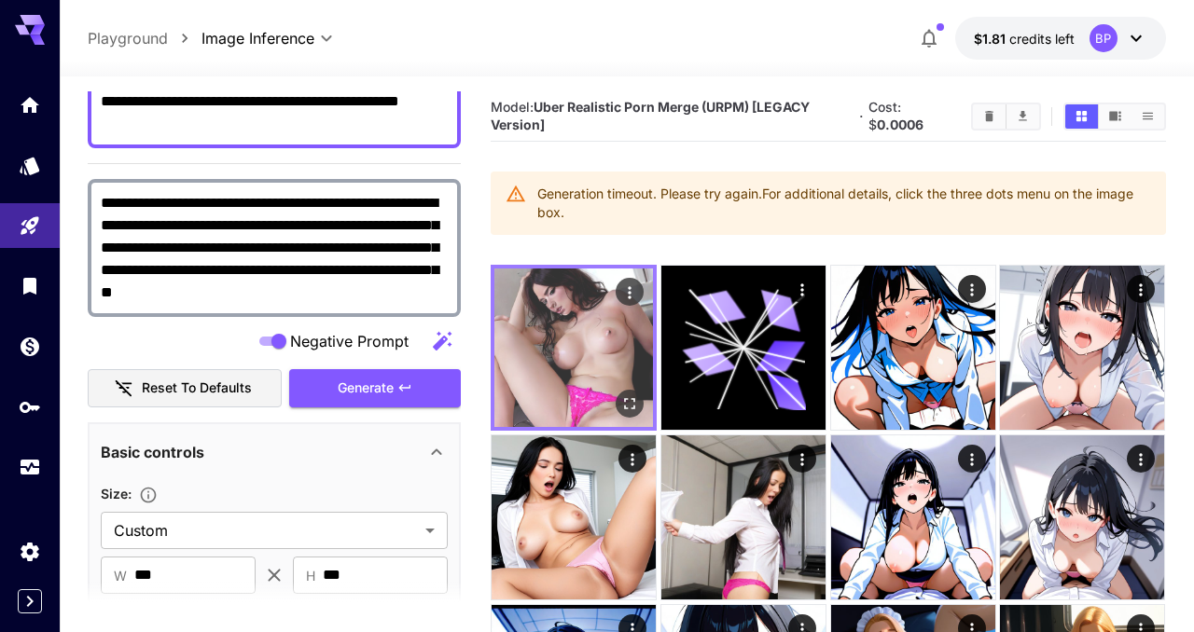
click at [597, 345] on img at bounding box center [573, 348] width 159 height 159
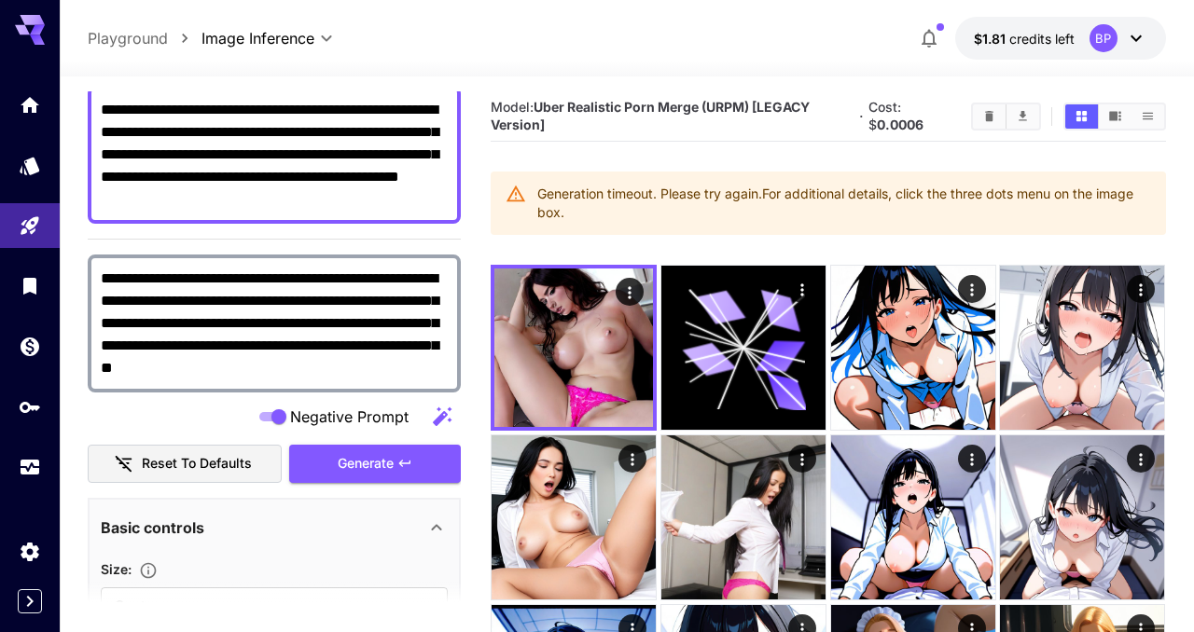
scroll to position [0, 0]
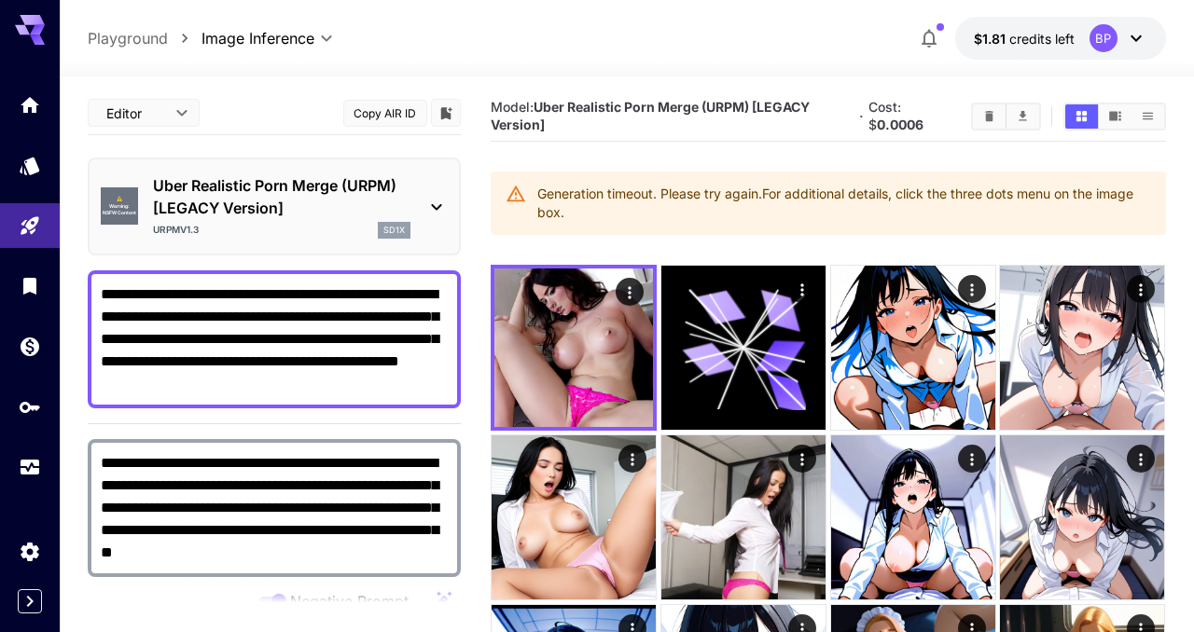
click at [434, 207] on icon at bounding box center [437, 207] width 10 height 7
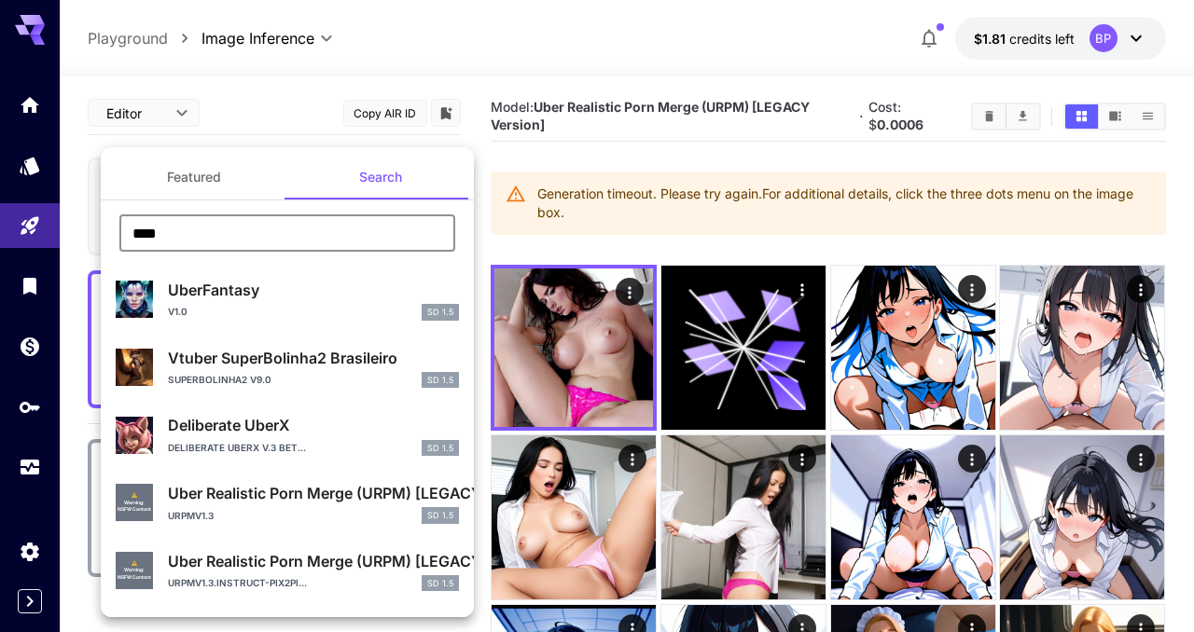
click at [223, 237] on input "****" at bounding box center [287, 233] width 336 height 37
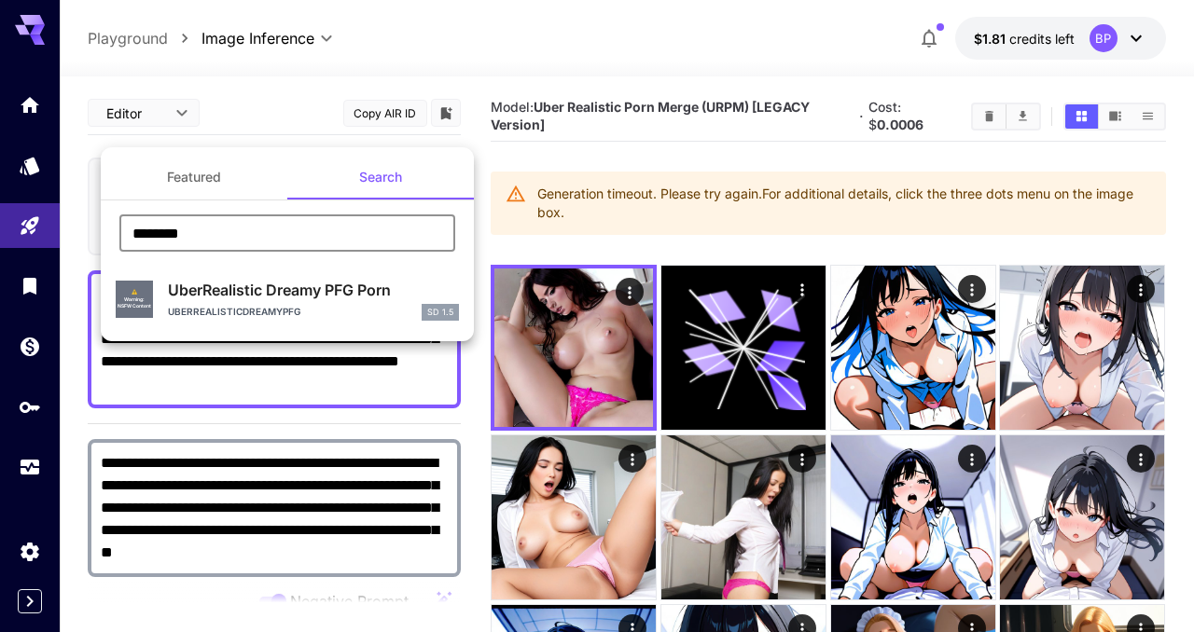
type input "********"
click at [252, 285] on p "UberRealistic Dreamy PFG Porn" at bounding box center [313, 290] width 291 height 22
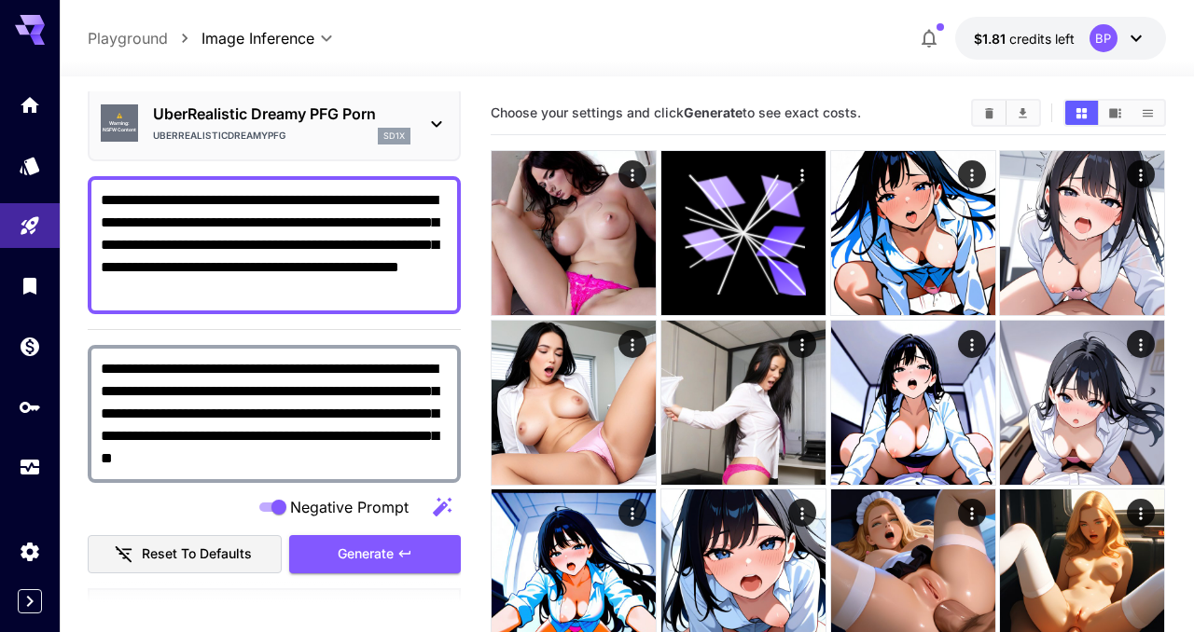
scroll to position [88, 0]
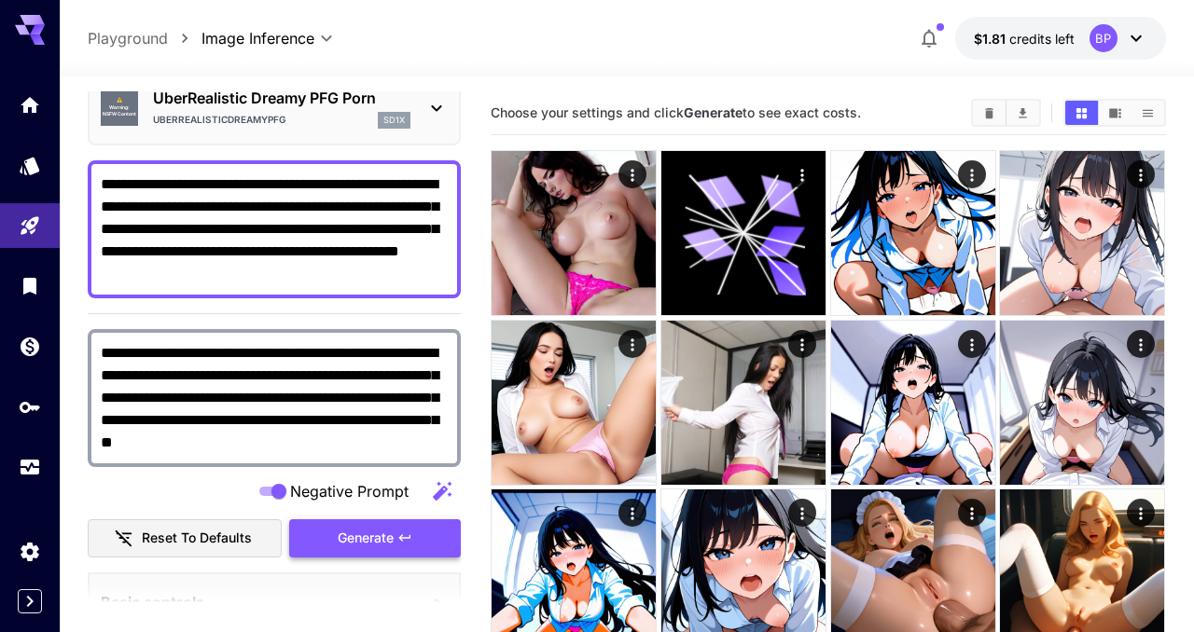
click at [391, 541] on span "Generate" at bounding box center [366, 538] width 56 height 23
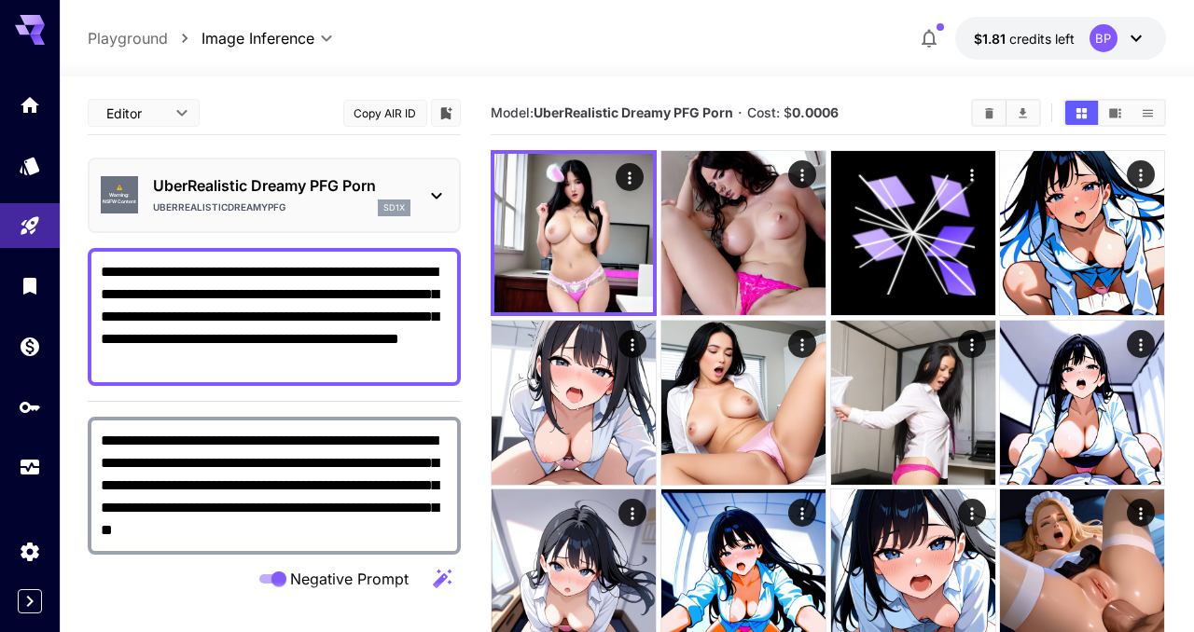
scroll to position [88, 0]
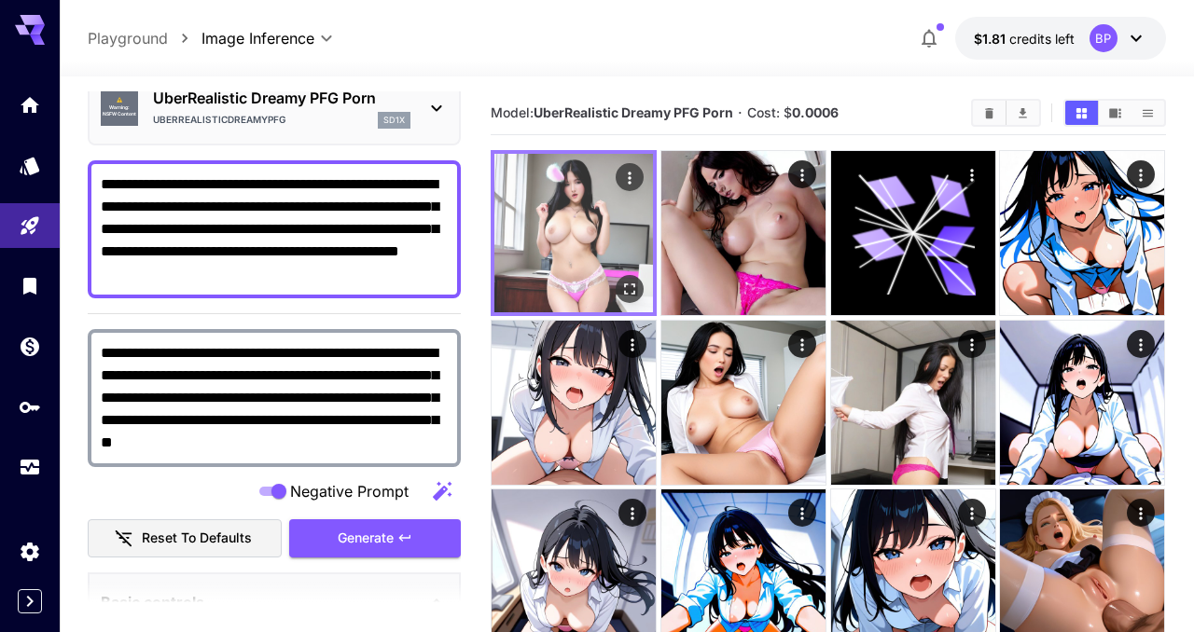
click at [558, 234] on img at bounding box center [573, 233] width 159 height 159
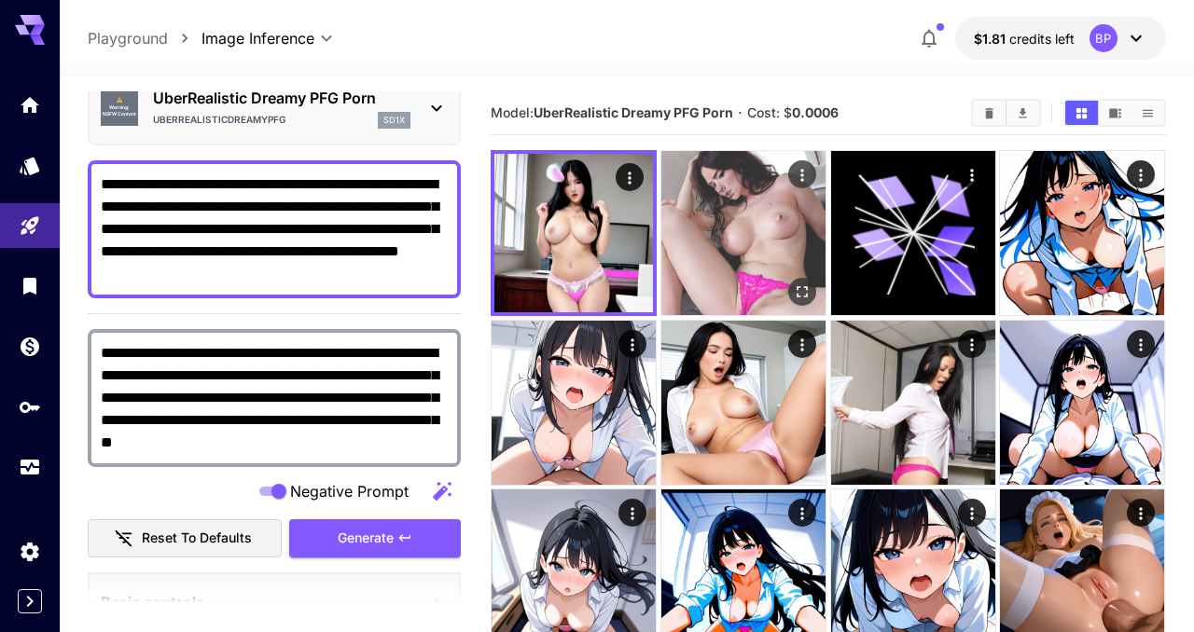
click at [743, 254] on img at bounding box center [743, 233] width 164 height 164
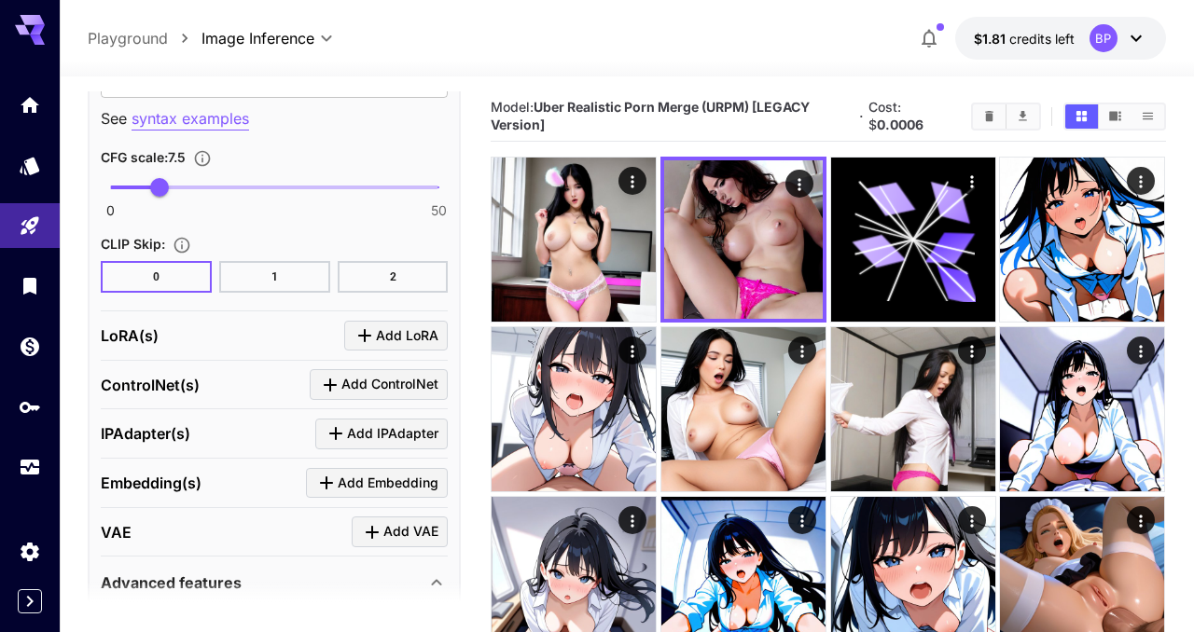
scroll to position [1679, 0]
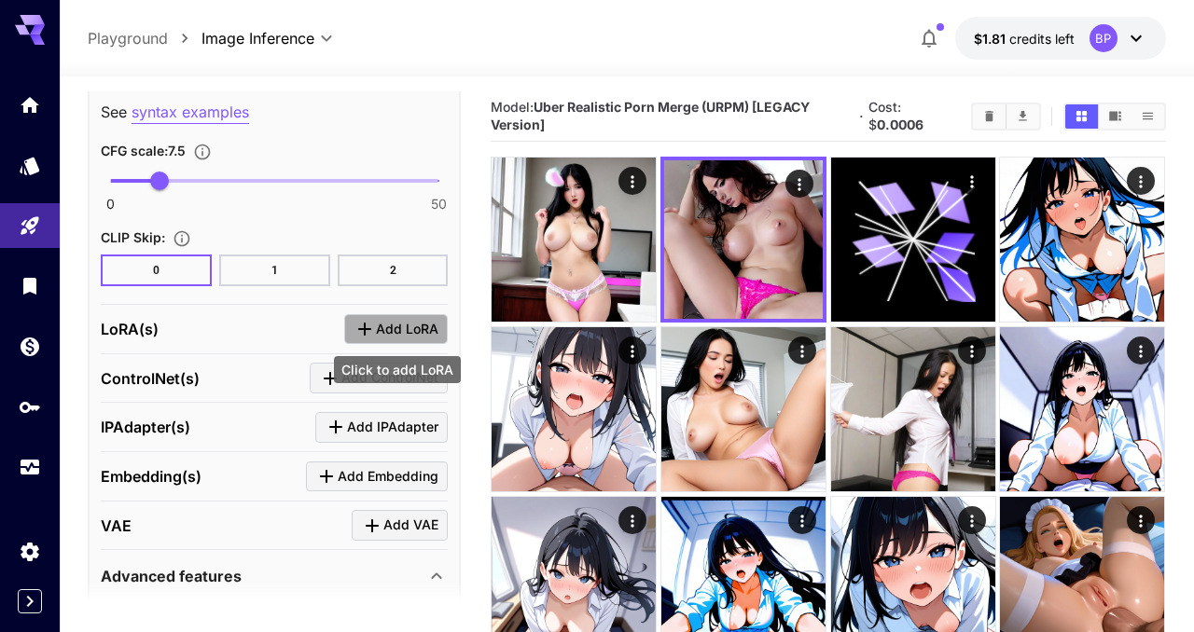
click at [376, 327] on icon "Click to add LoRA" at bounding box center [365, 329] width 22 height 22
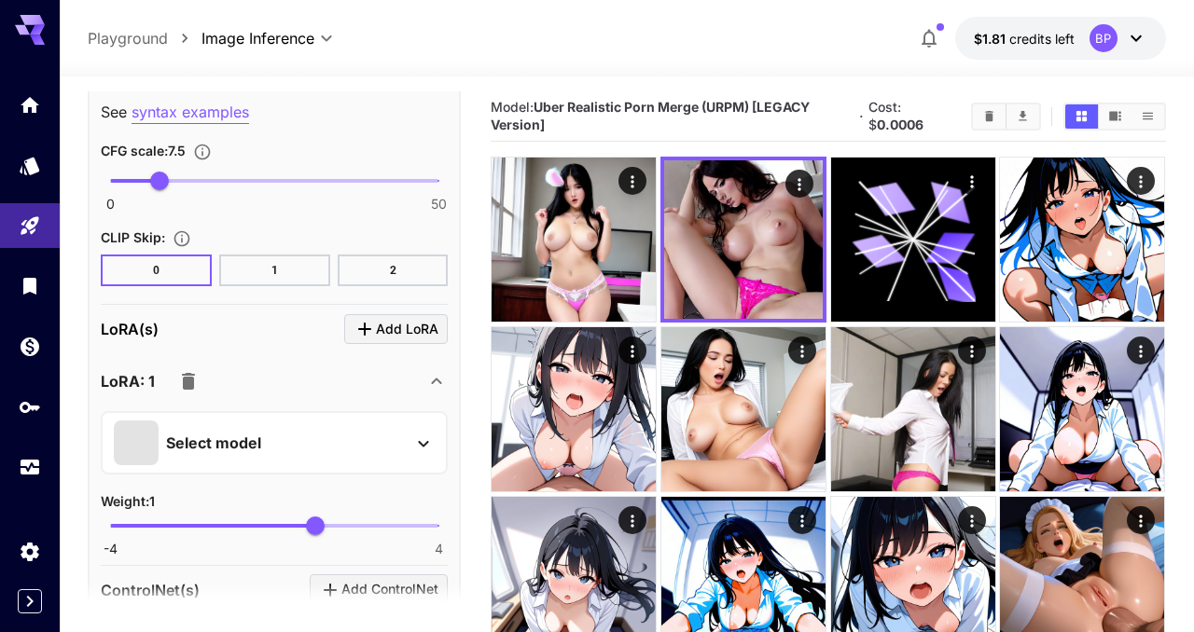
click at [224, 427] on div "Select model" at bounding box center [259, 443] width 291 height 45
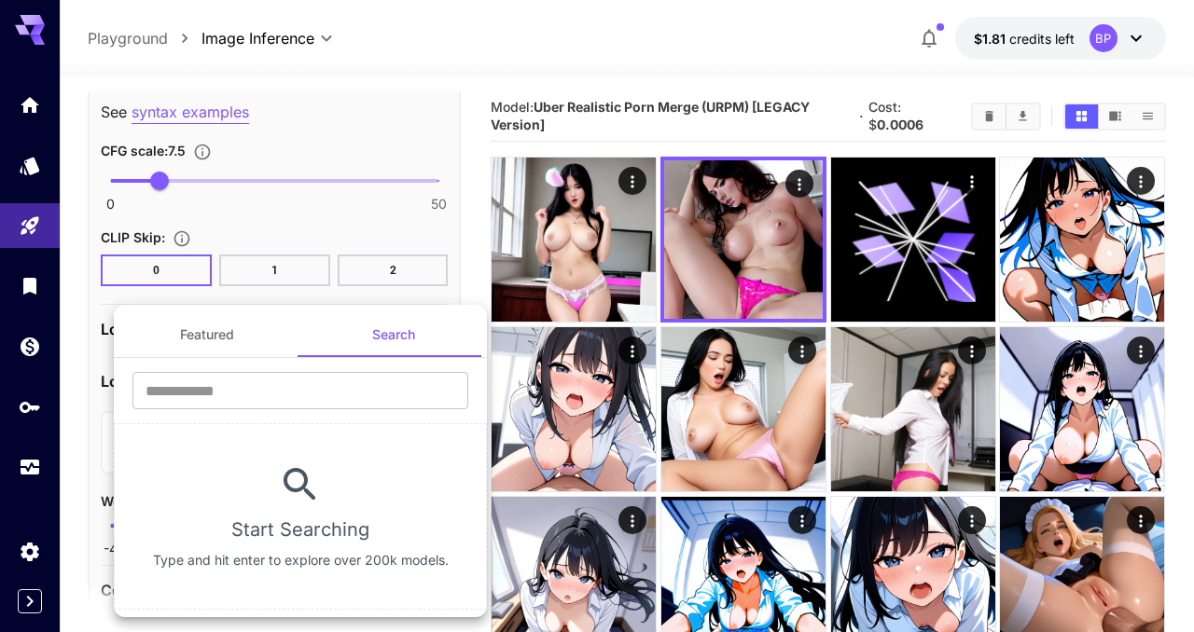
click at [52, 431] on div at bounding box center [597, 316] width 1194 height 632
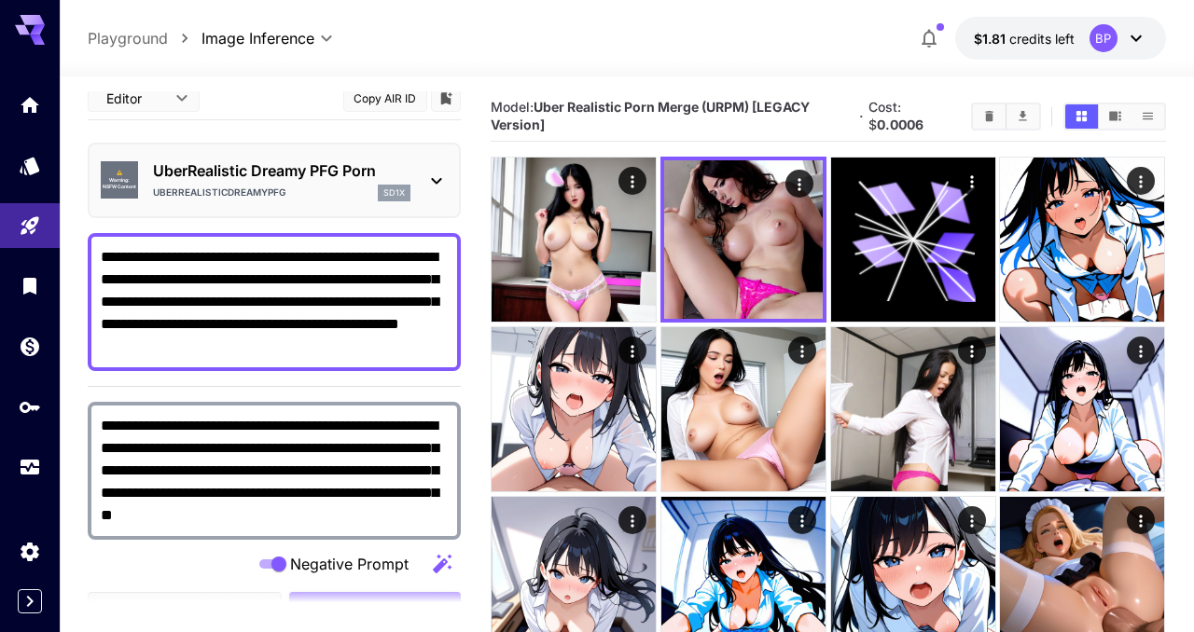
scroll to position [0, 0]
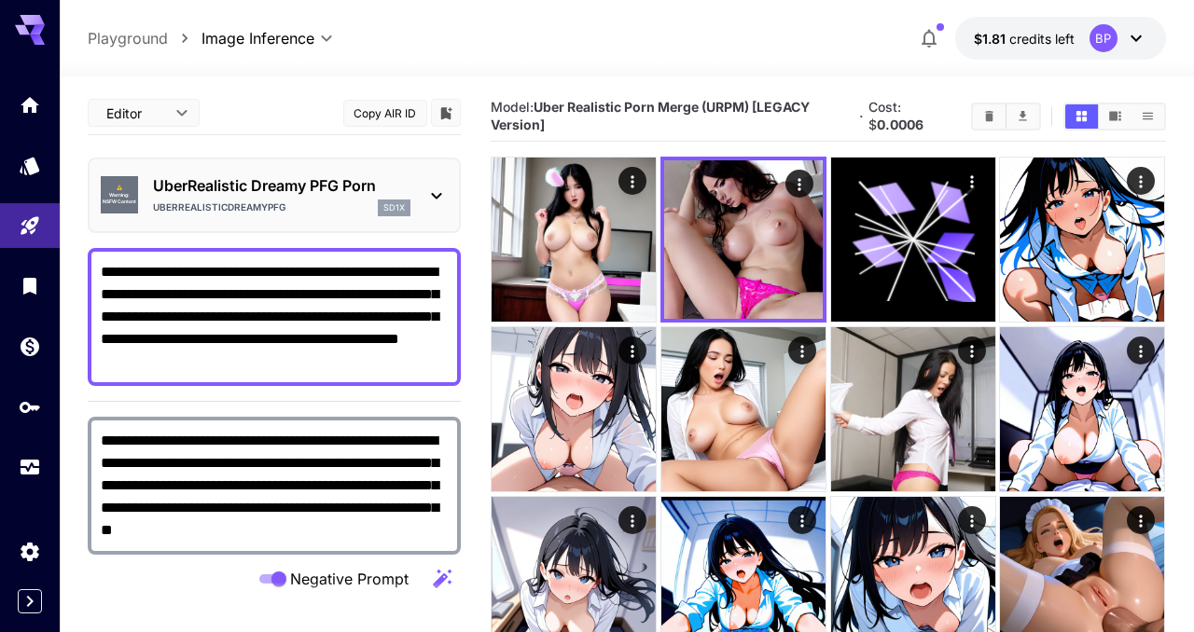
click at [427, 190] on icon at bounding box center [436, 196] width 22 height 22
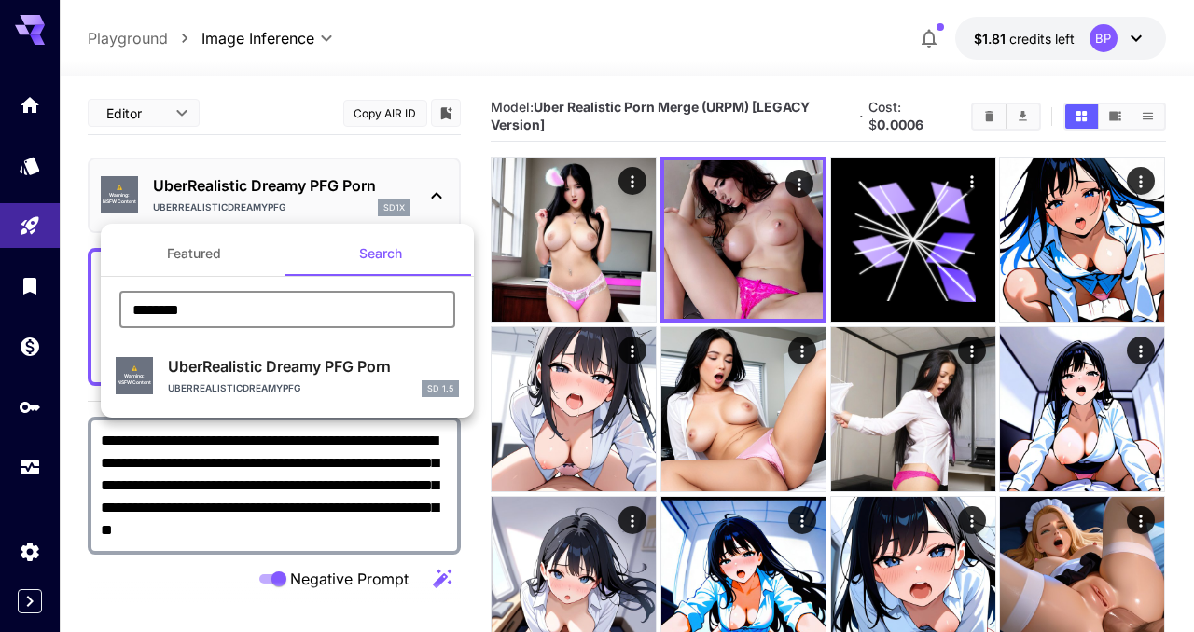
click at [215, 308] on input "********" at bounding box center [287, 309] width 336 height 37
type input "******"
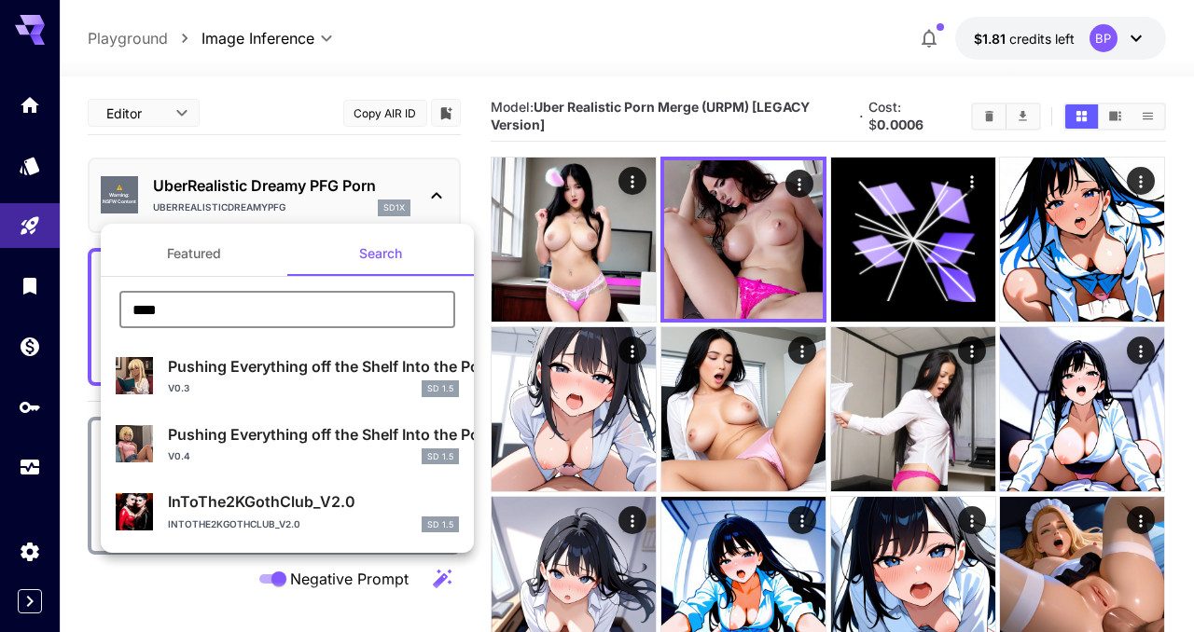
type input "****"
click at [201, 313] on input "****" at bounding box center [287, 309] width 336 height 37
click at [71, 544] on div at bounding box center [597, 316] width 1194 height 632
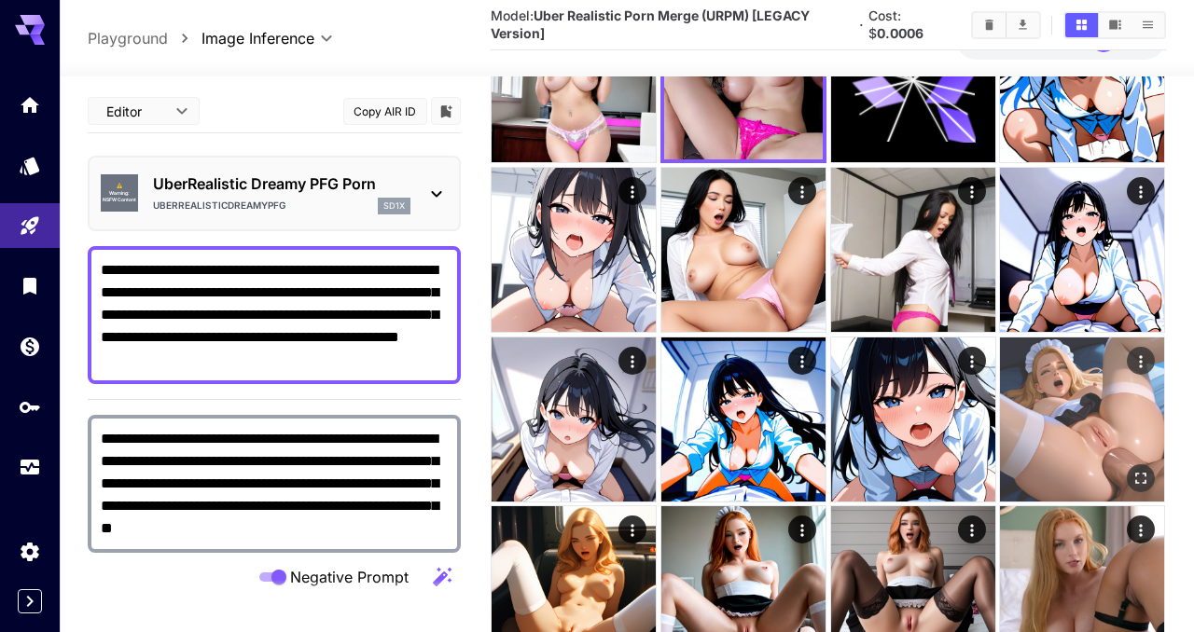
scroll to position [192, 0]
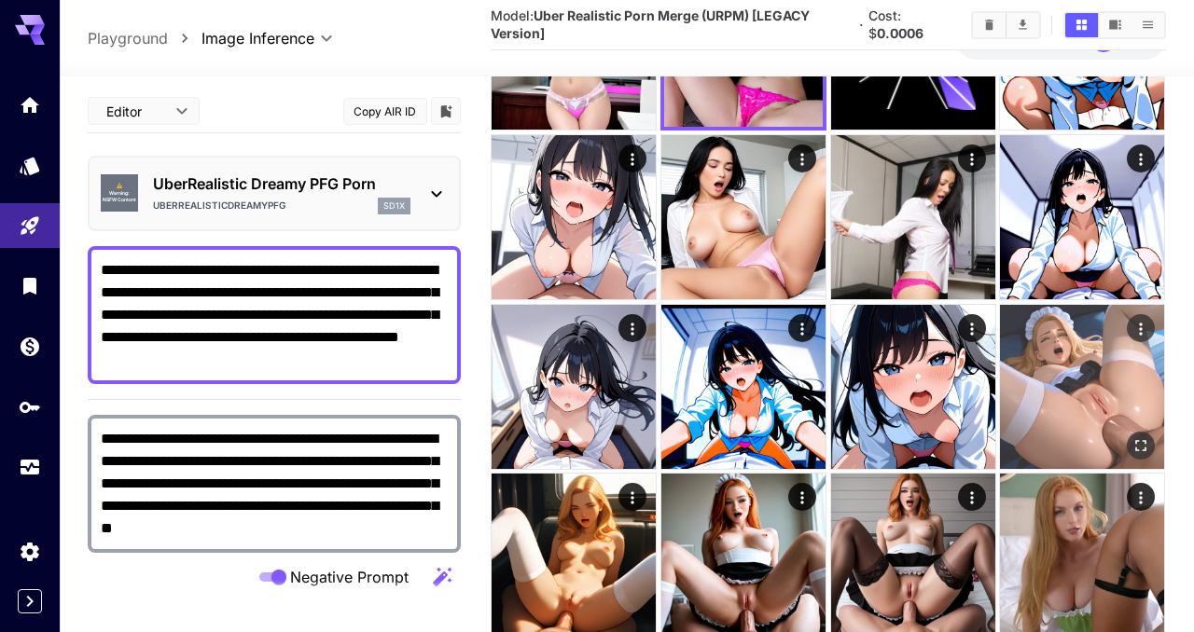
click at [1048, 368] on img at bounding box center [1082, 387] width 164 height 164
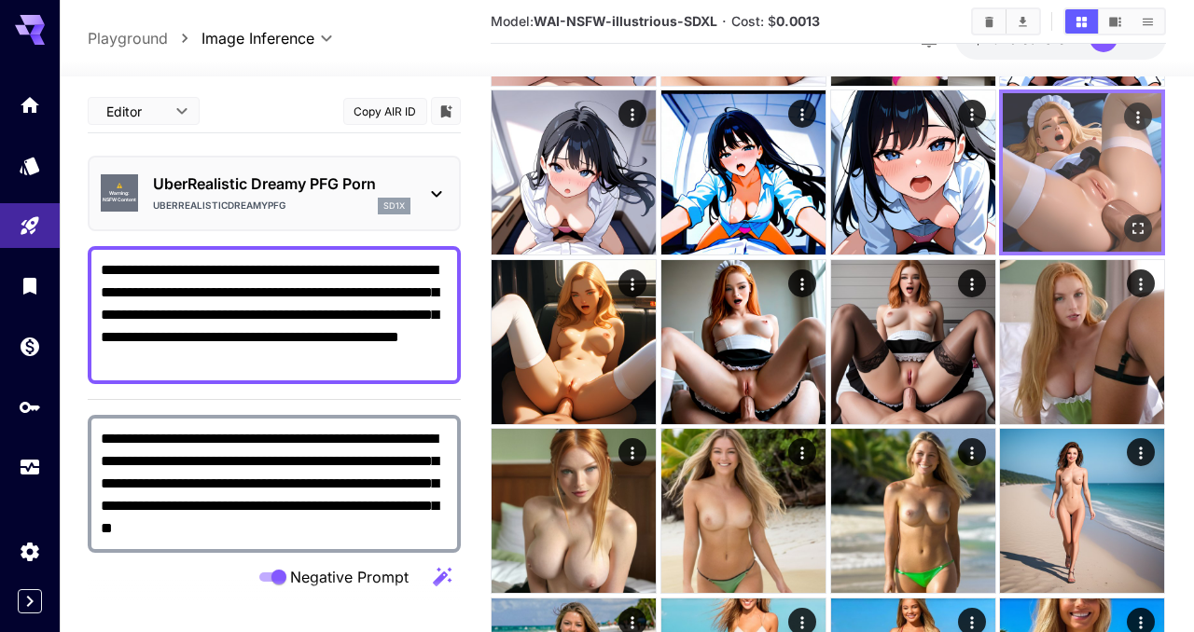
scroll to position [0, 0]
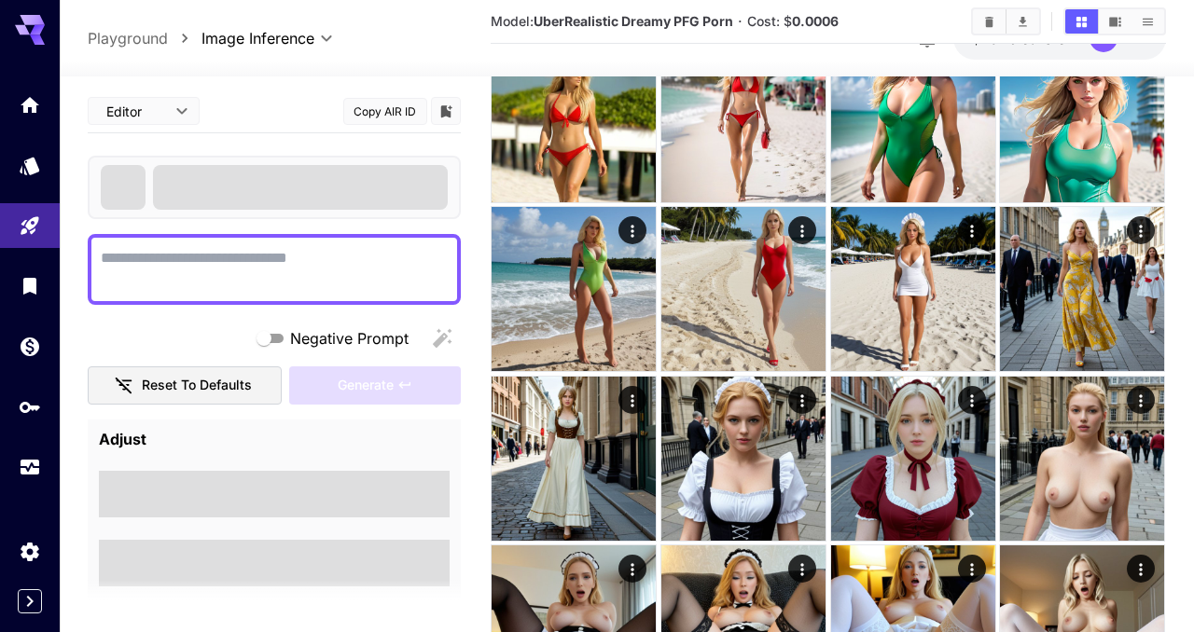
scroll to position [3467, 0]
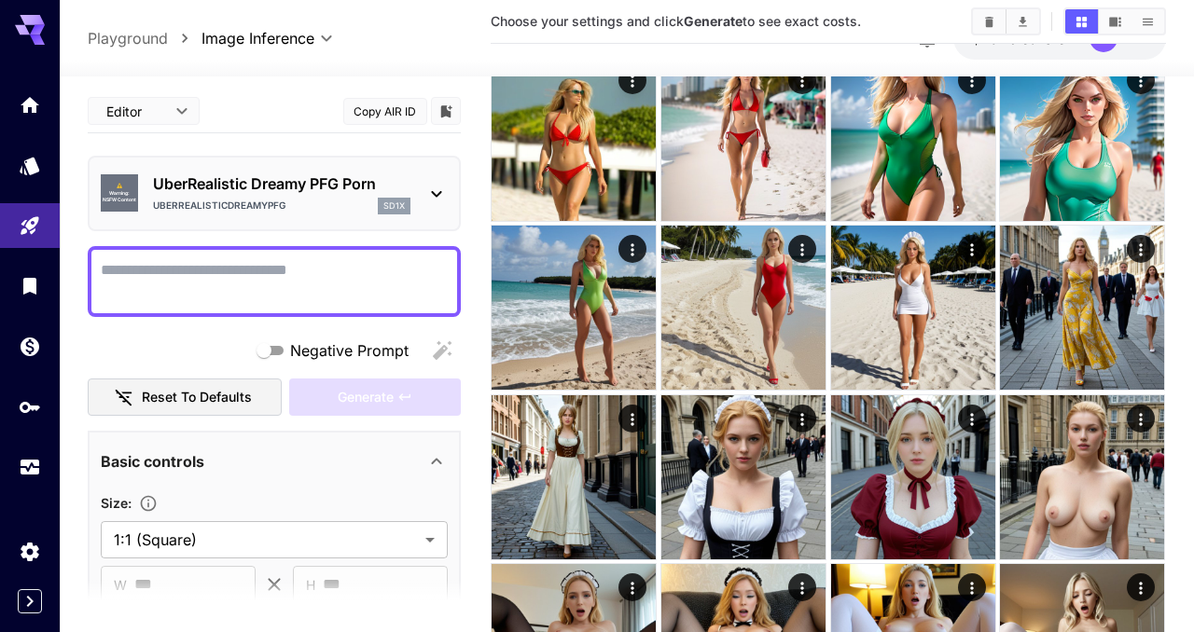
scroll to position [2763, 0]
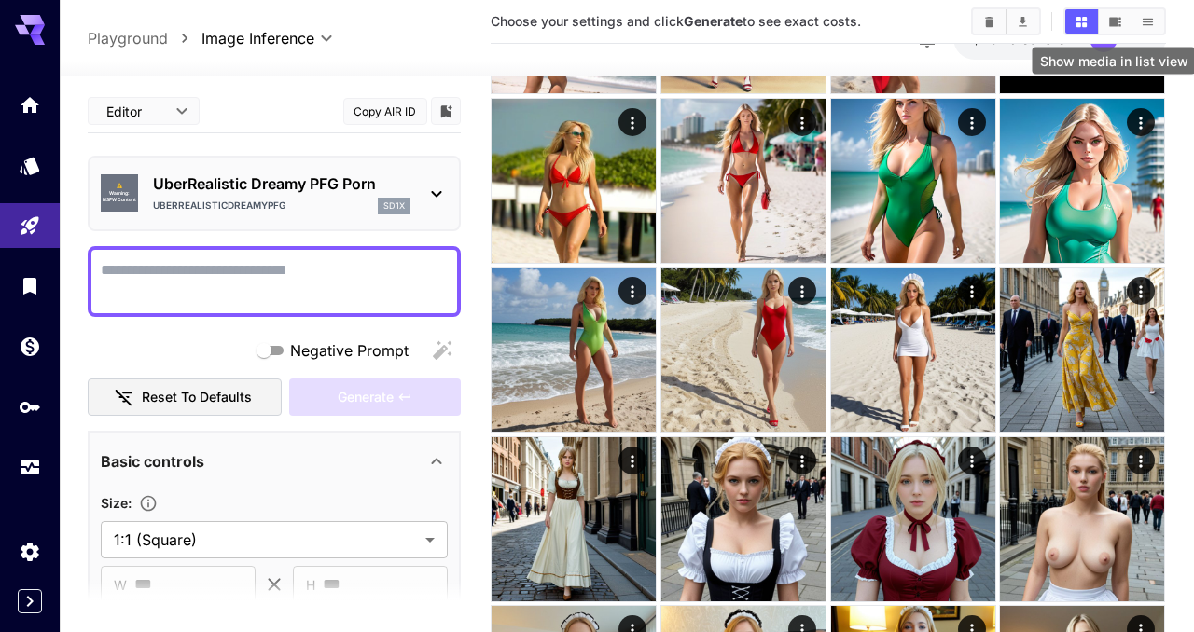
click at [1140, 29] on button "Show media in list view" at bounding box center [1148, 21] width 33 height 24
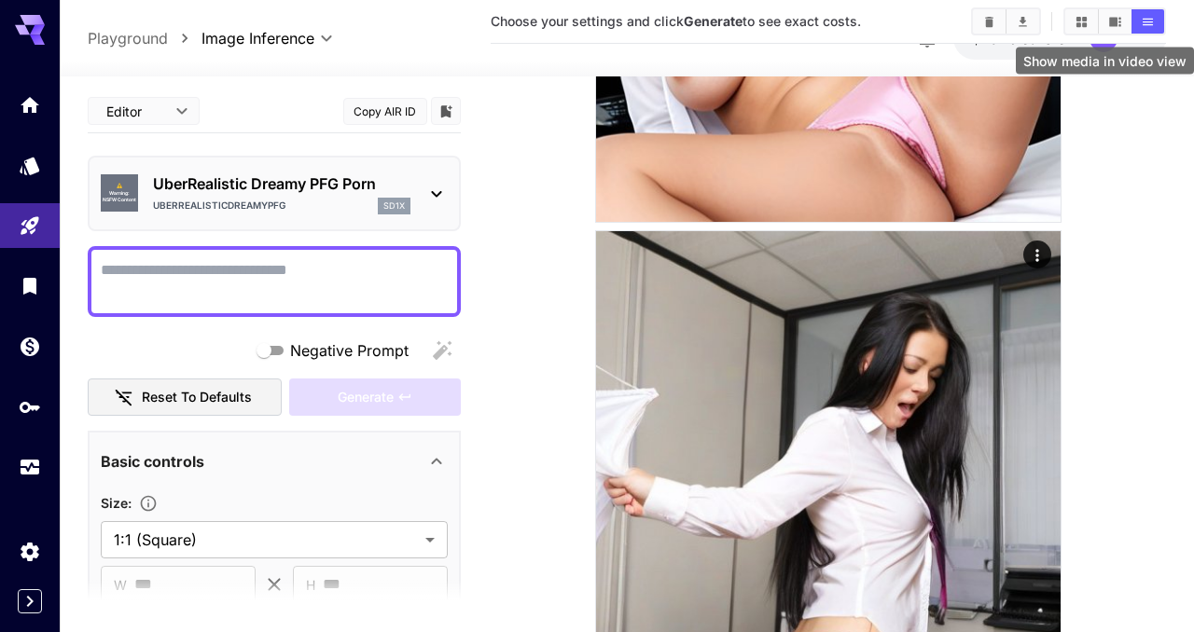
click at [1115, 21] on icon "Show media in video view" at bounding box center [1115, 21] width 12 height 9
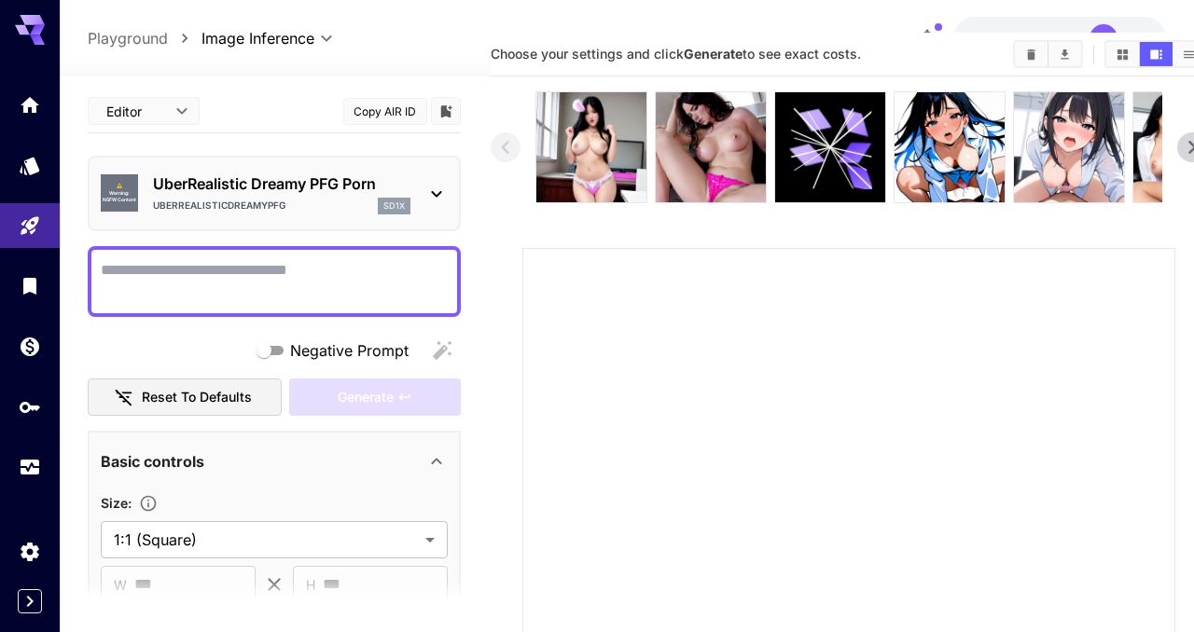
scroll to position [0, 0]
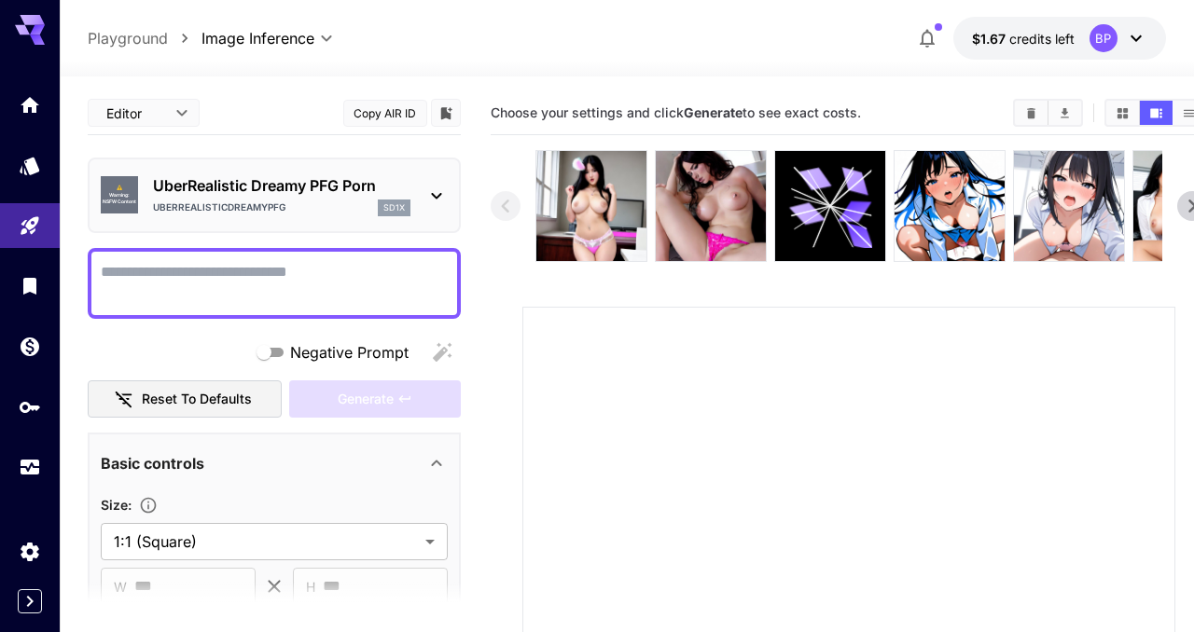
click at [1185, 208] on icon at bounding box center [1192, 206] width 28 height 28
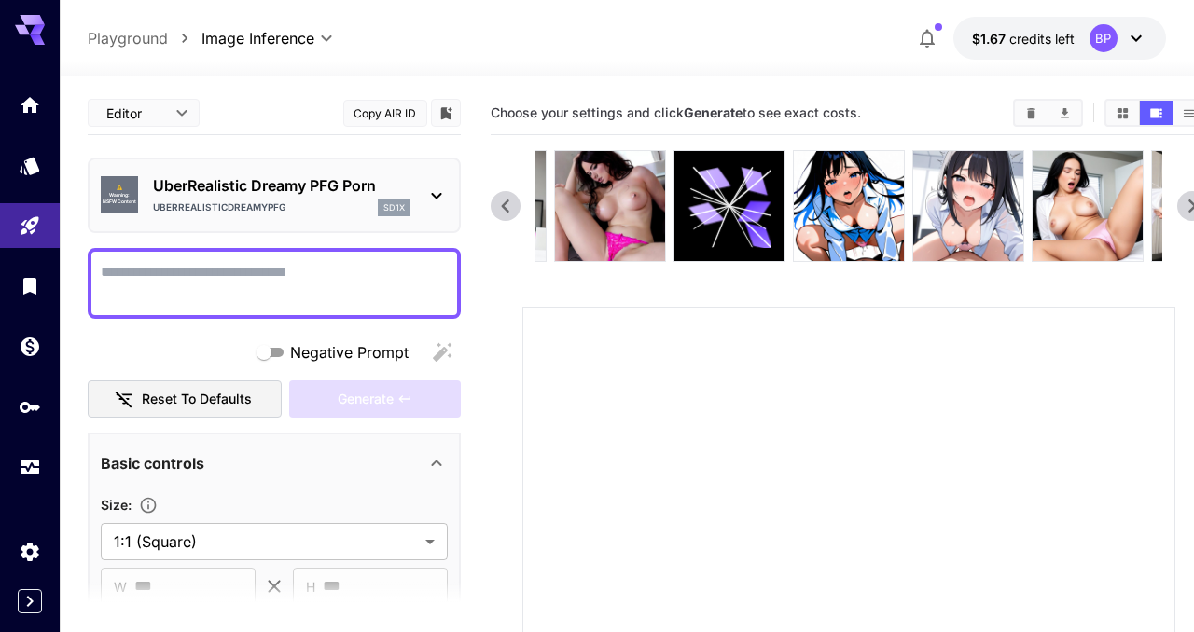
click at [1185, 208] on icon at bounding box center [1192, 206] width 28 height 28
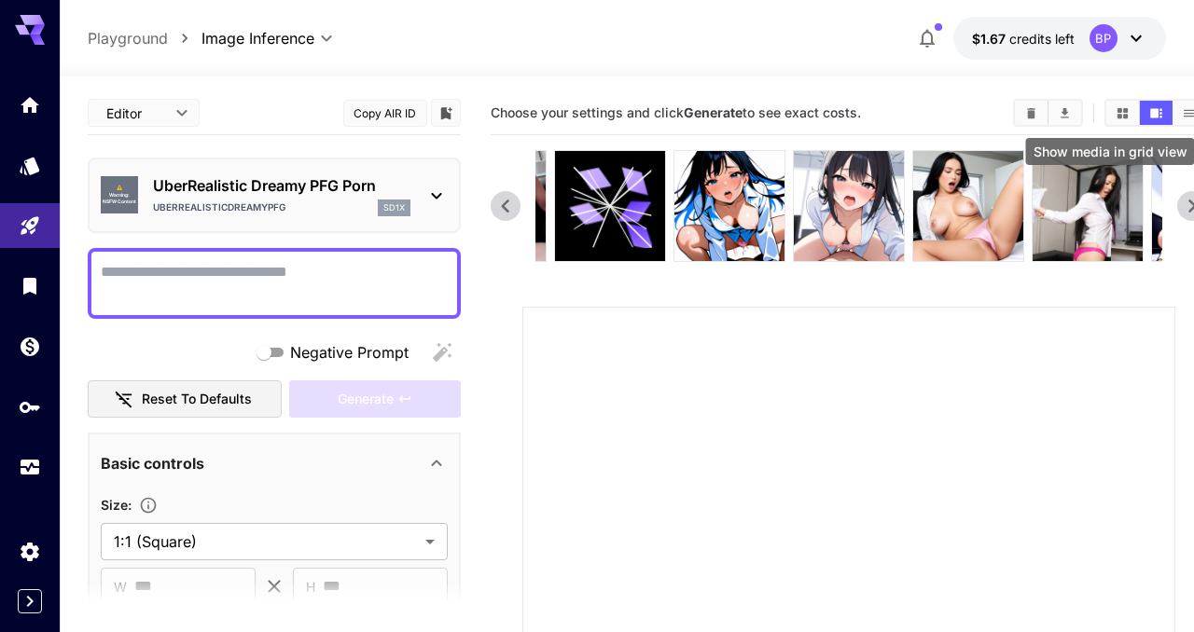
click at [1125, 114] on icon "Show media in grid view" at bounding box center [1123, 112] width 10 height 10
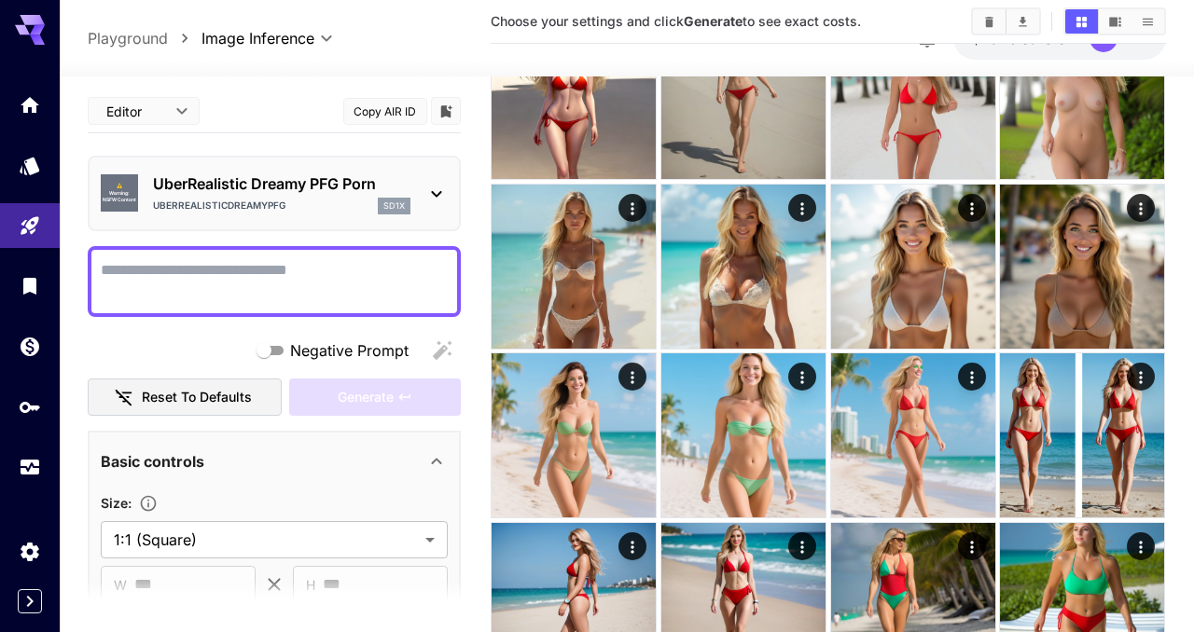
scroll to position [1825, 0]
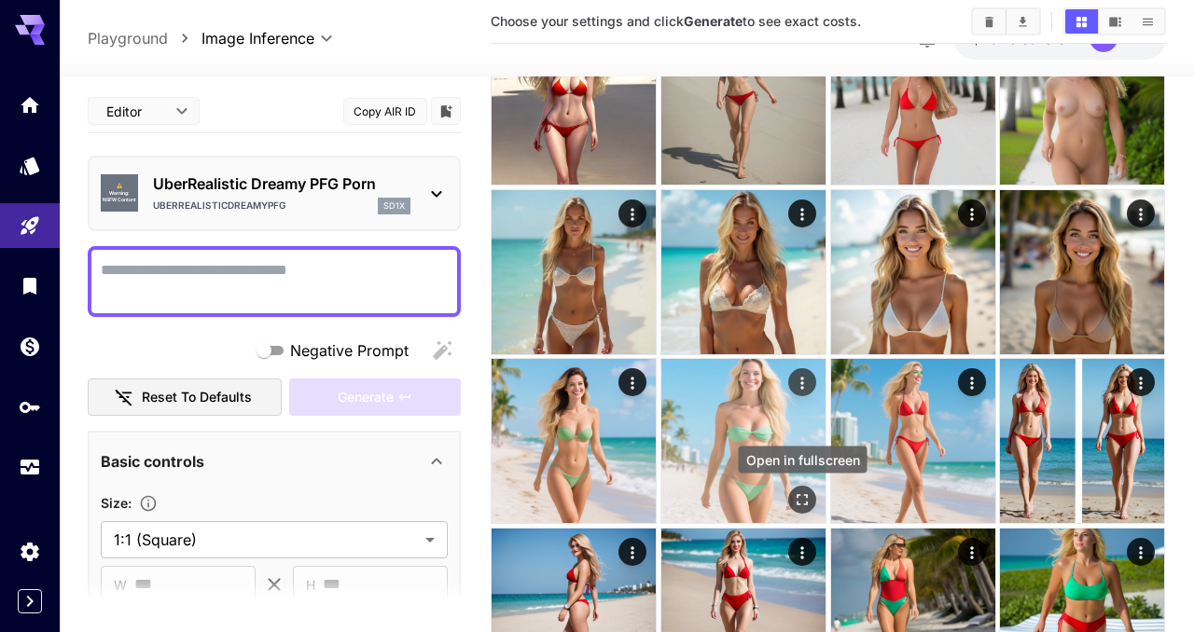
click at [806, 502] on icon "Open in fullscreen" at bounding box center [803, 500] width 11 height 11
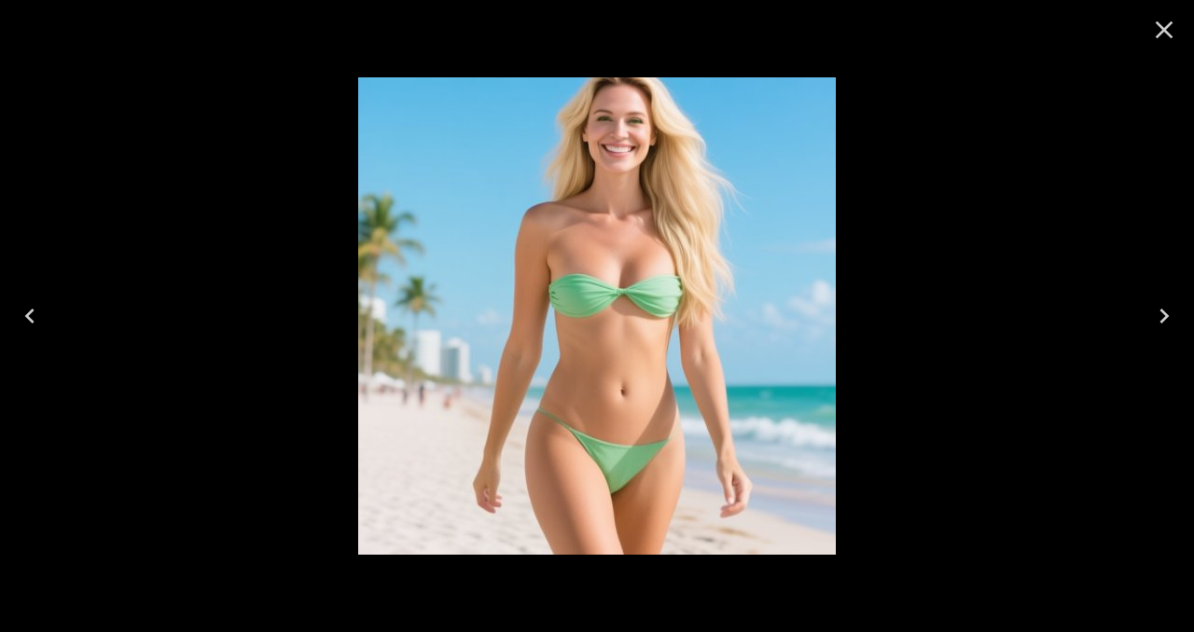
click at [1159, 29] on icon "Close" at bounding box center [1164, 30] width 30 height 30
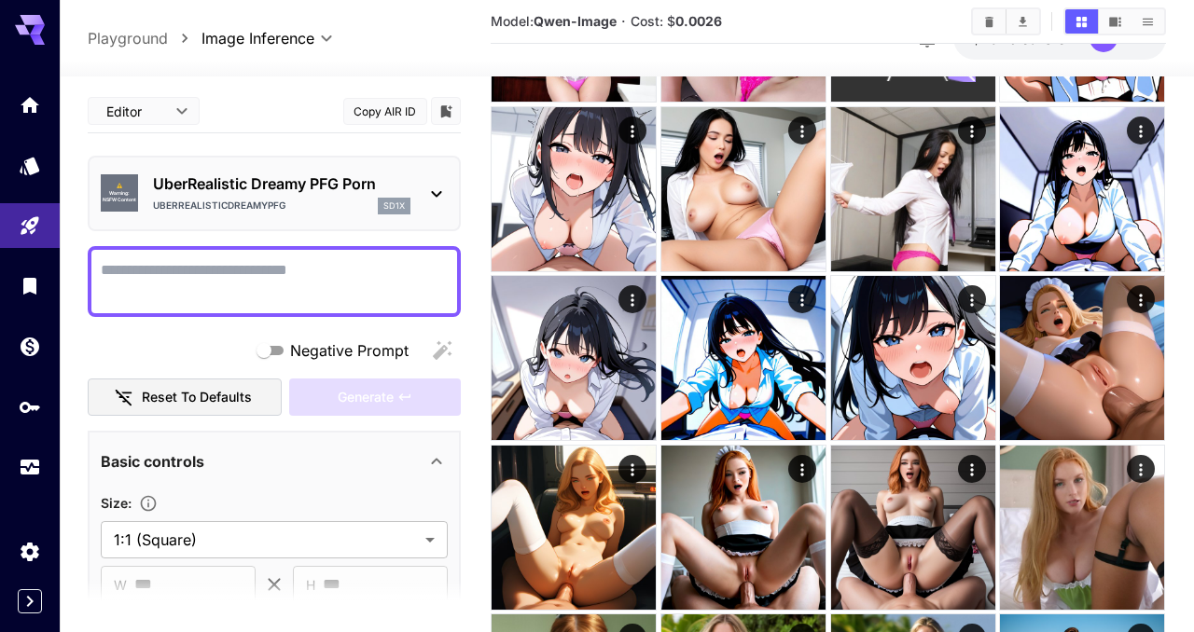
scroll to position [215, 0]
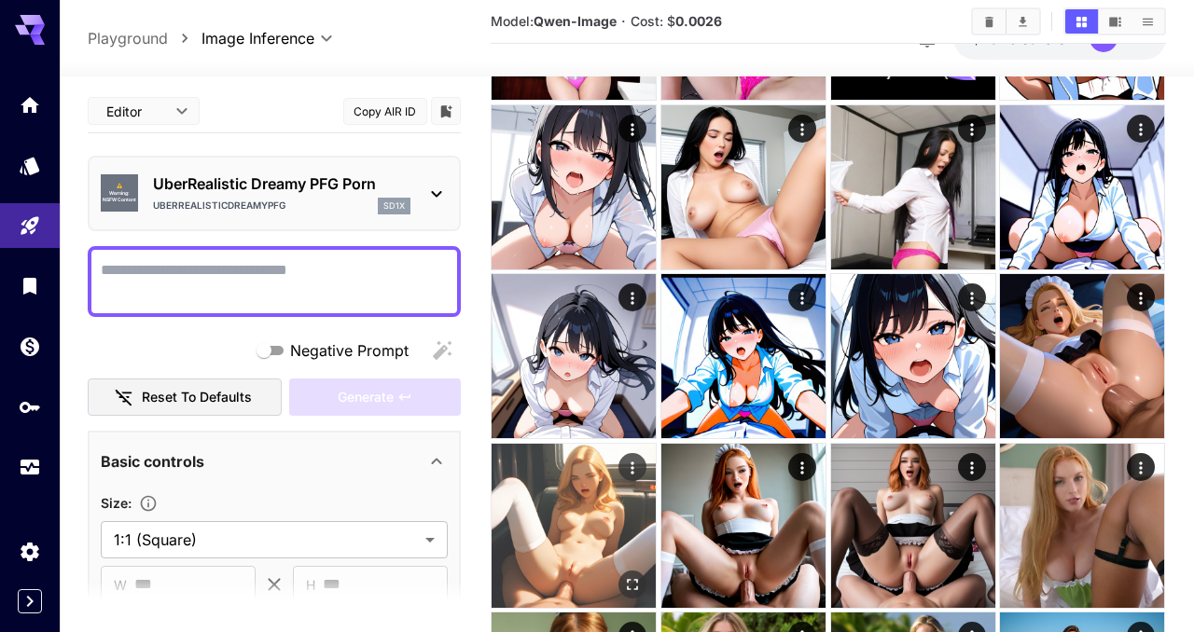
click at [598, 521] on img at bounding box center [574, 526] width 164 height 164
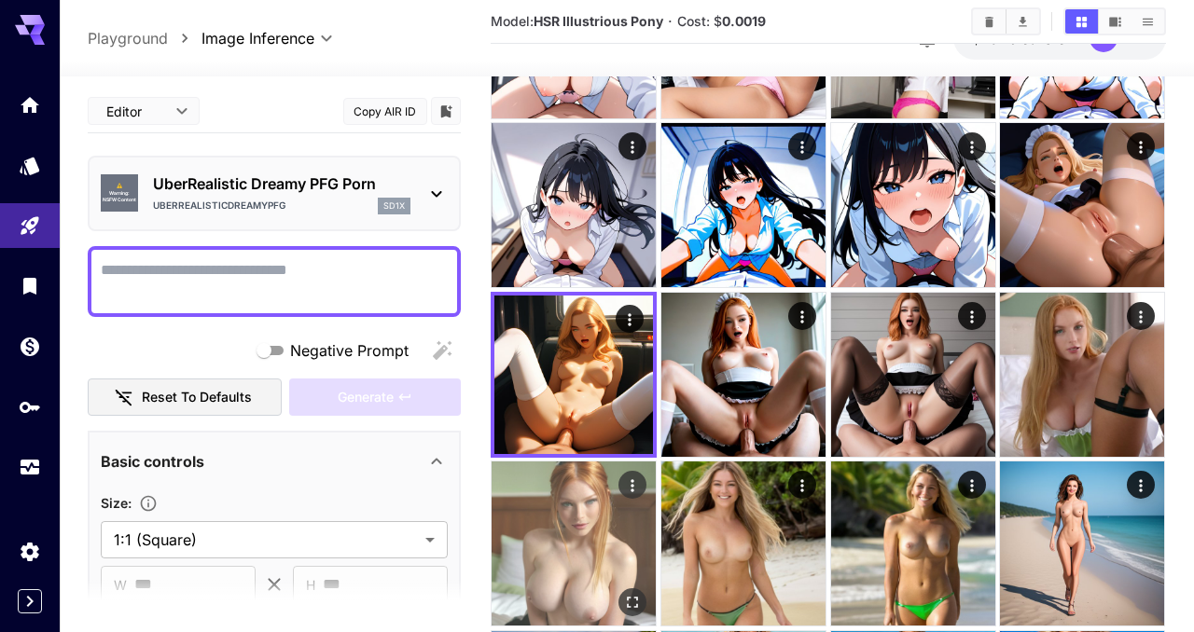
scroll to position [373, 0]
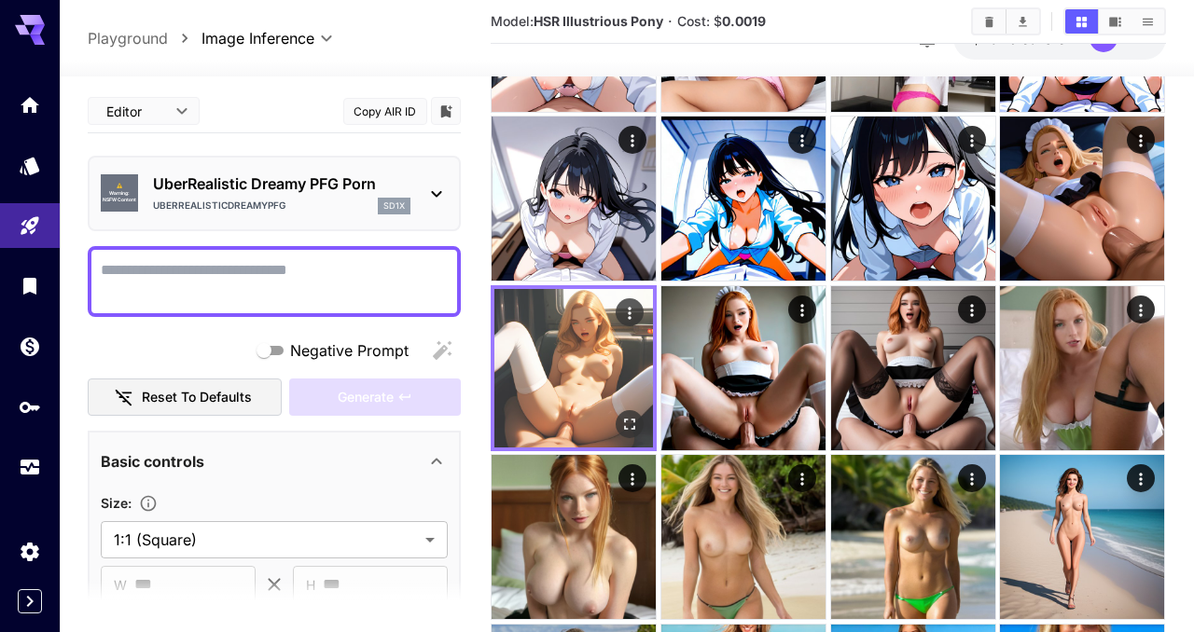
click at [633, 424] on icon "Open in fullscreen" at bounding box center [630, 424] width 19 height 19
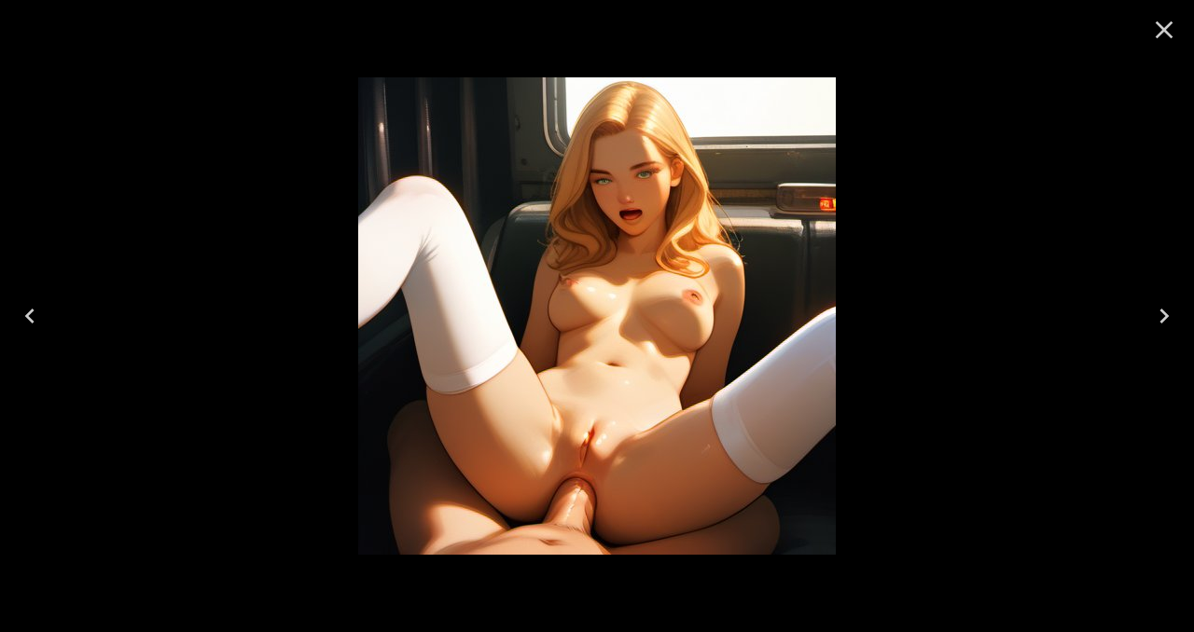
click at [1160, 29] on icon "Close" at bounding box center [1164, 30] width 30 height 30
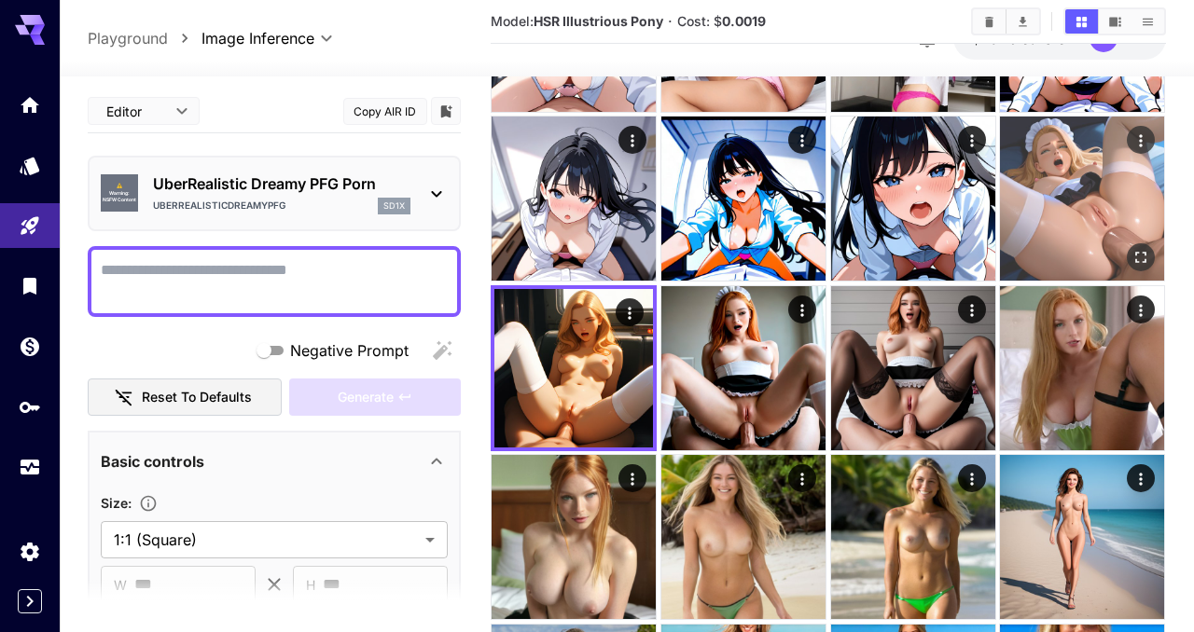
click at [1113, 224] on img at bounding box center [1082, 199] width 164 height 164
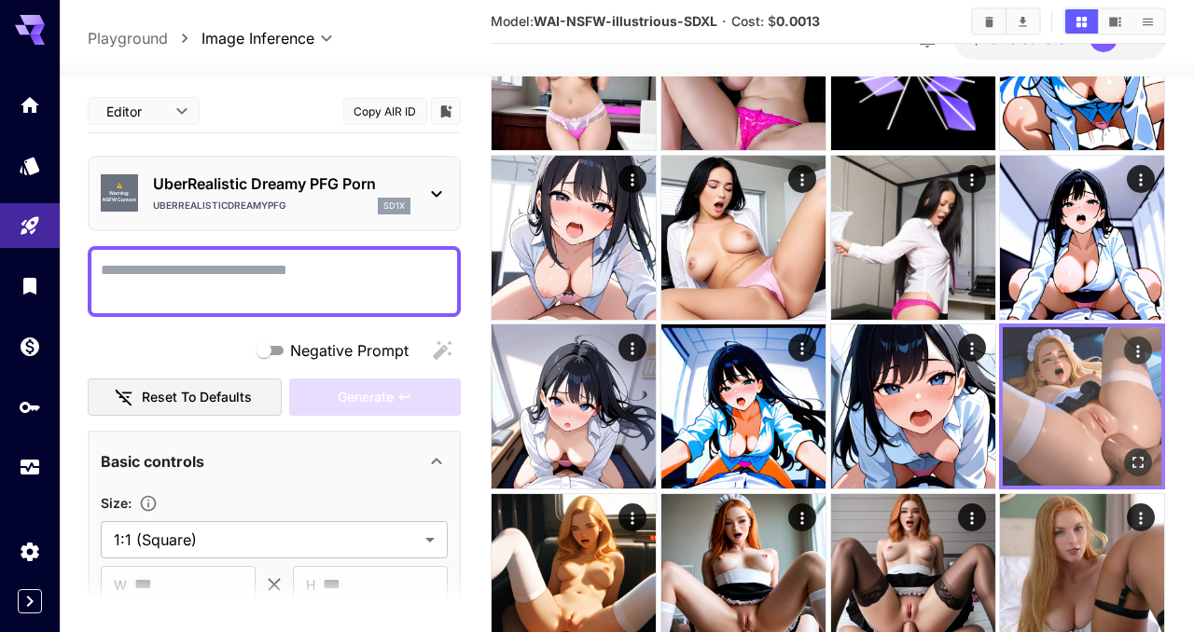
scroll to position [149, 0]
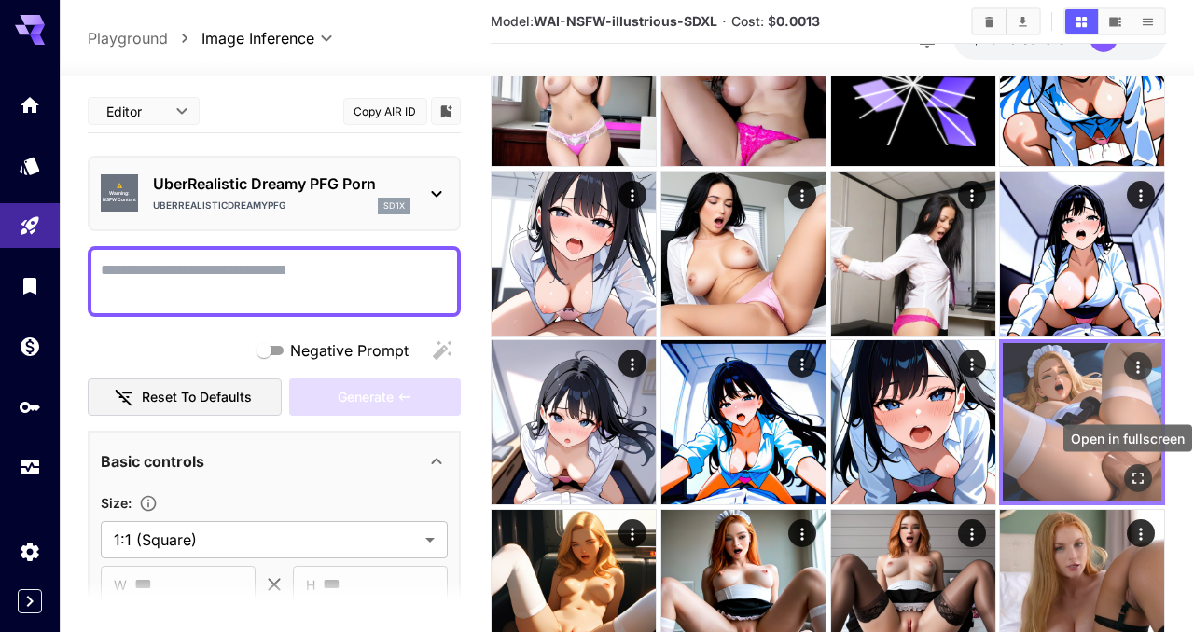
click at [1142, 475] on icon "Open in fullscreen" at bounding box center [1139, 479] width 19 height 19
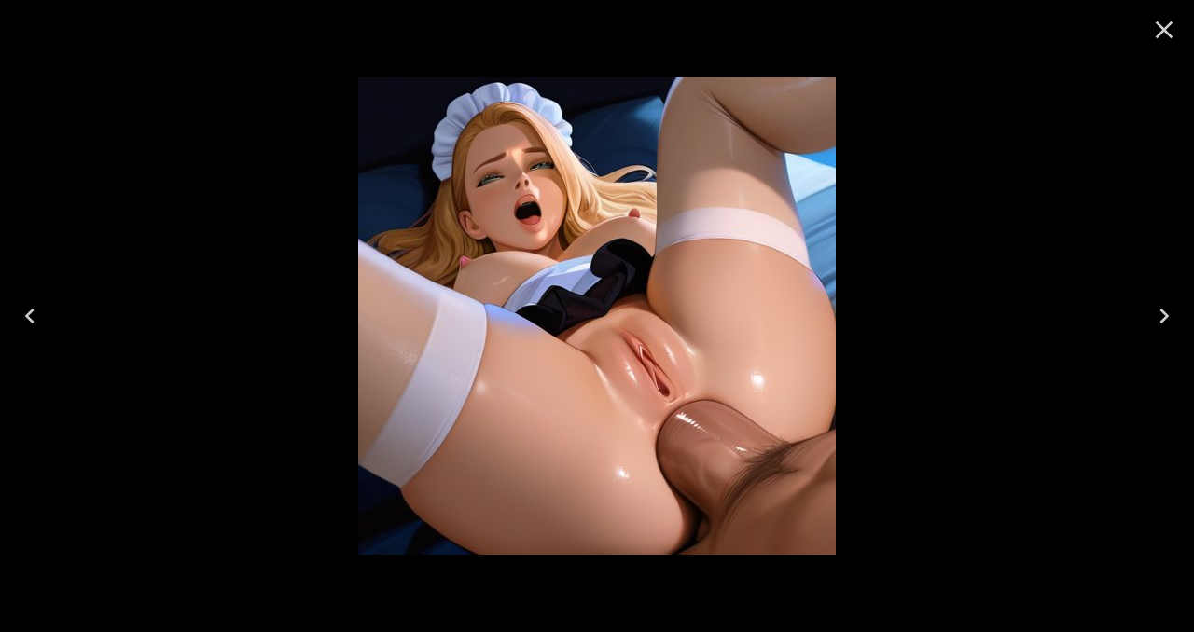
click at [1165, 36] on icon "Close" at bounding box center [1164, 30] width 30 height 30
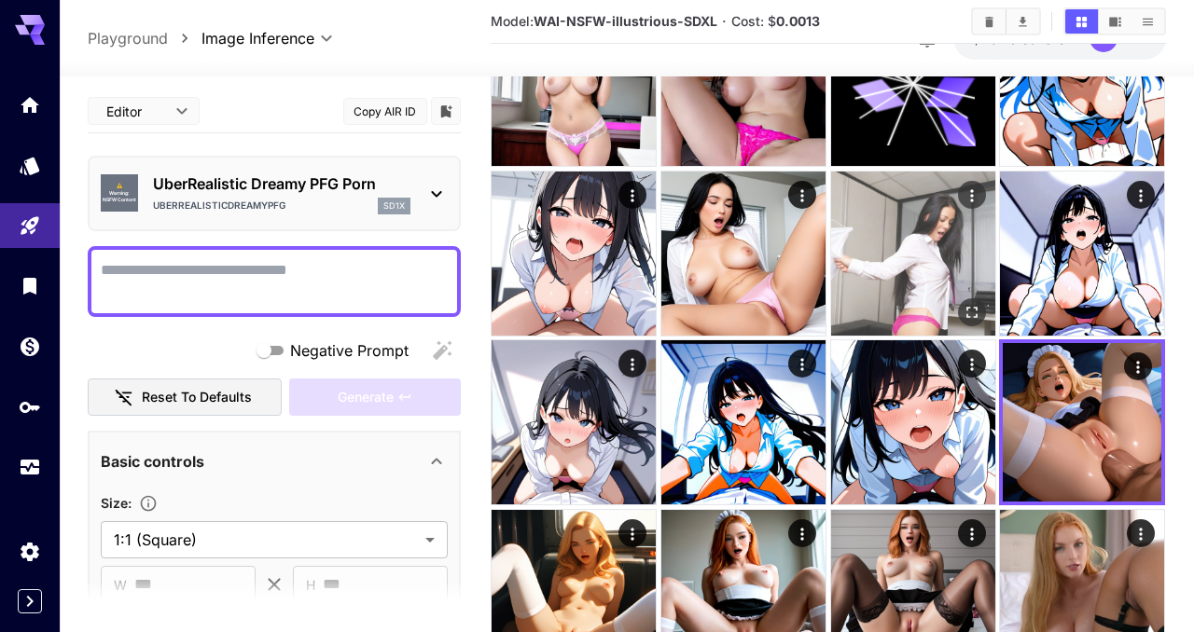
scroll to position [0, 0]
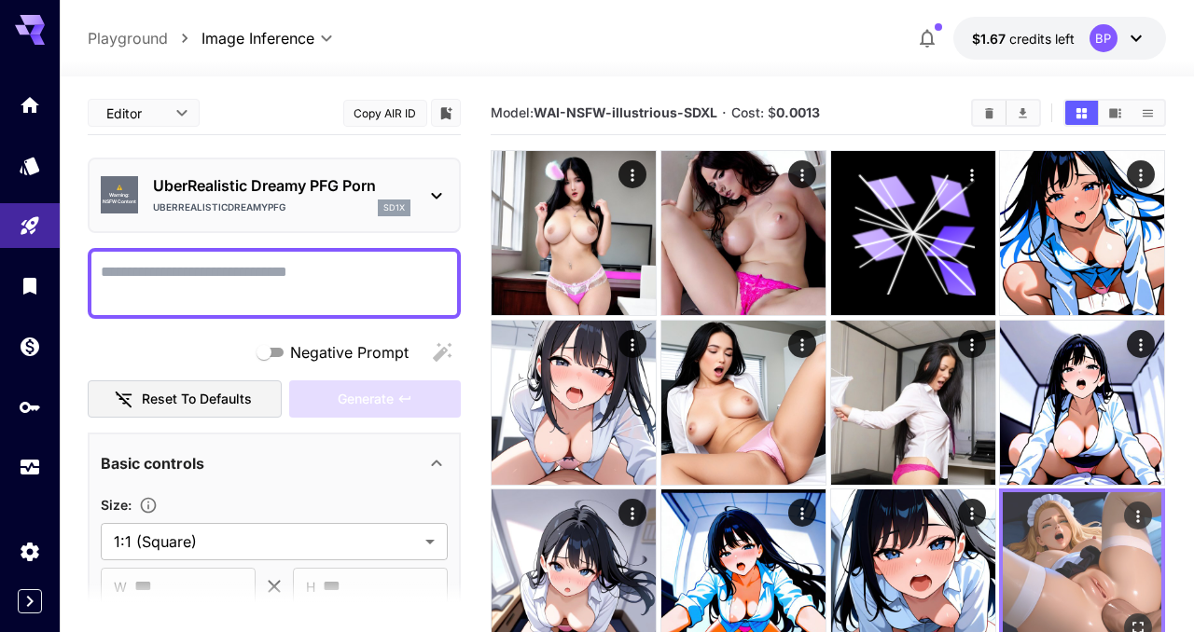
click at [1077, 545] on img at bounding box center [1082, 572] width 159 height 159
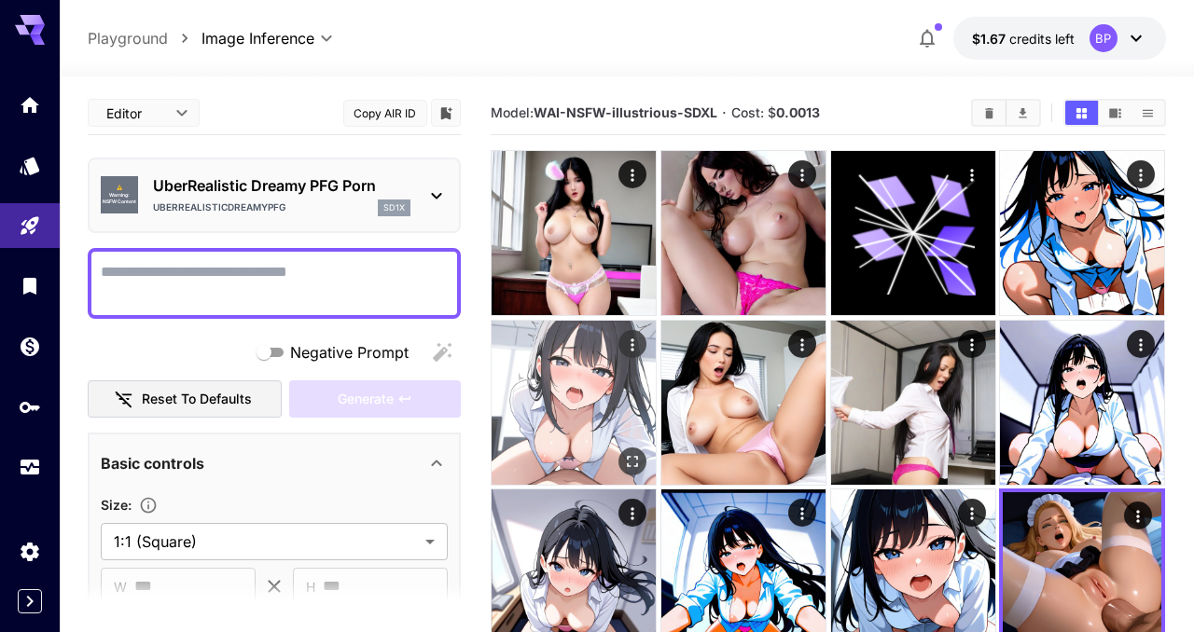
click at [556, 385] on img at bounding box center [574, 403] width 164 height 164
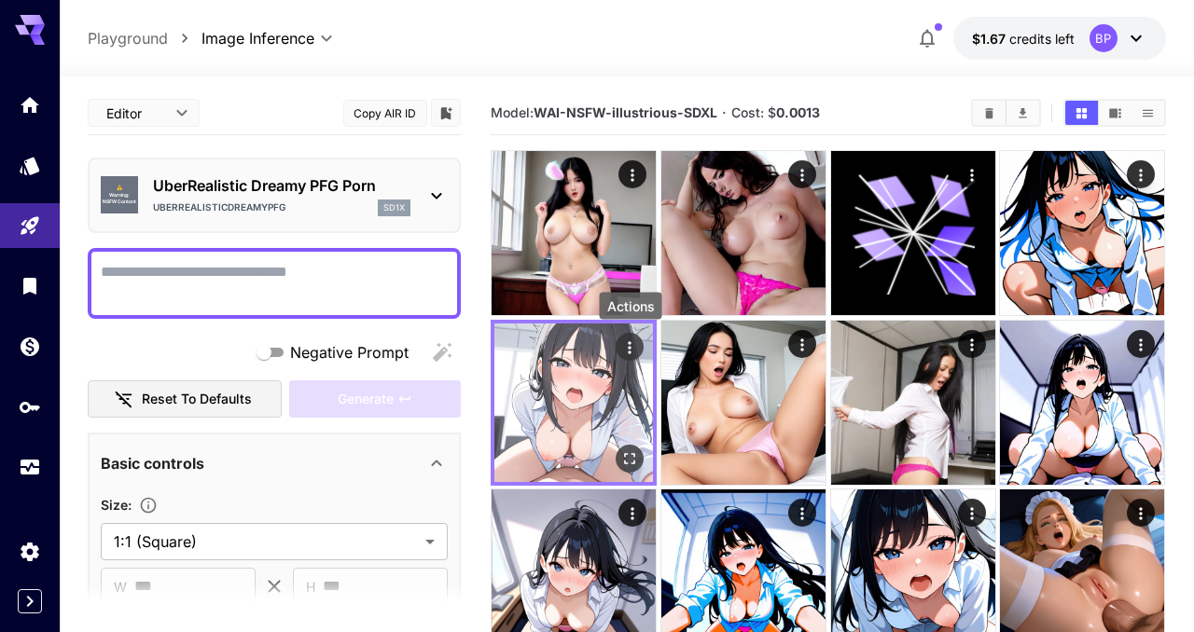
click at [634, 343] on icon "Actions" at bounding box center [630, 347] width 19 height 19
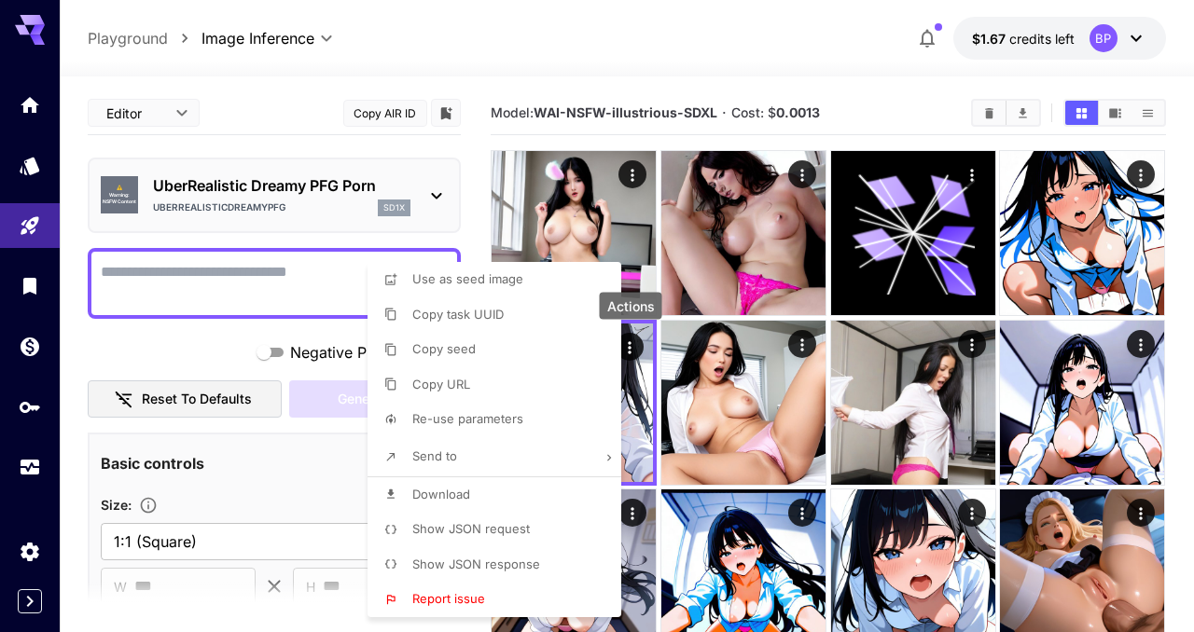
click at [465, 525] on span "Show JSON request" at bounding box center [471, 528] width 118 height 15
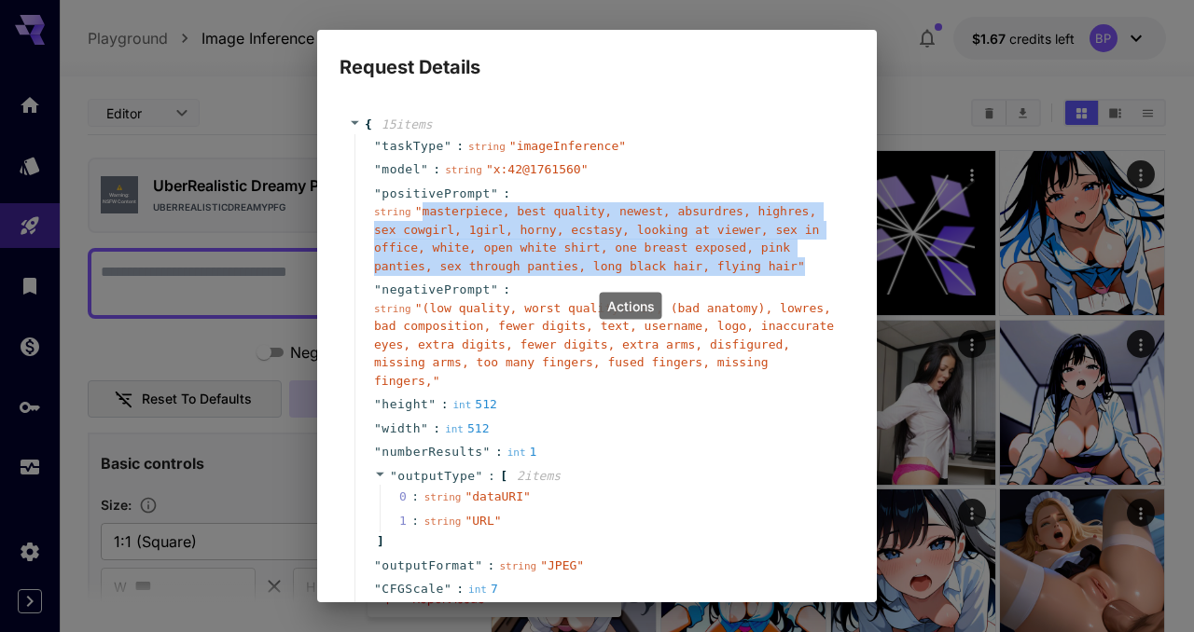
drag, startPoint x: 421, startPoint y: 211, endPoint x: 791, endPoint y: 278, distance: 376.4
click at [791, 278] on div "" taskType " : string " imageInference " " model " : string " x:42@1761560 " " …" at bounding box center [599, 427] width 491 height 587
copy span "masterpiece, best quality, newest, absurdres, highres, sex cowgirl, 1girl, horn…"
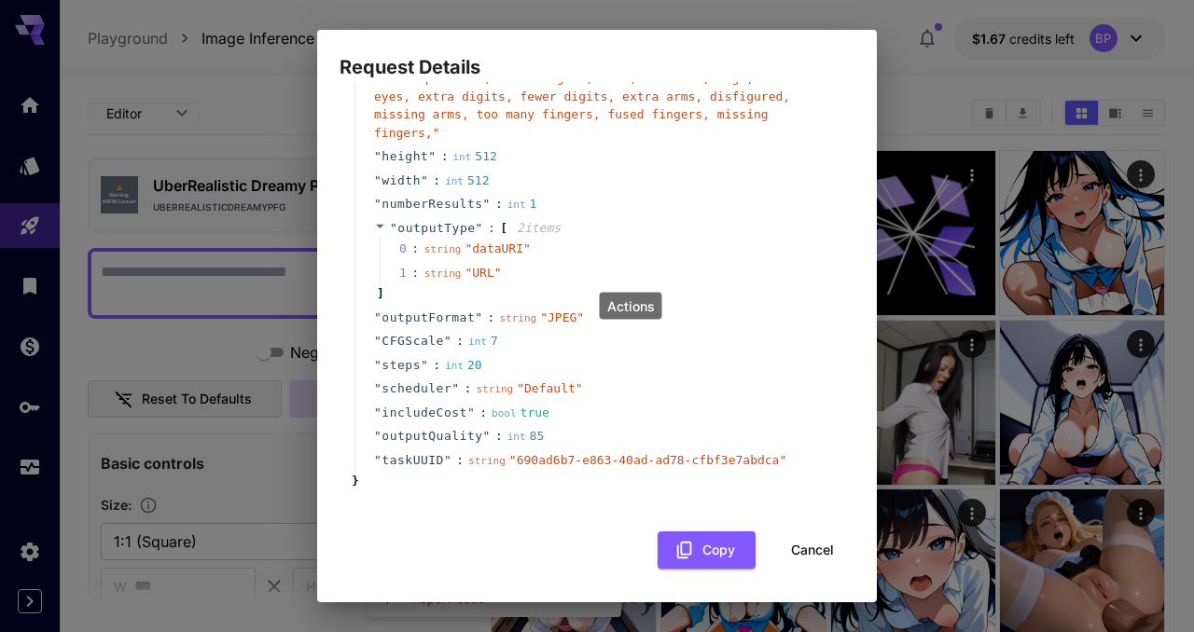
click at [785, 549] on button "Cancel" at bounding box center [813, 551] width 84 height 38
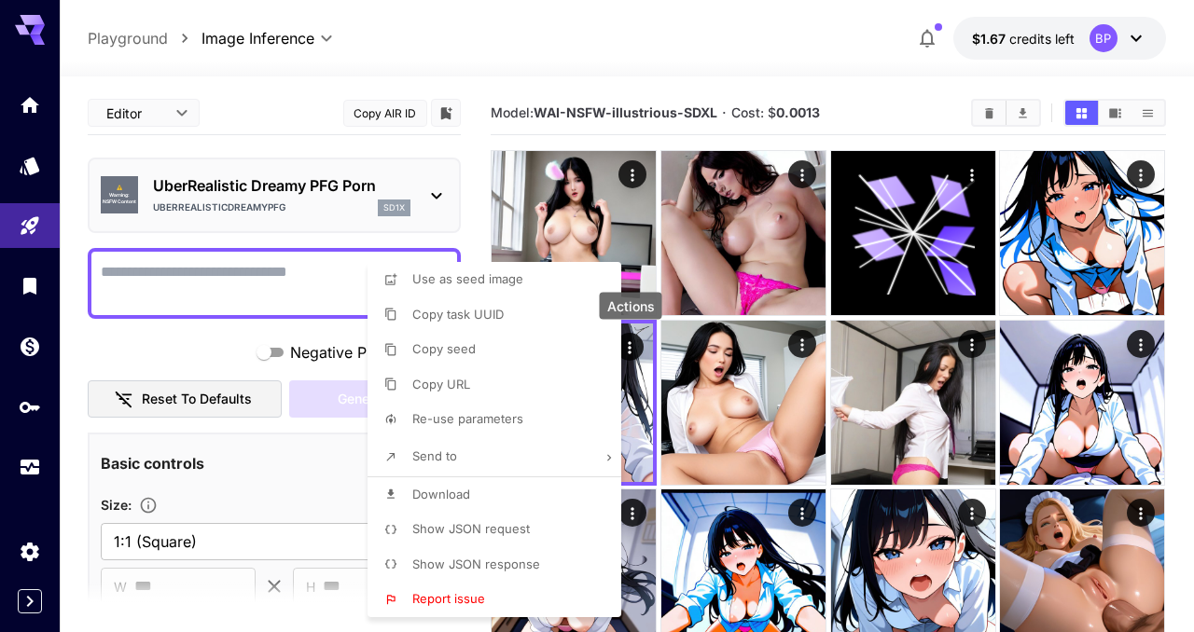
click at [262, 295] on div at bounding box center [597, 316] width 1194 height 632
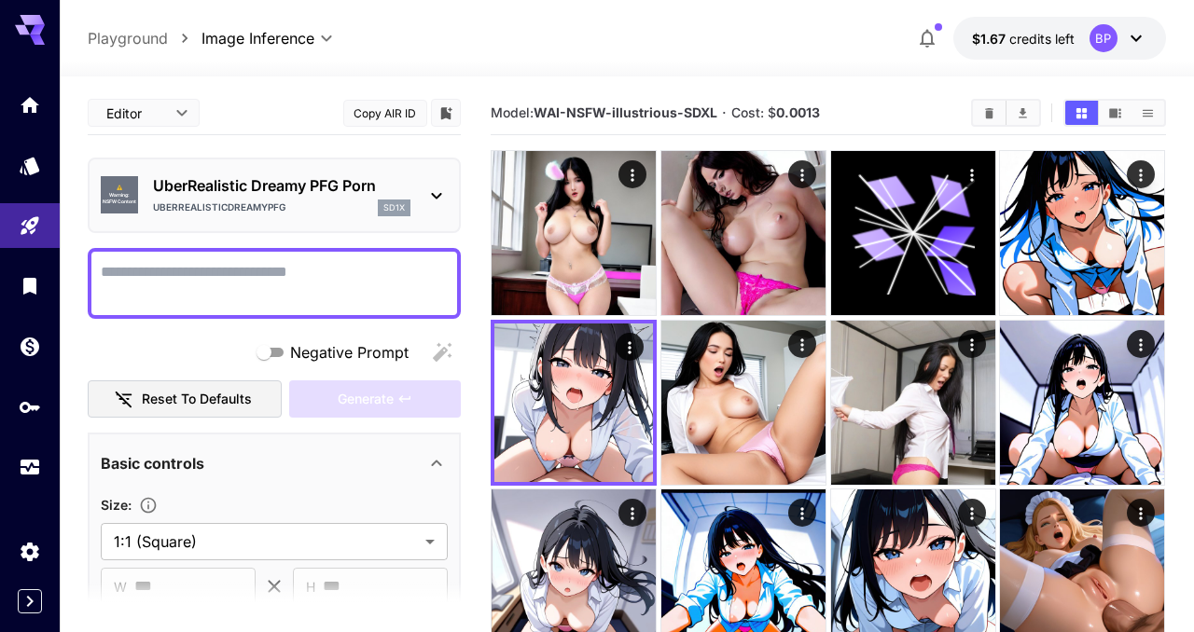
click at [162, 274] on textarea "Negative Prompt" at bounding box center [274, 283] width 347 height 45
paste textarea "**********"
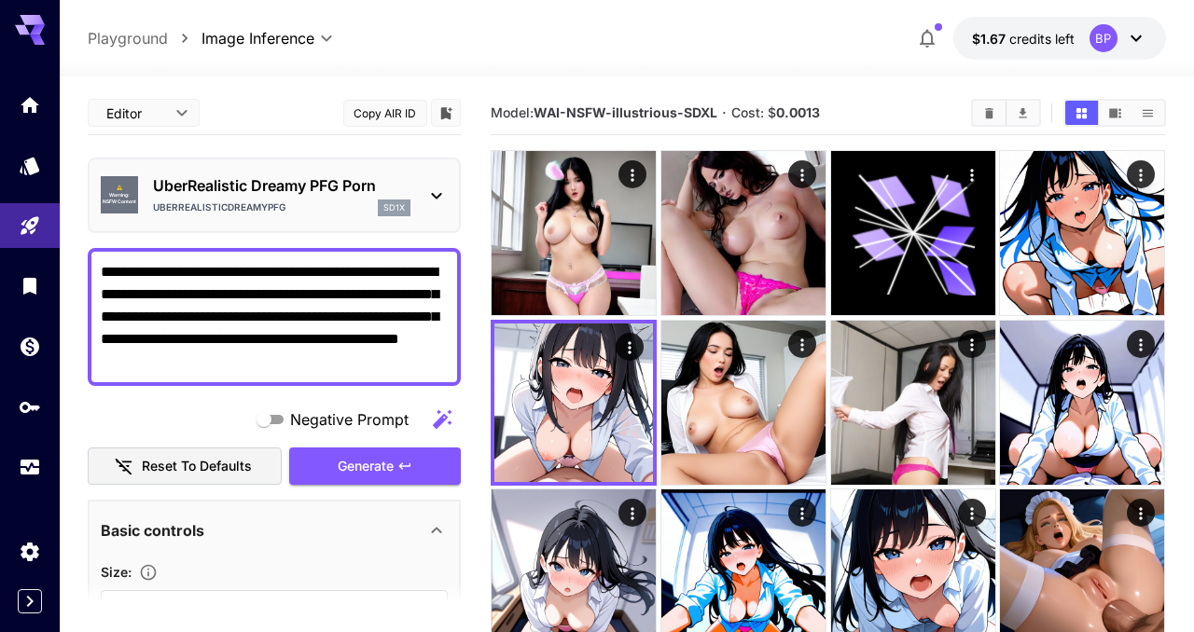
type textarea "**********"
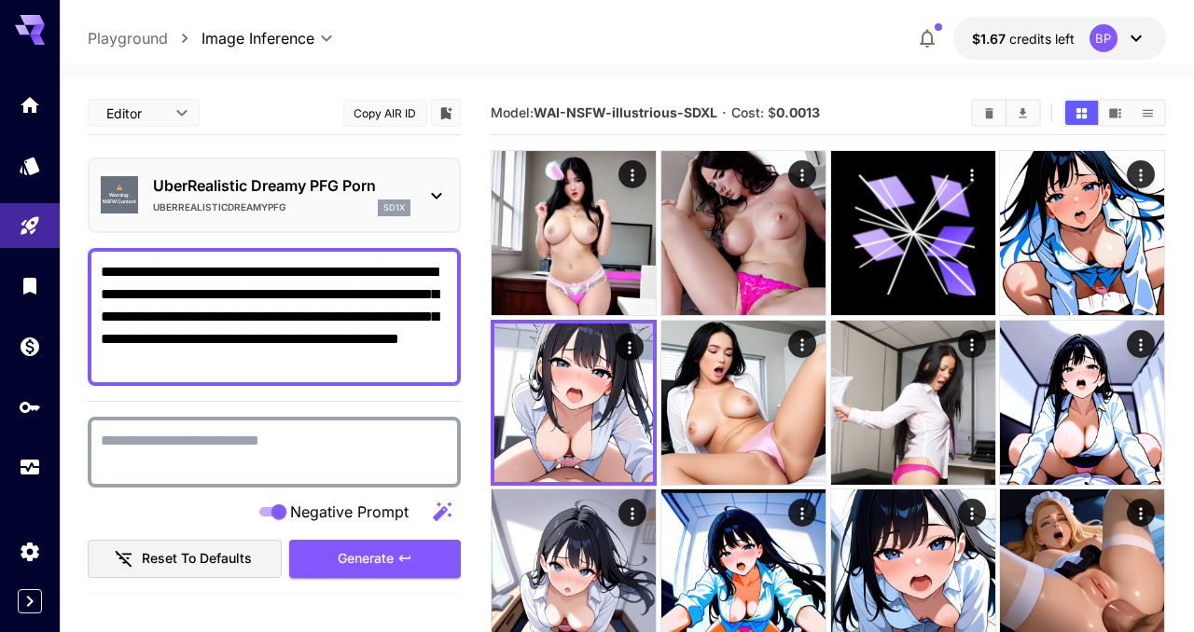
click at [303, 447] on textarea "Negative Prompt" at bounding box center [274, 452] width 347 height 45
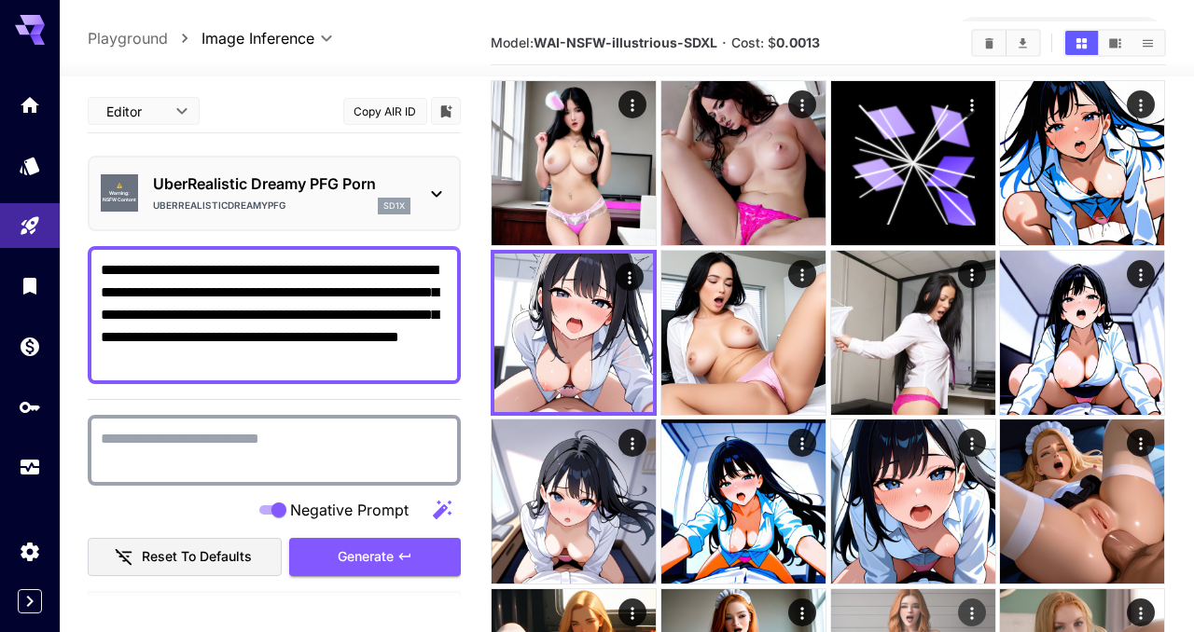
scroll to position [0, 0]
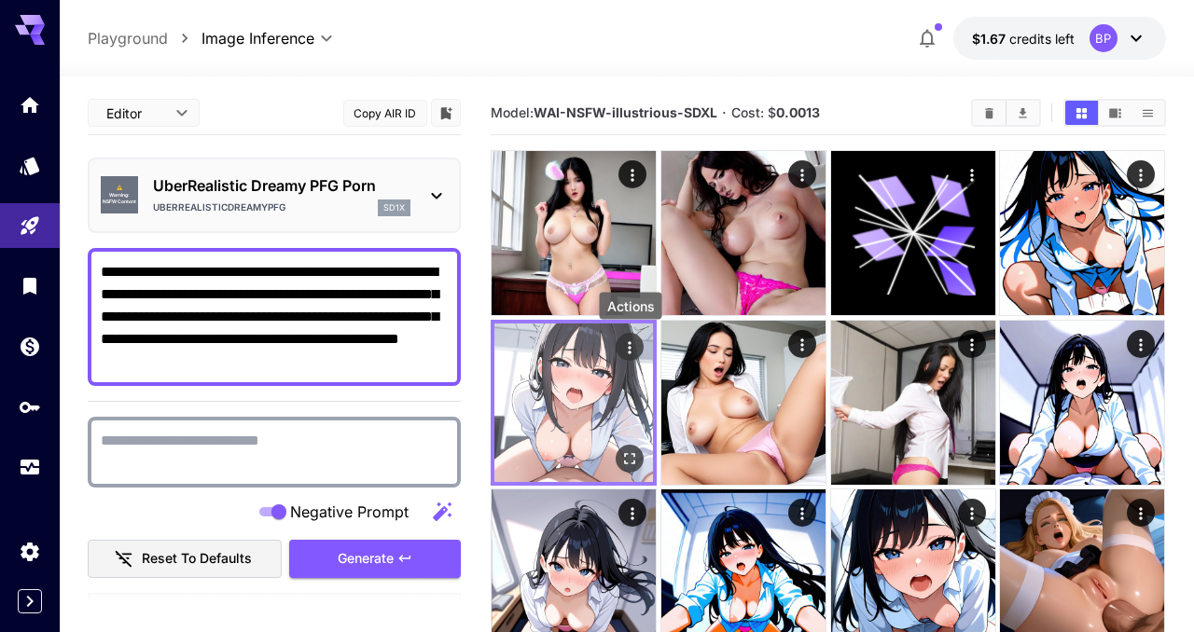
click at [632, 349] on icon "Actions" at bounding box center [630, 347] width 19 height 19
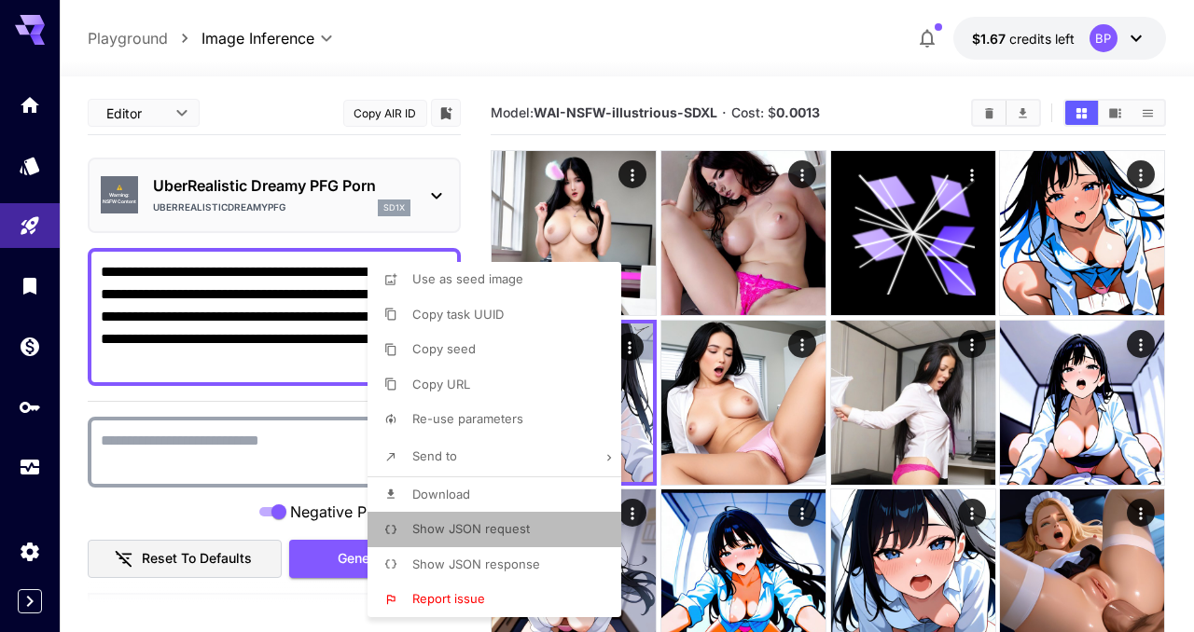
click at [463, 535] on span "Show JSON request" at bounding box center [471, 528] width 118 height 15
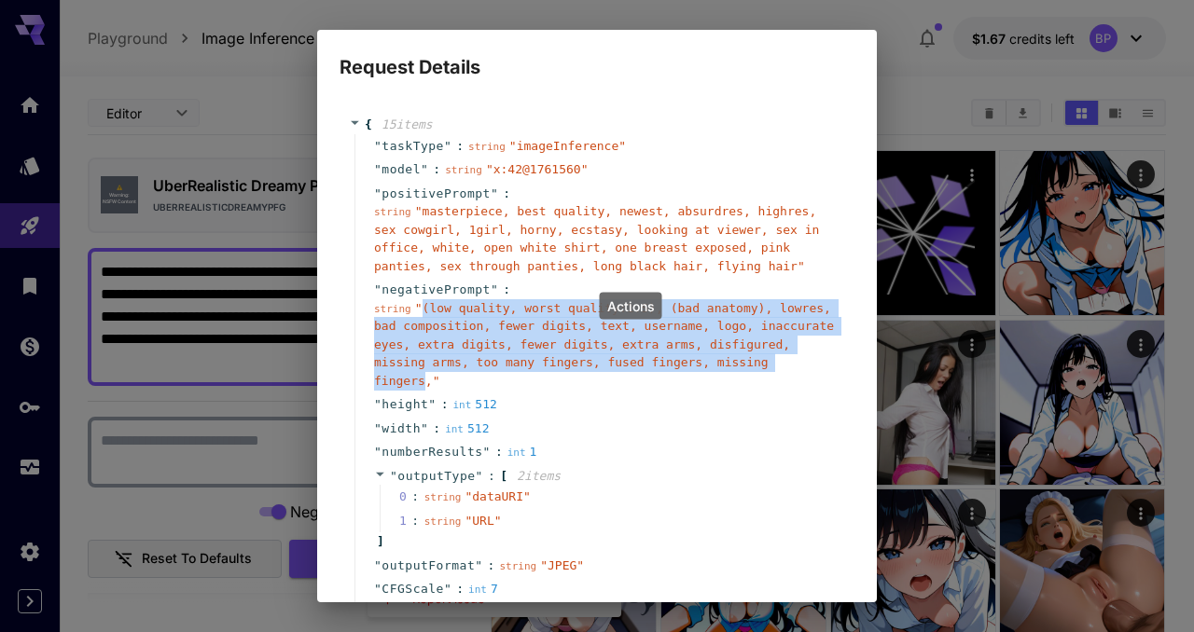
drag, startPoint x: 424, startPoint y: 310, endPoint x: 424, endPoint y: 378, distance: 68.1
click at [424, 378] on span "" (low quality, worst quality:1.5), (bad anatomy), lowres, bad composition, few…" at bounding box center [604, 344] width 460 height 87
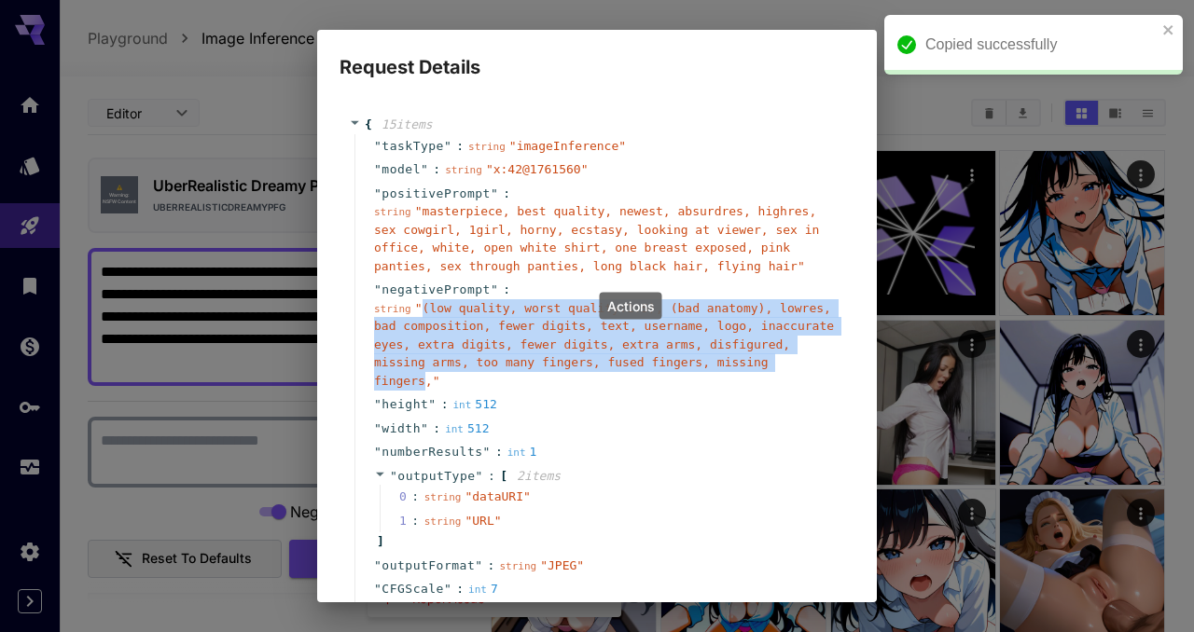
copy span "(low quality, worst quality:1.5), (bad anatomy), lowres, bad composition, fewer…"
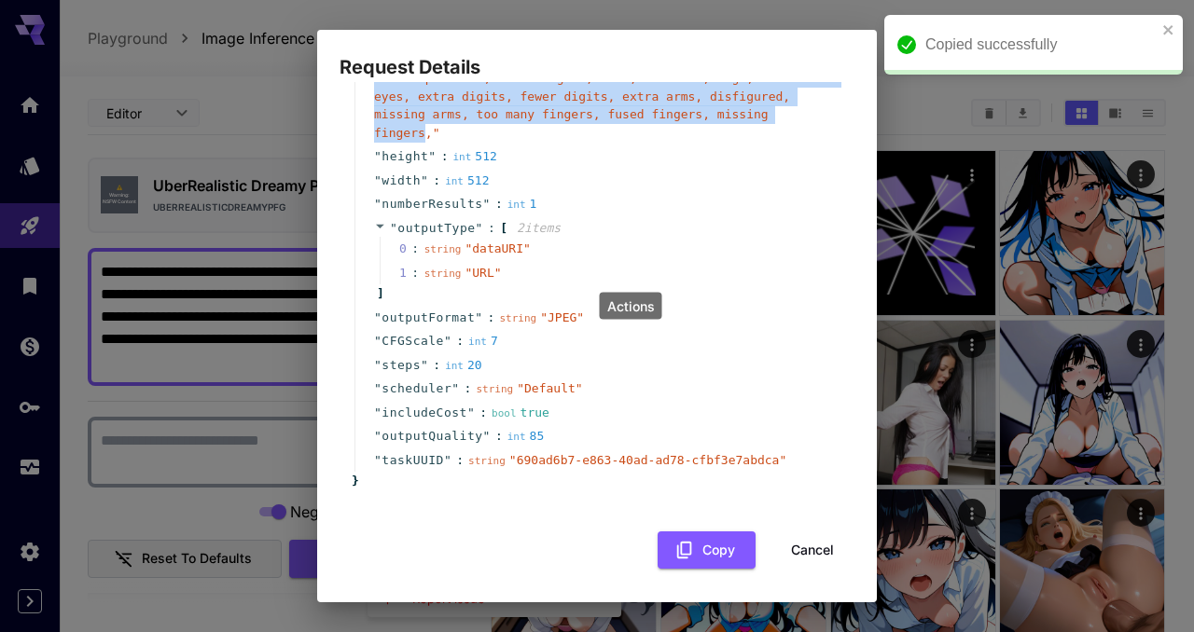
click at [818, 559] on button "Cancel" at bounding box center [813, 551] width 84 height 38
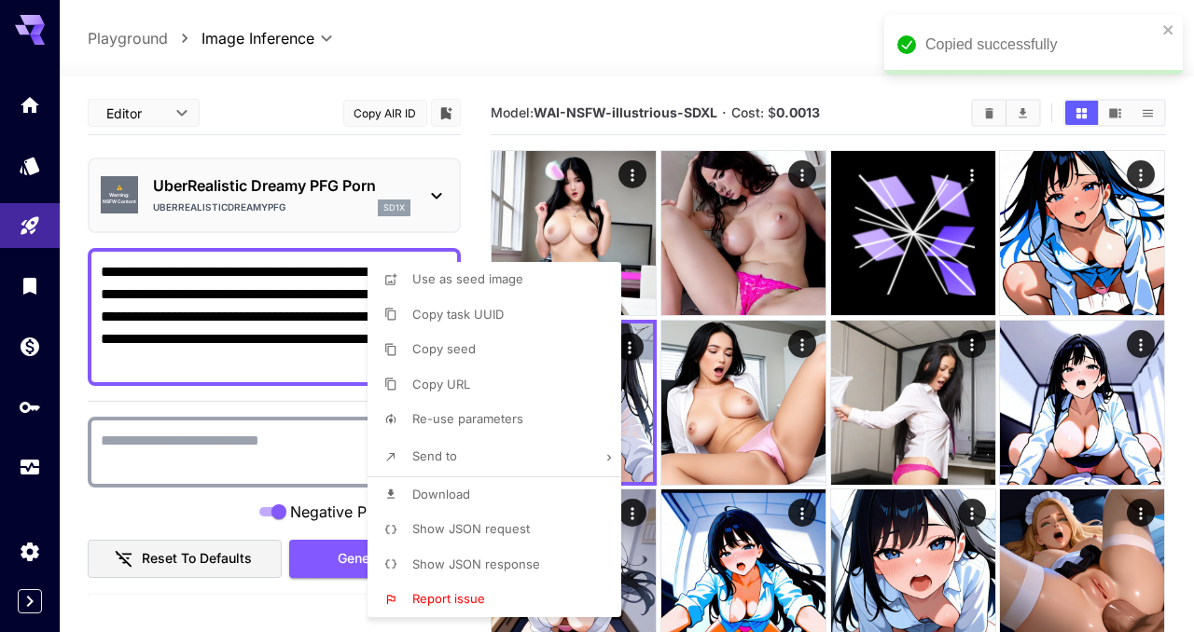
click at [186, 452] on div at bounding box center [597, 316] width 1194 height 632
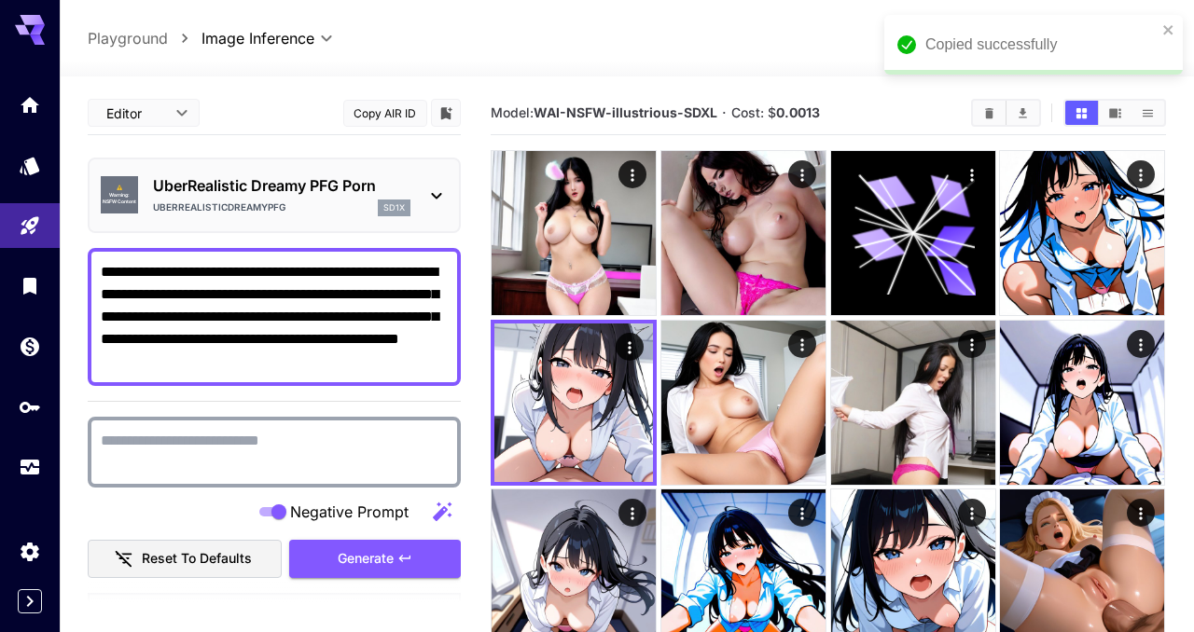
click at [170, 438] on textarea "Negative Prompt" at bounding box center [274, 452] width 347 height 45
paste textarea "**********"
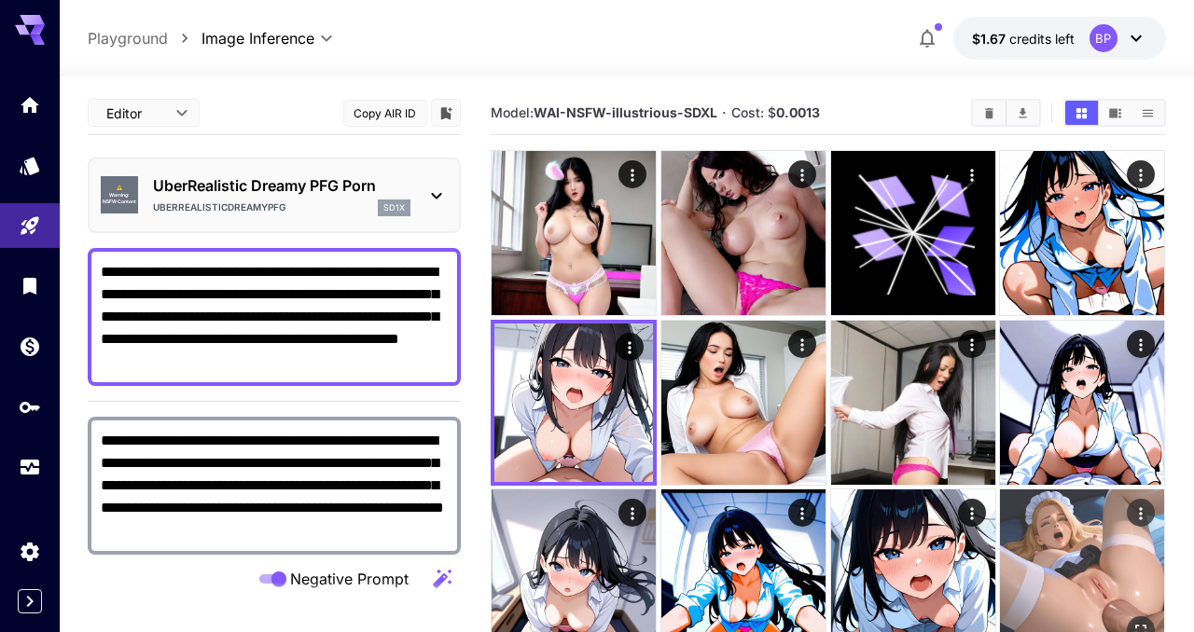
type textarea "**********"
click at [1059, 591] on img at bounding box center [1082, 572] width 164 height 164
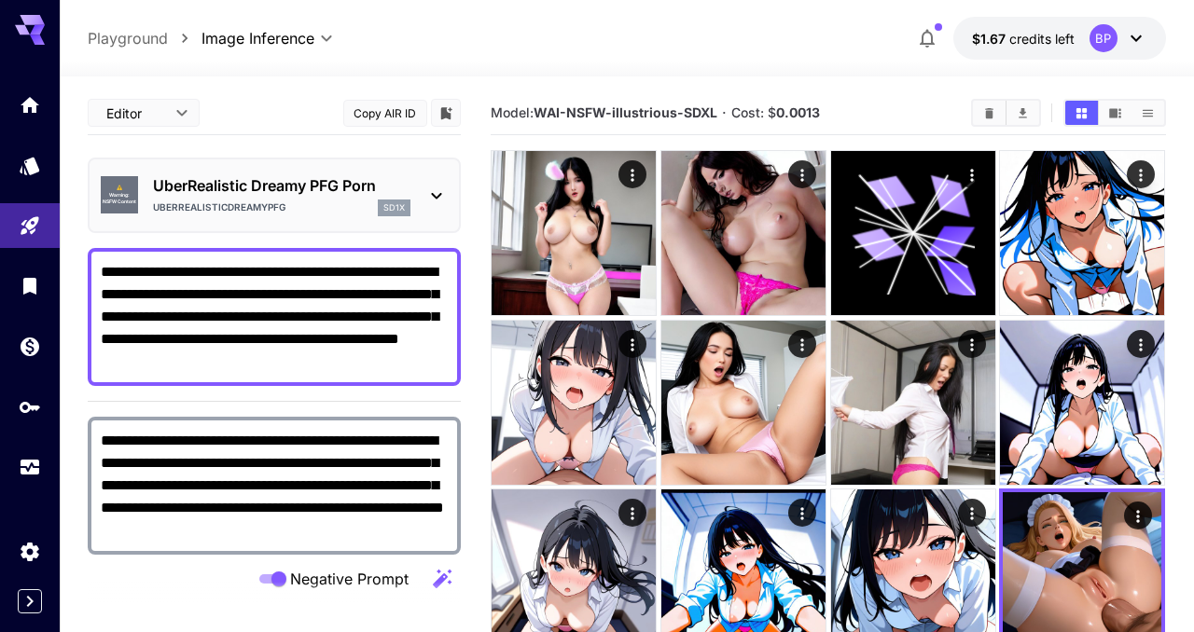
click at [438, 189] on icon at bounding box center [436, 196] width 22 height 22
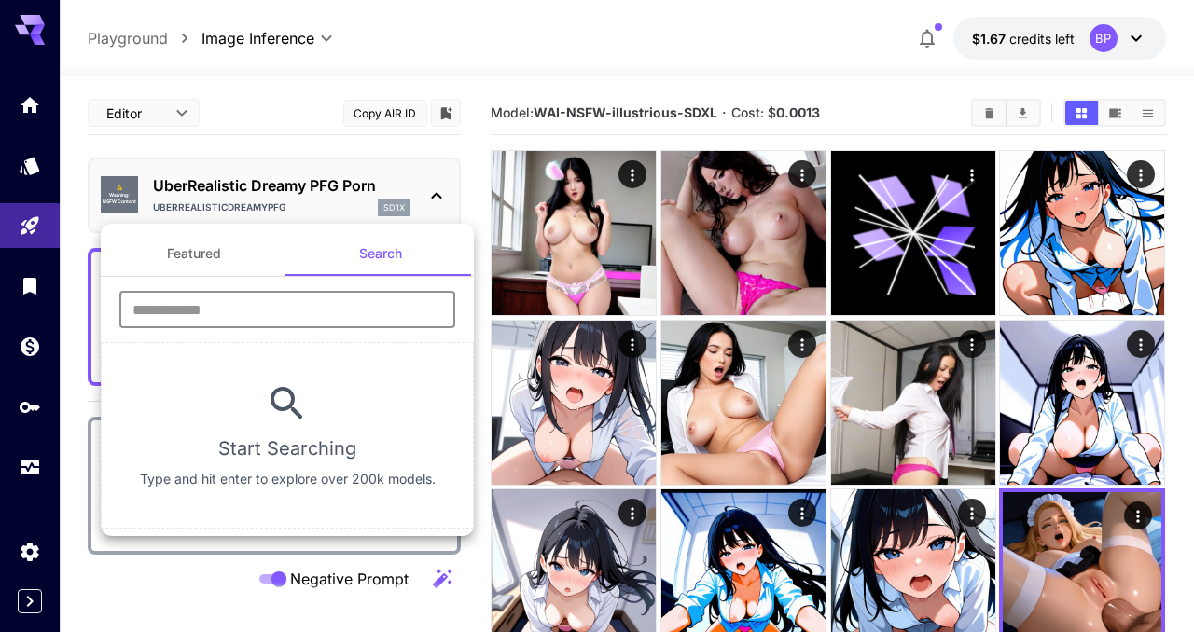
click at [240, 303] on input "text" at bounding box center [287, 309] width 336 height 37
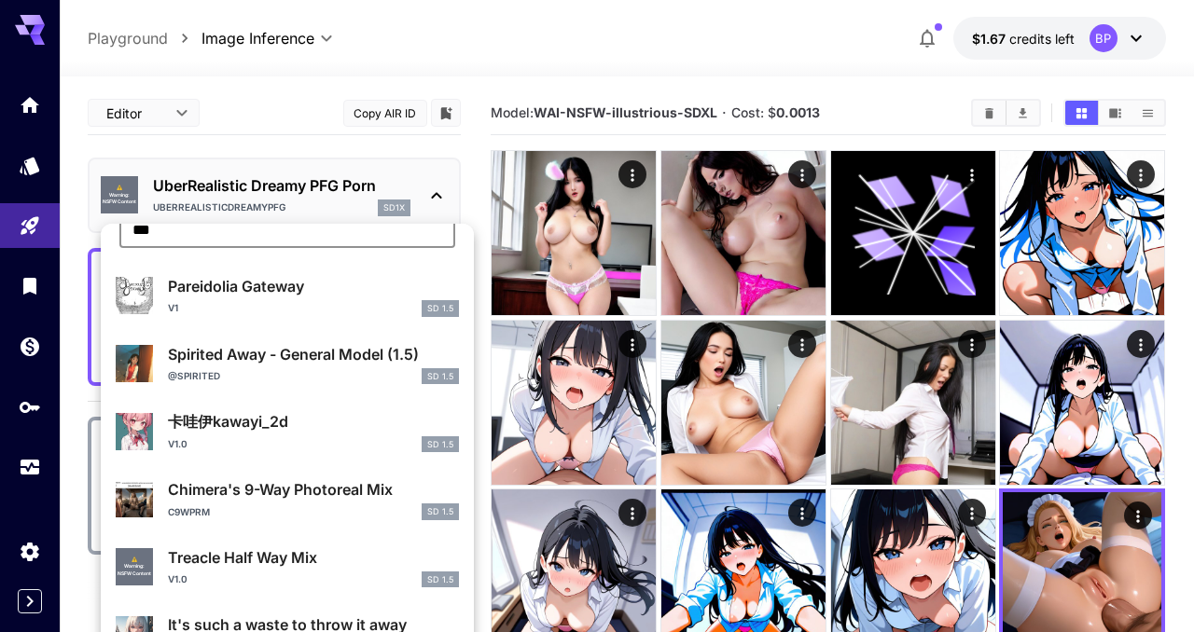
scroll to position [0, 0]
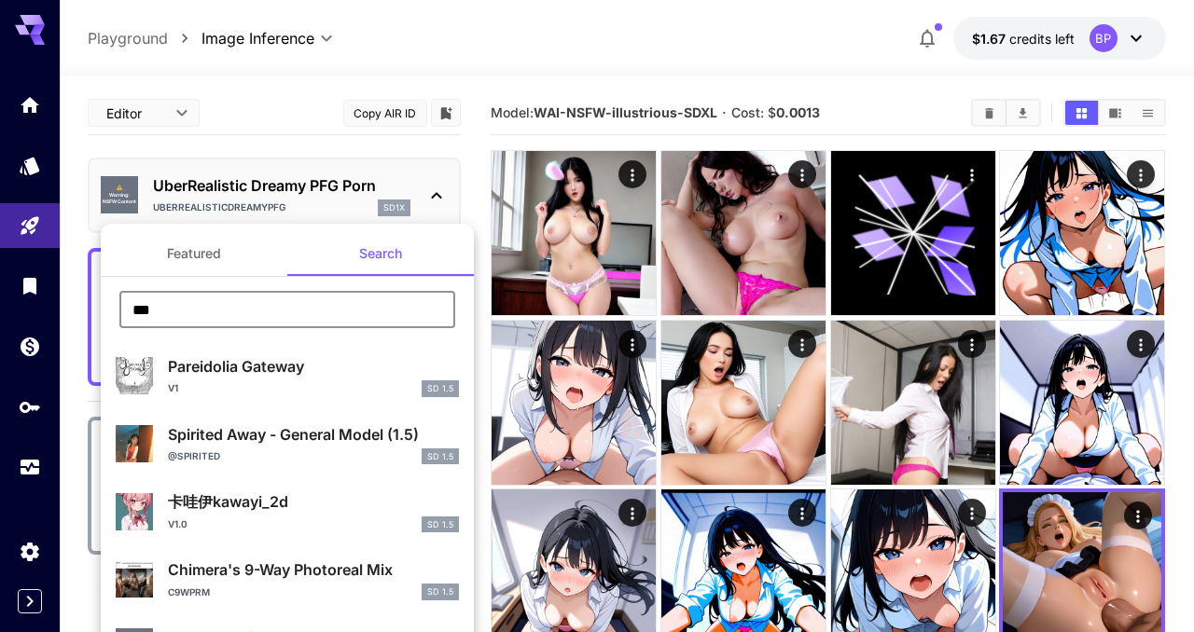
click at [195, 313] on input "***" at bounding box center [287, 309] width 336 height 37
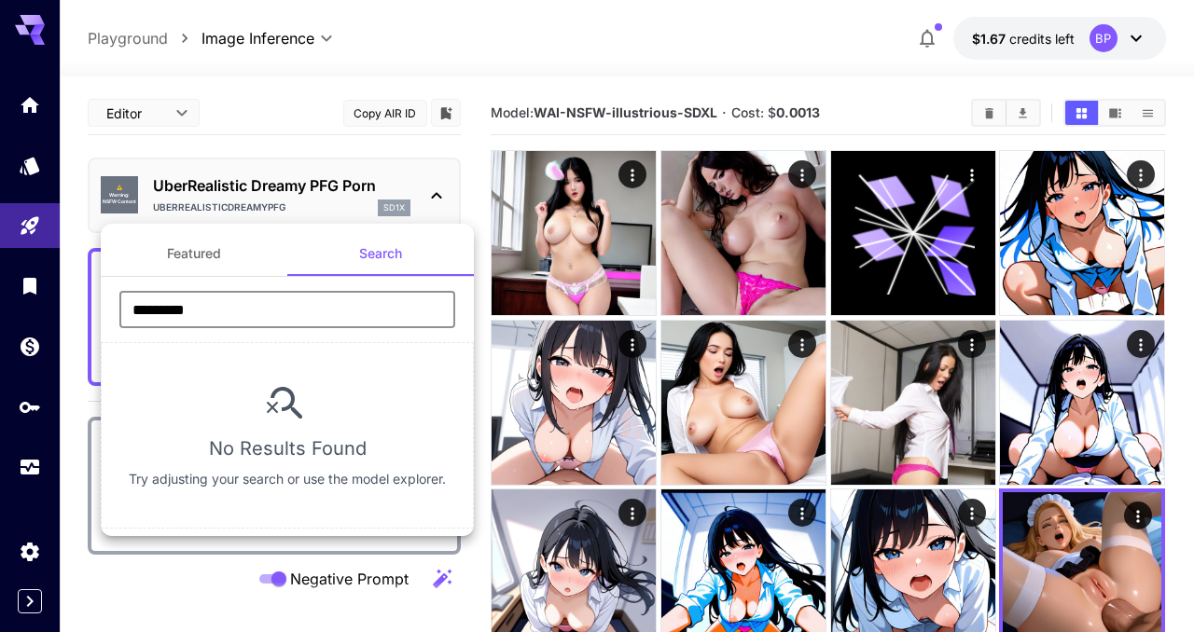
type input "********"
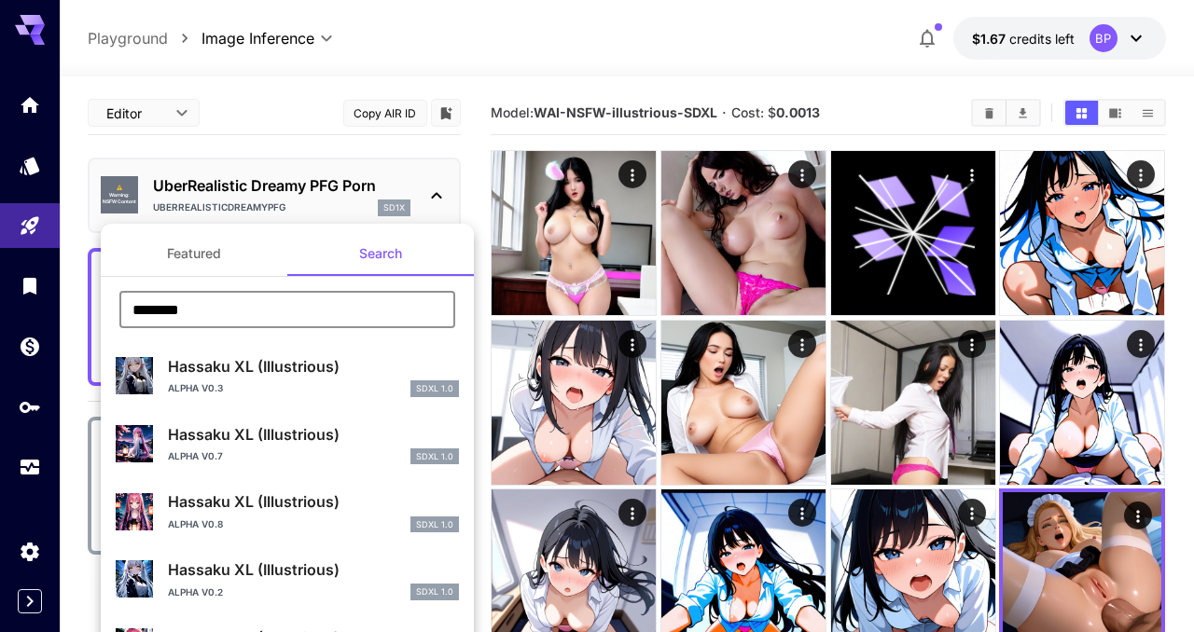
click at [210, 306] on input "********" at bounding box center [287, 309] width 336 height 37
click at [311, 213] on div at bounding box center [597, 316] width 1194 height 632
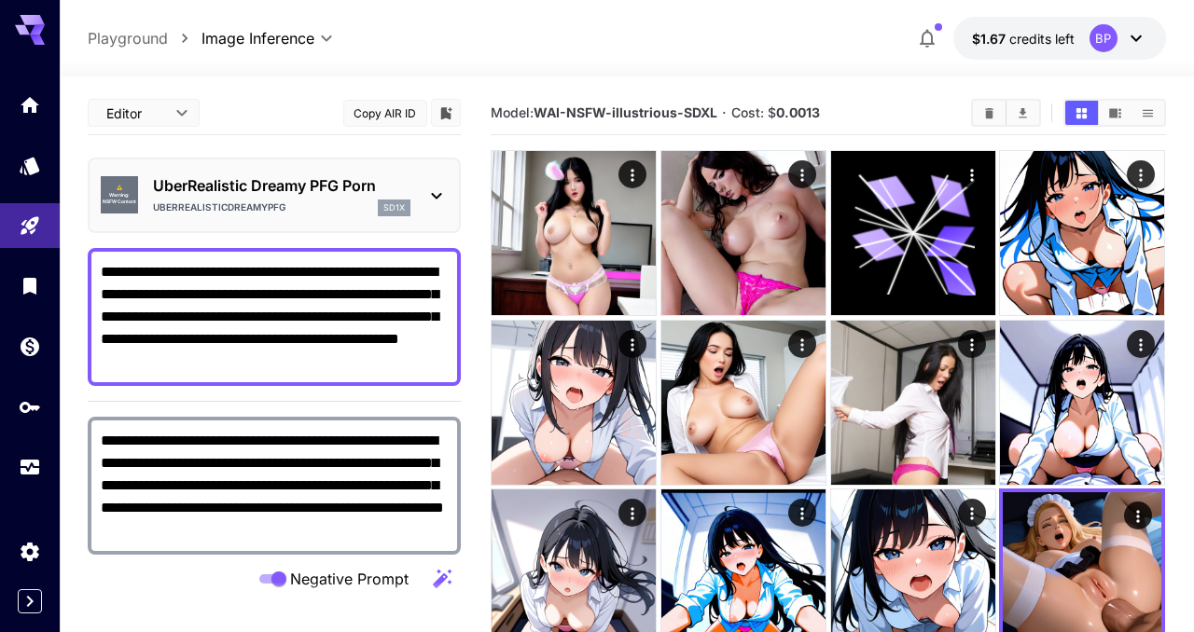
click at [321, 200] on div "uberRealisticDreamyPFG sd1x" at bounding box center [281, 208] width 257 height 17
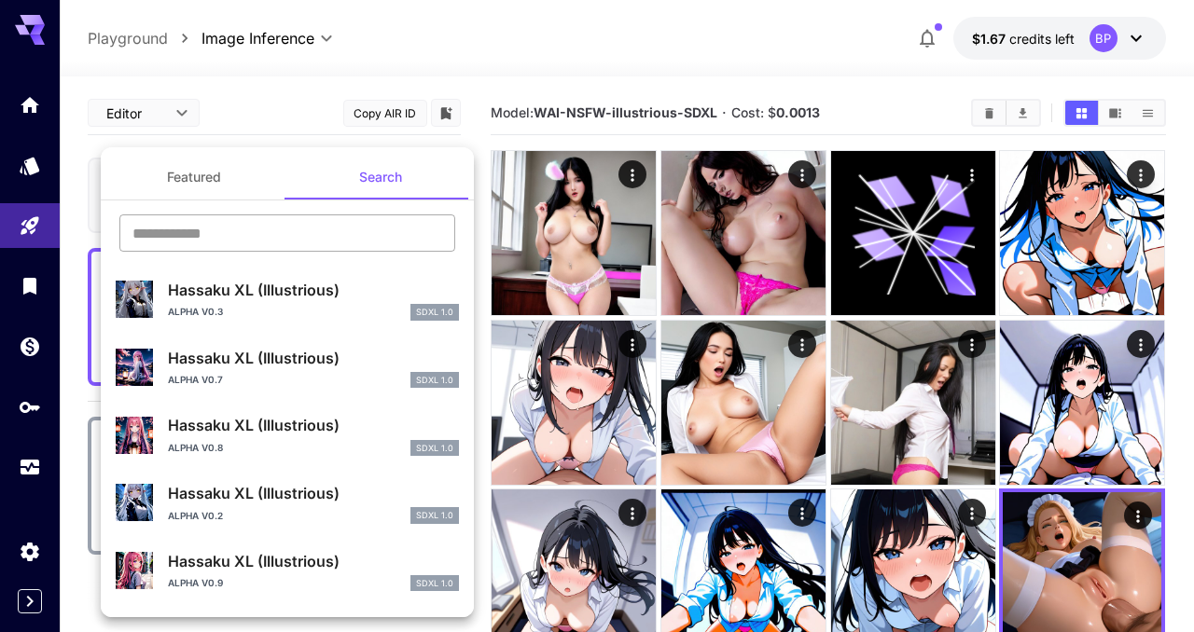
click at [246, 238] on input "text" at bounding box center [287, 233] width 336 height 37
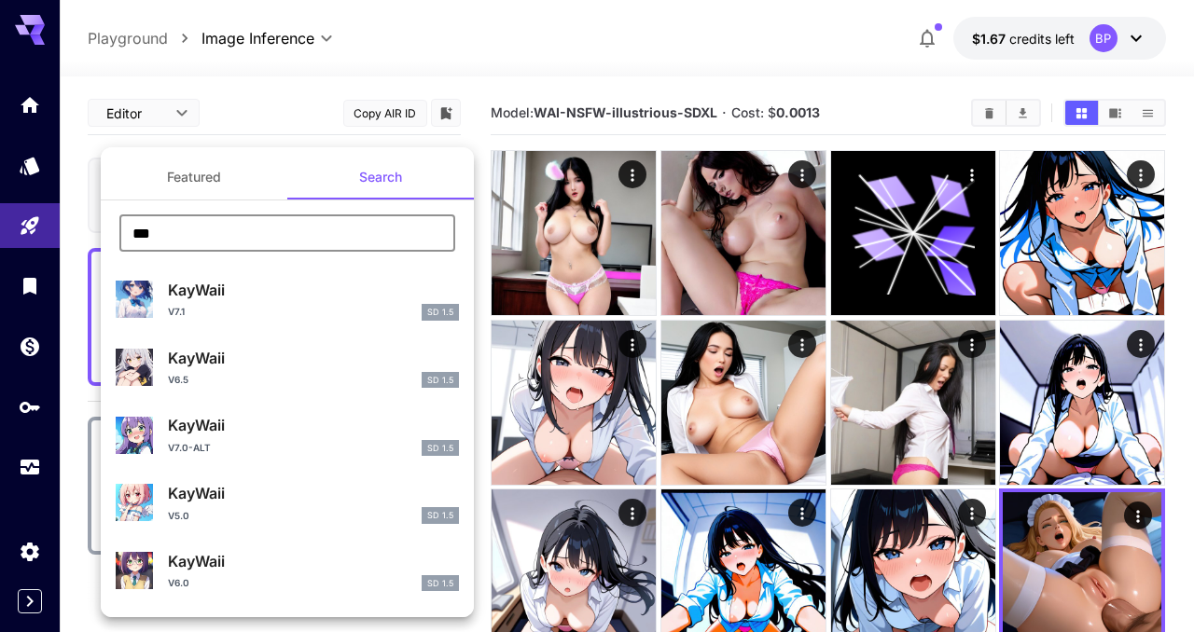
click at [175, 237] on input "***" at bounding box center [287, 233] width 336 height 37
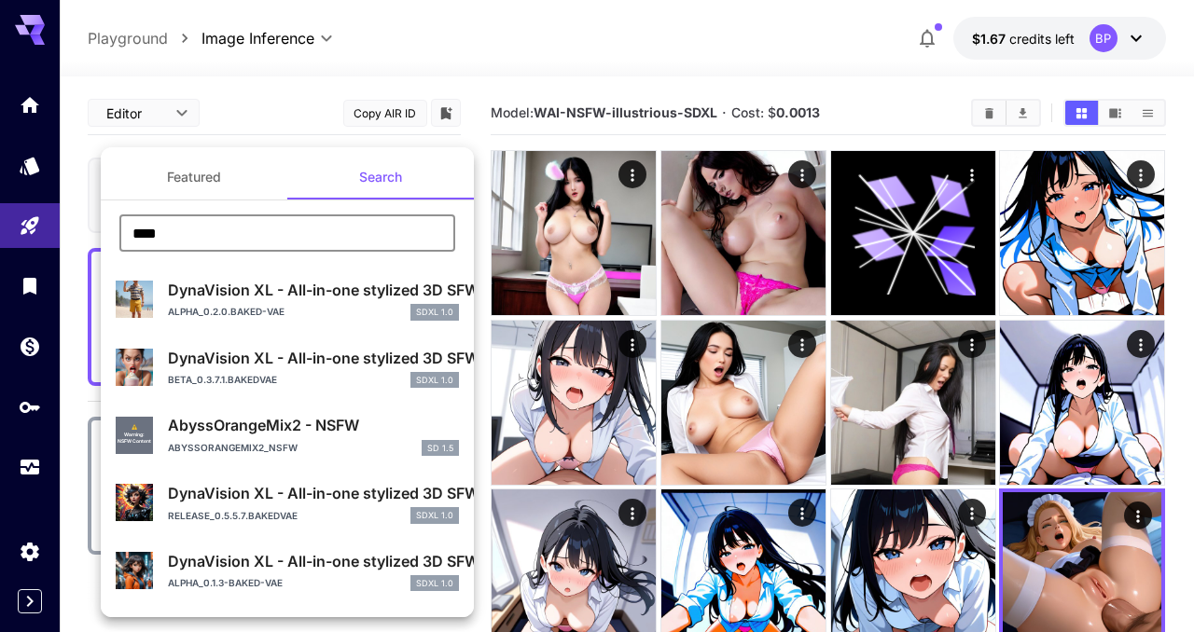
click at [246, 243] on input "****" at bounding box center [287, 233] width 336 height 37
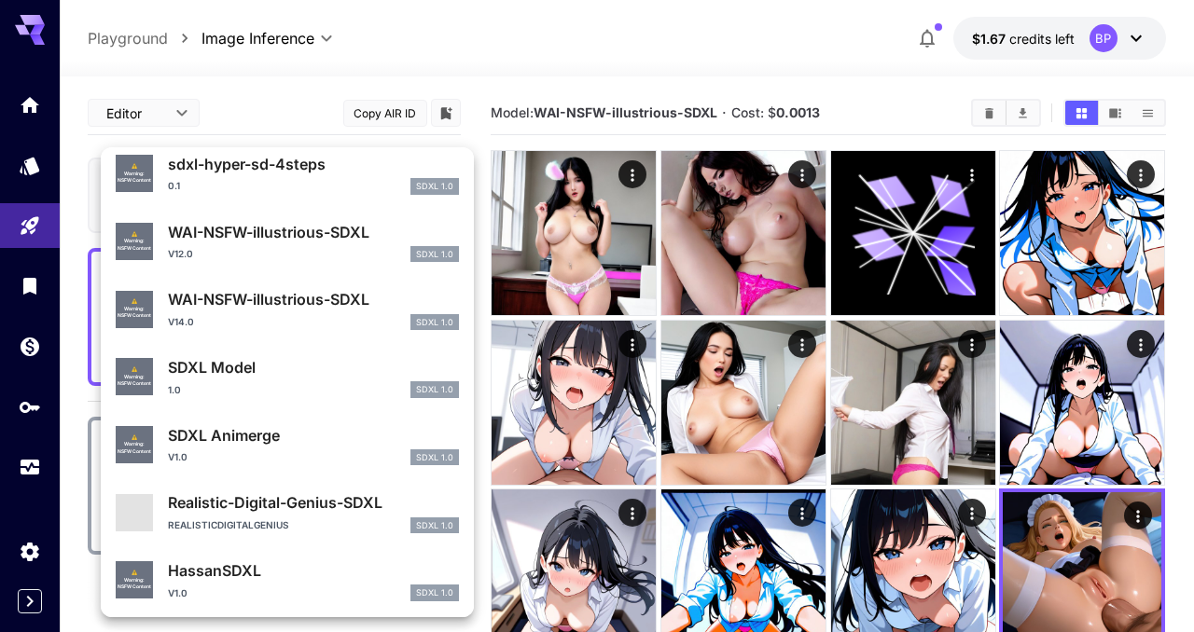
scroll to position [816, 0]
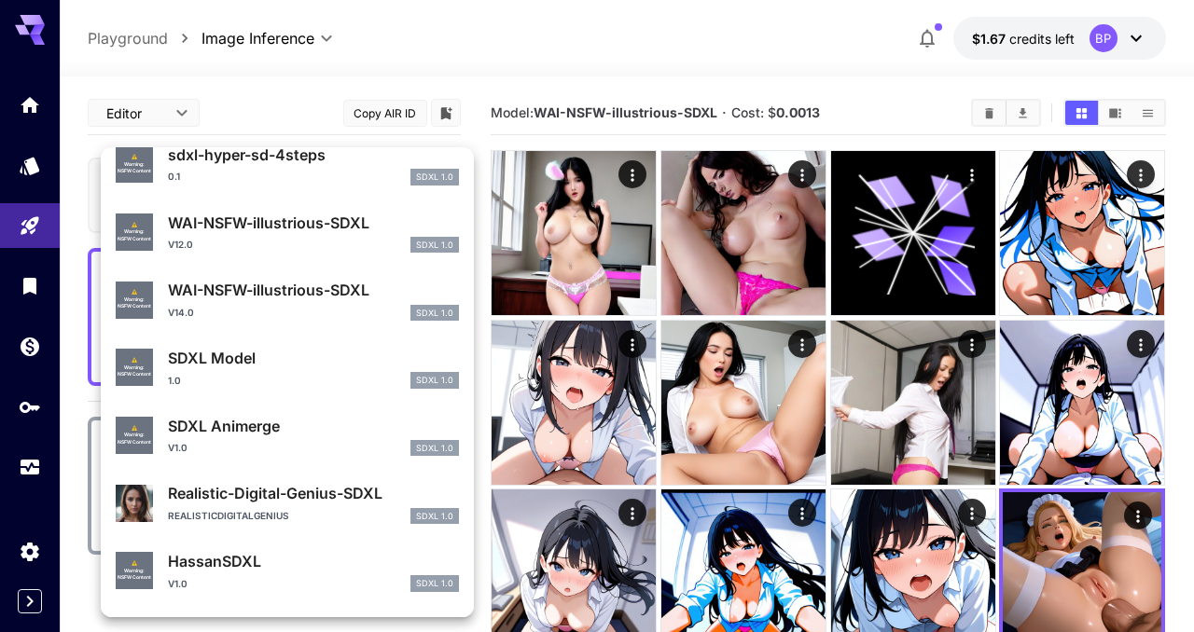
type input "****"
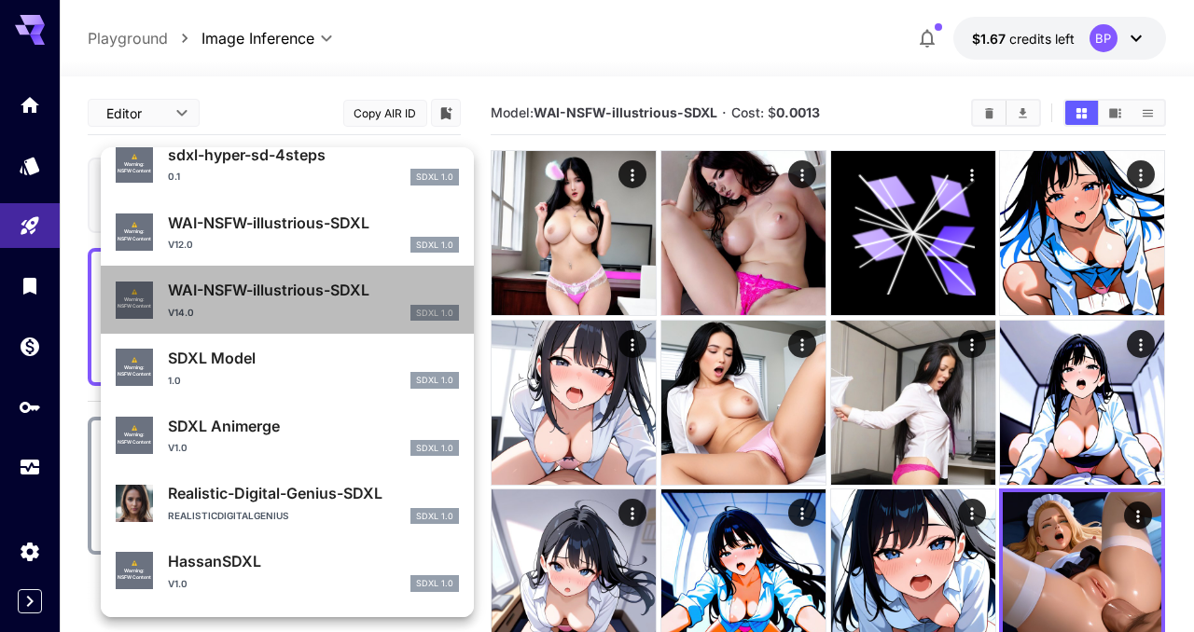
click at [270, 308] on div "v14.0 SDXL 1.0" at bounding box center [313, 313] width 291 height 17
type input "**********"
type input "****"
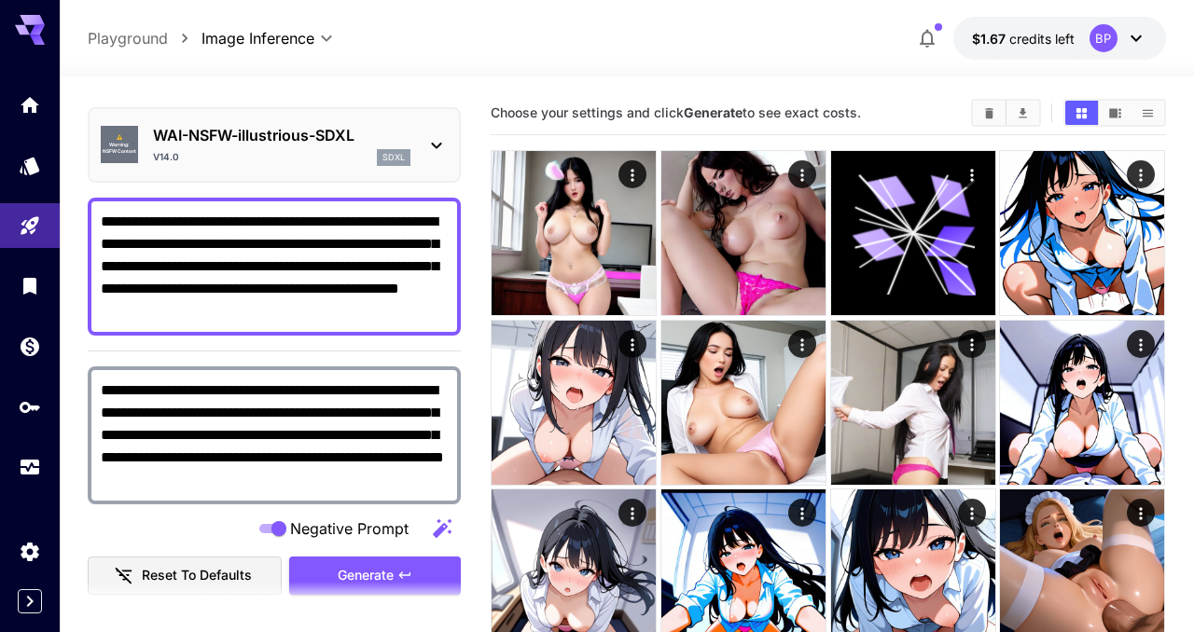
scroll to position [70, 0]
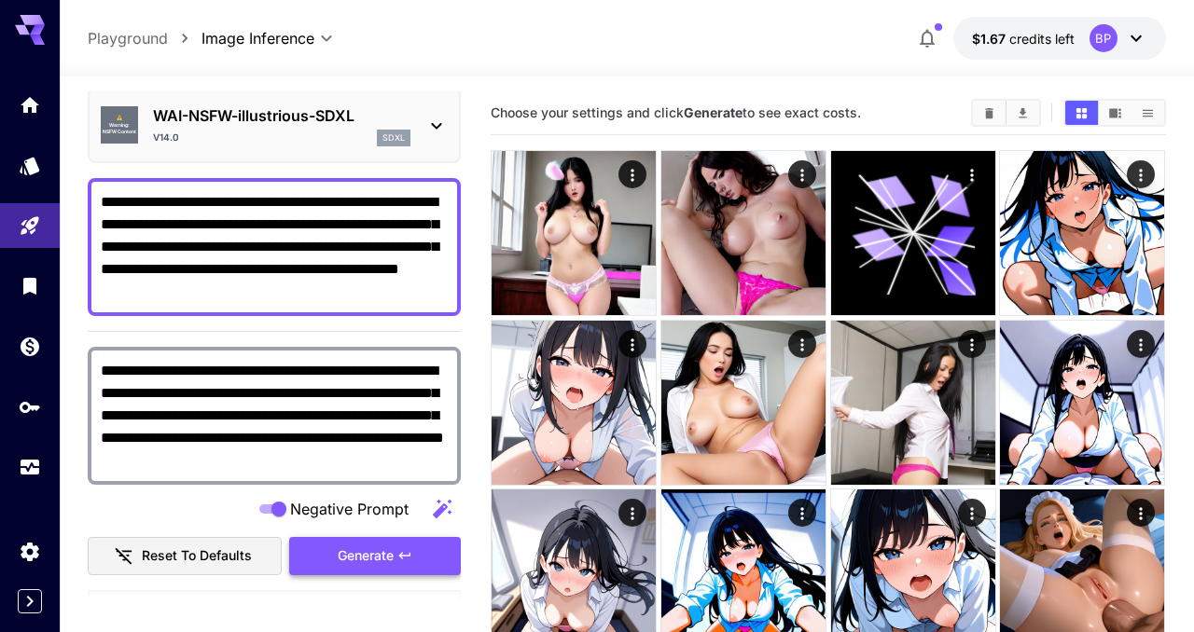
click at [408, 549] on icon "button" at bounding box center [404, 556] width 15 height 15
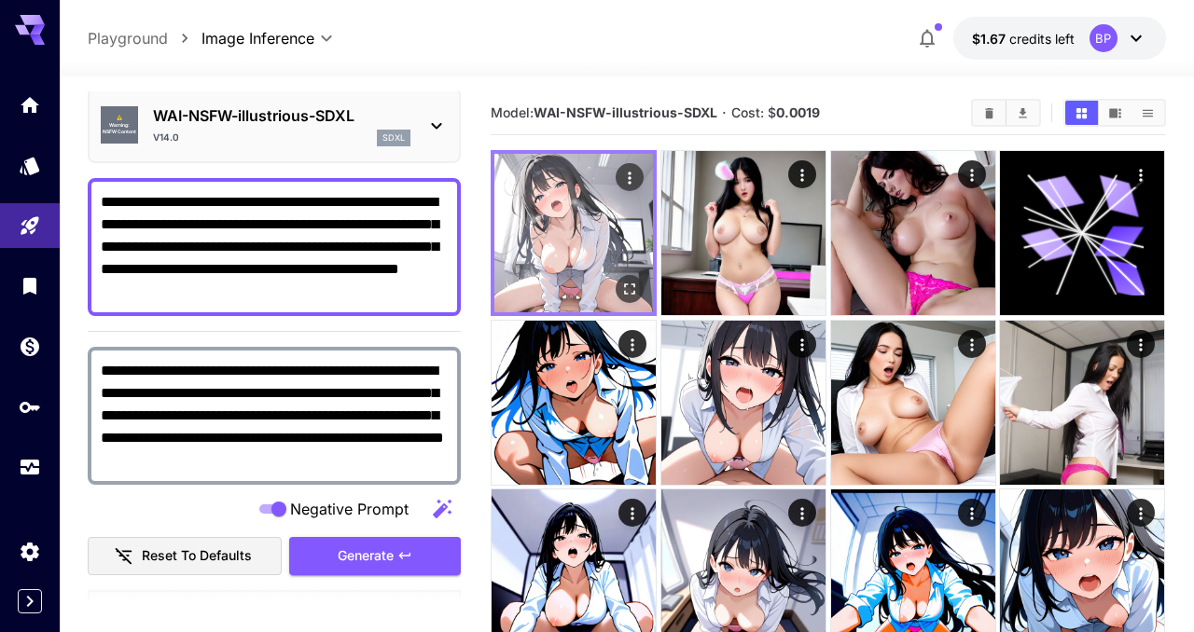
click at [632, 285] on icon "Open in fullscreen" at bounding box center [630, 290] width 11 height 11
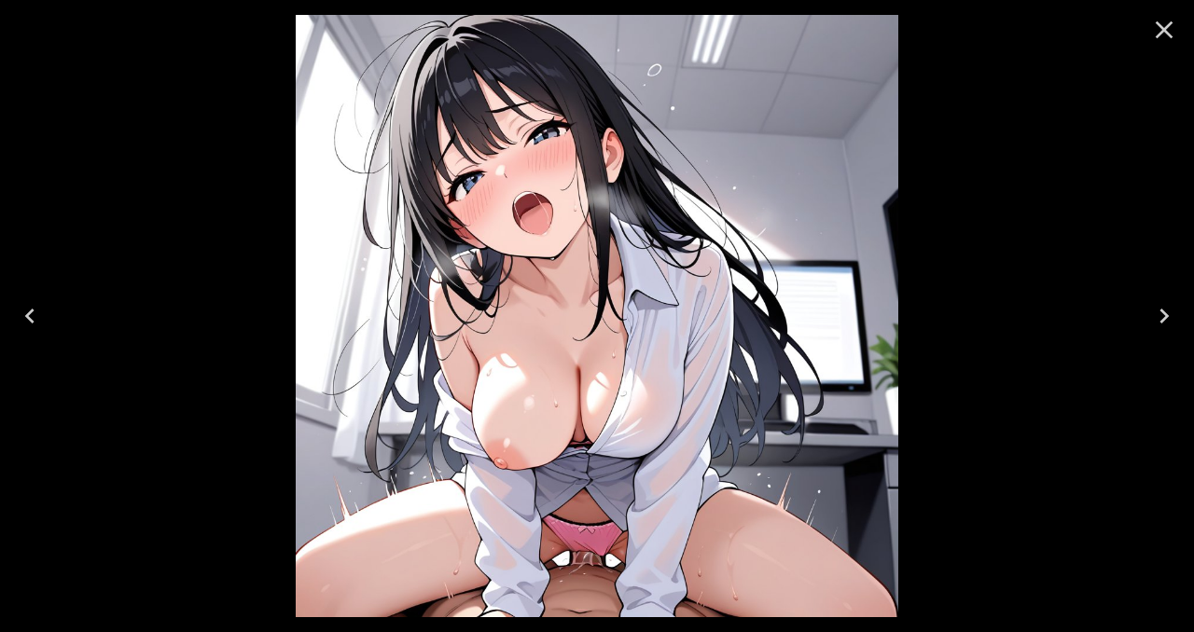
click at [1162, 27] on icon "Close" at bounding box center [1165, 30] width 18 height 18
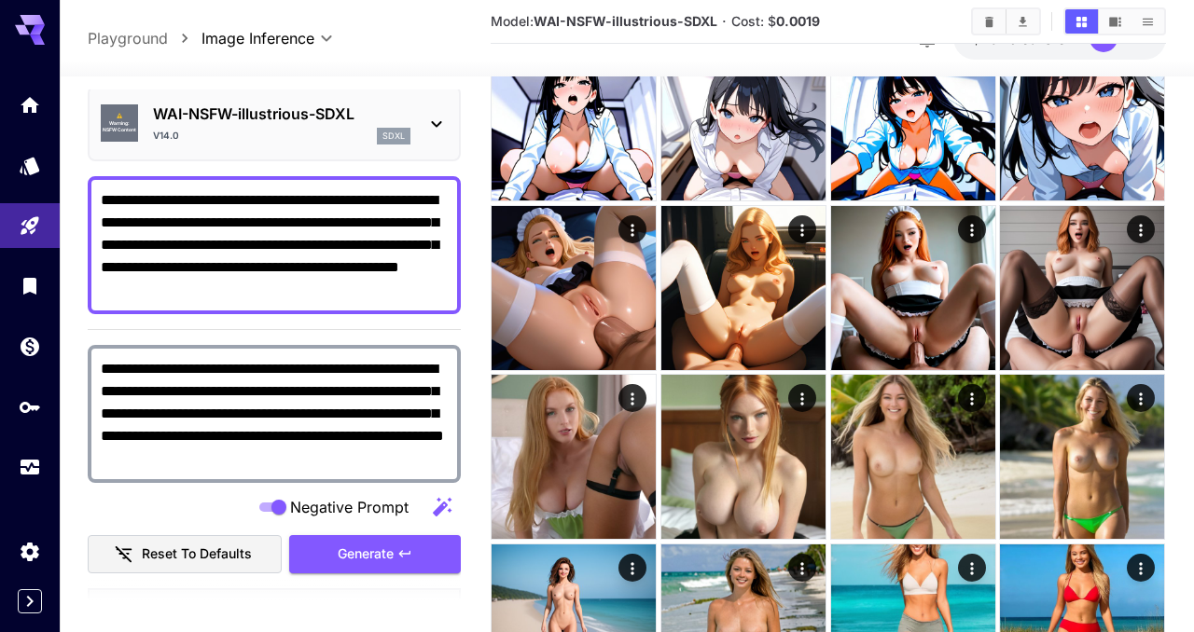
scroll to position [456, 0]
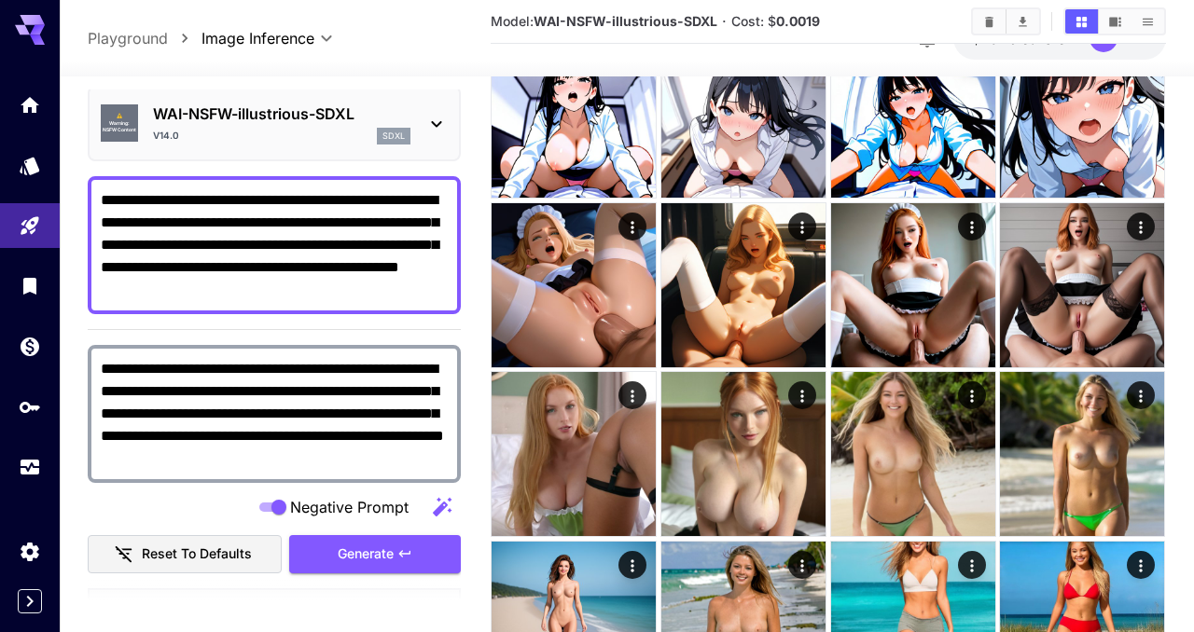
click at [351, 292] on textarea "**********" at bounding box center [274, 245] width 347 height 112
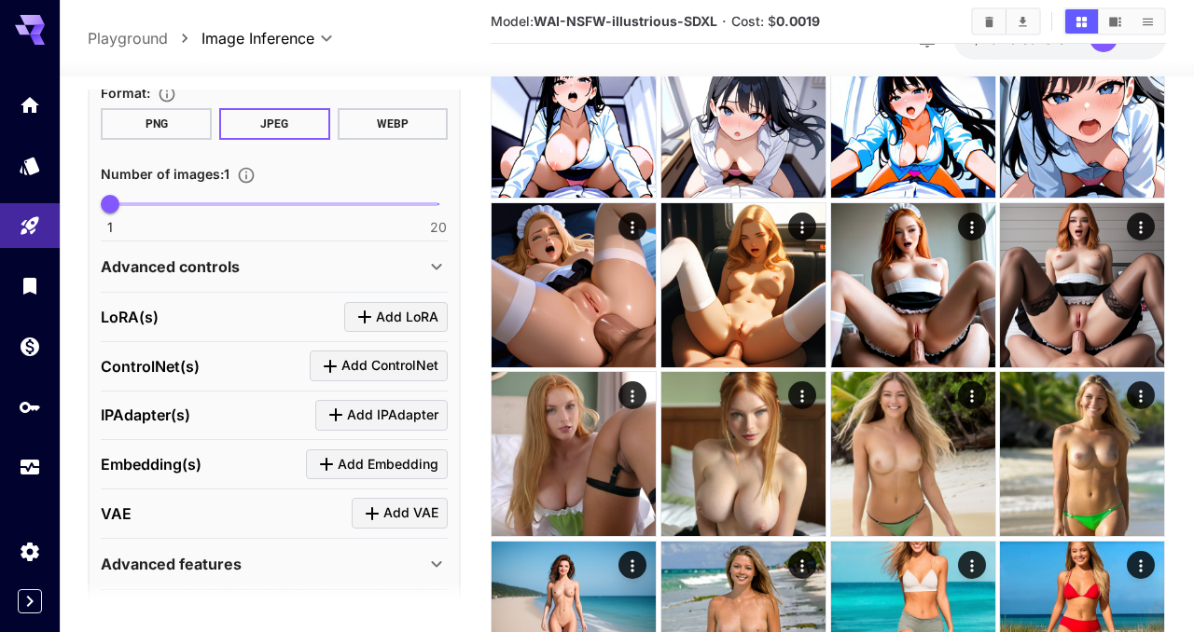
scroll to position [826, 0]
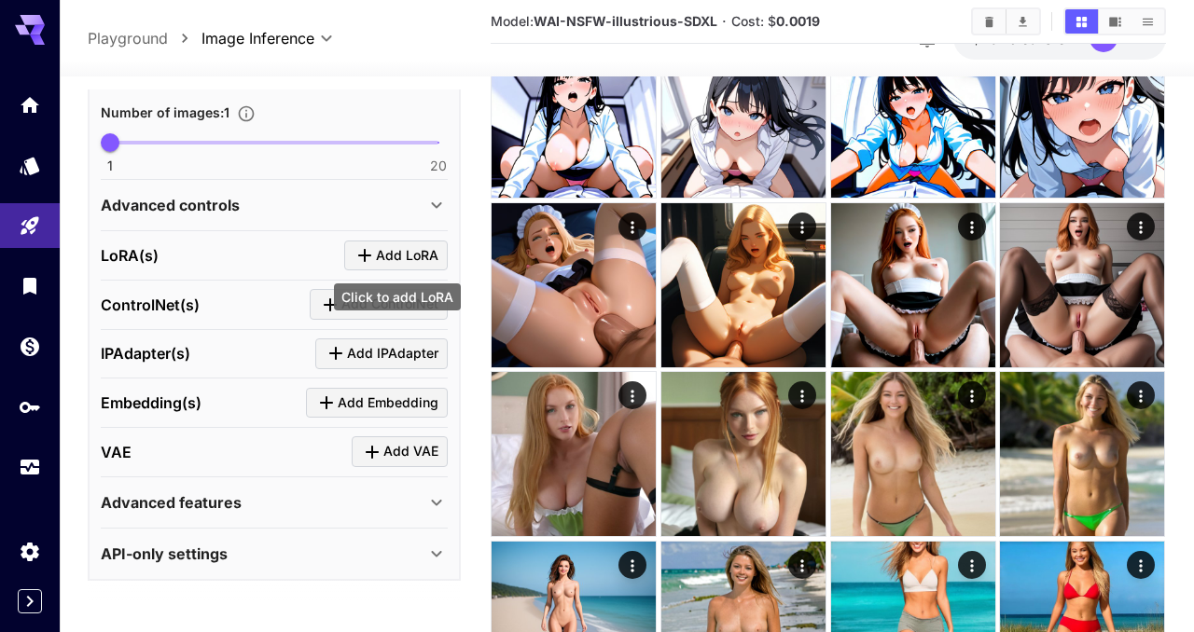
click at [394, 250] on span "Add LoRA" at bounding box center [407, 255] width 63 height 23
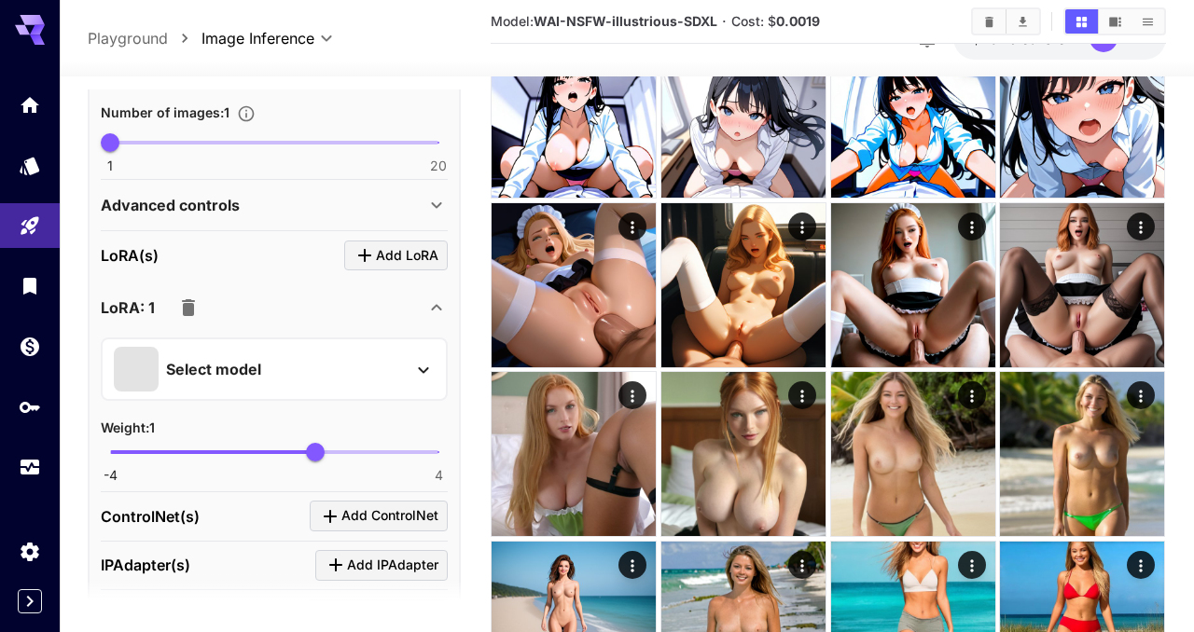
click at [285, 359] on div "Select model" at bounding box center [259, 369] width 291 height 45
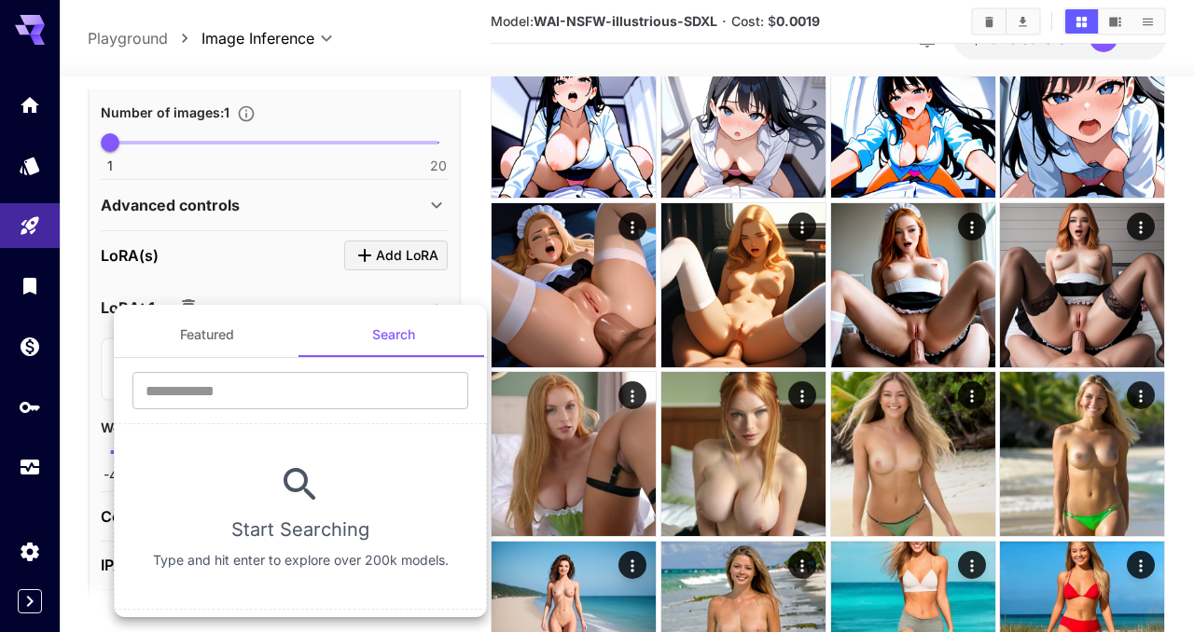
click at [67, 370] on div at bounding box center [597, 316] width 1194 height 632
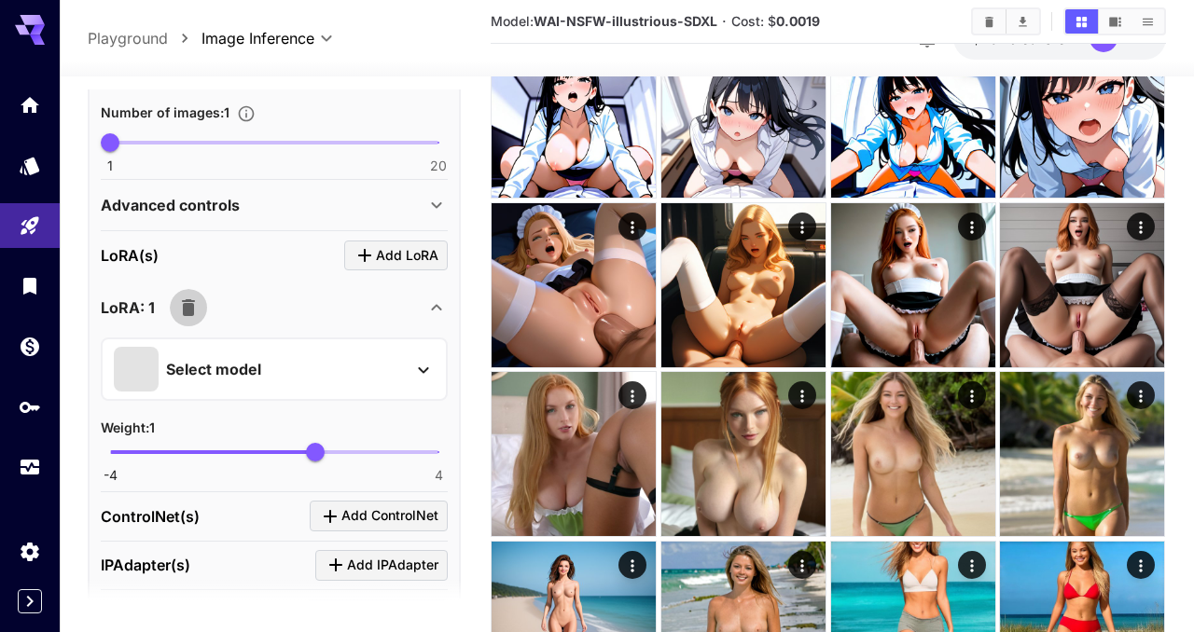
click at [189, 308] on icon "button" at bounding box center [188, 307] width 13 height 17
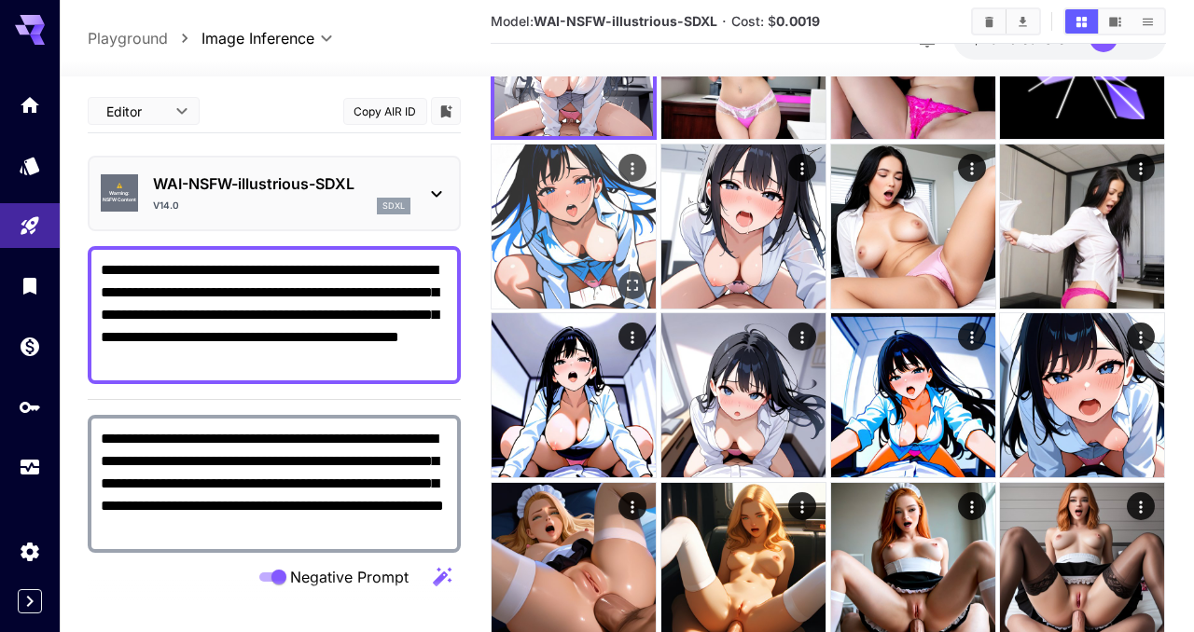
scroll to position [209, 0]
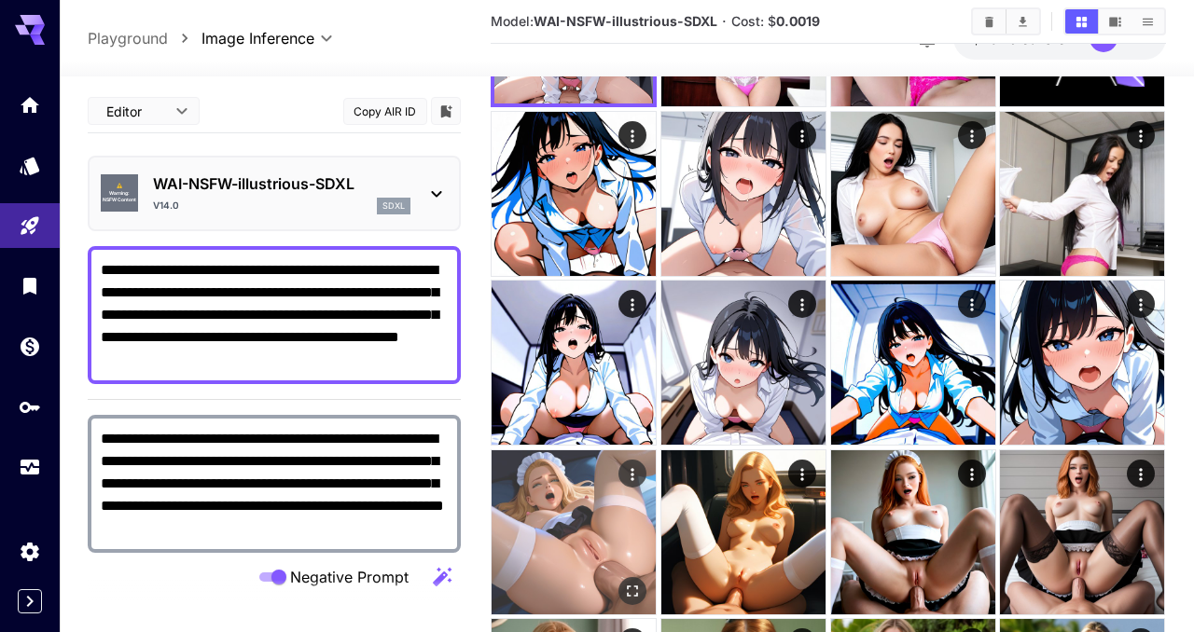
click at [560, 533] on img at bounding box center [574, 533] width 164 height 164
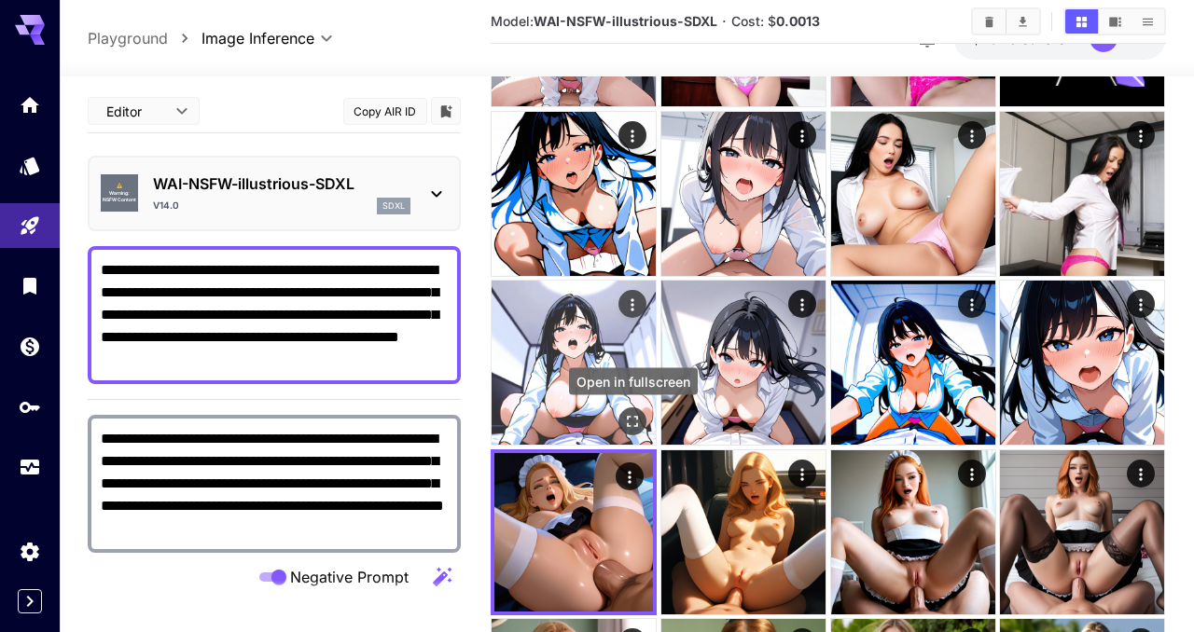
scroll to position [0, 0]
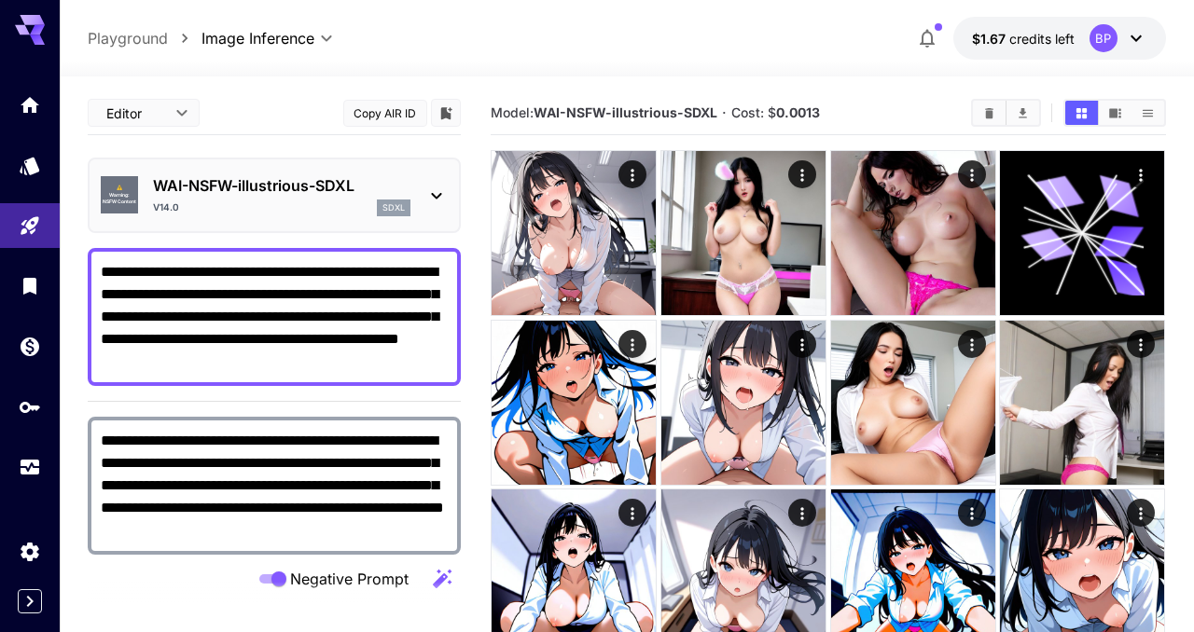
click at [442, 202] on icon at bounding box center [436, 196] width 22 height 22
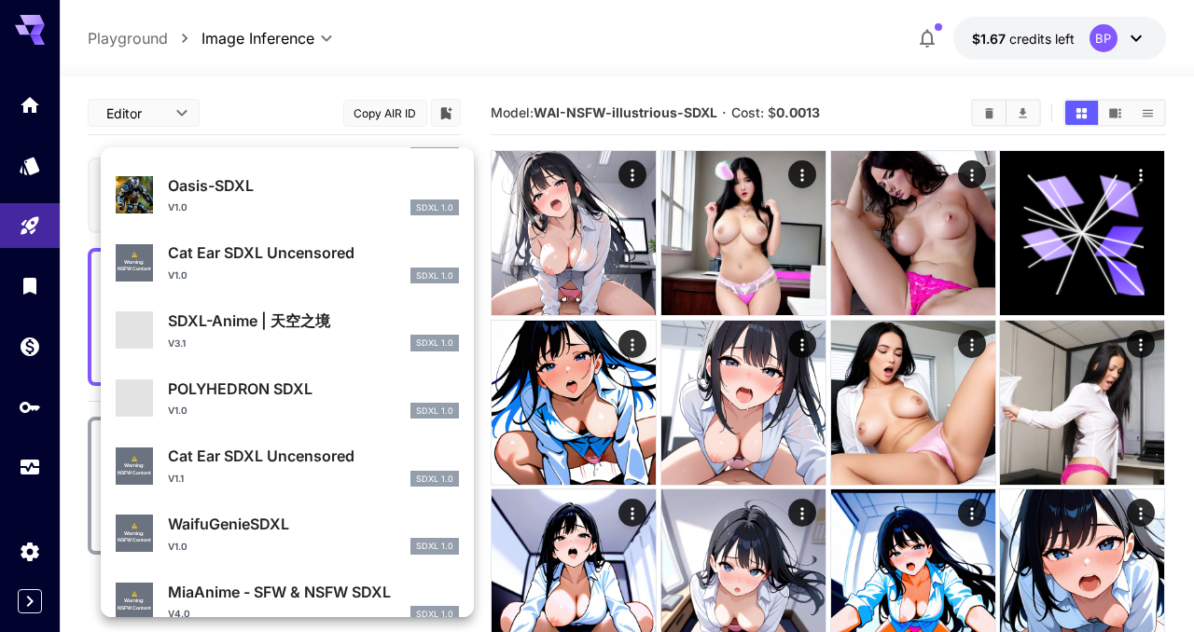
scroll to position [1697, 0]
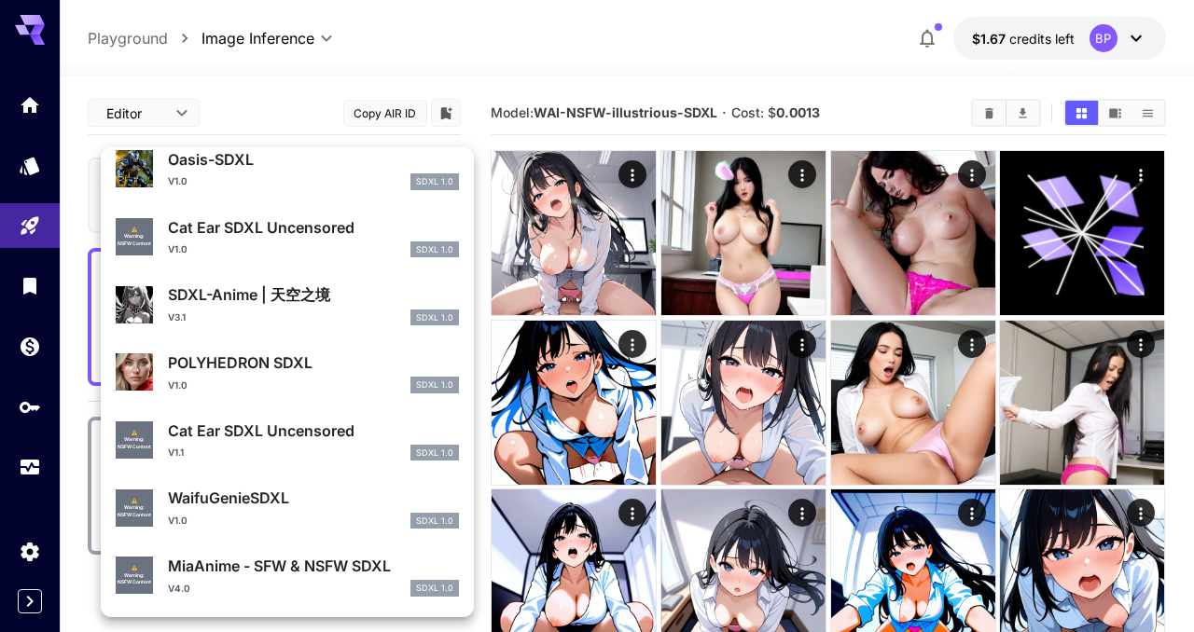
click at [214, 298] on p "SDXL-Anime | 天空之境" at bounding box center [313, 295] width 291 height 22
type input "***"
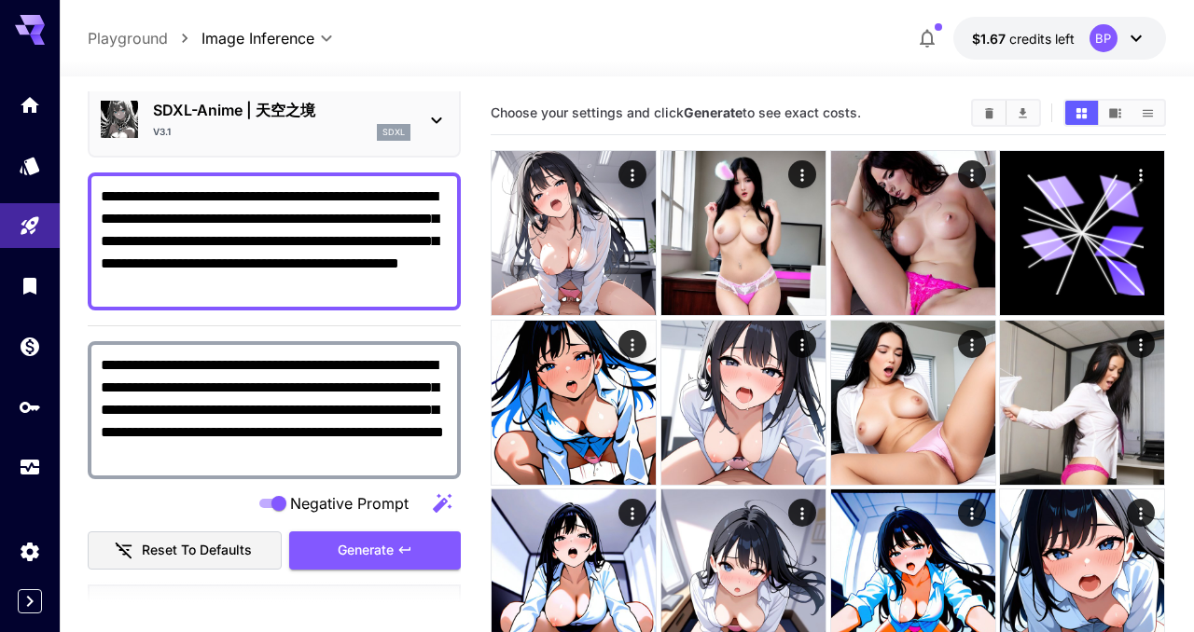
scroll to position [117, 0]
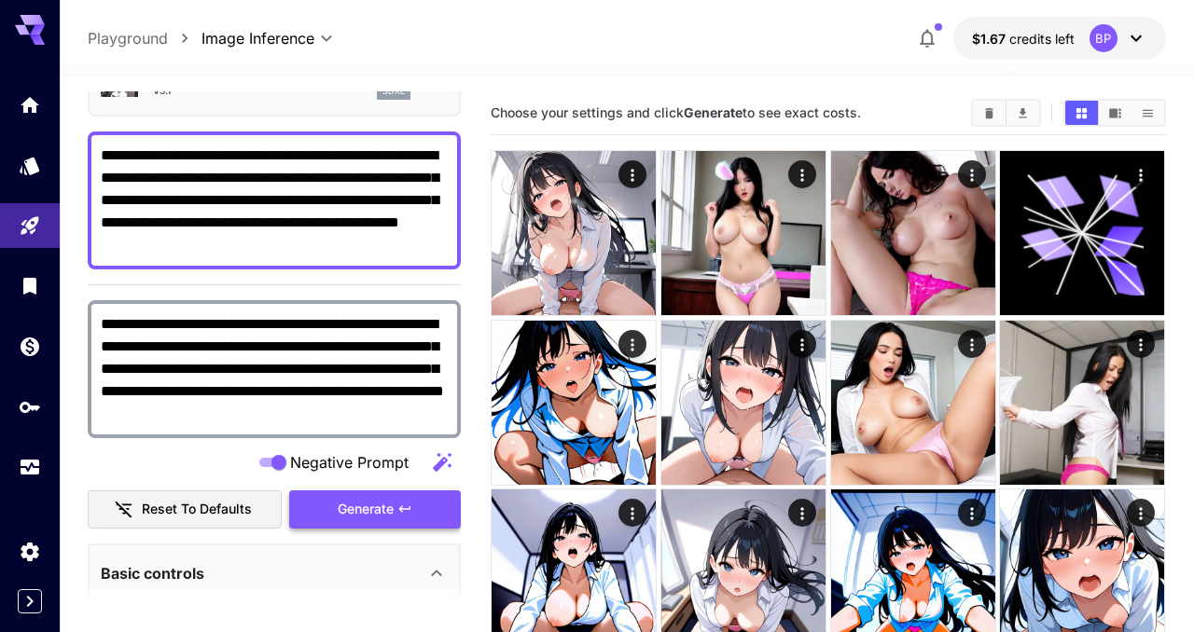
click at [340, 502] on span "Generate" at bounding box center [366, 509] width 56 height 23
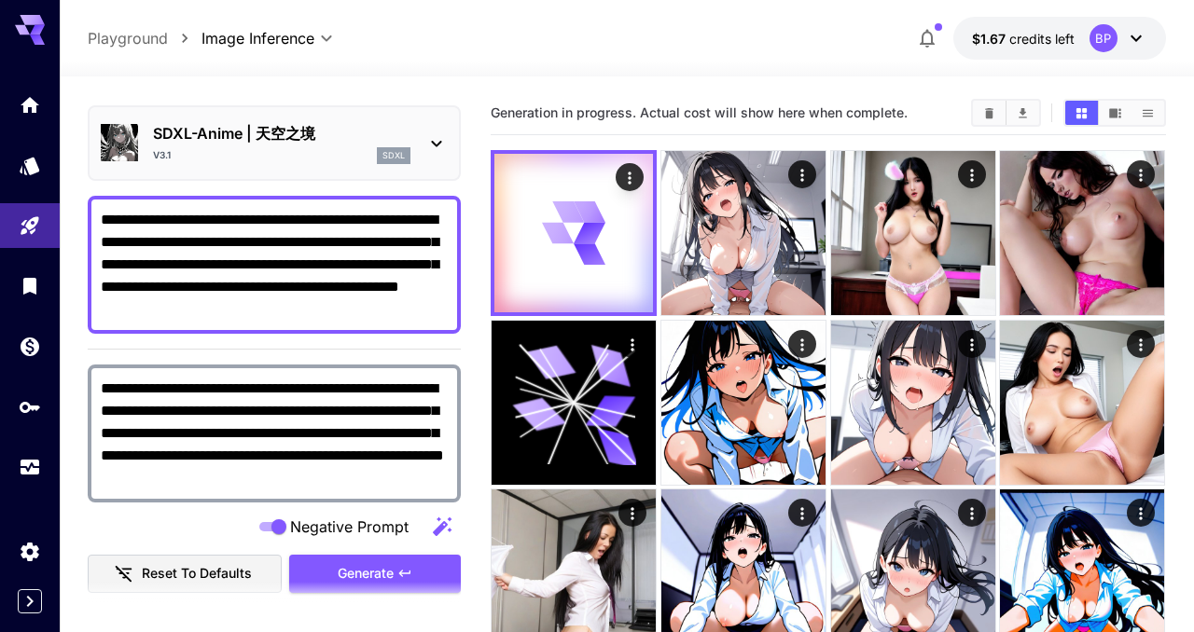
scroll to position [0, 0]
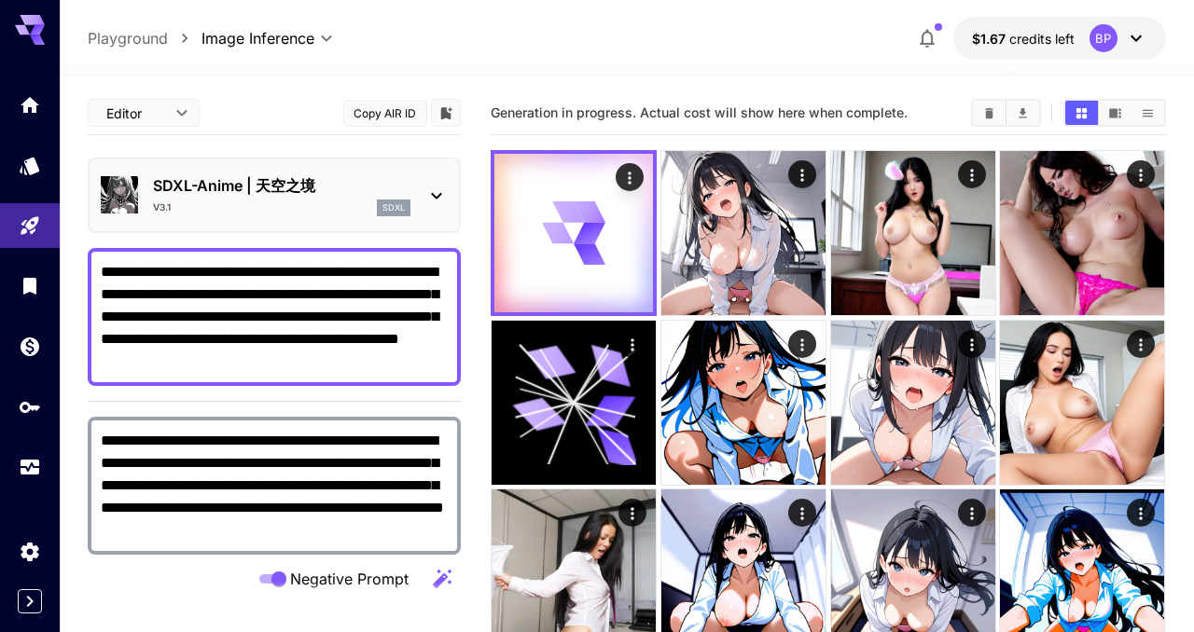
click at [441, 200] on icon at bounding box center [436, 196] width 22 height 22
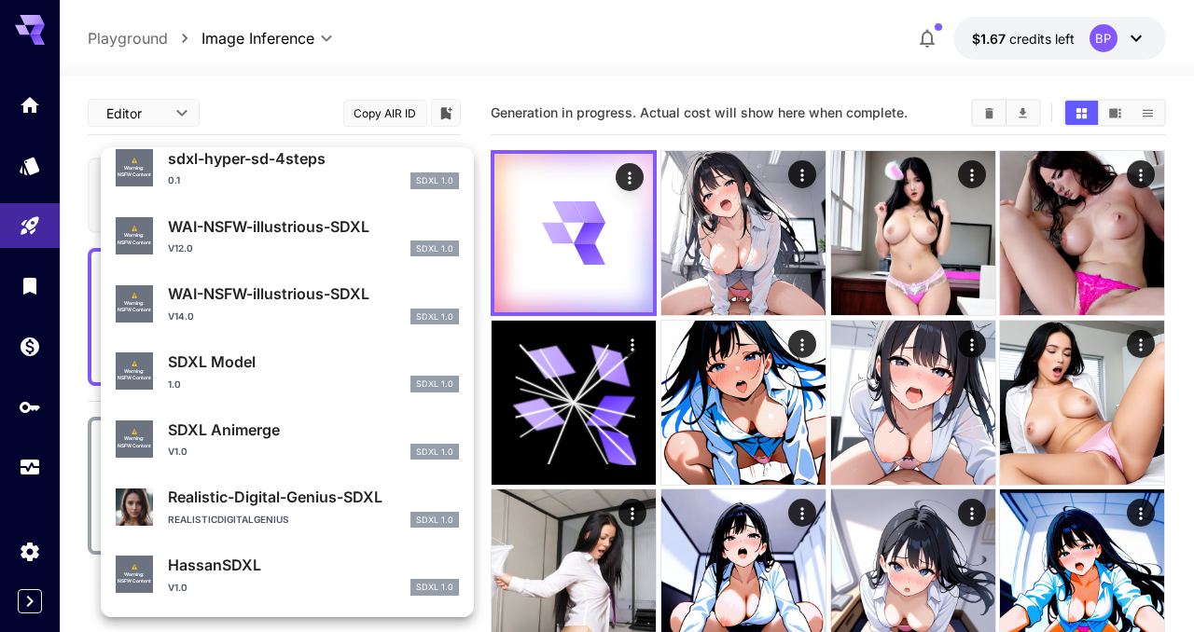
scroll to position [822, 0]
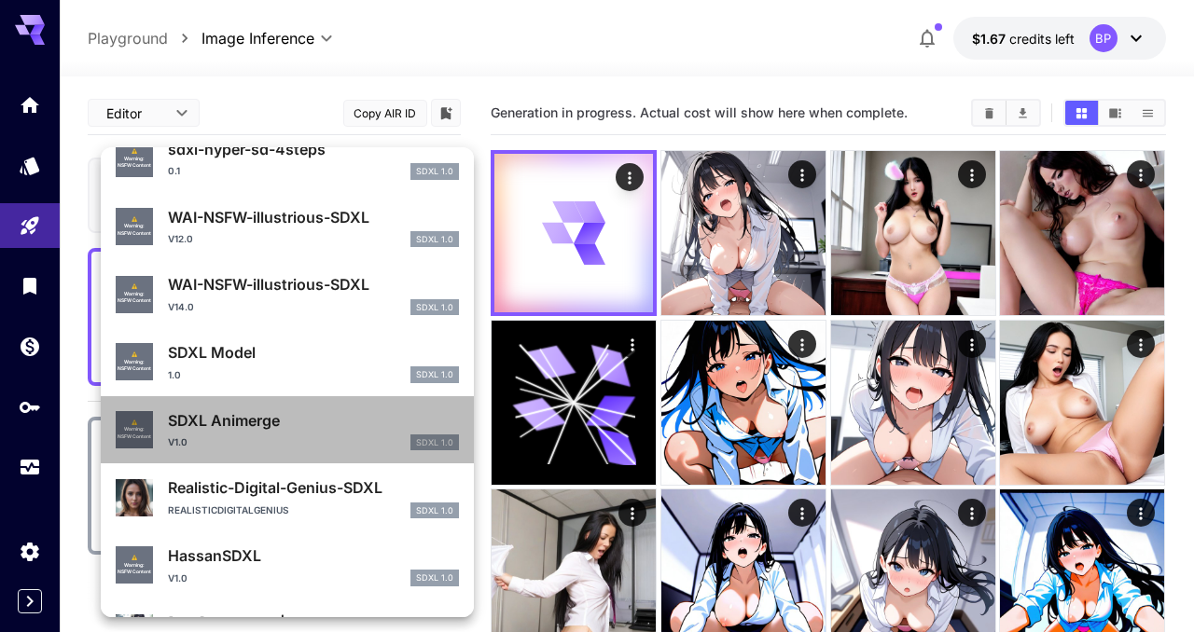
click at [267, 424] on p "SDXL Animerge" at bounding box center [313, 421] width 291 height 22
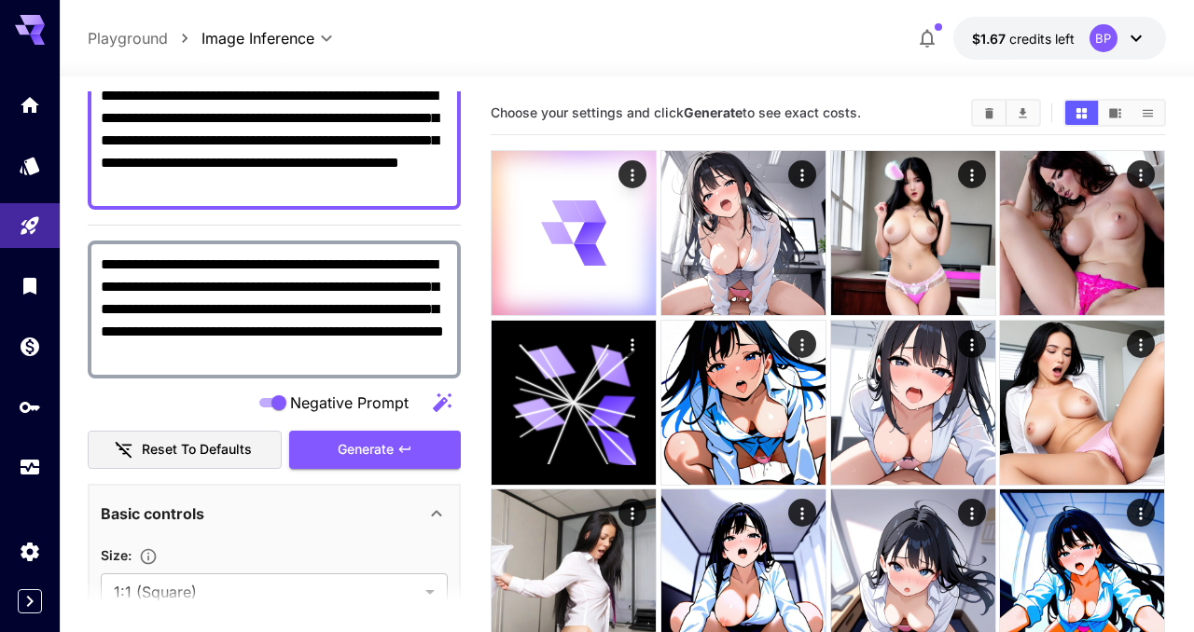
scroll to position [187, 0]
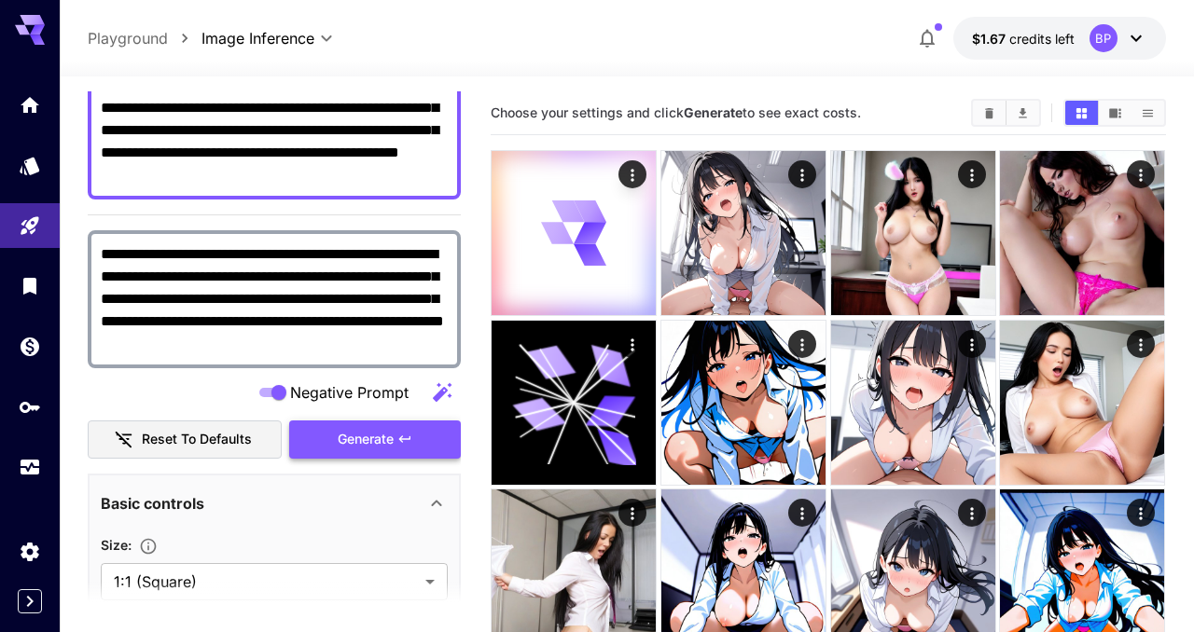
click at [328, 446] on button "Generate" at bounding box center [375, 440] width 172 height 38
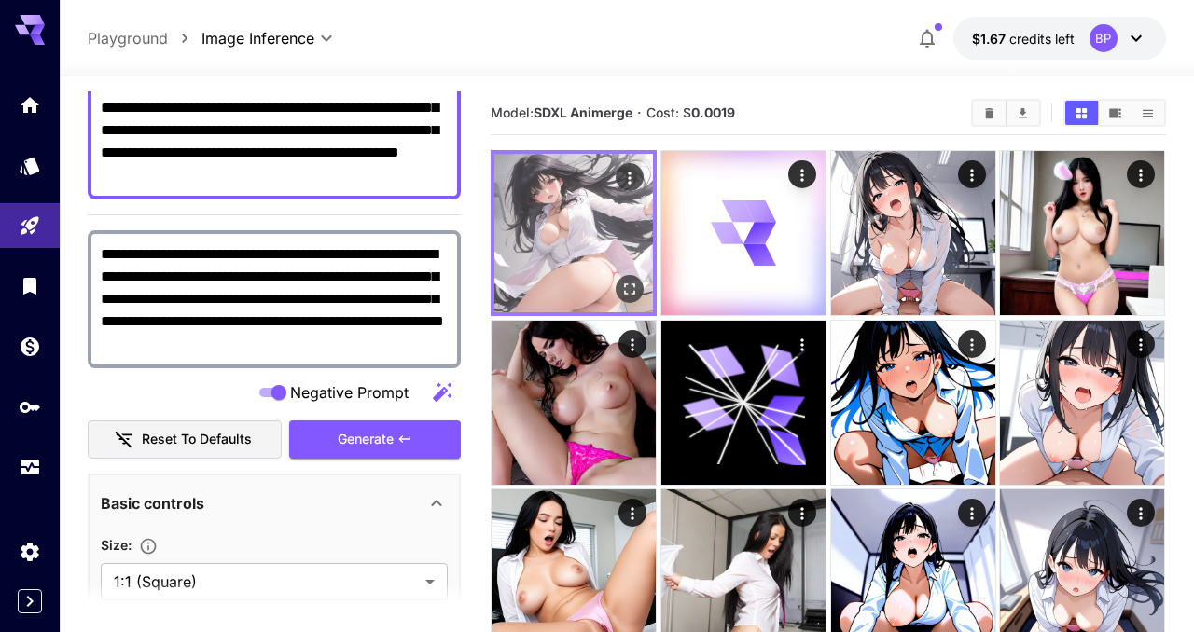
click at [562, 235] on img at bounding box center [573, 233] width 159 height 159
click at [626, 287] on icon "Open in fullscreen" at bounding box center [630, 290] width 11 height 11
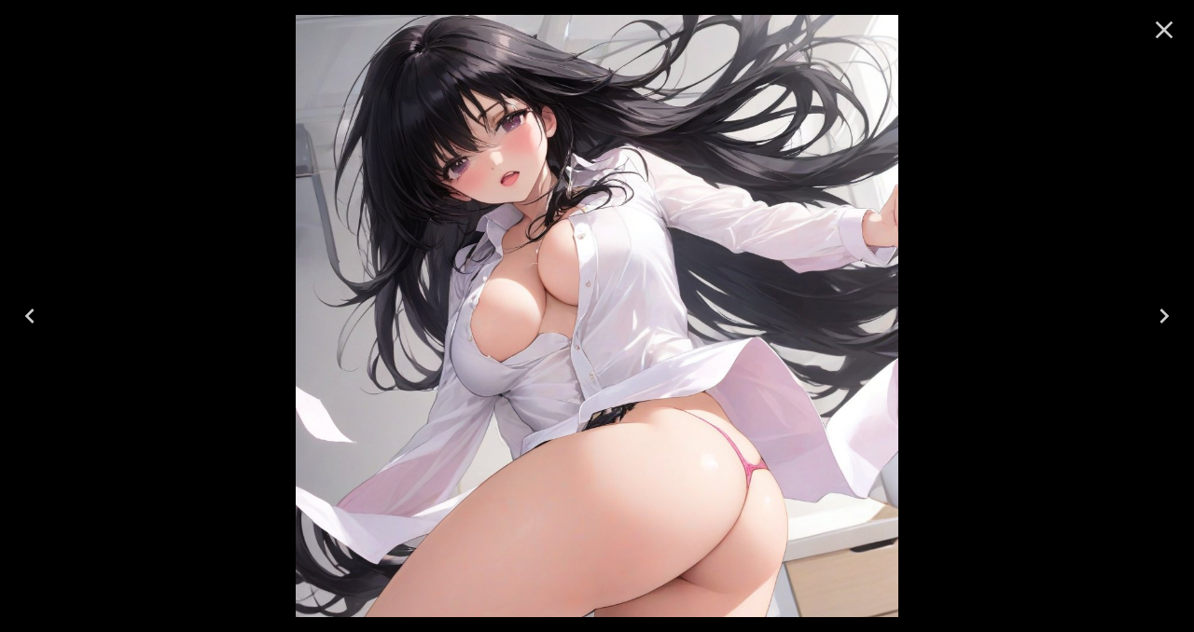
click at [1162, 23] on icon "Close" at bounding box center [1164, 30] width 30 height 30
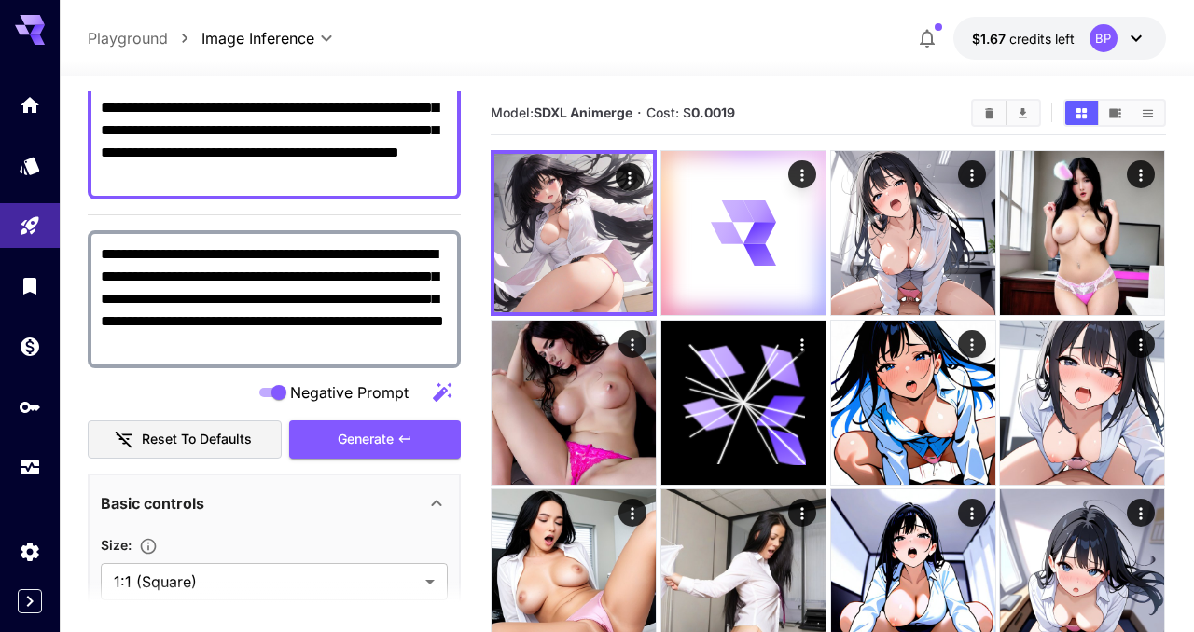
scroll to position [0, 0]
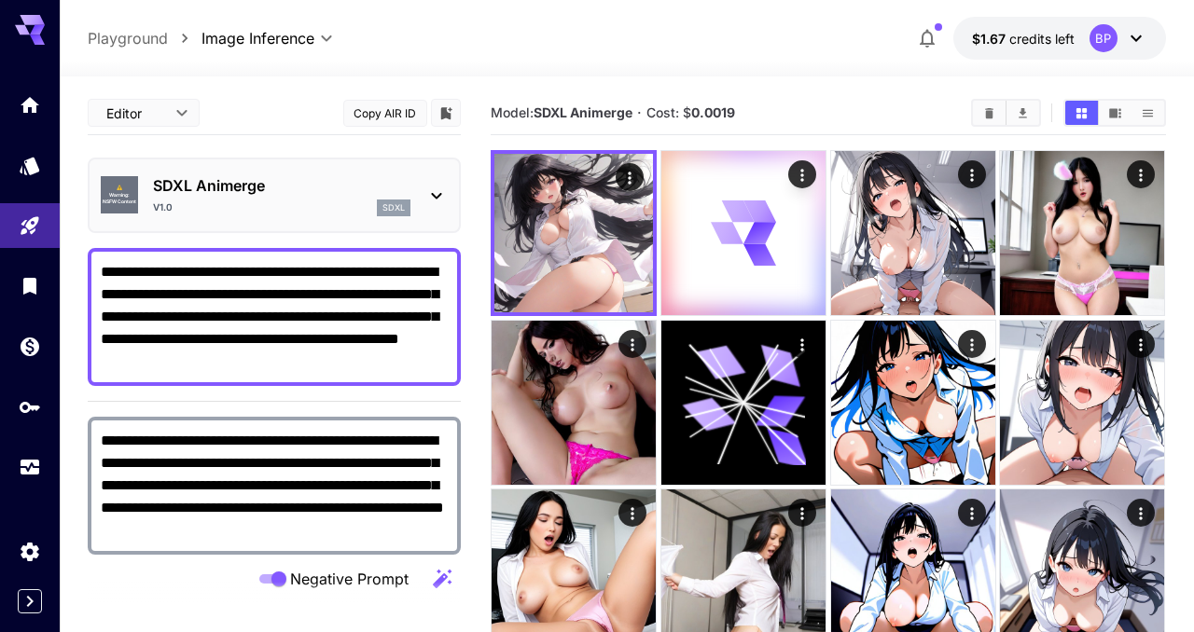
click at [408, 193] on p "SDXL Animerge" at bounding box center [281, 185] width 257 height 22
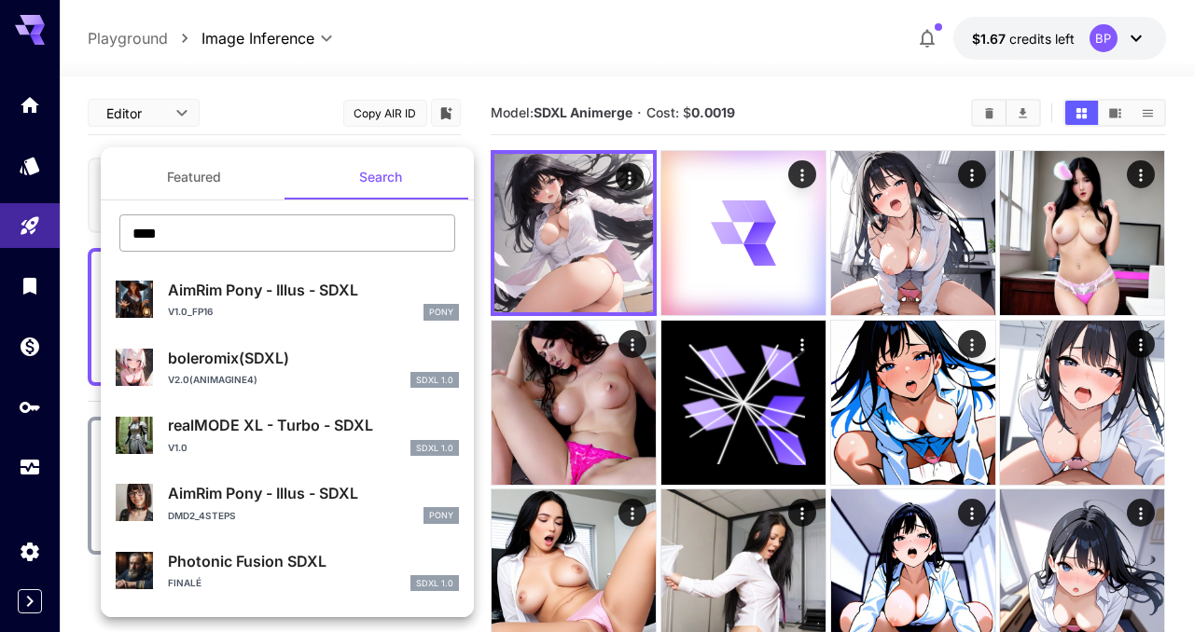
click at [274, 234] on input "****" at bounding box center [287, 233] width 336 height 37
paste input "****"
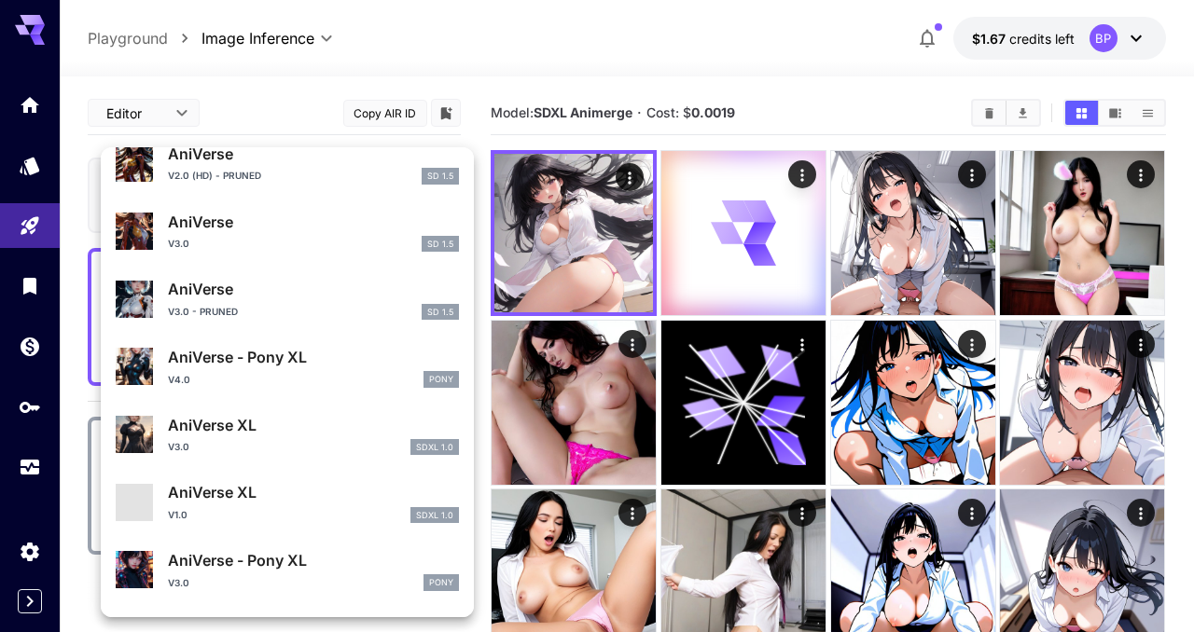
scroll to position [346, 0]
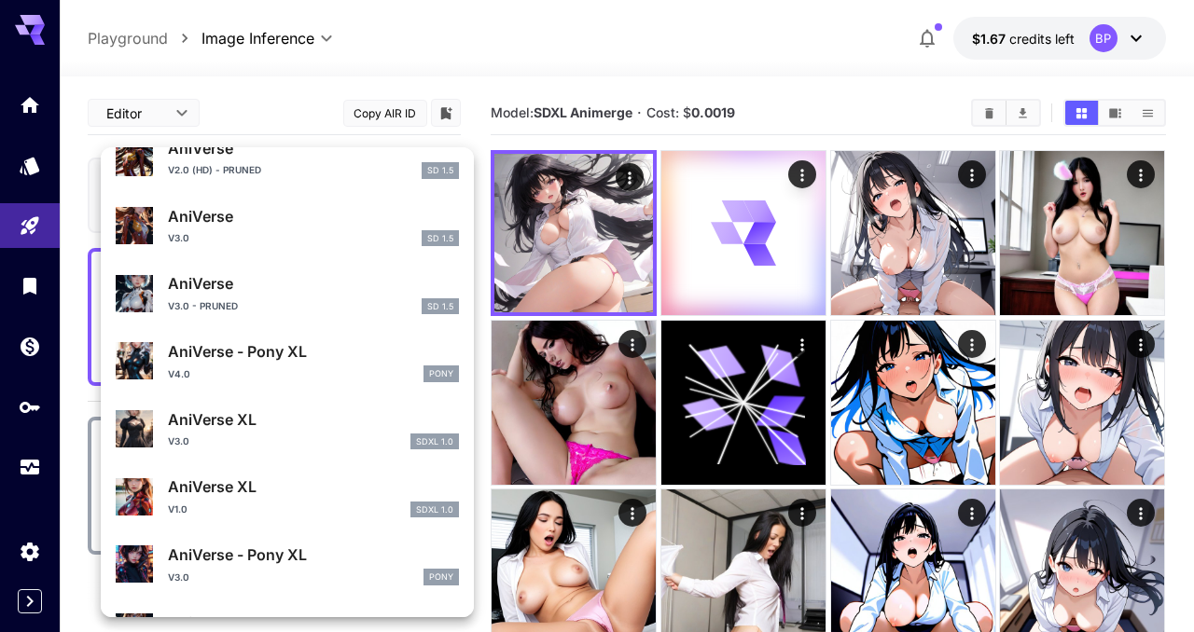
type input "********"
click at [322, 378] on div "v4.0 Pony" at bounding box center [313, 374] width 291 height 17
type input "*"
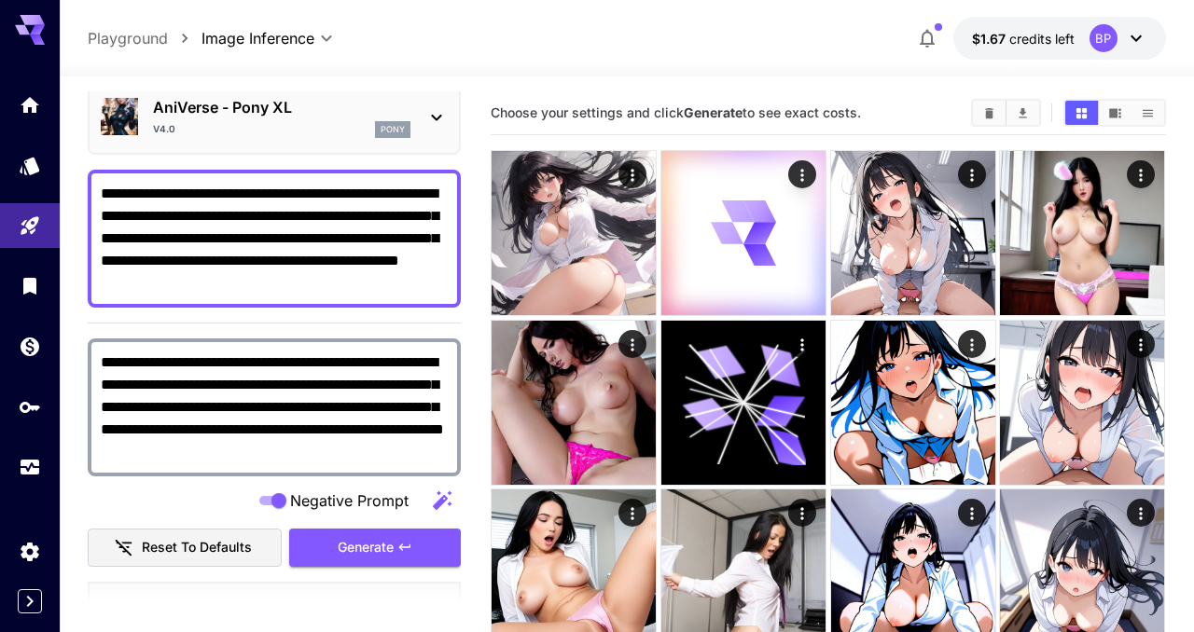
scroll to position [129, 0]
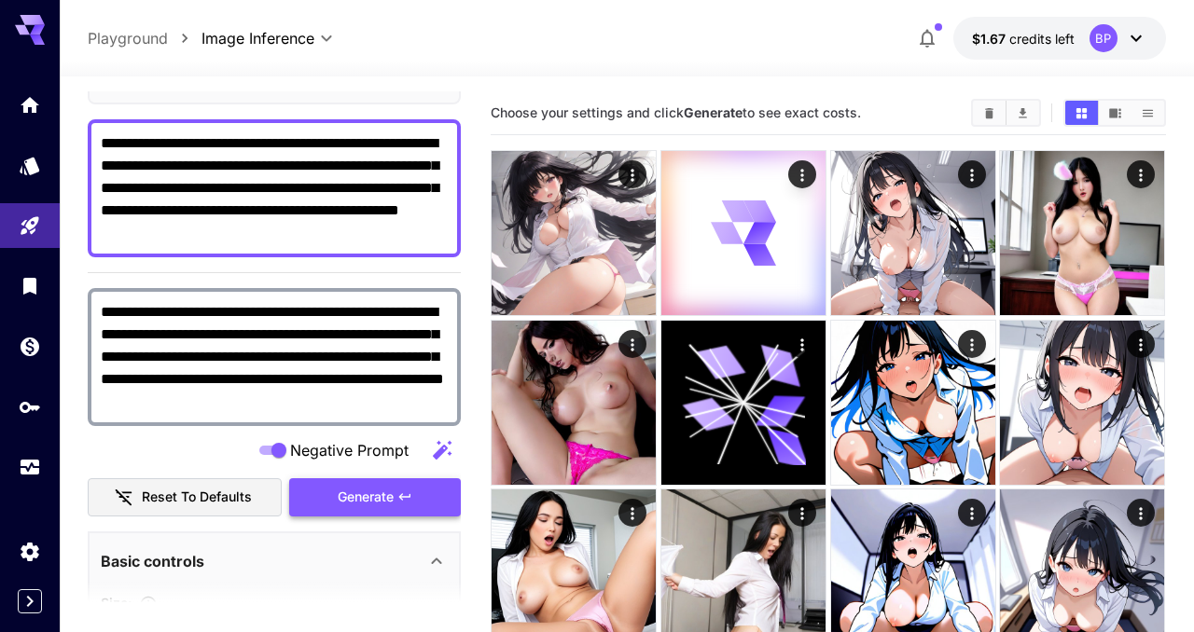
click at [406, 502] on icon "button" at bounding box center [404, 497] width 15 height 15
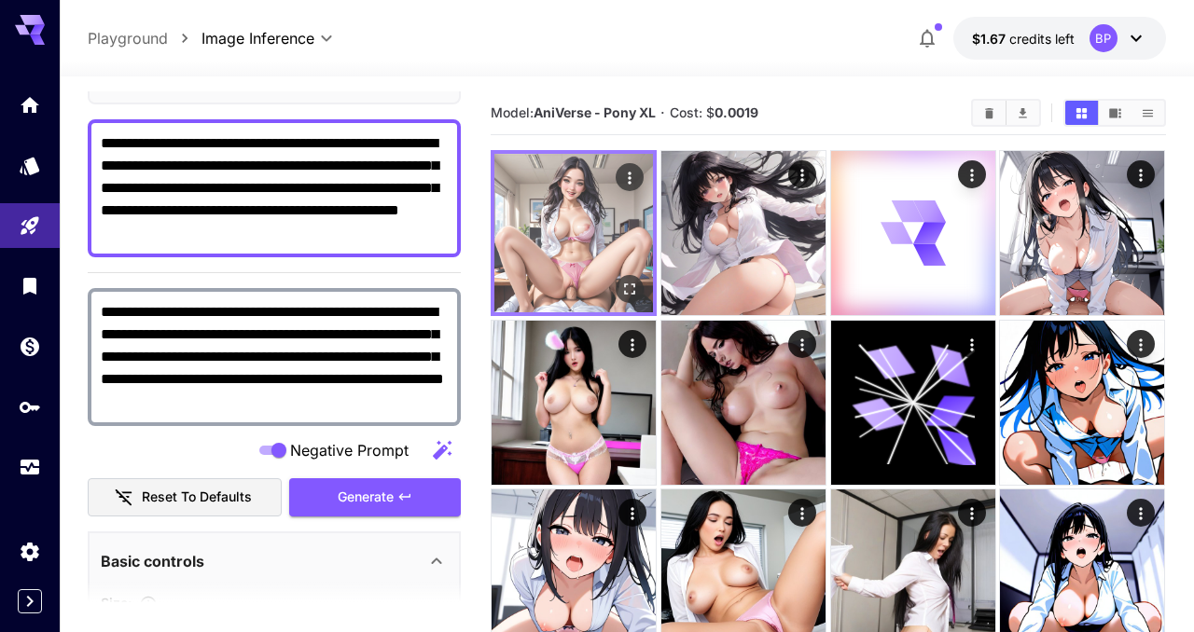
click at [627, 293] on icon "Open in fullscreen" at bounding box center [630, 289] width 19 height 19
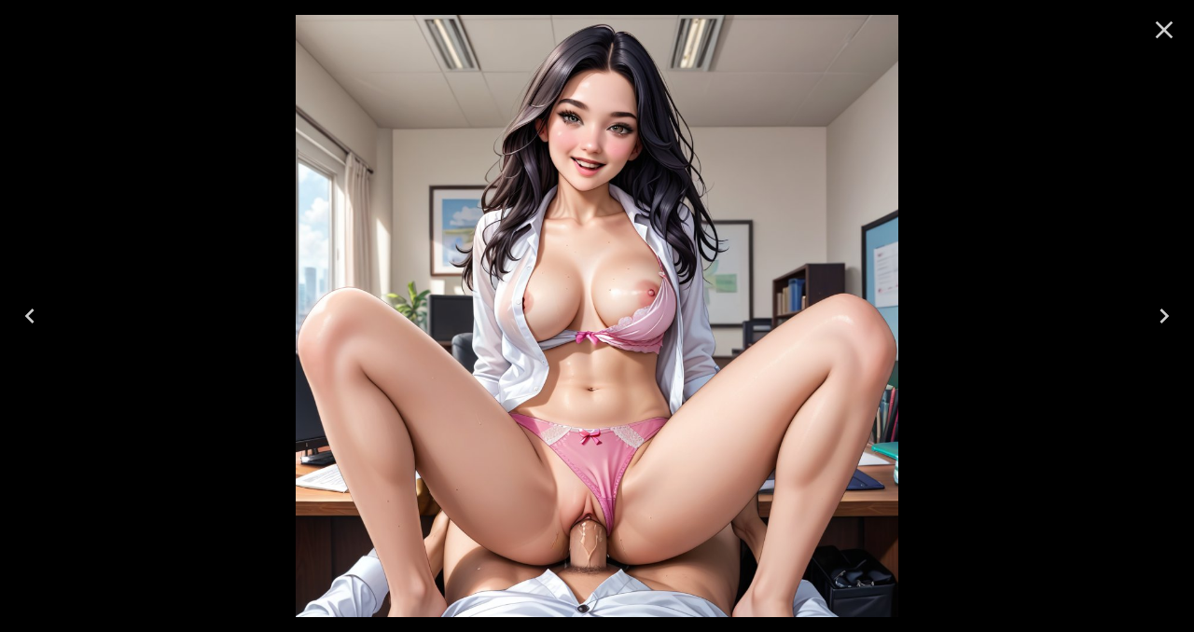
click at [1154, 39] on icon "Close" at bounding box center [1164, 30] width 30 height 30
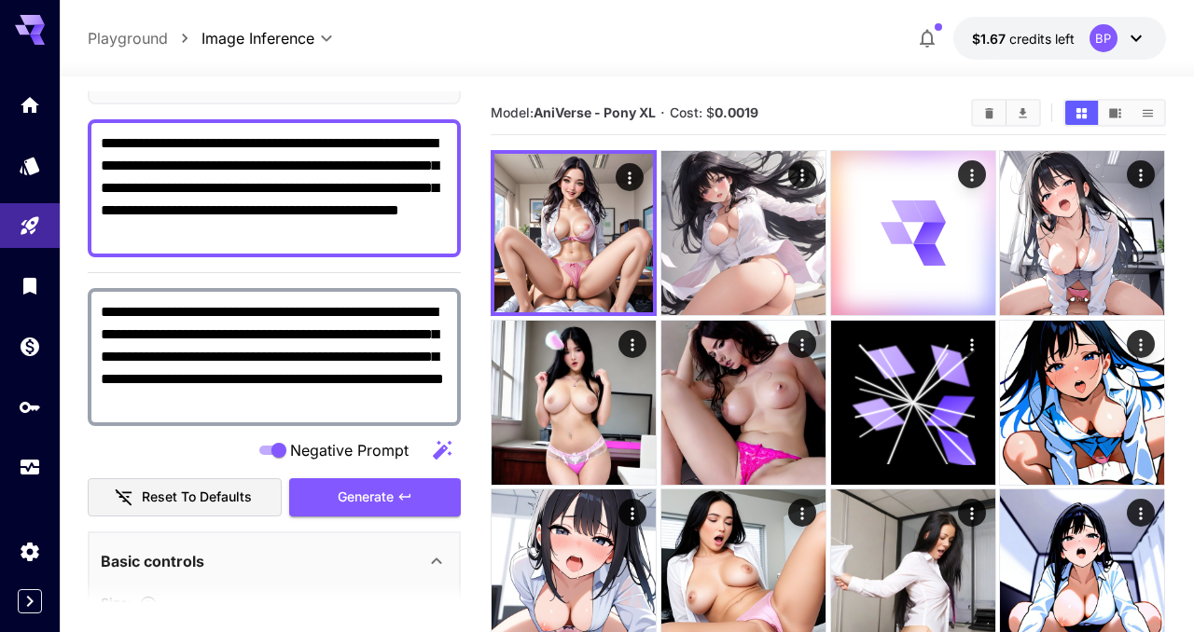
click at [308, 233] on textarea "**********" at bounding box center [274, 188] width 347 height 112
click at [101, 140] on textarea "**********" at bounding box center [274, 188] width 347 height 112
click at [370, 500] on span "Generate" at bounding box center [366, 497] width 56 height 23
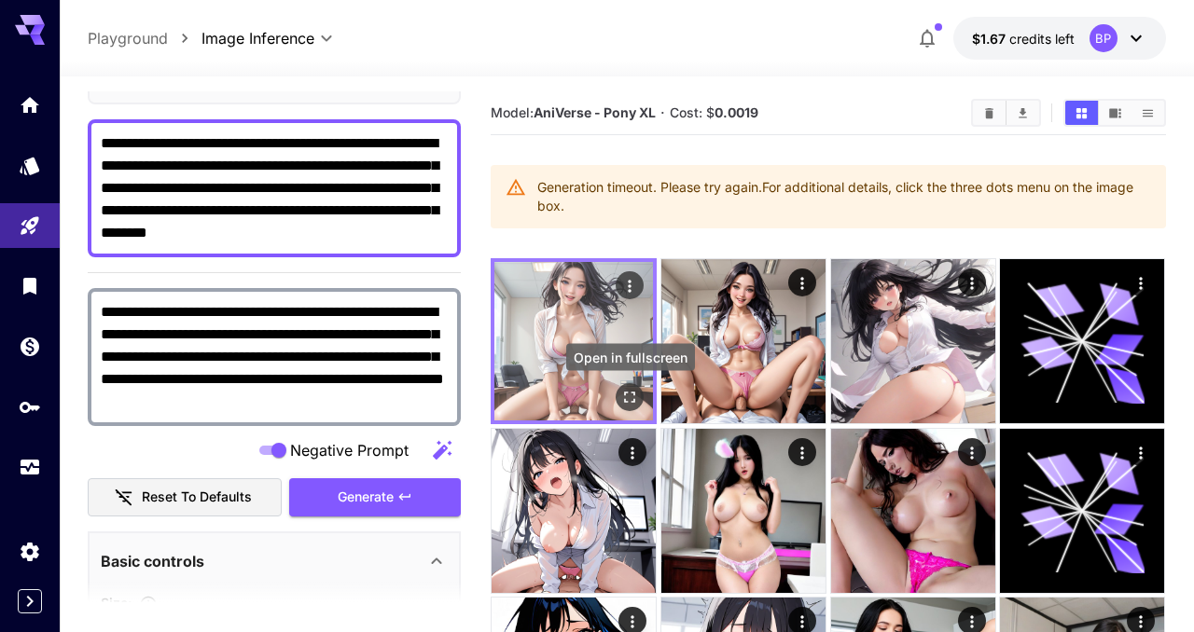
click at [632, 396] on icon "Open in fullscreen" at bounding box center [630, 397] width 19 height 19
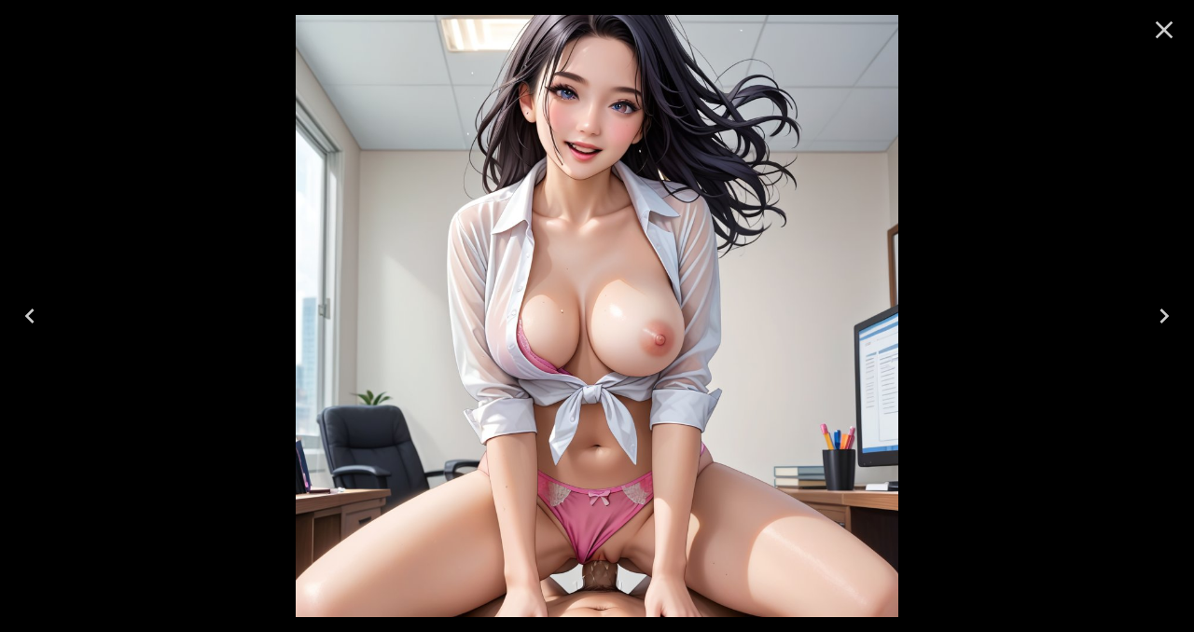
click at [1160, 26] on icon "Close" at bounding box center [1165, 30] width 18 height 18
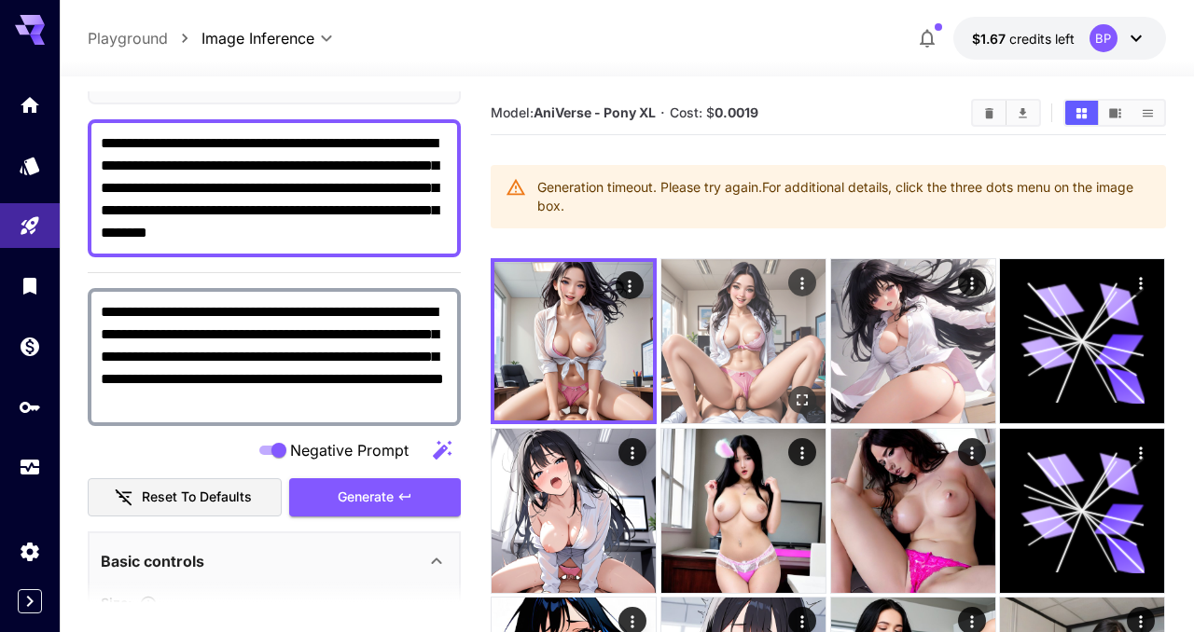
click at [806, 403] on icon "Open in fullscreen" at bounding box center [803, 401] width 11 height 11
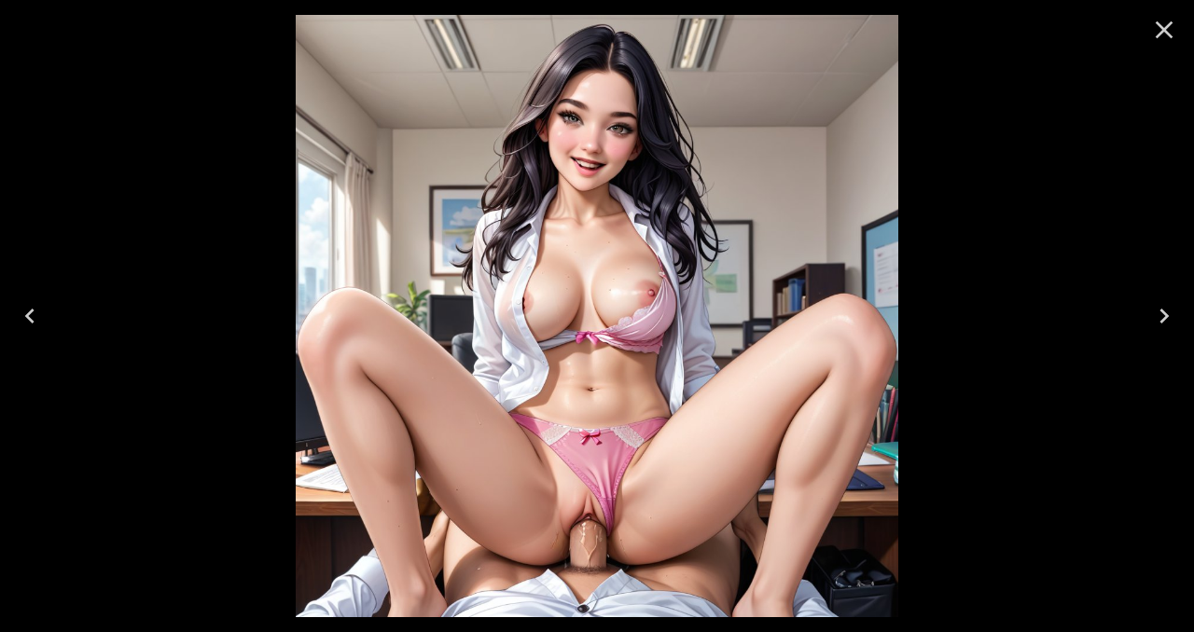
click at [1173, 34] on icon "Close" at bounding box center [1164, 30] width 30 height 30
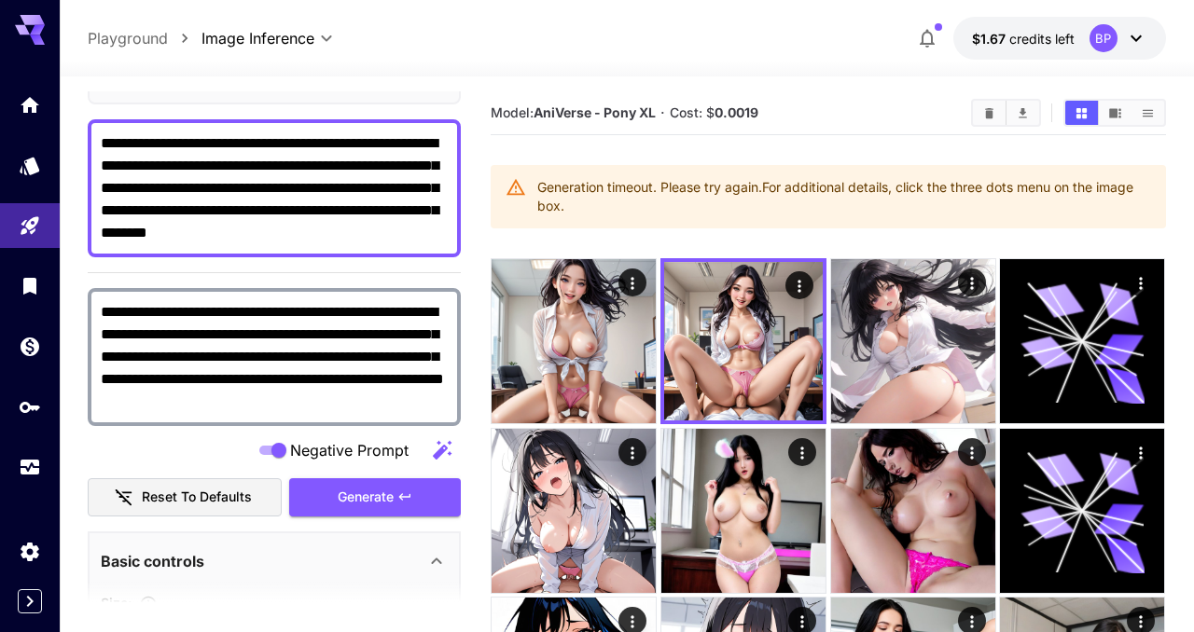
click at [118, 138] on textarea "**********" at bounding box center [274, 188] width 347 height 112
type textarea "**********"
click at [329, 487] on button "Generate" at bounding box center [375, 498] width 172 height 38
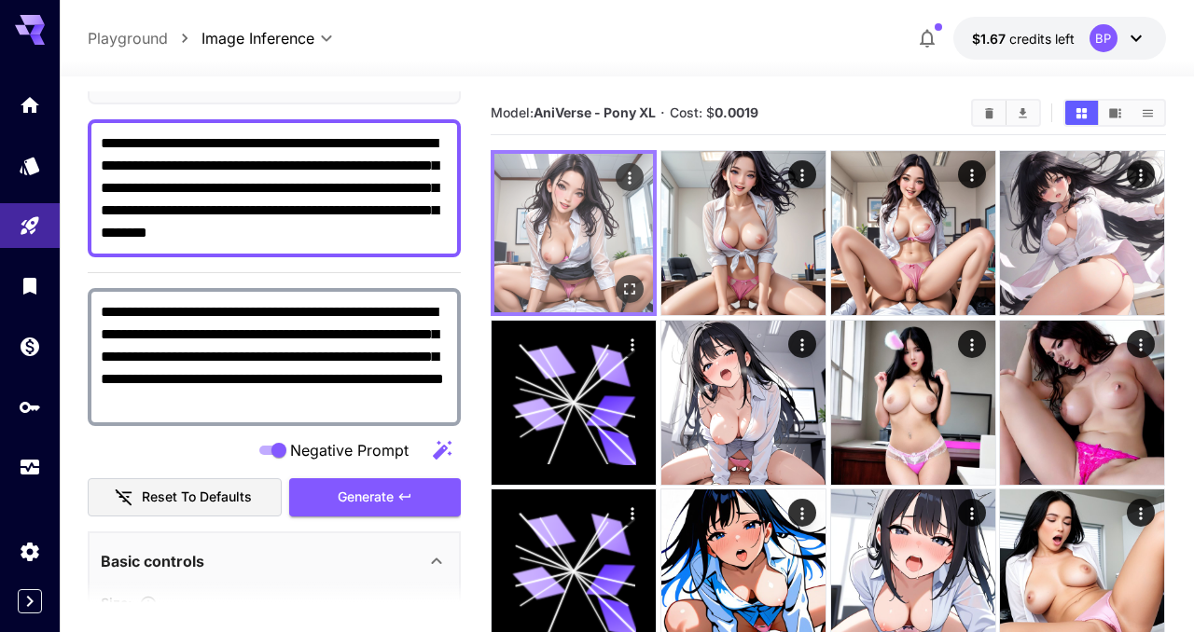
click at [621, 296] on icon "Open in fullscreen" at bounding box center [630, 289] width 19 height 19
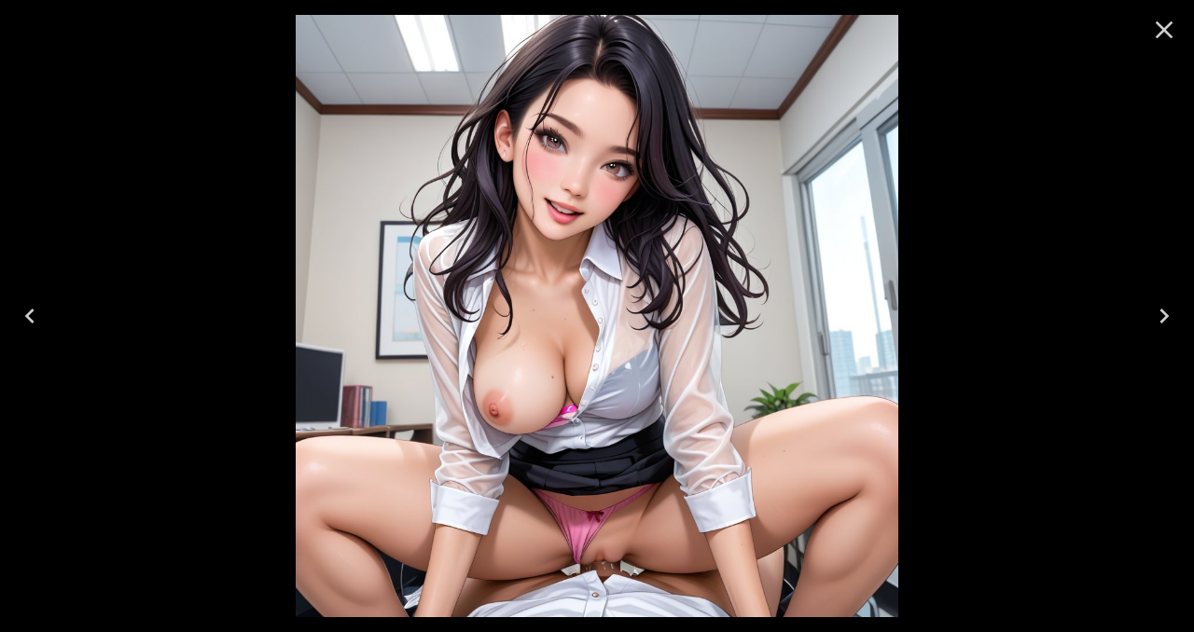
click at [1169, 32] on icon "Close" at bounding box center [1164, 30] width 30 height 30
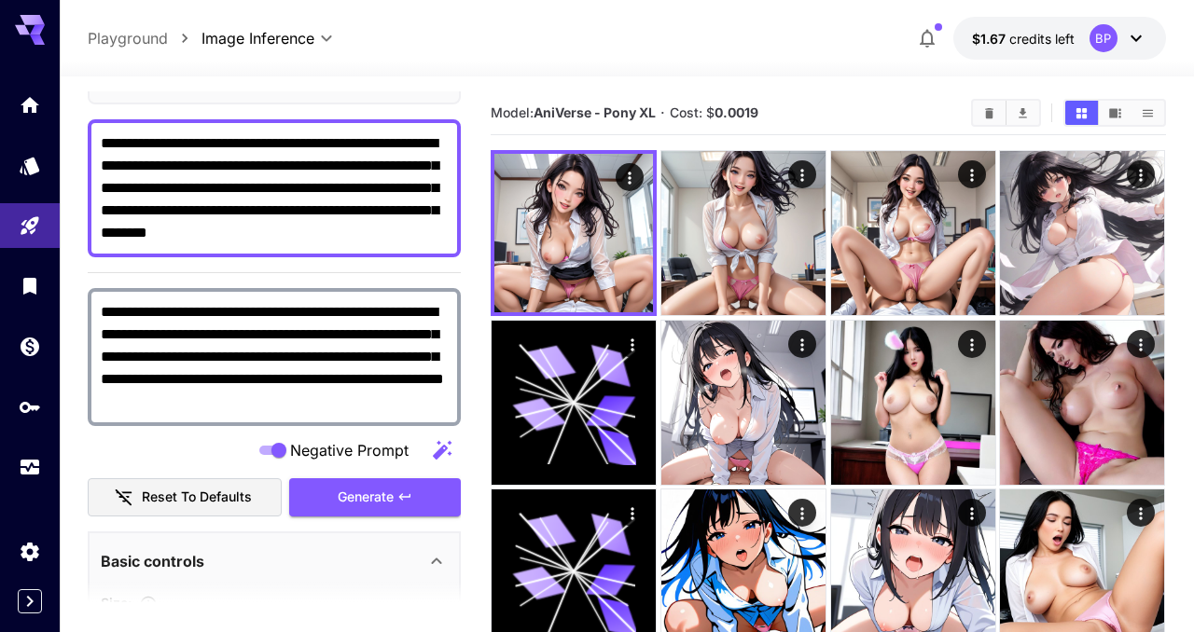
scroll to position [0, 0]
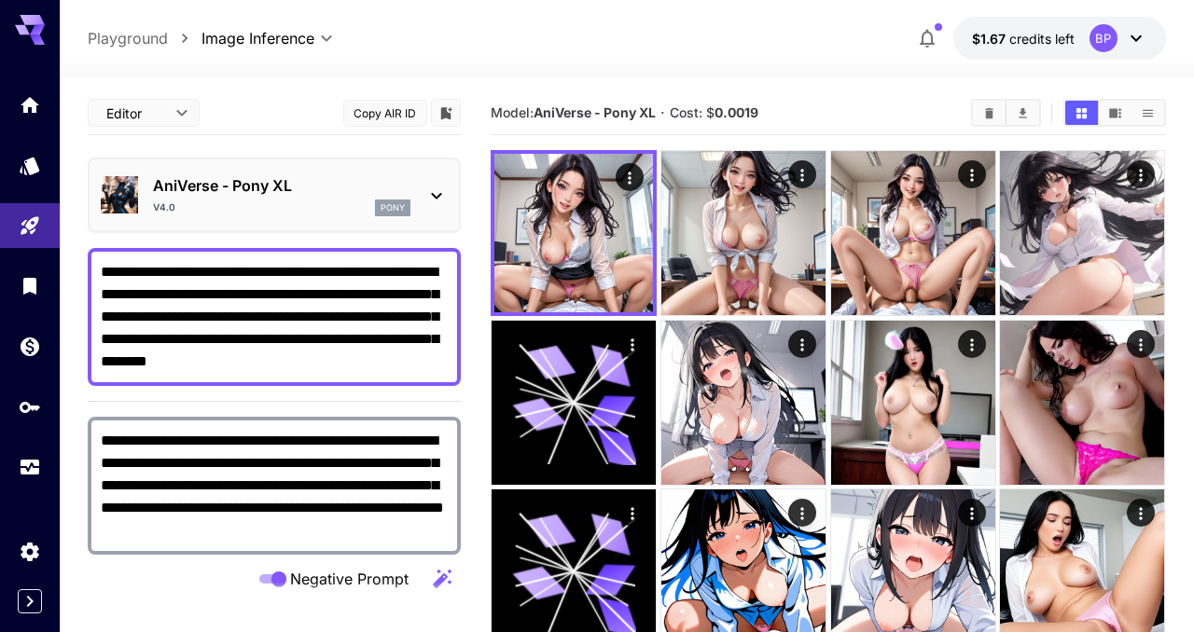
click at [414, 197] on div "AniVerse - Pony XL v4.0 pony" at bounding box center [274, 195] width 347 height 57
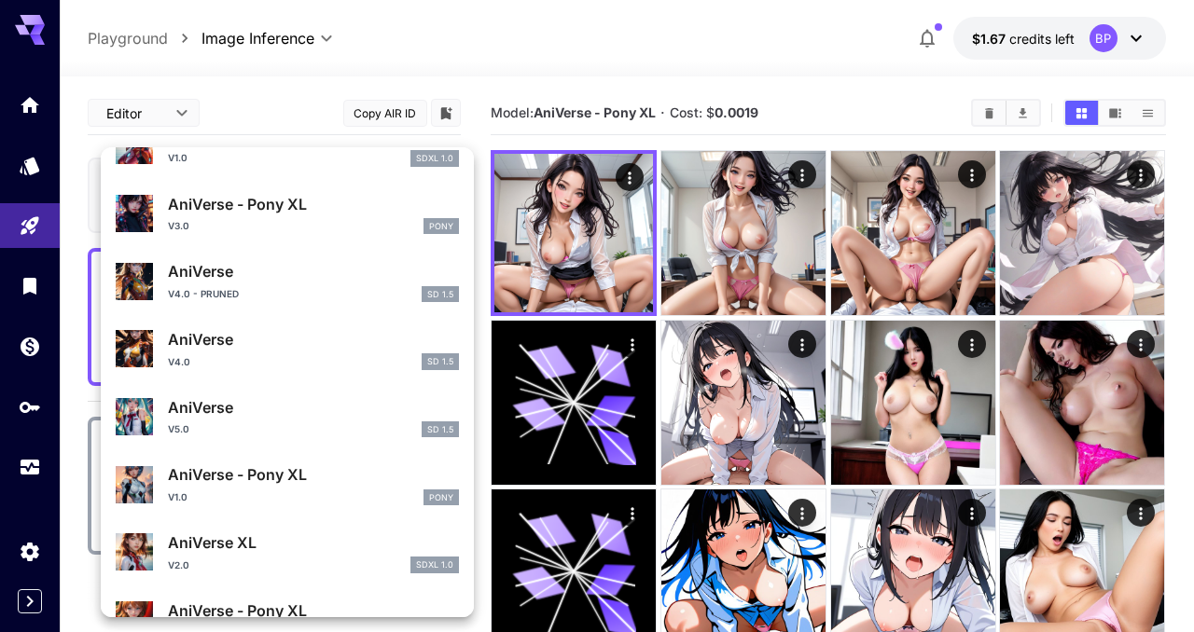
scroll to position [702, 0]
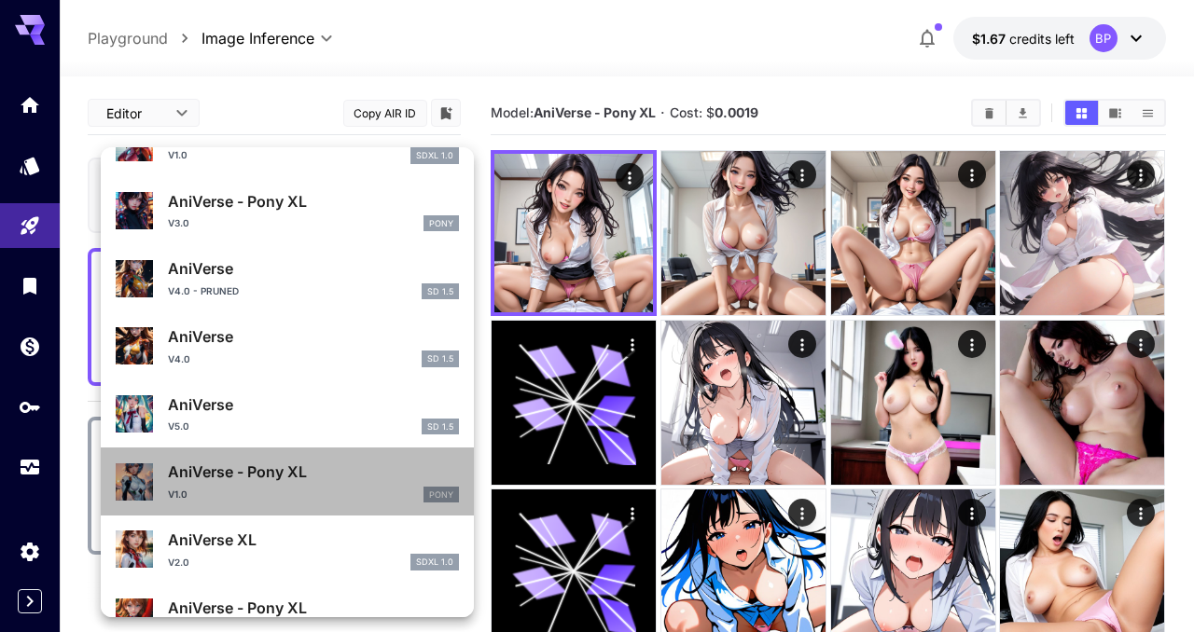
click at [337, 475] on p "AniVerse - Pony XL" at bounding box center [313, 472] width 291 height 22
type input "***"
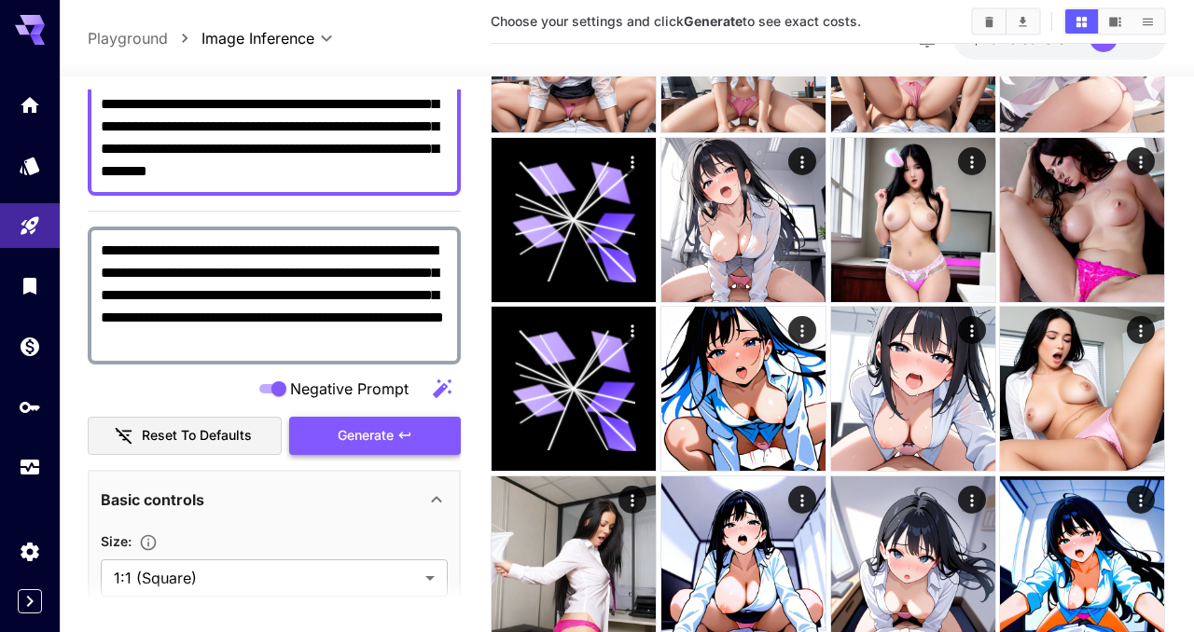
scroll to position [187, 0]
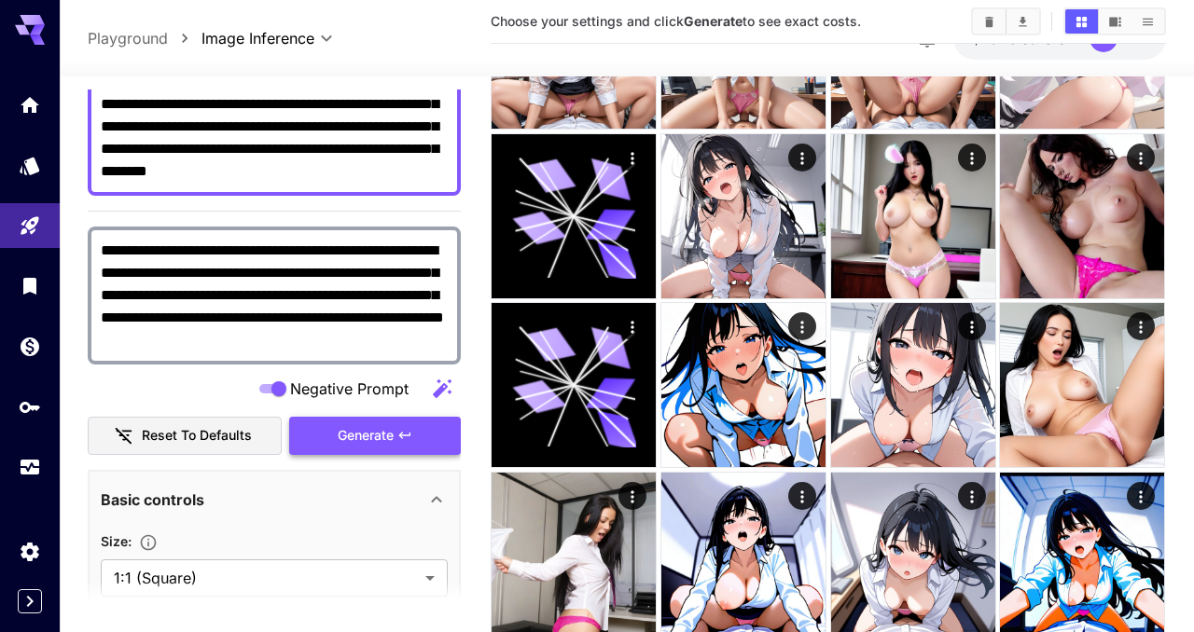
click at [400, 430] on icon "button" at bounding box center [404, 435] width 15 height 15
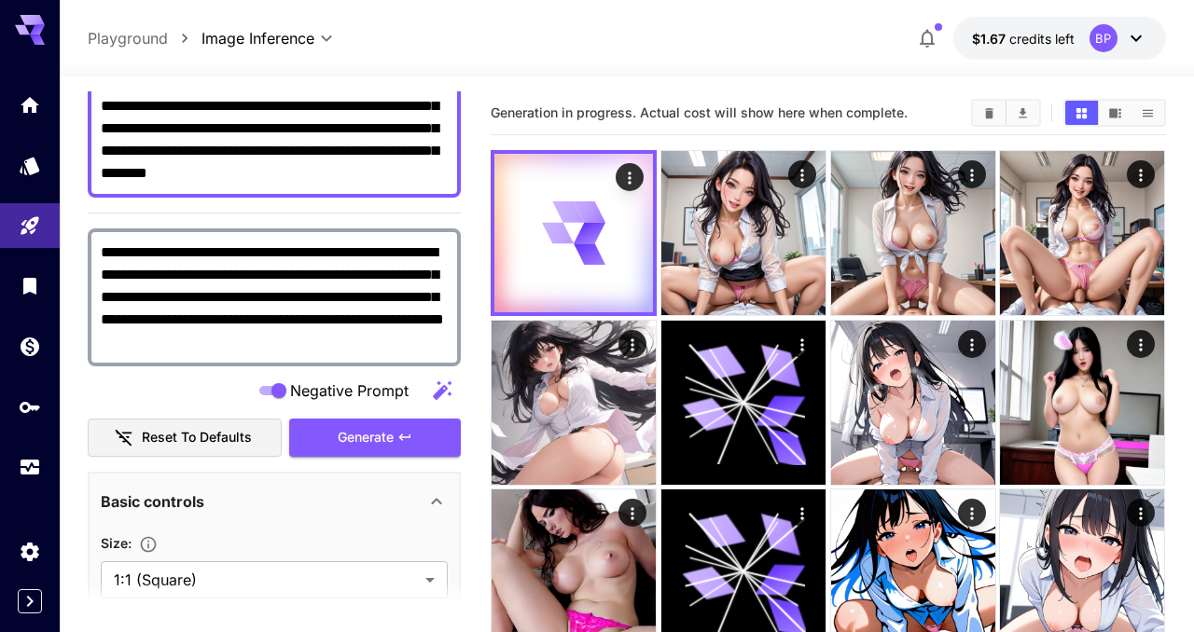
scroll to position [0, 0]
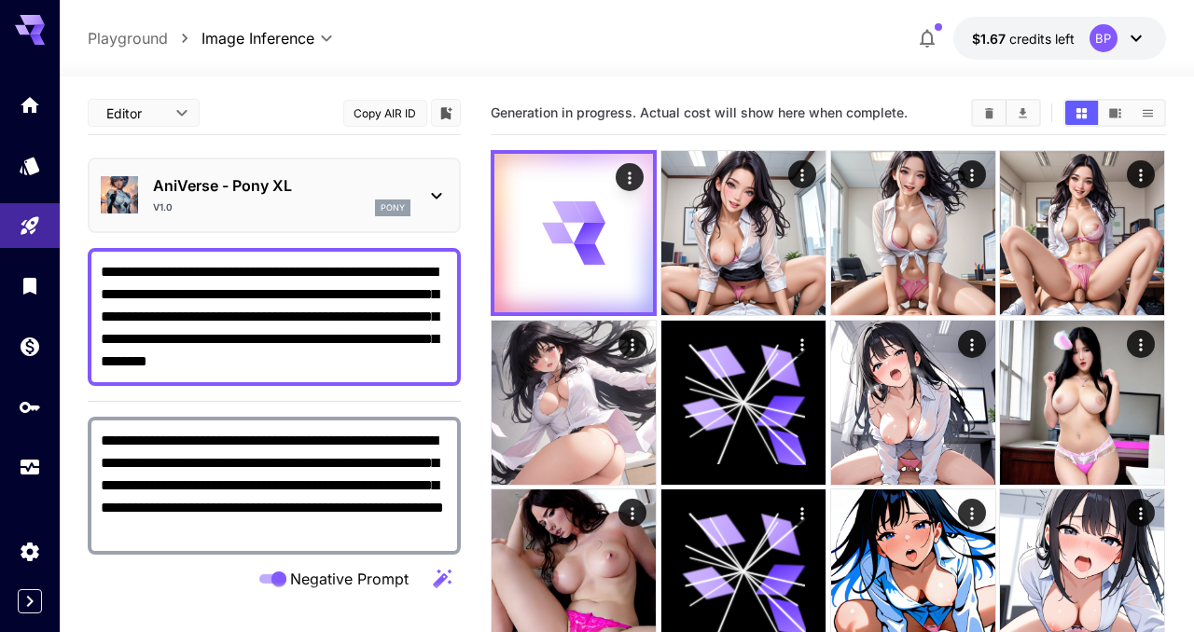
click at [268, 183] on p "AniVerse - Pony XL" at bounding box center [281, 185] width 257 height 22
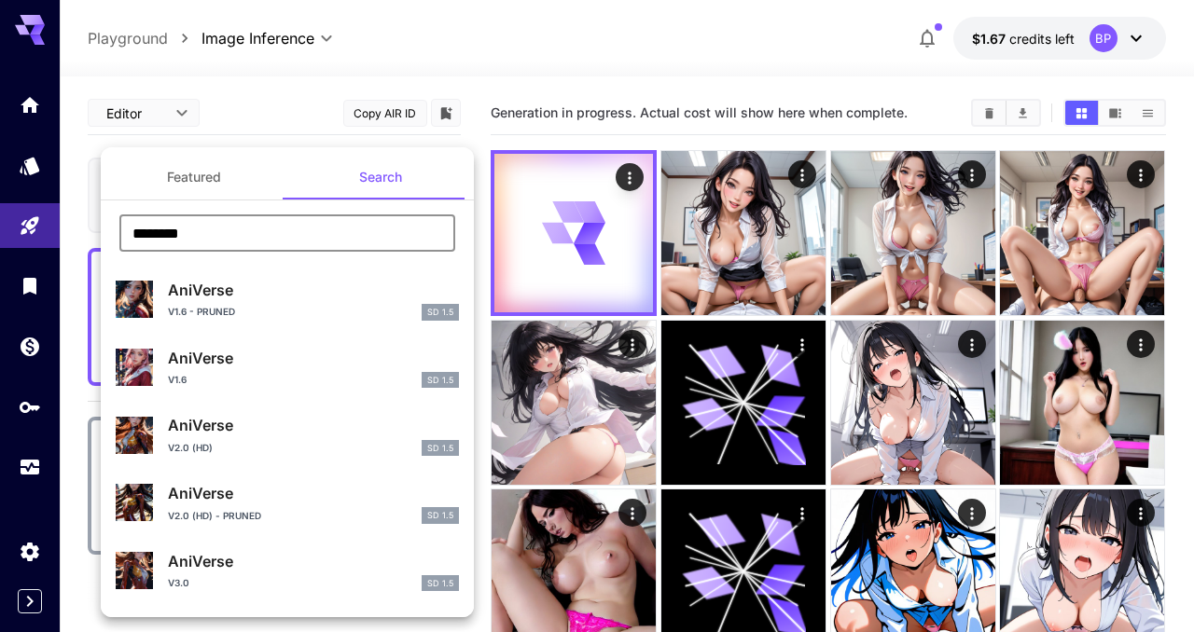
click at [225, 226] on input "********" at bounding box center [287, 233] width 336 height 37
paste input "***"
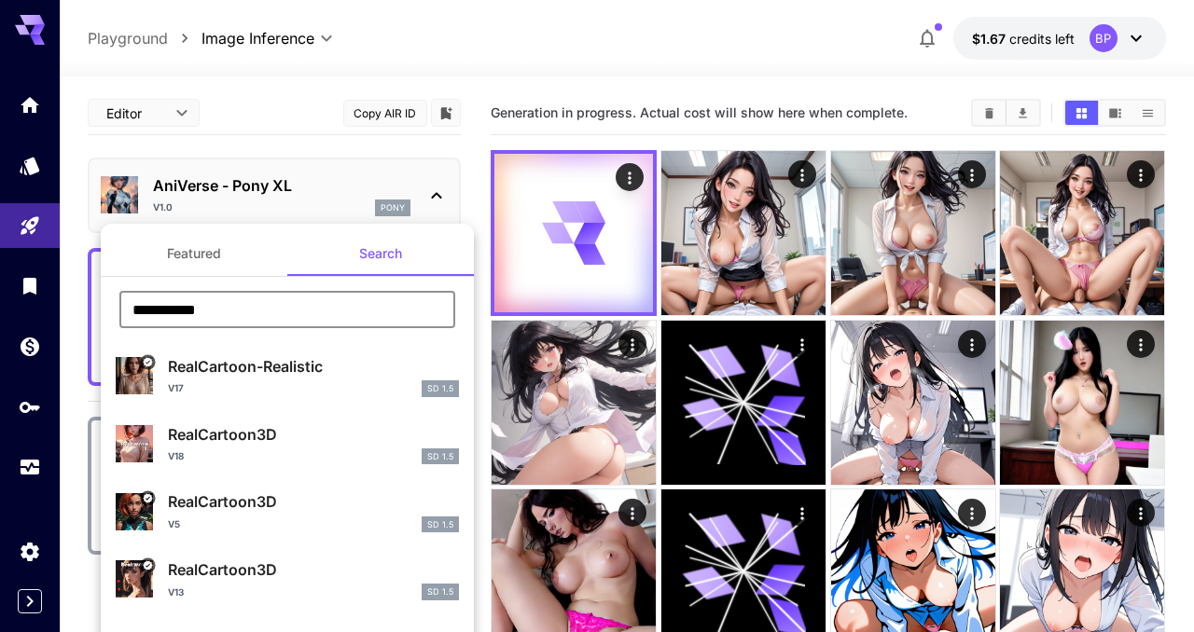
type input "**********"
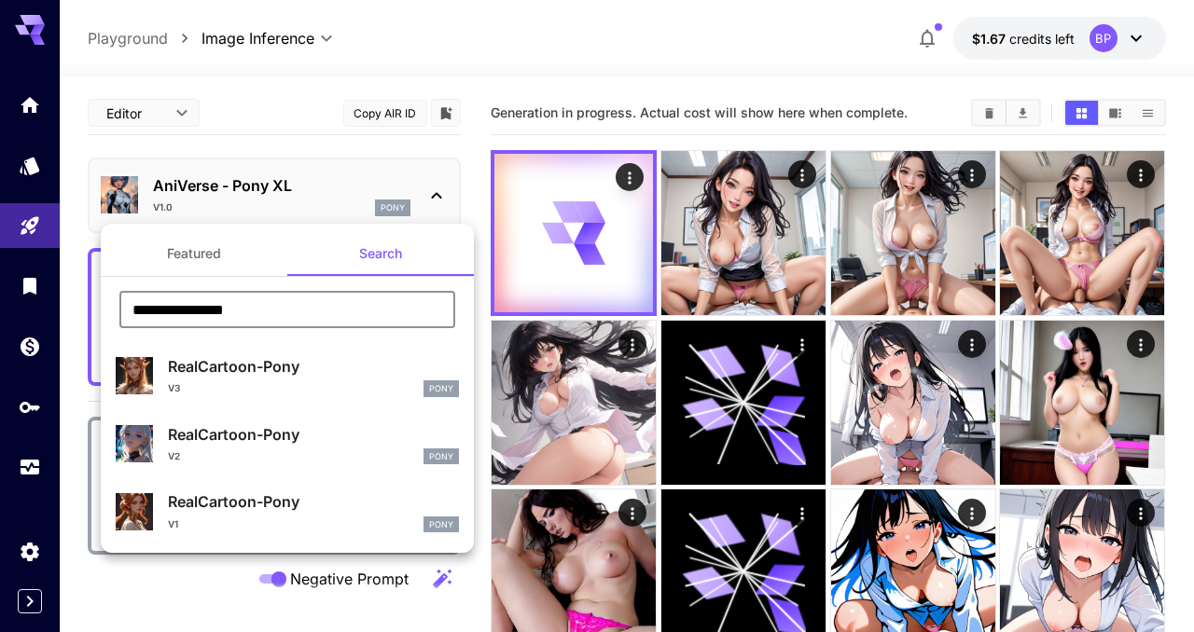
click at [264, 380] on div "RealCartoon-Pony V3 Pony" at bounding box center [313, 376] width 291 height 42
type input "*"
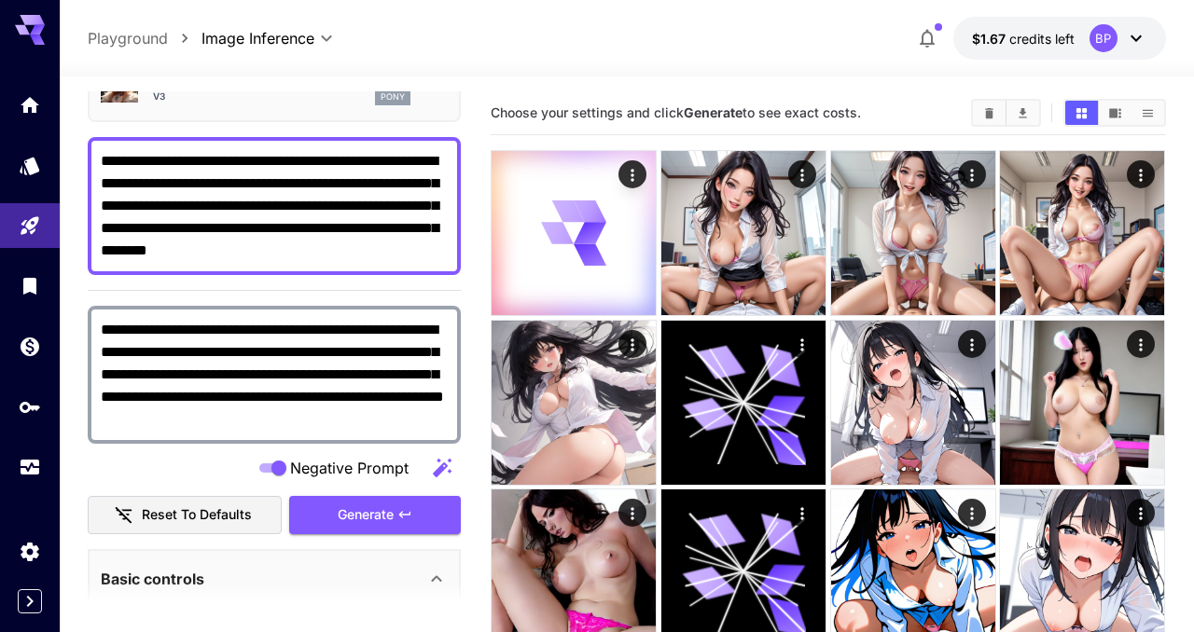
scroll to position [118, 0]
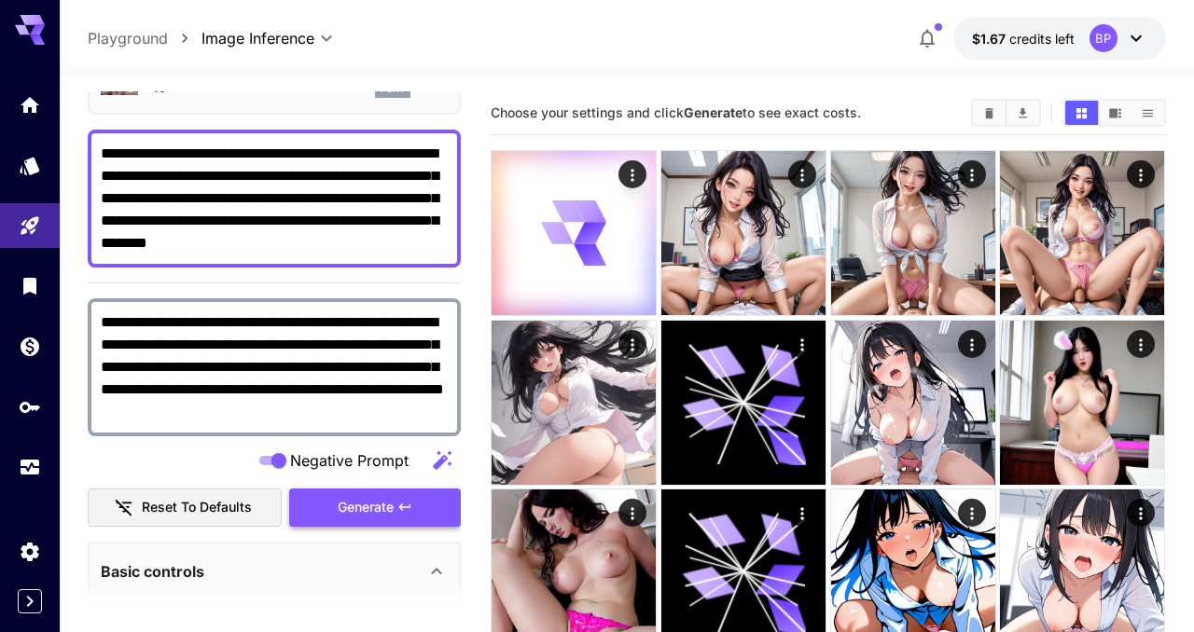
click at [395, 507] on button "Generate" at bounding box center [375, 508] width 172 height 38
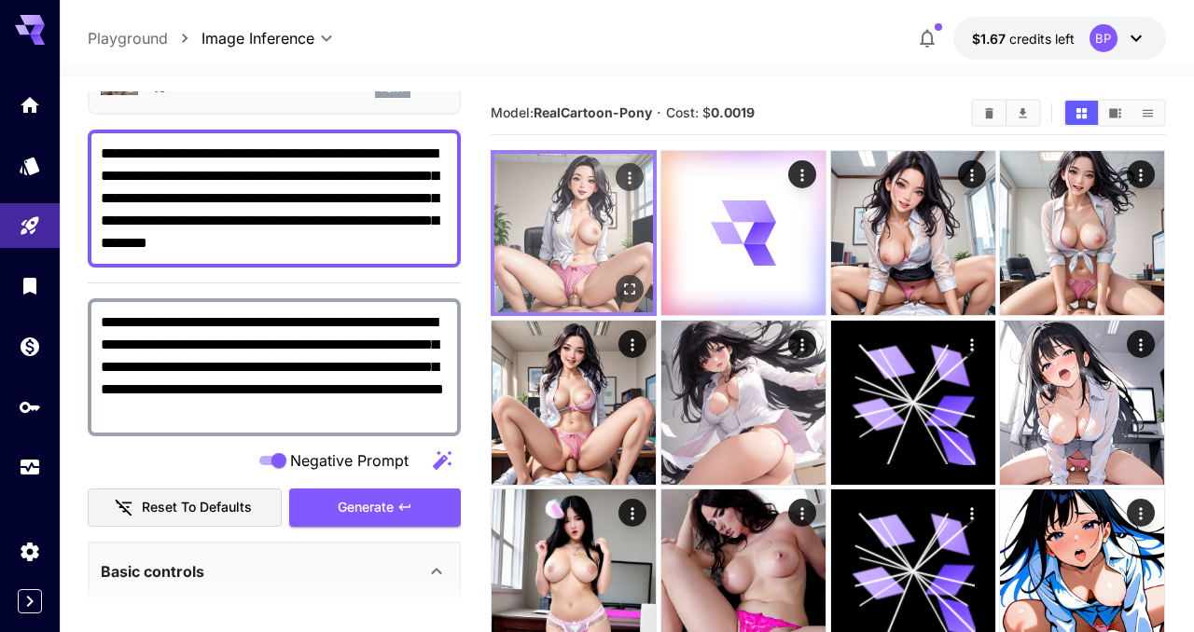
click at [576, 227] on img at bounding box center [573, 233] width 159 height 159
click at [634, 288] on icon "Open in fullscreen" at bounding box center [630, 289] width 19 height 19
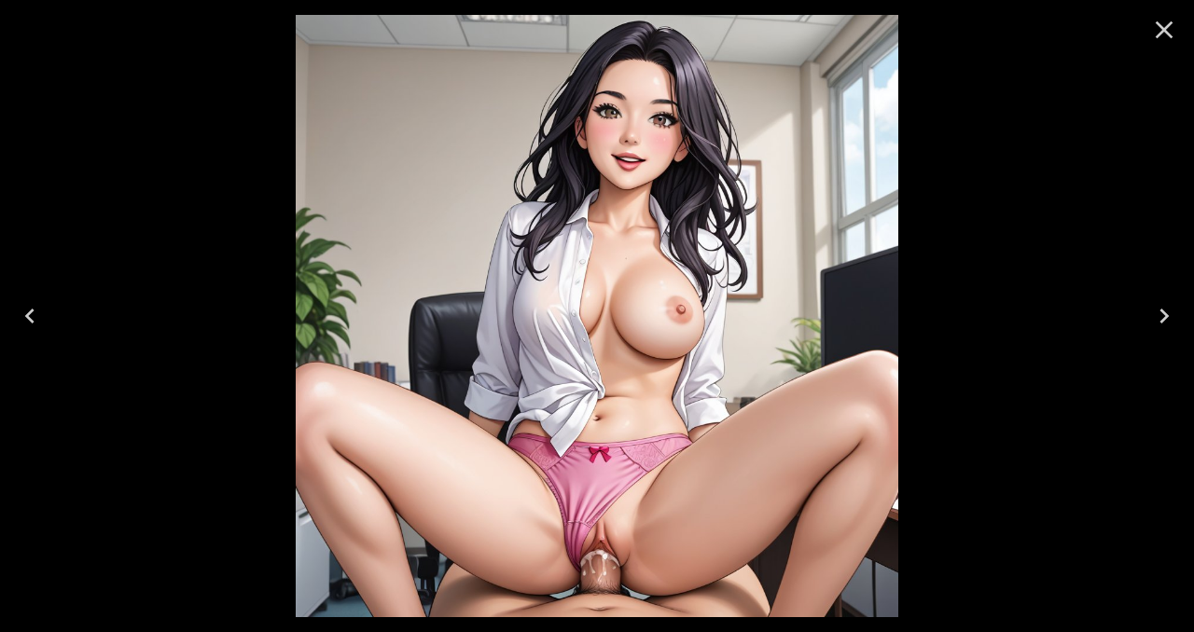
click at [1164, 28] on icon "Close" at bounding box center [1165, 30] width 18 height 18
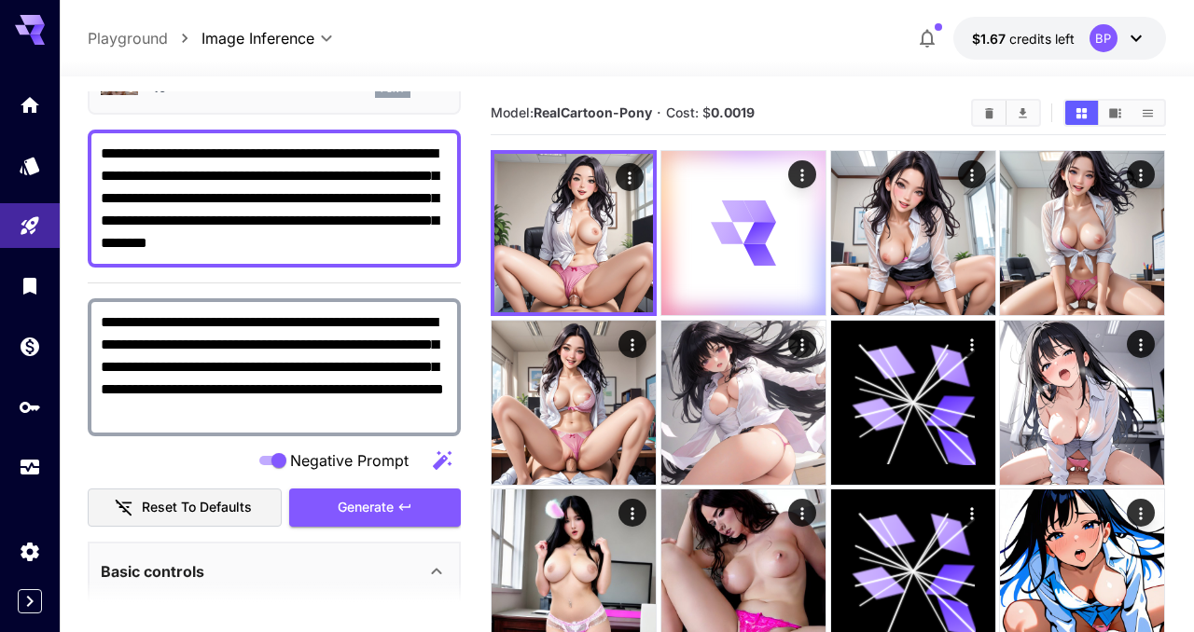
click at [111, 153] on textarea "**********" at bounding box center [274, 199] width 347 height 112
type textarea "**********"
click at [334, 511] on button "Generate" at bounding box center [375, 508] width 172 height 38
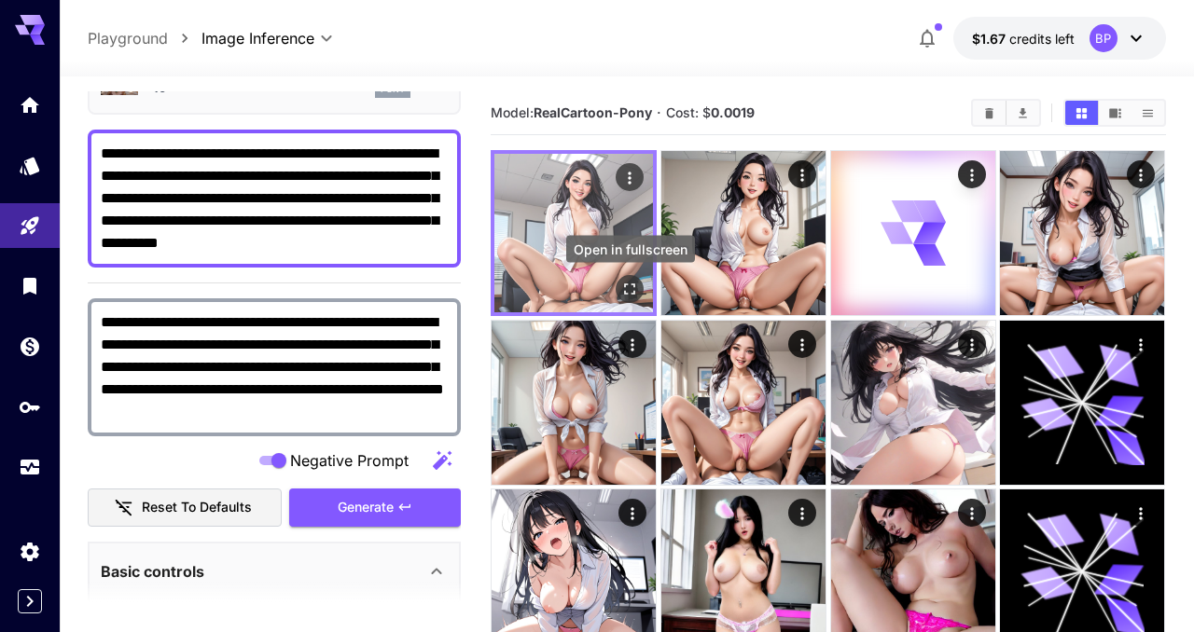
click at [630, 285] on icon "Open in fullscreen" at bounding box center [630, 289] width 19 height 19
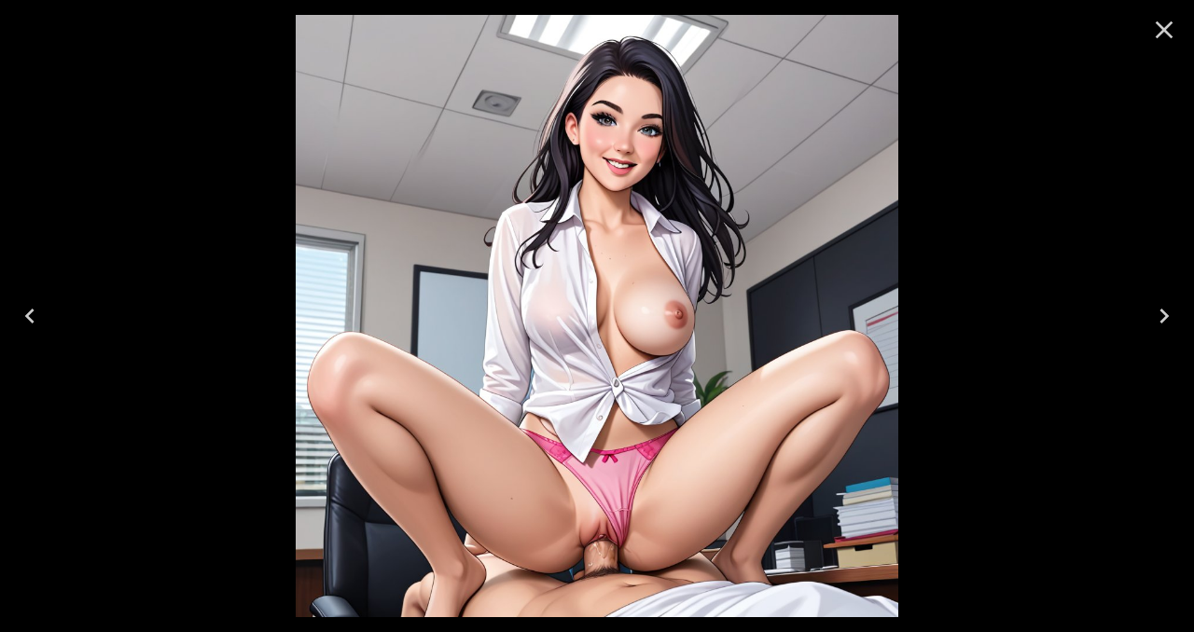
click at [1167, 28] on icon "Close" at bounding box center [1164, 30] width 30 height 30
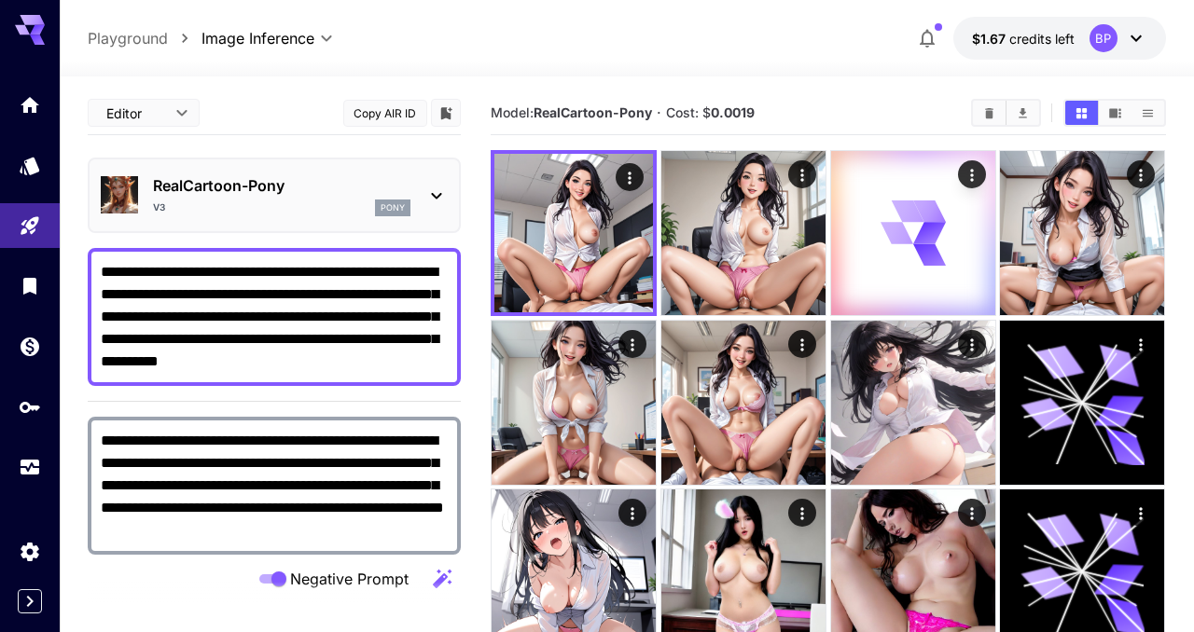
scroll to position [118, 0]
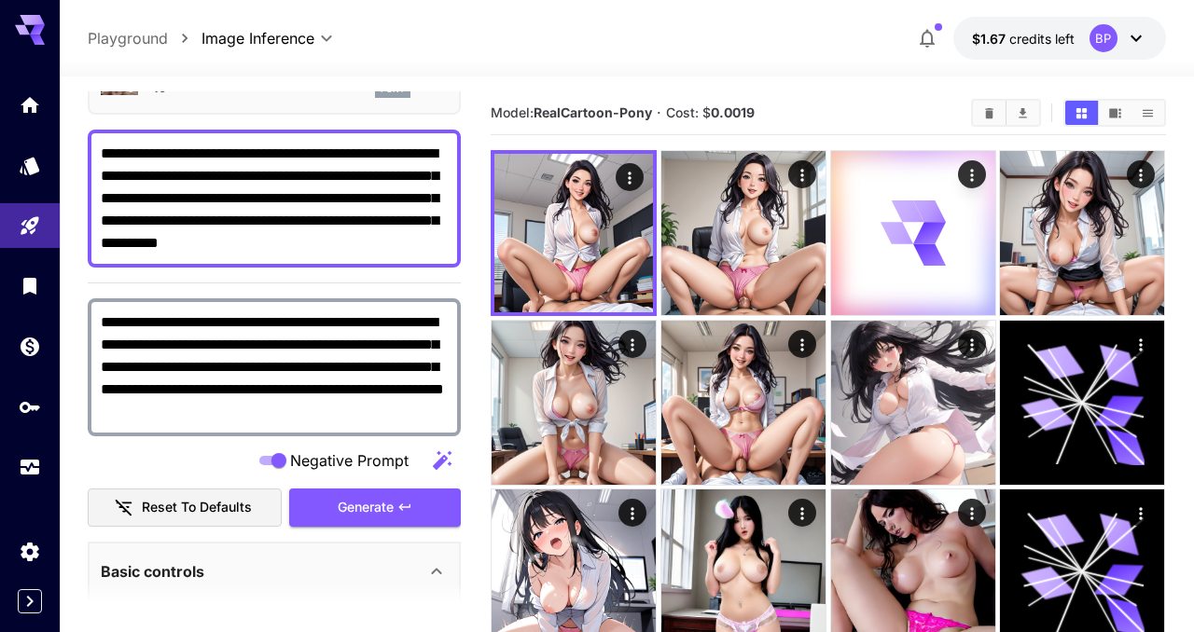
click at [208, 243] on textarea "**********" at bounding box center [274, 199] width 347 height 112
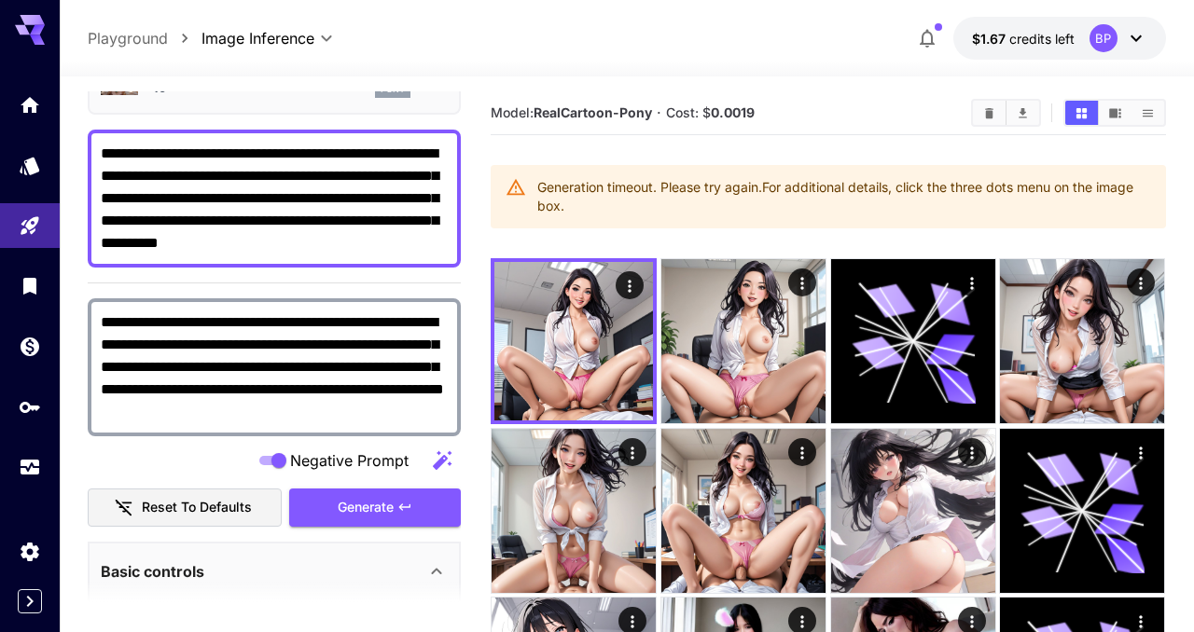
click at [354, 249] on textarea "**********" at bounding box center [274, 199] width 347 height 112
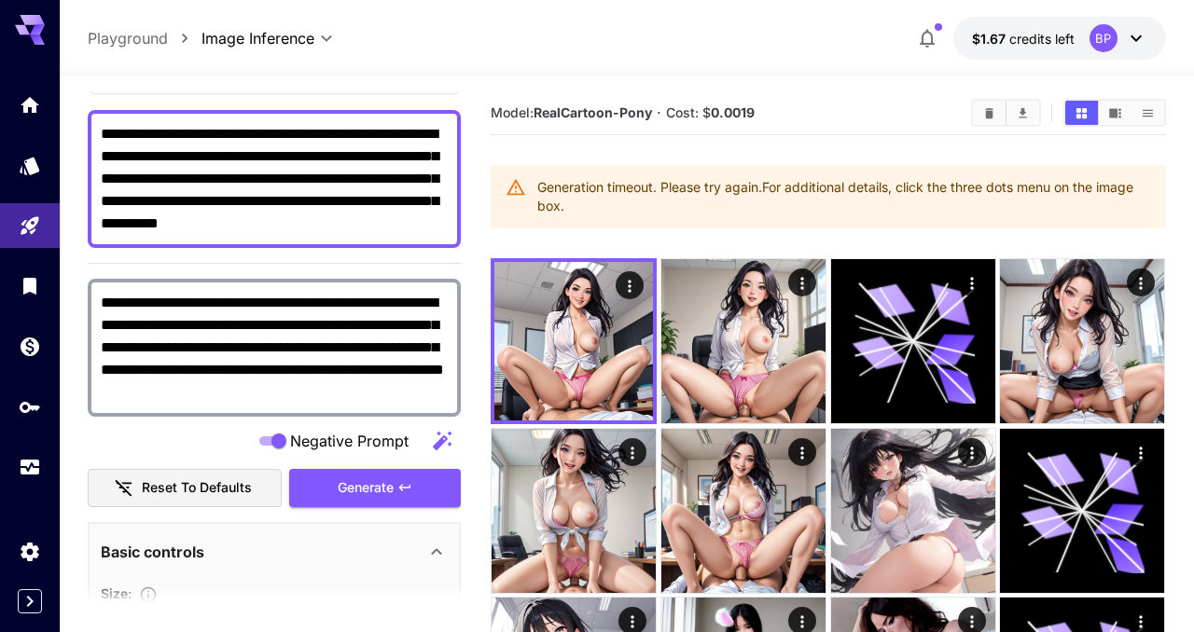
scroll to position [0, 0]
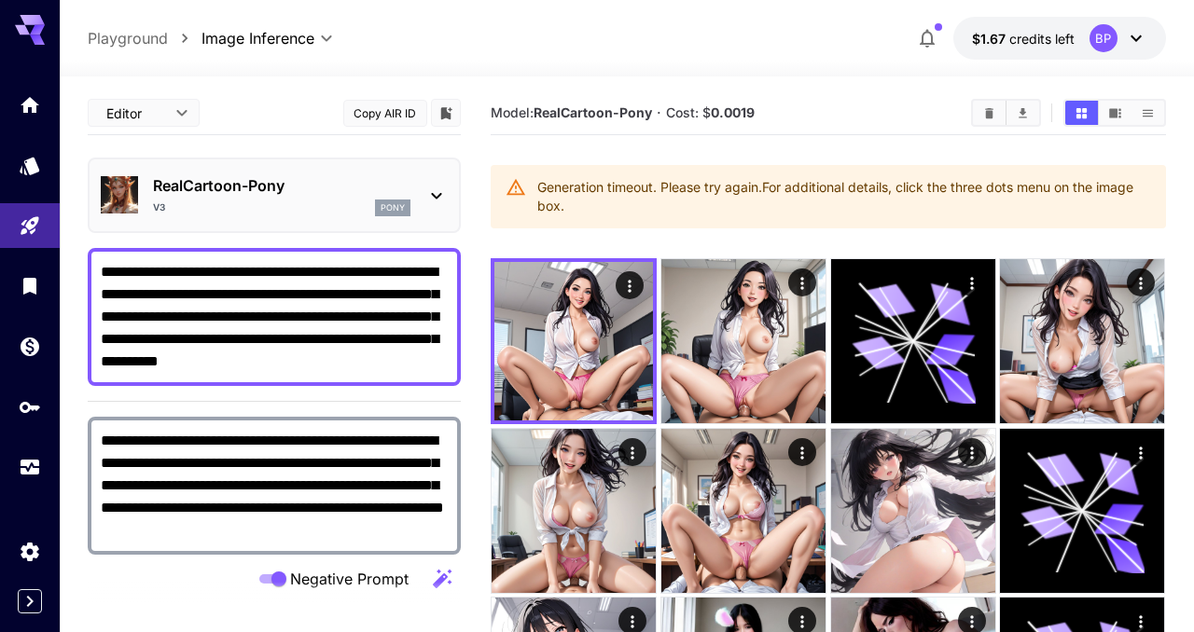
click at [419, 203] on div "RealCartoon-Pony V3 pony" at bounding box center [274, 195] width 347 height 57
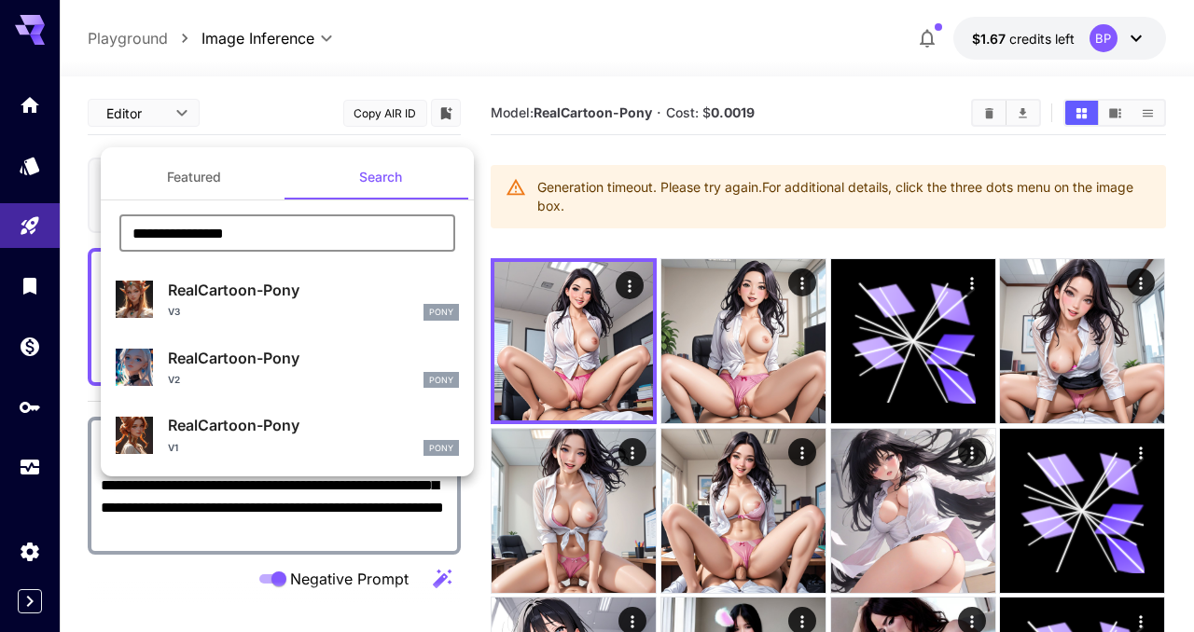
click at [276, 230] on input "**********" at bounding box center [287, 233] width 336 height 37
click at [133, 232] on input "**********" at bounding box center [287, 233] width 336 height 37
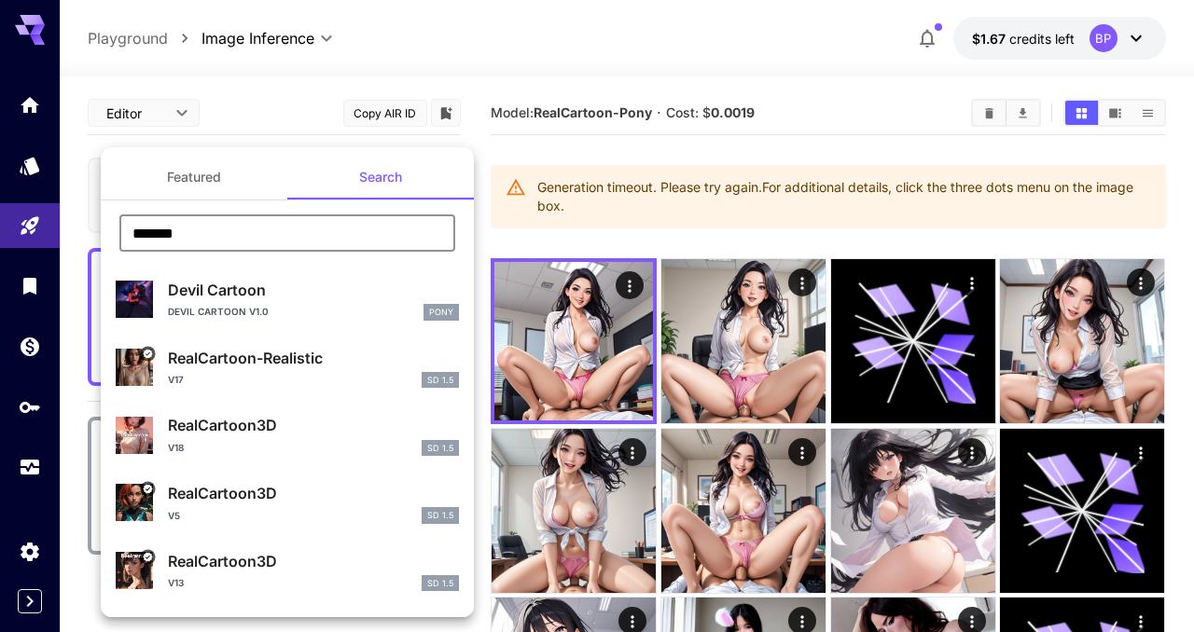
type input "*******"
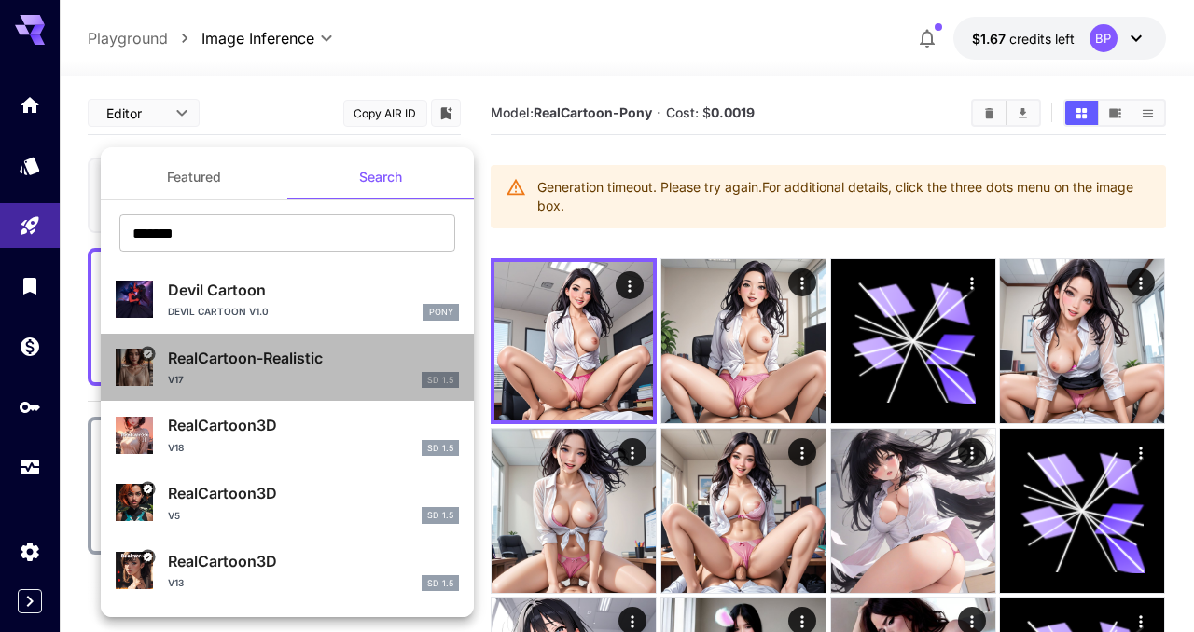
click at [339, 372] on div "V17 SD 1.5" at bounding box center [313, 380] width 291 height 17
type input "**********"
type input "***"
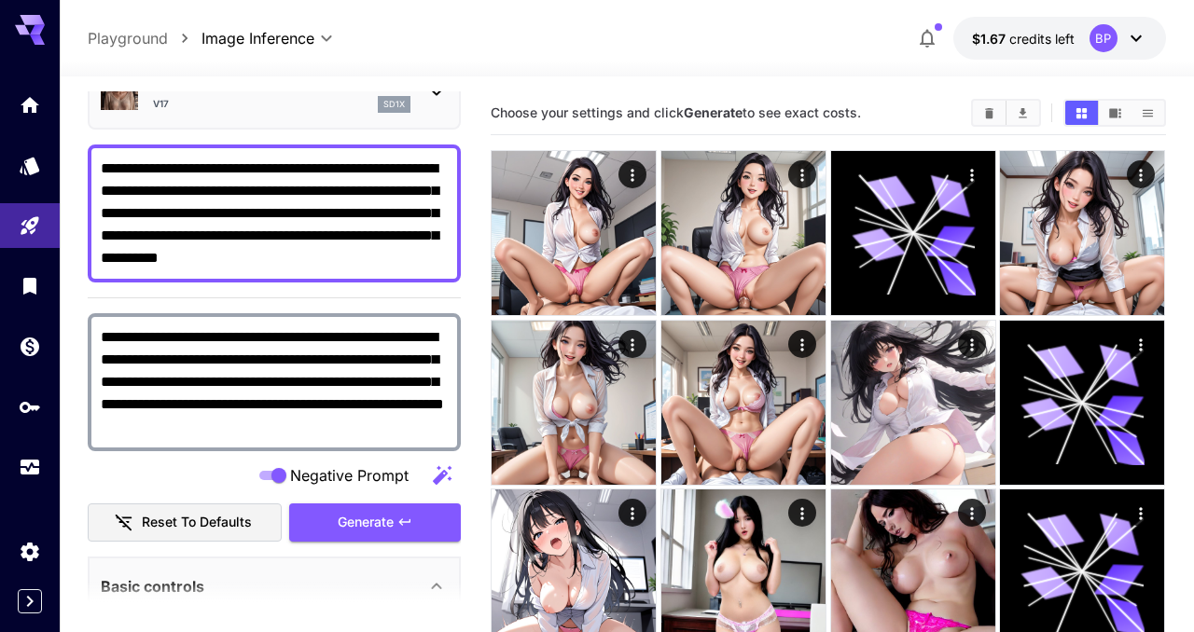
scroll to position [125, 0]
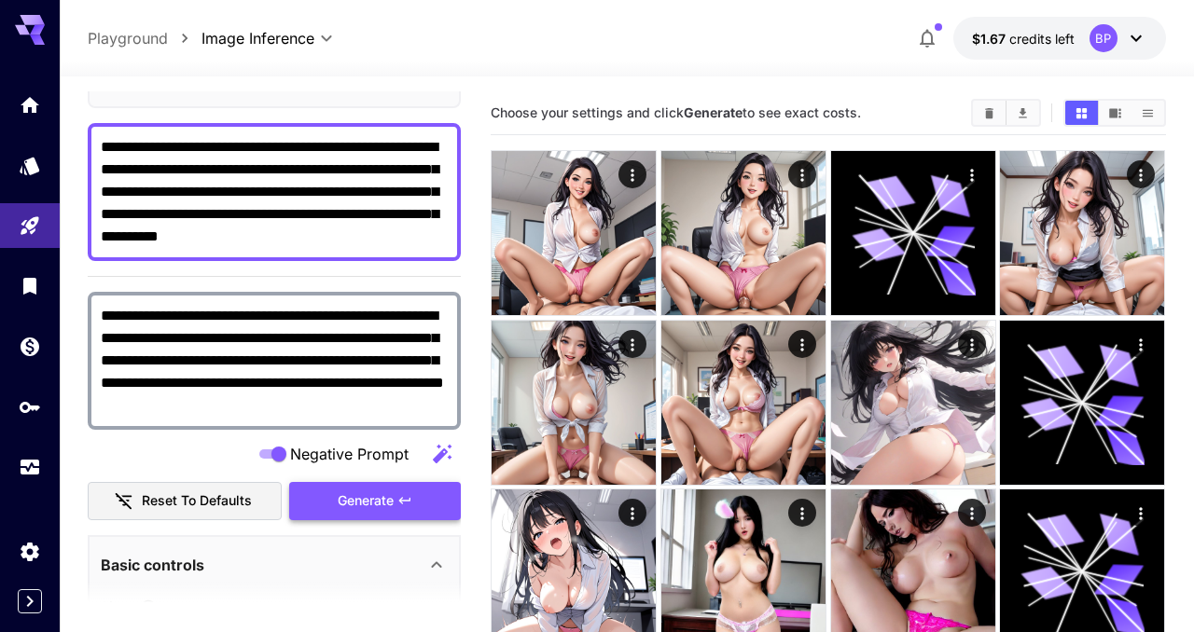
click at [404, 495] on icon "button" at bounding box center [404, 500] width 15 height 15
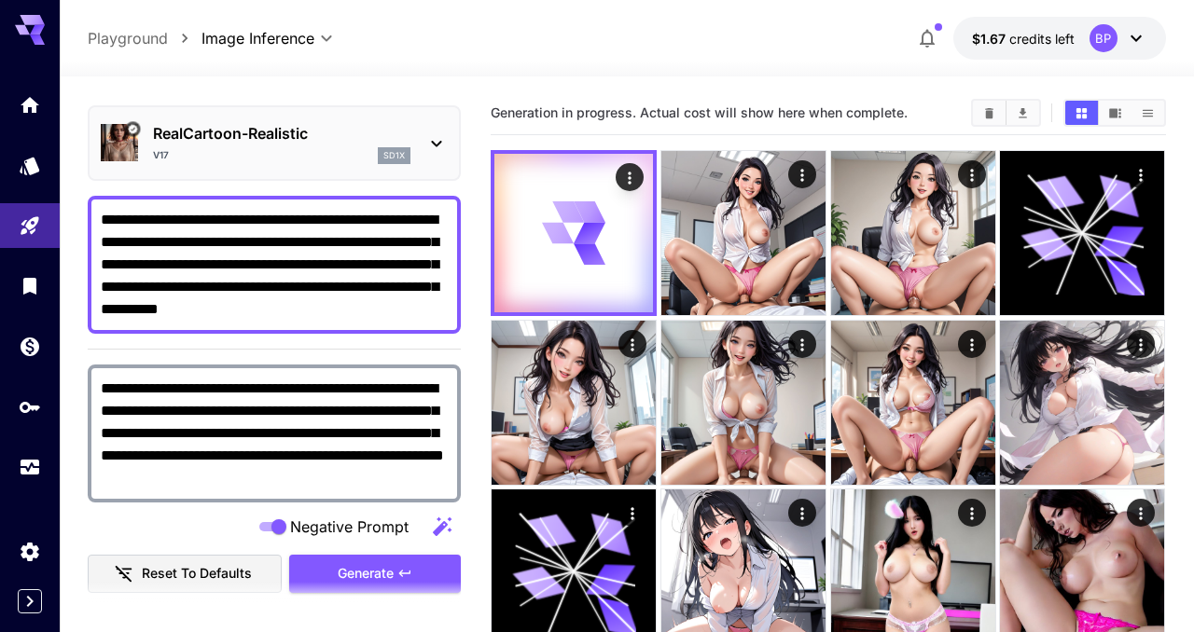
scroll to position [0, 0]
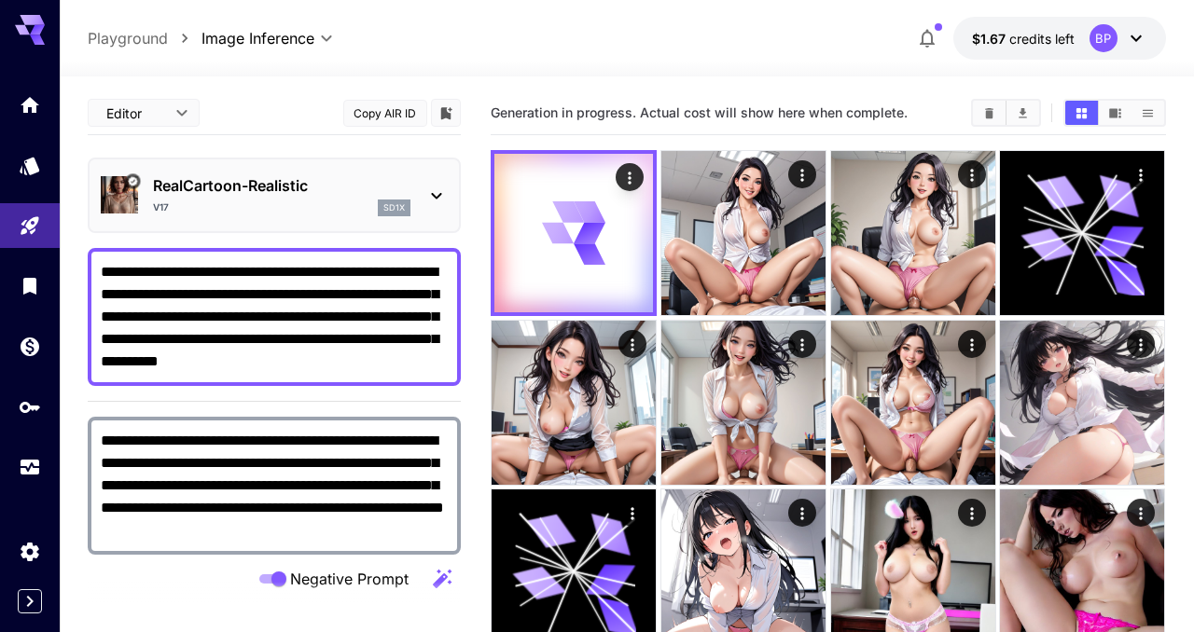
click at [296, 179] on p "RealCartoon-Realistic" at bounding box center [281, 185] width 257 height 22
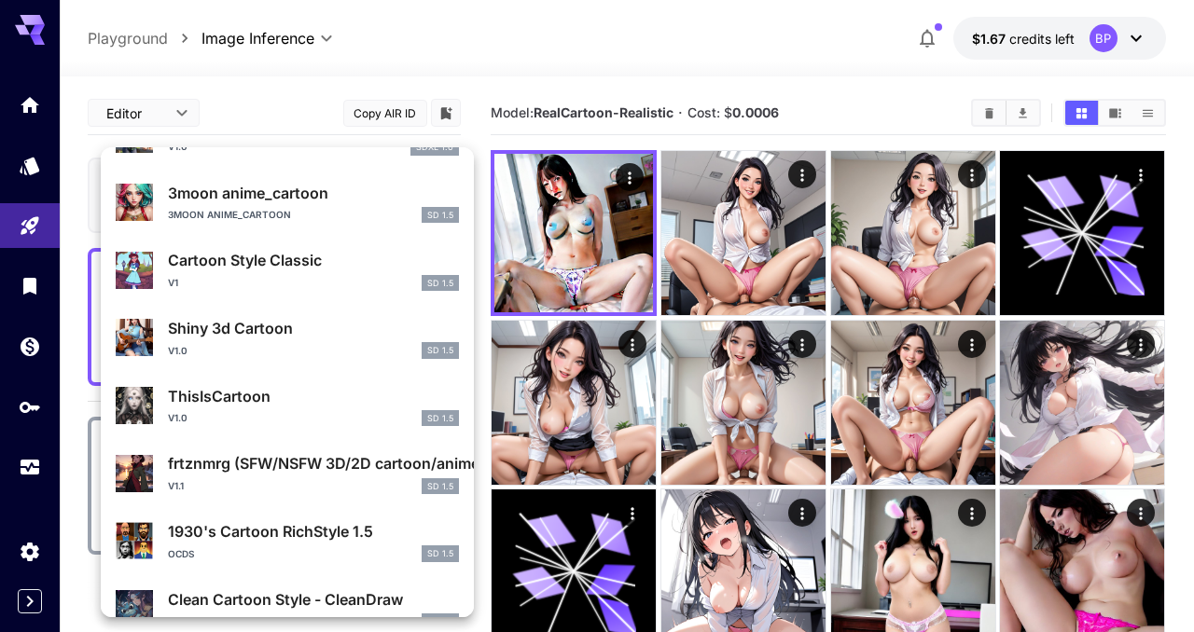
scroll to position [1120, 0]
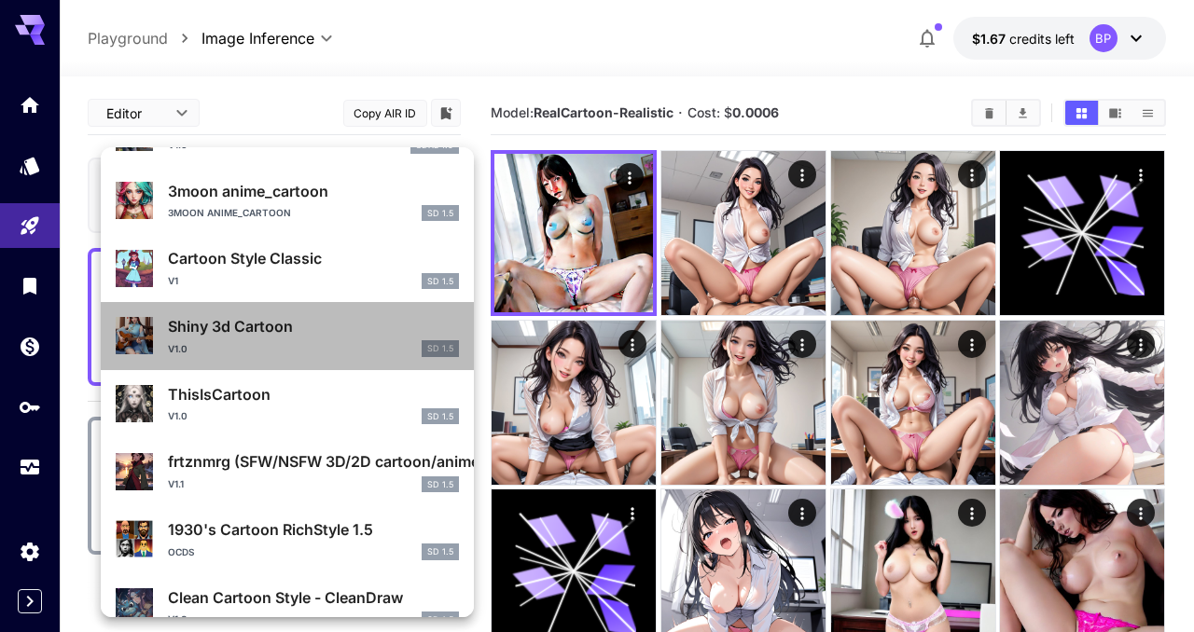
click at [274, 327] on p "Shiny 3d Cartoon" at bounding box center [313, 326] width 291 height 22
type input "***"
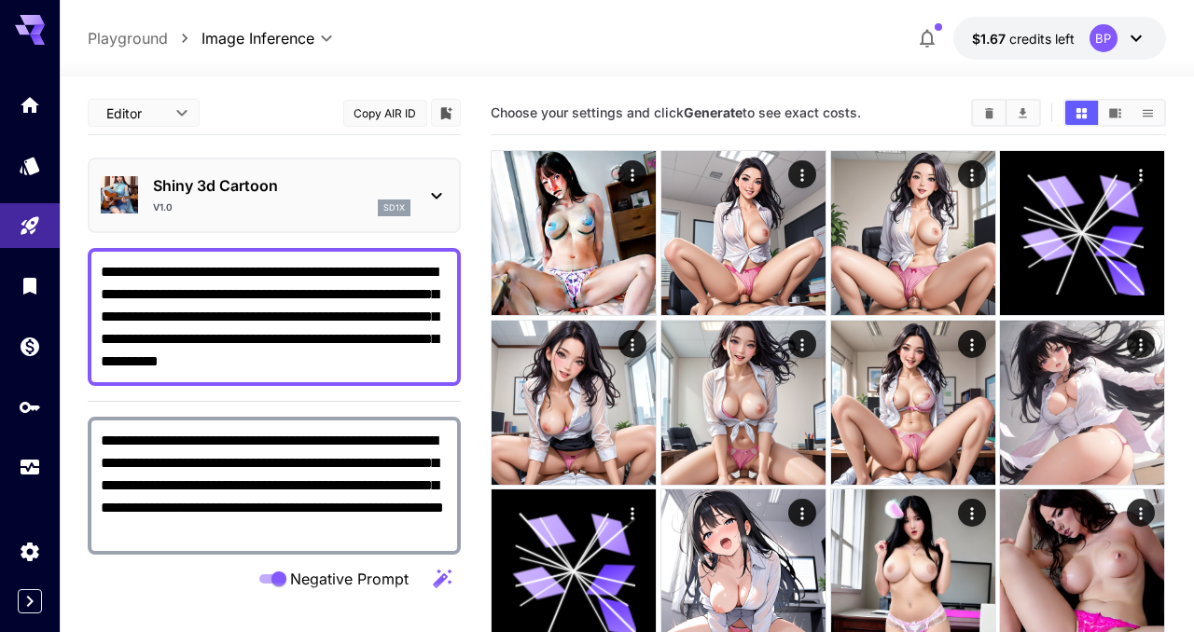
click at [292, 180] on p "Shiny 3d Cartoon" at bounding box center [281, 185] width 257 height 22
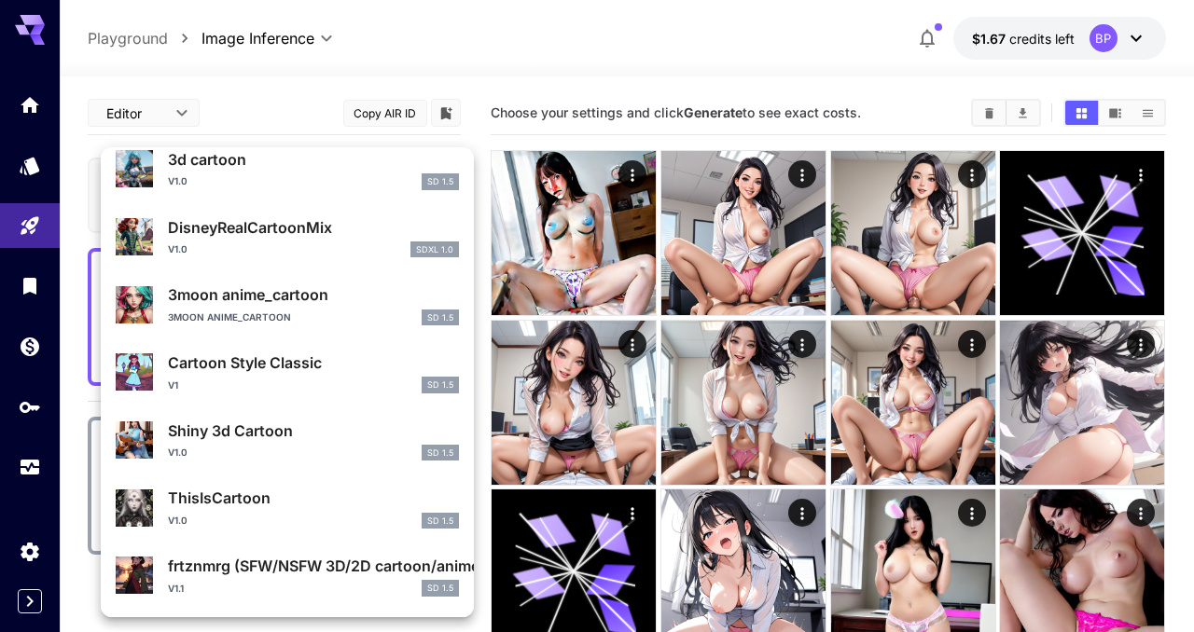
scroll to position [1027, 0]
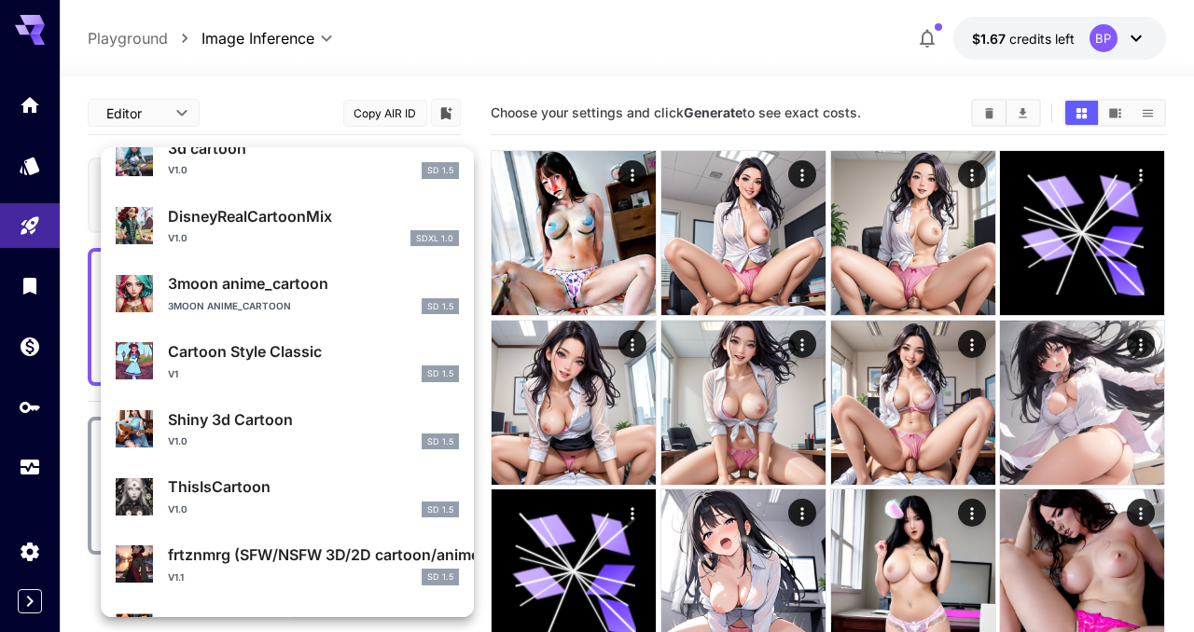
click at [270, 358] on p "Cartoon Style Classic" at bounding box center [313, 351] width 291 height 22
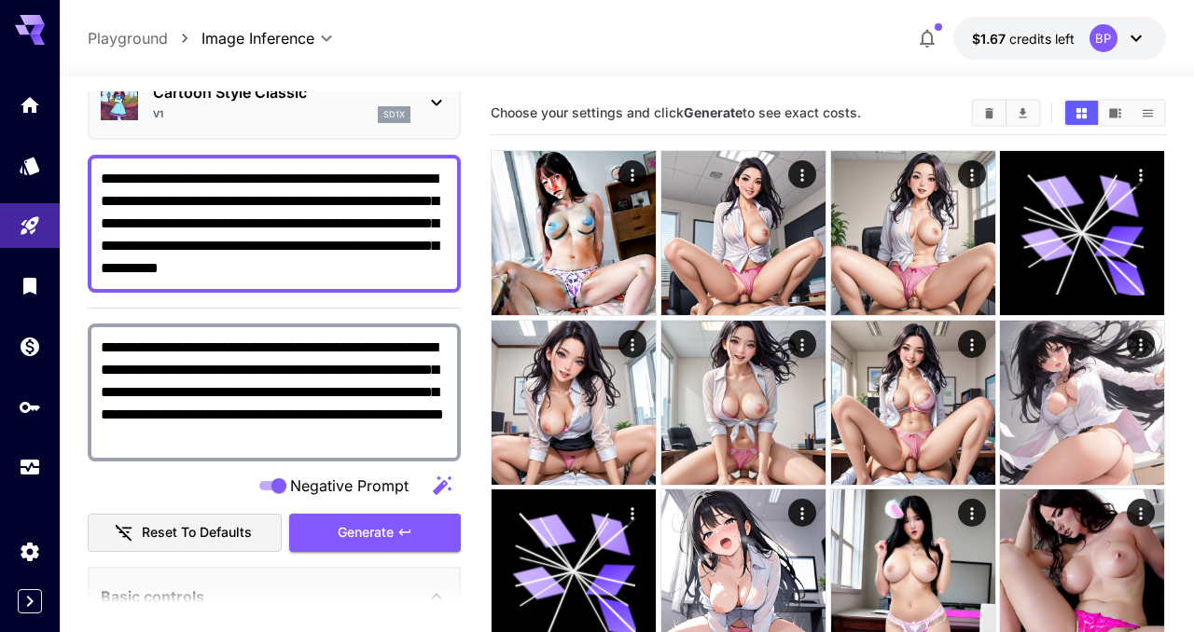
scroll to position [107, 0]
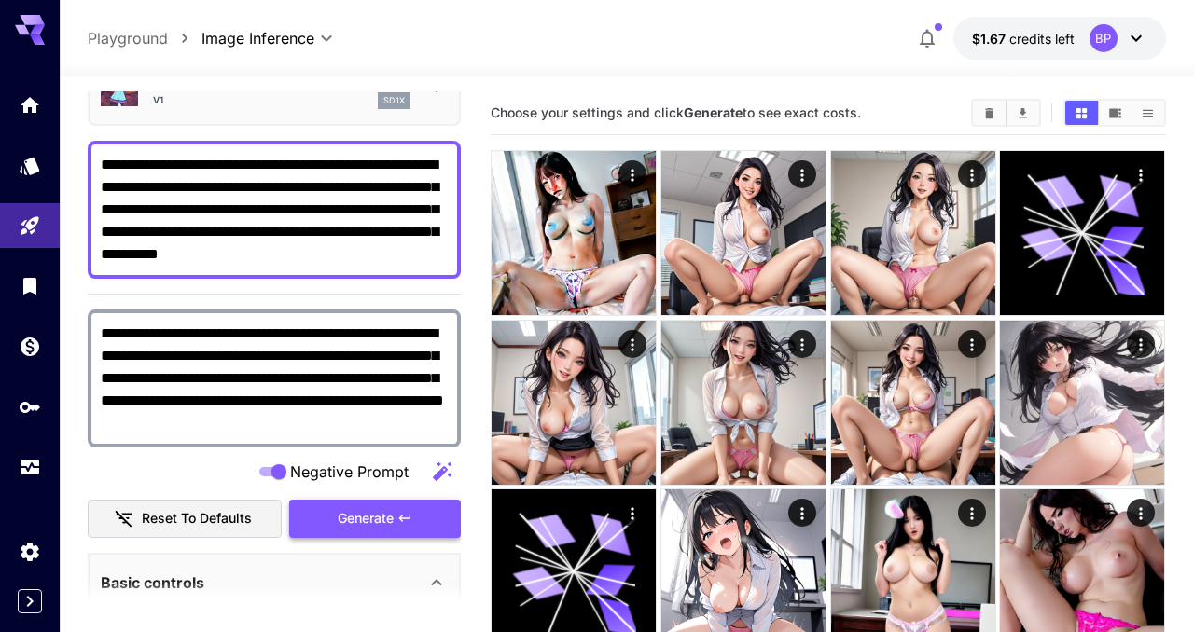
click at [409, 516] on icon "button" at bounding box center [404, 518] width 15 height 15
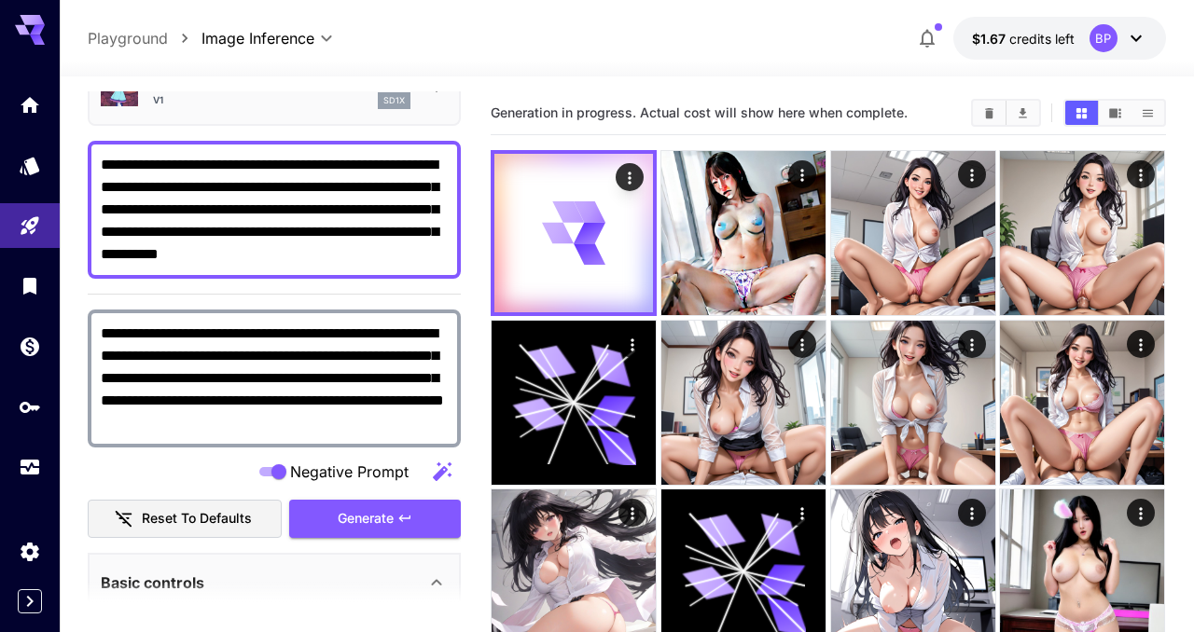
scroll to position [0, 0]
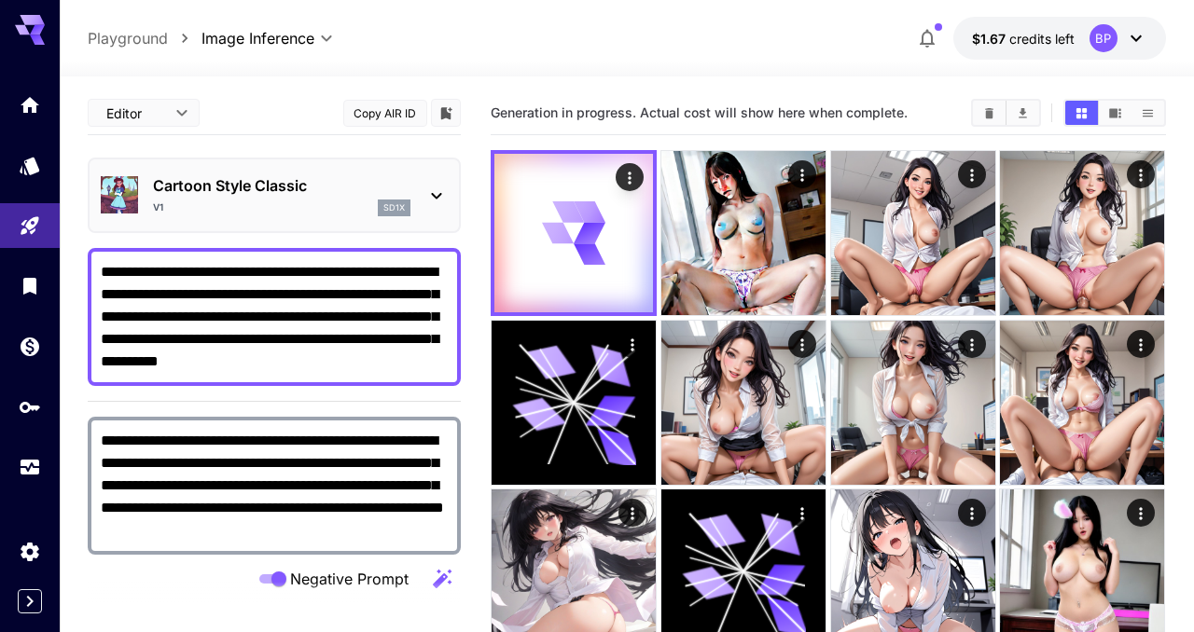
click at [295, 201] on div "V1 sd1x" at bounding box center [281, 208] width 257 height 17
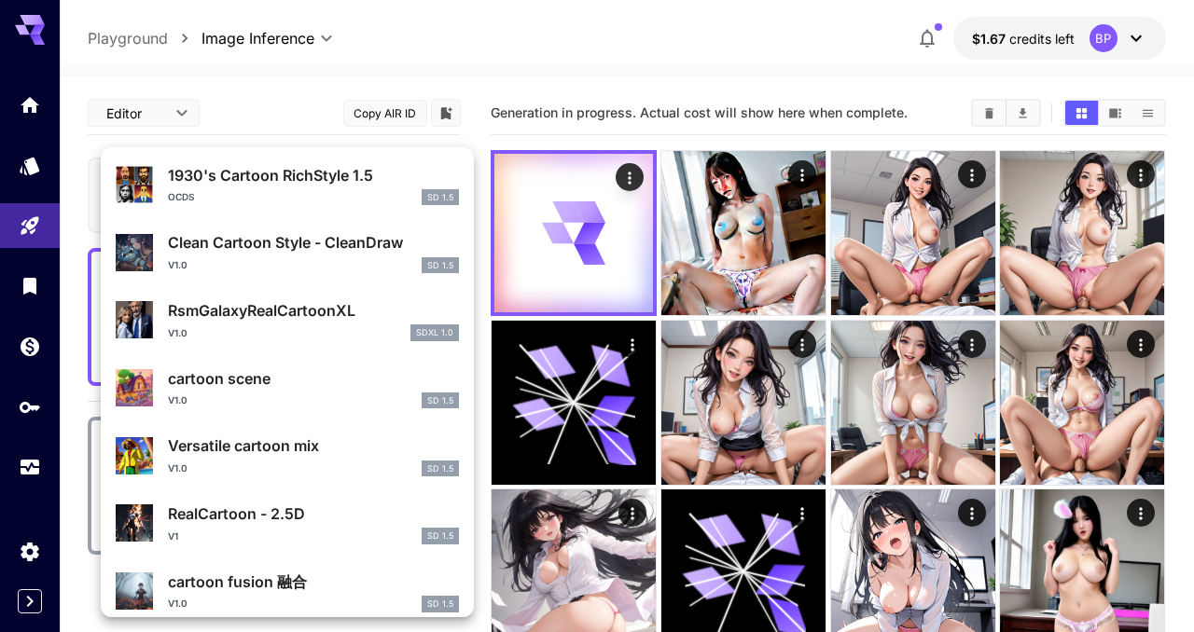
scroll to position [1458, 0]
